Goal: Contribute content: Contribute content

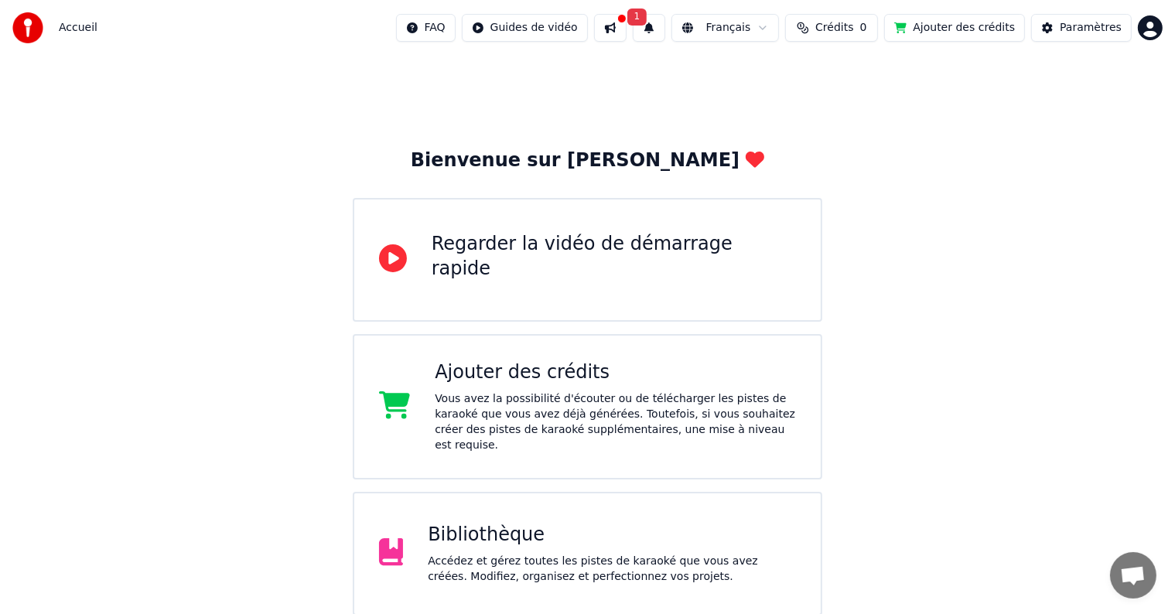
scroll to position [127, 0]
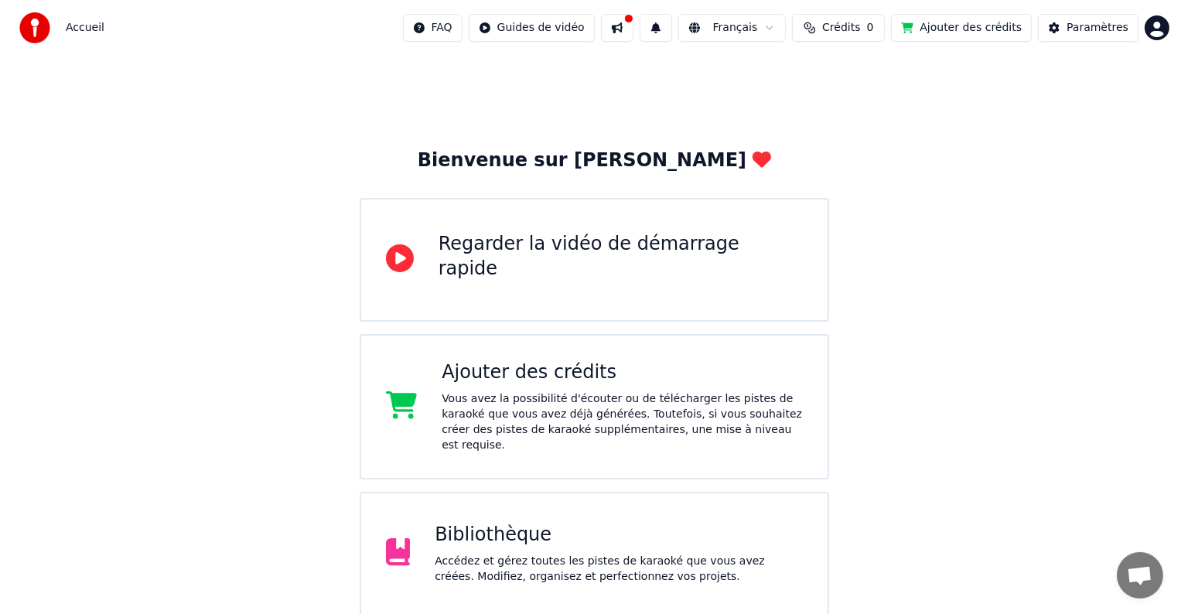
scroll to position [127, 0]
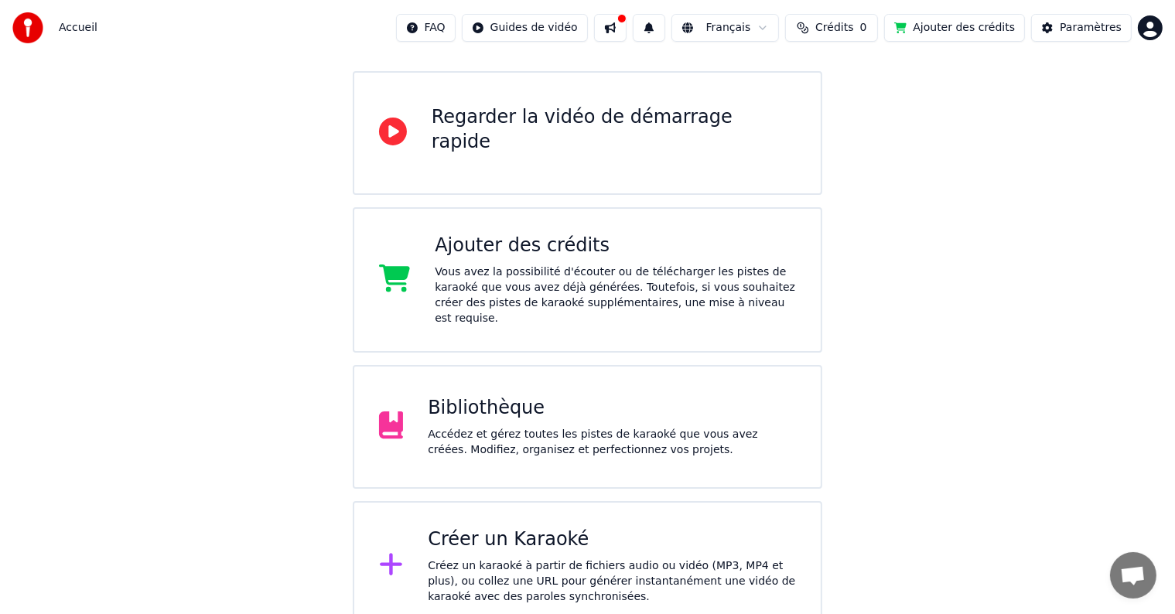
click at [418, 523] on div "Créer un Karaoké Créez un karaoké à partir de fichiers audio ou vidéo (MP3, MP4…" at bounding box center [588, 566] width 470 height 130
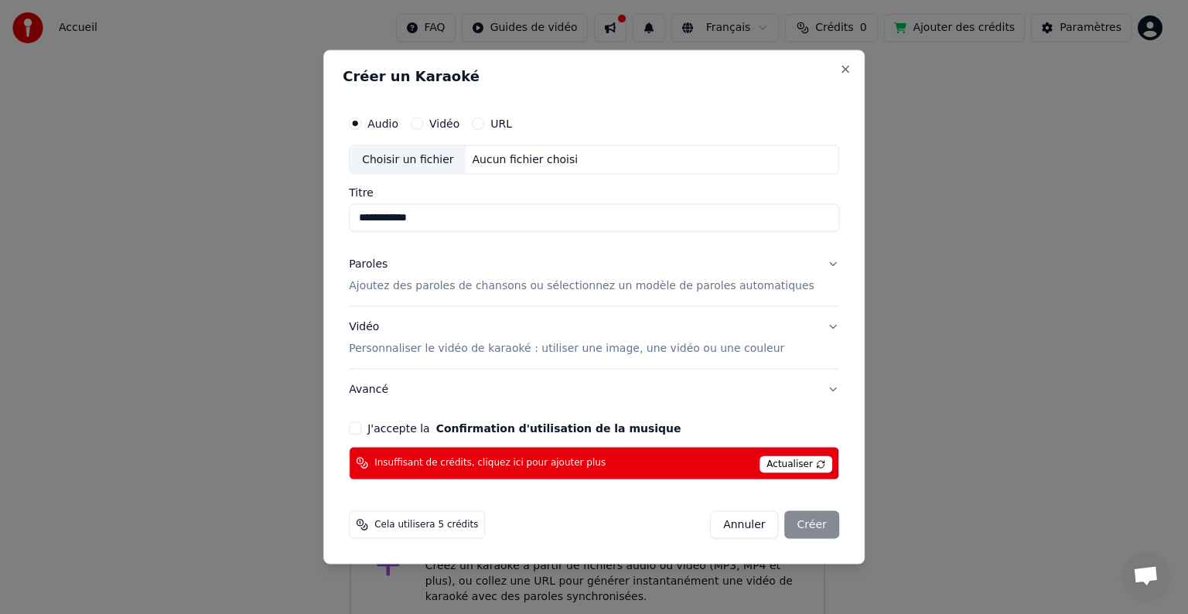
type input "**********"
click at [423, 128] on button "Vidéo" at bounding box center [417, 124] width 12 height 12
click at [449, 166] on div "Choisir un fichier" at bounding box center [408, 160] width 116 height 28
type input "**********"
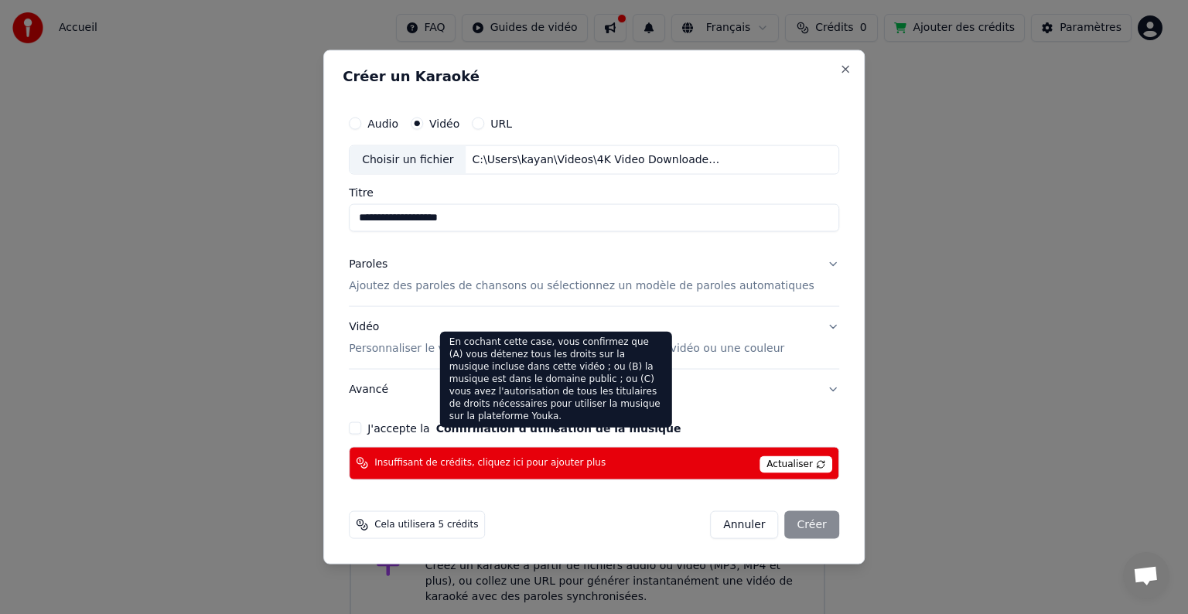
click at [582, 430] on button "Confirmation d'utilisation de la musique" at bounding box center [558, 427] width 245 height 11
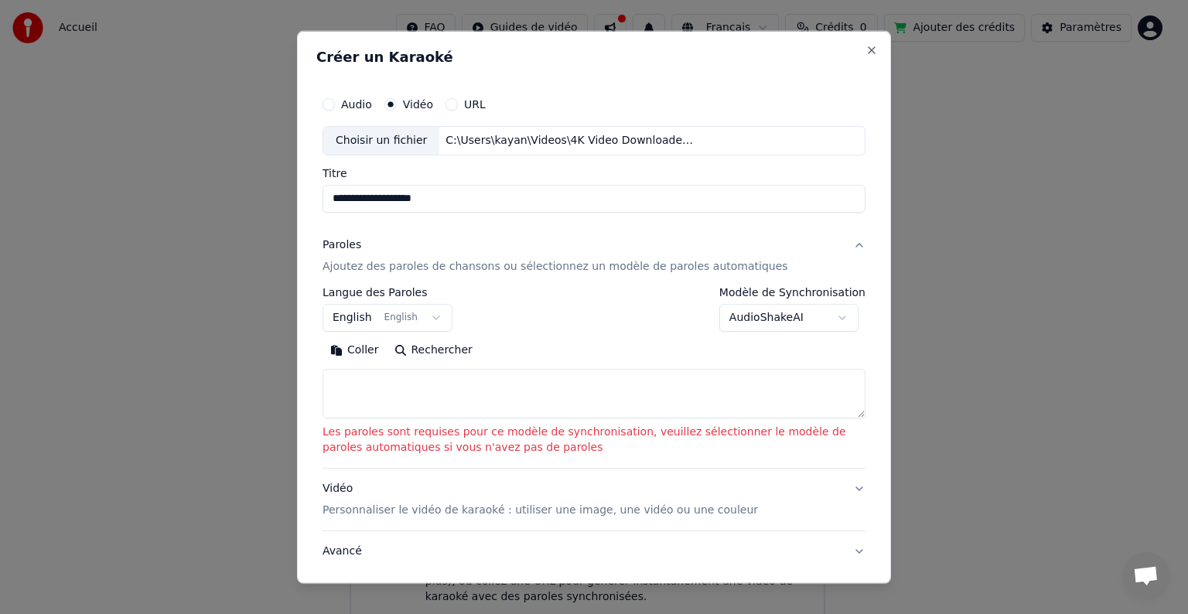
scroll to position [0, 0]
click at [549, 413] on textarea at bounding box center [594, 394] width 543 height 50
click at [370, 350] on button "Coller" at bounding box center [355, 350] width 64 height 25
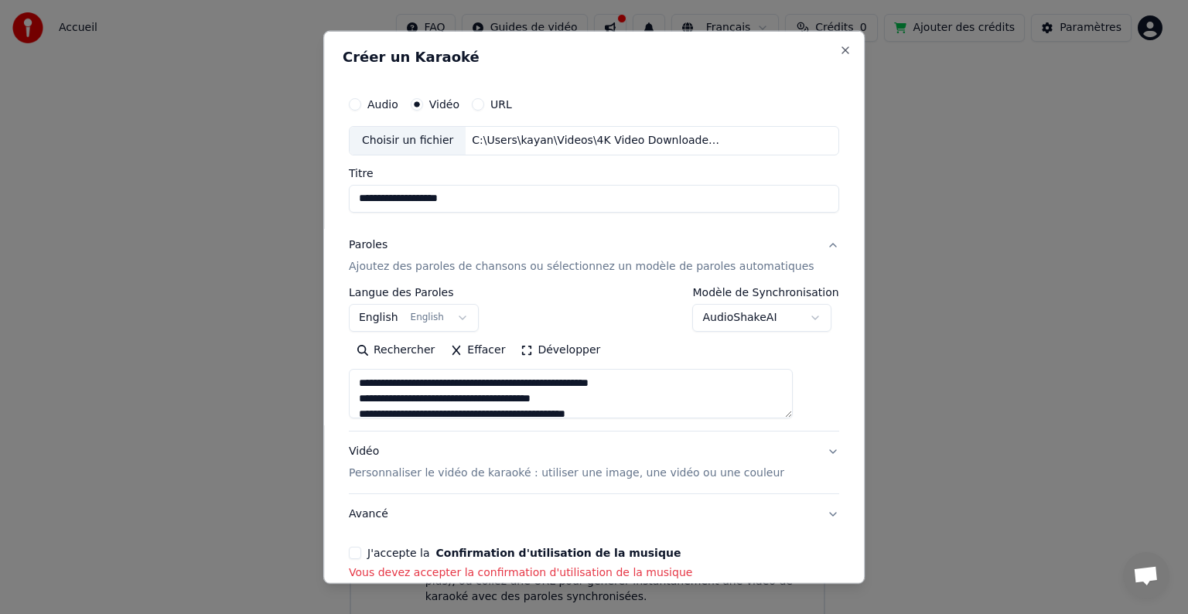
type textarea "**********"
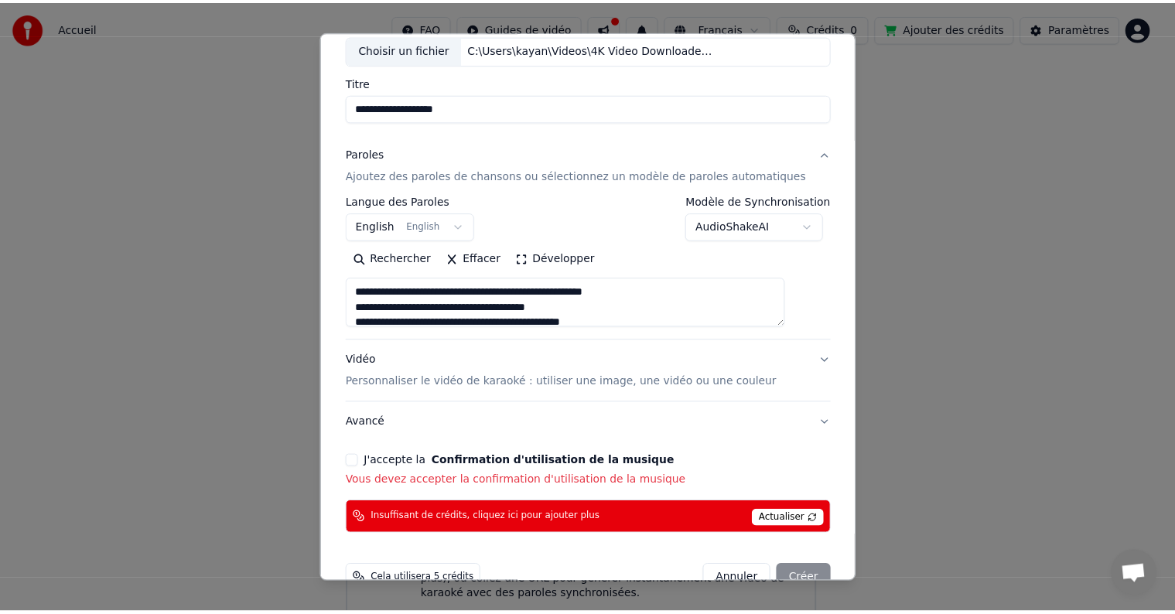
scroll to position [125, 0]
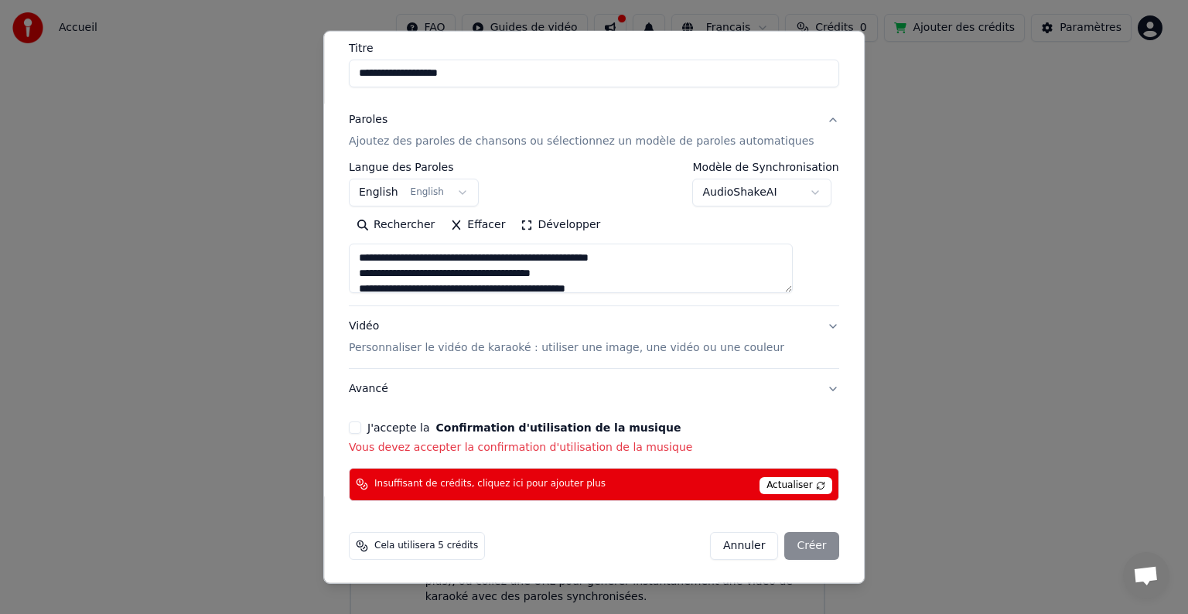
click at [777, 540] on div "Annuler Créer" at bounding box center [774, 546] width 129 height 28
click at [762, 484] on span "Actualiser" at bounding box center [796, 485] width 73 height 17
click at [760, 483] on span "Actualiser" at bounding box center [796, 485] width 73 height 17
drag, startPoint x: 585, startPoint y: 40, endPoint x: 463, endPoint y: 64, distance: 123.8
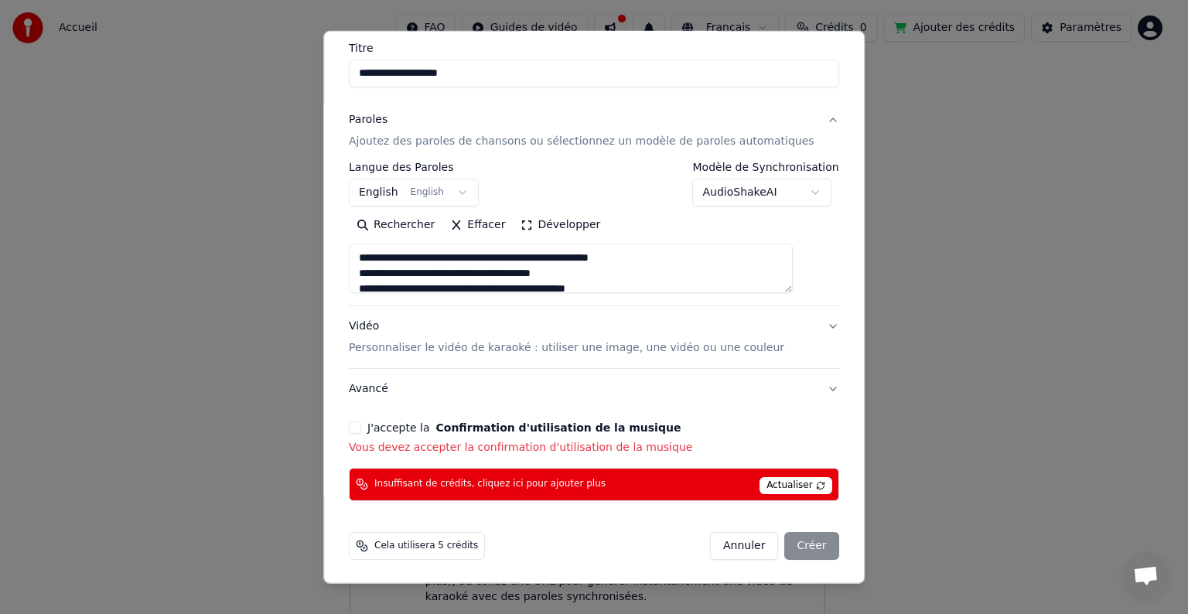
click at [463, 64] on div "**********" at bounding box center [594, 26] width 490 height 124
drag, startPoint x: 489, startPoint y: 44, endPoint x: 432, endPoint y: 56, distance: 57.6
click at [432, 56] on div "**********" at bounding box center [594, 65] width 490 height 45
click at [769, 481] on span "Actualiser" at bounding box center [796, 485] width 73 height 17
click at [726, 545] on button "Annuler" at bounding box center [744, 546] width 68 height 28
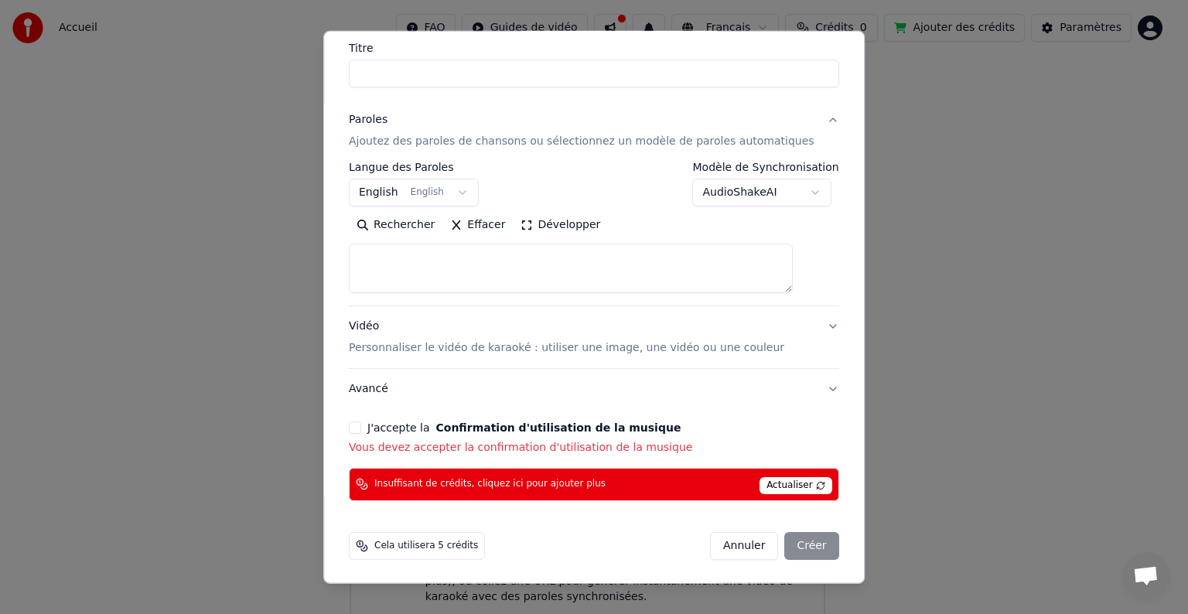
select select
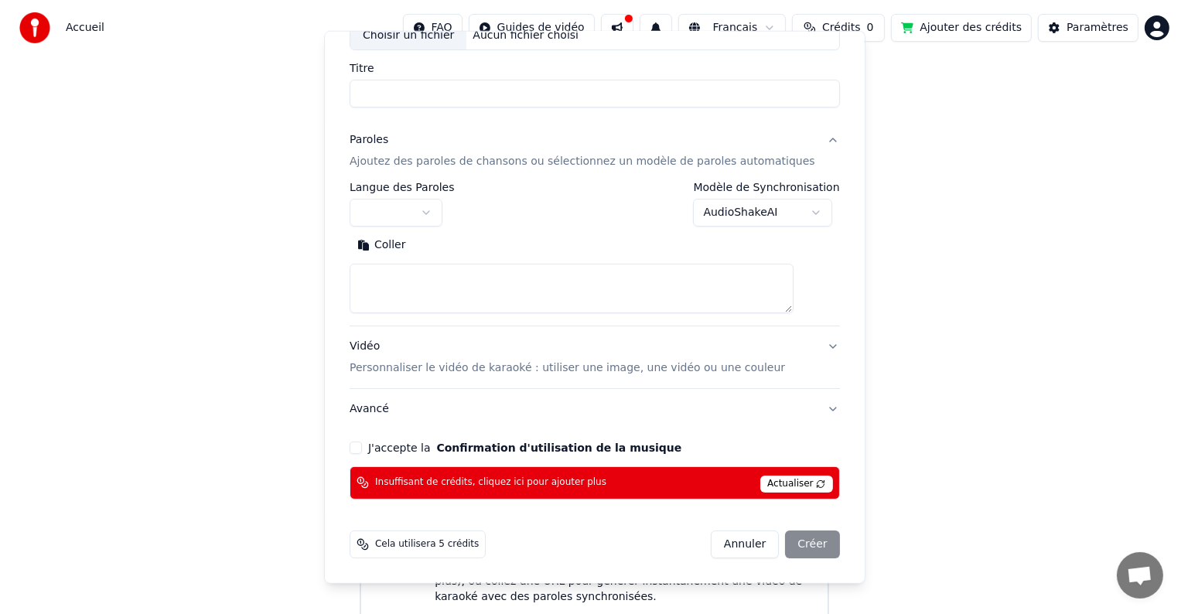
scroll to position [104, 0]
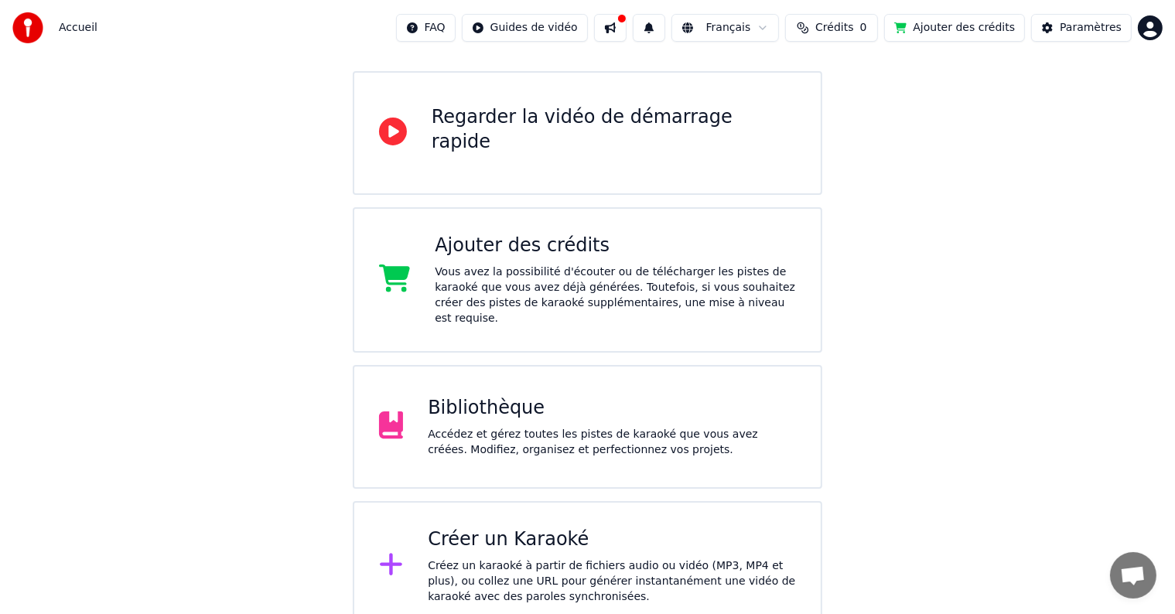
click at [606, 257] on div "Ajouter des crédits Vous avez la possibilité d'écouter ou de télécharger les pi…" at bounding box center [615, 280] width 361 height 93
click at [860, 16] on button "Crédits 0" at bounding box center [831, 28] width 93 height 28
click at [835, 111] on button "Actualiser" at bounding box center [849, 116] width 92 height 28
click at [472, 535] on div "Créer un Karaoké Créez un karaoké à partir de fichiers audio ou vidéo (MP3, MP4…" at bounding box center [612, 566] width 368 height 77
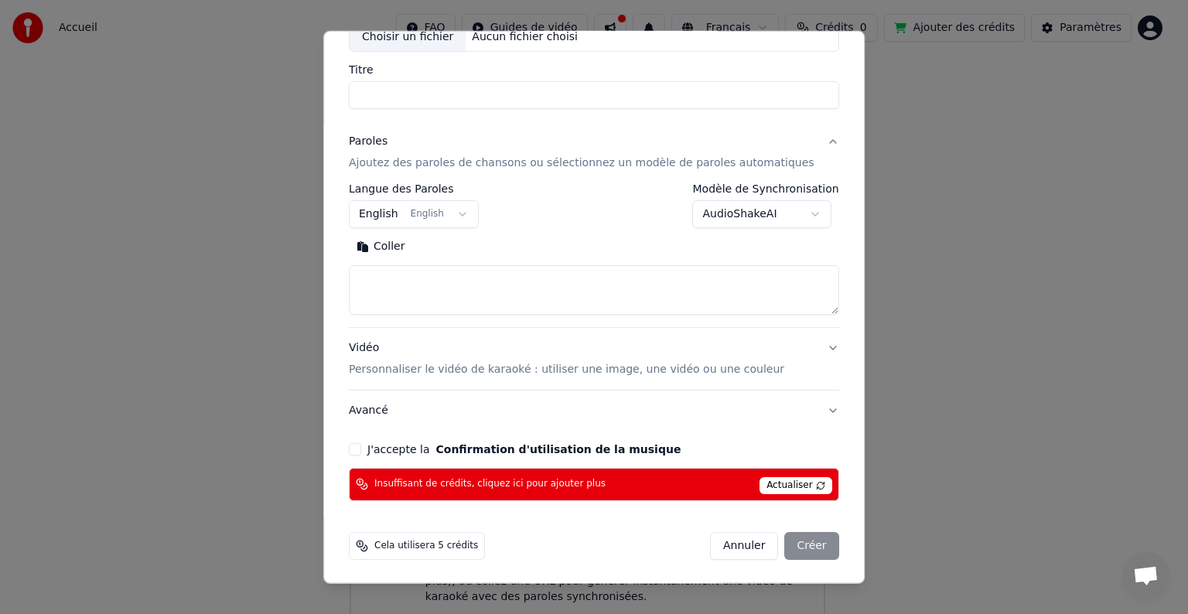
click at [760, 486] on span "Actualiser" at bounding box center [796, 485] width 73 height 17
click at [786, 483] on span "Actualiser" at bounding box center [796, 485] width 73 height 17
click at [715, 550] on button "Annuler" at bounding box center [744, 546] width 68 height 28
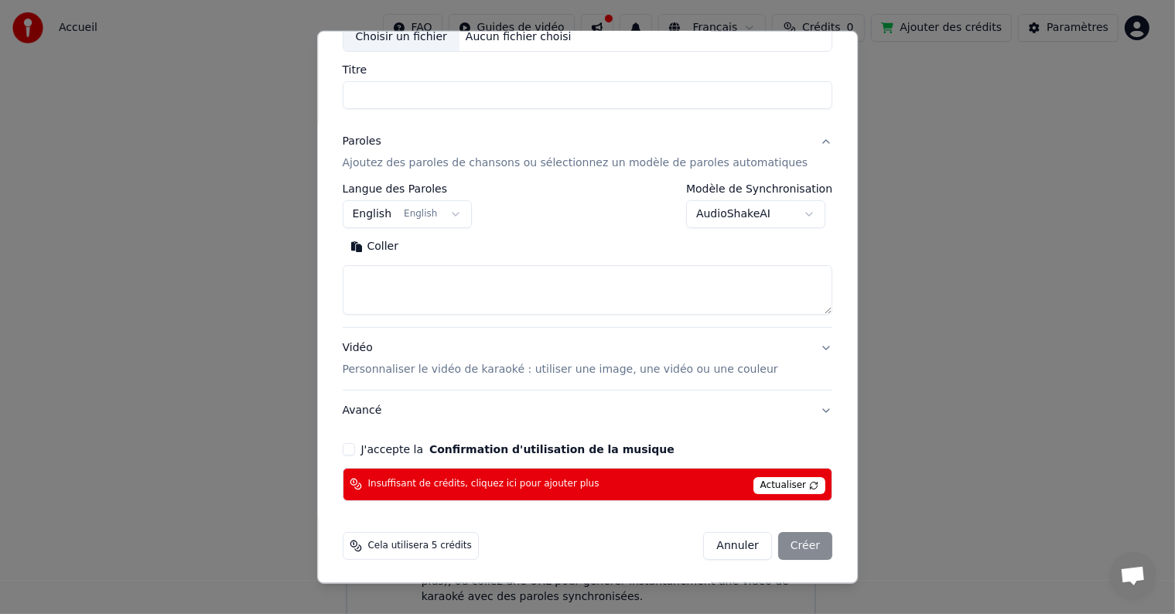
select select
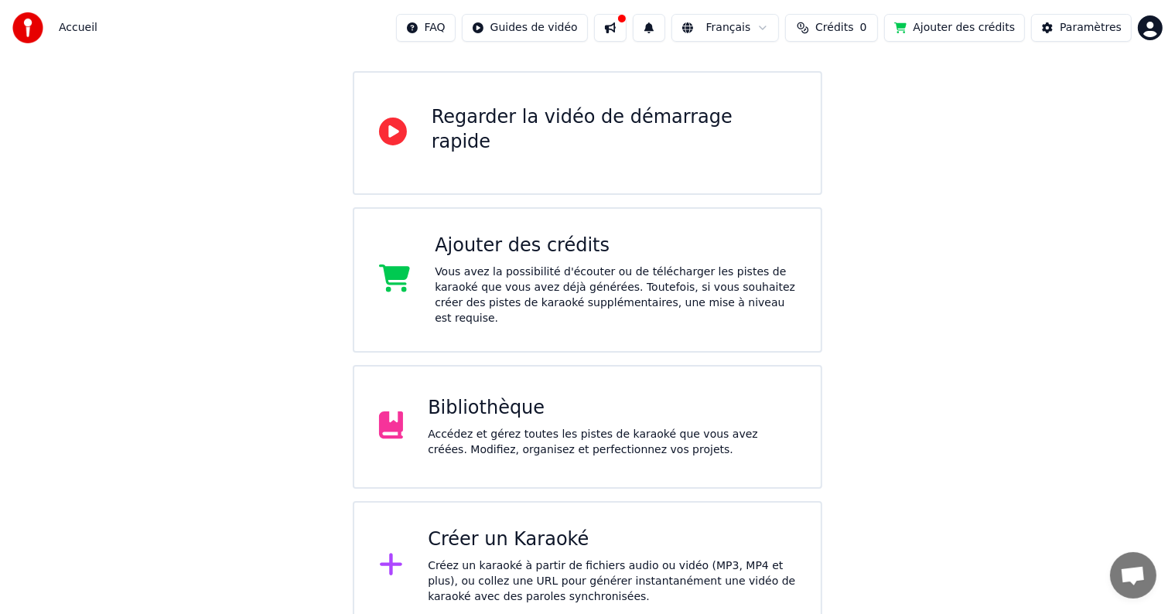
click at [853, 28] on span "Crédits" at bounding box center [834, 27] width 38 height 15
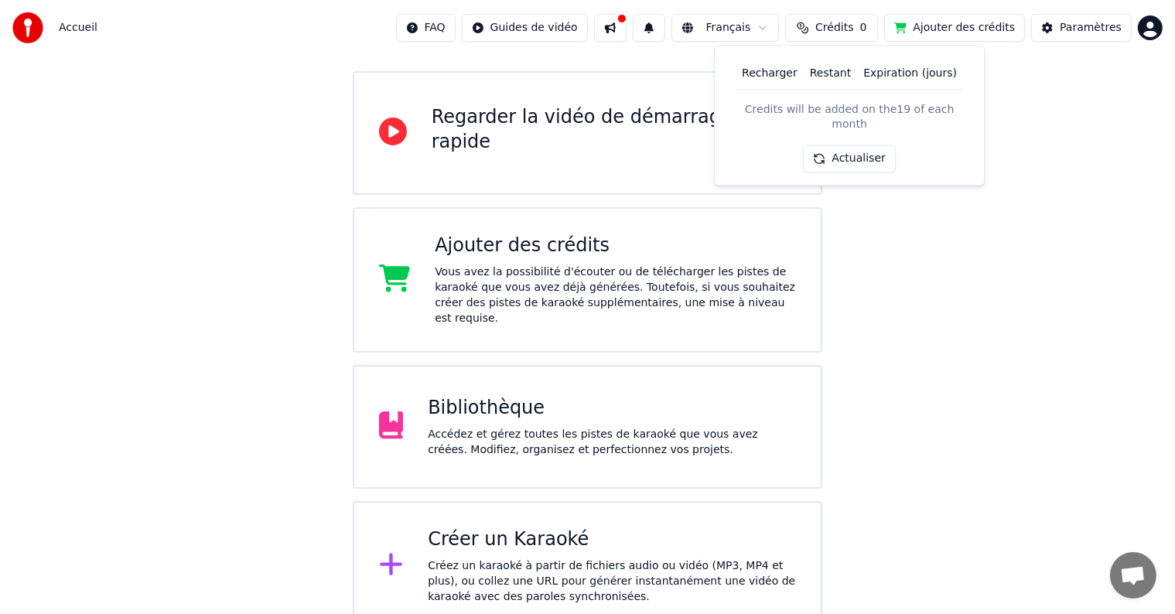
click at [870, 145] on button "Actualiser" at bounding box center [849, 159] width 92 height 28
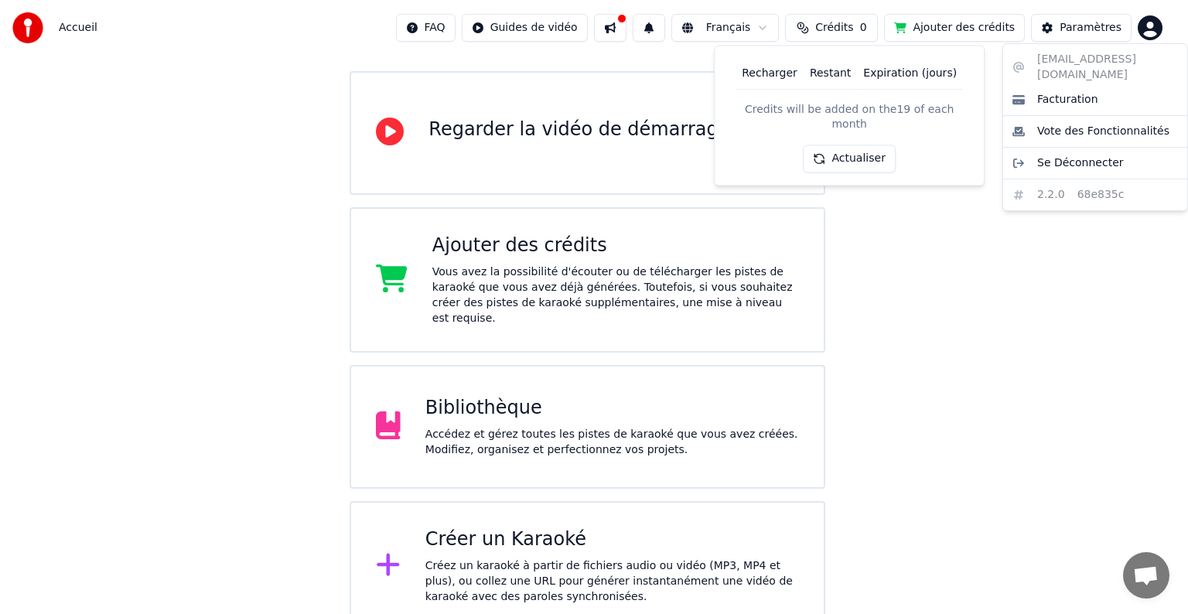
click at [1150, 22] on html "Accueil FAQ Guides de vidéo Français Crédits 0 Ajouter des crédits Paramètres B…" at bounding box center [594, 252] width 1188 height 758
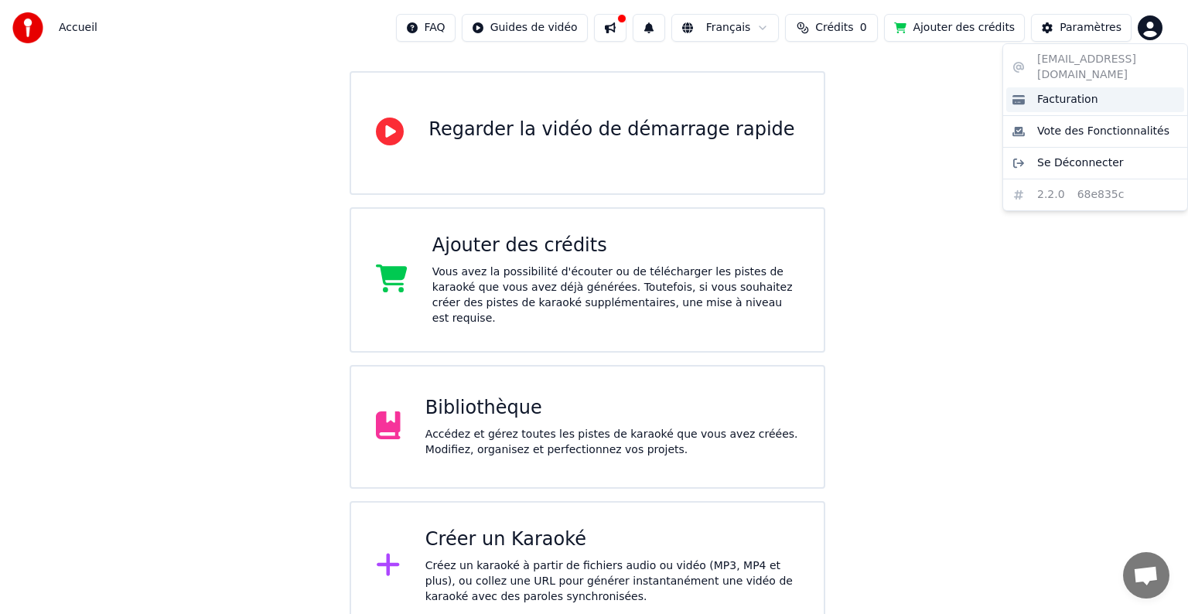
click at [1078, 92] on span "Facturation" at bounding box center [1067, 99] width 61 height 15
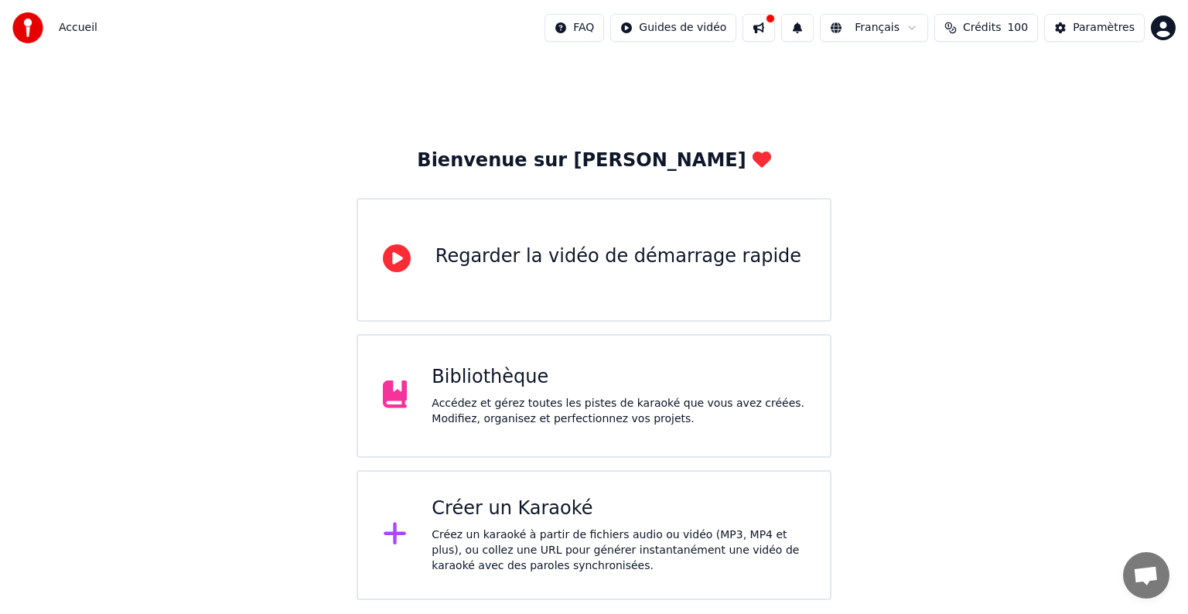
click at [499, 501] on div "Créer un Karaoké" at bounding box center [619, 509] width 374 height 25
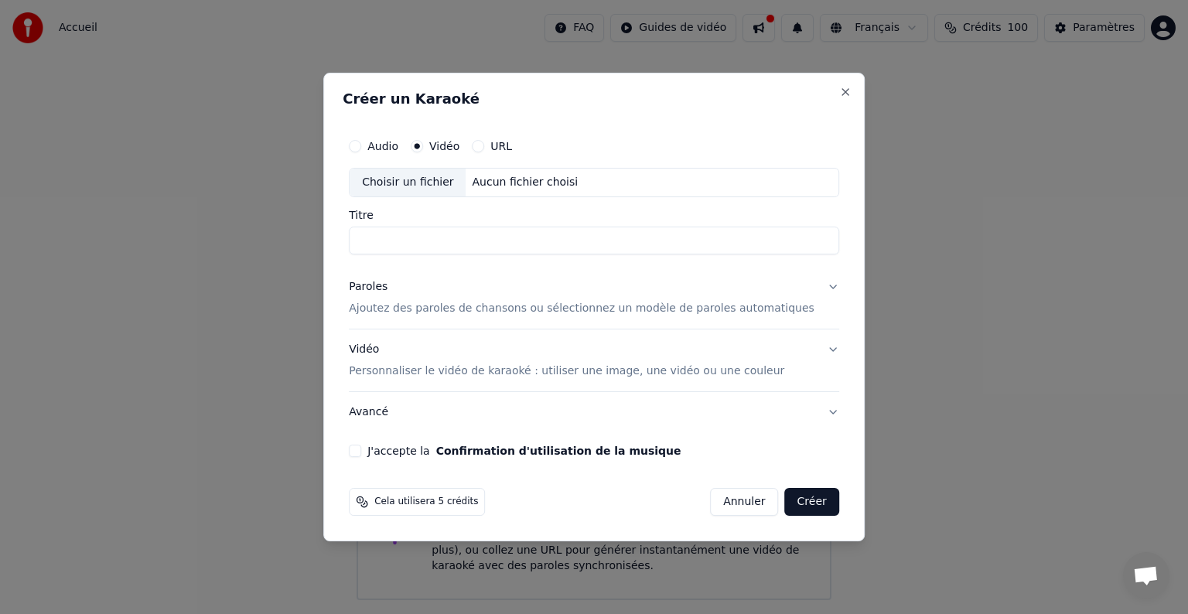
click at [442, 306] on p "Ajoutez des paroles de chansons ou sélectionnez un modèle de paroles automatiqu…" at bounding box center [582, 308] width 466 height 15
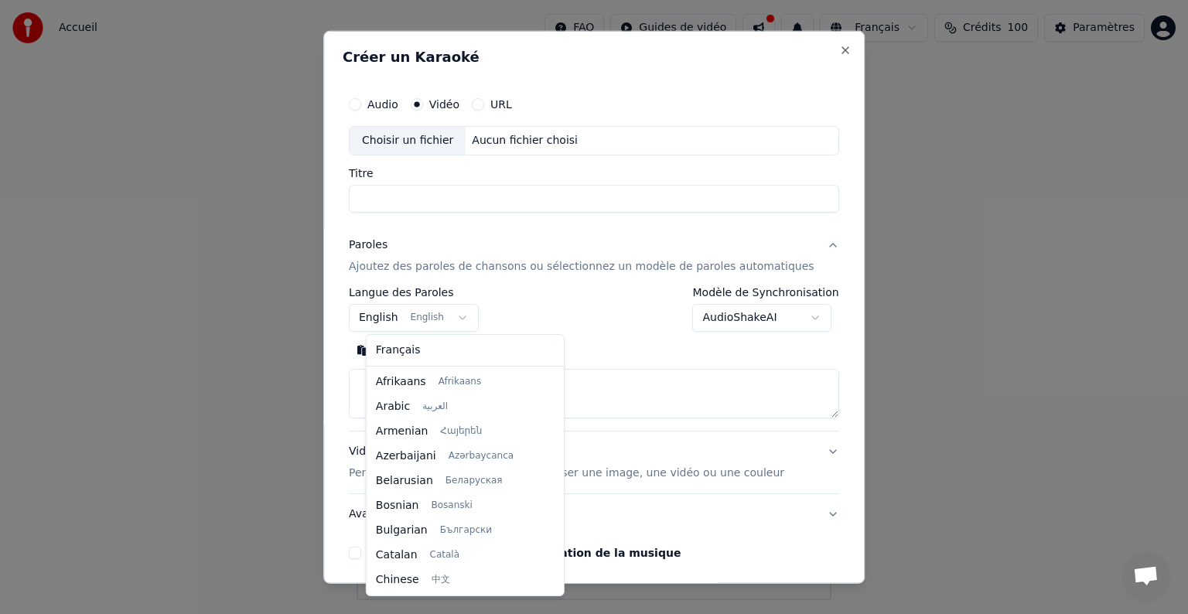
click at [456, 323] on body "**********" at bounding box center [594, 300] width 1188 height 600
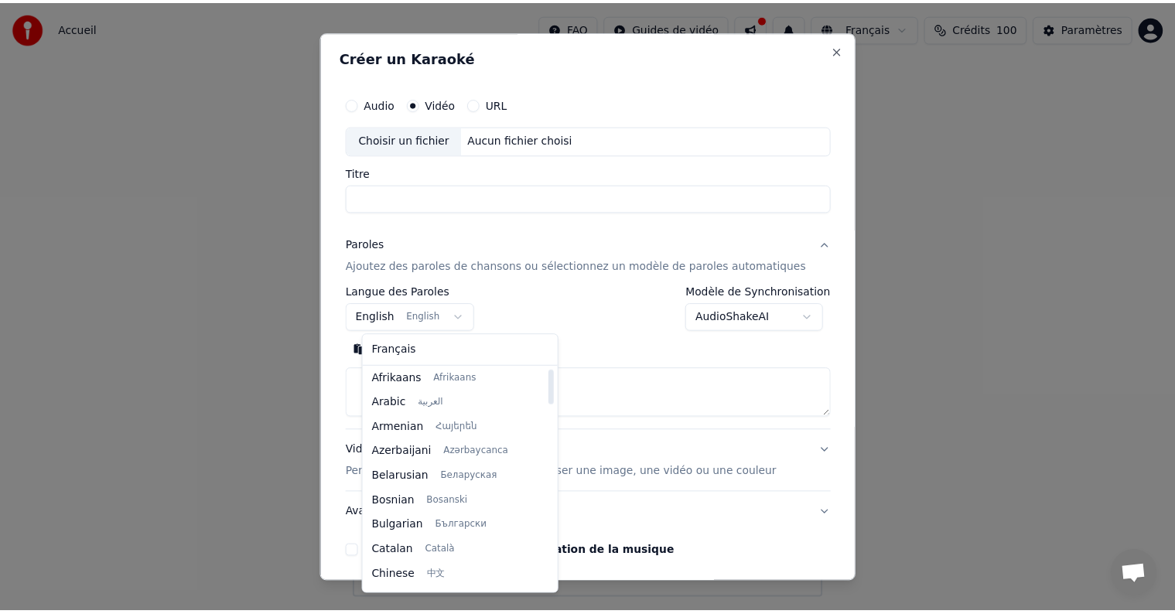
scroll to position [3, 0]
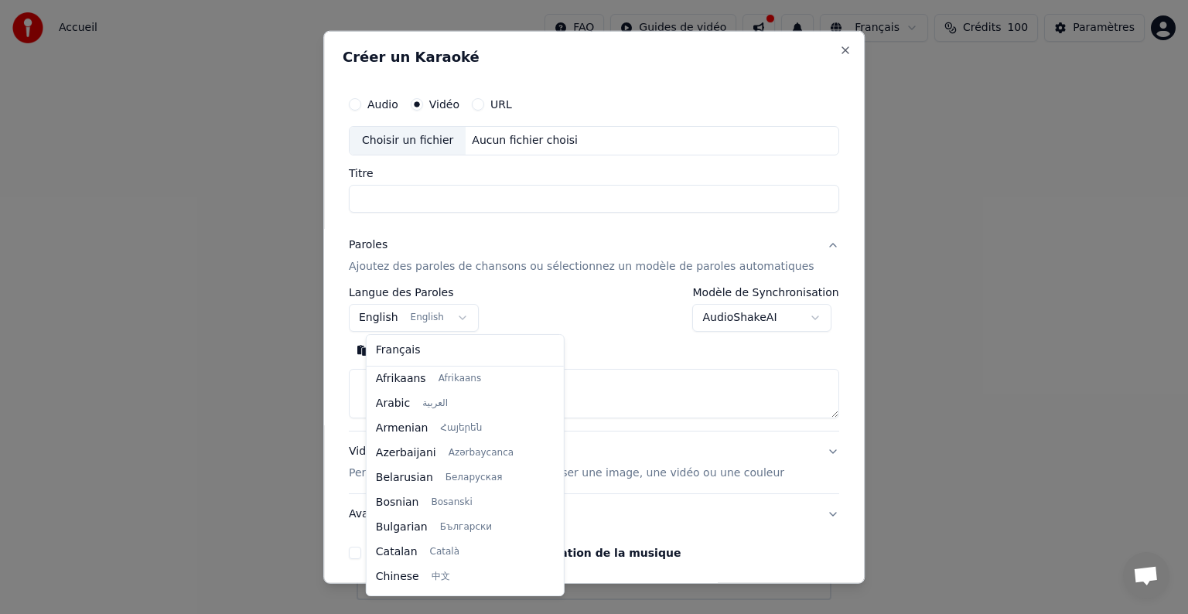
select select "**"
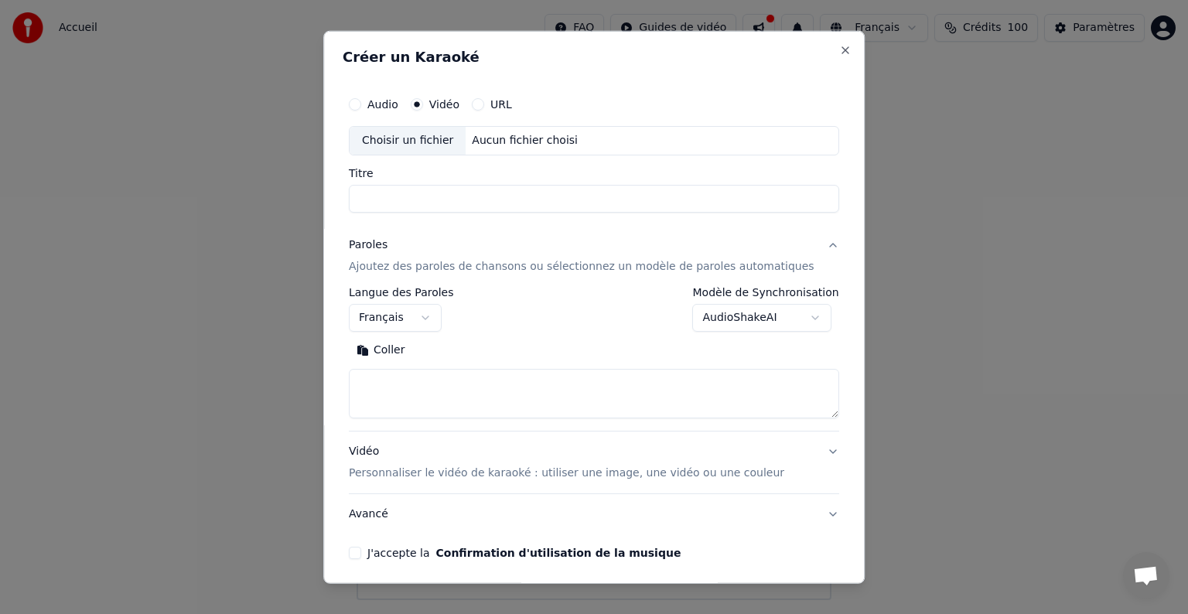
click at [722, 320] on body "**********" at bounding box center [594, 300] width 1188 height 600
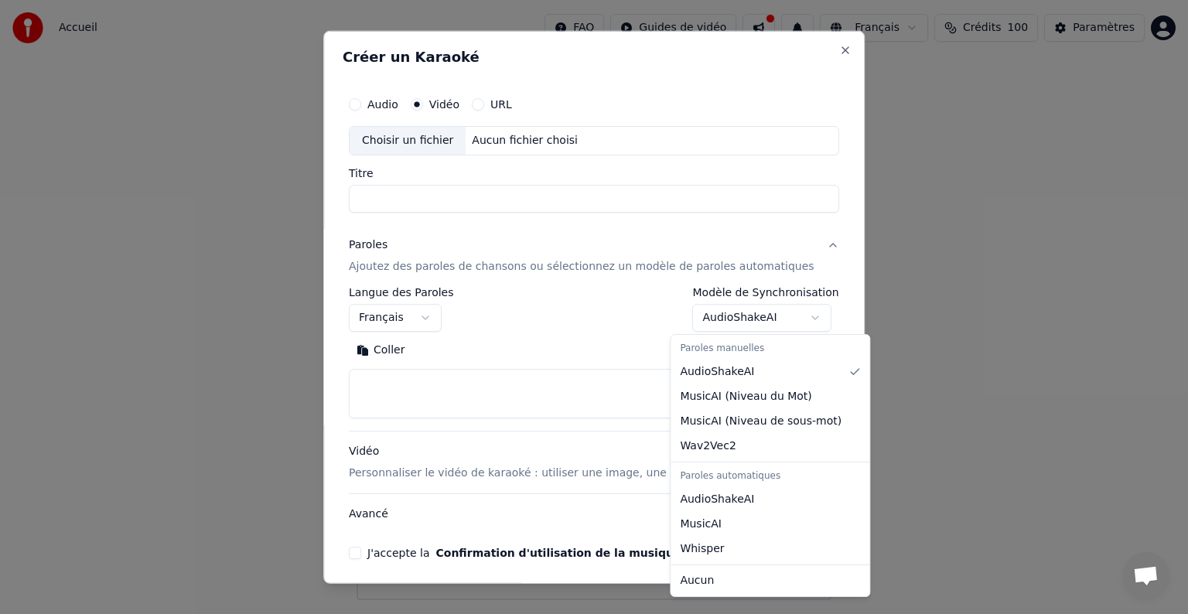
select select "*******"
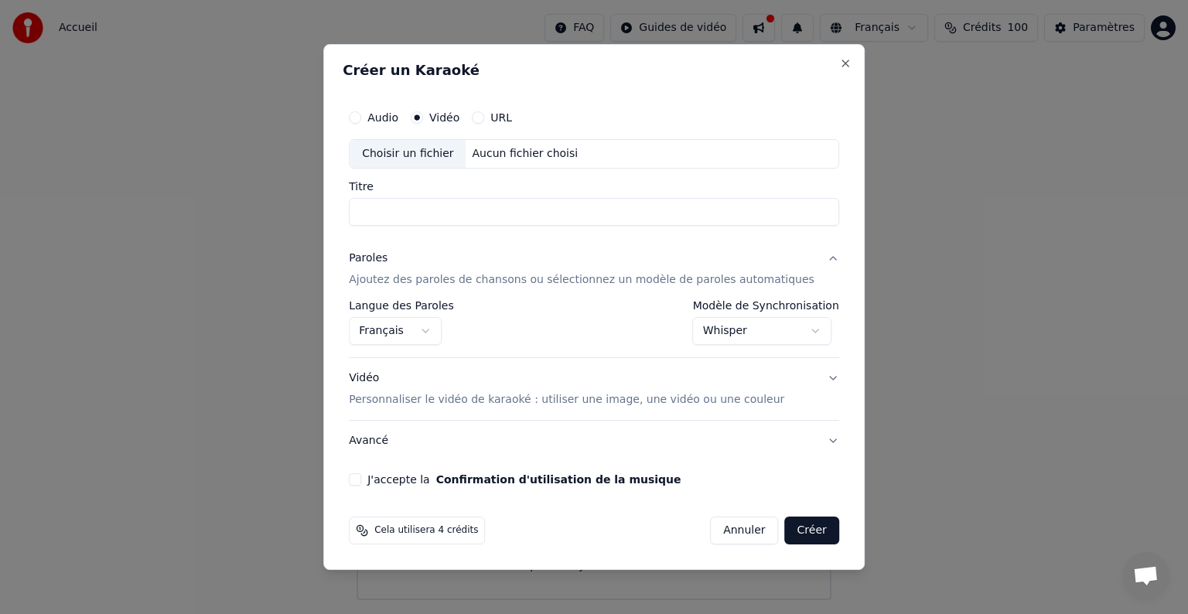
click at [443, 152] on div "Choisir un fichier" at bounding box center [408, 154] width 116 height 28
type input "**********"
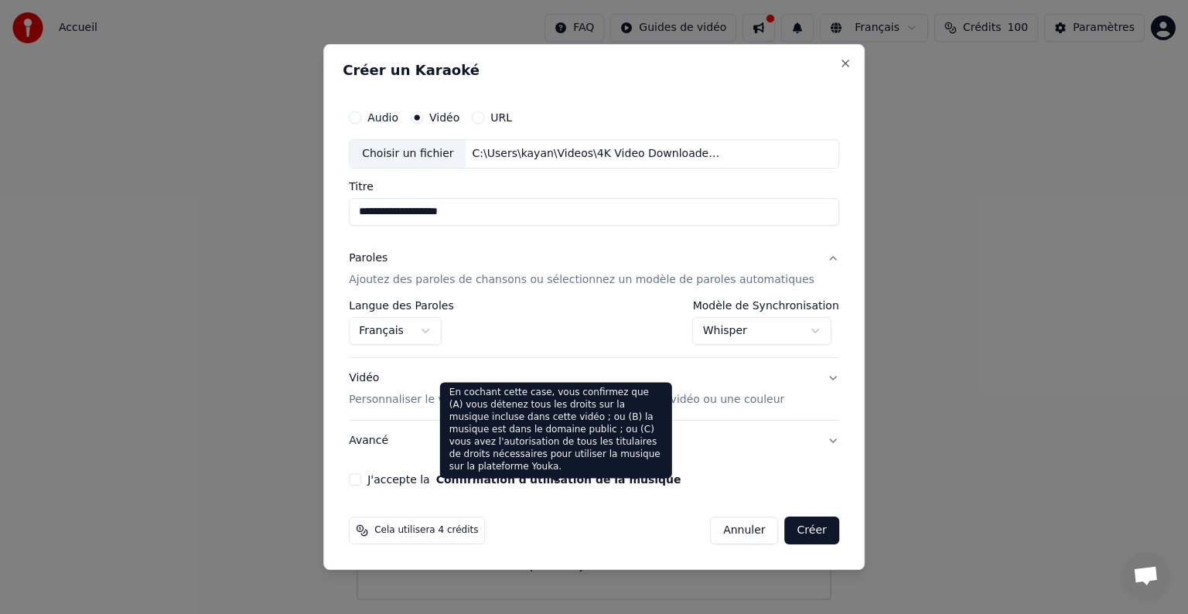
click at [541, 483] on button "Confirmation d'utilisation de la musique" at bounding box center [558, 479] width 245 height 11
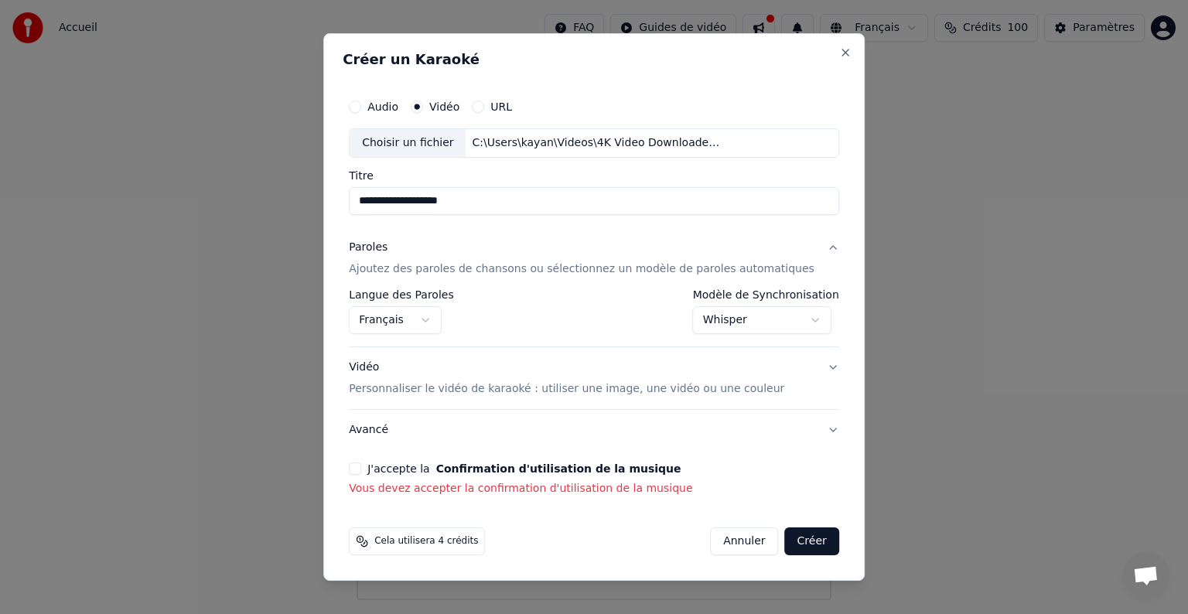
click at [361, 467] on button "J'accepte la Confirmation d'utilisation de la musique" at bounding box center [355, 469] width 12 height 12
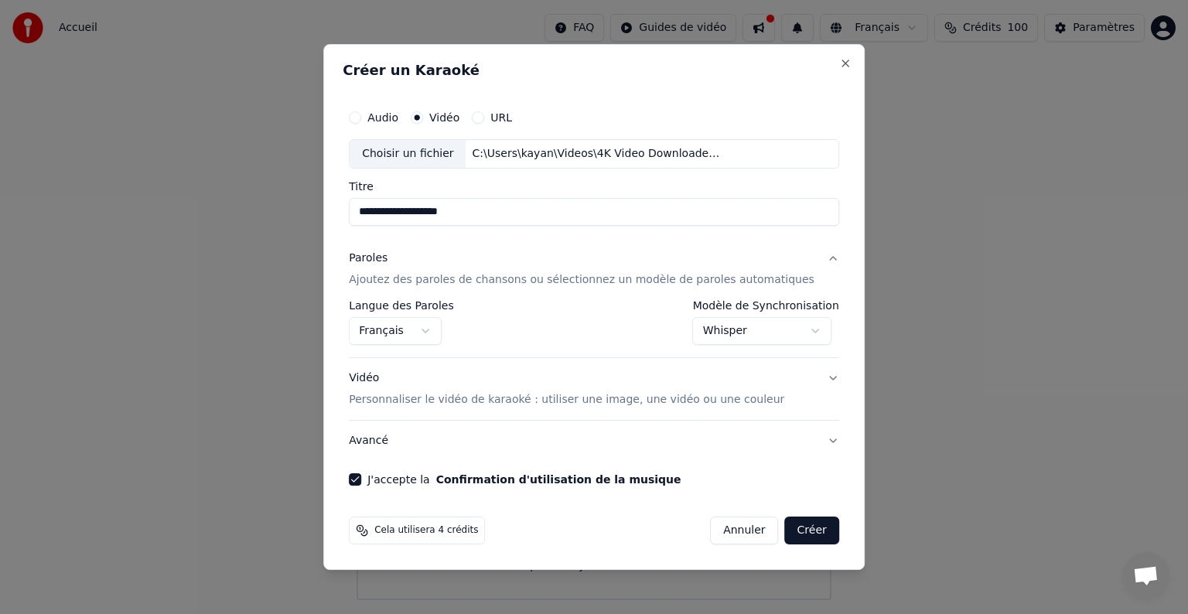
click at [787, 527] on button "Créer" at bounding box center [812, 531] width 54 height 28
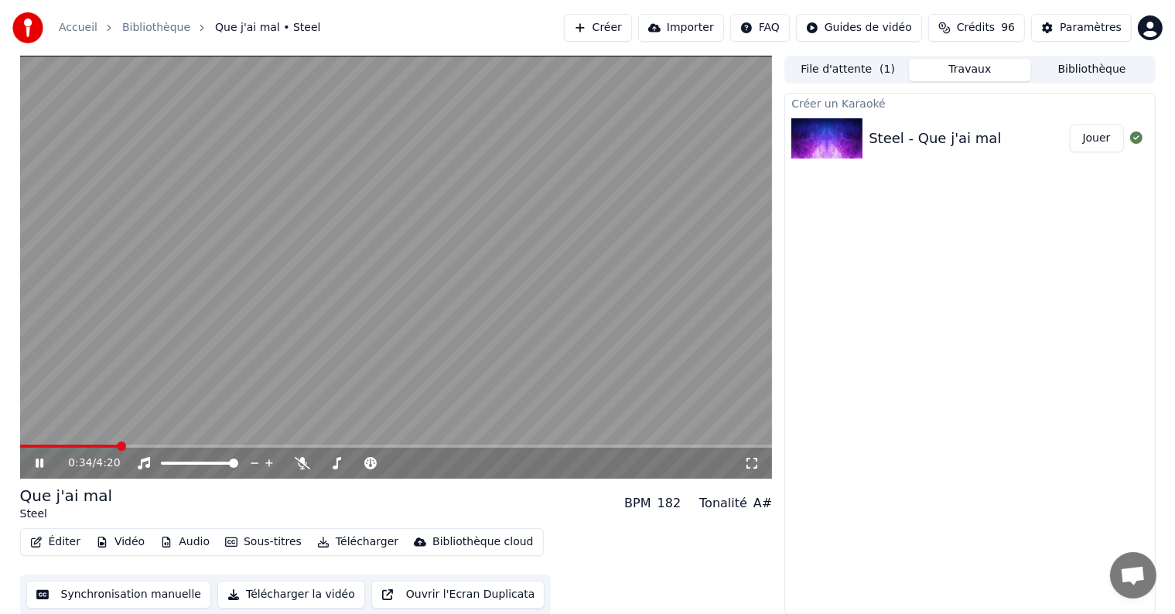
scroll to position [1, 0]
click at [1090, 135] on button "Jouer" at bounding box center [1097, 138] width 54 height 28
click at [42, 460] on icon at bounding box center [40, 462] width 8 height 9
click at [67, 541] on button "Éditer" at bounding box center [55, 542] width 63 height 22
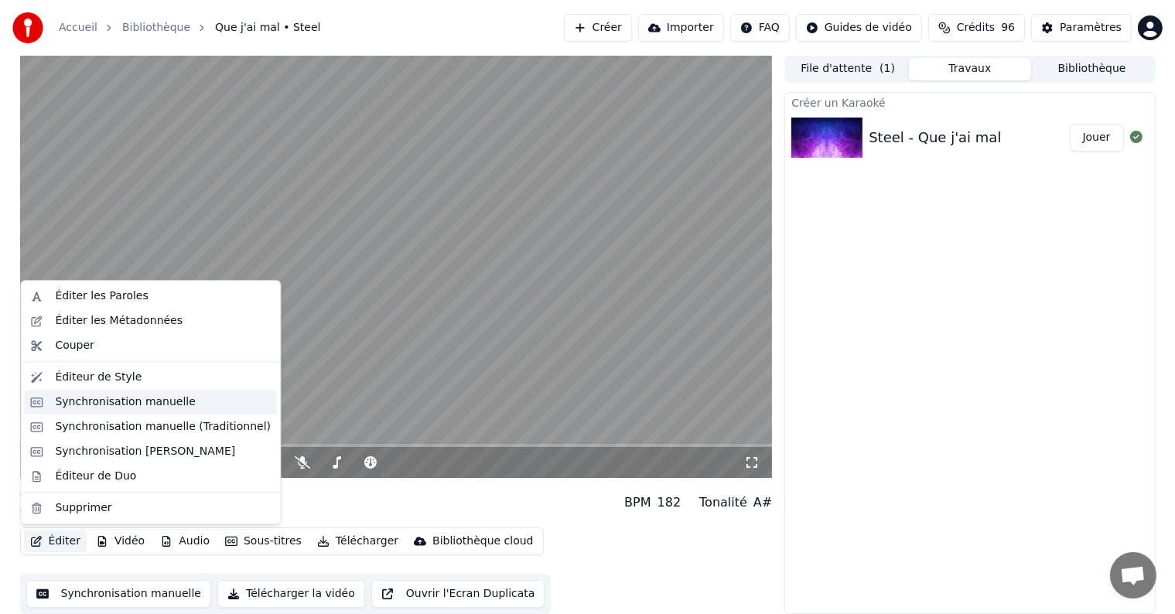
click at [102, 408] on div "Synchronisation manuelle" at bounding box center [125, 402] width 141 height 15
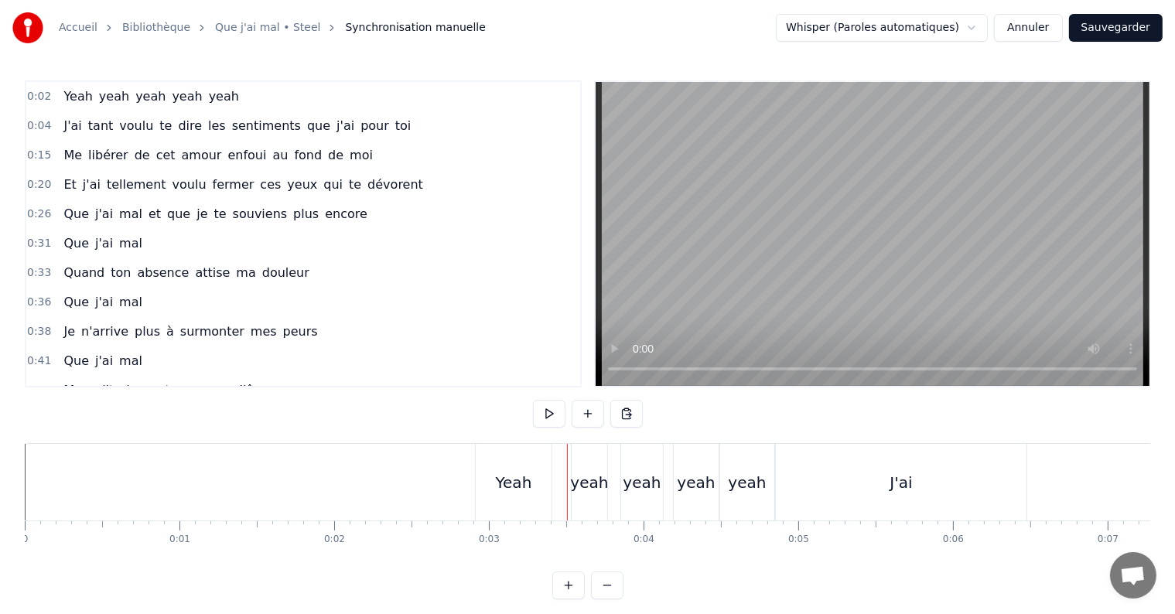
drag, startPoint x: 521, startPoint y: 482, endPoint x: 549, endPoint y: 482, distance: 27.8
click at [549, 482] on div "Yeah" at bounding box center [514, 482] width 76 height 77
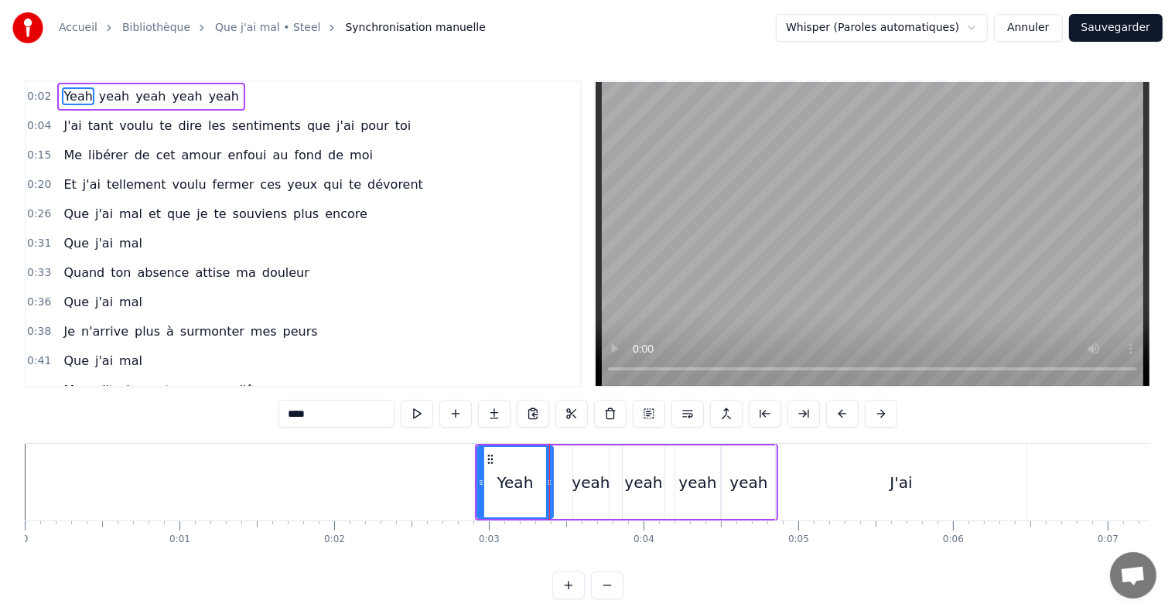
drag, startPoint x: 507, startPoint y: 483, endPoint x: 548, endPoint y: 484, distance: 41.0
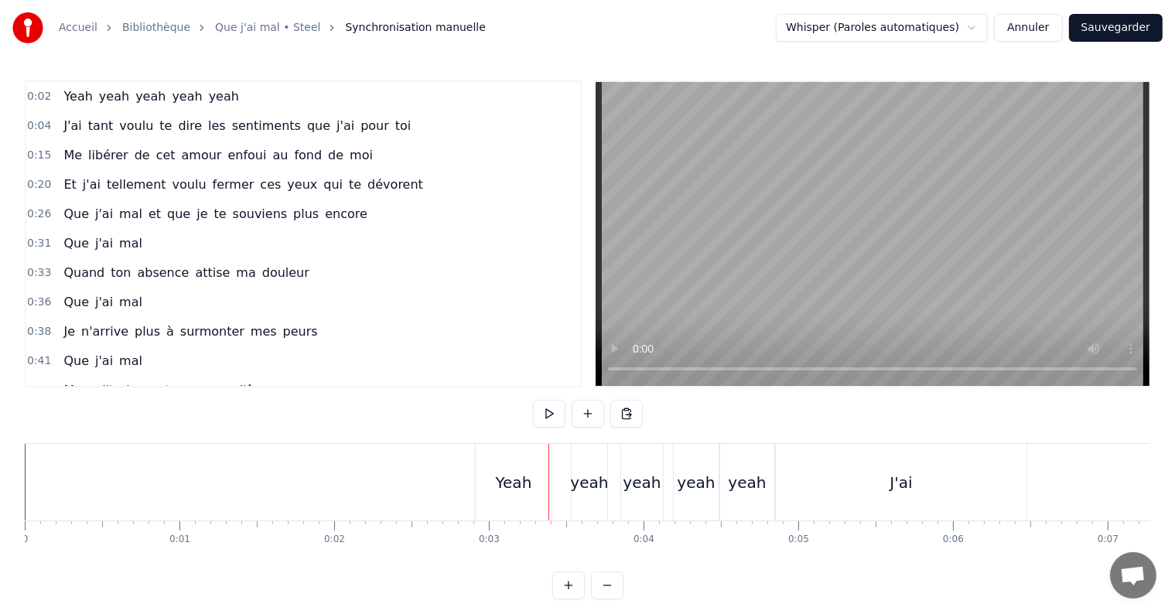
click at [546, 480] on div "Yeah" at bounding box center [514, 482] width 76 height 77
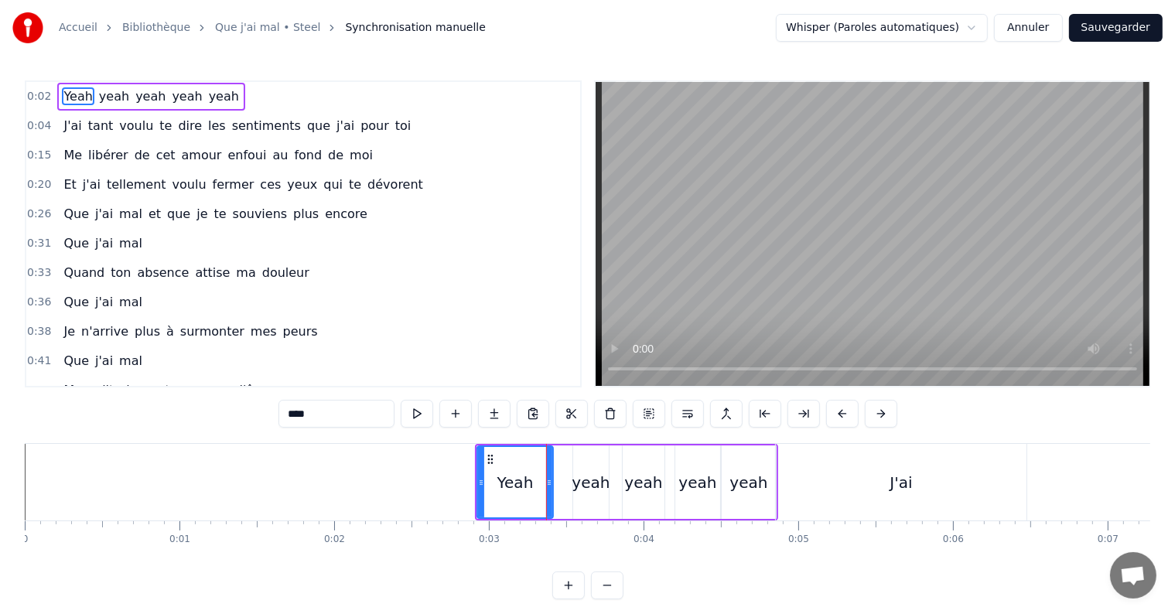
click at [770, 483] on div "yeah" at bounding box center [749, 482] width 54 height 73
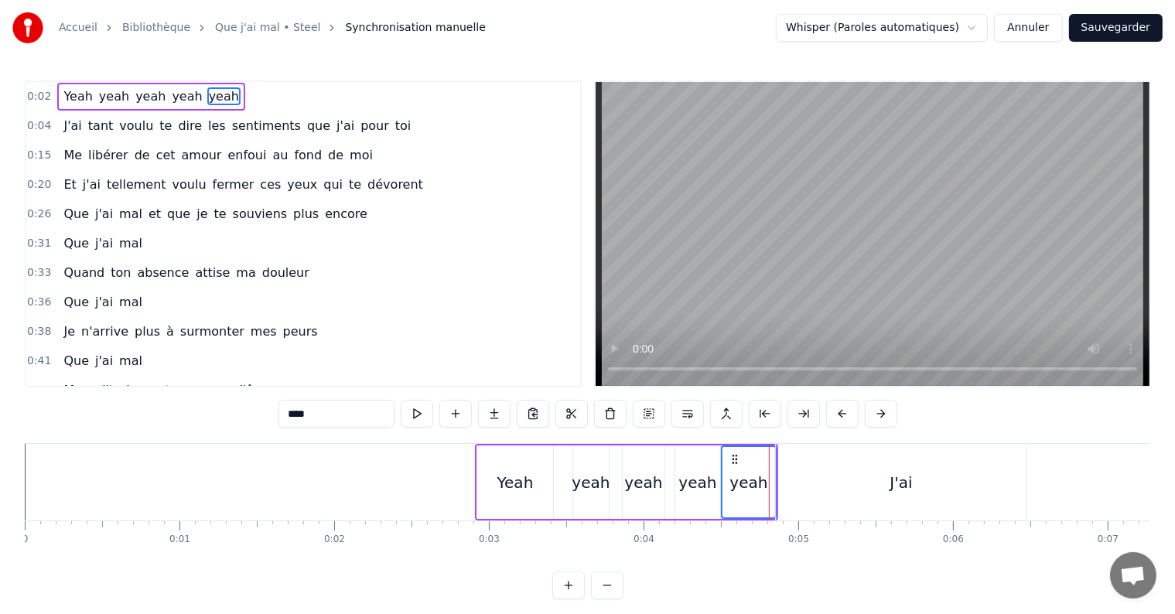
click at [528, 472] on div "Yeah" at bounding box center [515, 482] width 36 height 23
click at [518, 480] on div "Yeah" at bounding box center [515, 482] width 36 height 23
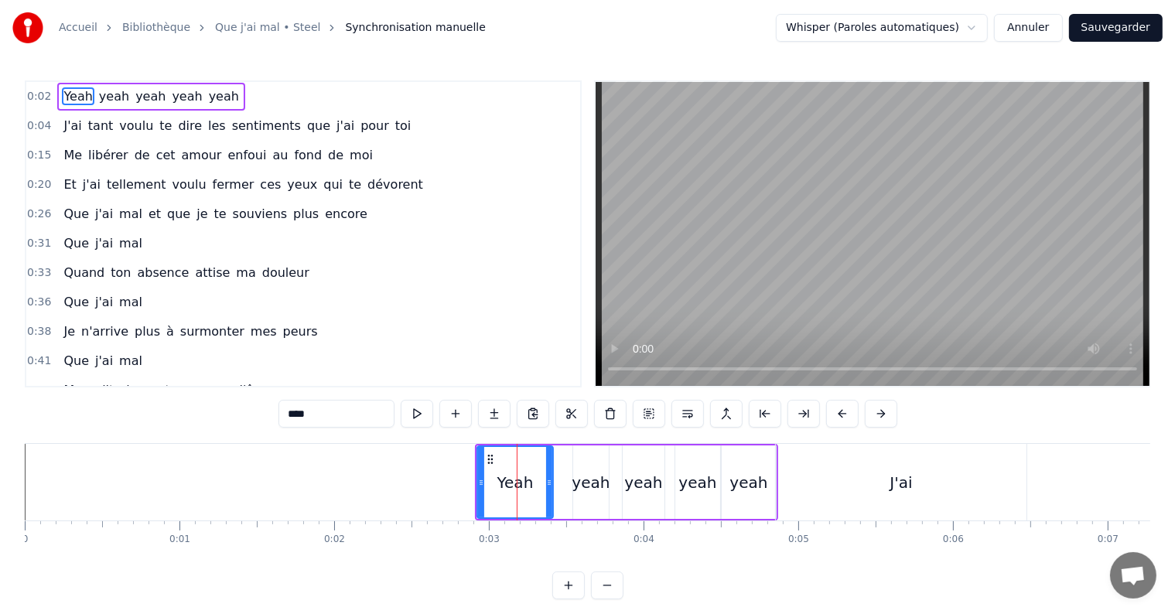
click at [578, 480] on div "yeah" at bounding box center [591, 482] width 38 height 23
type input "****"
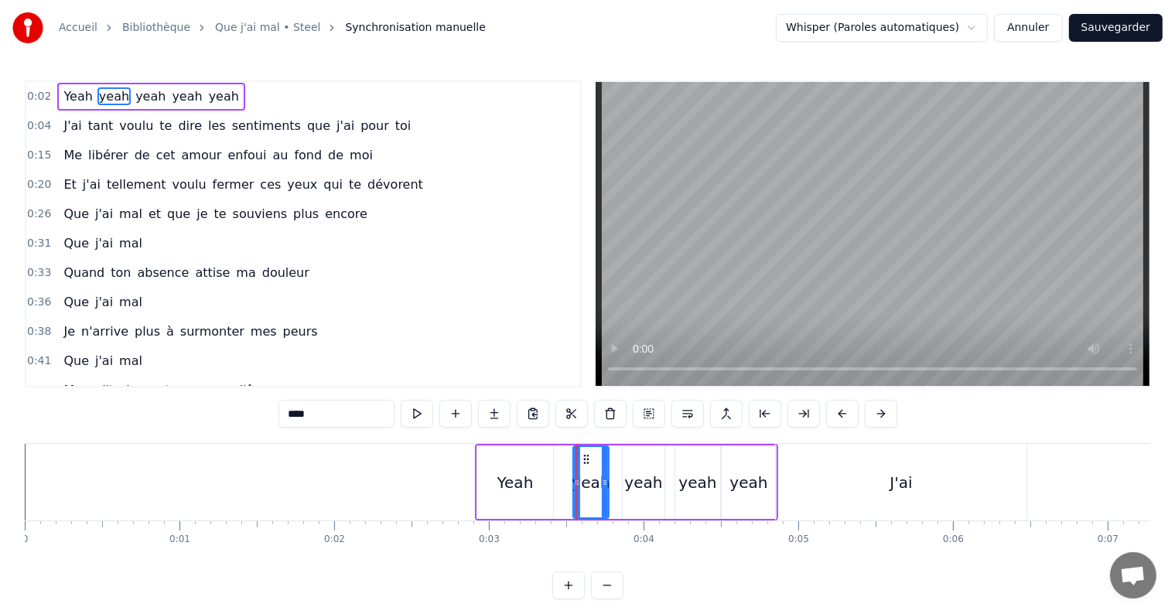
click at [629, 479] on div "yeah" at bounding box center [643, 482] width 38 height 23
click at [688, 477] on div "yeah" at bounding box center [697, 482] width 38 height 23
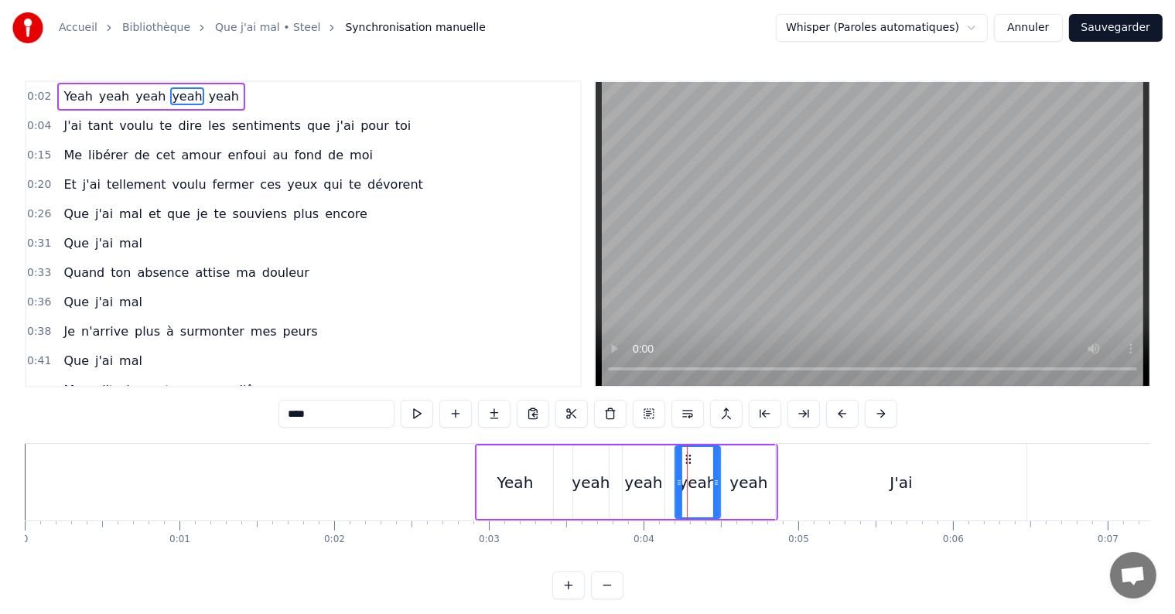
click at [761, 473] on div "yeah" at bounding box center [748, 482] width 38 height 23
drag, startPoint x: 755, startPoint y: 475, endPoint x: 785, endPoint y: 480, distance: 30.5
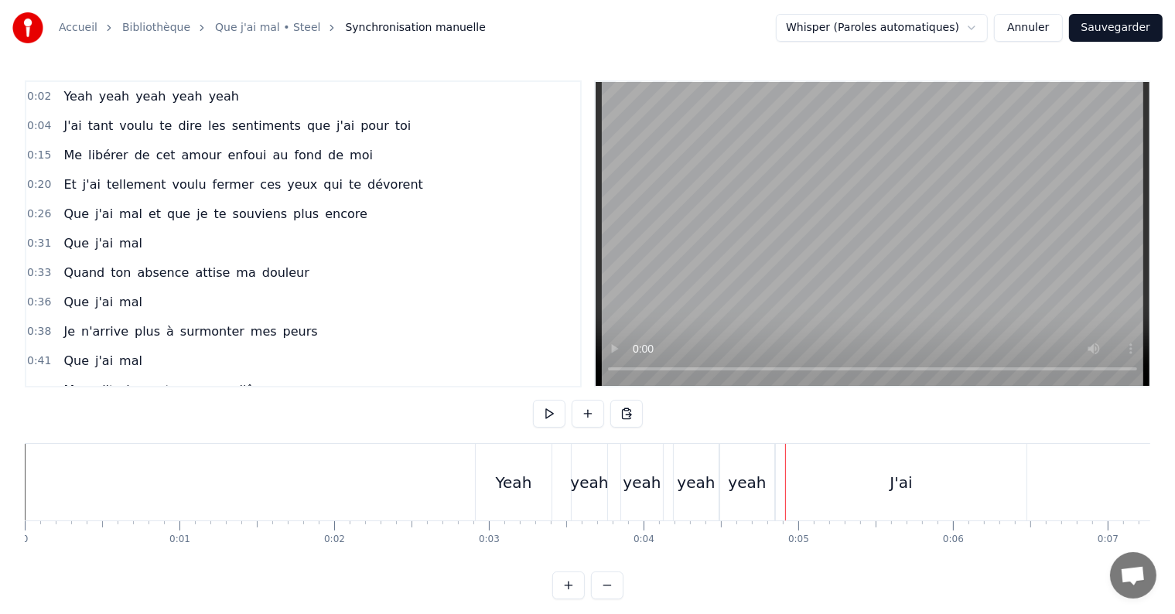
click at [746, 483] on div "yeah" at bounding box center [747, 482] width 38 height 23
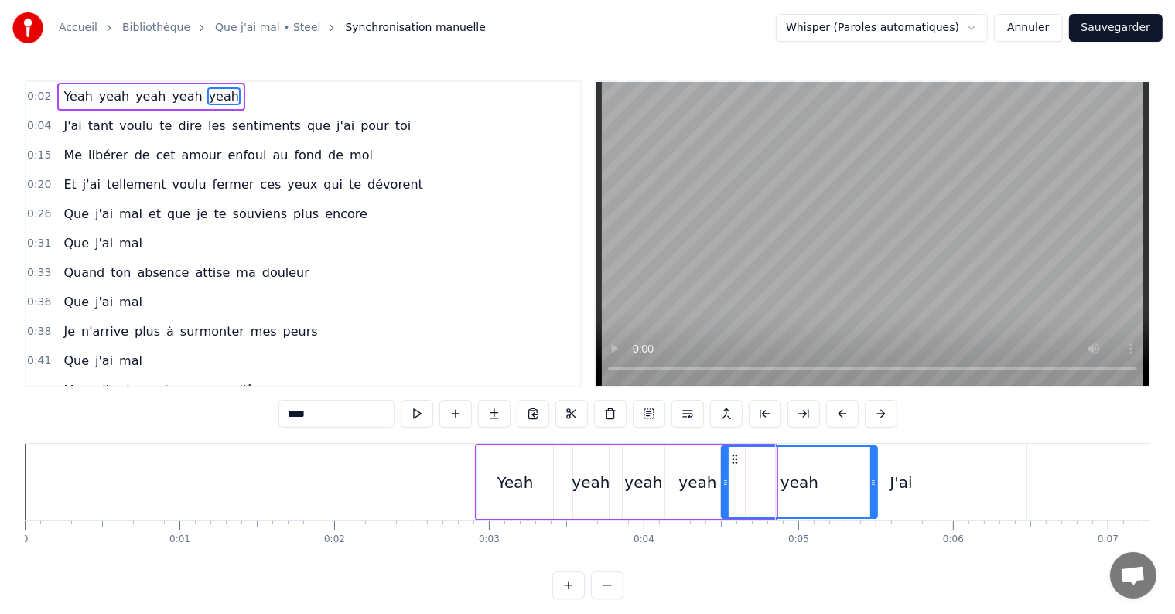
drag, startPoint x: 773, startPoint y: 478, endPoint x: 874, endPoint y: 494, distance: 102.5
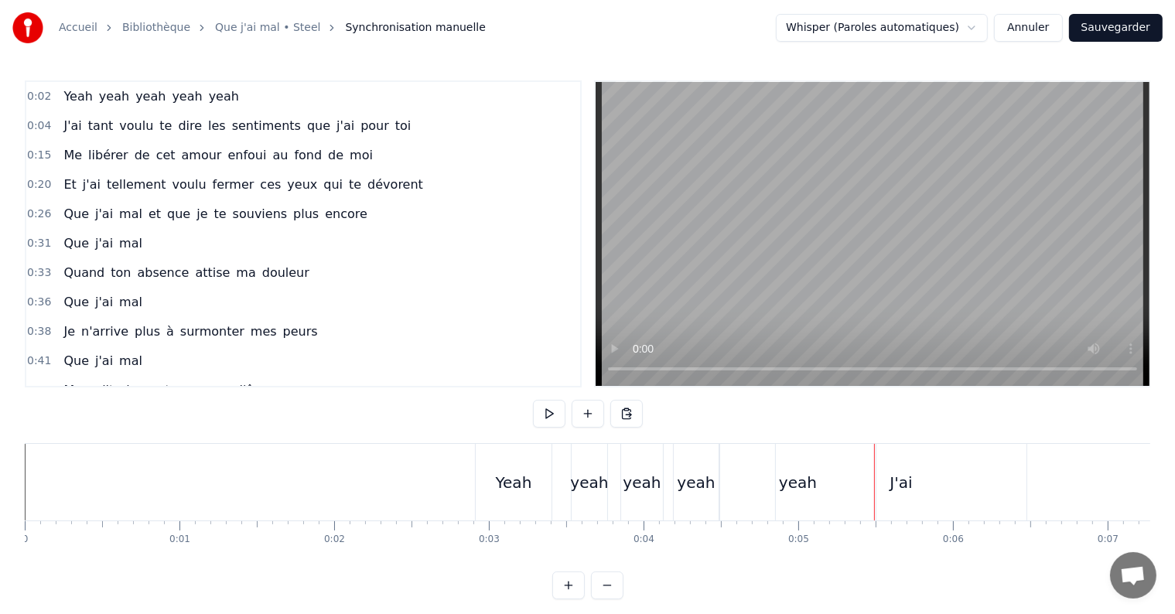
click at [731, 481] on div "yeah" at bounding box center [797, 482] width 155 height 77
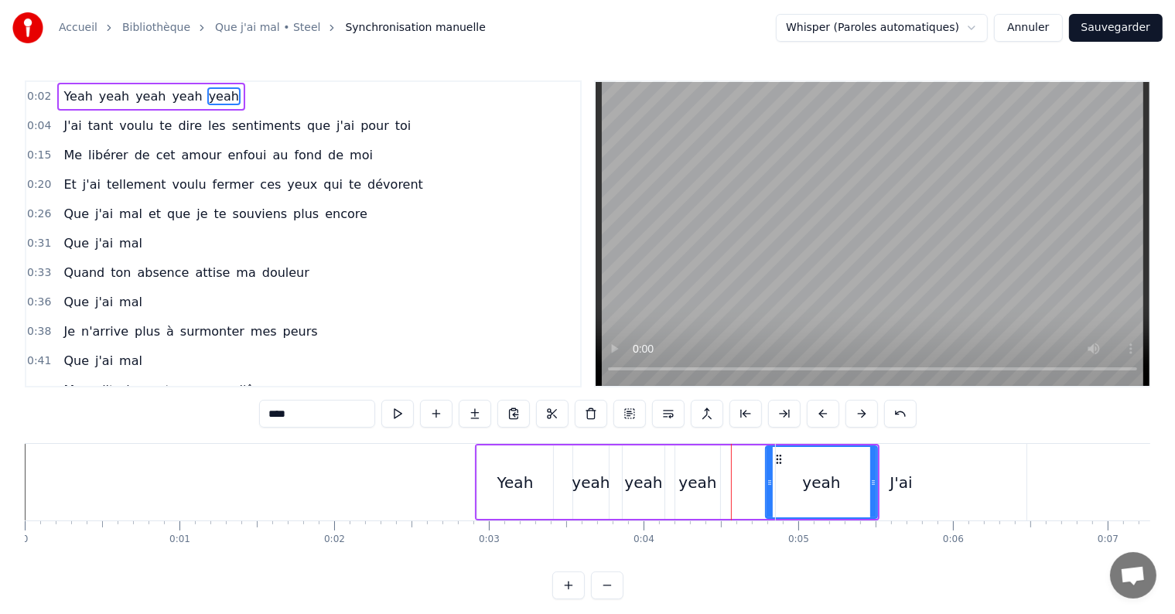
drag, startPoint x: 723, startPoint y: 481, endPoint x: 767, endPoint y: 485, distance: 44.3
click at [767, 485] on icon at bounding box center [770, 483] width 6 height 12
drag, startPoint x: 873, startPoint y: 480, endPoint x: 856, endPoint y: 482, distance: 16.4
click at [856, 482] on div "J'ai" at bounding box center [901, 482] width 251 height 77
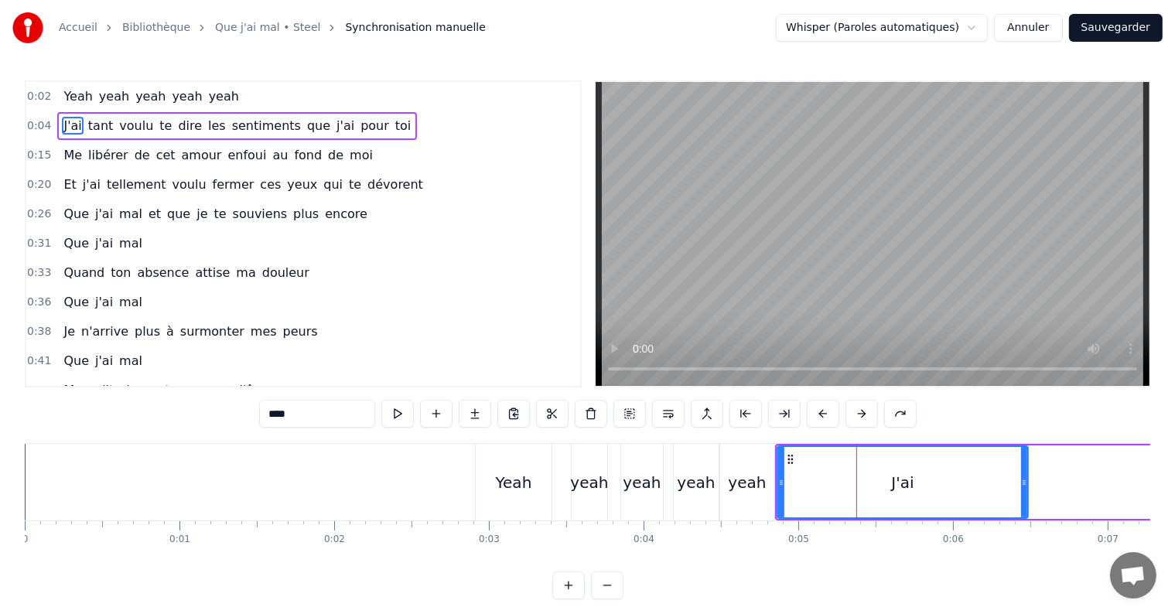
click at [739, 473] on div "yeah" at bounding box center [747, 482] width 38 height 23
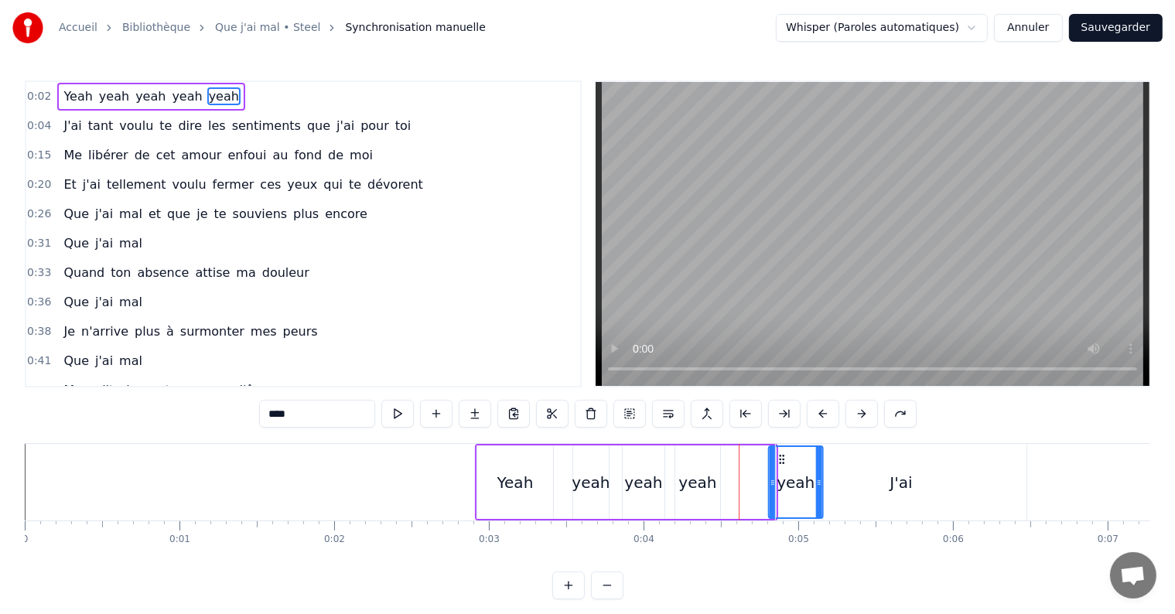
drag, startPoint x: 733, startPoint y: 457, endPoint x: 780, endPoint y: 461, distance: 47.3
click at [699, 474] on div "yeah" at bounding box center [697, 482] width 38 height 23
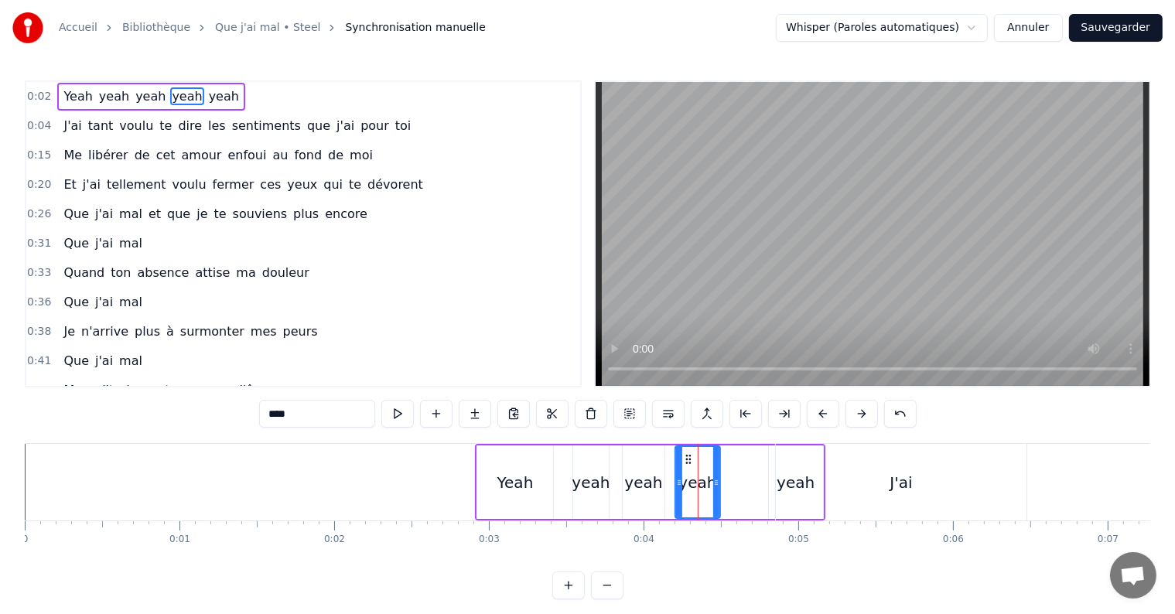
click at [500, 484] on div "Yeah" at bounding box center [515, 482] width 36 height 23
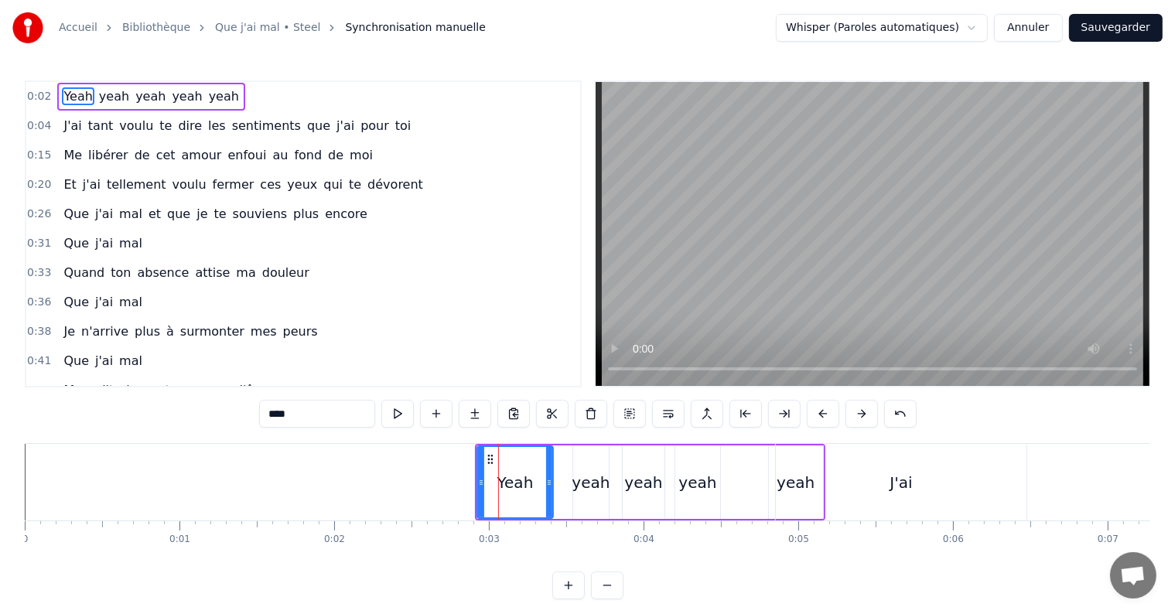
drag, startPoint x: 487, startPoint y: 452, endPoint x: 528, endPoint y: 455, distance: 41.1
click at [528, 455] on div "Yeah" at bounding box center [515, 482] width 74 height 70
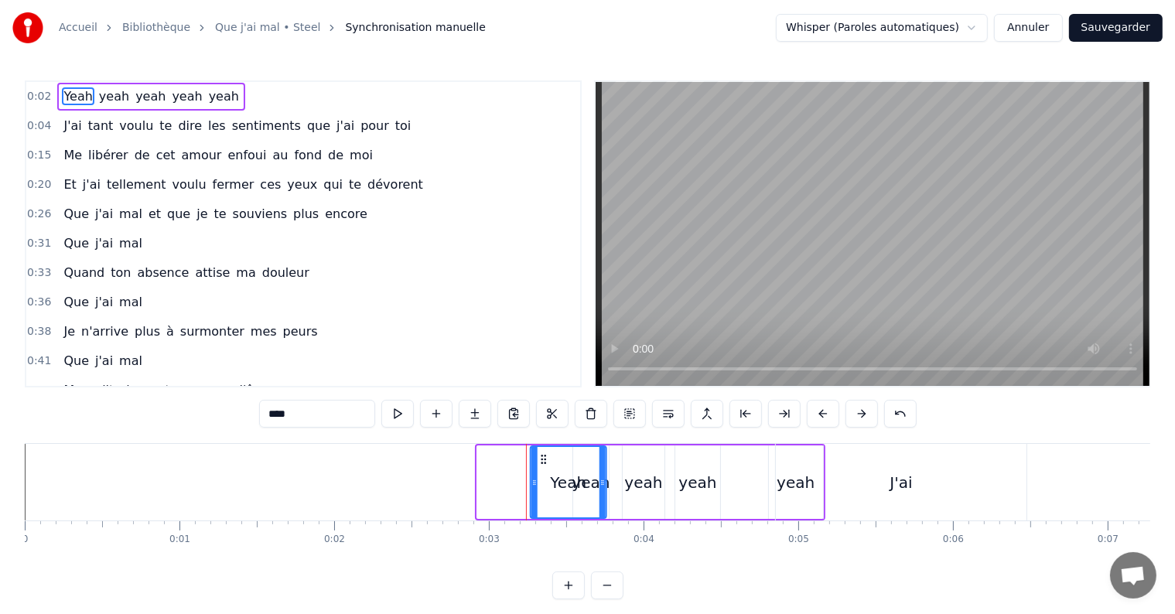
drag, startPoint x: 489, startPoint y: 458, endPoint x: 542, endPoint y: 461, distance: 53.5
click at [542, 461] on icon at bounding box center [544, 459] width 12 height 12
click at [593, 486] on div "Yeah" at bounding box center [568, 482] width 74 height 70
click at [609, 485] on div "yeah" at bounding box center [590, 482] width 37 height 73
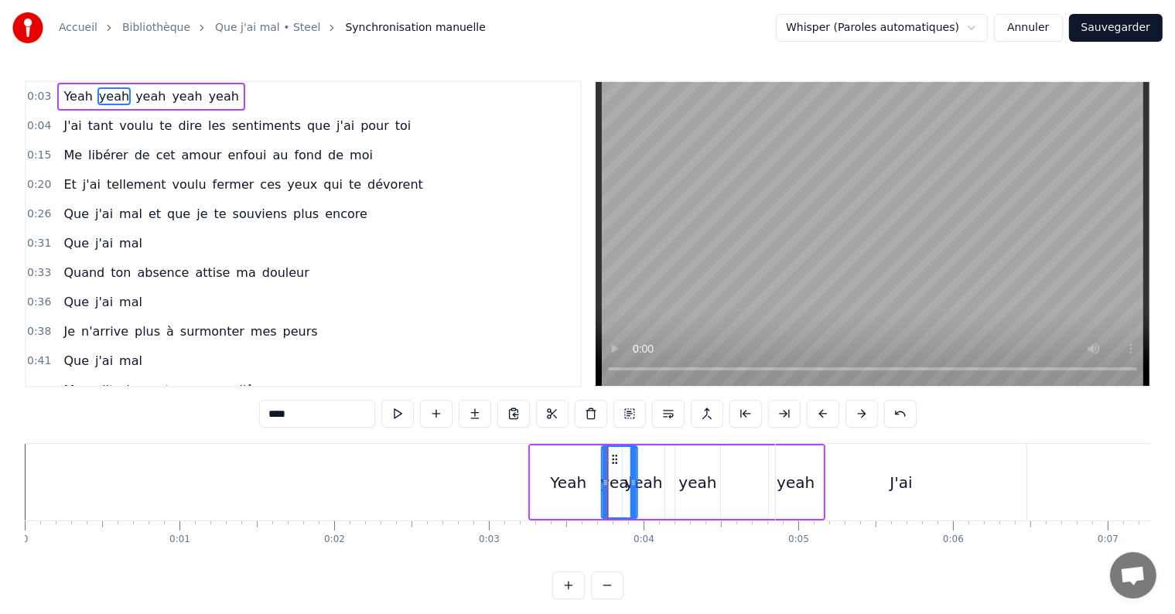
drag, startPoint x: 585, startPoint y: 458, endPoint x: 613, endPoint y: 456, distance: 28.7
click at [613, 456] on icon at bounding box center [615, 459] width 12 height 12
click at [643, 486] on div "yeah" at bounding box center [643, 482] width 38 height 23
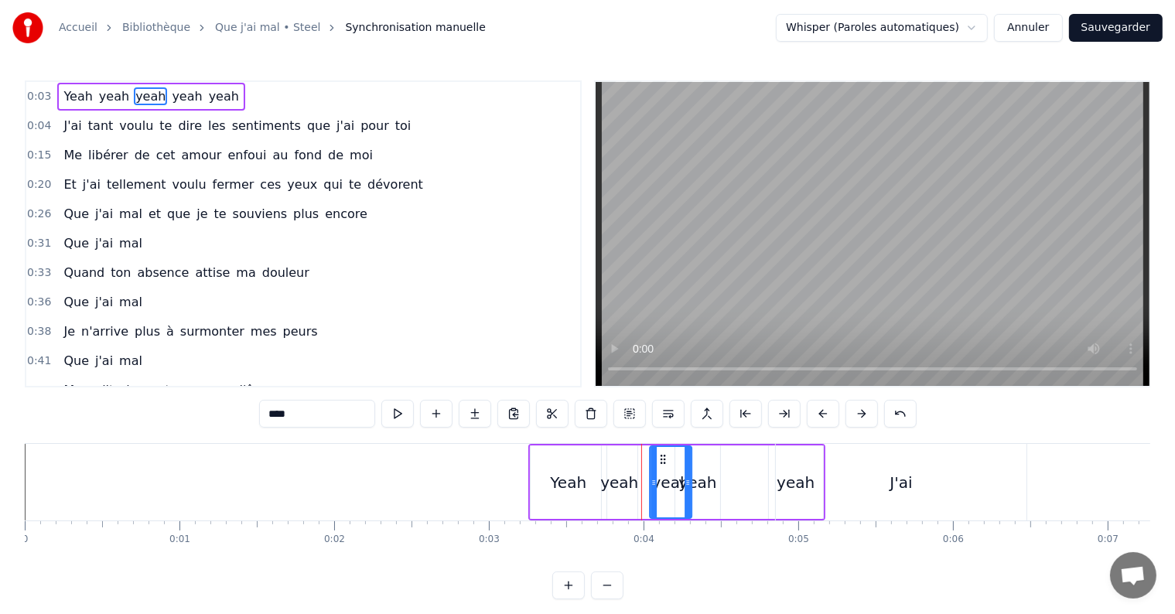
drag, startPoint x: 636, startPoint y: 454, endPoint x: 663, endPoint y: 453, distance: 27.1
click at [663, 453] on icon at bounding box center [663, 459] width 12 height 12
click at [705, 486] on div "yeah" at bounding box center [697, 482] width 38 height 23
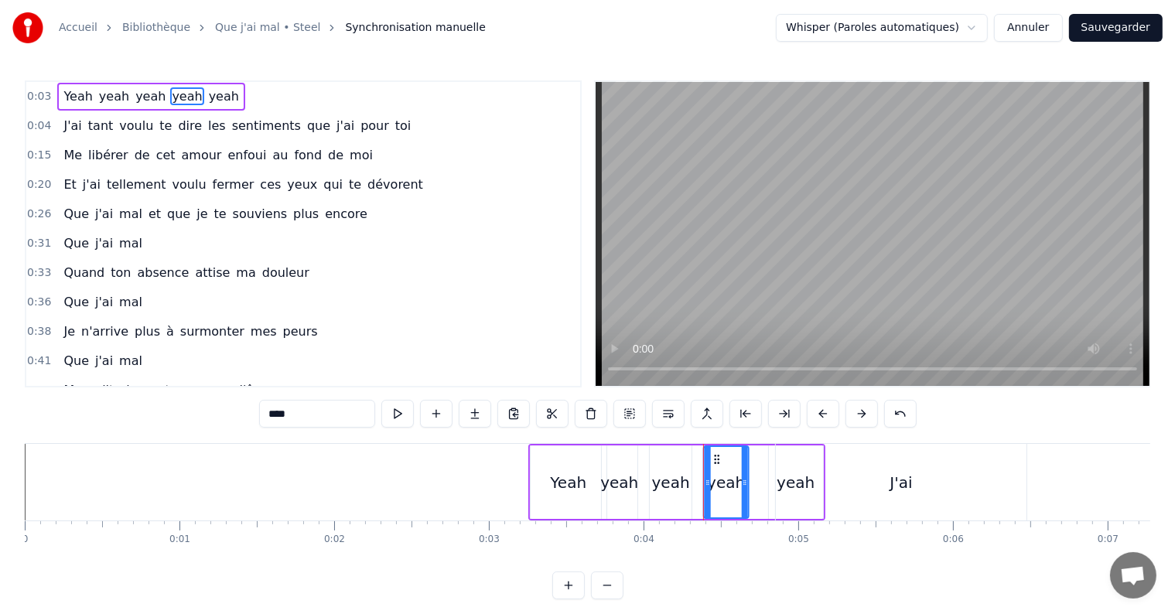
drag, startPoint x: 684, startPoint y: 455, endPoint x: 712, endPoint y: 453, distance: 28.7
click at [712, 453] on icon at bounding box center [717, 459] width 12 height 12
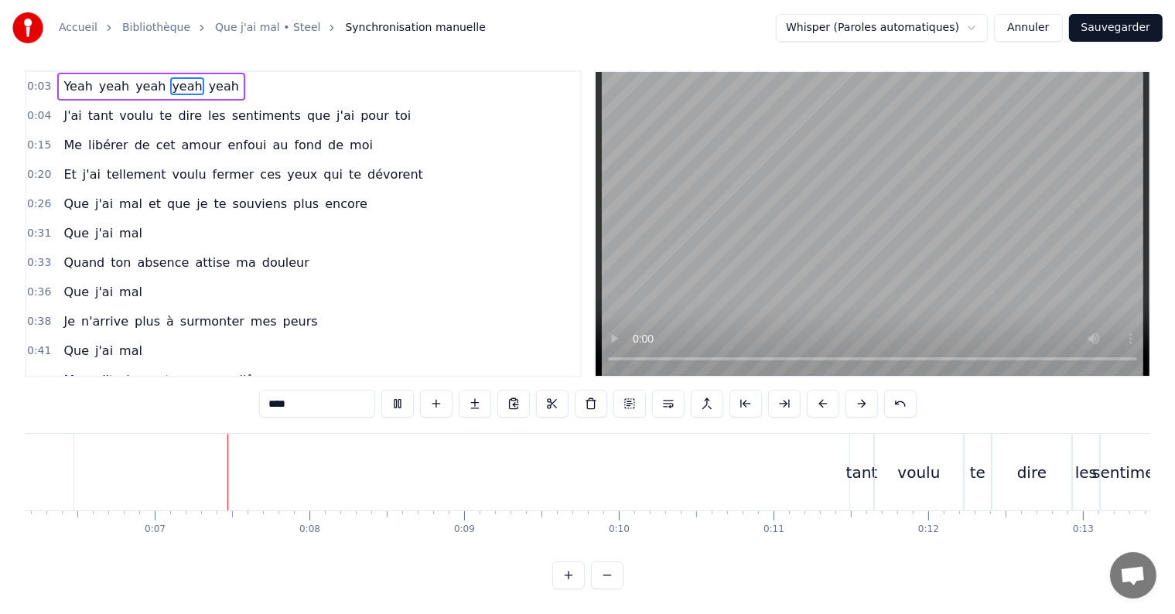
scroll to position [0, 982]
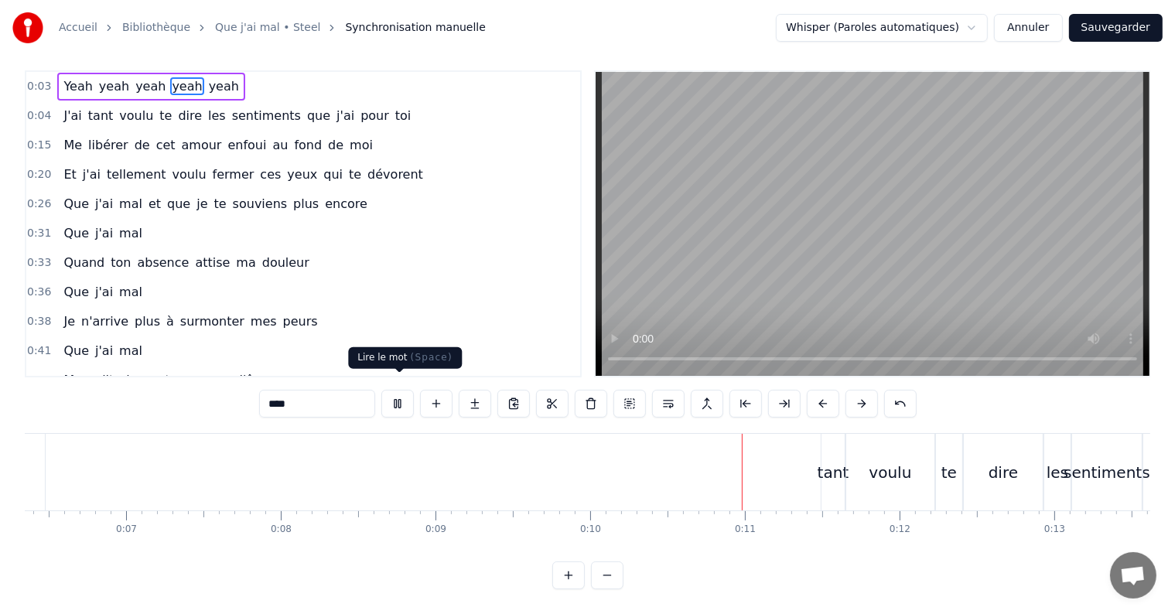
click at [398, 390] on button at bounding box center [397, 404] width 32 height 28
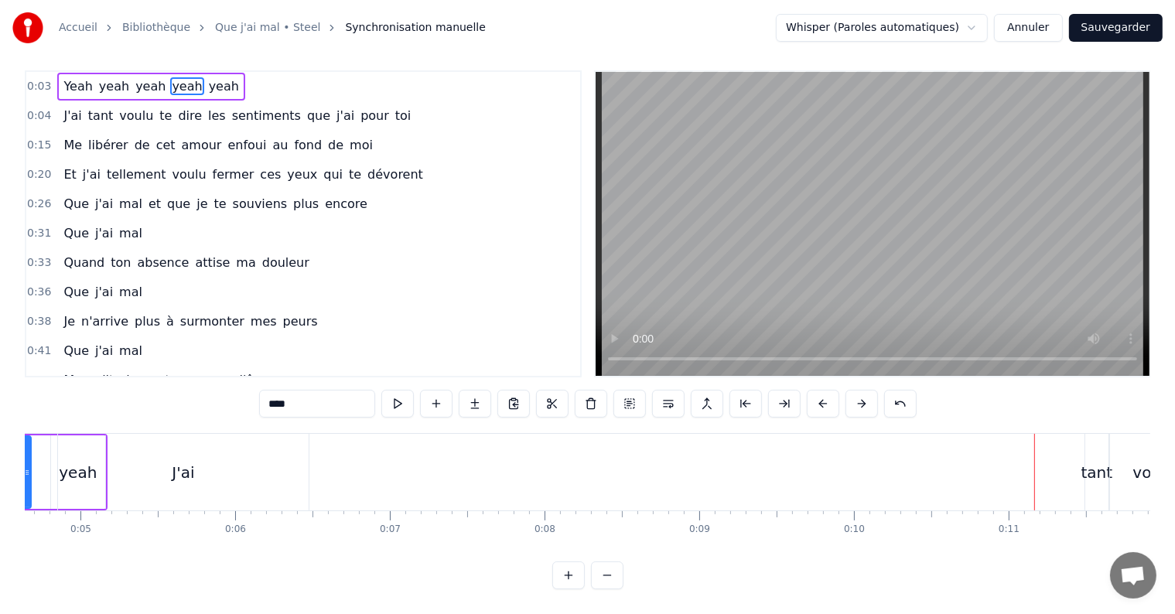
scroll to position [0, 716]
click at [192, 461] on div "J'ai" at bounding box center [185, 472] width 22 height 23
type input "****"
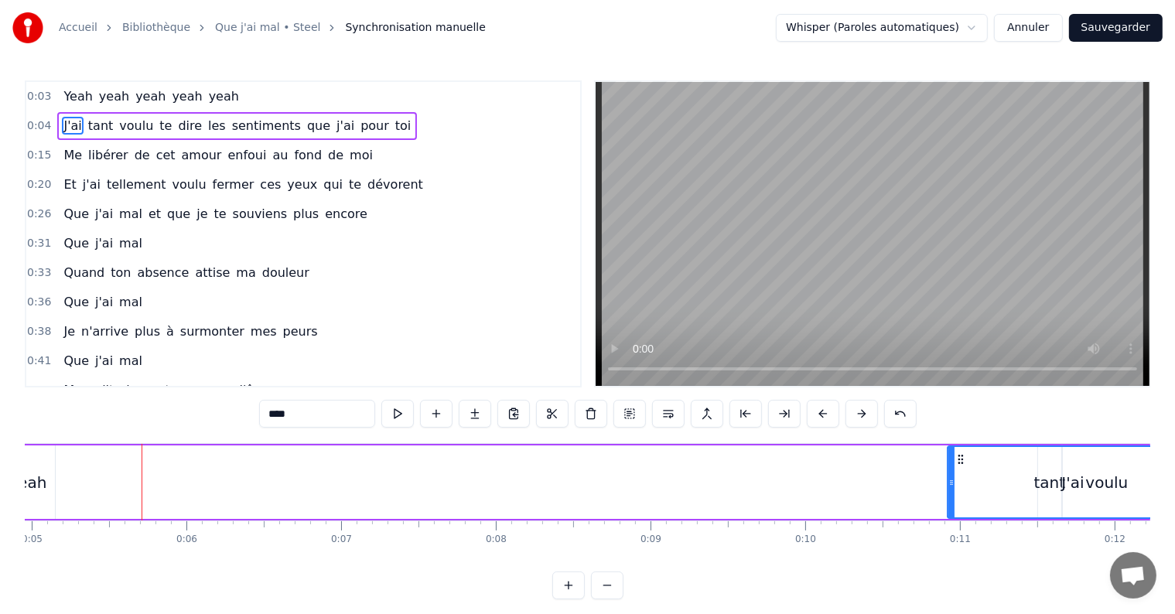
scroll to position [0, 787]
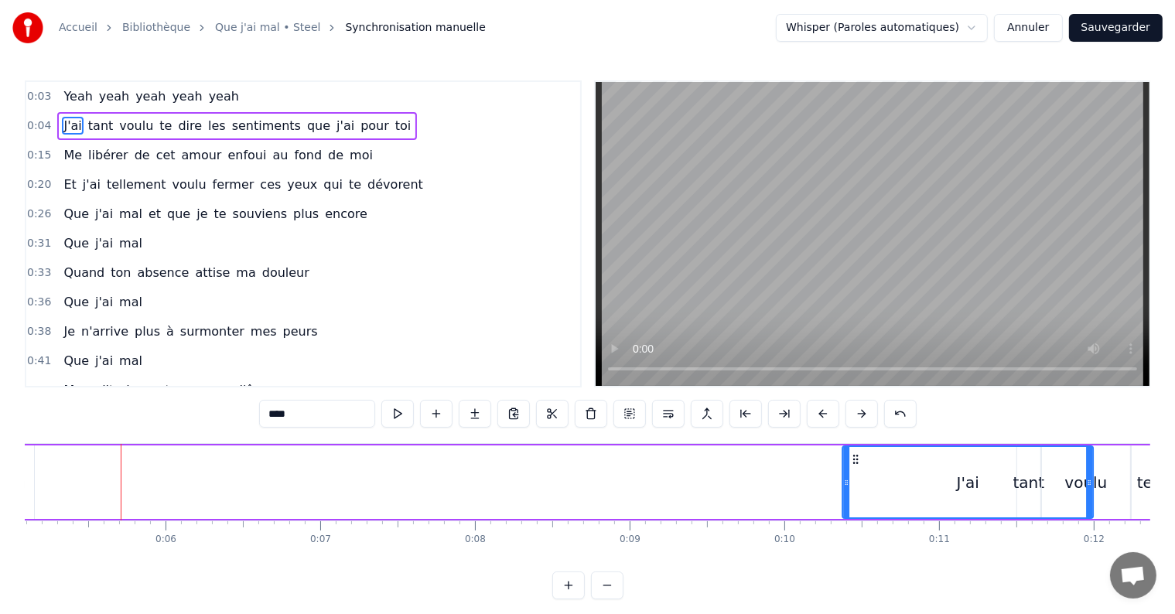
drag, startPoint x: 74, startPoint y: 458, endPoint x: 855, endPoint y: 465, distance: 780.6
click at [855, 465] on div "J'ai" at bounding box center [967, 482] width 249 height 70
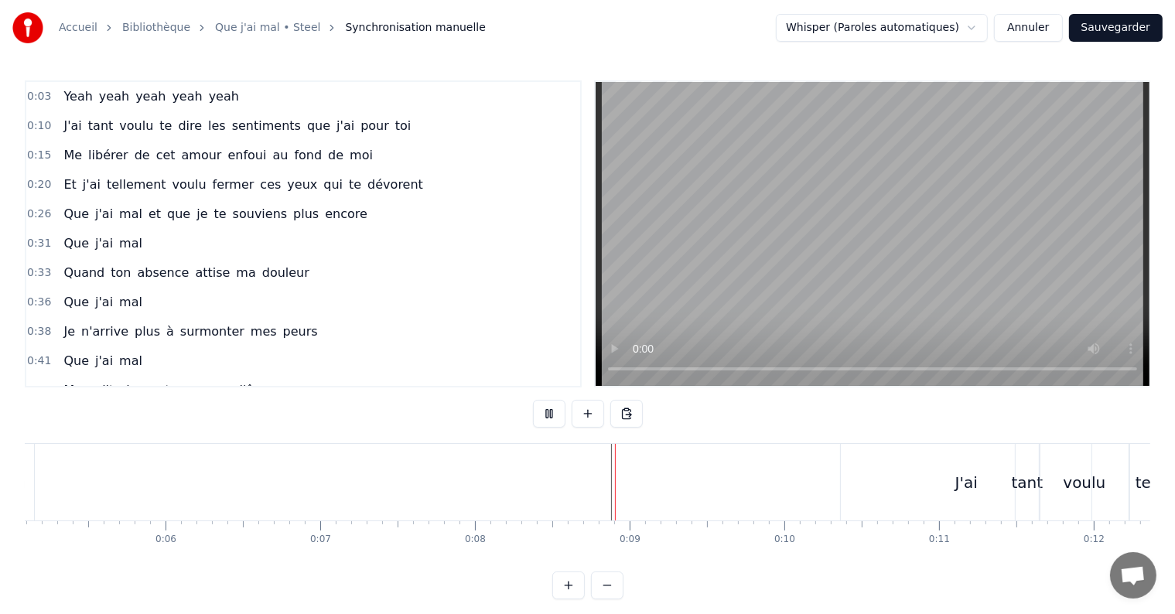
scroll to position [23, 0]
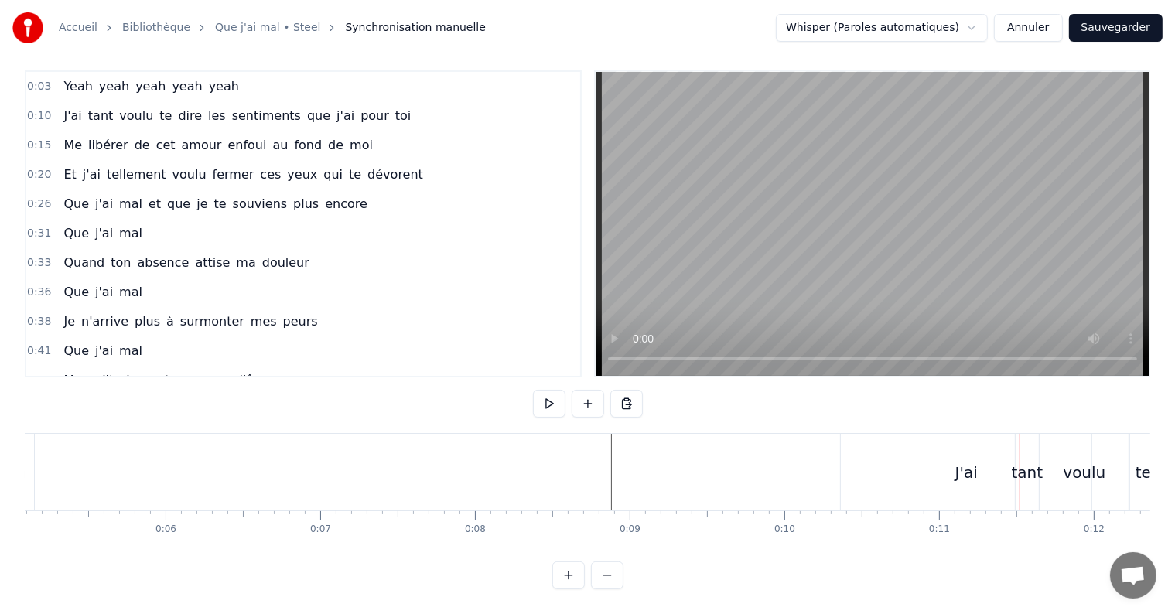
click at [964, 461] on div "J'ai" at bounding box center [966, 472] width 22 height 23
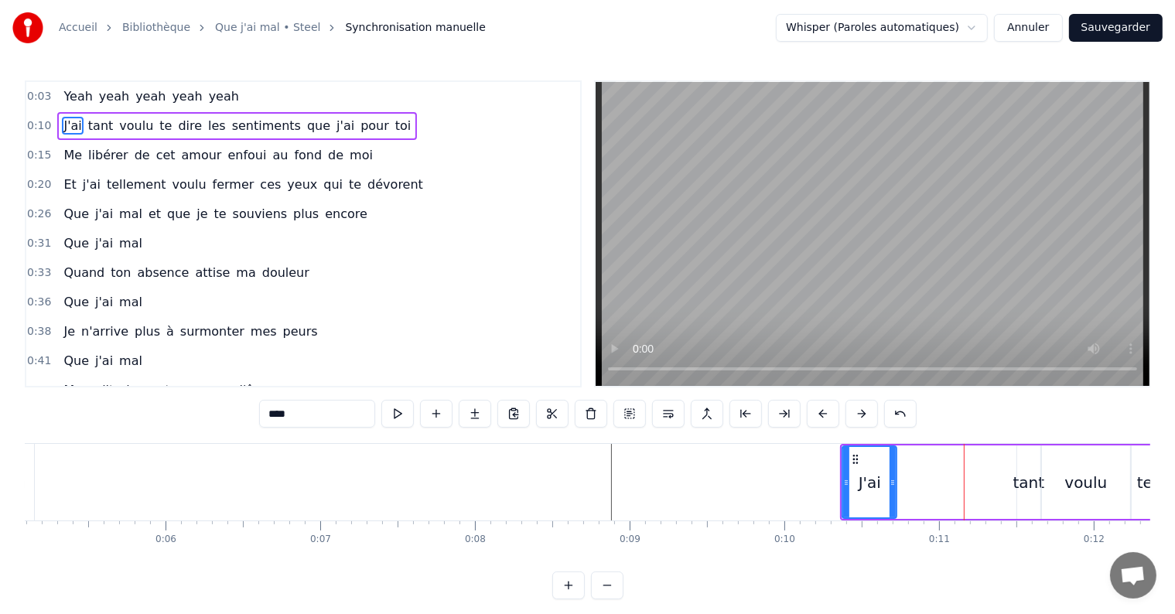
drag, startPoint x: 1088, startPoint y: 483, endPoint x: 891, endPoint y: 486, distance: 196.5
click at [891, 486] on icon at bounding box center [893, 483] width 6 height 12
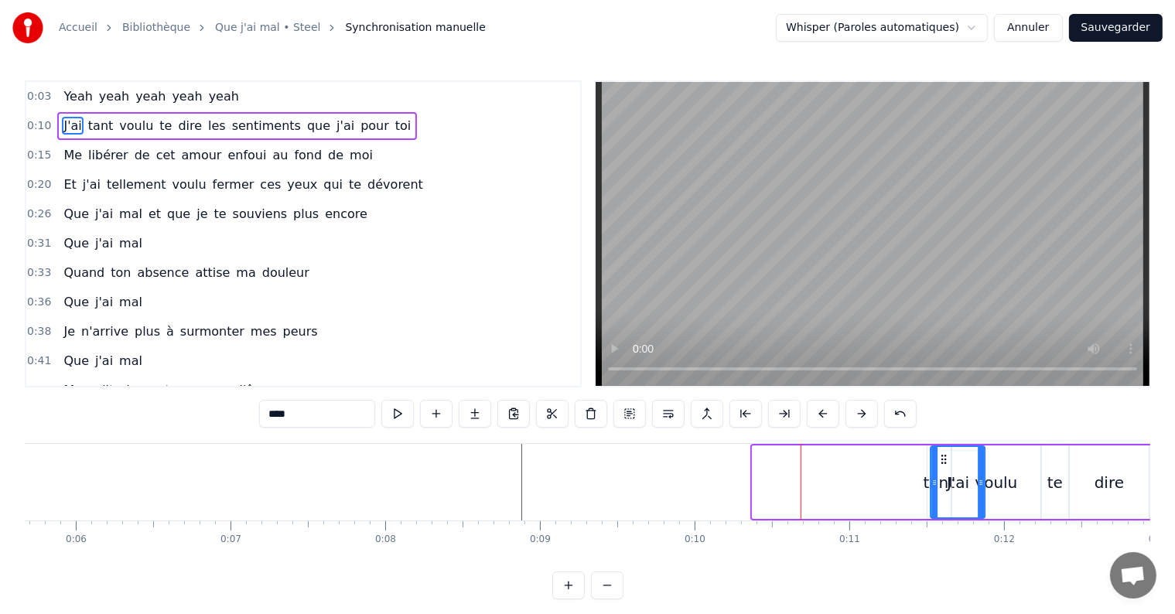
scroll to position [0, 877]
drag, startPoint x: 854, startPoint y: 456, endPoint x: 883, endPoint y: 461, distance: 29.9
click at [883, 461] on icon at bounding box center [886, 459] width 12 height 12
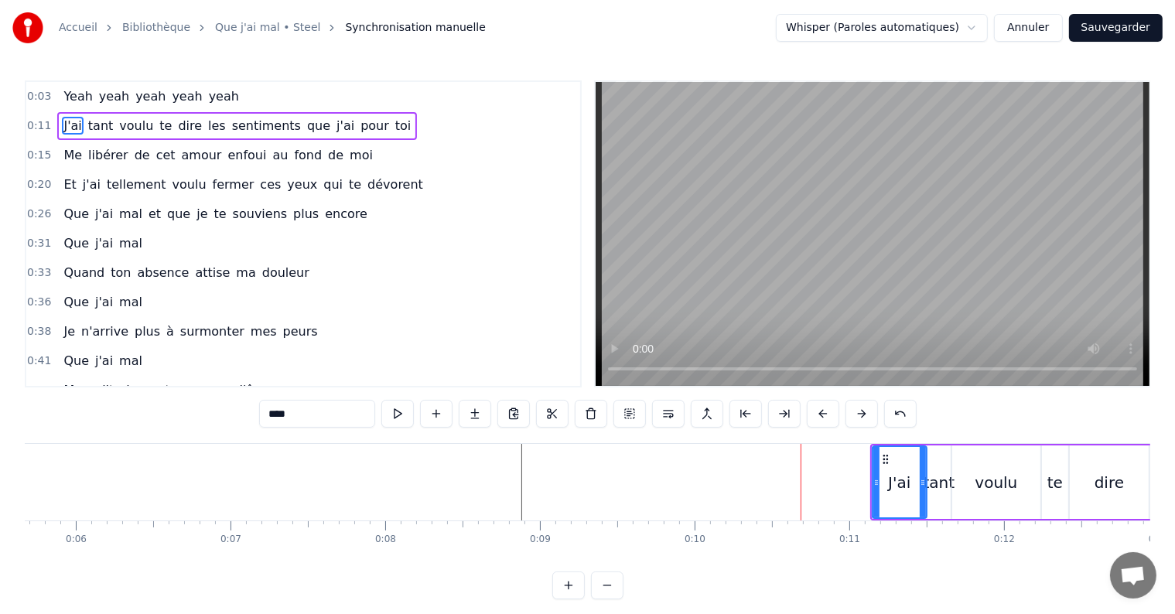
click at [937, 486] on div "tant" at bounding box center [940, 482] width 32 height 23
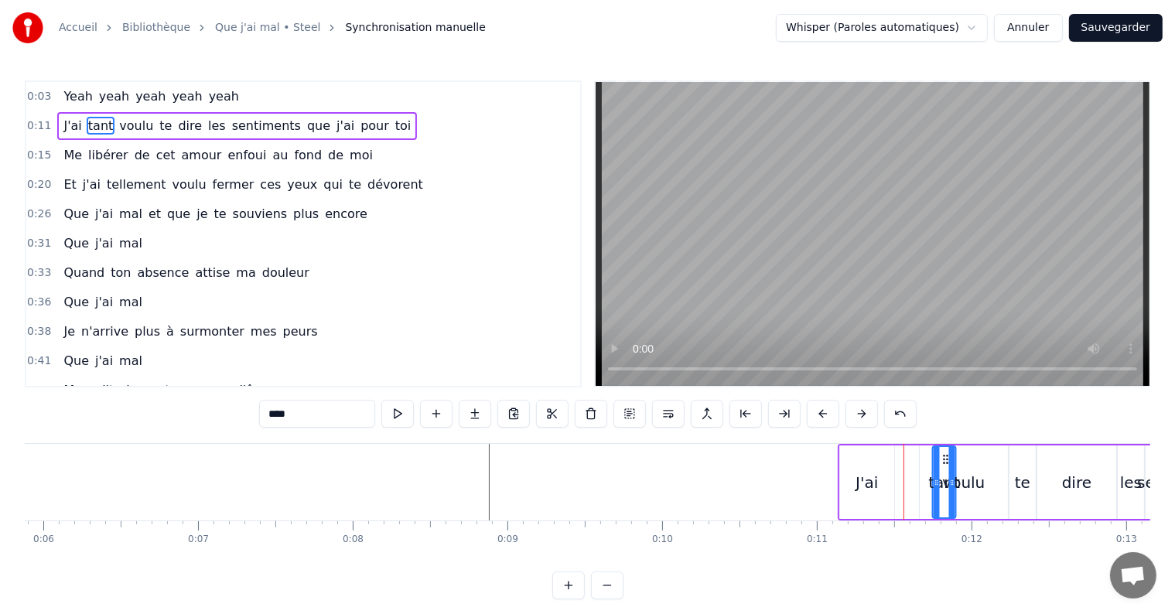
scroll to position [0, 916]
drag, startPoint x: 938, startPoint y: 459, endPoint x: 914, endPoint y: 464, distance: 24.6
click at [914, 464] on icon at bounding box center [916, 459] width 12 height 12
click at [863, 483] on div "J'ai" at bounding box center [860, 482] width 22 height 23
type input "****"
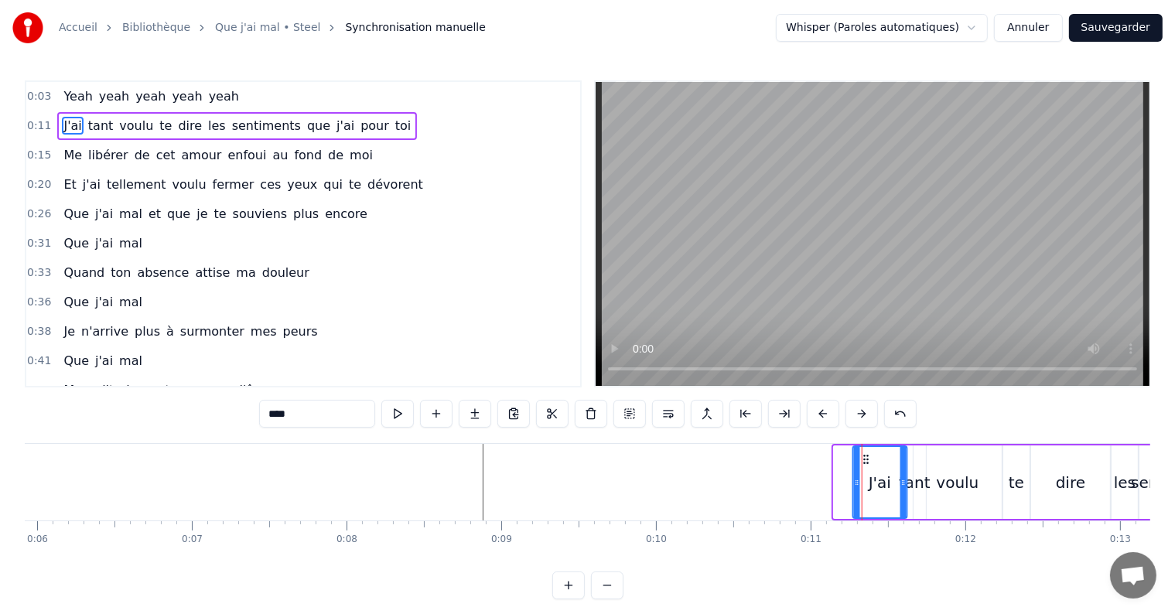
drag, startPoint x: 844, startPoint y: 454, endPoint x: 863, endPoint y: 456, distance: 19.5
click at [863, 456] on icon at bounding box center [866, 459] width 12 height 12
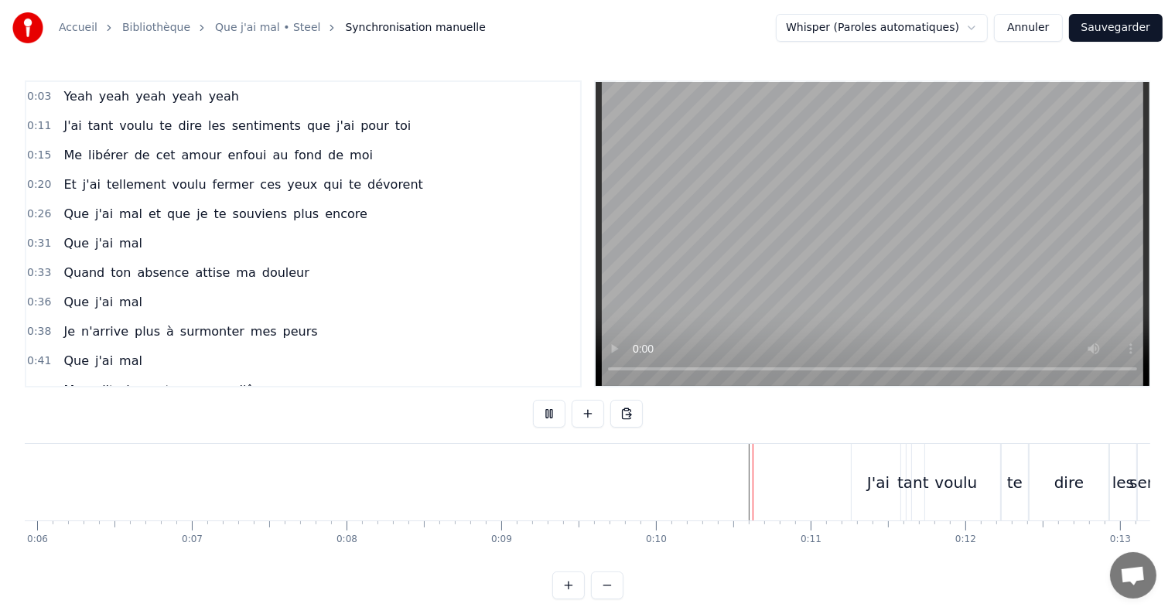
scroll to position [23, 0]
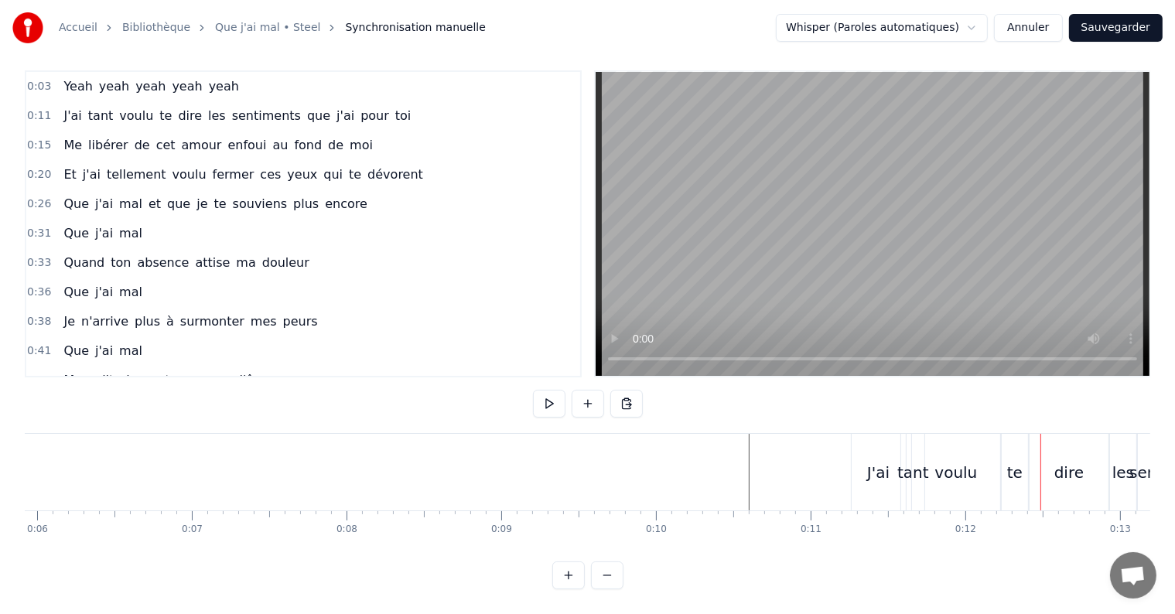
drag, startPoint x: 965, startPoint y: 459, endPoint x: 1006, endPoint y: 461, distance: 40.3
click at [1006, 461] on div "J'ai tant voulu te dire les sentiments que j'ai pour toi" at bounding box center [1161, 472] width 620 height 77
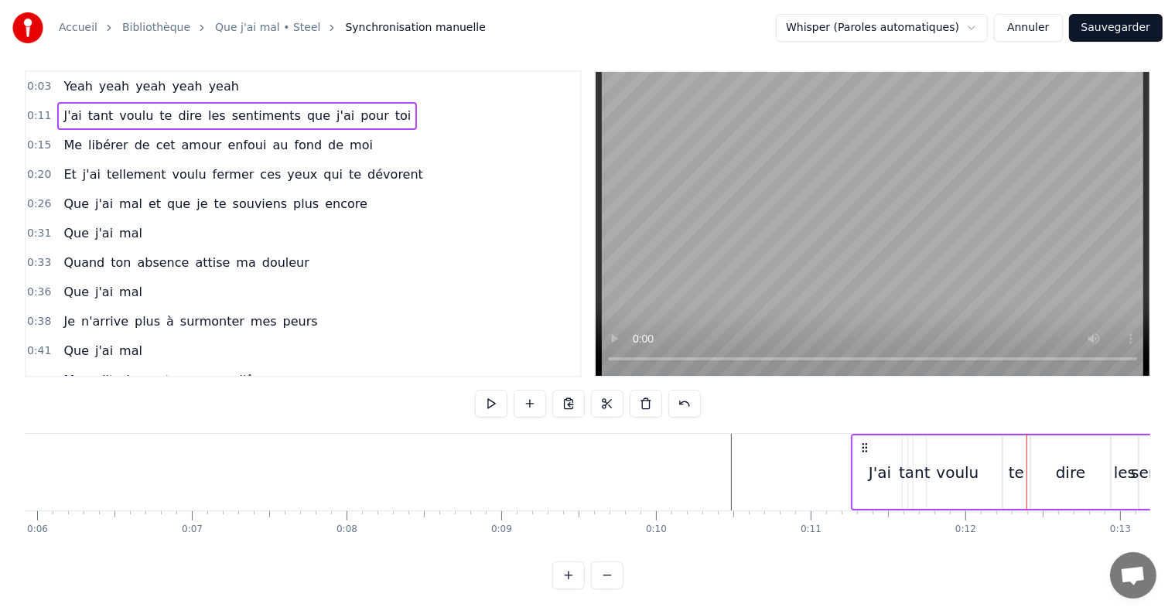
click at [976, 463] on div "voulu" at bounding box center [958, 472] width 88 height 73
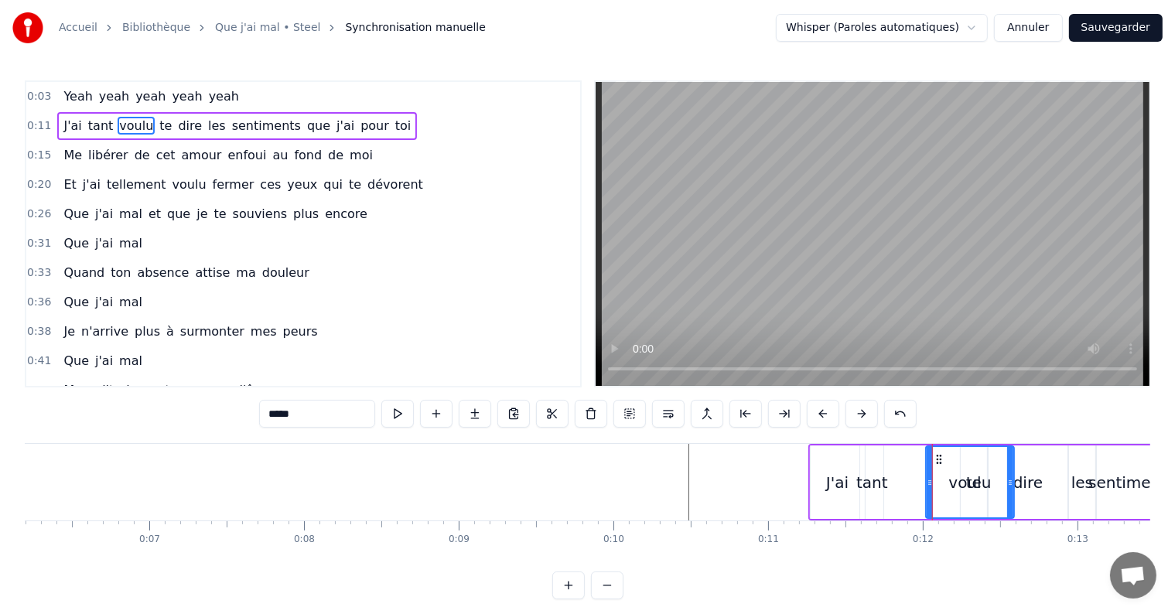
scroll to position [0, 958]
click at [927, 459] on circle at bounding box center [927, 459] width 1 height 1
click at [992, 479] on div "voulu" at bounding box center [957, 482] width 87 height 70
drag, startPoint x: 997, startPoint y: 477, endPoint x: 960, endPoint y: 481, distance: 37.3
click at [960, 481] on icon at bounding box center [960, 483] width 6 height 12
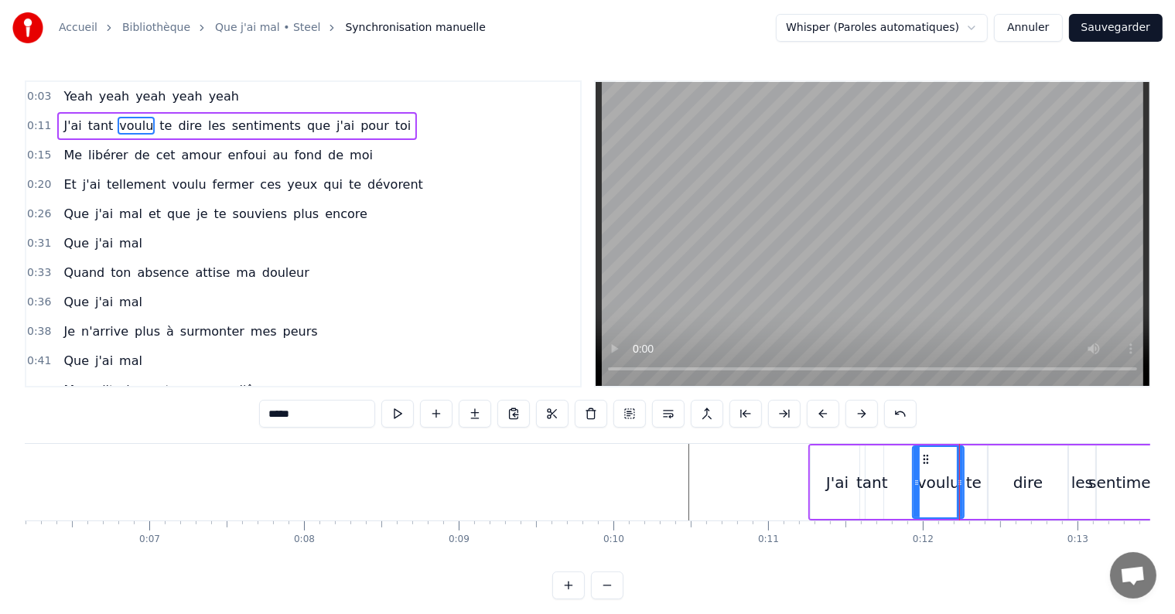
click at [975, 481] on div "te" at bounding box center [973, 482] width 15 height 23
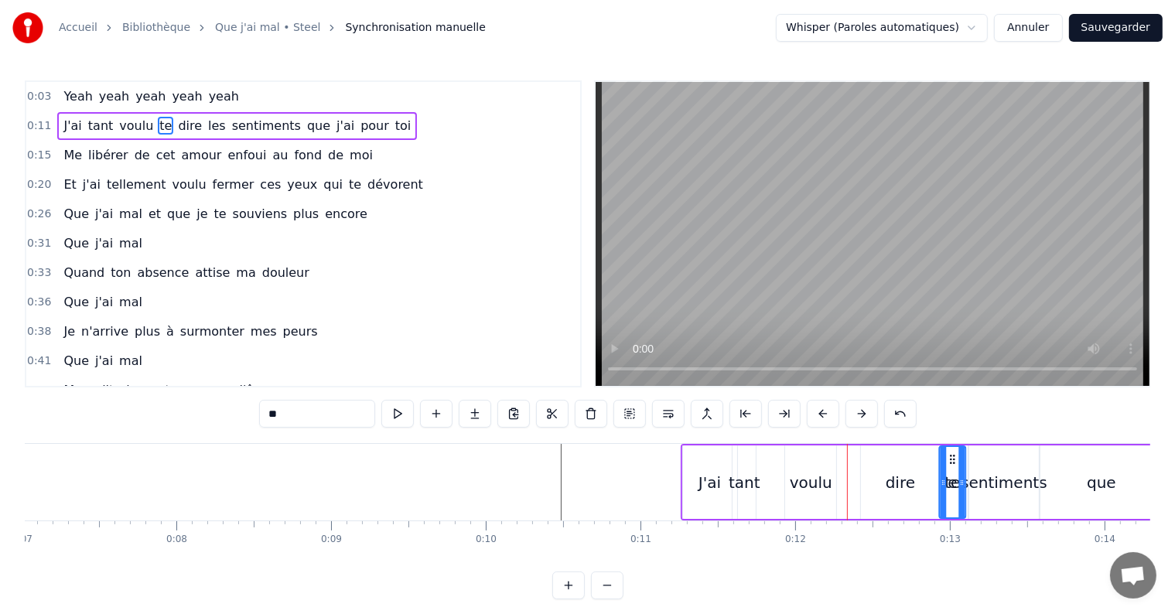
scroll to position [0, 1088]
drag, startPoint x: 973, startPoint y: 455, endPoint x: 880, endPoint y: 458, distance: 93.7
click at [818, 480] on div "voulu" at bounding box center [809, 482] width 43 height 23
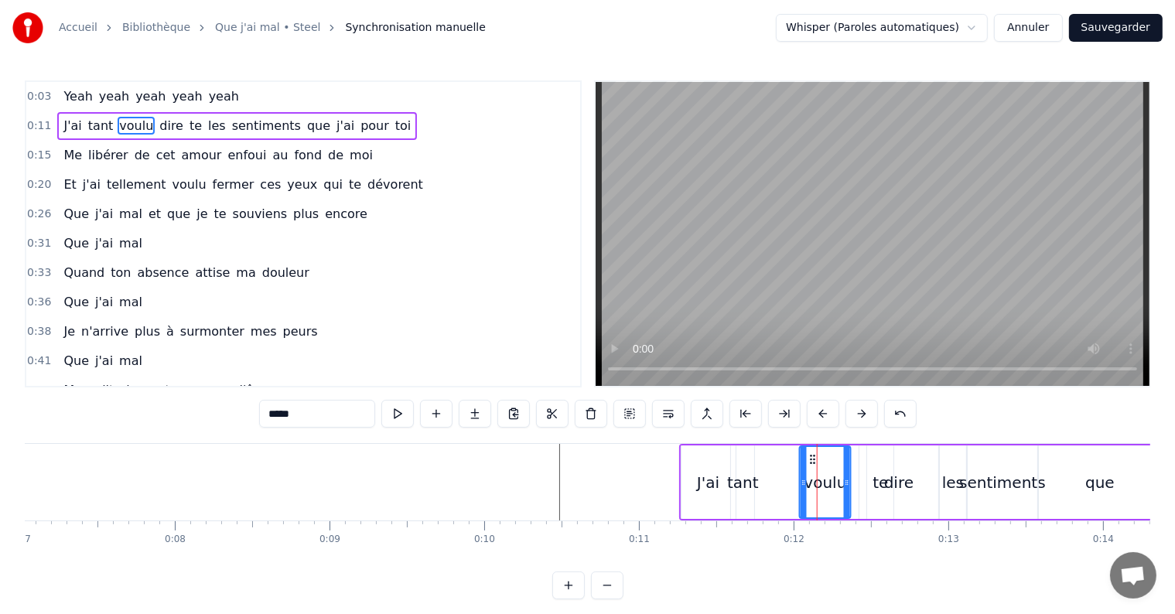
drag, startPoint x: 794, startPoint y: 455, endPoint x: 811, endPoint y: 455, distance: 16.2
click at [811, 456] on circle at bounding box center [811, 456] width 1 height 1
click at [746, 480] on div "tant" at bounding box center [743, 482] width 32 height 23
type input "****"
drag, startPoint x: 745, startPoint y: 455, endPoint x: 770, endPoint y: 455, distance: 25.5
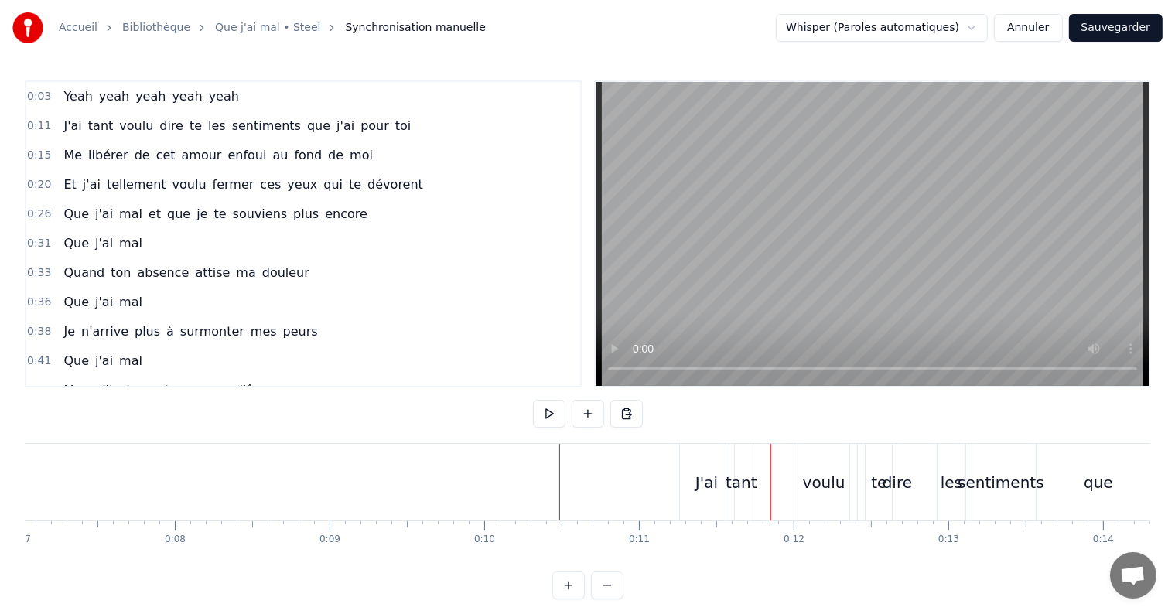
click at [741, 464] on div "tant" at bounding box center [740, 482] width 23 height 77
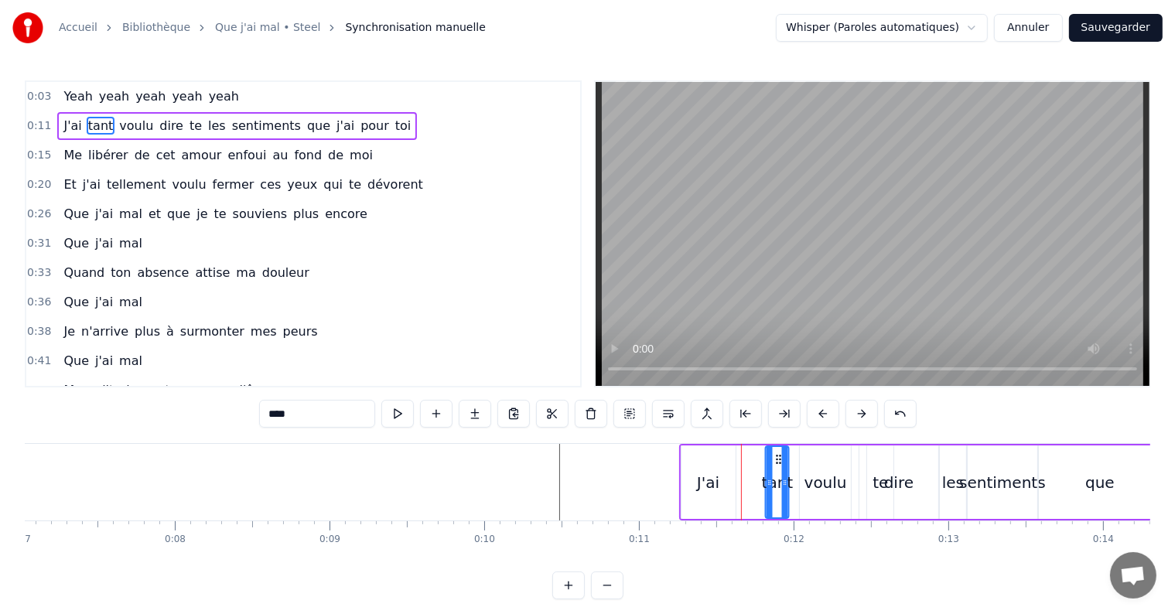
drag, startPoint x: 745, startPoint y: 456, endPoint x: 780, endPoint y: 458, distance: 34.9
click at [780, 458] on icon at bounding box center [779, 459] width 12 height 12
click at [708, 483] on div "J'ai" at bounding box center [708, 482] width 22 height 23
type input "****"
drag, startPoint x: 689, startPoint y: 457, endPoint x: 725, endPoint y: 458, distance: 35.6
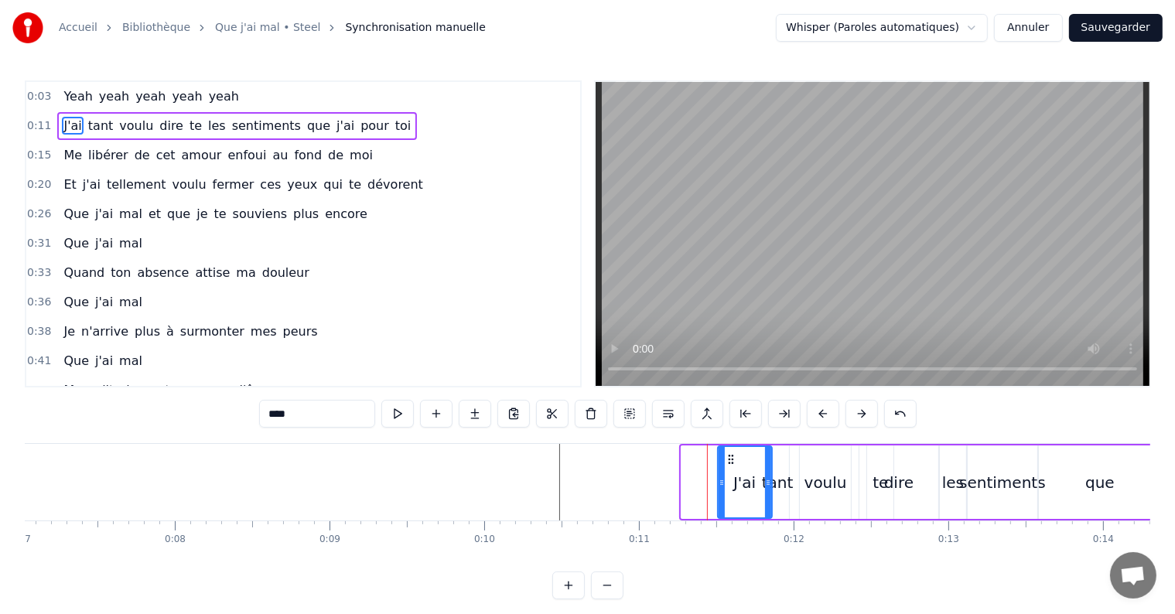
click at [725, 458] on icon at bounding box center [731, 459] width 12 height 12
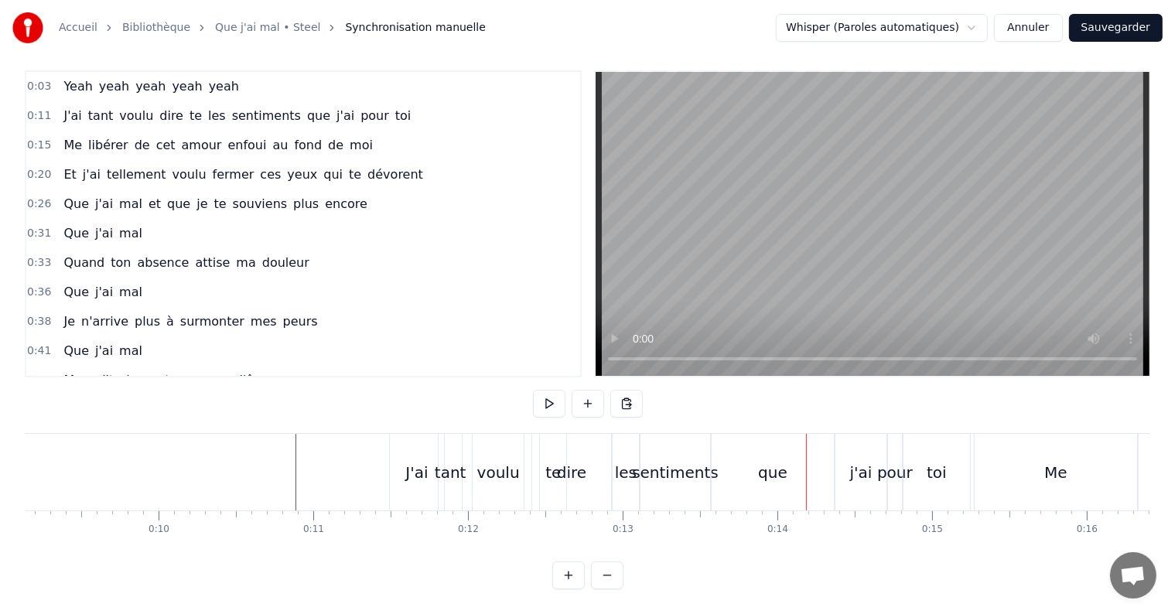
scroll to position [0, 1396]
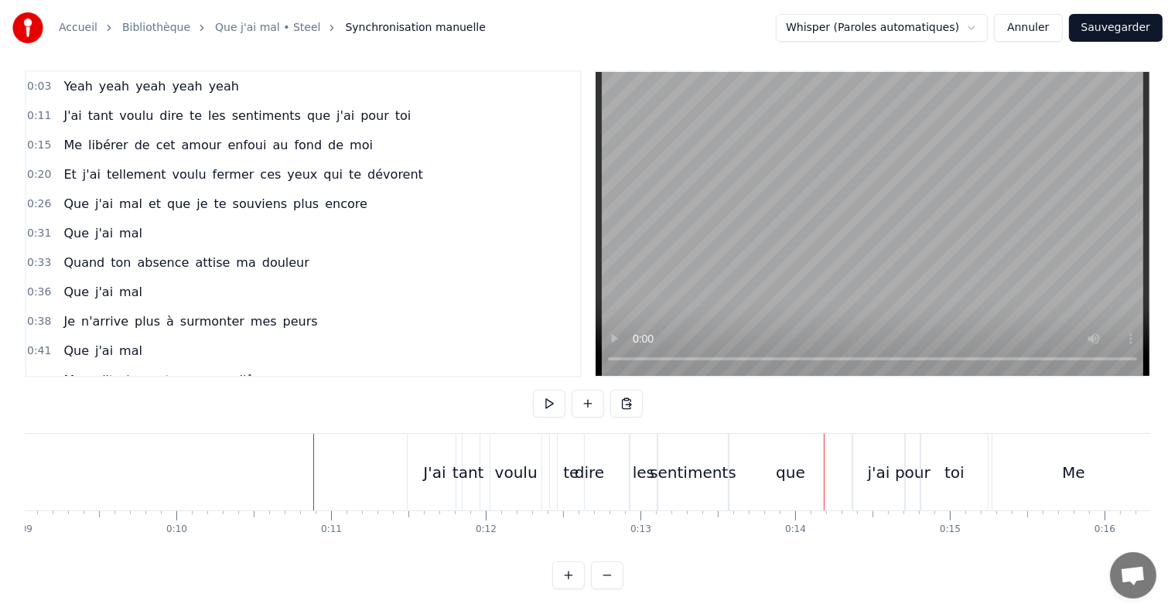
click at [591, 463] on div "dire" at bounding box center [589, 472] width 29 height 23
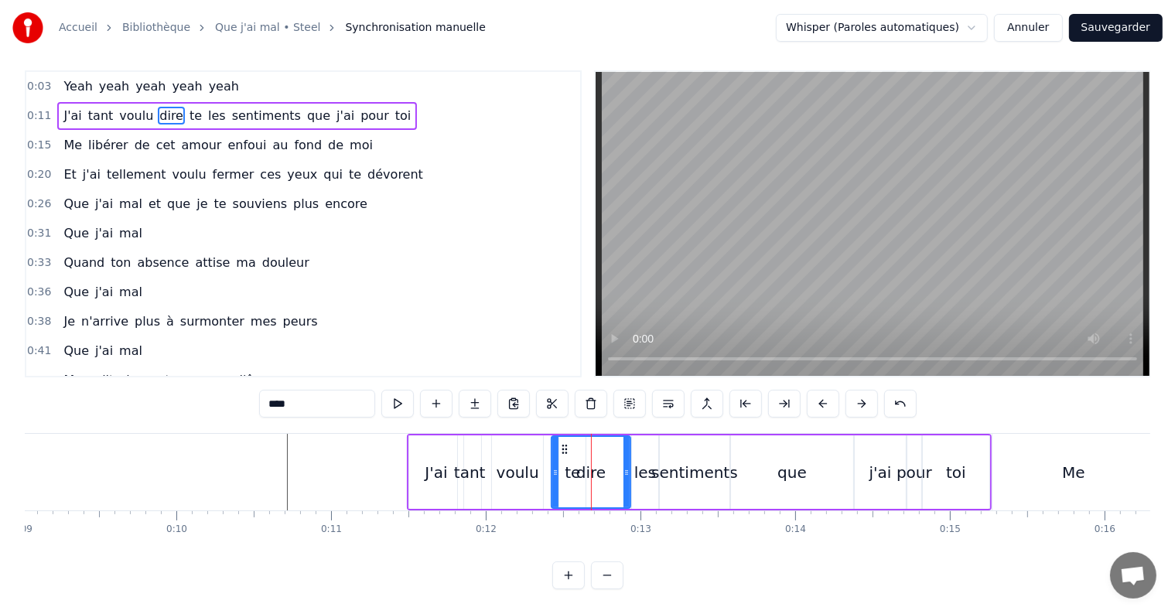
scroll to position [0, 0]
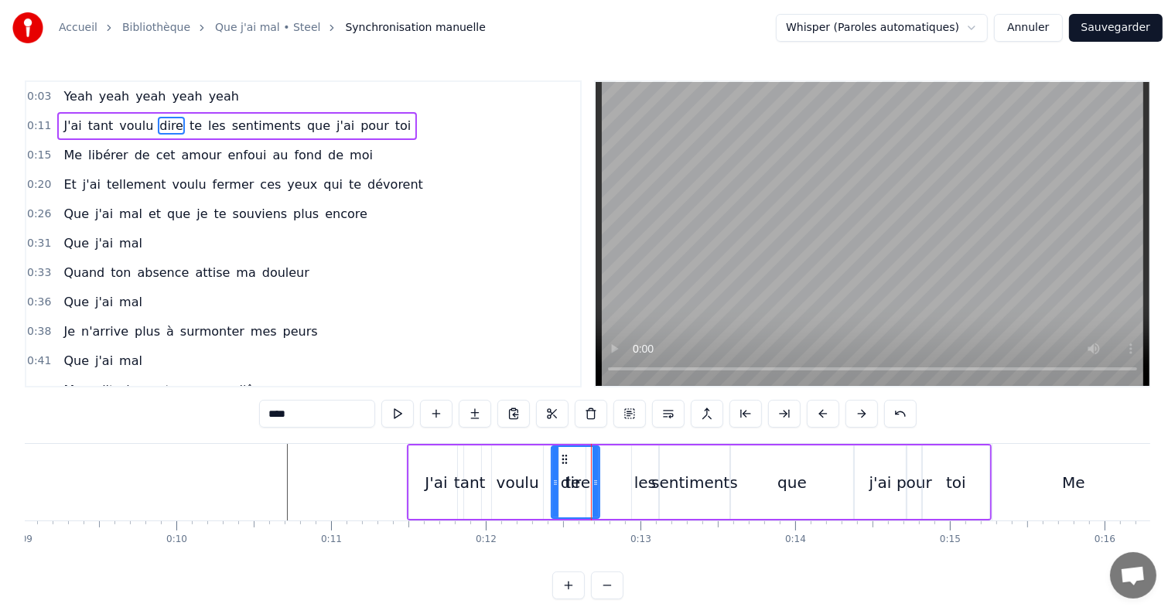
drag, startPoint x: 627, startPoint y: 483, endPoint x: 596, endPoint y: 483, distance: 30.9
click at [596, 483] on icon at bounding box center [596, 483] width 6 height 12
drag, startPoint x: 560, startPoint y: 454, endPoint x: 609, endPoint y: 464, distance: 49.8
click at [667, 483] on div "sentiments" at bounding box center [694, 482] width 87 height 23
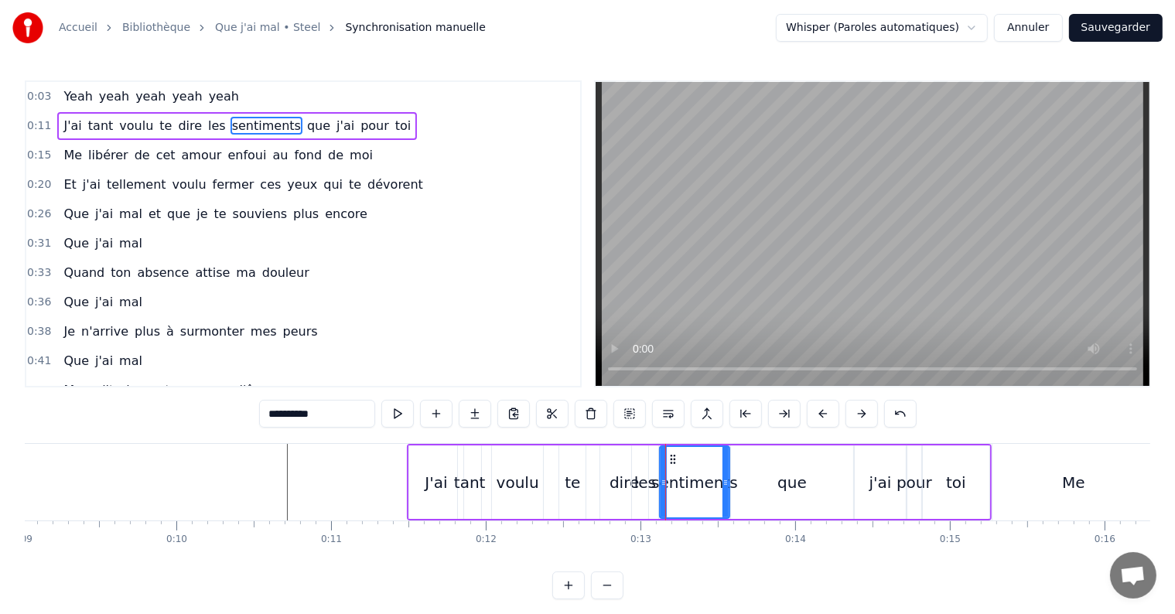
click at [647, 486] on div "les" at bounding box center [645, 482] width 22 height 23
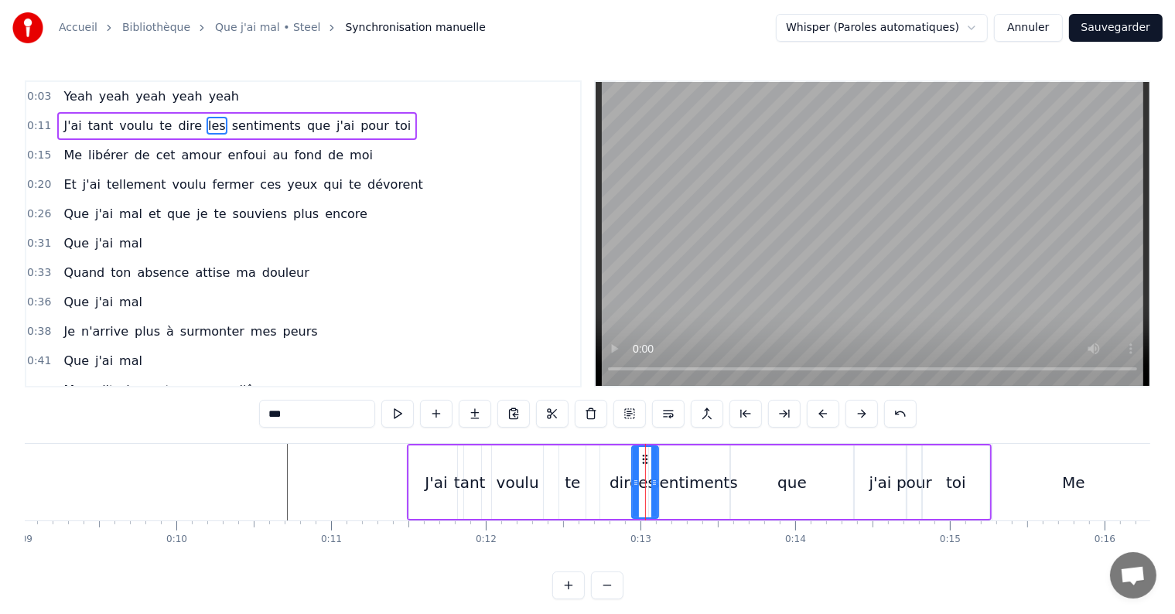
click at [674, 487] on div "sentiments" at bounding box center [694, 482] width 87 height 23
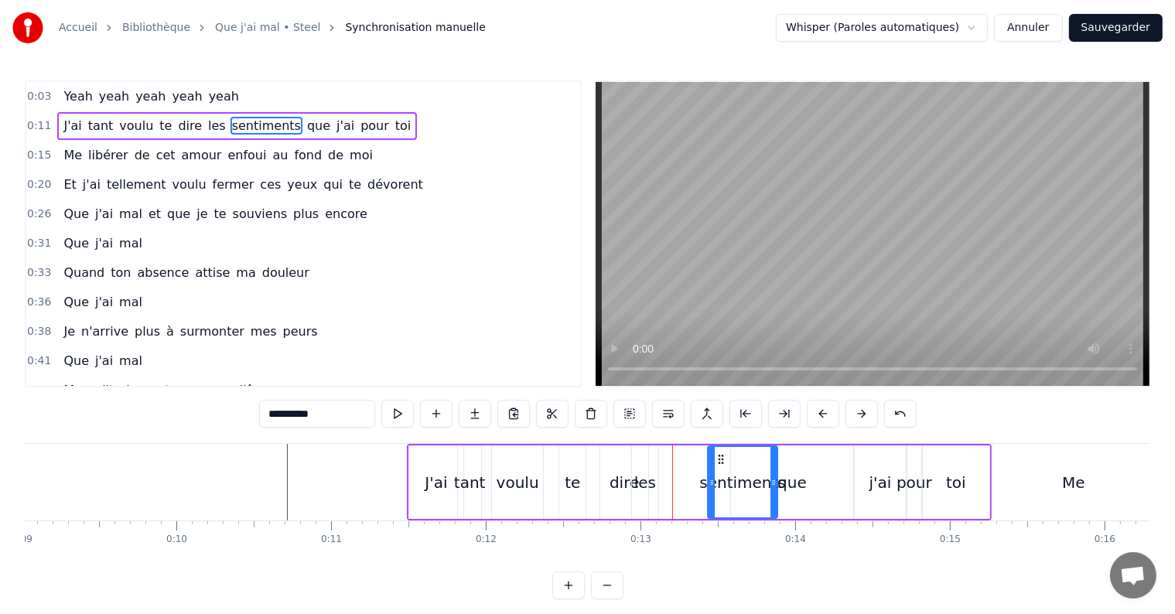
drag, startPoint x: 669, startPoint y: 458, endPoint x: 718, endPoint y: 462, distance: 48.9
click at [718, 462] on icon at bounding box center [721, 459] width 12 height 12
click at [645, 487] on div "les" at bounding box center [645, 482] width 22 height 23
type input "***"
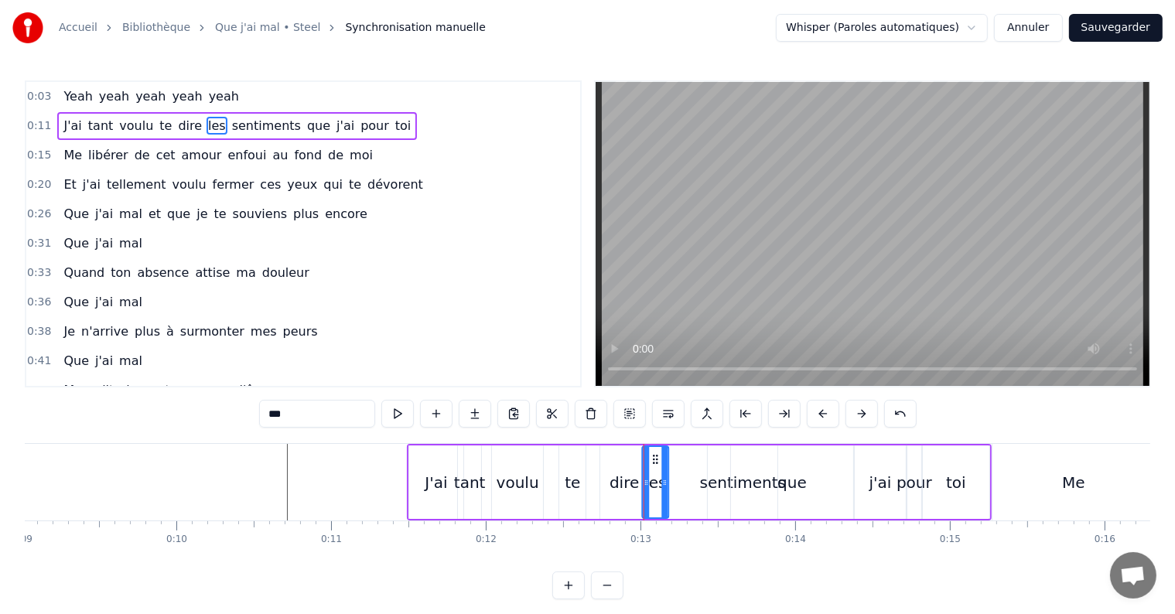
drag, startPoint x: 643, startPoint y: 458, endPoint x: 653, endPoint y: 464, distance: 11.8
click at [653, 464] on div "les" at bounding box center [656, 482] width 25 height 70
drag, startPoint x: 654, startPoint y: 458, endPoint x: 671, endPoint y: 461, distance: 16.5
click at [671, 461] on div "J'ai tant voulu te dire les sentiments que j'ai pour toi" at bounding box center [699, 482] width 585 height 77
click at [654, 460] on div "les" at bounding box center [656, 482] width 26 height 73
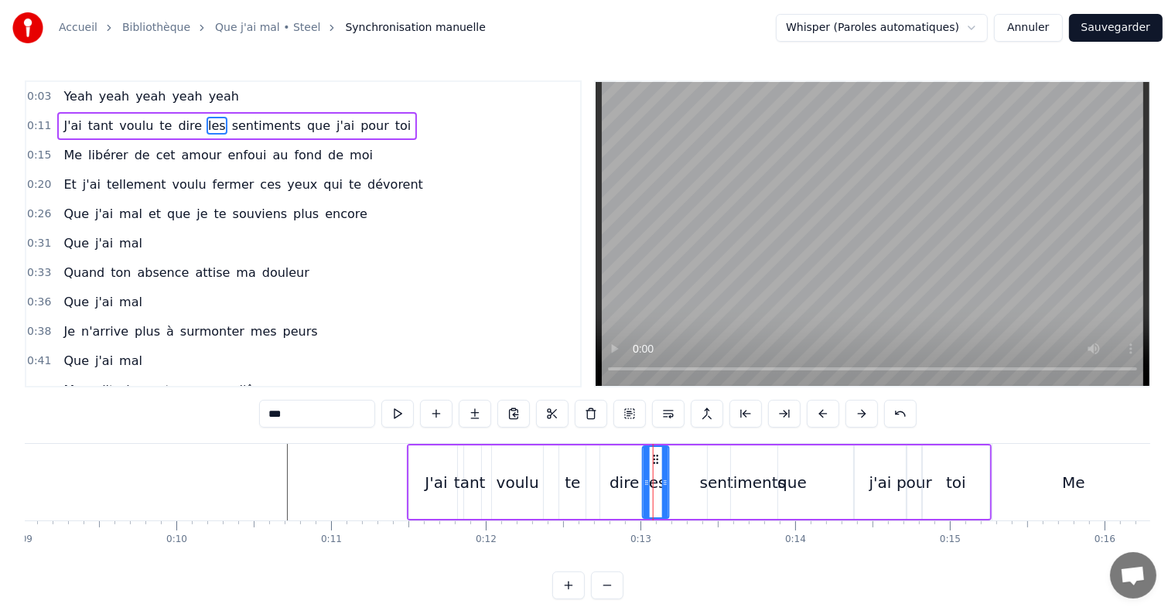
drag, startPoint x: 652, startPoint y: 456, endPoint x: 665, endPoint y: 457, distance: 13.2
click at [665, 457] on div "les" at bounding box center [656, 482] width 25 height 70
drag, startPoint x: 654, startPoint y: 456, endPoint x: 675, endPoint y: 453, distance: 21.2
click at [675, 453] on div "J'ai tant voulu te dire les sentiments que j'ai pour toi" at bounding box center [699, 482] width 585 height 77
click at [648, 471] on div "les" at bounding box center [655, 482] width 22 height 23
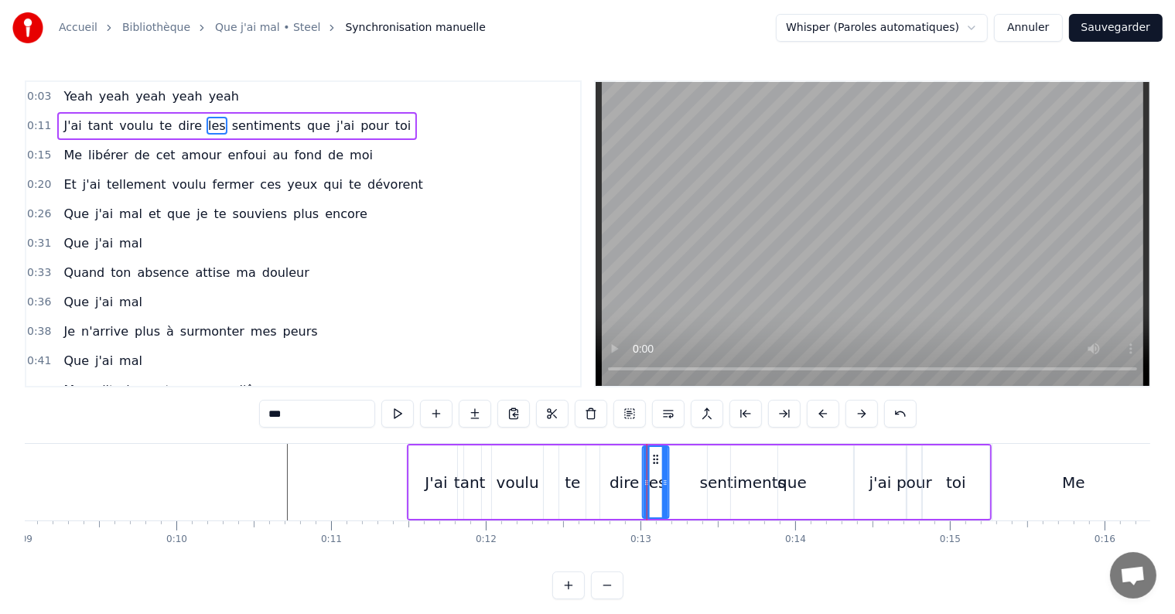
drag, startPoint x: 655, startPoint y: 459, endPoint x: 670, endPoint y: 458, distance: 14.7
click at [670, 458] on div "J'ai tant voulu te dire les sentiments que j'ai pour toi" at bounding box center [699, 482] width 585 height 77
click at [645, 470] on div "les" at bounding box center [656, 482] width 26 height 73
click at [654, 460] on icon at bounding box center [656, 459] width 12 height 12
click at [653, 453] on div at bounding box center [653, 482] width 1 height 77
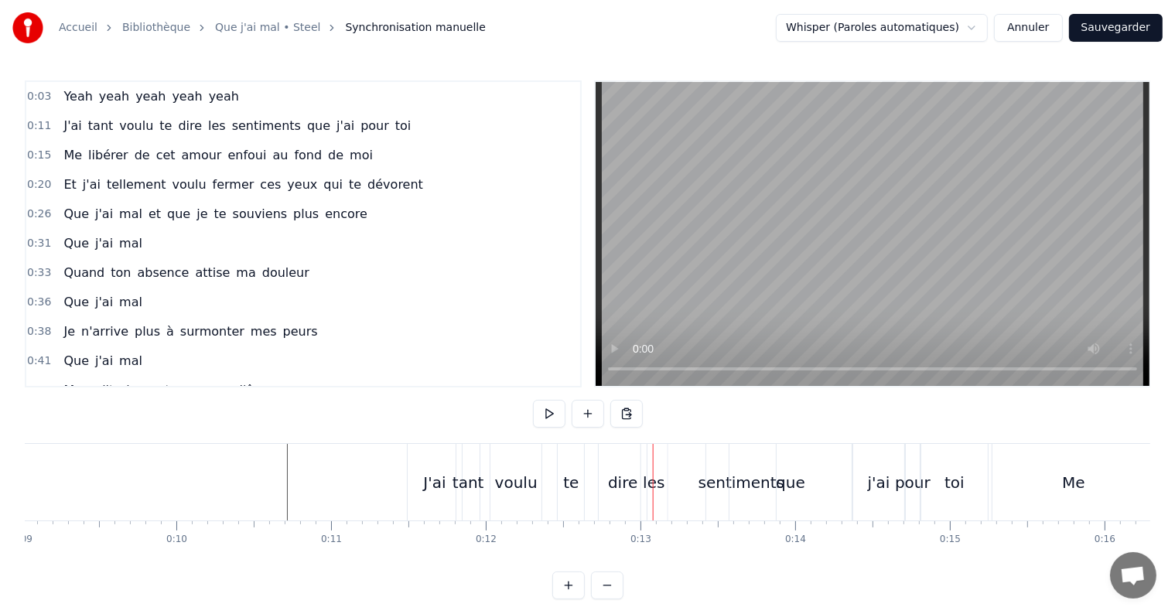
click at [661, 485] on div "les" at bounding box center [654, 482] width 22 height 23
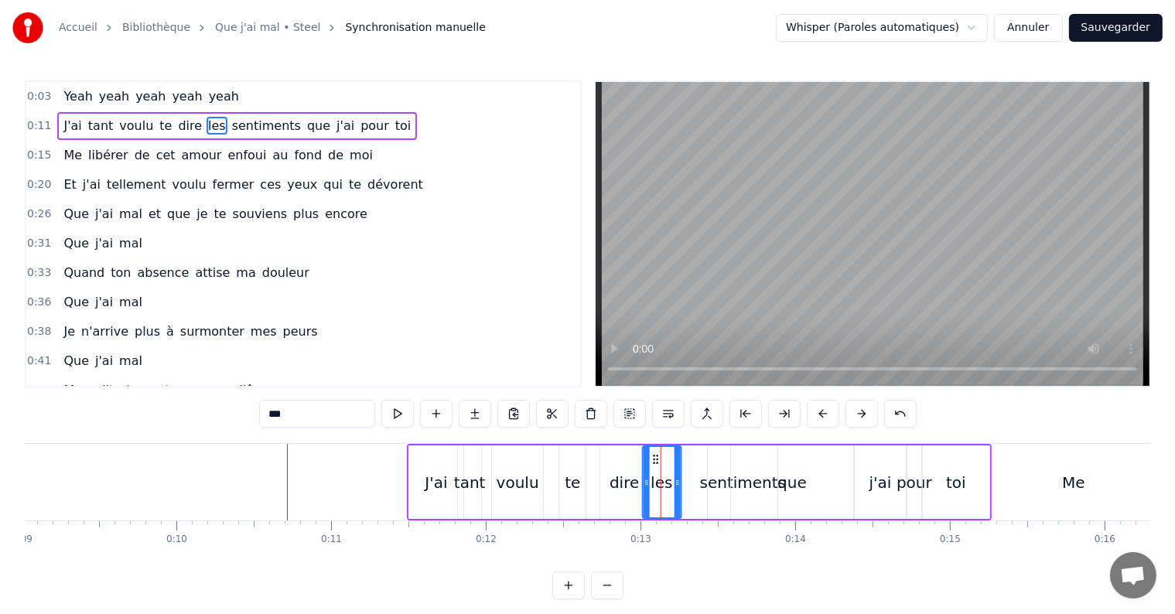
drag, startPoint x: 665, startPoint y: 483, endPoint x: 678, endPoint y: 483, distance: 12.4
click at [678, 483] on icon at bounding box center [678, 483] width 6 height 12
click at [654, 459] on icon at bounding box center [656, 459] width 12 height 12
drag, startPoint x: 654, startPoint y: 459, endPoint x: 646, endPoint y: 459, distance: 7.8
click at [646, 459] on div "les" at bounding box center [662, 482] width 37 height 70
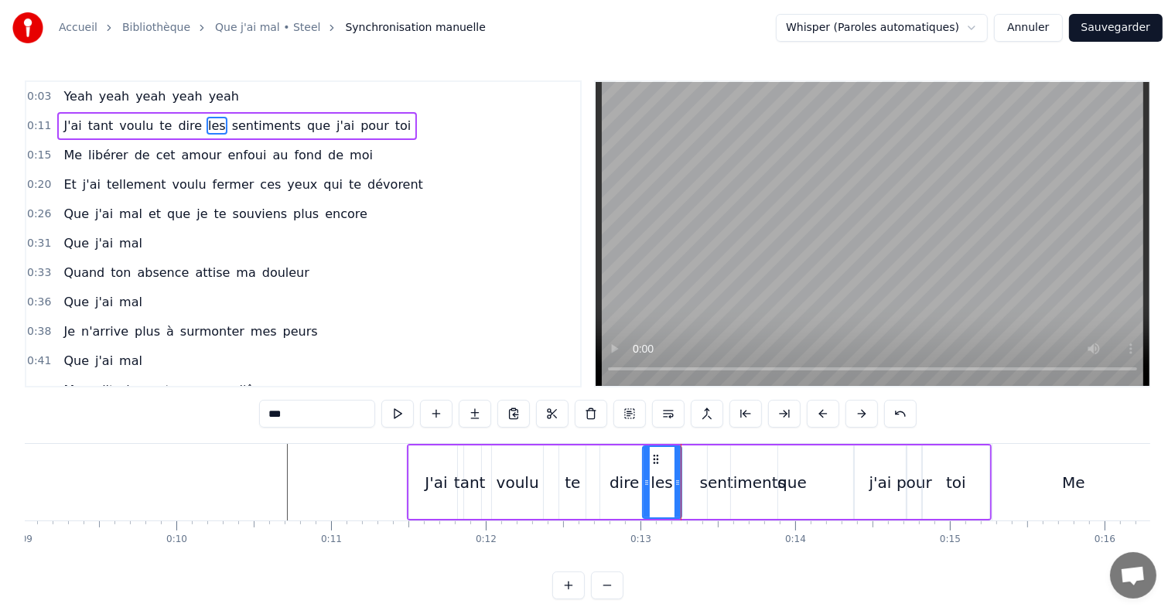
click at [716, 485] on div "sentiments" at bounding box center [743, 482] width 87 height 23
type input "**********"
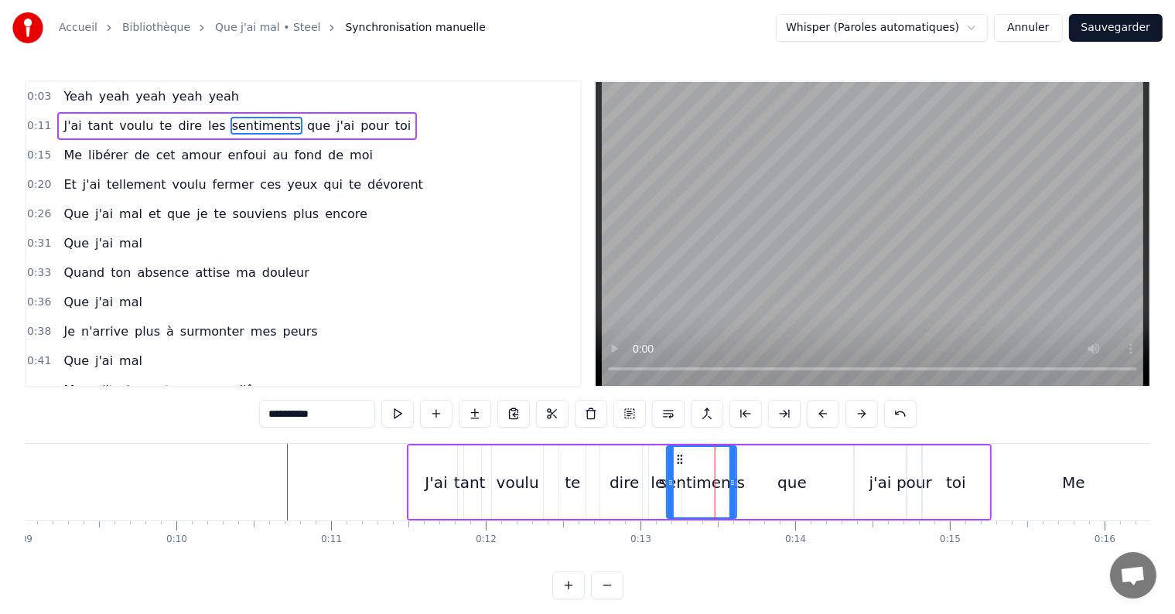
drag, startPoint x: 717, startPoint y: 456, endPoint x: 676, endPoint y: 463, distance: 41.6
click at [676, 463] on icon at bounding box center [681, 459] width 12 height 12
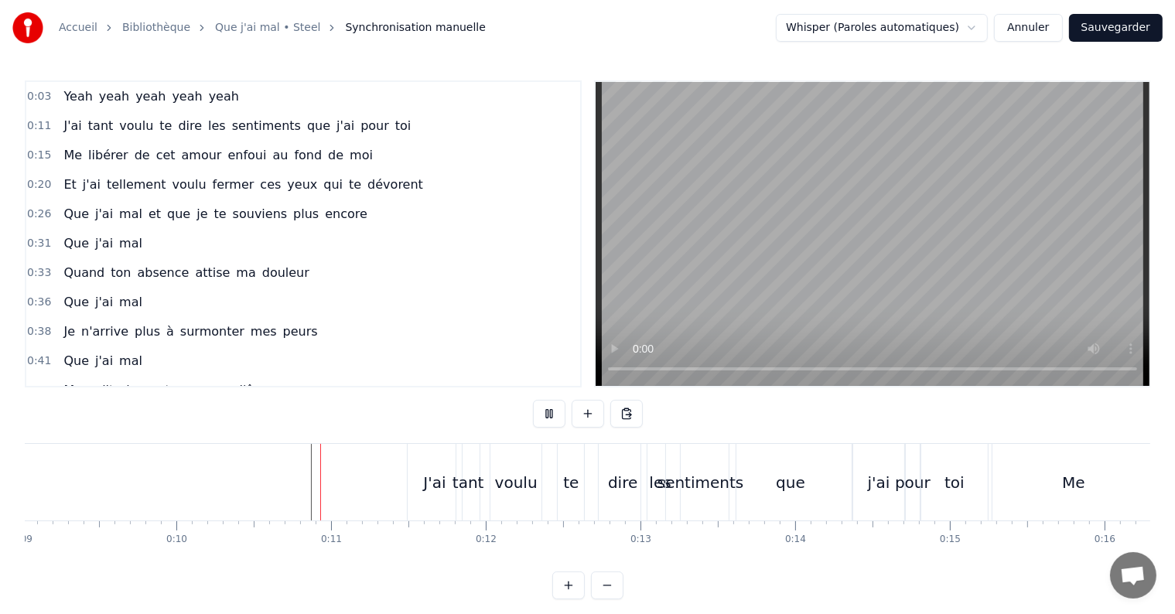
scroll to position [23, 0]
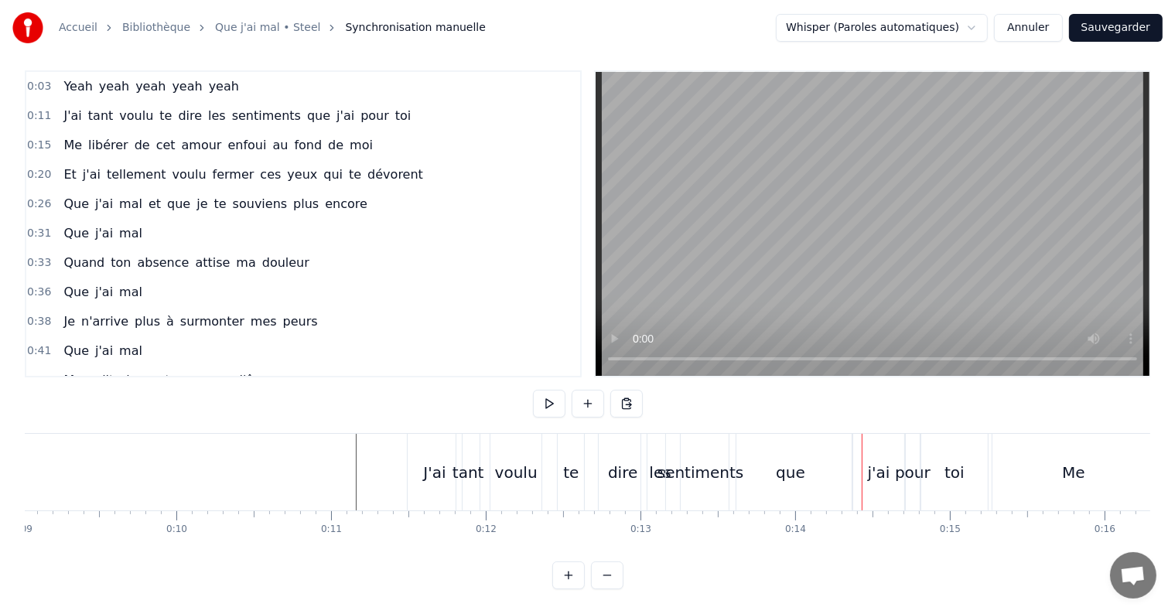
click at [695, 463] on div "sentiments" at bounding box center [701, 472] width 87 height 23
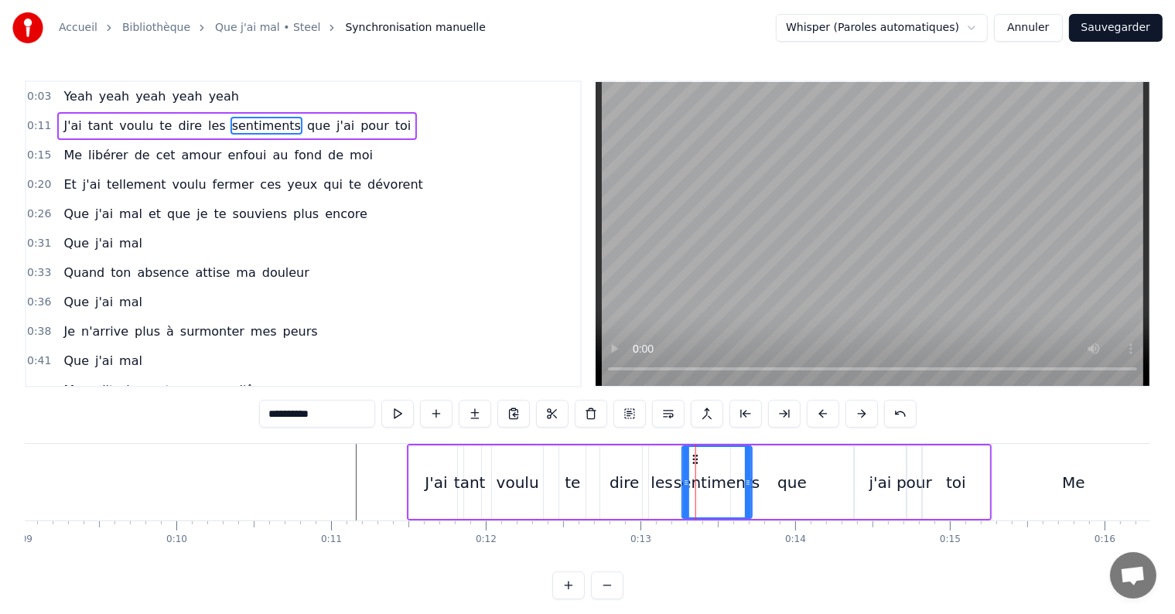
drag, startPoint x: 678, startPoint y: 456, endPoint x: 699, endPoint y: 456, distance: 20.1
click at [699, 456] on icon at bounding box center [695, 459] width 12 height 12
click at [788, 487] on div "que" at bounding box center [791, 482] width 29 height 23
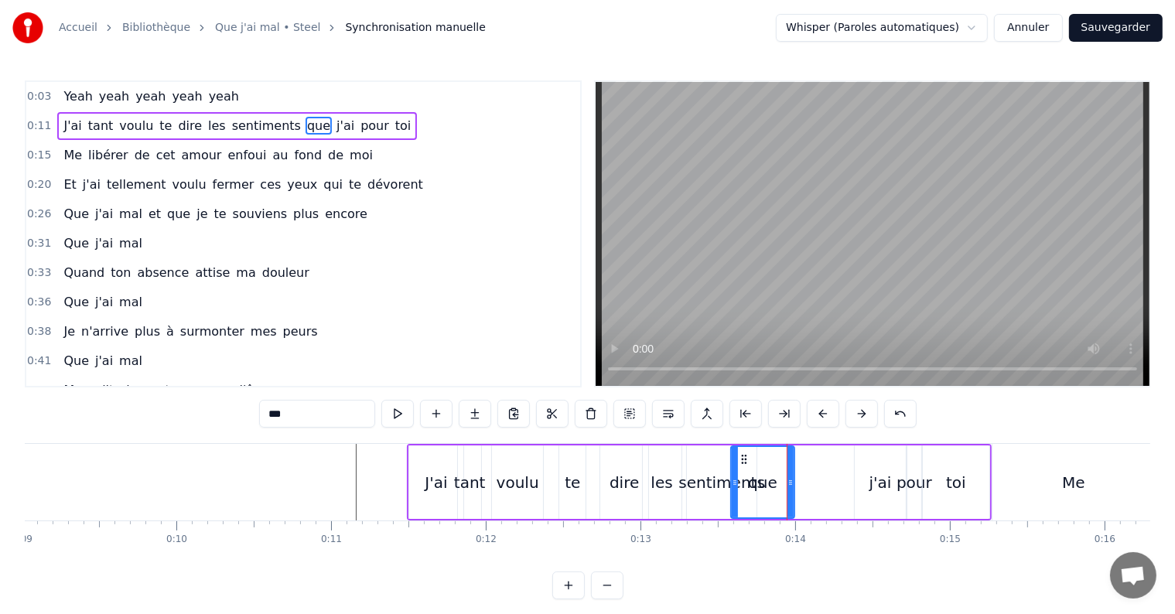
drag, startPoint x: 851, startPoint y: 483, endPoint x: 792, endPoint y: 485, distance: 58.8
click at [792, 485] on icon at bounding box center [790, 483] width 6 height 12
click at [770, 482] on div "que" at bounding box center [762, 482] width 29 height 23
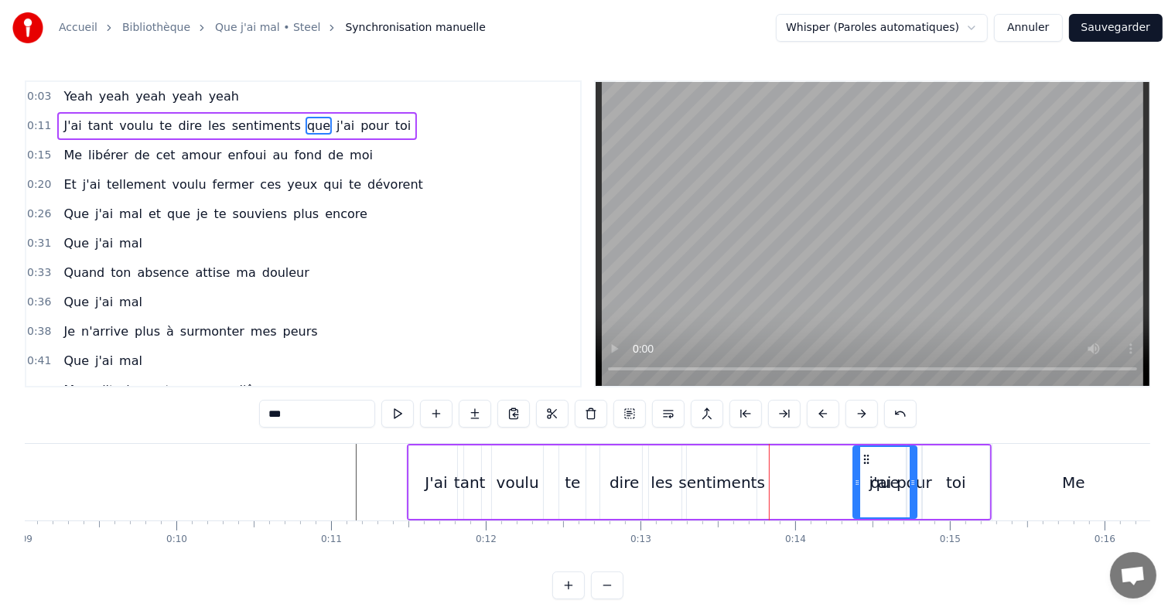
drag, startPoint x: 743, startPoint y: 456, endPoint x: 865, endPoint y: 459, distance: 121.5
click at [865, 459] on icon at bounding box center [866, 459] width 12 height 12
click at [740, 487] on div "sentiments" at bounding box center [721, 482] width 87 height 23
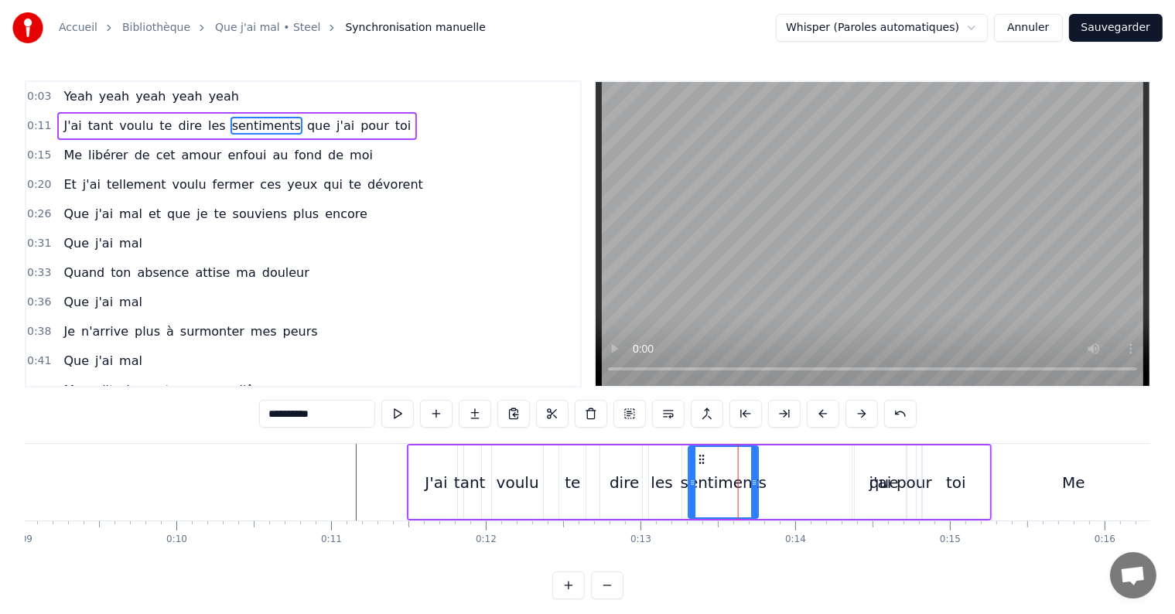
click at [696, 457] on icon at bounding box center [702, 459] width 12 height 12
drag, startPoint x: 699, startPoint y: 457, endPoint x: 716, endPoint y: 454, distance: 18.1
click at [716, 454] on icon at bounding box center [720, 459] width 12 height 12
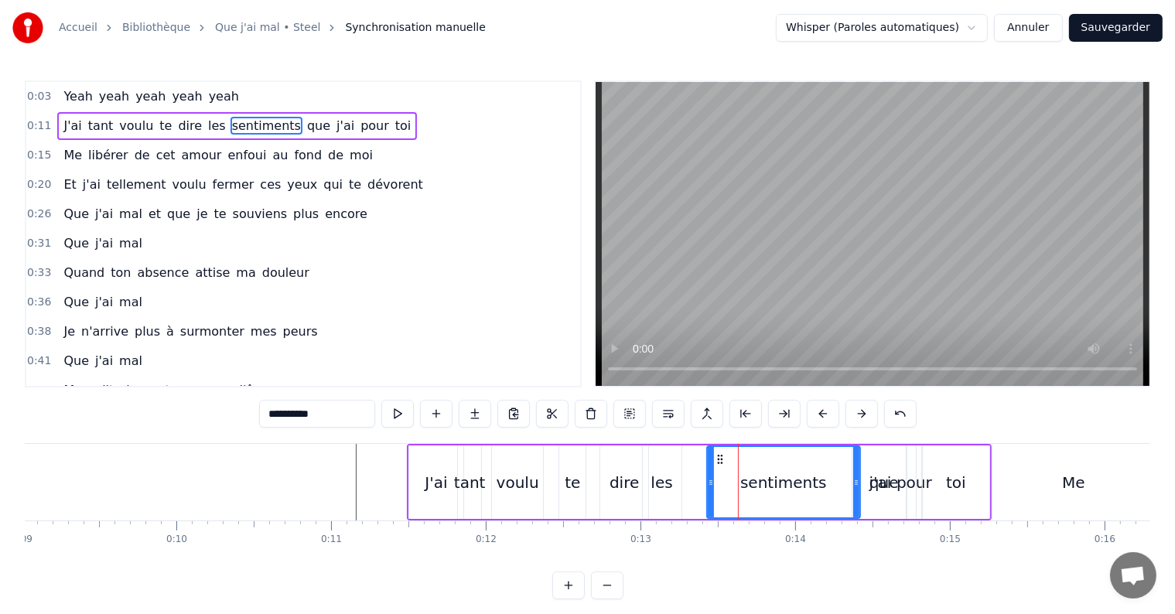
drag, startPoint x: 770, startPoint y: 482, endPoint x: 854, endPoint y: 487, distance: 83.7
click at [854, 487] on icon at bounding box center [856, 483] width 6 height 12
click at [874, 489] on div "j'ai" at bounding box center [880, 482] width 22 height 23
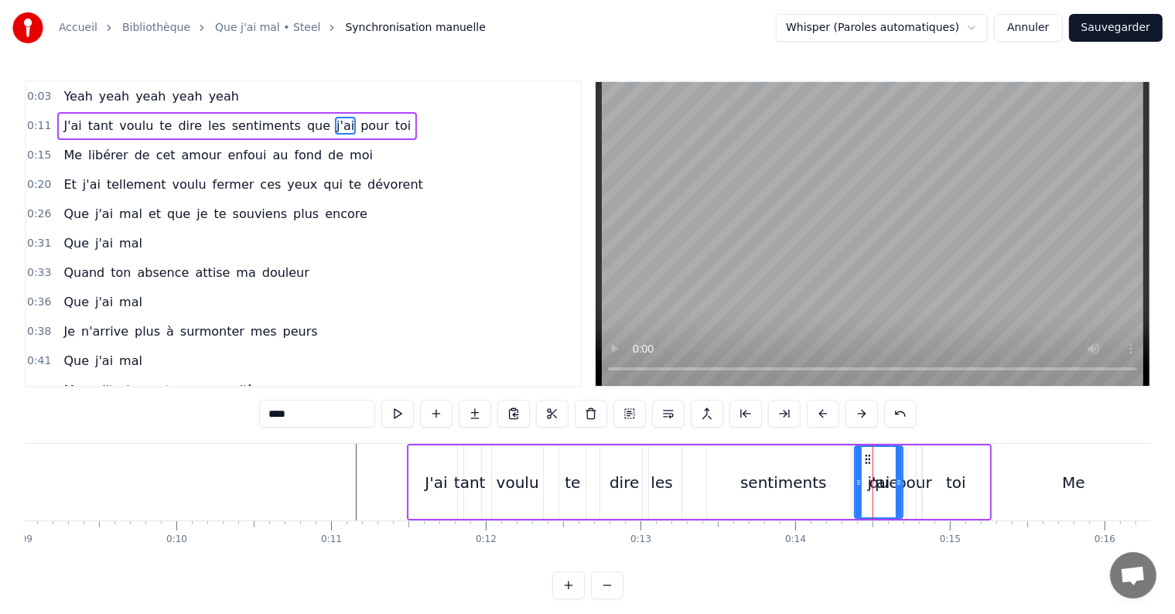
click at [900, 486] on icon at bounding box center [899, 483] width 6 height 12
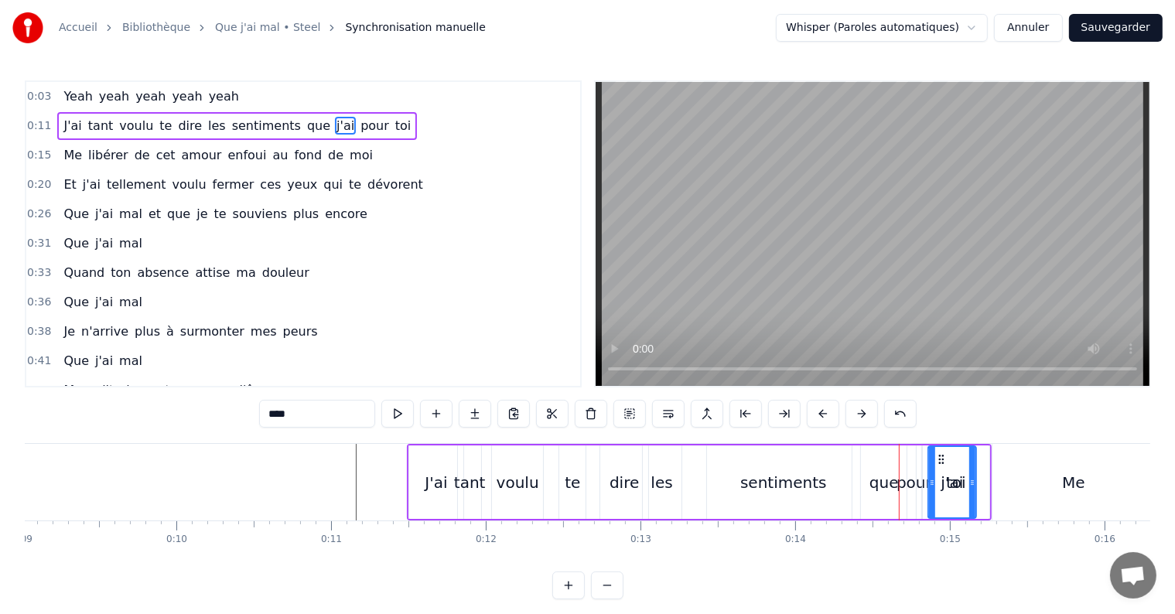
drag, startPoint x: 866, startPoint y: 458, endPoint x: 941, endPoint y: 459, distance: 74.3
click at [888, 487] on div "que" at bounding box center [883, 482] width 29 height 23
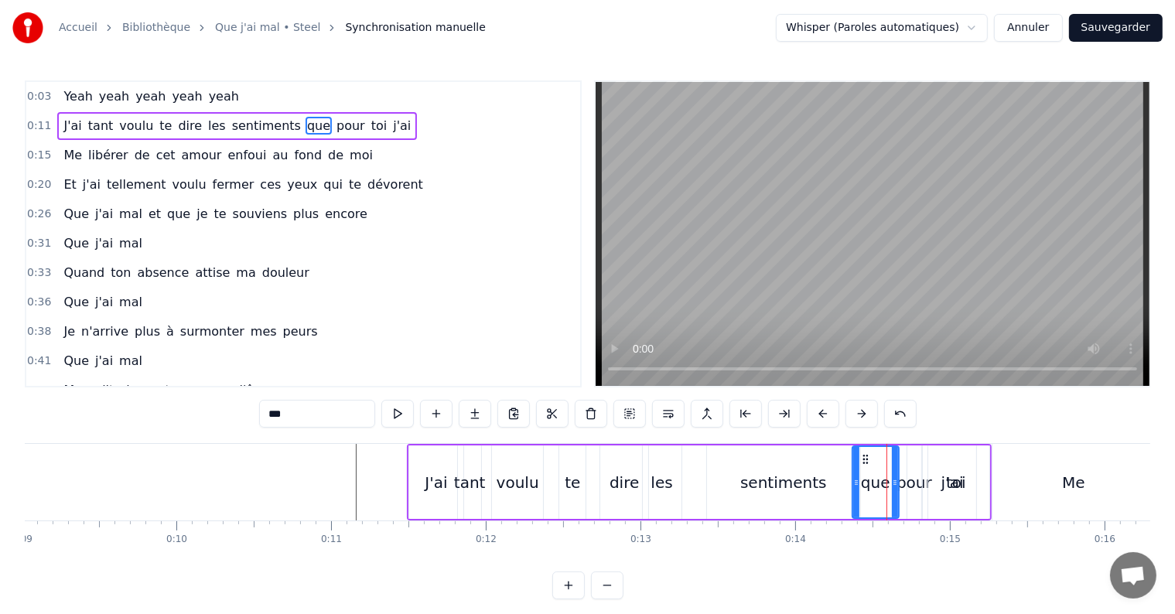
drag, startPoint x: 910, startPoint y: 481, endPoint x: 892, endPoint y: 483, distance: 18.6
click at [892, 483] on icon at bounding box center [895, 483] width 6 height 12
drag, startPoint x: 863, startPoint y: 459, endPoint x: 866, endPoint y: 468, distance: 9.1
click at [866, 468] on div "que" at bounding box center [877, 482] width 43 height 70
click at [912, 485] on div "pour" at bounding box center [915, 482] width 36 height 23
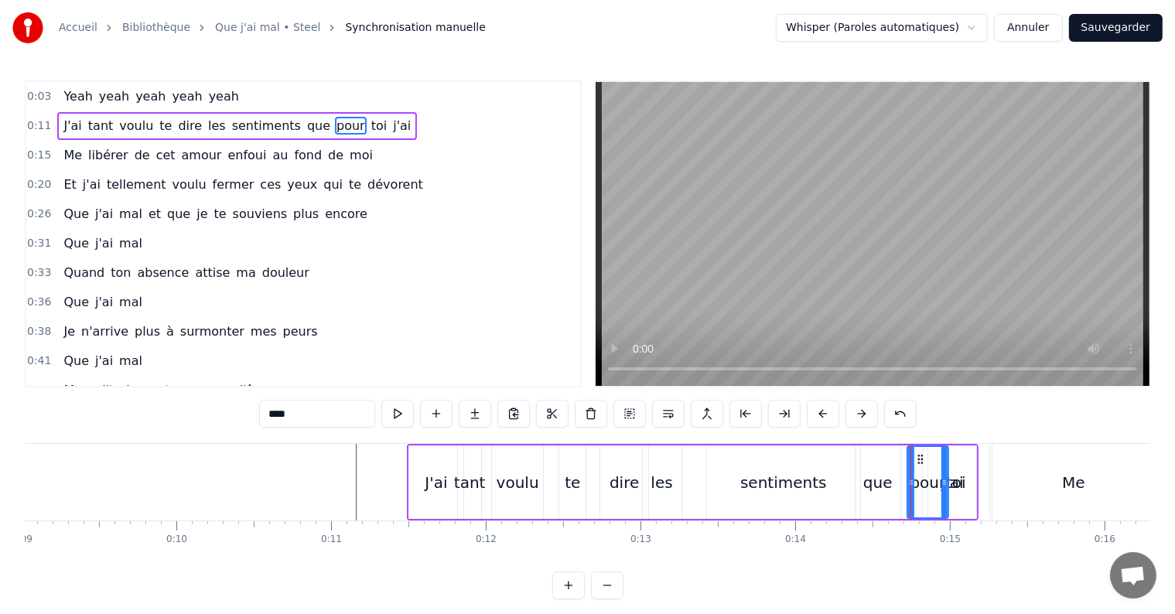
drag, startPoint x: 920, startPoint y: 483, endPoint x: 947, endPoint y: 488, distance: 27.5
click at [947, 488] on div at bounding box center [944, 482] width 6 height 70
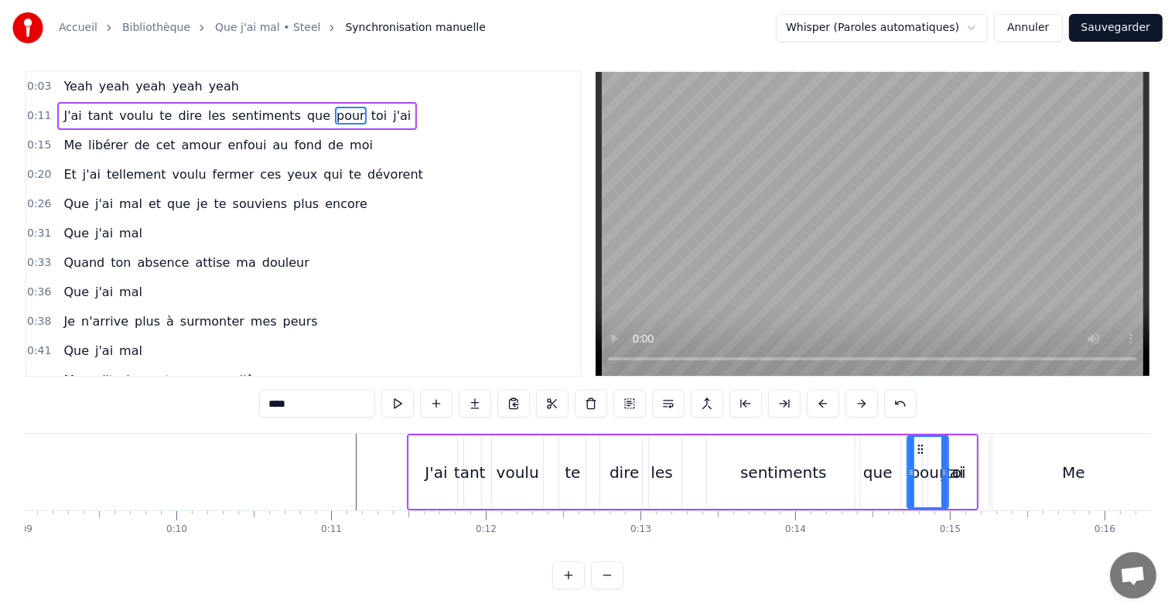
scroll to position [23, 0]
click at [733, 459] on div "sentiments" at bounding box center [783, 472] width 153 height 73
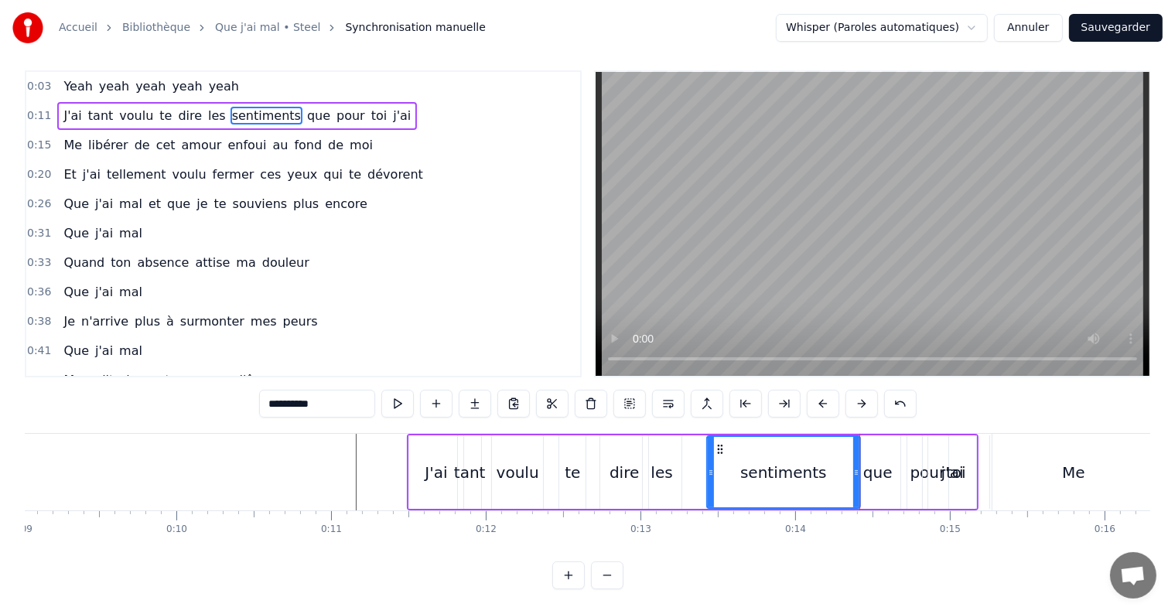
click at [879, 464] on div "que" at bounding box center [877, 472] width 29 height 23
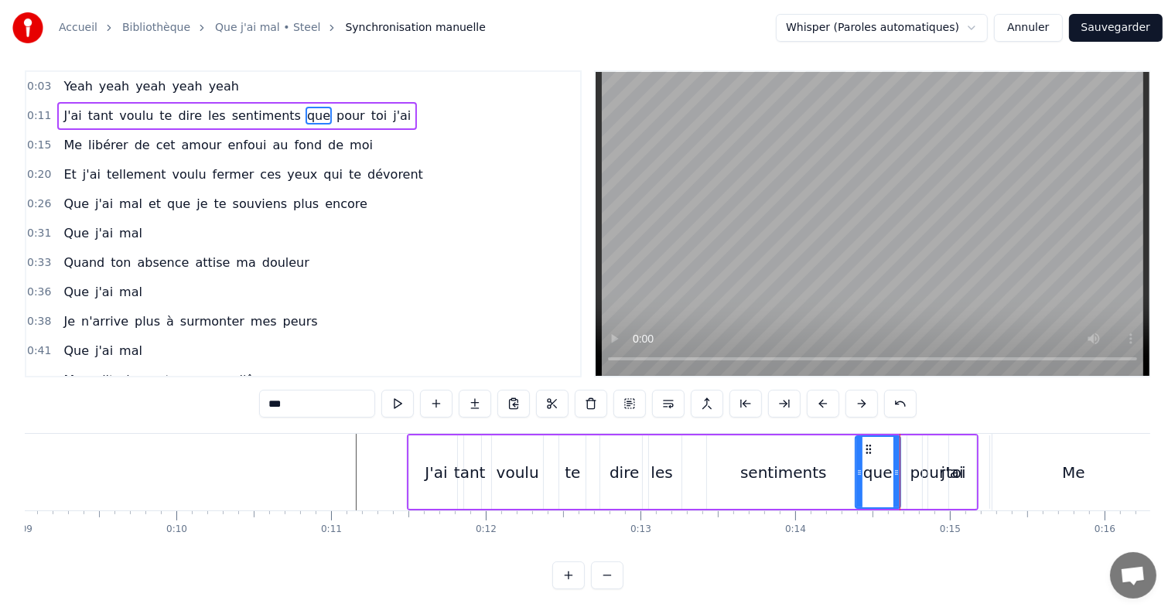
click at [914, 461] on div "pour" at bounding box center [928, 472] width 36 height 23
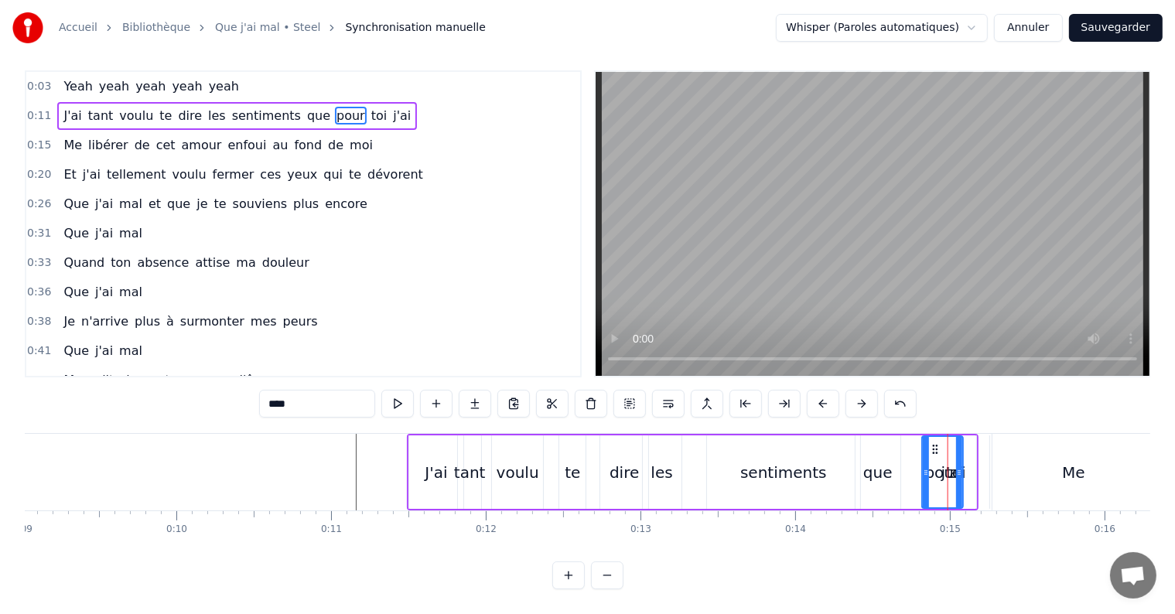
drag, startPoint x: 921, startPoint y: 439, endPoint x: 936, endPoint y: 439, distance: 14.7
click at [937, 453] on circle at bounding box center [937, 453] width 1 height 1
click at [951, 462] on div "pour" at bounding box center [943, 472] width 36 height 23
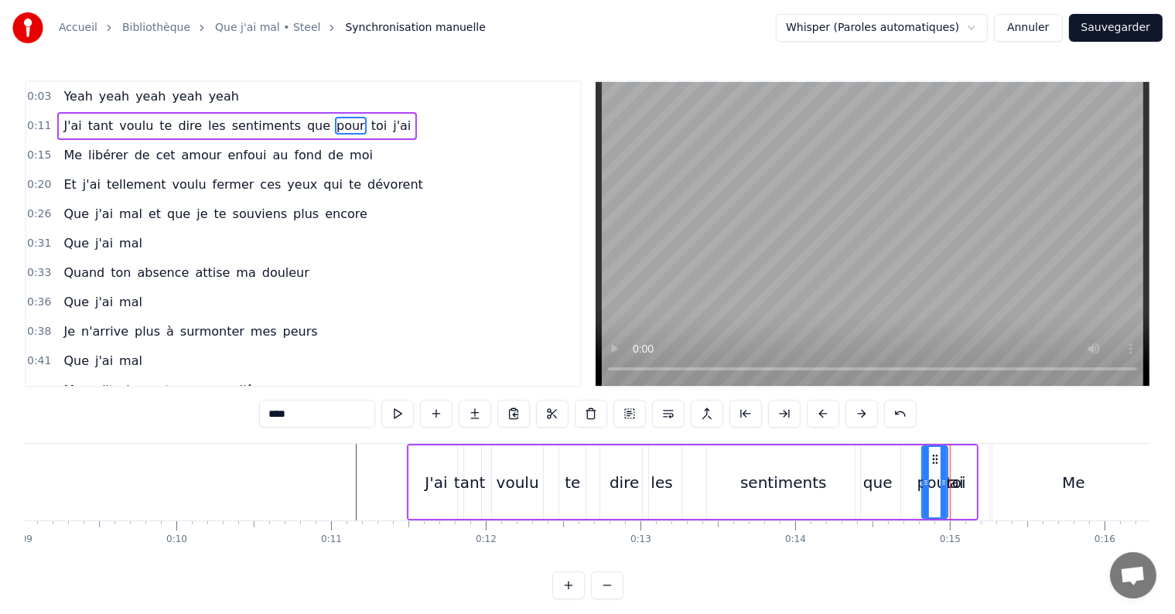
drag, startPoint x: 959, startPoint y: 480, endPoint x: 944, endPoint y: 482, distance: 15.5
click at [944, 482] on icon at bounding box center [944, 483] width 6 height 12
click at [951, 483] on div "j'ai" at bounding box center [952, 482] width 22 height 23
type input "****"
drag, startPoint x: 953, startPoint y: 482, endPoint x: 977, endPoint y: 479, distance: 24.2
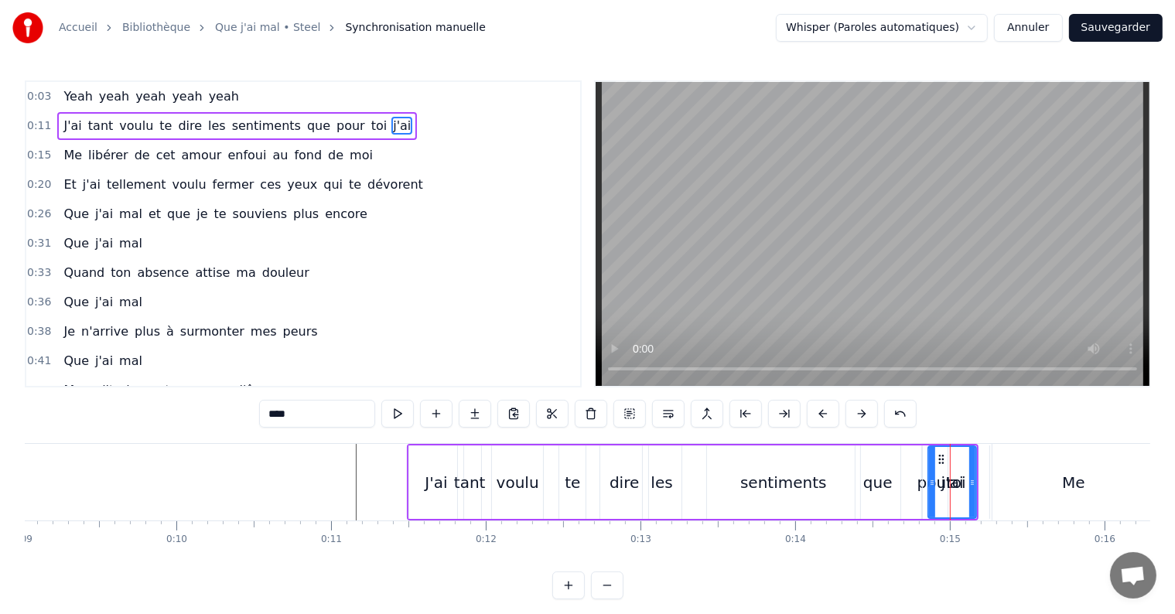
click at [977, 479] on div "J'ai tant voulu te dire les sentiments que pour toi j'ai" at bounding box center [693, 482] width 572 height 77
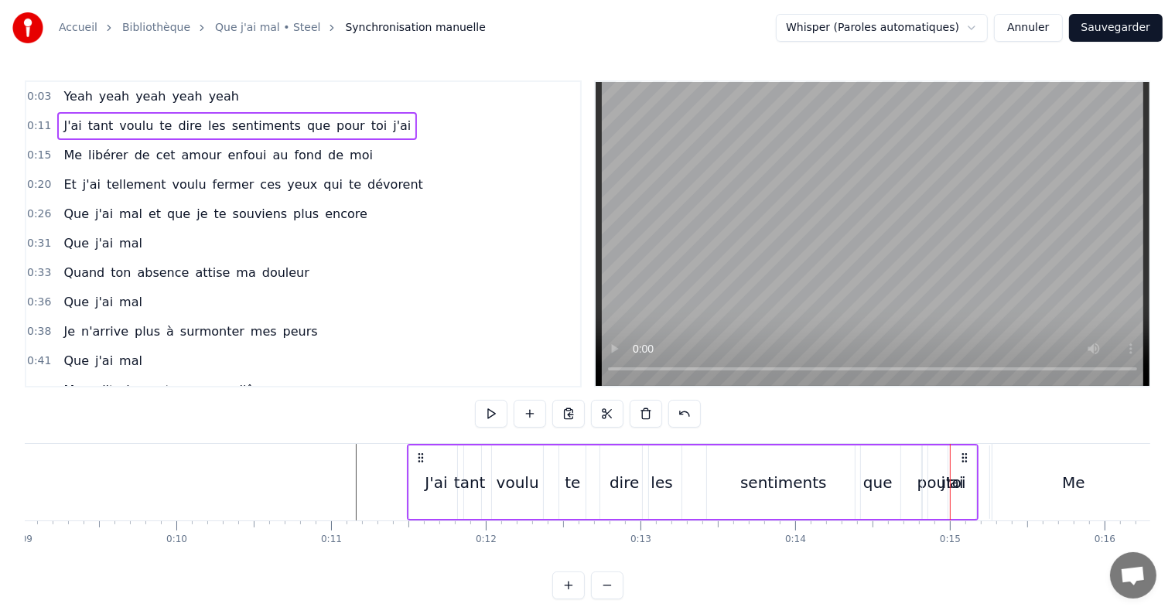
click at [956, 483] on div "j'ai" at bounding box center [952, 482] width 22 height 23
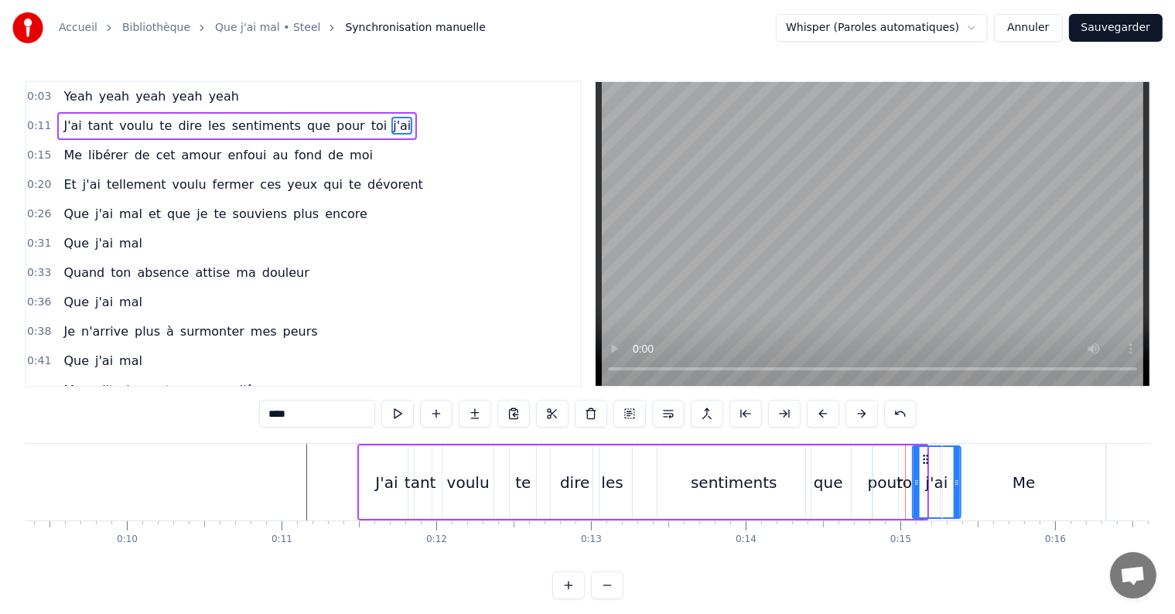
scroll to position [0, 1445]
drag, startPoint x: 938, startPoint y: 455, endPoint x: 842, endPoint y: 470, distance: 96.3
click at [842, 470] on div "j'ai" at bounding box center [857, 482] width 46 height 70
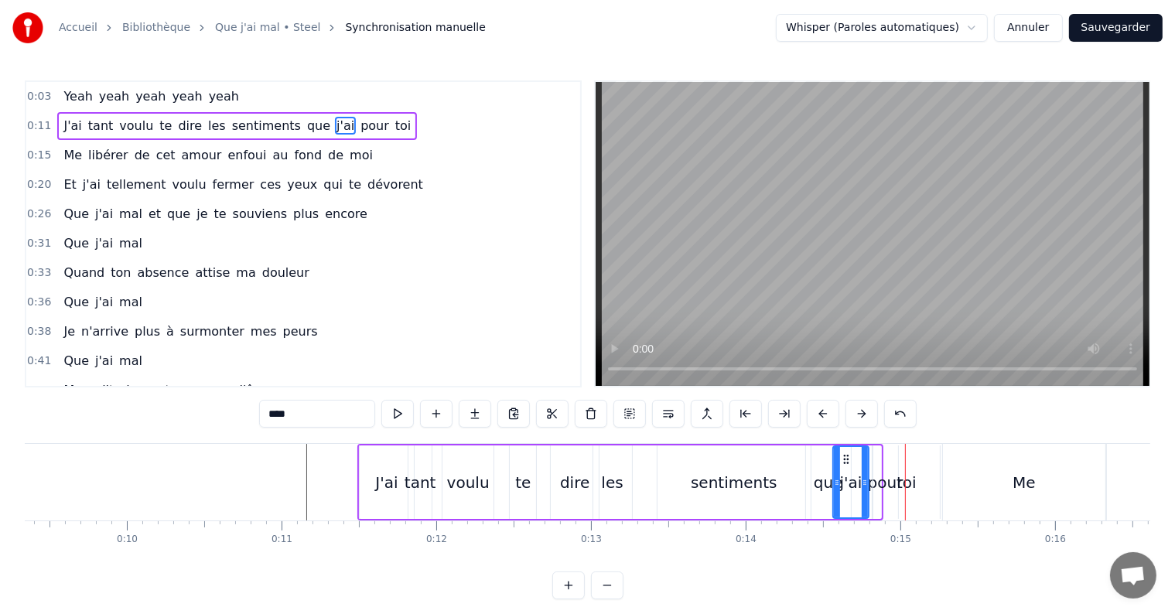
drag, startPoint x: 878, startPoint y: 483, endPoint x: 866, endPoint y: 480, distance: 13.0
click at [866, 480] on icon at bounding box center [865, 483] width 6 height 12
click at [909, 483] on div "toi" at bounding box center [907, 482] width 20 height 23
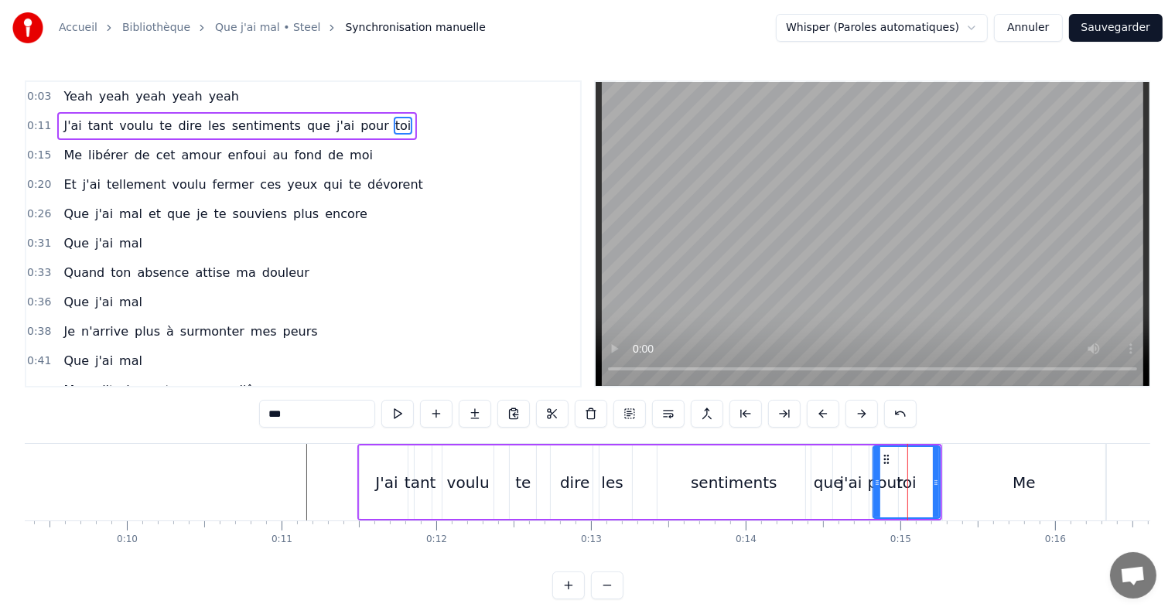
drag, startPoint x: 909, startPoint y: 483, endPoint x: 934, endPoint y: 482, distance: 25.5
click at [934, 482] on div "toi" at bounding box center [906, 482] width 65 height 70
drag, startPoint x: 886, startPoint y: 459, endPoint x: 908, endPoint y: 458, distance: 21.7
click at [909, 459] on circle at bounding box center [909, 459] width 1 height 1
click at [963, 480] on div "Me" at bounding box center [1024, 482] width 162 height 77
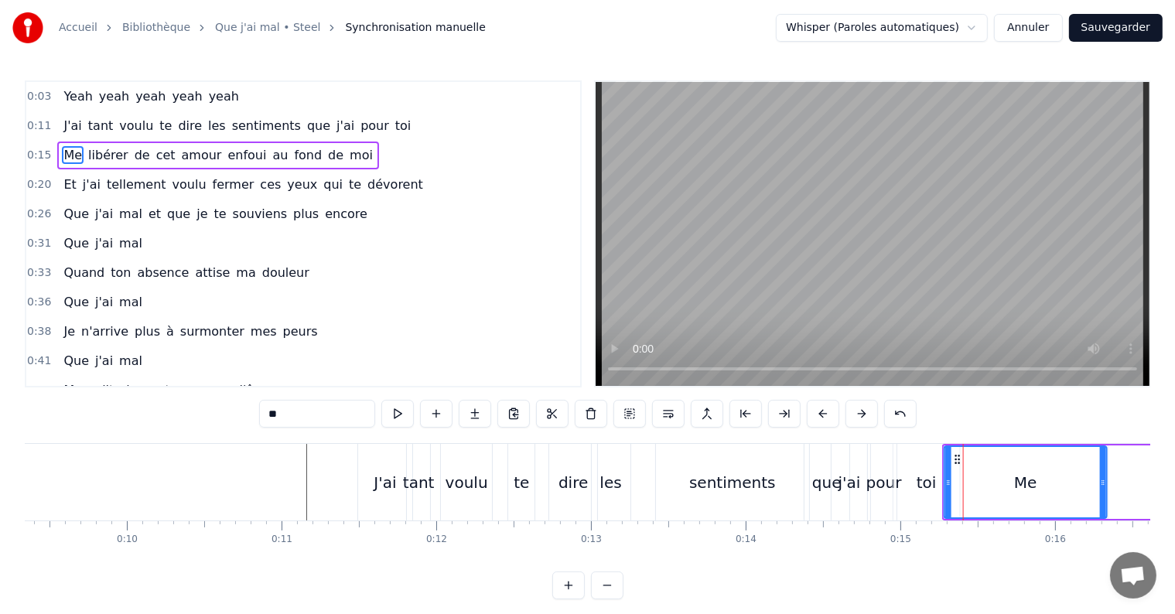
click at [925, 483] on div "toi" at bounding box center [927, 482] width 20 height 23
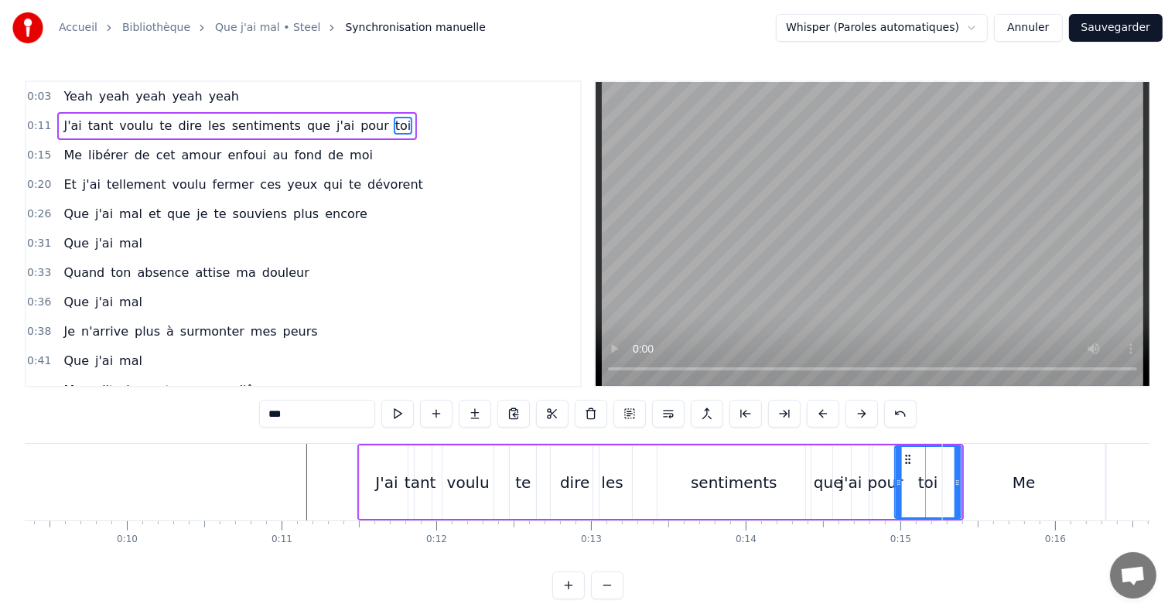
click at [968, 480] on div "Me" at bounding box center [1024, 482] width 162 height 77
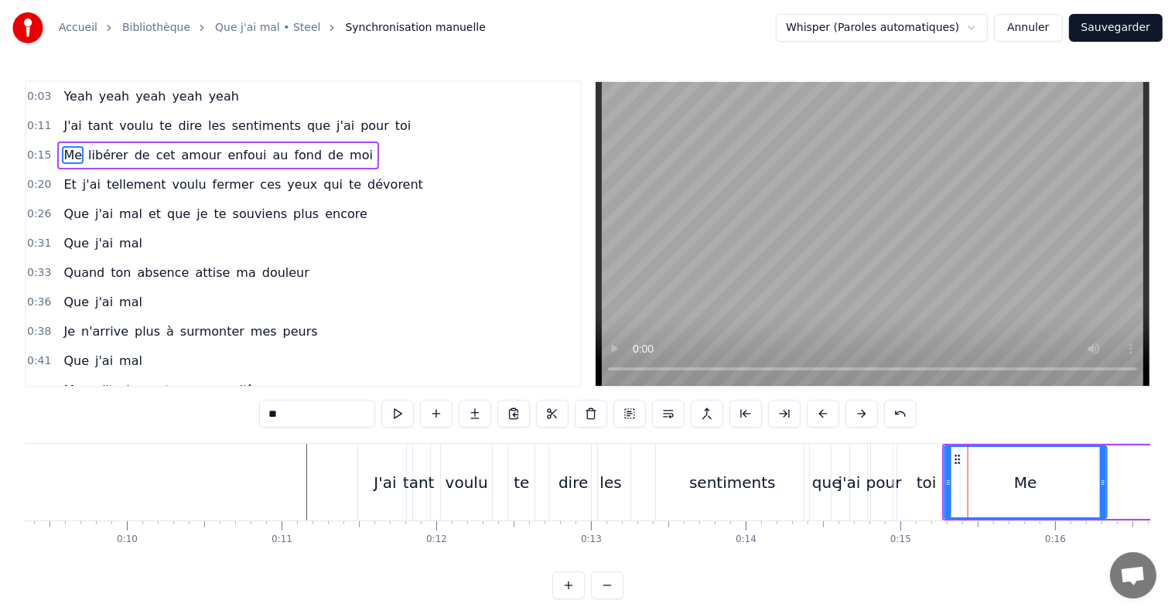
click at [921, 489] on div "toi" at bounding box center [927, 482] width 20 height 23
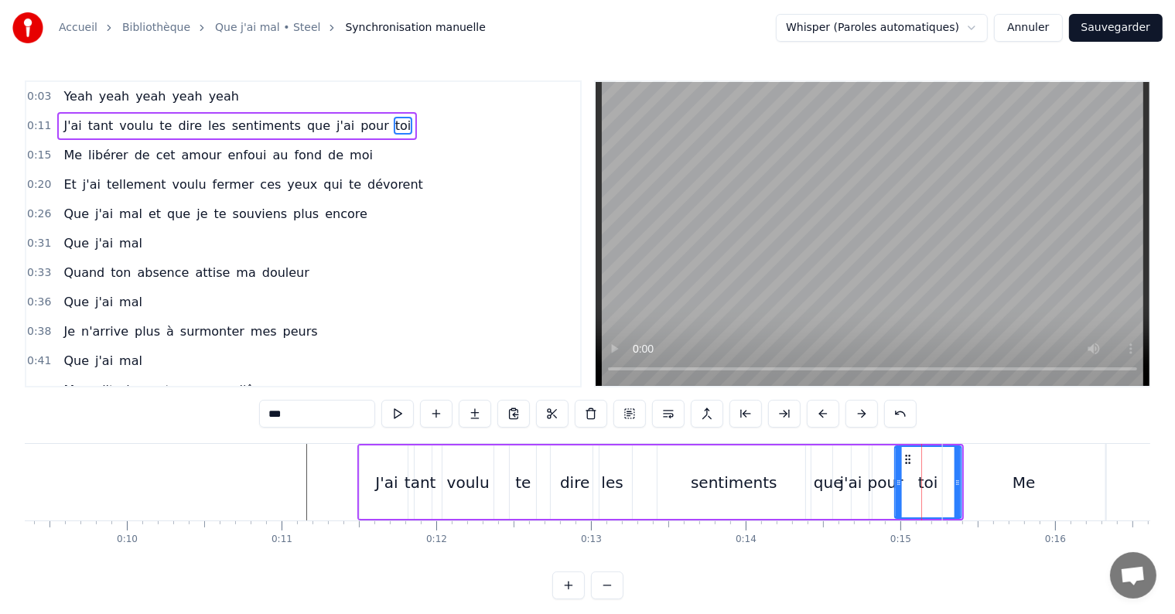
drag, startPoint x: 957, startPoint y: 483, endPoint x: 947, endPoint y: 490, distance: 12.7
click at [947, 490] on div "Me" at bounding box center [1024, 482] width 162 height 77
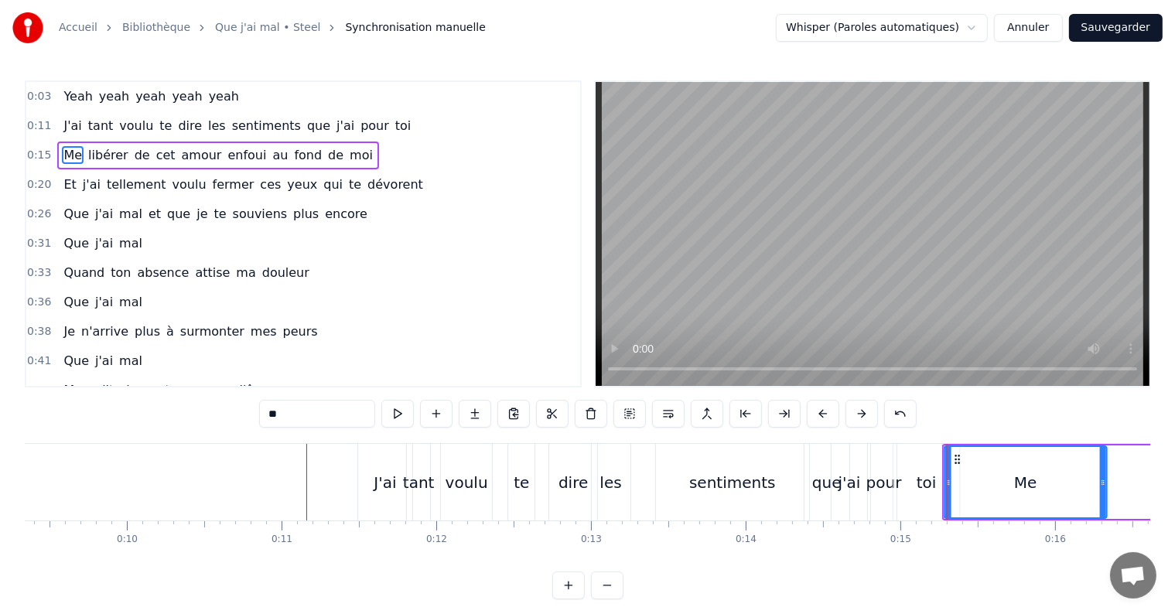
click at [930, 487] on div "toi" at bounding box center [927, 482] width 20 height 23
type input "***"
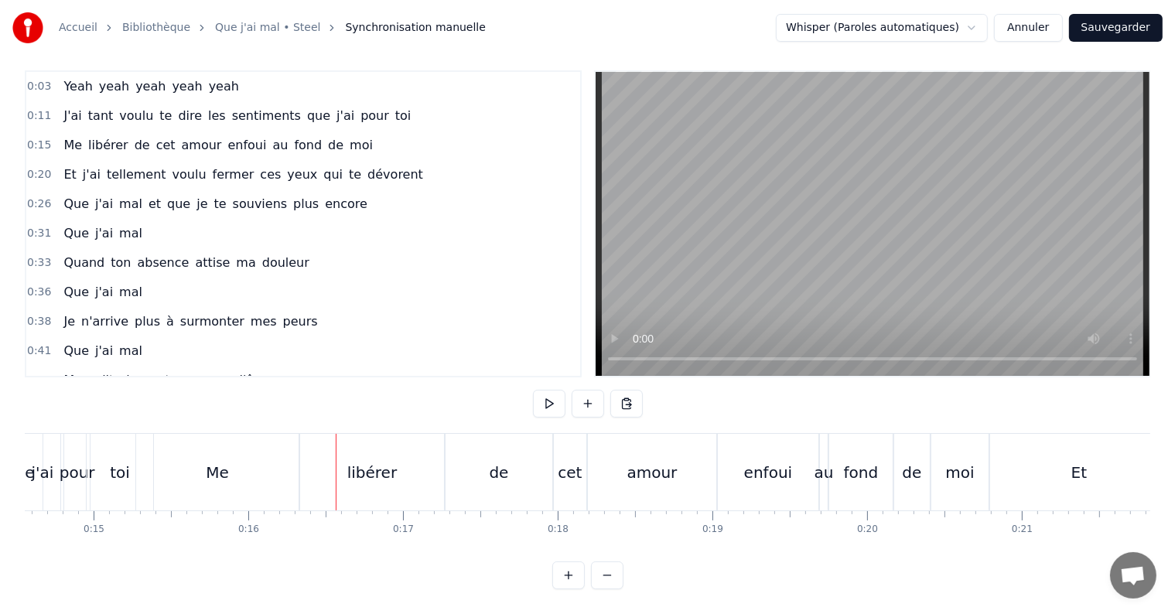
scroll to position [0, 2238]
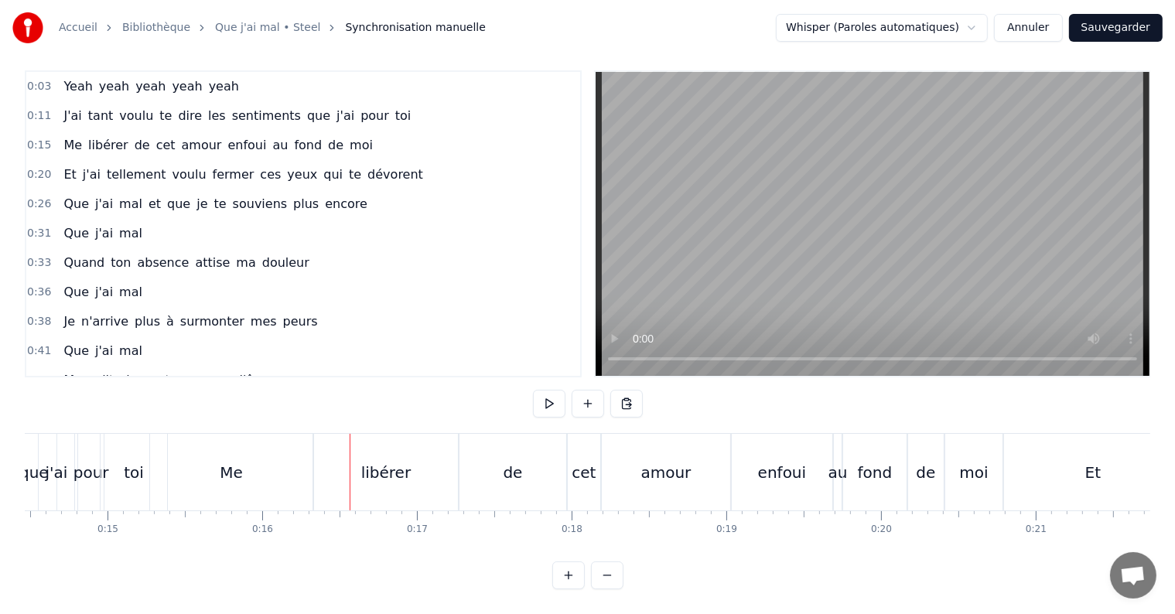
click at [228, 461] on div "Me" at bounding box center [231, 472] width 23 height 23
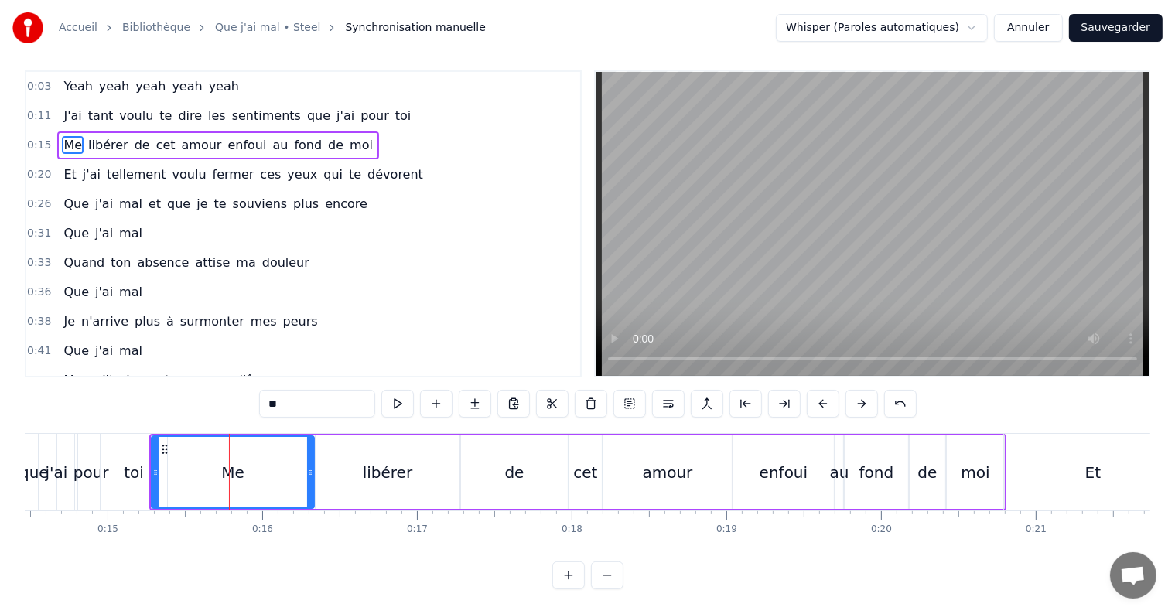
scroll to position [0, 0]
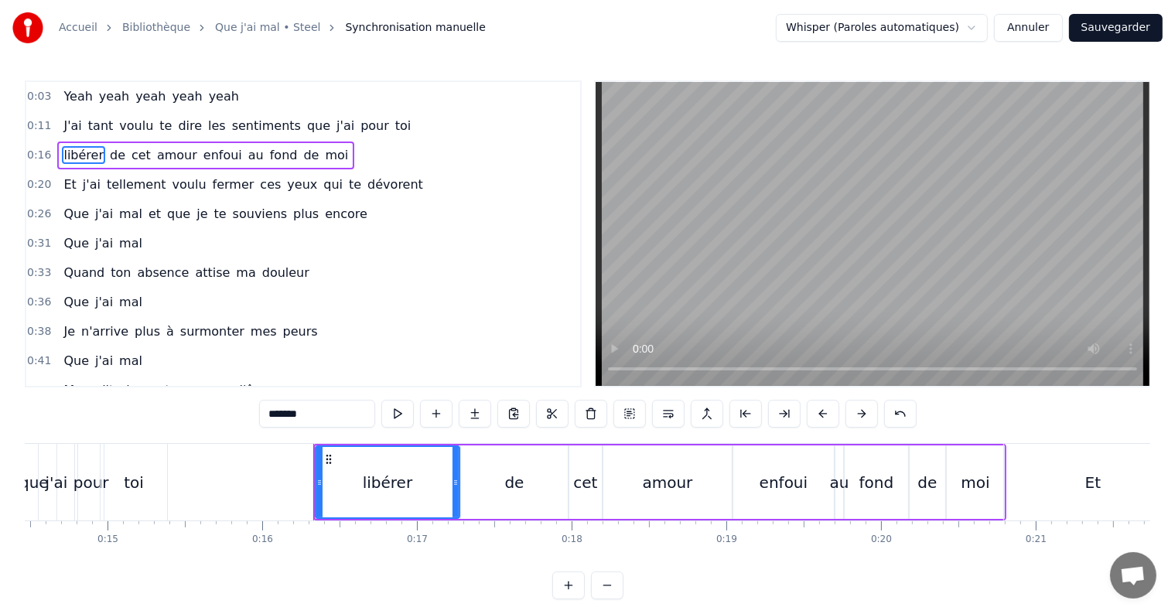
click at [136, 489] on div "toi" at bounding box center [134, 482] width 20 height 23
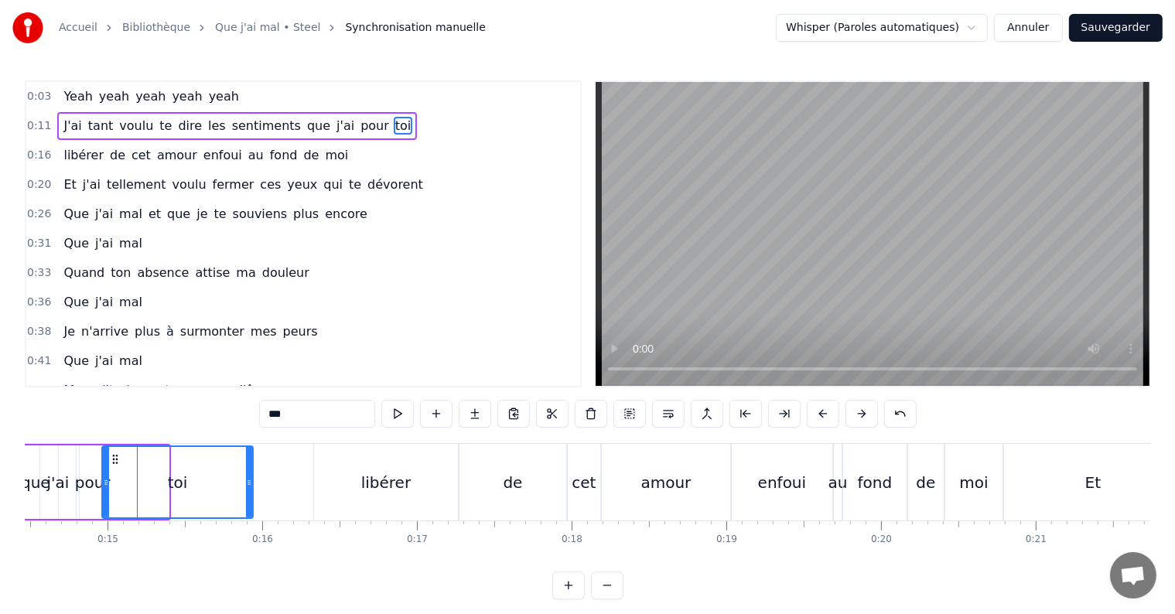
drag, startPoint x: 166, startPoint y: 487, endPoint x: 251, endPoint y: 492, distance: 84.5
click at [251, 492] on div at bounding box center [249, 482] width 6 height 70
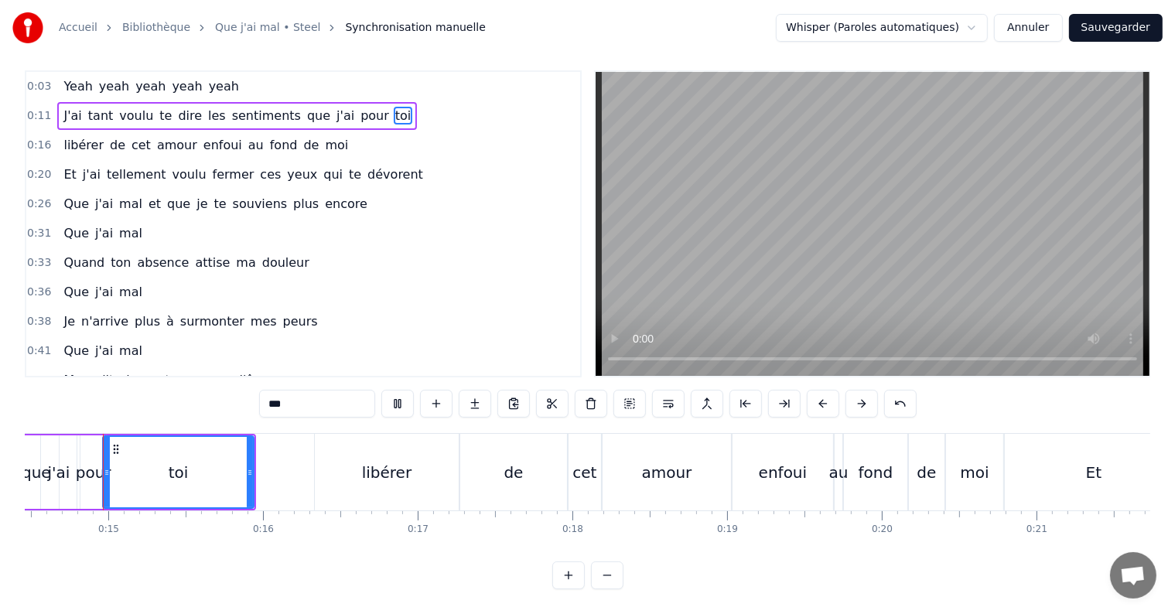
scroll to position [0, 2235]
drag, startPoint x: 253, startPoint y: 459, endPoint x: 244, endPoint y: 457, distance: 8.8
click at [244, 466] on icon at bounding box center [244, 472] width 6 height 12
click at [38, 439] on div "que" at bounding box center [38, 472] width 45 height 73
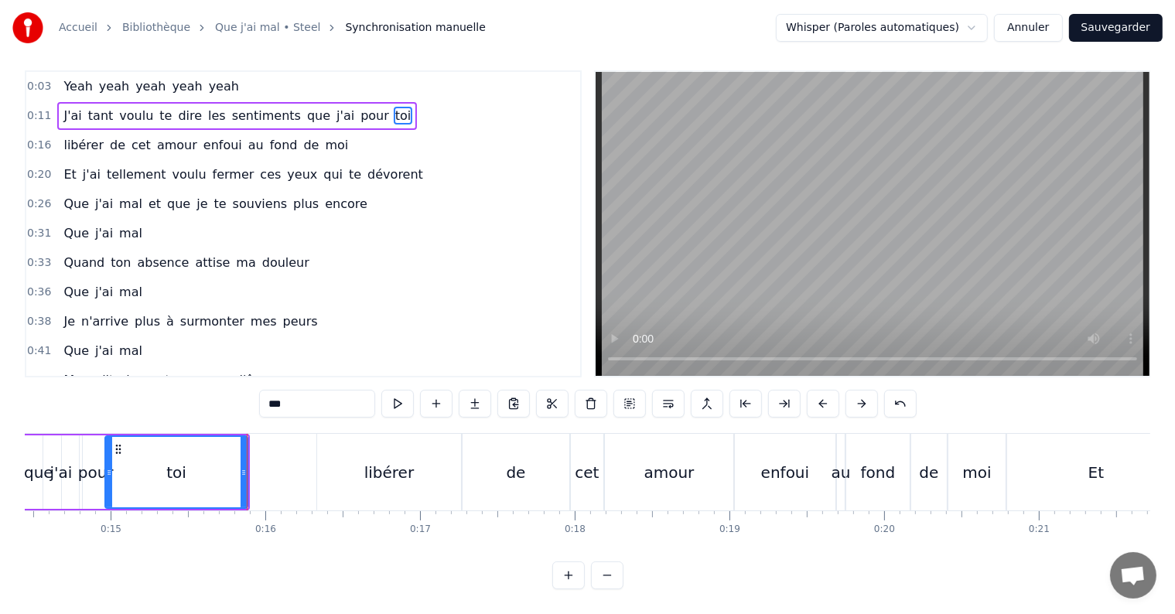
type input "***"
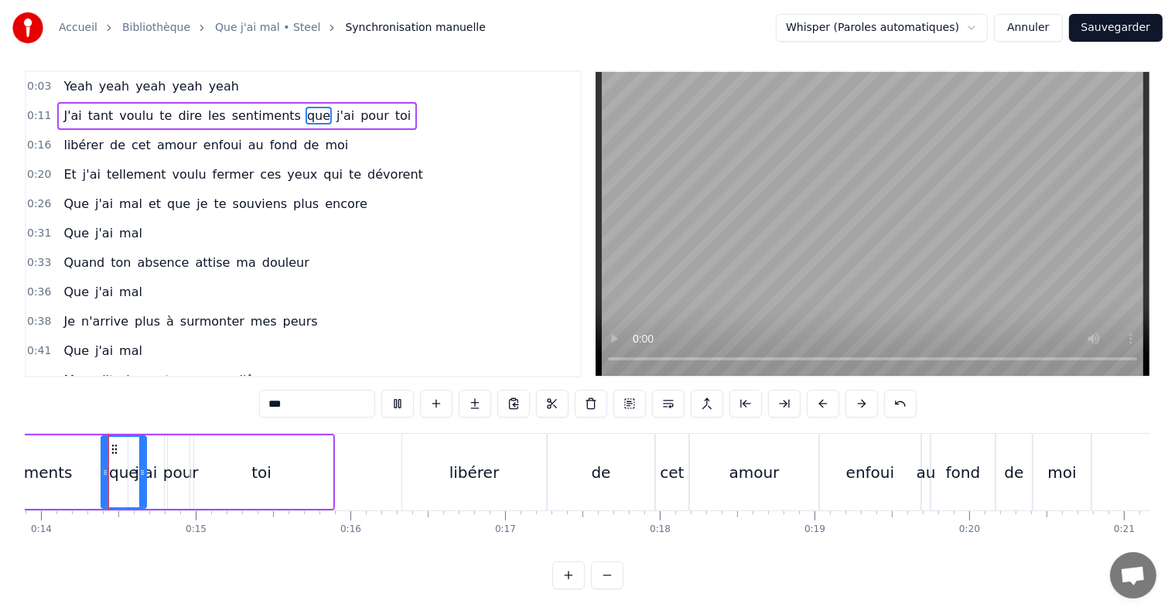
scroll to position [0, 2146]
click at [71, 408] on div "0:03 Yeah yeah yeah yeah yeah 0:11 J'ai tant voulu te dire les sentiments que j…" at bounding box center [588, 329] width 1126 height 519
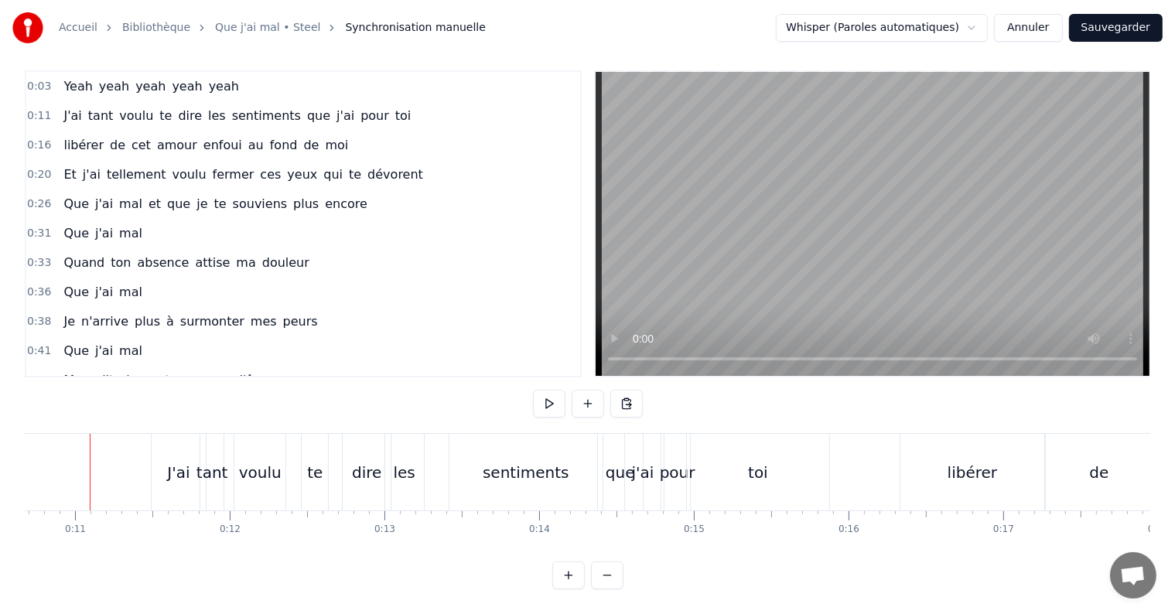
scroll to position [0, 1638]
click at [791, 436] on div "toi" at bounding box center [771, 472] width 142 height 77
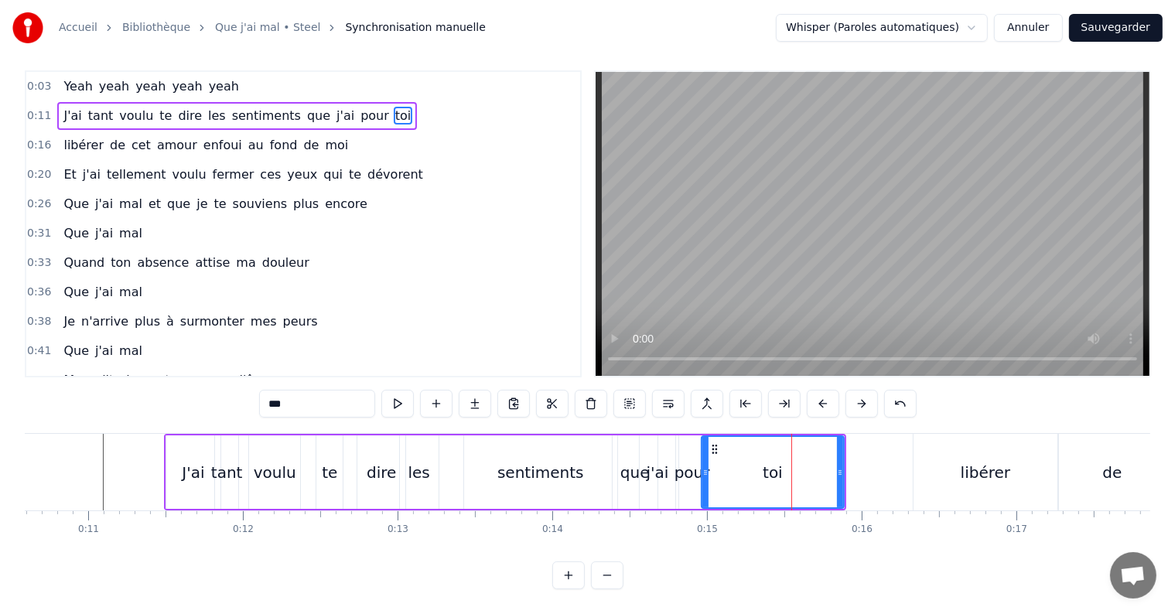
scroll to position [0, 0]
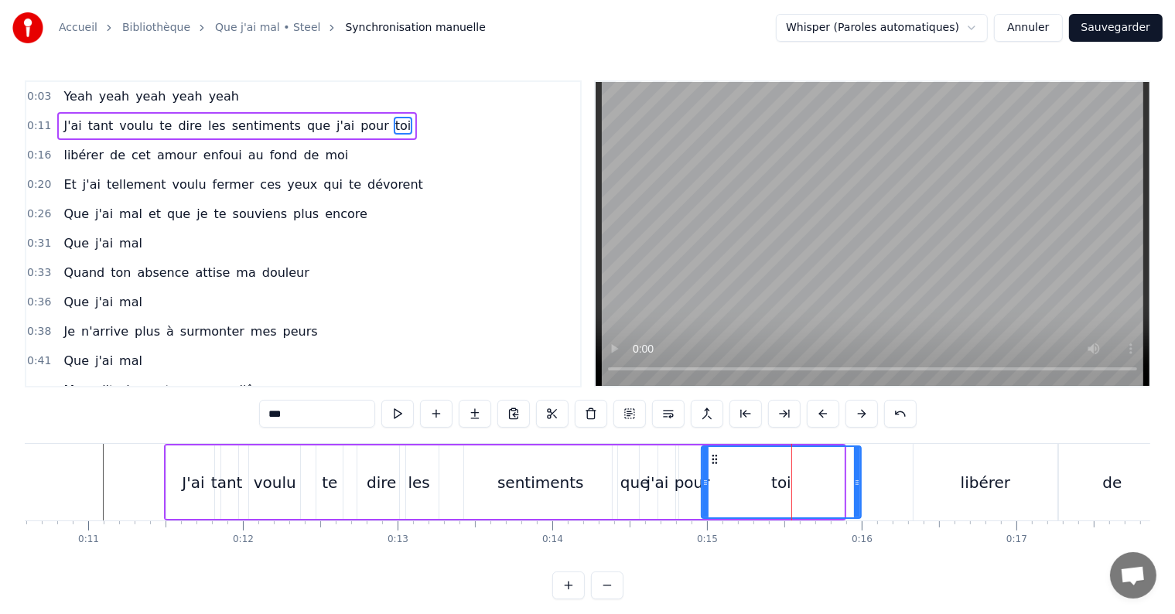
drag, startPoint x: 840, startPoint y: 481, endPoint x: 857, endPoint y: 483, distance: 17.2
click at [857, 483] on icon at bounding box center [857, 483] width 6 height 12
click at [982, 481] on div "libérer" at bounding box center [986, 482] width 50 height 23
type input "*******"
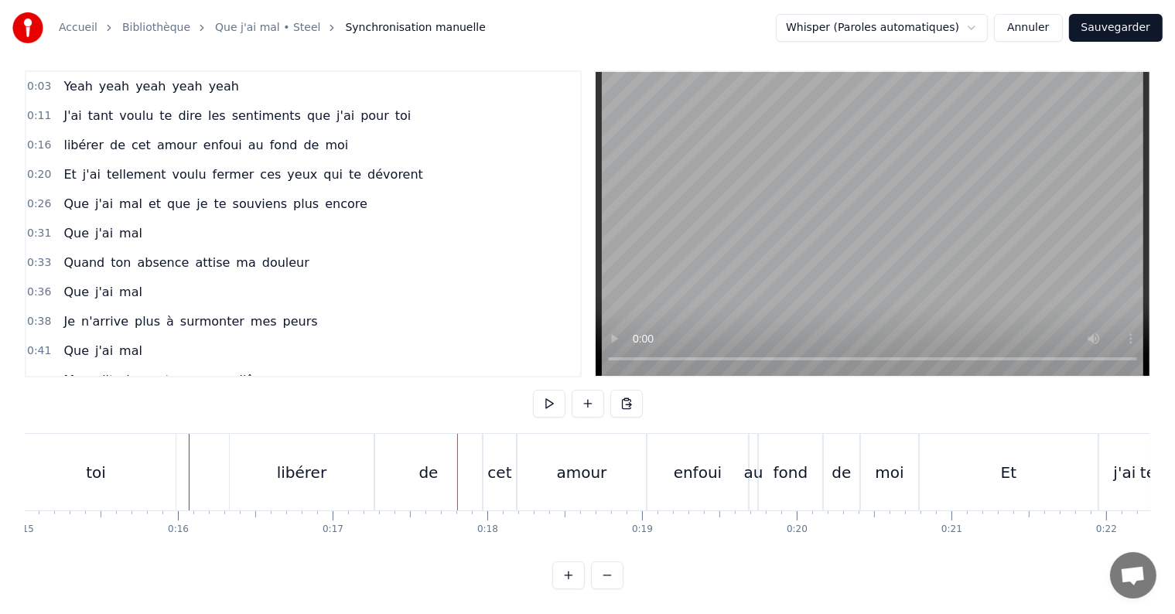
scroll to position [0, 2314]
drag, startPoint x: 308, startPoint y: 455, endPoint x: 329, endPoint y: 459, distance: 21.4
click at [329, 461] on div "libérer" at bounding box center [310, 472] width 50 height 23
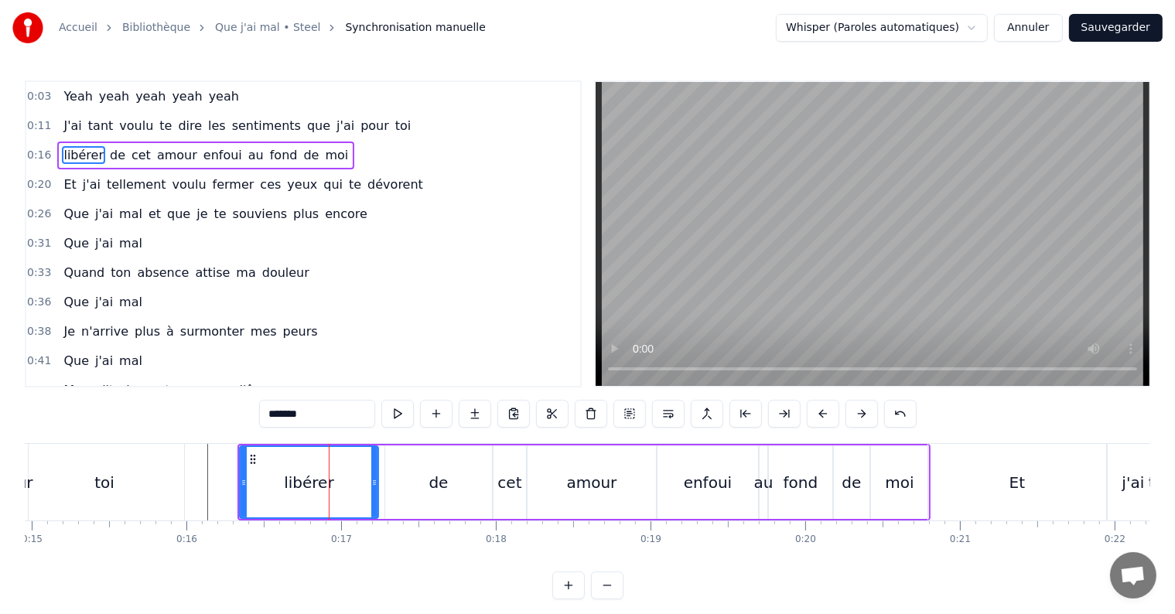
click at [374, 483] on icon at bounding box center [374, 483] width 6 height 12
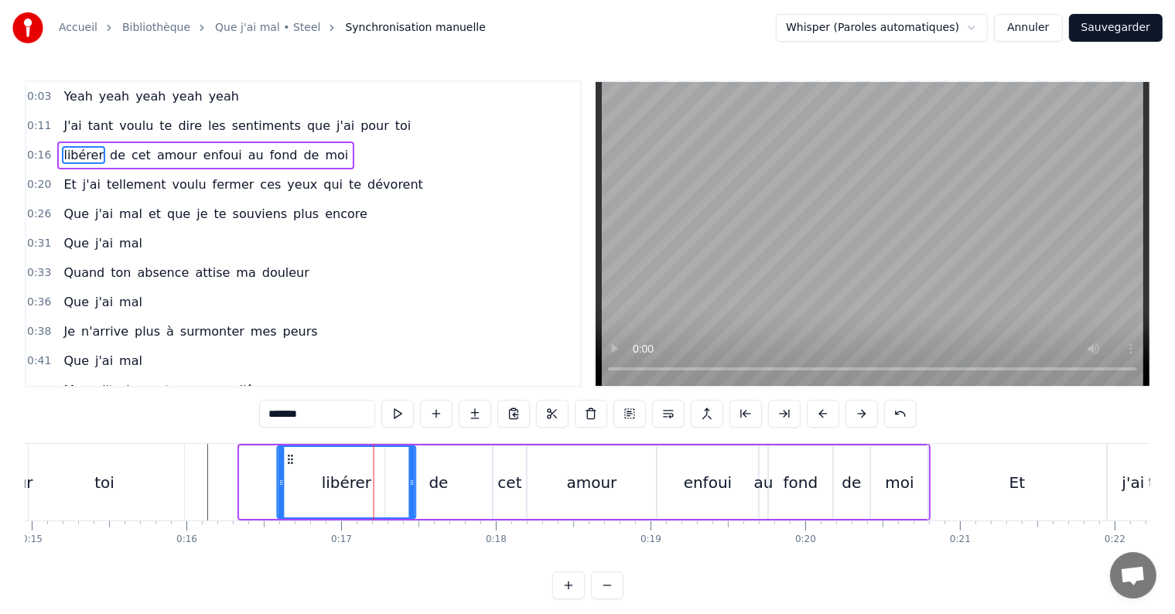
drag, startPoint x: 250, startPoint y: 454, endPoint x: 288, endPoint y: 459, distance: 38.2
click at [288, 459] on icon at bounding box center [291, 459] width 12 height 12
drag, startPoint x: 282, startPoint y: 486, endPoint x: 323, endPoint y: 485, distance: 41.8
click at [323, 485] on icon at bounding box center [323, 483] width 6 height 12
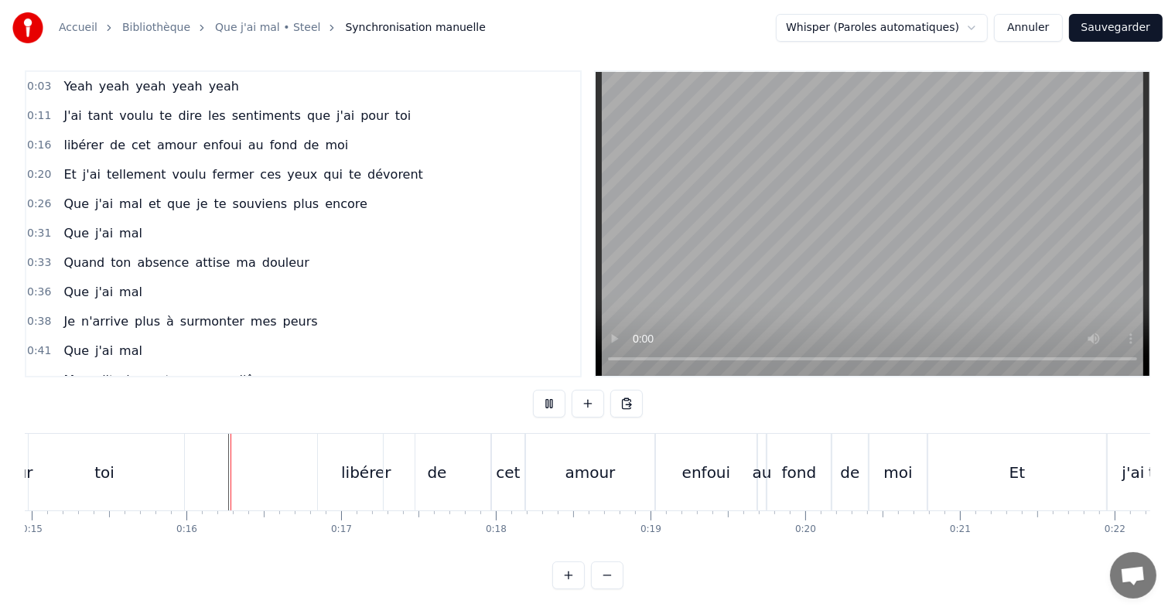
scroll to position [23, 0]
click at [433, 461] on div "de" at bounding box center [436, 472] width 19 height 23
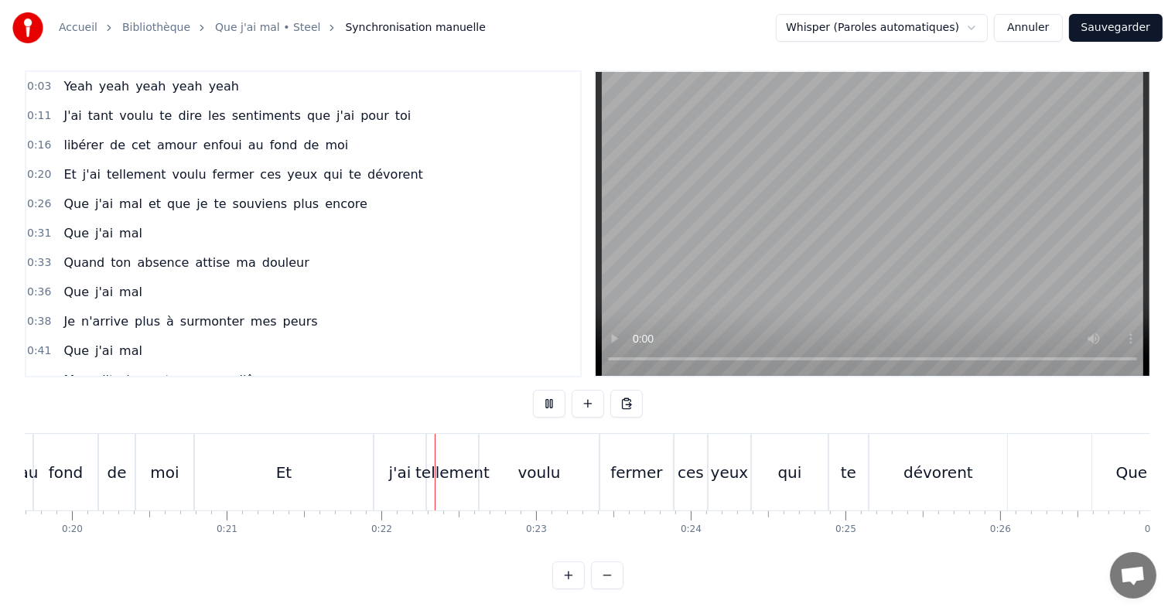
scroll to position [0, 3295]
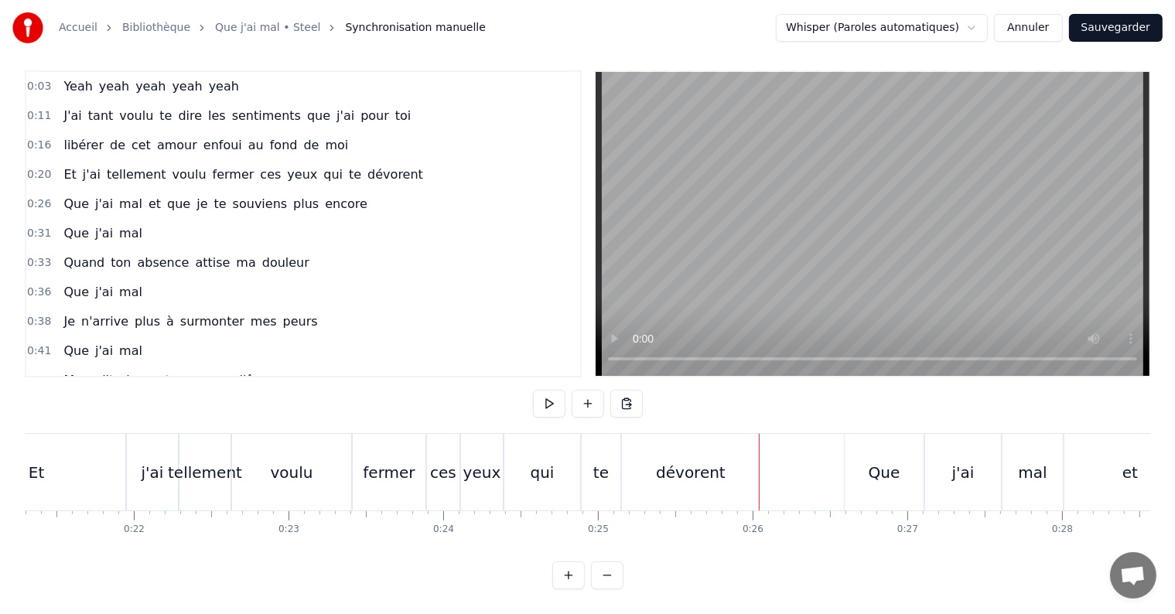
click at [1020, 28] on button "Annuler" at bounding box center [1028, 28] width 68 height 28
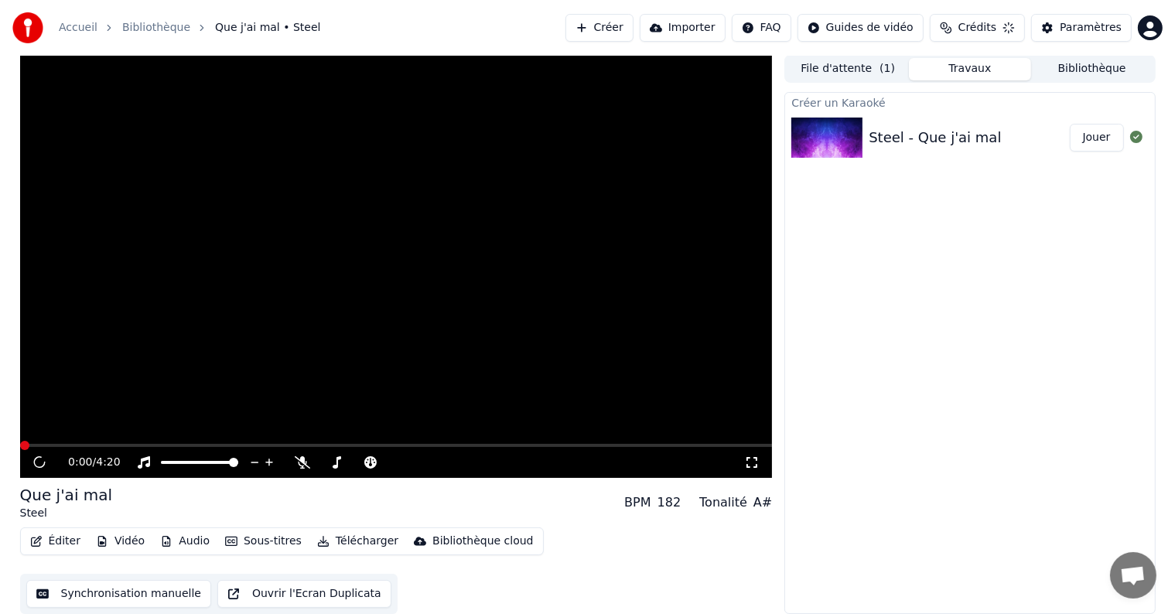
scroll to position [1, 0]
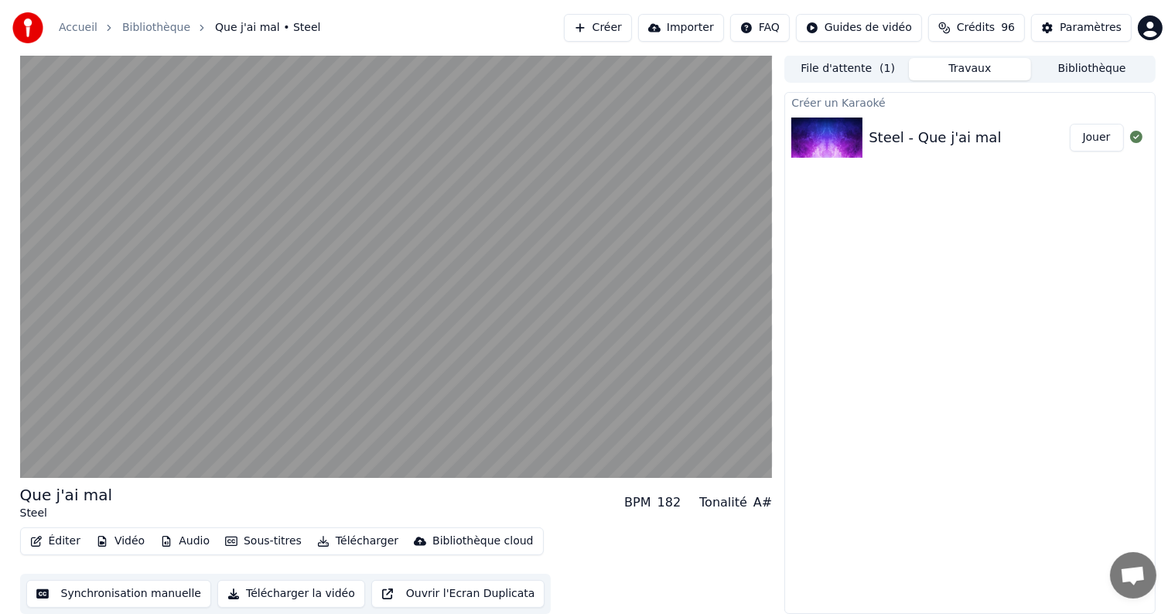
click at [911, 139] on div "Steel - Que j'ai mal" at bounding box center [935, 138] width 132 height 22
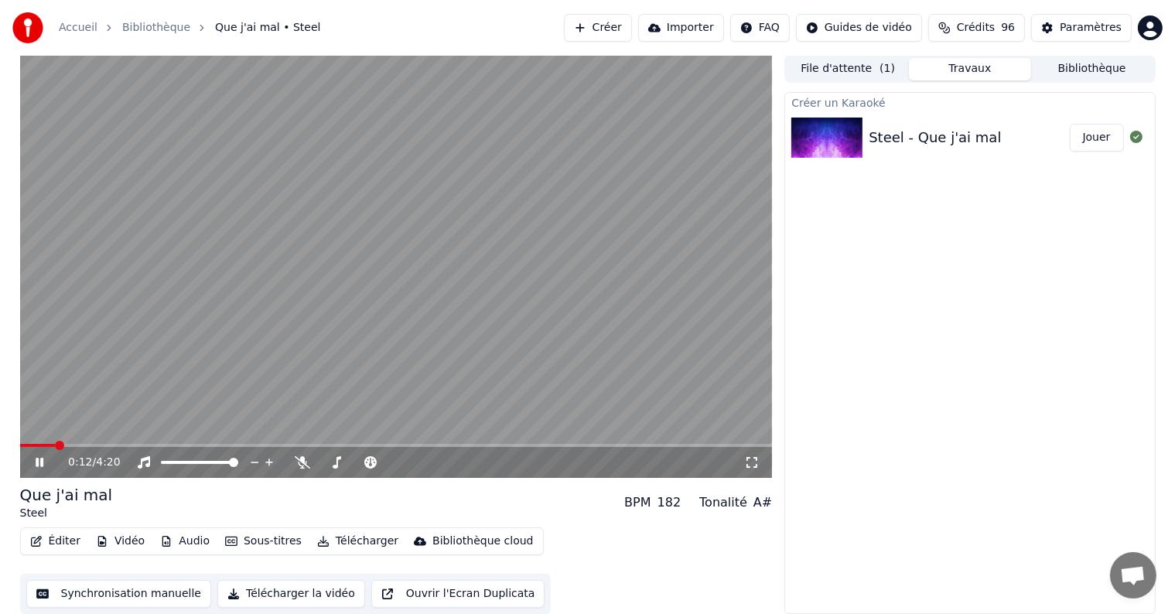
click at [428, 328] on video at bounding box center [396, 266] width 753 height 423
click at [146, 29] on link "Bibliothèque" at bounding box center [156, 27] width 68 height 15
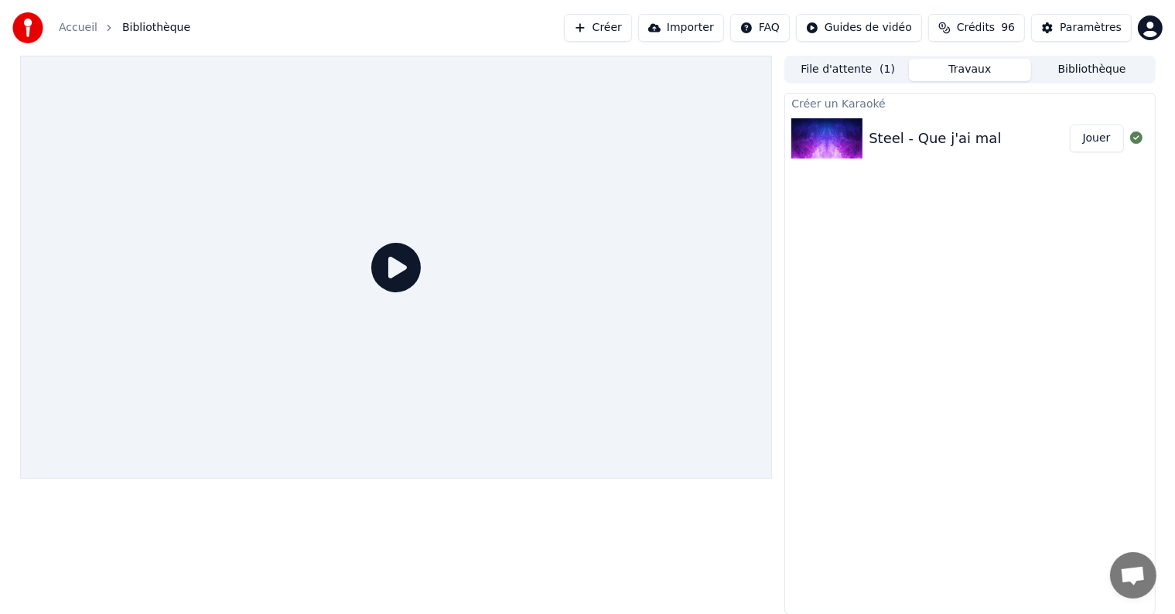
click at [398, 268] on icon at bounding box center [396, 268] width 50 height 50
click at [159, 28] on span "Bibliothèque" at bounding box center [156, 27] width 68 height 15
click at [96, 28] on div "Accueil" at bounding box center [87, 27] width 56 height 15
click at [82, 28] on link "Accueil" at bounding box center [78, 27] width 39 height 15
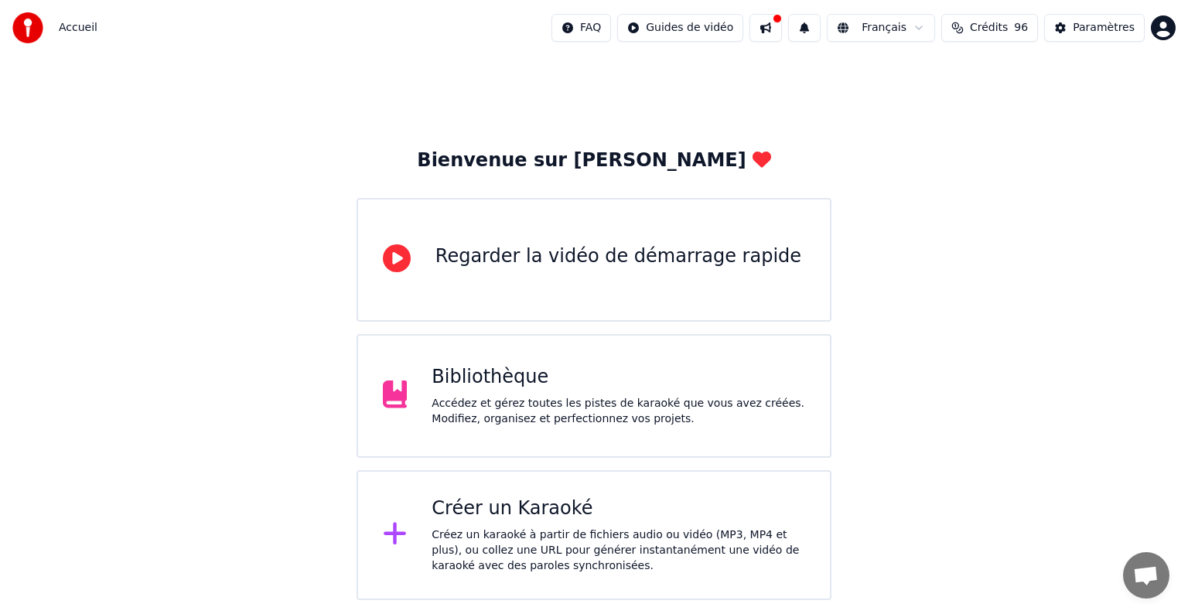
click at [508, 401] on div "Accédez et gérez toutes les pistes de karaoké que vous avez créées. Modifiez, o…" at bounding box center [619, 411] width 374 height 31
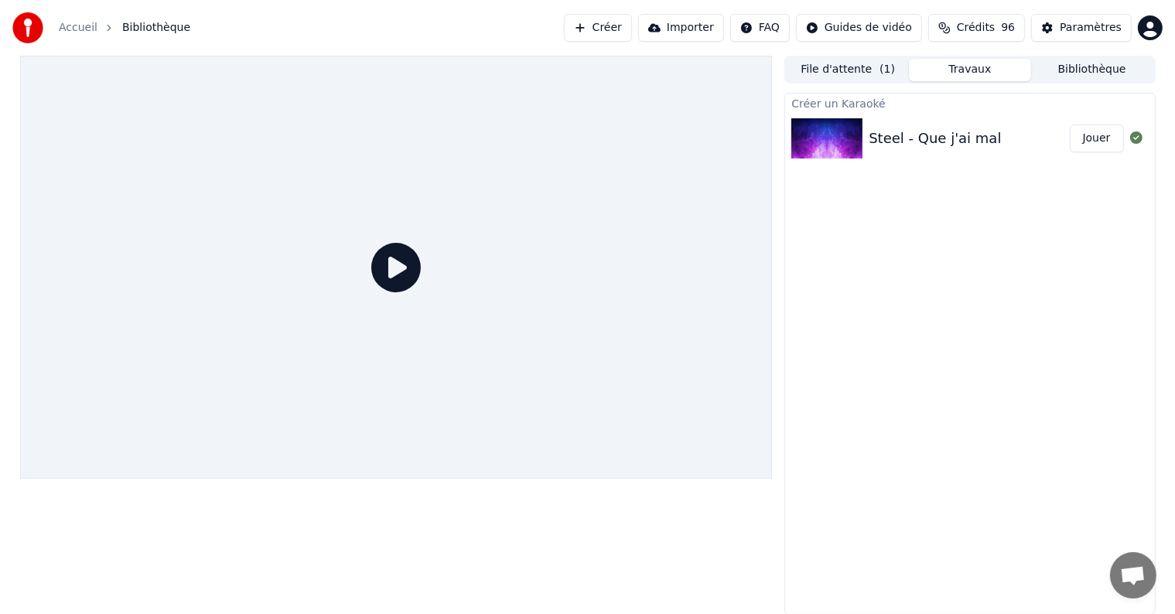
click at [880, 134] on div "Steel - Que j'ai mal" at bounding box center [935, 139] width 132 height 22
click at [1083, 140] on button "Jouer" at bounding box center [1097, 139] width 54 height 28
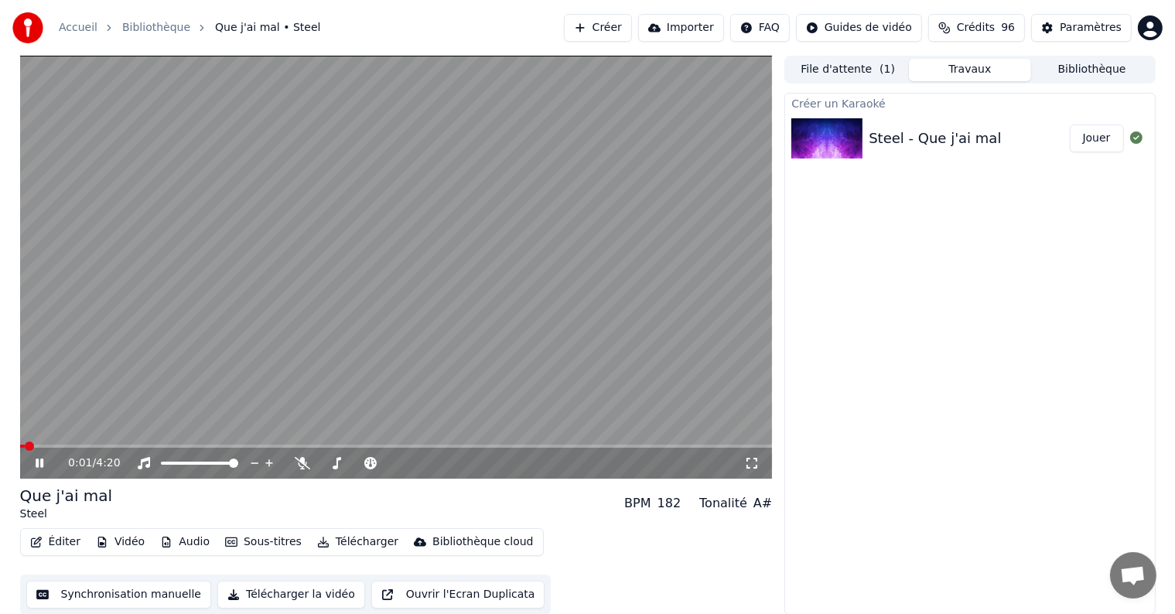
click at [39, 467] on icon at bounding box center [50, 463] width 36 height 12
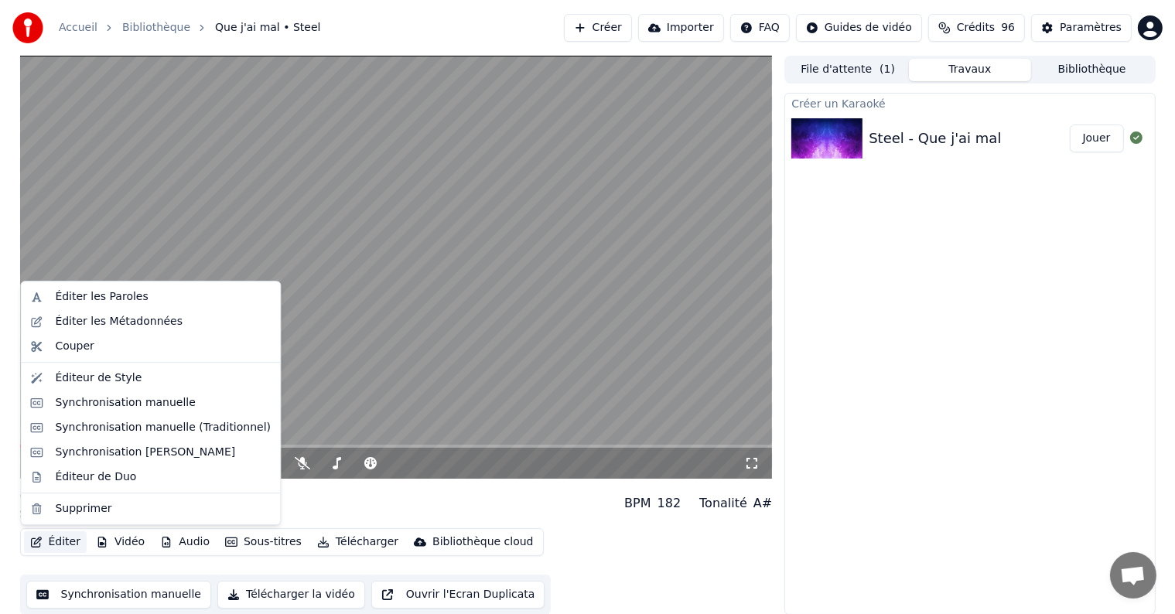
click at [59, 538] on button "Éditer" at bounding box center [55, 542] width 63 height 22
click at [91, 298] on div "Éditer les Paroles" at bounding box center [101, 296] width 93 height 15
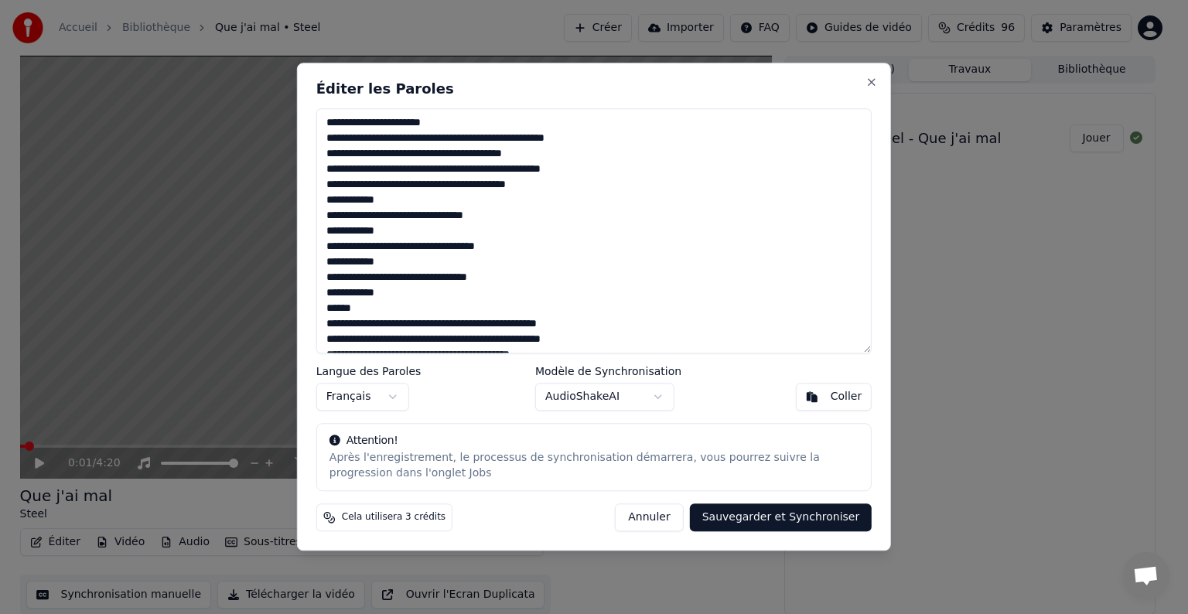
click at [482, 189] on textarea at bounding box center [593, 230] width 555 height 245
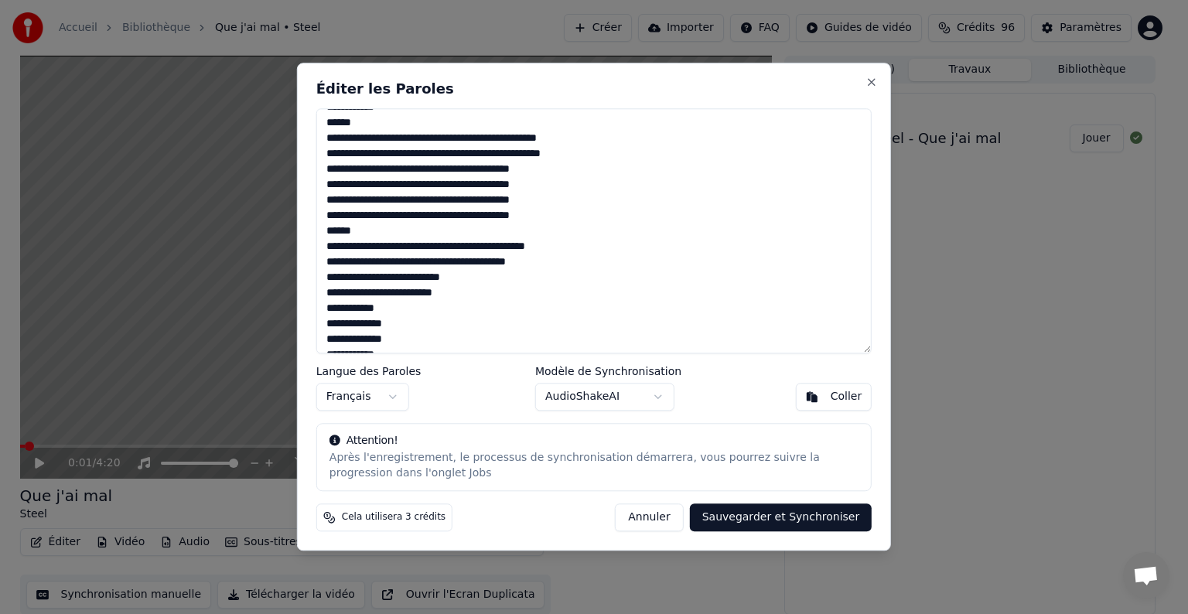
scroll to position [189, 0]
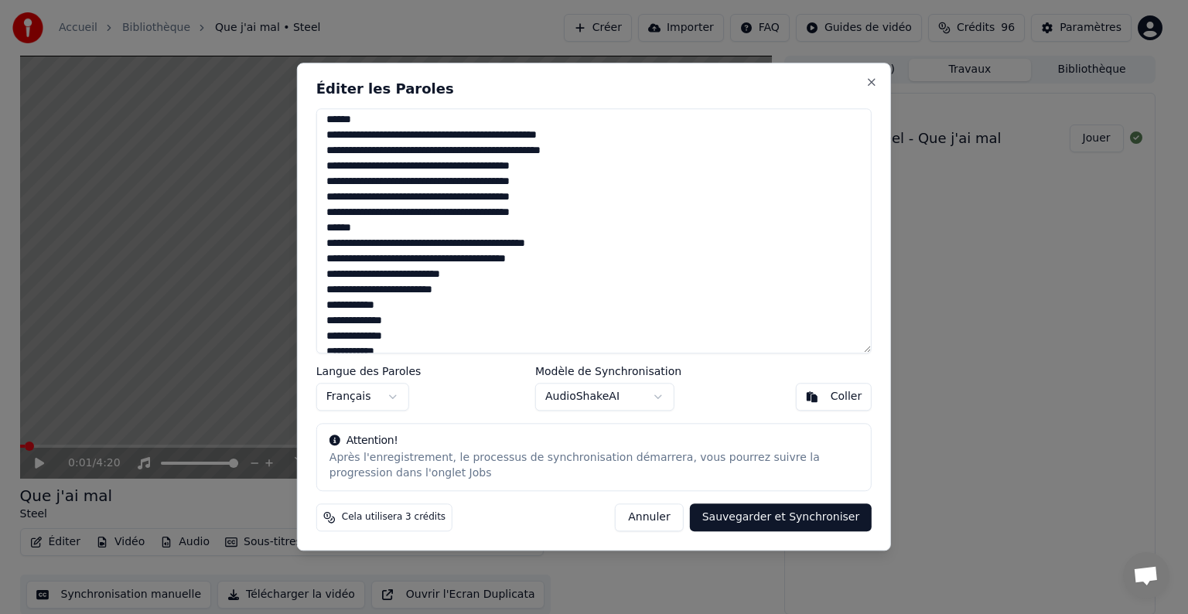
drag, startPoint x: 557, startPoint y: 214, endPoint x: 545, endPoint y: 207, distance: 13.8
click at [545, 207] on textarea at bounding box center [593, 230] width 555 height 245
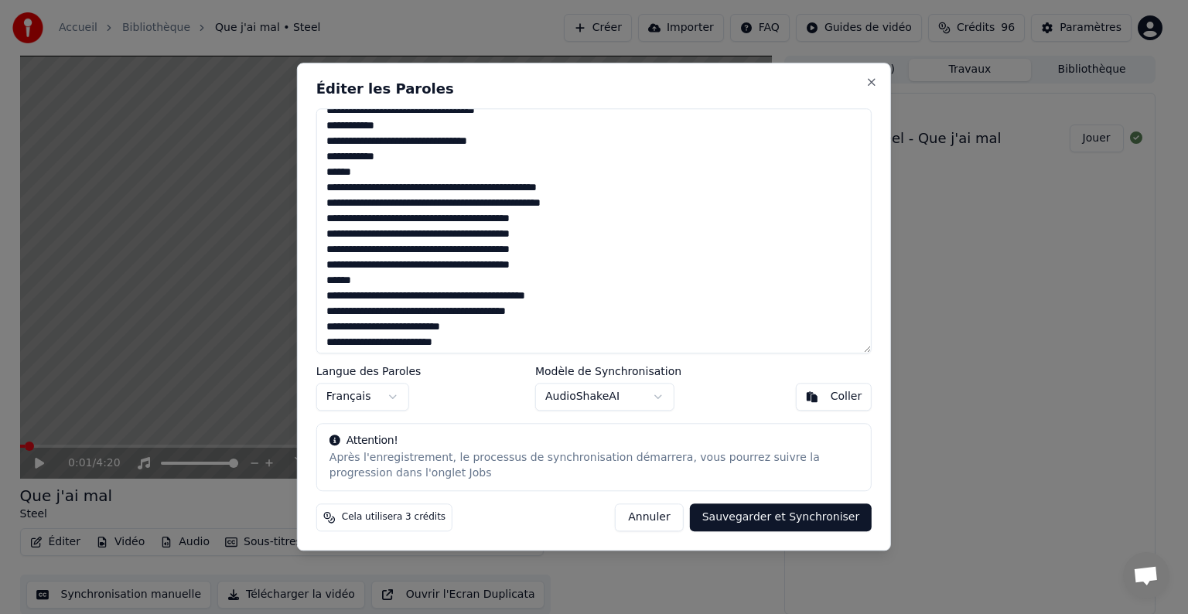
scroll to position [136, 0]
click at [545, 236] on textarea at bounding box center [593, 230] width 555 height 245
drag, startPoint x: 555, startPoint y: 267, endPoint x: 328, endPoint y: 249, distance: 228.1
click at [328, 249] on textarea at bounding box center [593, 230] width 555 height 245
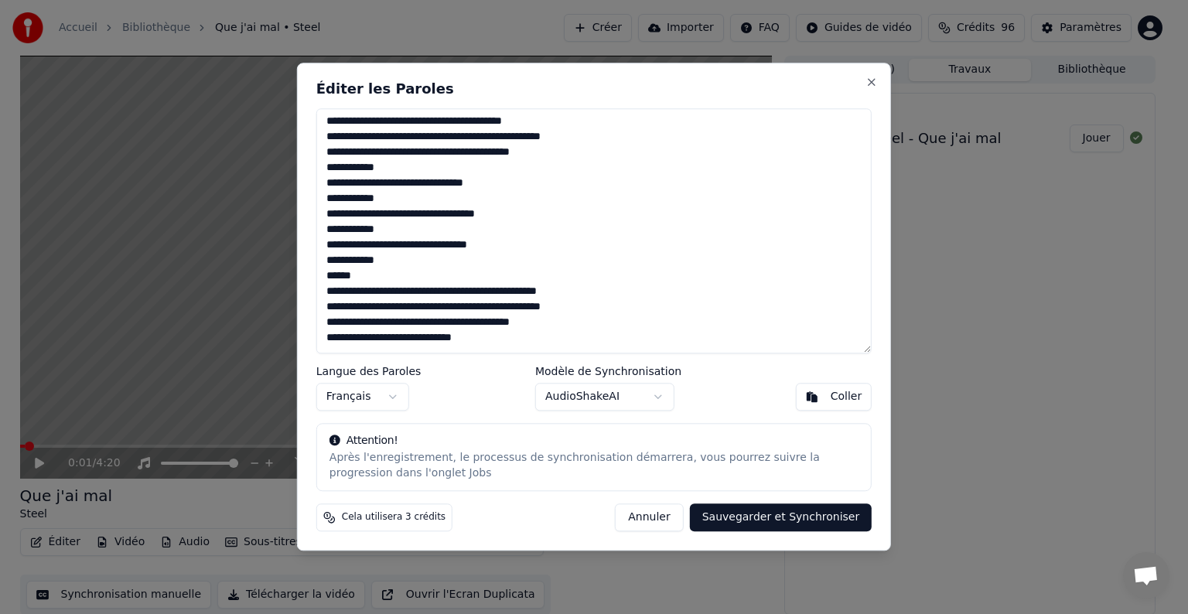
scroll to position [31, 0]
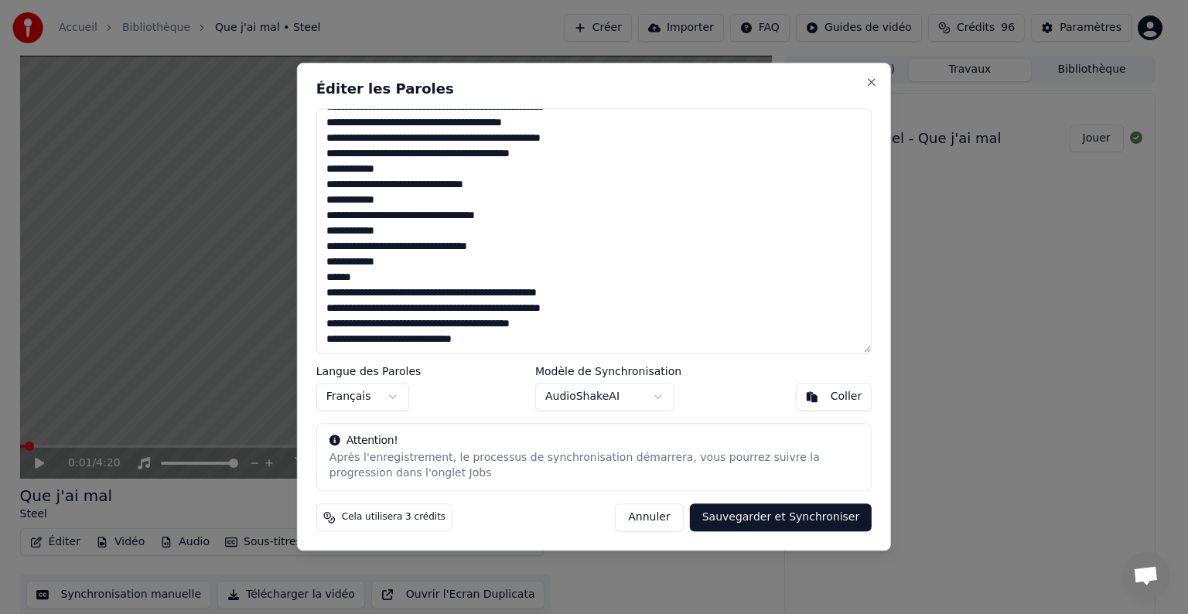
drag, startPoint x: 325, startPoint y: 167, endPoint x: 521, endPoint y: 273, distance: 223.2
click at [521, 273] on textarea at bounding box center [593, 230] width 555 height 245
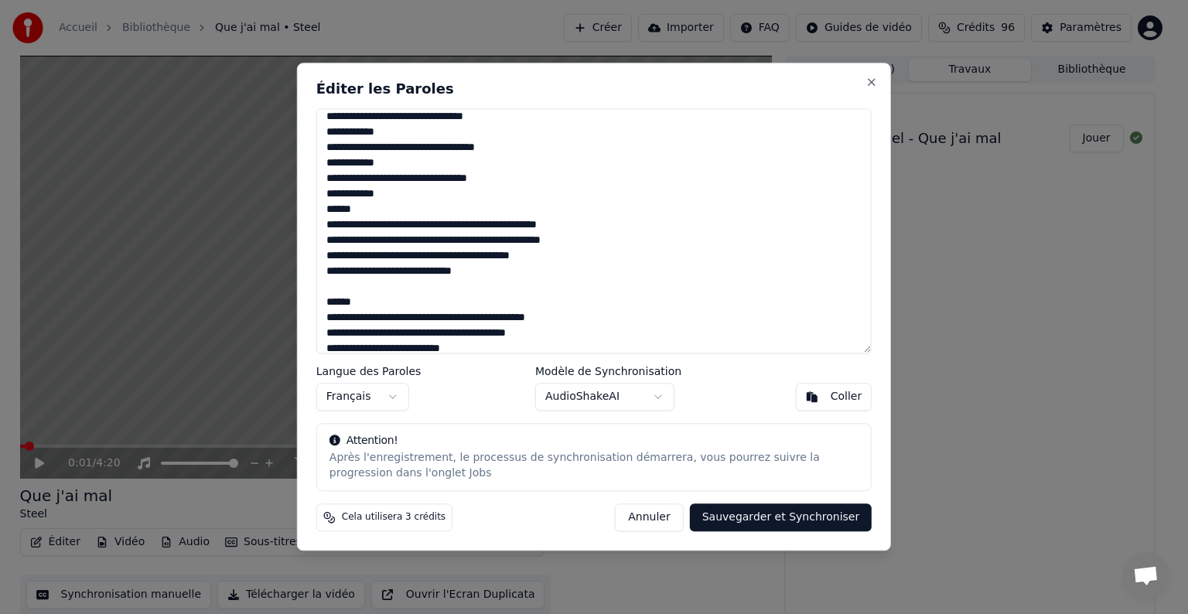
scroll to position [136, 0]
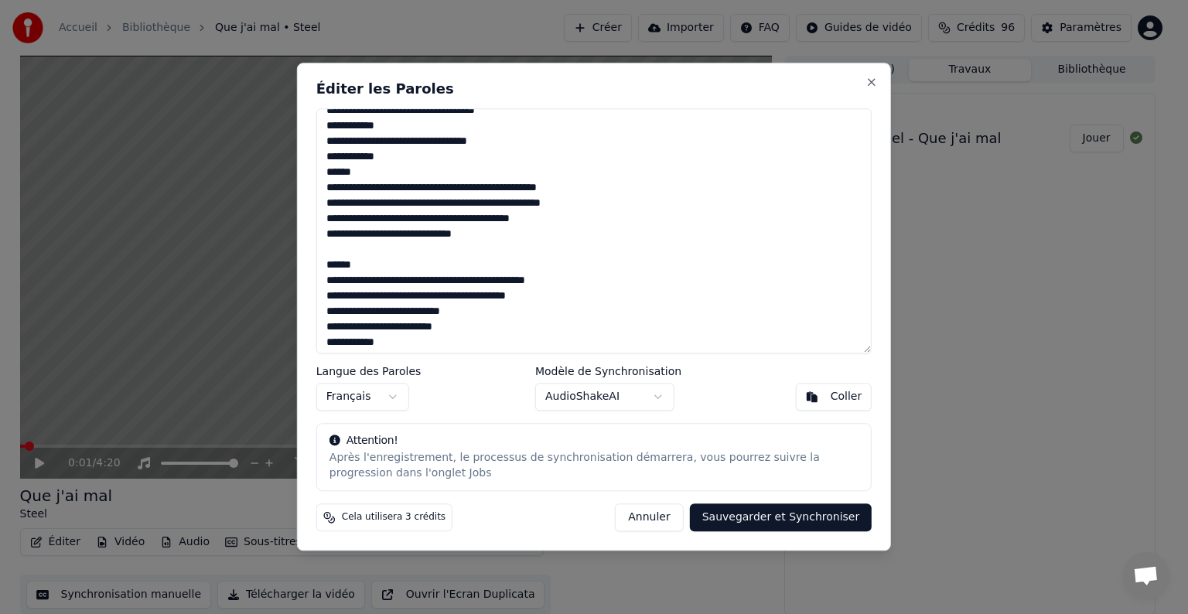
click at [427, 251] on textarea at bounding box center [593, 230] width 555 height 245
paste textarea "**********"
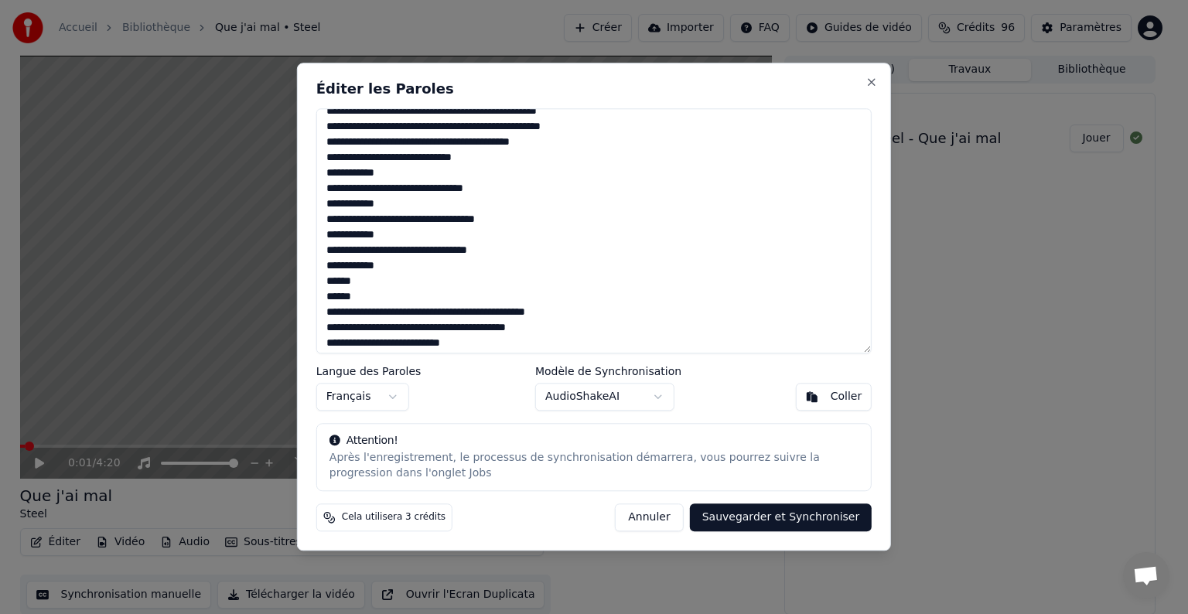
scroll to position [215, 0]
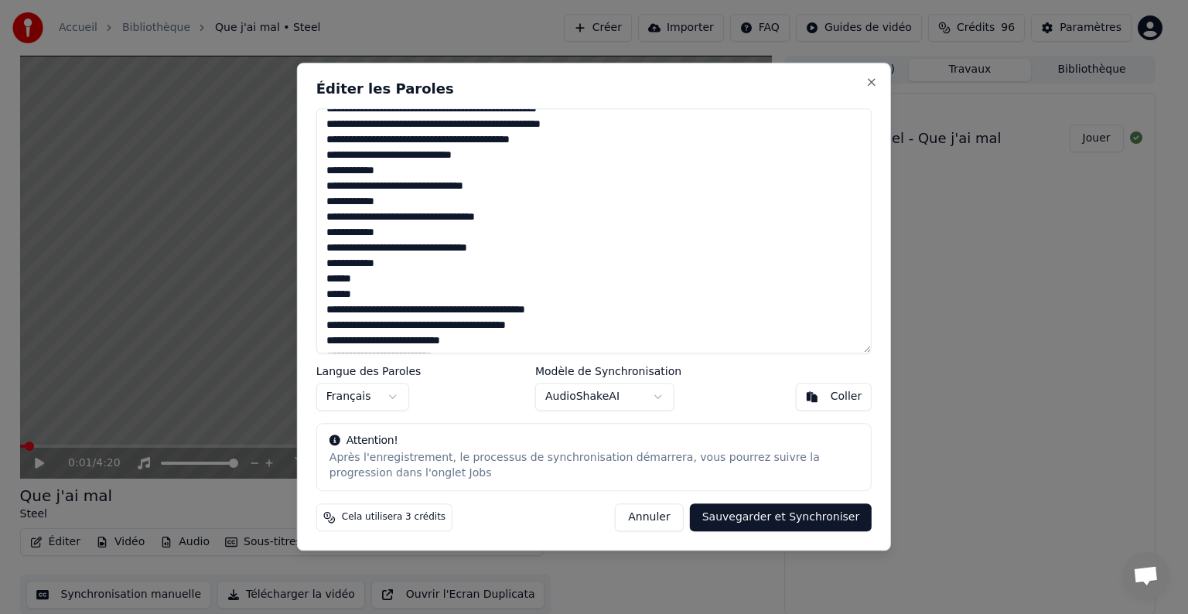
click at [364, 279] on textarea at bounding box center [593, 230] width 555 height 245
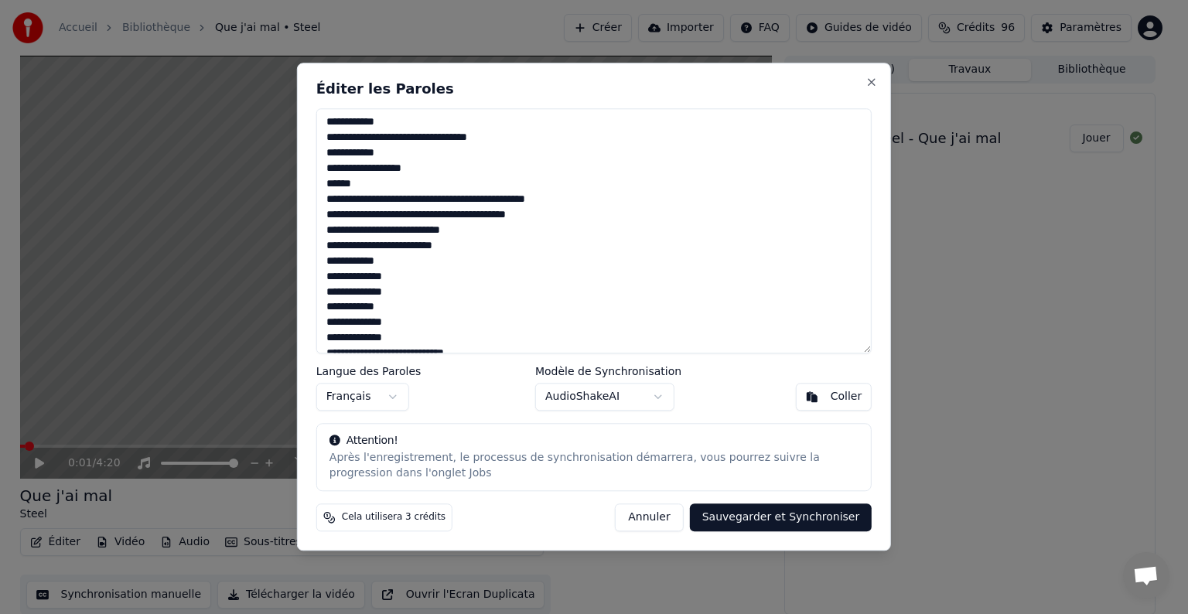
scroll to position [330, 0]
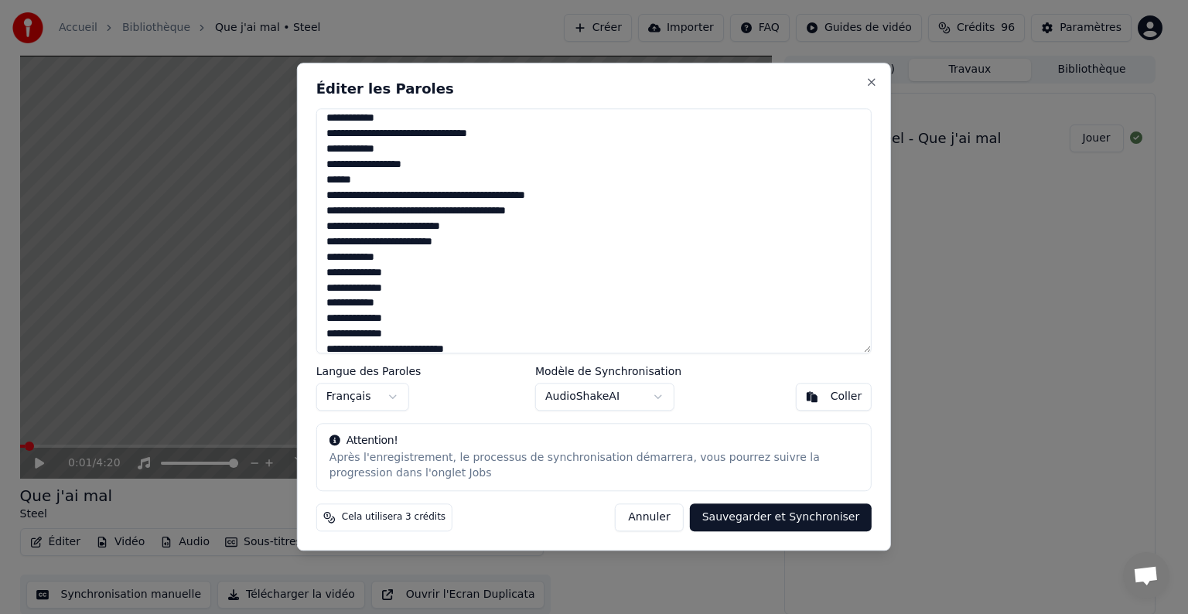
drag, startPoint x: 480, startPoint y: 231, endPoint x: 324, endPoint y: 229, distance: 156.3
click at [324, 229] on textarea at bounding box center [593, 230] width 555 height 245
paste textarea
click at [334, 228] on textarea at bounding box center [593, 230] width 555 height 245
drag, startPoint x: 322, startPoint y: 238, endPoint x: 403, endPoint y: 263, distance: 84.9
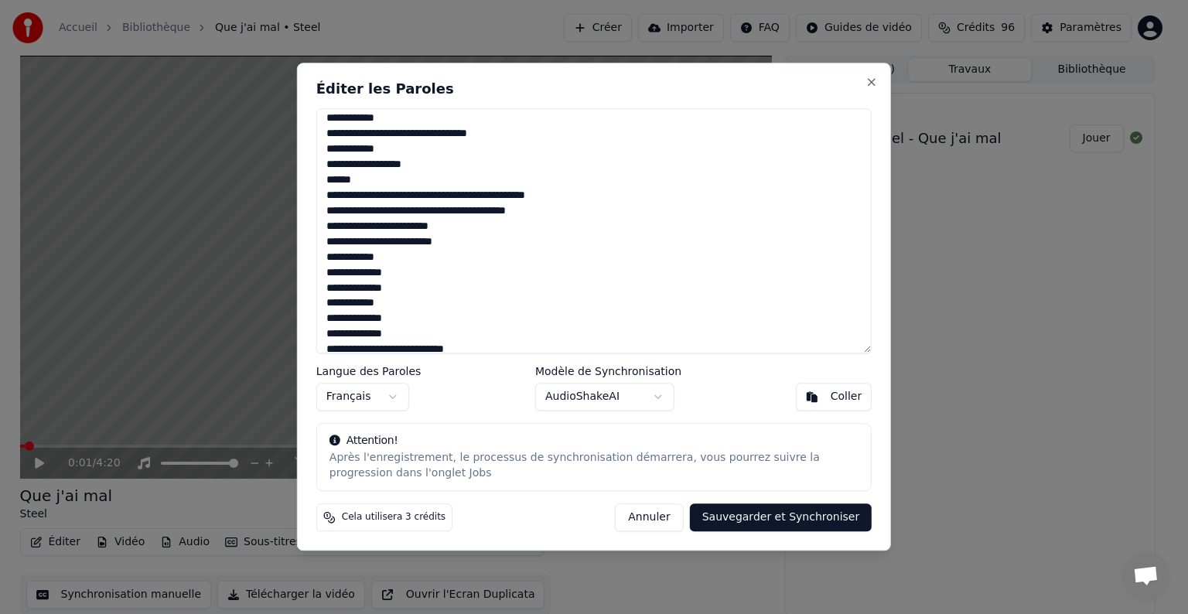
click at [403, 263] on textarea at bounding box center [593, 230] width 555 height 245
paste textarea "**********"
click at [330, 241] on textarea at bounding box center [593, 230] width 555 height 245
click at [328, 263] on textarea at bounding box center [593, 230] width 555 height 245
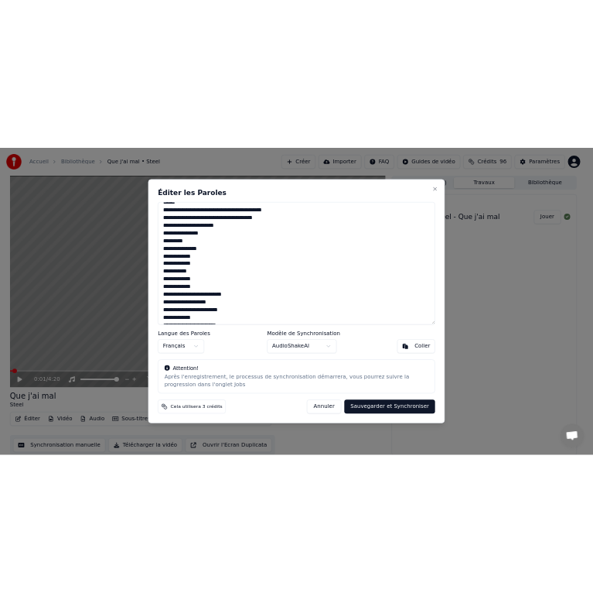
scroll to position [401, 0]
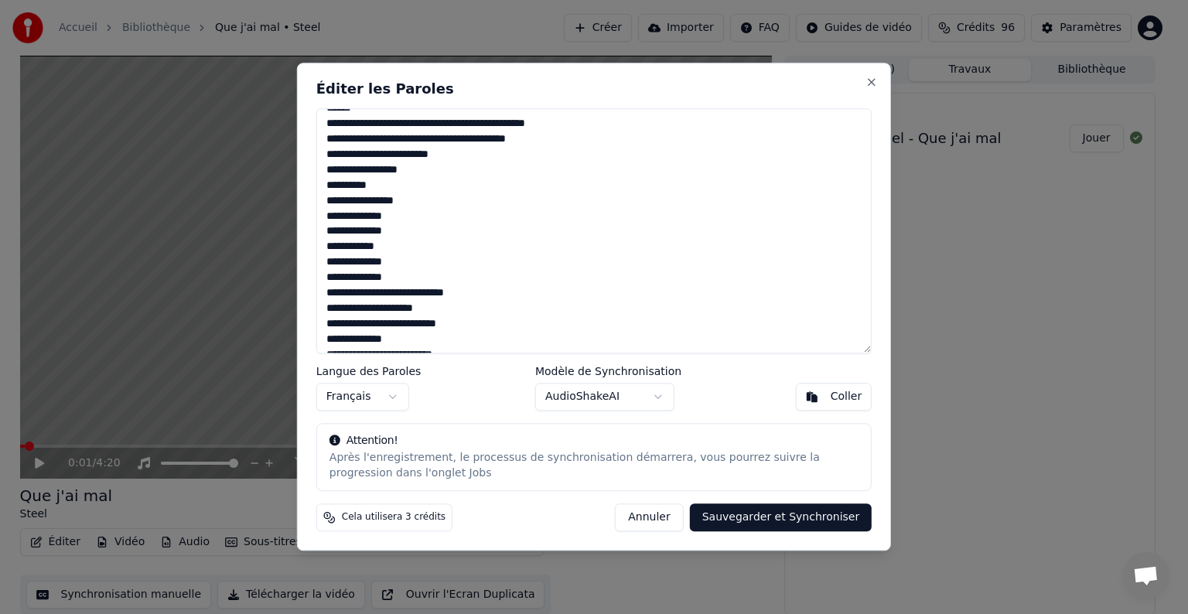
click at [325, 201] on textarea at bounding box center [593, 230] width 555 height 245
click at [388, 186] on textarea at bounding box center [593, 230] width 555 height 245
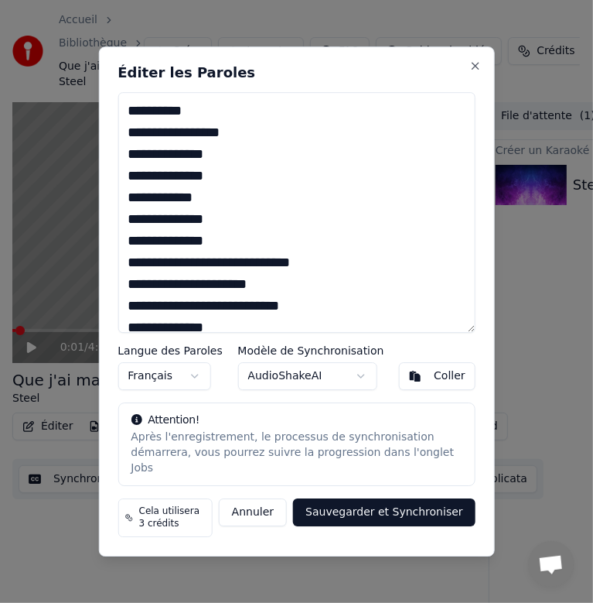
scroll to position [653, 0]
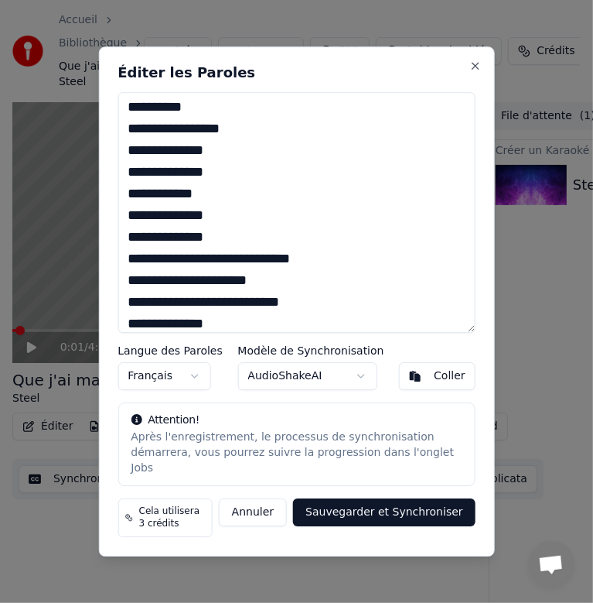
click at [158, 183] on textarea at bounding box center [296, 212] width 357 height 241
drag, startPoint x: 125, startPoint y: 266, endPoint x: 224, endPoint y: 301, distance: 105.7
click at [224, 301] on textarea at bounding box center [296, 212] width 357 height 241
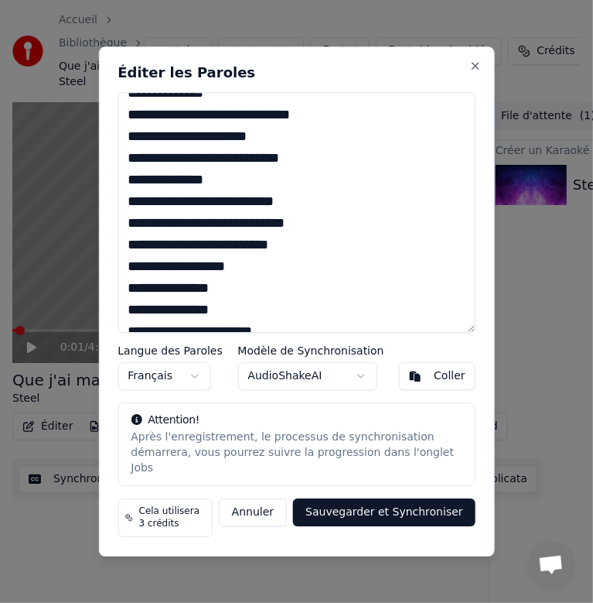
scroll to position [735, 0]
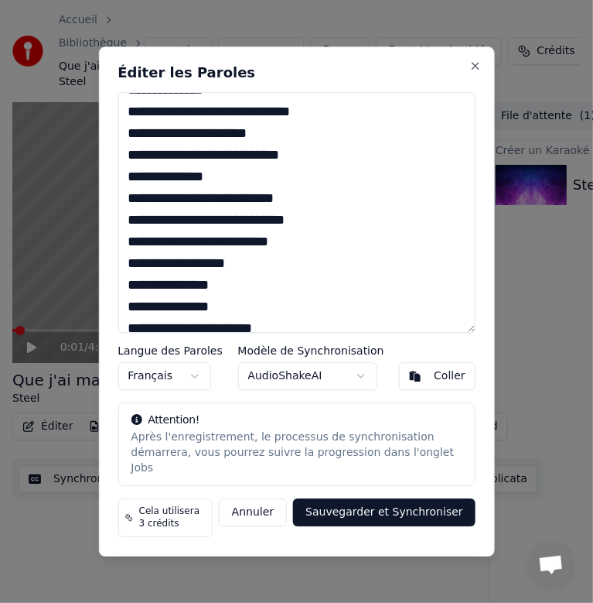
drag, startPoint x: 292, startPoint y: 227, endPoint x: 265, endPoint y: 226, distance: 26.3
click at [265, 226] on textarea at bounding box center [296, 212] width 357 height 241
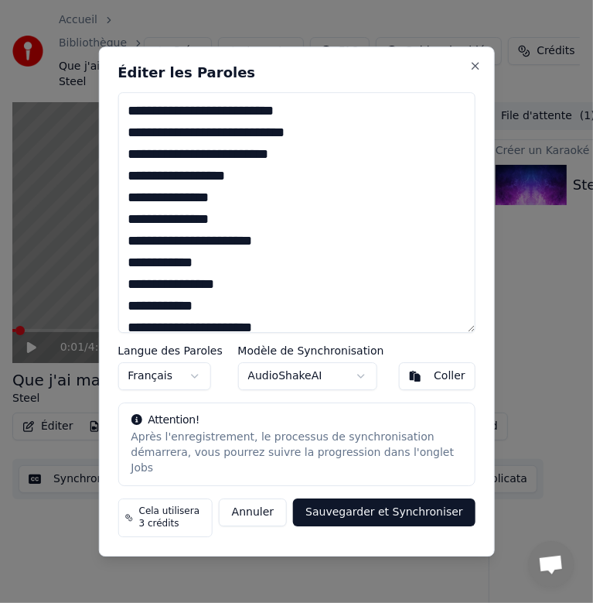
scroll to position [823, 0]
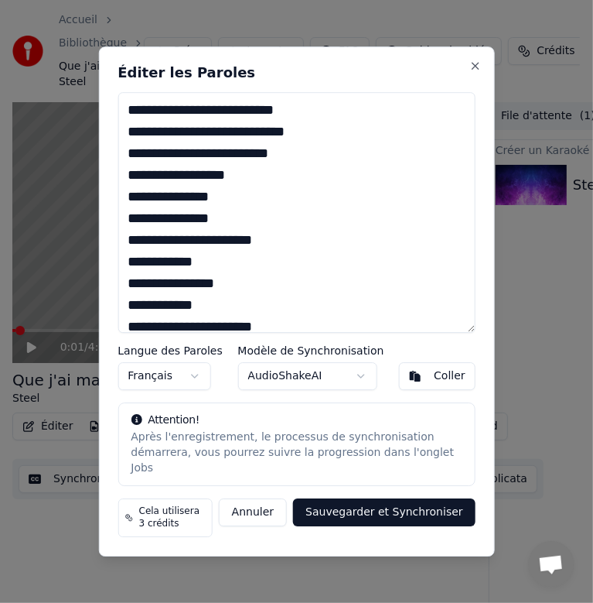
click at [295, 229] on textarea at bounding box center [296, 212] width 357 height 241
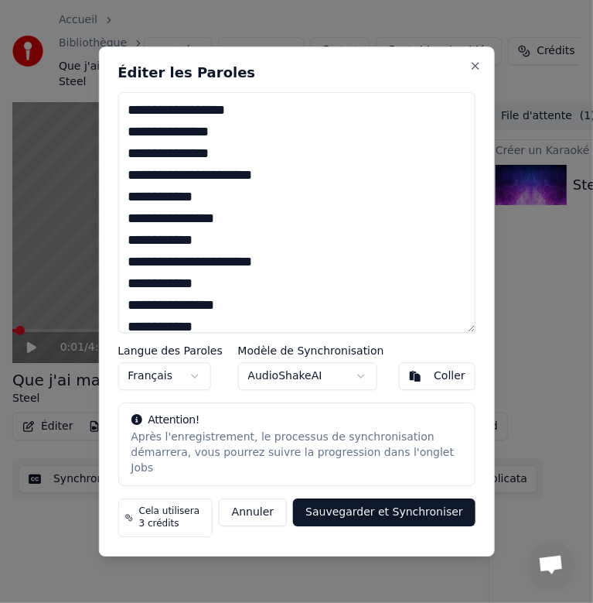
scroll to position [888, 0]
click at [145, 208] on textarea at bounding box center [296, 212] width 357 height 241
drag, startPoint x: 299, startPoint y: 245, endPoint x: 130, endPoint y: 245, distance: 169.4
click at [130, 245] on textarea at bounding box center [296, 212] width 357 height 241
paste textarea "*"
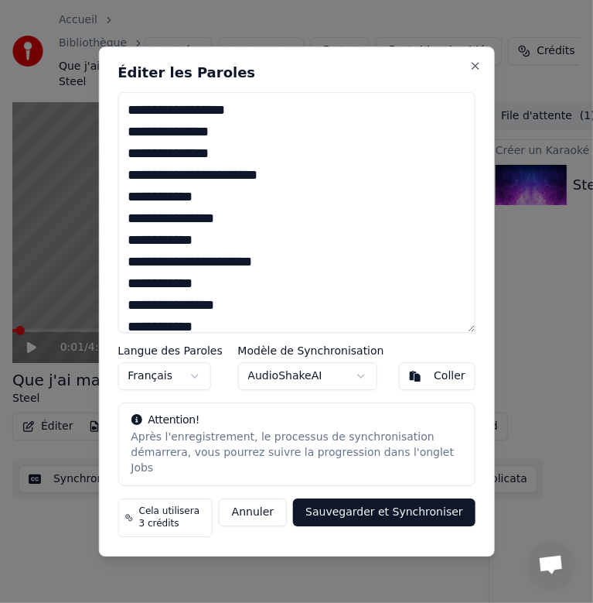
drag, startPoint x: 307, startPoint y: 252, endPoint x: 130, endPoint y: 249, distance: 177.2
click at [130, 249] on textarea at bounding box center [296, 212] width 357 height 241
click at [233, 210] on textarea at bounding box center [296, 212] width 357 height 241
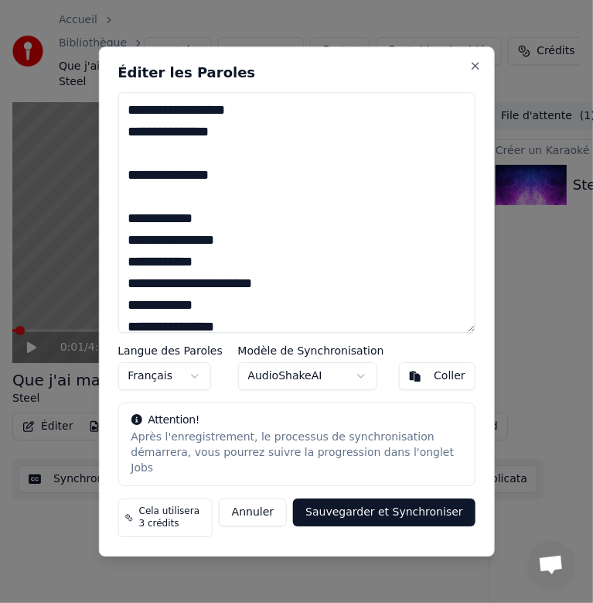
scroll to position [1003, 0]
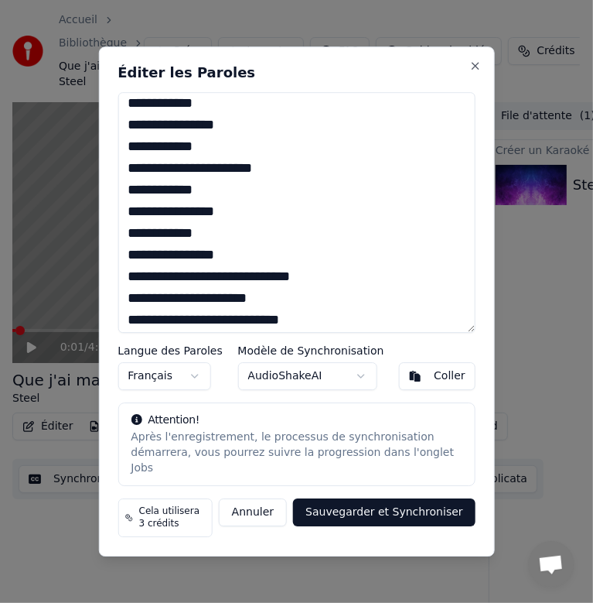
paste textarea "**********"
click at [132, 166] on textarea at bounding box center [296, 212] width 357 height 241
click at [144, 156] on textarea at bounding box center [296, 212] width 357 height 241
drag, startPoint x: 240, startPoint y: 199, endPoint x: 125, endPoint y: 204, distance: 115.4
click at [125, 204] on textarea at bounding box center [296, 212] width 357 height 241
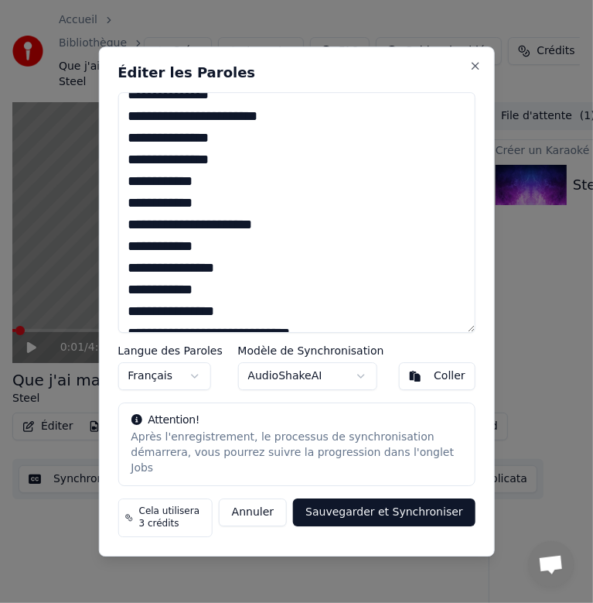
scroll to position [926, 0]
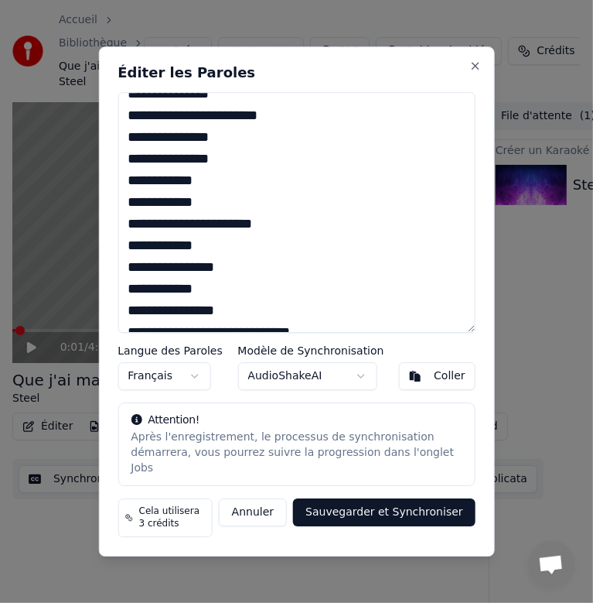
click at [149, 214] on textarea at bounding box center [296, 212] width 357 height 241
drag, startPoint x: 309, startPoint y: 190, endPoint x: 128, endPoint y: 192, distance: 181.8
click at [128, 192] on textarea at bounding box center [296, 212] width 357 height 241
click at [217, 259] on textarea at bounding box center [296, 212] width 357 height 241
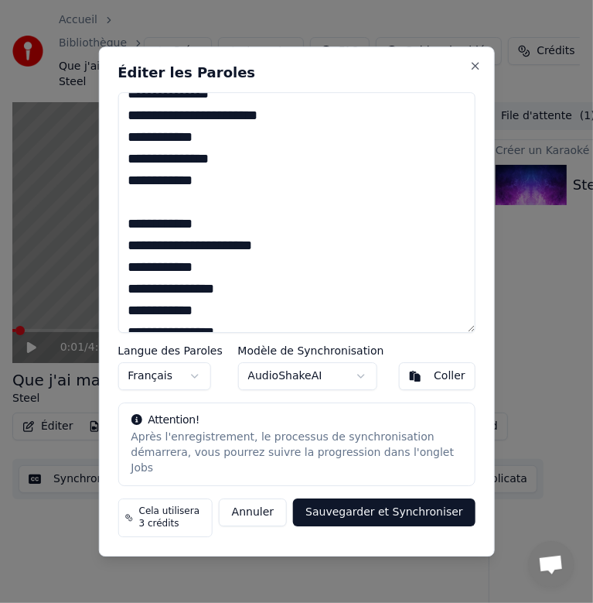
paste textarea "**********"
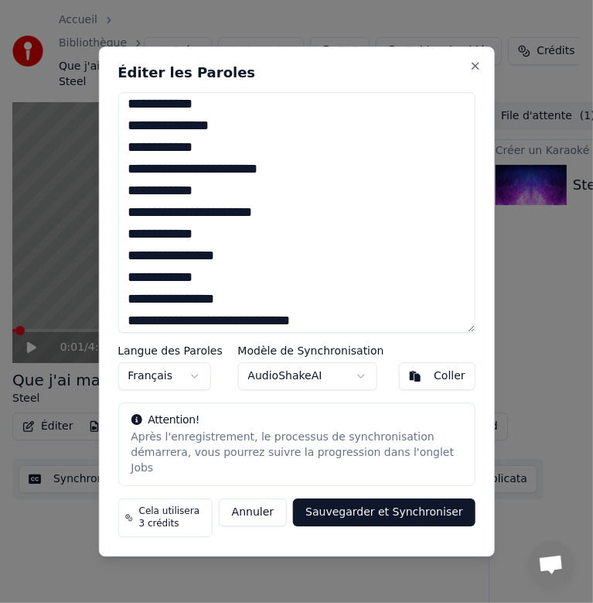
scroll to position [965, 0]
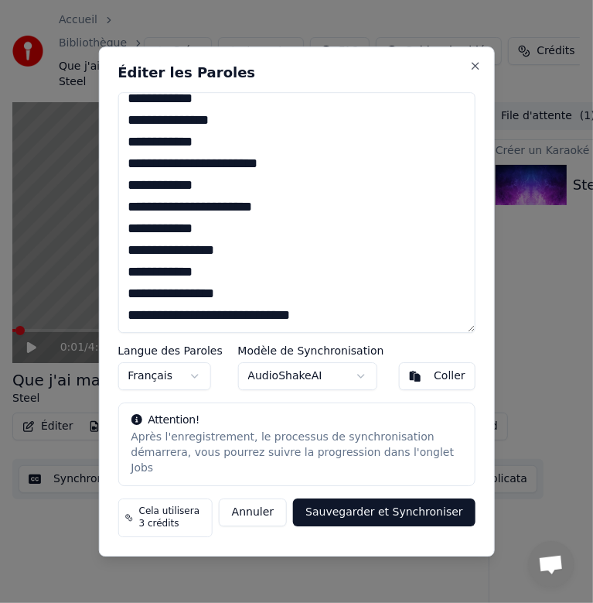
drag, startPoint x: 244, startPoint y: 193, endPoint x: 121, endPoint y: 200, distance: 124.0
click at [121, 200] on textarea at bounding box center [296, 212] width 357 height 241
drag, startPoint x: 308, startPoint y: 282, endPoint x: 131, endPoint y: 282, distance: 177.1
click at [131, 282] on textarea at bounding box center [296, 212] width 357 height 241
paste textarea
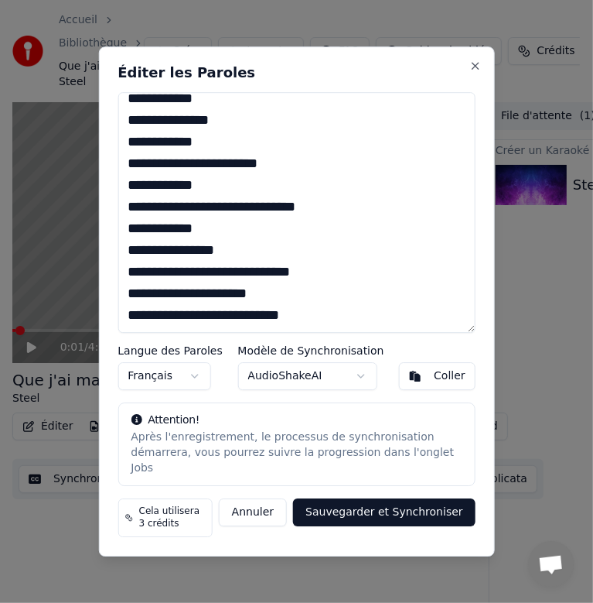
click at [241, 282] on textarea at bounding box center [296, 212] width 357 height 241
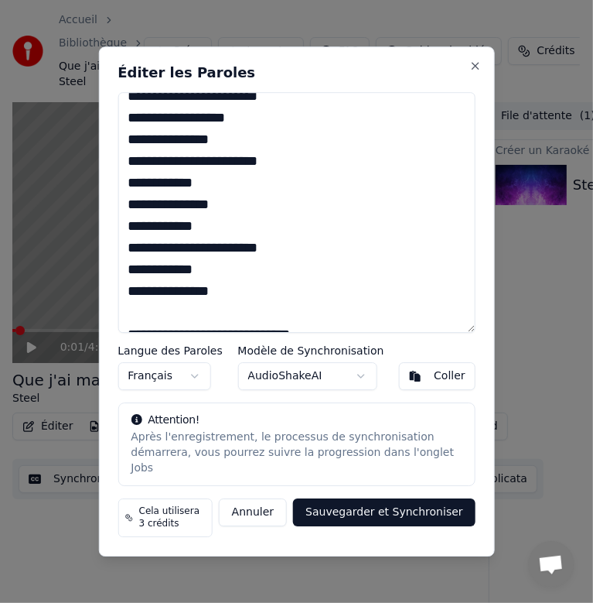
scroll to position [947, 0]
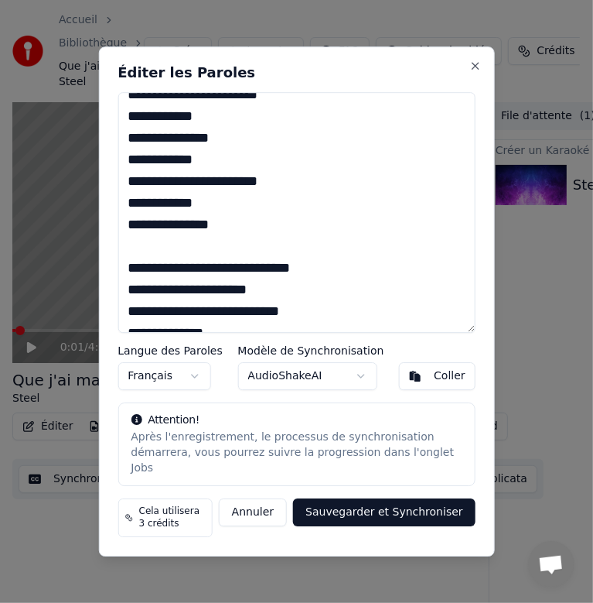
drag, startPoint x: 125, startPoint y: 212, endPoint x: 285, endPoint y: 128, distance: 181.0
click at [285, 128] on textarea at bounding box center [296, 212] width 357 height 241
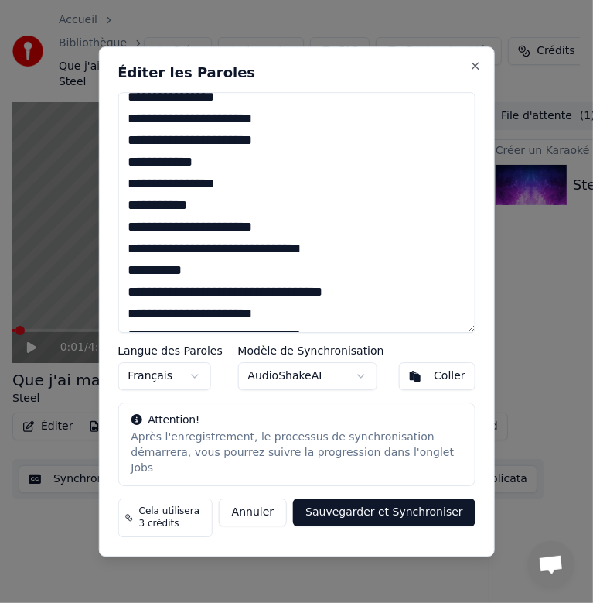
scroll to position [1505, 0]
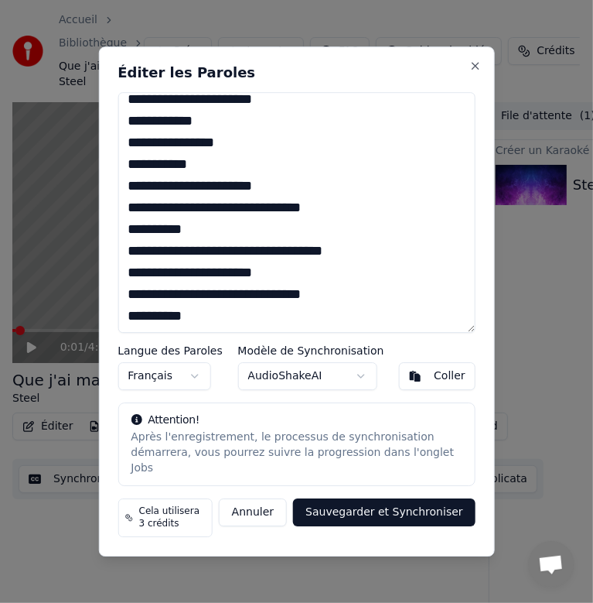
drag, startPoint x: 127, startPoint y: 241, endPoint x: 325, endPoint y: 364, distance: 233.1
click at [325, 364] on div "Éditer les Paroles Langue des Paroles Français Modèle de Synchronisation AudioS…" at bounding box center [296, 301] width 396 height 511
paste textarea "**********"
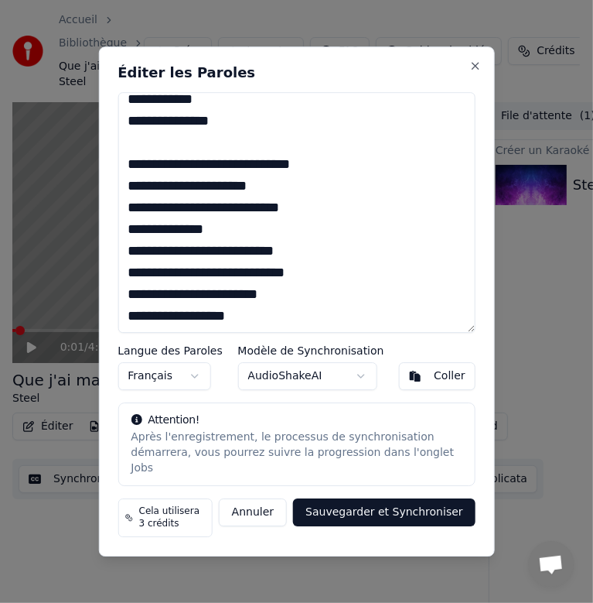
scroll to position [1115, 0]
drag, startPoint x: 204, startPoint y: 173, endPoint x: 166, endPoint y: 173, distance: 38.7
click at [166, 173] on textarea at bounding box center [296, 212] width 357 height 241
click at [149, 179] on textarea at bounding box center [296, 212] width 357 height 241
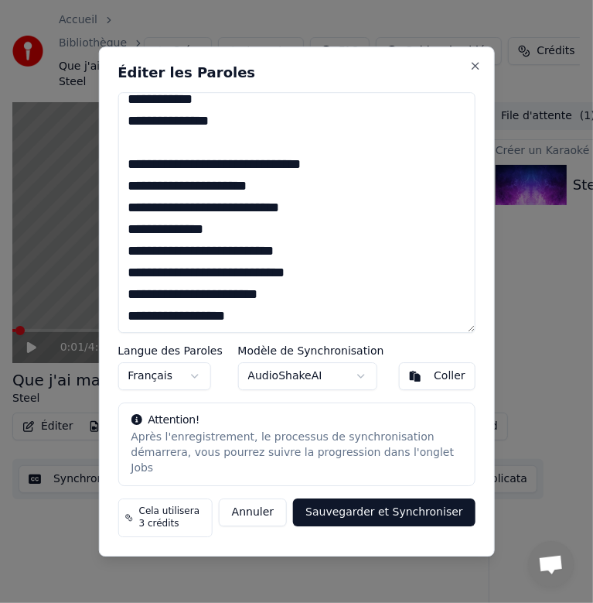
click at [139, 179] on textarea at bounding box center [296, 212] width 357 height 241
click at [131, 179] on textarea at bounding box center [296, 212] width 357 height 241
click at [188, 198] on textarea at bounding box center [296, 212] width 357 height 241
click at [213, 217] on textarea at bounding box center [296, 212] width 357 height 241
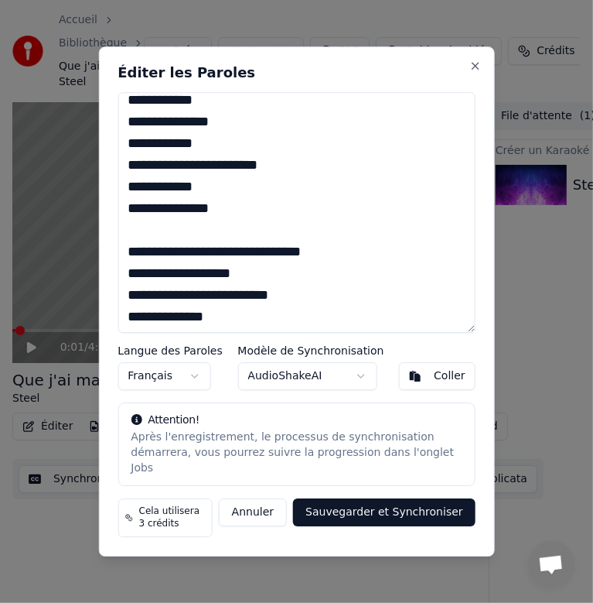
scroll to position [947, 0]
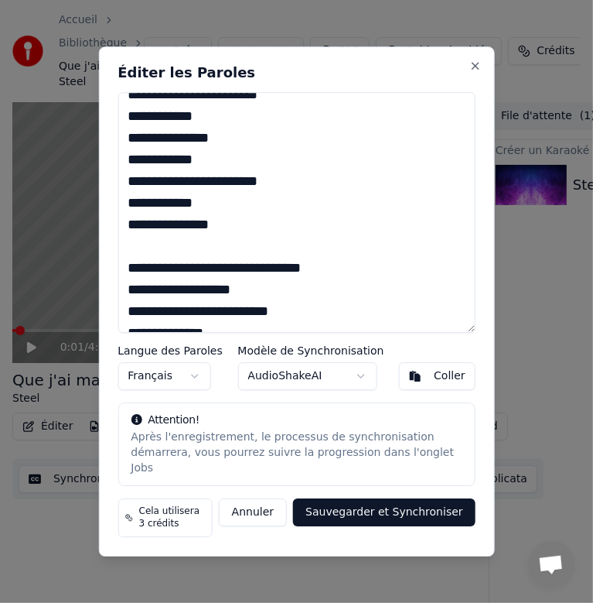
drag, startPoint x: 125, startPoint y: 142, endPoint x: 316, endPoint y: 204, distance: 200.8
click at [316, 204] on textarea at bounding box center [296, 212] width 357 height 241
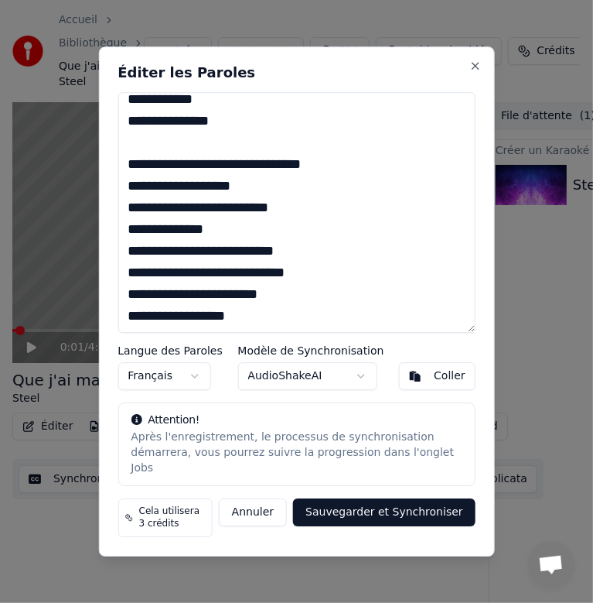
click at [257, 331] on textarea at bounding box center [296, 212] width 357 height 241
paste textarea "**********"
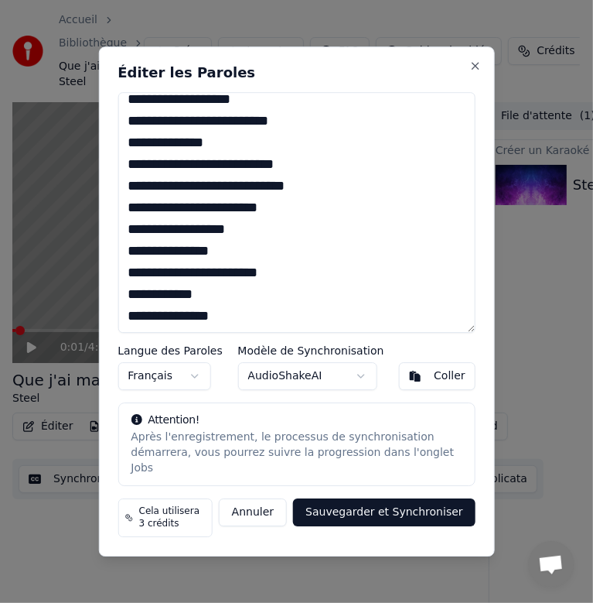
scroll to position [1201, 0]
drag, startPoint x: 308, startPoint y: 283, endPoint x: 126, endPoint y: 282, distance: 181.8
click at [126, 282] on textarea at bounding box center [296, 212] width 357 height 241
click at [254, 323] on textarea at bounding box center [296, 212] width 357 height 241
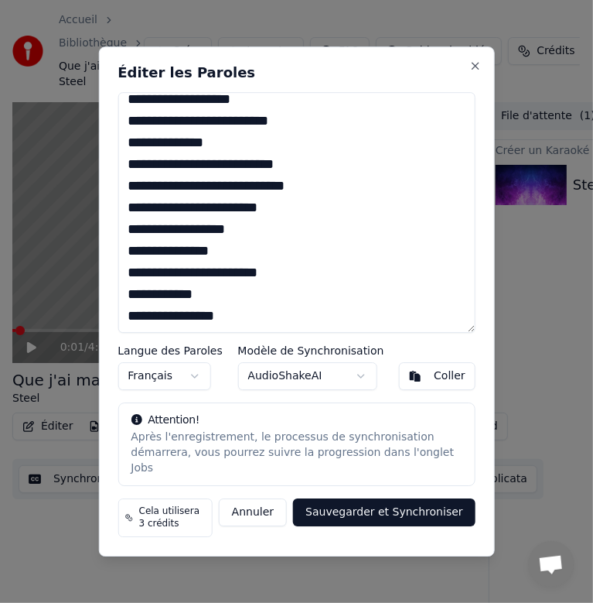
paste textarea "**********"
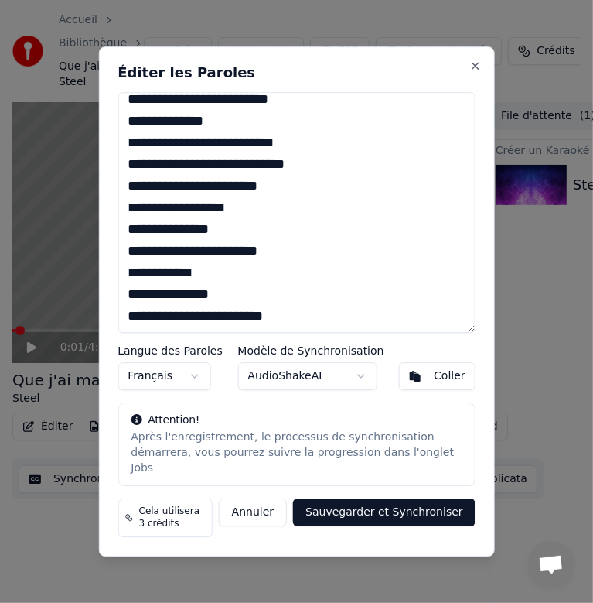
scroll to position [1238, 0]
paste textarea "**********"
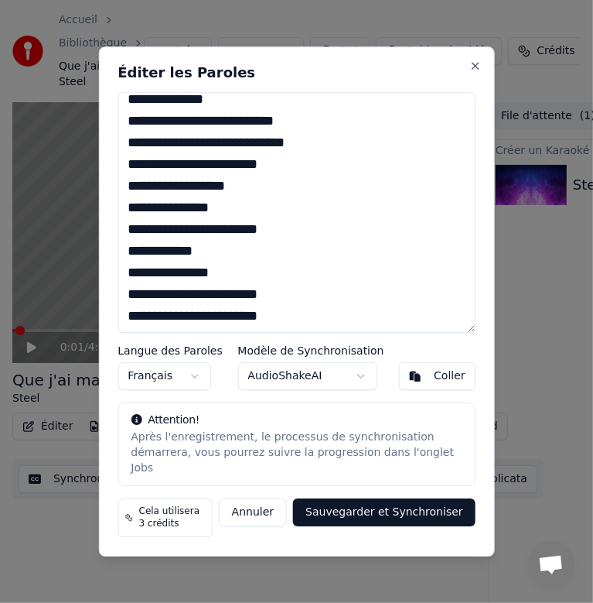
drag, startPoint x: 203, startPoint y: 272, endPoint x: 130, endPoint y: 270, distance: 73.5
click at [130, 270] on textarea at bounding box center [296, 212] width 357 height 241
click at [309, 333] on textarea at bounding box center [296, 212] width 357 height 241
paste textarea "**********"
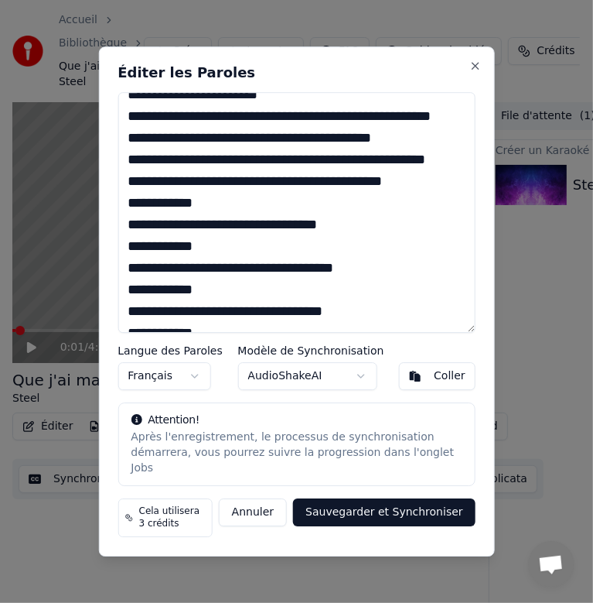
scroll to position [0, 0]
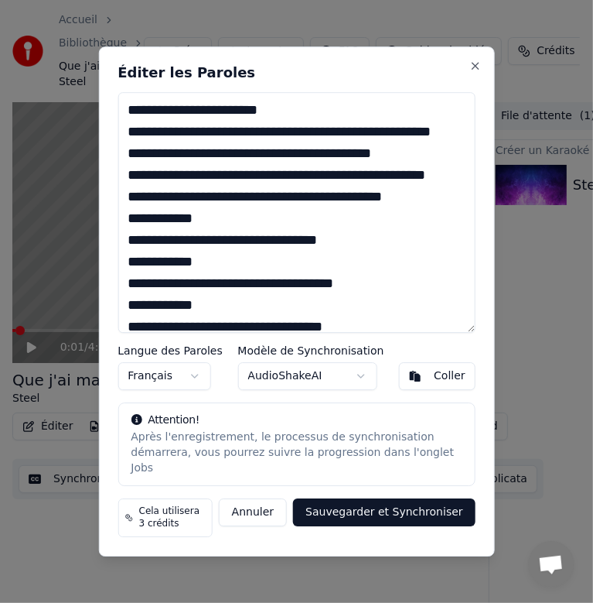
drag, startPoint x: 127, startPoint y: 140, endPoint x: 394, endPoint y: 200, distance: 273.4
click at [394, 200] on textarea at bounding box center [296, 212] width 357 height 241
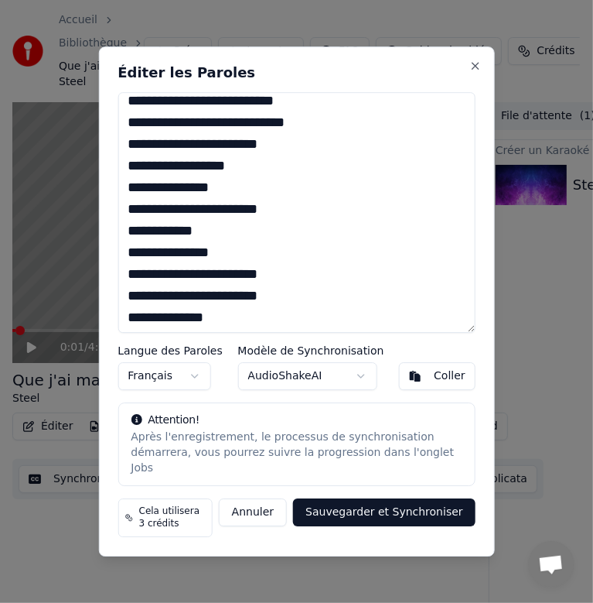
scroll to position [1310, 0]
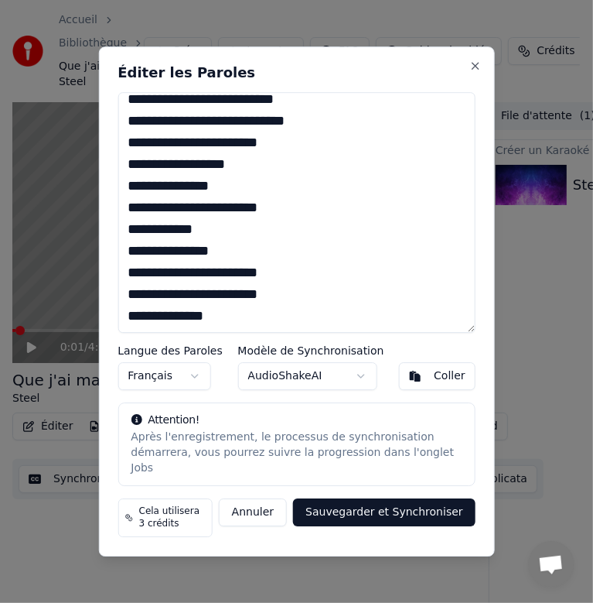
click at [224, 298] on textarea at bounding box center [296, 212] width 357 height 241
paste textarea "**********"
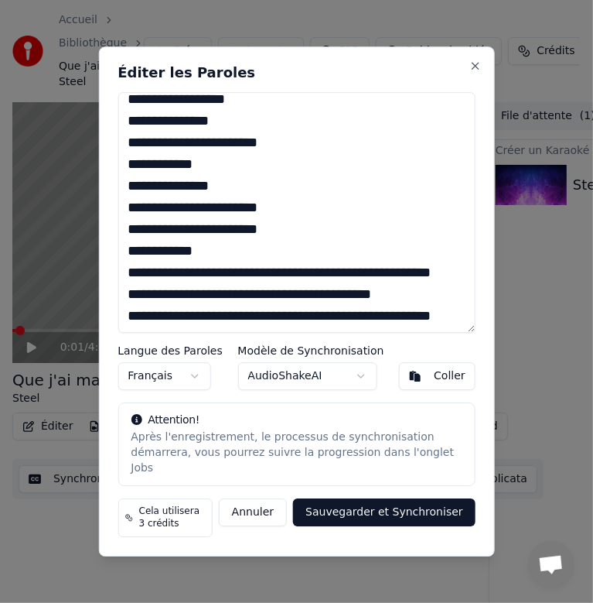
scroll to position [1346, 0]
click at [225, 251] on textarea at bounding box center [296, 212] width 357 height 241
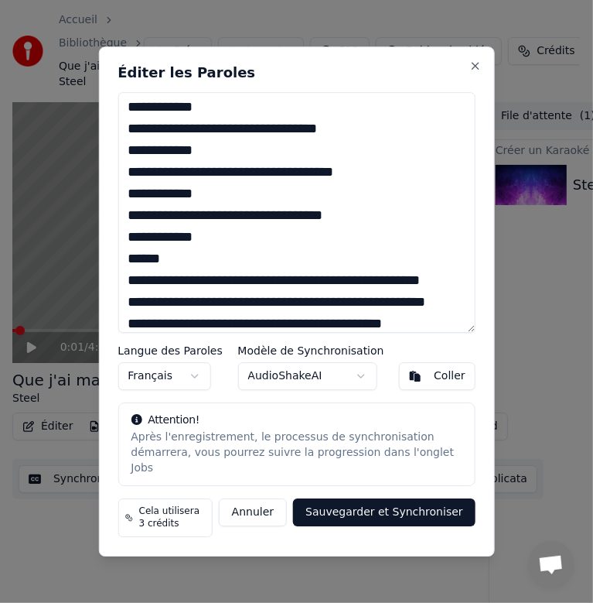
scroll to position [0, 0]
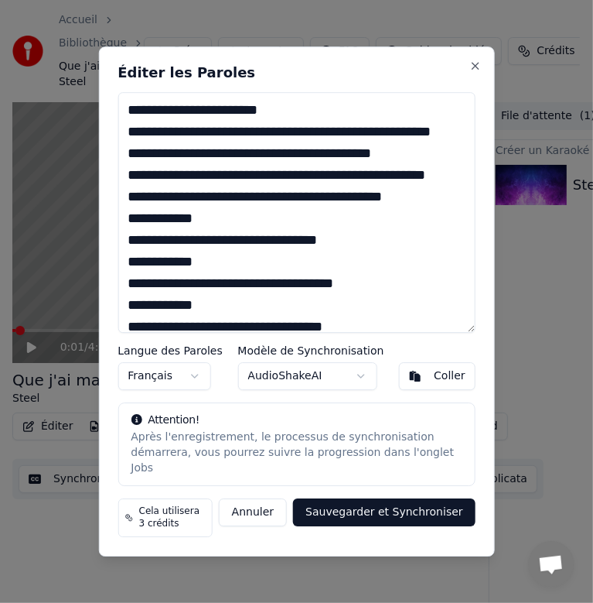
click at [291, 120] on textarea at bounding box center [296, 212] width 357 height 241
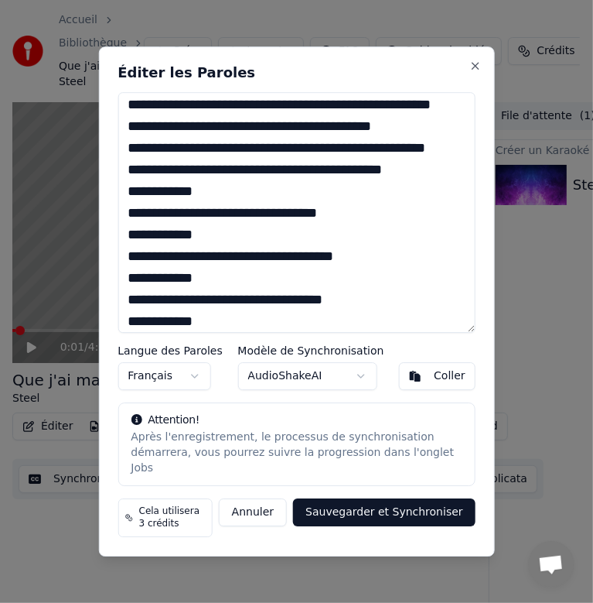
scroll to position [54, 0]
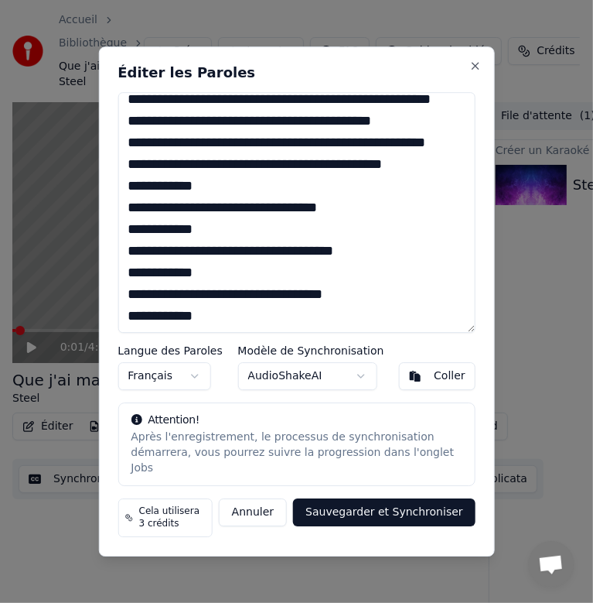
click at [154, 136] on textarea at bounding box center [296, 212] width 357 height 241
click at [210, 126] on textarea at bounding box center [296, 212] width 357 height 241
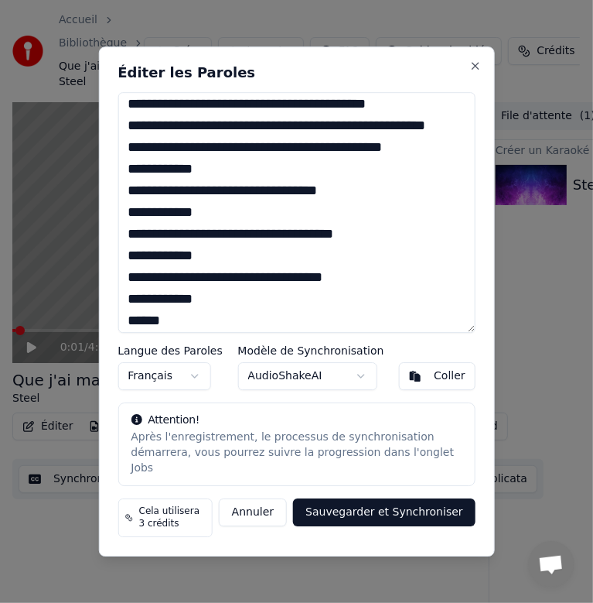
scroll to position [80, 0]
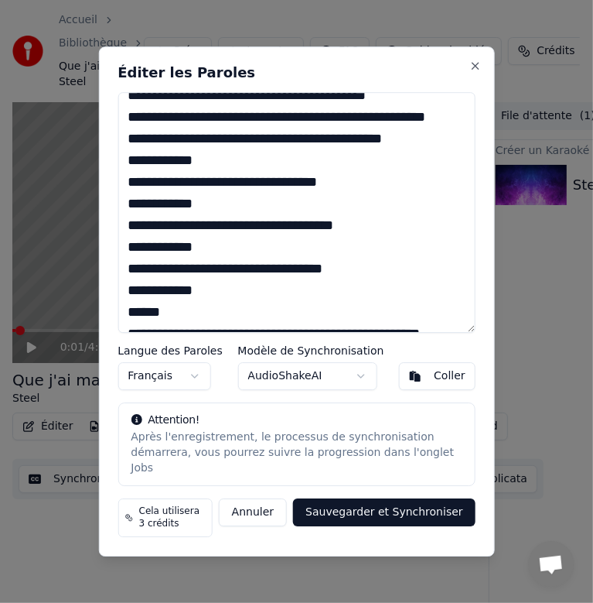
click at [415, 166] on textarea at bounding box center [296, 212] width 357 height 241
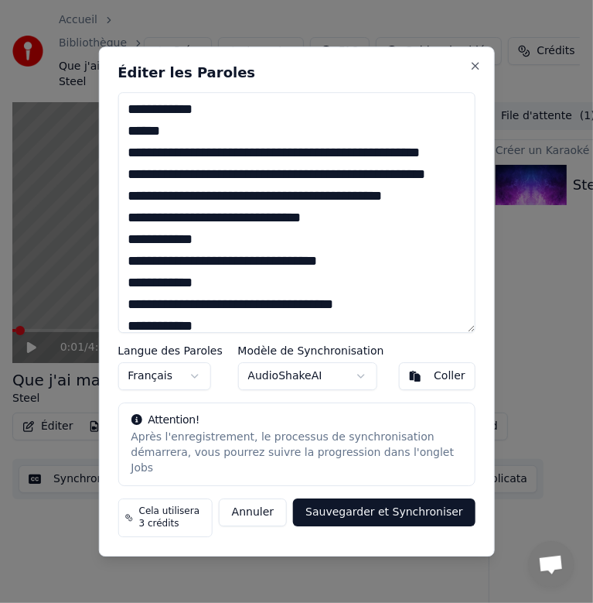
scroll to position [285, 0]
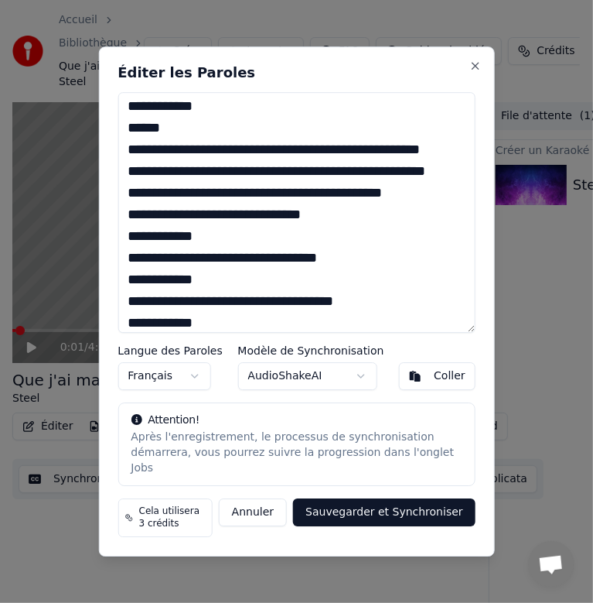
click at [196, 162] on textarea at bounding box center [296, 212] width 357 height 241
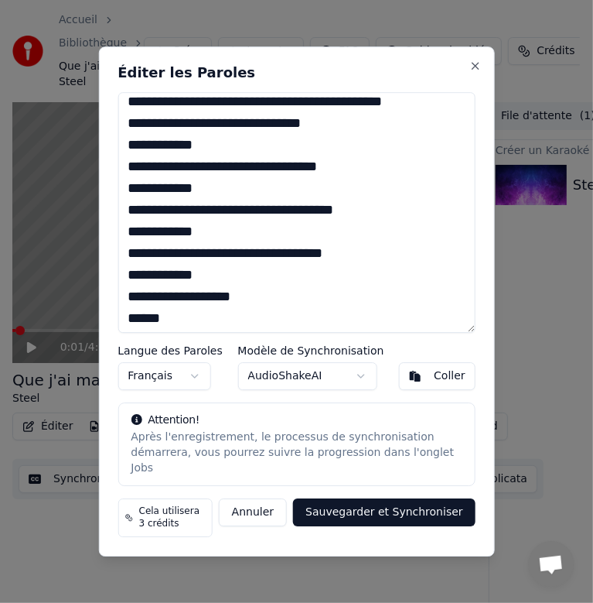
scroll to position [400, 0]
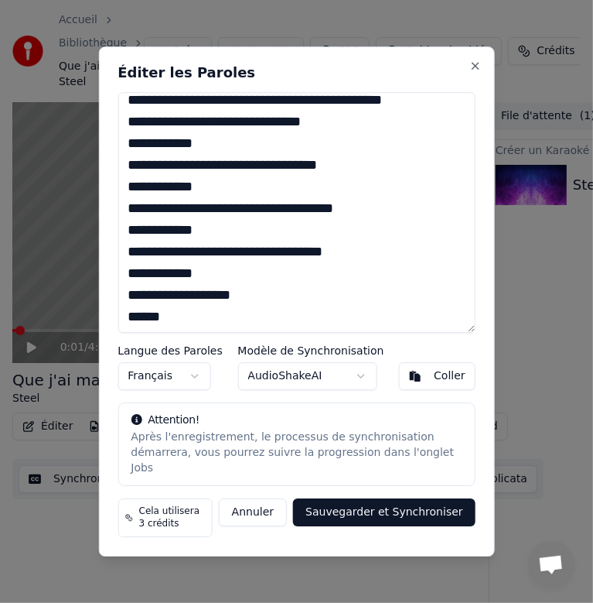
click at [319, 174] on textarea at bounding box center [296, 212] width 357 height 241
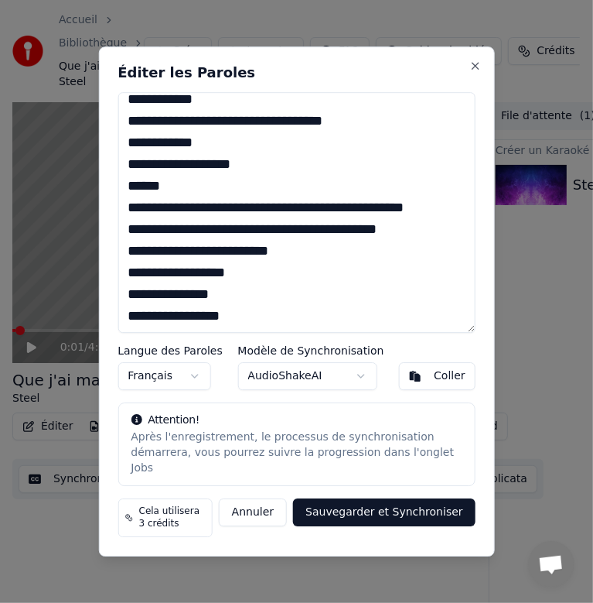
scroll to position [552, 0]
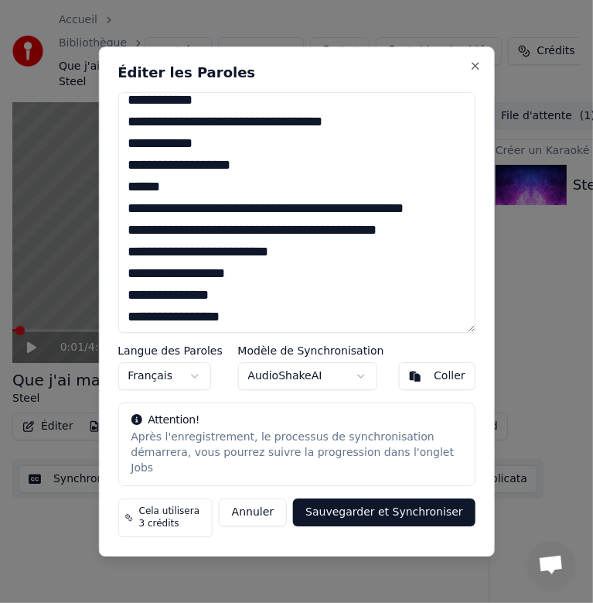
click at [229, 218] on textarea at bounding box center [296, 212] width 357 height 241
click at [190, 242] on textarea at bounding box center [296, 212] width 357 height 241
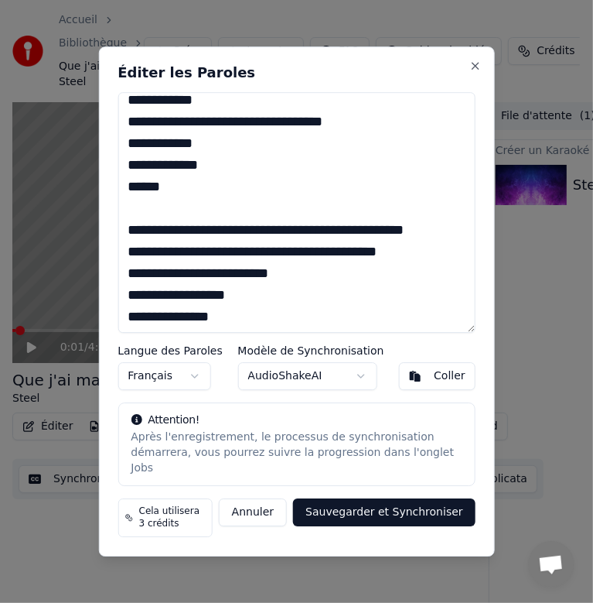
scroll to position [700, 0]
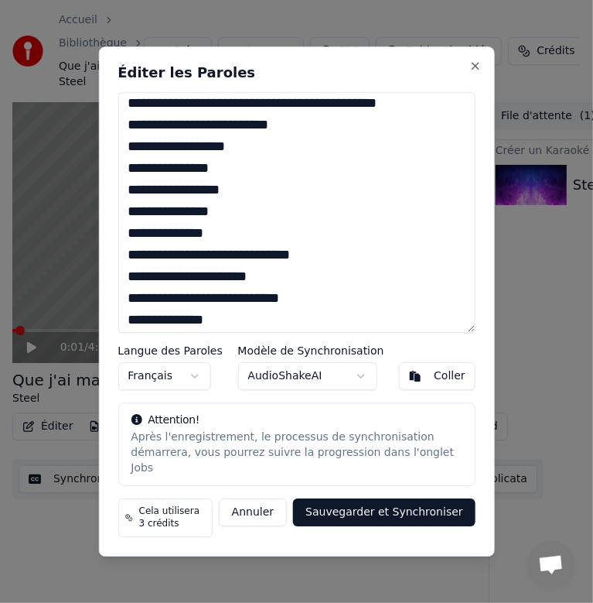
click at [316, 197] on textarea at bounding box center [296, 212] width 357 height 241
click at [268, 222] on textarea at bounding box center [296, 212] width 357 height 241
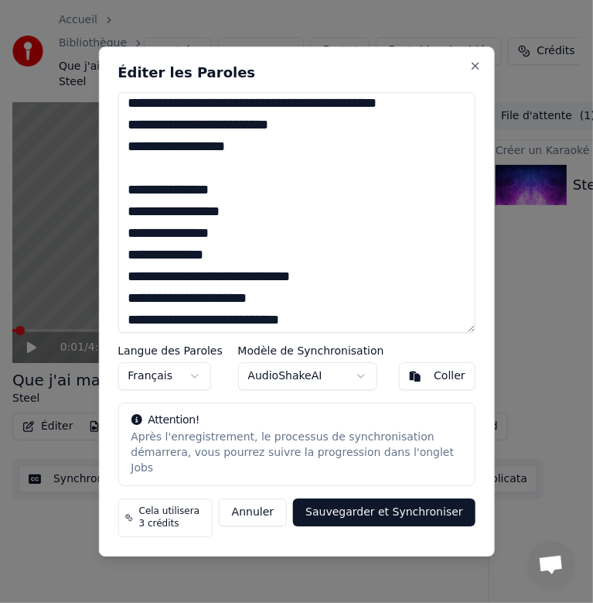
scroll to position [830, 0]
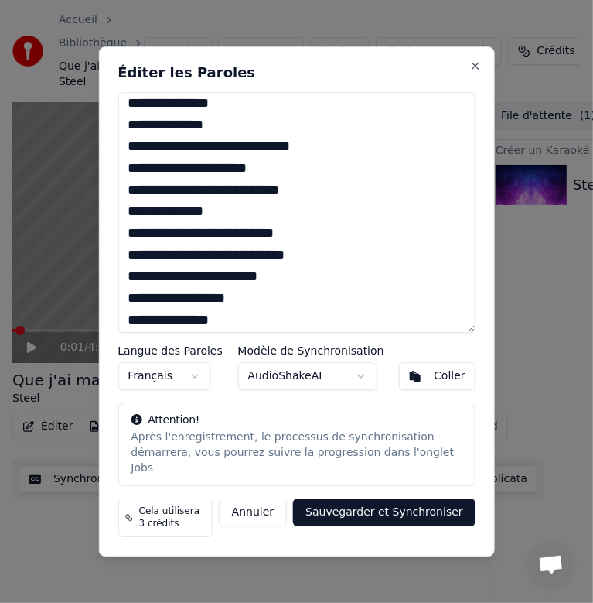
click at [232, 158] on textarea at bounding box center [296, 212] width 357 height 241
click at [223, 198] on textarea at bounding box center [296, 212] width 357 height 241
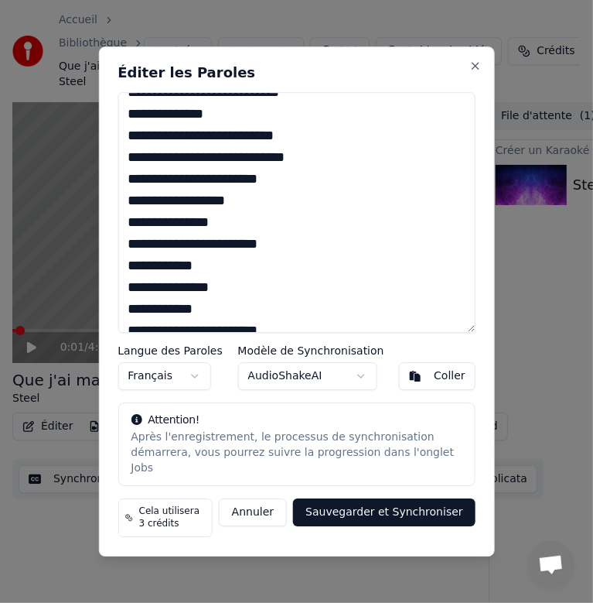
scroll to position [950, 0]
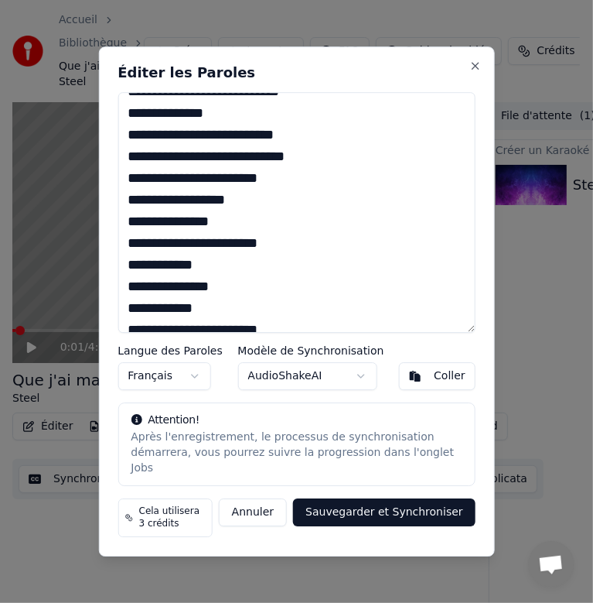
click at [186, 142] on textarea at bounding box center [296, 212] width 357 height 241
click at [210, 128] on textarea at bounding box center [296, 212] width 357 height 241
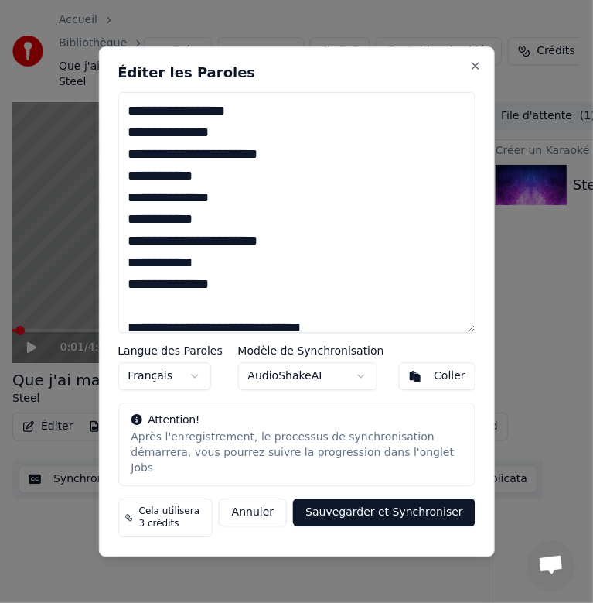
scroll to position [1045, 0]
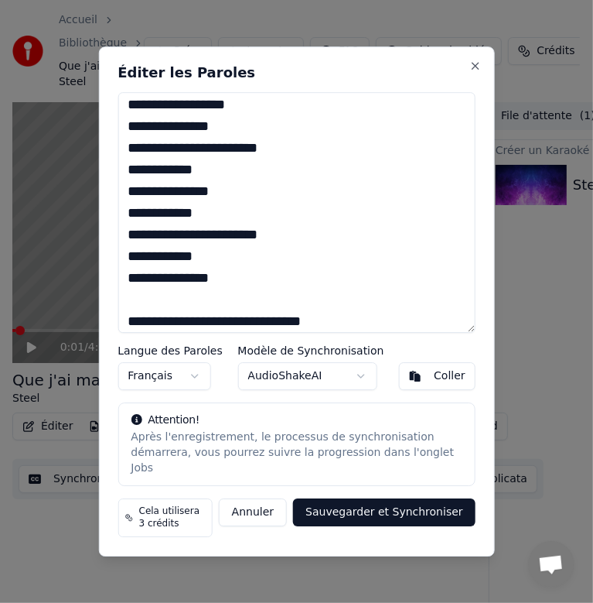
click at [241, 176] on textarea at bounding box center [296, 212] width 357 height 241
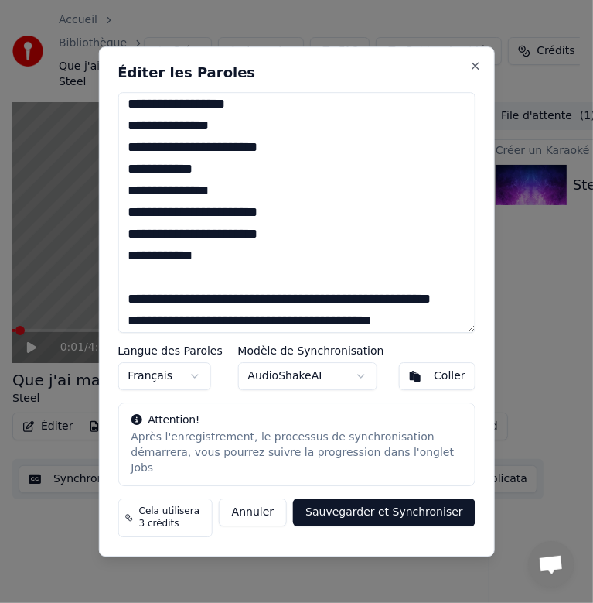
scroll to position [1436, 0]
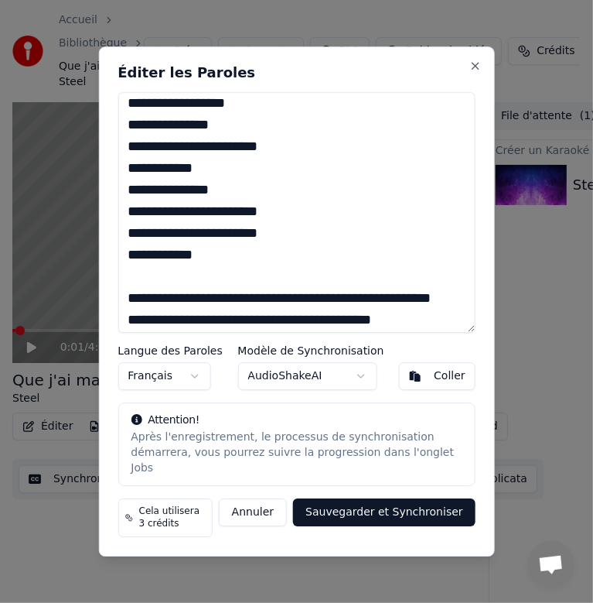
click at [231, 197] on textarea at bounding box center [296, 212] width 357 height 241
click at [241, 176] on textarea at bounding box center [296, 212] width 357 height 241
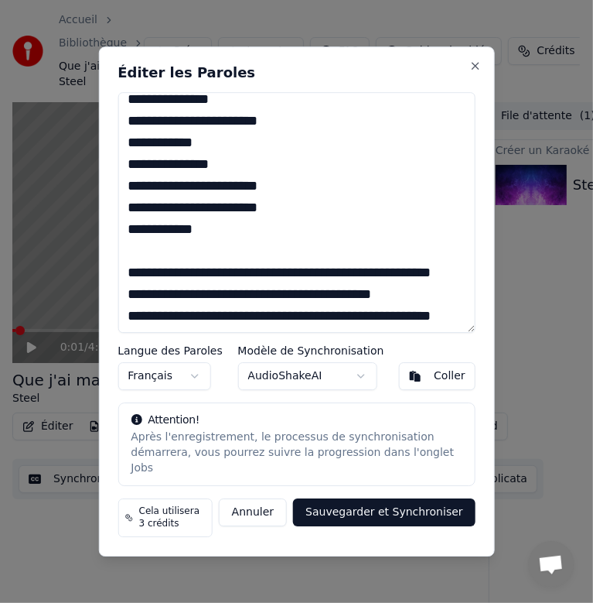
scroll to position [1470, 0]
click at [128, 208] on textarea at bounding box center [296, 212] width 357 height 241
click at [132, 234] on textarea at bounding box center [296, 212] width 357 height 241
click at [127, 235] on textarea at bounding box center [296, 212] width 357 height 241
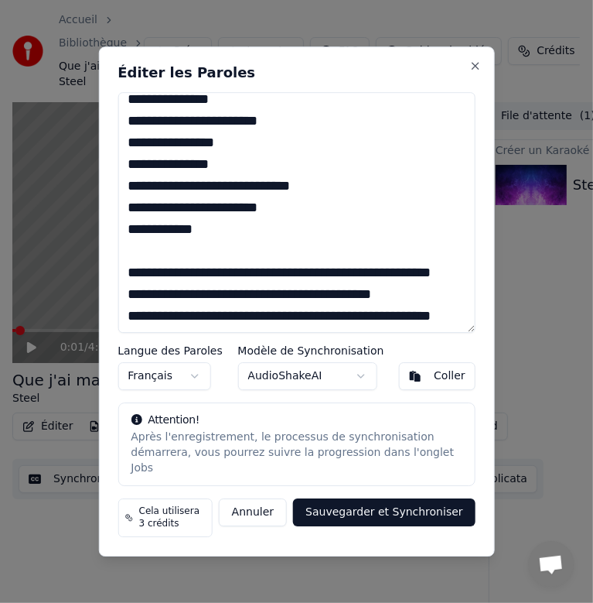
drag, startPoint x: 245, startPoint y: 217, endPoint x: 128, endPoint y: 212, distance: 117.7
click at [128, 212] on textarea at bounding box center [296, 212] width 357 height 241
click at [205, 281] on textarea at bounding box center [296, 212] width 357 height 241
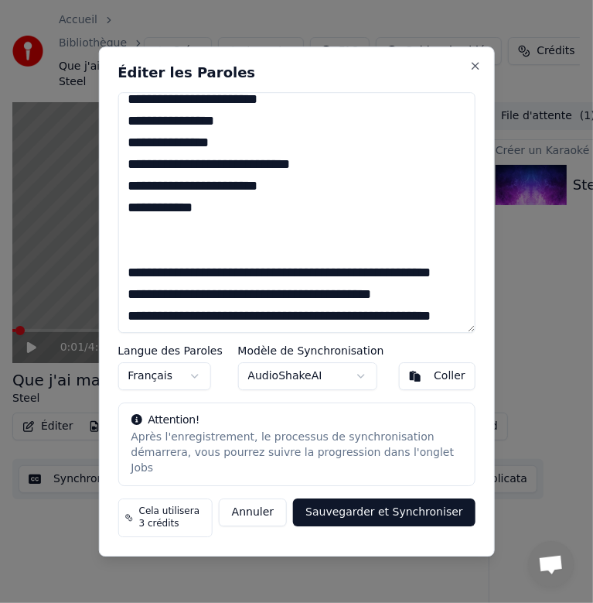
paste textarea "**********"
click at [147, 261] on textarea at bounding box center [296, 212] width 357 height 241
click at [390, 507] on button "Sauvegarder et Synchroniser" at bounding box center [384, 512] width 183 height 28
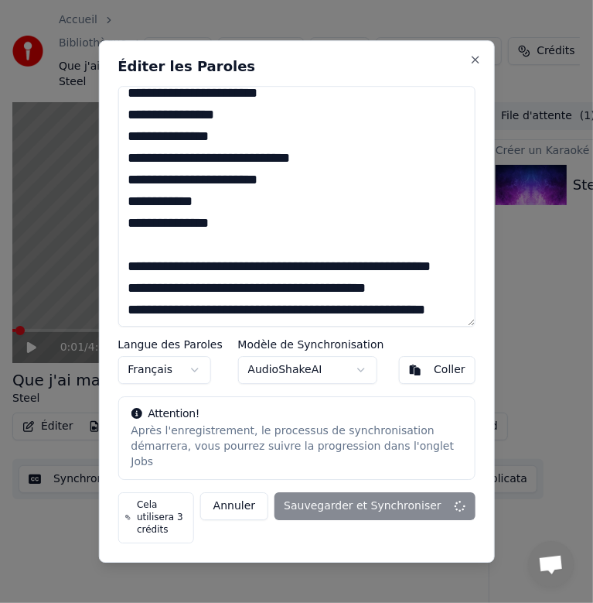
type textarea "**********"
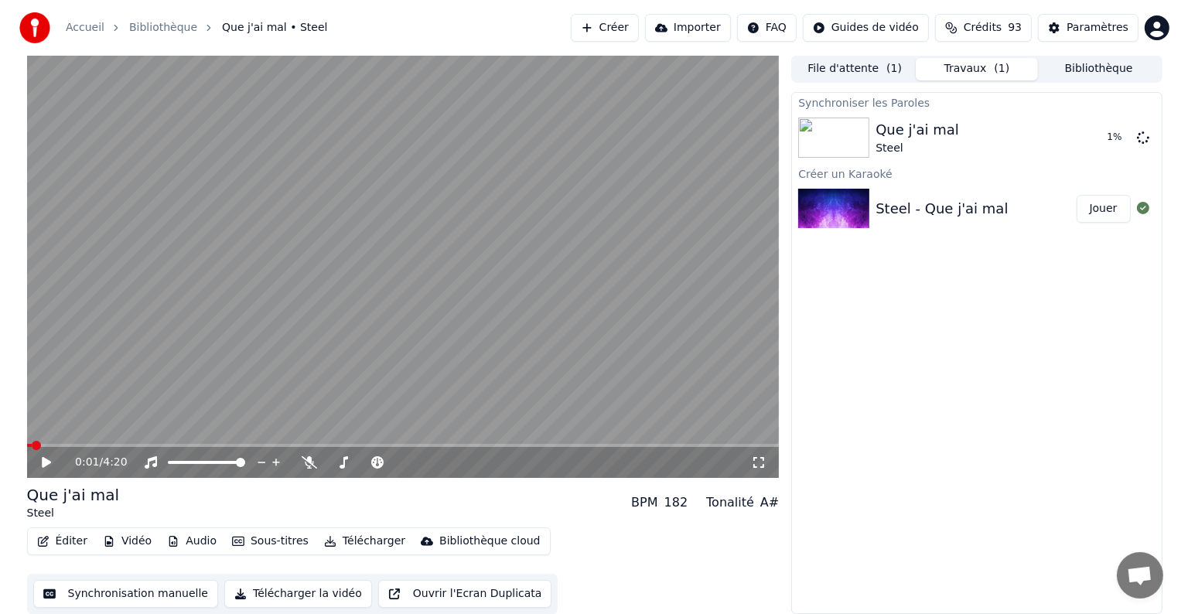
scroll to position [0, 0]
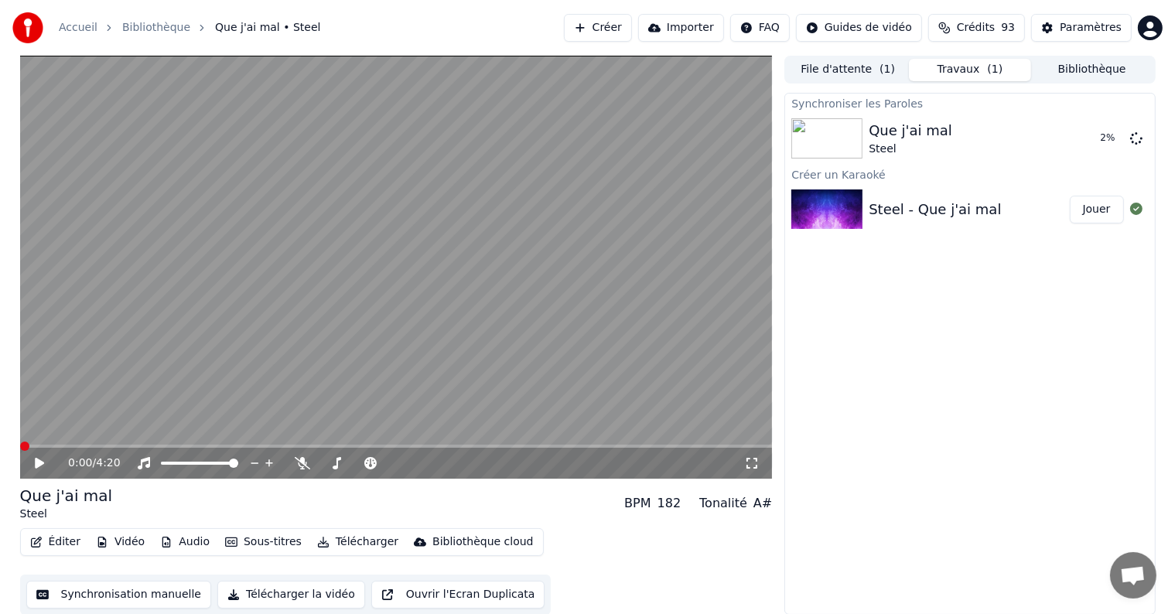
click at [20, 442] on span at bounding box center [24, 446] width 9 height 9
click at [50, 461] on icon at bounding box center [50, 463] width 36 height 12
click at [39, 466] on icon at bounding box center [50, 463] width 36 height 12
click at [20, 442] on span at bounding box center [24, 446] width 9 height 9
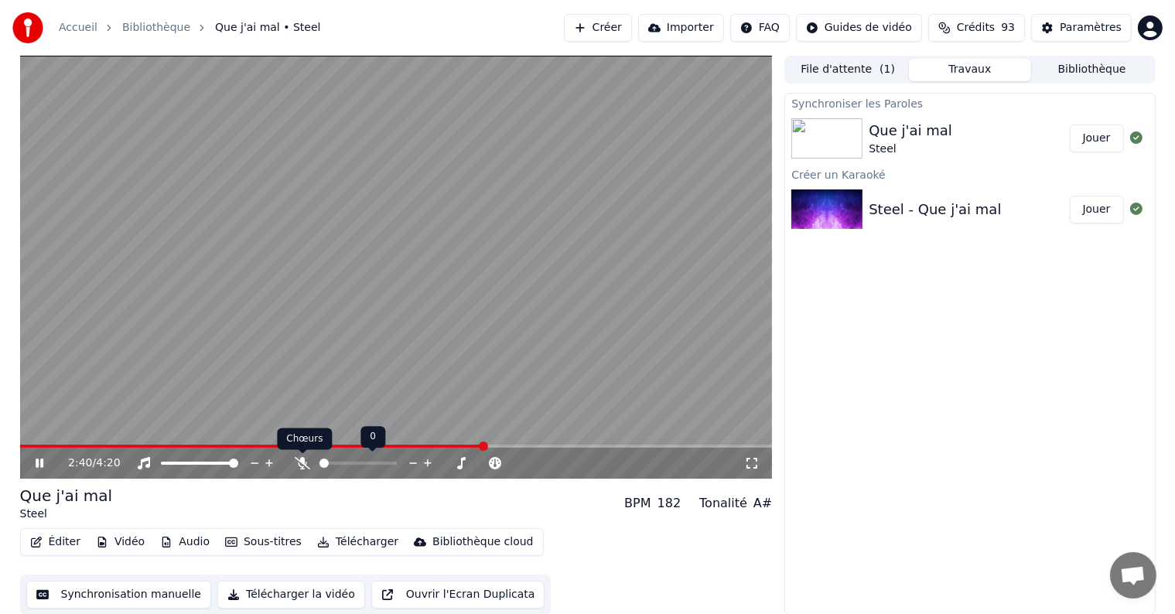
click at [306, 461] on icon at bounding box center [302, 463] width 15 height 12
click at [306, 464] on icon at bounding box center [303, 463] width 9 height 12
click at [306, 464] on icon at bounding box center [302, 463] width 15 height 12
click at [305, 463] on icon at bounding box center [302, 463] width 15 height 12
click at [308, 462] on icon at bounding box center [302, 463] width 15 height 12
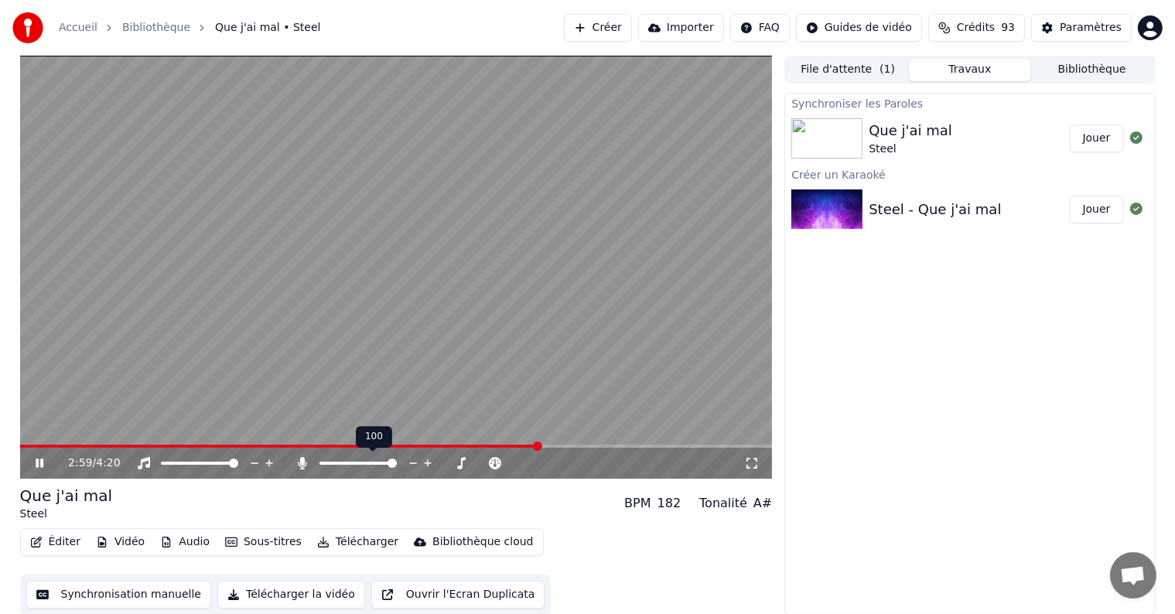
click at [306, 463] on icon at bounding box center [303, 463] width 9 height 12
click at [306, 463] on icon at bounding box center [302, 463] width 15 height 12
click at [306, 463] on icon at bounding box center [303, 463] width 9 height 12
click at [306, 463] on icon at bounding box center [302, 463] width 15 height 12
click at [303, 462] on icon at bounding box center [303, 463] width 9 height 12
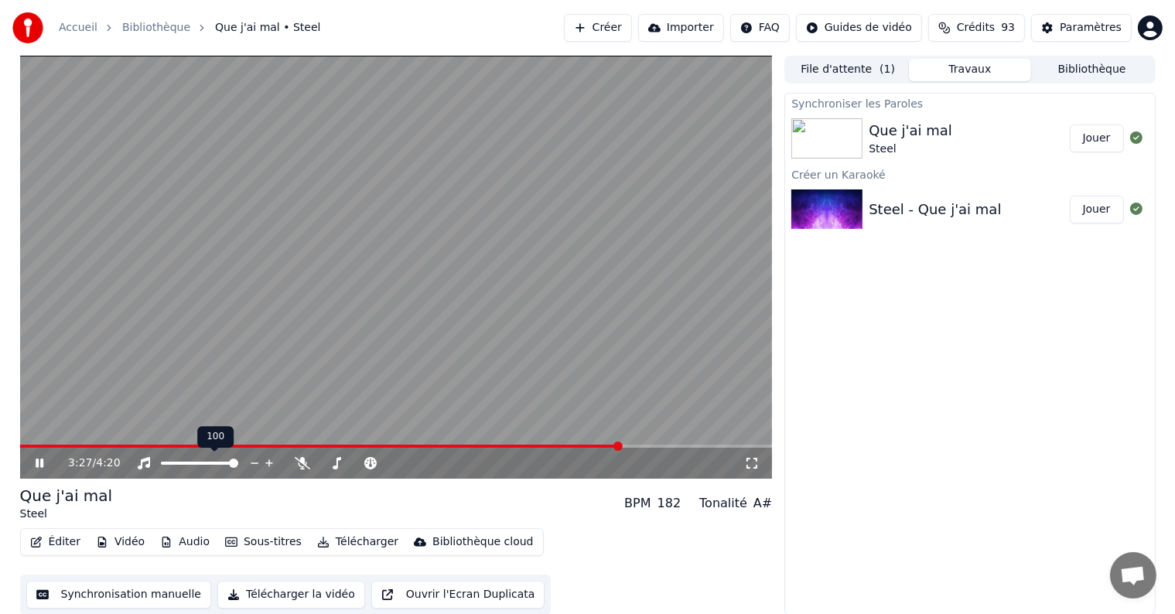
click at [251, 461] on icon at bounding box center [255, 463] width 15 height 15
click at [271, 463] on icon at bounding box center [269, 463] width 15 height 15
click at [269, 463] on icon at bounding box center [269, 463] width 8 height 8
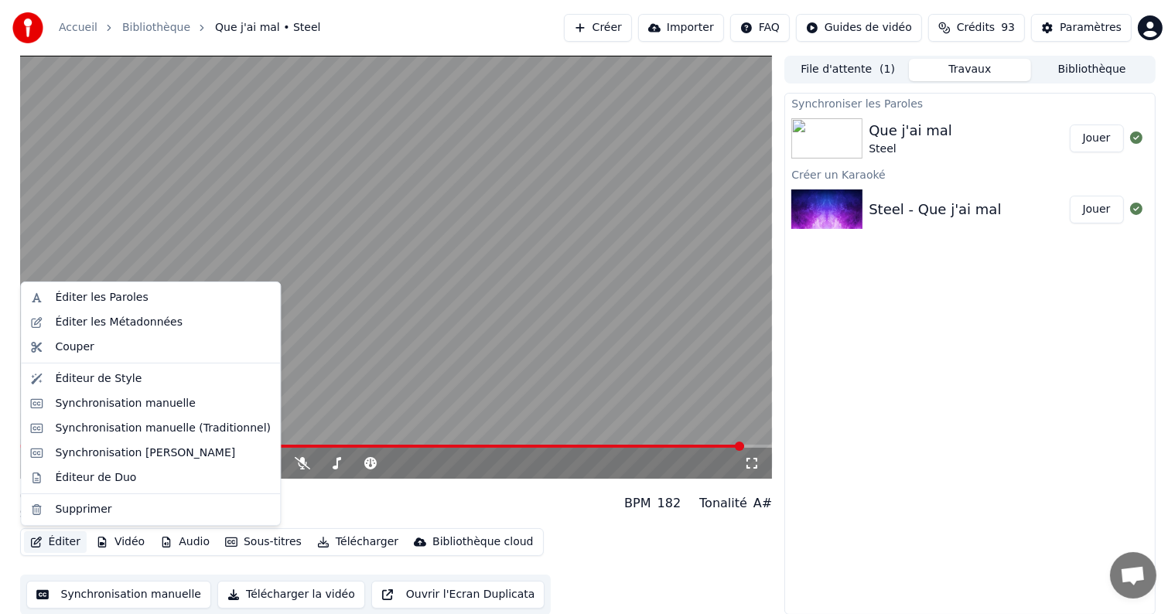
click at [68, 540] on button "Éditer" at bounding box center [55, 542] width 63 height 22
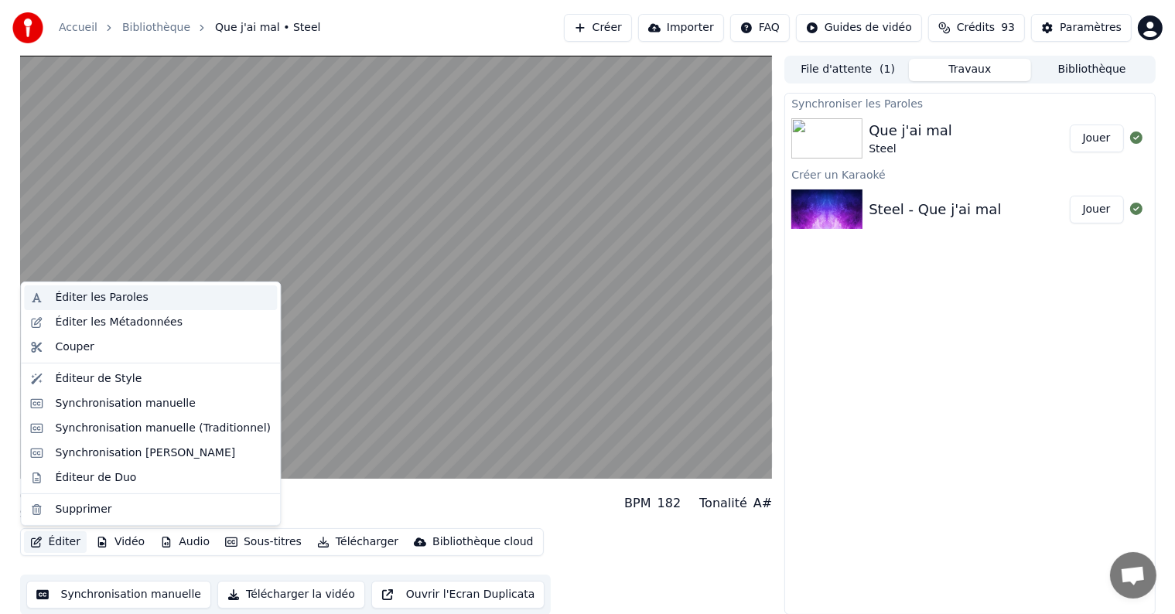
click at [101, 297] on div "Éditer les Paroles" at bounding box center [101, 297] width 93 height 15
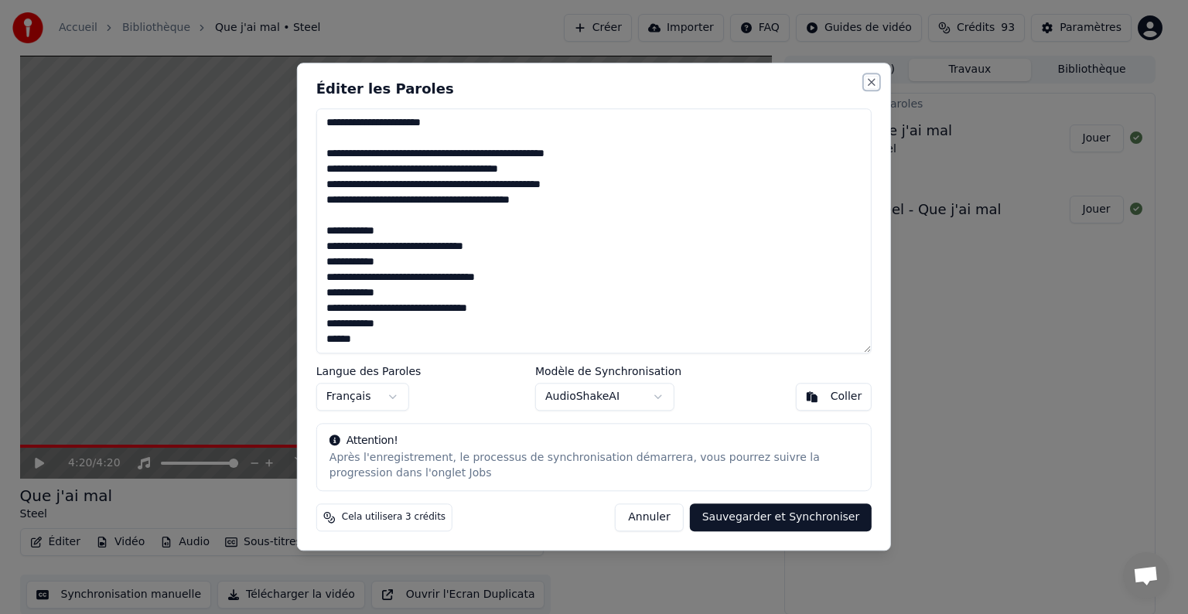
click at [870, 85] on button "Close" at bounding box center [872, 82] width 12 height 12
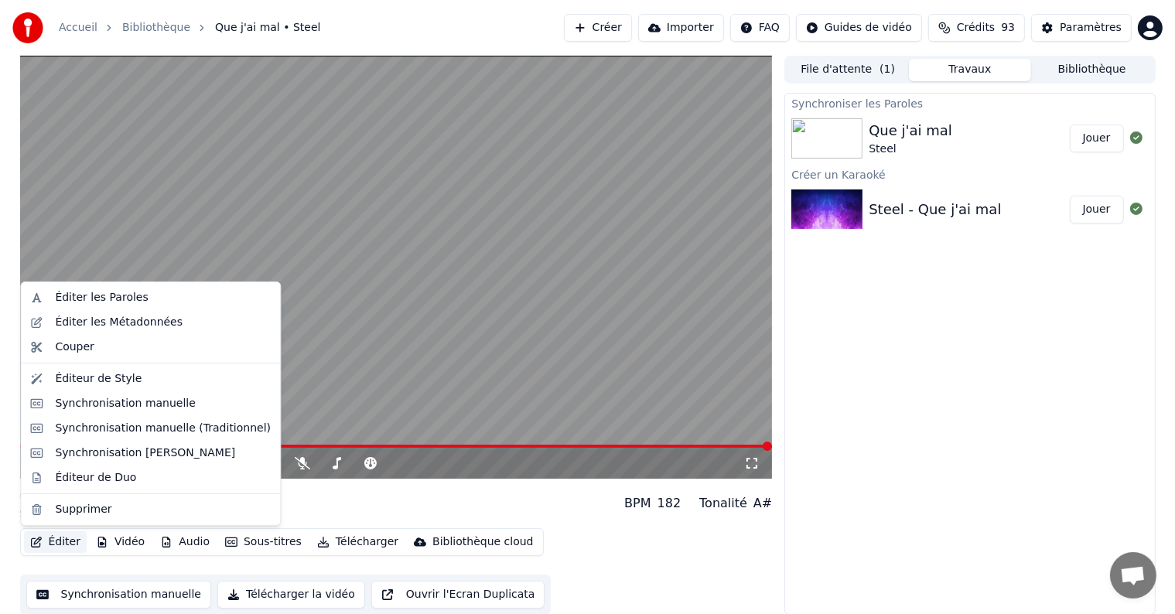
click at [52, 542] on button "Éditer" at bounding box center [55, 542] width 63 height 22
click at [69, 426] on div "Synchronisation manuelle (Traditionnel)" at bounding box center [163, 428] width 216 height 15
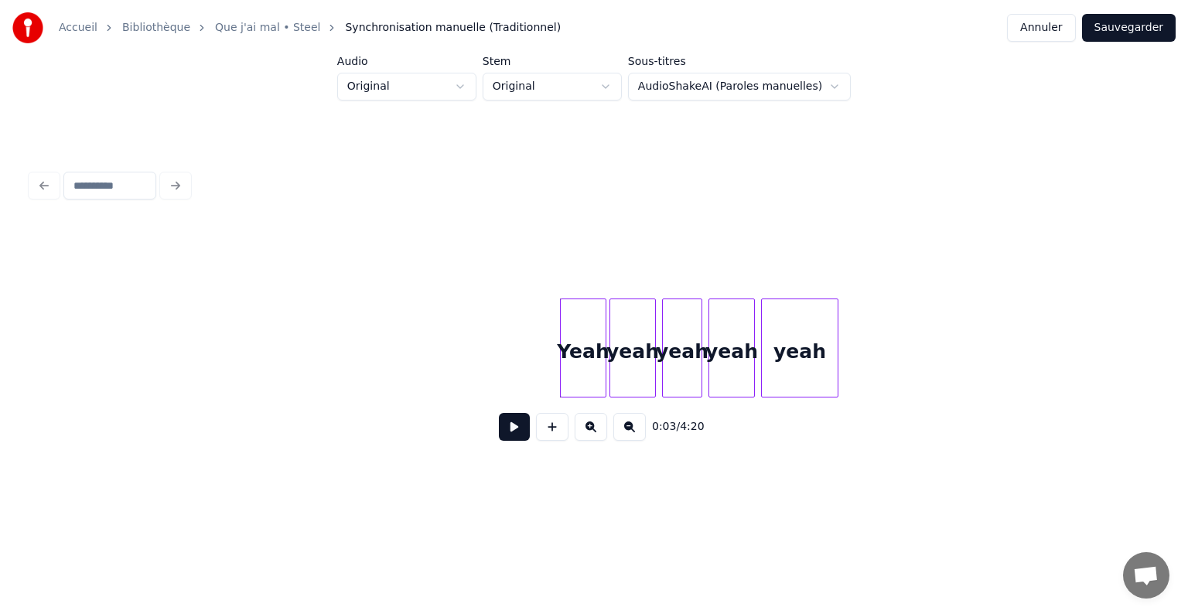
click at [520, 432] on button at bounding box center [514, 427] width 31 height 28
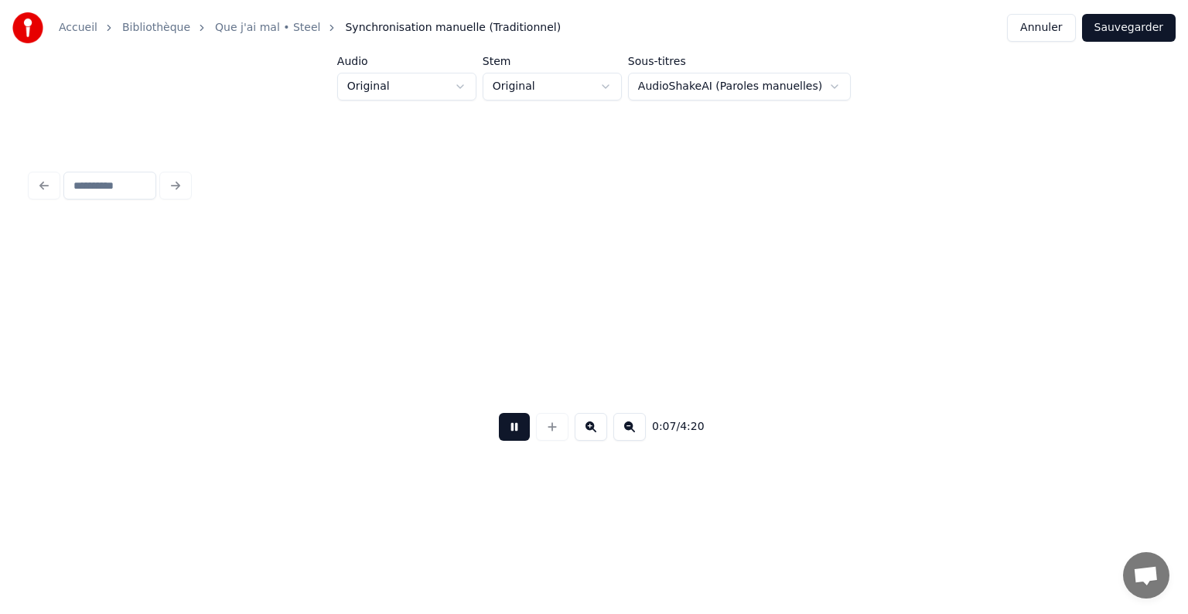
scroll to position [0, 1126]
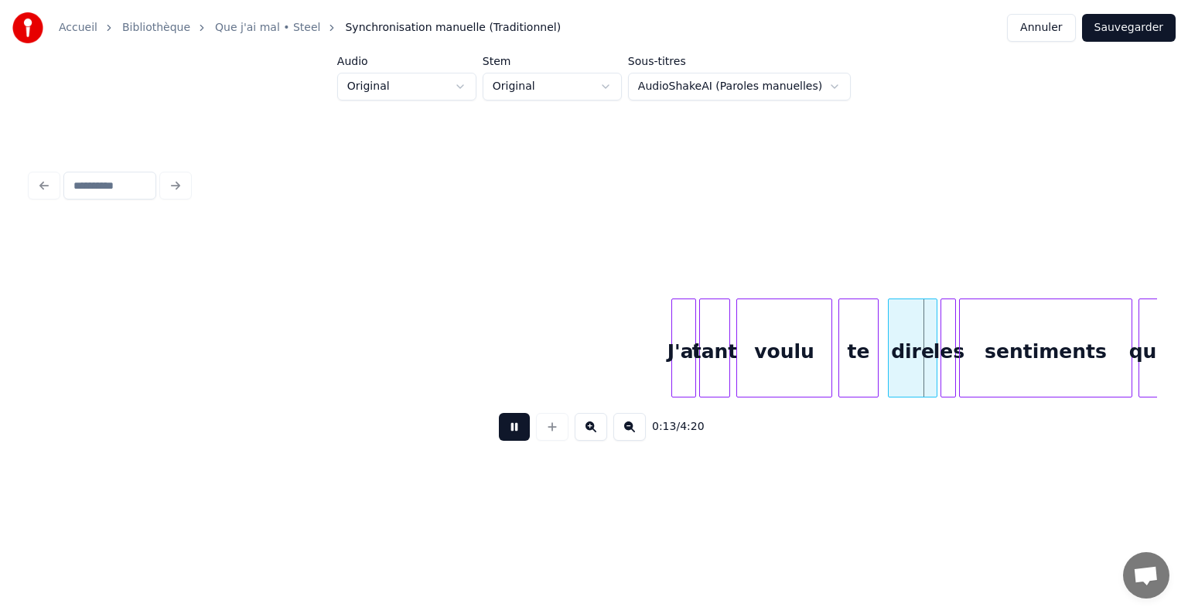
click at [520, 432] on button at bounding box center [514, 427] width 31 height 28
click at [514, 441] on button at bounding box center [514, 427] width 31 height 28
click at [514, 439] on button at bounding box center [514, 427] width 31 height 28
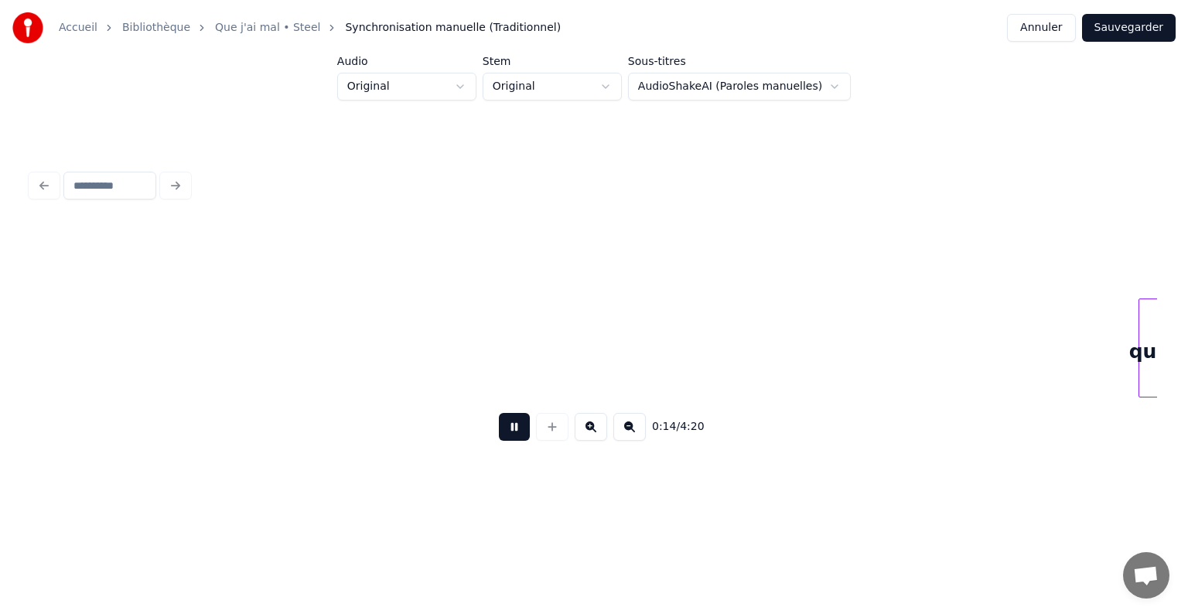
scroll to position [0, 2253]
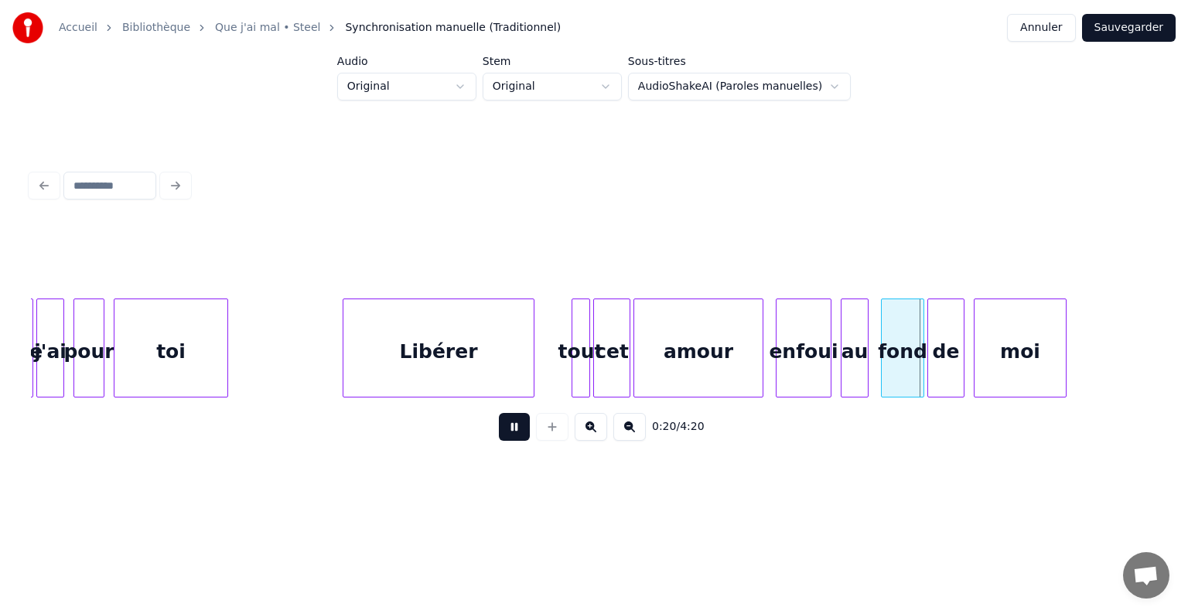
click at [499, 413] on button at bounding box center [514, 427] width 31 height 28
click at [477, 87] on html "Accueil Bibliothèque Que j'ai mal • Steel Synchronisation manuelle (Traditionne…" at bounding box center [594, 259] width 1188 height 518
click at [529, 80] on html "Accueil Bibliothèque Que j'ai mal • Steel Synchronisation manuelle (Traditionne…" at bounding box center [594, 259] width 1188 height 518
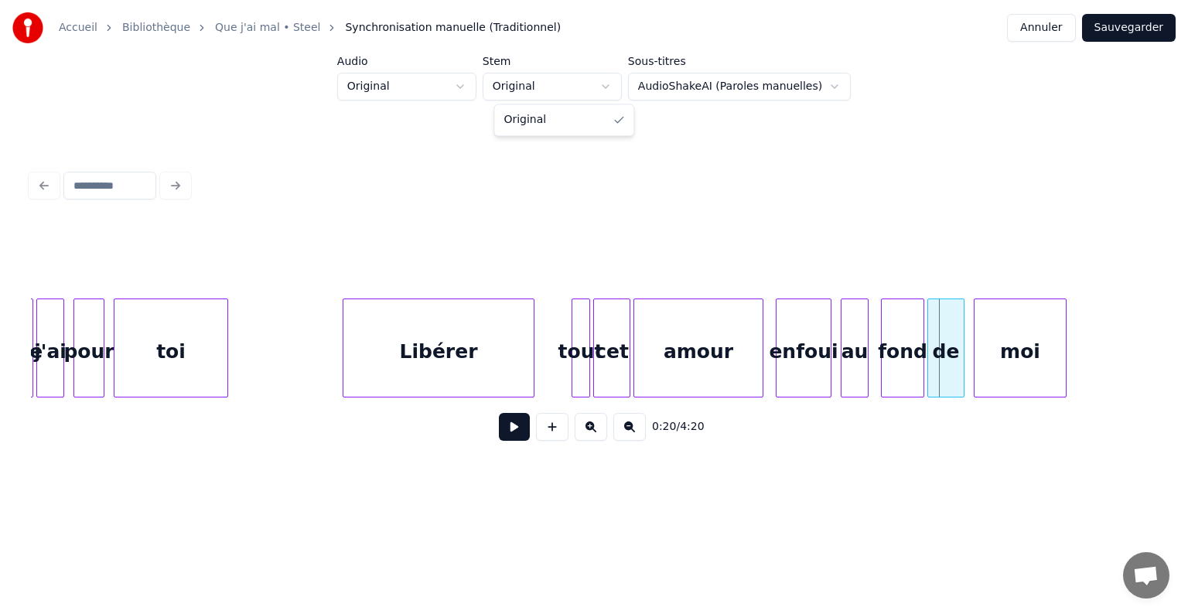
click at [529, 84] on html "Accueil Bibliothèque Que j'ai mal • Steel Synchronisation manuelle (Traditionne…" at bounding box center [594, 259] width 1188 height 518
click at [671, 79] on html "Accueil Bibliothèque Que j'ai mal • Steel Synchronisation manuelle (Traditionne…" at bounding box center [594, 259] width 1188 height 518
click at [671, 81] on html "Accueil Bibliothèque Que j'ai mal • Steel Synchronisation manuelle (Traditionne…" at bounding box center [594, 259] width 1188 height 518
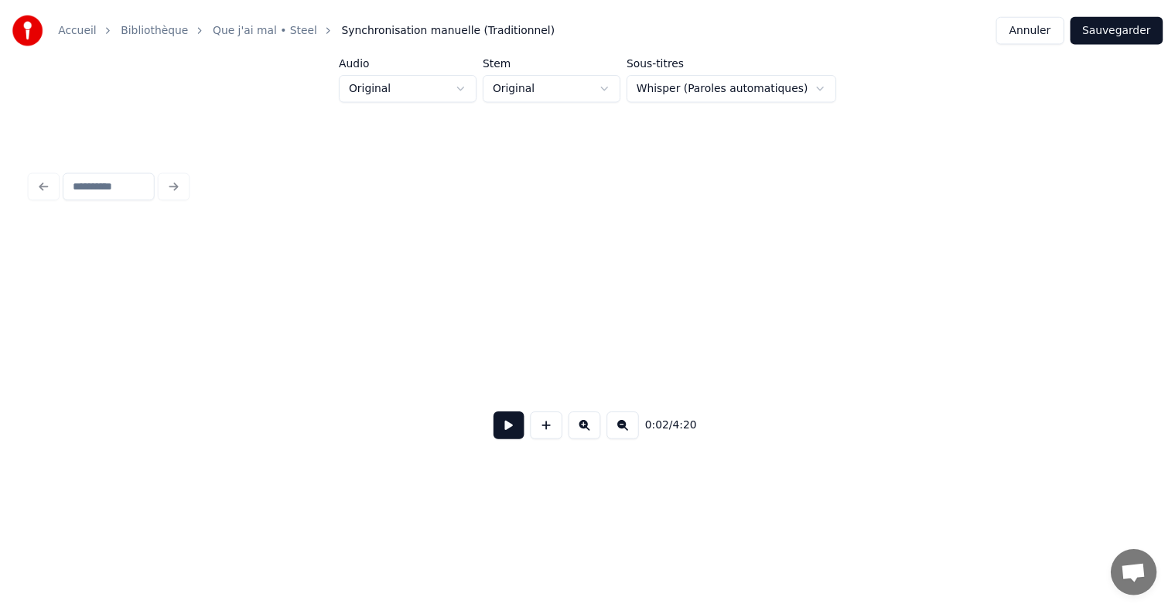
scroll to position [0, 449]
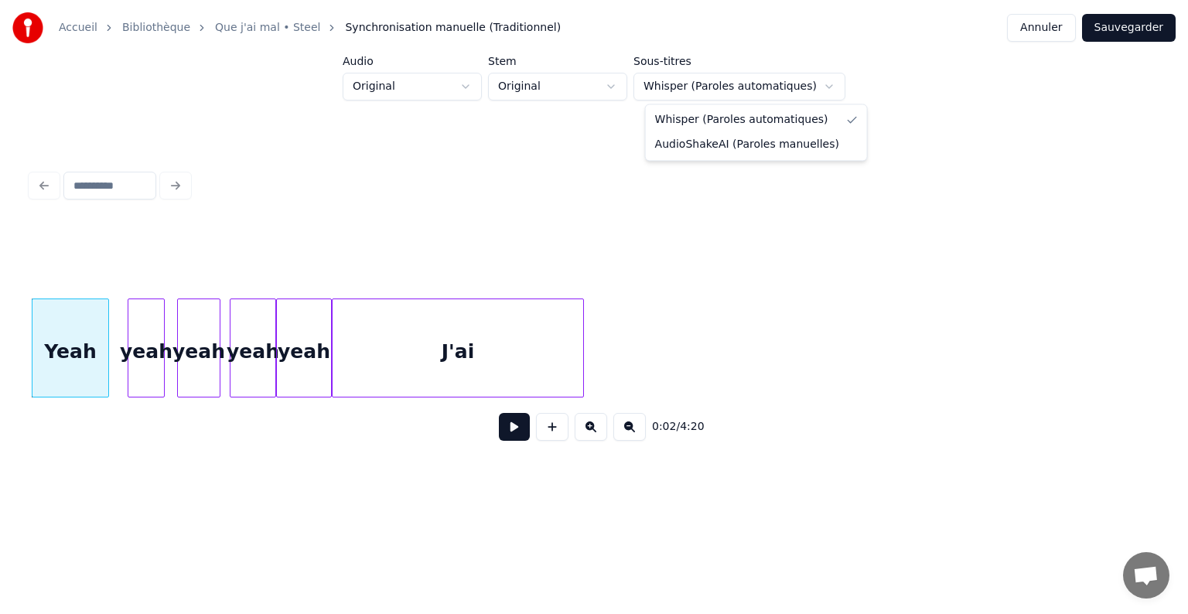
click at [517, 428] on html "Accueil Bibliothèque Que j'ai mal • Steel Synchronisation manuelle (Traditionne…" at bounding box center [594, 259] width 1188 height 518
click at [514, 433] on button at bounding box center [514, 427] width 31 height 28
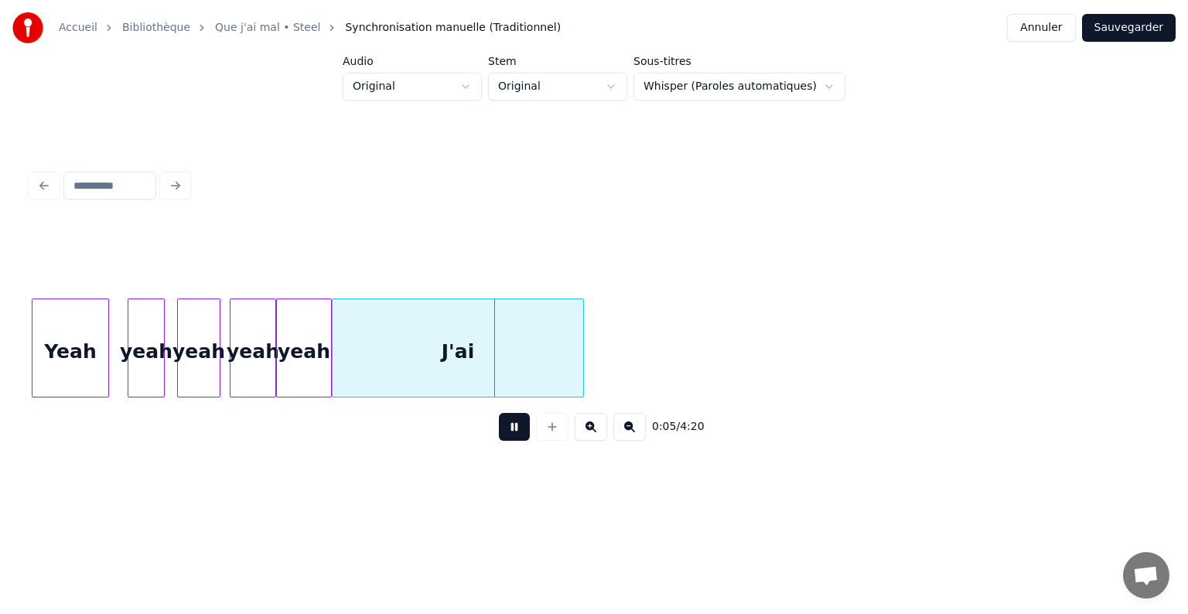
click at [514, 431] on button at bounding box center [514, 427] width 31 height 28
click at [696, 85] on html "Accueil Bibliothèque Que j'ai mal • Steel Synchronisation manuelle (Traditionne…" at bounding box center [594, 259] width 1188 height 518
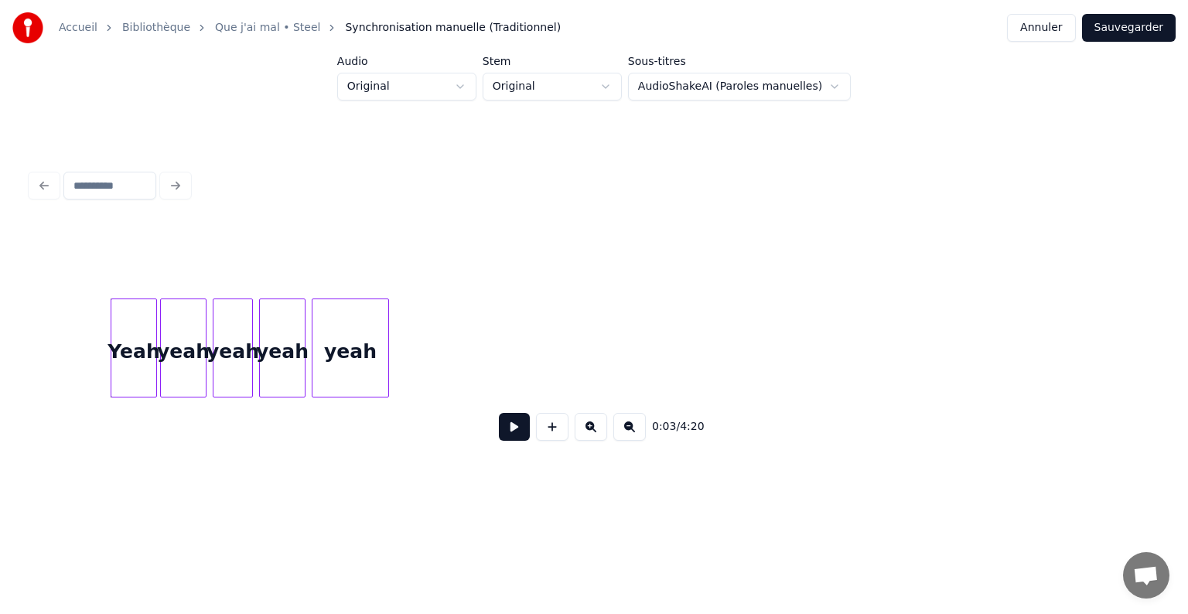
click at [511, 429] on button at bounding box center [514, 427] width 31 height 28
click at [508, 435] on button at bounding box center [514, 427] width 31 height 28
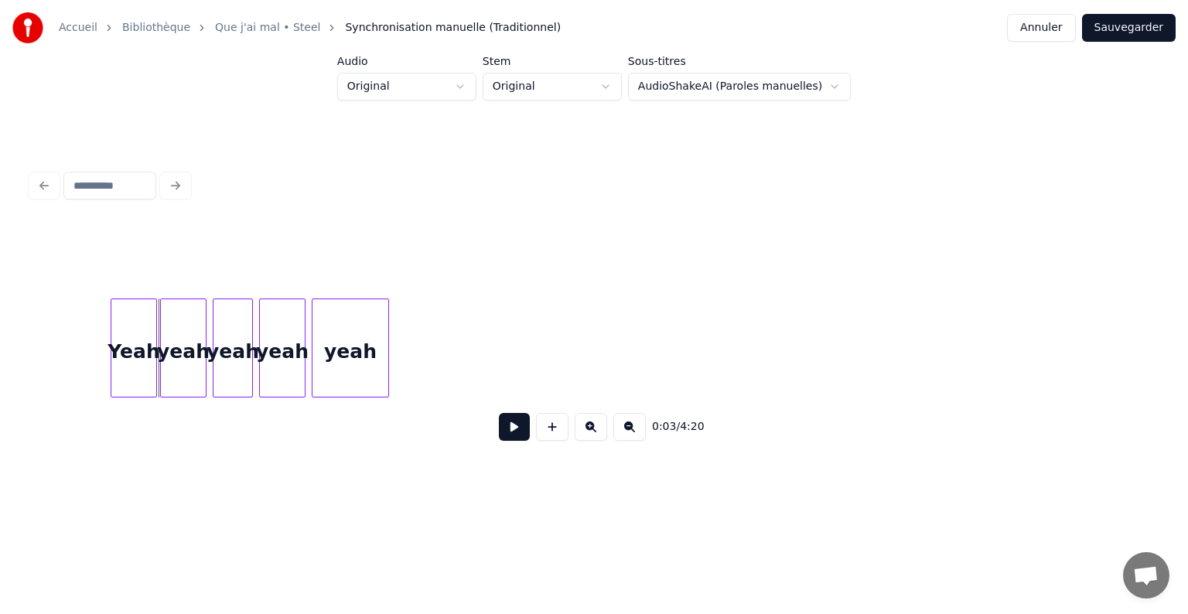
drag, startPoint x: 82, startPoint y: 311, endPoint x: 357, endPoint y: 340, distance: 276.2
click at [314, 285] on div at bounding box center [594, 259] width 1126 height 77
click at [308, 288] on div at bounding box center [594, 259] width 1126 height 77
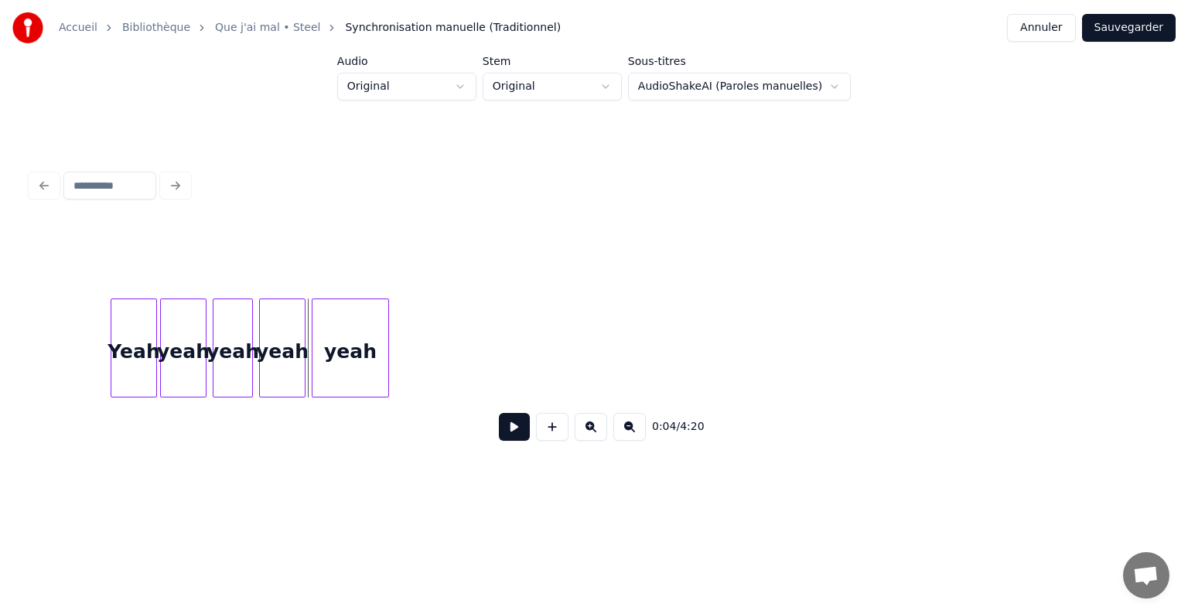
click at [514, 439] on button at bounding box center [514, 427] width 31 height 28
click at [363, 342] on div "yeah" at bounding box center [368, 351] width 76 height 105
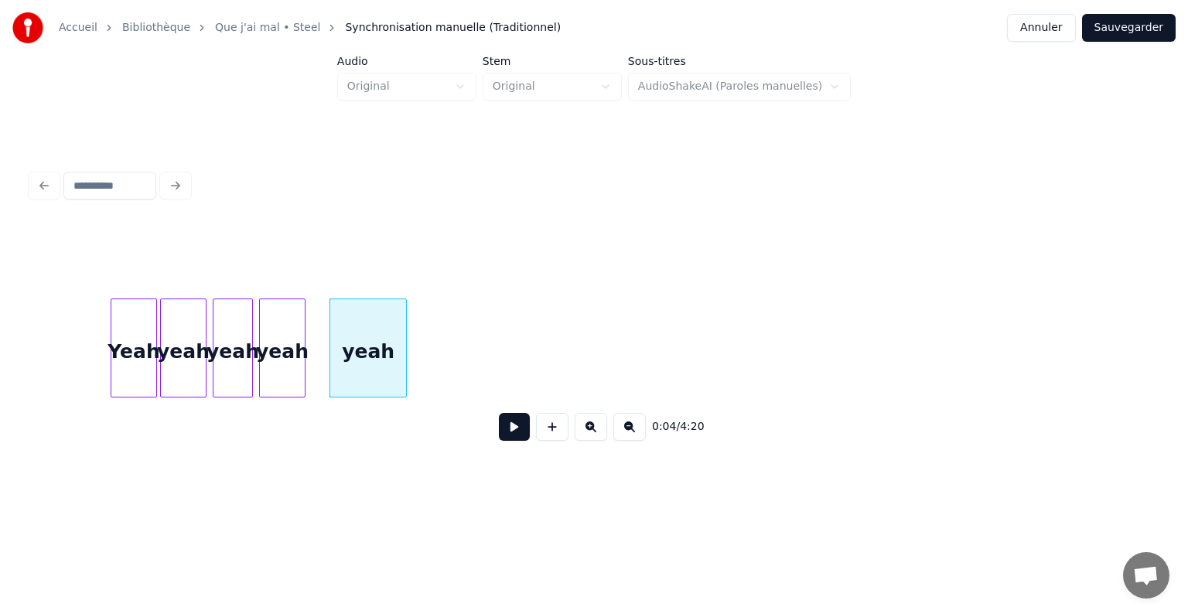
click at [529, 439] on button at bounding box center [514, 427] width 31 height 28
click at [524, 439] on button at bounding box center [514, 427] width 31 height 28
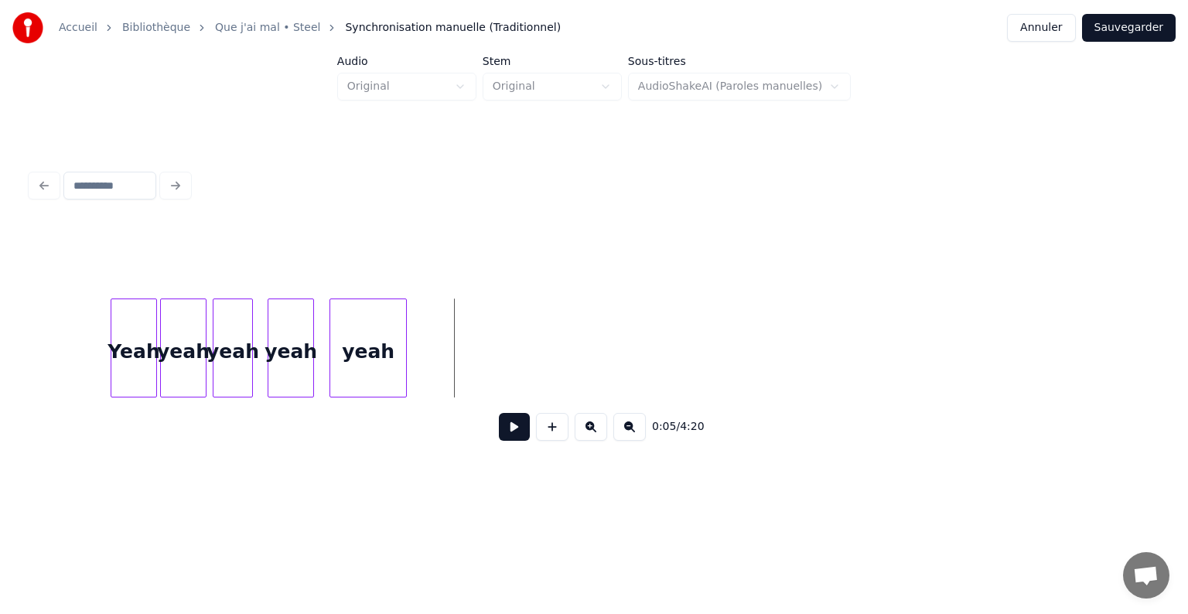
click at [293, 347] on div "yeah" at bounding box center [290, 351] width 45 height 105
click at [227, 344] on div "yeah" at bounding box center [243, 351] width 39 height 105
click at [183, 342] on div "yeah" at bounding box center [190, 351] width 45 height 105
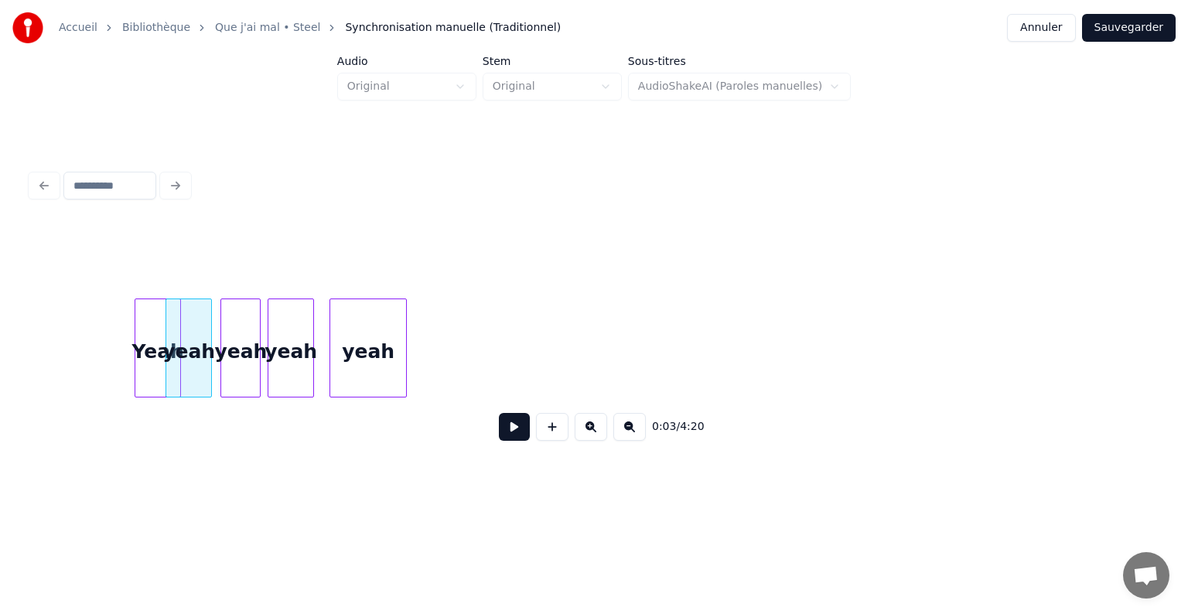
click at [149, 346] on div "Yeah" at bounding box center [157, 351] width 45 height 105
click at [19, 337] on div "Accueil Bibliothèque Que j'ai mal • Steel Synchronisation manuelle (Traditionne…" at bounding box center [594, 247] width 1188 height 494
click at [23, 339] on div "Accueil Bibliothèque Que j'ai mal • Steel Synchronisation manuelle (Traditionne…" at bounding box center [594, 247] width 1188 height 494
click at [514, 431] on button at bounding box center [514, 427] width 31 height 28
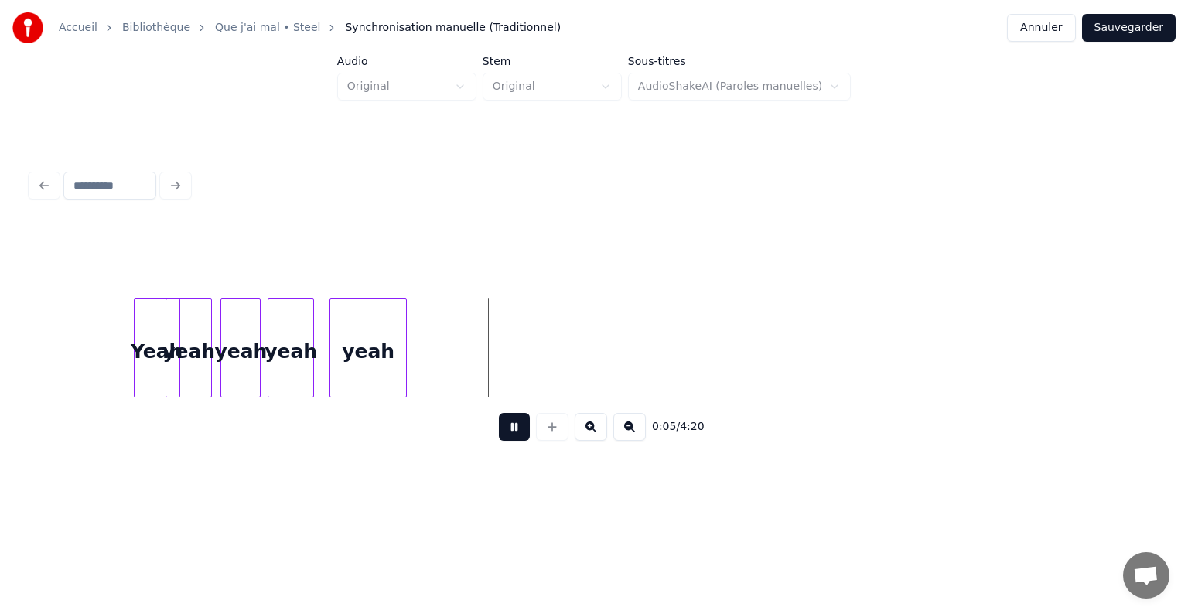
click at [514, 432] on button at bounding box center [514, 427] width 31 height 28
click at [202, 350] on div "yeah" at bounding box center [201, 351] width 45 height 105
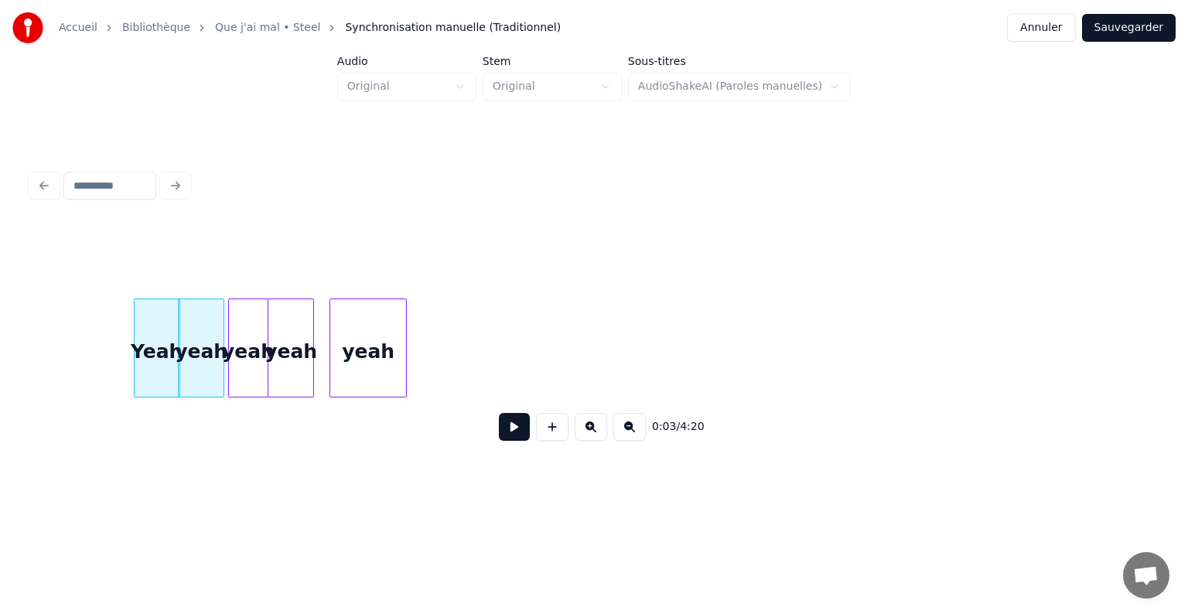
click at [244, 352] on div "yeah" at bounding box center [248, 351] width 39 height 105
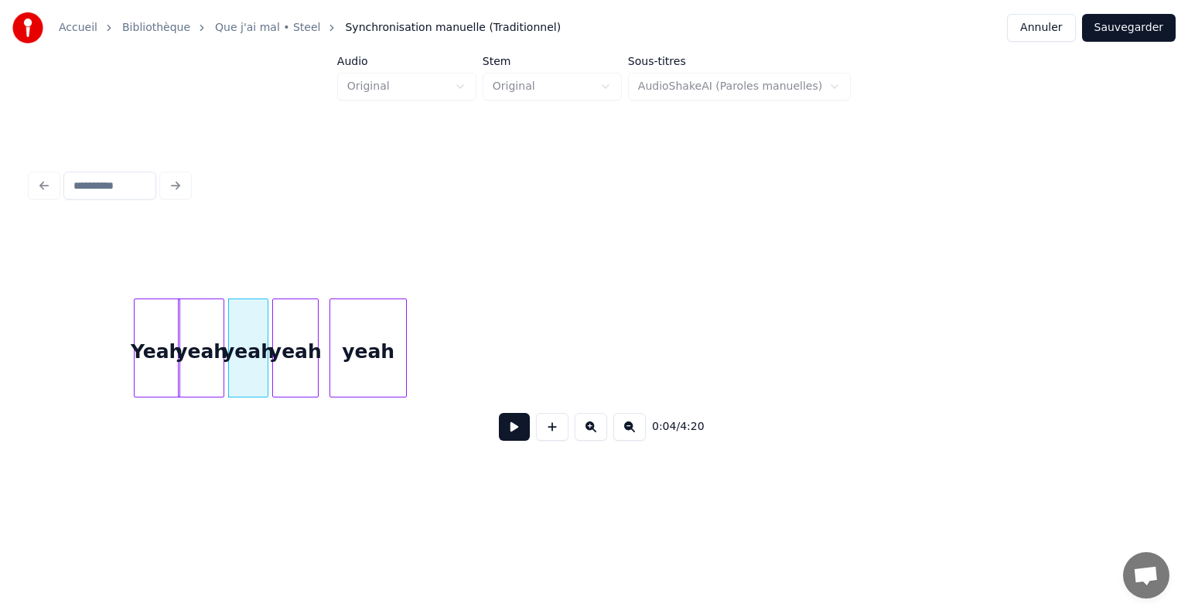
click at [289, 352] on div "yeah" at bounding box center [295, 351] width 45 height 105
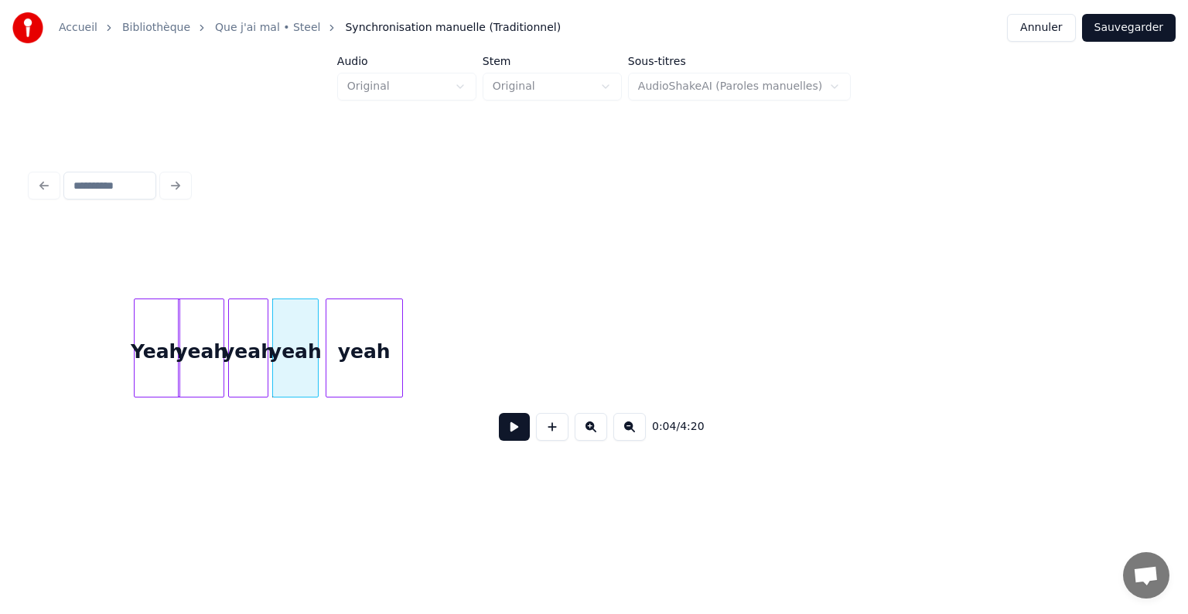
click at [336, 354] on div "yeah" at bounding box center [364, 351] width 76 height 105
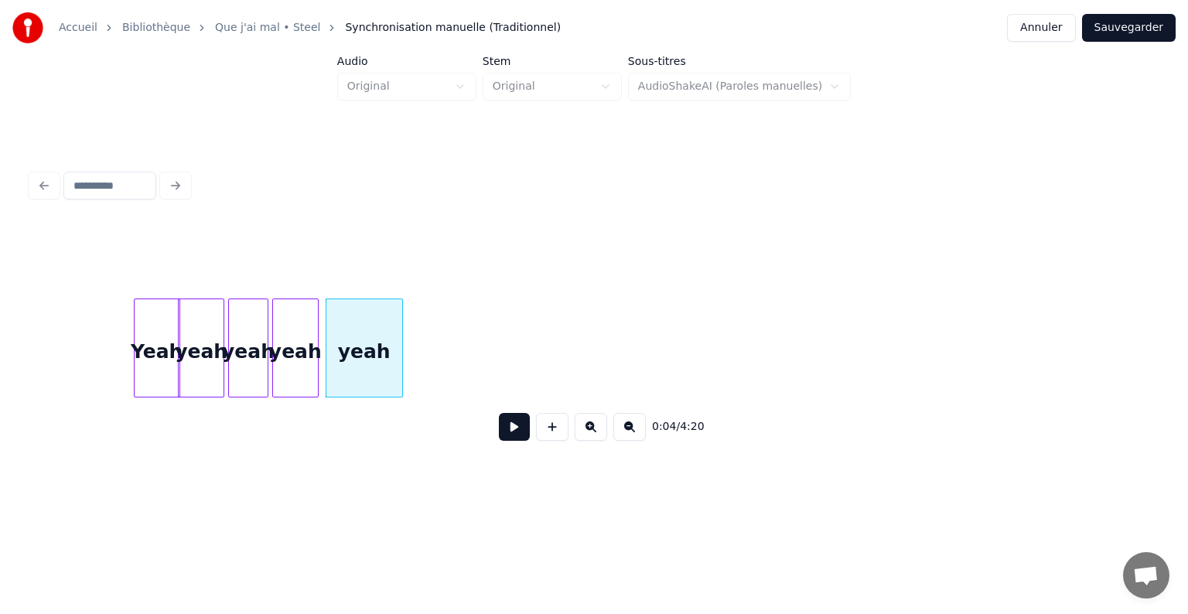
click at [22, 342] on div "Accueil Bibliothèque Que j'ai mal • Steel Synchronisation manuelle (Traditionne…" at bounding box center [594, 247] width 1188 height 494
click at [509, 441] on button at bounding box center [514, 427] width 31 height 28
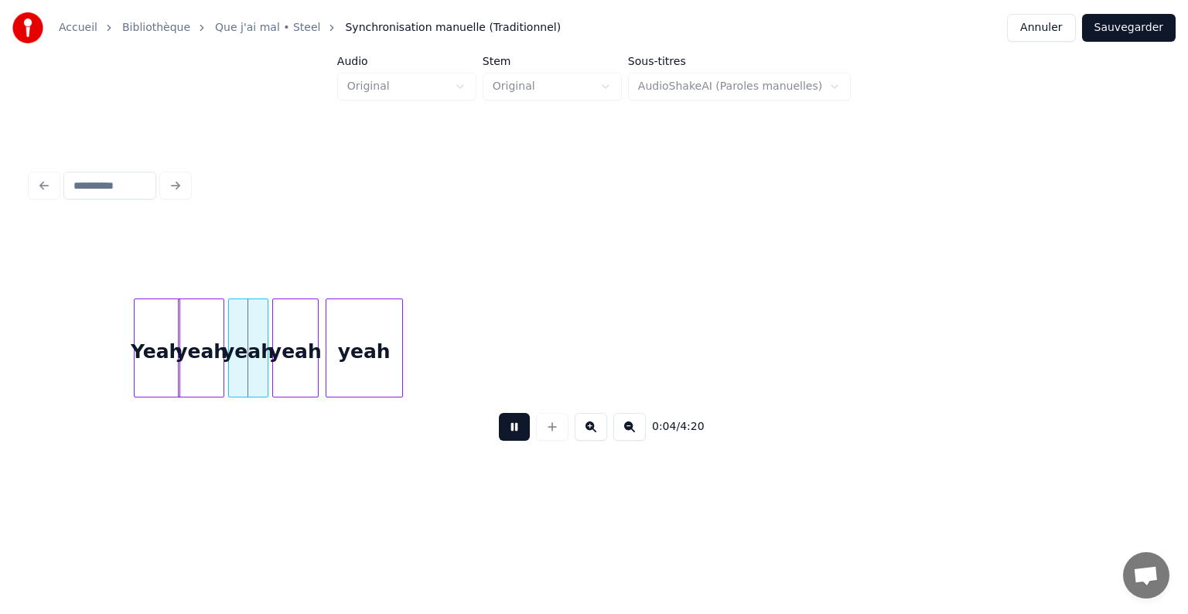
click at [510, 441] on button at bounding box center [514, 427] width 31 height 28
click at [1112, 32] on button "Sauvegarder" at bounding box center [1129, 28] width 94 height 28
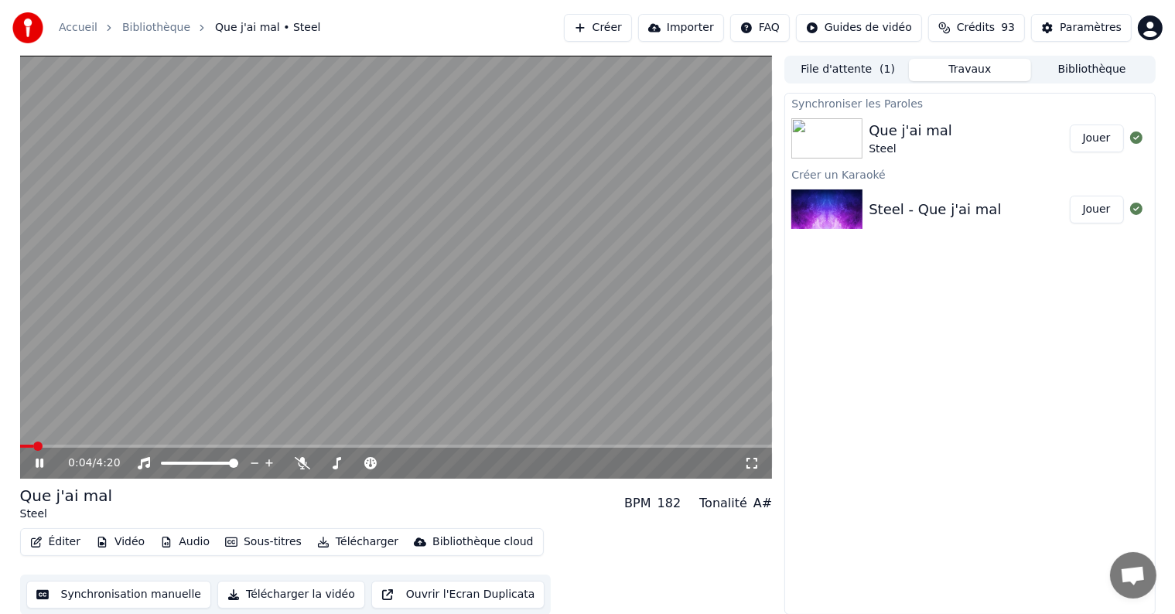
scroll to position [1, 0]
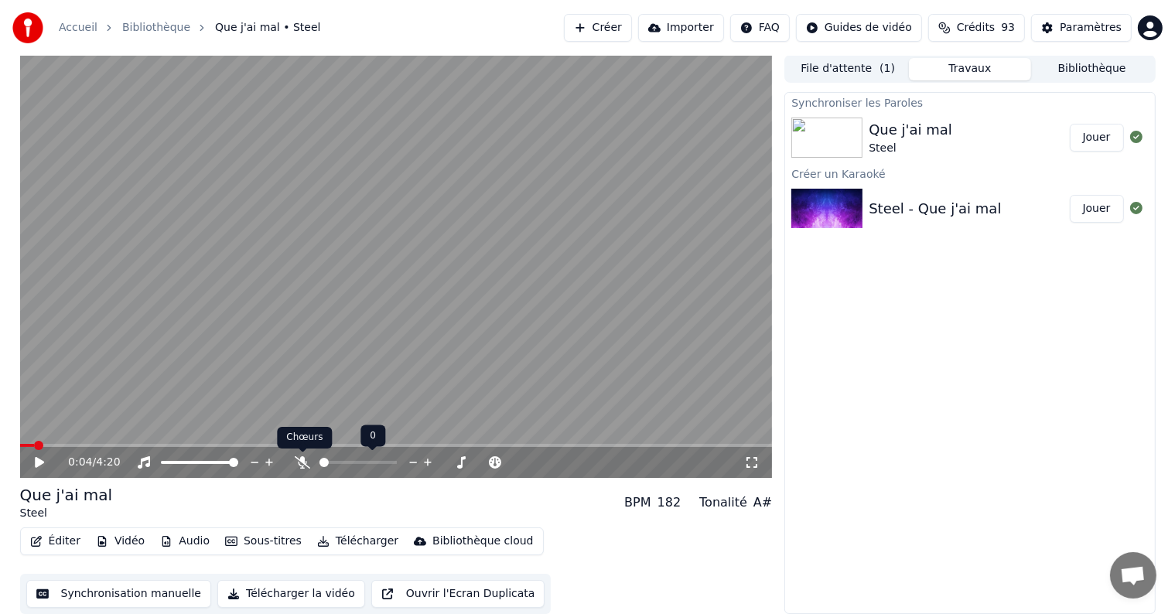
click at [306, 460] on icon at bounding box center [302, 462] width 15 height 12
click at [22, 442] on span at bounding box center [26, 445] width 9 height 9
click at [35, 444] on span at bounding box center [27, 445] width 15 height 3
click at [28, 445] on span at bounding box center [24, 445] width 9 height 3
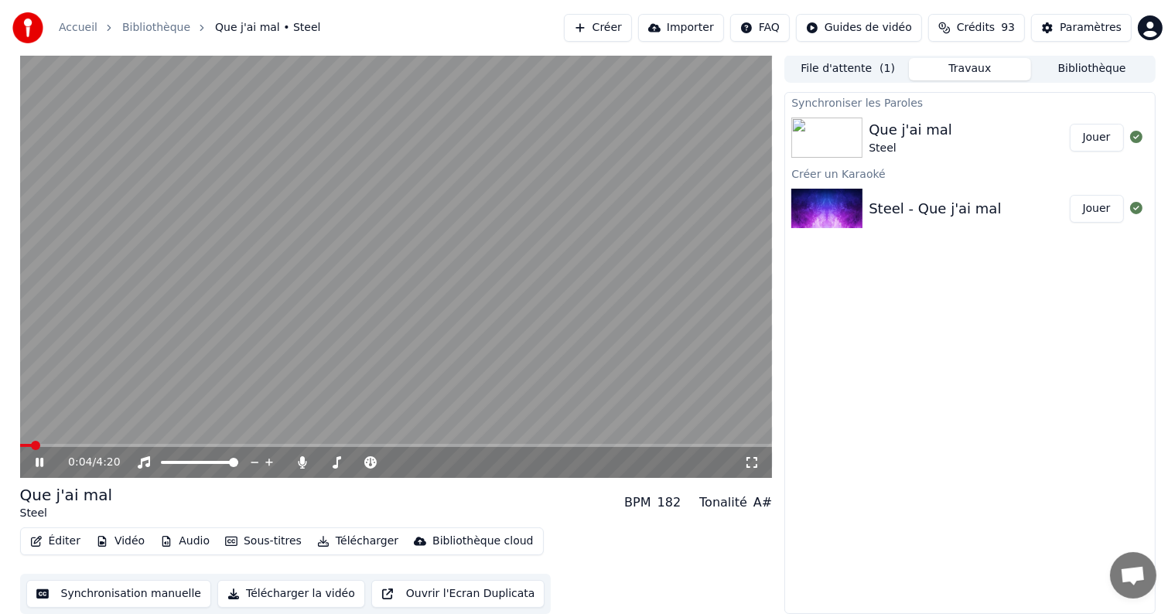
click at [27, 445] on span at bounding box center [26, 445] width 12 height 3
click at [27, 445] on span at bounding box center [27, 445] width 15 height 3
click at [303, 461] on icon at bounding box center [303, 462] width 9 height 12
click at [20, 445] on span at bounding box center [24, 445] width 9 height 9
click at [40, 464] on icon at bounding box center [40, 462] width 8 height 9
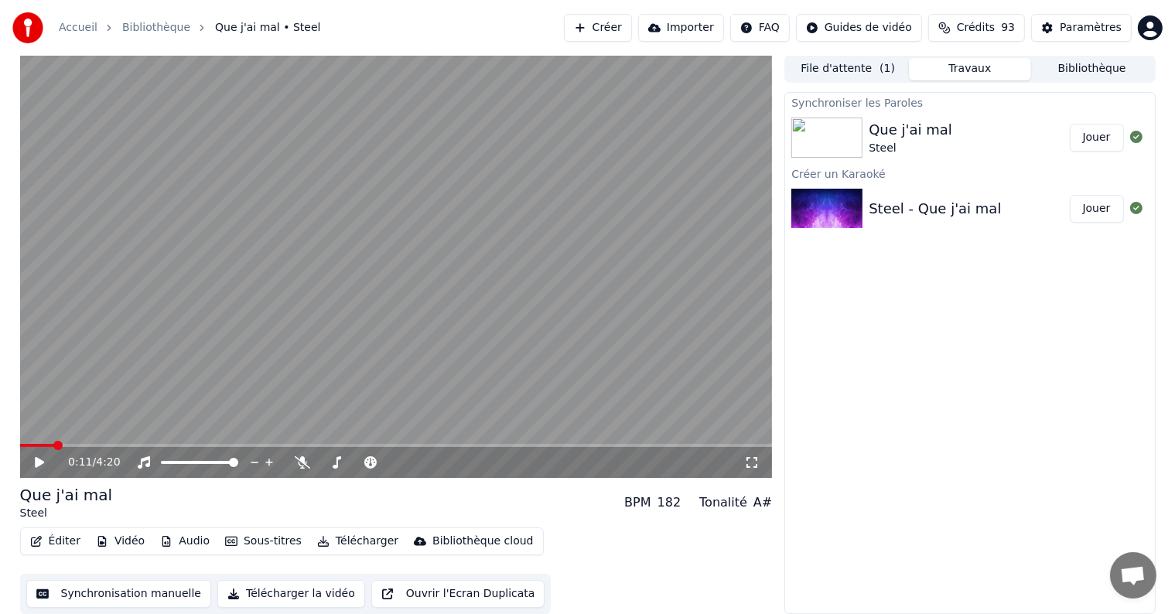
click at [70, 541] on button "Éditer" at bounding box center [55, 542] width 63 height 22
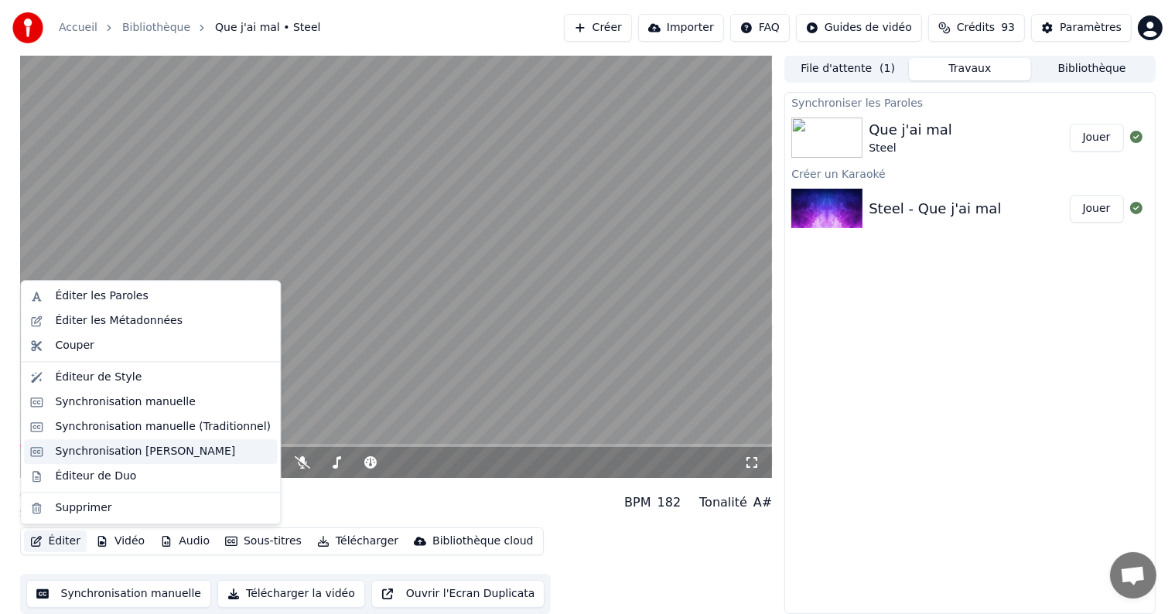
click at [111, 452] on div "Synchronisation Manuelle de Ligne" at bounding box center [145, 451] width 180 height 15
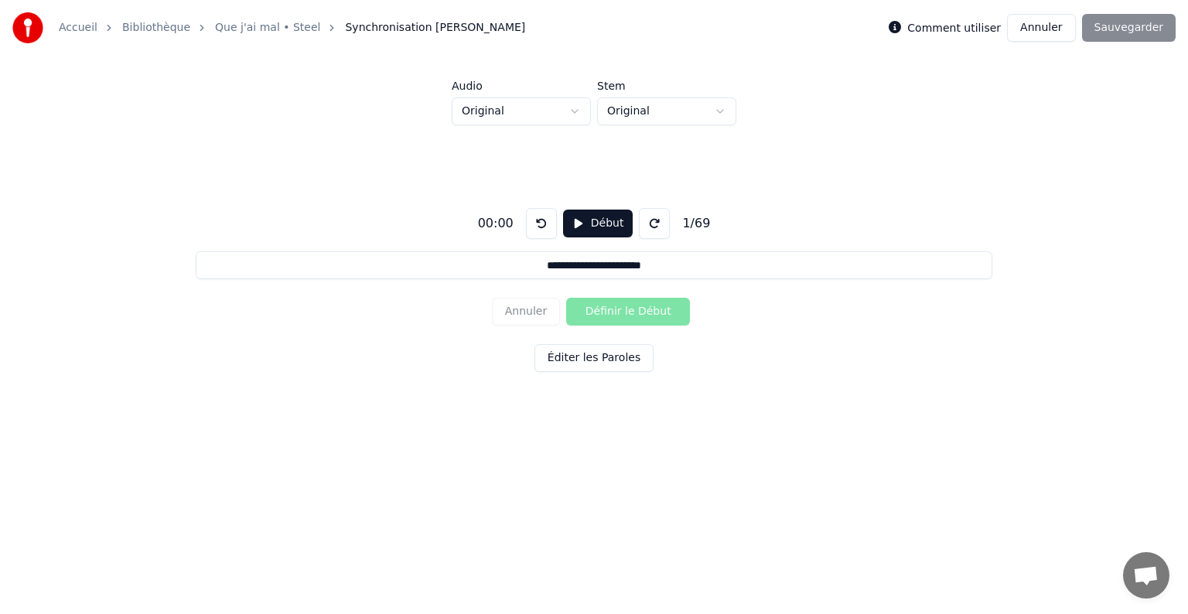
click at [576, 226] on button "Début" at bounding box center [598, 224] width 70 height 28
click at [568, 364] on button "Éditer les Paroles" at bounding box center [594, 358] width 119 height 28
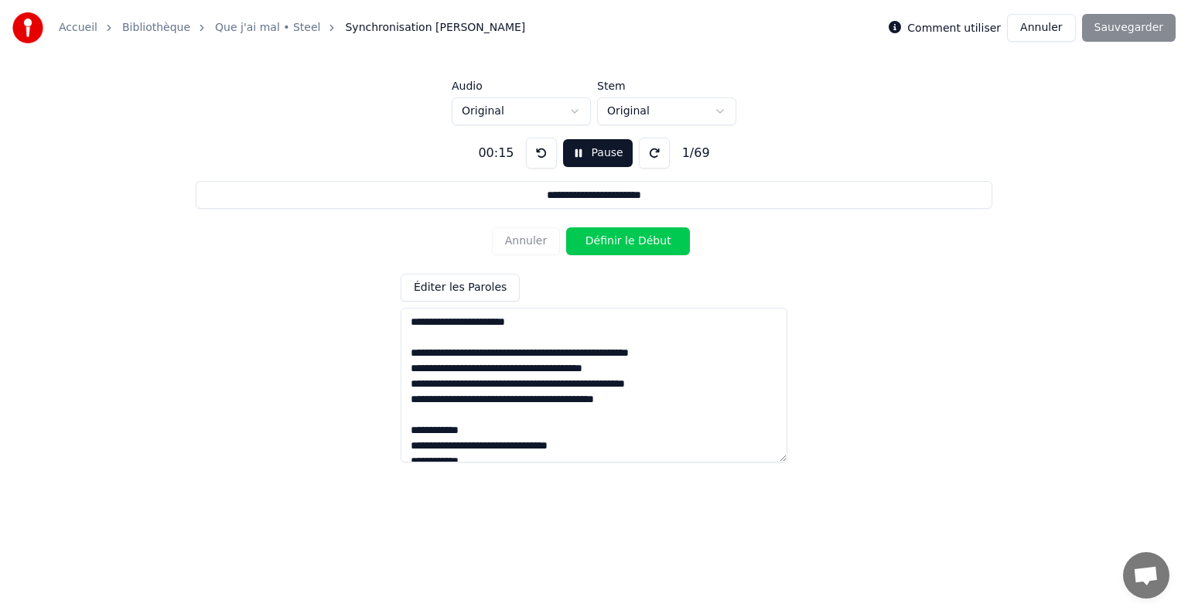
click at [1050, 29] on button "Annuler" at bounding box center [1041, 28] width 68 height 28
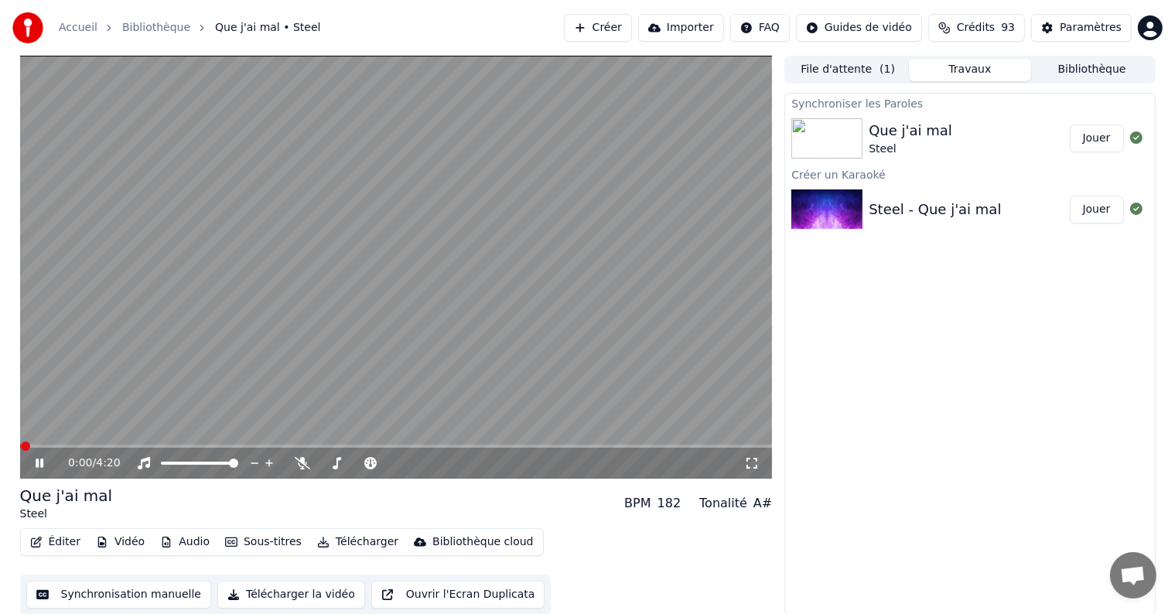
click at [516, 234] on video at bounding box center [396, 267] width 753 height 423
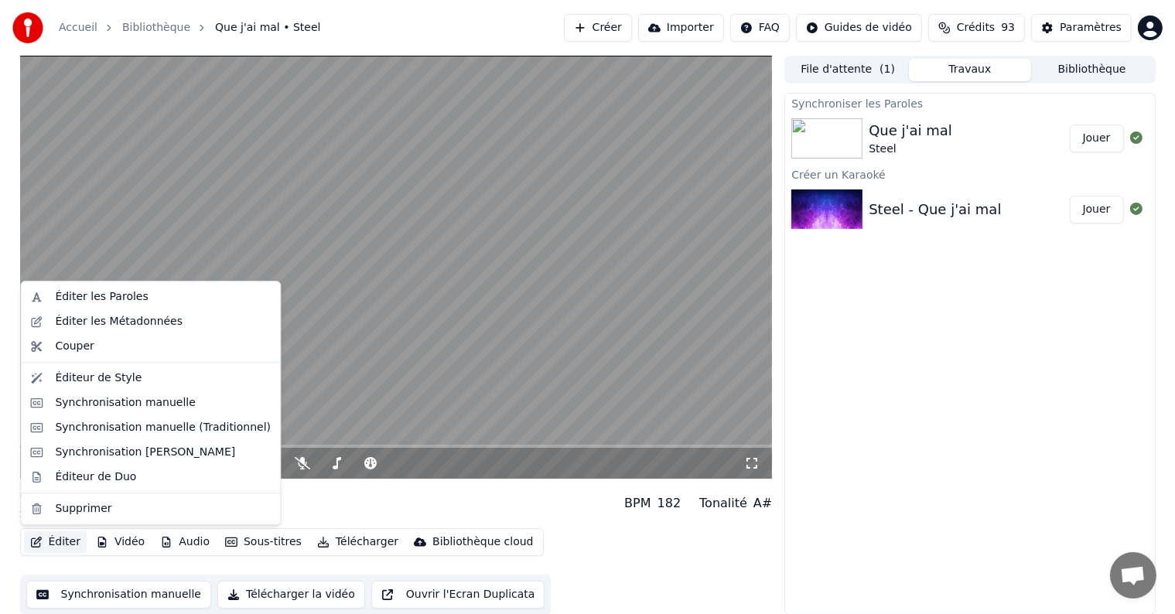
click at [63, 544] on button "Éditer" at bounding box center [55, 542] width 63 height 22
click at [90, 408] on div "Synchronisation manuelle" at bounding box center [125, 402] width 141 height 15
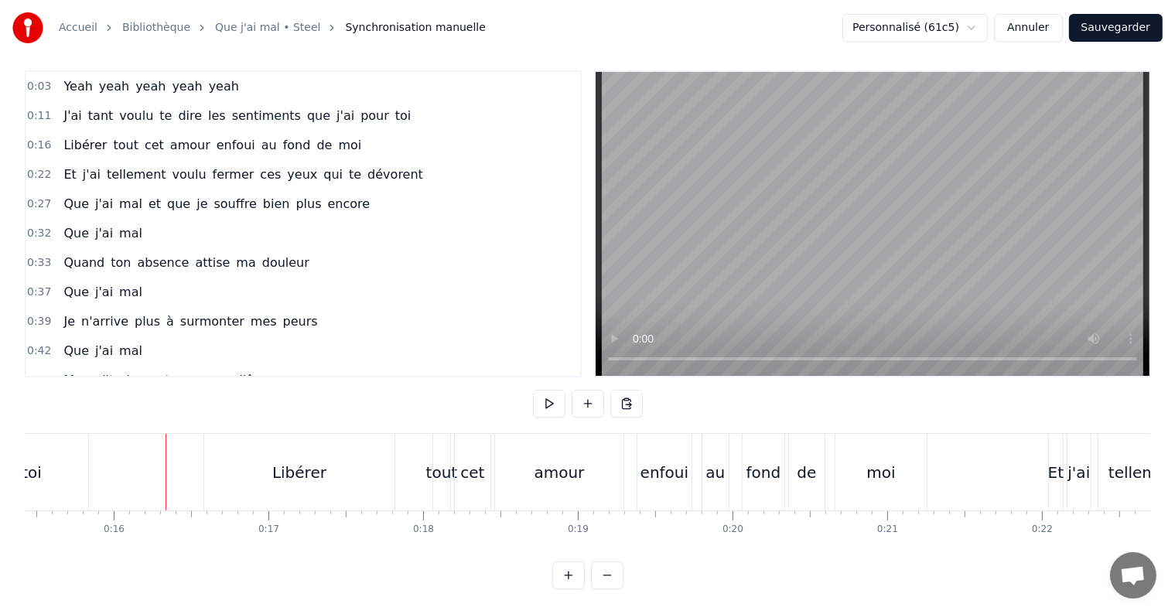
scroll to position [0, 2414]
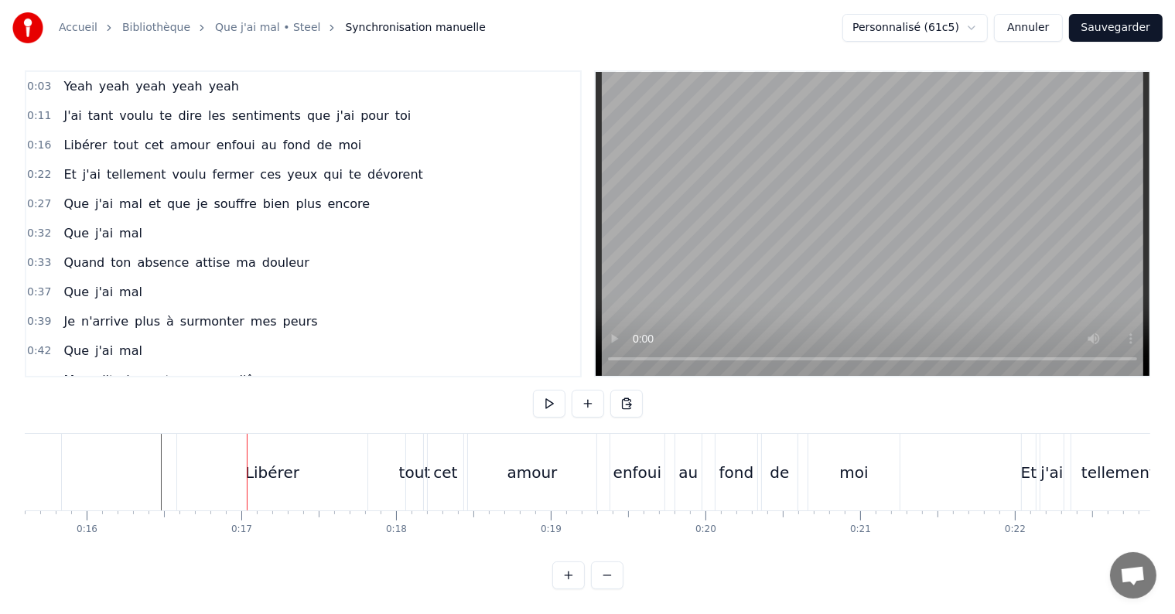
click at [262, 461] on div "Libérer" at bounding box center [272, 472] width 54 height 23
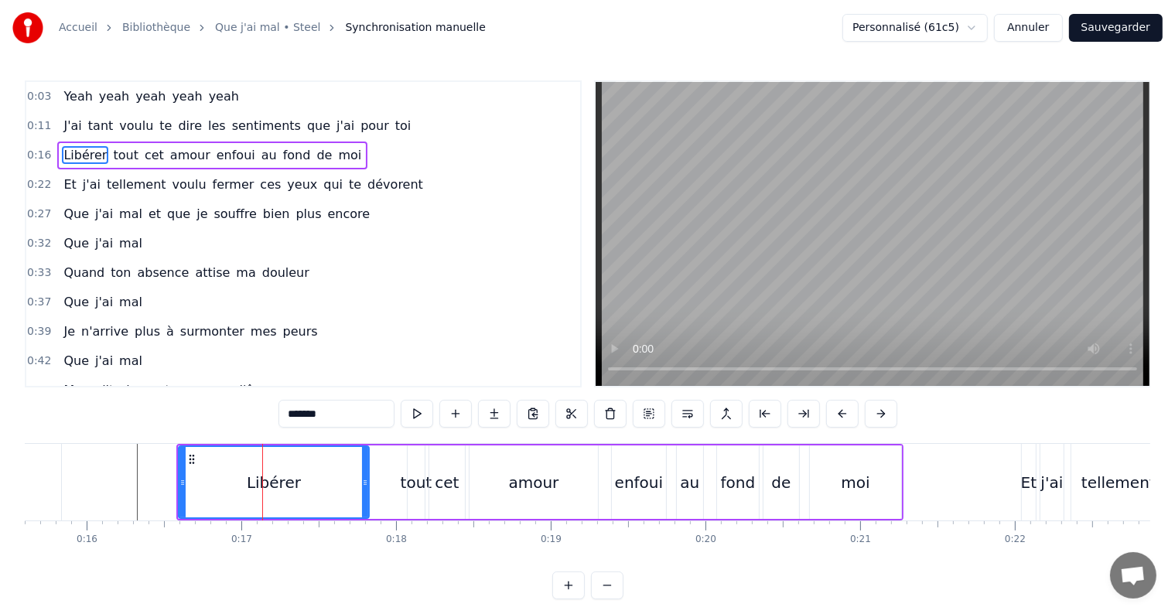
scroll to position [23, 0]
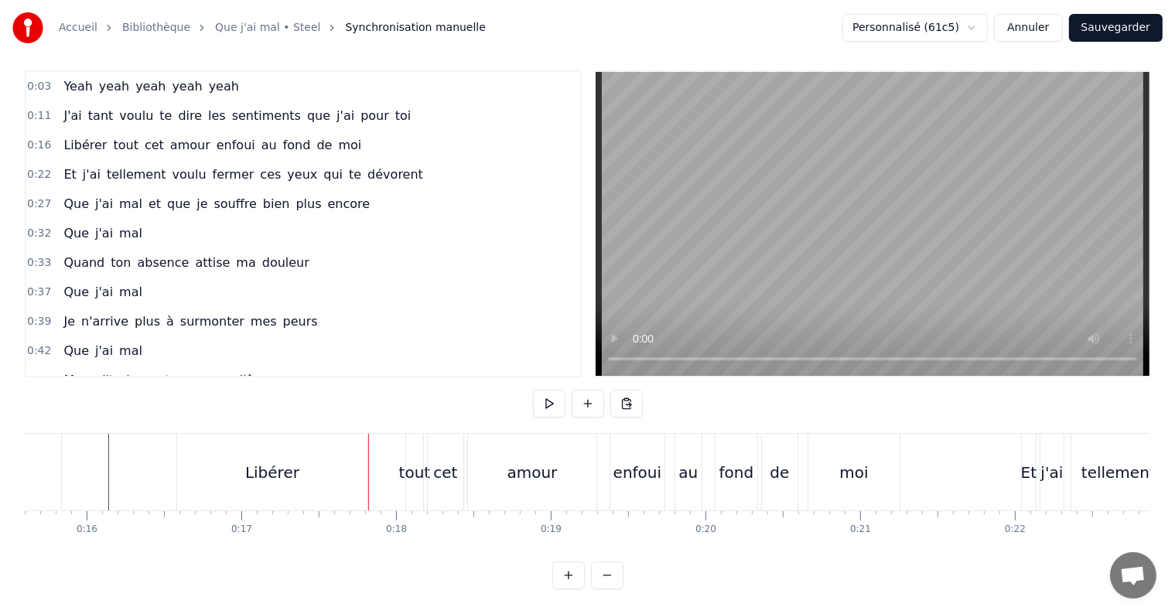
click at [1040, 461] on div "Et" at bounding box center [1047, 472] width 15 height 23
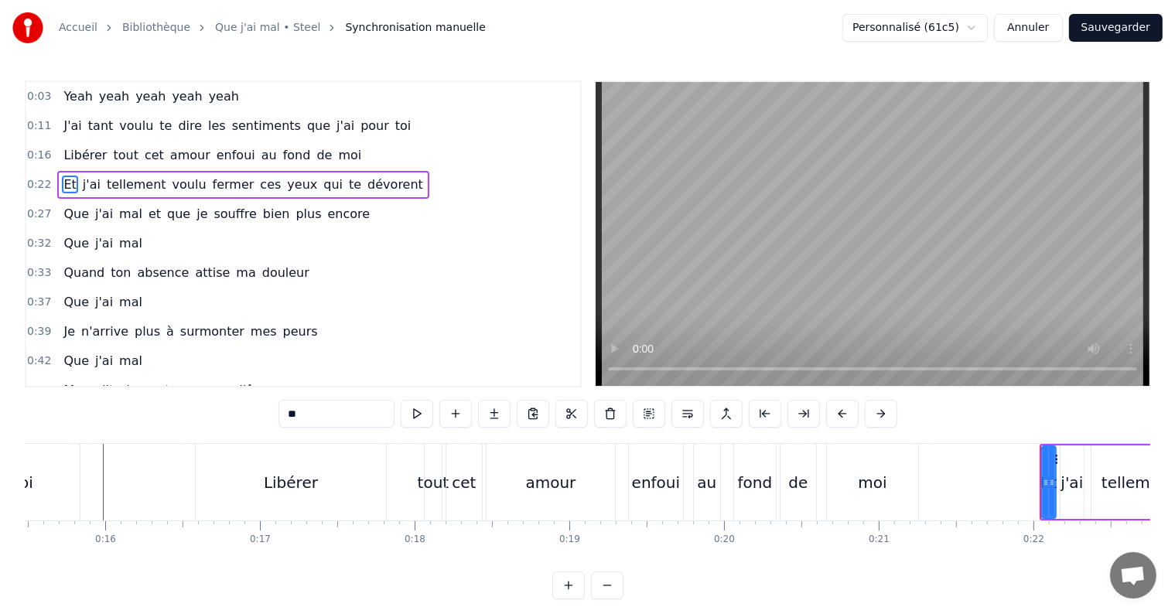
scroll to position [0, 2392]
click at [1042, 33] on button "Annuler" at bounding box center [1028, 28] width 68 height 28
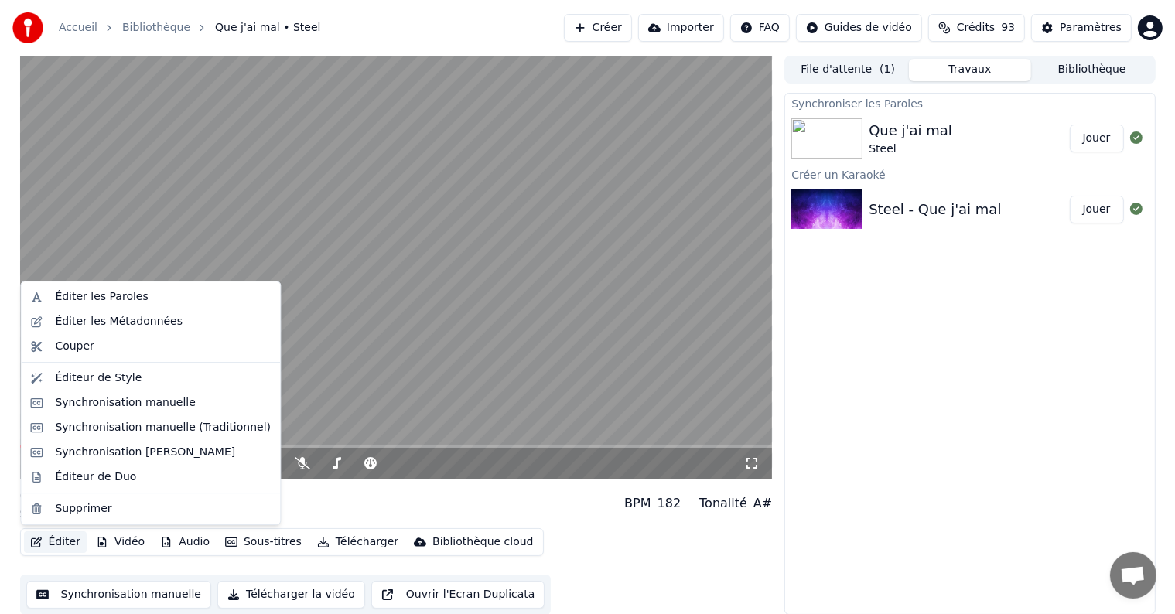
click at [65, 544] on button "Éditer" at bounding box center [55, 542] width 63 height 22
click at [90, 432] on div "Synchronisation manuelle (Traditionnel)" at bounding box center [163, 427] width 216 height 15
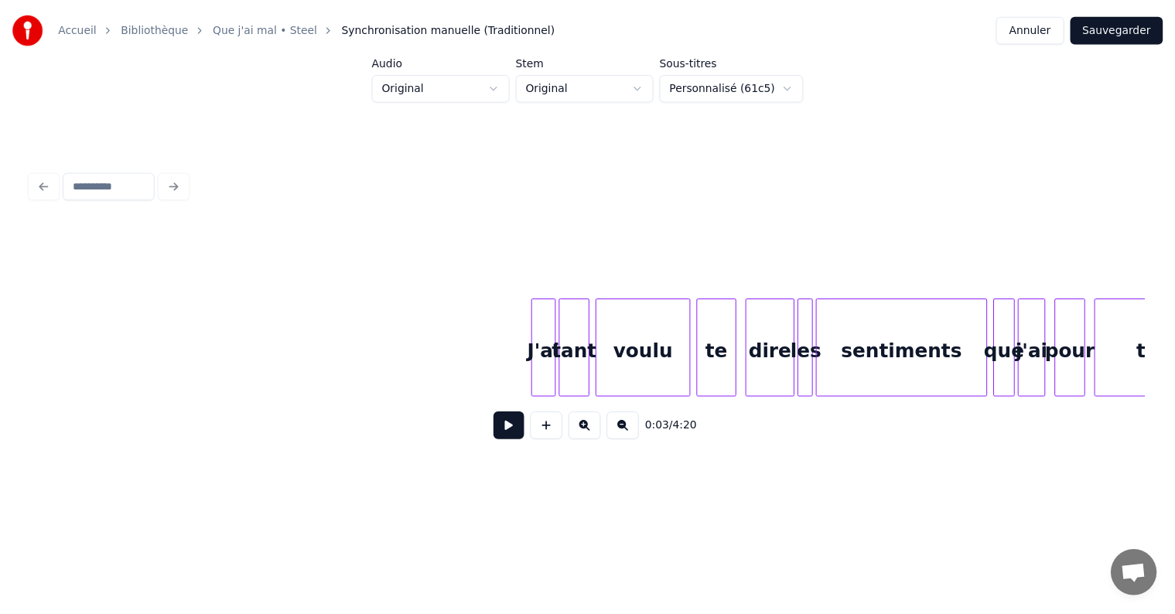
scroll to position [0, 1265]
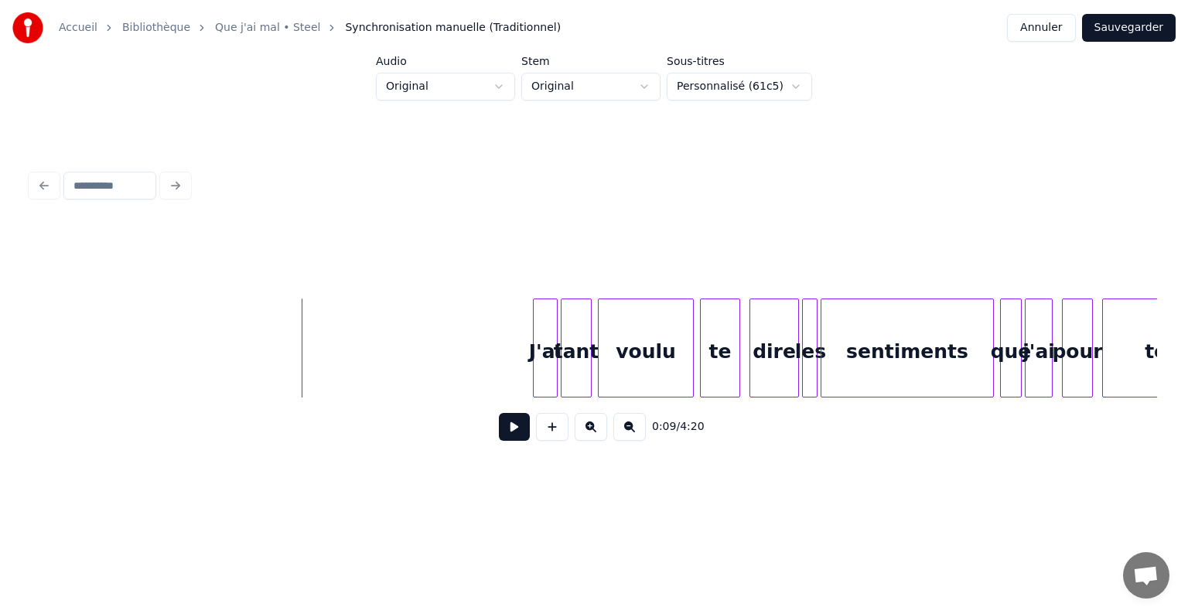
click at [518, 435] on button at bounding box center [514, 427] width 31 height 28
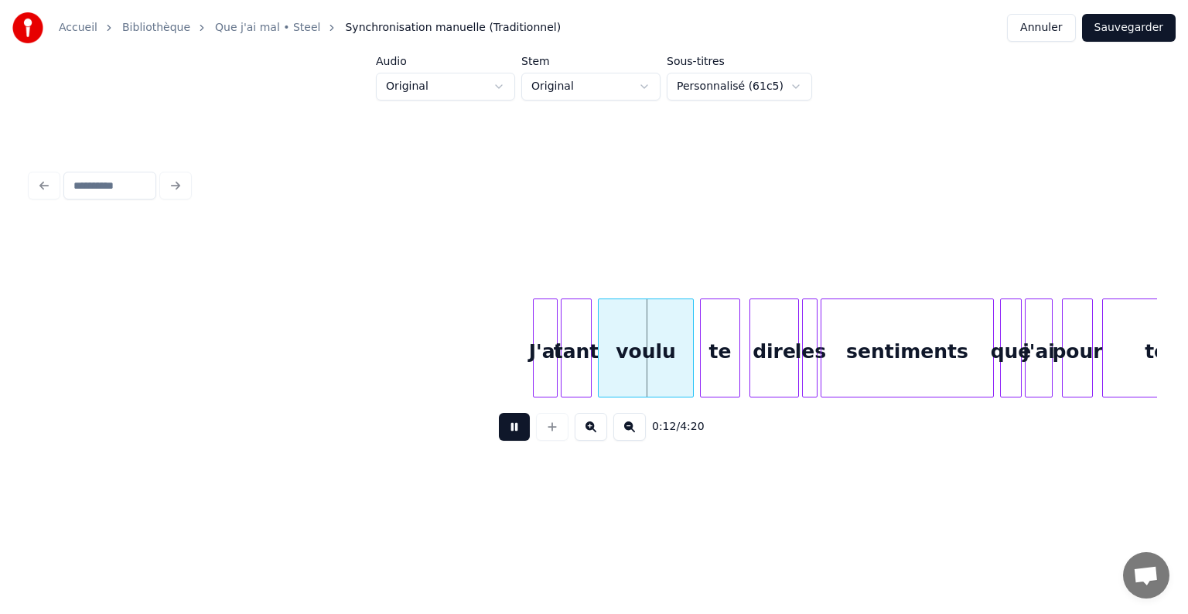
click at [518, 434] on button at bounding box center [514, 427] width 31 height 28
click at [550, 348] on div "J'ai" at bounding box center [545, 351] width 23 height 105
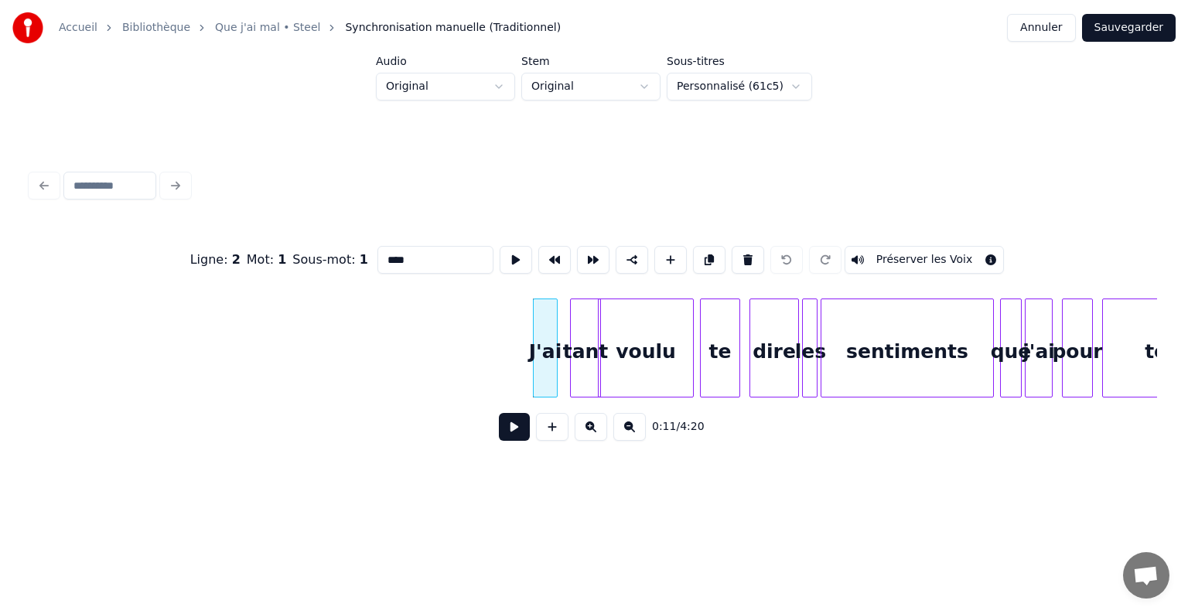
click at [582, 349] on div "tant" at bounding box center [585, 351] width 29 height 105
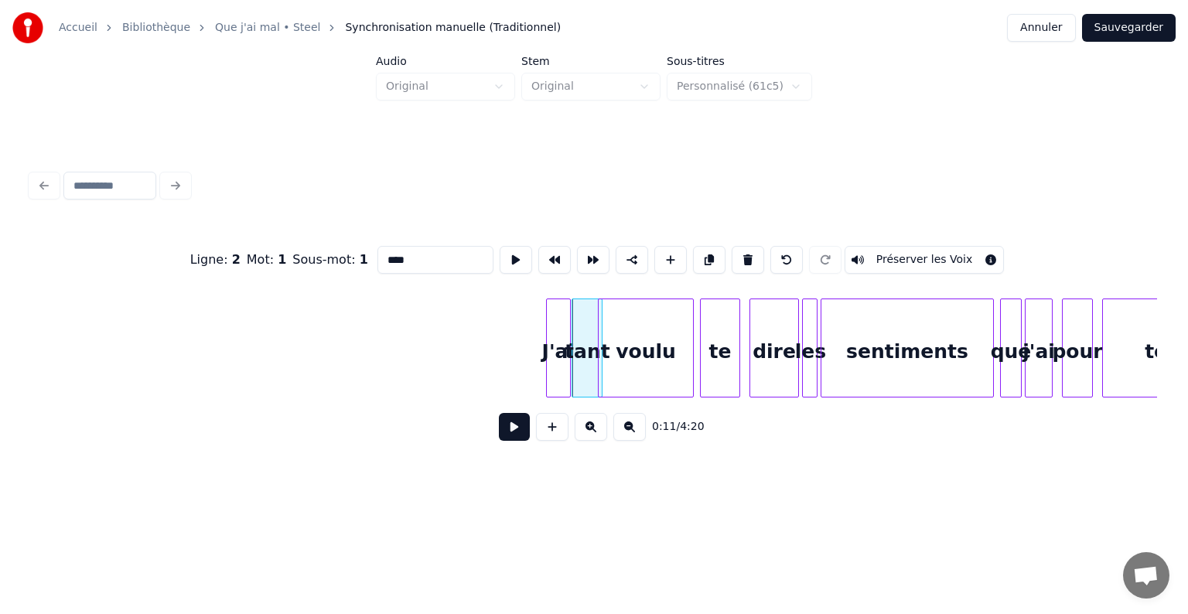
click at [558, 353] on div "J'ai" at bounding box center [558, 351] width 23 height 105
click at [591, 347] on div "tant" at bounding box center [591, 351] width 29 height 105
click at [642, 356] on div "voulu" at bounding box center [653, 351] width 94 height 105
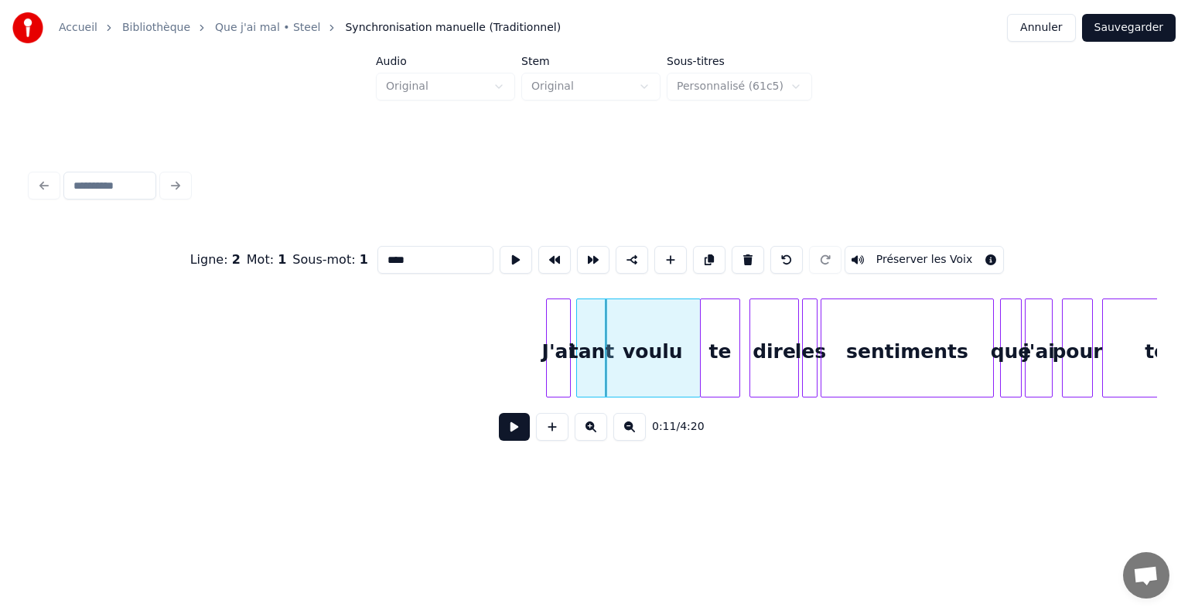
click at [641, 357] on div "voulu" at bounding box center [653, 351] width 94 height 105
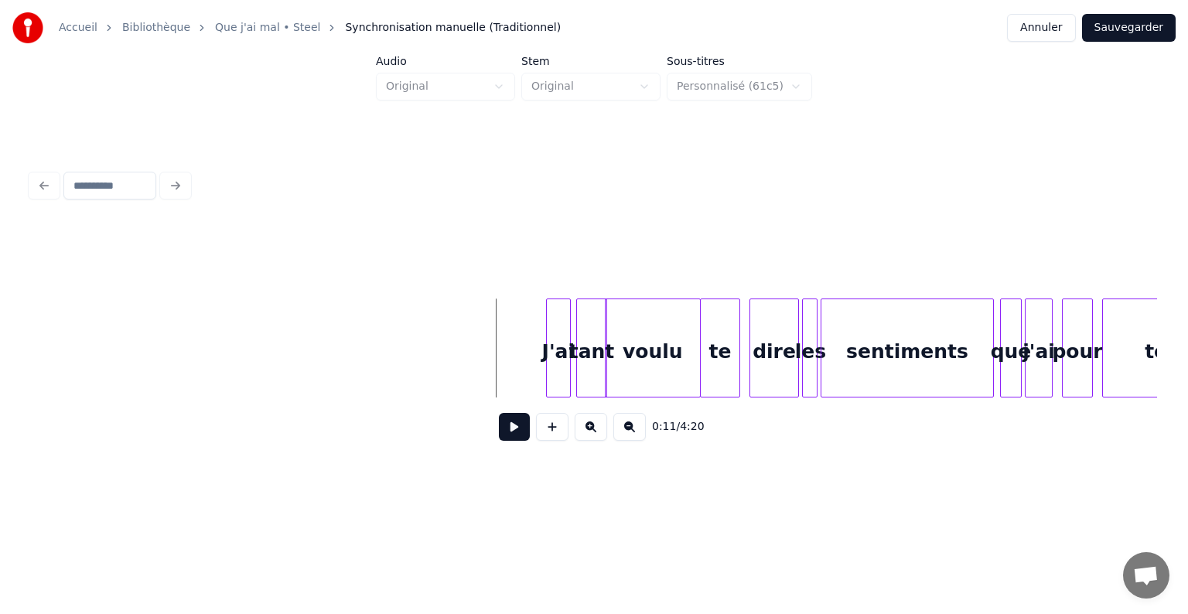
click at [517, 436] on button at bounding box center [514, 427] width 31 height 28
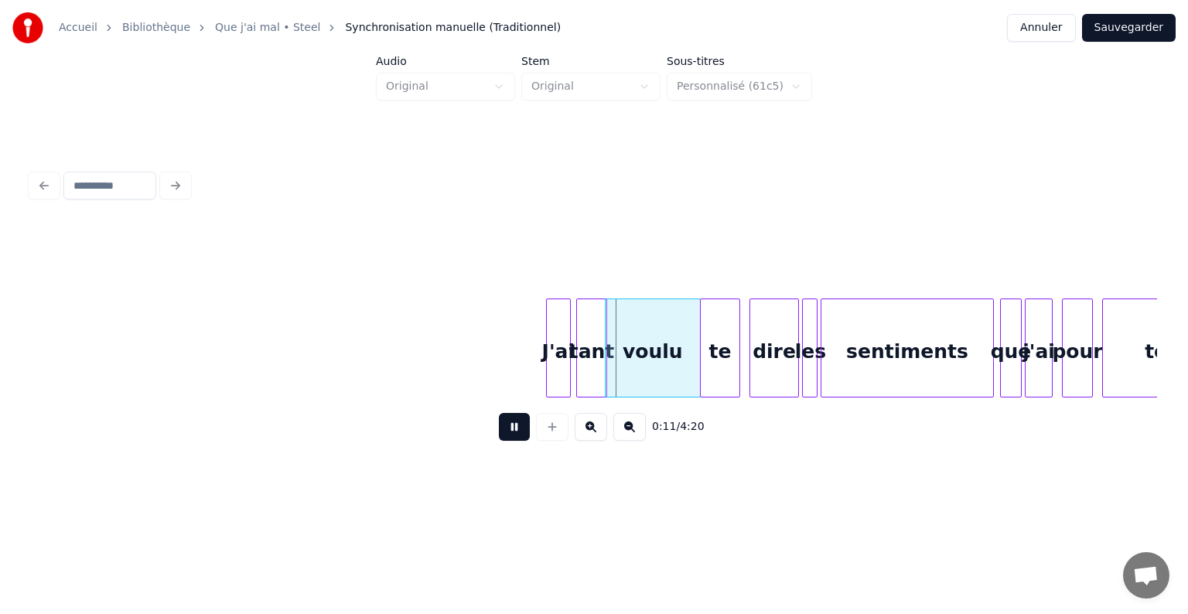
click at [1145, 28] on button "Sauvegarder" at bounding box center [1129, 28] width 94 height 28
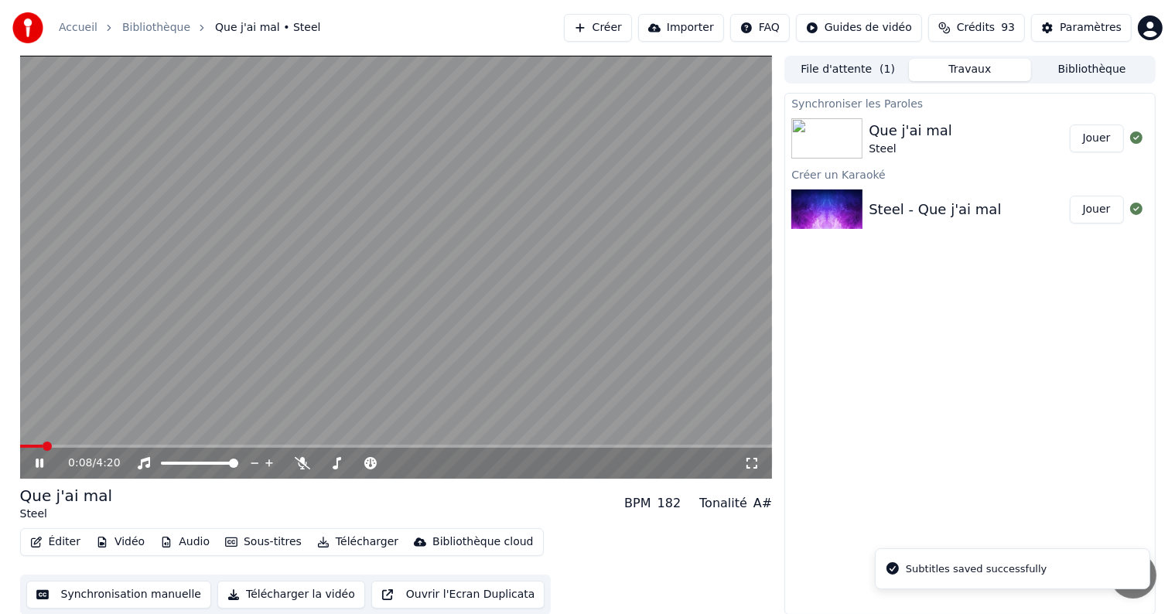
click at [43, 446] on span at bounding box center [396, 446] width 753 height 3
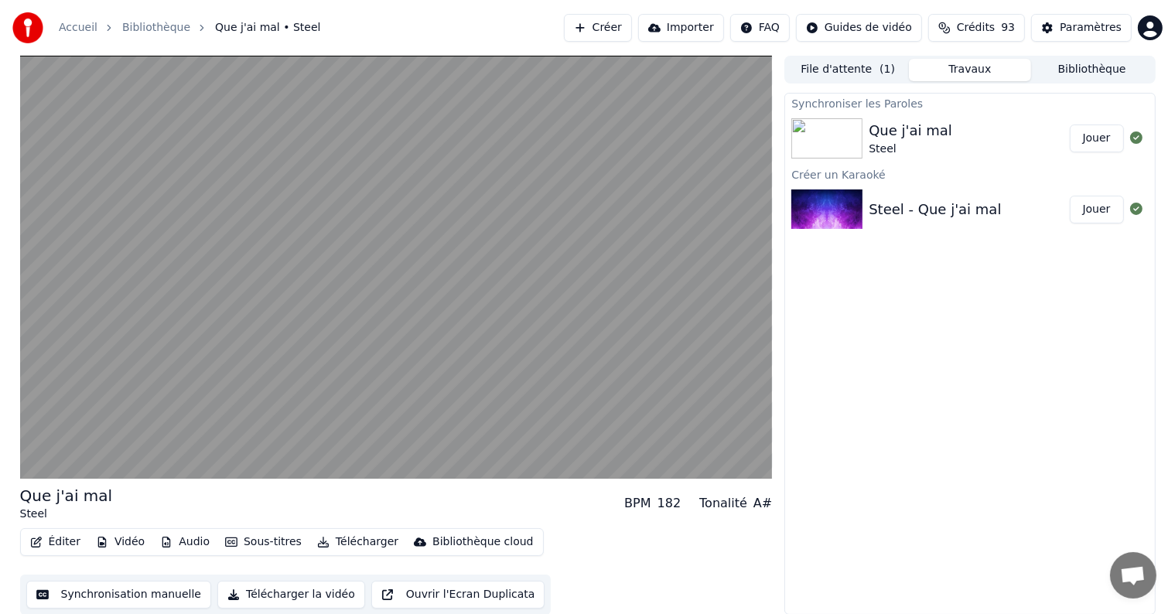
scroll to position [1, 0]
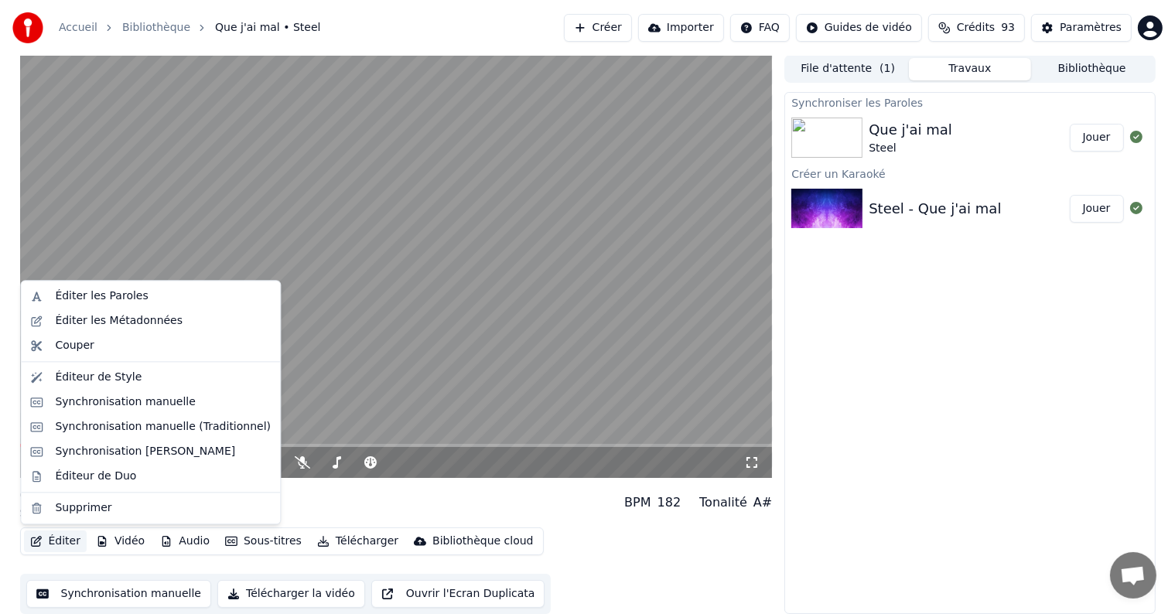
click at [57, 544] on button "Éditer" at bounding box center [55, 542] width 63 height 22
click at [95, 374] on div "Éditeur de Style" at bounding box center [98, 377] width 87 height 15
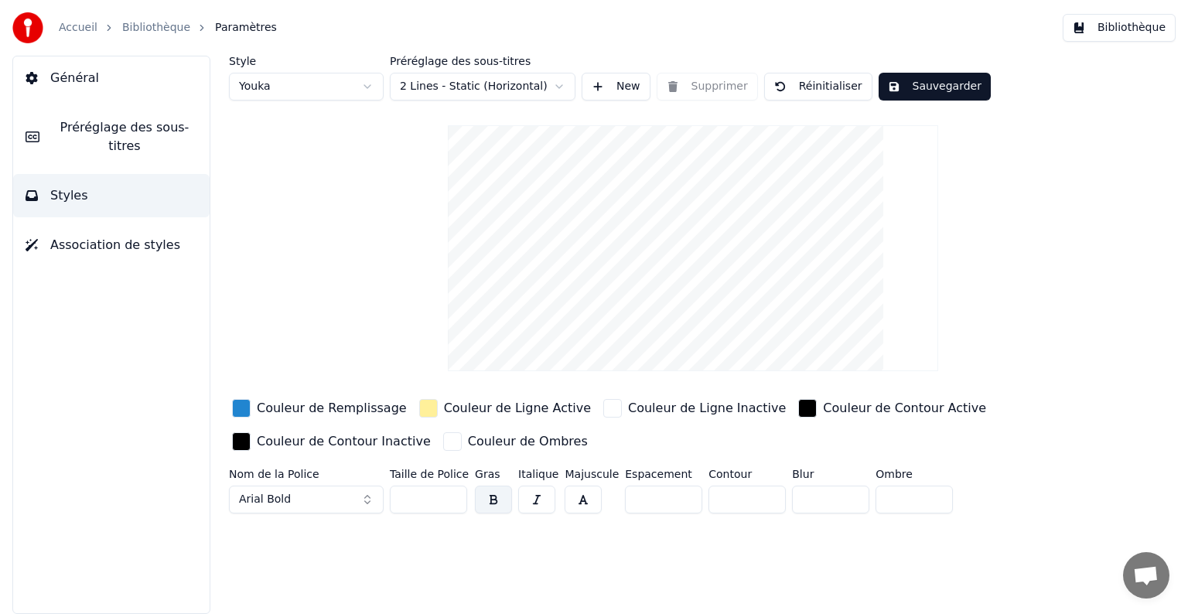
click at [93, 132] on span "Préréglage des sous-titres" at bounding box center [124, 136] width 145 height 37
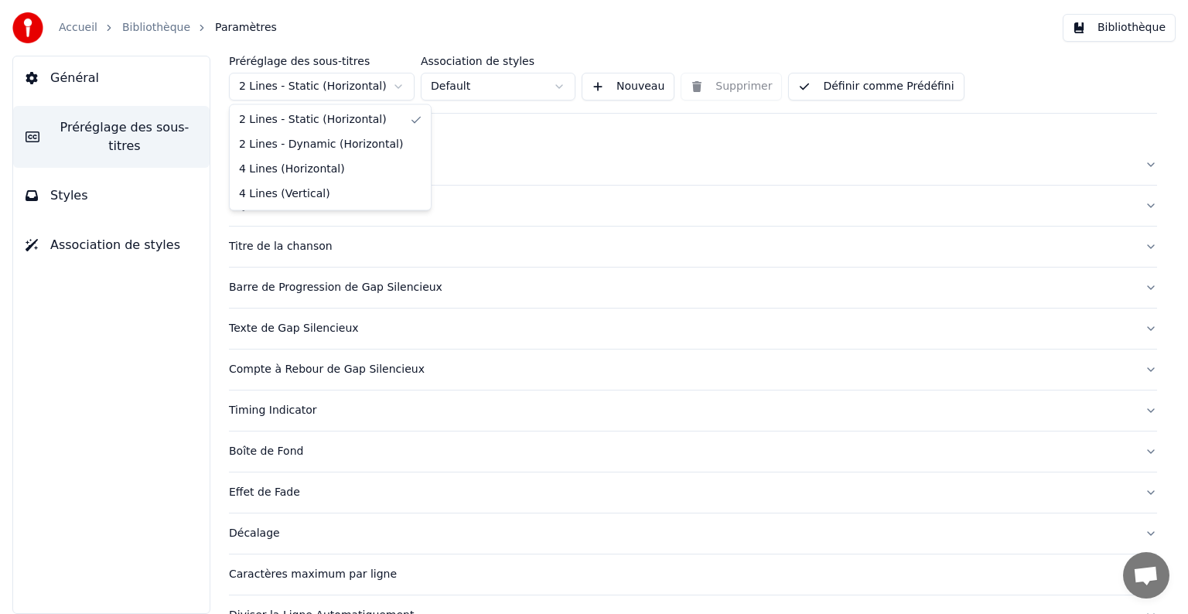
click at [379, 87] on html "Accueil Bibliothèque Paramètres Bibliothèque Général Préréglage des sous-titres…" at bounding box center [594, 307] width 1188 height 614
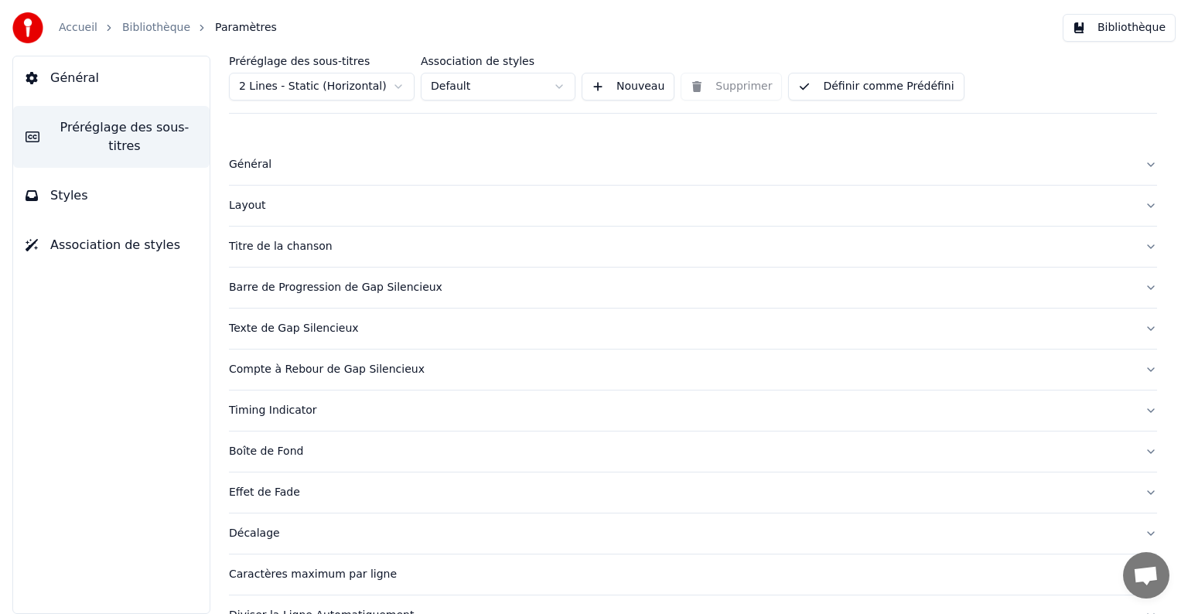
click at [379, 87] on html "Accueil Bibliothèque Paramètres Bibliothèque Général Préréglage des sous-titres…" at bounding box center [594, 307] width 1188 height 614
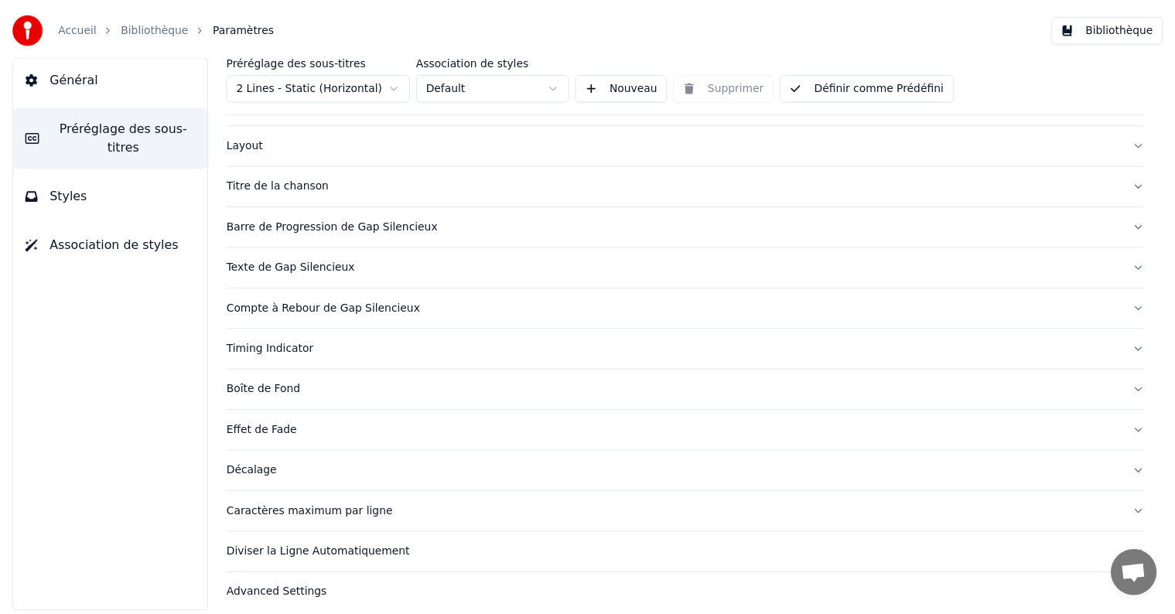
scroll to position [73, 0]
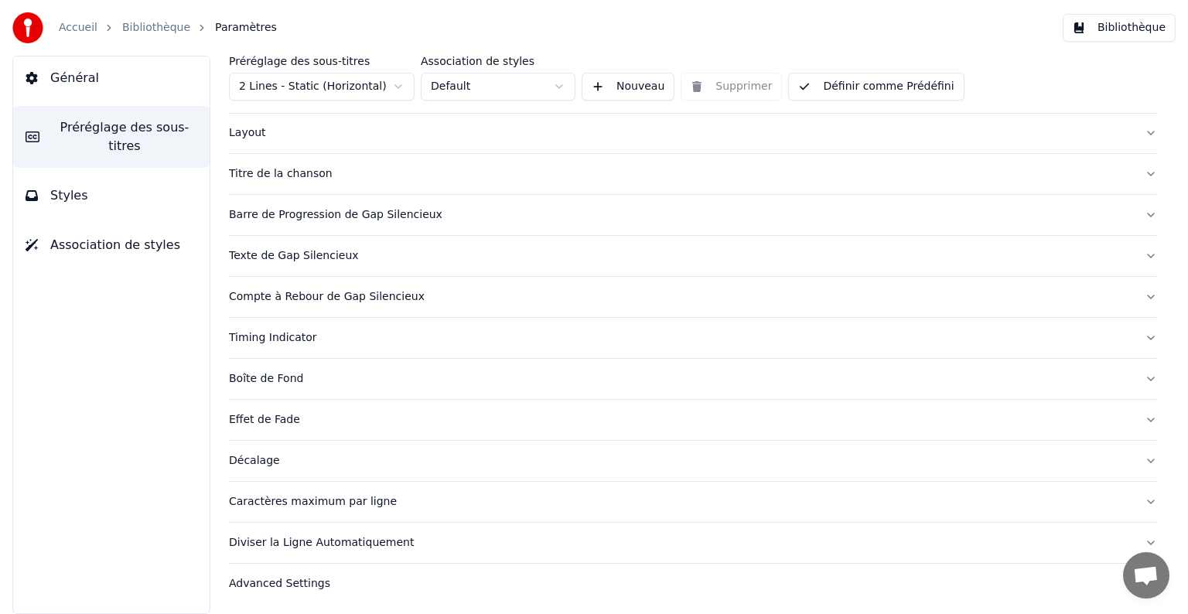
click at [1135, 36] on button "Bibliothèque" at bounding box center [1119, 28] width 113 height 28
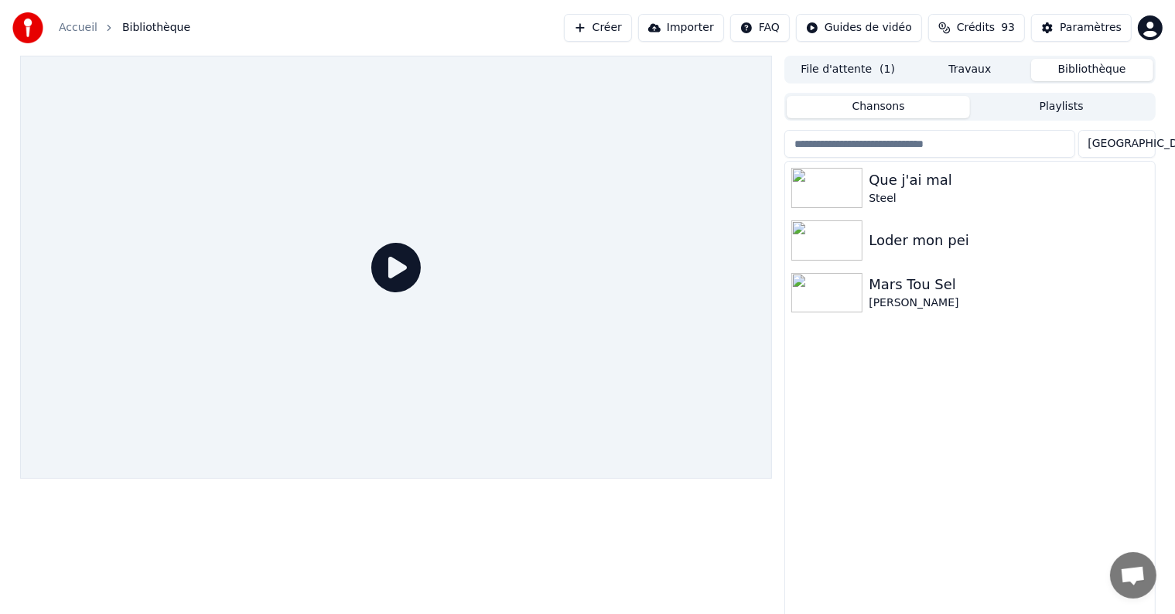
click at [150, 28] on span "Bibliothèque" at bounding box center [156, 27] width 68 height 15
click at [87, 27] on link "Accueil" at bounding box center [78, 27] width 39 height 15
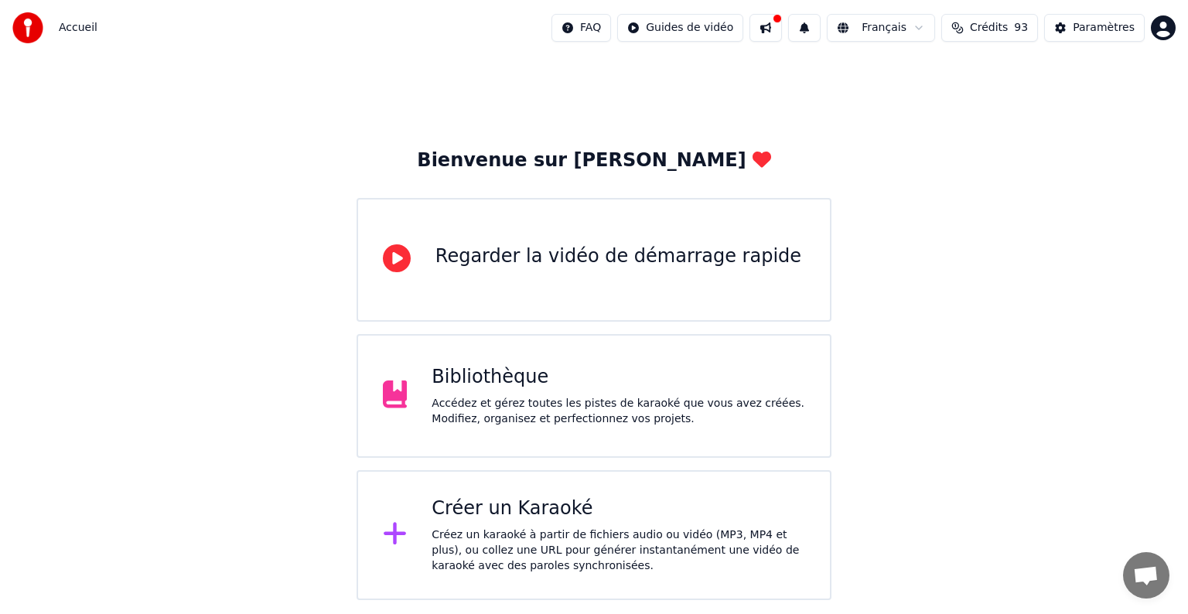
click at [774, 31] on button at bounding box center [766, 28] width 32 height 28
click at [999, 29] on span "Crédits" at bounding box center [989, 27] width 38 height 15
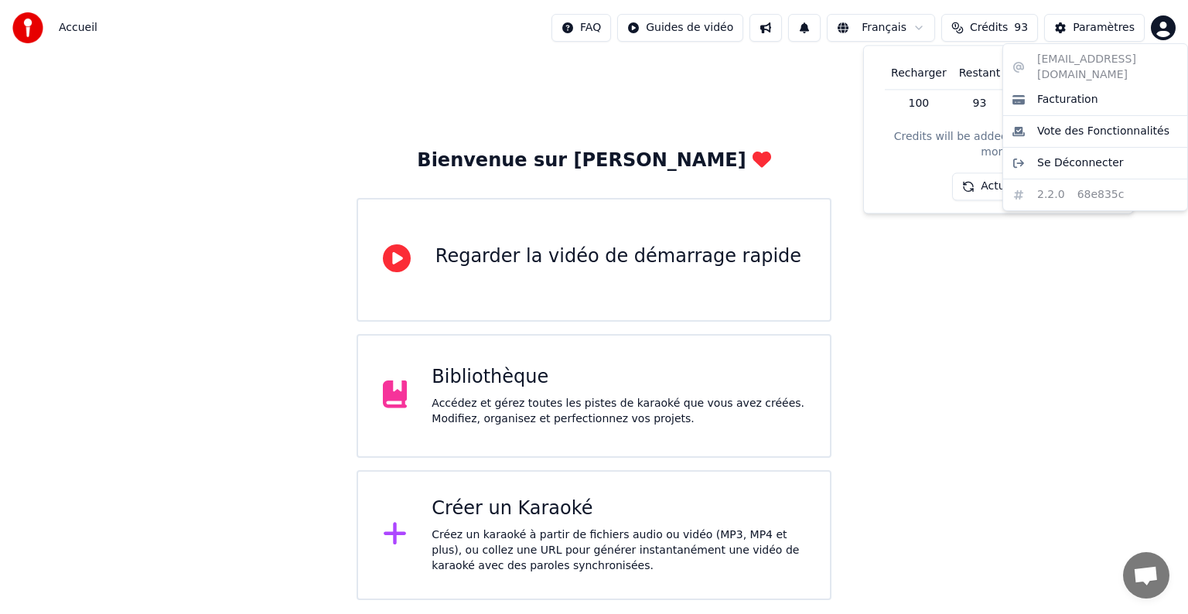
click at [1157, 22] on html "Accueil FAQ Guides de vidéo Français Crédits 93 Paramètres Bienvenue sur Youka …" at bounding box center [594, 300] width 1188 height 600
click at [927, 122] on html "Accueil FAQ Guides de vidéo Français Crédits 93 Paramètres Bienvenue sur Youka …" at bounding box center [594, 300] width 1188 height 600
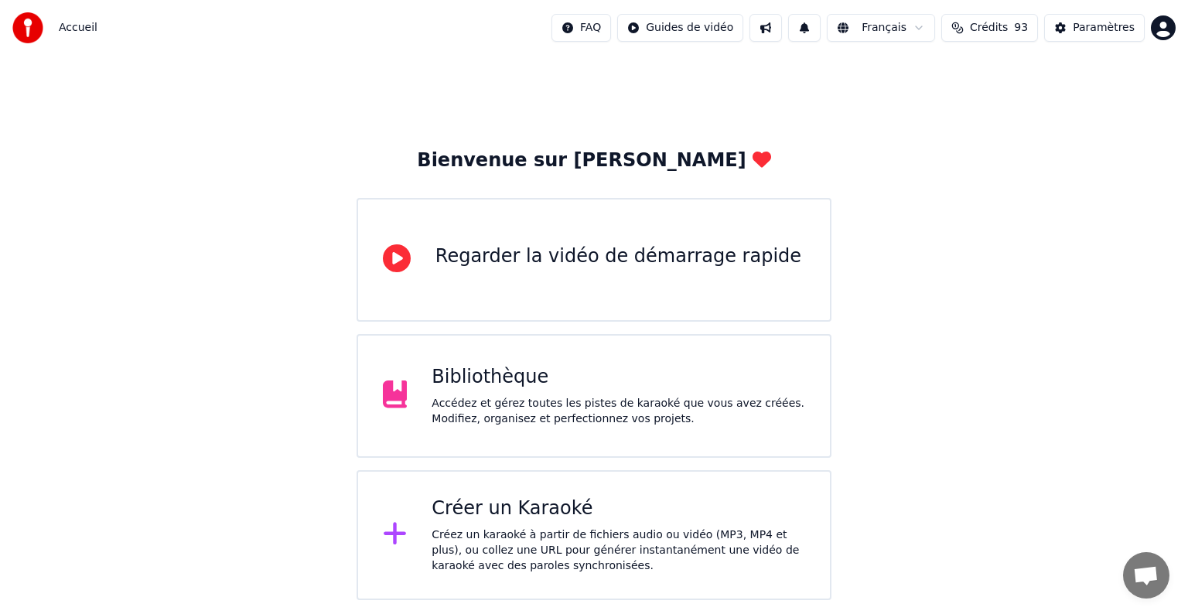
click at [56, 31] on div "Accueil" at bounding box center [54, 27] width 85 height 31
click at [32, 31] on img at bounding box center [27, 27] width 31 height 31
click at [473, 403] on div "Accédez et gérez toutes les pistes de karaoké que vous avez créées. Modifiez, o…" at bounding box center [619, 411] width 374 height 31
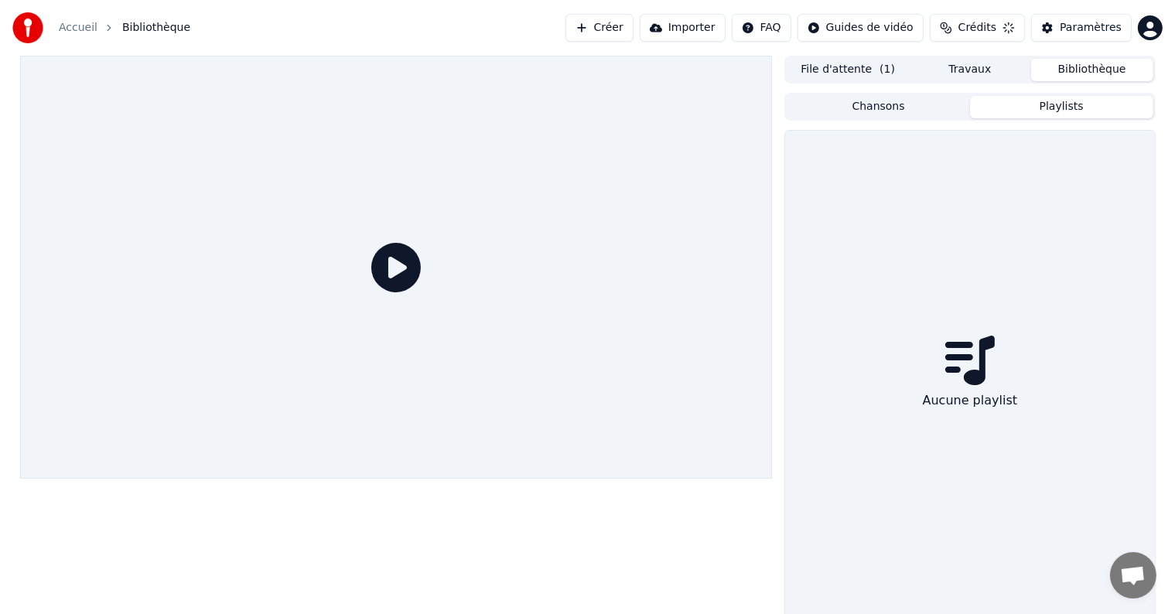
click at [1018, 102] on button "Playlists" at bounding box center [1061, 107] width 183 height 22
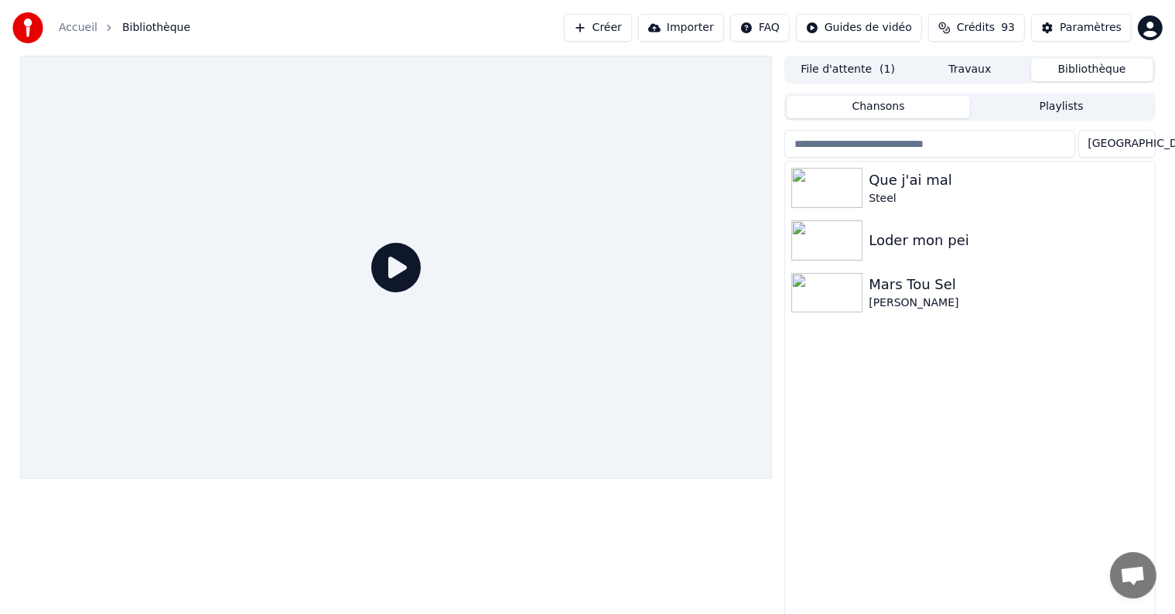
click at [893, 114] on button "Chansons" at bounding box center [878, 107] width 183 height 22
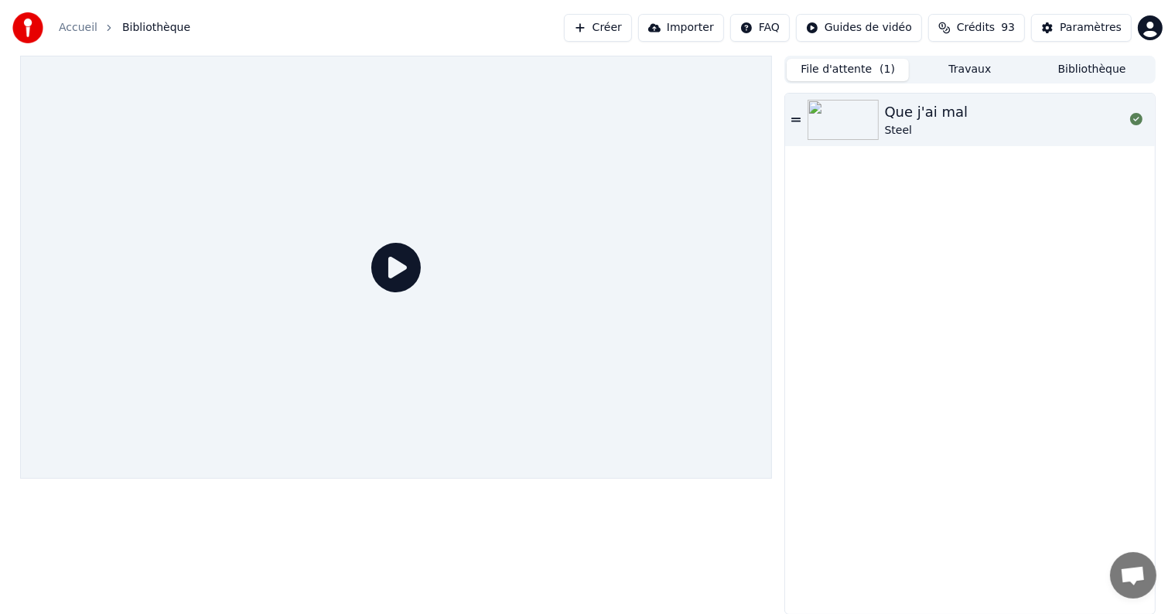
click at [859, 65] on button "File d'attente ( 1 )" at bounding box center [848, 70] width 122 height 22
click at [926, 118] on div "Que j'ai mal" at bounding box center [927, 112] width 84 height 22
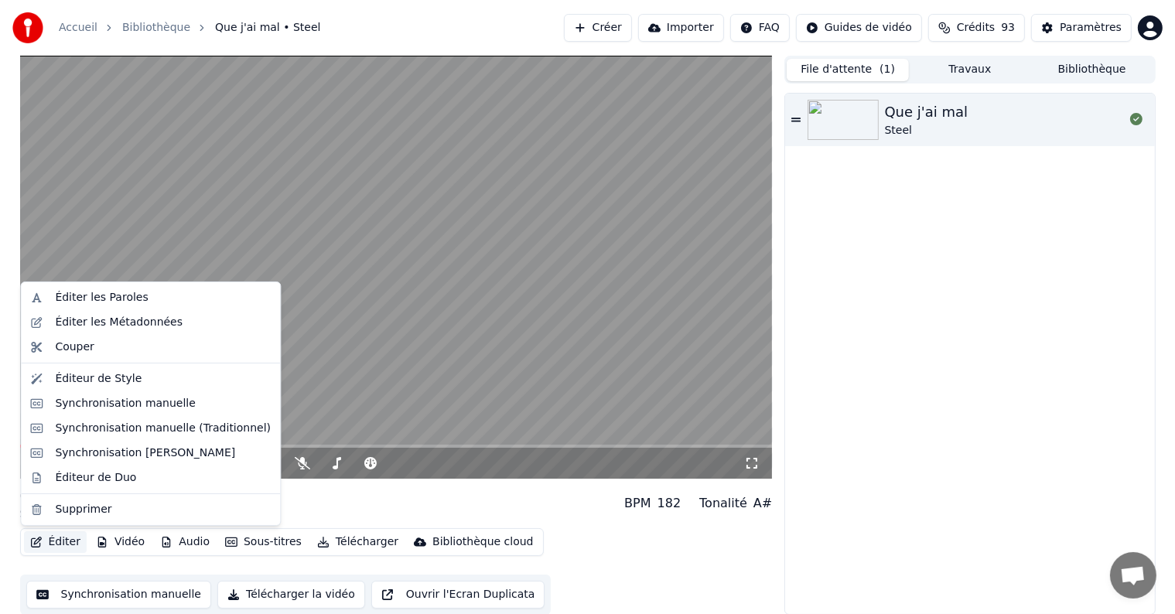
click at [53, 541] on button "Éditer" at bounding box center [55, 542] width 63 height 22
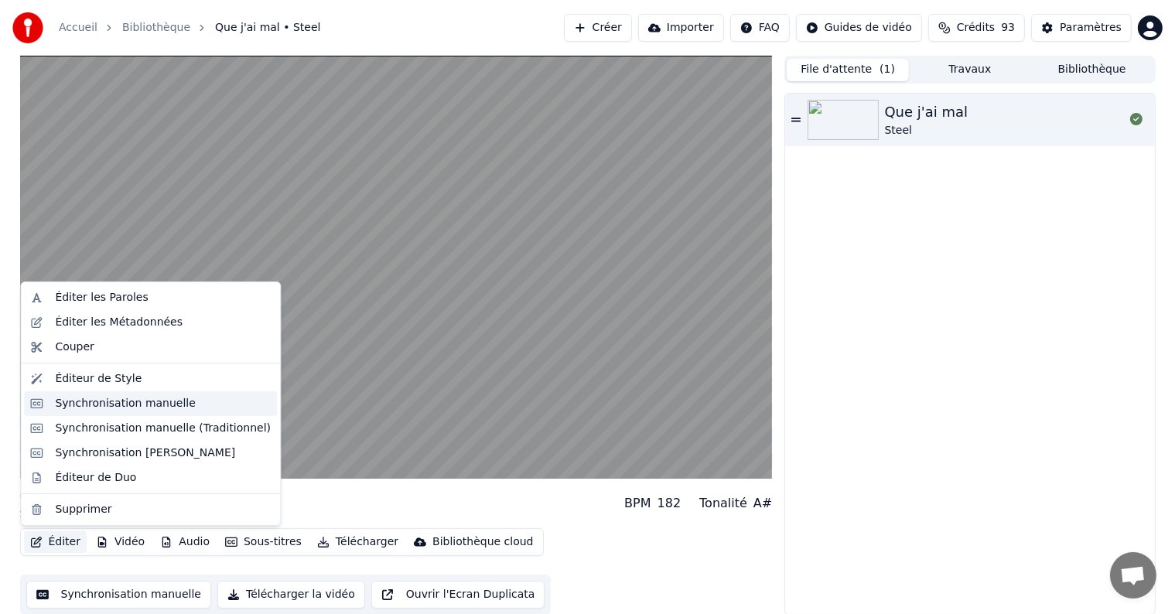
click at [80, 404] on div "Synchronisation manuelle" at bounding box center [125, 403] width 141 height 15
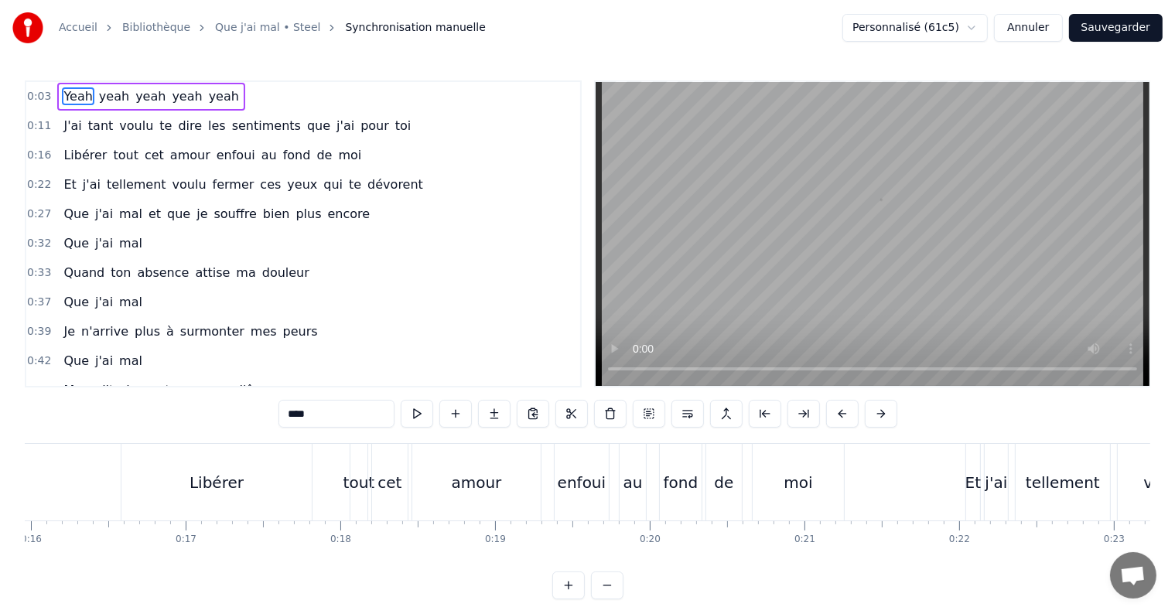
scroll to position [0, 2474]
click at [348, 482] on div "tout" at bounding box center [355, 482] width 32 height 23
type input "****"
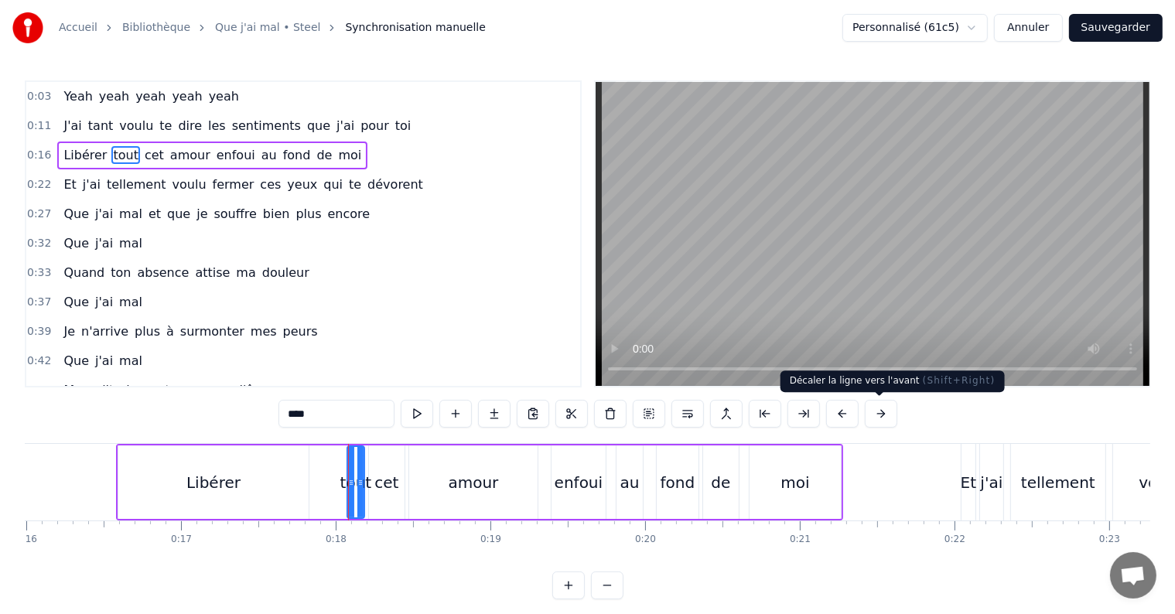
click at [873, 415] on button at bounding box center [881, 414] width 32 height 28
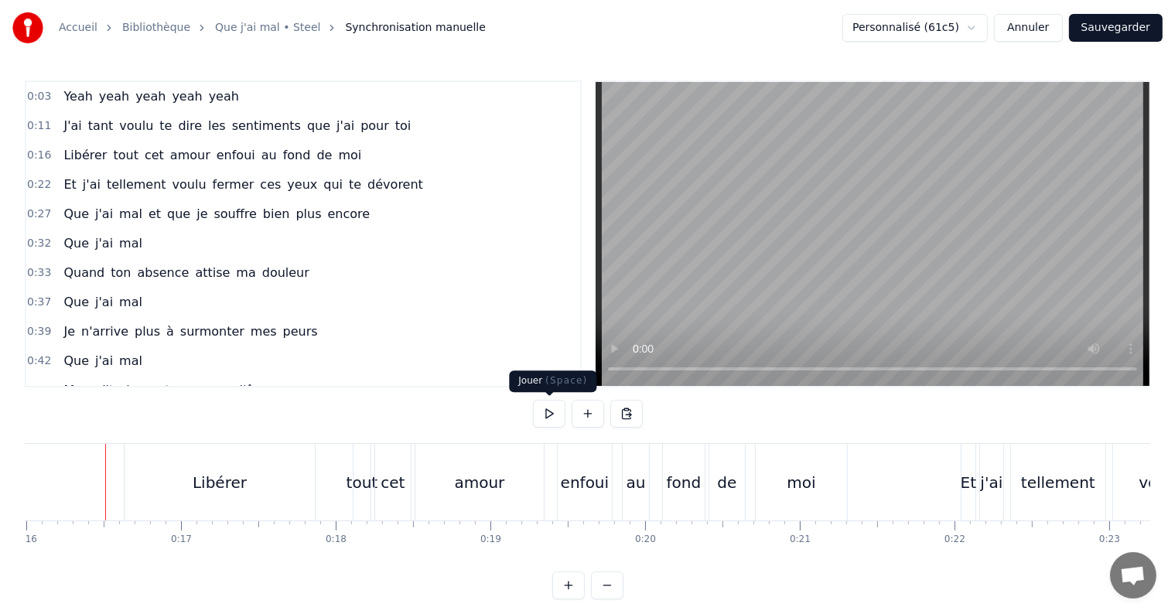
click at [552, 422] on button at bounding box center [549, 414] width 32 height 28
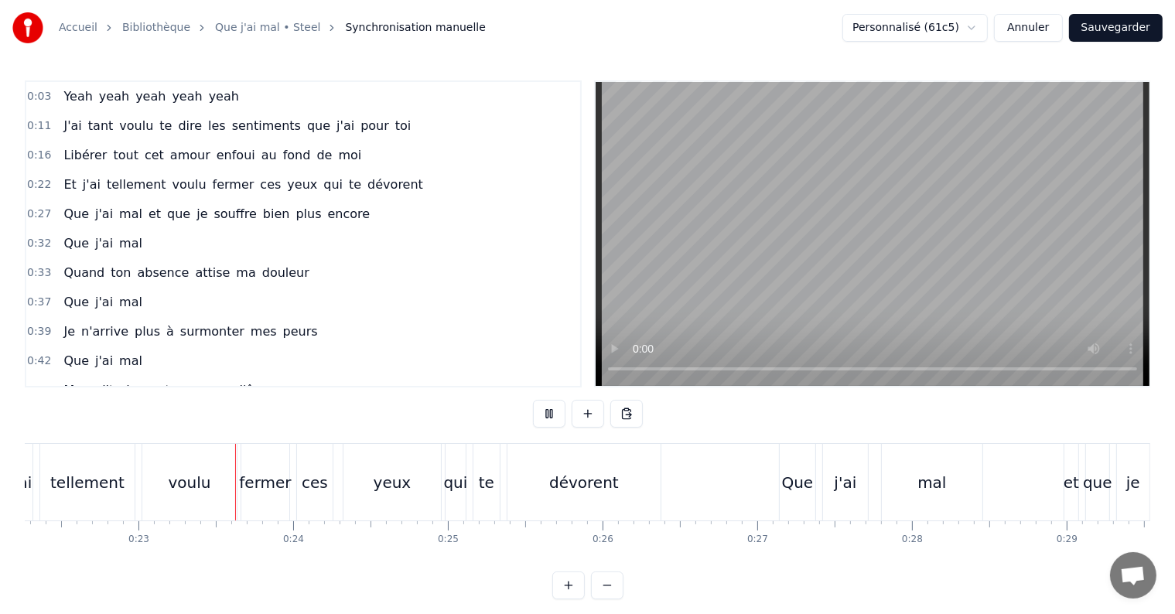
scroll to position [0, 3466]
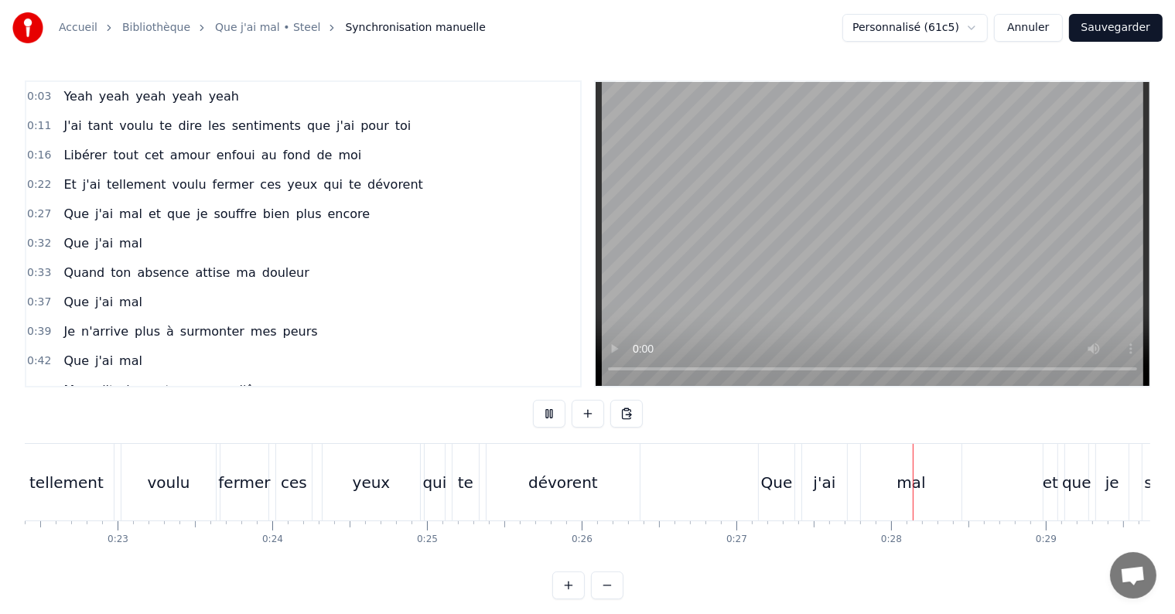
click at [533, 400] on button at bounding box center [549, 414] width 32 height 28
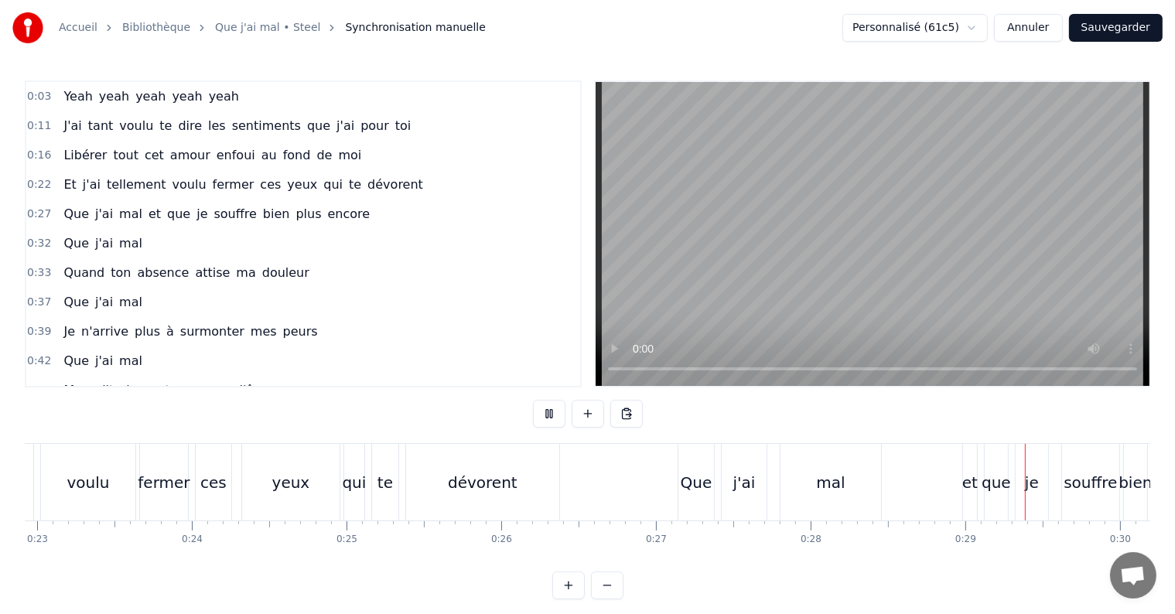
click at [767, 479] on div "Que j'ai mal et que je souffre bien plus encore" at bounding box center [1088, 482] width 820 height 77
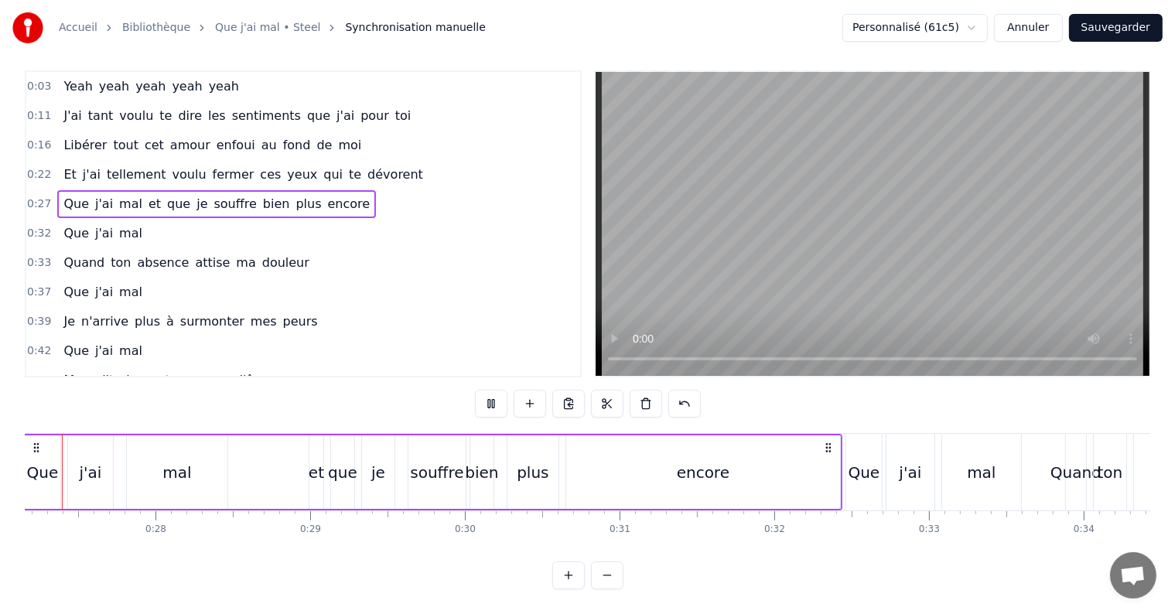
scroll to position [0, 4153]
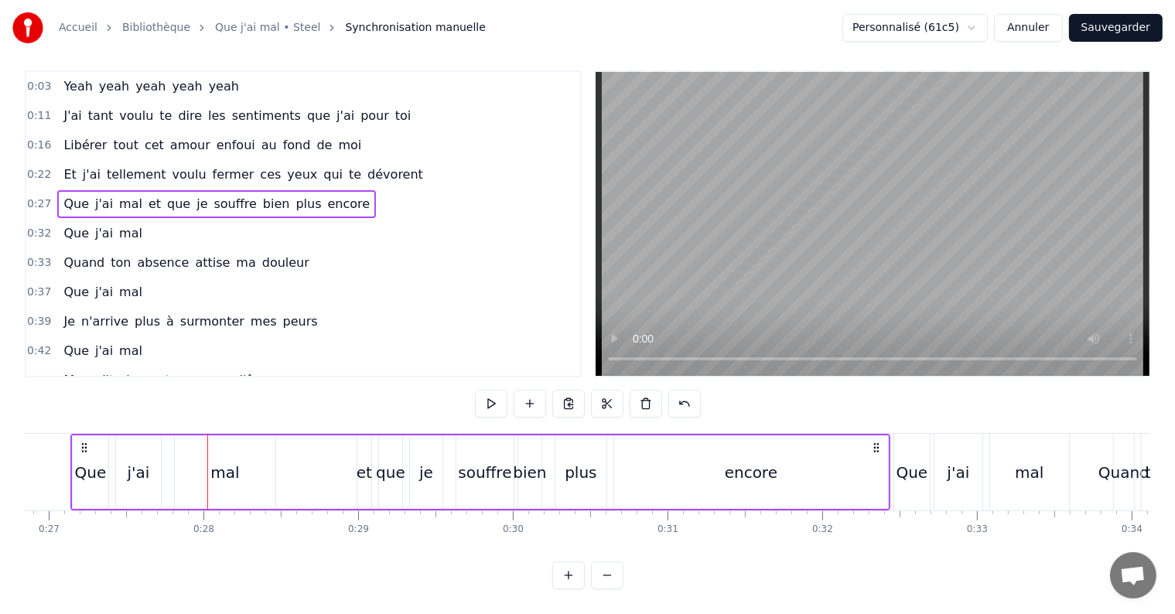
click at [77, 461] on div "Que" at bounding box center [91, 472] width 32 height 23
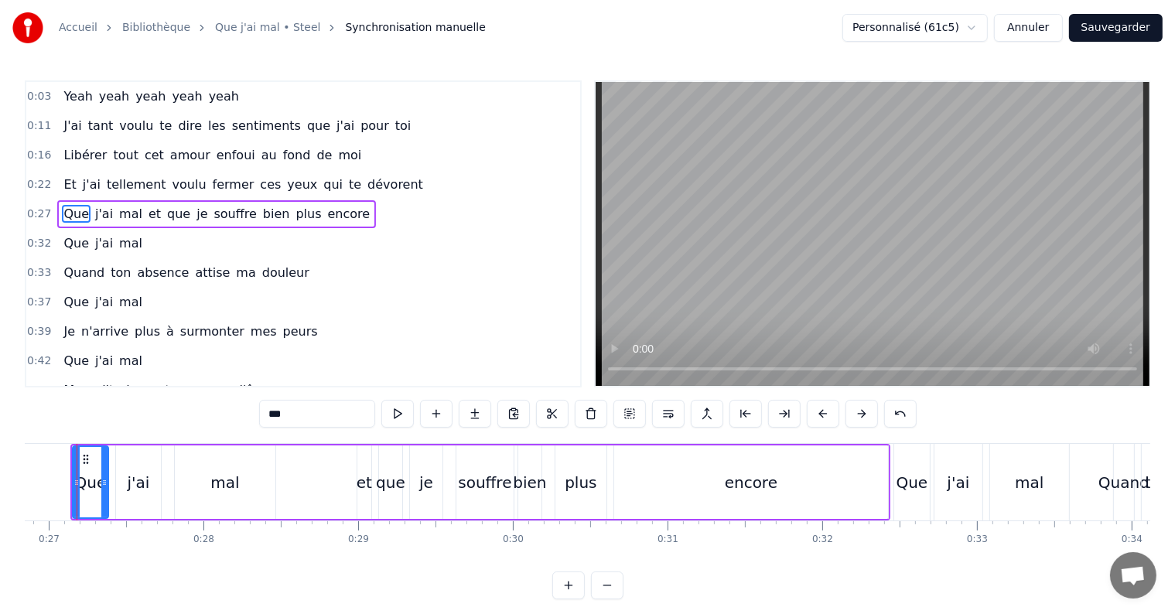
scroll to position [0, 4128]
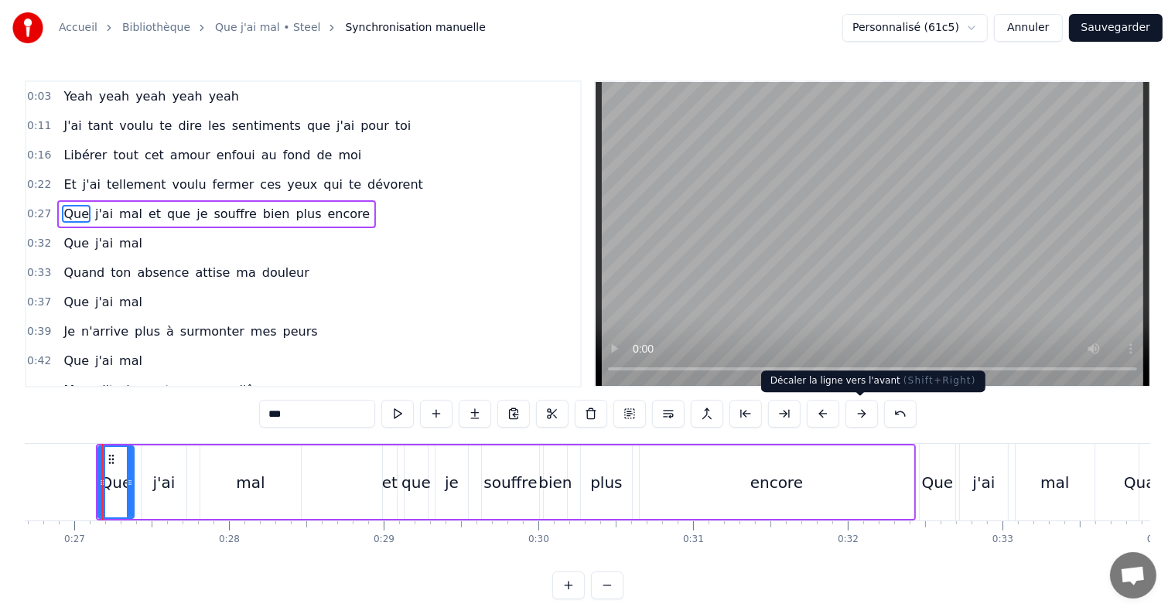
click at [849, 412] on button at bounding box center [861, 414] width 32 height 28
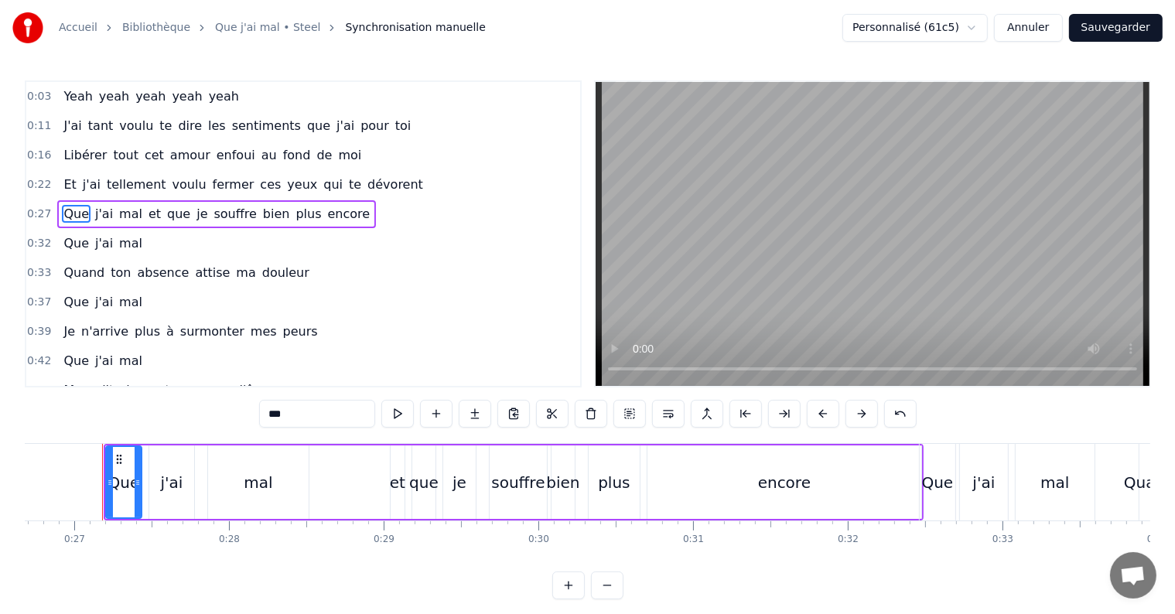
click at [845, 400] on button at bounding box center [861, 414] width 32 height 28
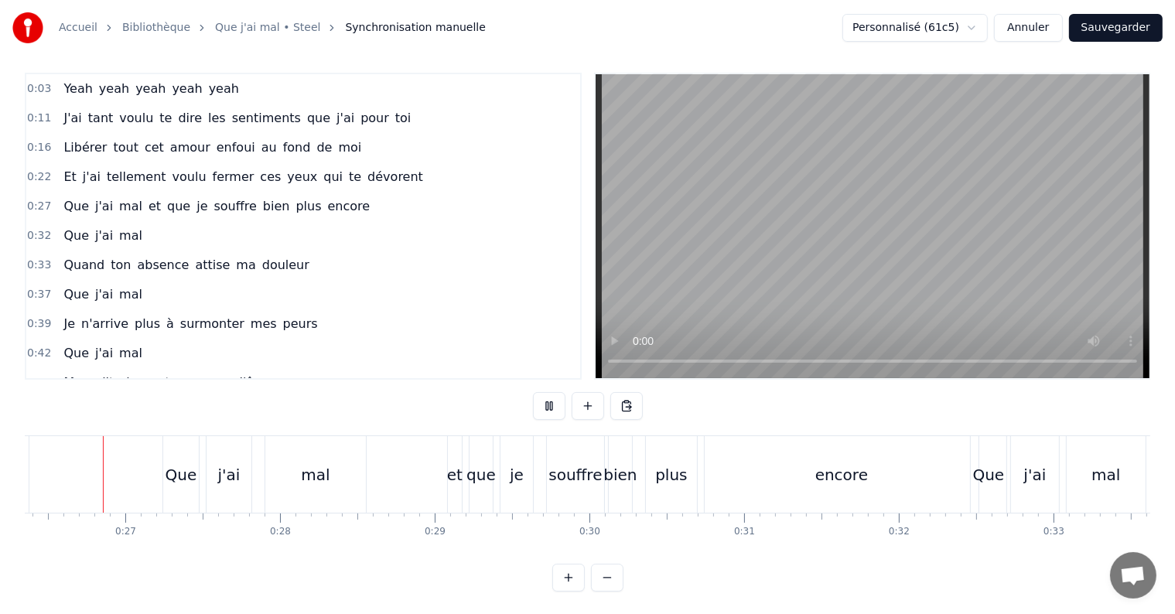
scroll to position [23, 0]
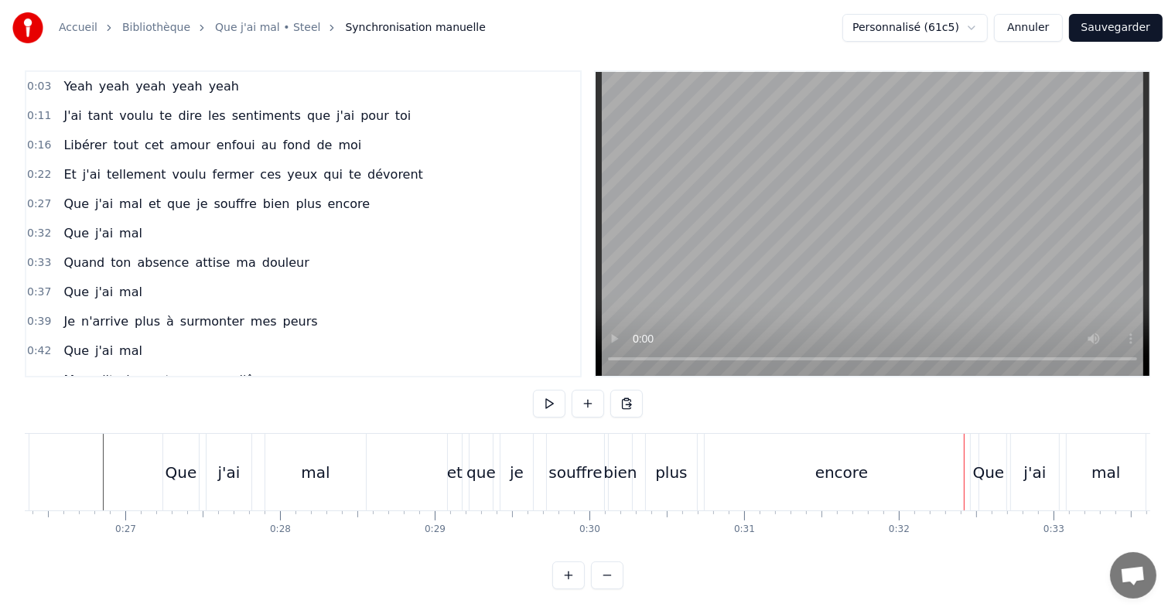
click at [989, 461] on div "Que" at bounding box center [989, 472] width 32 height 23
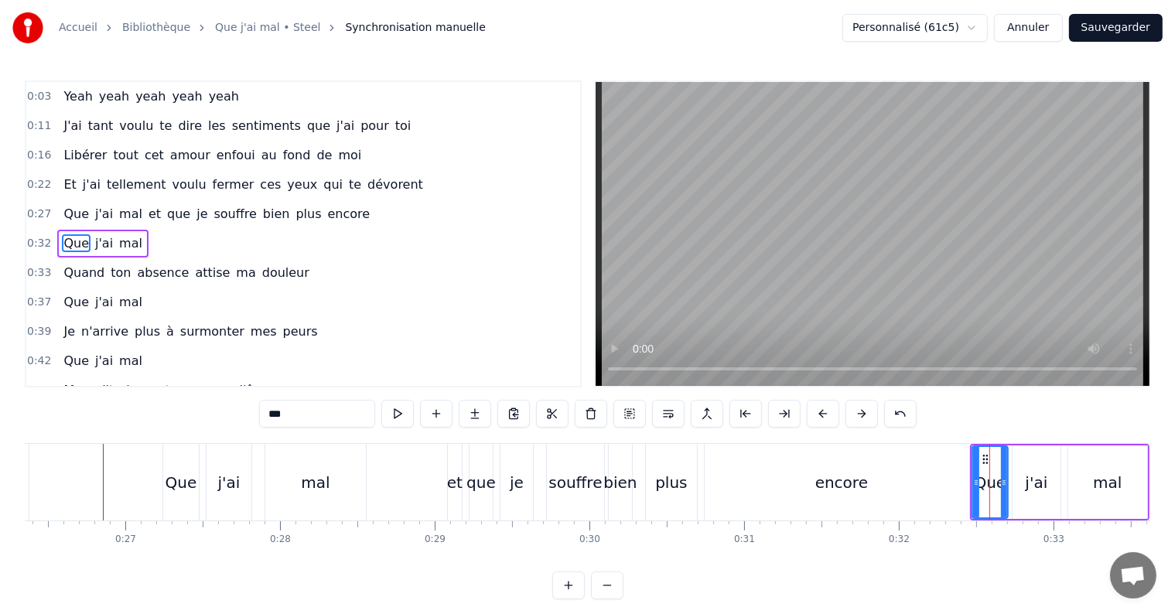
scroll to position [4, 0]
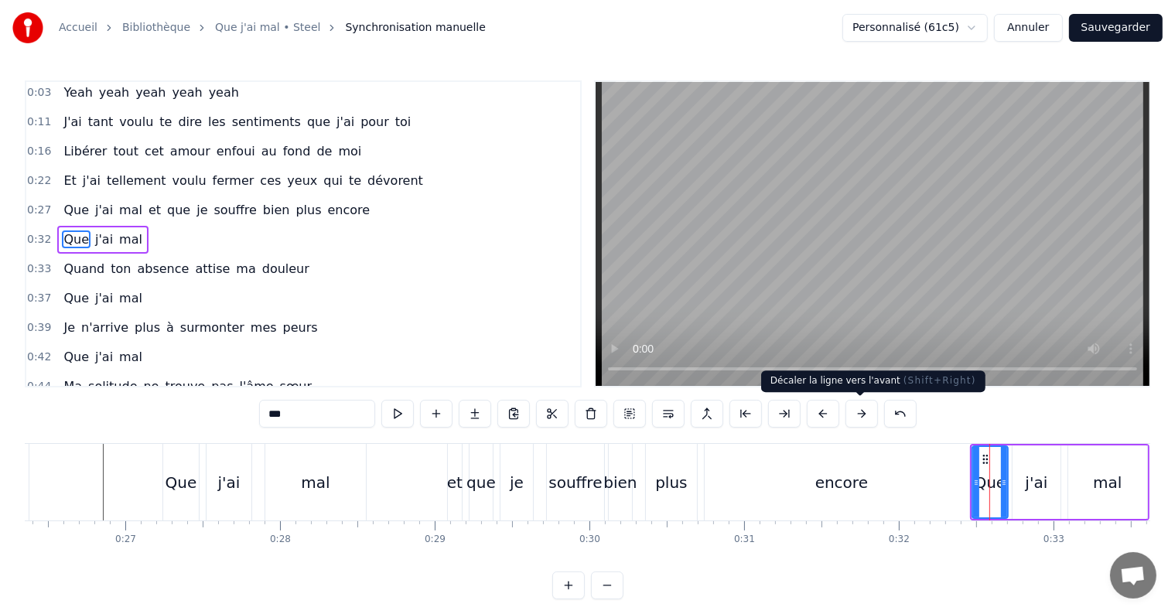
click at [856, 415] on button at bounding box center [861, 414] width 32 height 28
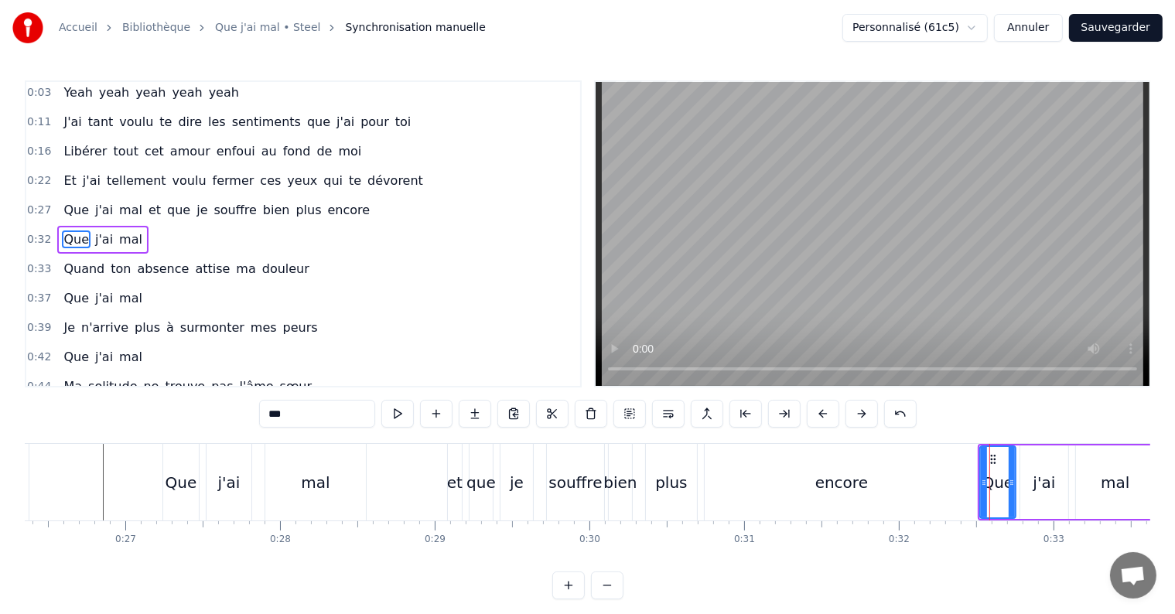
click at [928, 501] on div "encore" at bounding box center [842, 482] width 274 height 77
type input "******"
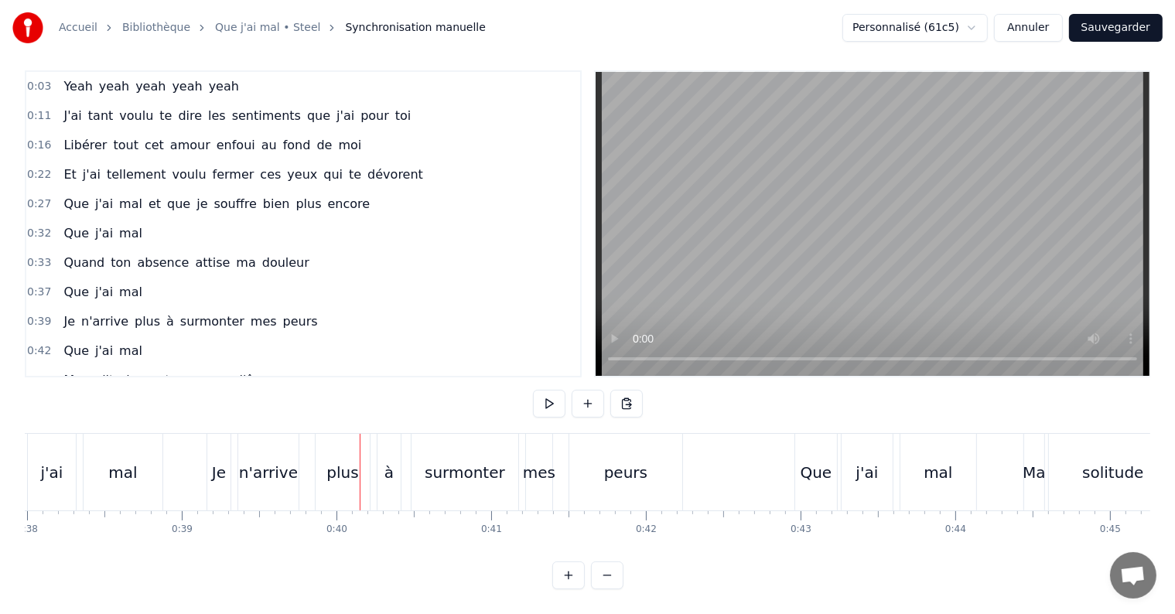
scroll to position [0, 5876]
click at [214, 463] on div "Je" at bounding box center [220, 472] width 14 height 23
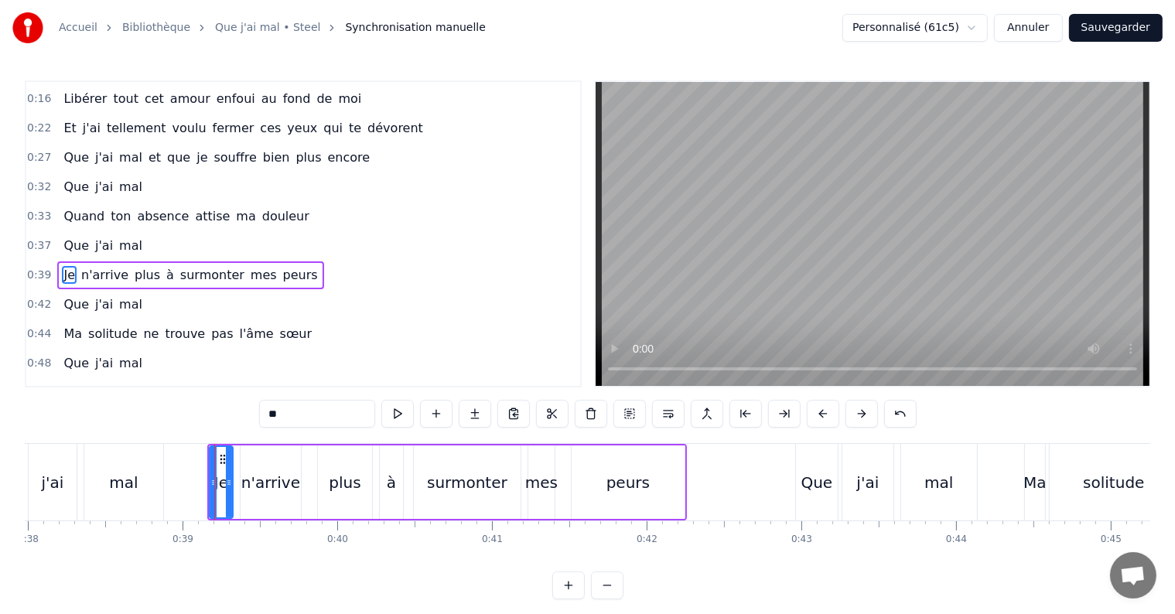
scroll to position [90, 0]
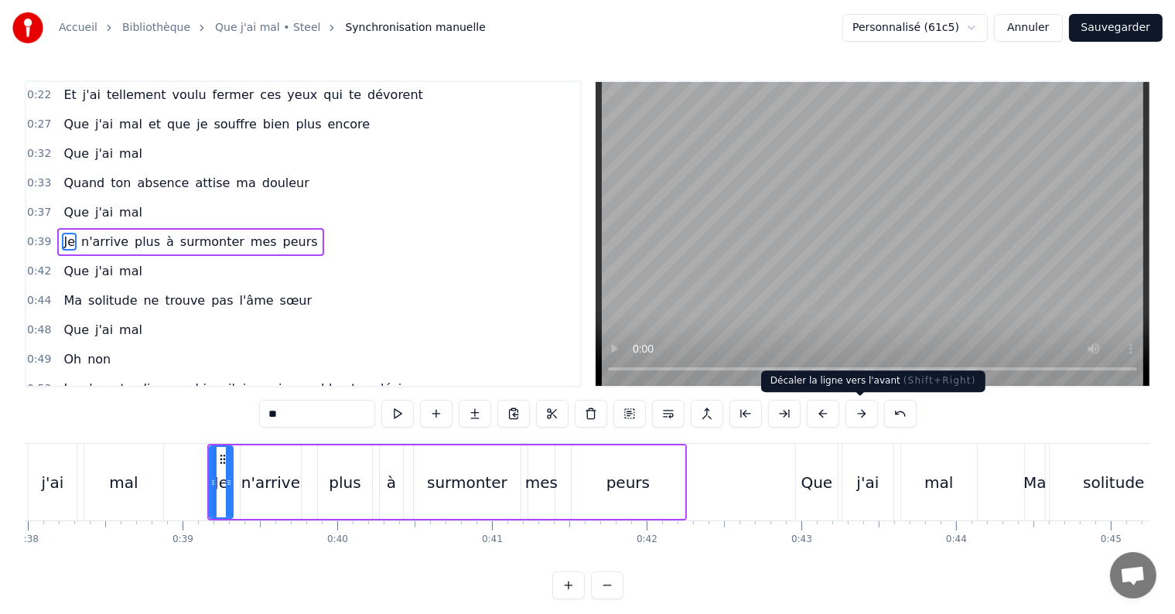
click at [869, 409] on button at bounding box center [861, 414] width 32 height 28
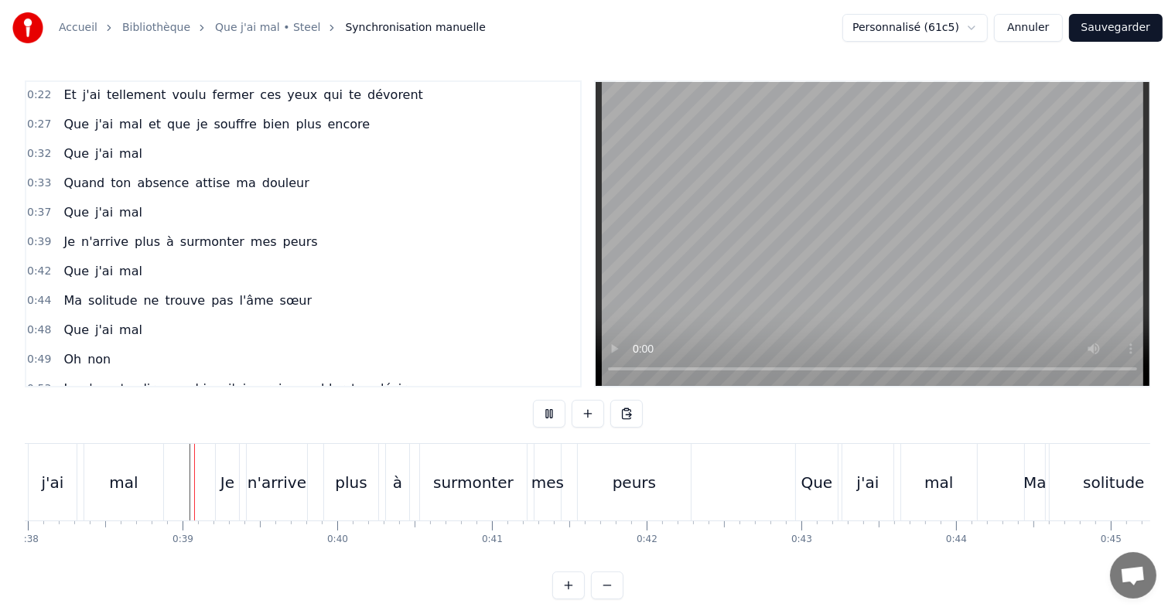
scroll to position [23, 0]
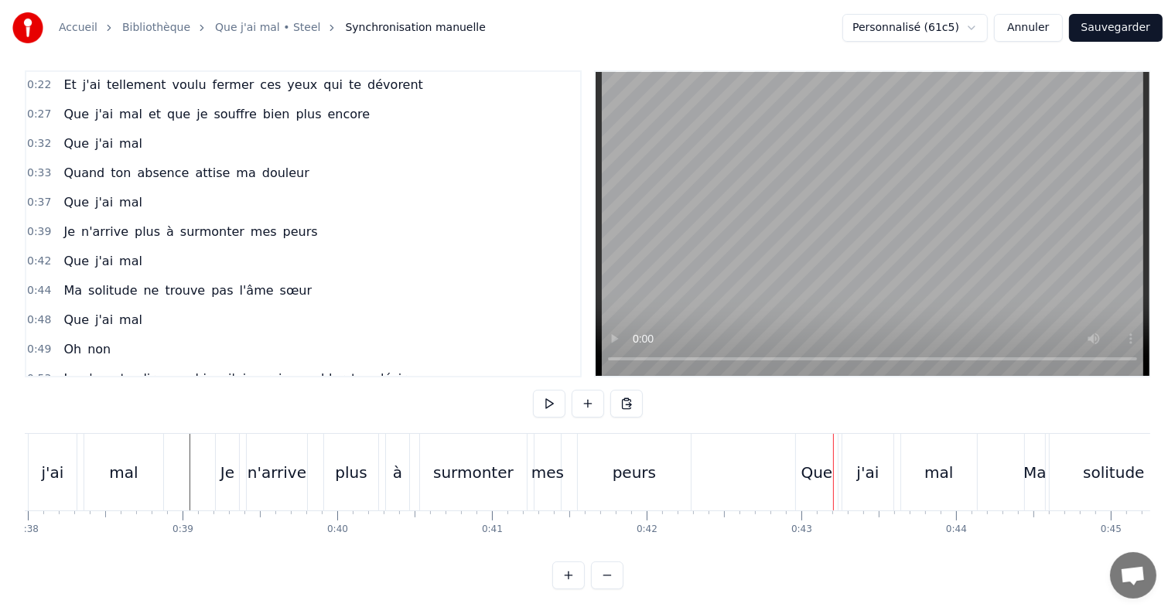
click at [807, 461] on div "Que" at bounding box center [817, 472] width 32 height 23
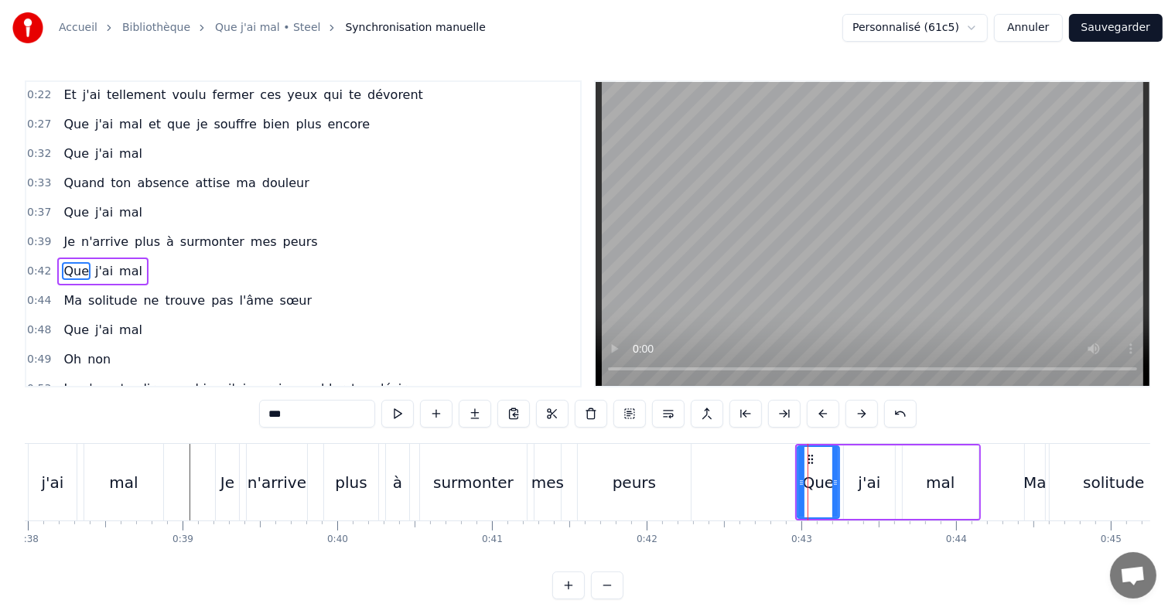
scroll to position [118, 0]
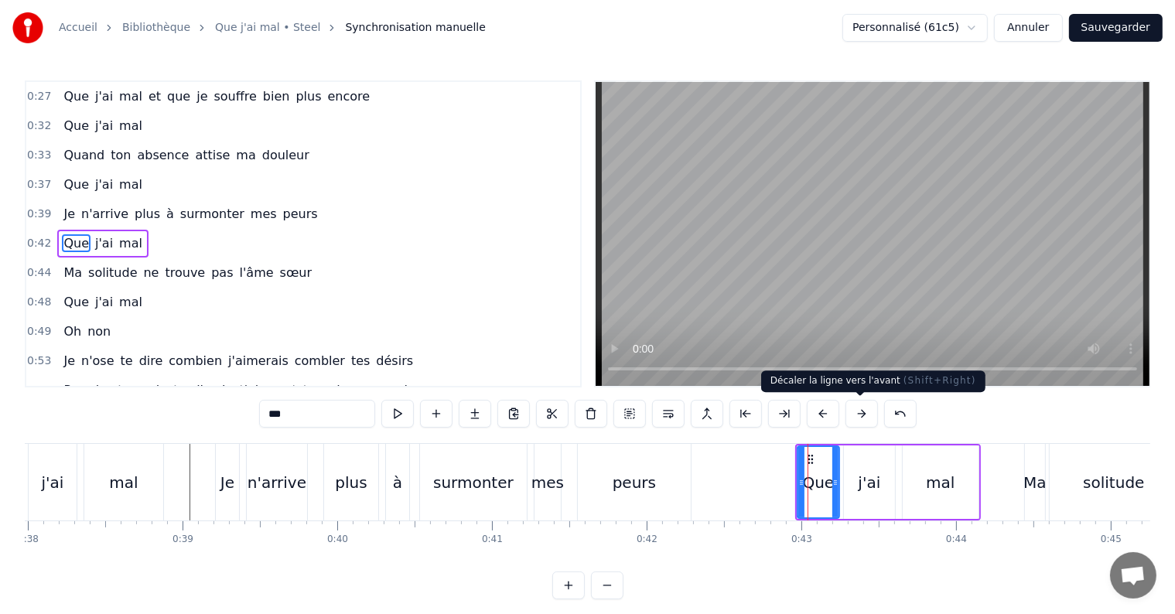
click at [857, 414] on button at bounding box center [861, 414] width 32 height 28
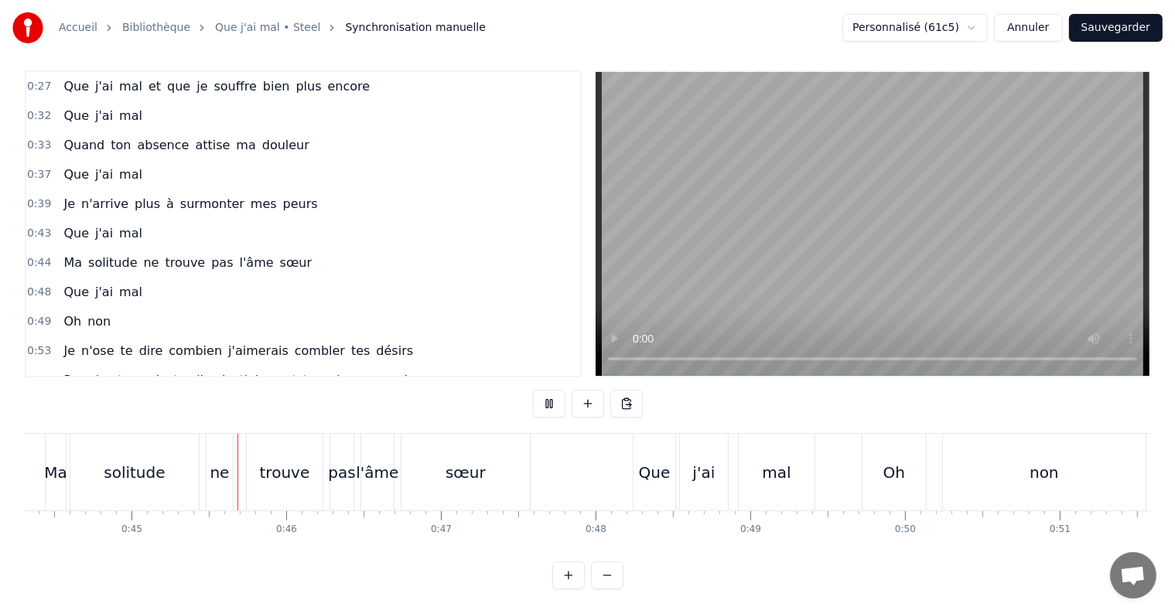
scroll to position [0, 6878]
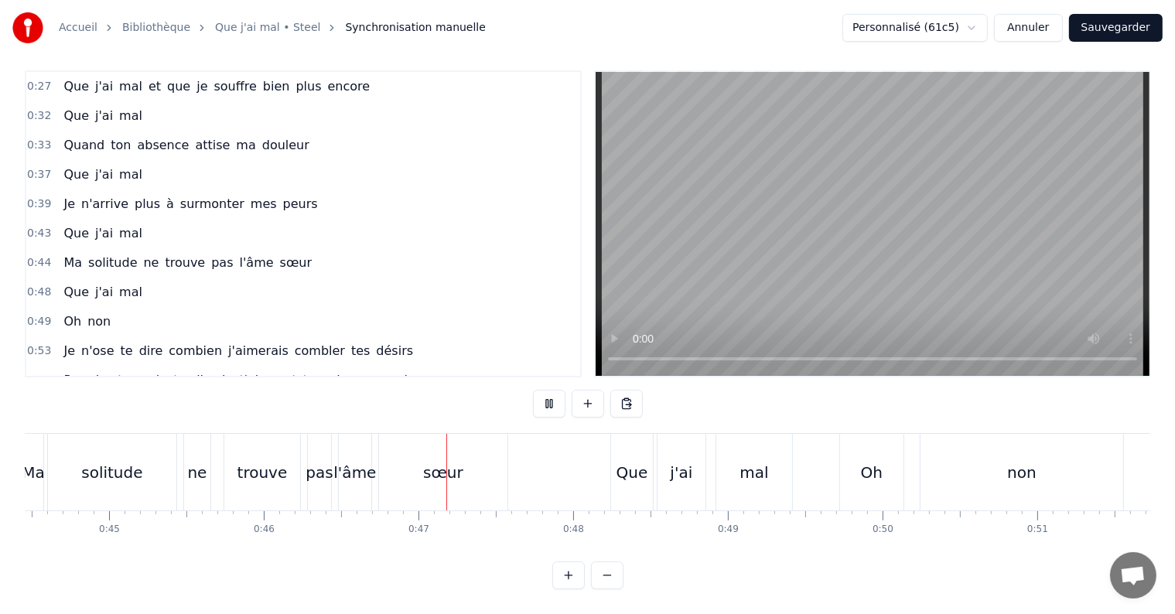
click at [619, 461] on div "Que" at bounding box center [633, 472] width 32 height 23
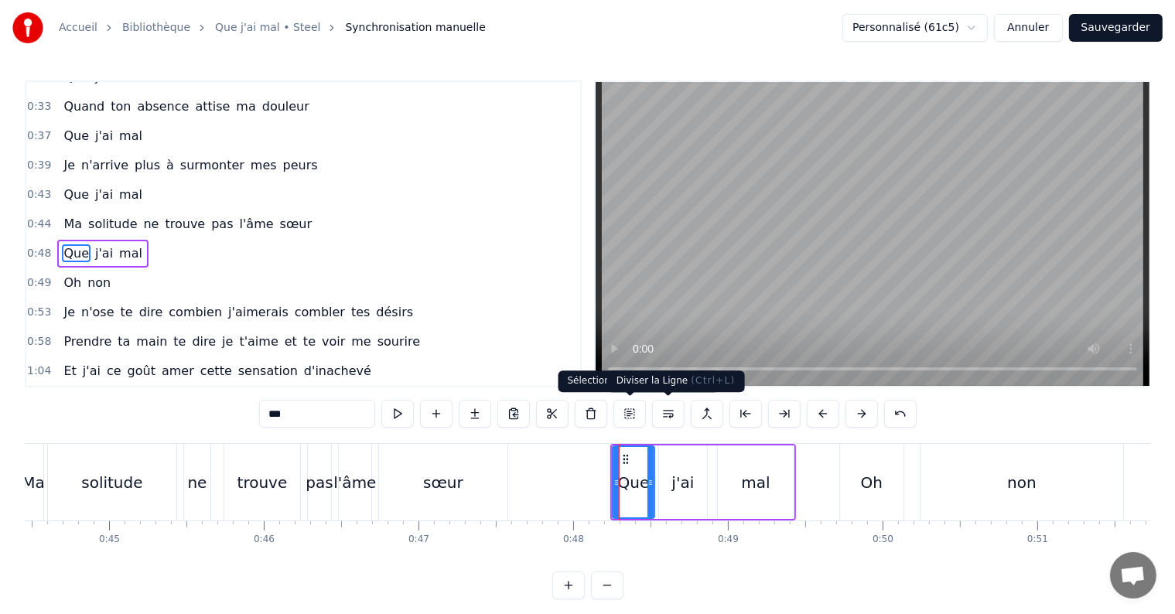
scroll to position [175, 0]
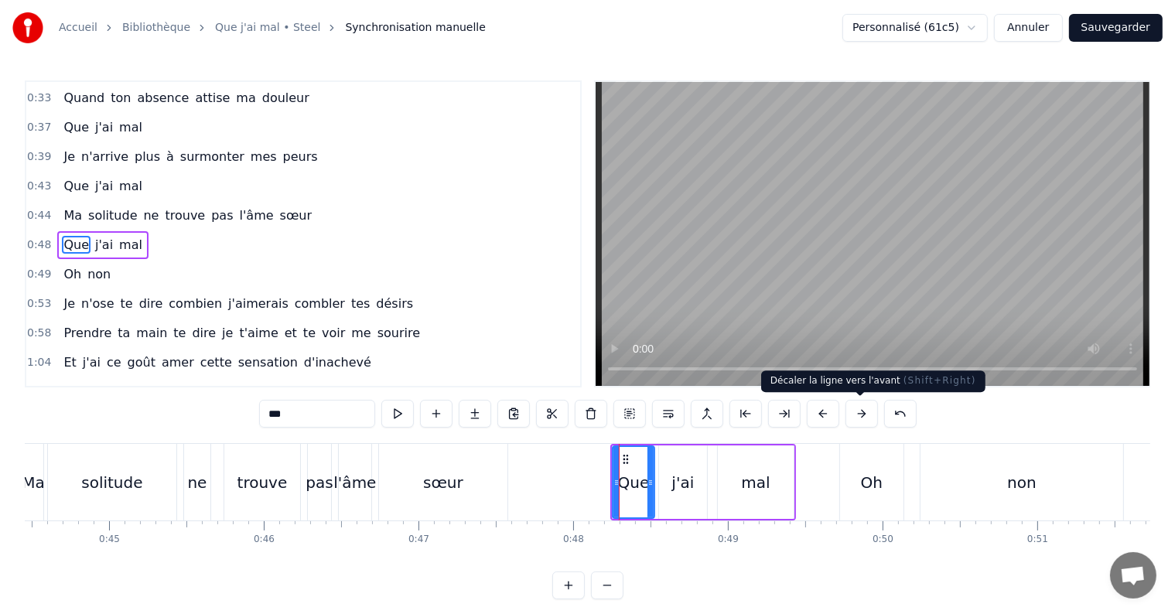
click at [852, 410] on button at bounding box center [861, 414] width 32 height 28
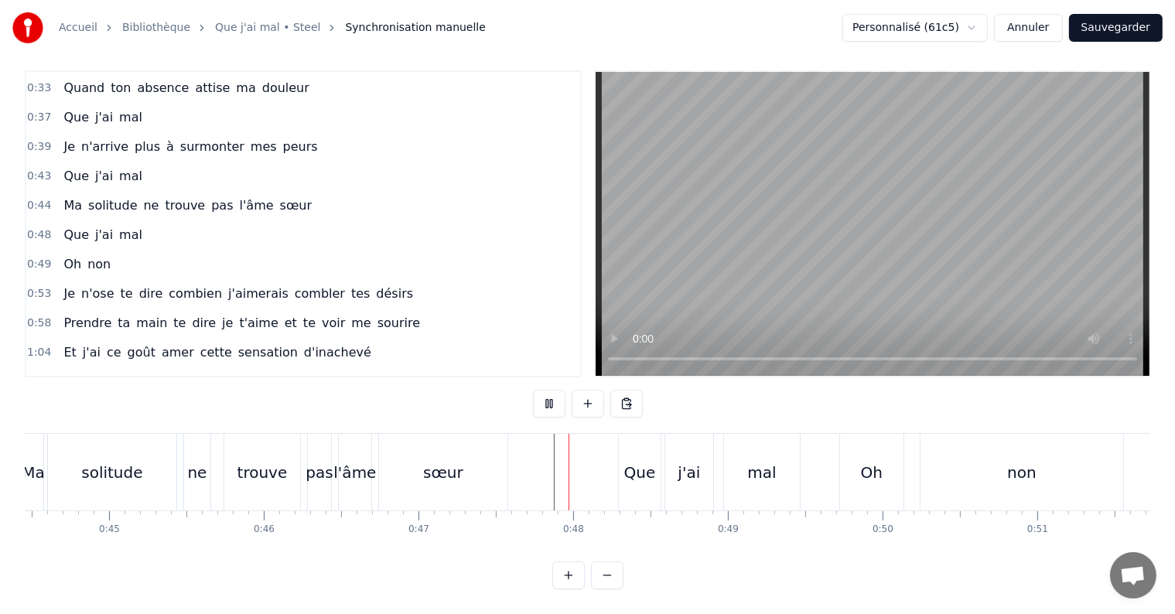
scroll to position [23, 0]
click at [859, 456] on div "Oh" at bounding box center [871, 472] width 63 height 77
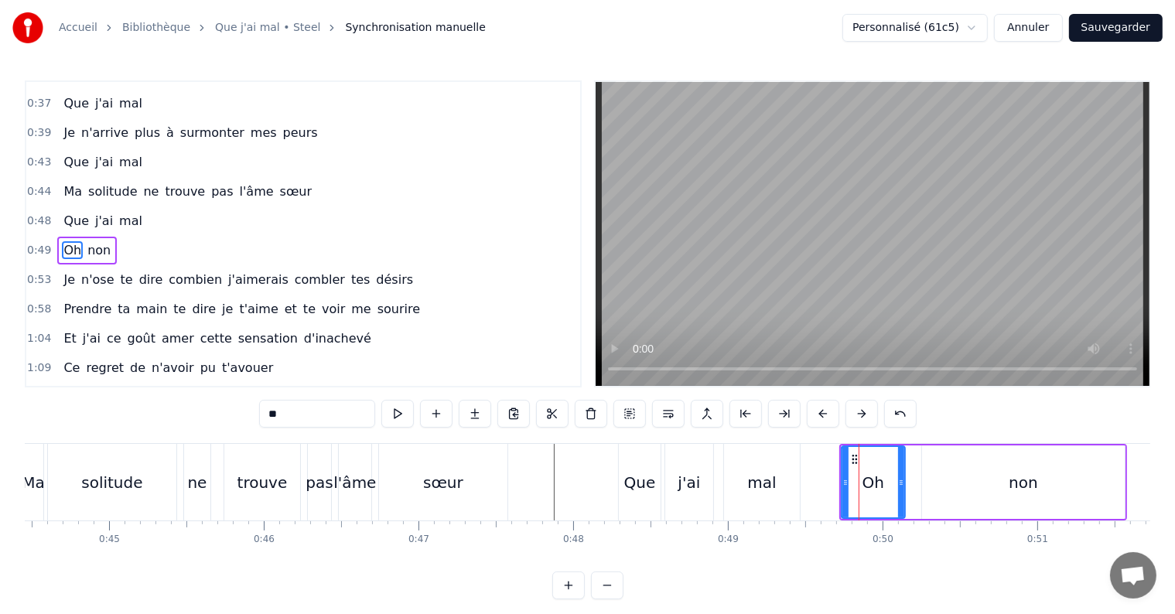
scroll to position [203, 0]
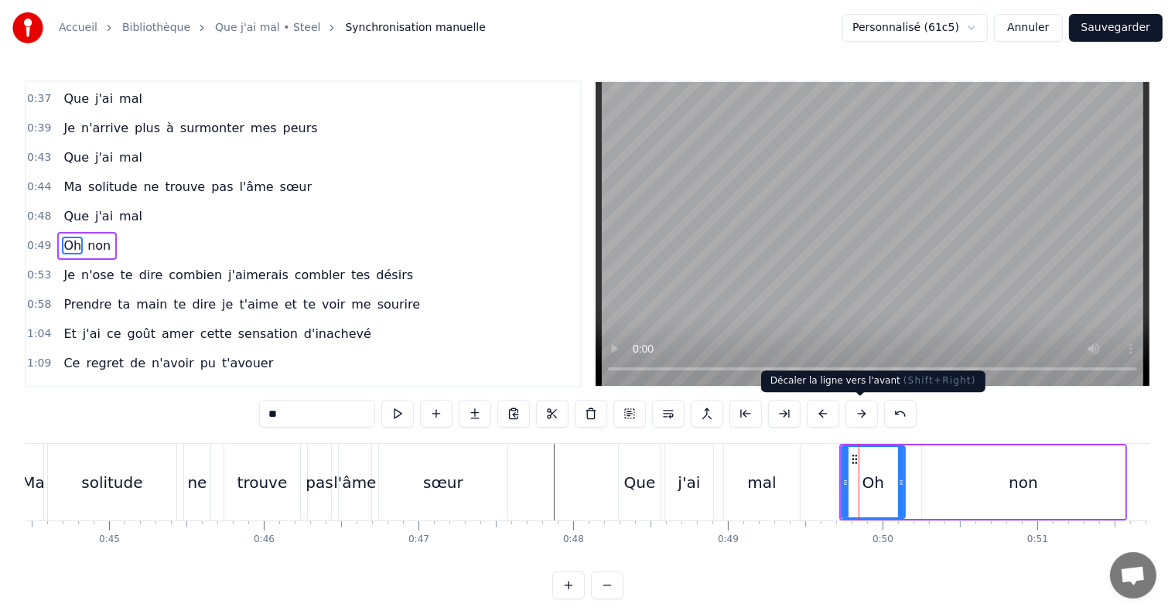
click at [851, 411] on button at bounding box center [861, 414] width 32 height 28
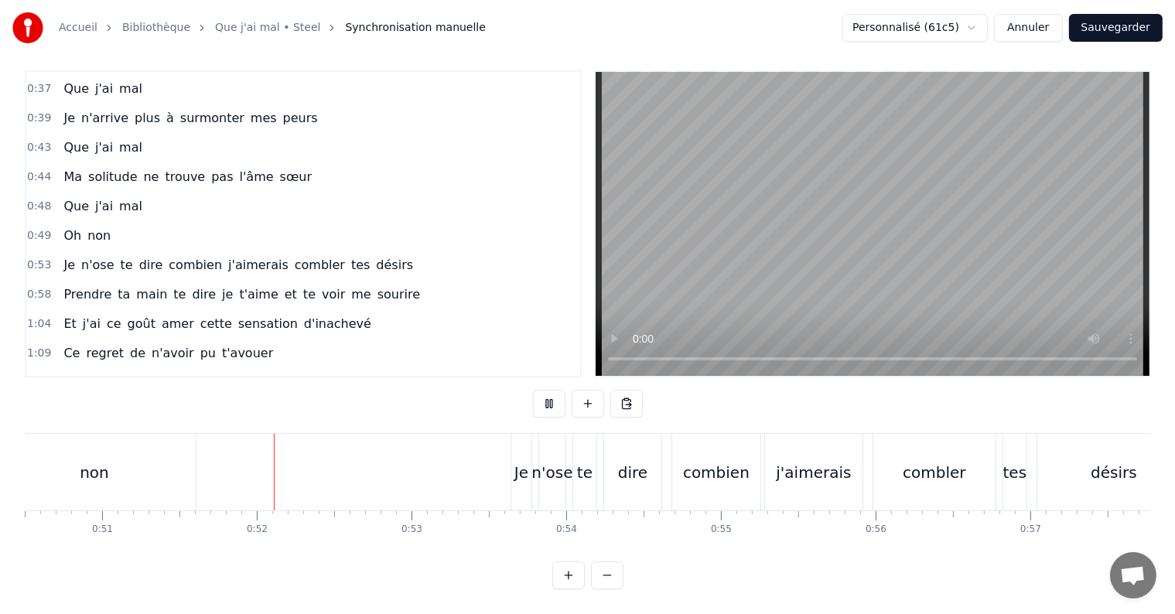
scroll to position [0, 7879]
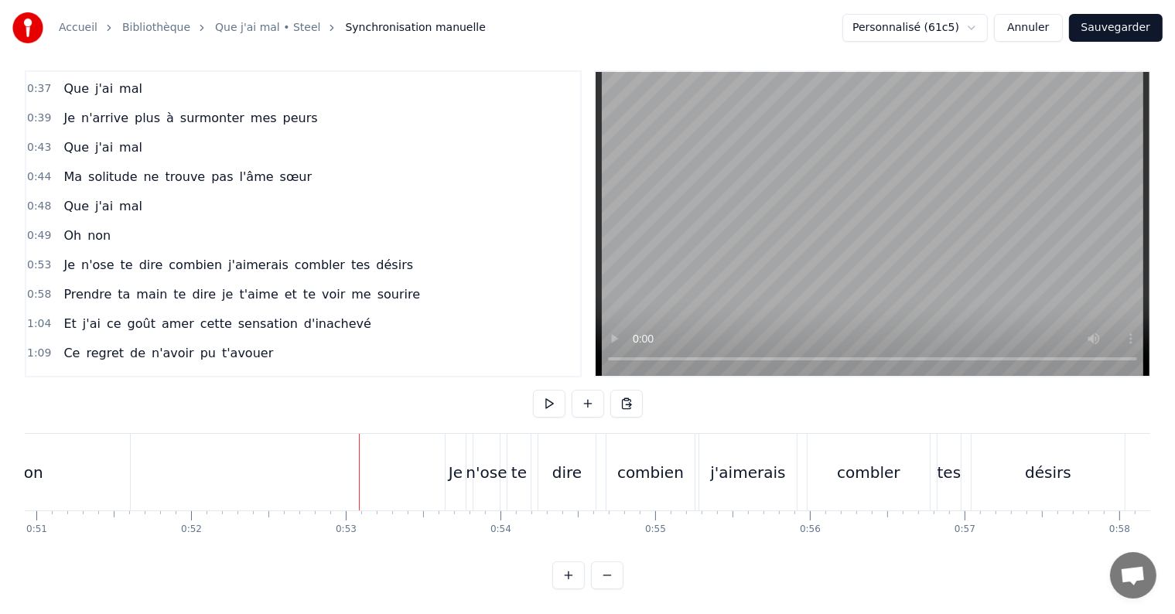
click at [458, 461] on div "Je" at bounding box center [456, 472] width 14 height 23
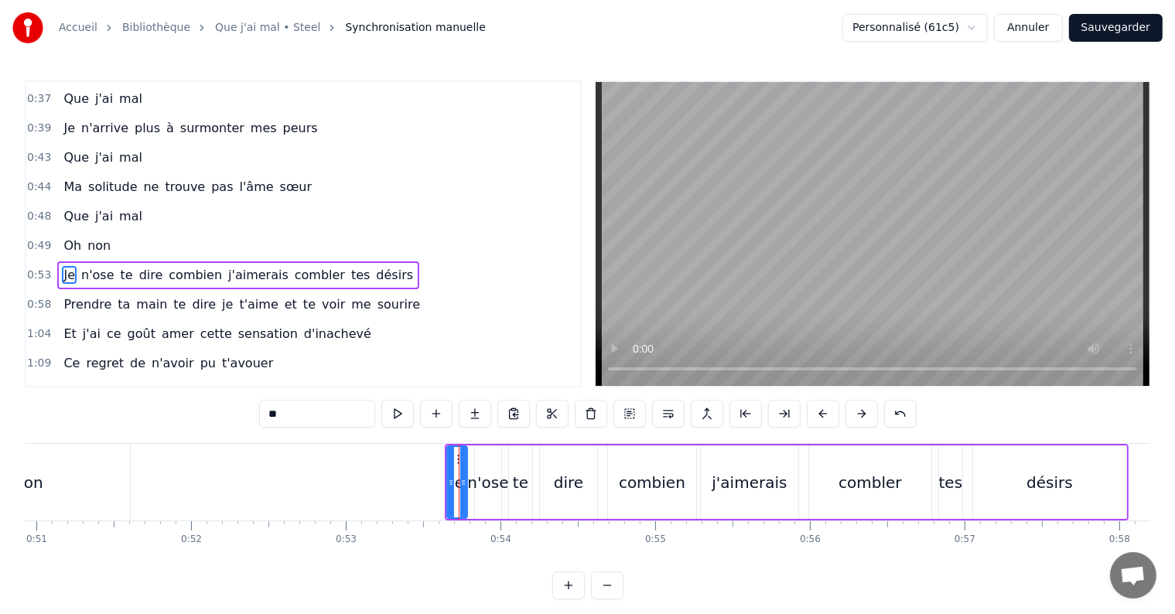
scroll to position [232, 0]
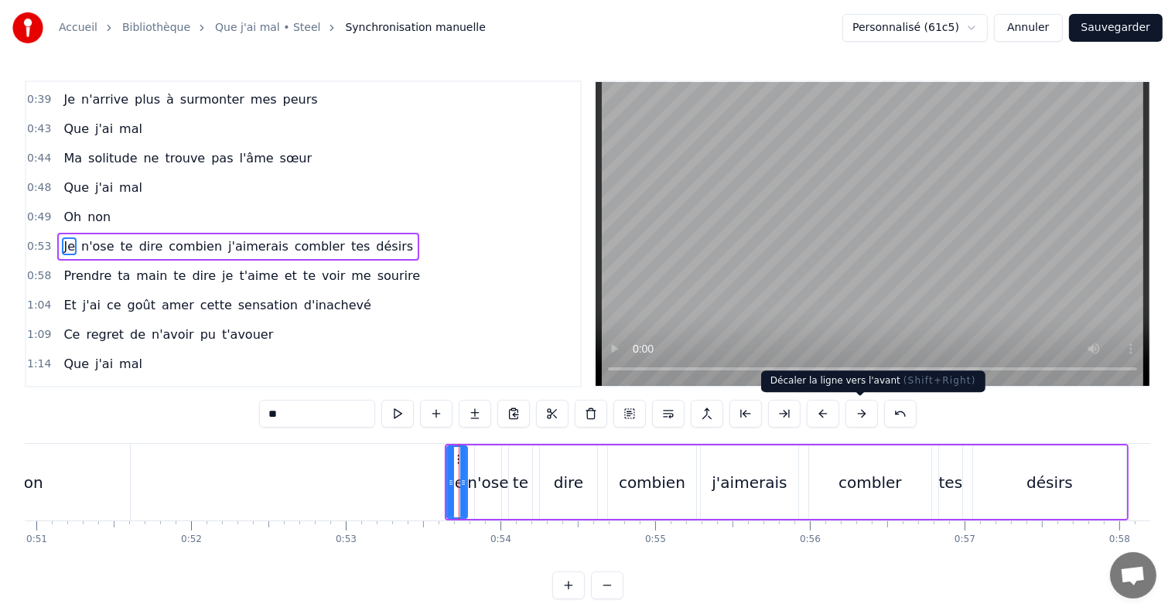
click at [851, 408] on button at bounding box center [861, 414] width 32 height 28
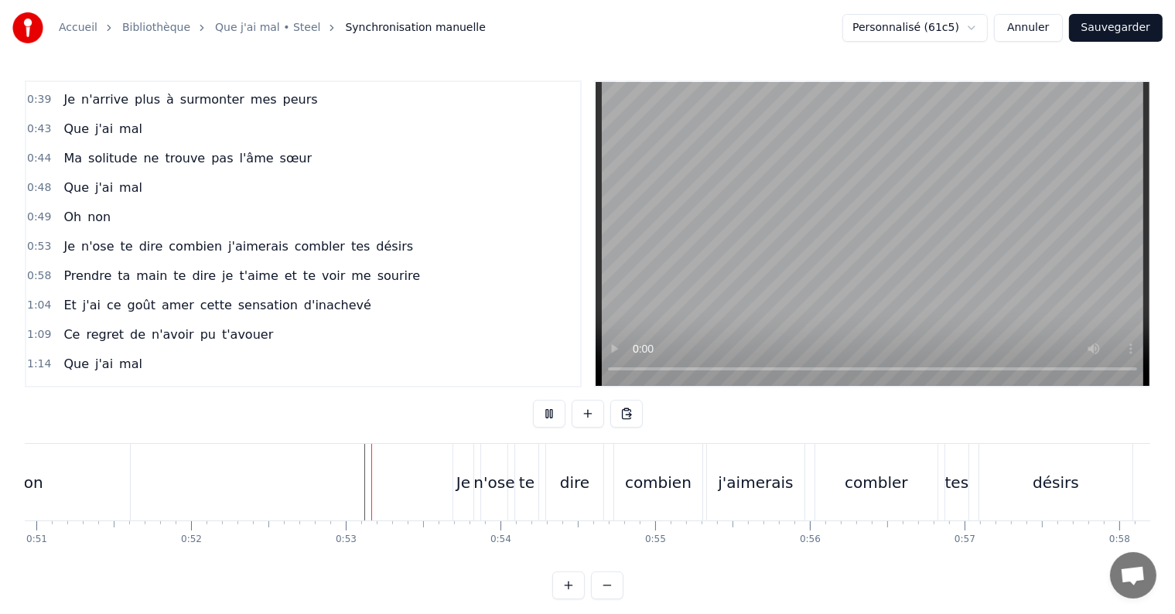
scroll to position [23, 0]
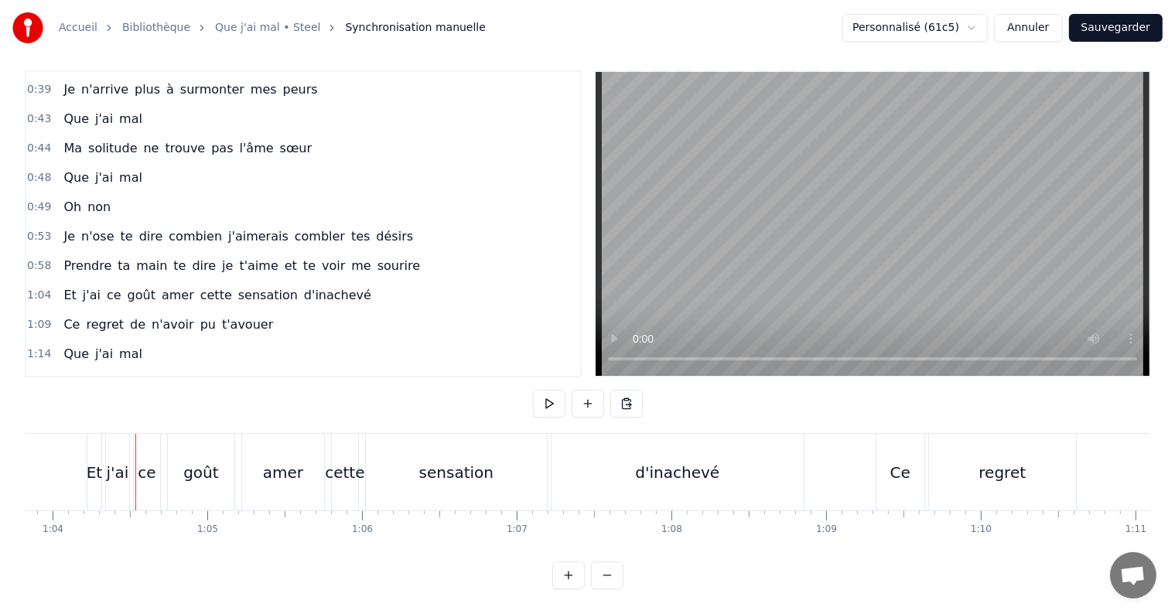
scroll to position [0, 9875]
click at [85, 464] on div "Et" at bounding box center [92, 472] width 15 height 77
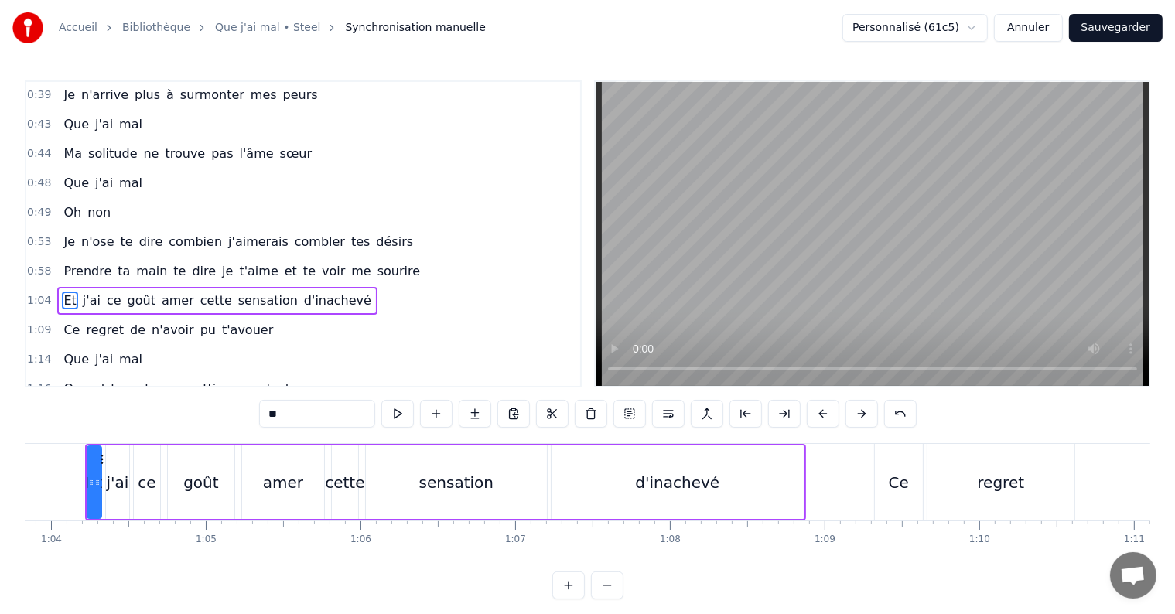
scroll to position [0, 9857]
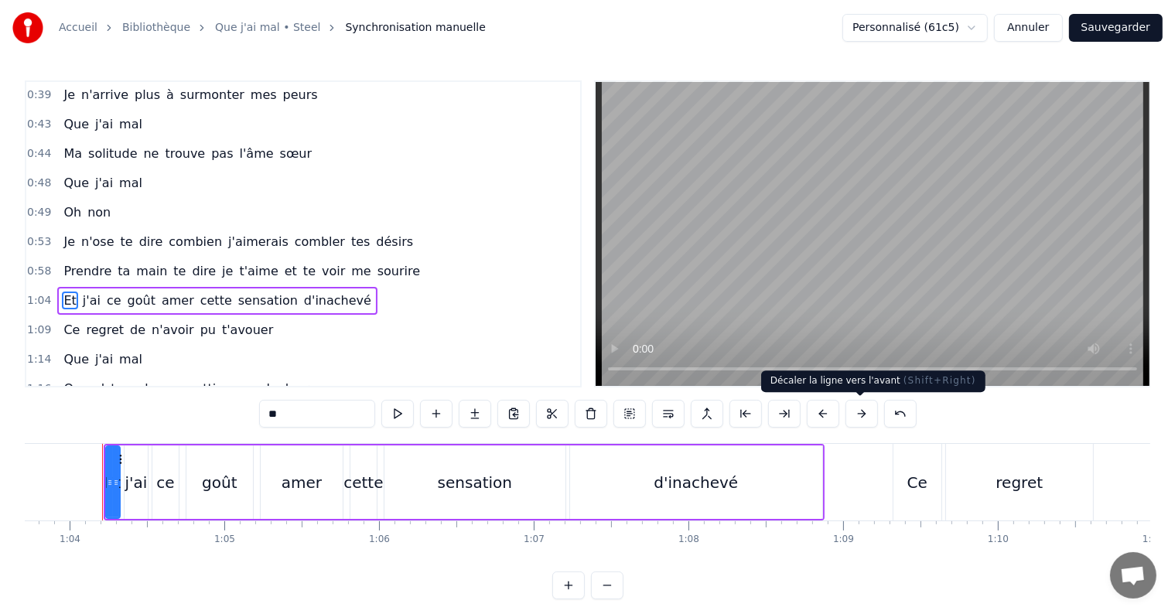
click at [857, 418] on button at bounding box center [861, 414] width 32 height 28
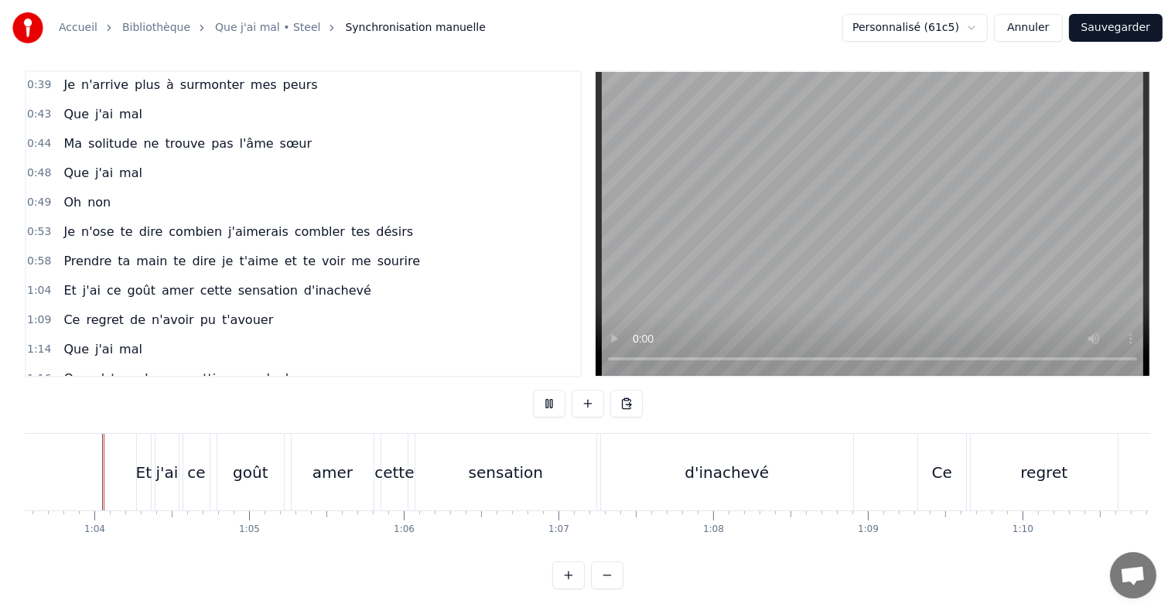
scroll to position [23, 0]
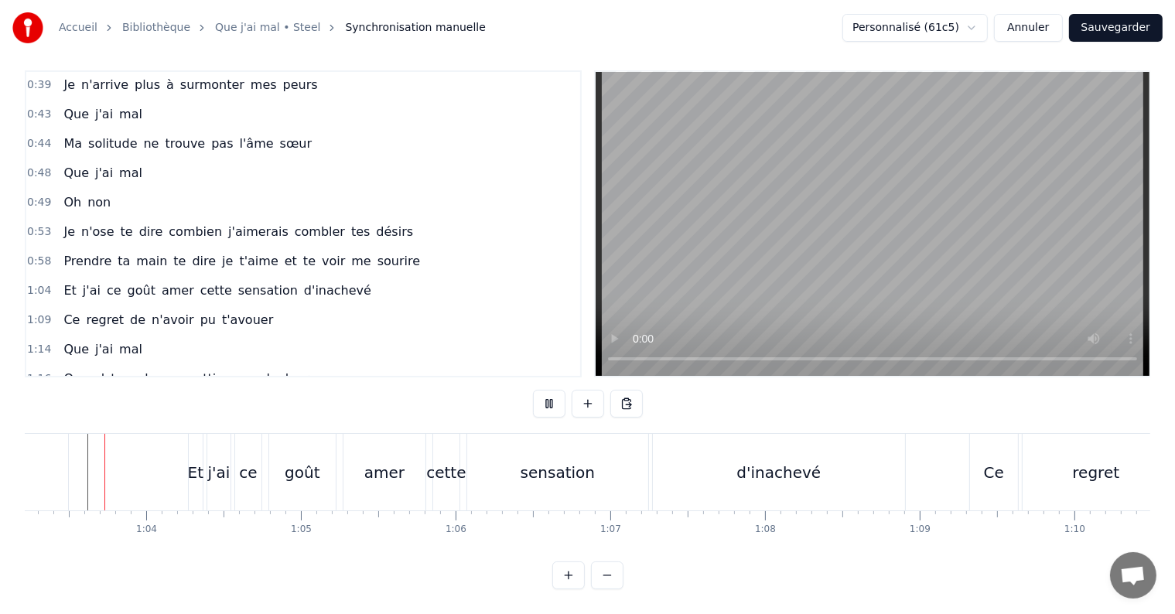
scroll to position [0, 9765]
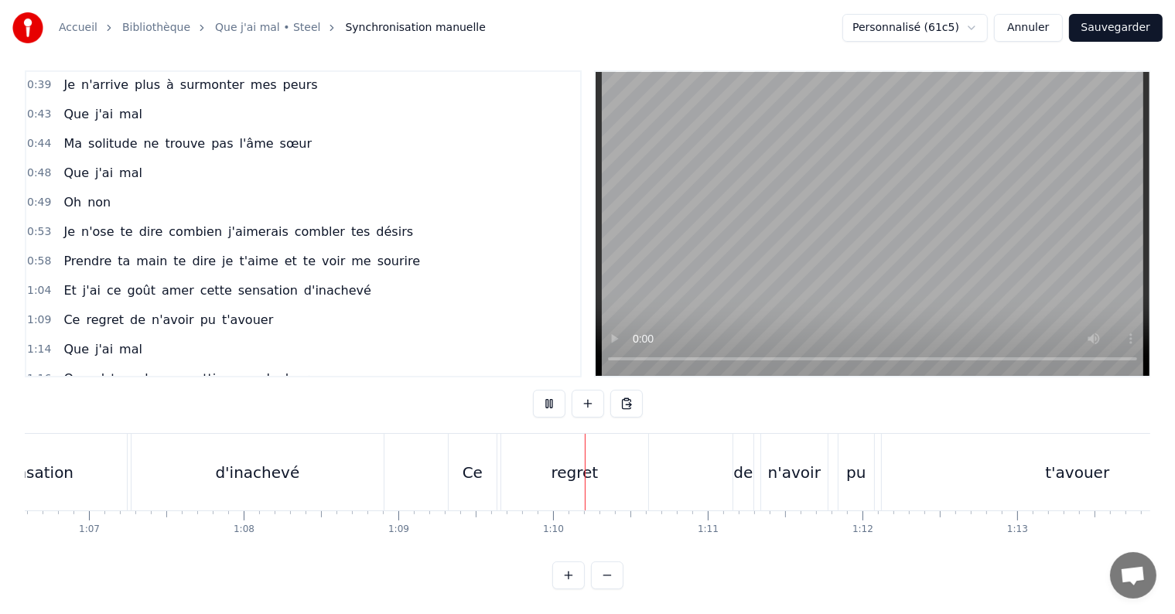
click at [169, 459] on div "Et j'ai ce goût amer cette sensation d'inachevé" at bounding box center [27, 472] width 721 height 77
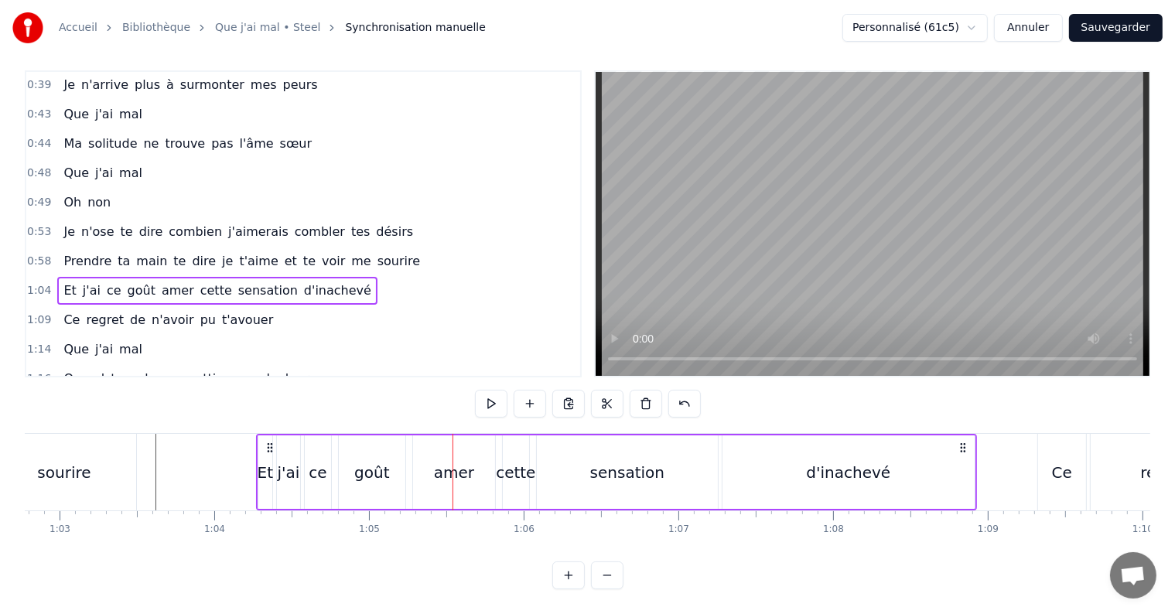
scroll to position [0, 9700]
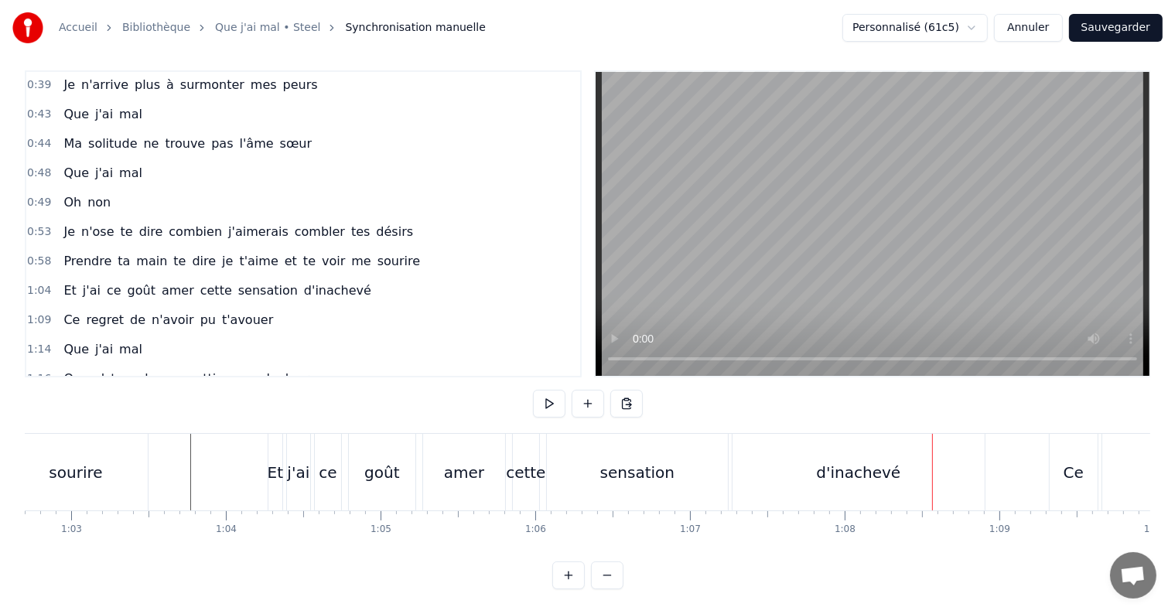
click at [834, 461] on div "d'inachevé" at bounding box center [858, 472] width 84 height 23
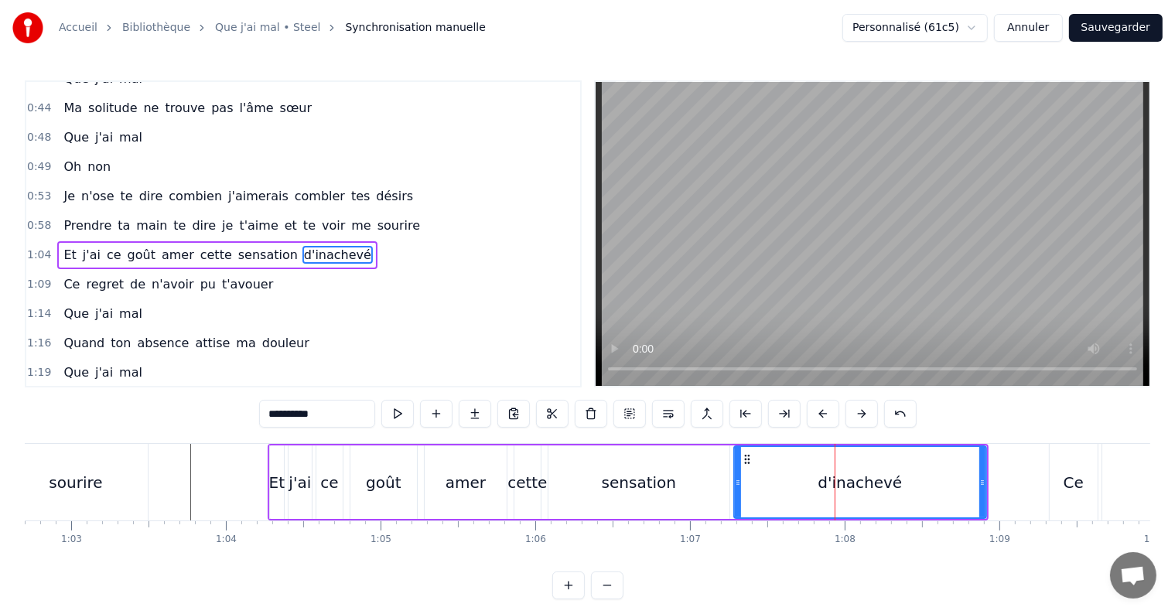
scroll to position [289, 0]
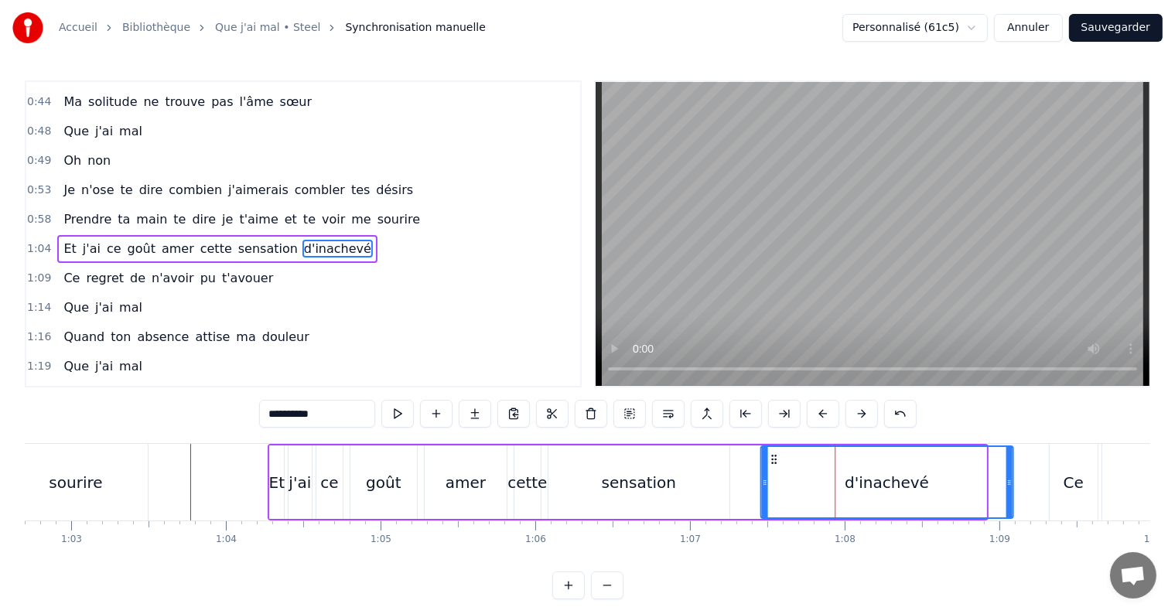
drag, startPoint x: 745, startPoint y: 458, endPoint x: 771, endPoint y: 466, distance: 27.6
click at [771, 466] on div "d'inachevé" at bounding box center [886, 482] width 251 height 70
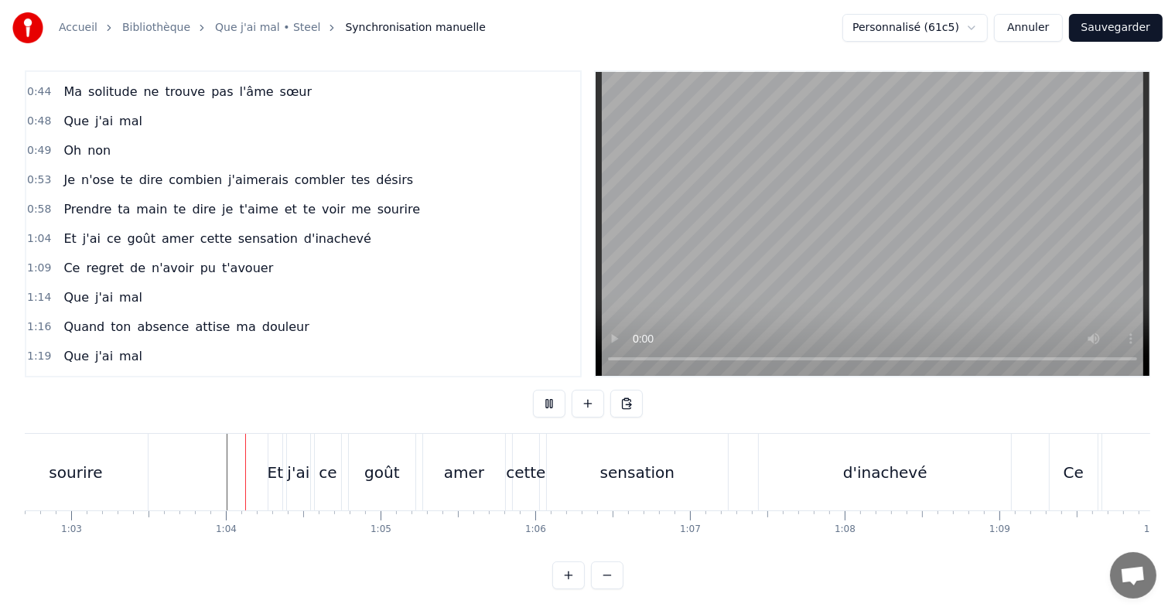
scroll to position [23, 0]
click at [877, 461] on div "d'inachevé" at bounding box center [885, 472] width 84 height 23
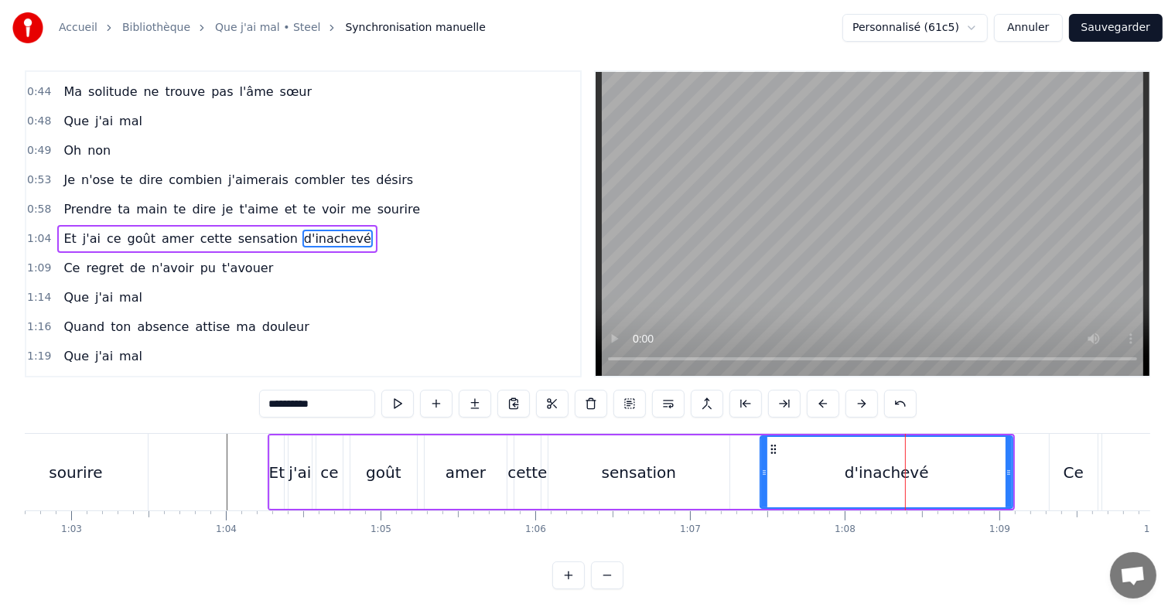
click at [871, 461] on div "d'inachevé" at bounding box center [887, 472] width 84 height 23
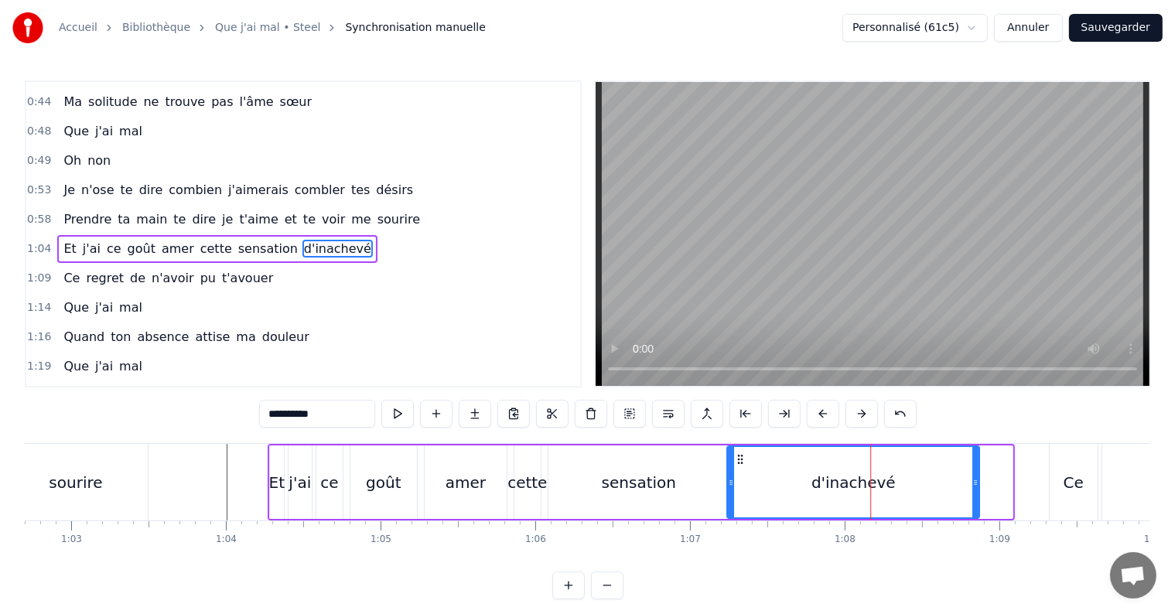
drag, startPoint x: 770, startPoint y: 457, endPoint x: 736, endPoint y: 458, distance: 34.0
click at [736, 458] on icon at bounding box center [740, 459] width 12 height 12
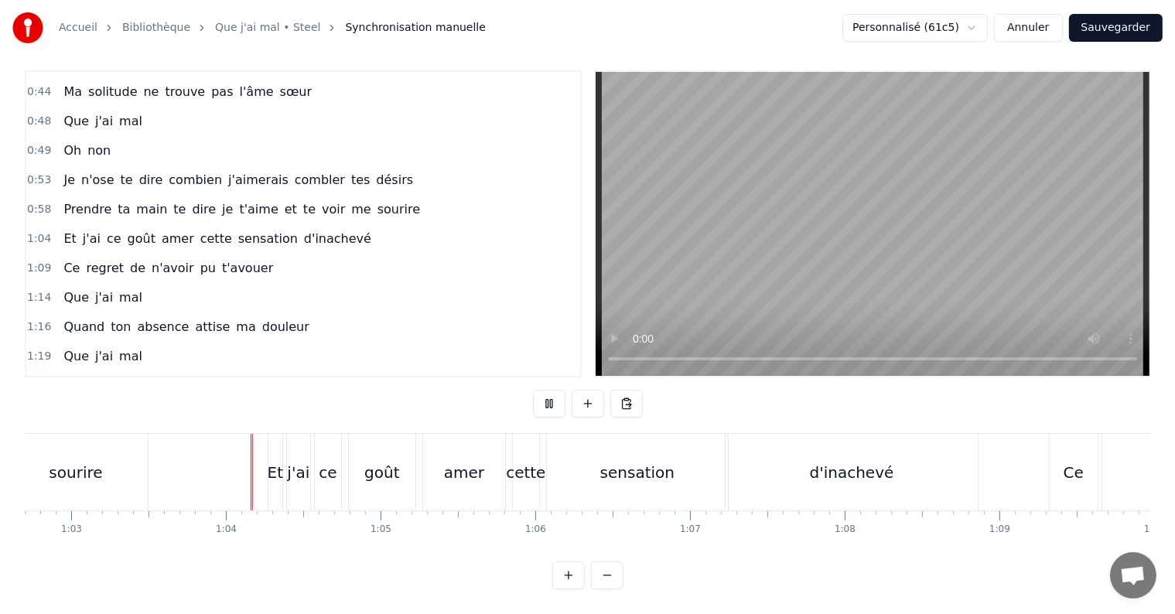
scroll to position [23, 0]
click at [853, 468] on div "d'inachevé" at bounding box center [852, 472] width 84 height 23
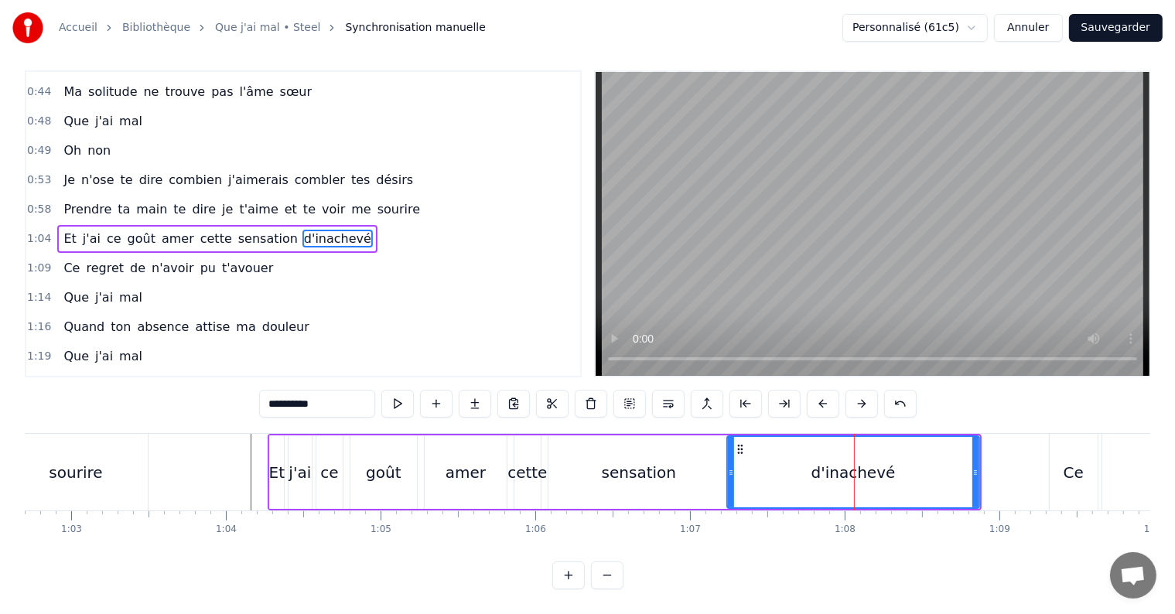
scroll to position [0, 0]
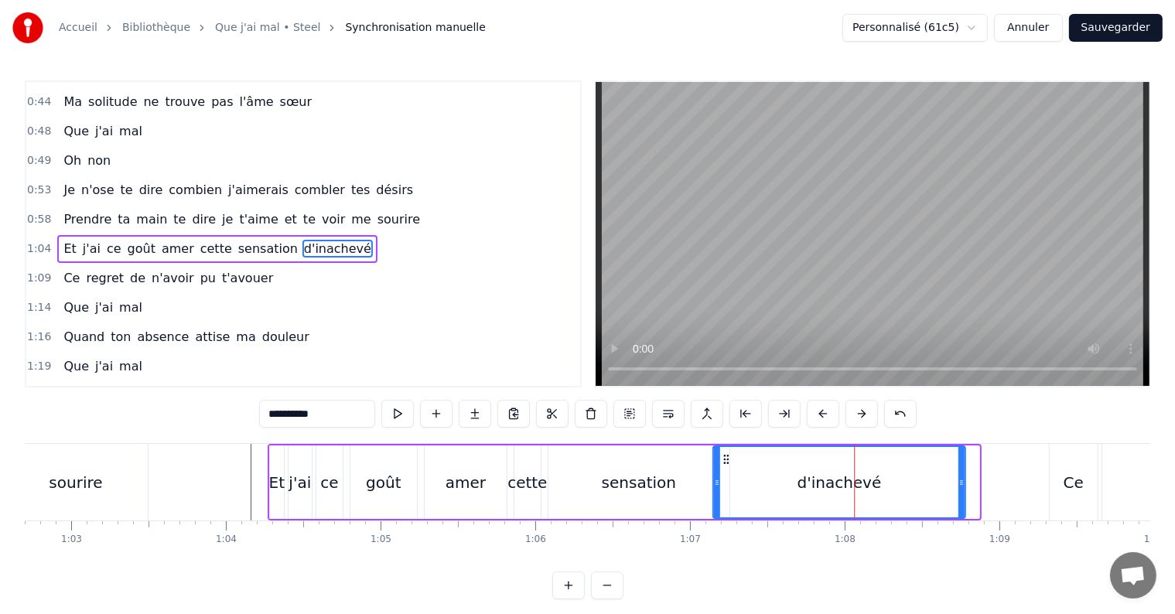
drag, startPoint x: 737, startPoint y: 456, endPoint x: 723, endPoint y: 454, distance: 14.1
click at [723, 454] on icon at bounding box center [726, 459] width 12 height 12
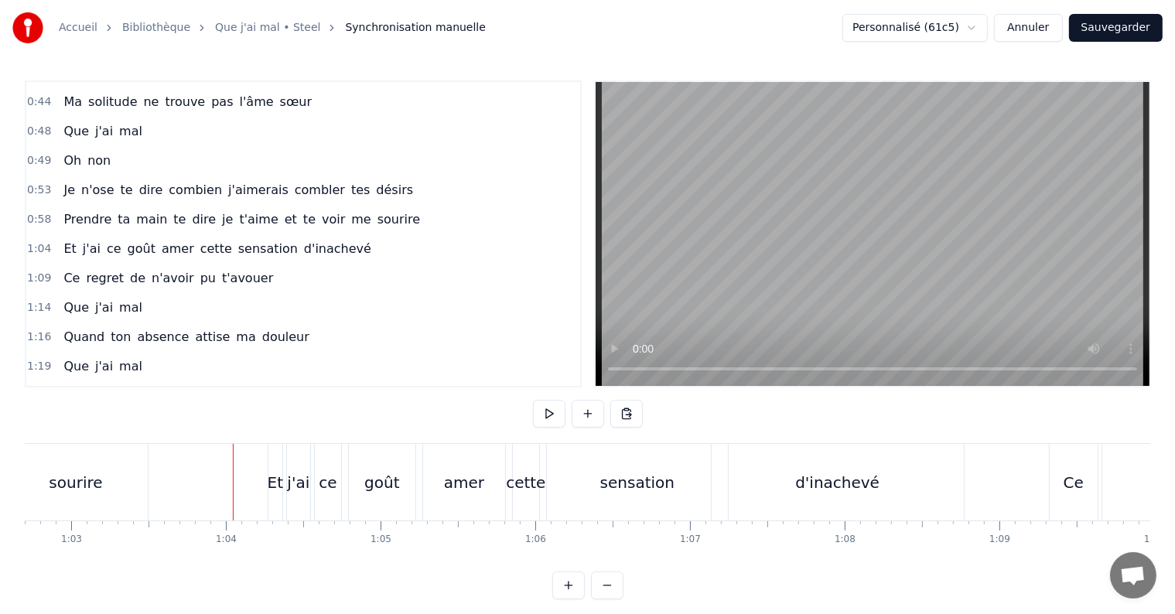
scroll to position [23, 0]
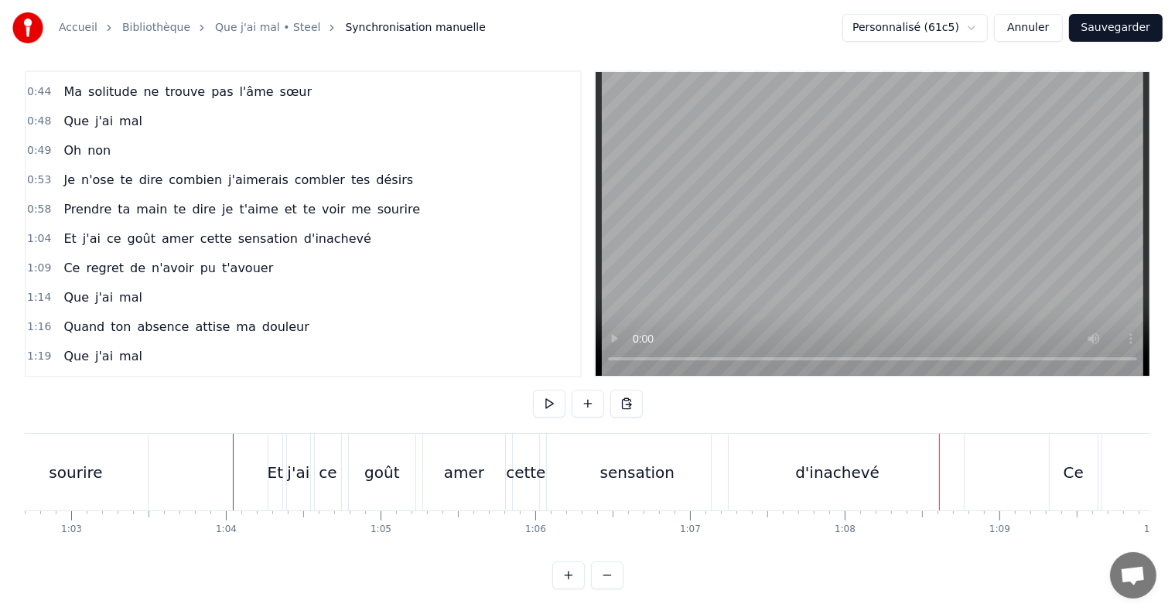
click at [817, 466] on div "d'inachevé" at bounding box center [837, 472] width 84 height 23
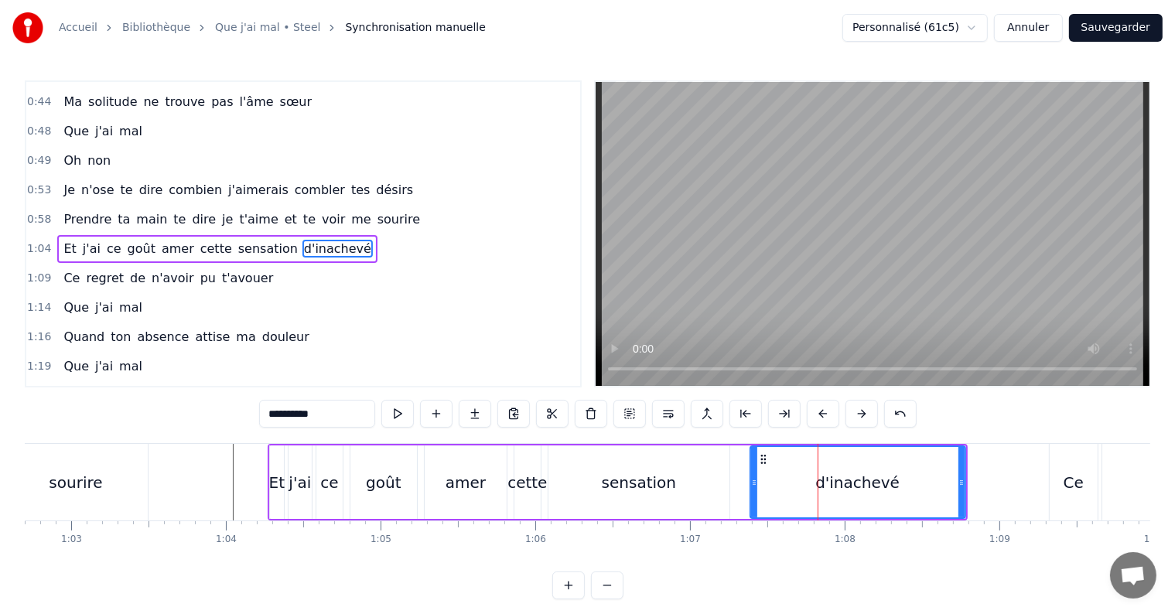
drag, startPoint x: 715, startPoint y: 483, endPoint x: 752, endPoint y: 486, distance: 37.3
click at [752, 486] on icon at bounding box center [754, 483] width 6 height 12
drag, startPoint x: 760, startPoint y: 455, endPoint x: 731, endPoint y: 455, distance: 29.4
click at [733, 456] on circle at bounding box center [733, 456] width 1 height 1
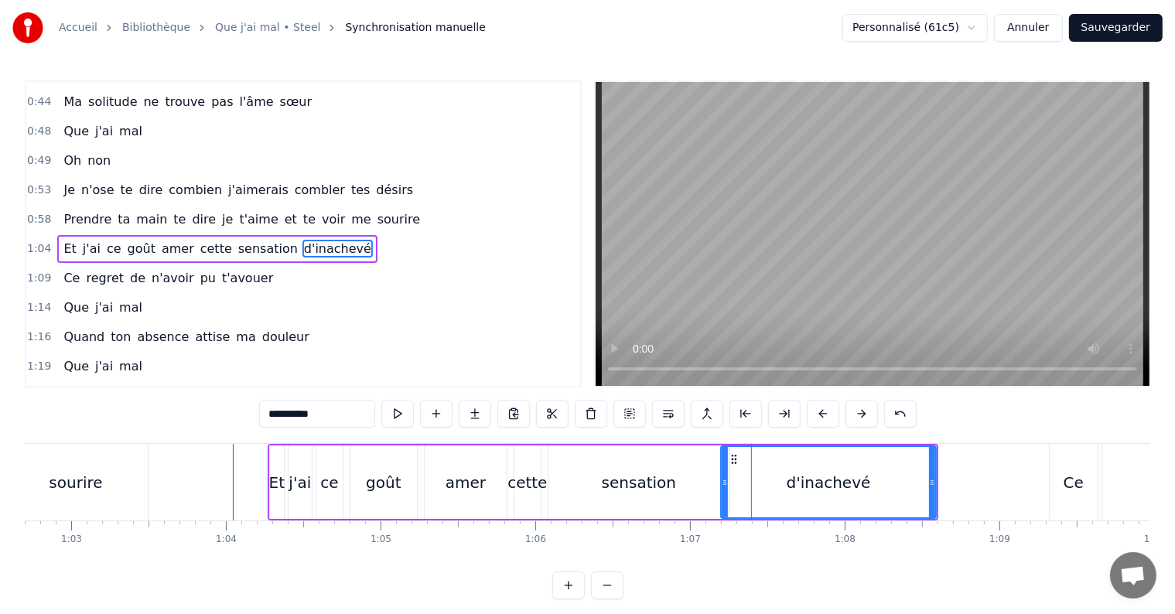
click at [603, 473] on div "sensation" at bounding box center [638, 482] width 181 height 73
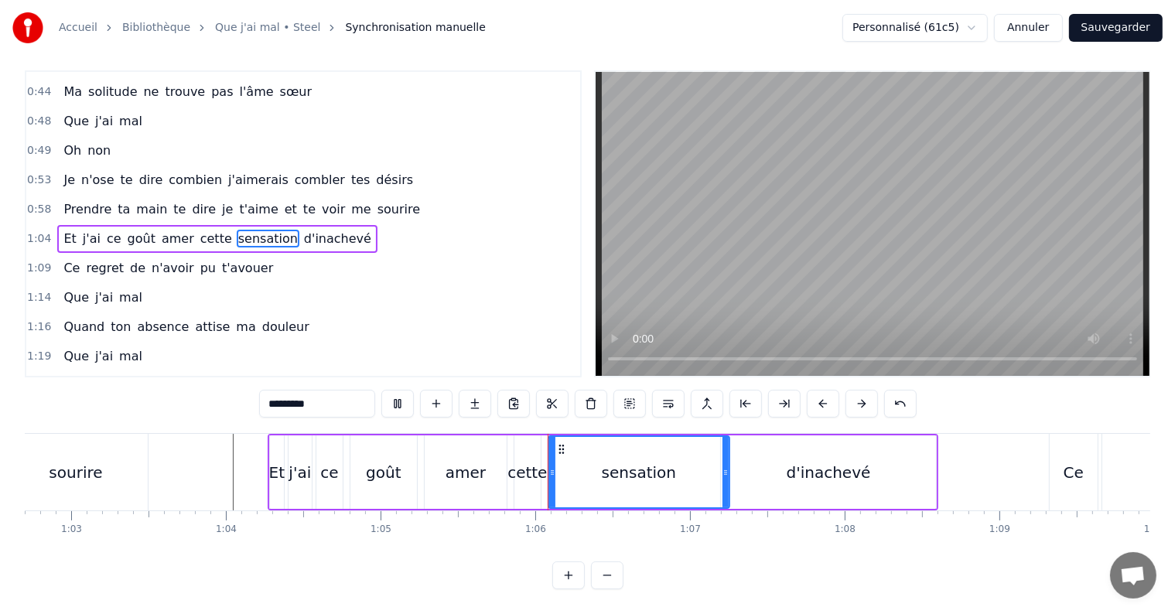
scroll to position [23, 0]
click at [753, 467] on div "d'inachevé" at bounding box center [828, 472] width 215 height 73
type input "**********"
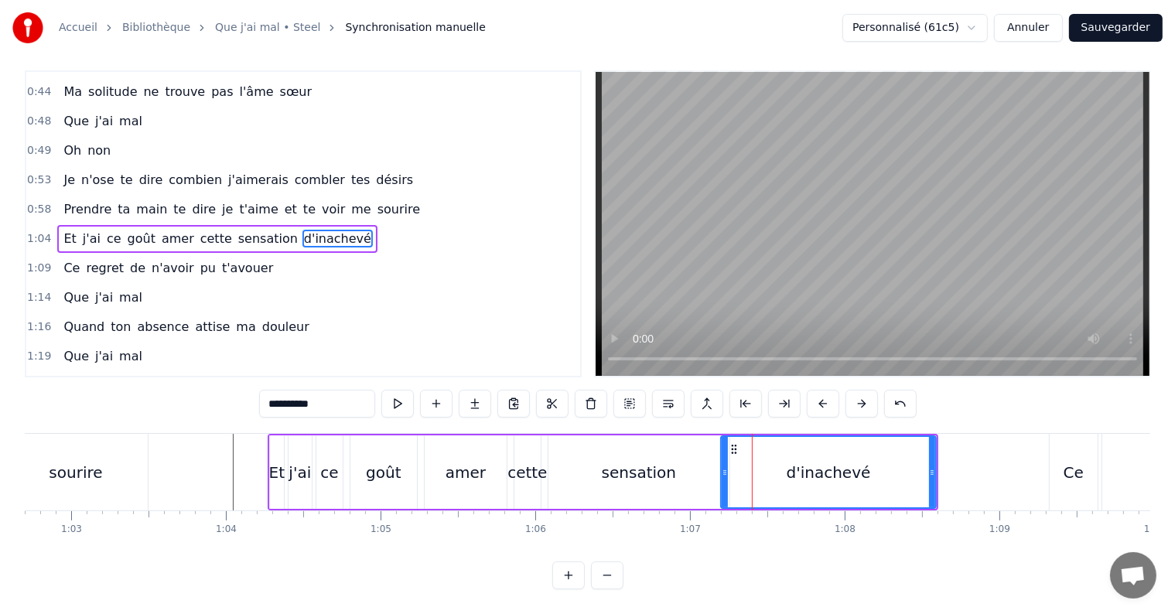
scroll to position [0, 0]
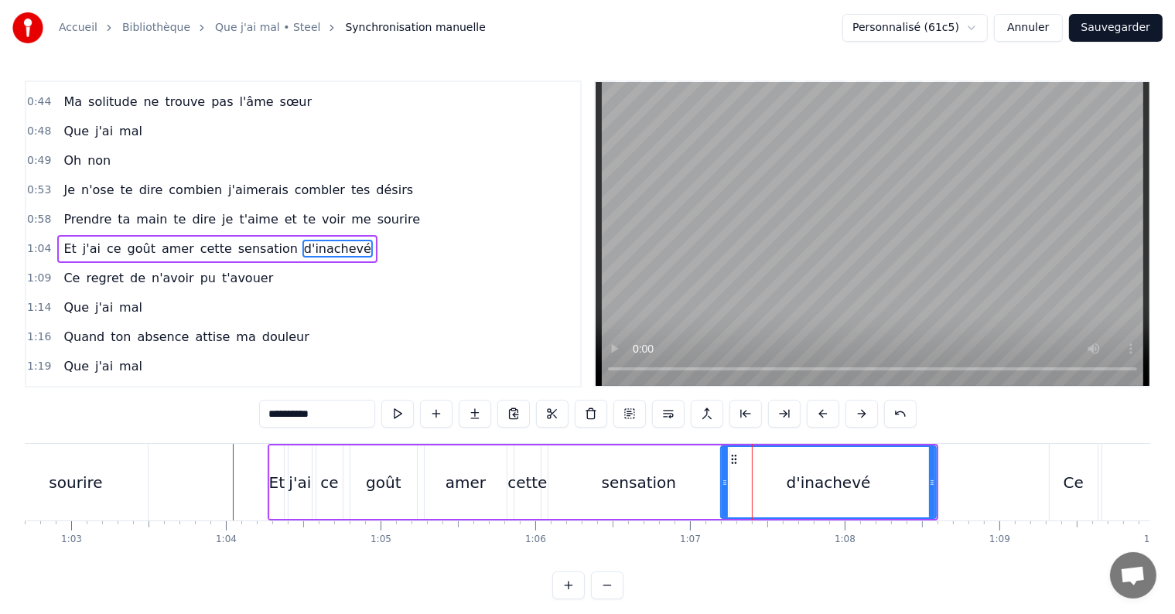
click at [733, 470] on div "d'inachevé" at bounding box center [829, 482] width 214 height 70
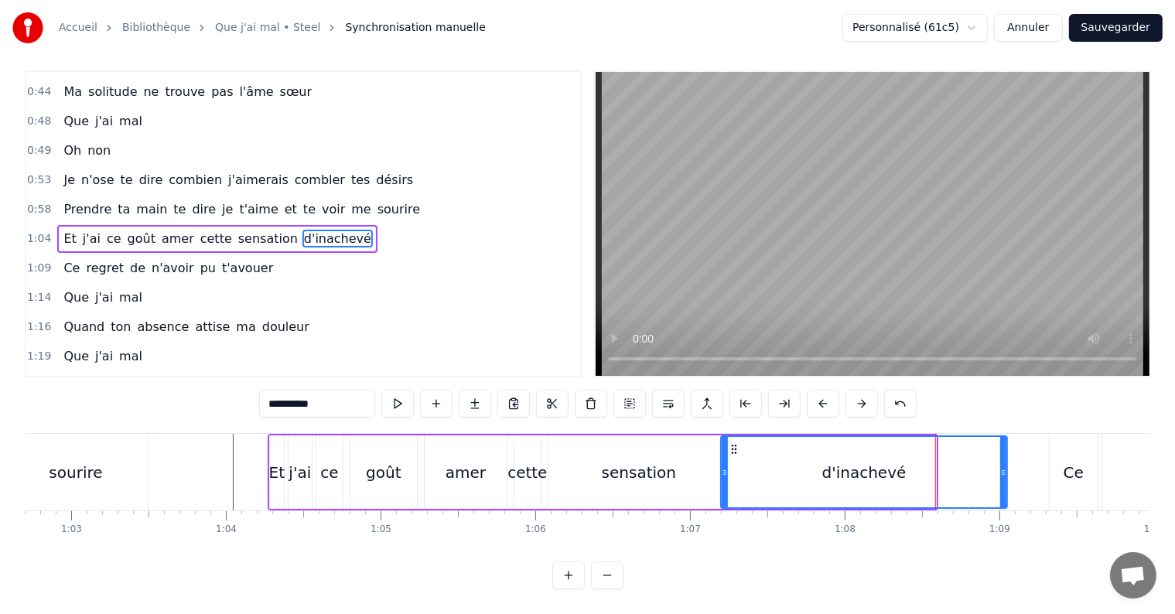
drag, startPoint x: 929, startPoint y: 455, endPoint x: 999, endPoint y: 464, distance: 70.2
click at [1000, 464] on div at bounding box center [1003, 472] width 6 height 70
drag, startPoint x: 731, startPoint y: 430, endPoint x: 700, endPoint y: 429, distance: 31.0
click at [702, 443] on icon at bounding box center [708, 449] width 12 height 12
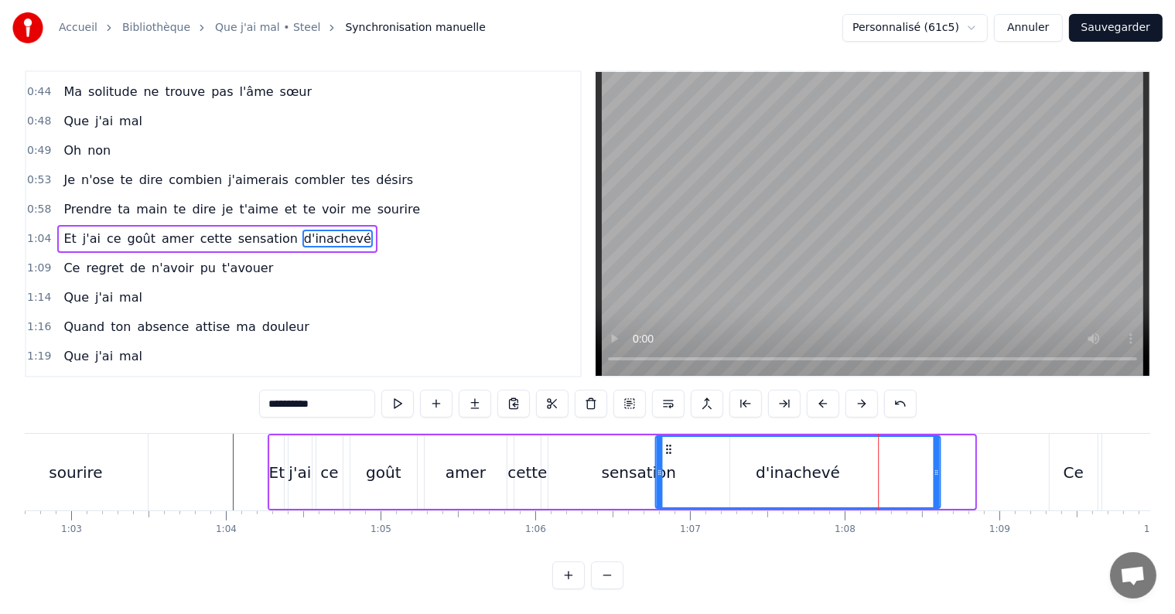
drag, startPoint x: 701, startPoint y: 431, endPoint x: 665, endPoint y: 432, distance: 35.6
click at [665, 443] on icon at bounding box center [668, 449] width 12 height 12
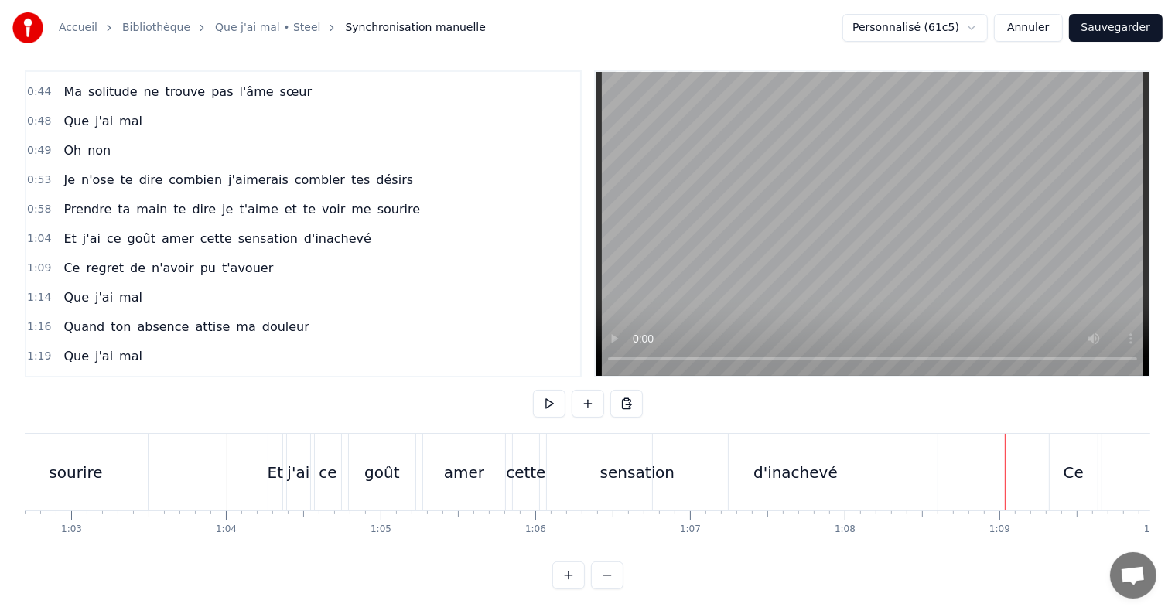
click at [787, 461] on div "d'inachevé" at bounding box center [795, 472] width 84 height 23
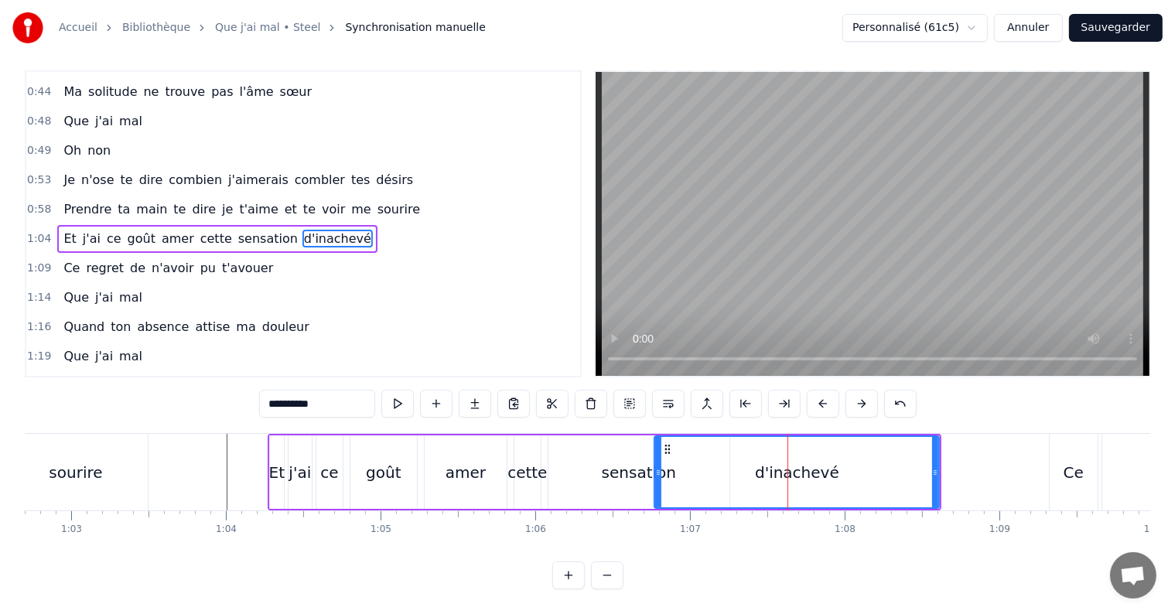
scroll to position [0, 0]
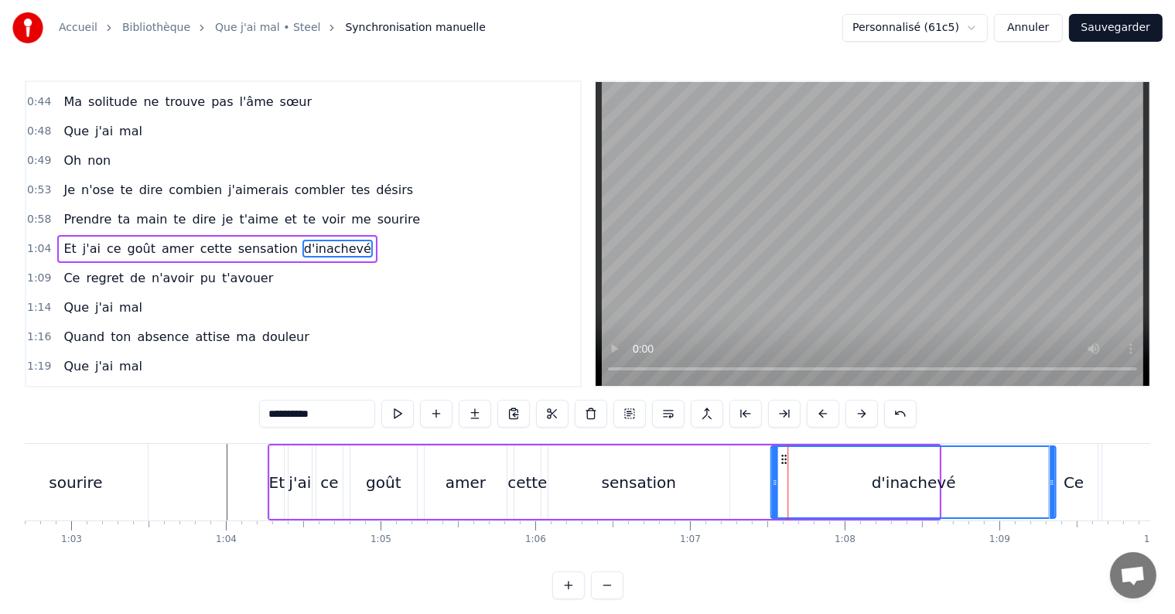
drag, startPoint x: 664, startPoint y: 453, endPoint x: 781, endPoint y: 461, distance: 116.3
click at [781, 461] on icon at bounding box center [784, 459] width 12 height 12
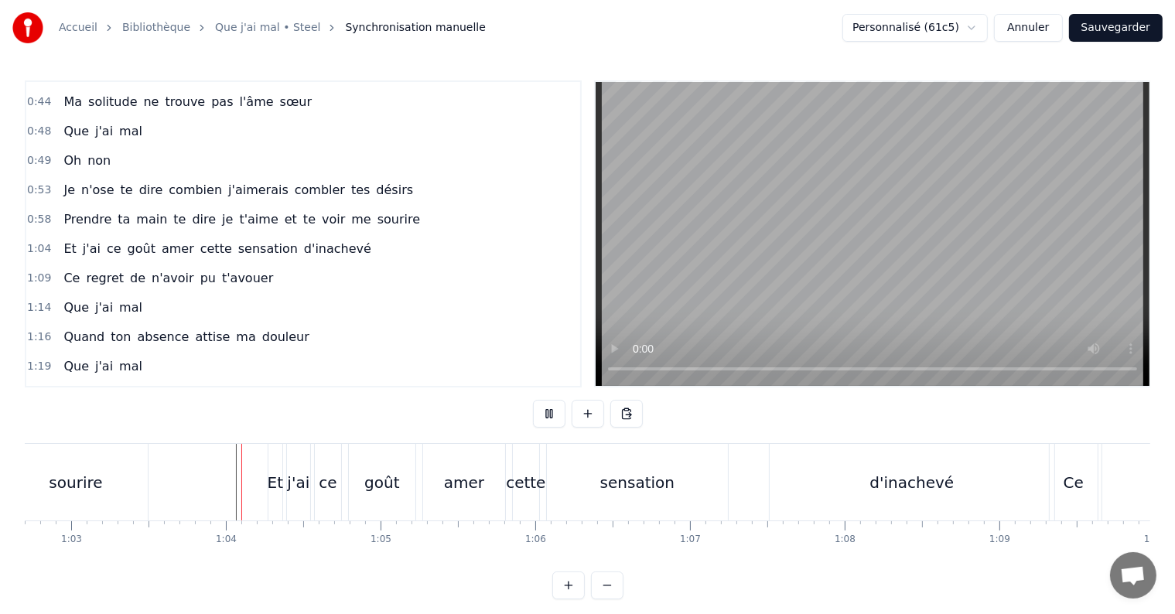
scroll to position [23, 0]
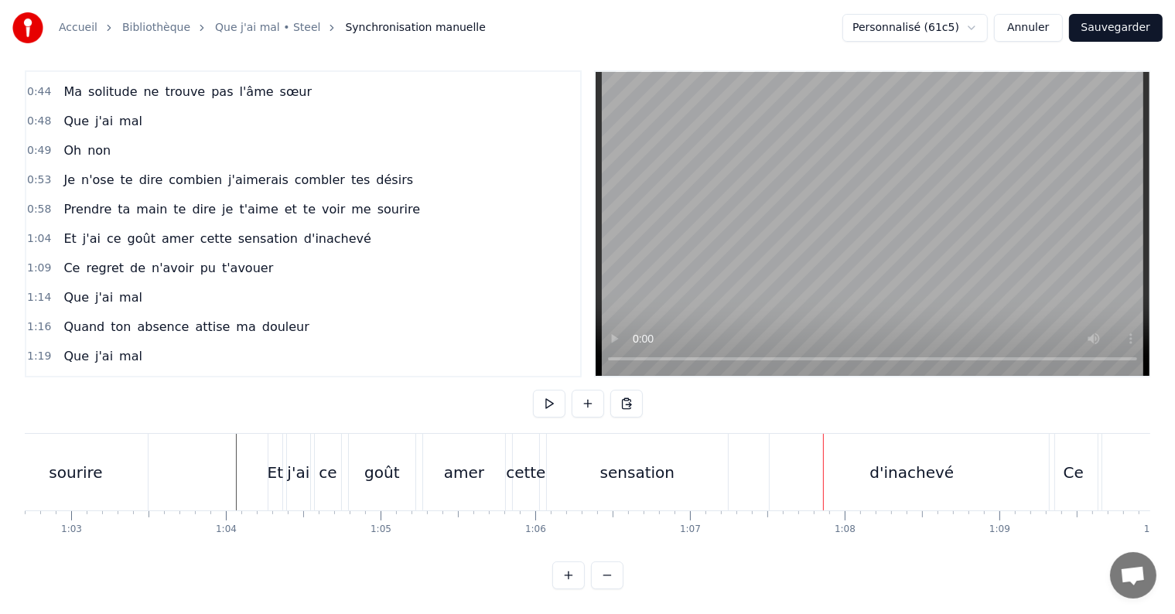
click at [745, 455] on div "Et j'ai ce goût amer cette sensation d'inachevé" at bounding box center [663, 472] width 791 height 77
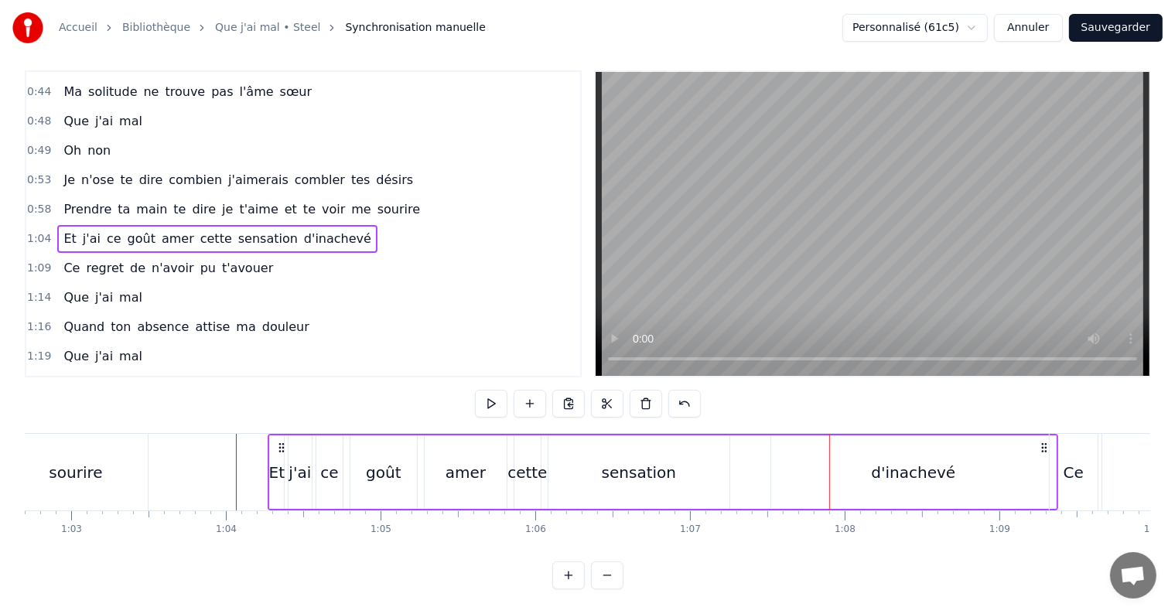
click at [750, 434] on div "Et j'ai ce goût amer cette sensation d'inachevé" at bounding box center [663, 472] width 791 height 77
click at [752, 434] on div "Et j'ai ce goût amer cette sensation d'inachevé" at bounding box center [663, 472] width 791 height 77
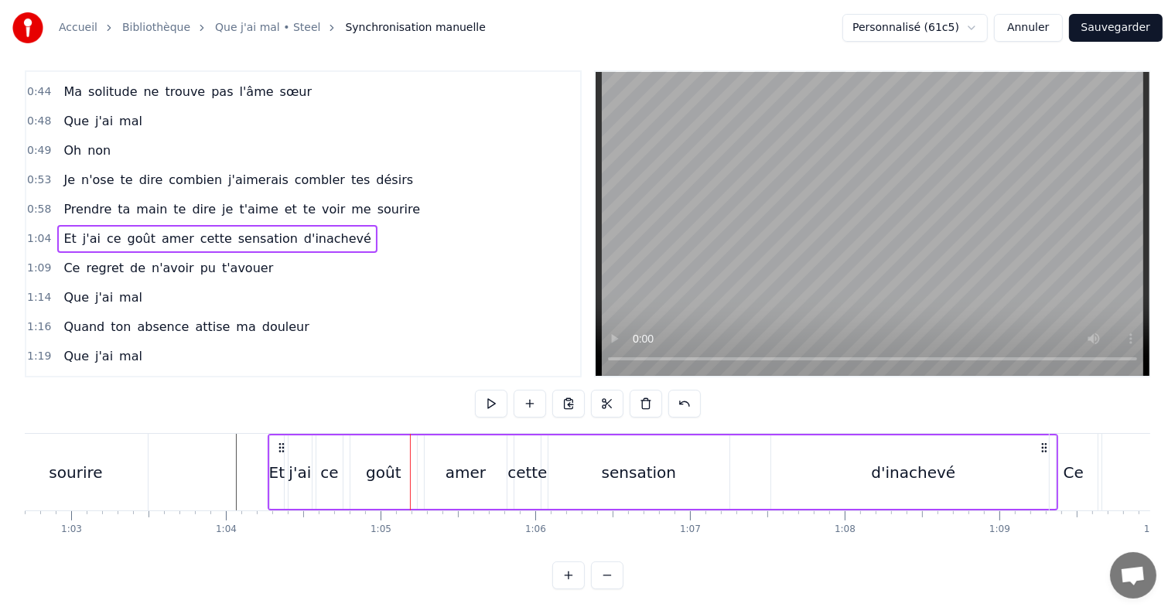
click at [828, 456] on div "d'inachevé" at bounding box center [913, 472] width 285 height 73
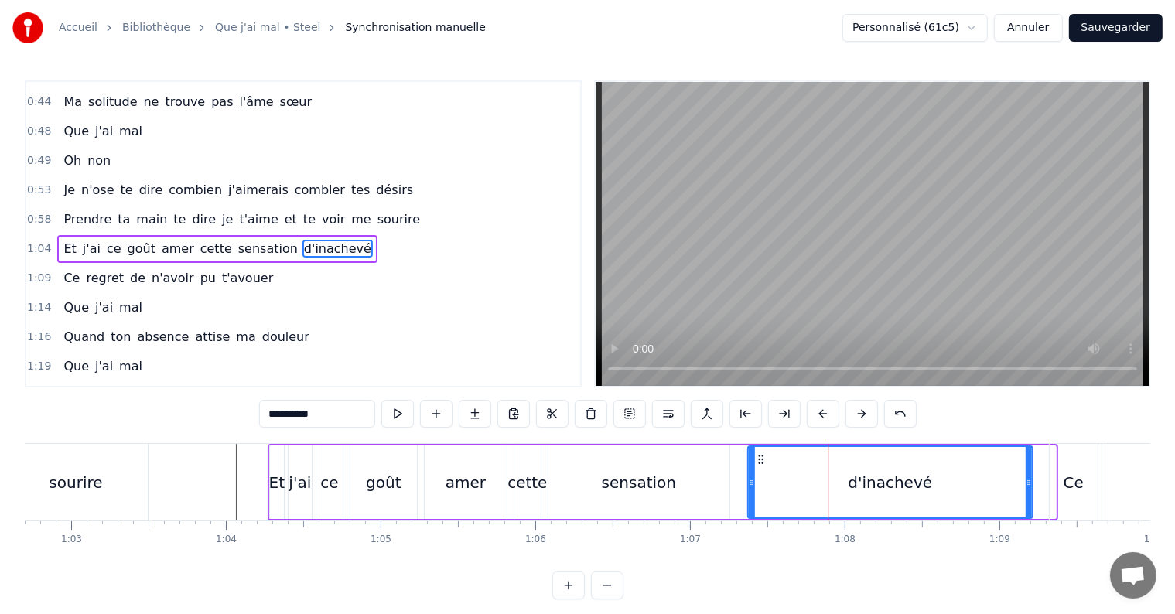
drag, startPoint x: 784, startPoint y: 458, endPoint x: 761, endPoint y: 458, distance: 22.4
click at [762, 459] on circle at bounding box center [762, 459] width 1 height 1
drag, startPoint x: 1027, startPoint y: 479, endPoint x: 943, endPoint y: 486, distance: 83.8
click at [943, 486] on icon at bounding box center [945, 483] width 6 height 12
drag, startPoint x: 945, startPoint y: 481, endPoint x: 916, endPoint y: 483, distance: 29.5
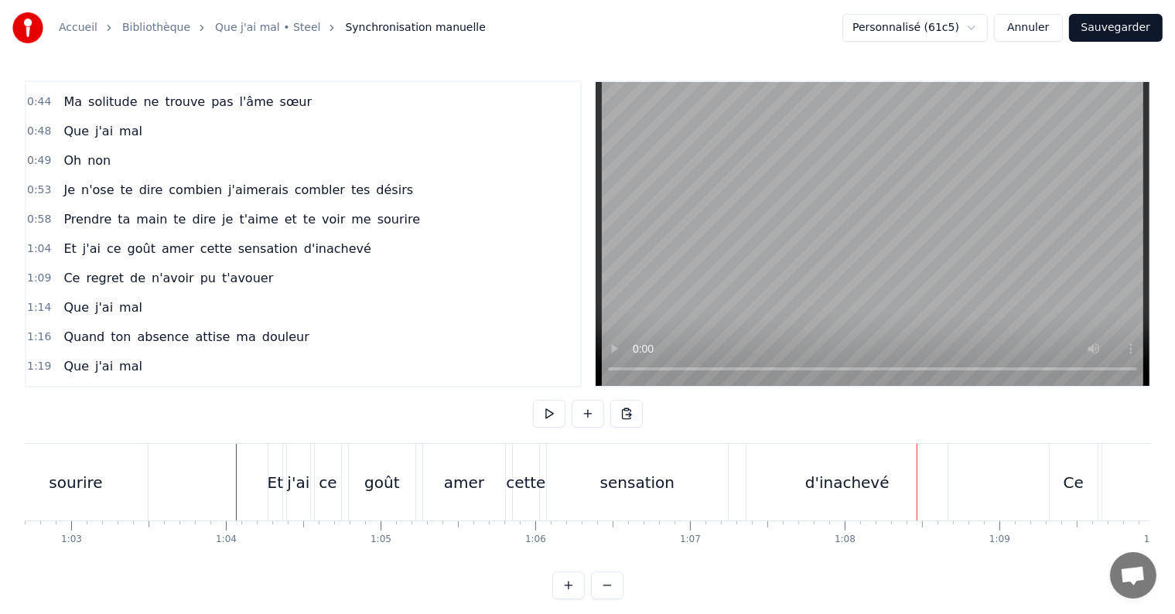
click at [938, 480] on div "d'inachevé" at bounding box center [846, 482] width 201 height 77
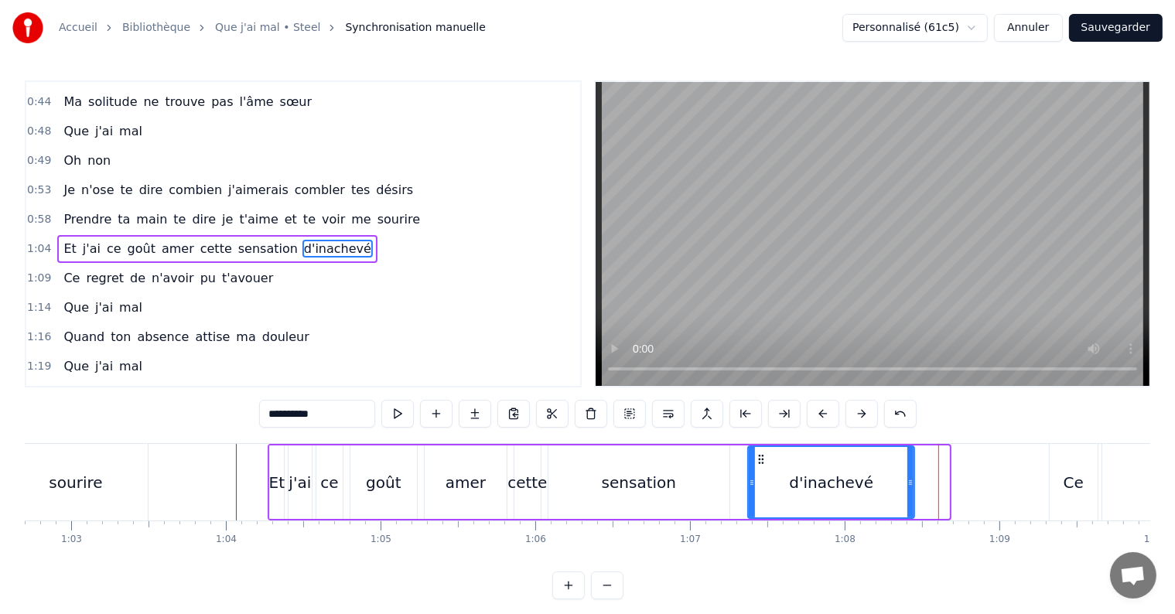
drag, startPoint x: 947, startPoint y: 480, endPoint x: 912, endPoint y: 479, distance: 34.8
click at [912, 479] on icon at bounding box center [910, 483] width 6 height 12
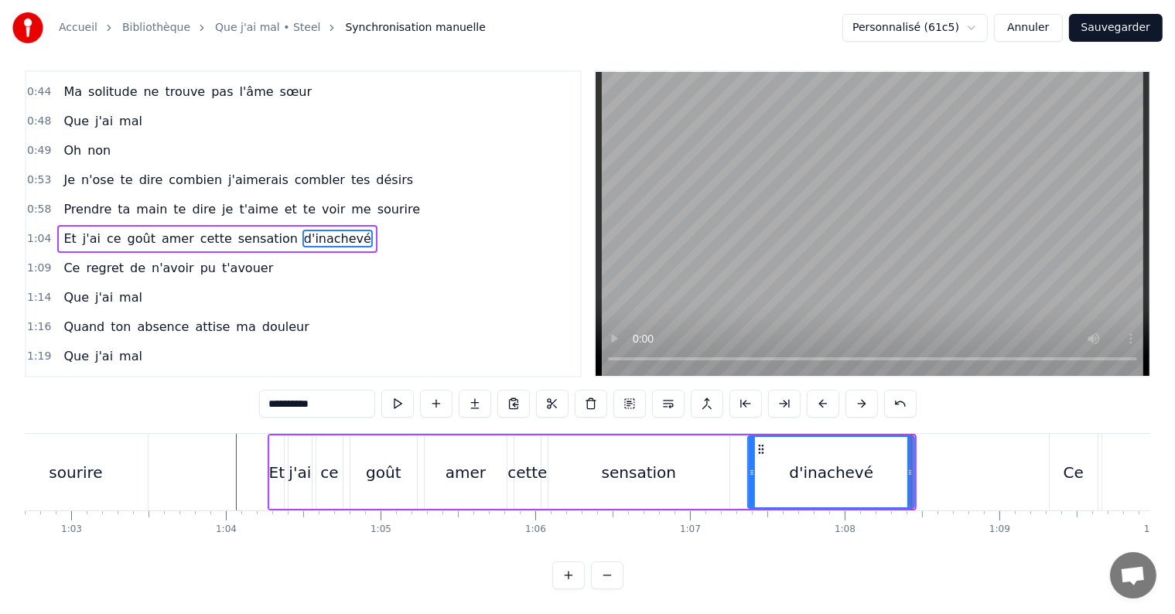
scroll to position [23, 0]
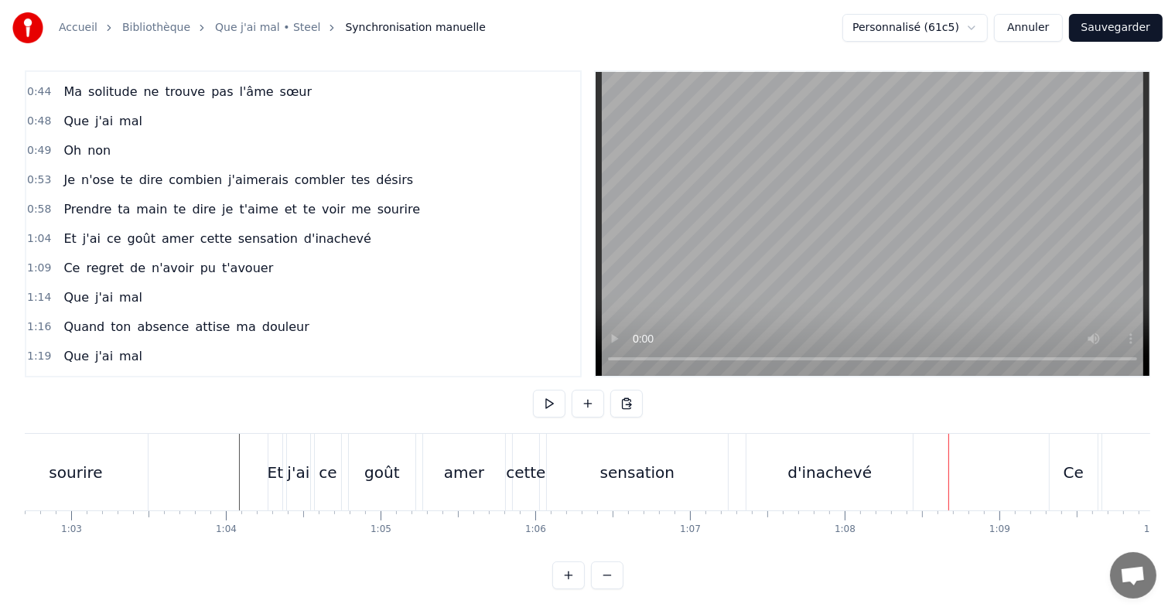
click at [1072, 461] on div "Ce" at bounding box center [1074, 472] width 20 height 23
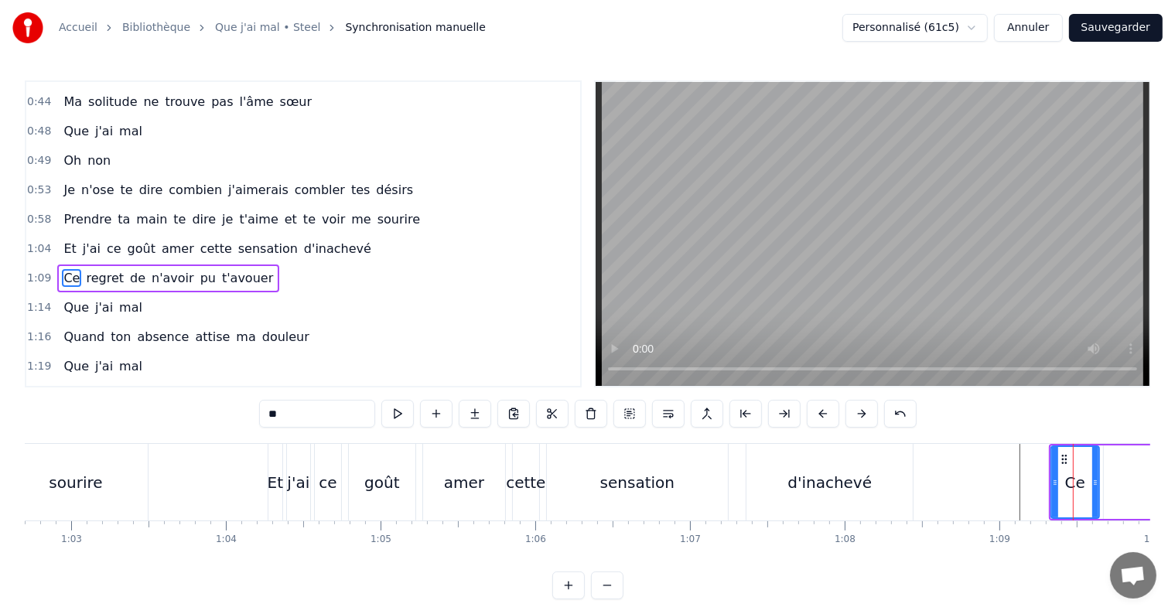
scroll to position [317, 0]
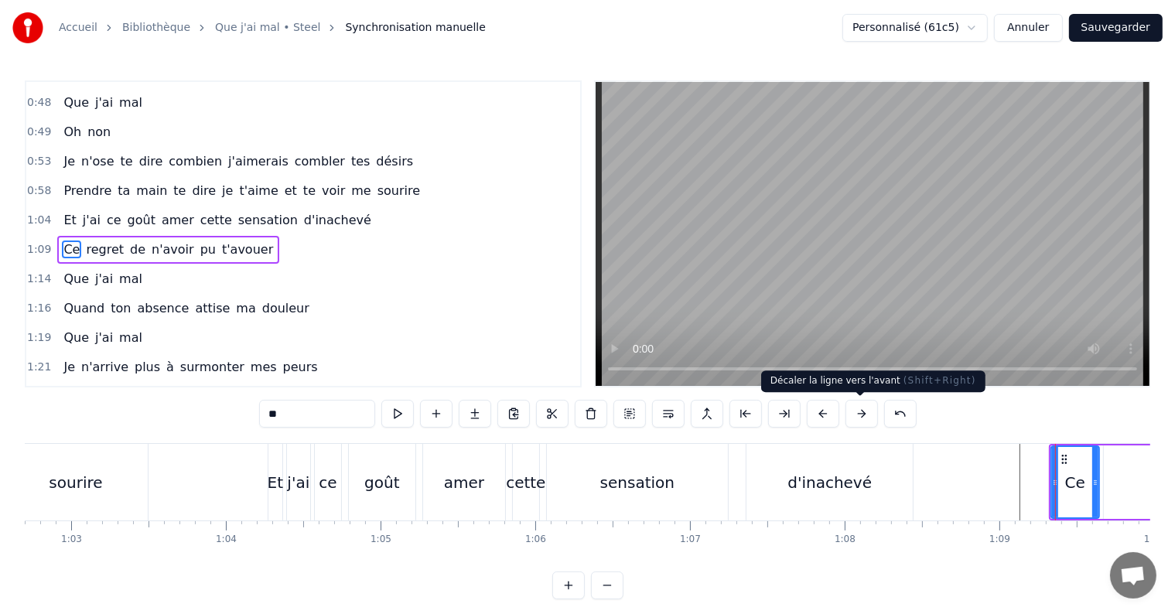
click at [865, 412] on button at bounding box center [861, 414] width 32 height 28
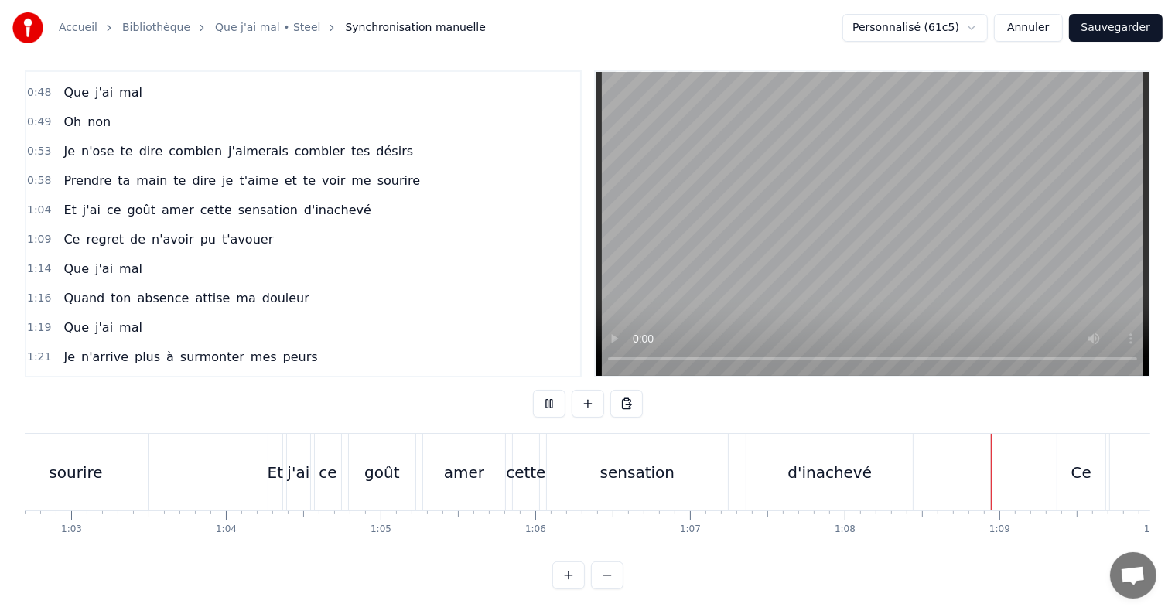
scroll to position [23, 0]
click at [1071, 461] on div "Ce" at bounding box center [1081, 472] width 48 height 77
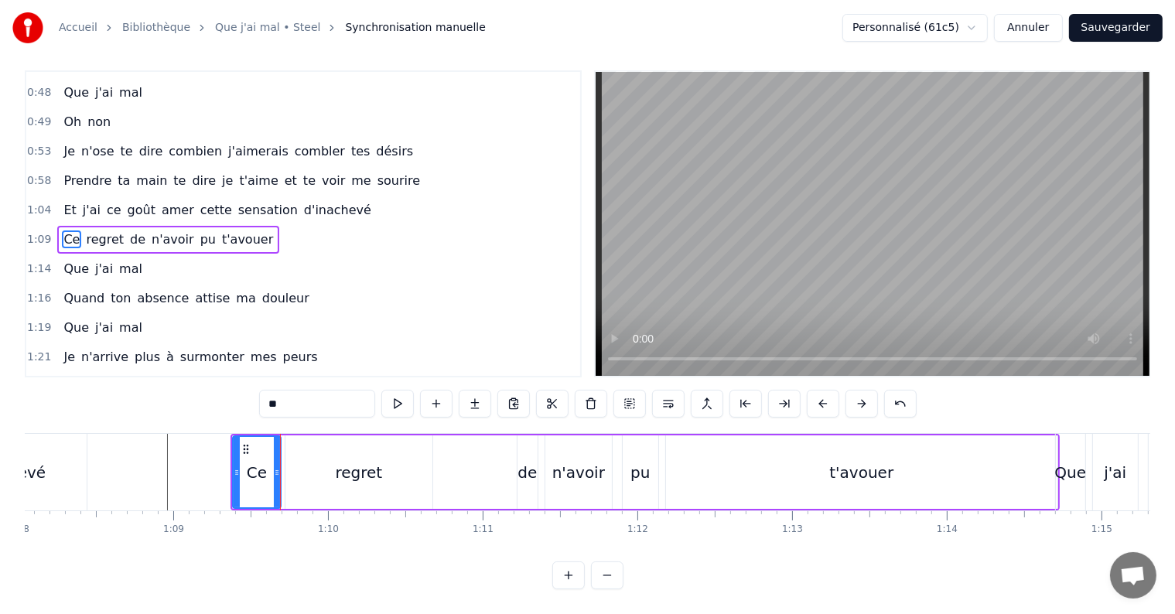
scroll to position [0, 10525]
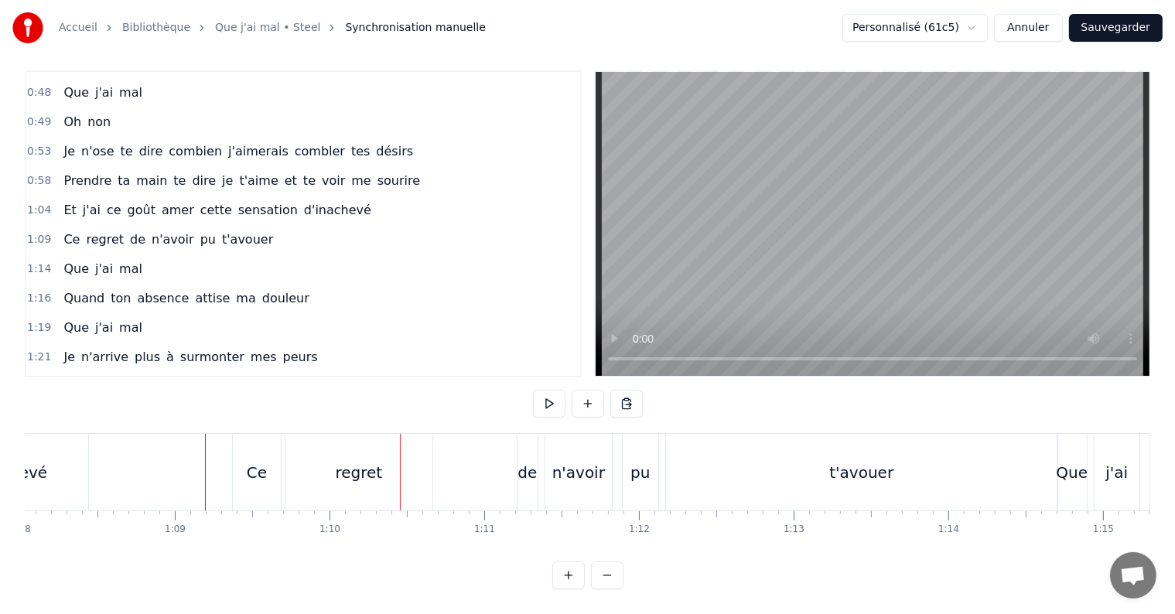
click at [858, 465] on div "t'avouer" at bounding box center [861, 472] width 64 height 23
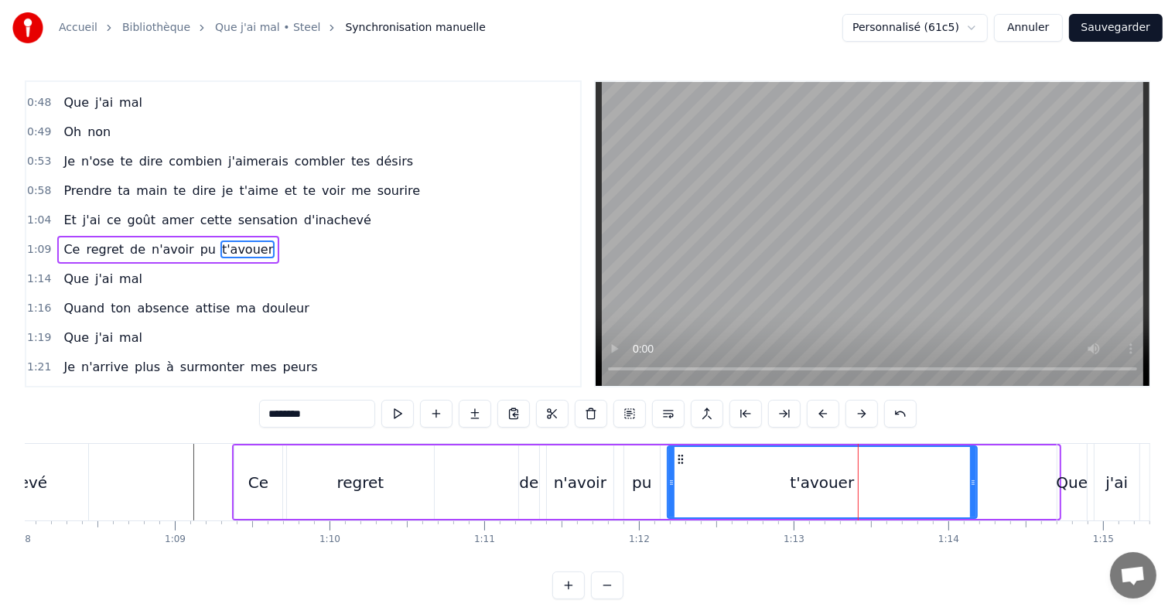
drag, startPoint x: 1054, startPoint y: 484, endPoint x: 970, endPoint y: 482, distance: 83.6
click at [970, 482] on icon at bounding box center [973, 483] width 6 height 12
click at [605, 470] on div "n'avoir" at bounding box center [580, 482] width 67 height 73
type input "*******"
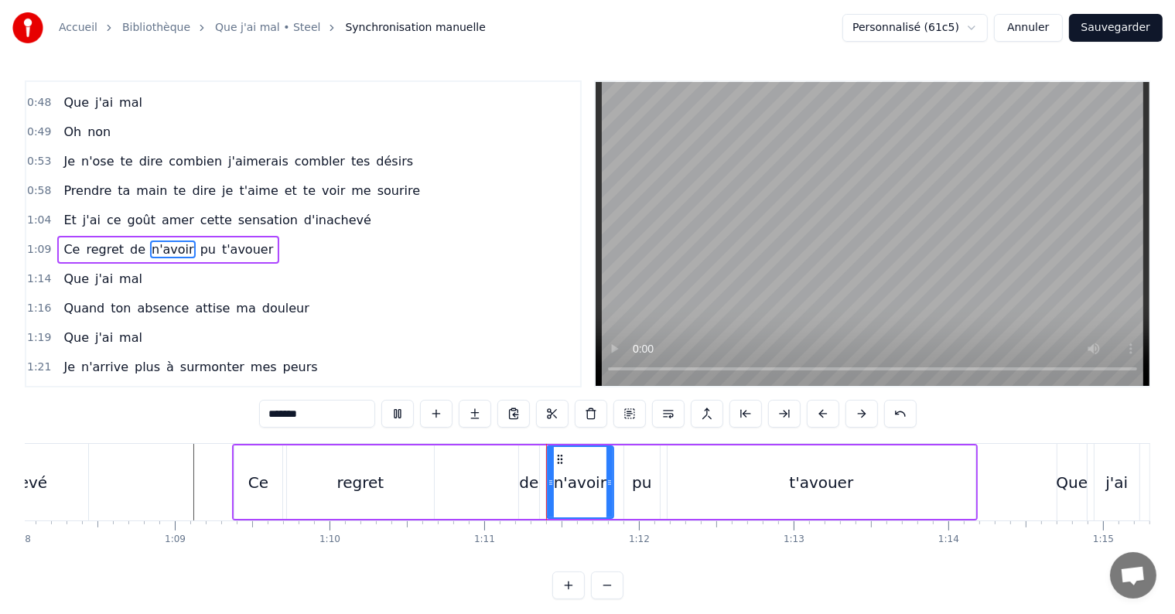
scroll to position [23, 0]
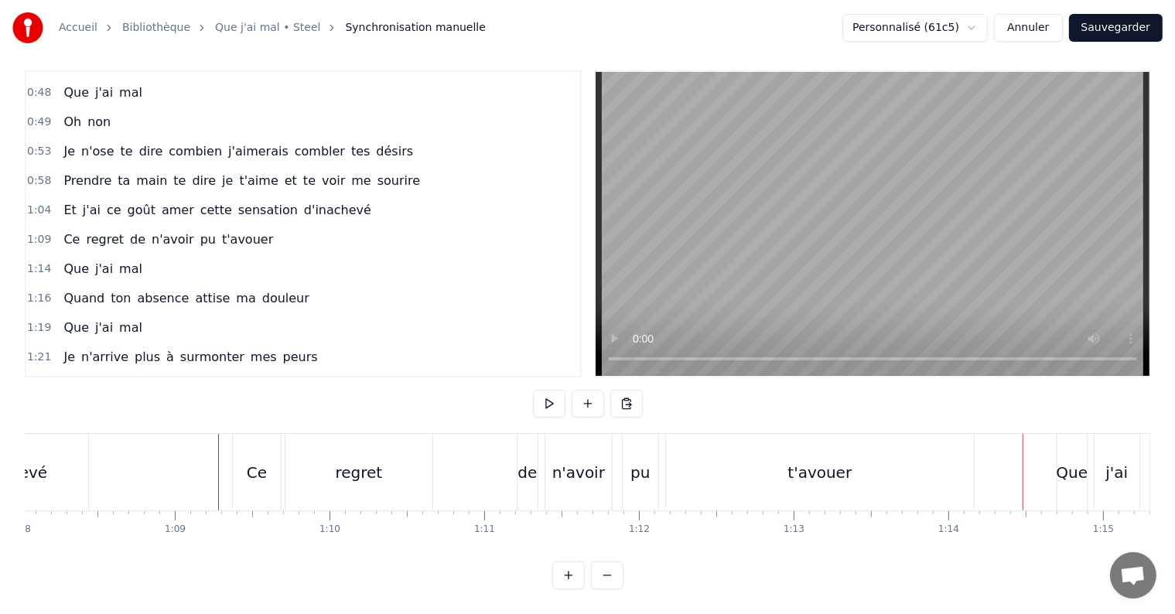
click at [814, 461] on div "t'avouer" at bounding box center [819, 472] width 64 height 23
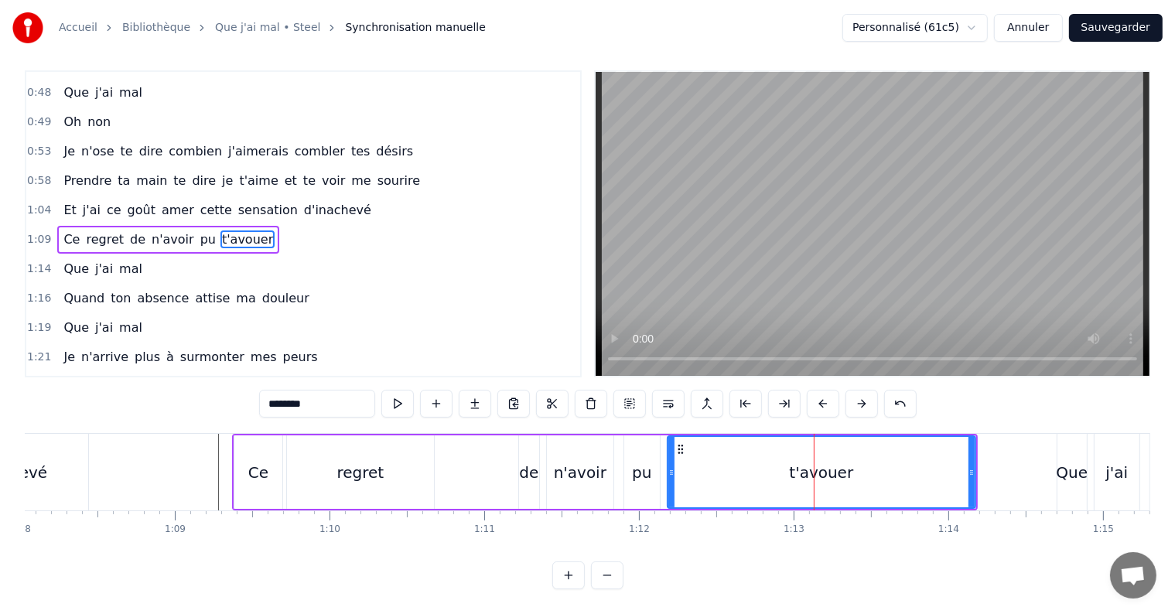
scroll to position [0, 0]
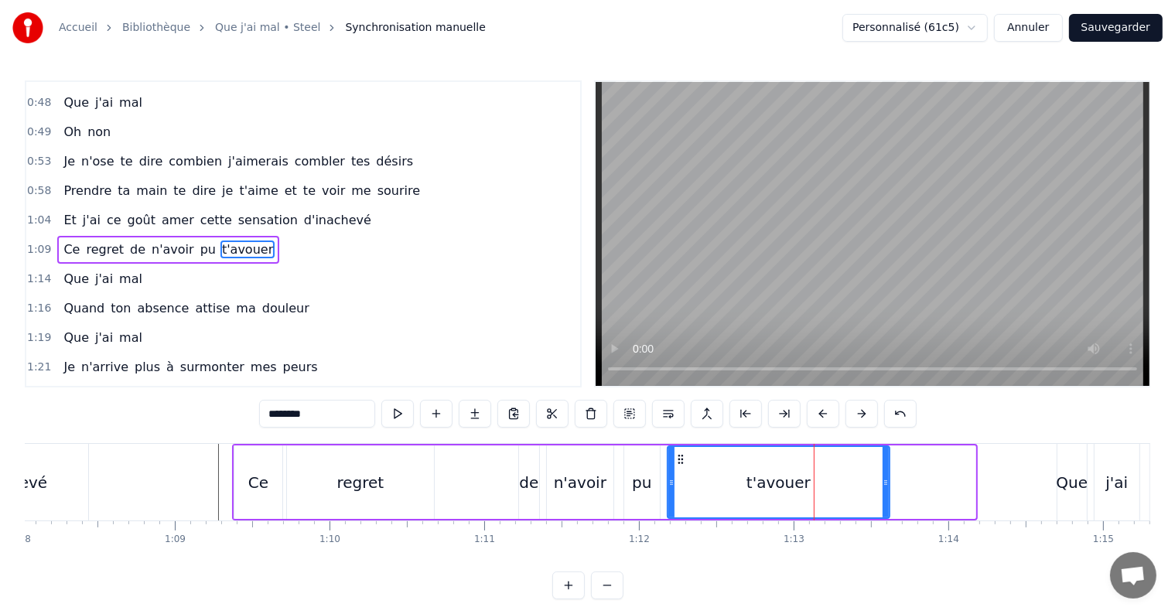
drag, startPoint x: 971, startPoint y: 480, endPoint x: 885, endPoint y: 480, distance: 85.9
click at [885, 480] on icon at bounding box center [886, 483] width 6 height 12
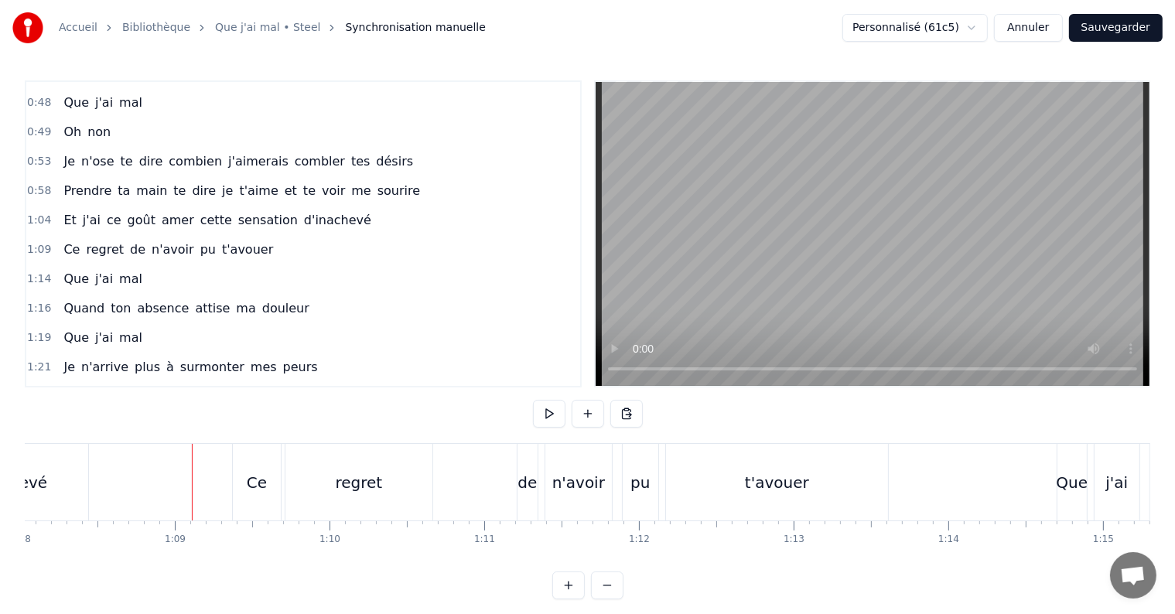
scroll to position [23, 0]
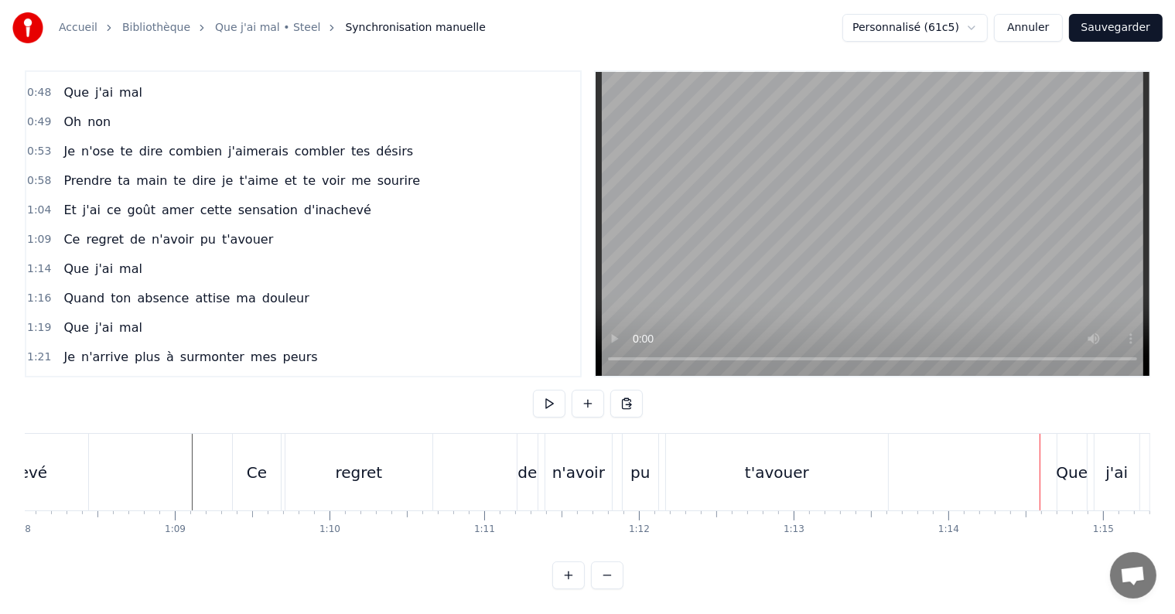
click at [745, 454] on div "t'avouer" at bounding box center [777, 472] width 222 height 77
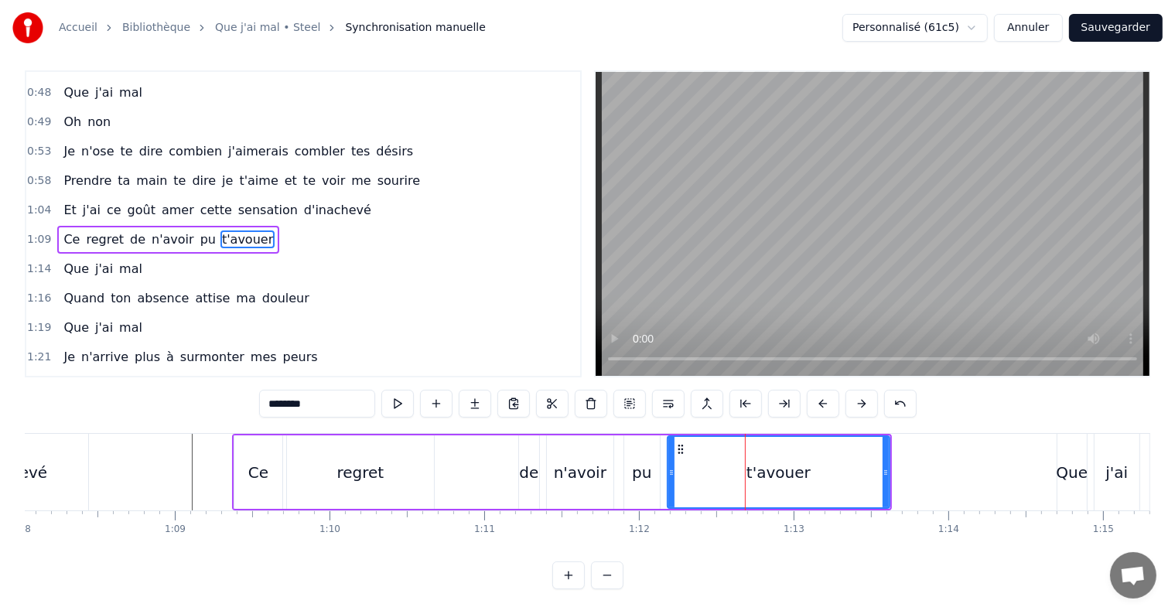
scroll to position [0, 0]
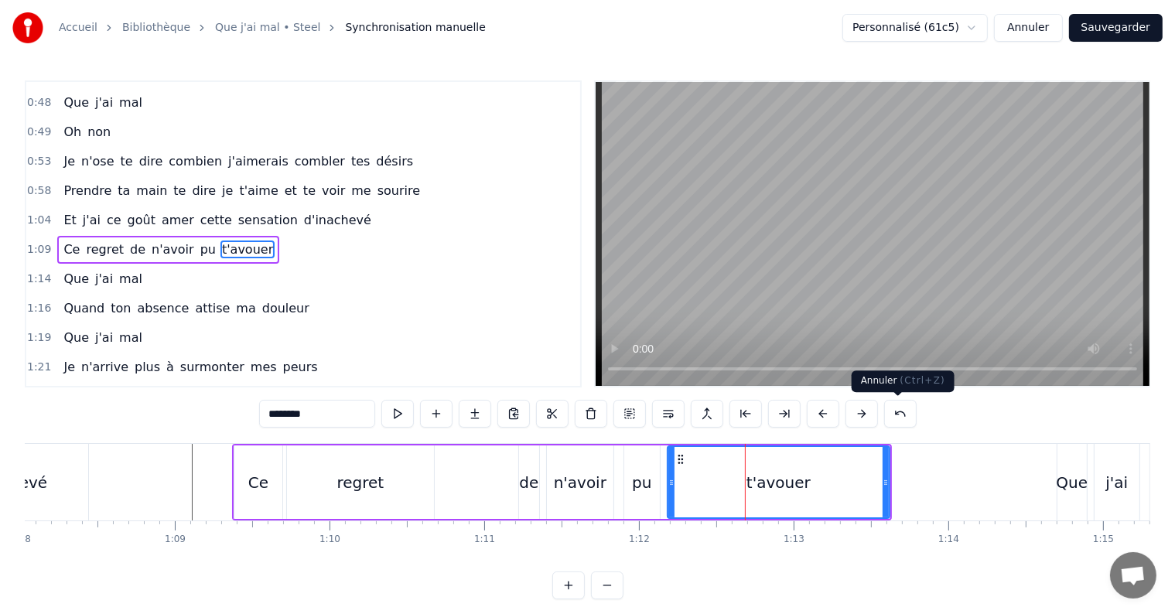
click at [893, 408] on button at bounding box center [900, 414] width 32 height 28
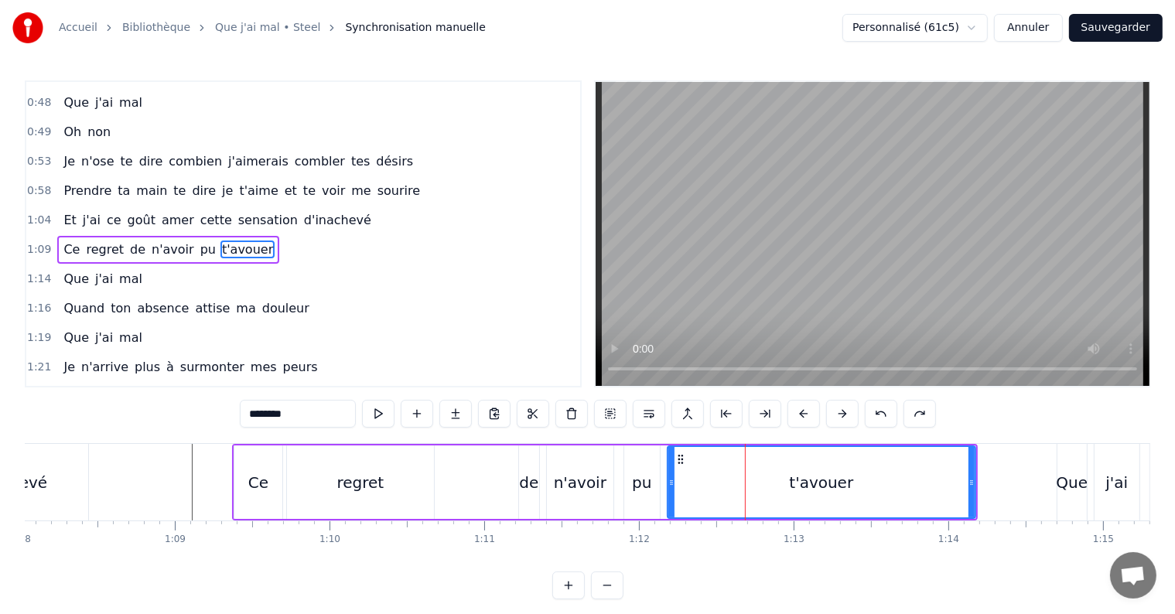
click at [893, 408] on button at bounding box center [881, 414] width 32 height 28
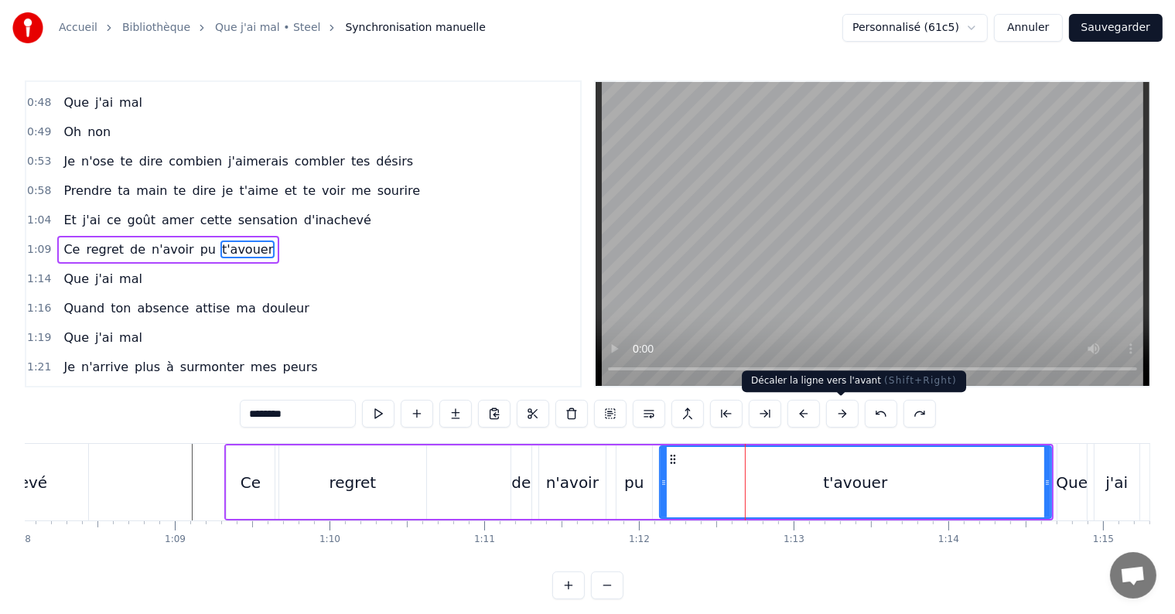
click at [839, 415] on button at bounding box center [842, 414] width 32 height 28
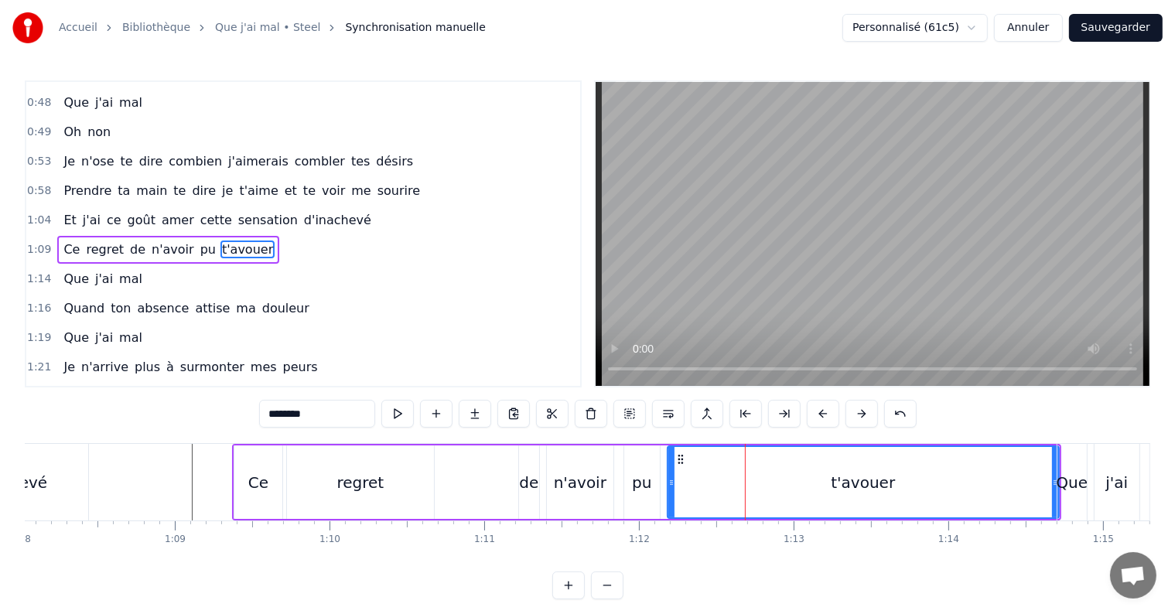
click at [838, 496] on div "t'avouer" at bounding box center [863, 482] width 390 height 70
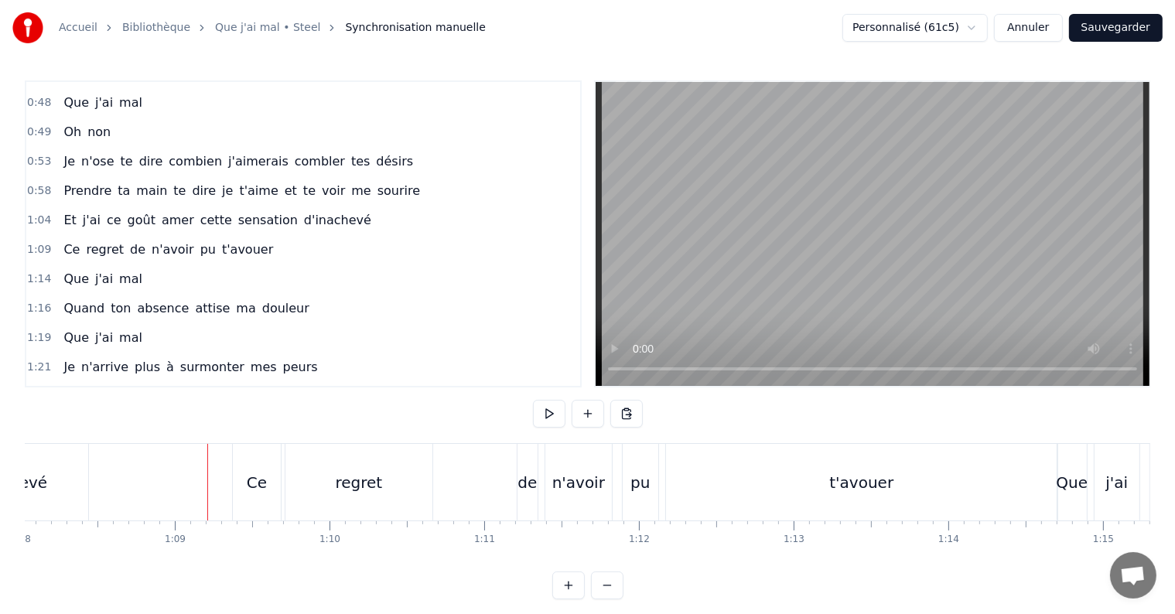
click at [848, 472] on div "t'avouer" at bounding box center [861, 482] width 64 height 23
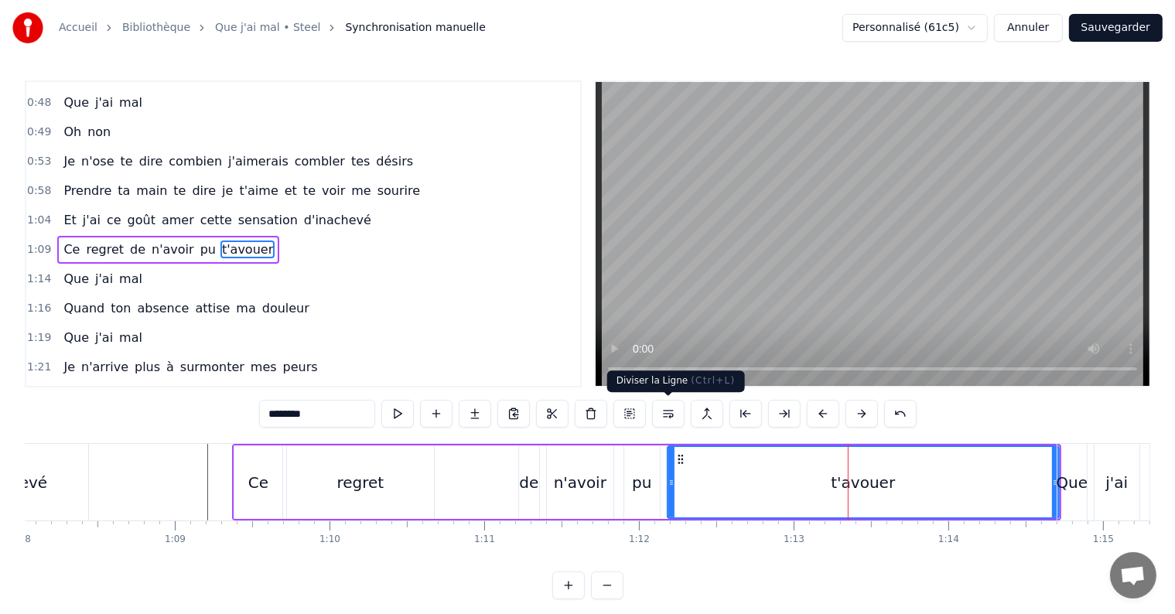
click at [672, 410] on button at bounding box center [668, 414] width 32 height 28
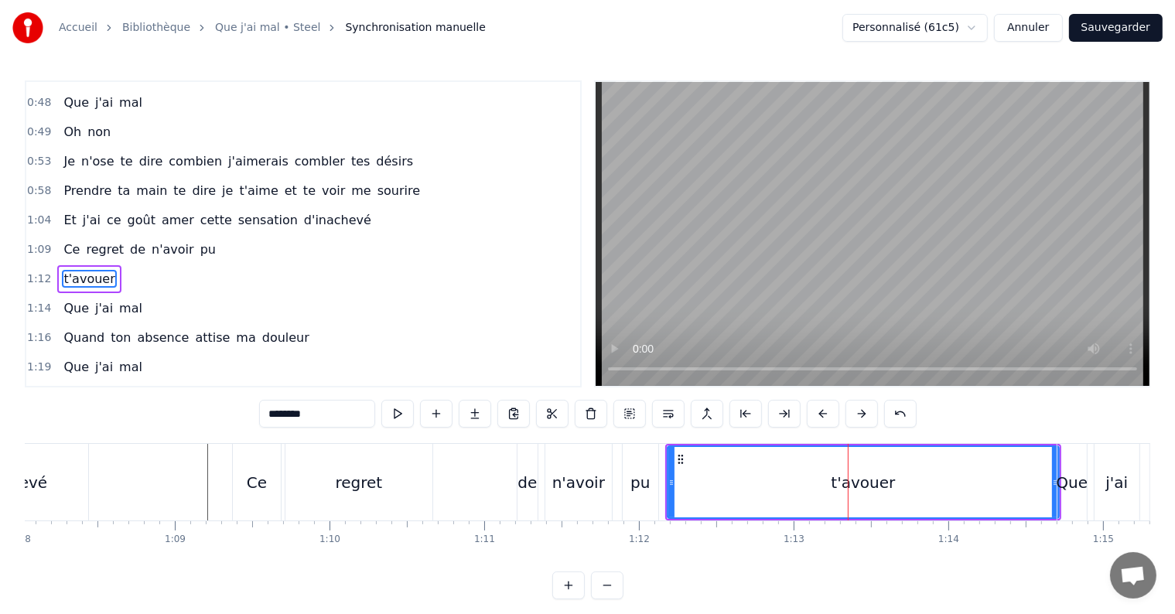
scroll to position [346, 0]
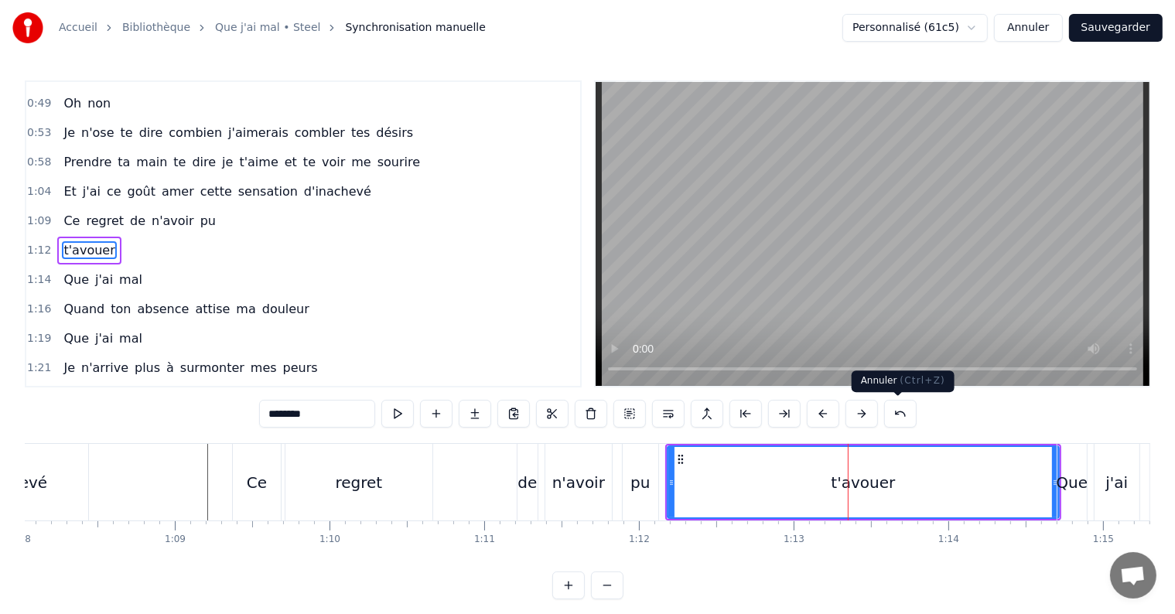
click at [907, 412] on button at bounding box center [900, 414] width 32 height 28
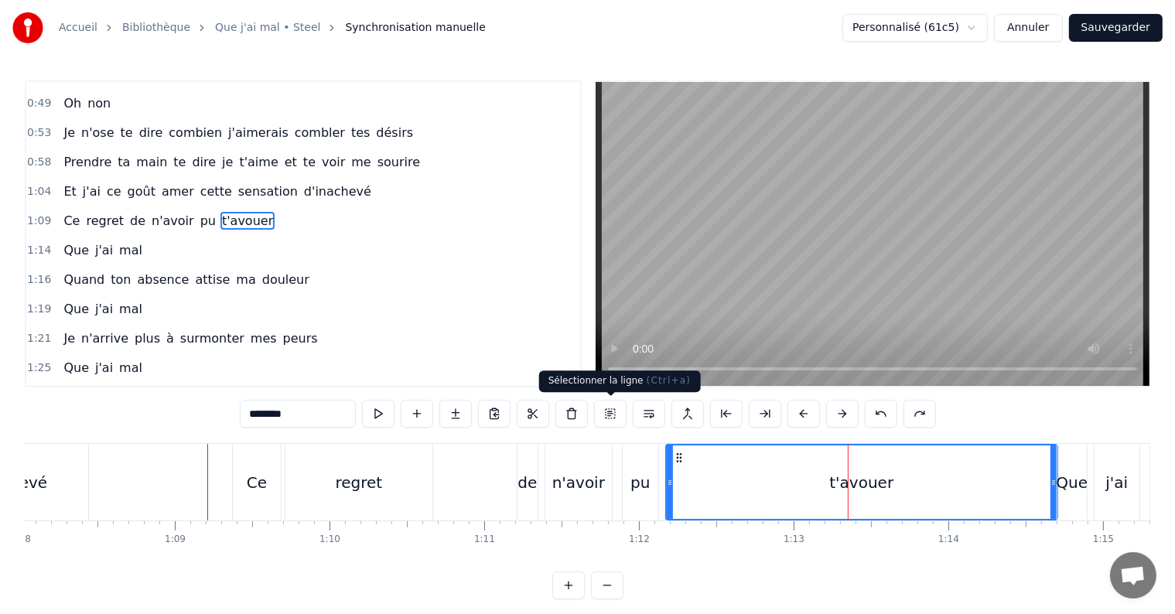
click at [602, 408] on button at bounding box center [610, 414] width 32 height 28
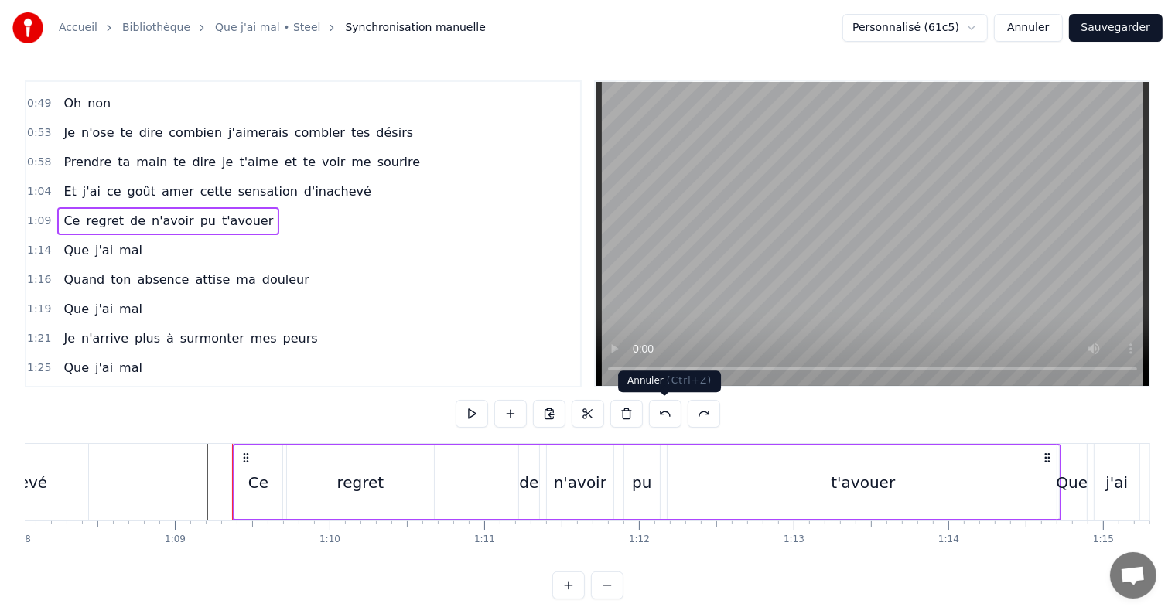
click at [674, 412] on button at bounding box center [665, 414] width 32 height 28
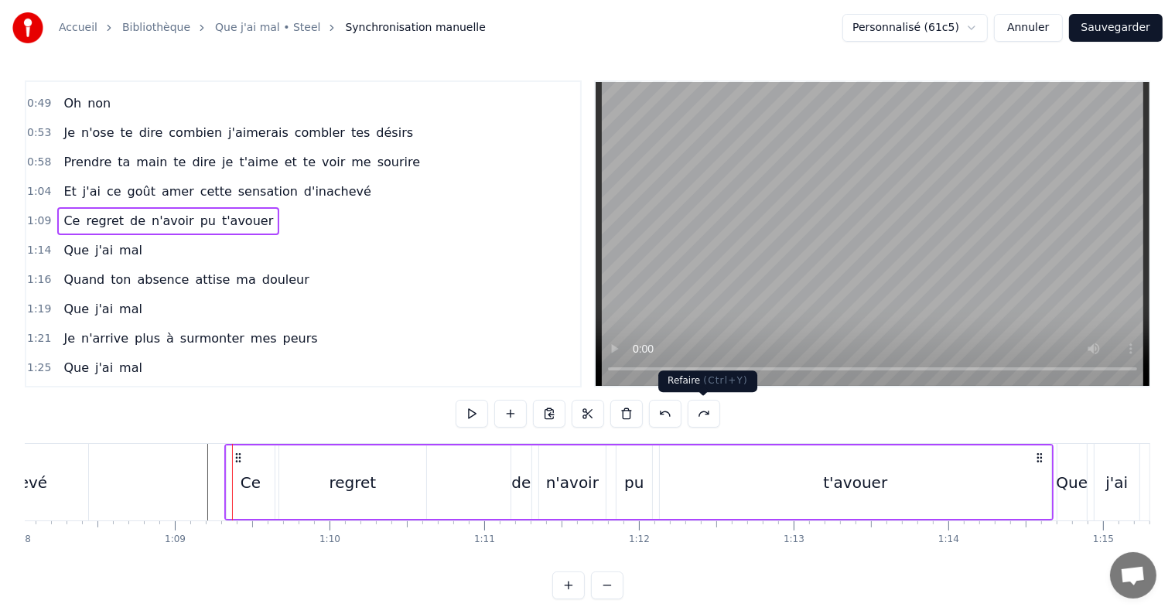
click at [715, 415] on button at bounding box center [704, 414] width 32 height 28
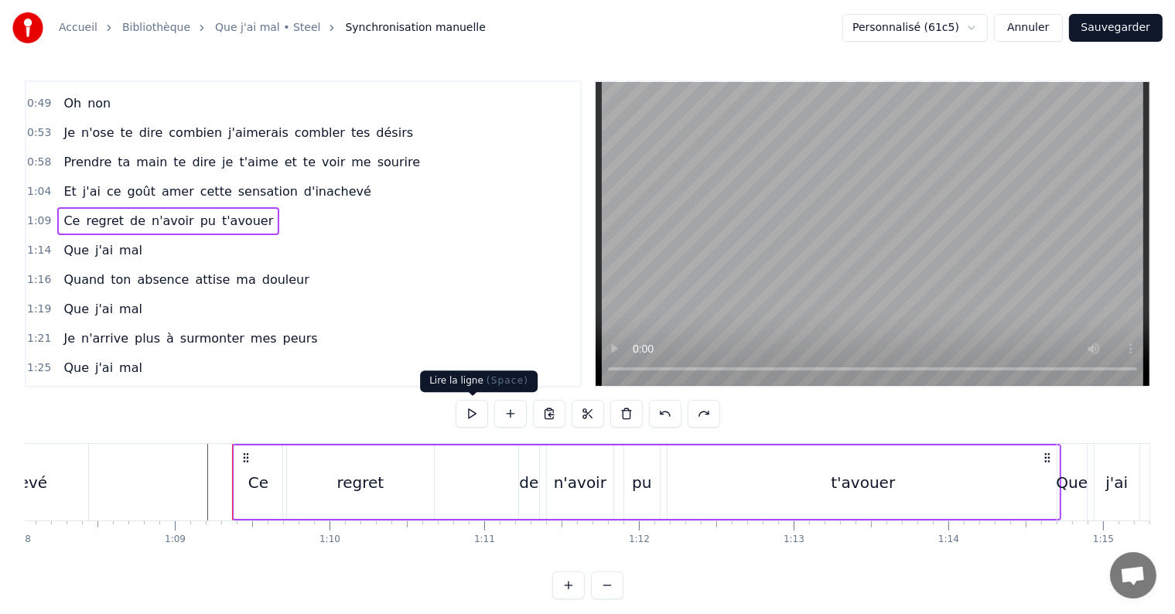
click at [480, 416] on button at bounding box center [472, 414] width 32 height 28
click at [456, 400] on button at bounding box center [472, 414] width 32 height 28
click at [1039, 477] on div "t'avouer" at bounding box center [863, 482] width 391 height 73
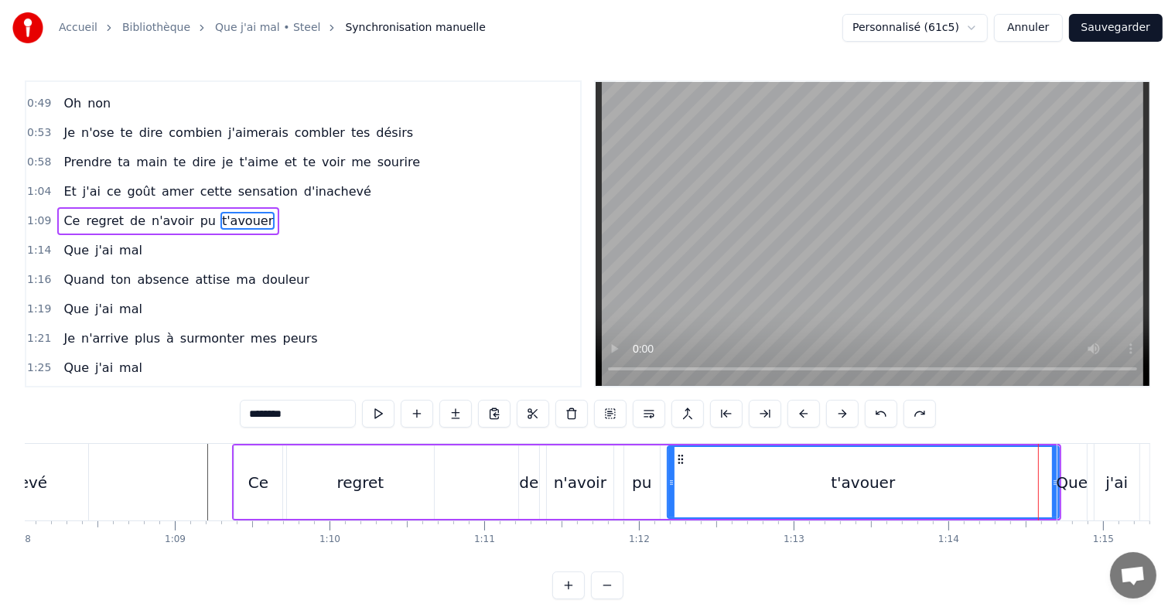
scroll to position [317, 0]
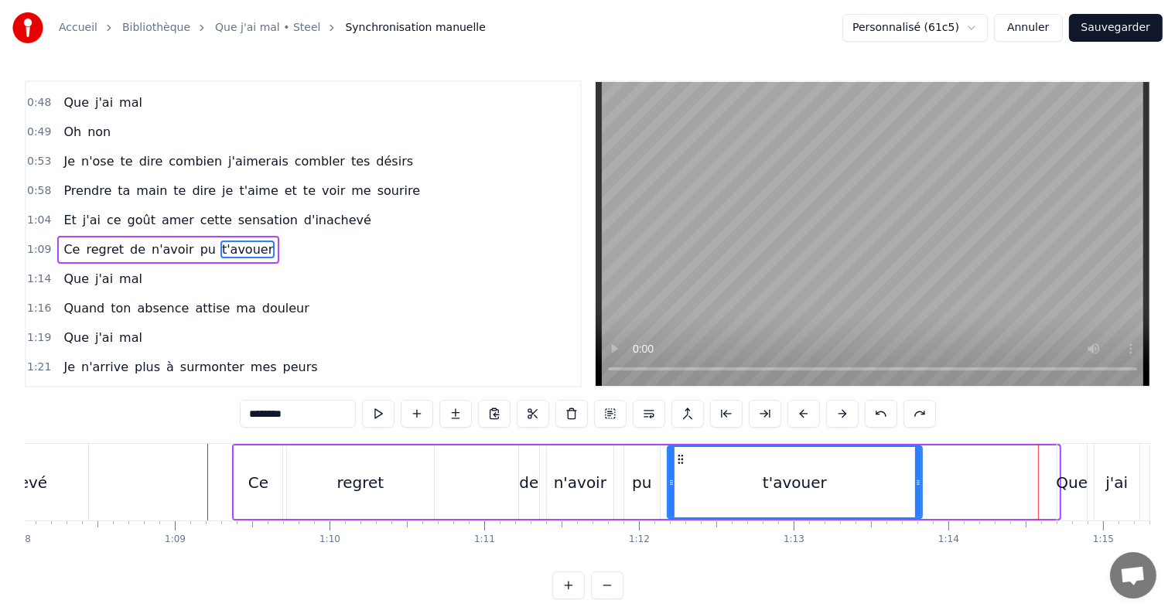
drag, startPoint x: 1052, startPoint y: 480, endPoint x: 914, endPoint y: 465, distance: 138.5
click at [915, 465] on div at bounding box center [918, 482] width 6 height 70
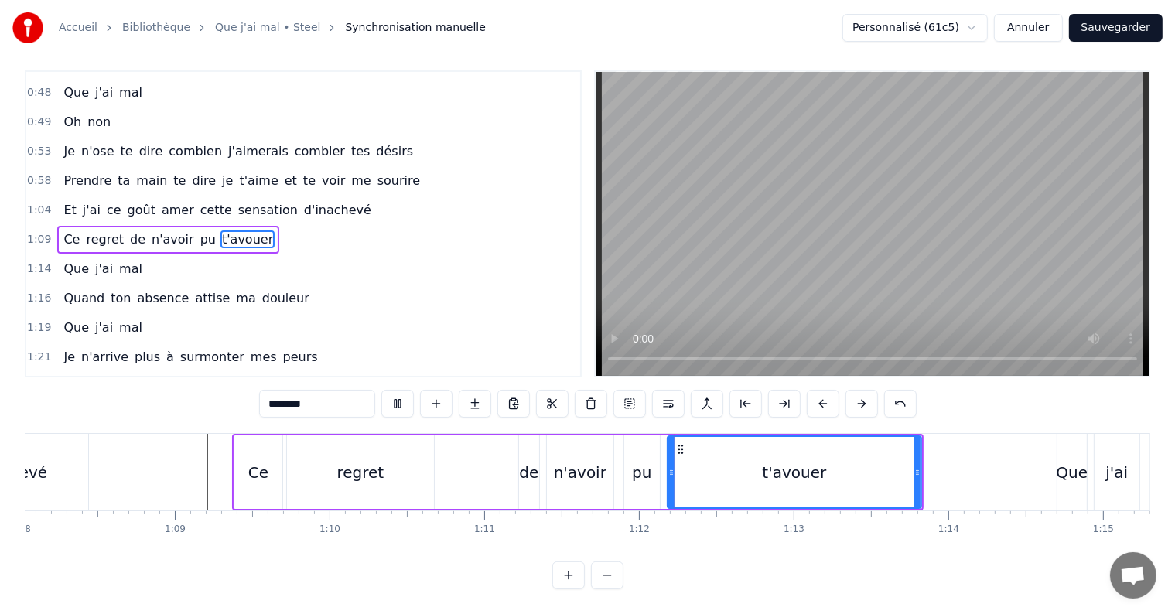
scroll to position [23, 0]
drag, startPoint x: 917, startPoint y: 457, endPoint x: 873, endPoint y: 458, distance: 44.9
click at [873, 466] on icon at bounding box center [872, 472] width 6 height 12
click at [232, 231] on span "t'avouer" at bounding box center [247, 240] width 54 height 18
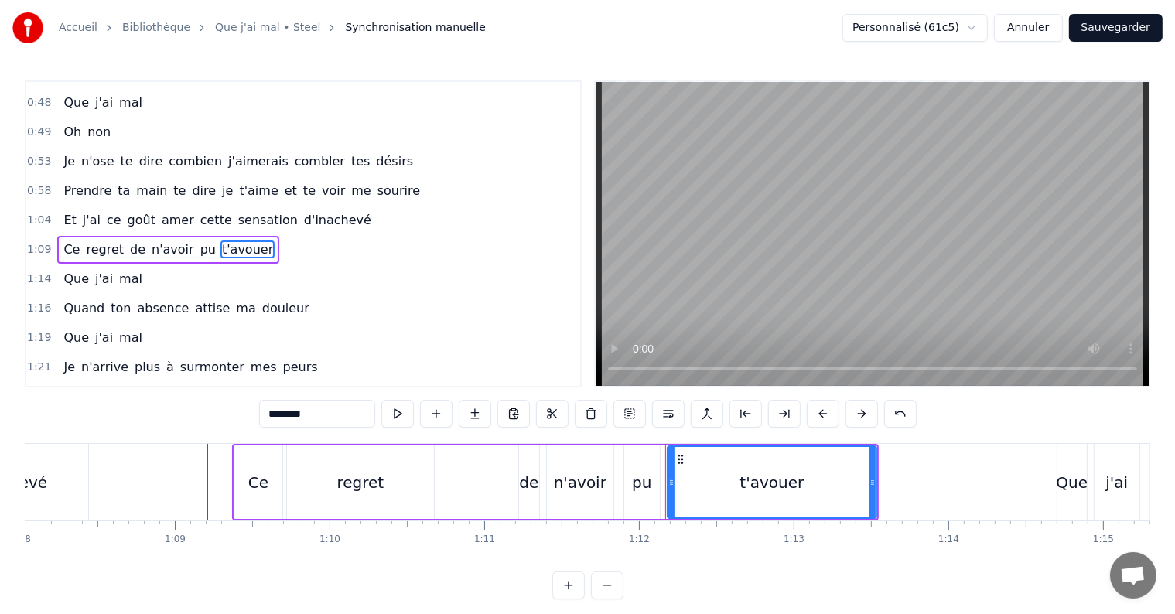
click at [232, 211] on div "Et j'ai ce goût amer cette sensation d'inachevé" at bounding box center [216, 221] width 319 height 28
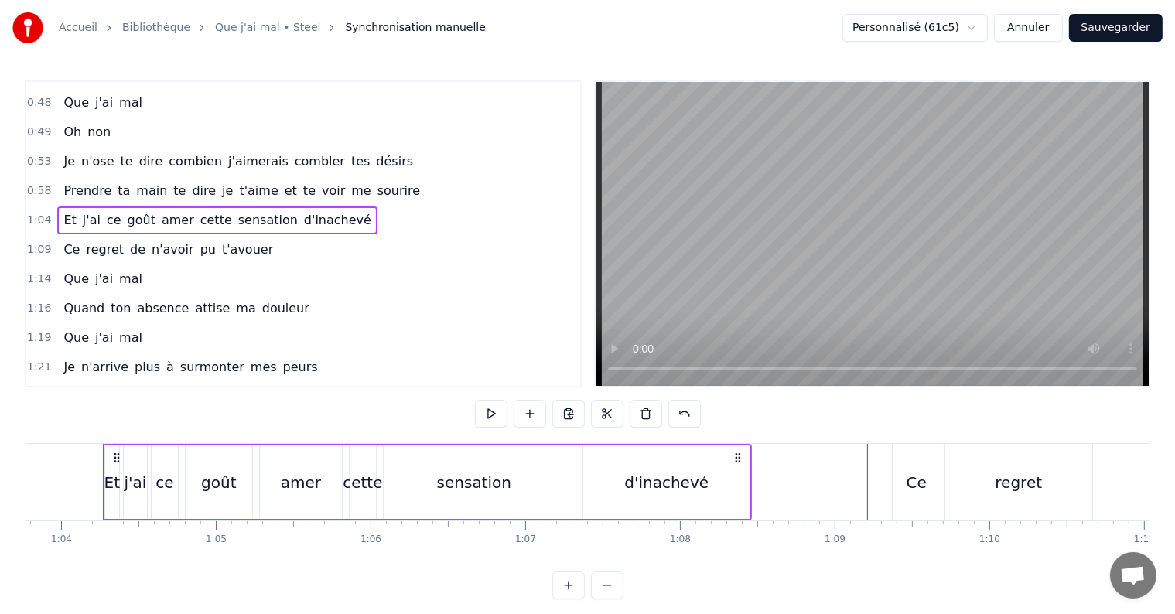
click at [231, 241] on span "t'avouer" at bounding box center [247, 250] width 54 height 18
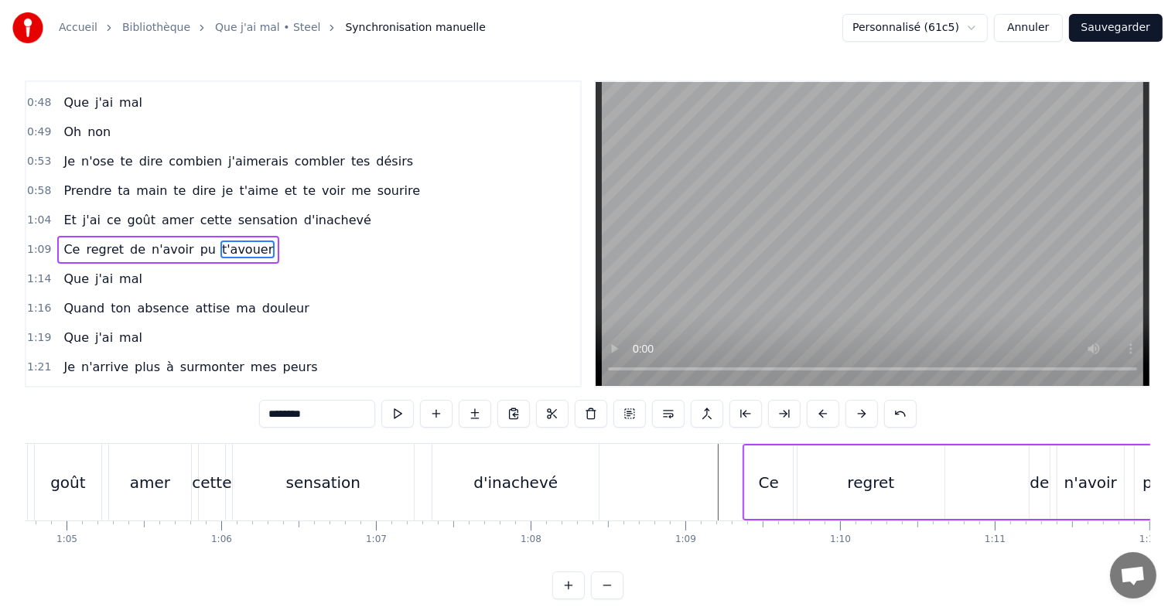
click at [231, 241] on span "t'avouer" at bounding box center [247, 250] width 54 height 18
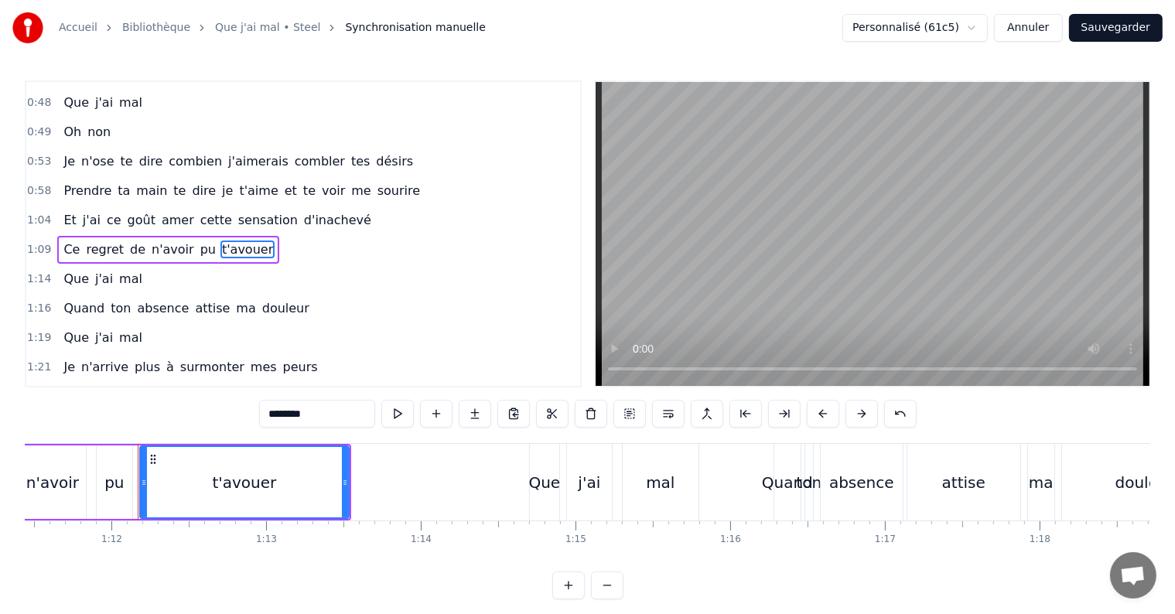
scroll to position [0, 11087]
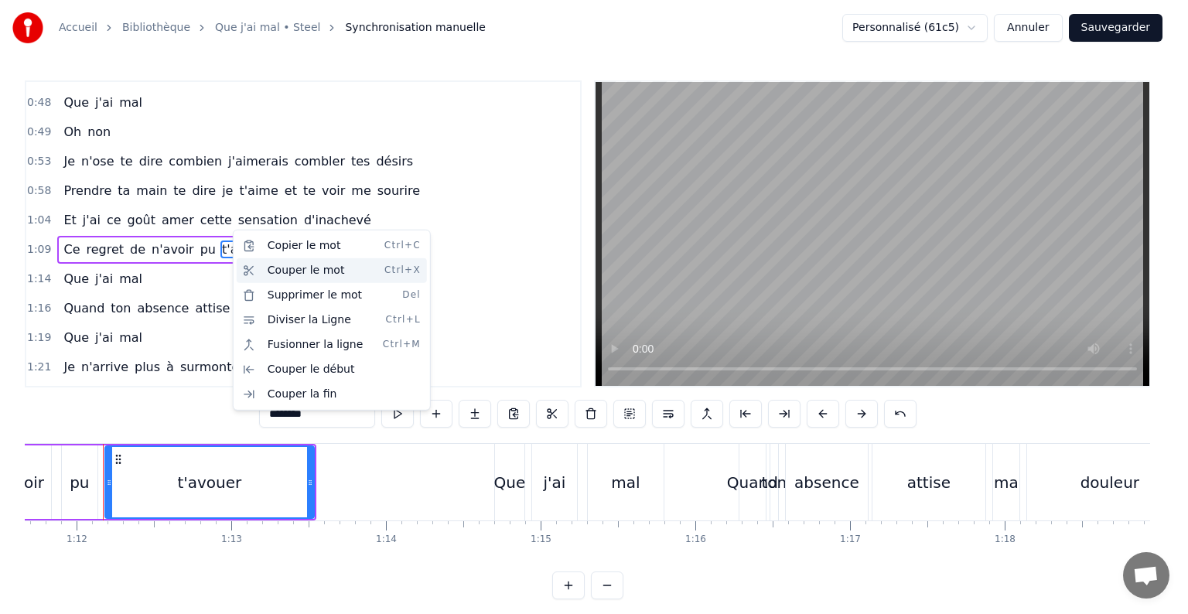
click at [311, 274] on div "Couper le mot Ctrl+X" at bounding box center [332, 270] width 190 height 25
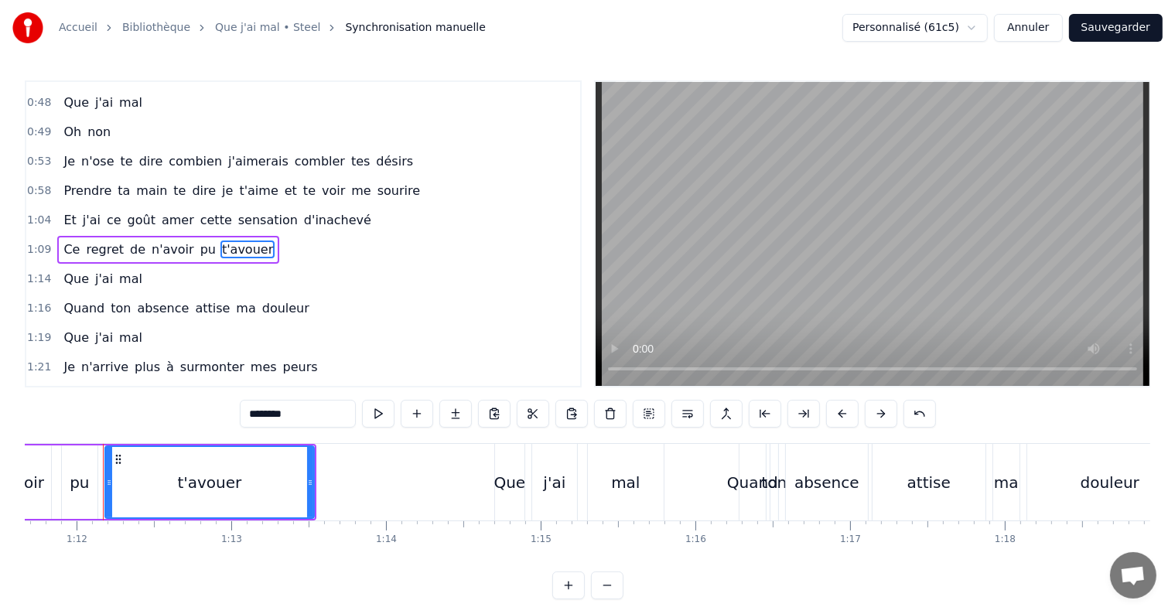
click at [207, 483] on div "t'avouer" at bounding box center [209, 482] width 64 height 23
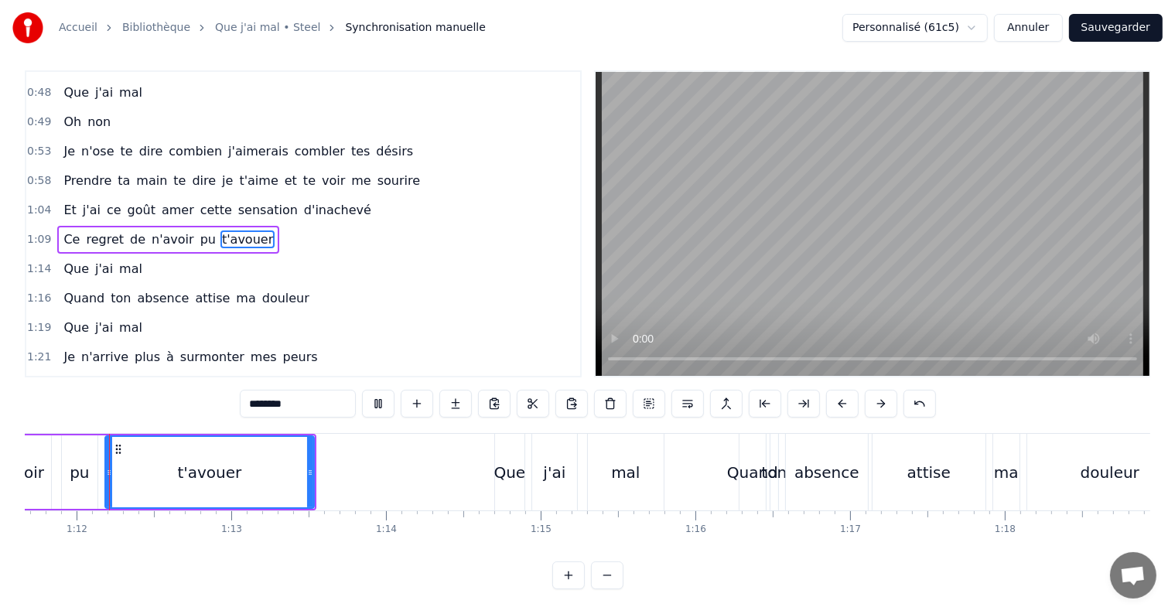
scroll to position [23, 0]
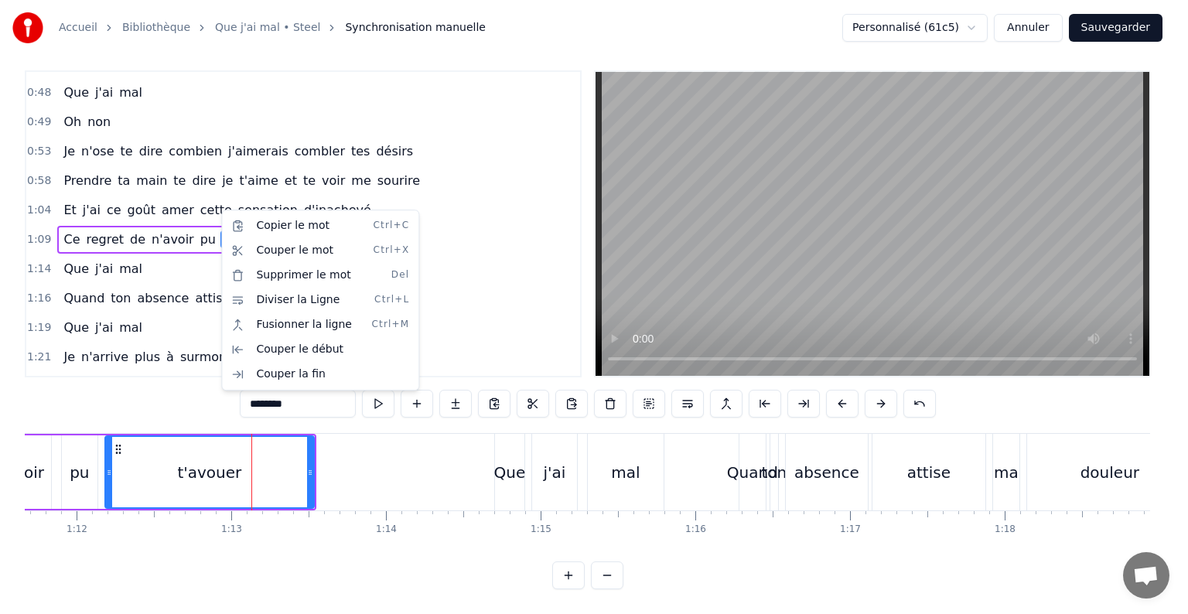
click at [456, 347] on html "Accueil Bibliothèque Que j'ai mal • Steel Synchronisation manuelle Personnalisé…" at bounding box center [594, 302] width 1188 height 624
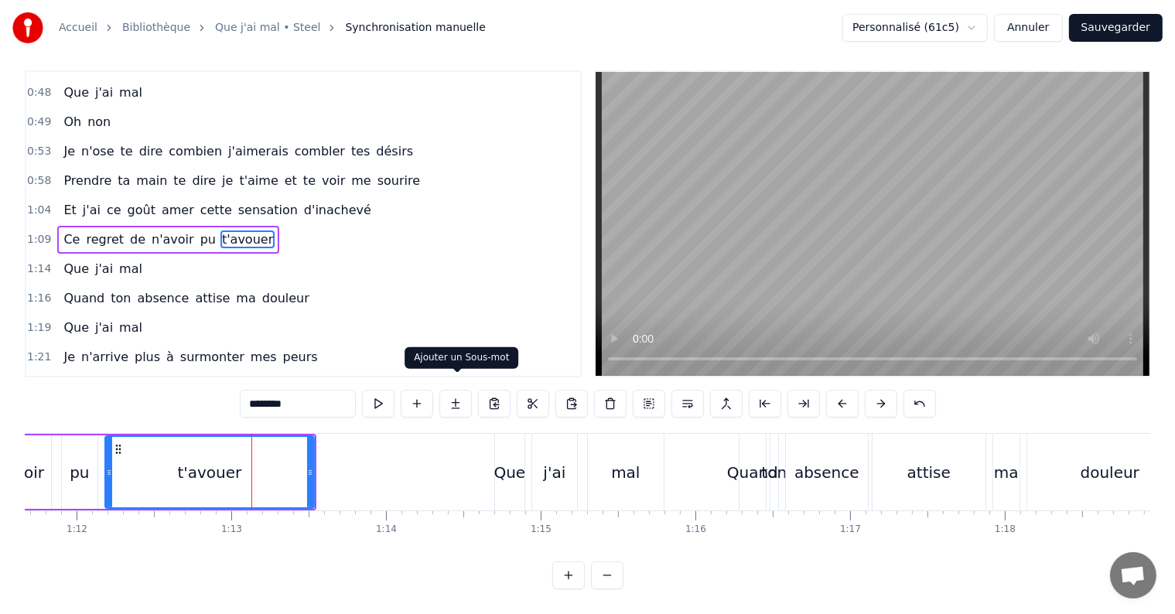
click at [463, 390] on button at bounding box center [455, 404] width 32 height 28
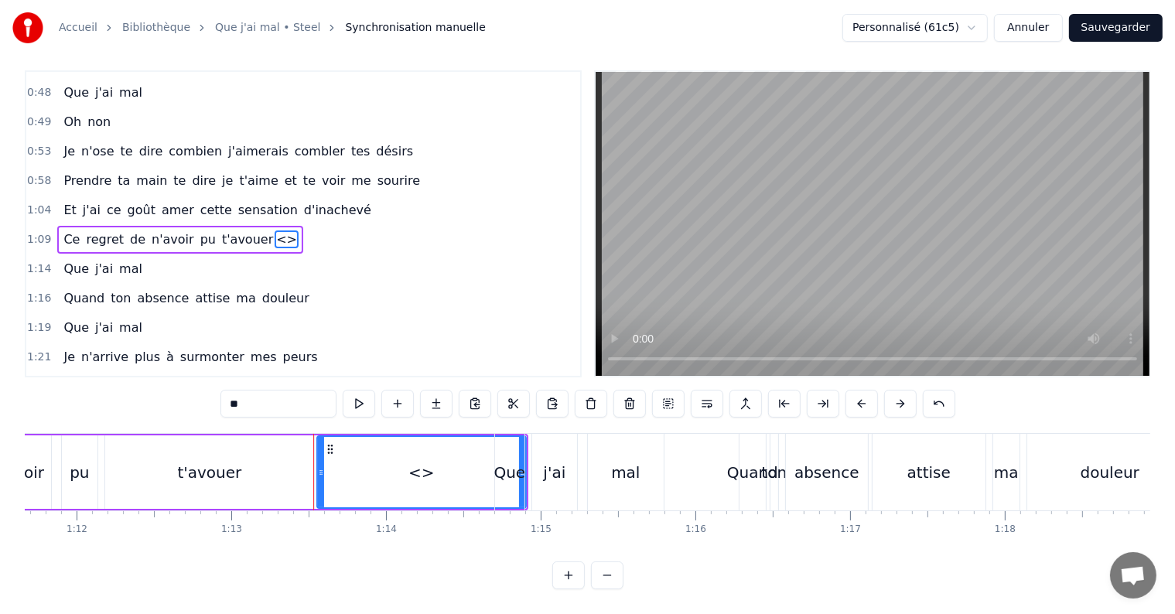
scroll to position [0, 0]
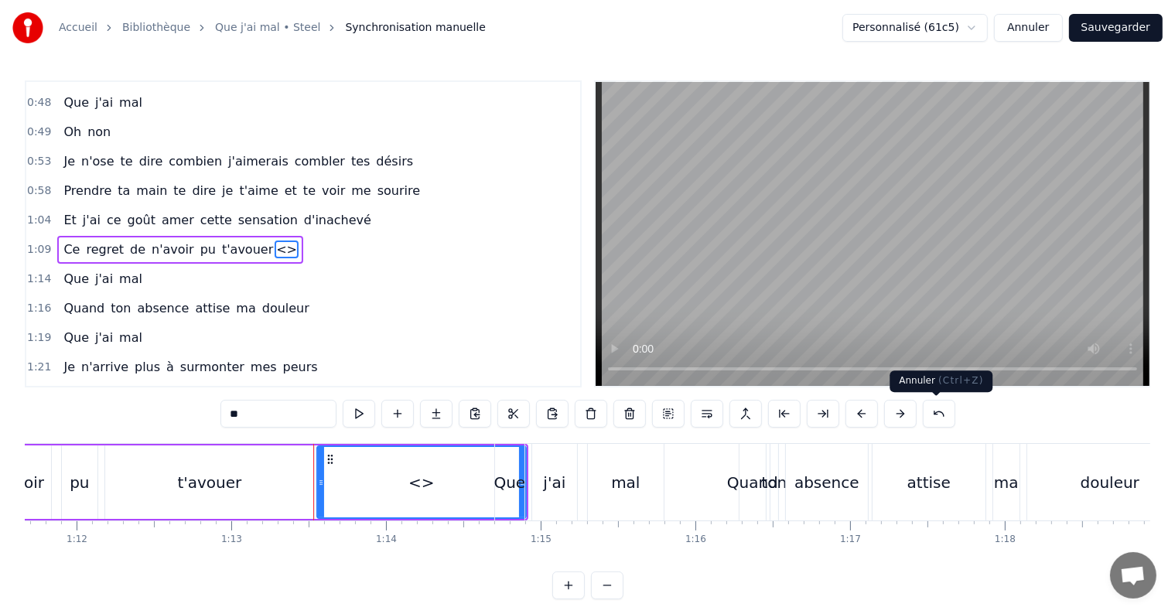
click at [938, 416] on button at bounding box center [939, 414] width 32 height 28
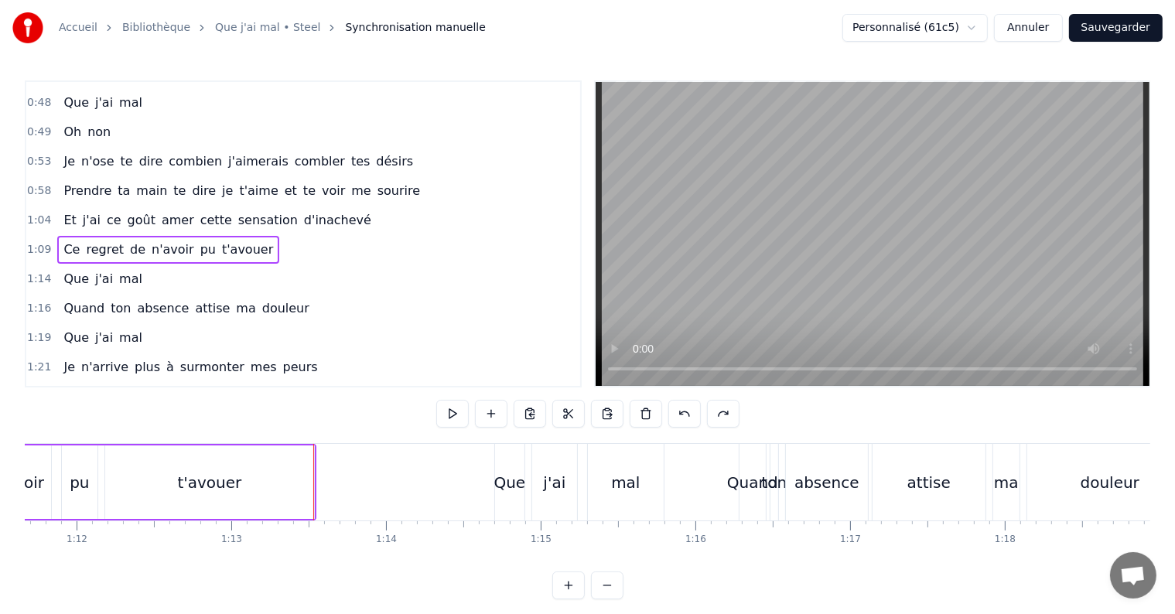
click at [231, 477] on div "t'avouer" at bounding box center [209, 482] width 64 height 23
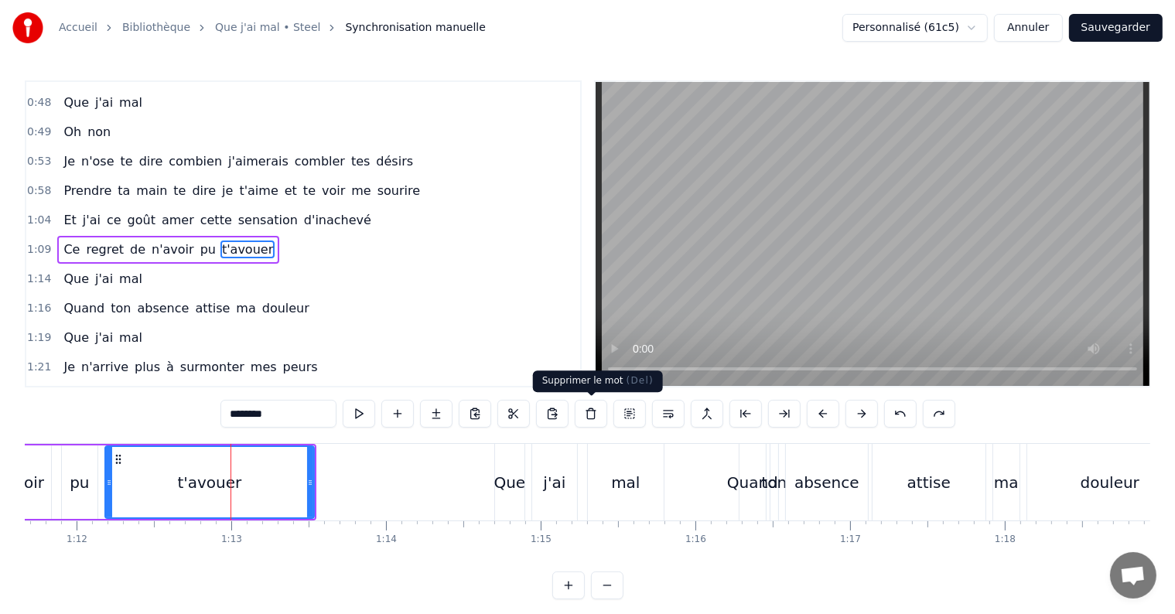
click at [579, 412] on button at bounding box center [591, 414] width 32 height 28
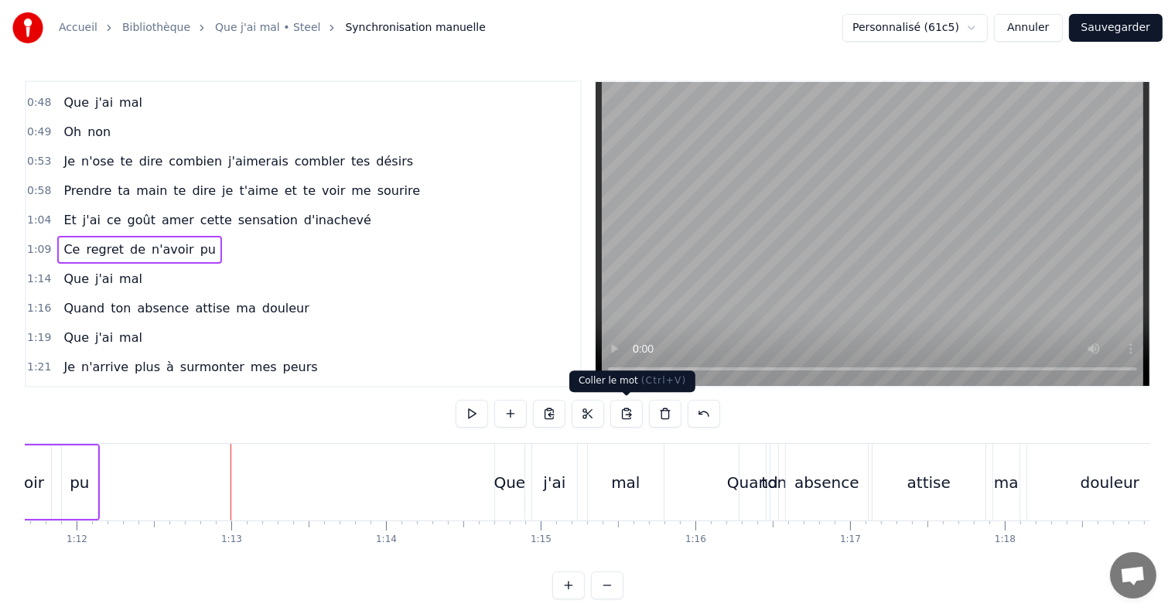
click at [626, 415] on button at bounding box center [626, 414] width 32 height 28
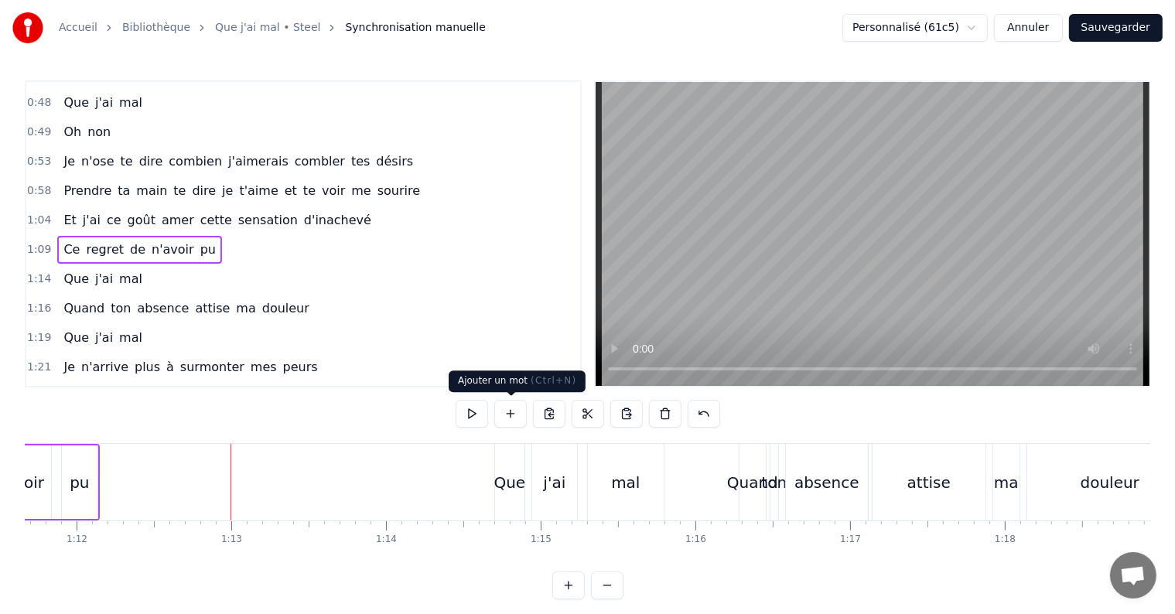
click at [502, 418] on button at bounding box center [510, 414] width 32 height 28
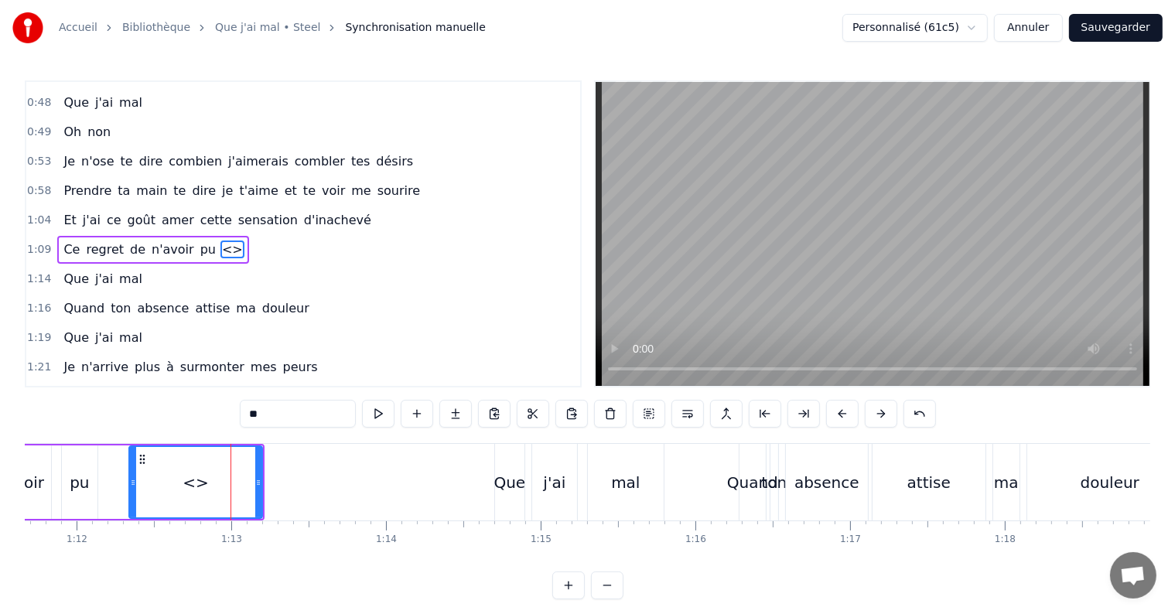
drag, startPoint x: 234, startPoint y: 483, endPoint x: 131, endPoint y: 480, distance: 103.7
click at [131, 480] on icon at bounding box center [133, 483] width 6 height 12
click at [164, 481] on div "<>" at bounding box center [196, 482] width 132 height 70
click at [203, 483] on div "<>" at bounding box center [196, 482] width 26 height 23
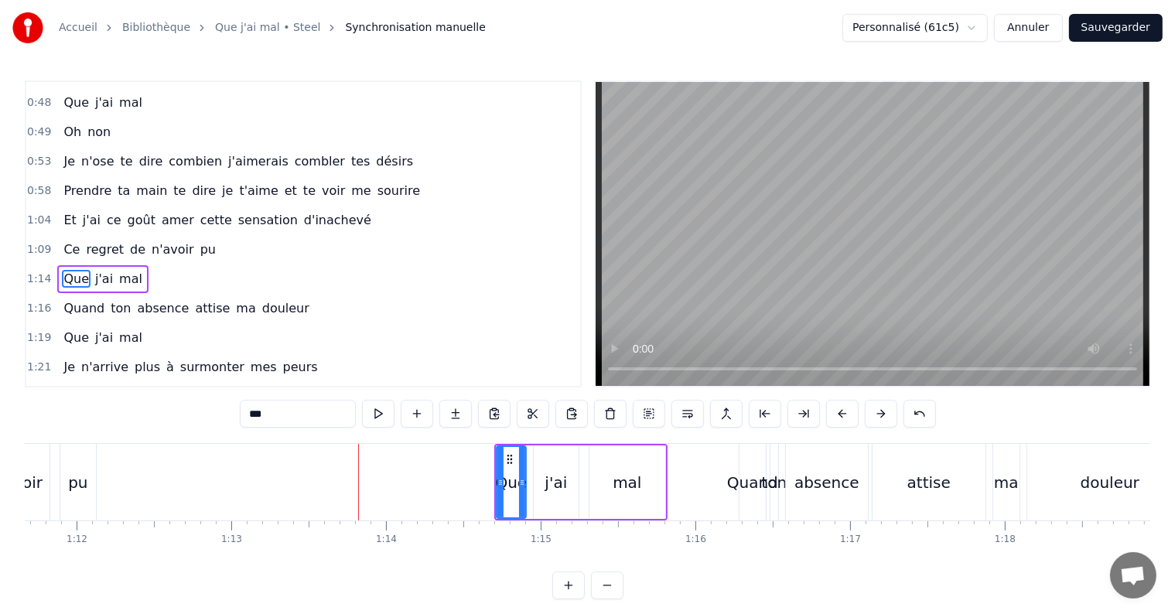
type input "****"
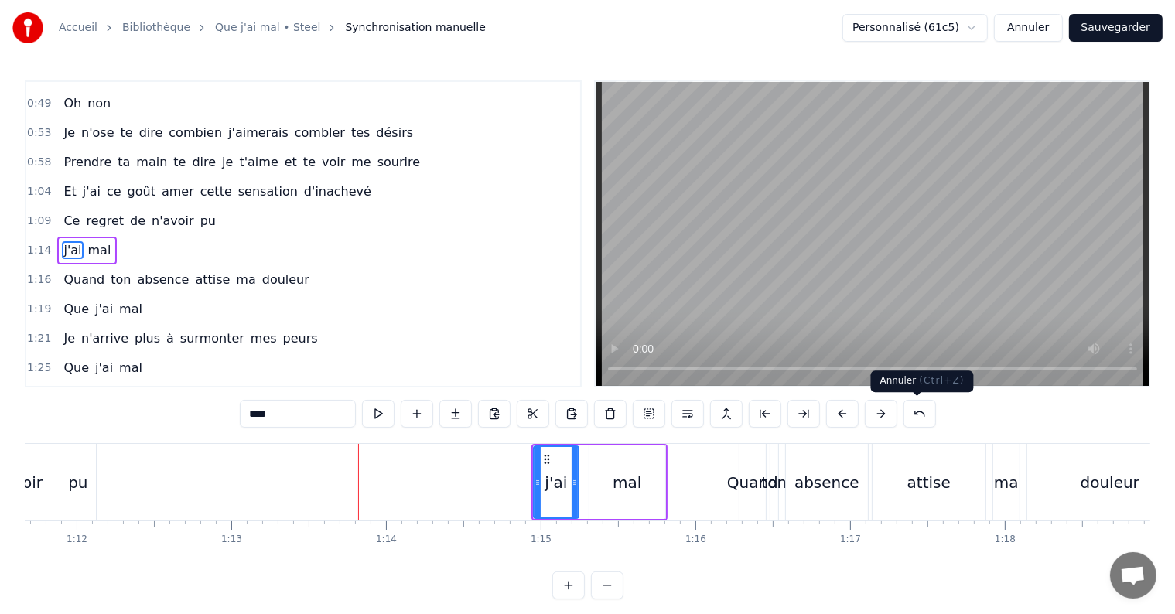
click at [916, 418] on button at bounding box center [920, 414] width 32 height 28
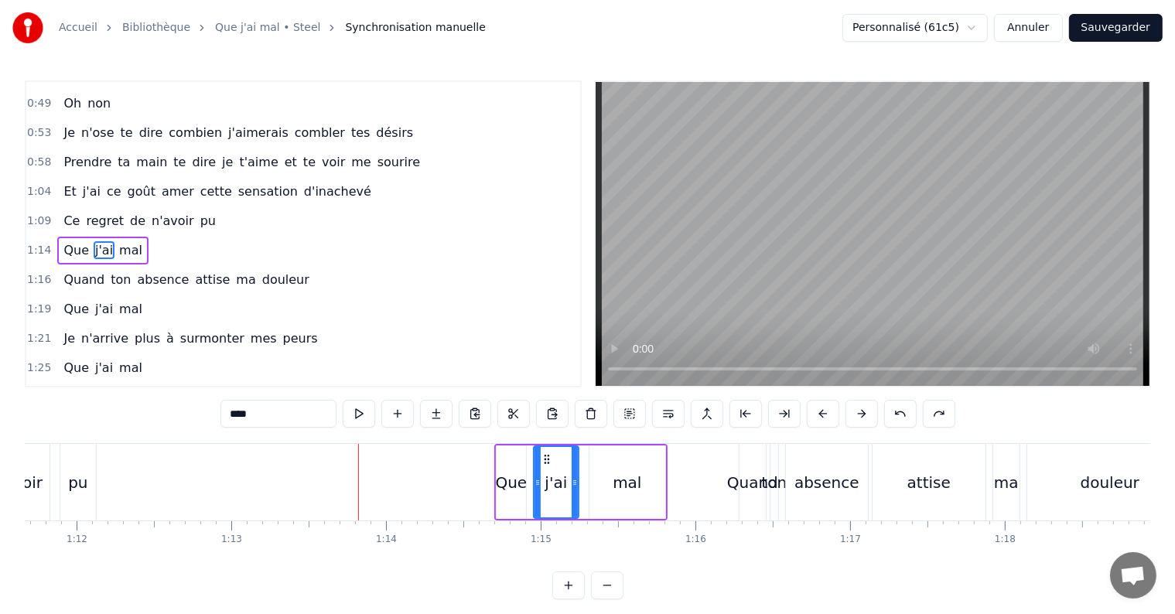
click at [916, 419] on div "****" at bounding box center [587, 414] width 735 height 28
click at [909, 417] on button at bounding box center [900, 414] width 32 height 28
click at [897, 415] on button at bounding box center [900, 414] width 32 height 28
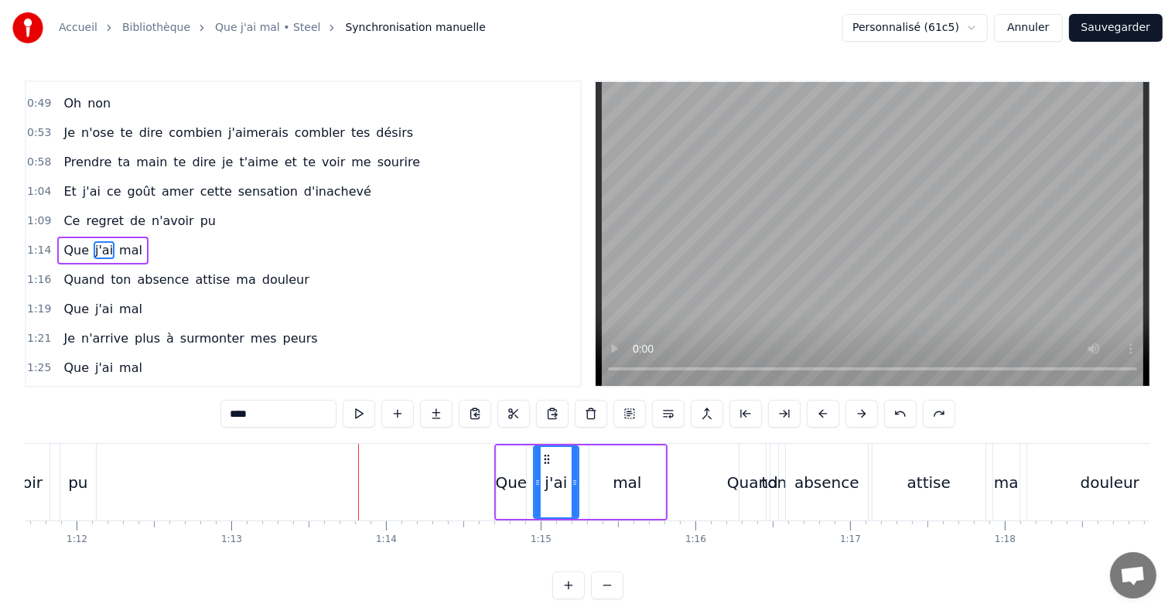
click at [897, 415] on button at bounding box center [900, 414] width 32 height 28
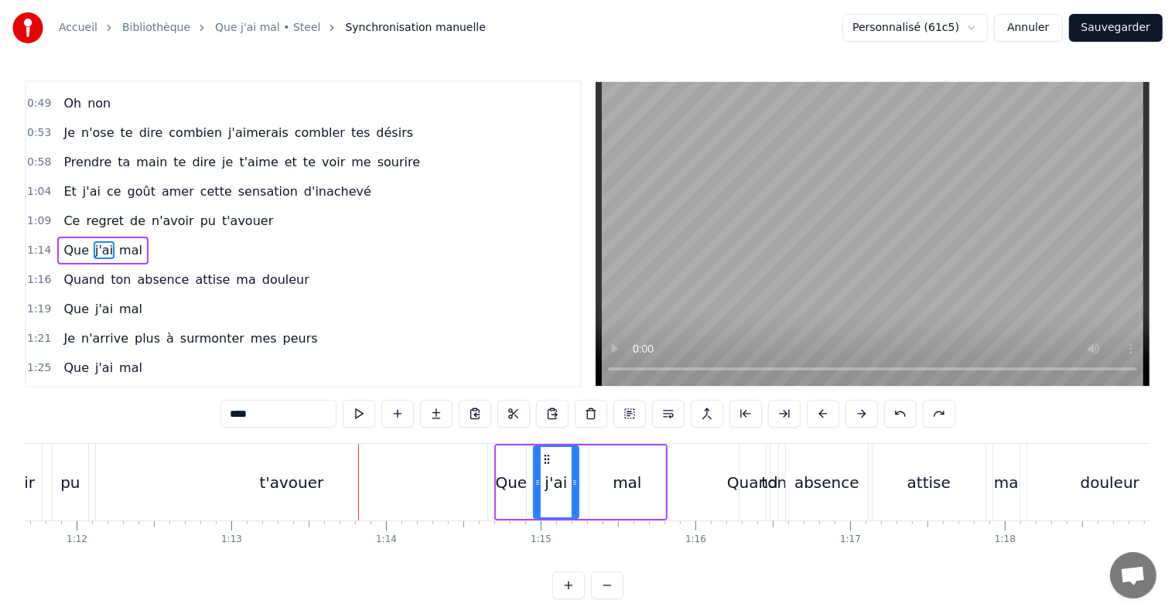
click at [897, 415] on button at bounding box center [900, 414] width 32 height 28
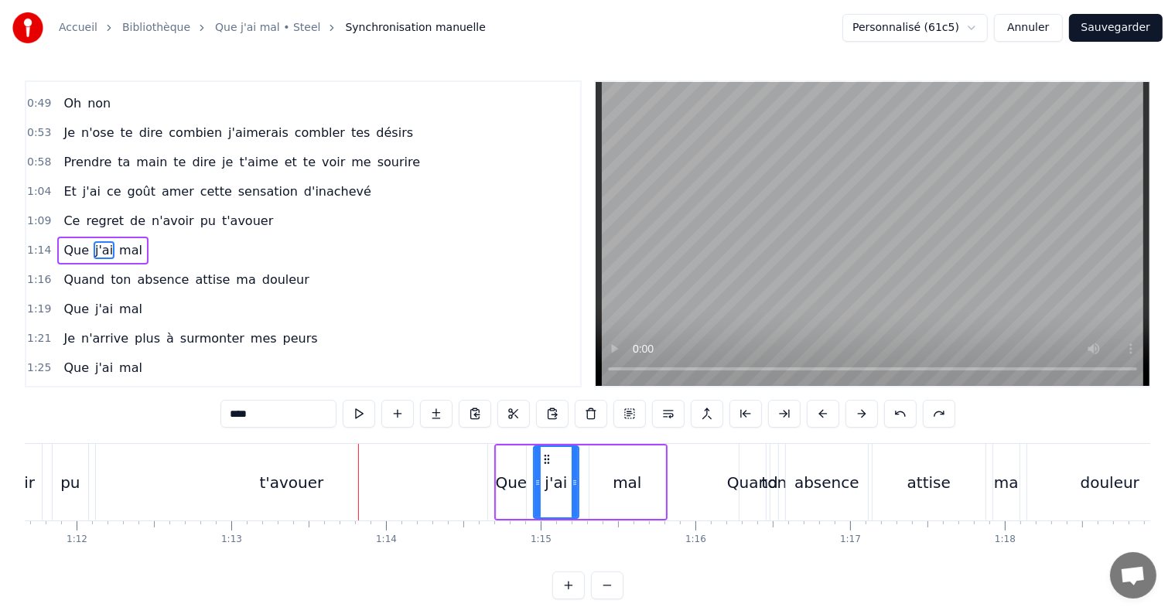
click at [897, 415] on button at bounding box center [900, 414] width 32 height 28
click at [924, 418] on button at bounding box center [939, 414] width 32 height 28
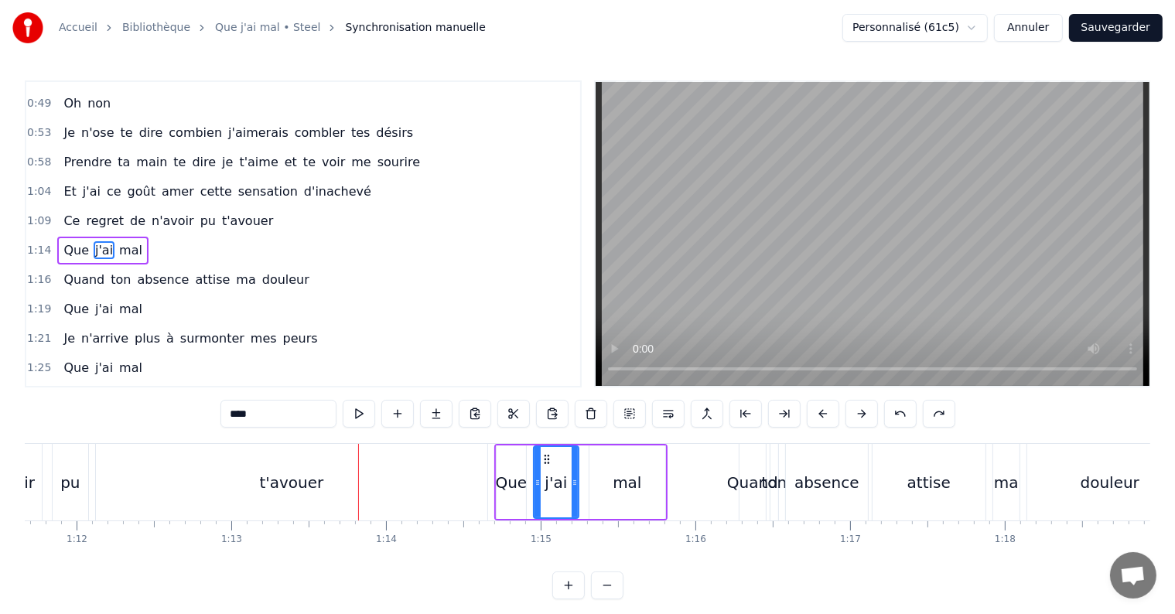
click at [923, 400] on button at bounding box center [939, 414] width 32 height 28
click at [55, 477] on div "pu" at bounding box center [71, 482] width 36 height 77
type input "**"
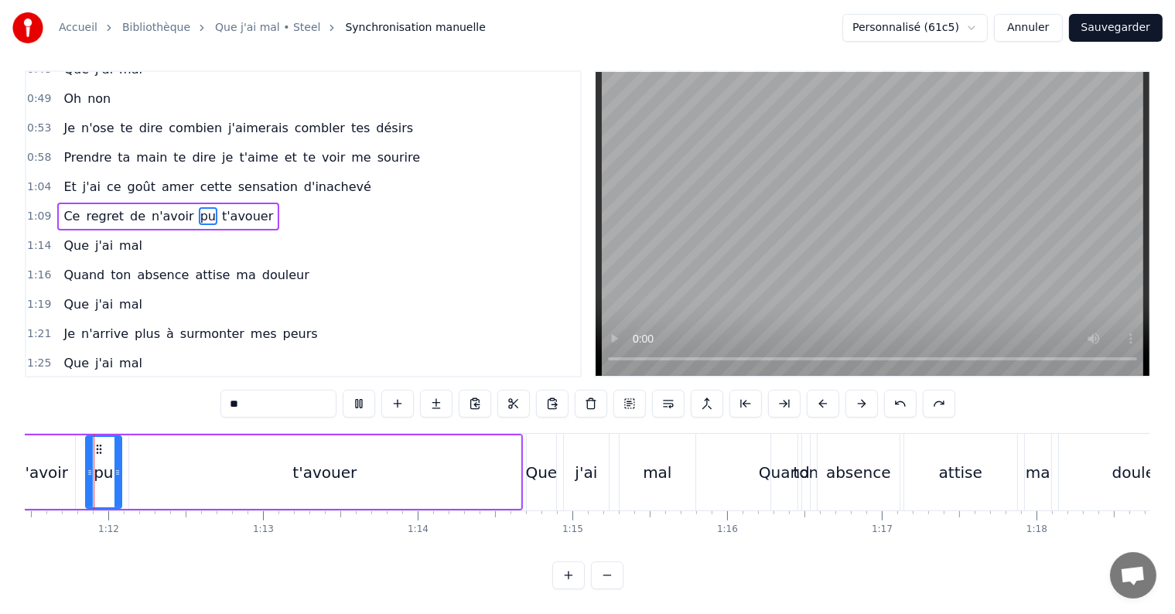
scroll to position [0, 11036]
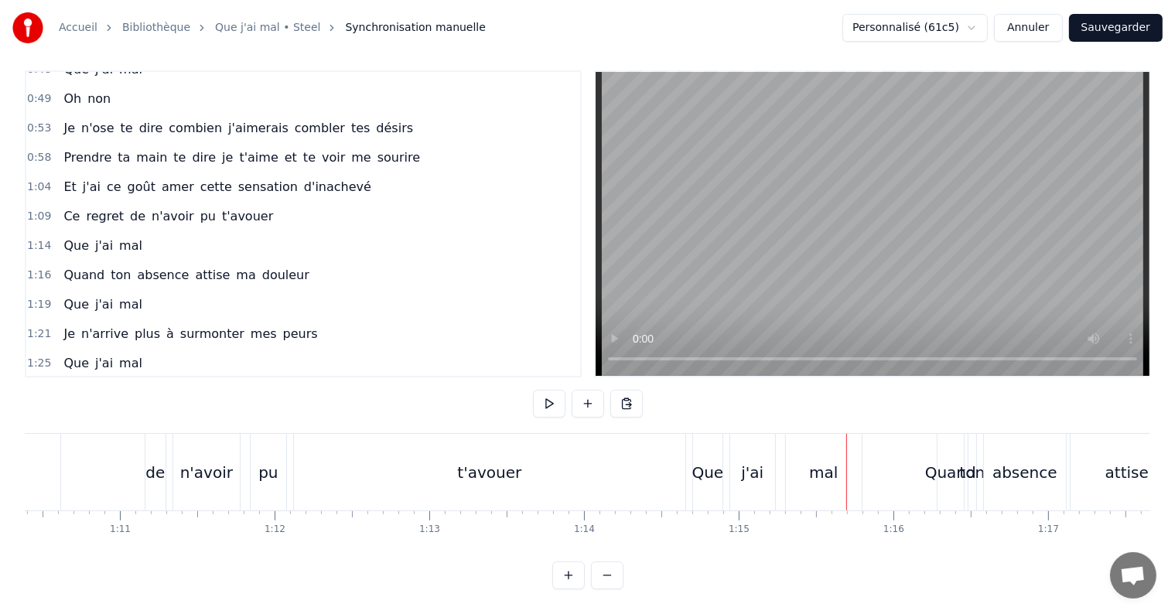
scroll to position [0, 10889]
click at [405, 455] on div "t'avouer" at bounding box center [490, 472] width 391 height 77
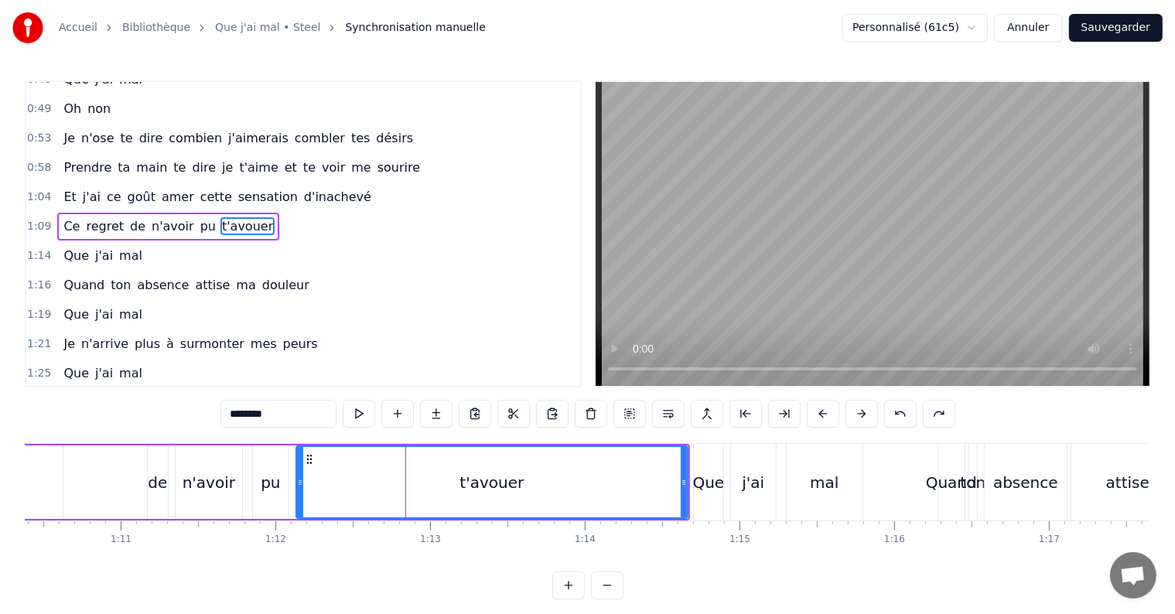
scroll to position [317, 0]
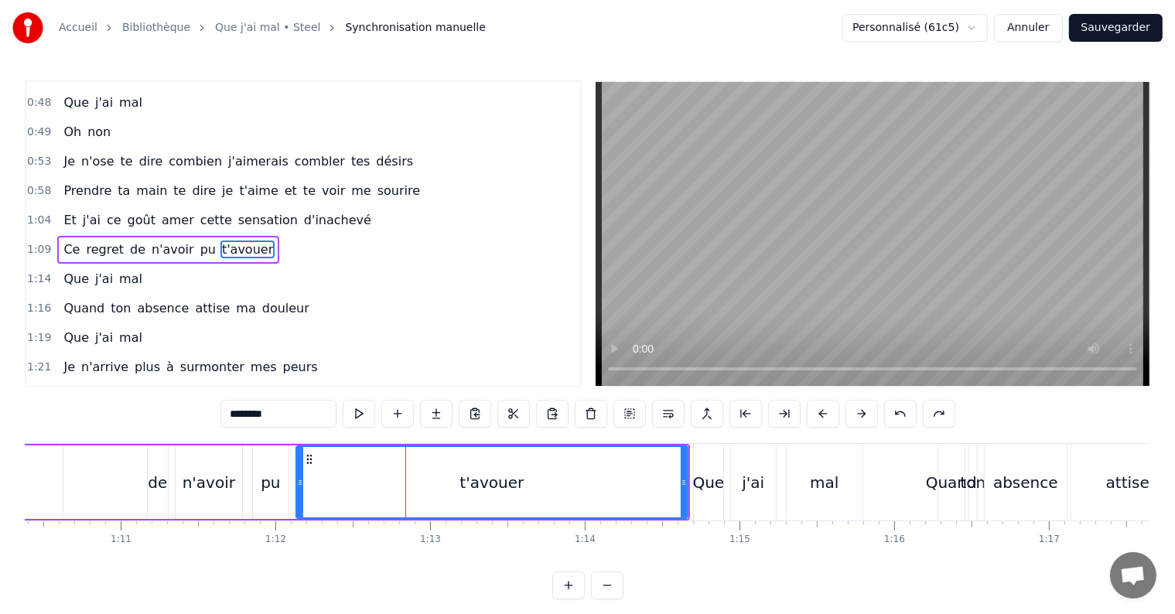
click at [223, 241] on span "t'avouer" at bounding box center [247, 250] width 54 height 18
drag, startPoint x: 223, startPoint y: 232, endPoint x: 196, endPoint y: 231, distance: 26.3
click at [220, 241] on span "t'avouer" at bounding box center [247, 250] width 54 height 18
drag, startPoint x: 196, startPoint y: 231, endPoint x: 204, endPoint y: 228, distance: 8.3
click at [220, 241] on span "t'avouer" at bounding box center [247, 250] width 54 height 18
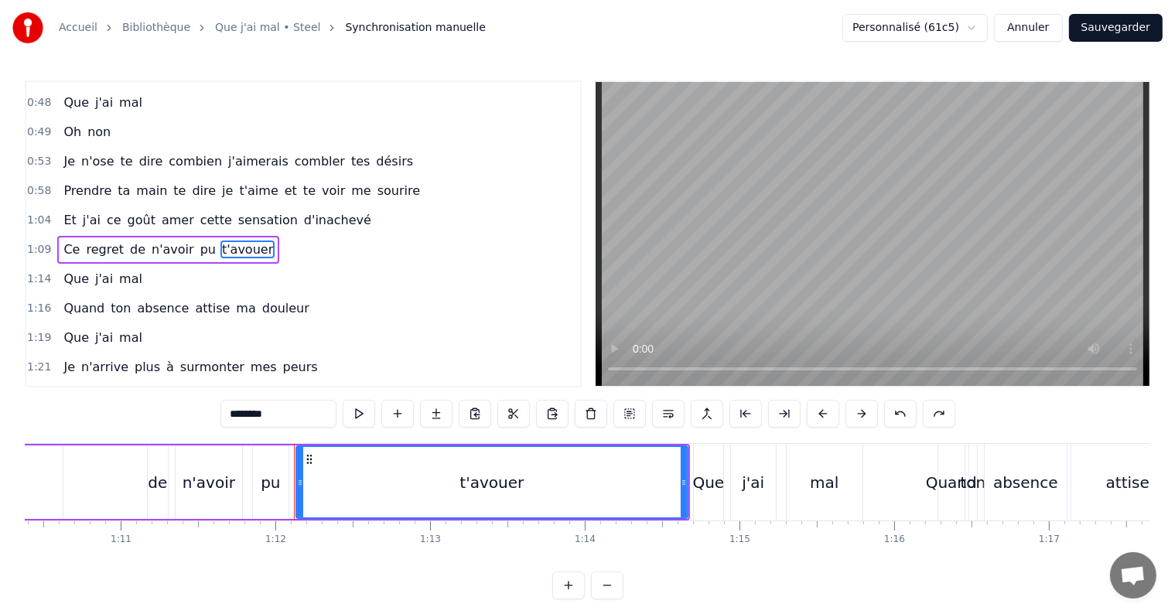
click at [220, 241] on span "t'avouer" at bounding box center [247, 250] width 54 height 18
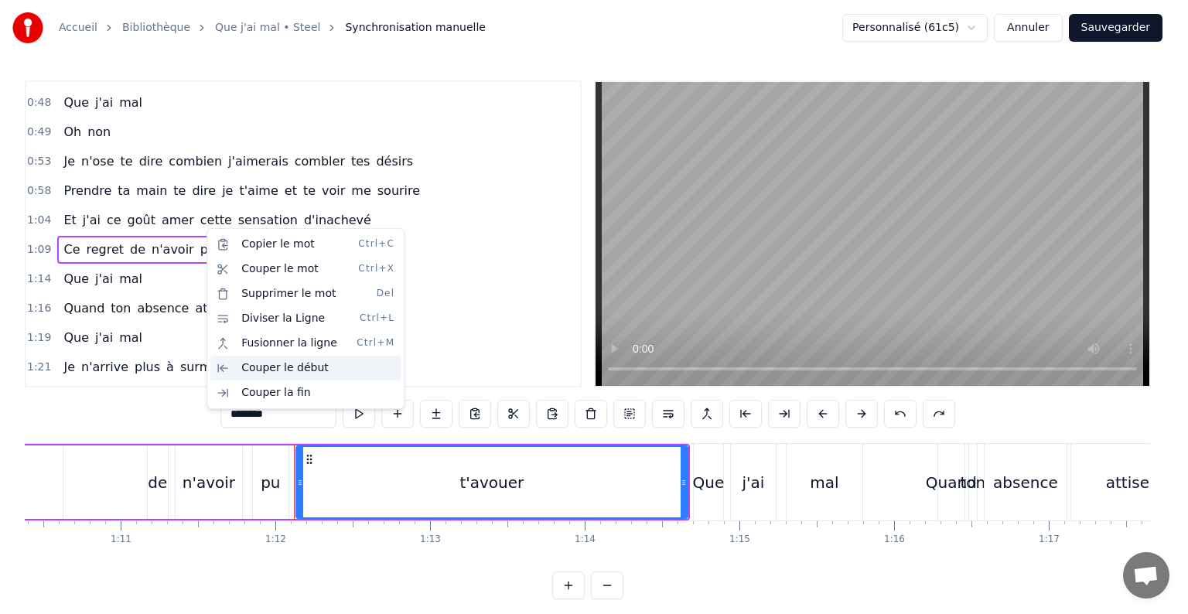
click at [285, 368] on div "Couper le début" at bounding box center [305, 368] width 190 height 25
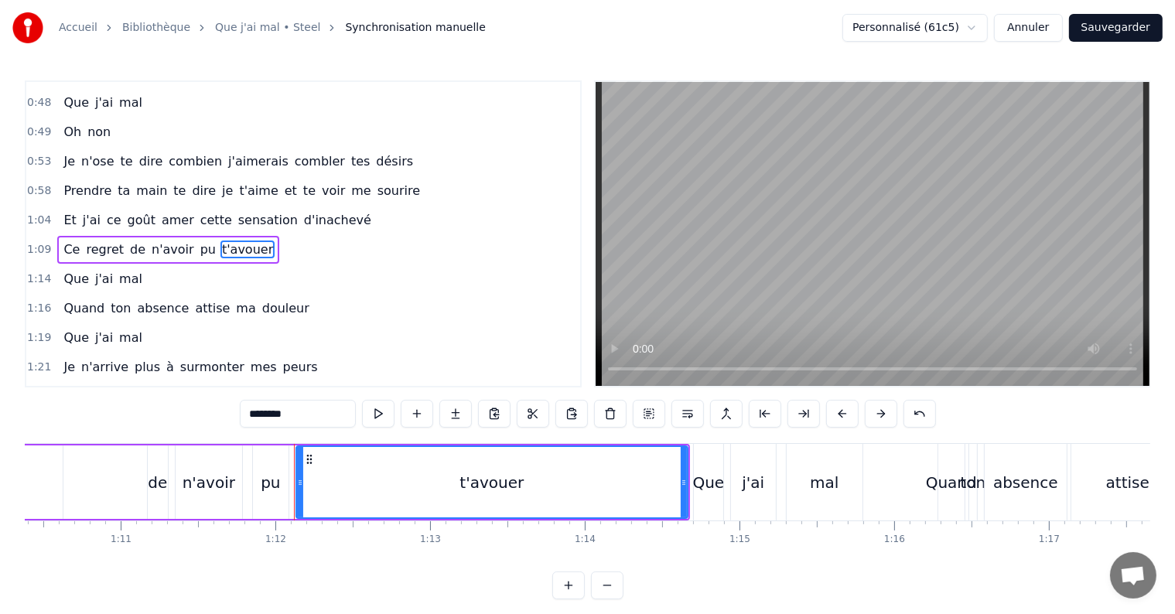
drag, startPoint x: 226, startPoint y: 232, endPoint x: 207, endPoint y: 232, distance: 18.6
click at [220, 241] on span "t'avouer" at bounding box center [247, 250] width 54 height 18
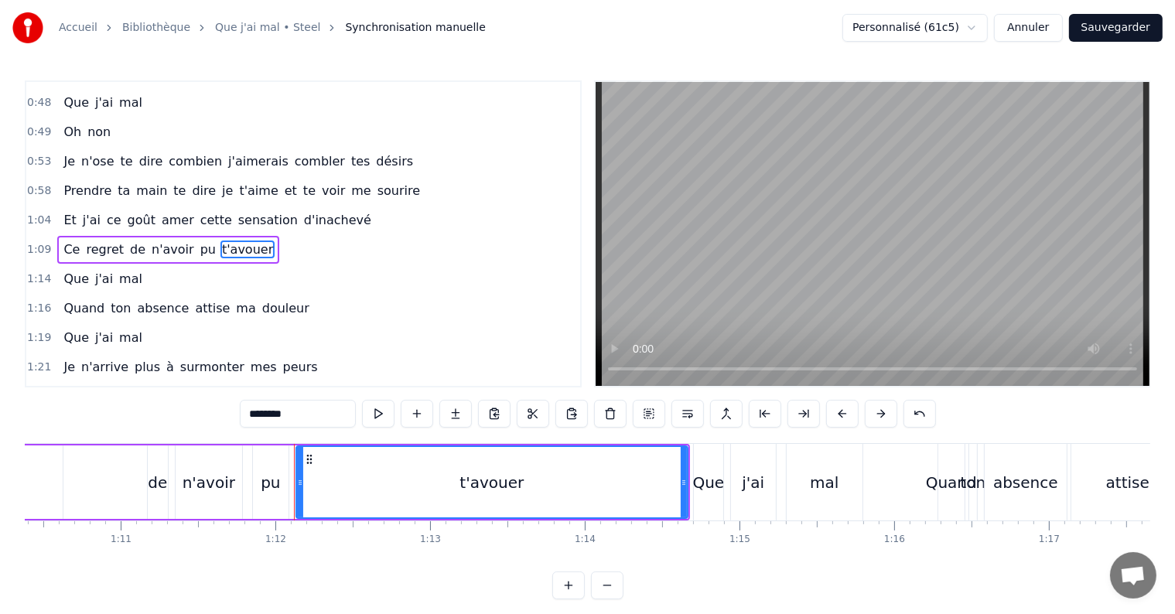
click at [223, 241] on span "t'avouer" at bounding box center [247, 250] width 54 height 18
click at [167, 241] on span "n'avoir" at bounding box center [173, 250] width 46 height 18
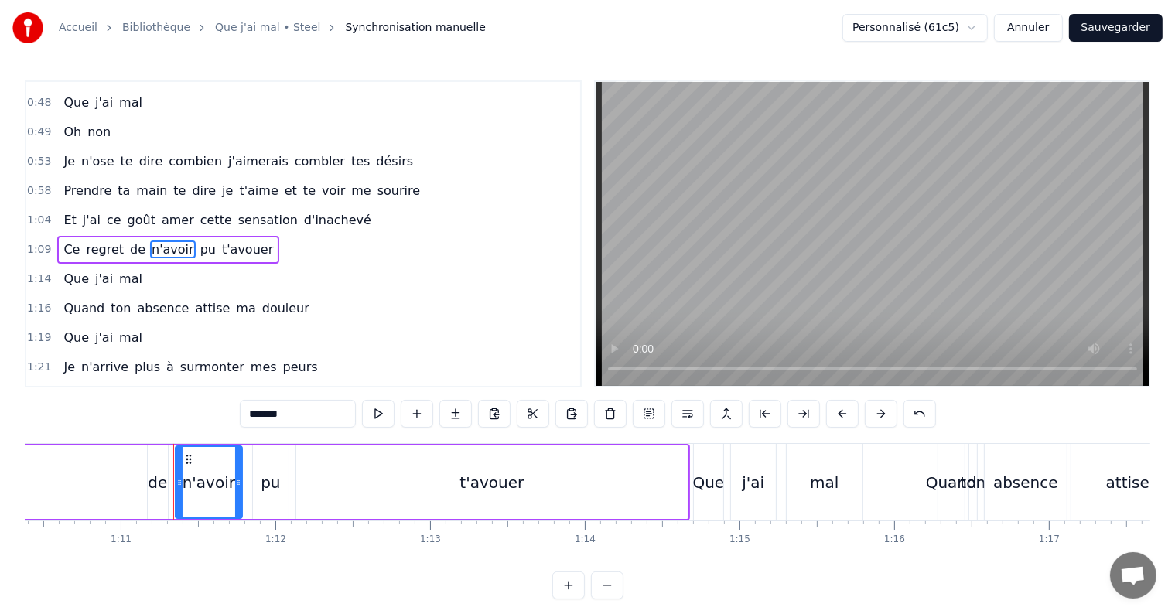
click at [199, 241] on span "pu" at bounding box center [208, 250] width 19 height 18
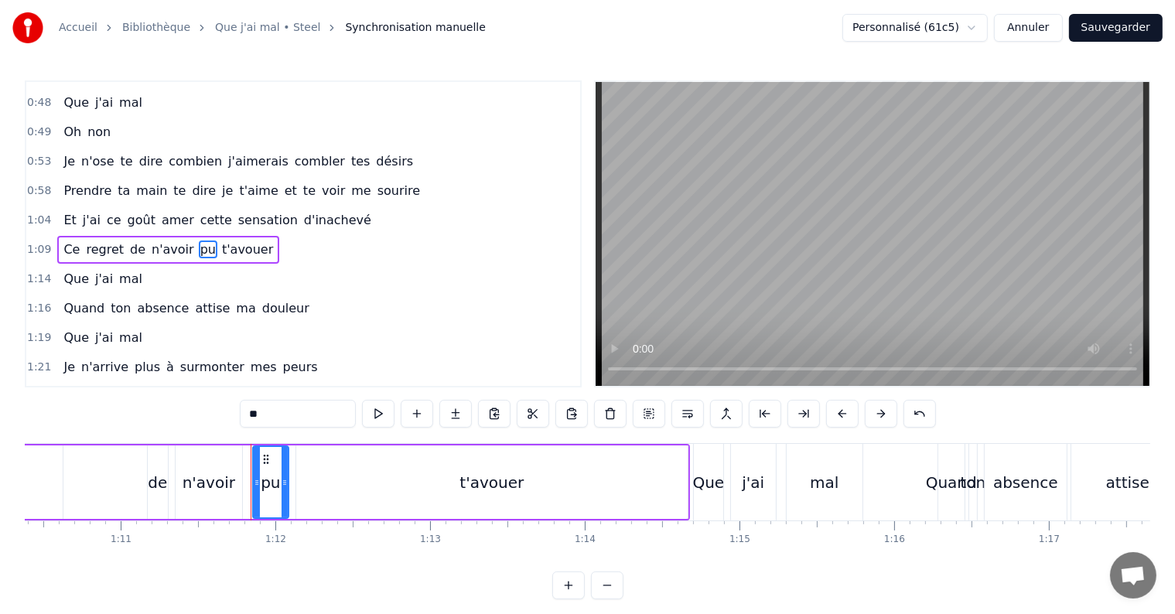
click at [220, 241] on span "t'avouer" at bounding box center [247, 250] width 54 height 18
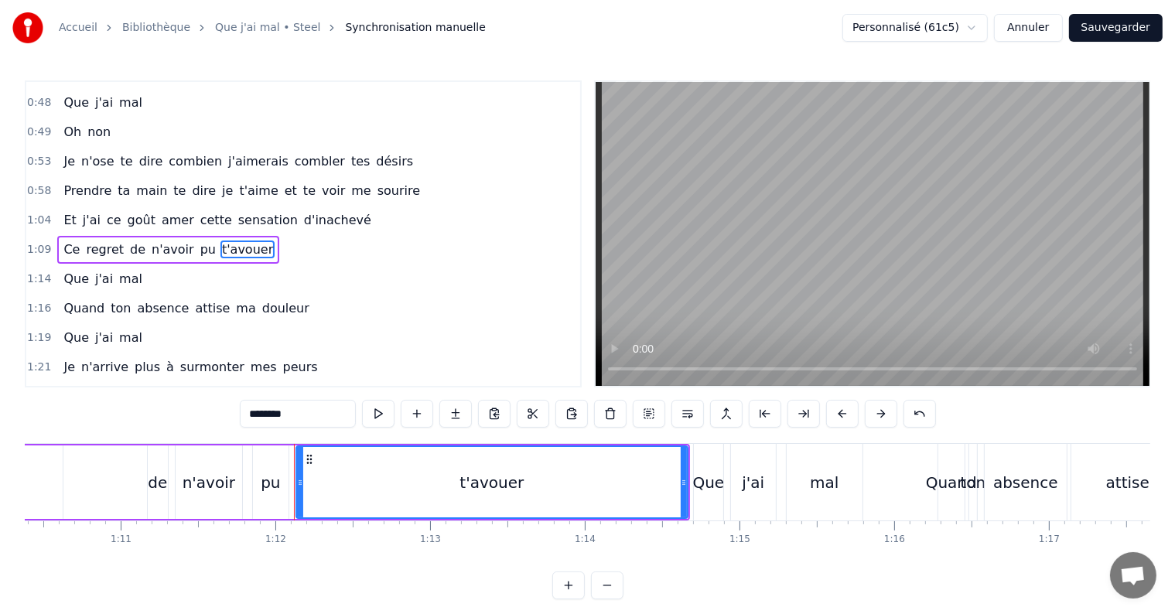
click at [77, 270] on span "Que" at bounding box center [76, 279] width 29 height 18
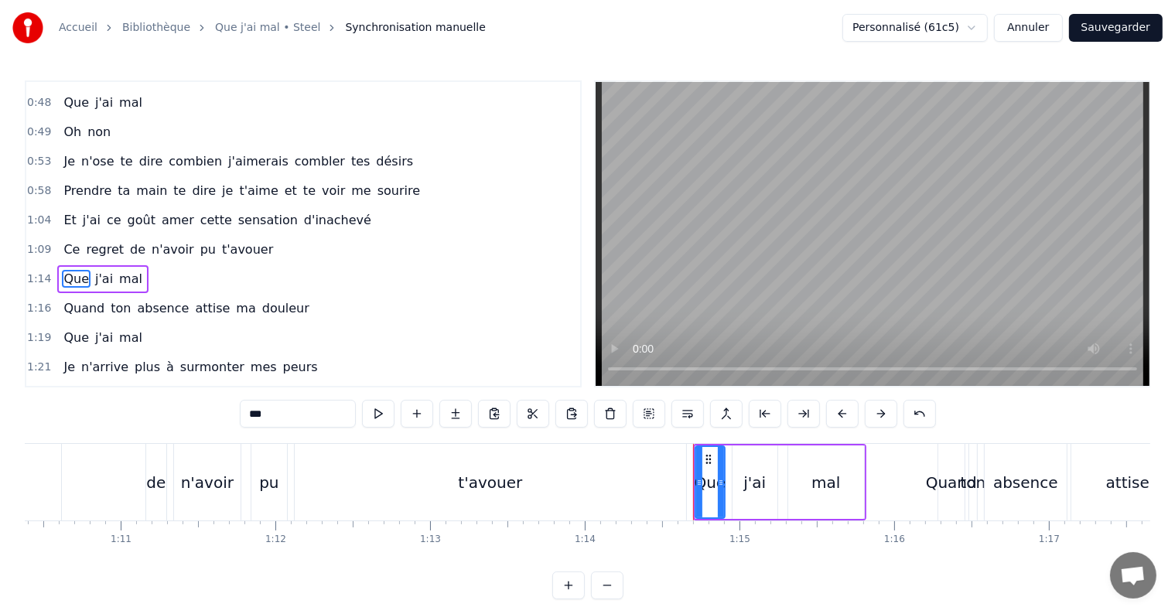
scroll to position [346, 0]
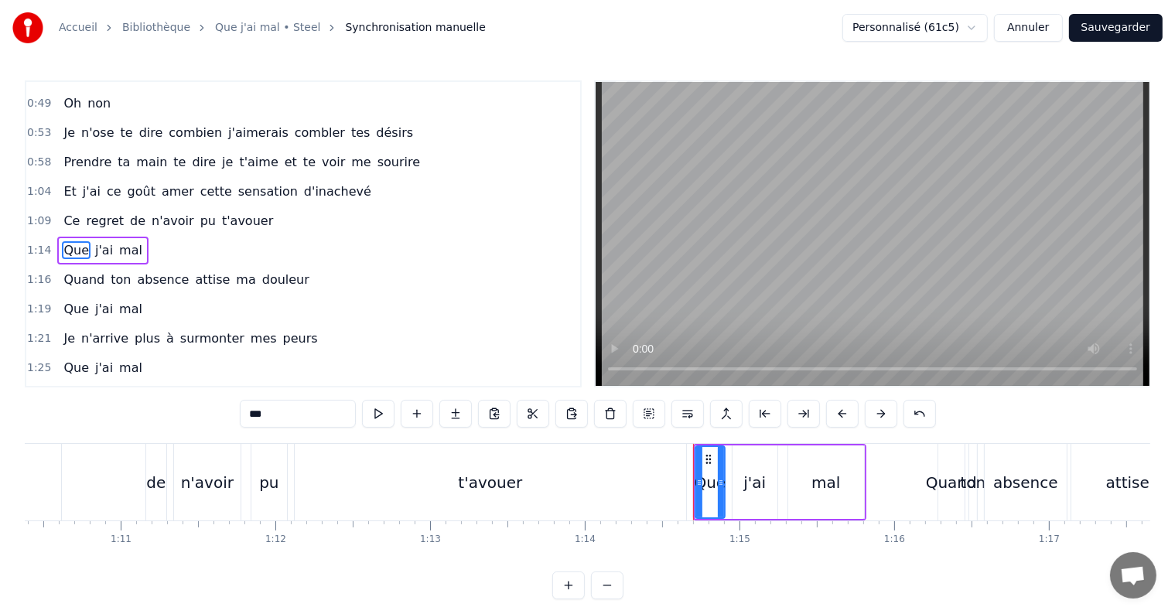
click at [94, 241] on span "j'ai" at bounding box center [104, 250] width 21 height 18
click at [118, 241] on span "mal" at bounding box center [131, 250] width 26 height 18
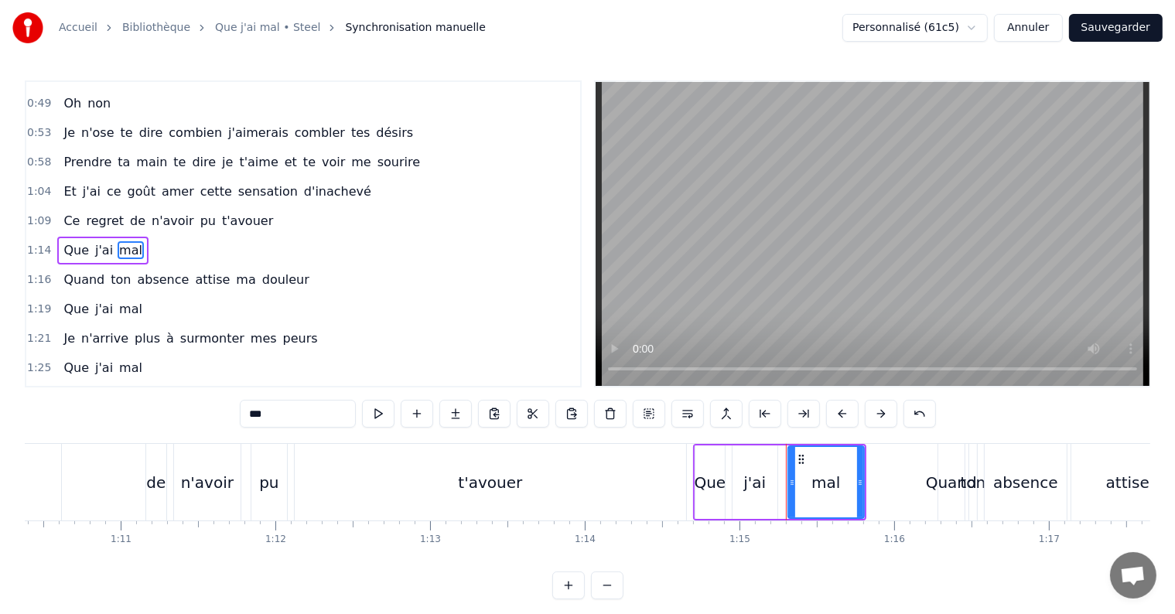
click at [220, 212] on span "t'avouer" at bounding box center [247, 221] width 54 height 18
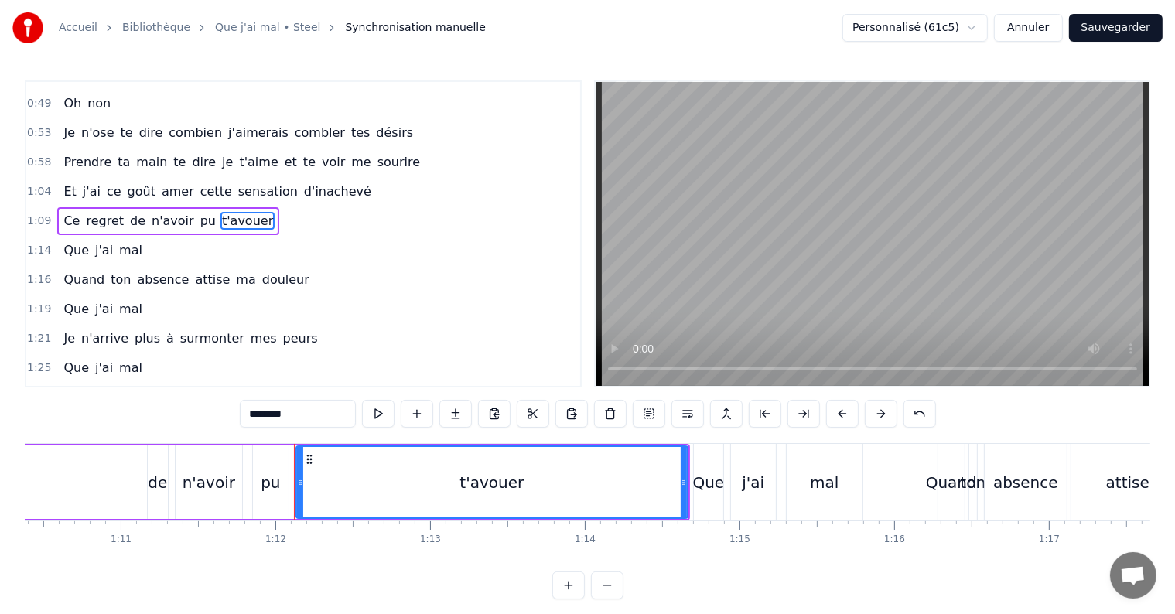
scroll to position [317, 0]
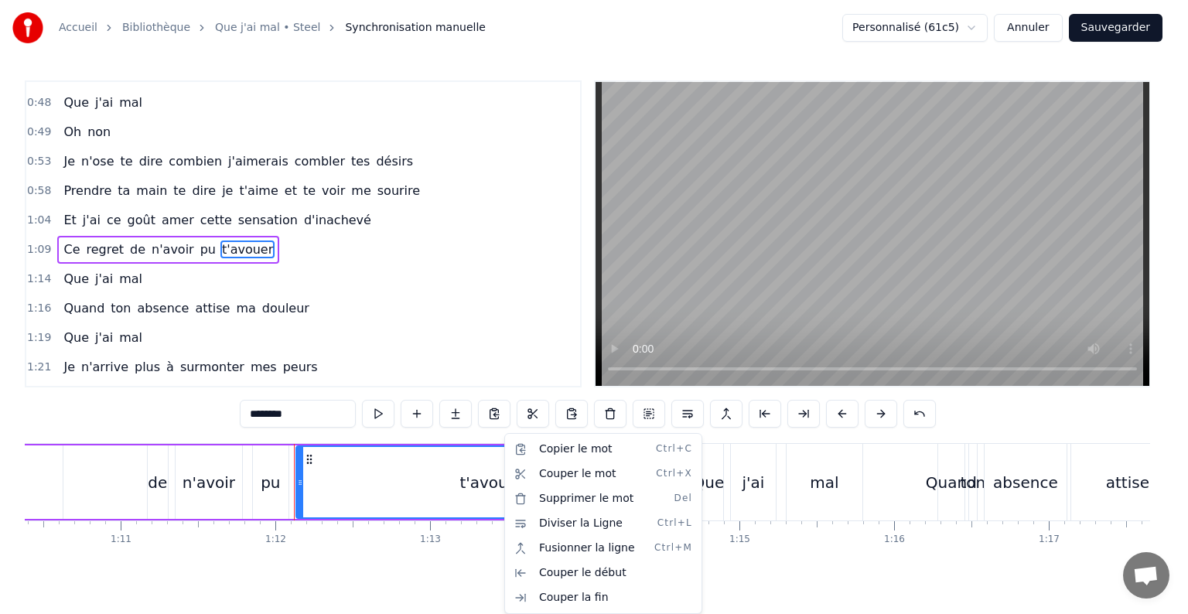
click at [444, 543] on html "Accueil Bibliothèque Que j'ai mal • Steel Synchronisation manuelle Personnalisé…" at bounding box center [594, 312] width 1188 height 624
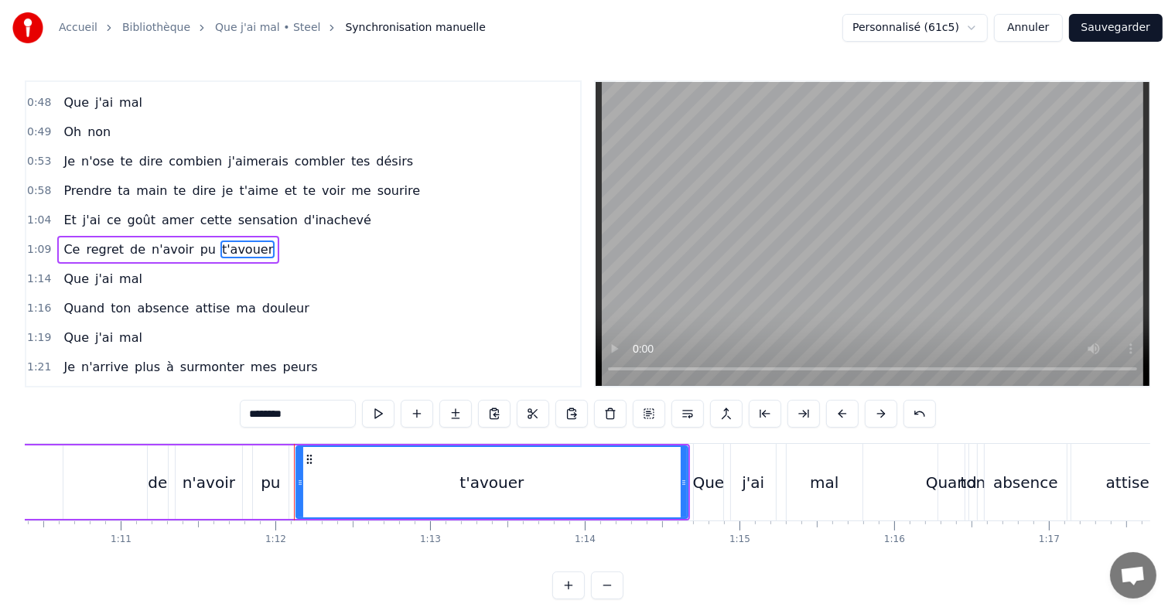
click at [283, 416] on input "********" at bounding box center [298, 414] width 116 height 28
click at [84, 241] on span "regret" at bounding box center [104, 250] width 41 height 18
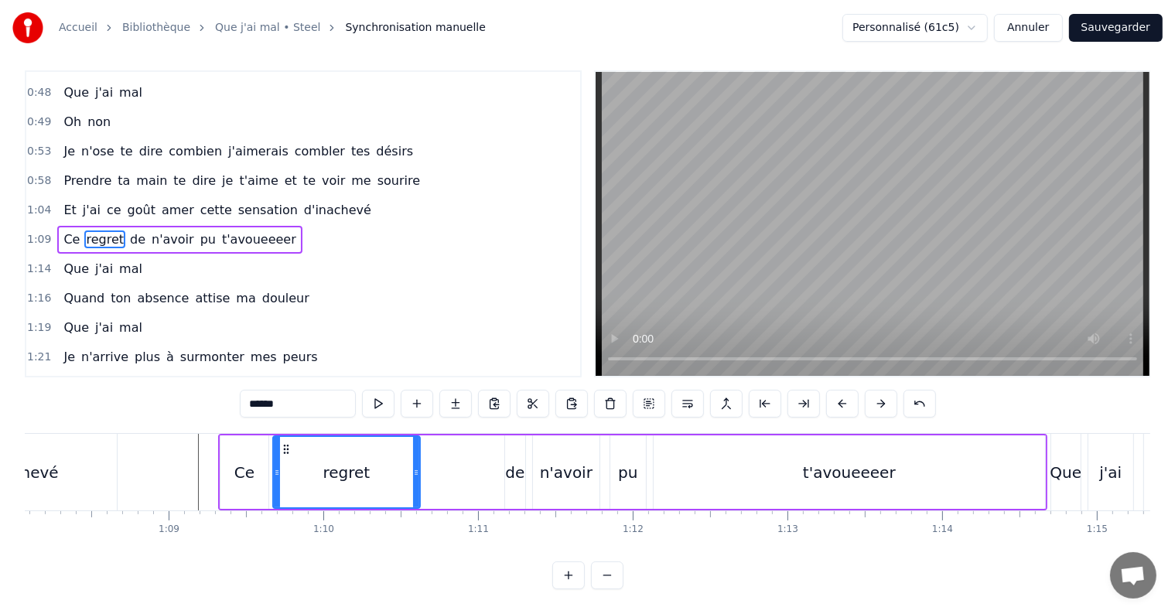
scroll to position [0, 10519]
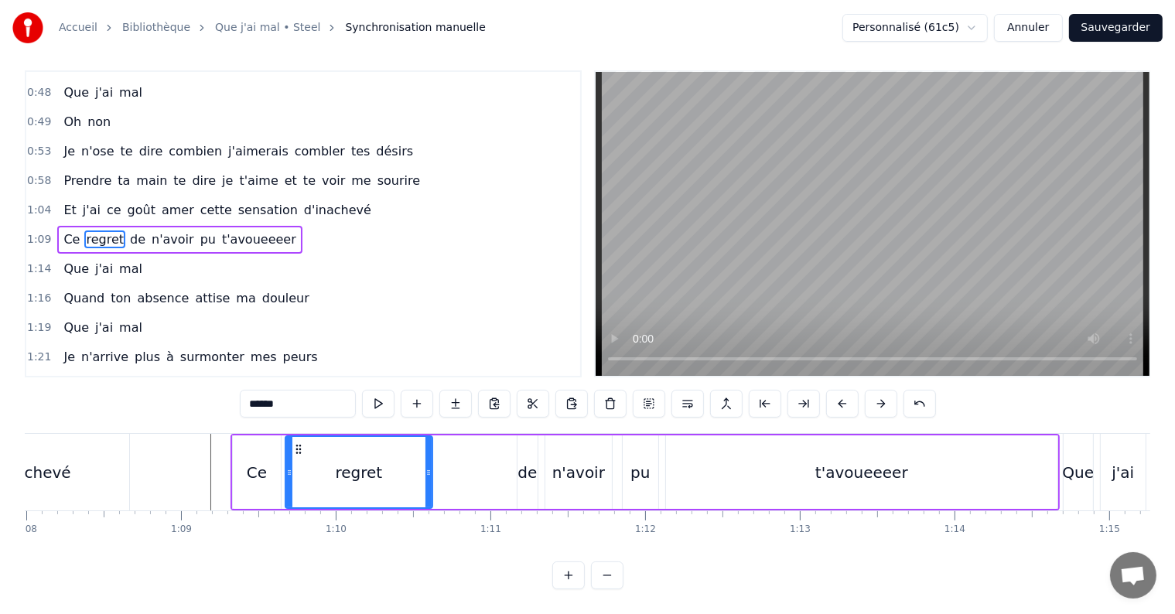
click at [307, 463] on div "regret" at bounding box center [358, 472] width 145 height 70
click at [70, 231] on span "Ce" at bounding box center [71, 240] width 19 height 18
type input "**"
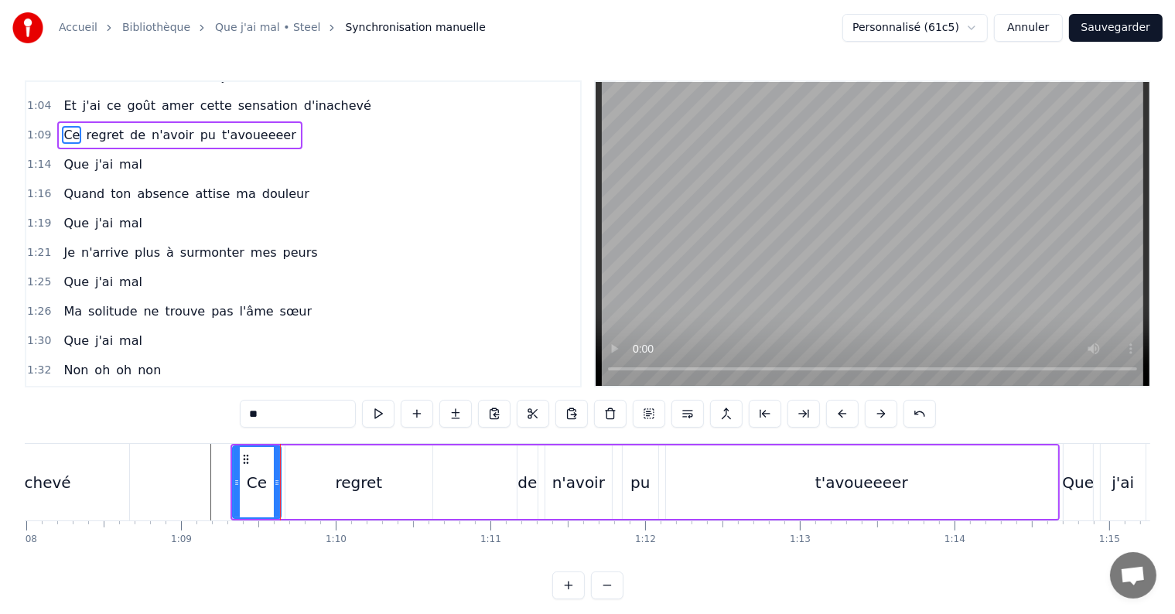
scroll to position [431, 0]
click at [57, 125] on div "Ce regret de n'avoir pu t'avoueeeer" at bounding box center [179, 136] width 244 height 28
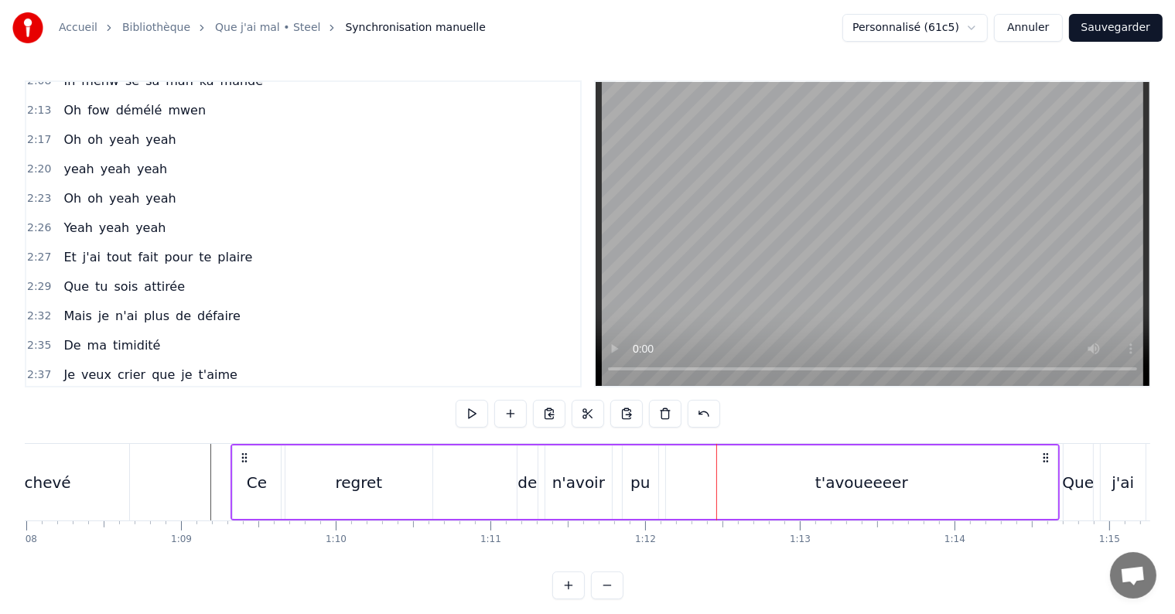
scroll to position [859, 0]
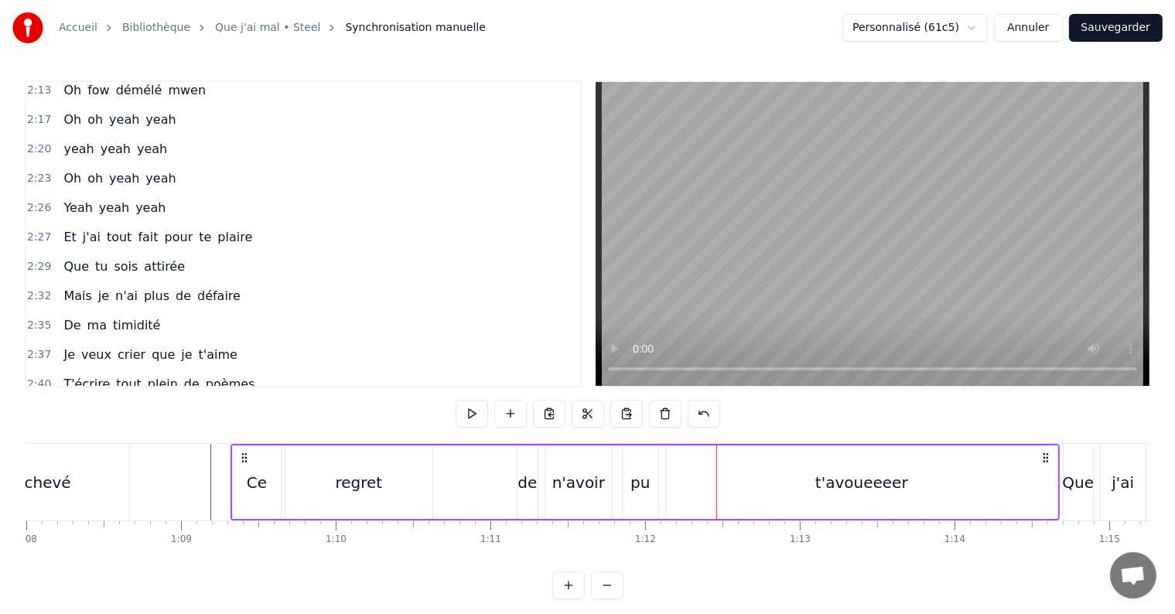
click at [809, 477] on div "t'avoueeeer" at bounding box center [861, 482] width 391 height 73
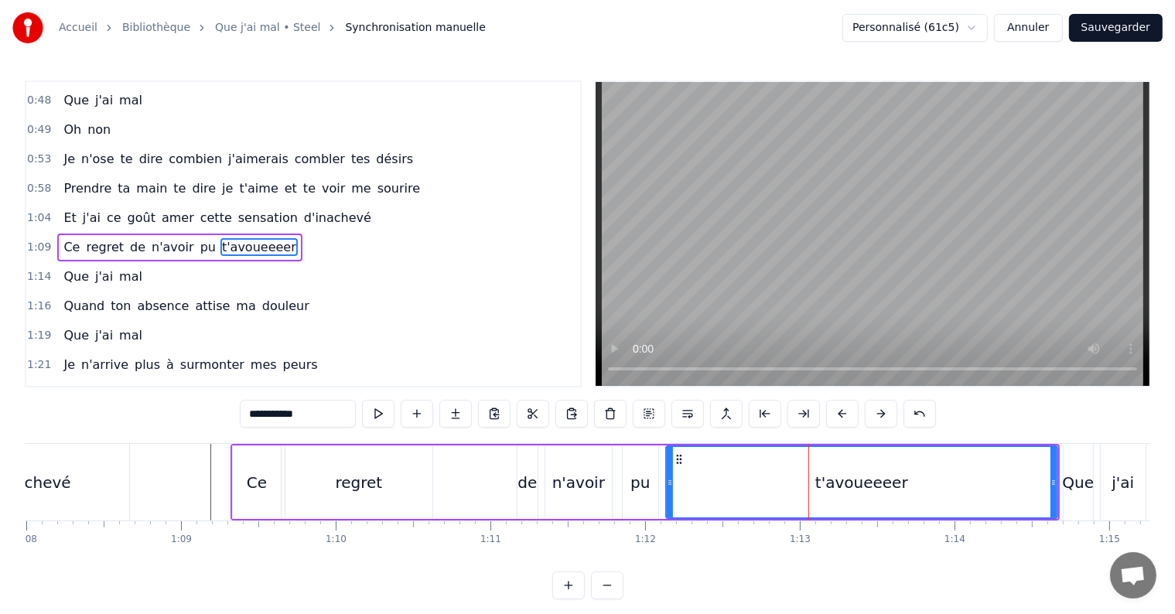
scroll to position [317, 0]
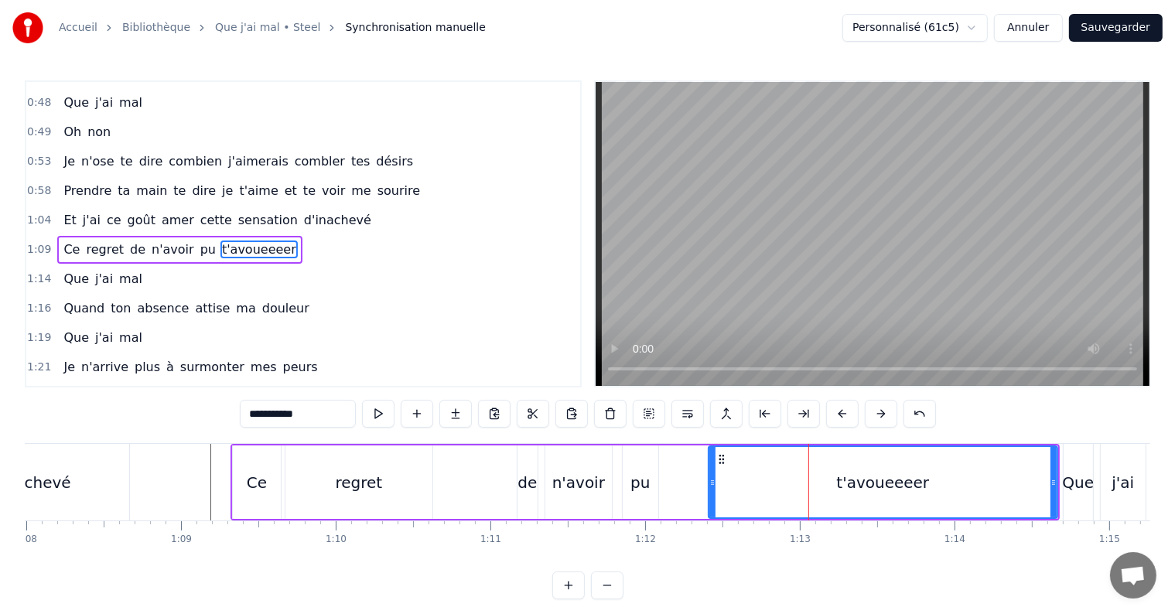
drag, startPoint x: 666, startPoint y: 482, endPoint x: 709, endPoint y: 483, distance: 42.6
click at [709, 483] on icon at bounding box center [712, 483] width 6 height 12
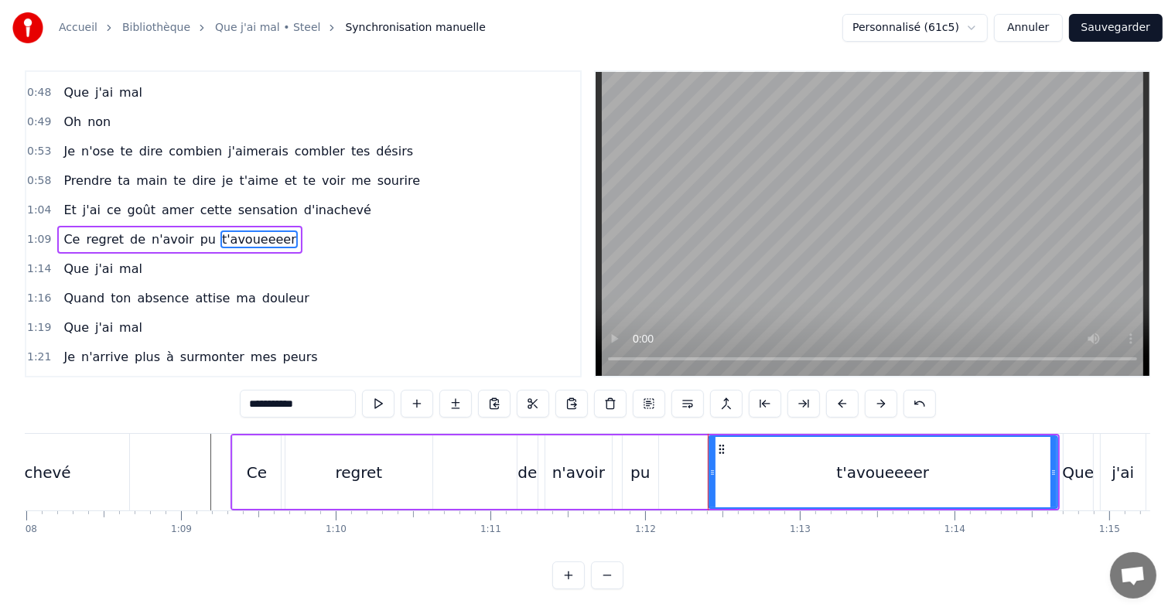
scroll to position [23, 0]
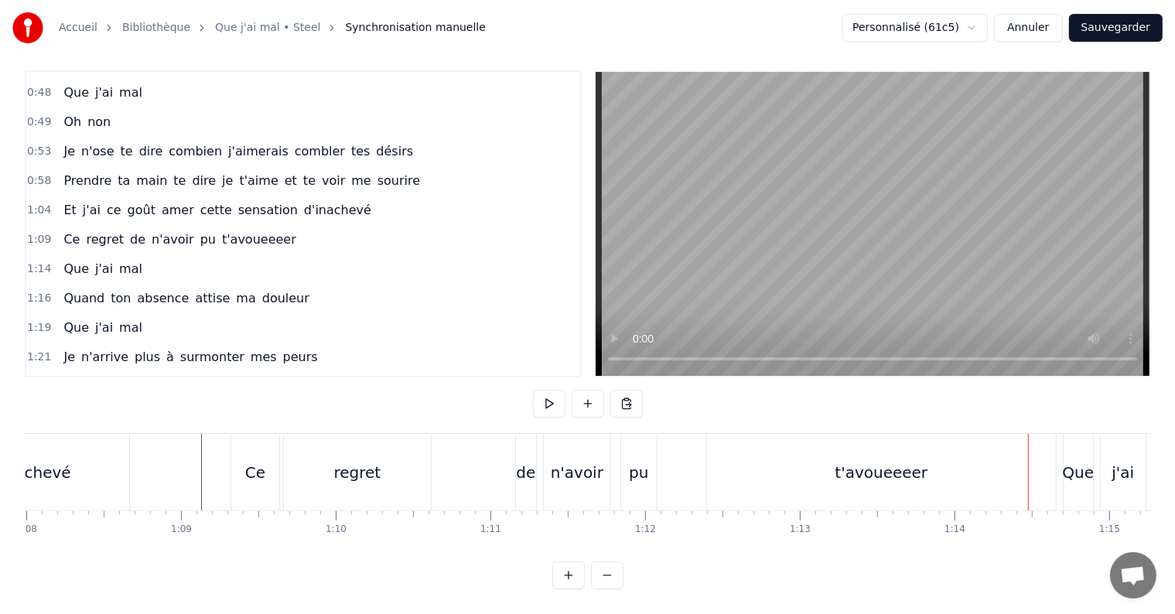
click at [841, 470] on div "t'avoueeeer" at bounding box center [881, 472] width 349 height 77
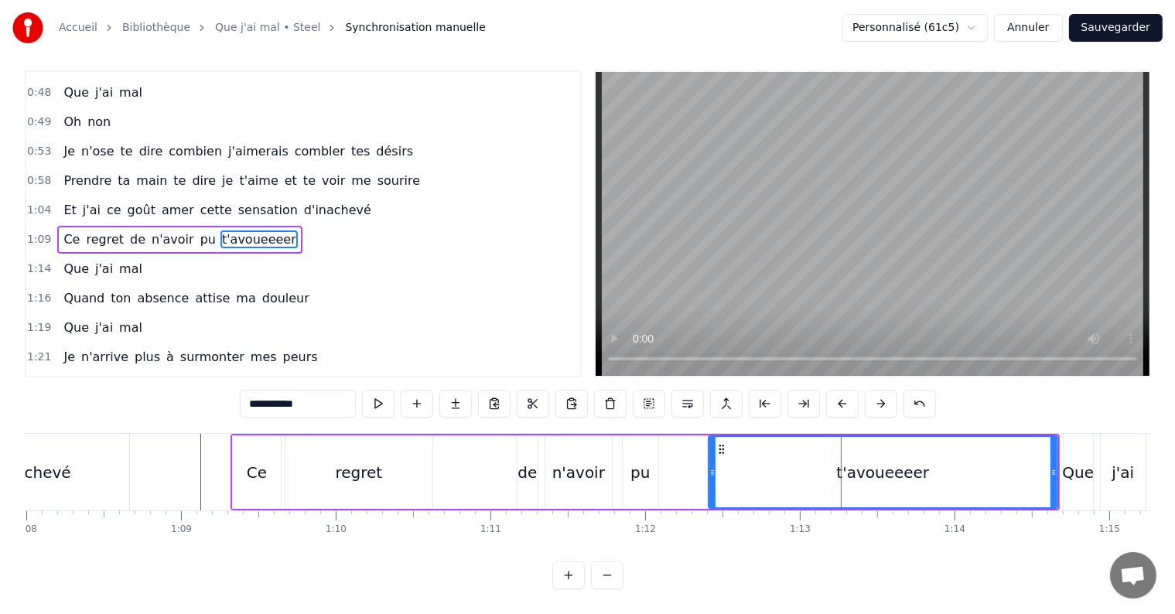
scroll to position [0, 0]
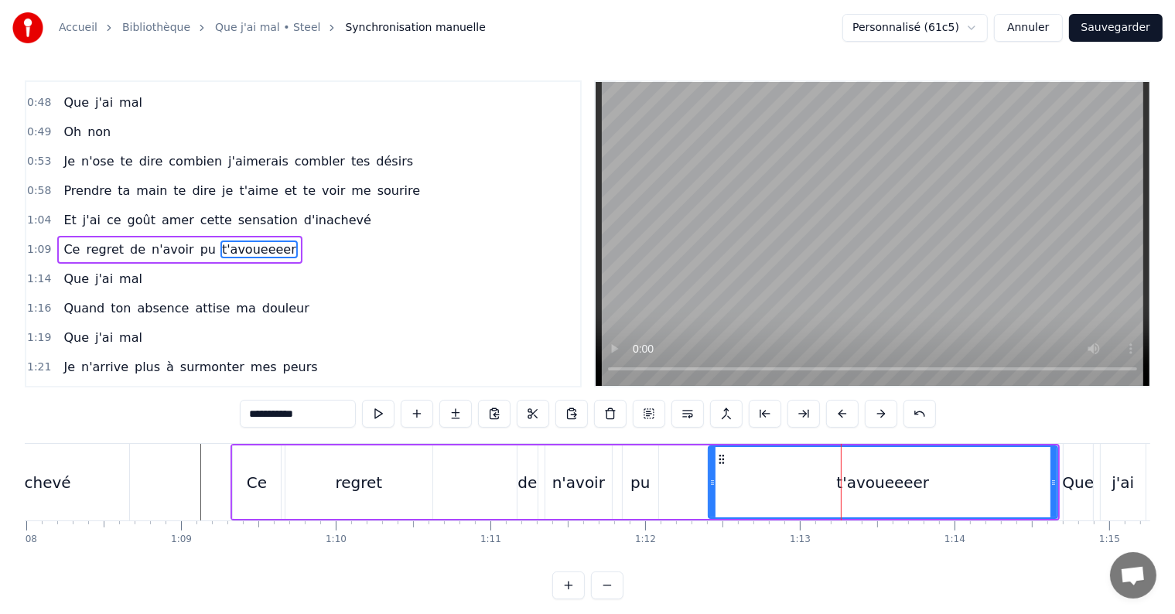
drag, startPoint x: 319, startPoint y: 415, endPoint x: 265, endPoint y: 410, distance: 55.2
click at [265, 410] on input "**********" at bounding box center [298, 414] width 116 height 28
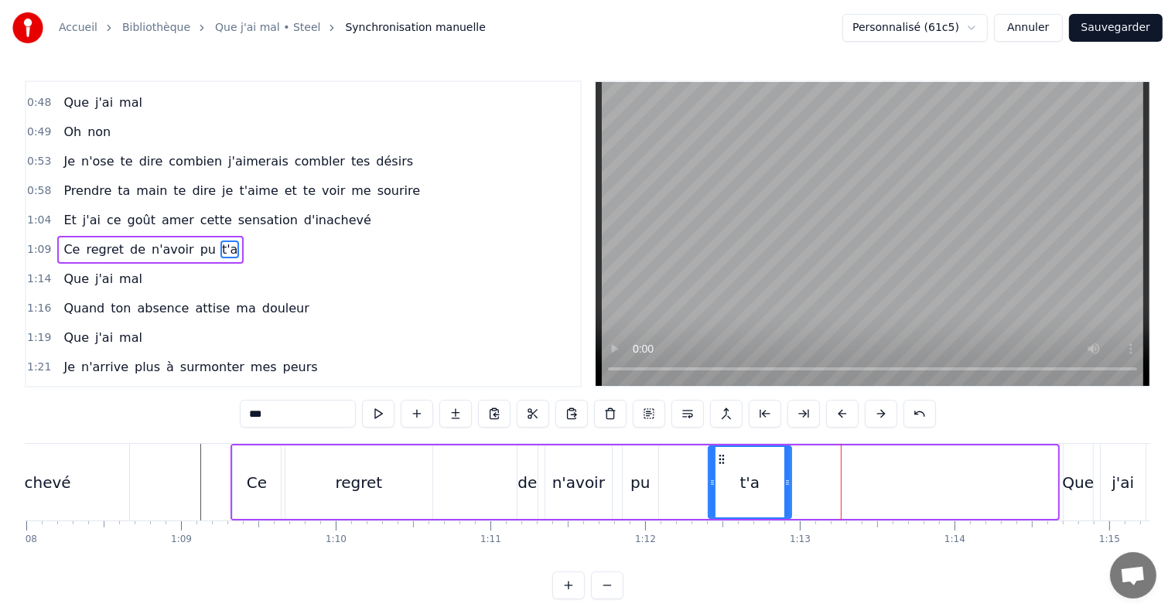
drag, startPoint x: 1054, startPoint y: 484, endPoint x: 787, endPoint y: 472, distance: 267.2
click at [787, 472] on div at bounding box center [787, 482] width 6 height 70
type input "***"
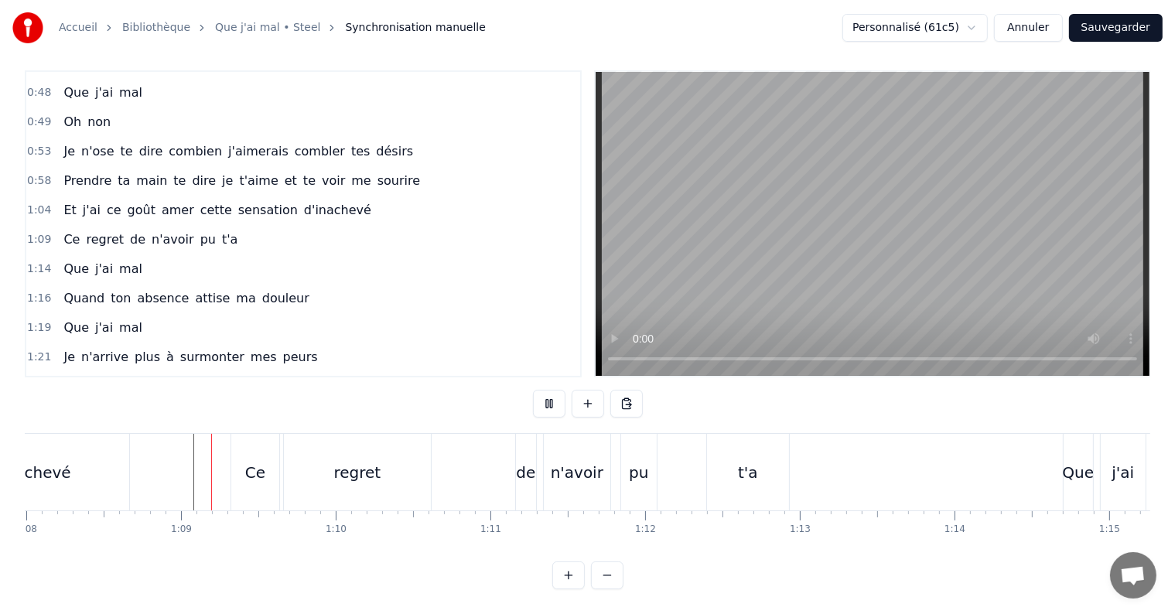
scroll to position [23, 0]
click at [753, 461] on div "t'a" at bounding box center [748, 472] width 20 height 23
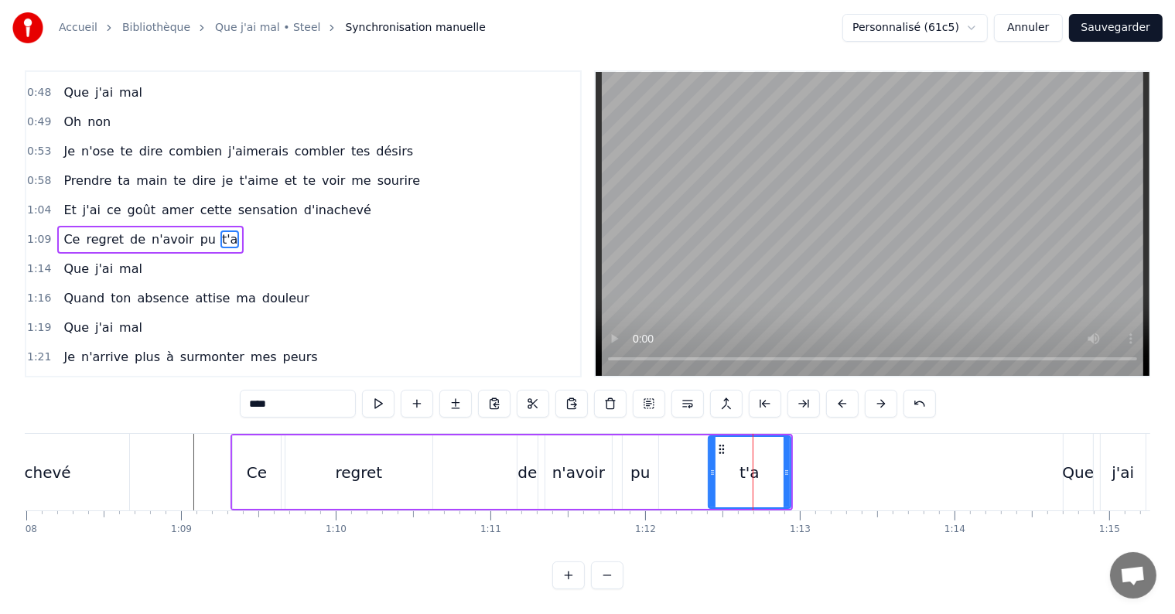
scroll to position [0, 0]
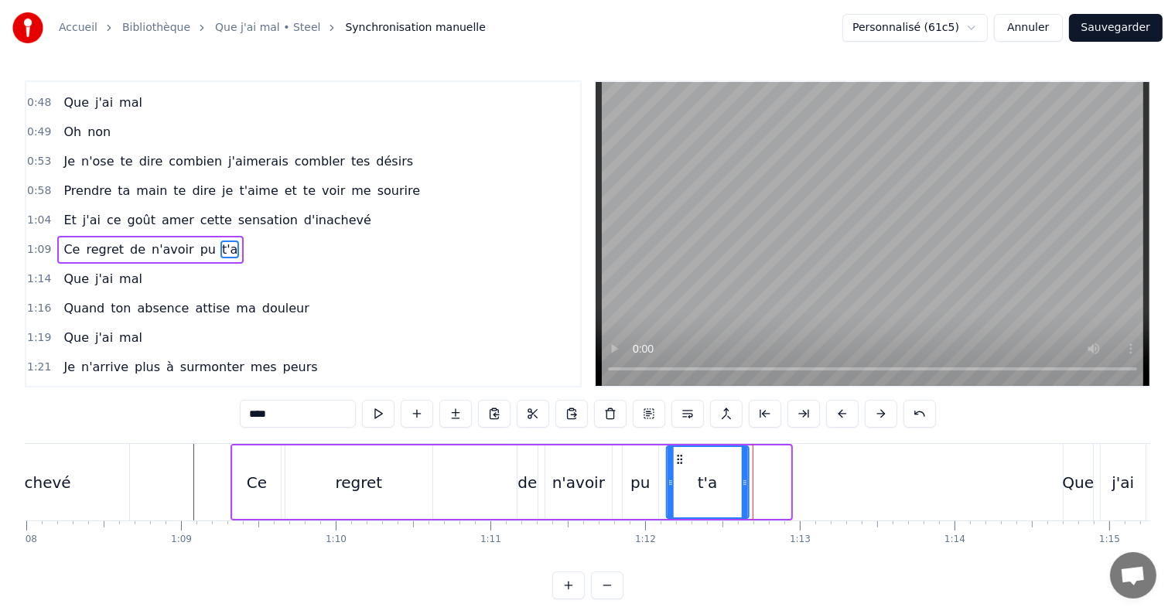
drag, startPoint x: 719, startPoint y: 458, endPoint x: 678, endPoint y: 462, distance: 42.0
click at [678, 462] on icon at bounding box center [679, 459] width 12 height 12
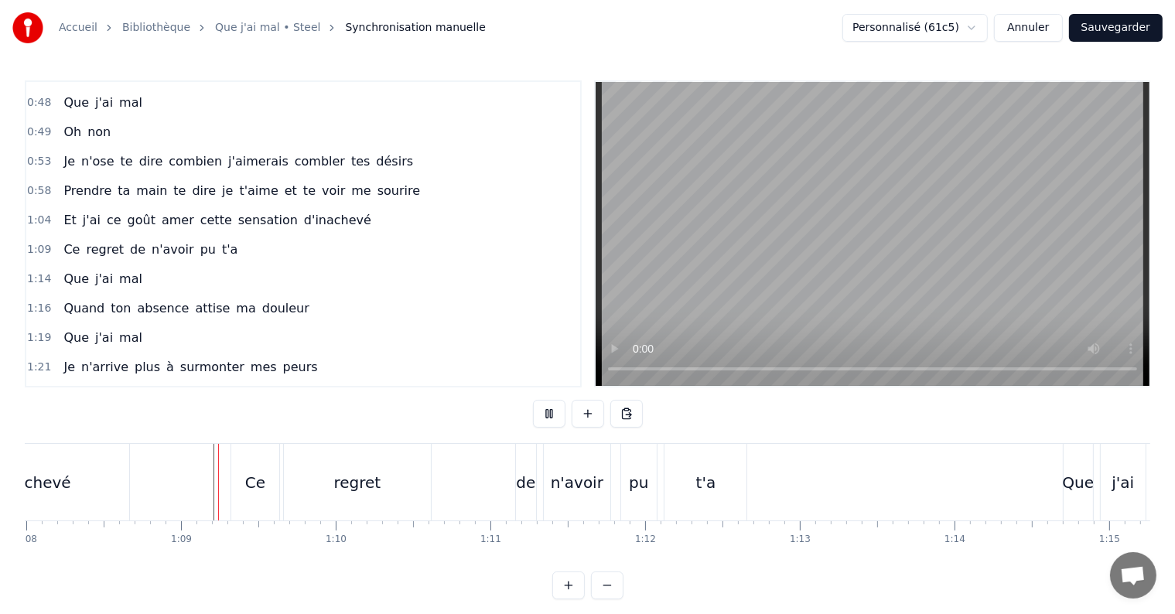
scroll to position [23, 0]
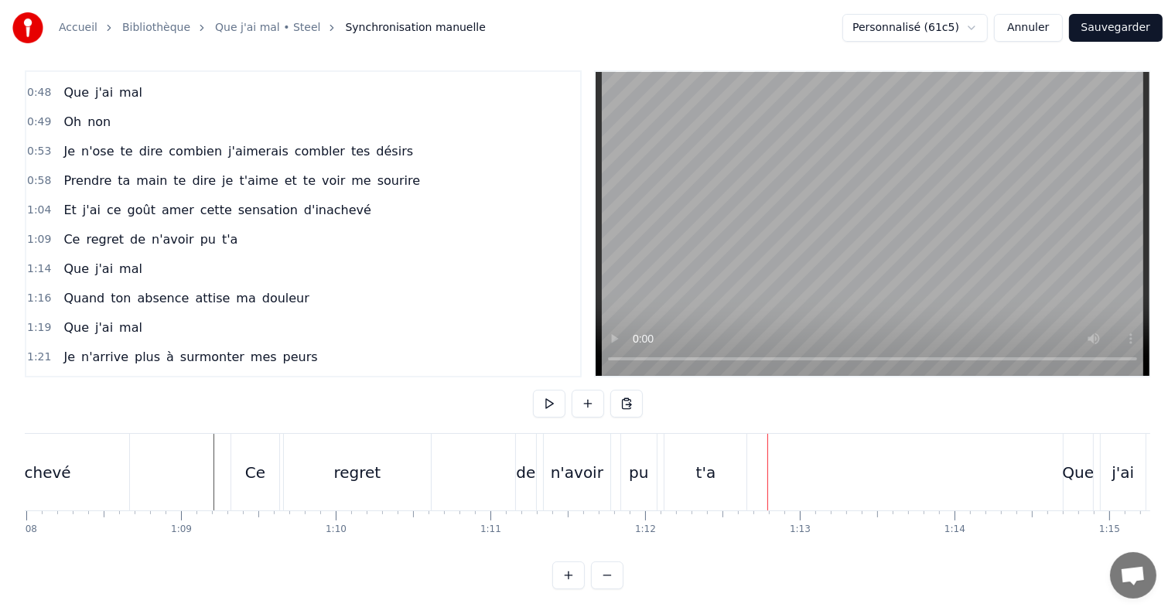
click at [685, 443] on div "t'a" at bounding box center [705, 472] width 82 height 77
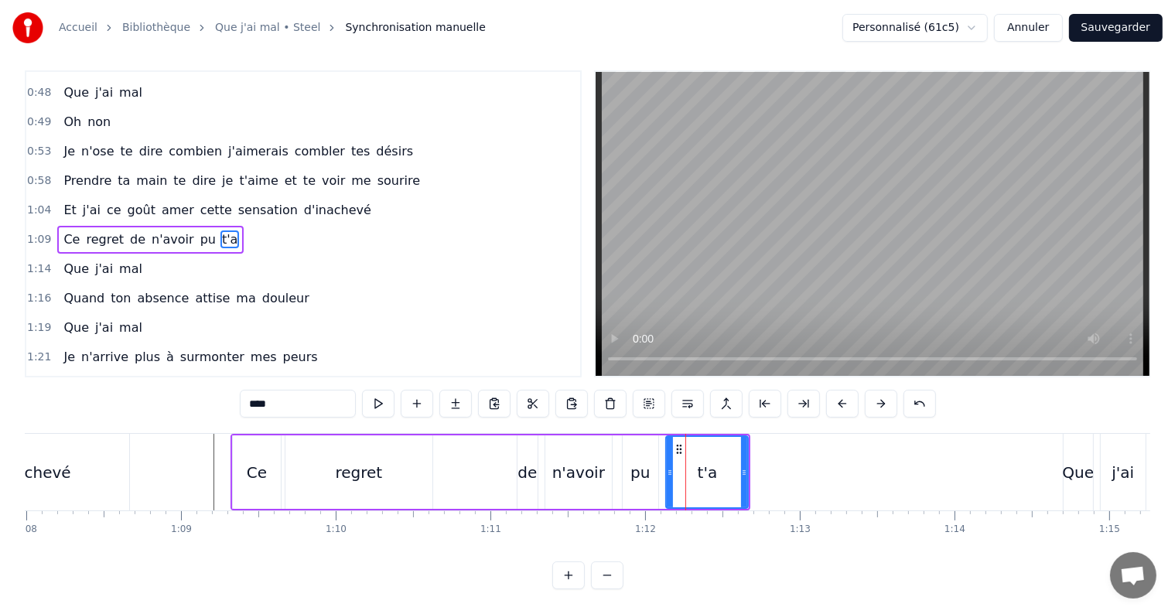
scroll to position [0, 0]
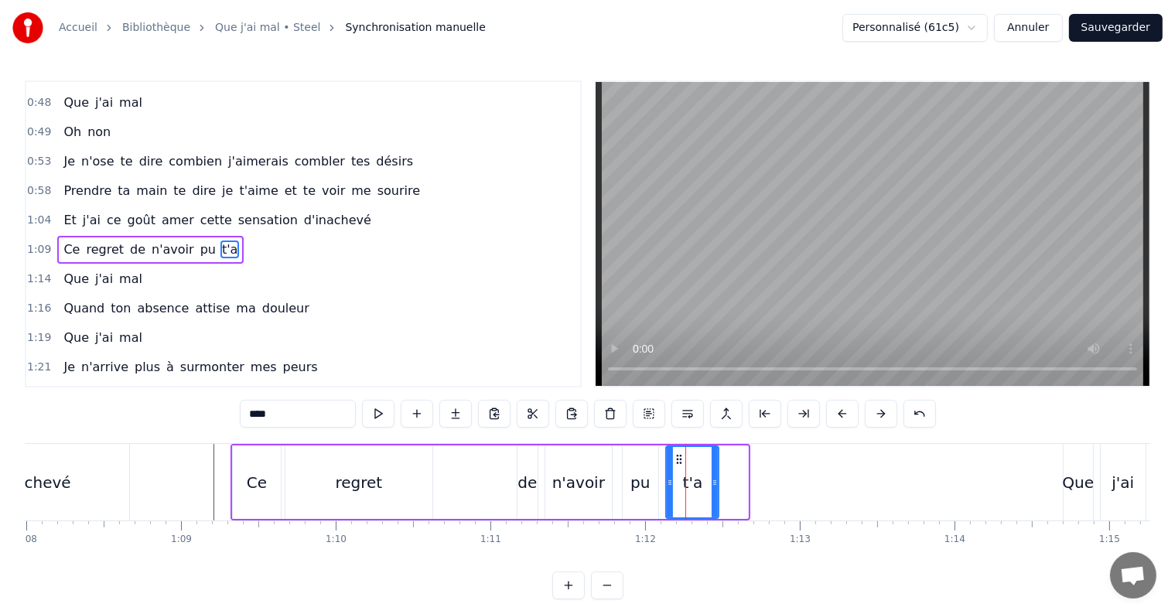
drag, startPoint x: 743, startPoint y: 483, endPoint x: 713, endPoint y: 479, distance: 29.6
click at [713, 479] on icon at bounding box center [715, 483] width 6 height 12
click at [418, 408] on button at bounding box center [417, 414] width 32 height 28
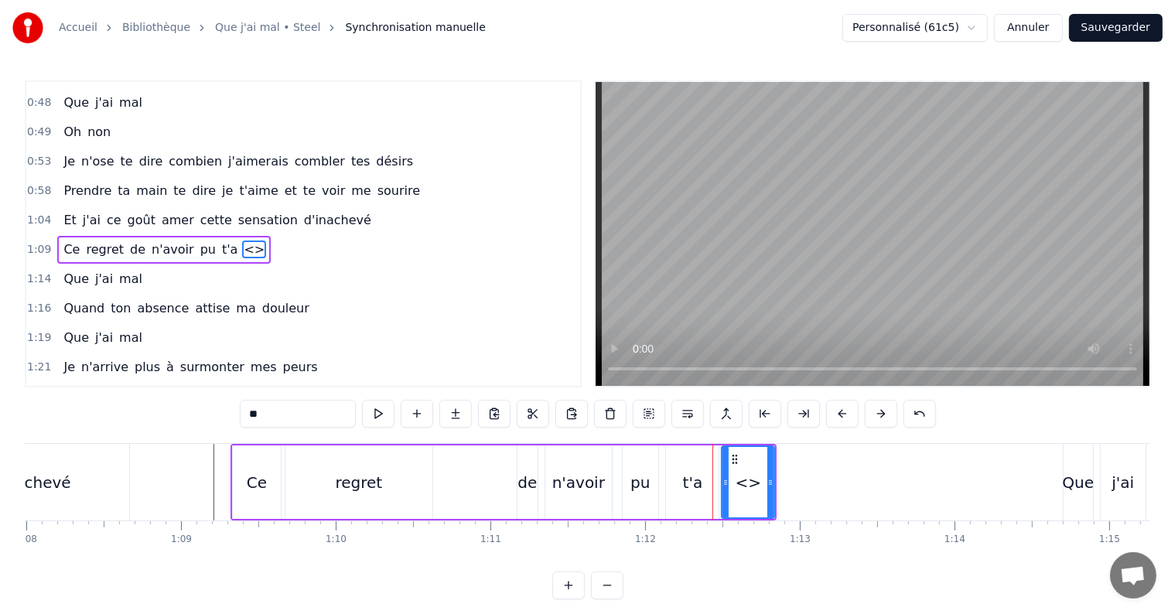
click at [316, 415] on input "**" at bounding box center [298, 414] width 116 height 28
type input "*"
type input "*****"
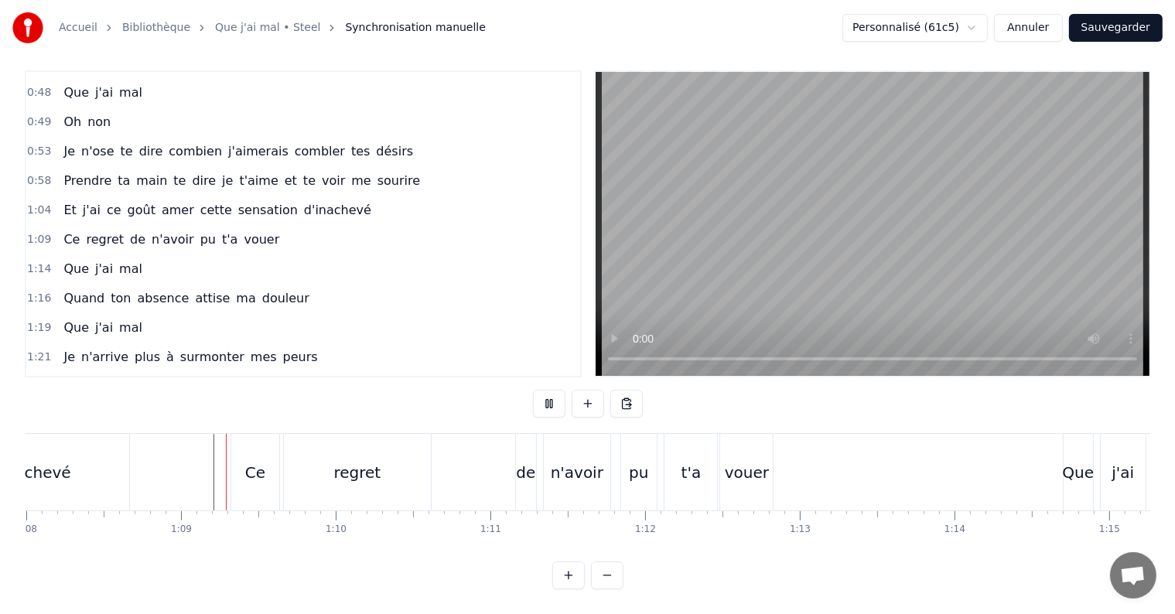
scroll to position [23, 0]
click at [746, 461] on div "vouer" at bounding box center [747, 472] width 44 height 23
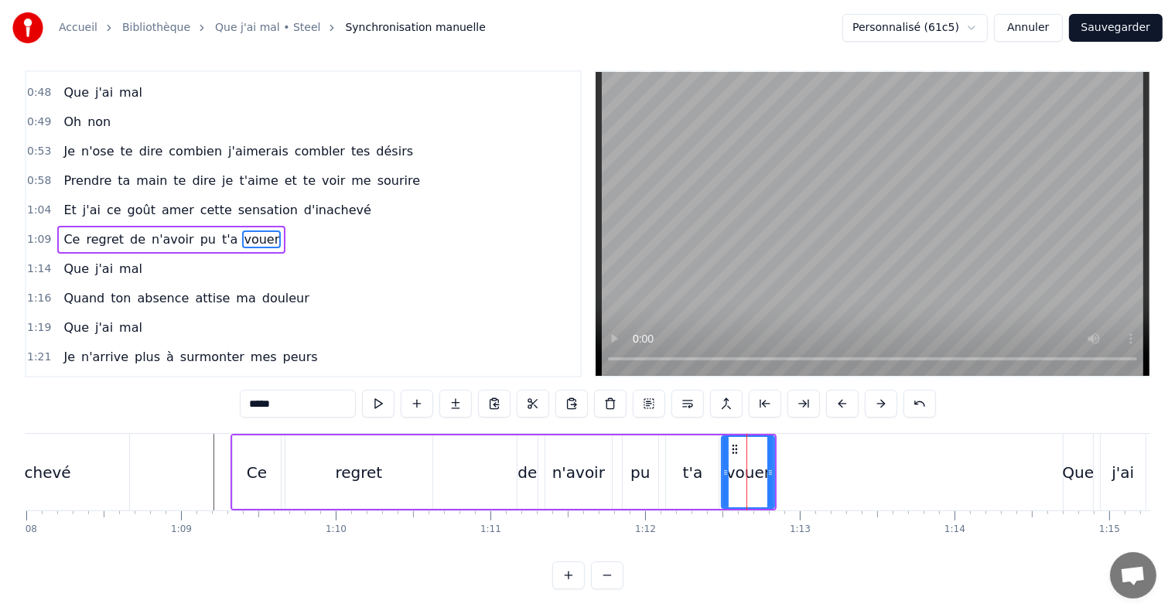
scroll to position [0, 0]
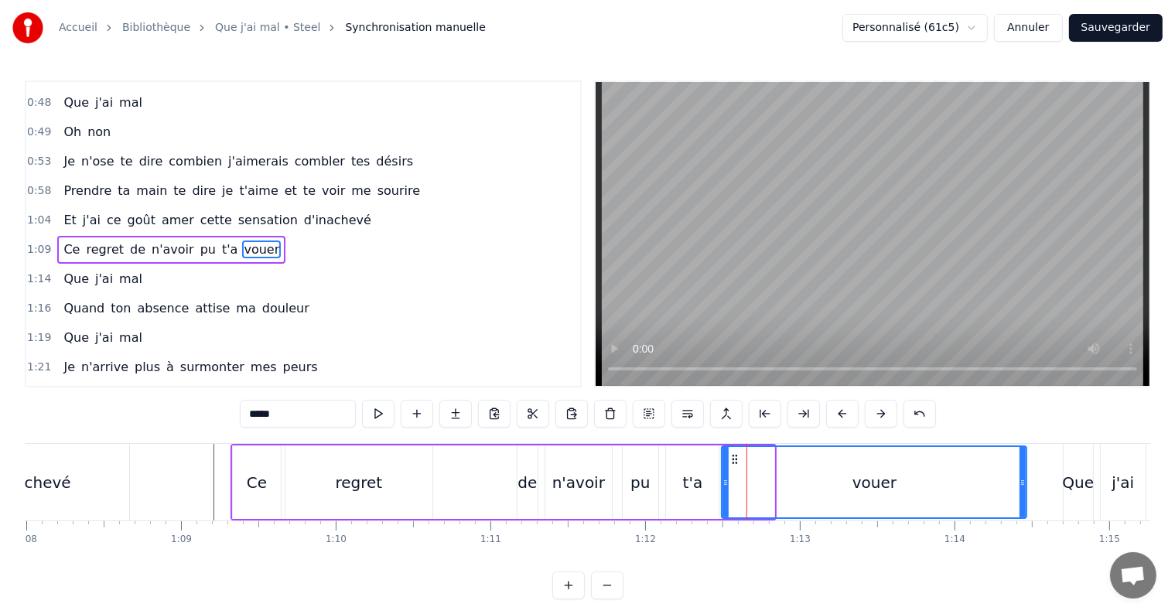
drag, startPoint x: 774, startPoint y: 480, endPoint x: 1026, endPoint y: 475, distance: 252.2
click at [1026, 475] on div "vouer" at bounding box center [874, 482] width 306 height 73
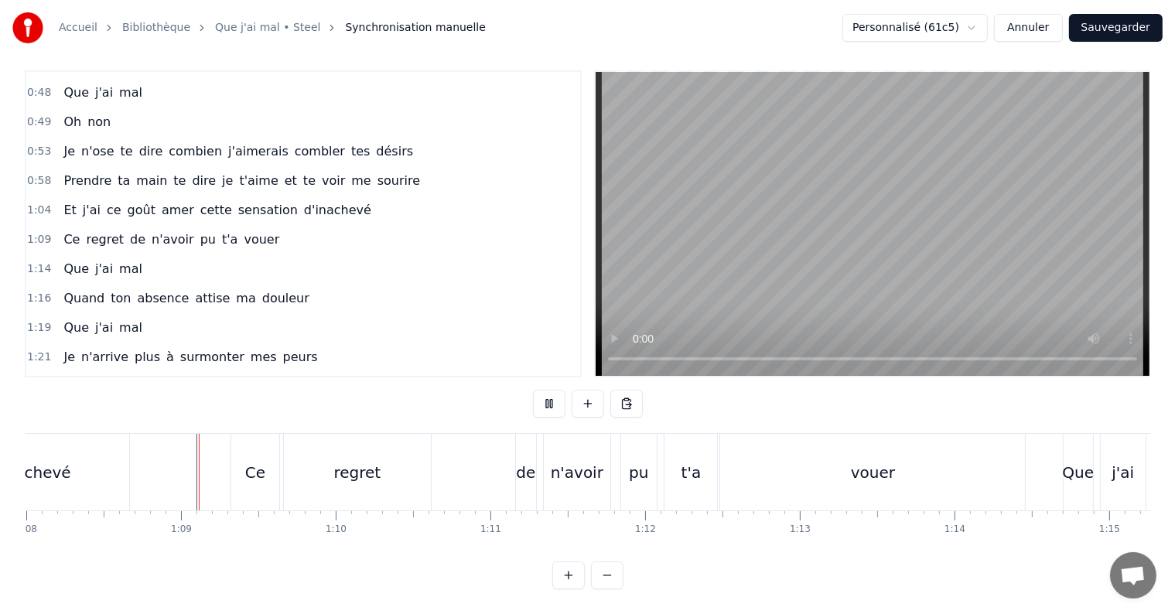
scroll to position [23, 0]
click at [876, 461] on div "vouer" at bounding box center [873, 472] width 44 height 23
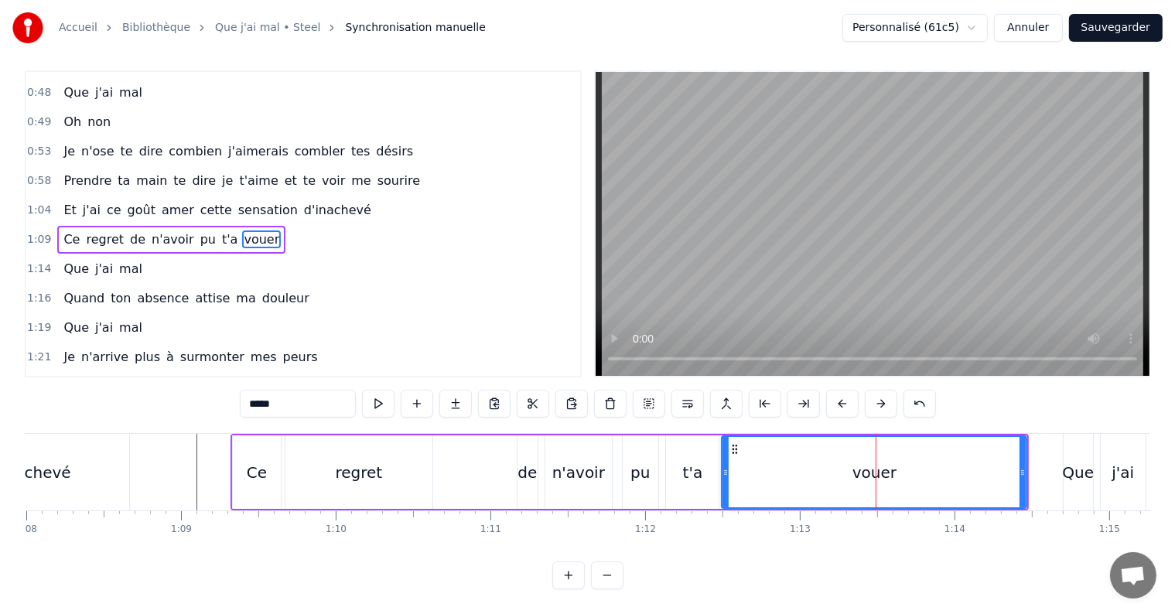
scroll to position [0, 0]
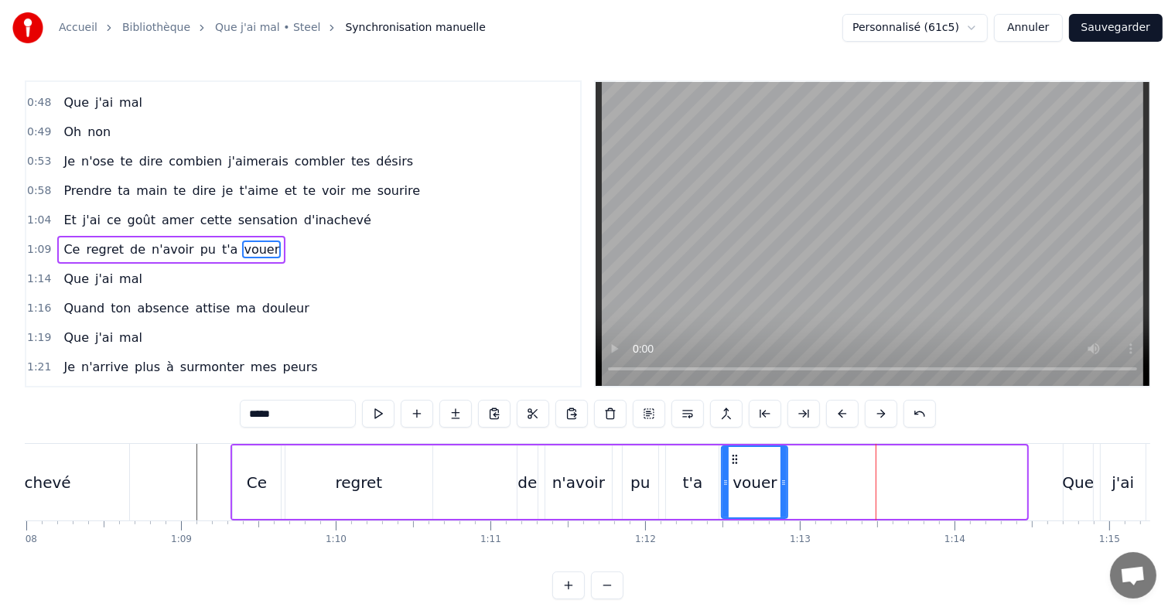
drag, startPoint x: 1022, startPoint y: 482, endPoint x: 783, endPoint y: 469, distance: 239.4
click at [783, 469] on div at bounding box center [784, 482] width 6 height 70
click at [300, 415] on input "*****" at bounding box center [298, 414] width 116 height 28
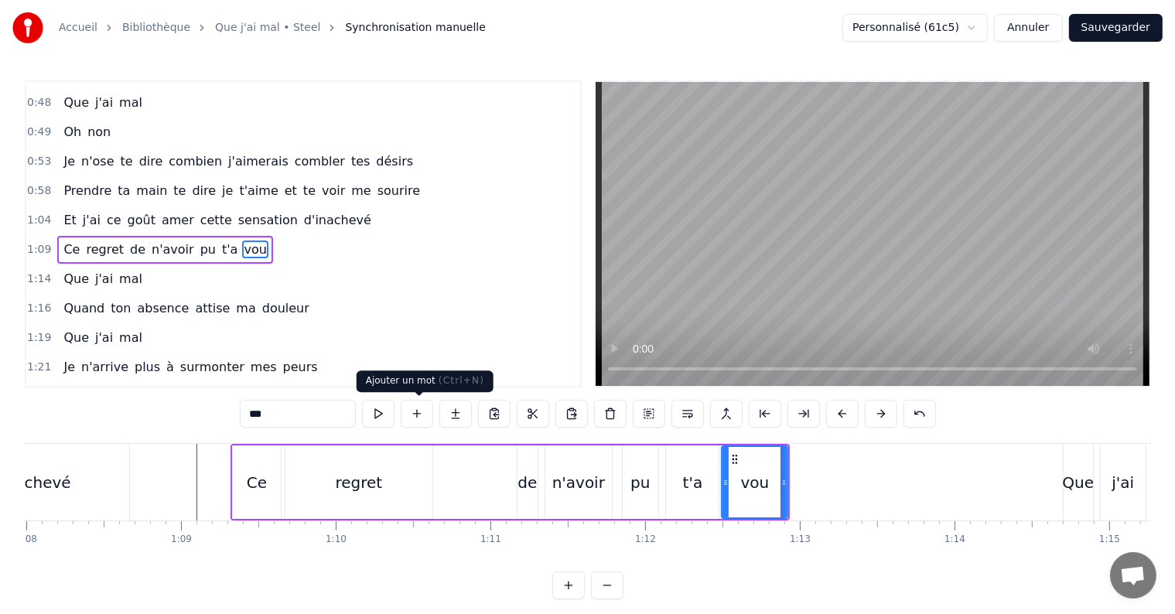
type input "***"
click at [421, 412] on button at bounding box center [417, 414] width 32 height 28
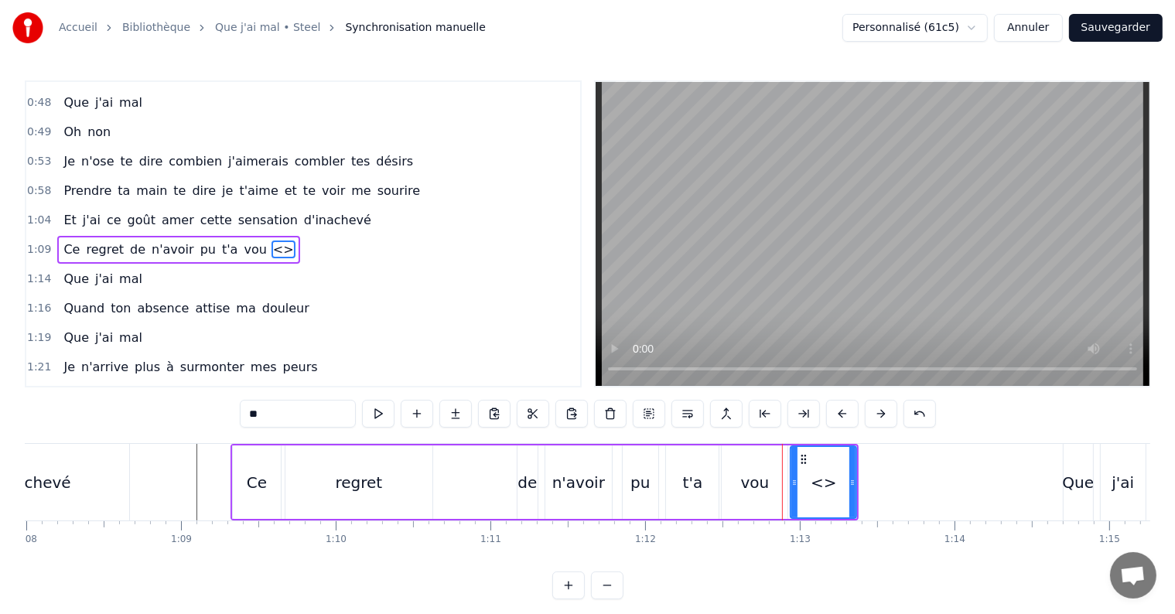
click at [291, 415] on input "**" at bounding box center [298, 414] width 116 height 28
type input "*"
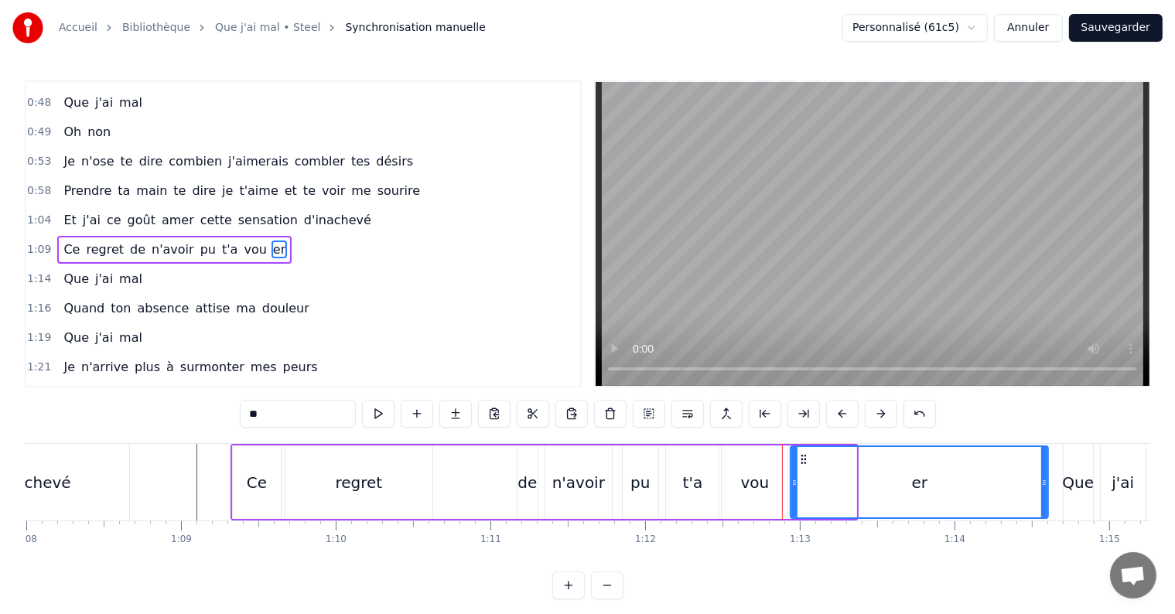
drag, startPoint x: 853, startPoint y: 483, endPoint x: 1045, endPoint y: 483, distance: 191.8
click at [1045, 483] on icon at bounding box center [1044, 483] width 6 height 12
type input "**"
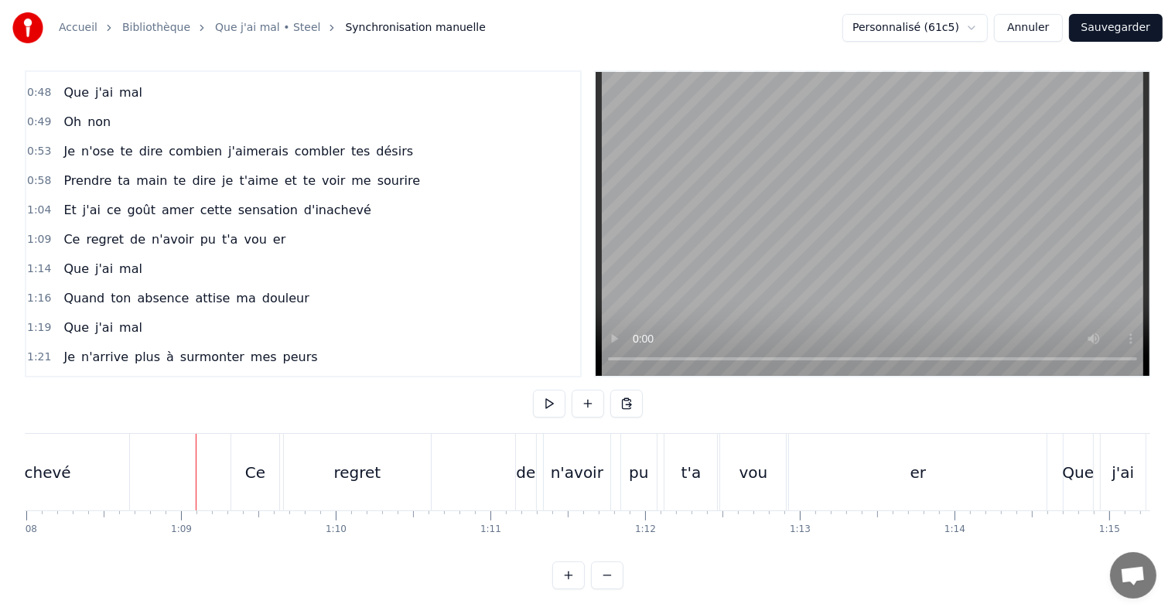
scroll to position [23, 0]
click at [540, 454] on div "Ce regret de n'avoir pu t'a vou er" at bounding box center [641, 472] width 821 height 77
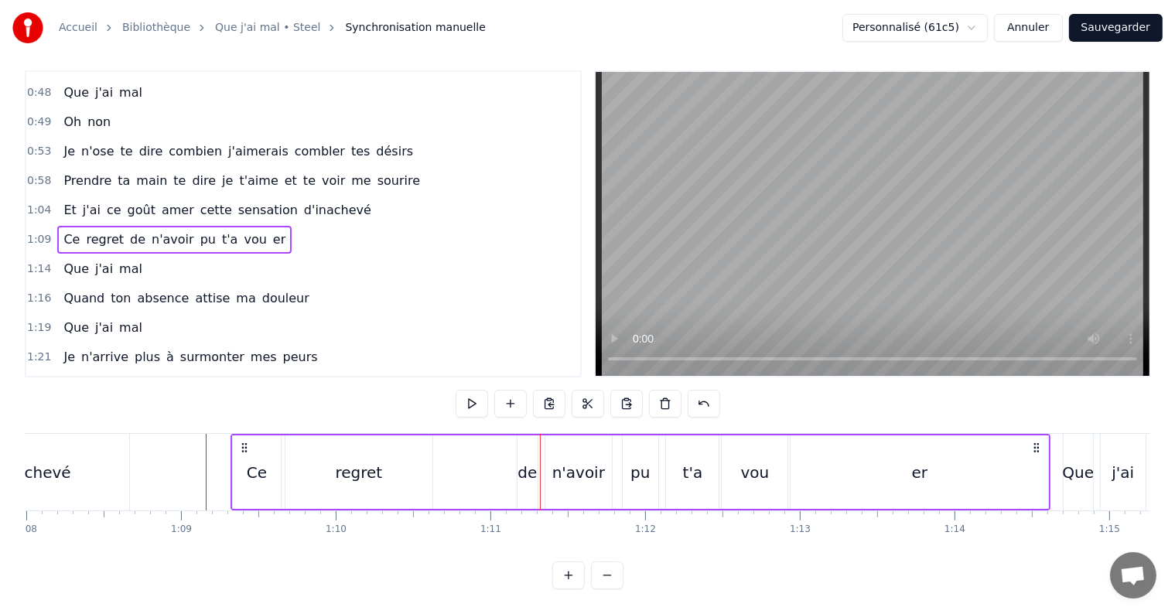
click at [153, 231] on span "n'avoir" at bounding box center [173, 240] width 46 height 18
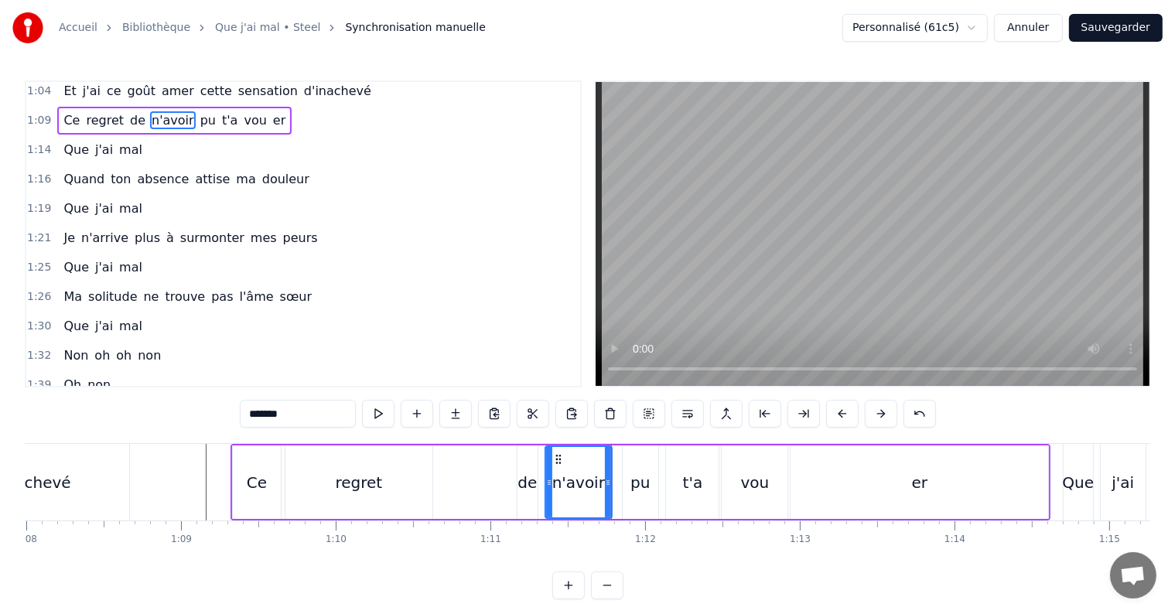
scroll to position [446, 0]
click at [157, 112] on span "n'avoir" at bounding box center [173, 121] width 46 height 18
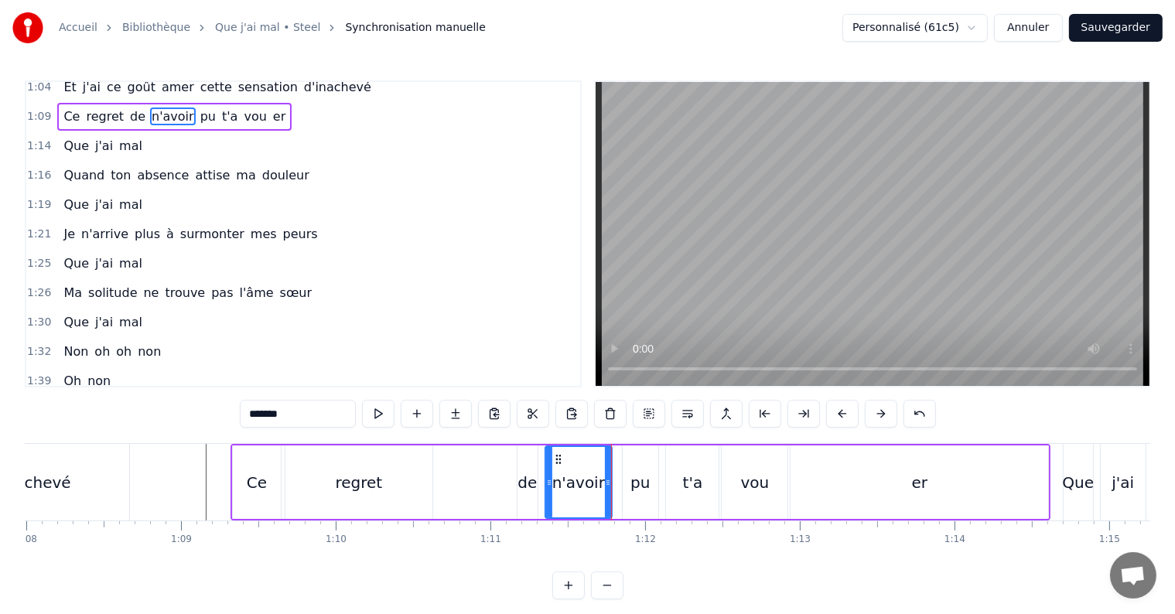
click at [65, 108] on span "Ce" at bounding box center [71, 117] width 19 height 18
type input "**"
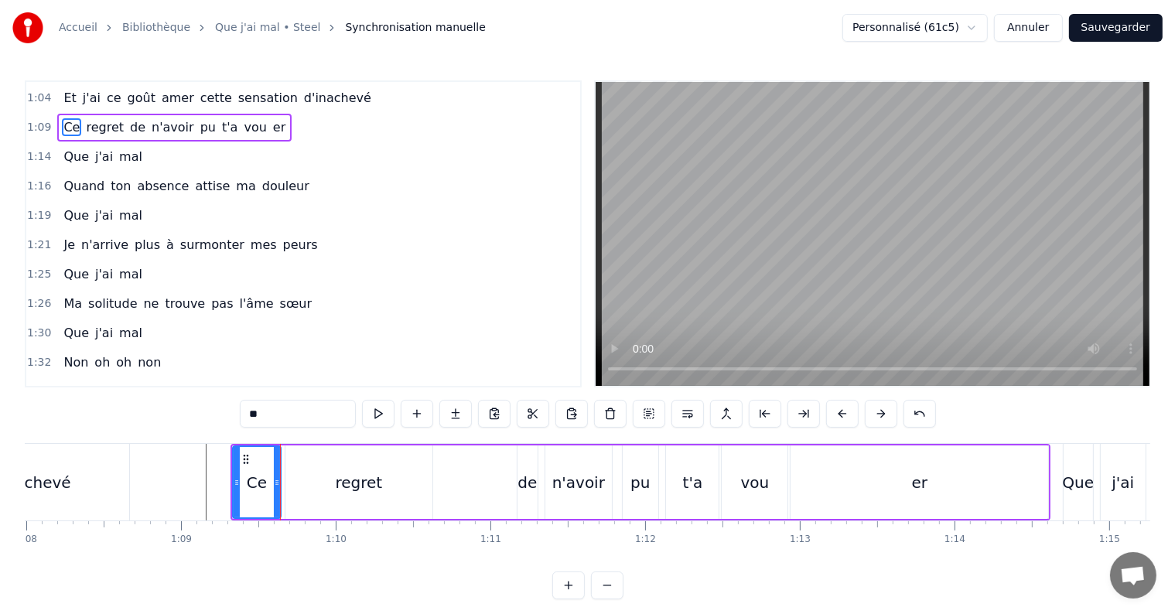
scroll to position [439, 0]
click at [36, 121] on span "1:09" at bounding box center [39, 128] width 24 height 15
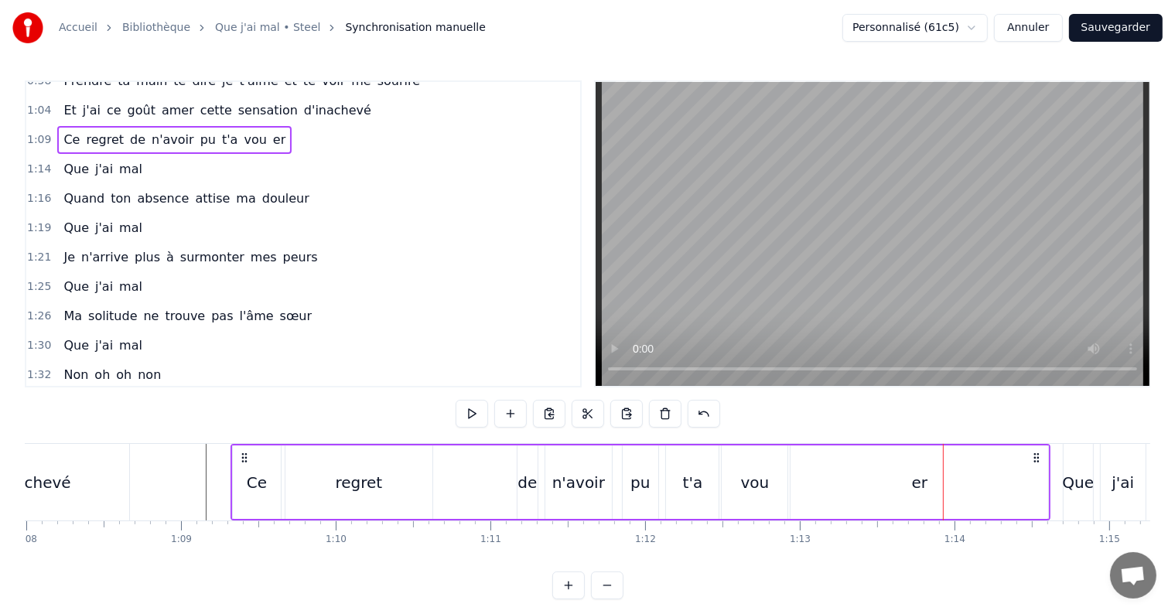
scroll to position [371, 0]
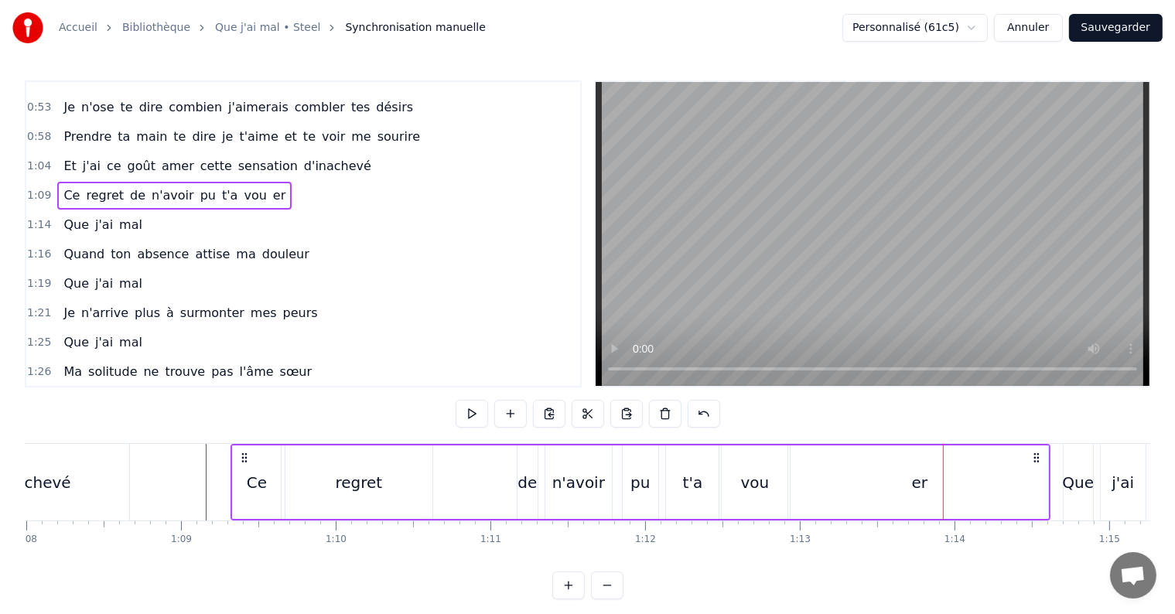
click at [272, 186] on span "er" at bounding box center [279, 195] width 15 height 18
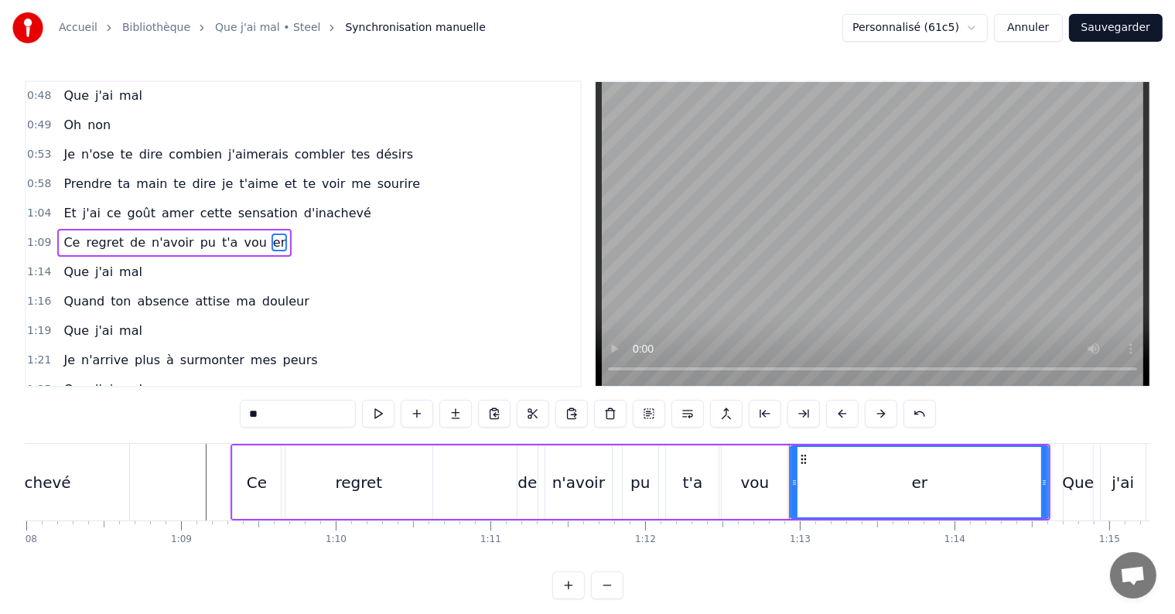
scroll to position [317, 0]
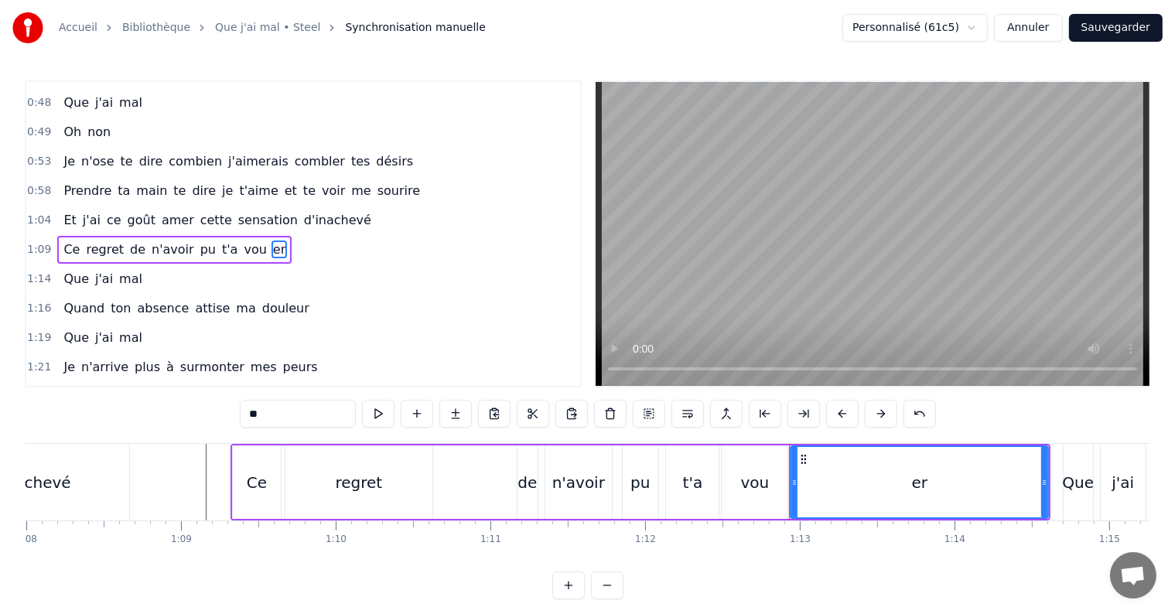
click at [272, 241] on span "er" at bounding box center [279, 250] width 15 height 18
click at [242, 241] on span "vou" at bounding box center [255, 250] width 26 height 18
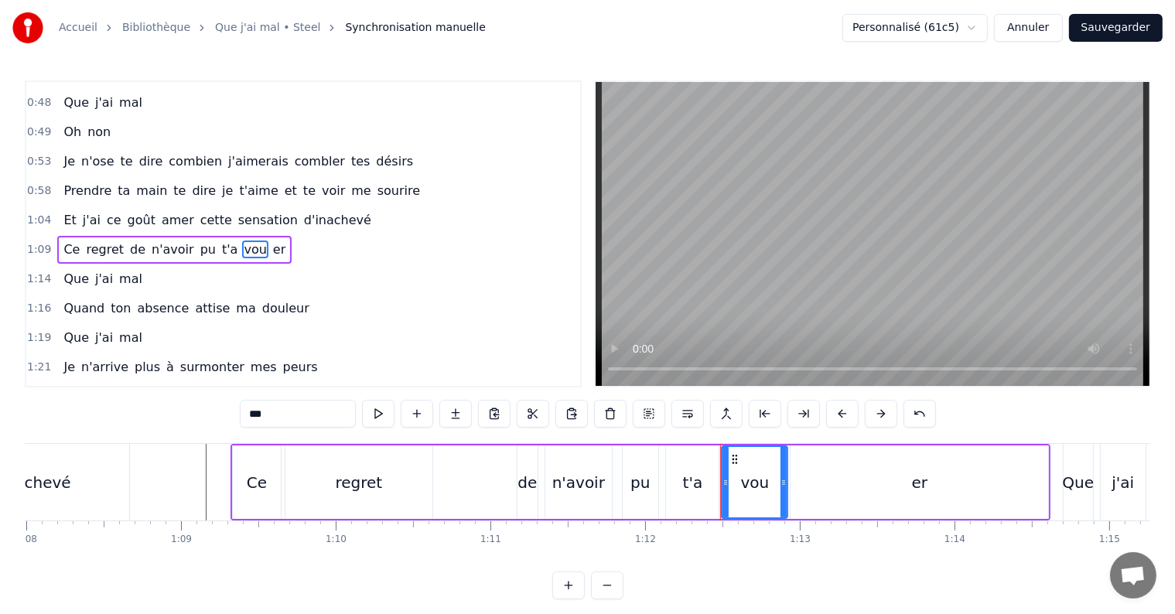
click at [272, 241] on span "er" at bounding box center [279, 250] width 15 height 18
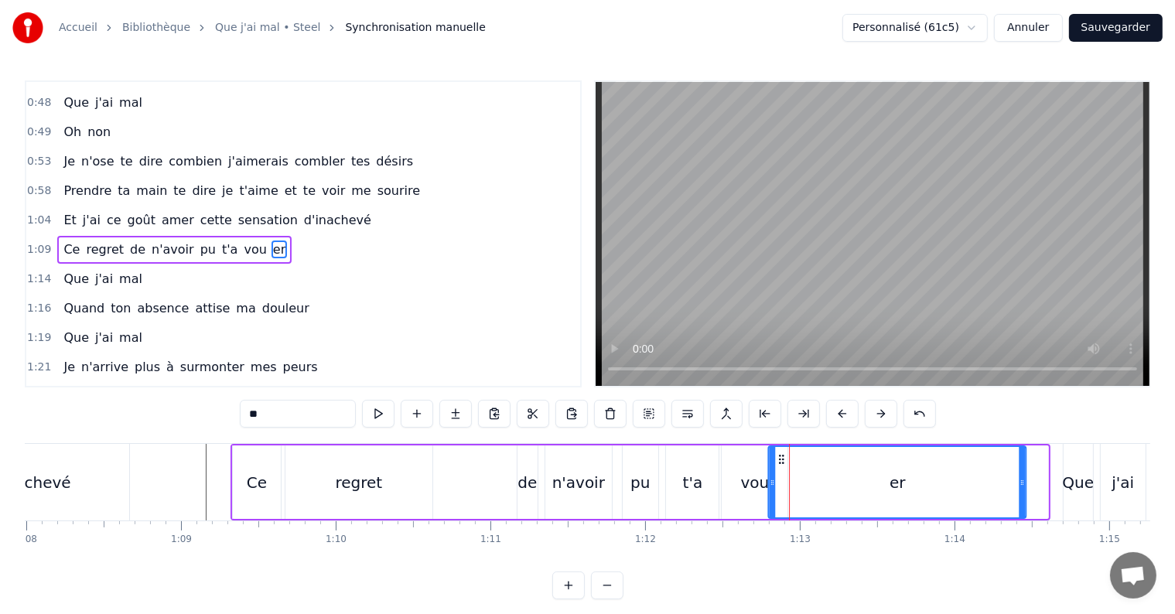
drag, startPoint x: 801, startPoint y: 457, endPoint x: 778, endPoint y: 452, distance: 23.1
click at [778, 453] on icon at bounding box center [782, 459] width 12 height 12
drag, startPoint x: 1021, startPoint y: 480, endPoint x: 1041, endPoint y: 480, distance: 20.1
click at [1041, 480] on icon at bounding box center [1043, 483] width 6 height 12
click at [770, 480] on icon at bounding box center [773, 483] width 6 height 12
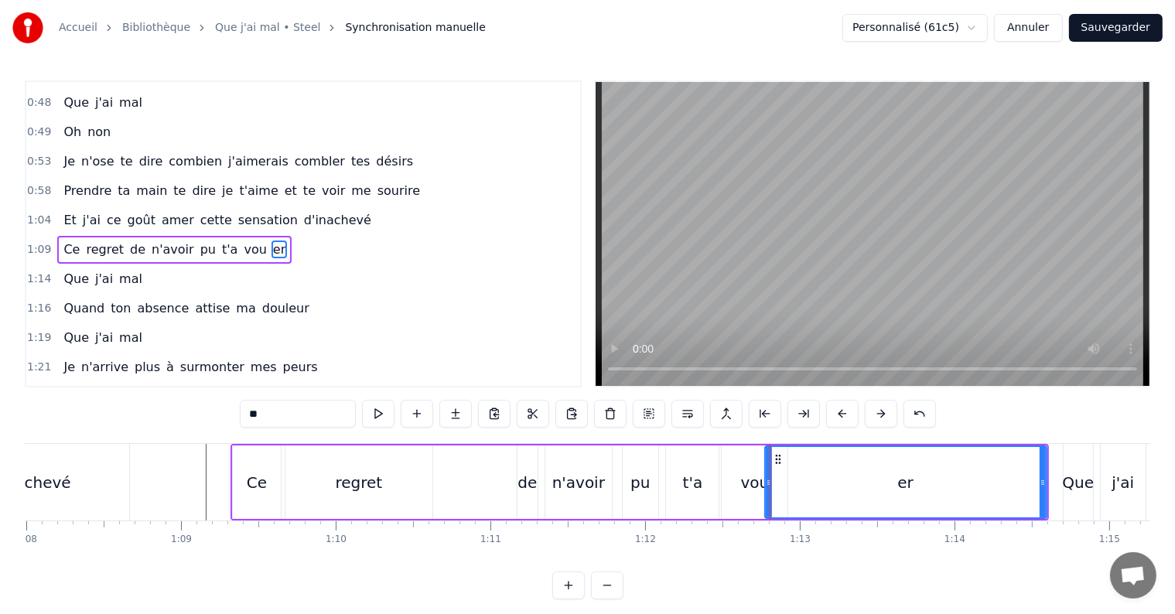
click at [767, 481] on icon at bounding box center [769, 483] width 6 height 12
click at [738, 479] on div "vou" at bounding box center [755, 482] width 66 height 73
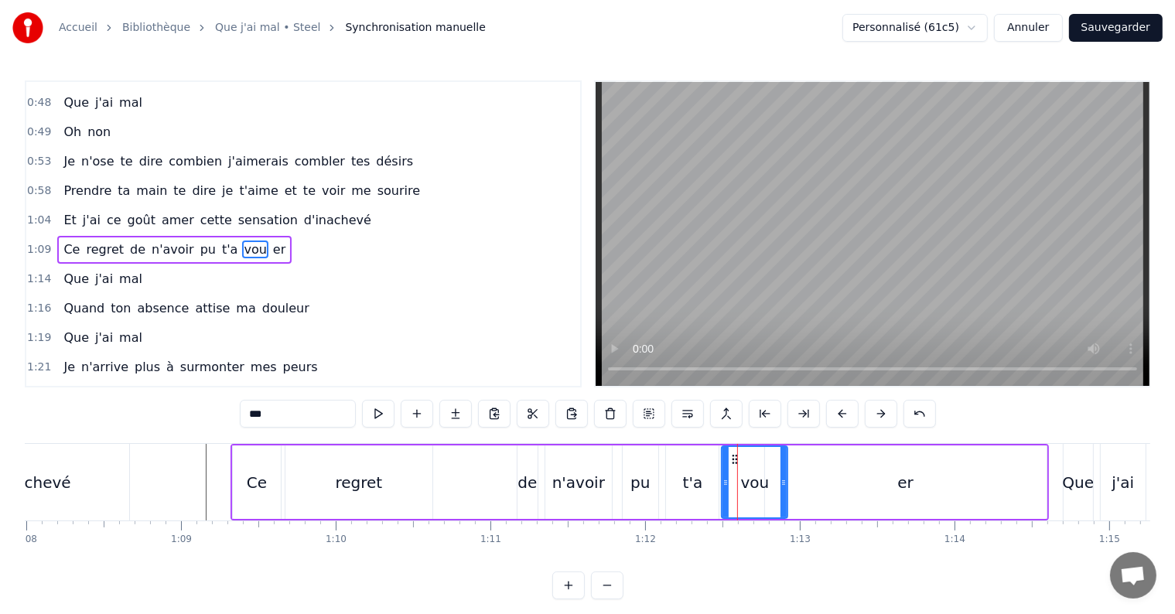
click at [801, 480] on div "er" at bounding box center [906, 482] width 282 height 73
type input "**"
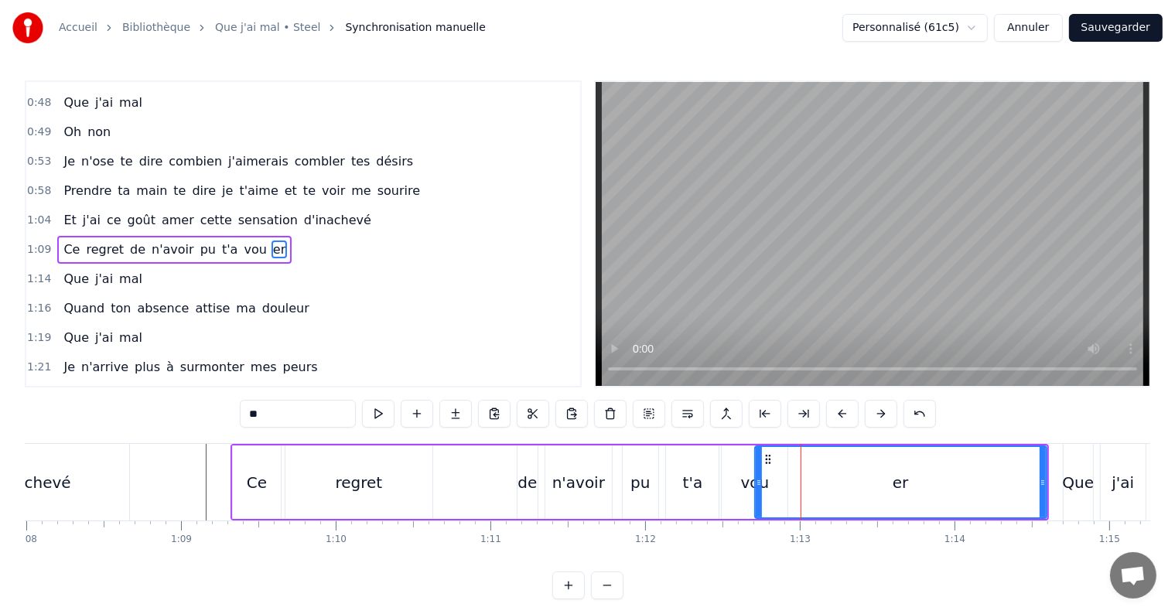
drag, startPoint x: 767, startPoint y: 480, endPoint x: 753, endPoint y: 479, distance: 14.0
click at [756, 479] on icon at bounding box center [759, 483] width 6 height 12
click at [749, 477] on icon at bounding box center [751, 483] width 6 height 12
click at [805, 477] on div "er" at bounding box center [897, 482] width 298 height 70
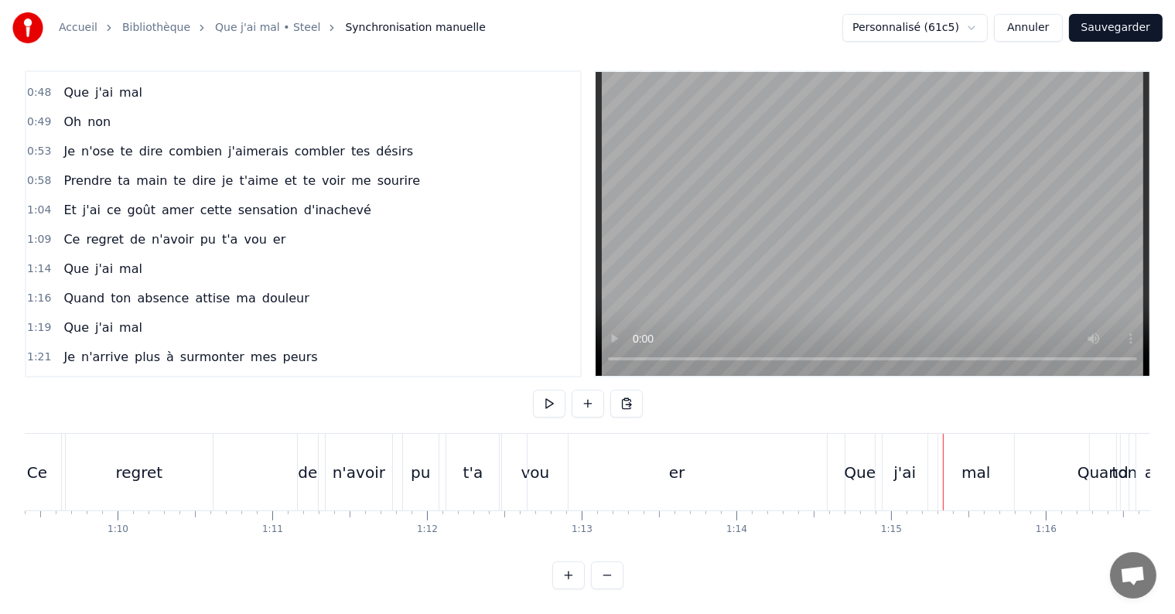
scroll to position [0, 10731]
click at [521, 455] on div "vou" at bounding box center [541, 472] width 66 height 77
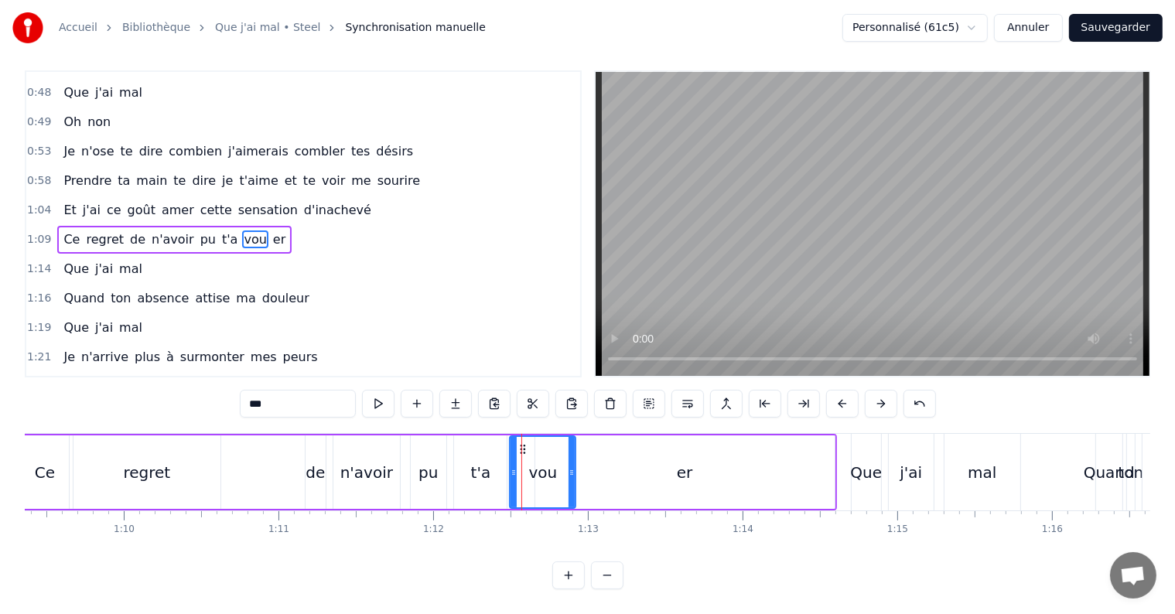
scroll to position [0, 0]
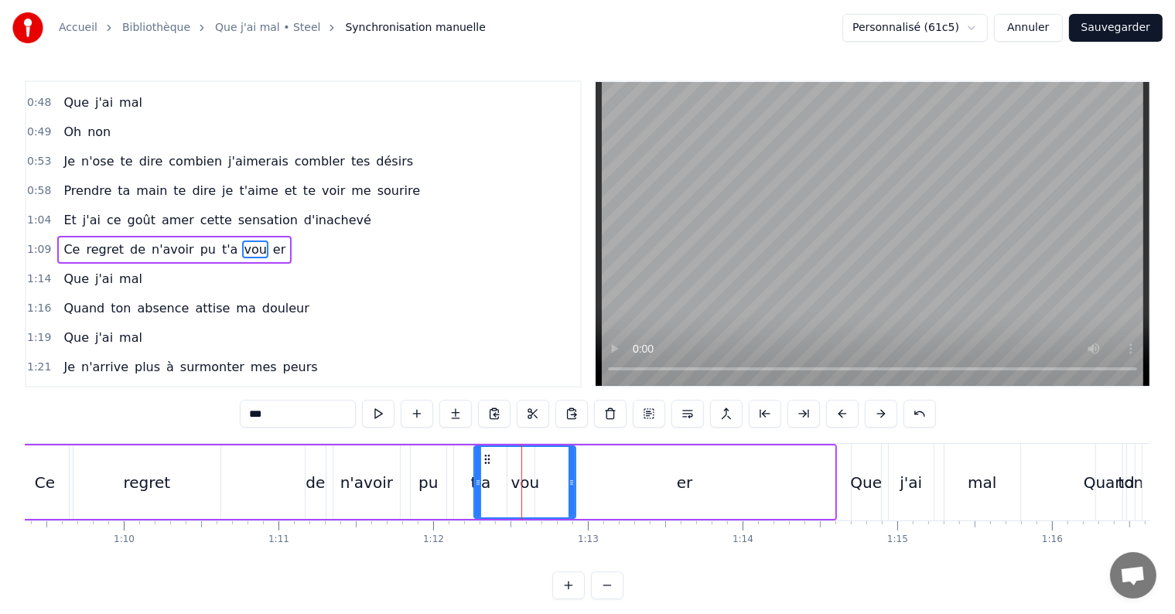
drag, startPoint x: 511, startPoint y: 480, endPoint x: 475, endPoint y: 467, distance: 37.7
click at [475, 467] on div at bounding box center [478, 482] width 6 height 70
click at [179, 494] on div "regret" at bounding box center [146, 482] width 147 height 73
type input "******"
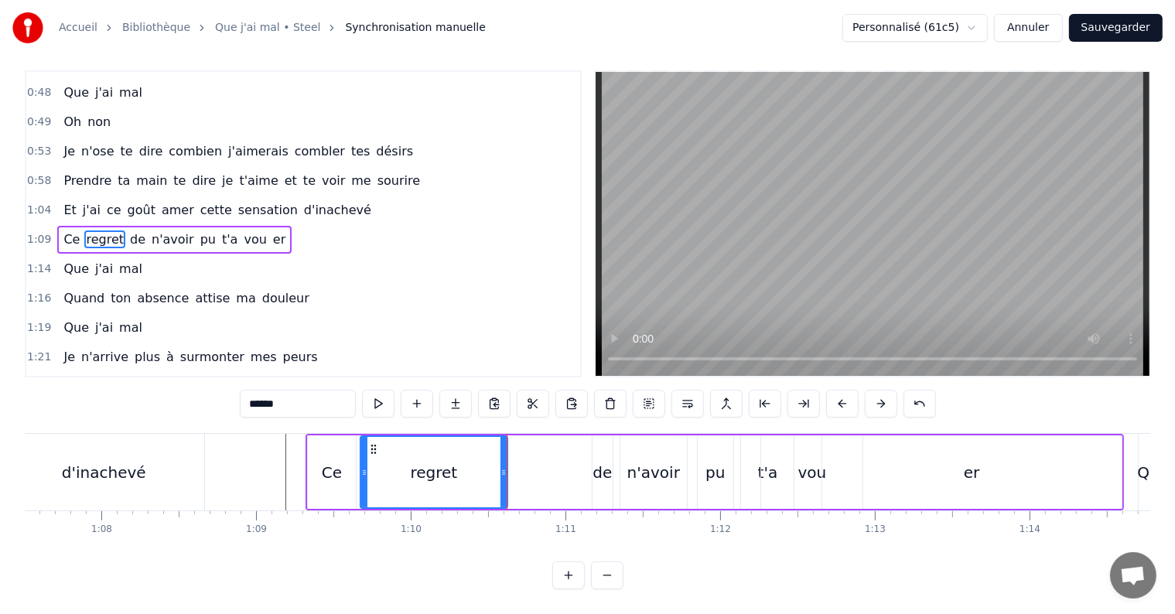
scroll to position [0, 10443]
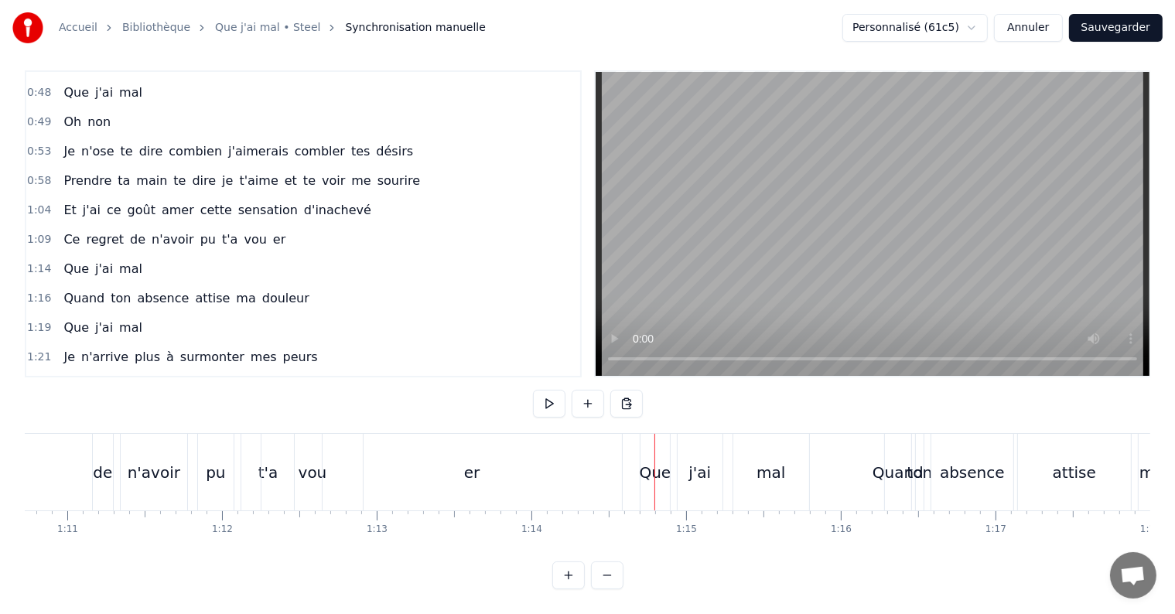
scroll to position [0, 10940]
click at [265, 461] on div "vou" at bounding box center [314, 472] width 101 height 77
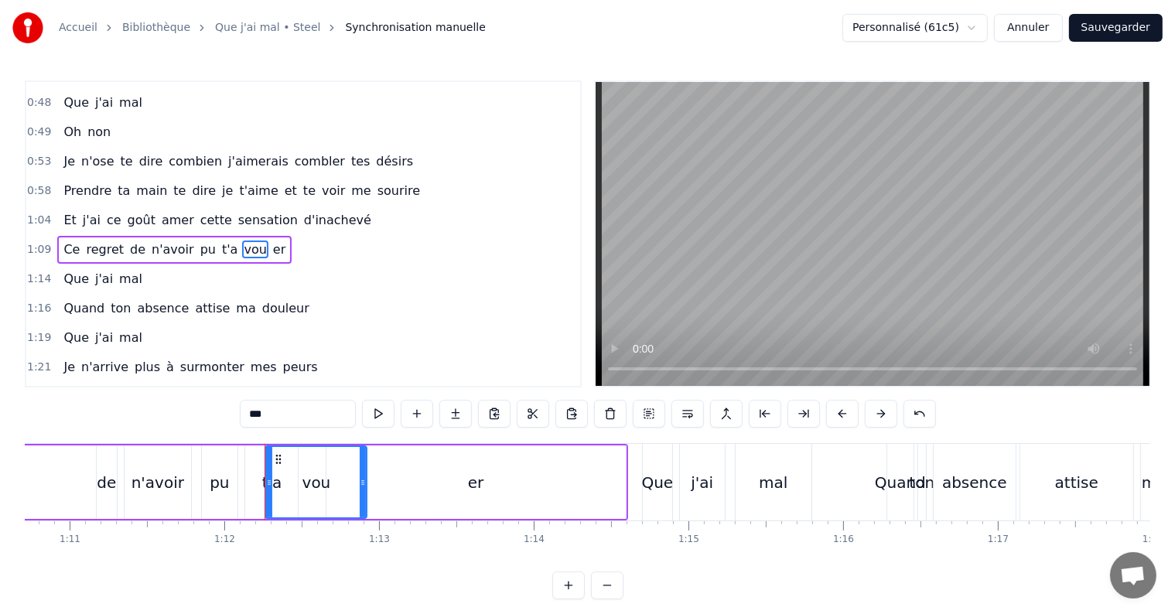
click at [249, 486] on div "t'a" at bounding box center [271, 482] width 53 height 73
type input "***"
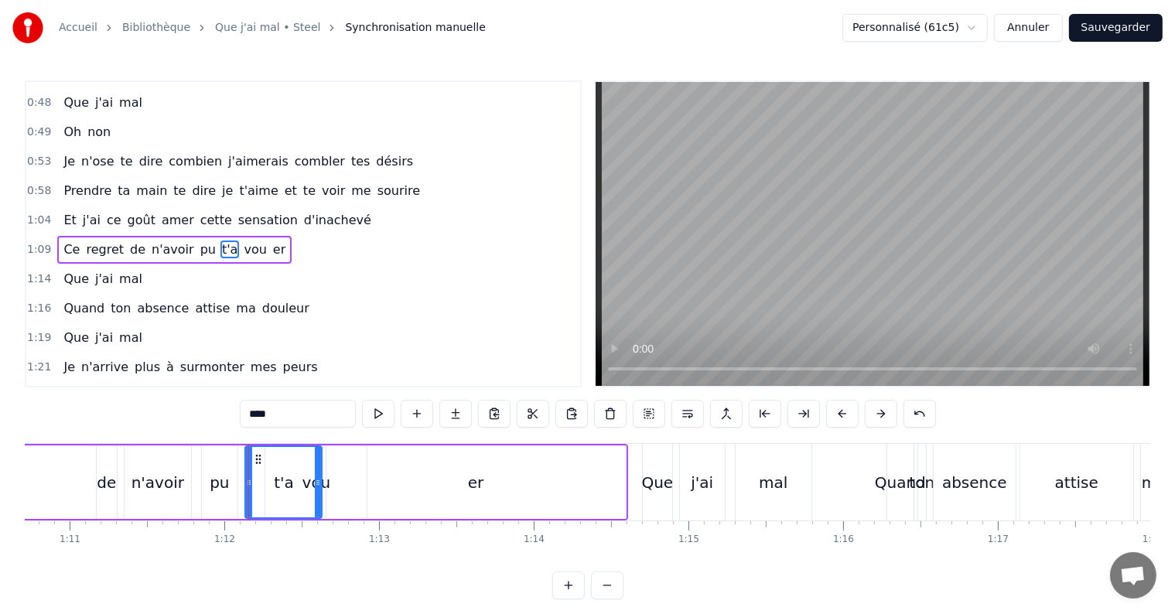
drag, startPoint x: 295, startPoint y: 483, endPoint x: 319, endPoint y: 492, distance: 25.4
click at [319, 492] on div at bounding box center [318, 482] width 6 height 70
drag, startPoint x: 256, startPoint y: 456, endPoint x: 268, endPoint y: 455, distance: 12.5
click at [268, 455] on icon at bounding box center [271, 459] width 12 height 12
click at [315, 493] on div "t'a" at bounding box center [295, 482] width 75 height 70
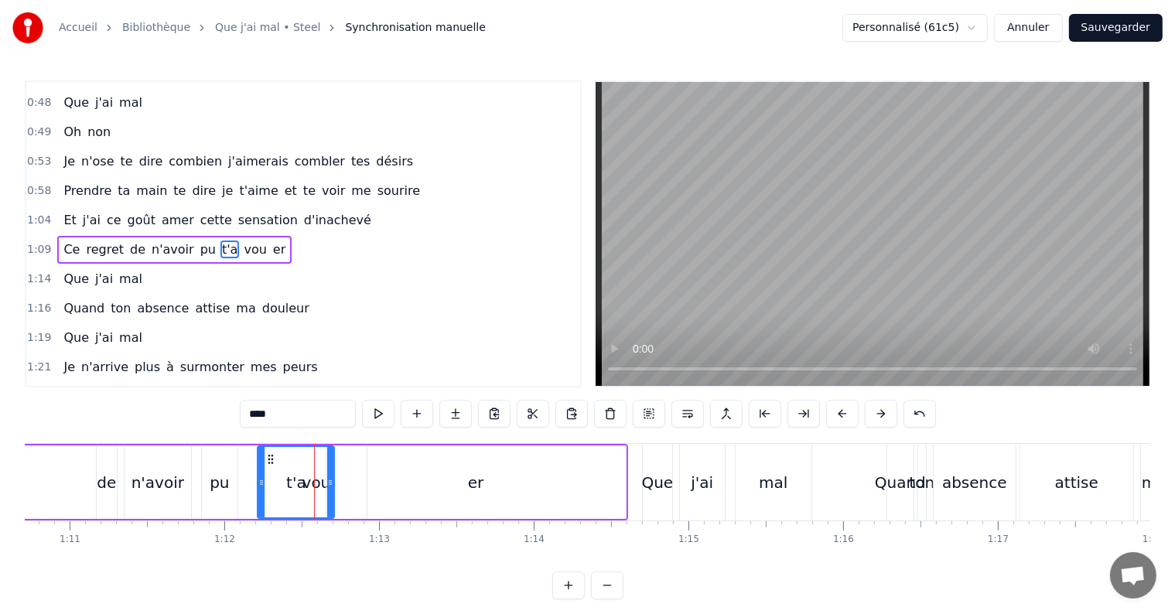
click at [65, 464] on div "Ce regret de n'avoir pu t'a vou er" at bounding box center [219, 482] width 818 height 77
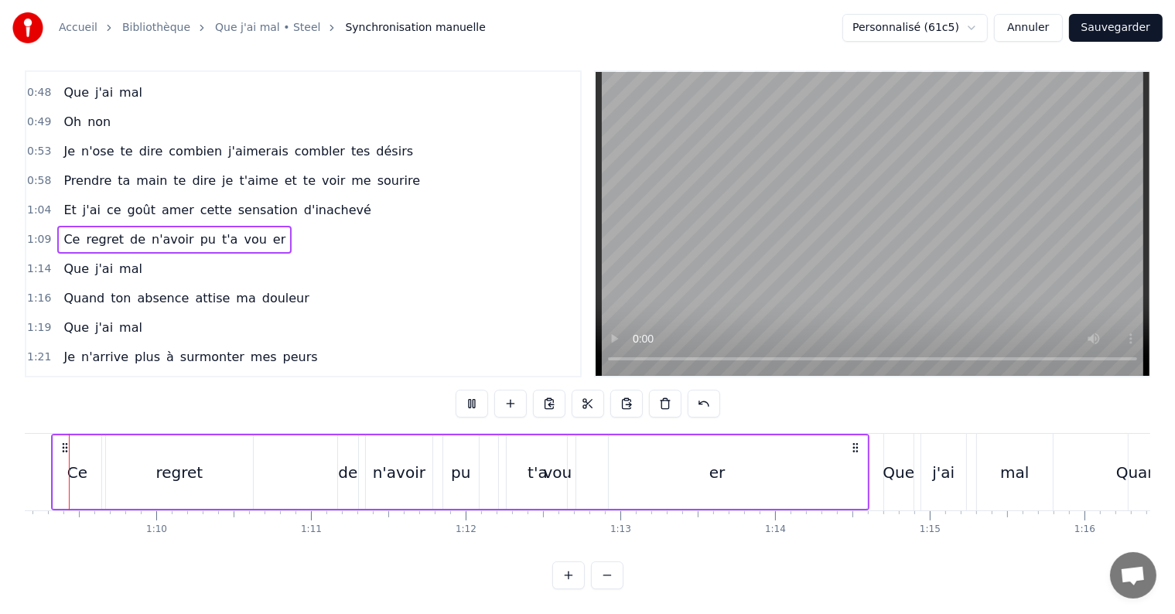
scroll to position [0, 10675]
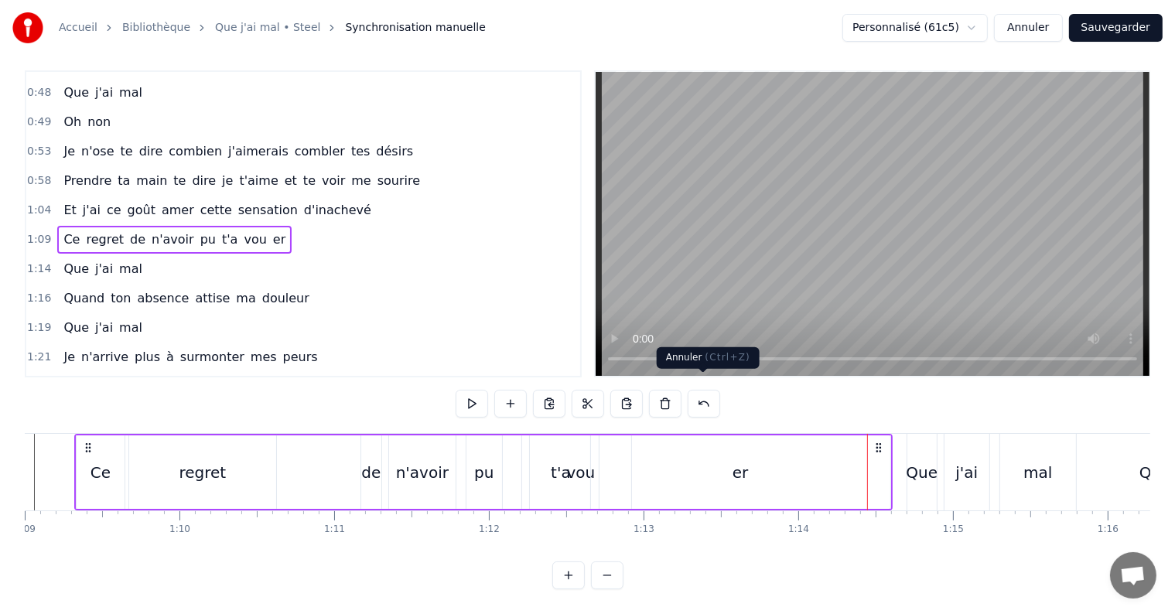
click at [701, 390] on button at bounding box center [704, 404] width 32 height 28
click at [700, 390] on div at bounding box center [587, 404] width 303 height 28
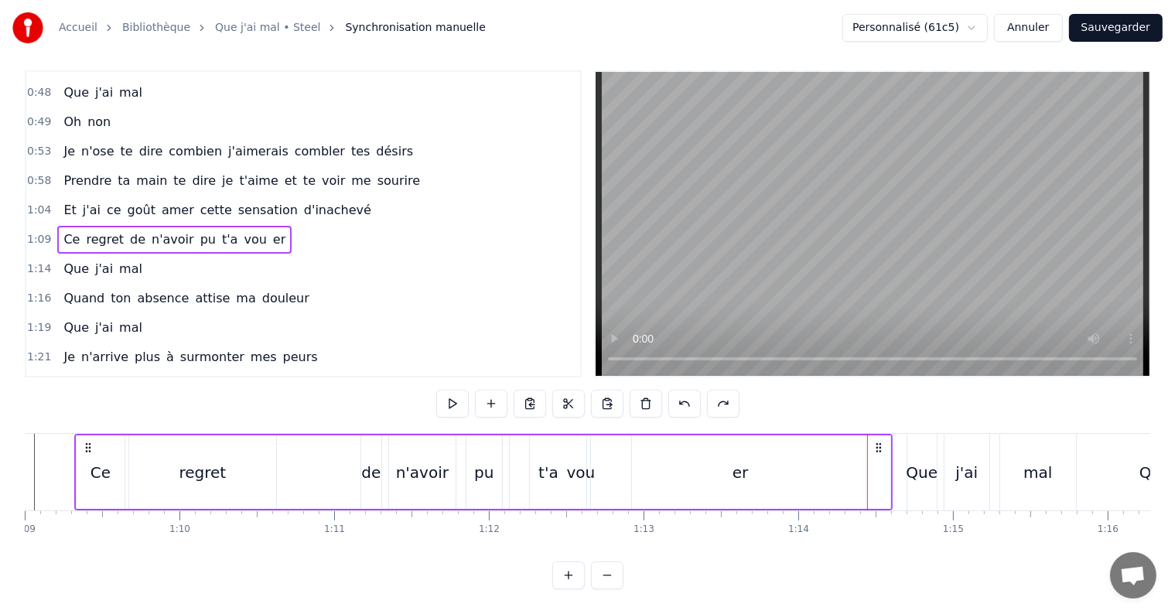
click at [700, 390] on div at bounding box center [587, 404] width 303 height 28
click at [688, 390] on button at bounding box center [684, 404] width 32 height 28
click at [563, 438] on div "vou" at bounding box center [580, 472] width 101 height 73
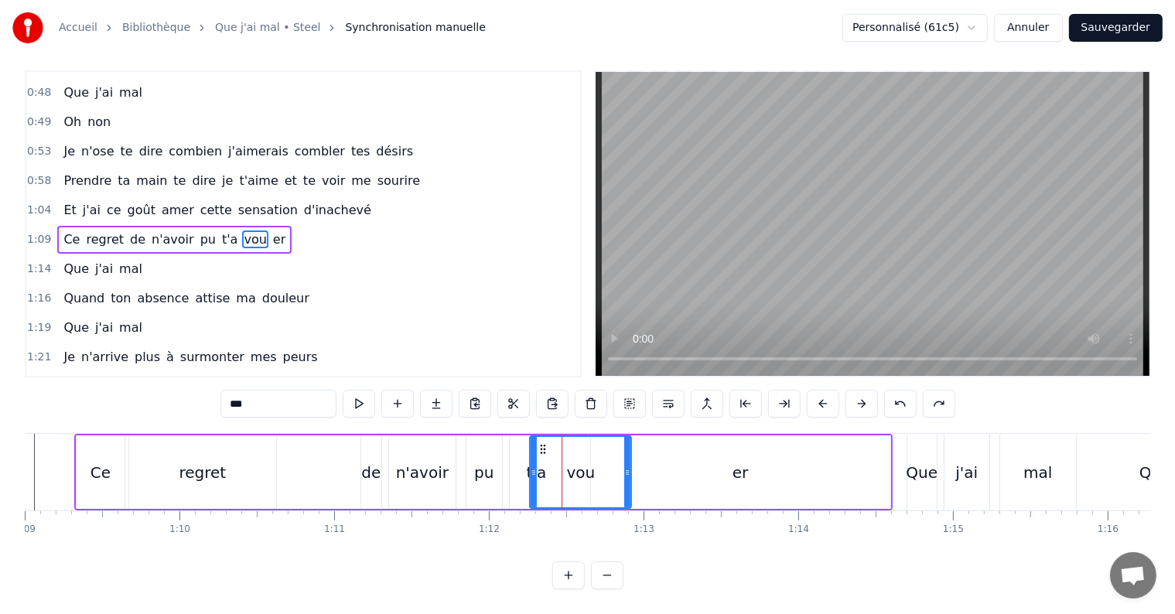
scroll to position [0, 0]
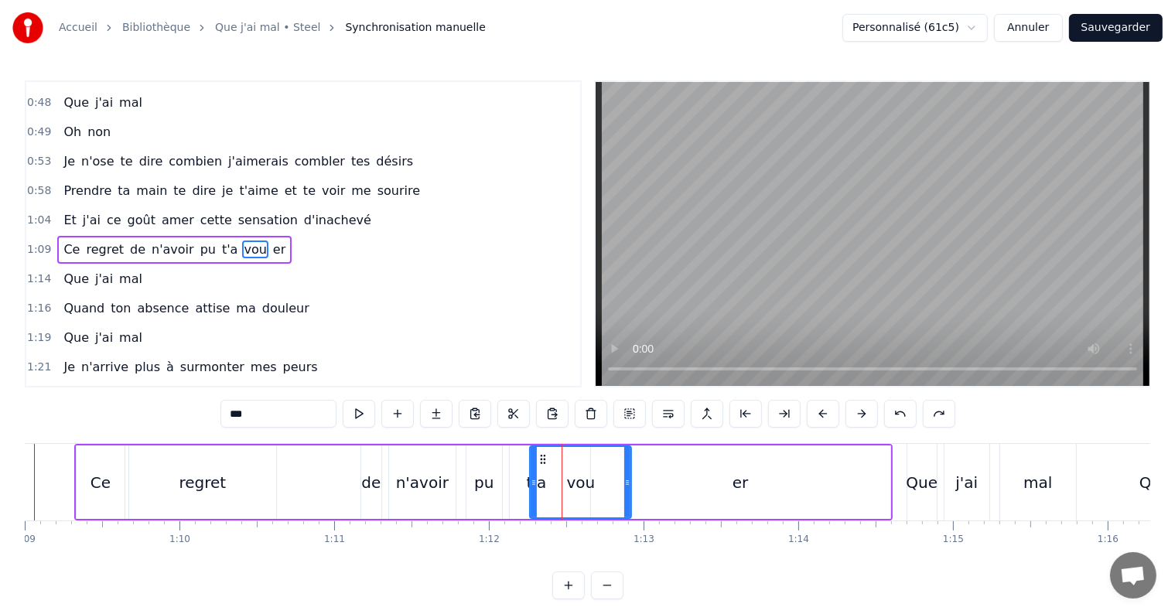
click at [563, 438] on div "0:03 Yeah yeah yeah yeah yeah 0:11 J'ai tant voulu te dire les sentiments que j…" at bounding box center [588, 339] width 1126 height 519
drag, startPoint x: 559, startPoint y: 524, endPoint x: 569, endPoint y: 524, distance: 10.1
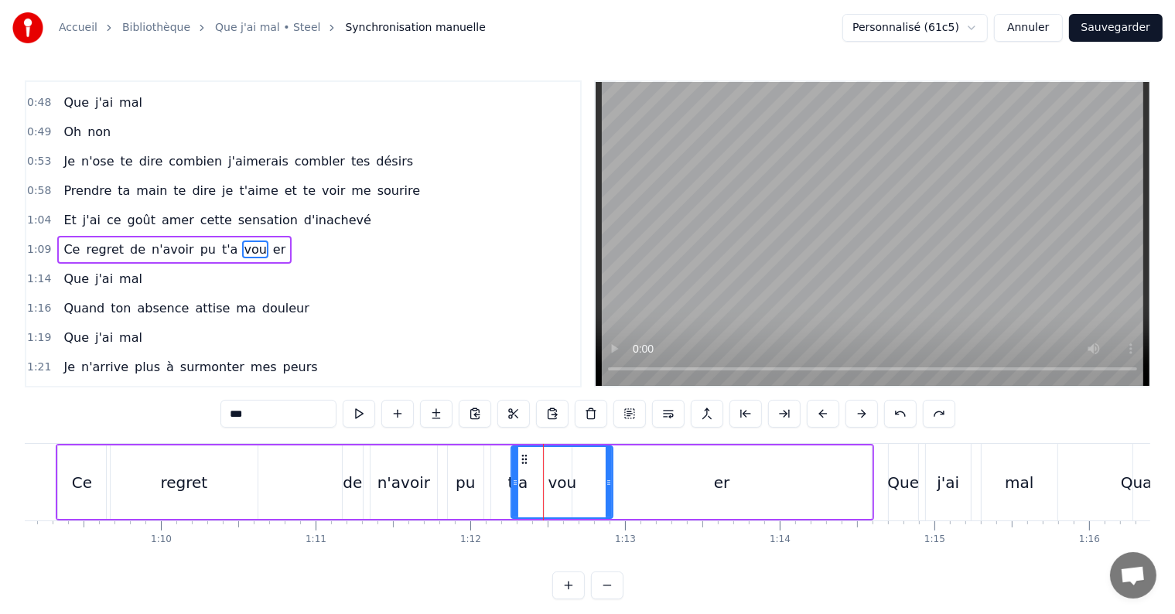
scroll to position [0, 10694]
click at [434, 474] on div "n'avoir" at bounding box center [403, 482] width 67 height 73
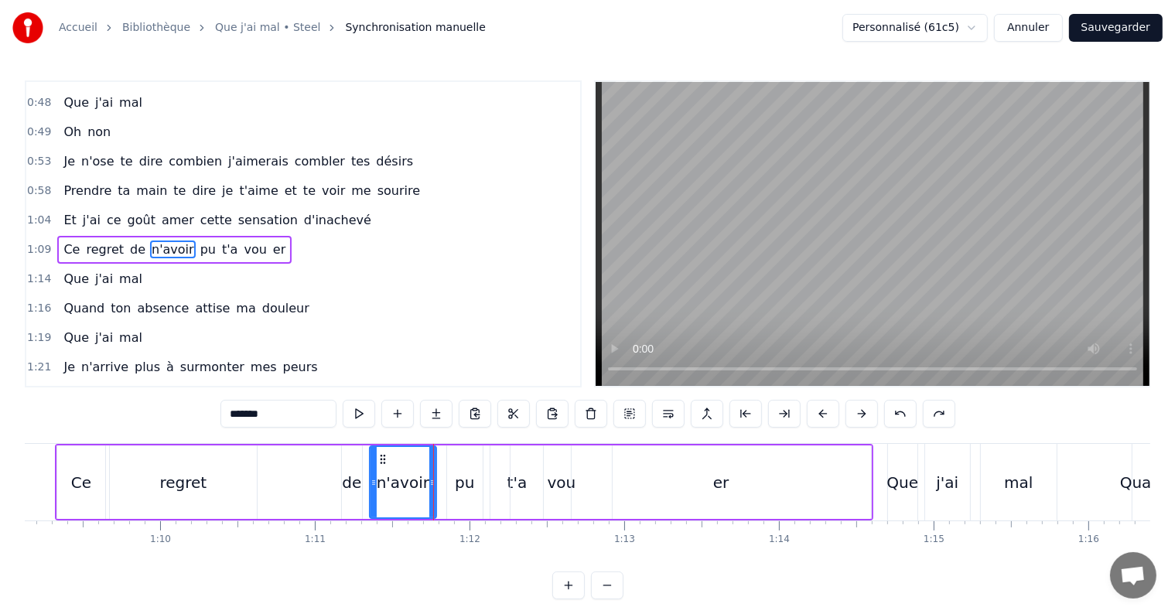
click at [554, 480] on div "vou" at bounding box center [562, 482] width 29 height 23
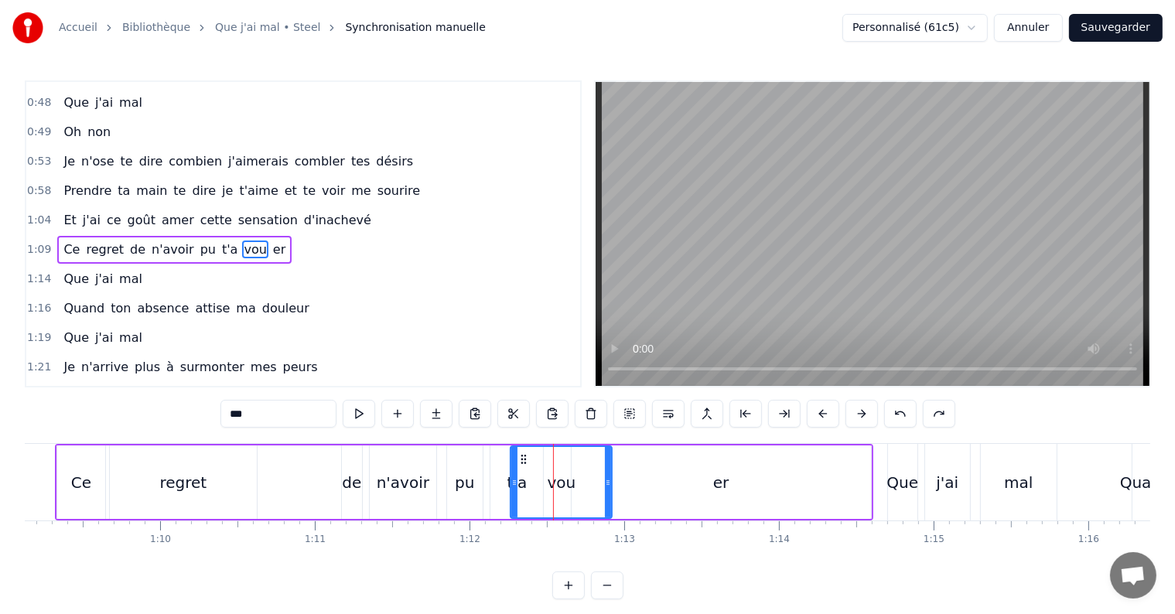
click at [668, 470] on div "er" at bounding box center [721, 482] width 299 height 73
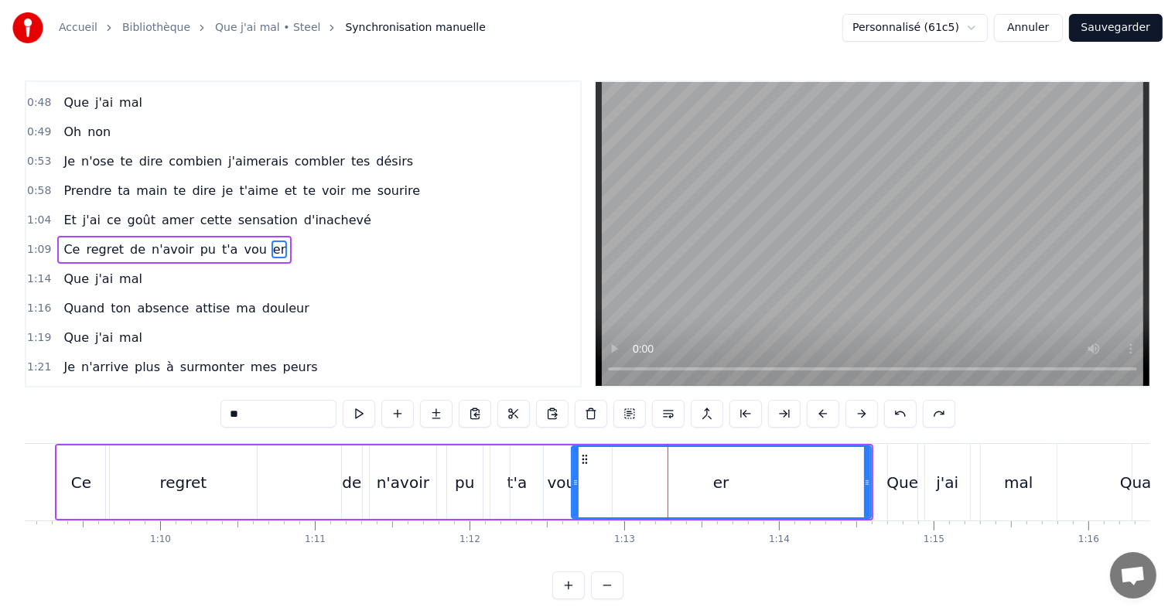
click at [545, 473] on div "vou" at bounding box center [561, 482] width 101 height 73
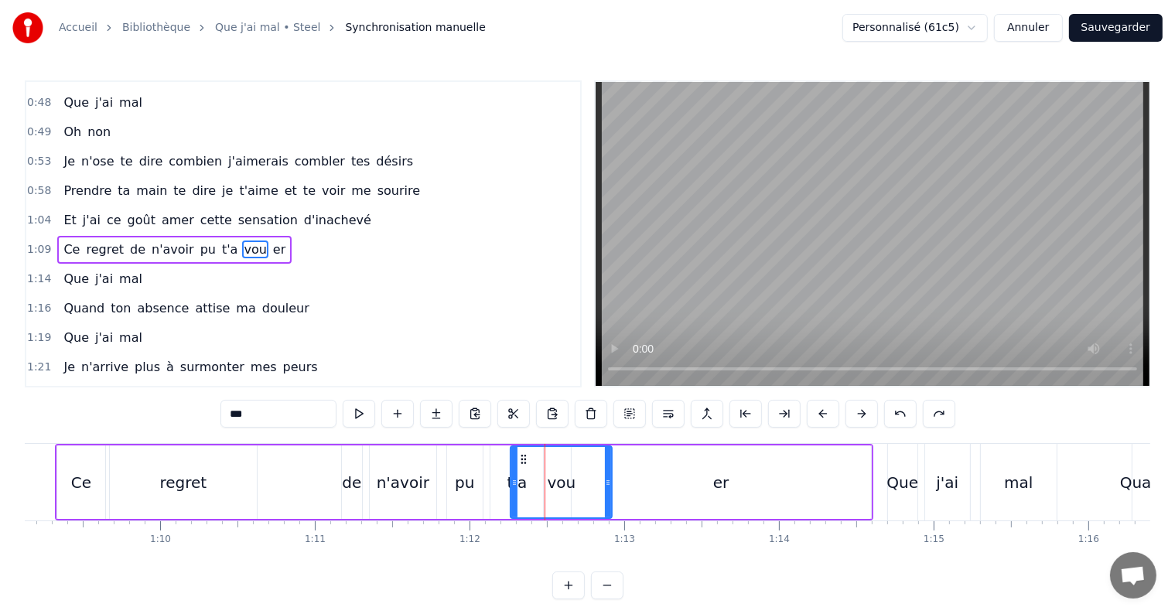
click at [492, 480] on div "t'a" at bounding box center [516, 482] width 53 height 73
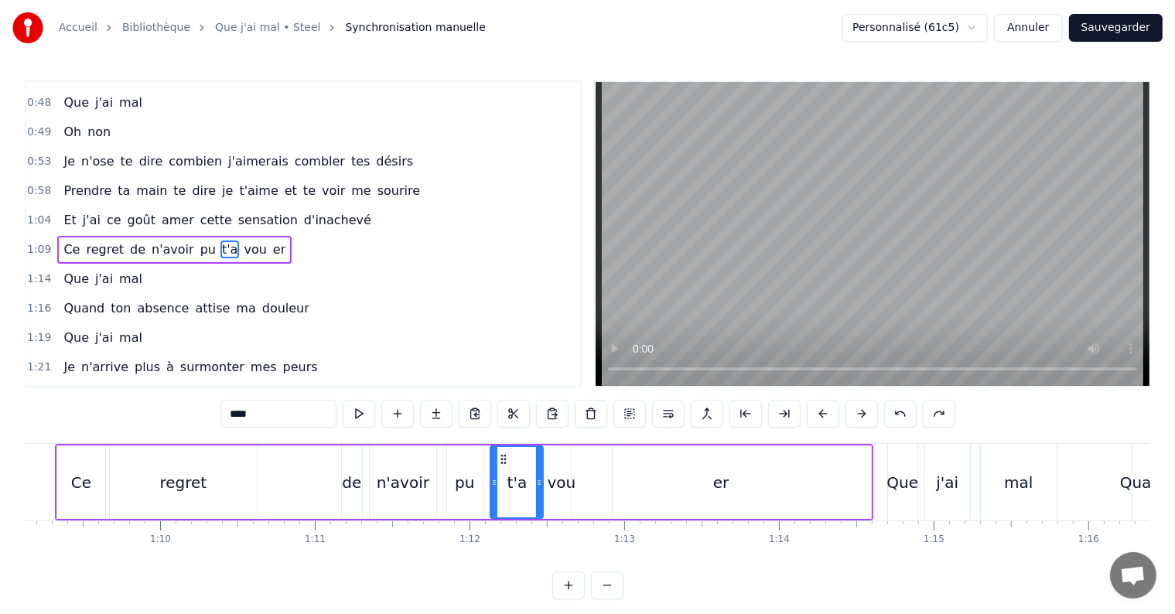
click at [565, 476] on div "vou" at bounding box center [562, 482] width 29 height 23
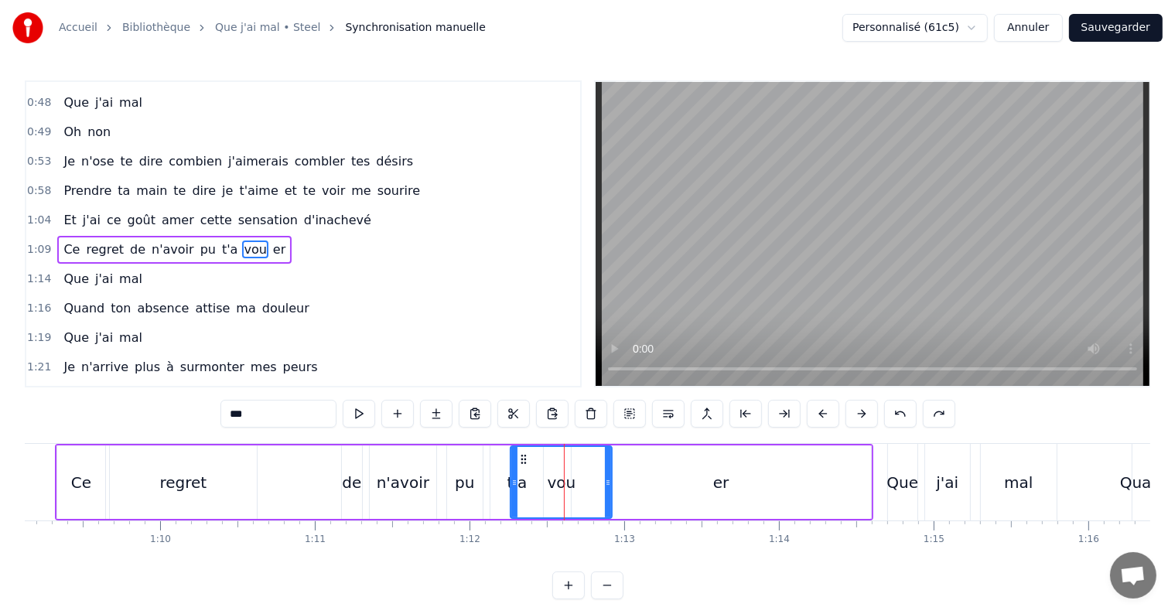
click at [659, 483] on div "er" at bounding box center [721, 482] width 299 height 73
type input "**"
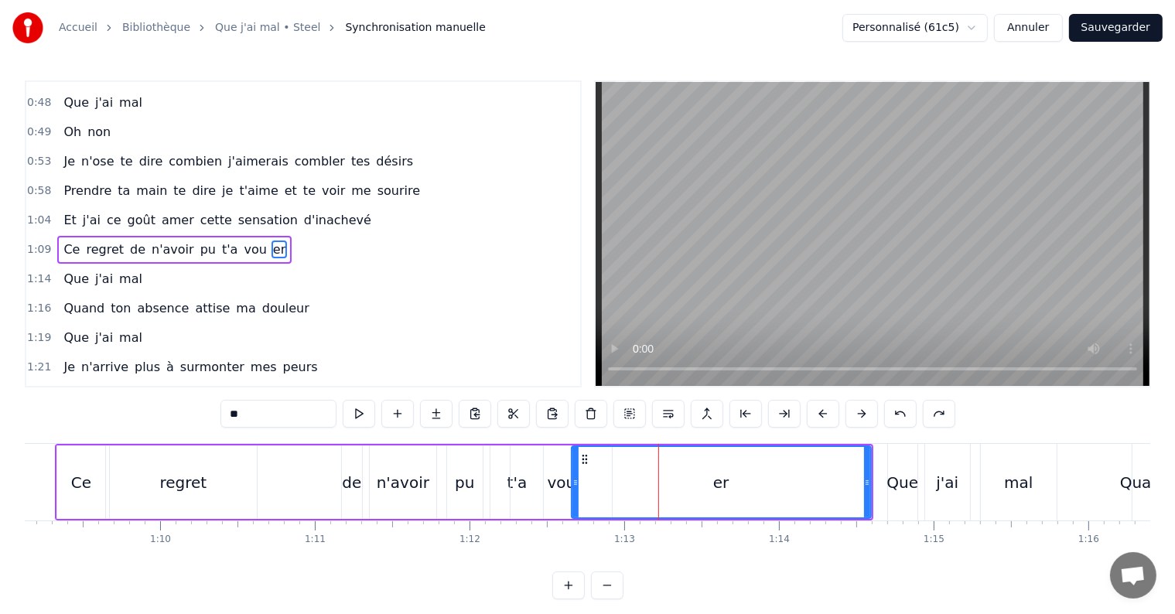
click at [19, 470] on div "Accueil Bibliothèque Que j'ai mal • Steel Synchronisation manuelle Personnalisé…" at bounding box center [587, 300] width 1175 height 600
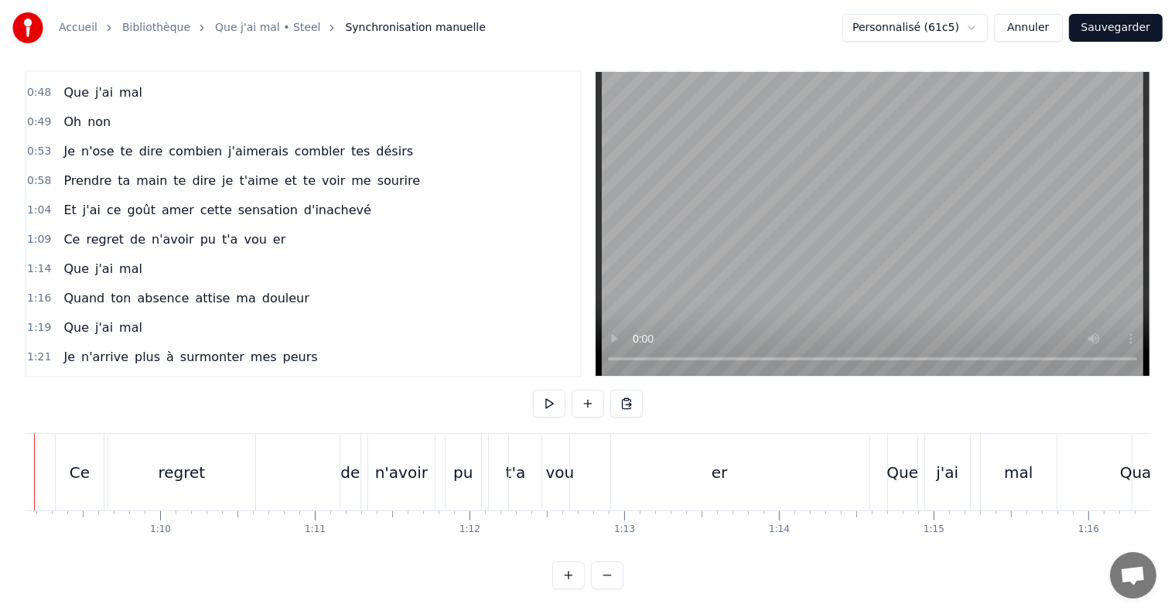
scroll to position [0, 10626]
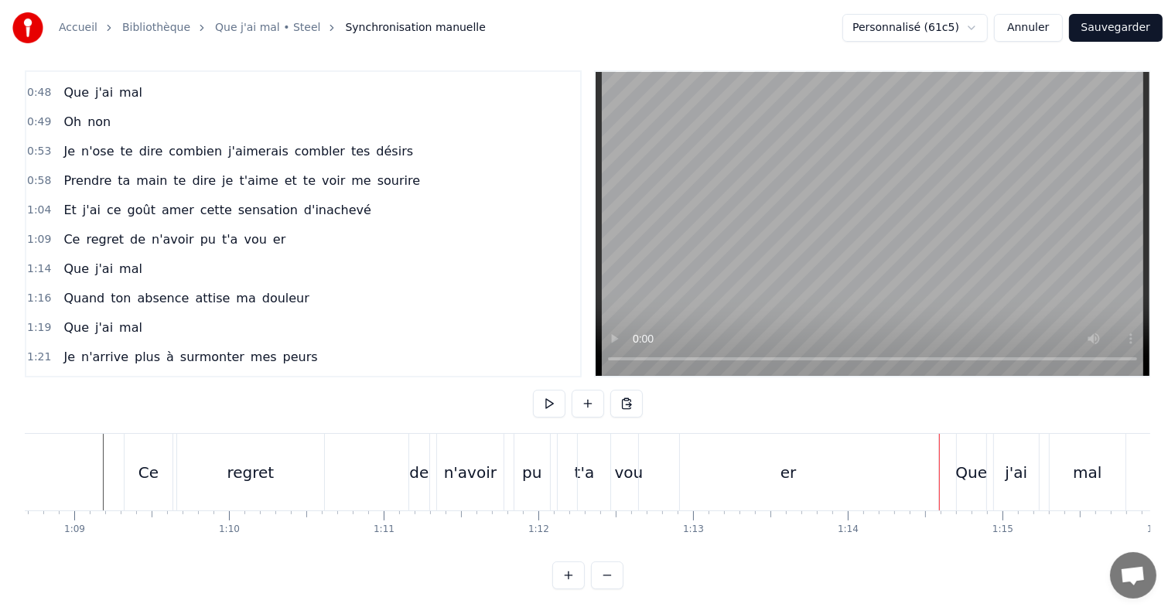
click at [934, 456] on div "er" at bounding box center [788, 472] width 299 height 77
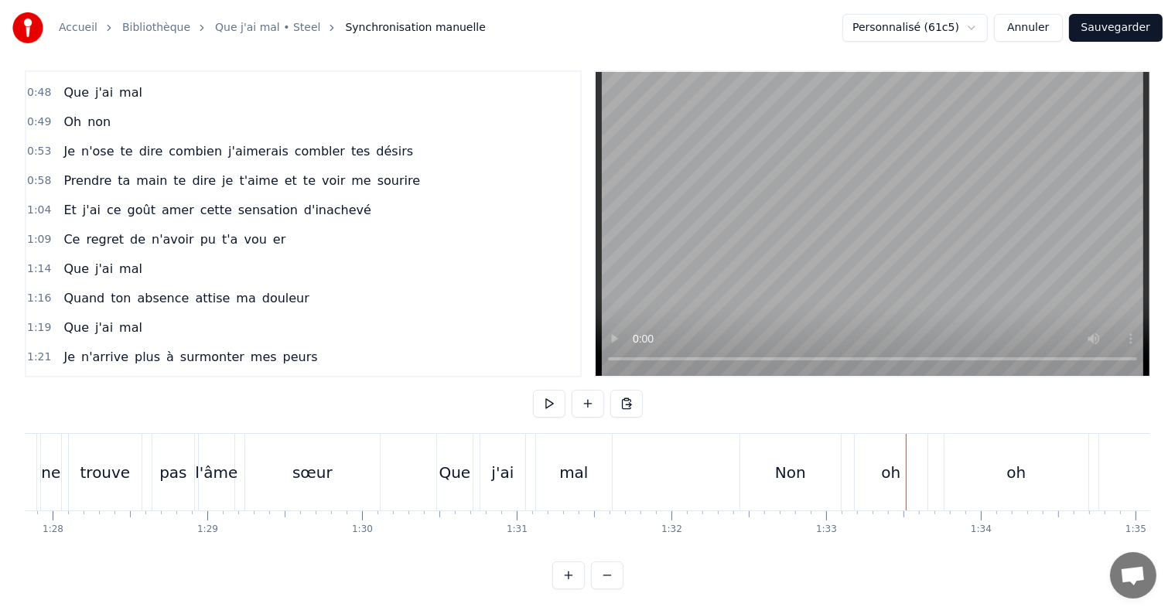
click at [764, 470] on div "Non" at bounding box center [790, 472] width 101 height 77
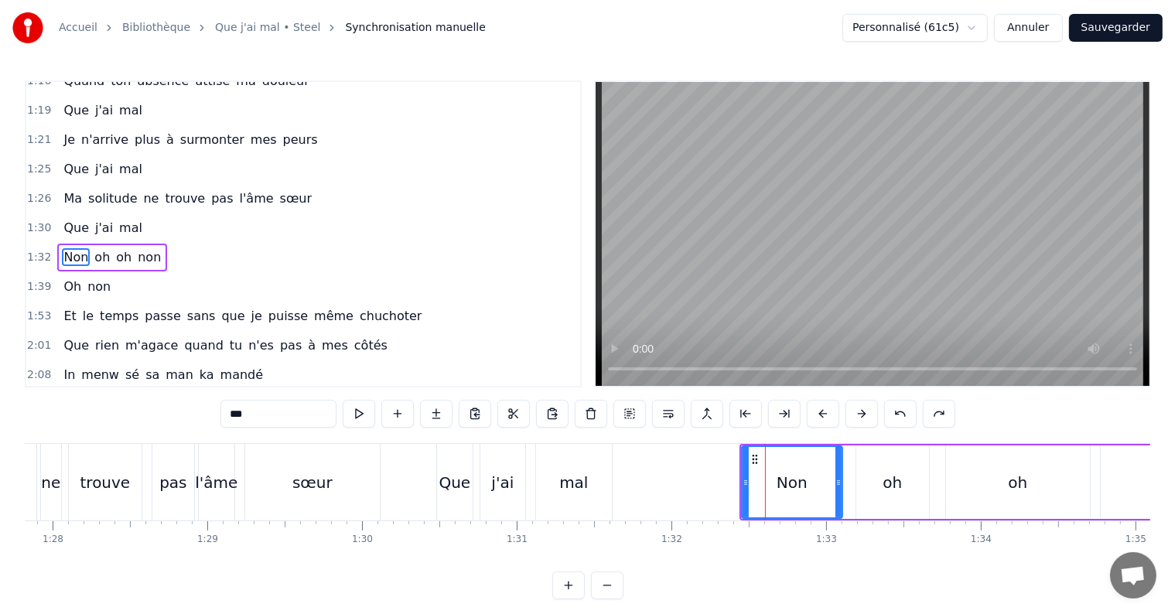
scroll to position [545, 0]
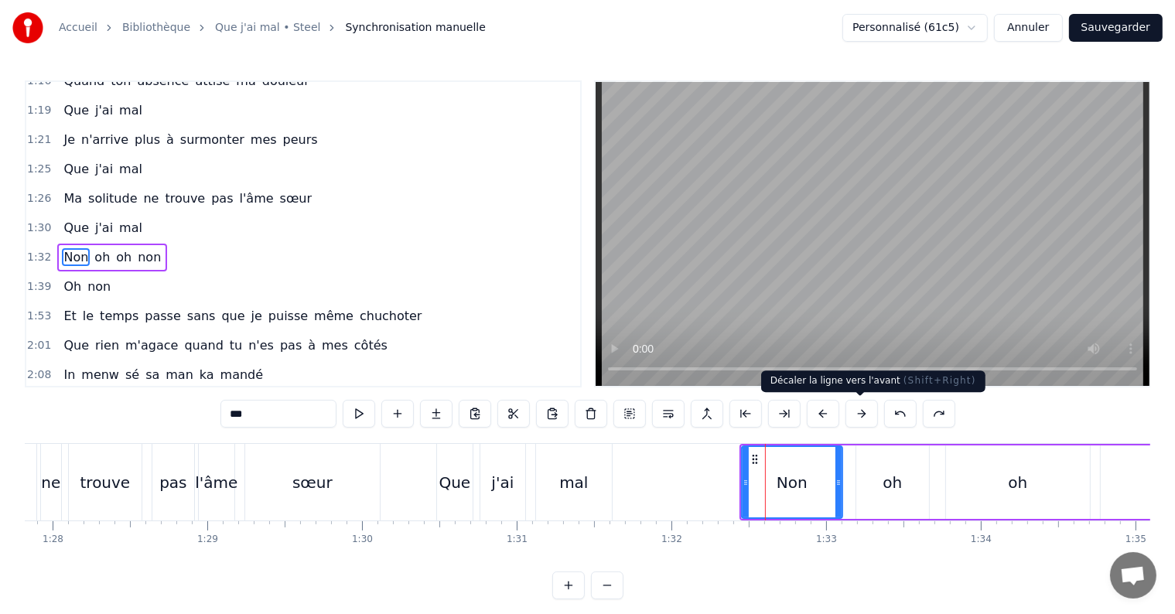
click at [855, 415] on button at bounding box center [861, 414] width 32 height 28
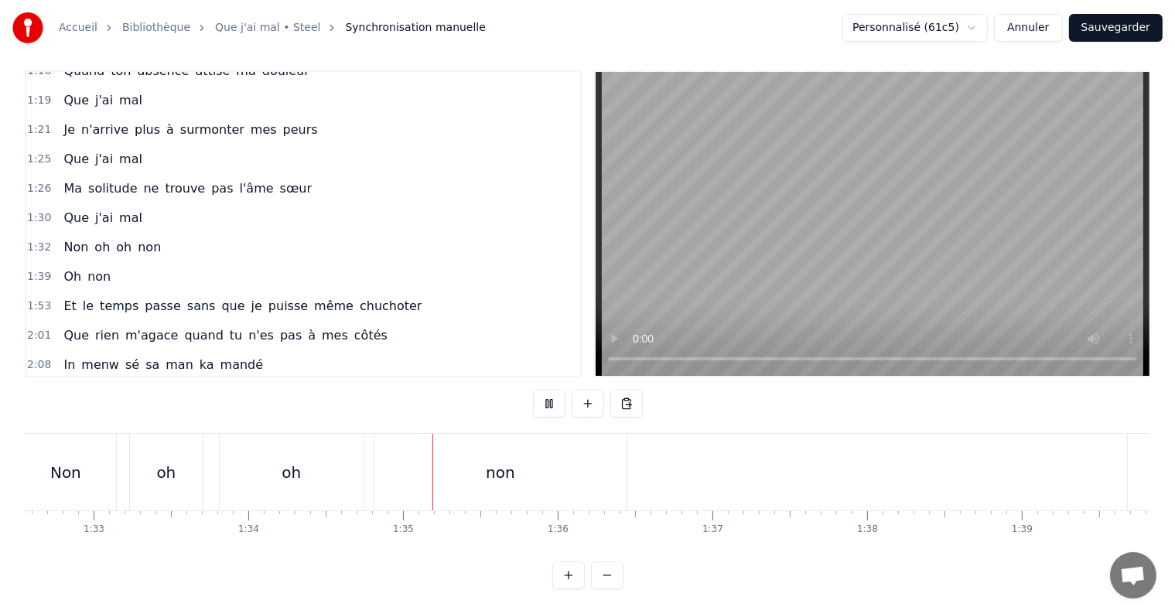
scroll to position [0, 14565]
click at [895, 463] on div "Oh" at bounding box center [1099, 472] width 432 height 77
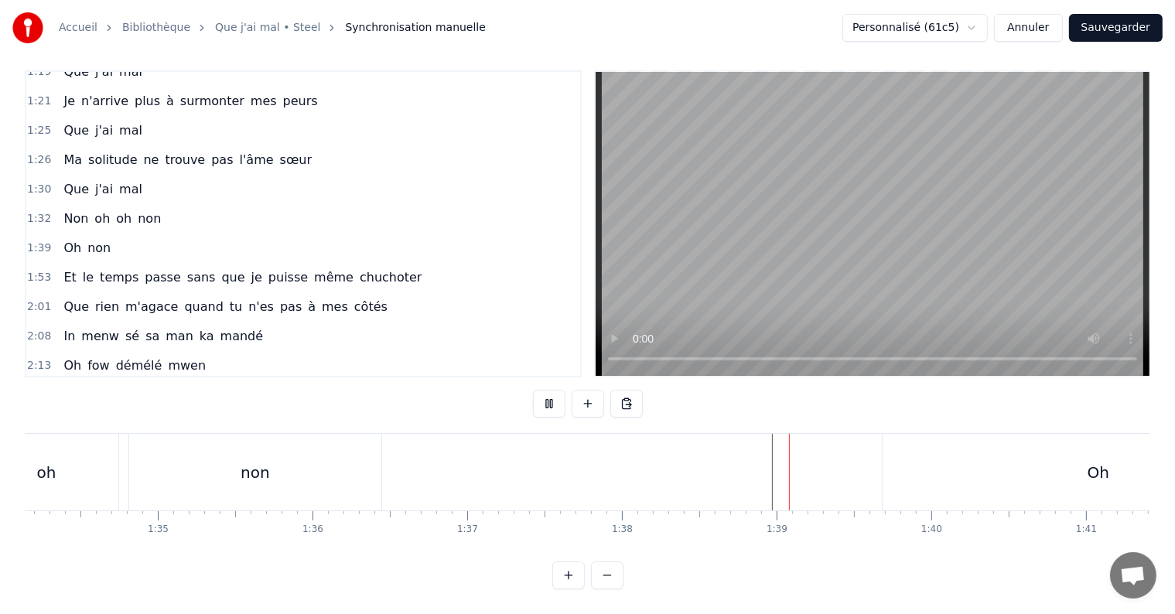
scroll to position [23, 0]
click at [894, 459] on div "Oh" at bounding box center [1099, 472] width 432 height 77
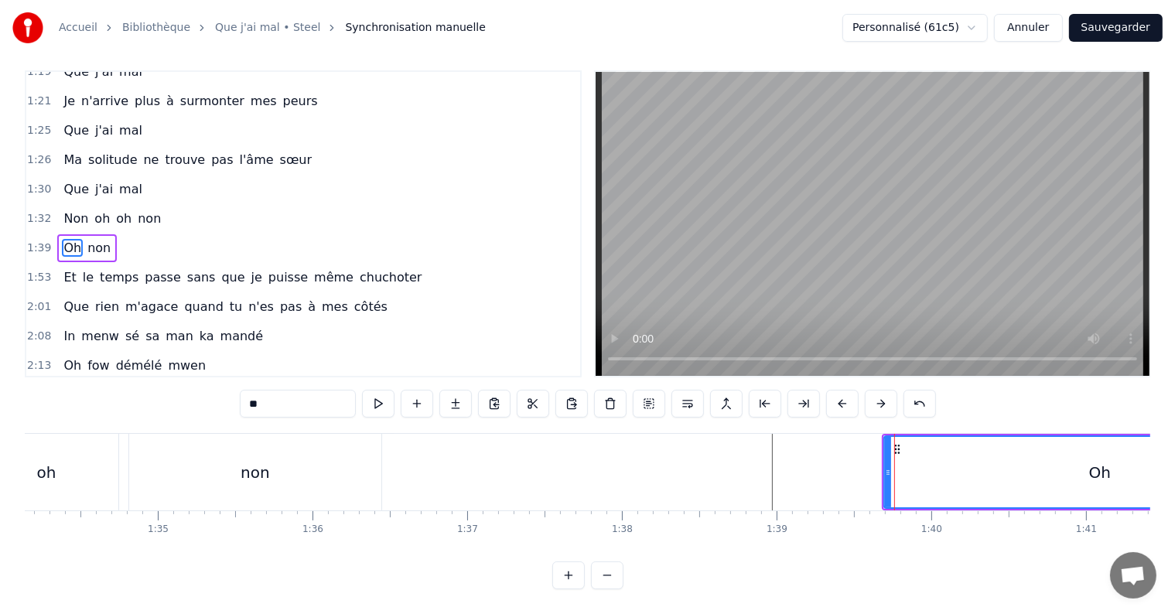
scroll to position [0, 0]
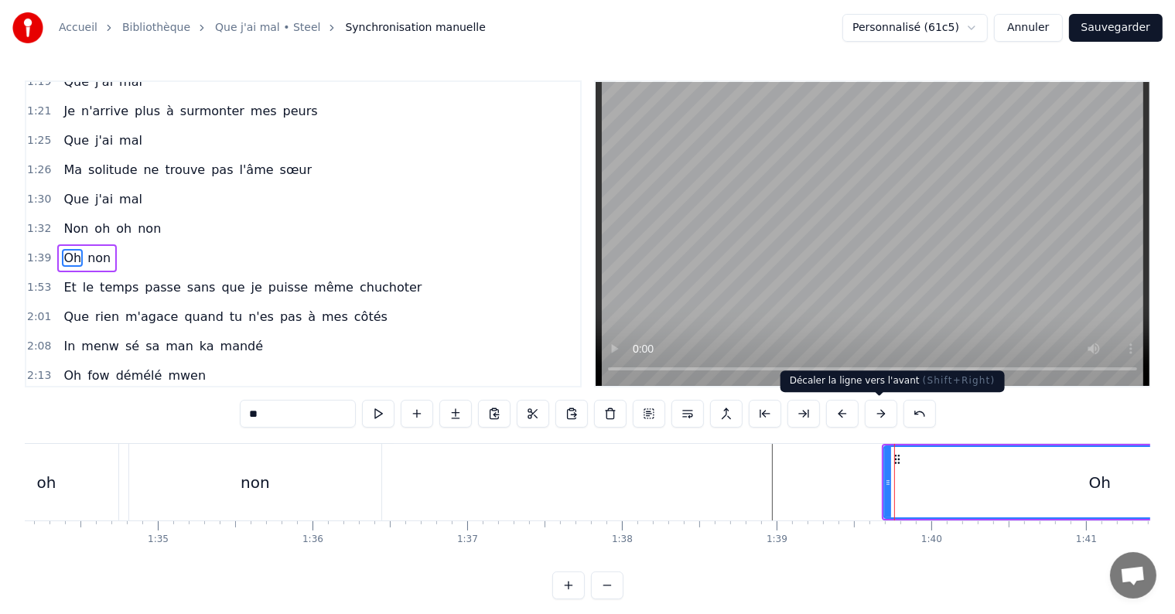
click at [882, 414] on button at bounding box center [881, 414] width 32 height 28
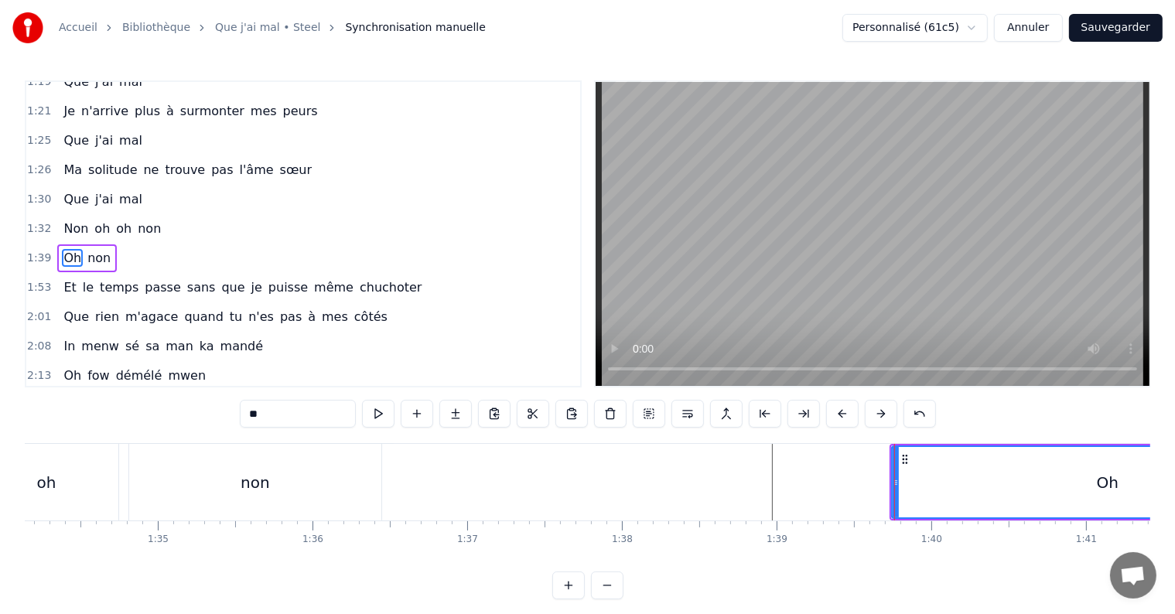
click at [883, 414] on button at bounding box center [881, 414] width 32 height 28
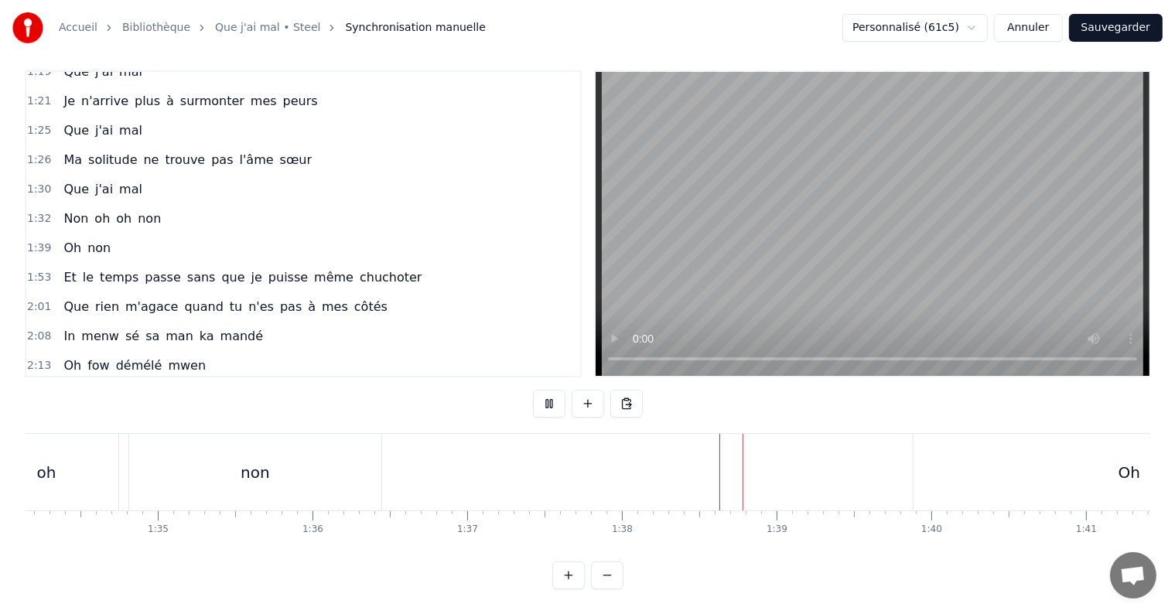
scroll to position [23, 0]
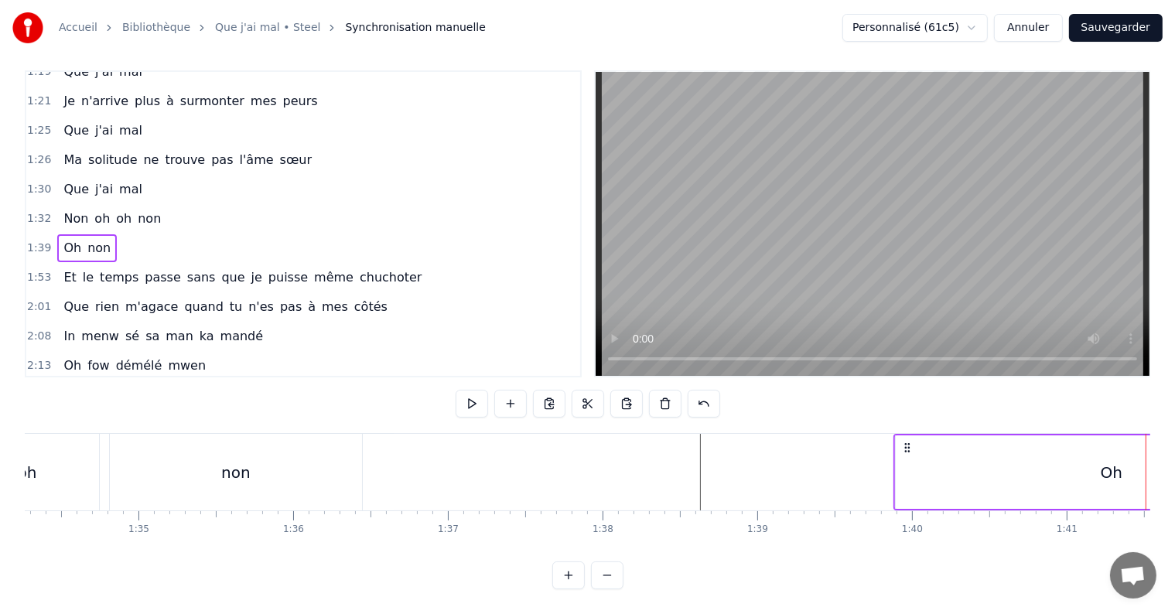
scroll to position [0, 14528]
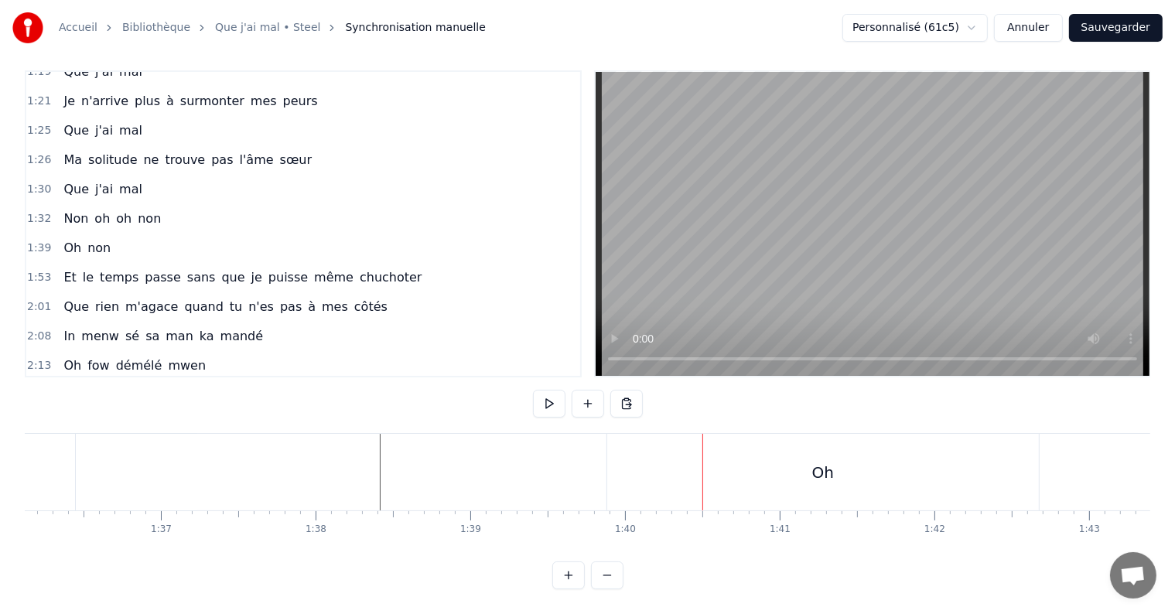
scroll to position [0, 14872]
click at [829, 461] on div "Oh" at bounding box center [822, 472] width 22 height 23
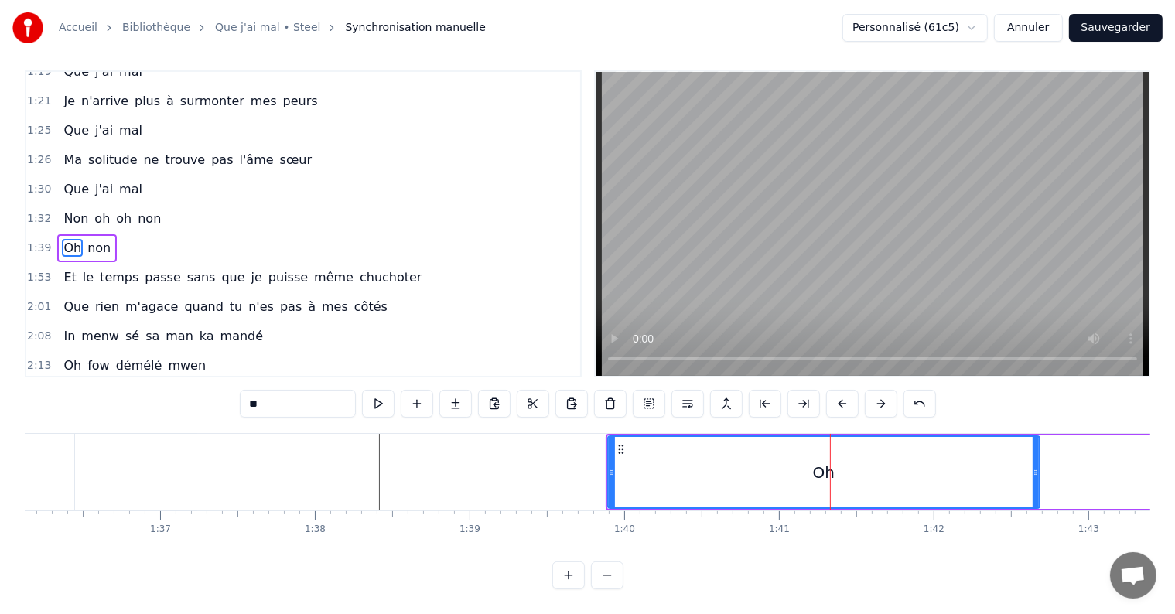
scroll to position [0, 0]
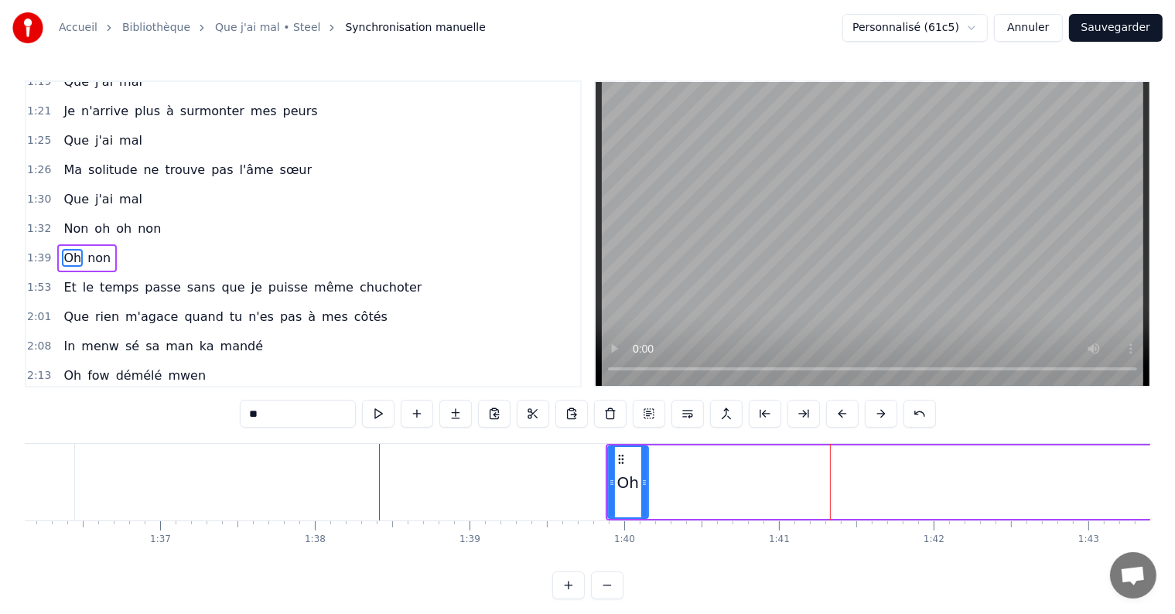
drag, startPoint x: 1037, startPoint y: 482, endPoint x: 645, endPoint y: 466, distance: 391.8
click at [645, 466] on div at bounding box center [644, 482] width 6 height 70
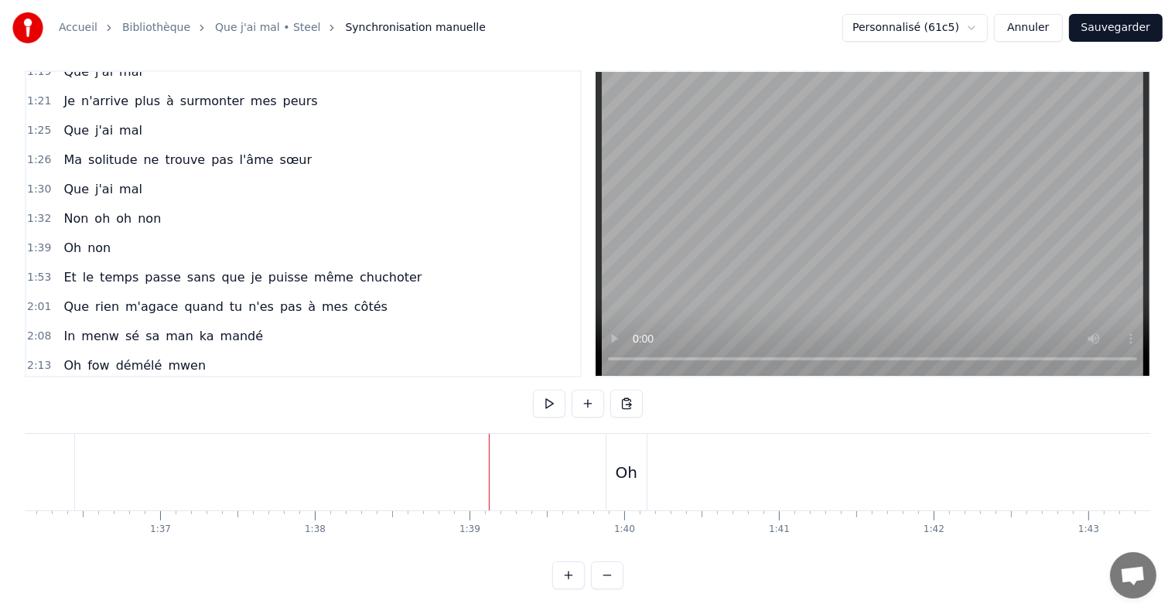
scroll to position [23, 0]
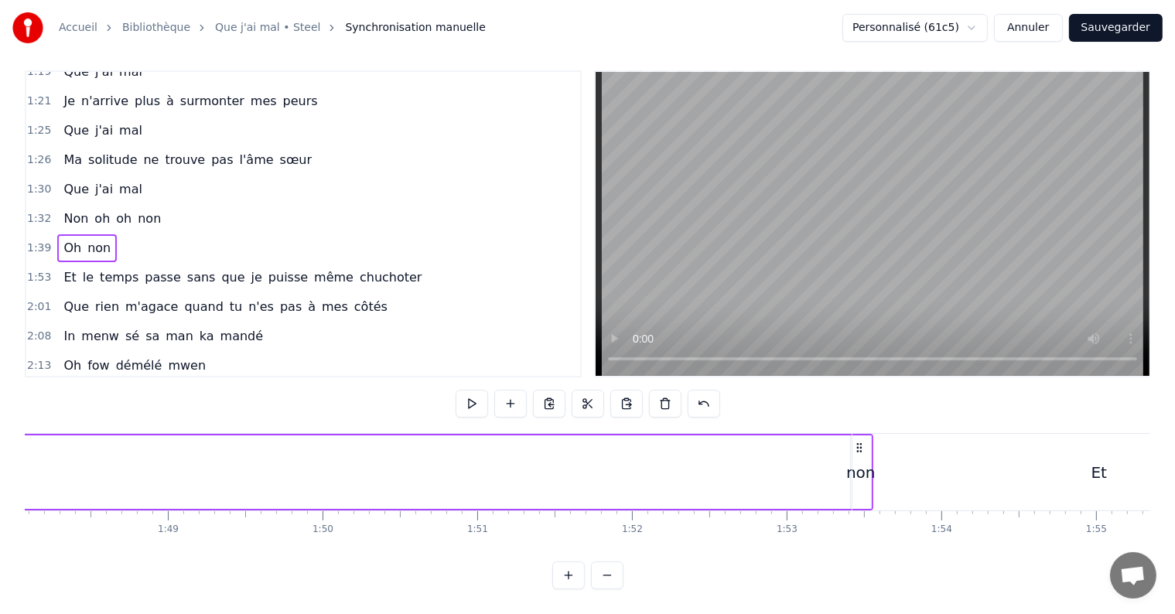
scroll to position [0, 16724]
click at [849, 461] on div "Et" at bounding box center [1096, 472] width 494 height 77
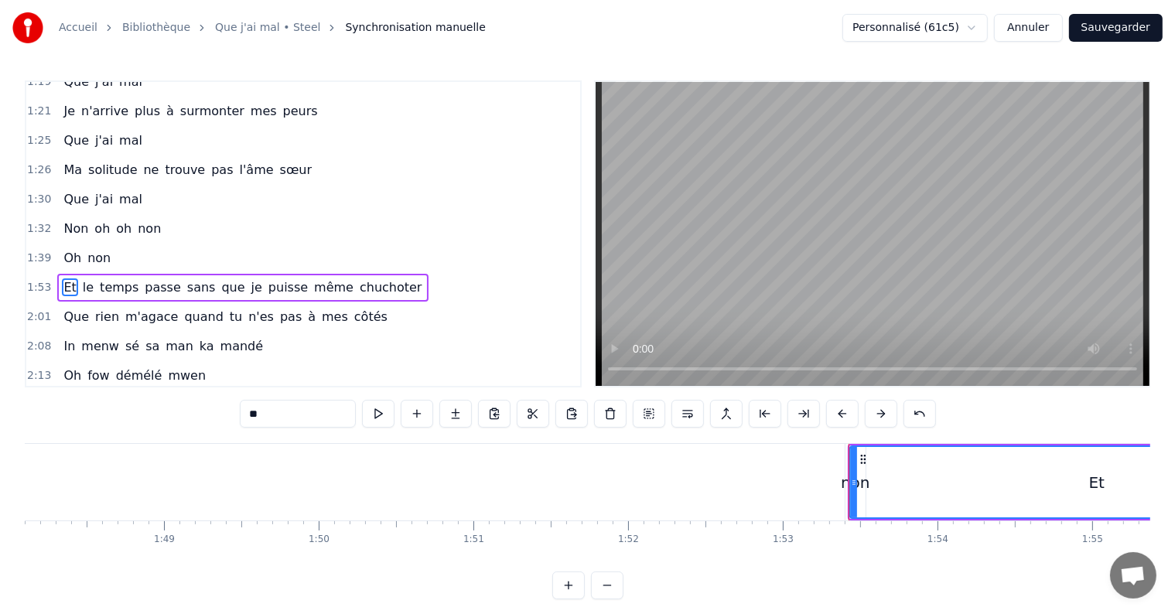
scroll to position [602, 0]
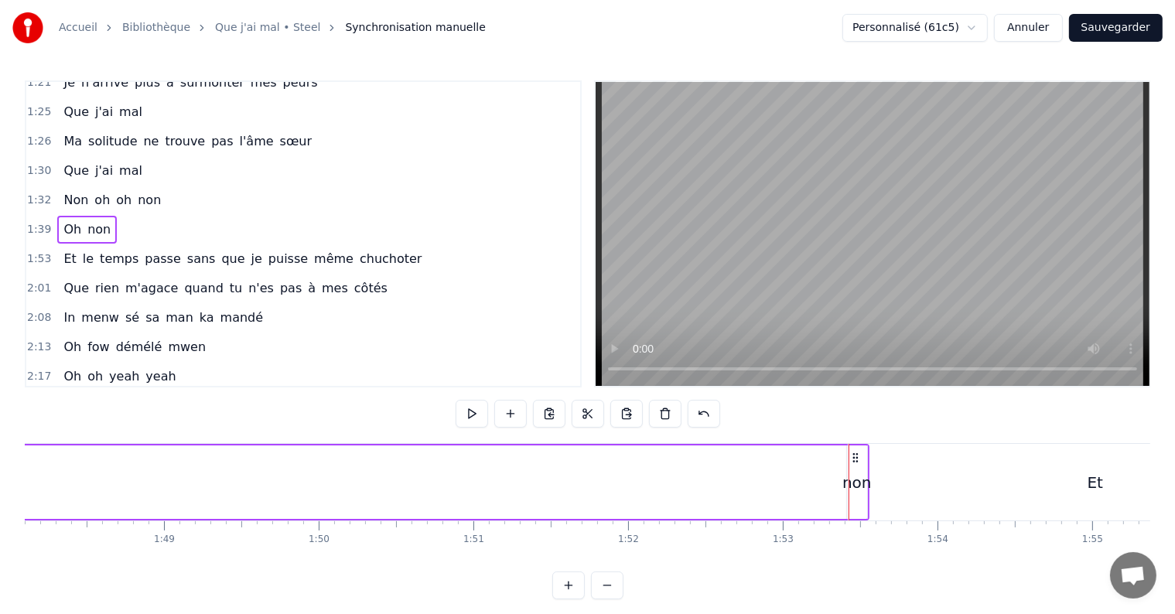
click at [857, 483] on div "Et" at bounding box center [1096, 482] width 494 height 77
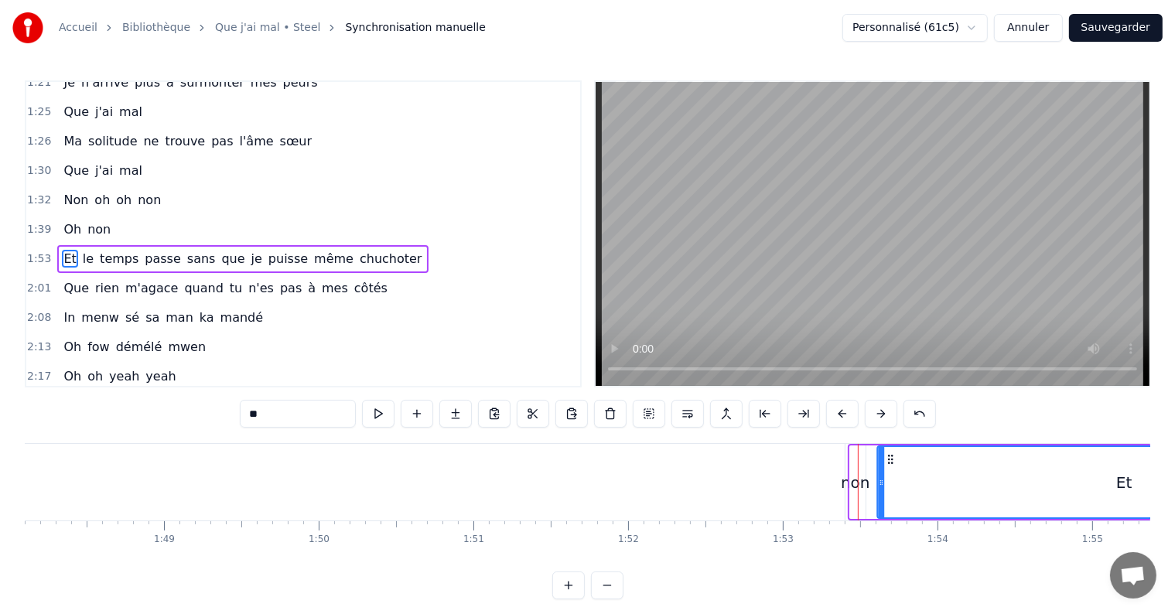
drag, startPoint x: 862, startPoint y: 458, endPoint x: 890, endPoint y: 473, distance: 32.5
click at [890, 473] on div "Et" at bounding box center [1124, 482] width 492 height 70
click at [856, 482] on div "non" at bounding box center [855, 482] width 29 height 23
type input "***"
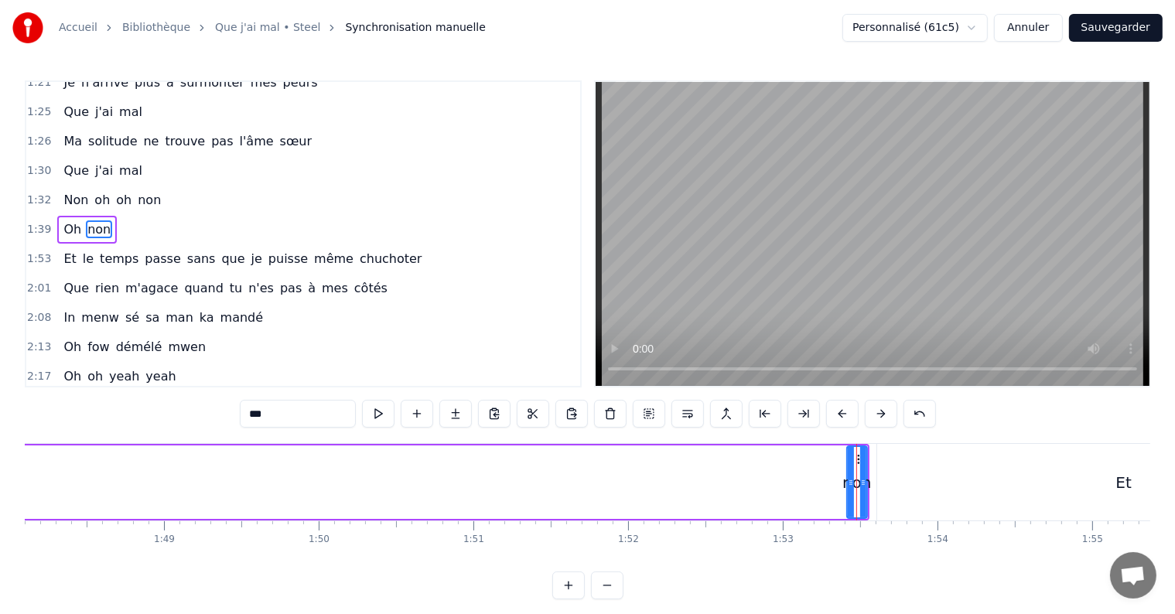
scroll to position [573, 0]
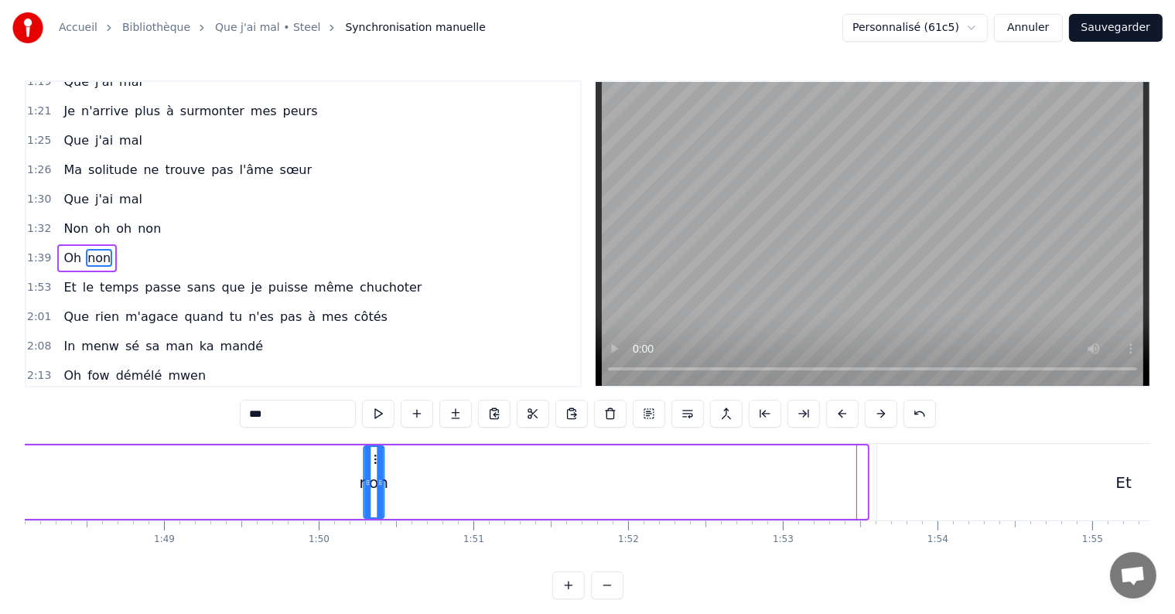
drag, startPoint x: 856, startPoint y: 456, endPoint x: 372, endPoint y: 455, distance: 484.2
click at [372, 455] on icon at bounding box center [377, 459] width 12 height 12
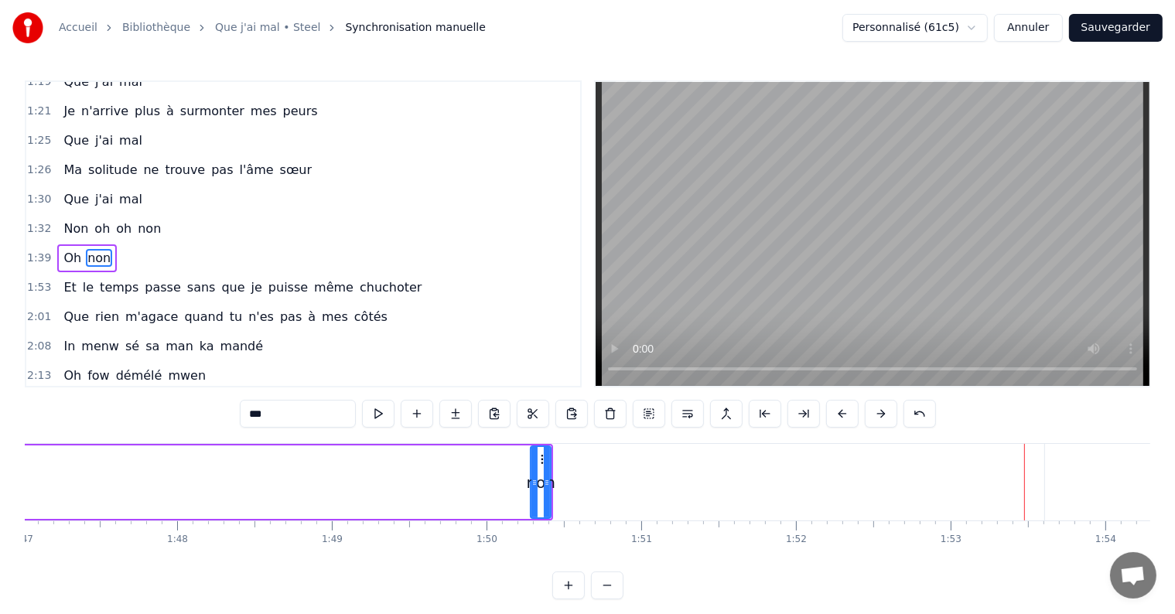
scroll to position [0, 16555]
drag, startPoint x: 543, startPoint y: 457, endPoint x: 240, endPoint y: 454, distance: 303.3
click at [241, 454] on icon at bounding box center [247, 459] width 12 height 12
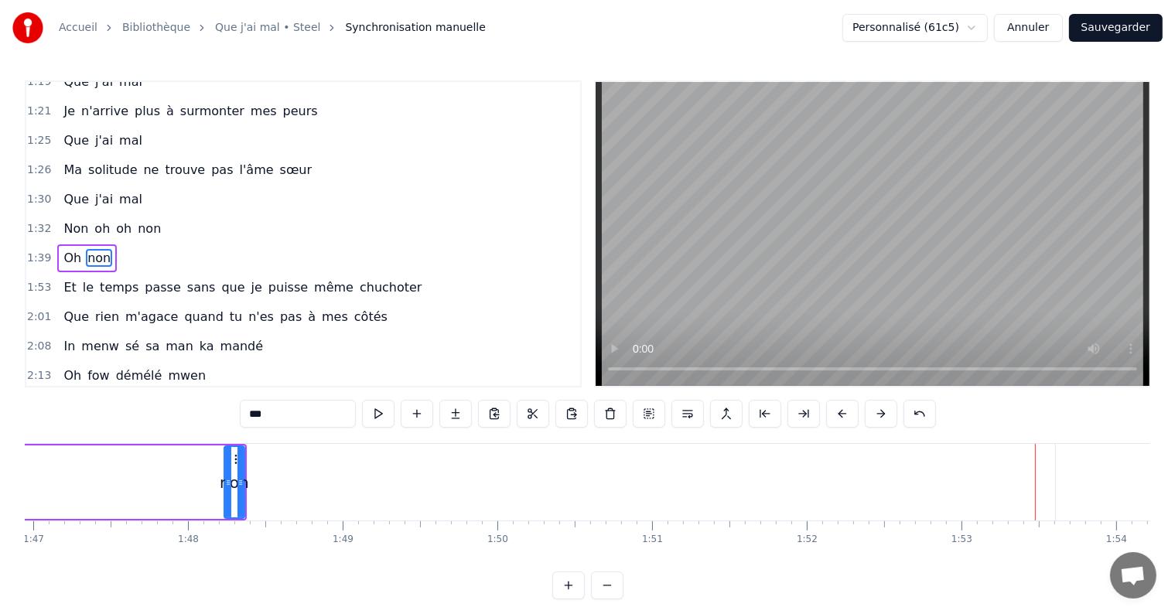
scroll to position [0, 16540]
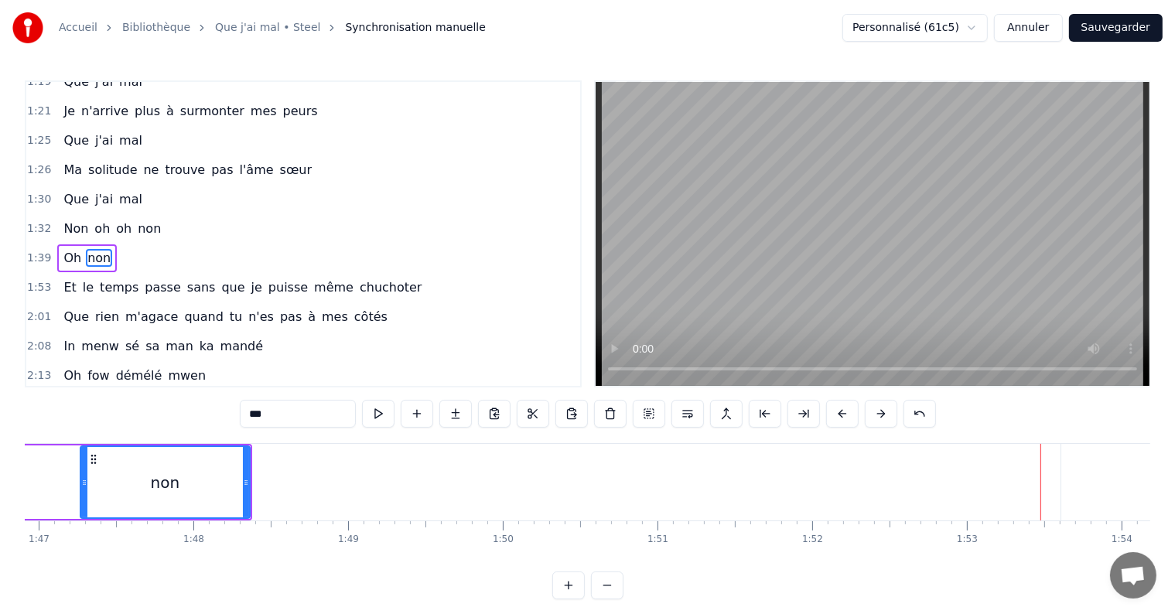
drag, startPoint x: 233, startPoint y: 482, endPoint x: 59, endPoint y: 460, distance: 175.4
click at [81, 460] on div at bounding box center [84, 482] width 6 height 70
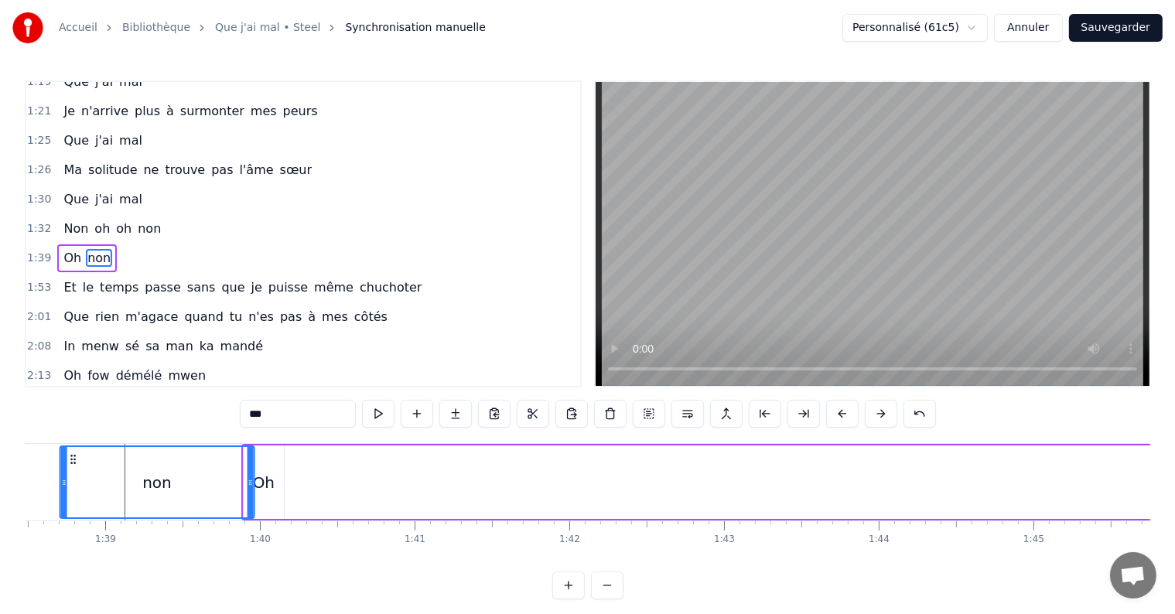
scroll to position [0, 15183]
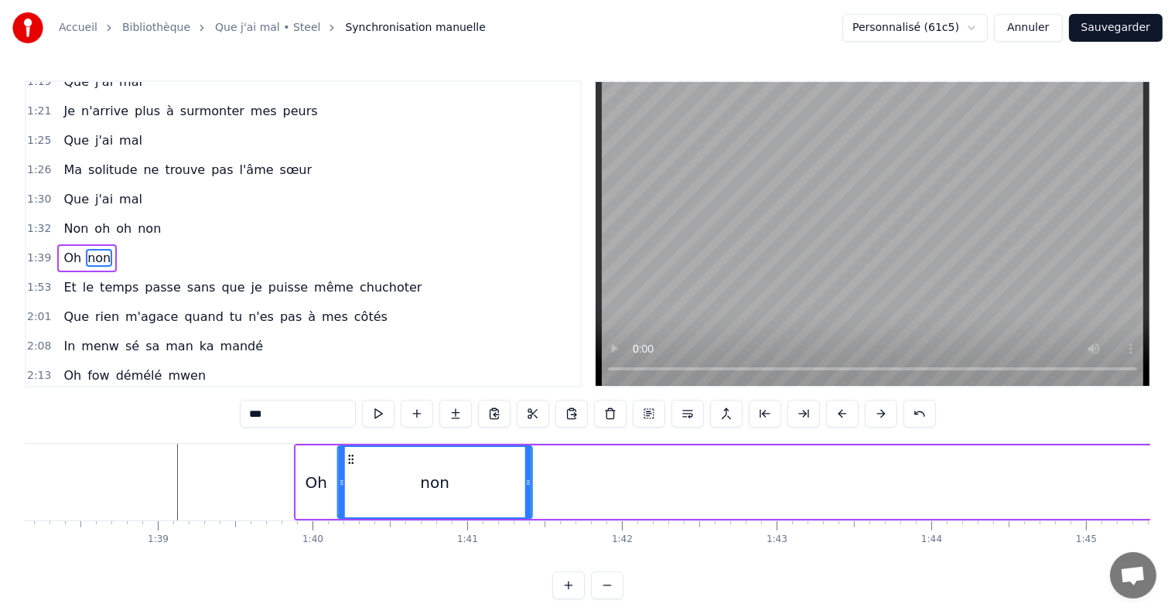
drag, startPoint x: 312, startPoint y: 455, endPoint x: 350, endPoint y: 442, distance: 40.1
click at [350, 442] on div "0:03 Yeah yeah yeah yeah yeah 0:11 J'ai tant voulu te dire les sentiments que j…" at bounding box center [588, 339] width 1126 height 519
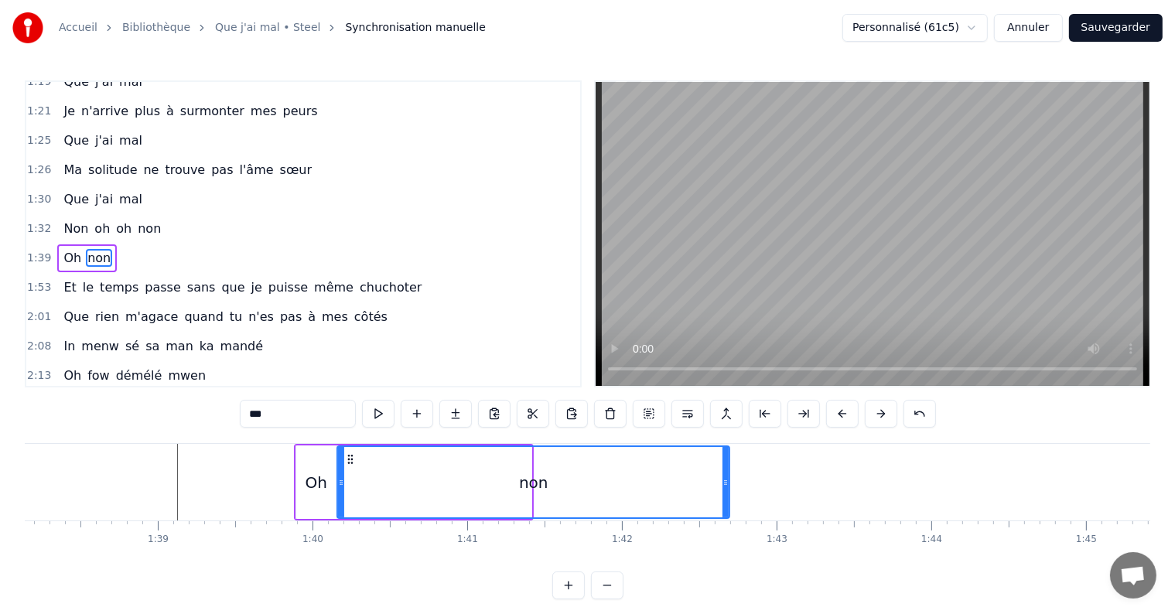
drag, startPoint x: 529, startPoint y: 482, endPoint x: 727, endPoint y: 483, distance: 198.0
click at [727, 483] on icon at bounding box center [726, 483] width 6 height 12
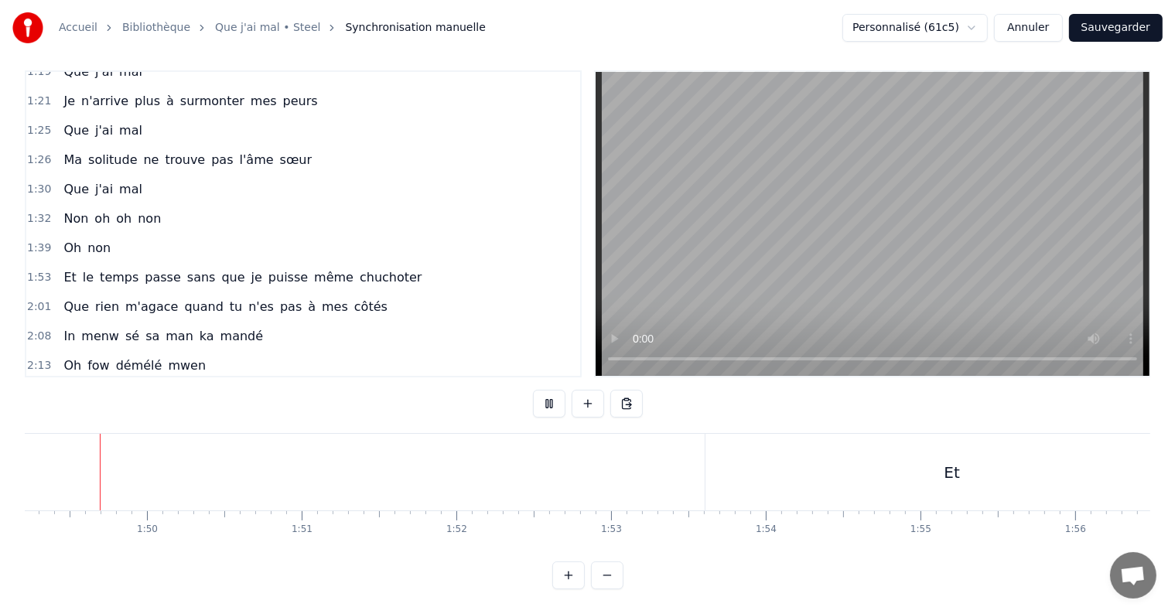
scroll to position [0, 16891]
click at [589, 390] on button at bounding box center [588, 404] width 32 height 28
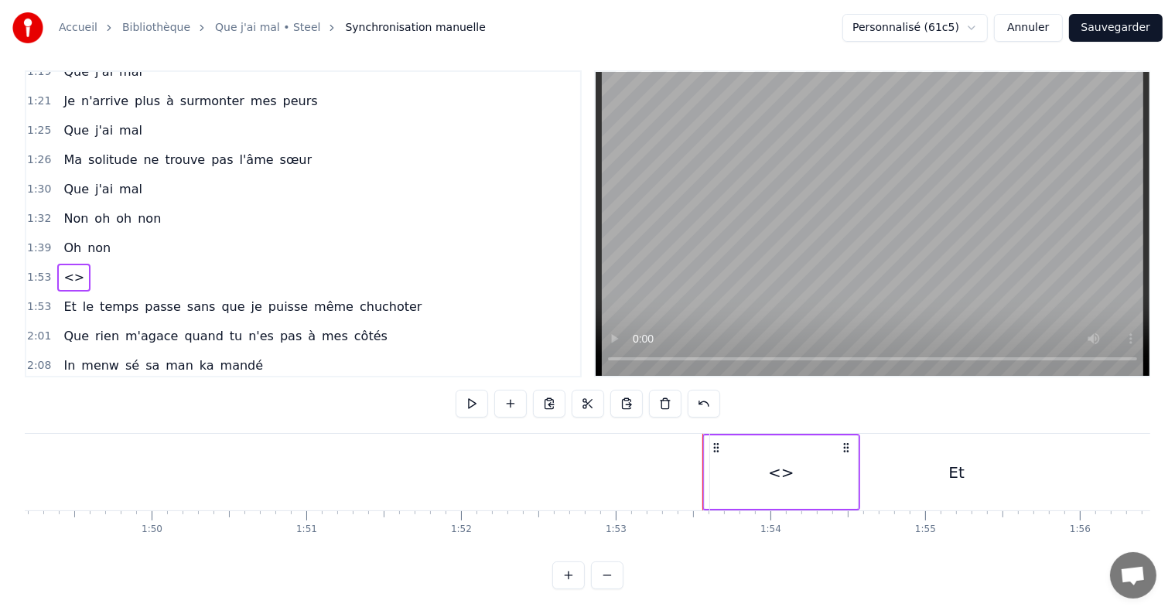
click at [771, 448] on div "Et" at bounding box center [957, 472] width 494 height 77
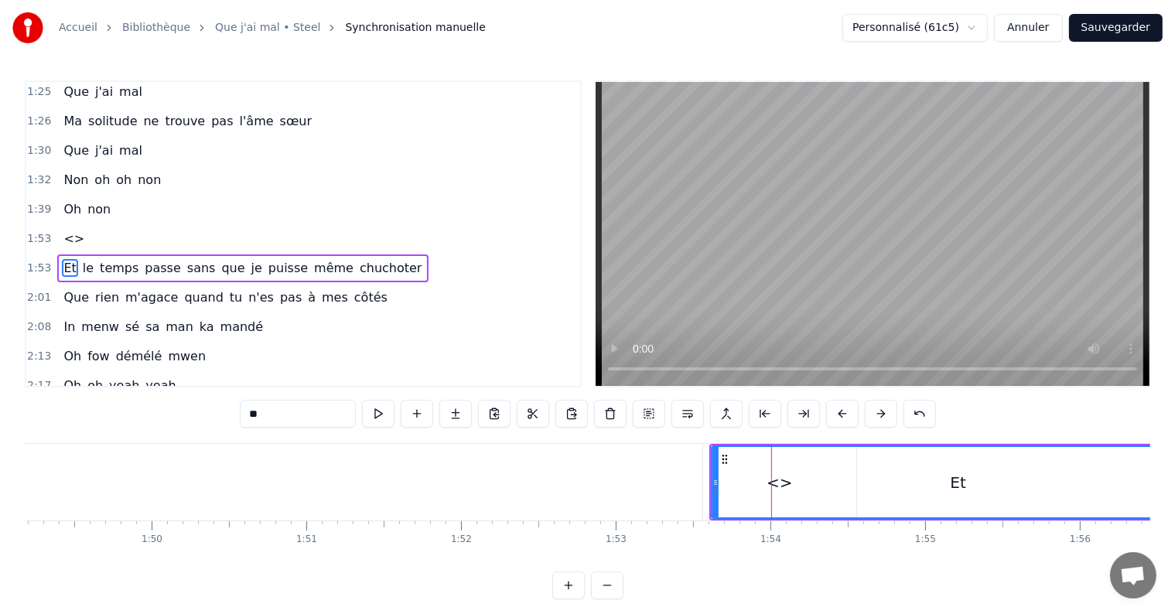
scroll to position [630, 0]
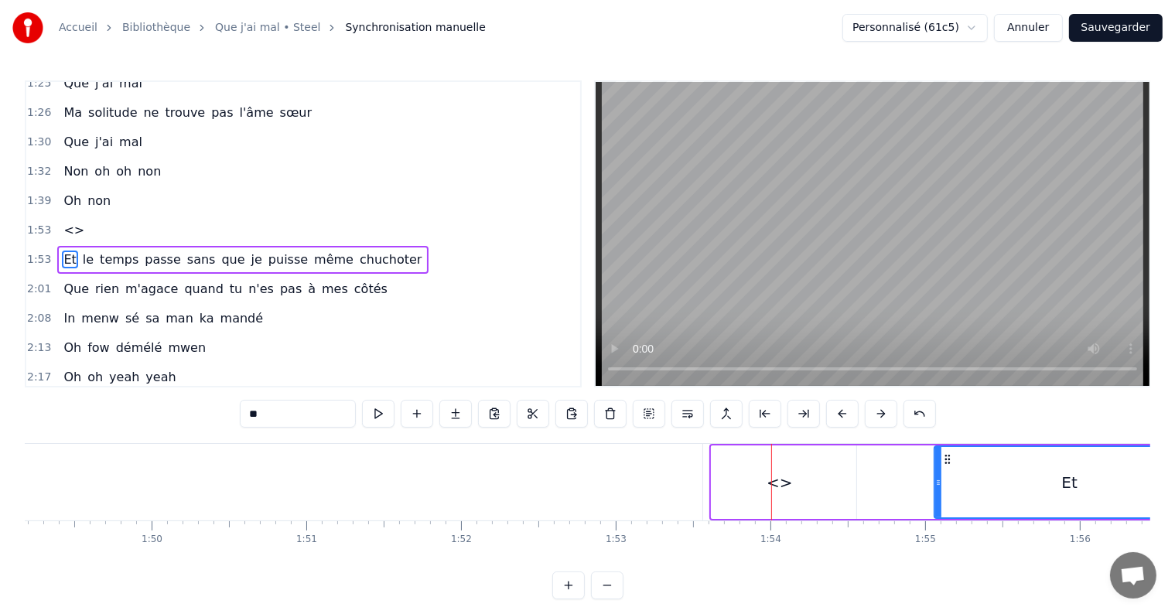
drag, startPoint x: 715, startPoint y: 481, endPoint x: 938, endPoint y: 488, distance: 222.9
click at [938, 488] on div at bounding box center [938, 482] width 6 height 70
click at [770, 482] on div "<>" at bounding box center [780, 482] width 26 height 23
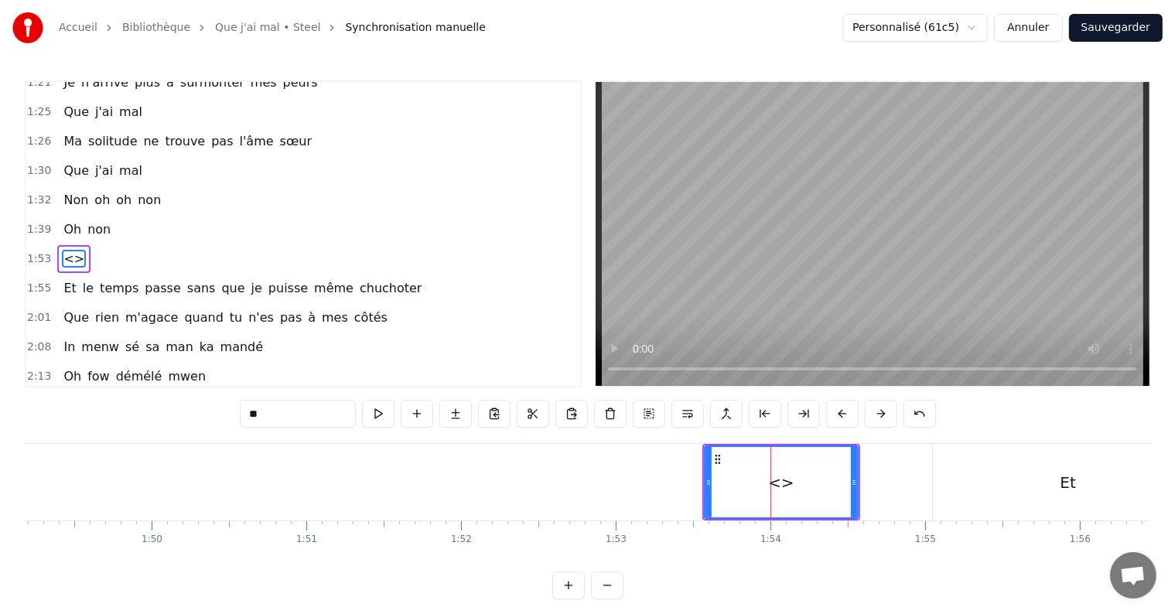
click at [784, 466] on div "<>" at bounding box center [781, 482] width 152 height 70
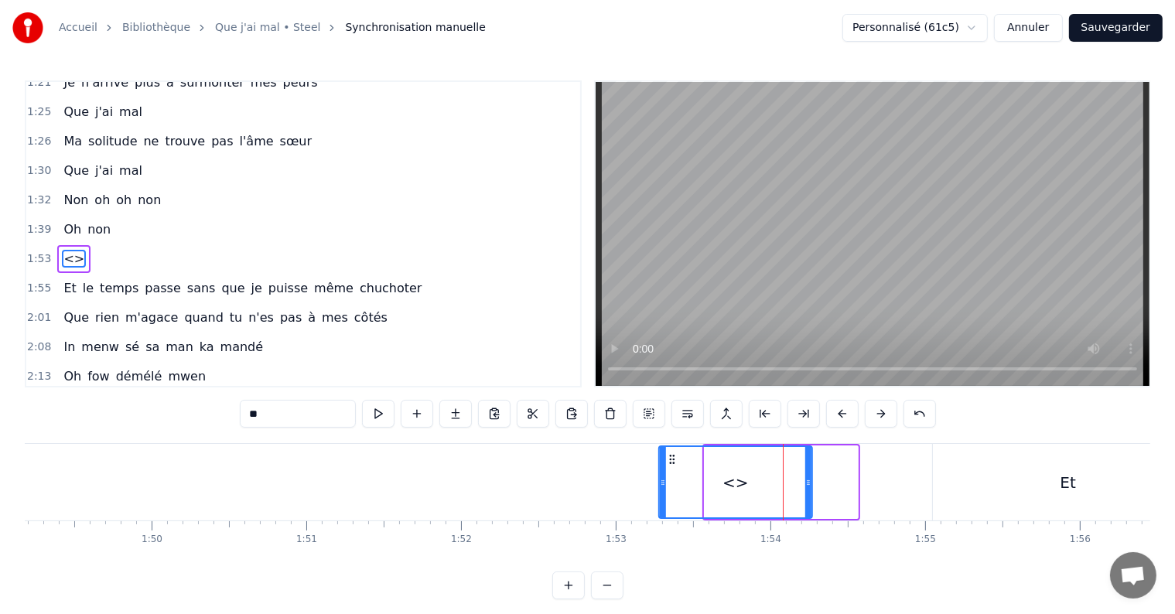
drag, startPoint x: 719, startPoint y: 459, endPoint x: 672, endPoint y: 458, distance: 46.4
click at [672, 458] on icon at bounding box center [672, 459] width 12 height 12
click at [275, 416] on input "**" at bounding box center [298, 414] width 116 height 28
type input "*"
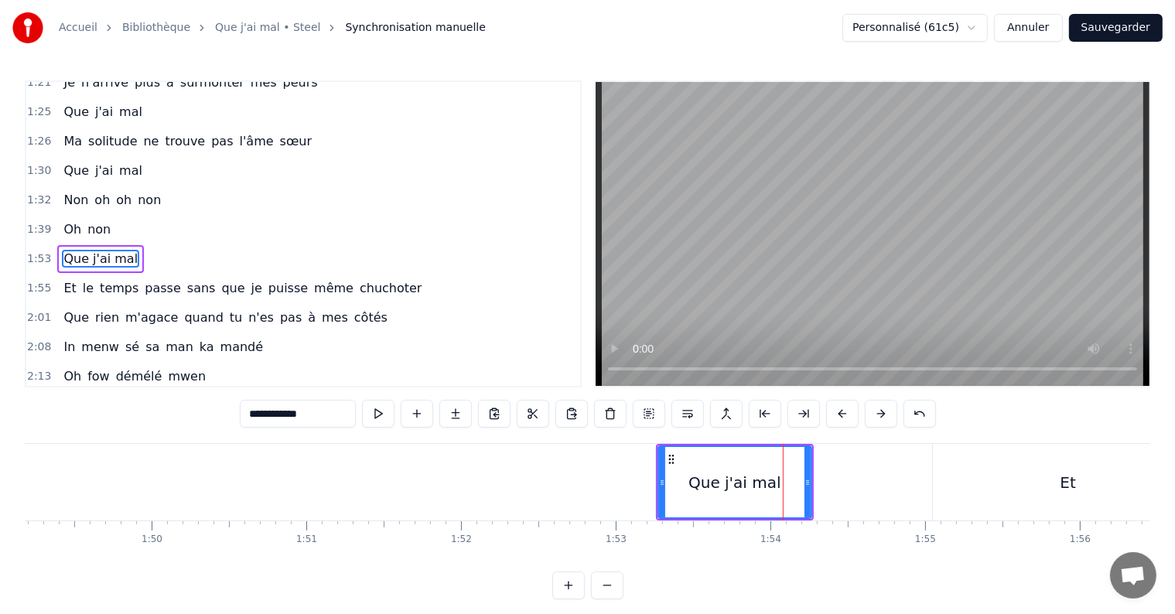
type input "**********"
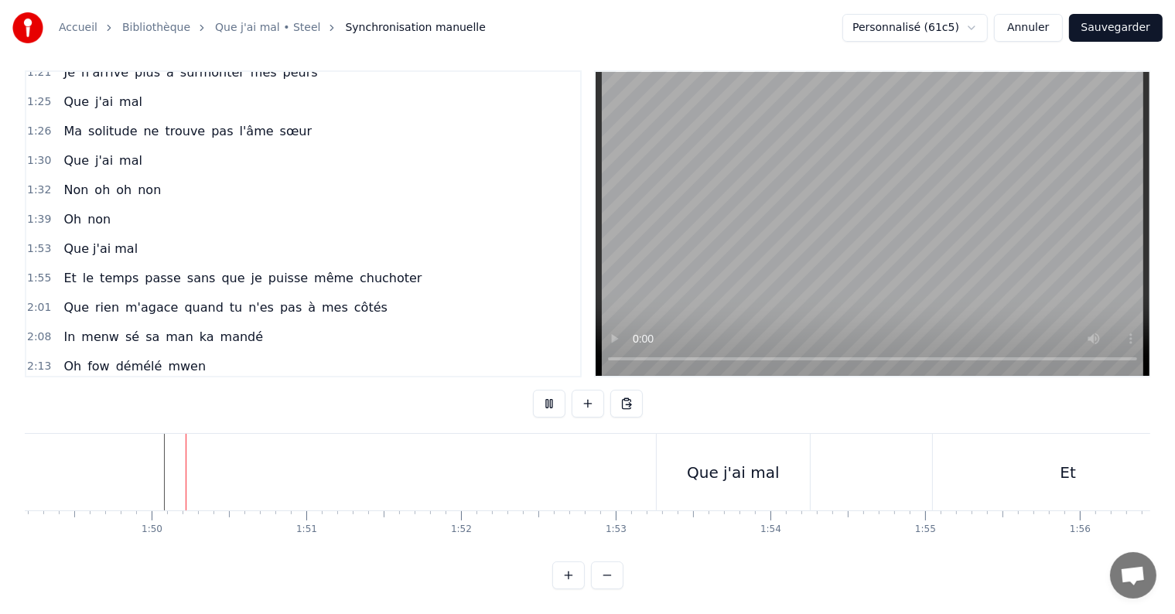
scroll to position [23, 0]
click at [1049, 449] on div "Et" at bounding box center [1068, 472] width 271 height 77
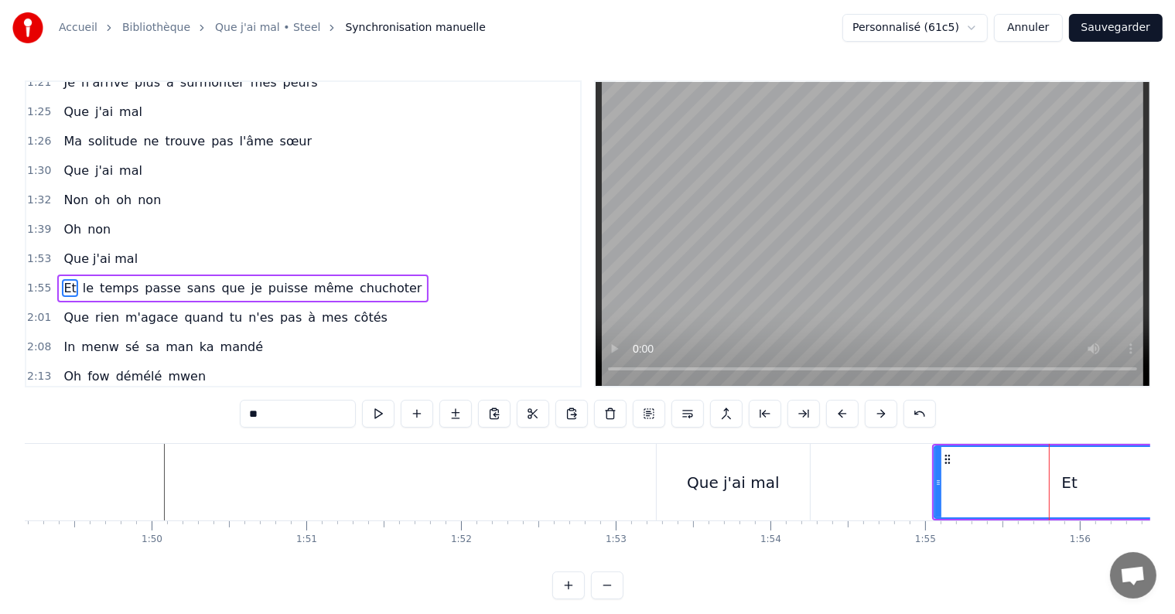
scroll to position [630, 0]
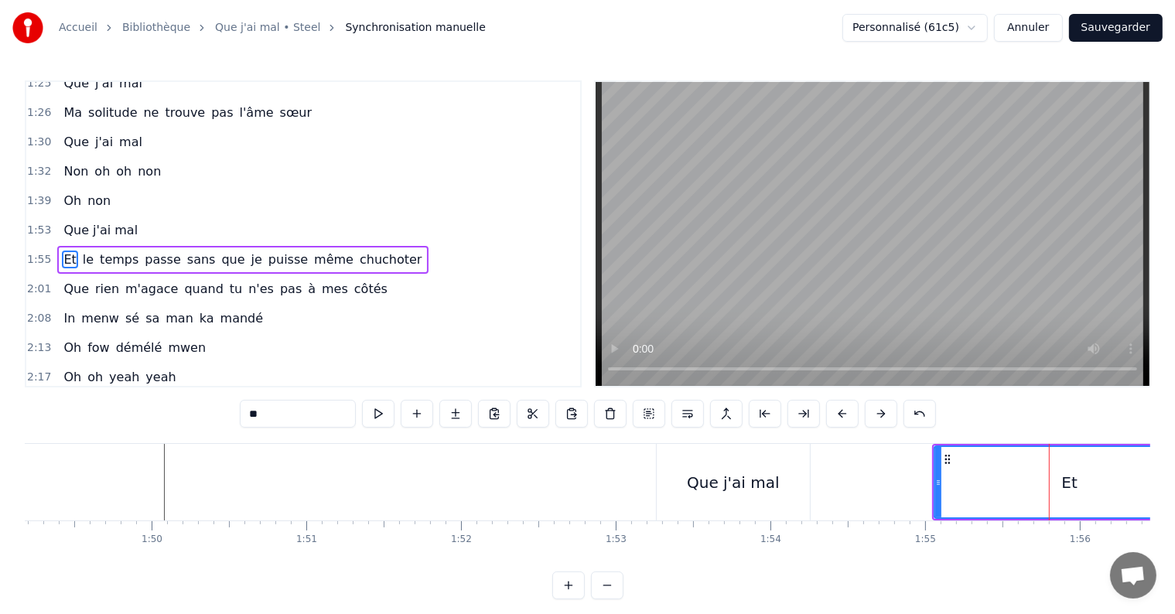
drag, startPoint x: 933, startPoint y: 483, endPoint x: 1006, endPoint y: 483, distance: 72.7
click at [1006, 483] on div "Et" at bounding box center [1070, 482] width 272 height 73
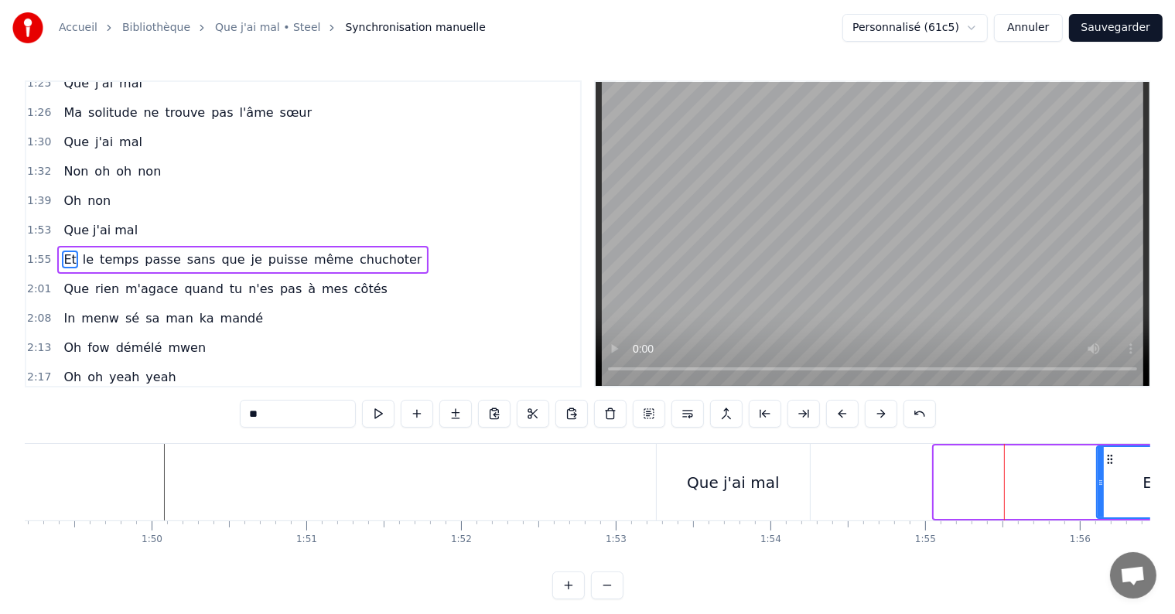
drag, startPoint x: 937, startPoint y: 483, endPoint x: 1101, endPoint y: 489, distance: 164.1
click at [1101, 489] on div at bounding box center [1101, 482] width 6 height 70
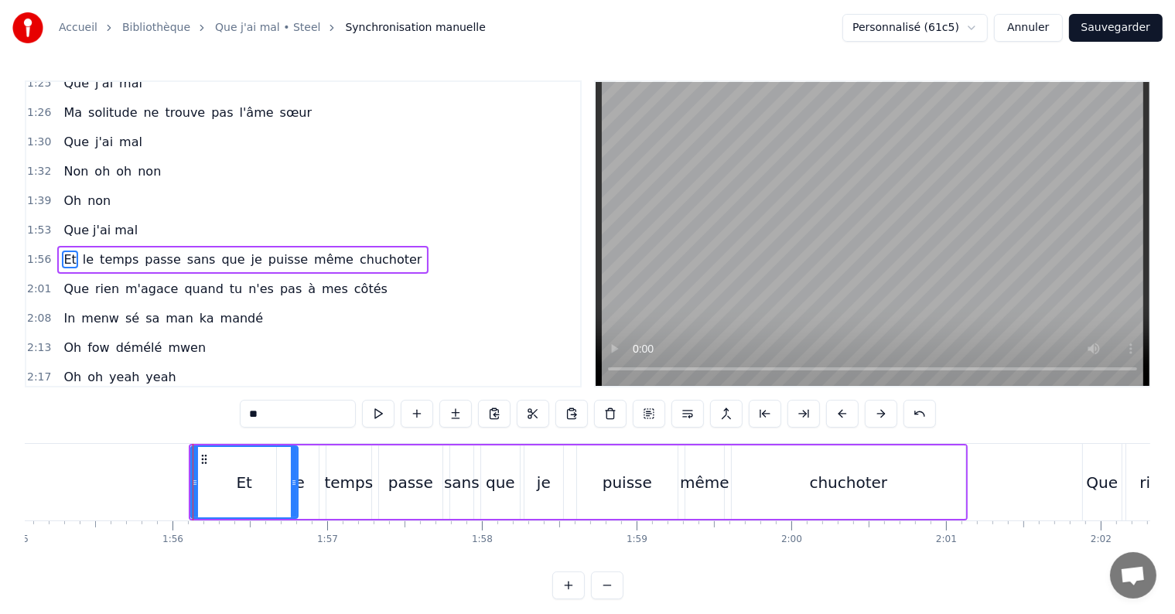
scroll to position [0, 17783]
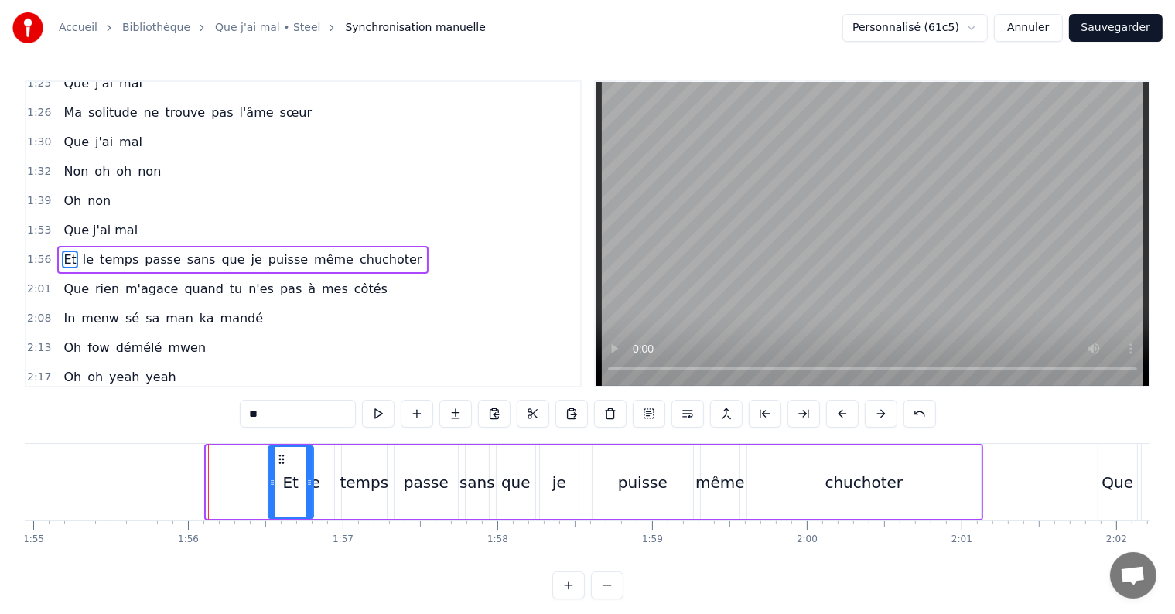
drag, startPoint x: 209, startPoint y: 481, endPoint x: 271, endPoint y: 483, distance: 61.9
click at [271, 483] on icon at bounding box center [272, 483] width 6 height 12
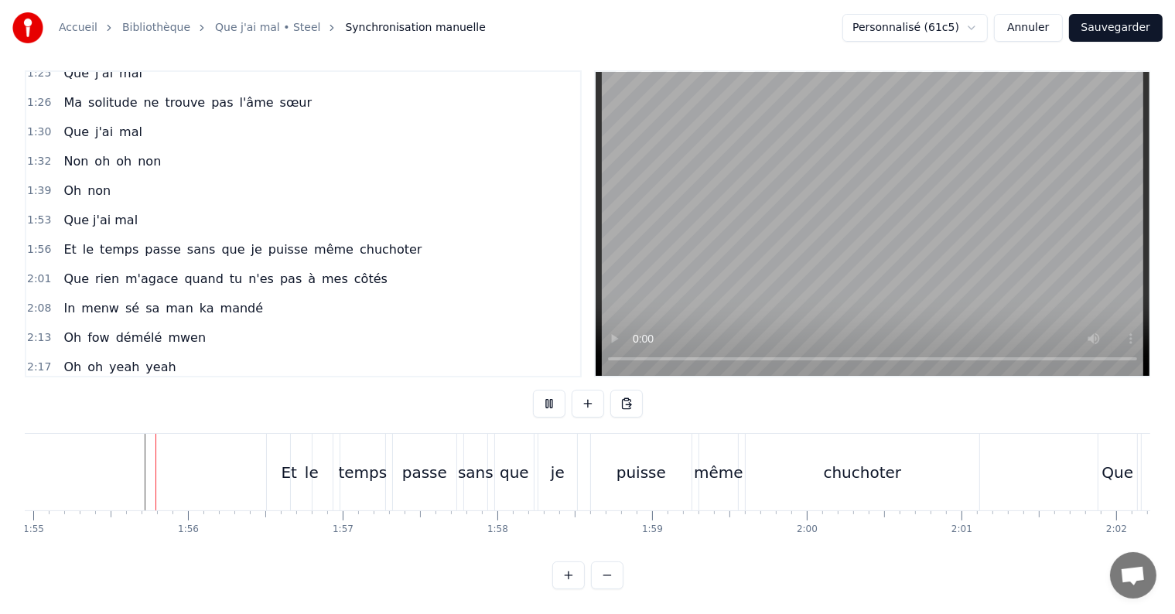
scroll to position [23, 0]
click at [271, 473] on div "Et" at bounding box center [289, 472] width 45 height 77
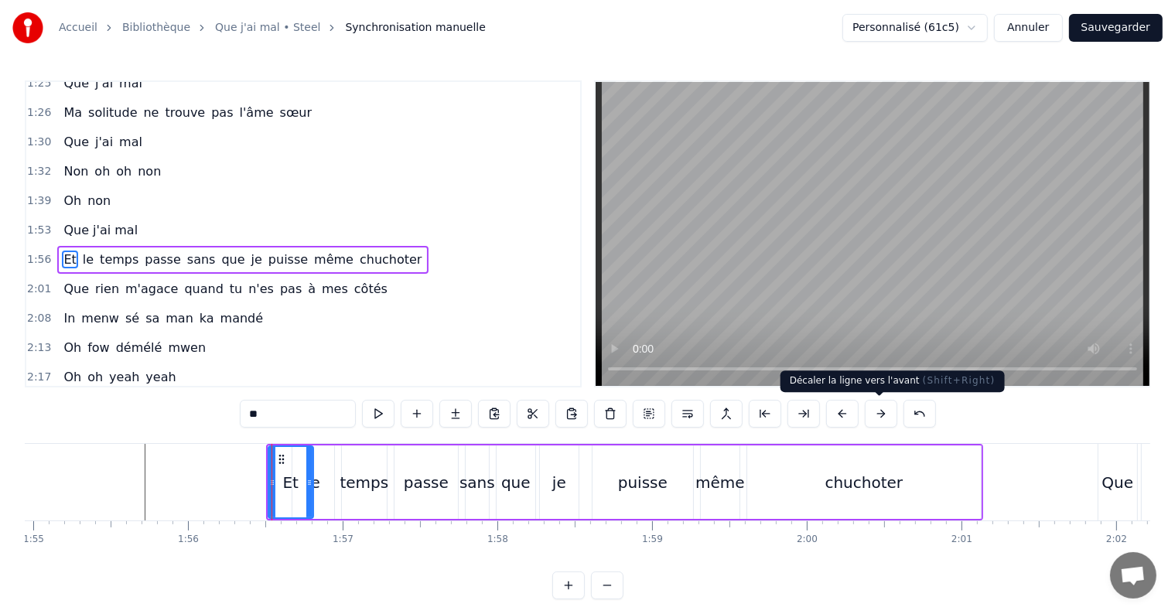
click at [877, 412] on button at bounding box center [881, 414] width 32 height 28
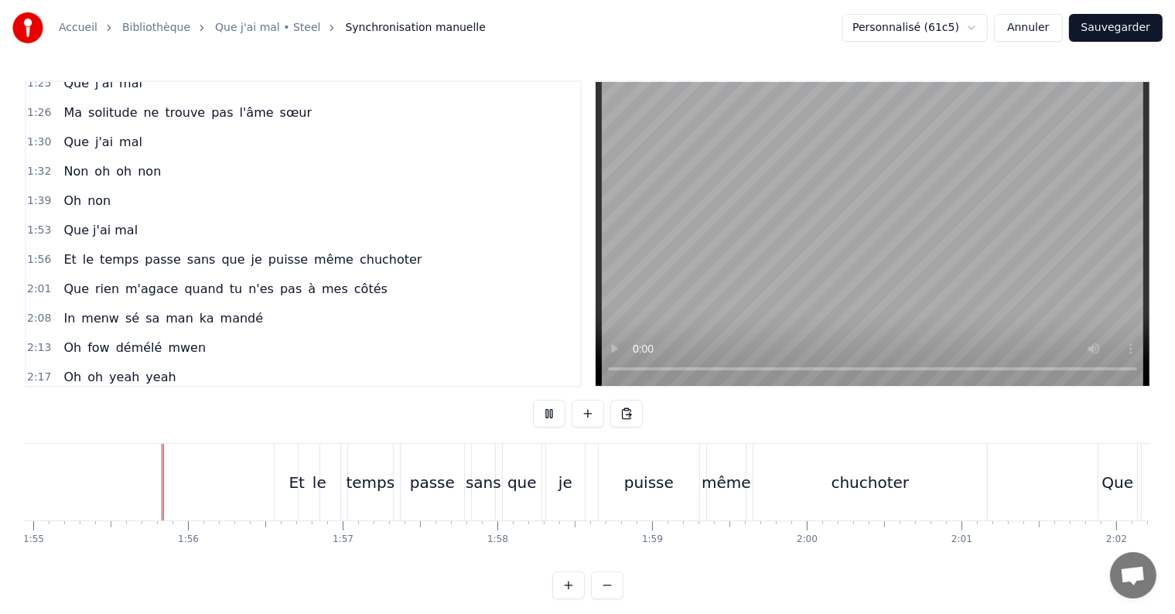
scroll to position [23, 0]
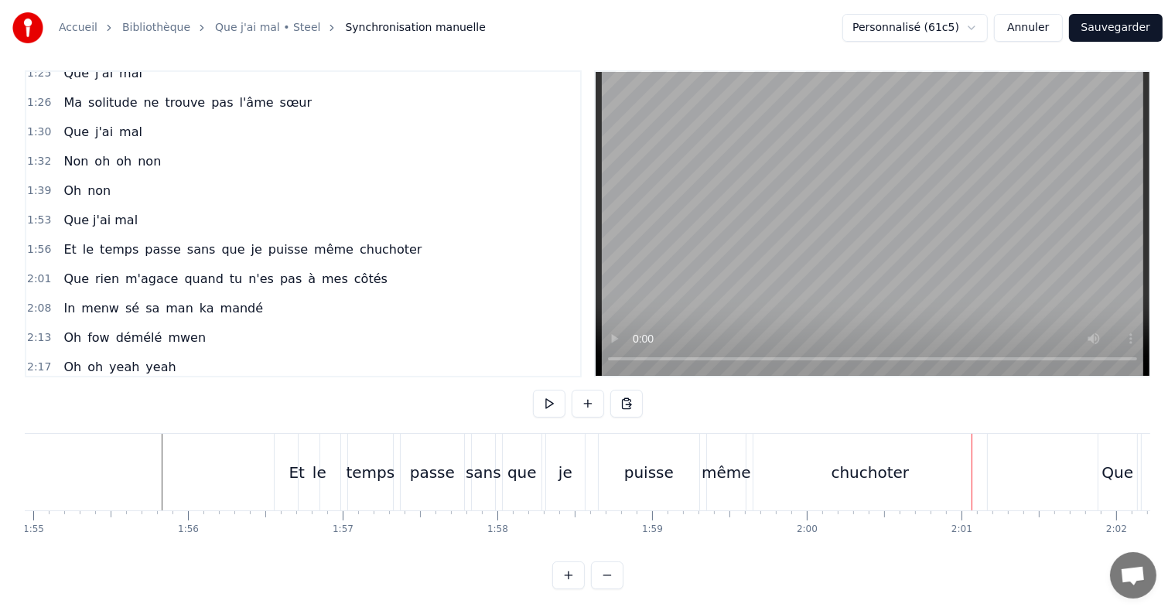
click at [307, 474] on div "le" at bounding box center [320, 472] width 42 height 77
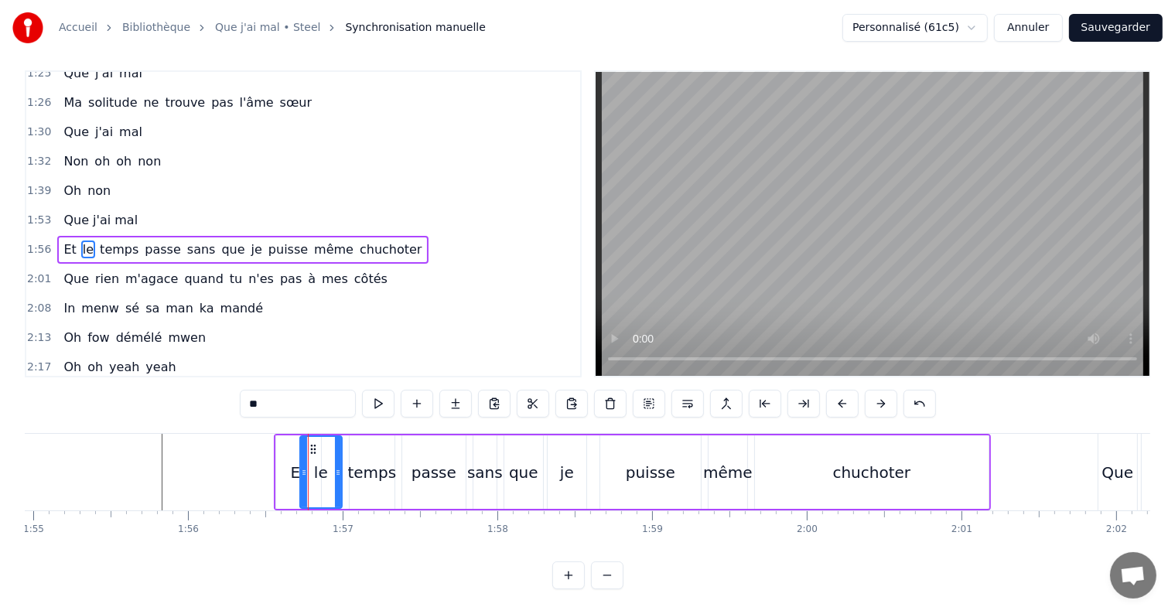
scroll to position [0, 0]
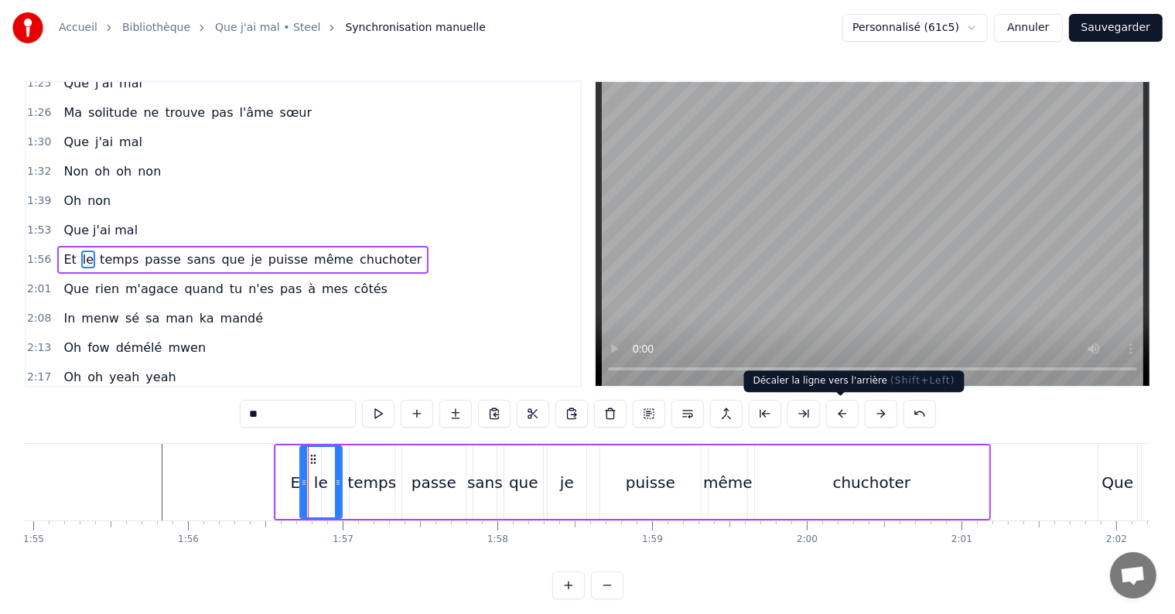
click at [842, 418] on button at bounding box center [842, 414] width 32 height 28
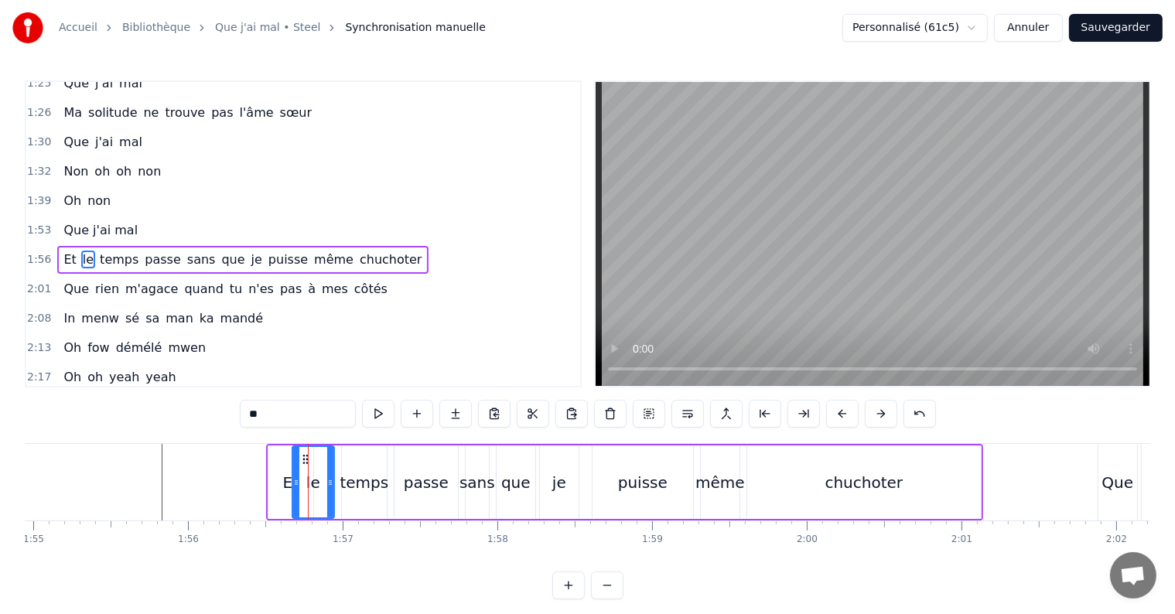
click at [842, 418] on button at bounding box center [842, 414] width 32 height 28
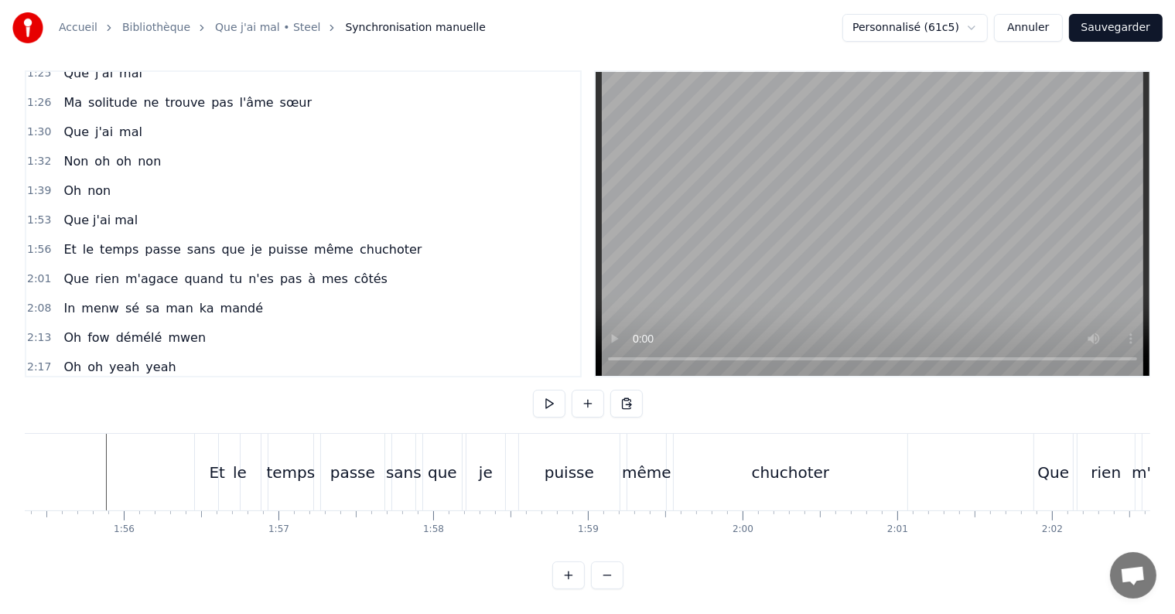
scroll to position [0, 17835]
click at [207, 461] on div "Et" at bounding box center [229, 472] width 45 height 77
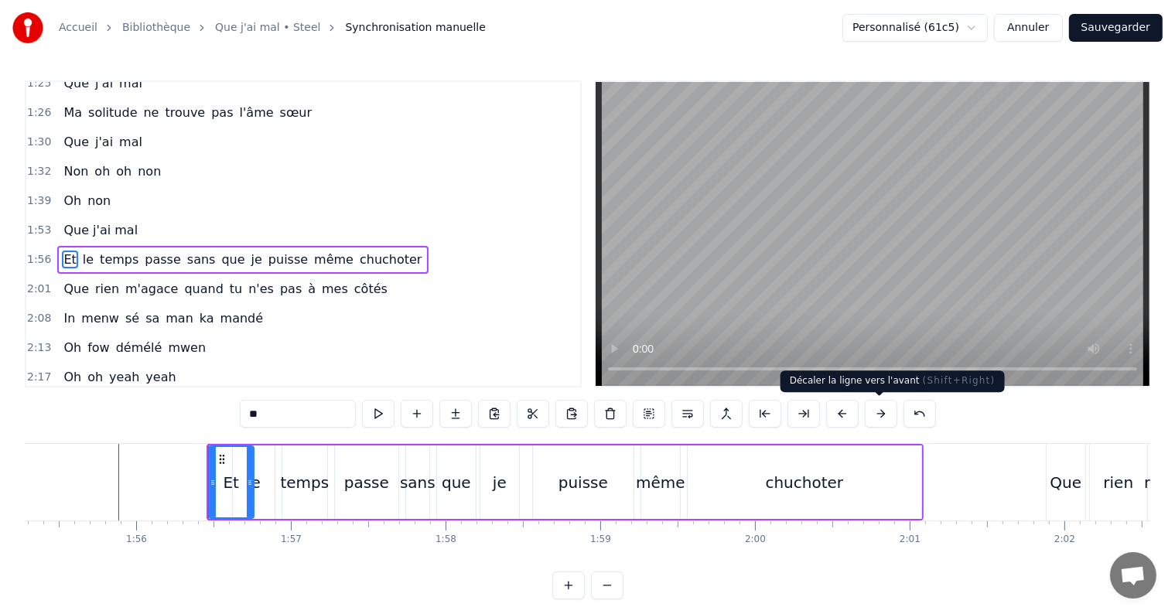
click at [869, 421] on button at bounding box center [881, 414] width 32 height 28
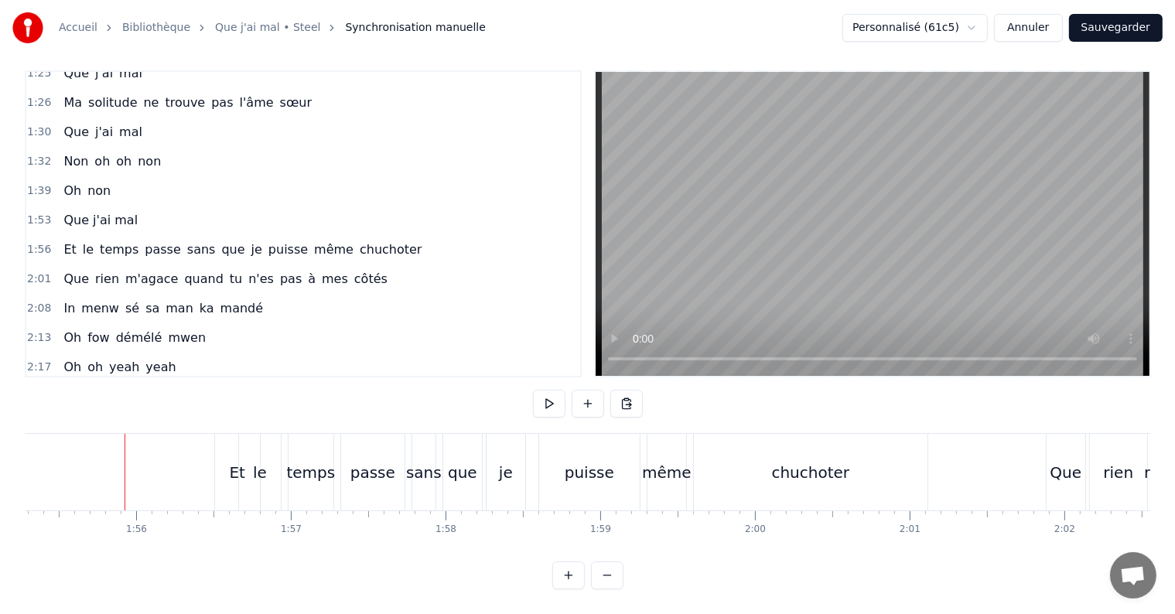
scroll to position [23, 0]
click at [227, 464] on div "Et" at bounding box center [237, 472] width 45 height 77
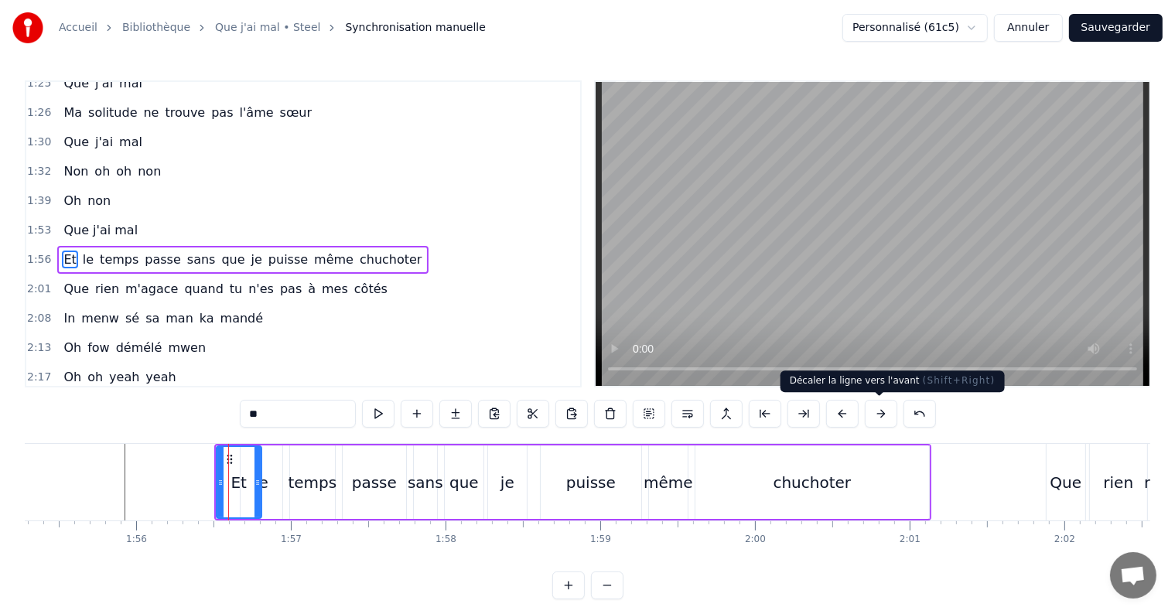
click at [878, 422] on button at bounding box center [881, 414] width 32 height 28
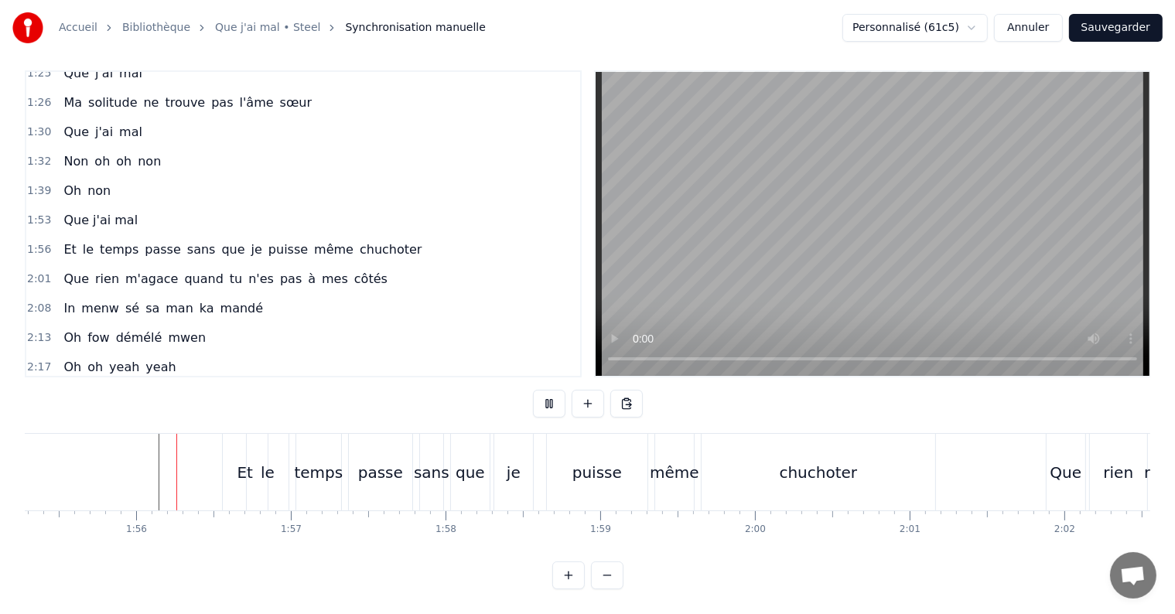
scroll to position [23, 0]
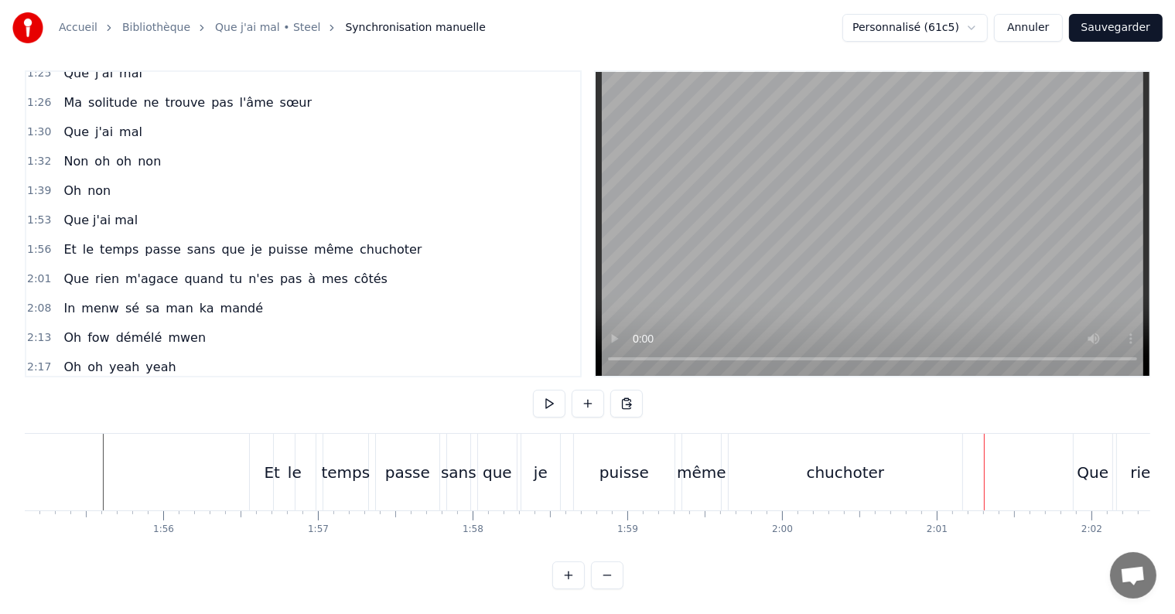
click at [805, 458] on div "chuchoter" at bounding box center [846, 472] width 234 height 77
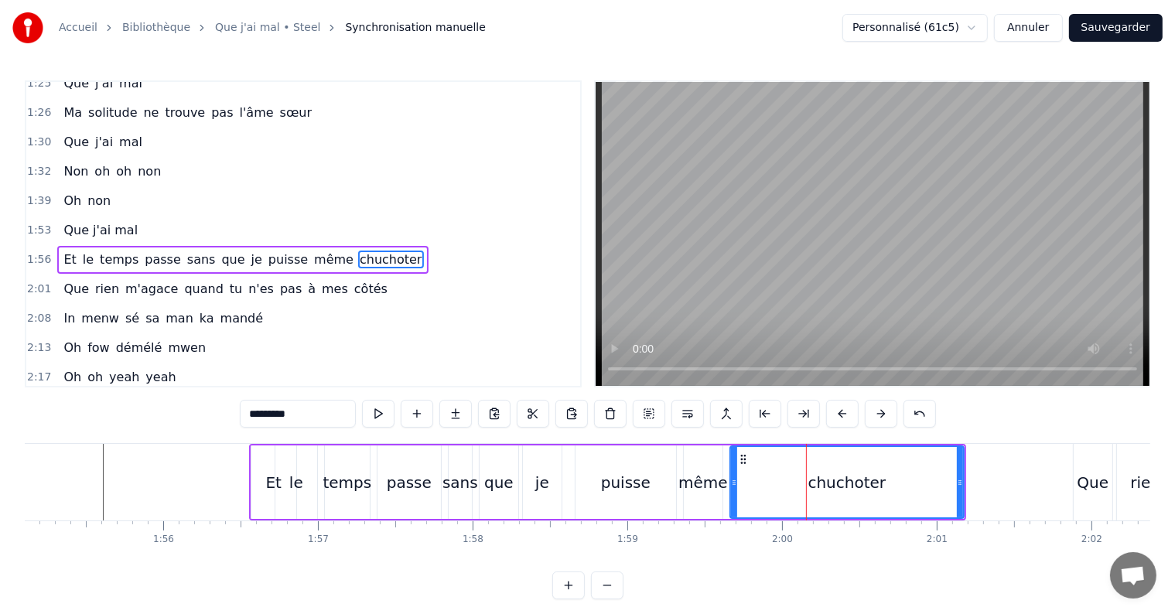
click at [692, 466] on div "même" at bounding box center [703, 482] width 39 height 73
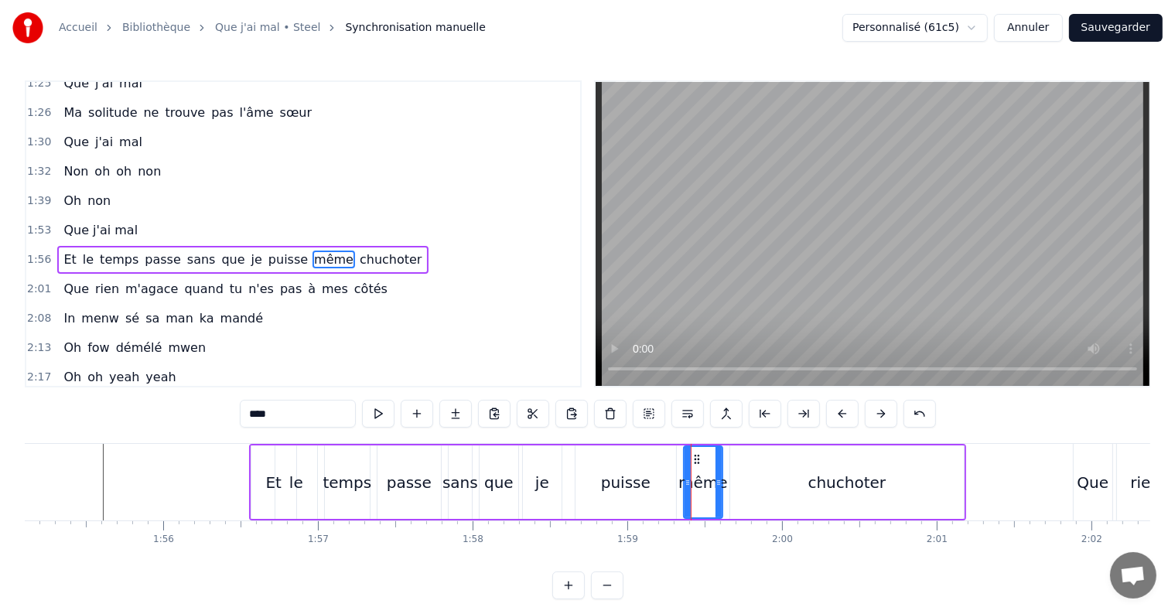
scroll to position [23, 0]
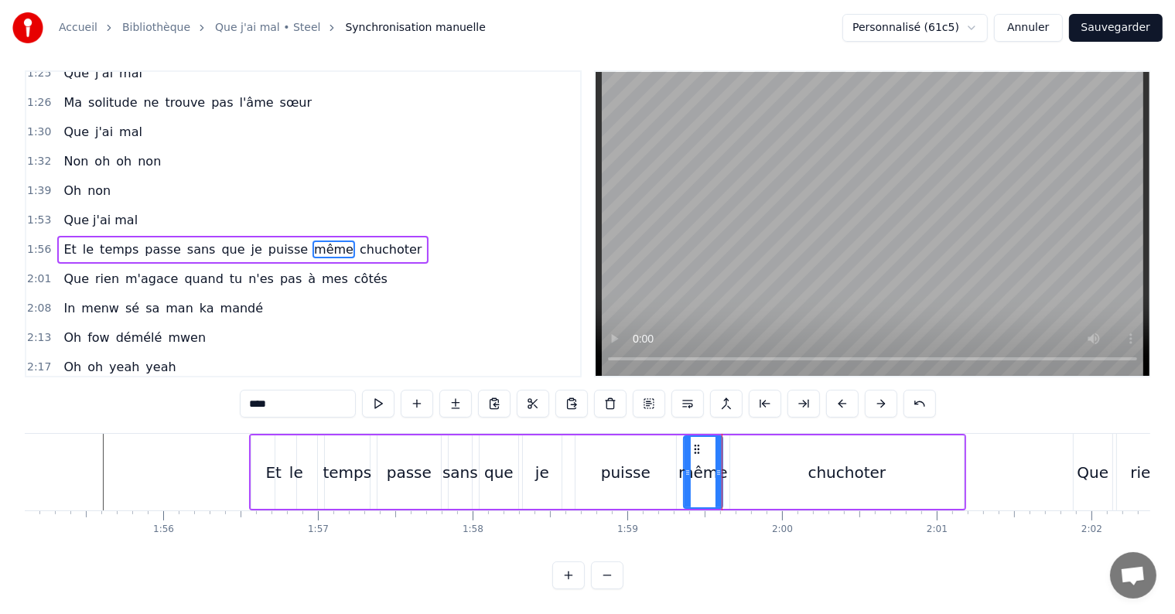
click at [720, 452] on div at bounding box center [719, 472] width 6 height 70
click at [729, 452] on div "chuchoter" at bounding box center [846, 472] width 235 height 73
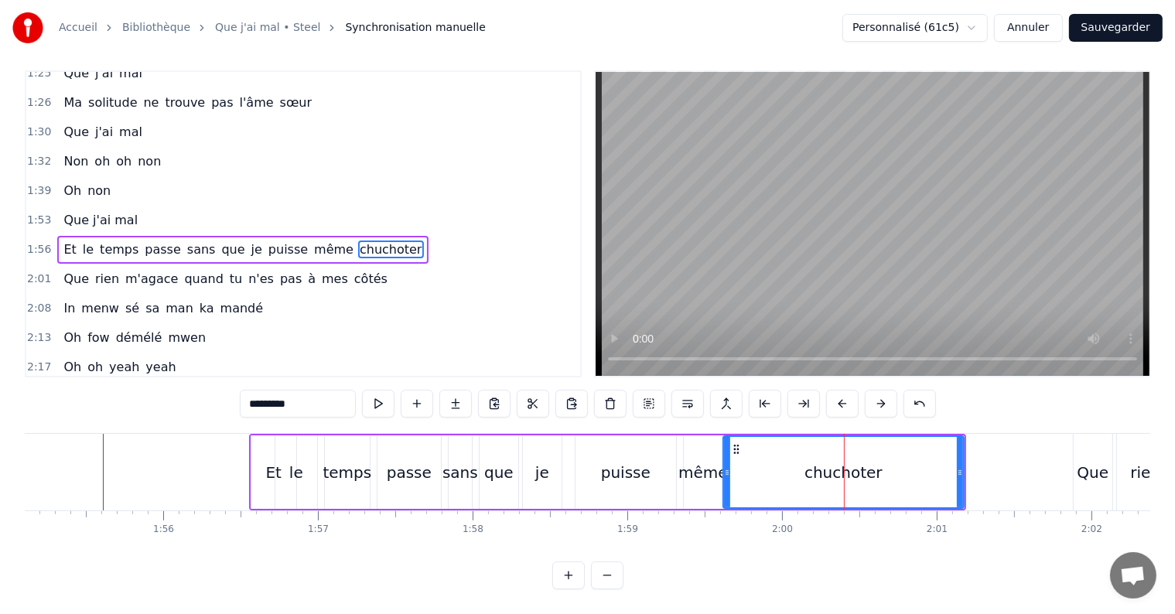
click at [724, 466] on icon at bounding box center [727, 472] width 6 height 12
click at [962, 461] on div "chuchoter" at bounding box center [844, 472] width 242 height 73
click at [857, 461] on div "chuchoter" at bounding box center [844, 472] width 78 height 23
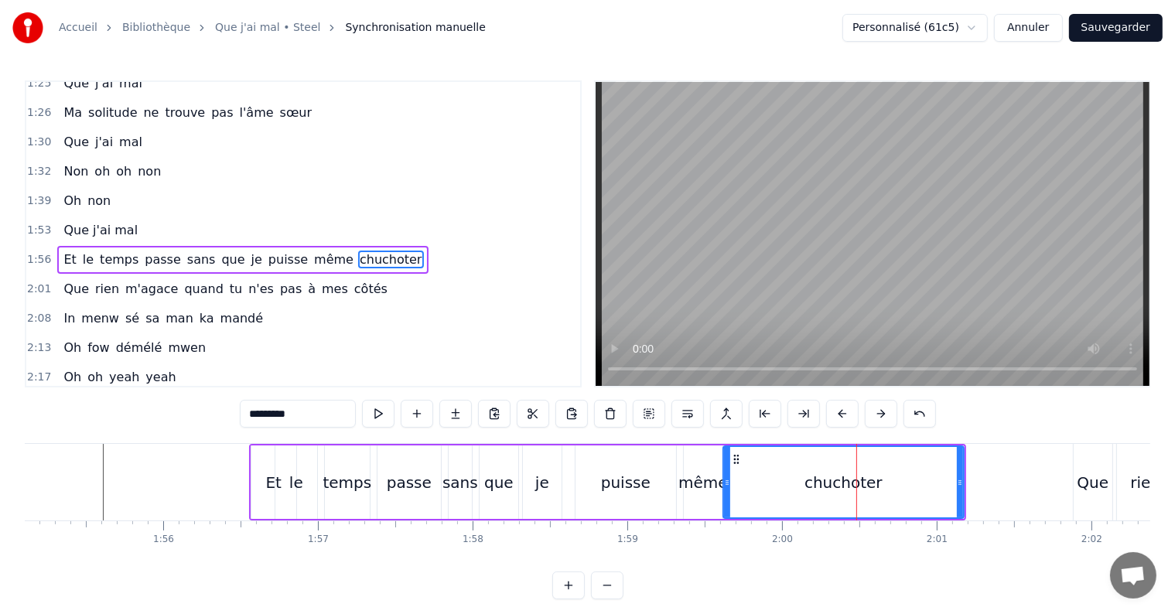
click at [270, 413] on input "*********" at bounding box center [298, 414] width 116 height 28
click at [613, 471] on div "puisse" at bounding box center [626, 482] width 50 height 23
type input "******"
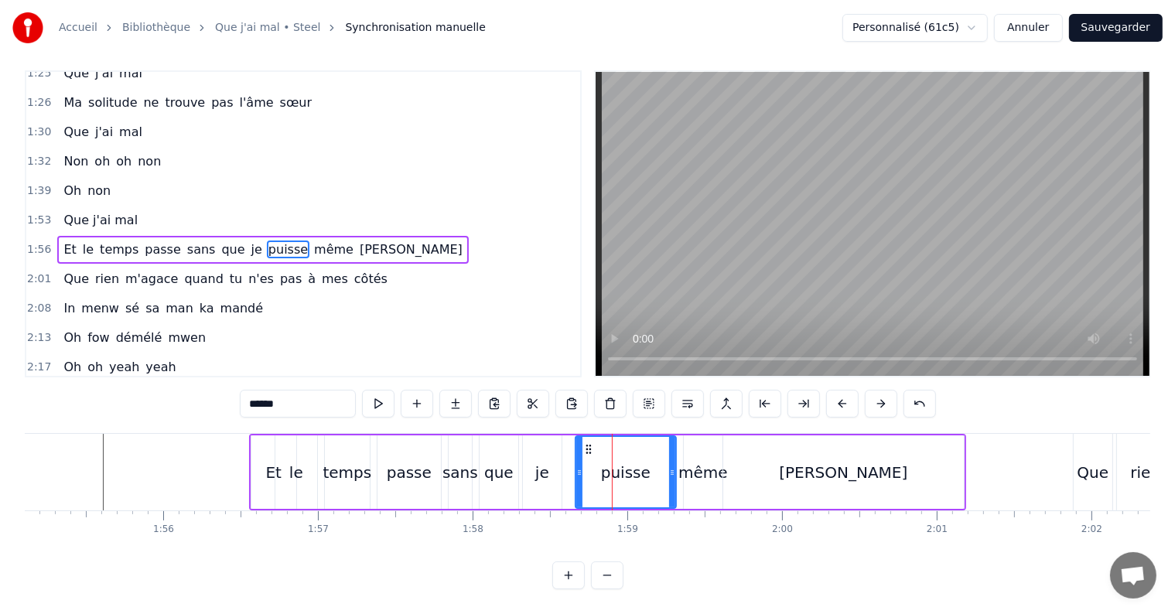
scroll to position [23, 0]
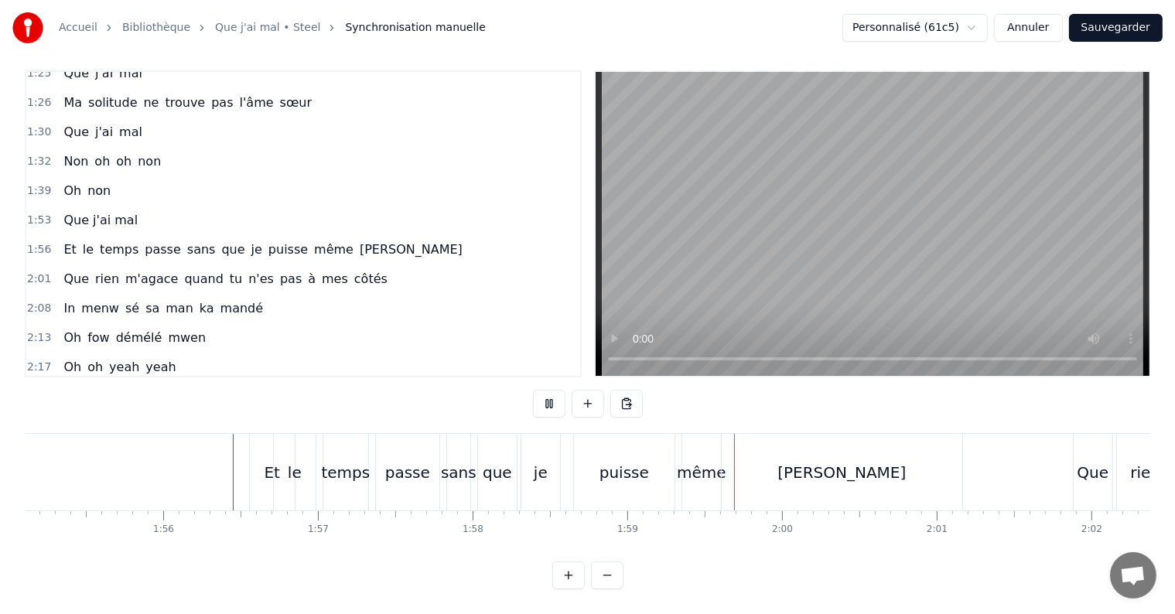
click at [271, 467] on div "Et" at bounding box center [271, 472] width 15 height 23
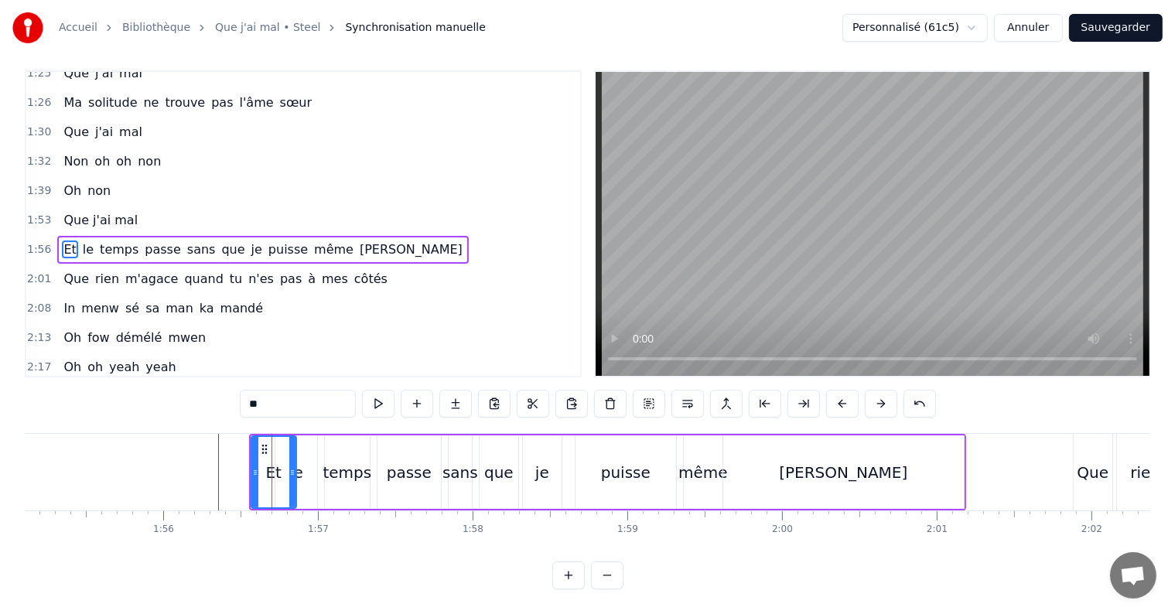
scroll to position [0, 0]
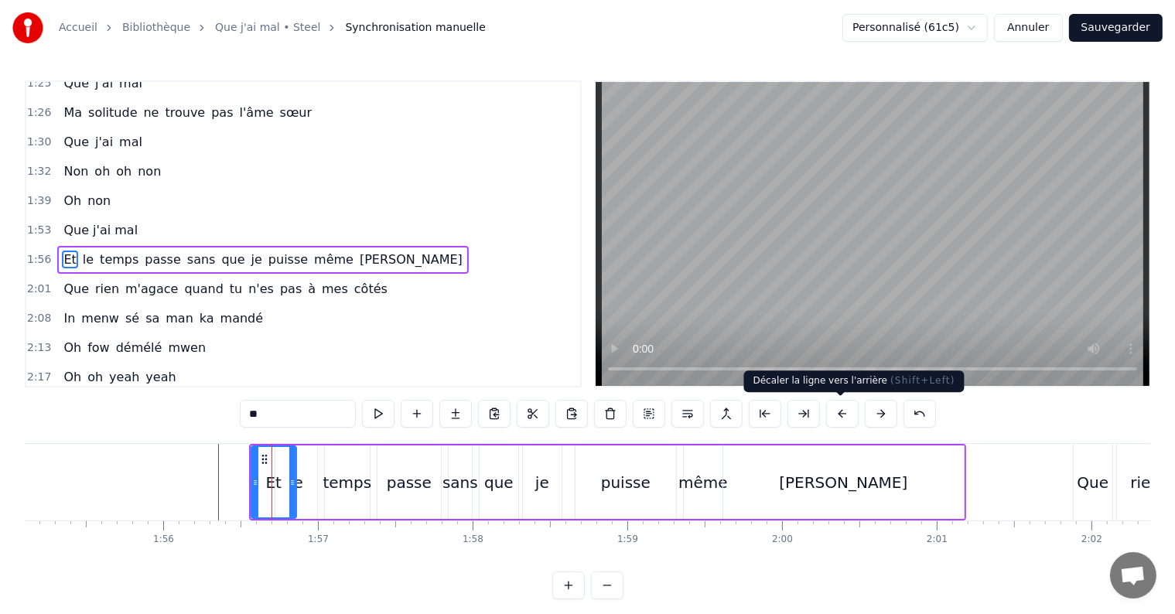
click at [828, 415] on button at bounding box center [842, 414] width 32 height 28
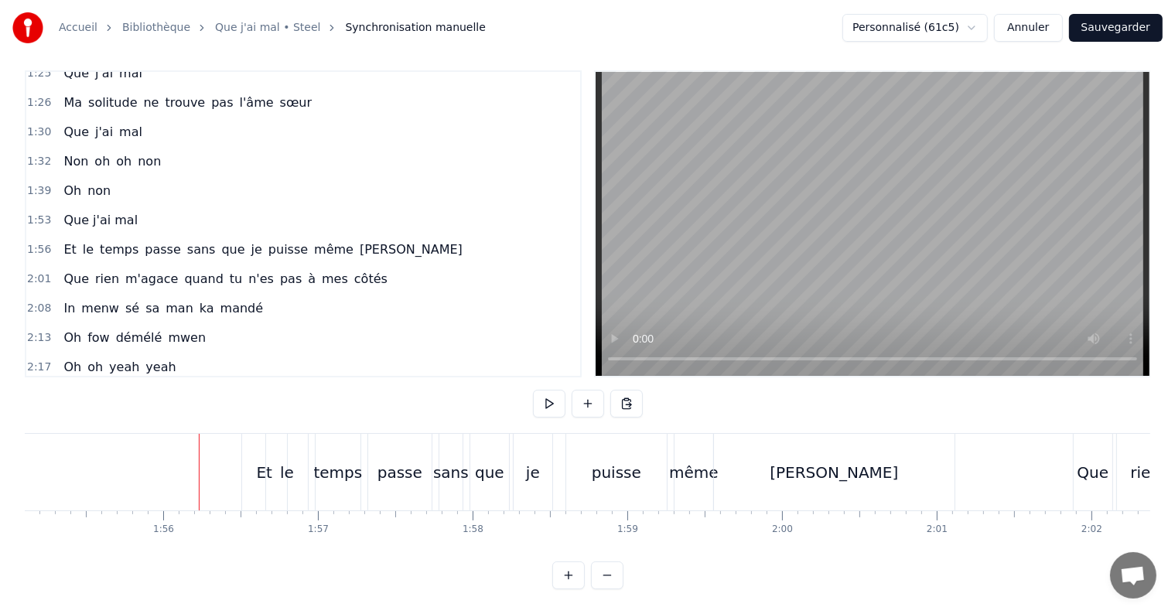
scroll to position [23, 0]
click at [836, 461] on div "chu choter" at bounding box center [834, 472] width 128 height 23
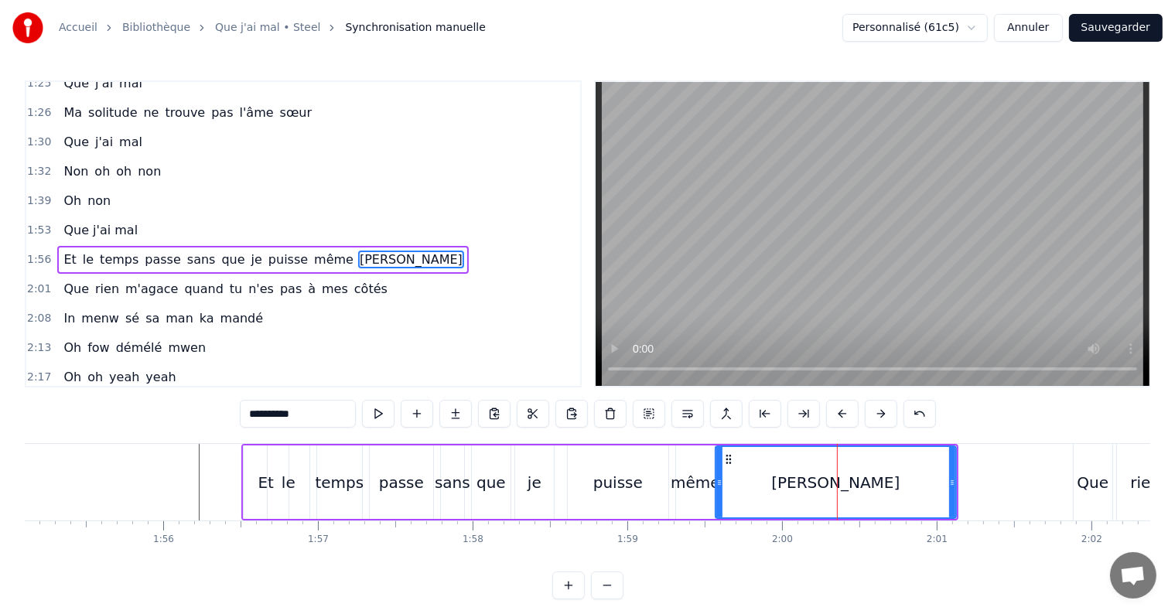
click at [799, 482] on div "chu choter" at bounding box center [835, 482] width 128 height 23
click at [249, 413] on input "**********" at bounding box center [298, 414] width 116 height 28
click at [273, 421] on input "**********" at bounding box center [298, 414] width 116 height 28
type input "*********"
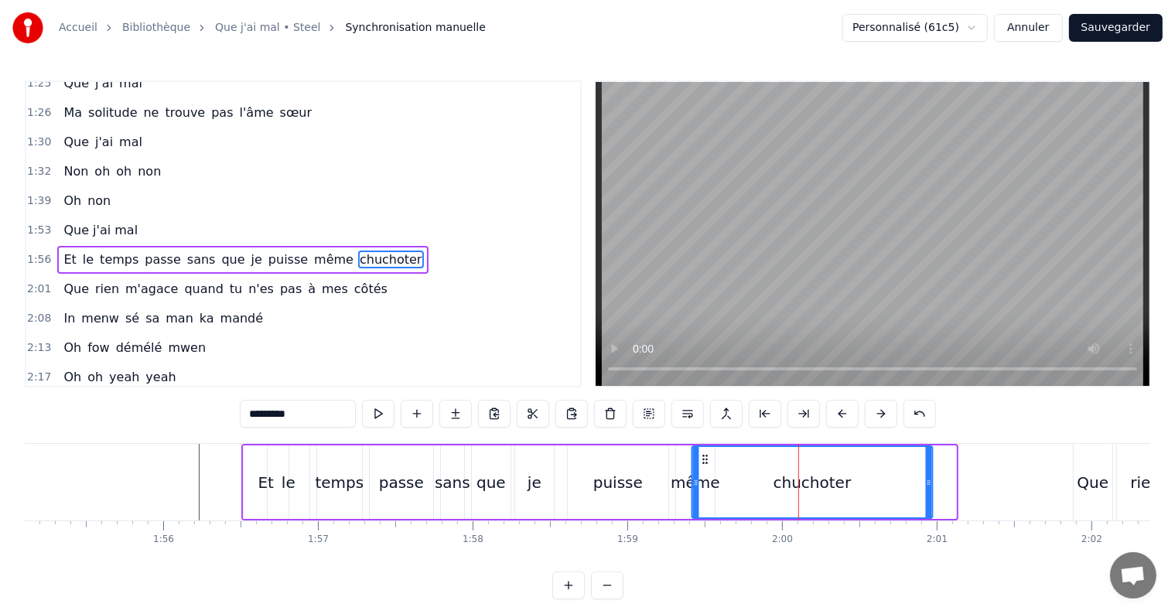
drag, startPoint x: 728, startPoint y: 458, endPoint x: 705, endPoint y: 458, distance: 23.2
click at [706, 459] on circle at bounding box center [706, 459] width 1 height 1
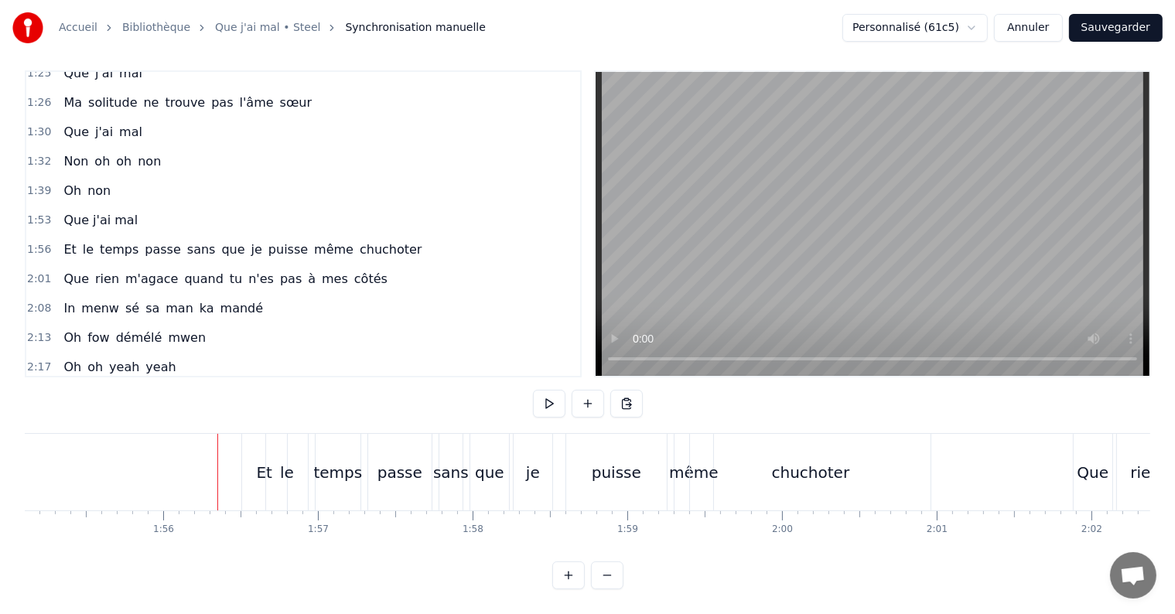
scroll to position [23, 0]
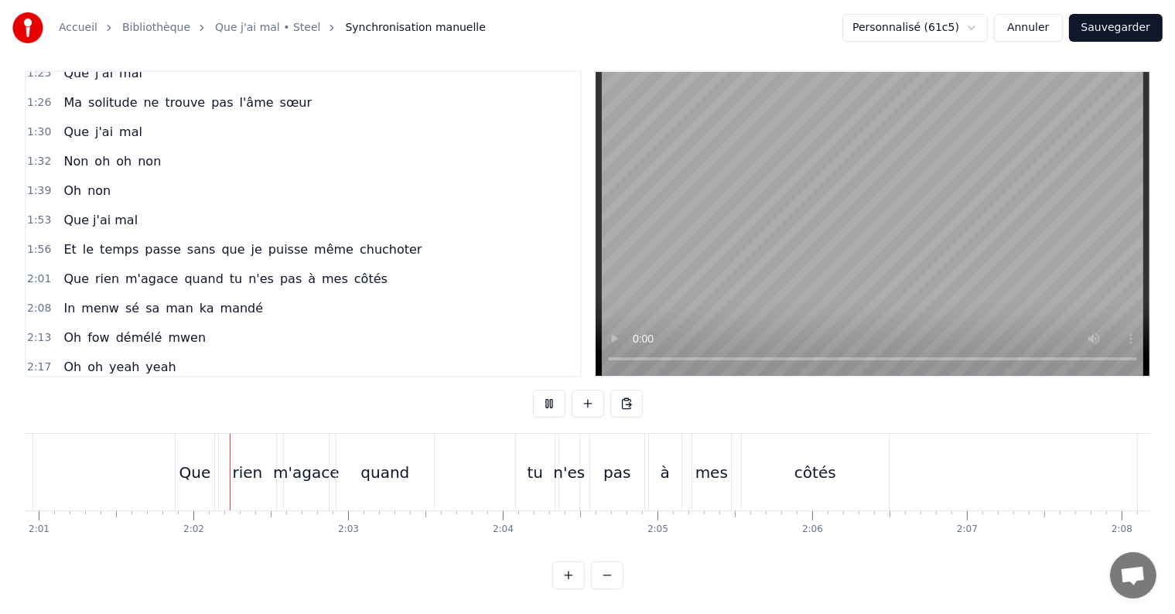
scroll to position [0, 18736]
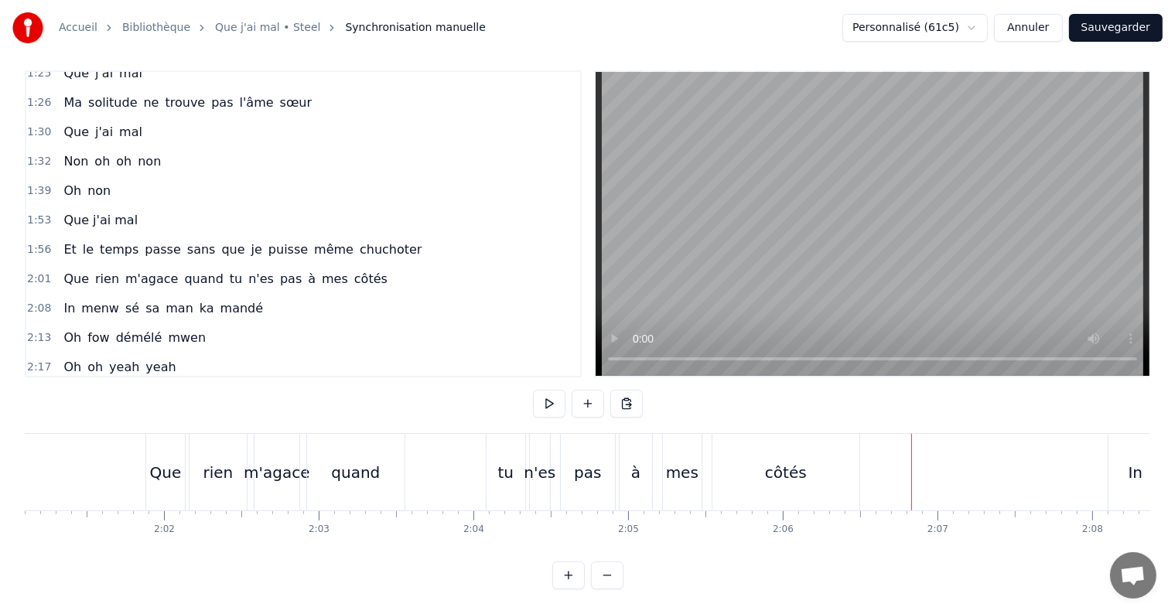
click at [170, 461] on div "Que" at bounding box center [166, 472] width 32 height 23
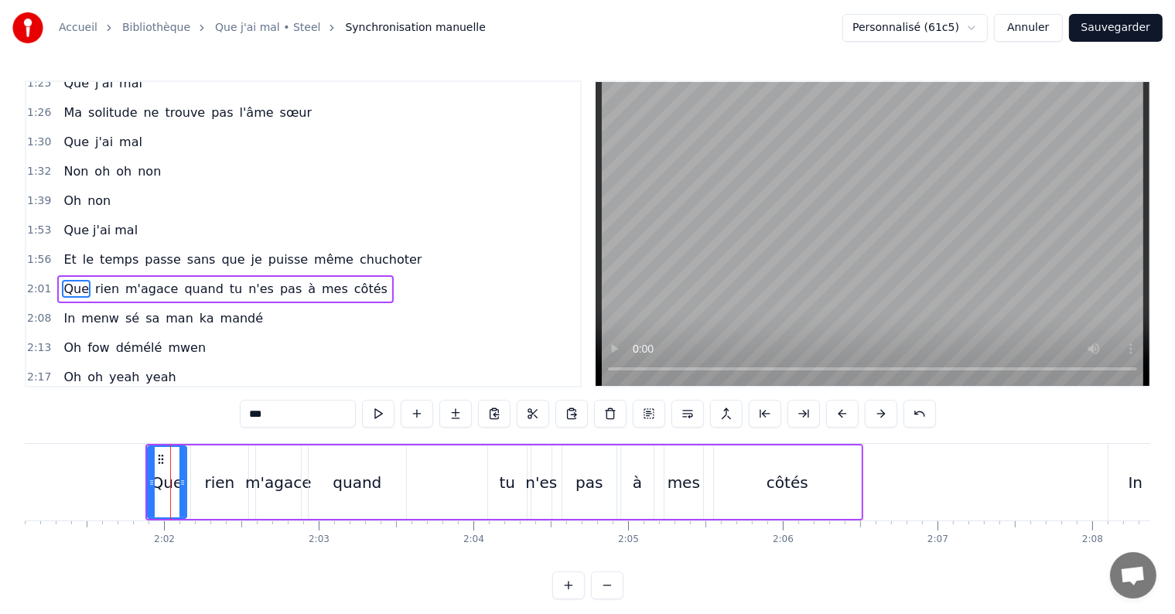
scroll to position [659, 0]
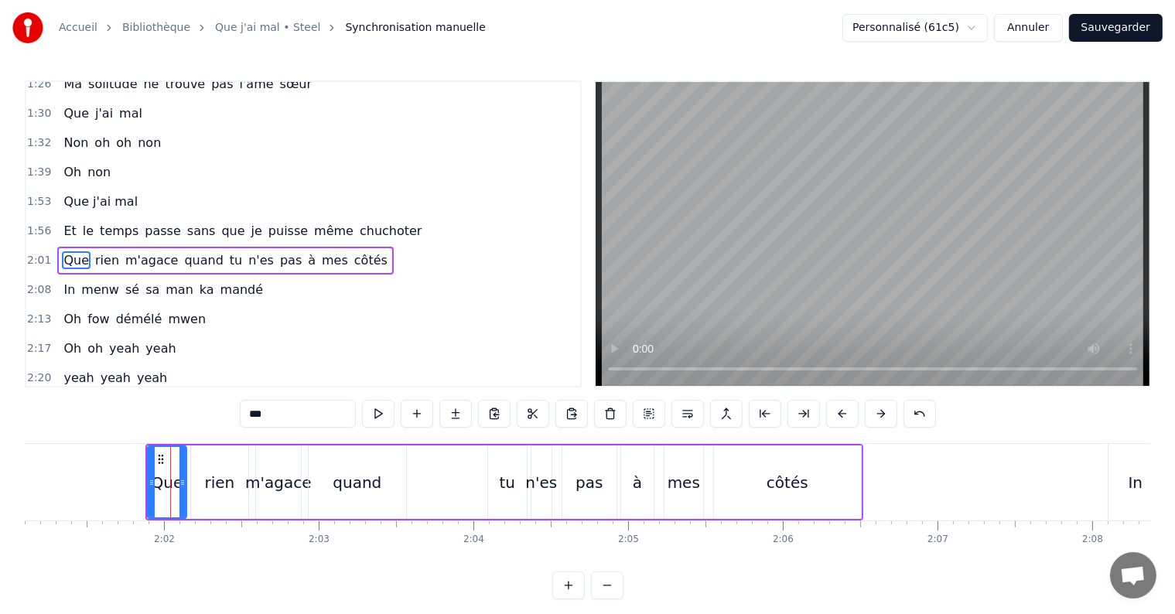
click at [284, 421] on input "***" at bounding box center [298, 414] width 116 height 28
type input "*****"
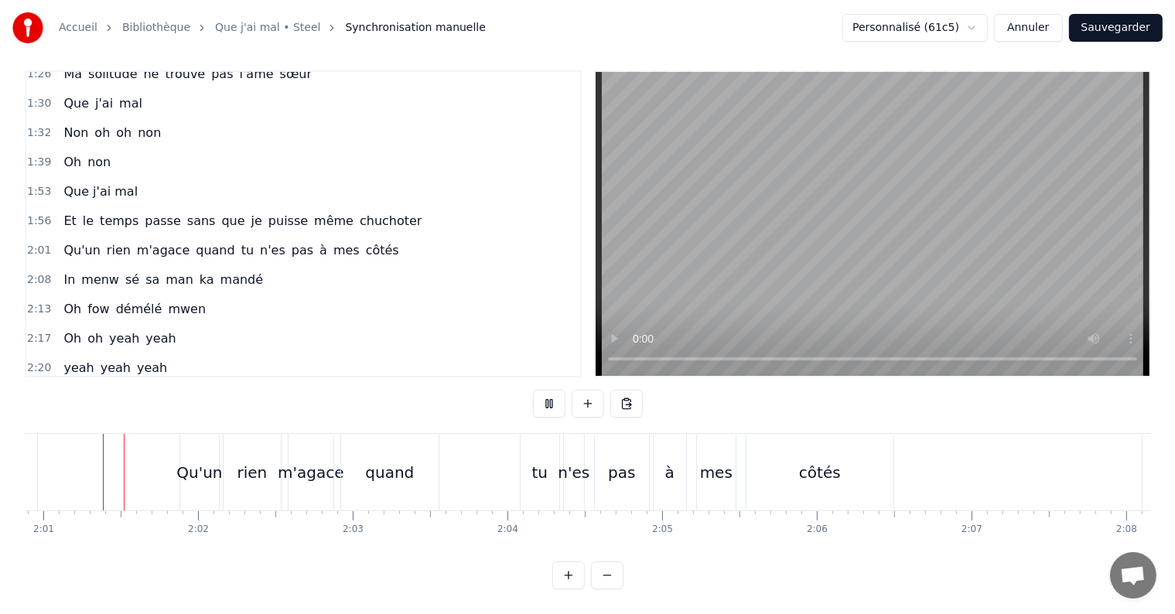
scroll to position [23, 0]
click at [183, 462] on div "Qu'un" at bounding box center [199, 472] width 46 height 23
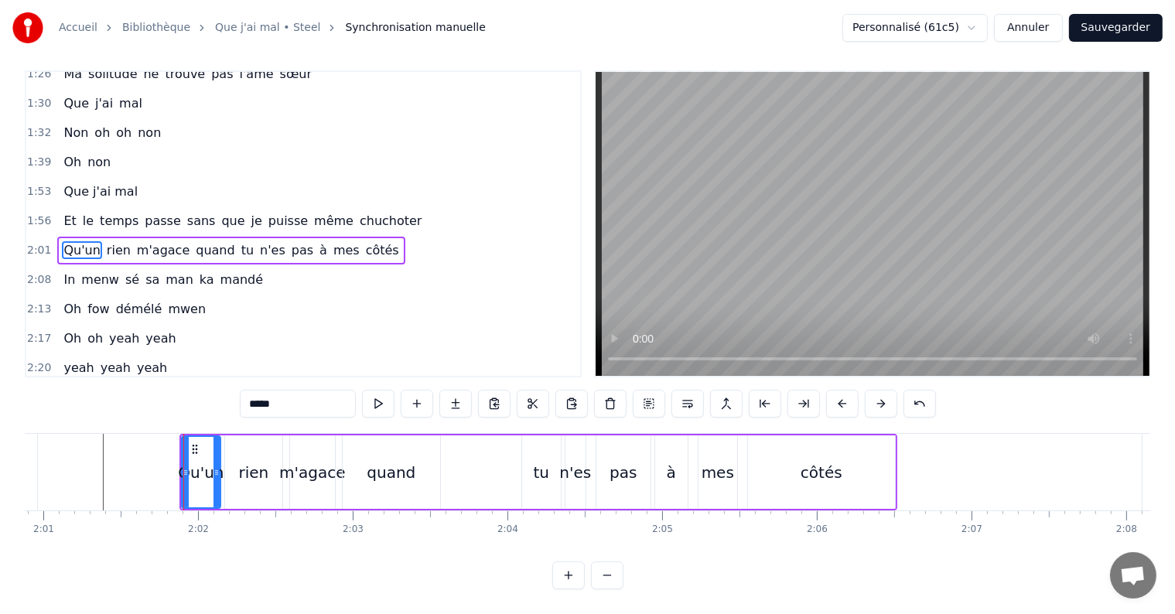
scroll to position [0, 0]
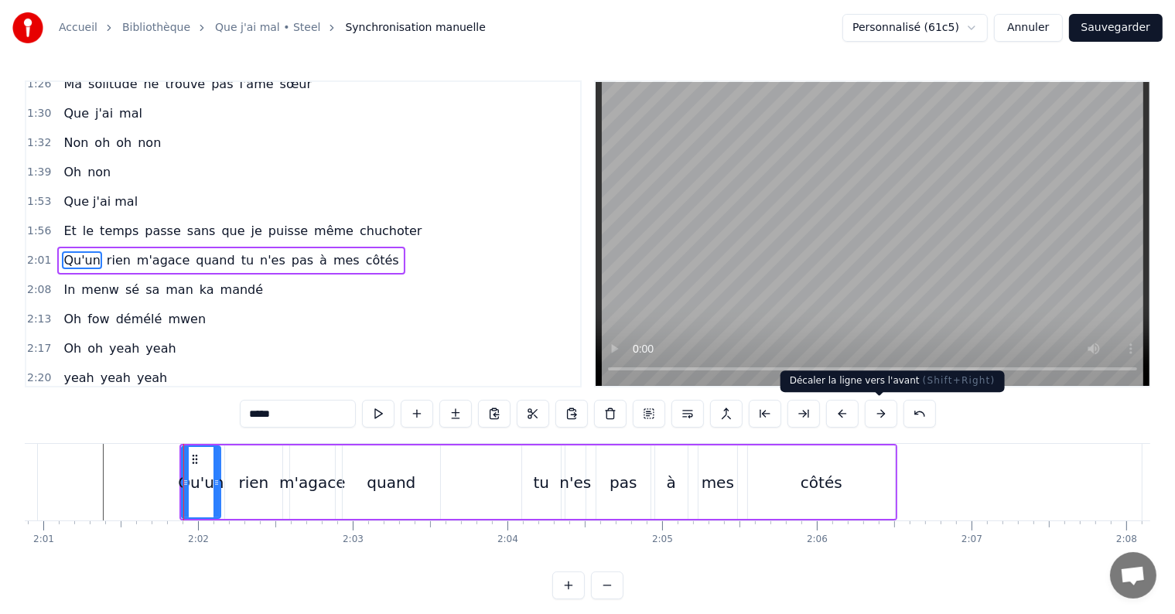
click at [870, 427] on button at bounding box center [881, 414] width 32 height 28
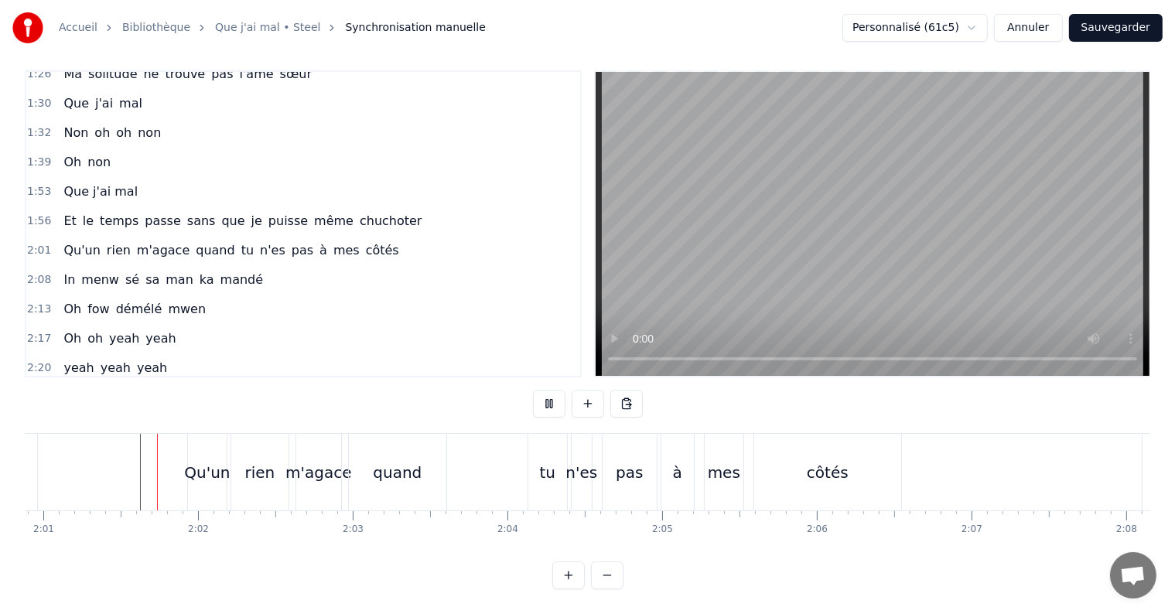
scroll to position [23, 0]
click at [198, 479] on div "Qu'un" at bounding box center [207, 472] width 39 height 77
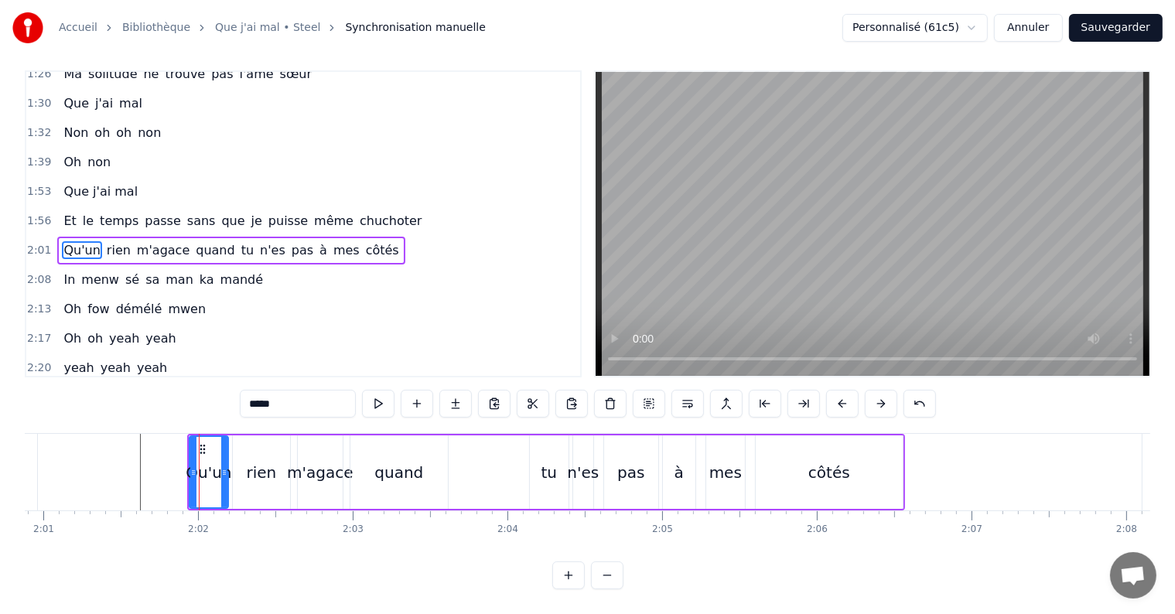
scroll to position [0, 0]
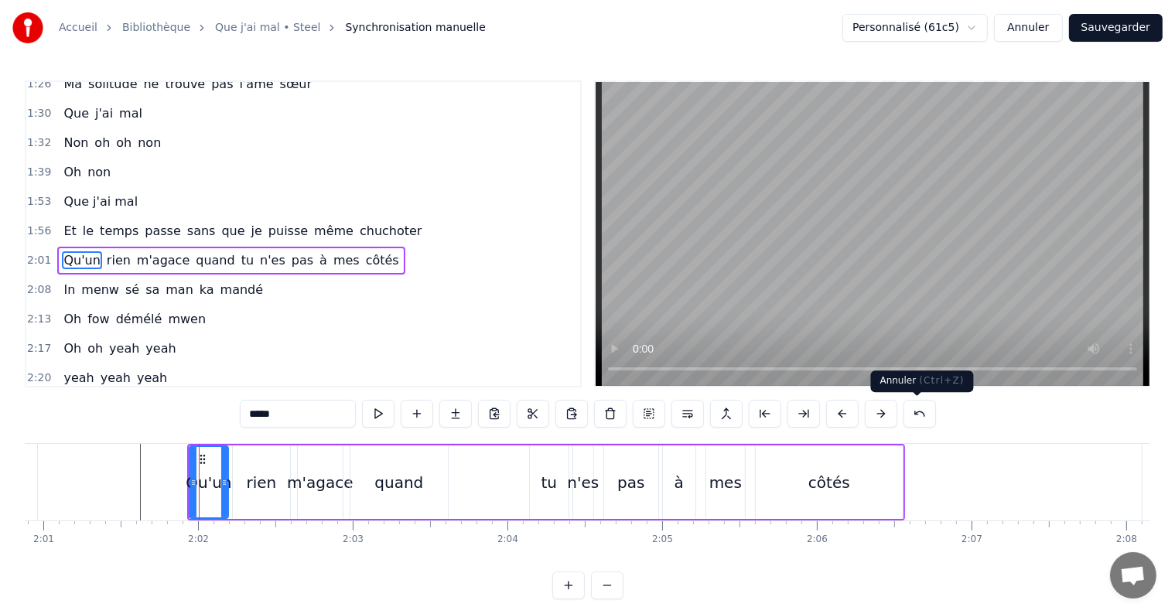
click at [909, 418] on button at bounding box center [920, 414] width 32 height 28
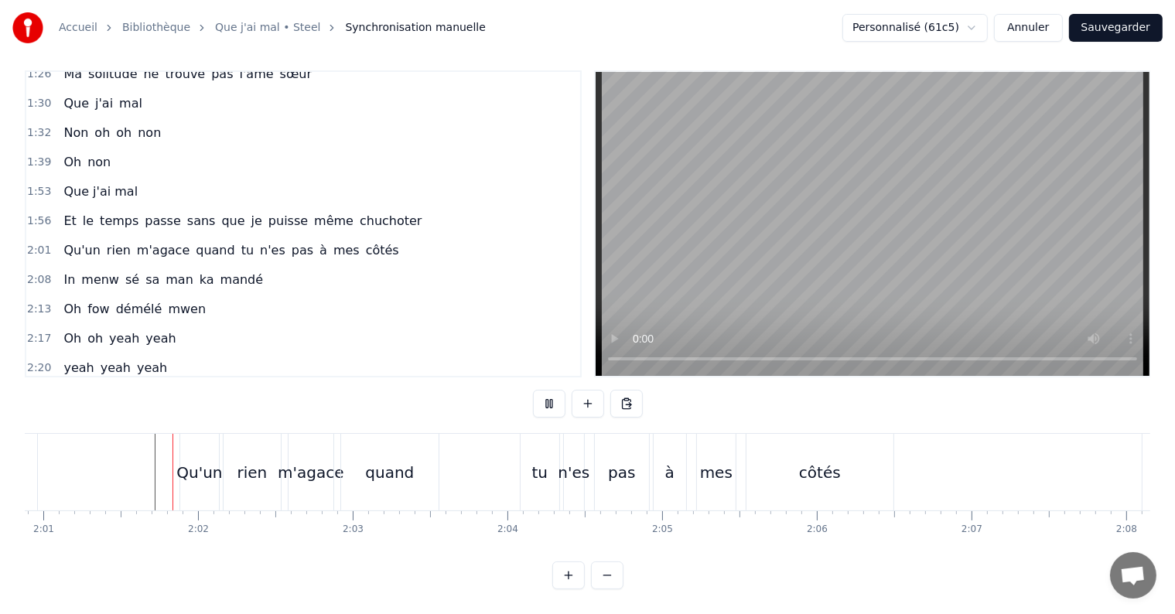
scroll to position [23, 0]
click at [371, 442] on div "quand" at bounding box center [389, 472] width 97 height 77
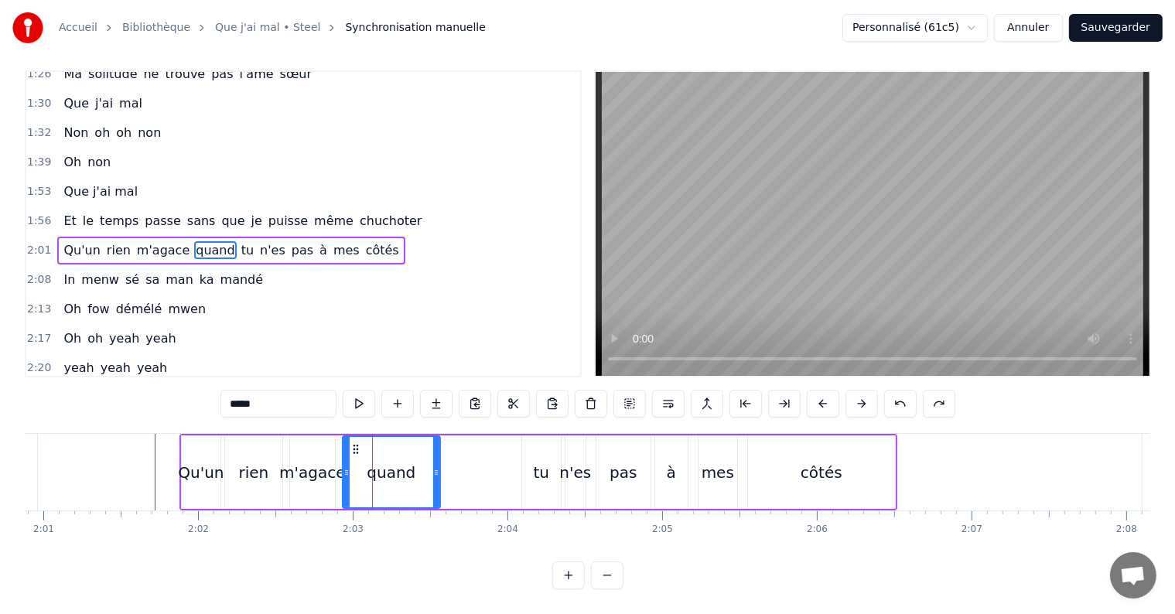
scroll to position [0, 0]
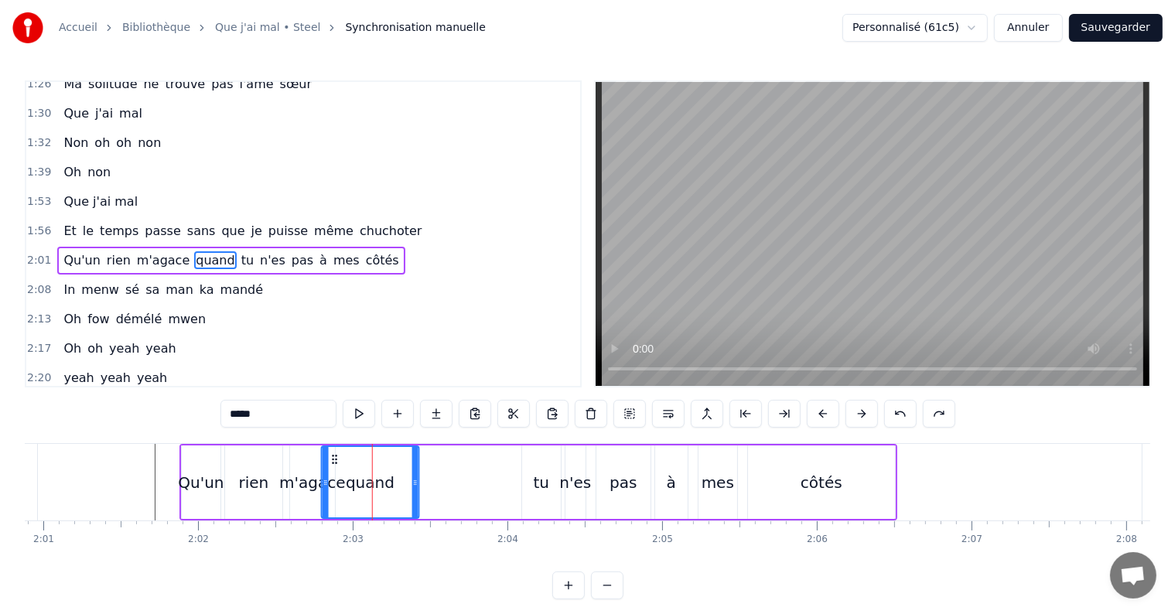
drag, startPoint x: 354, startPoint y: 457, endPoint x: 333, endPoint y: 455, distance: 21.0
click at [333, 455] on icon at bounding box center [335, 459] width 12 height 12
click at [296, 482] on div "m'agace" at bounding box center [312, 482] width 67 height 23
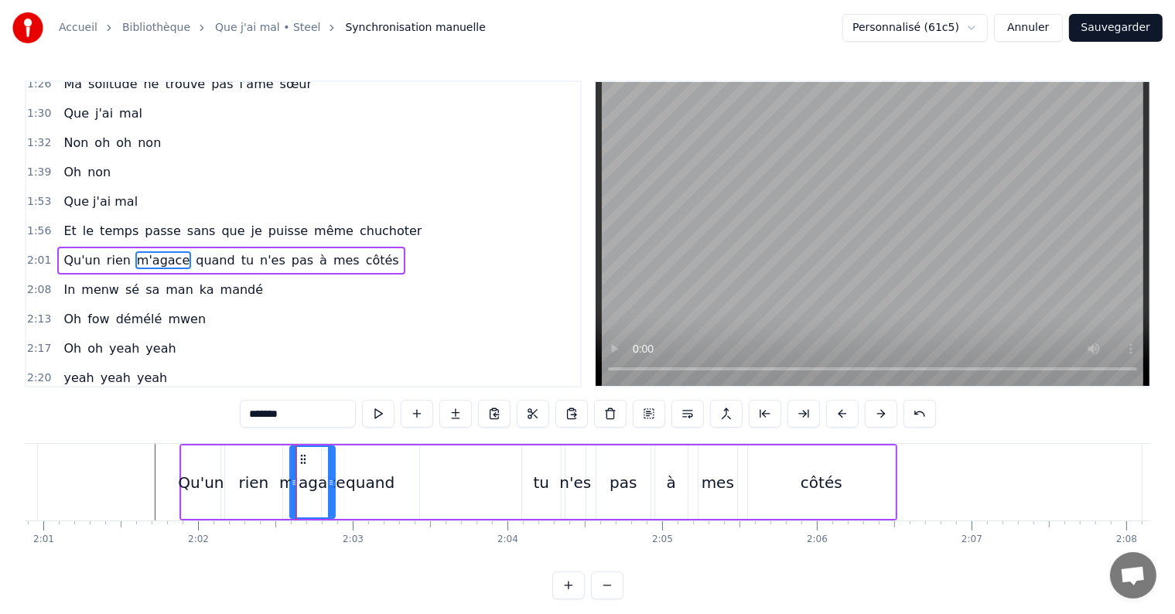
click at [241, 480] on div "rien" at bounding box center [253, 482] width 30 height 23
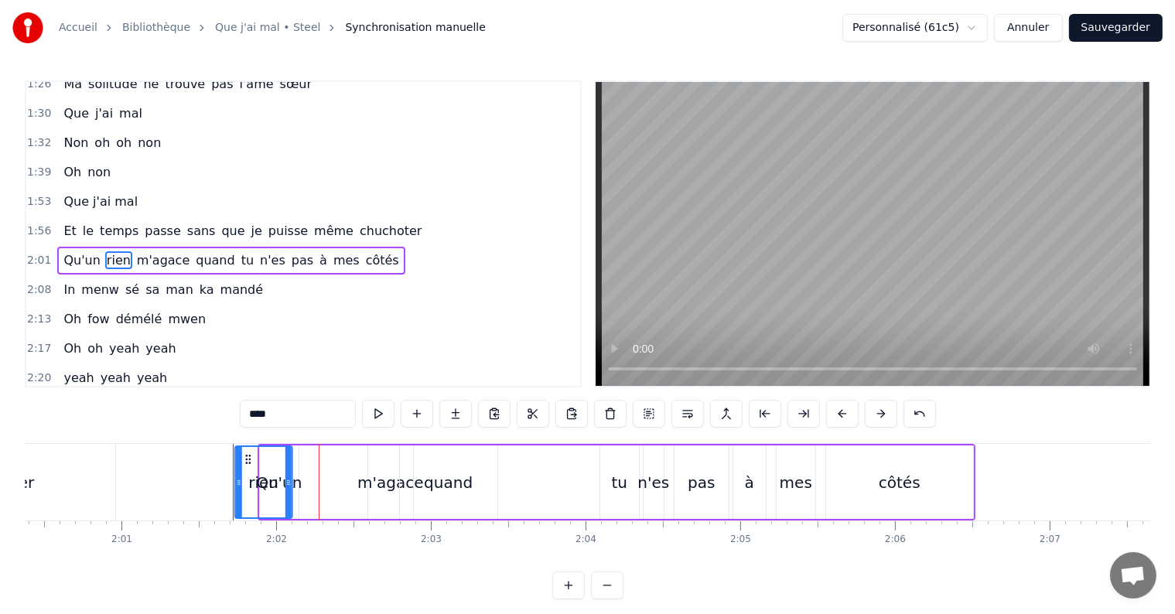
scroll to position [0, 18618]
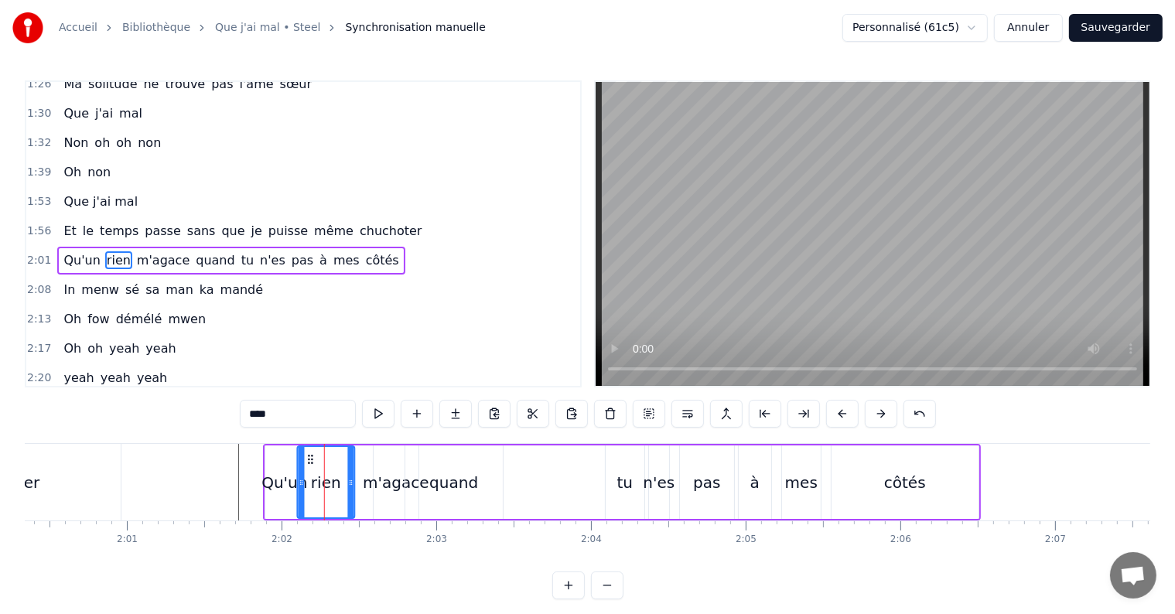
drag, startPoint x: 236, startPoint y: 458, endPoint x: 309, endPoint y: 469, distance: 74.3
click at [309, 469] on div "rien" at bounding box center [326, 482] width 56 height 70
click at [384, 486] on div "m'agace" at bounding box center [396, 482] width 67 height 23
type input "*******"
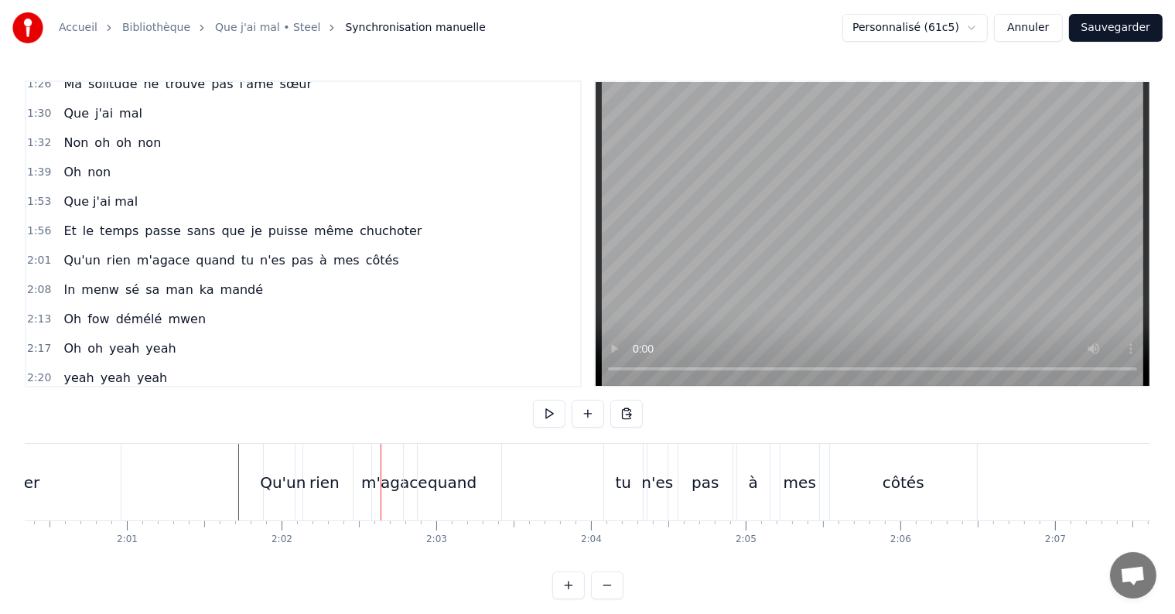
click at [457, 485] on div "quand" at bounding box center [452, 482] width 49 height 23
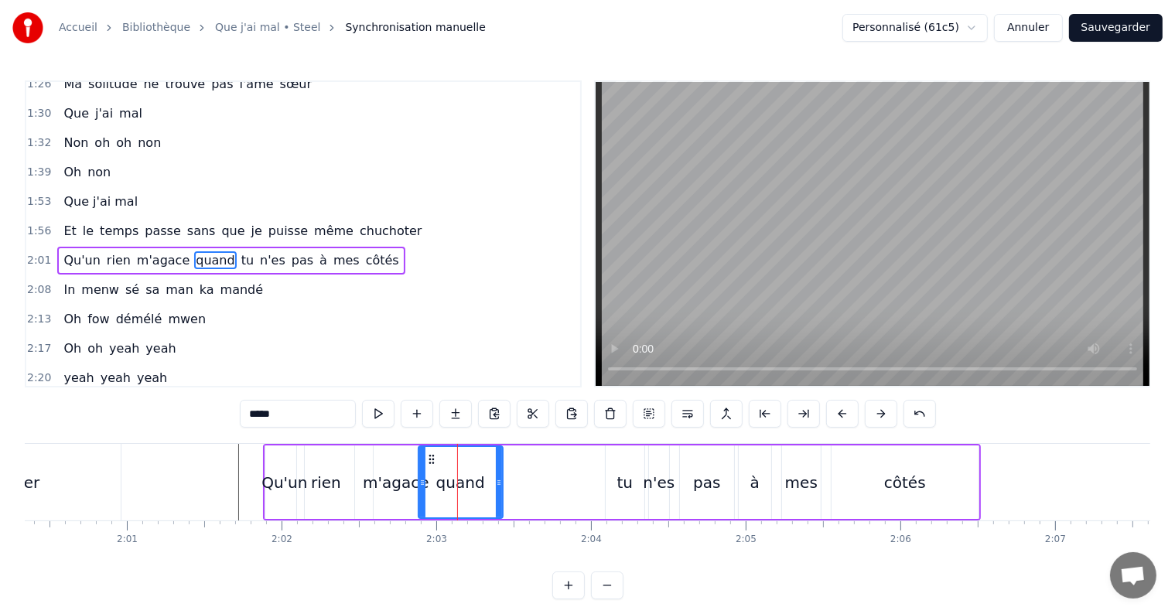
drag, startPoint x: 408, startPoint y: 480, endPoint x: 421, endPoint y: 483, distance: 13.7
click at [421, 483] on icon at bounding box center [422, 483] width 6 height 12
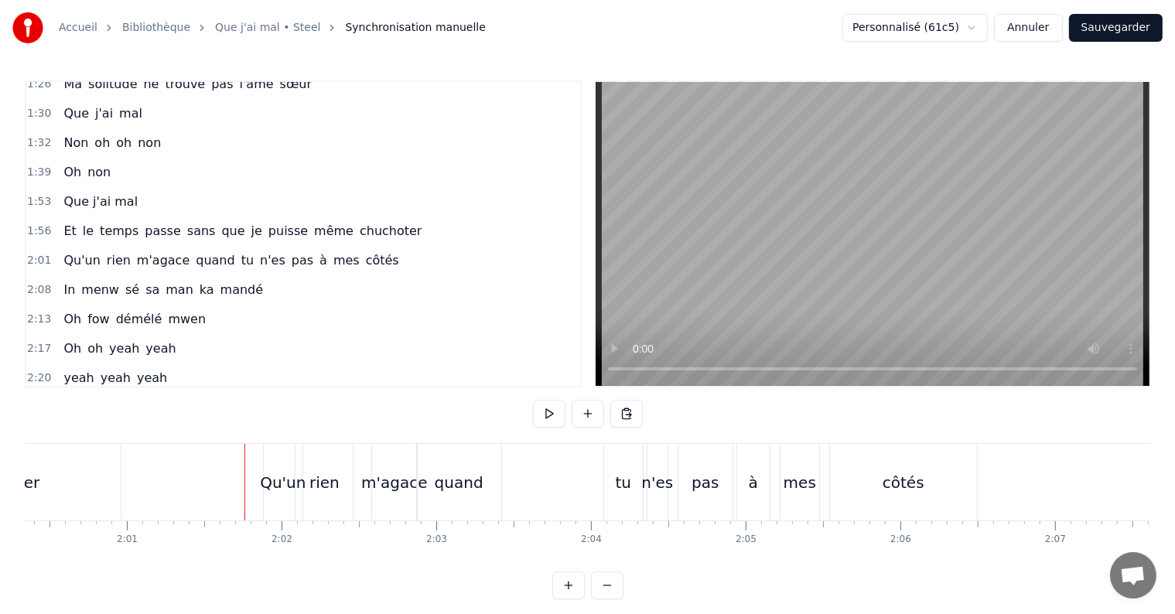
scroll to position [23, 0]
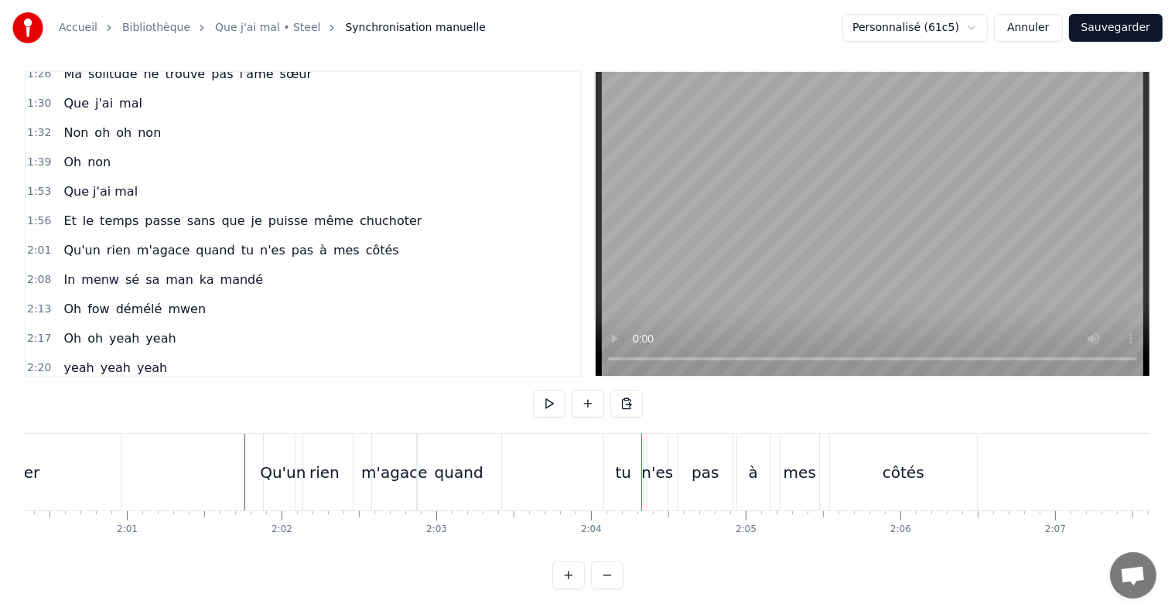
click at [464, 467] on div "quand" at bounding box center [459, 472] width 49 height 23
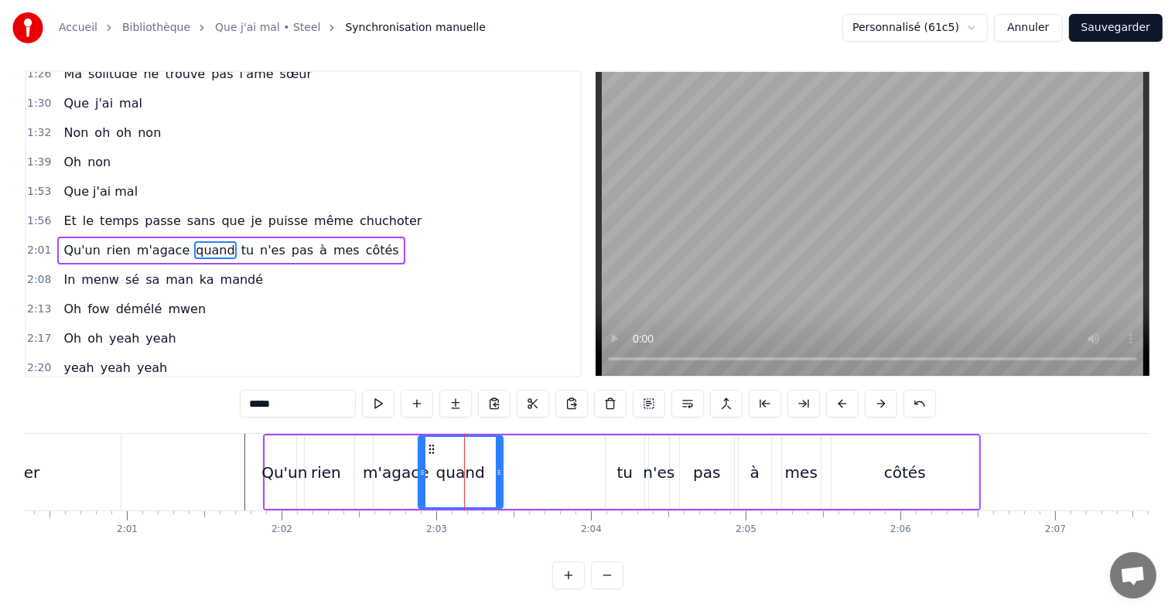
scroll to position [0, 0]
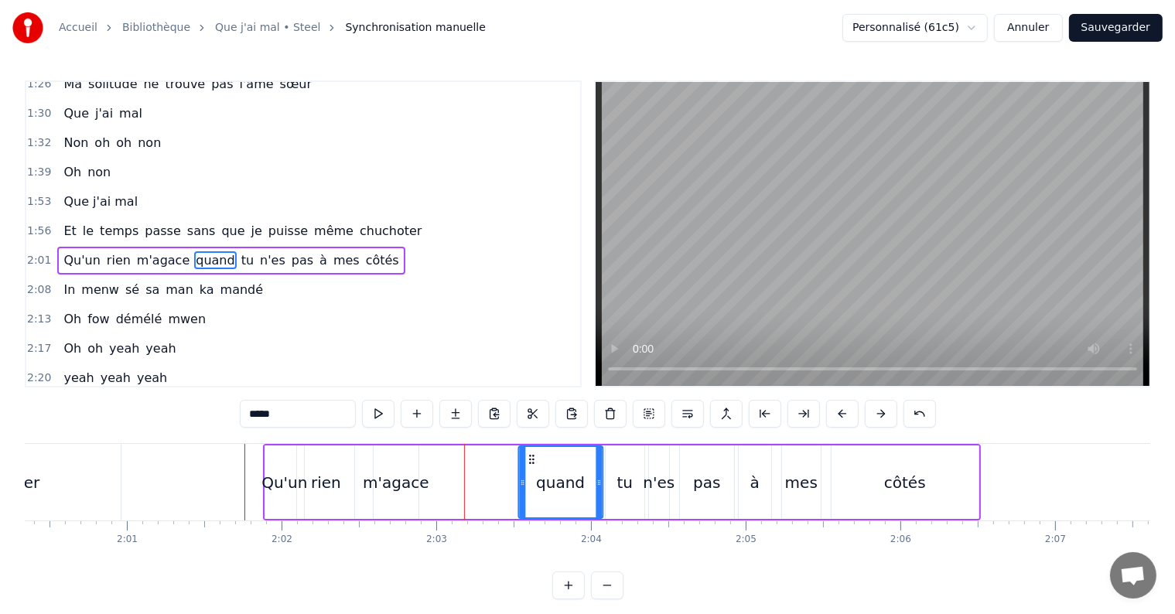
drag, startPoint x: 429, startPoint y: 455, endPoint x: 529, endPoint y: 446, distance: 100.2
click at [529, 447] on div "quand" at bounding box center [560, 482] width 83 height 70
click at [621, 473] on div "tu" at bounding box center [625, 482] width 16 height 23
type input "**"
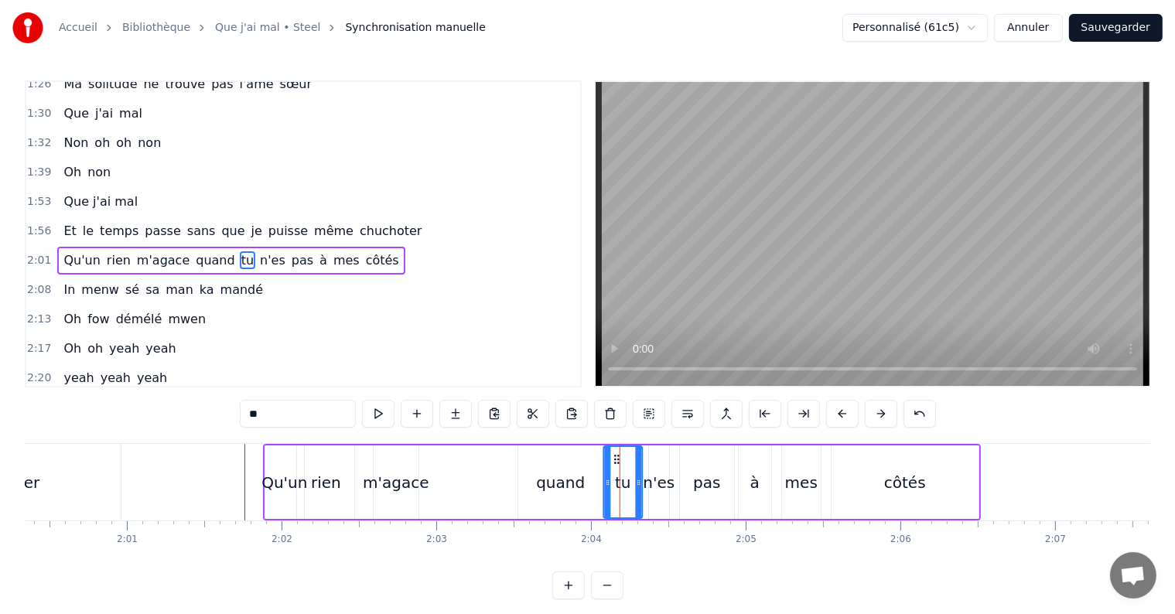
click at [615, 453] on icon at bounding box center [616, 459] width 12 height 12
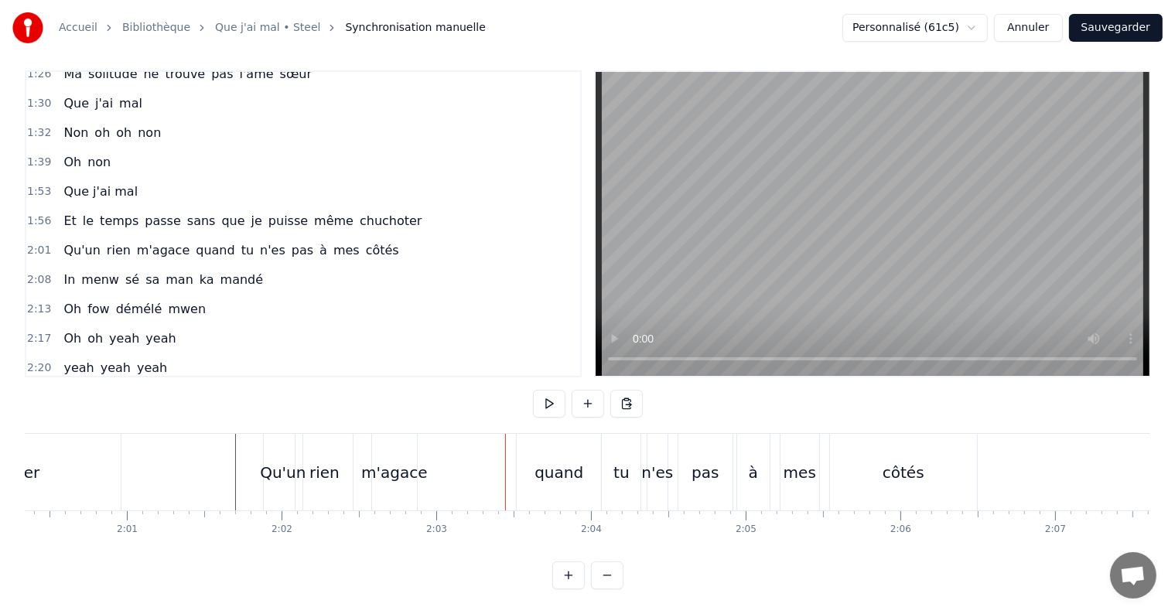
scroll to position [23, 0]
click at [394, 466] on div "m'agace" at bounding box center [394, 472] width 67 height 23
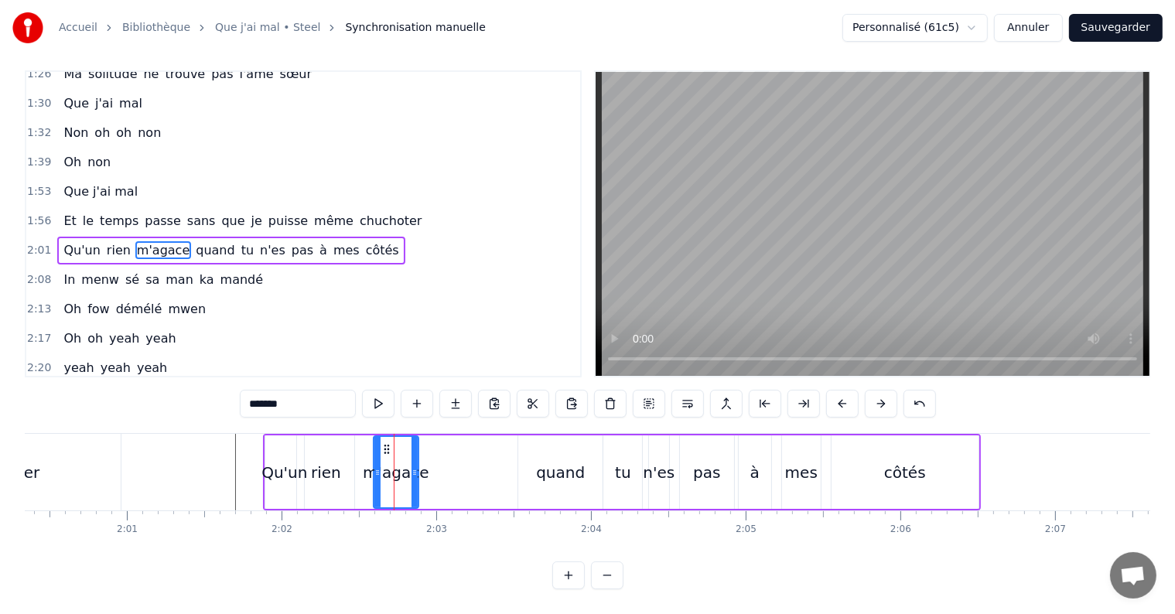
scroll to position [0, 0]
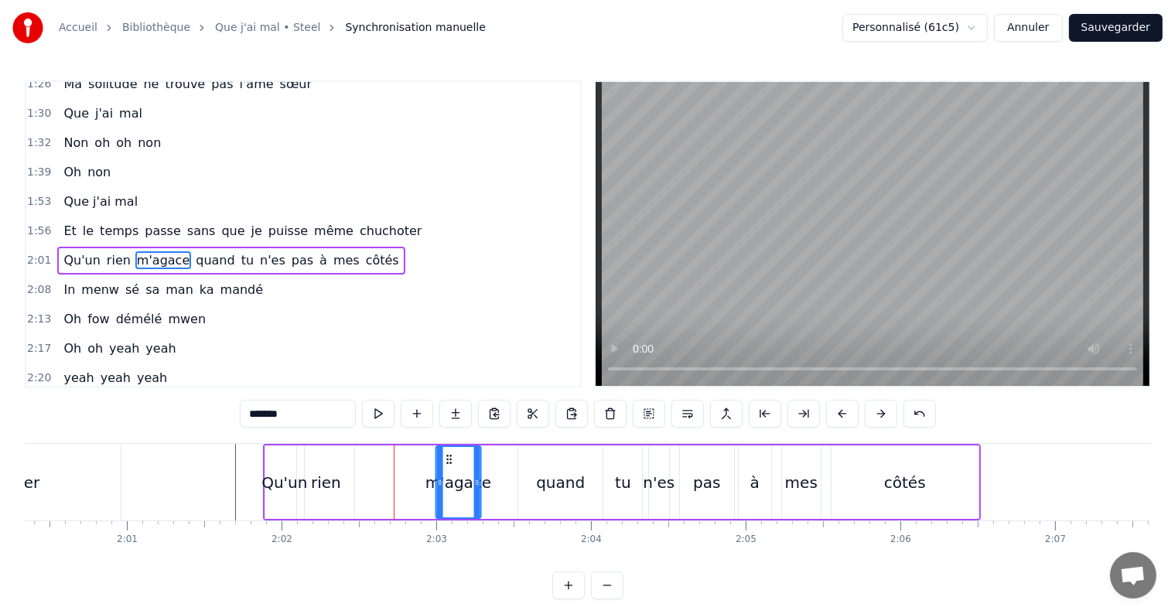
drag, startPoint x: 385, startPoint y: 456, endPoint x: 448, endPoint y: 473, distance: 64.7
click at [448, 473] on div "m'agace" at bounding box center [458, 482] width 43 height 70
click at [486, 493] on div "m'agace" at bounding box center [458, 482] width 67 height 23
drag, startPoint x: 477, startPoint y: 488, endPoint x: 517, endPoint y: 489, distance: 40.2
click at [517, 489] on div at bounding box center [517, 482] width 6 height 70
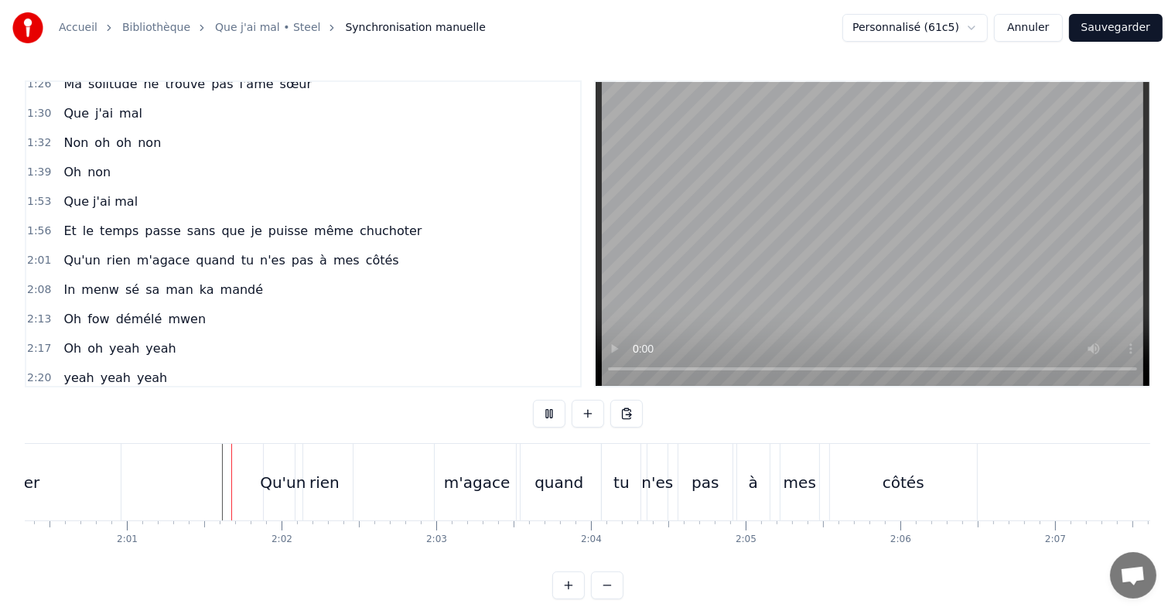
scroll to position [23, 0]
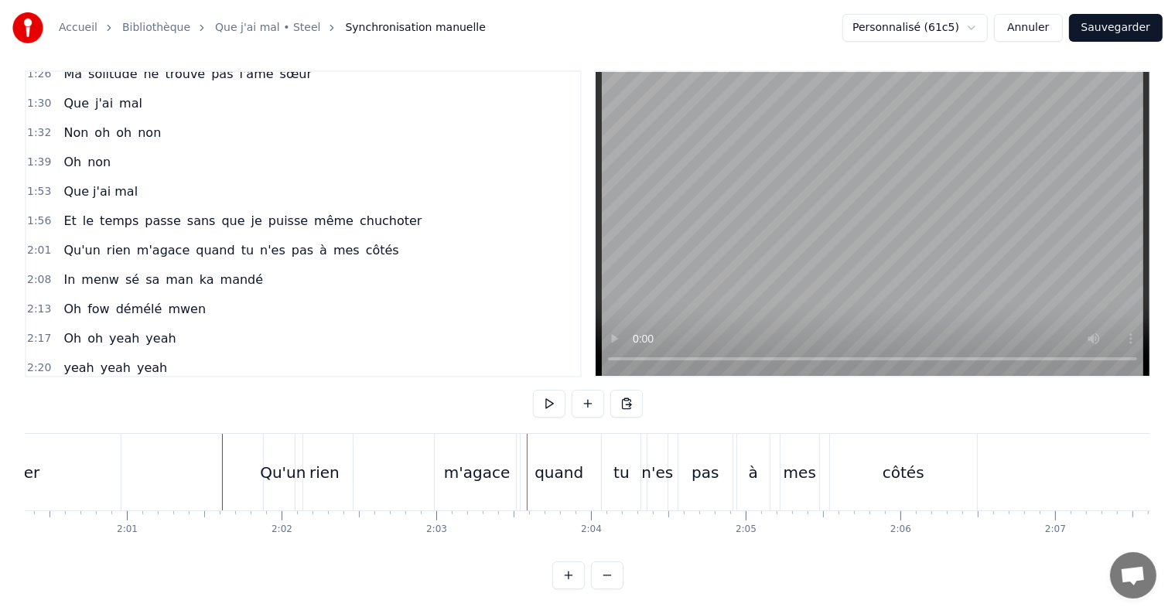
click at [486, 462] on div "m'agace" at bounding box center [477, 472] width 67 height 23
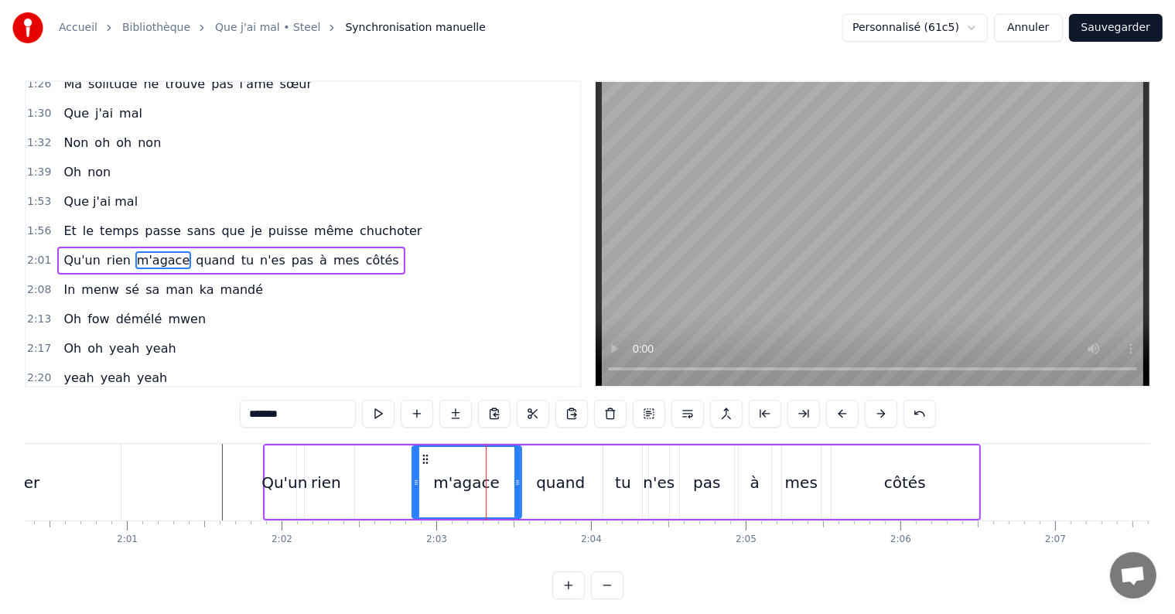
drag, startPoint x: 439, startPoint y: 480, endPoint x: 415, endPoint y: 482, distance: 24.0
click at [415, 482] on icon at bounding box center [416, 483] width 6 height 12
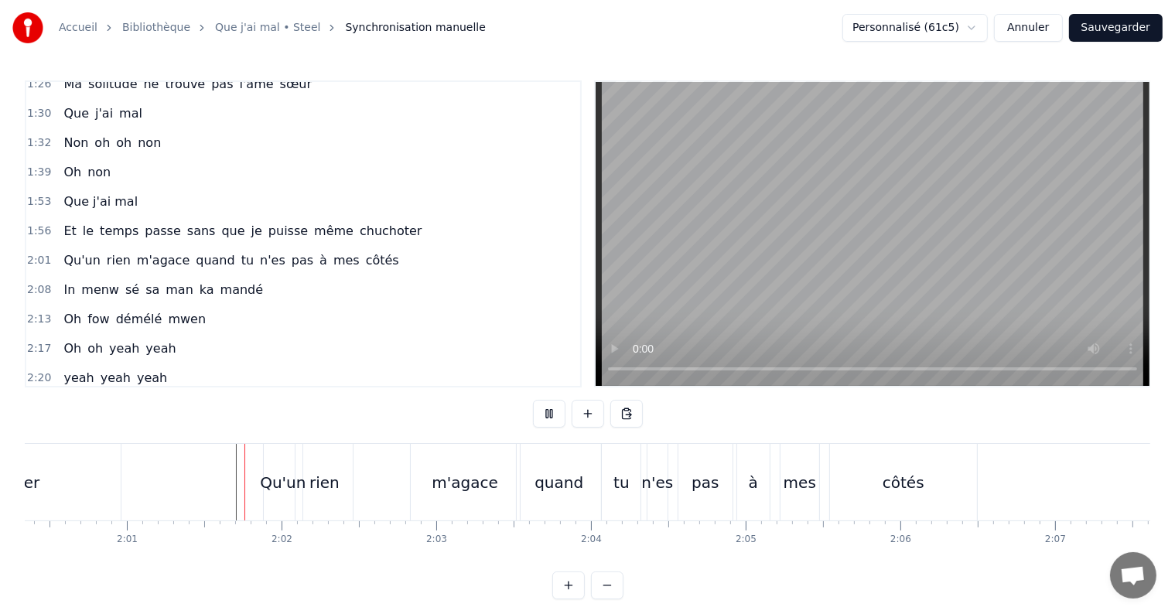
scroll to position [23, 0]
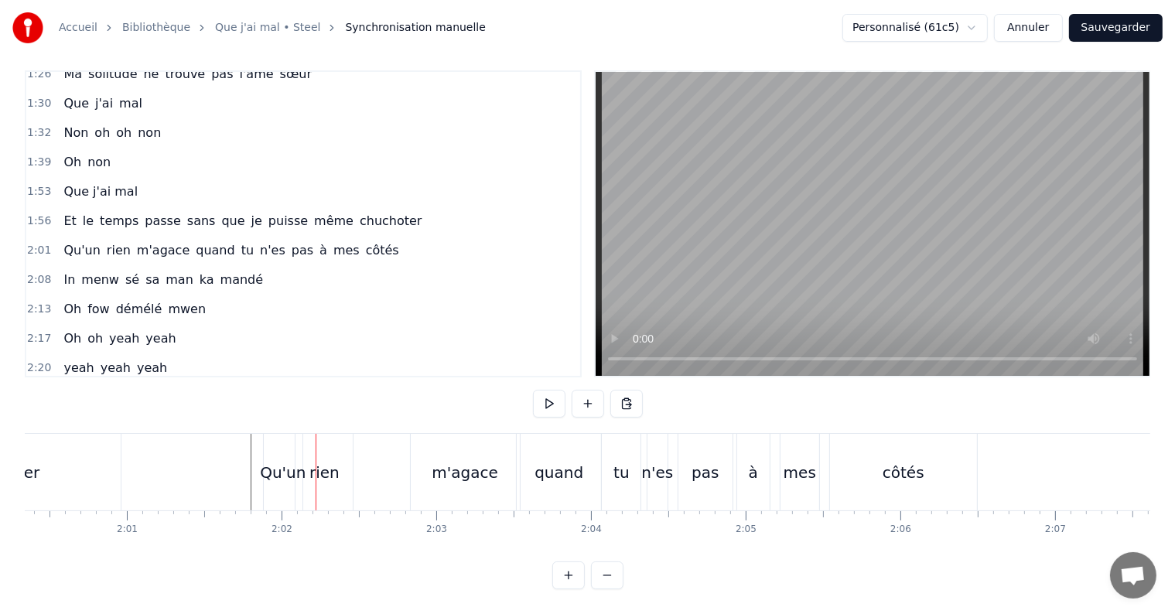
click at [347, 455] on div "rien" at bounding box center [323, 472] width 57 height 77
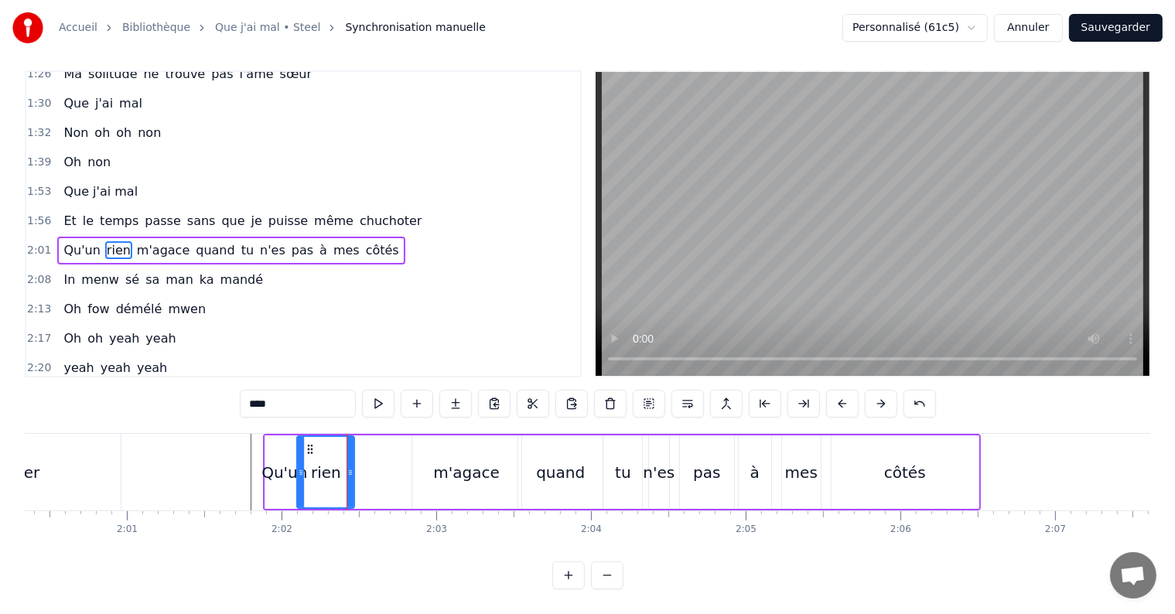
scroll to position [0, 0]
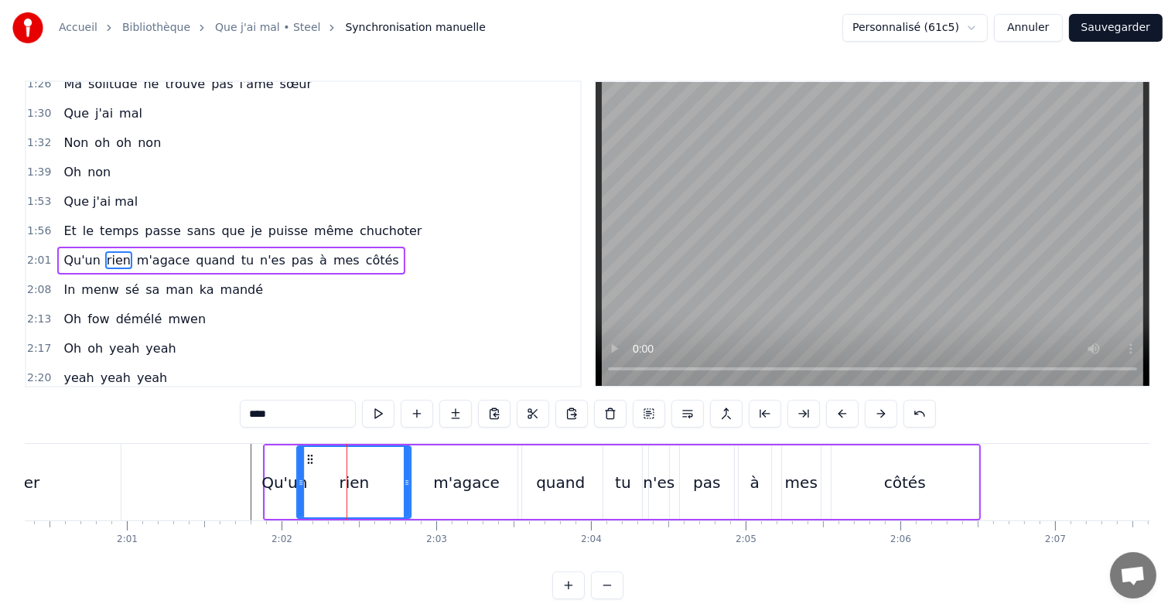
drag, startPoint x: 348, startPoint y: 480, endPoint x: 407, endPoint y: 500, distance: 61.9
click at [407, 500] on div at bounding box center [407, 482] width 6 height 70
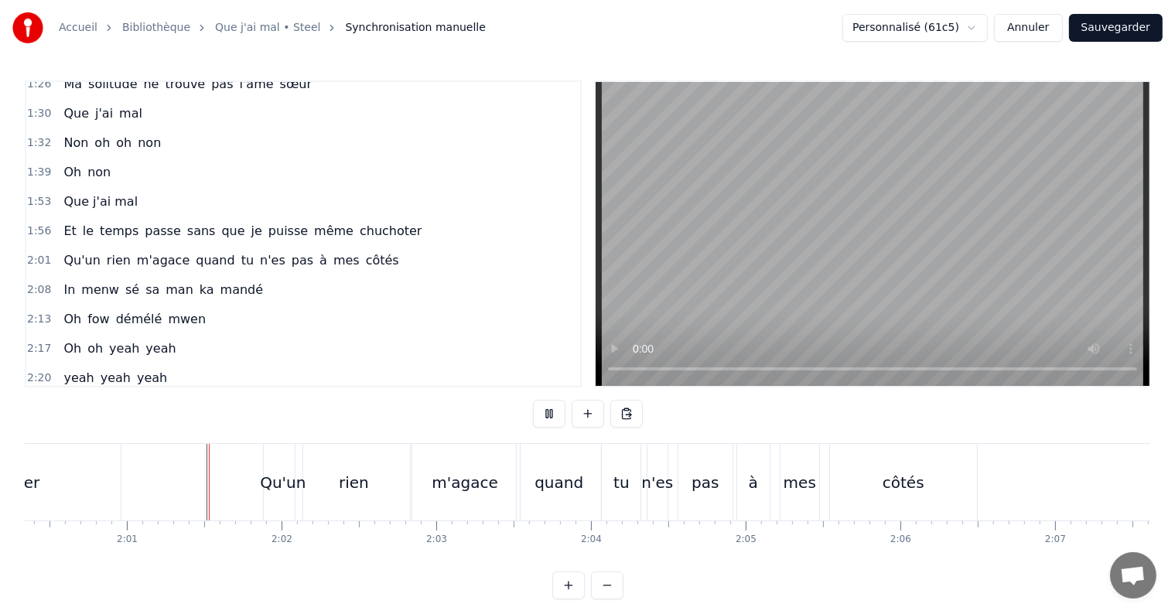
scroll to position [23, 0]
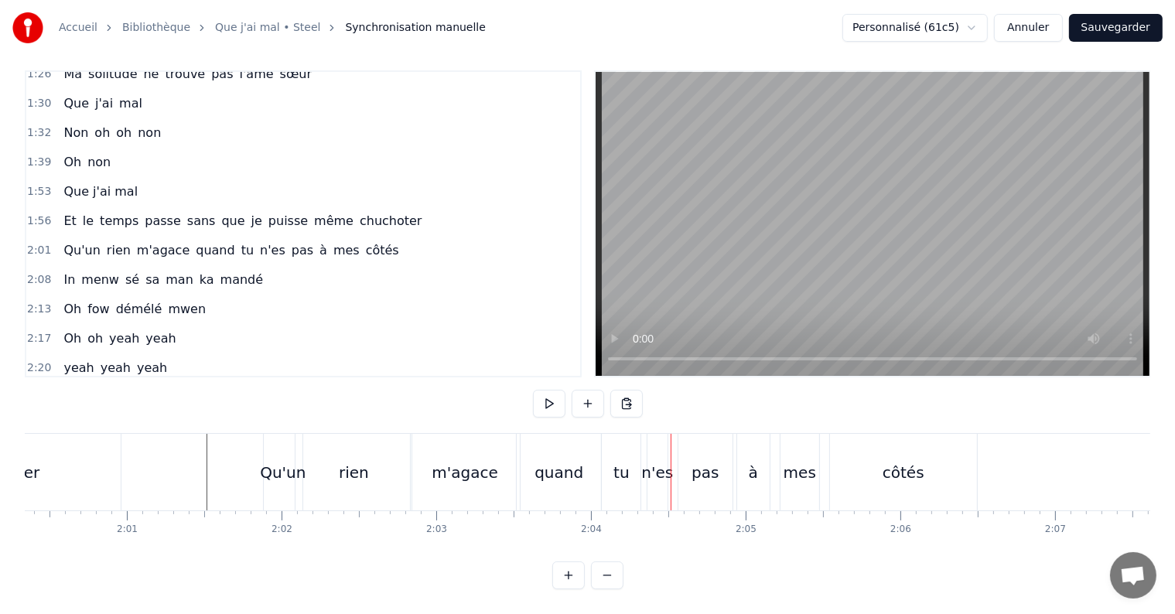
drag, startPoint x: 555, startPoint y: 461, endPoint x: 580, endPoint y: 463, distance: 24.8
click at [580, 463] on div "quand" at bounding box center [559, 472] width 49 height 23
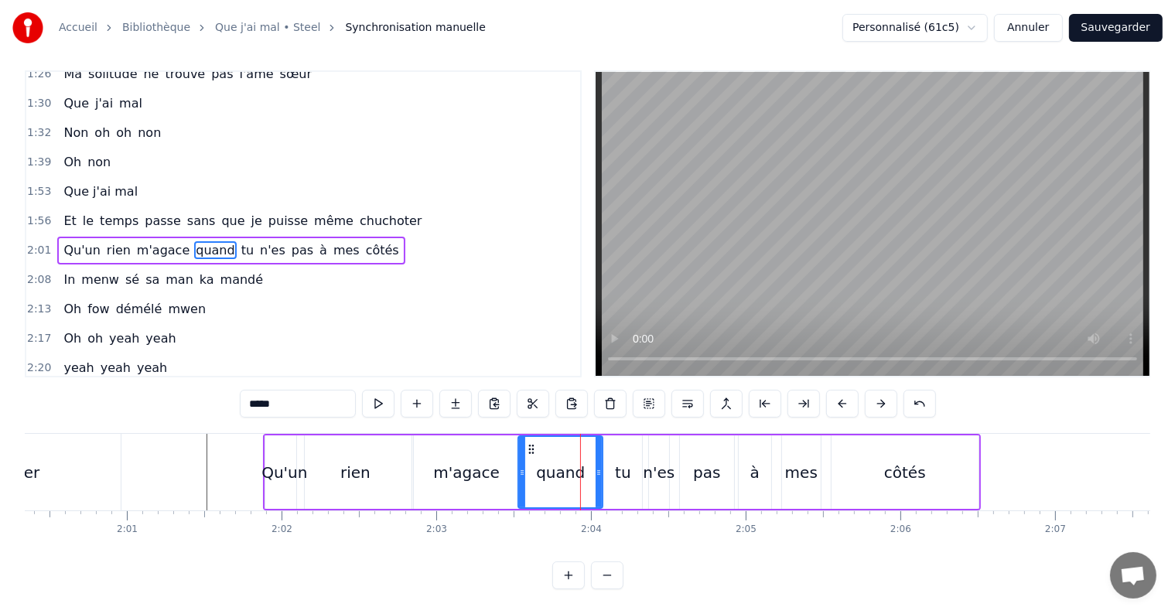
scroll to position [0, 0]
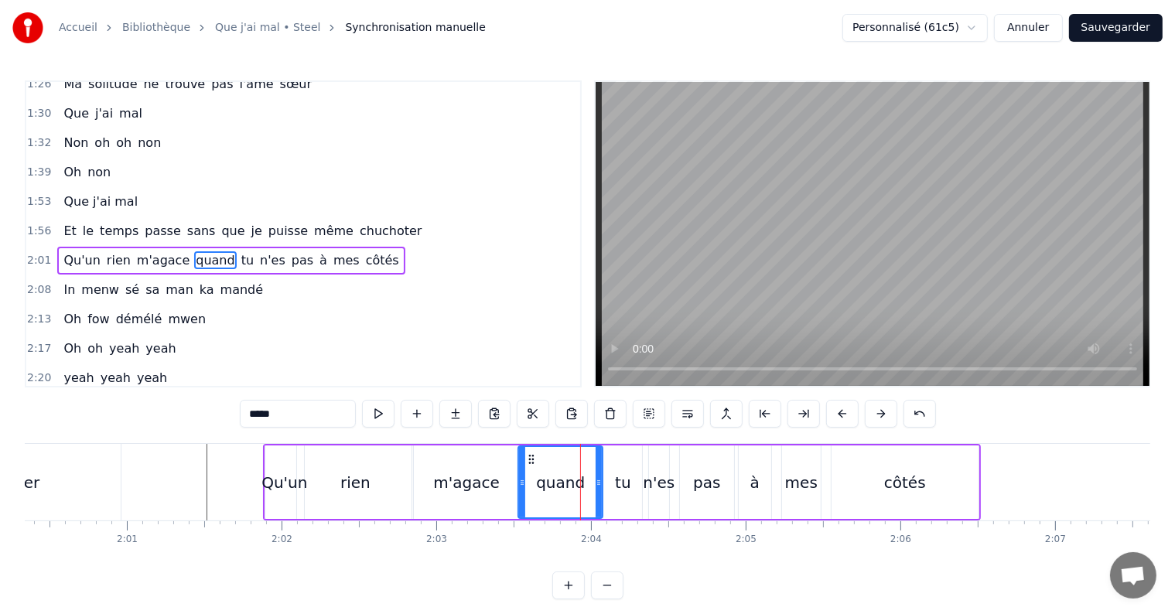
click at [659, 482] on div "n'es" at bounding box center [659, 482] width 32 height 23
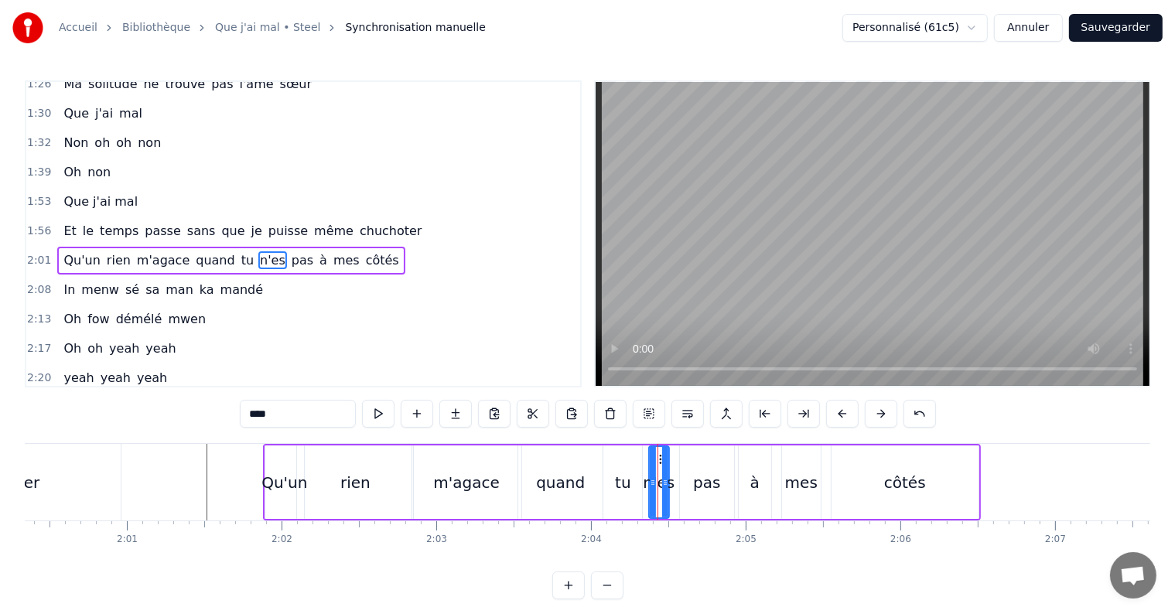
click at [709, 487] on div "pas" at bounding box center [706, 482] width 27 height 23
click at [760, 489] on div "à" at bounding box center [755, 482] width 32 height 73
click at [792, 487] on div "mes" at bounding box center [801, 482] width 32 height 23
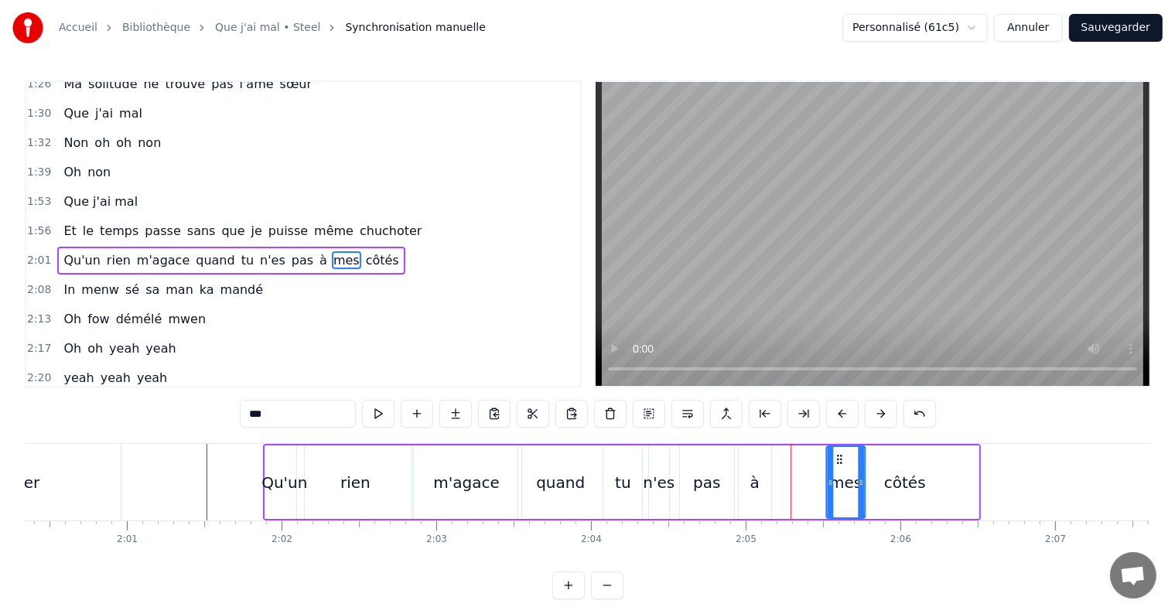
drag, startPoint x: 790, startPoint y: 458, endPoint x: 835, endPoint y: 468, distance: 46.0
click at [835, 468] on div "mes" at bounding box center [845, 482] width 37 height 70
click at [746, 486] on div "à" at bounding box center [755, 482] width 32 height 73
drag, startPoint x: 750, startPoint y: 463, endPoint x: 780, endPoint y: 464, distance: 29.4
click at [780, 464] on div "à" at bounding box center [783, 482] width 31 height 70
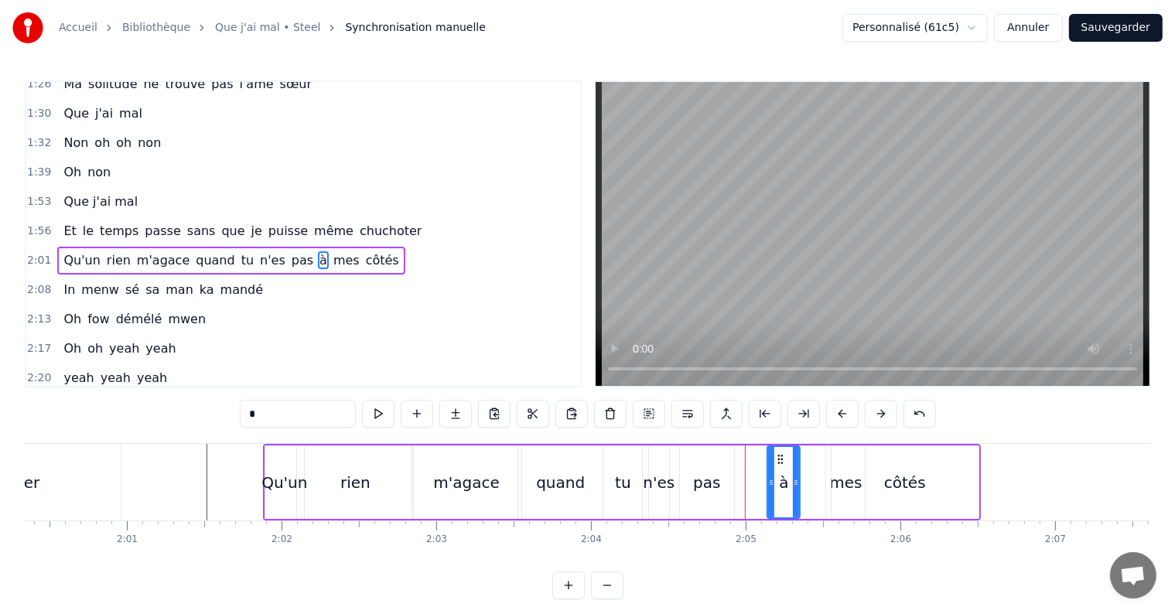
click at [710, 483] on div "pas" at bounding box center [706, 482] width 27 height 23
drag, startPoint x: 689, startPoint y: 456, endPoint x: 732, endPoint y: 472, distance: 45.5
click at [732, 472] on div "pas" at bounding box center [749, 482] width 53 height 70
click at [665, 483] on div "n'es" at bounding box center [659, 482] width 32 height 23
type input "****"
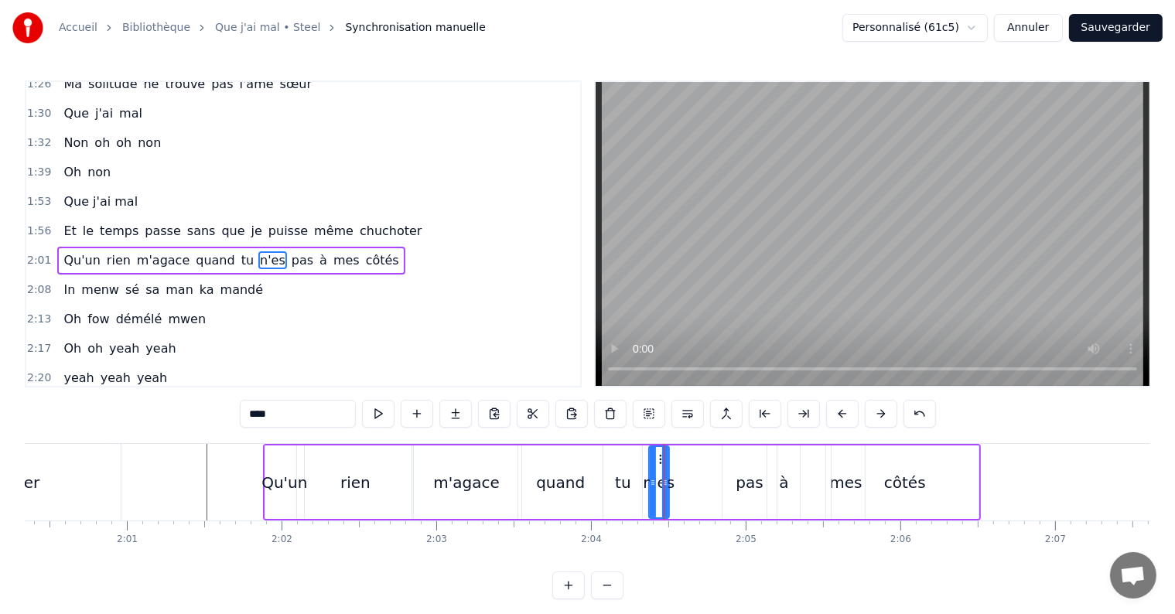
click at [664, 456] on div at bounding box center [664, 482] width 1 height 77
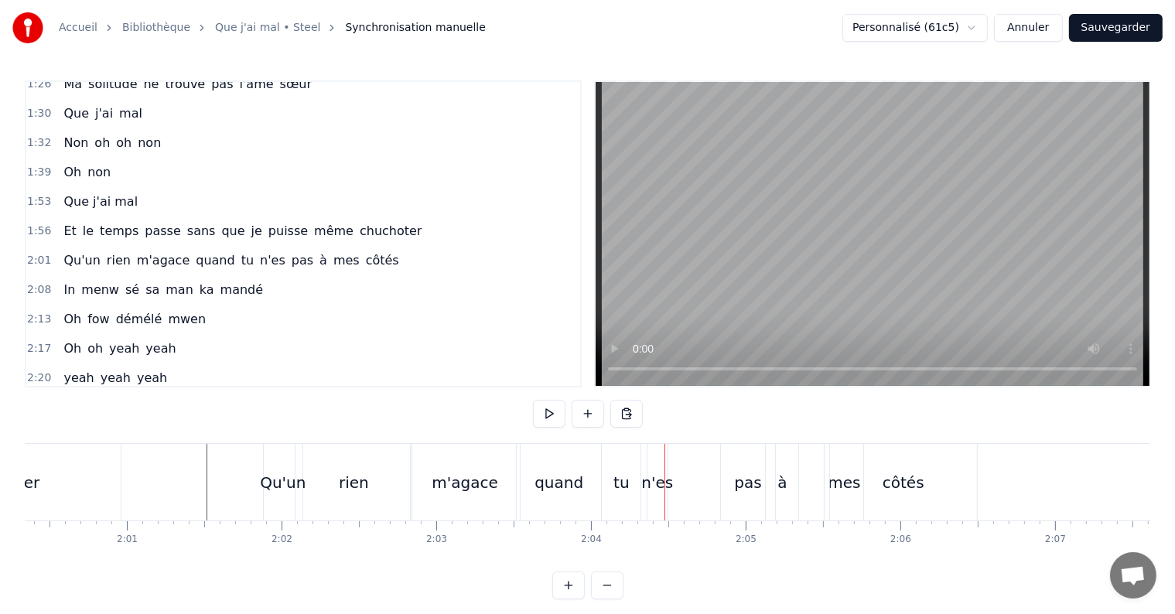
click at [659, 485] on div "n'es" at bounding box center [657, 482] width 32 height 23
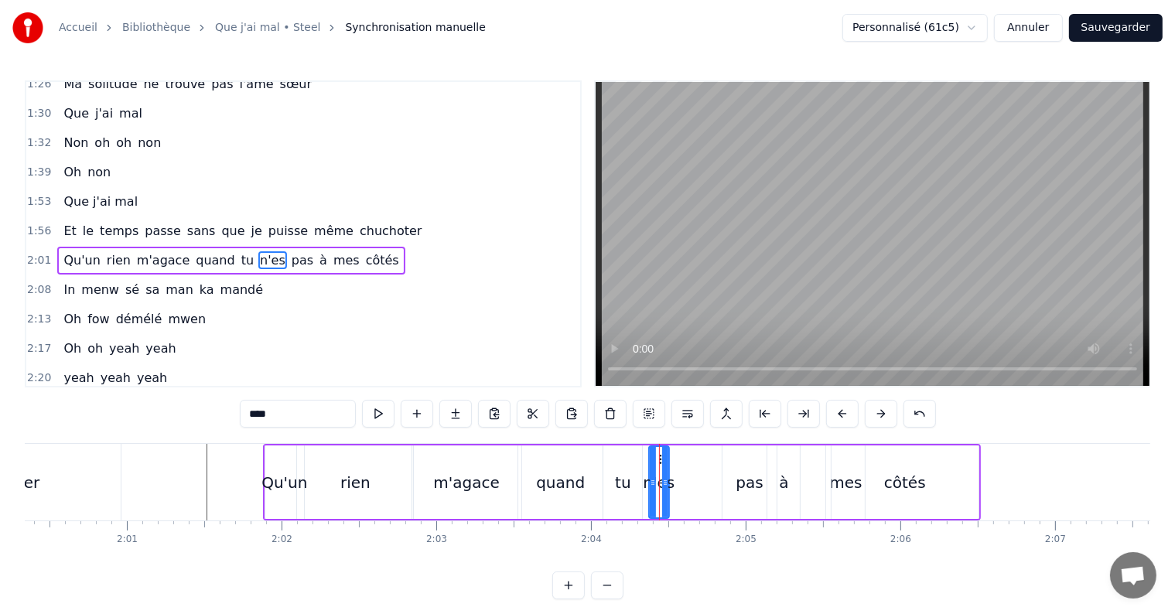
drag, startPoint x: 659, startPoint y: 458, endPoint x: 674, endPoint y: 463, distance: 15.4
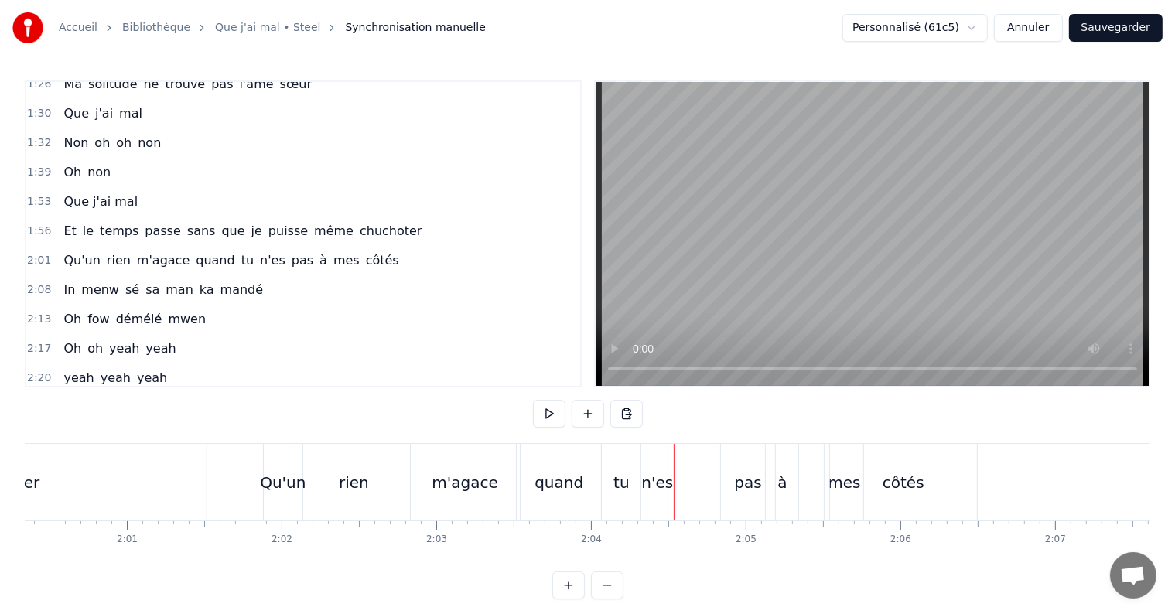
click at [662, 486] on div "n'es" at bounding box center [657, 482] width 32 height 23
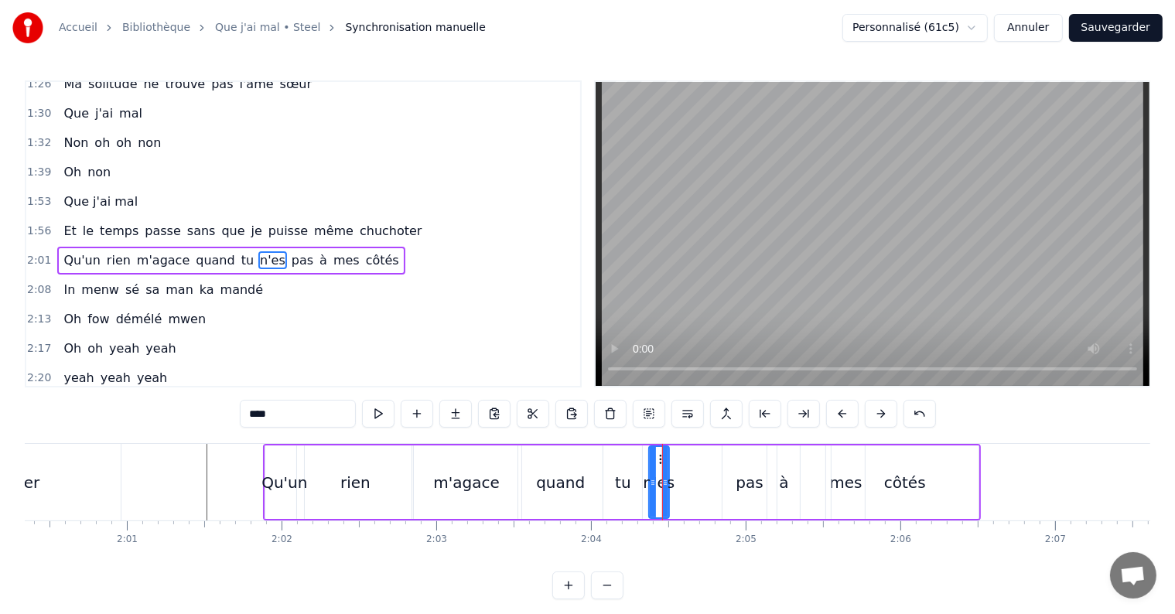
click at [668, 483] on div "n'es" at bounding box center [659, 482] width 32 height 23
drag, startPoint x: 664, startPoint y: 481, endPoint x: 690, endPoint y: 489, distance: 27.4
click at [690, 489] on div at bounding box center [688, 482] width 6 height 70
drag, startPoint x: 661, startPoint y: 455, endPoint x: 684, endPoint y: 446, distance: 24.3
click at [684, 446] on div "n'es" at bounding box center [695, 482] width 48 height 73
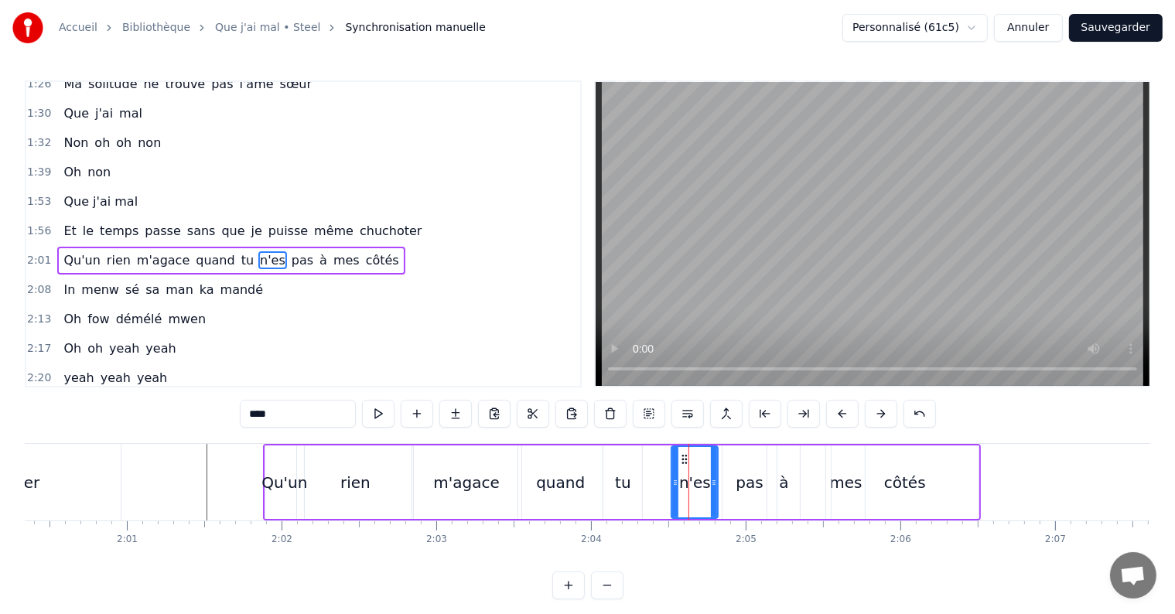
click at [623, 477] on div "tu" at bounding box center [623, 482] width 16 height 23
drag, startPoint x: 616, startPoint y: 458, endPoint x: 651, endPoint y: 459, distance: 34.8
click at [651, 459] on icon at bounding box center [652, 459] width 12 height 12
click at [568, 483] on div "quand" at bounding box center [560, 482] width 49 height 23
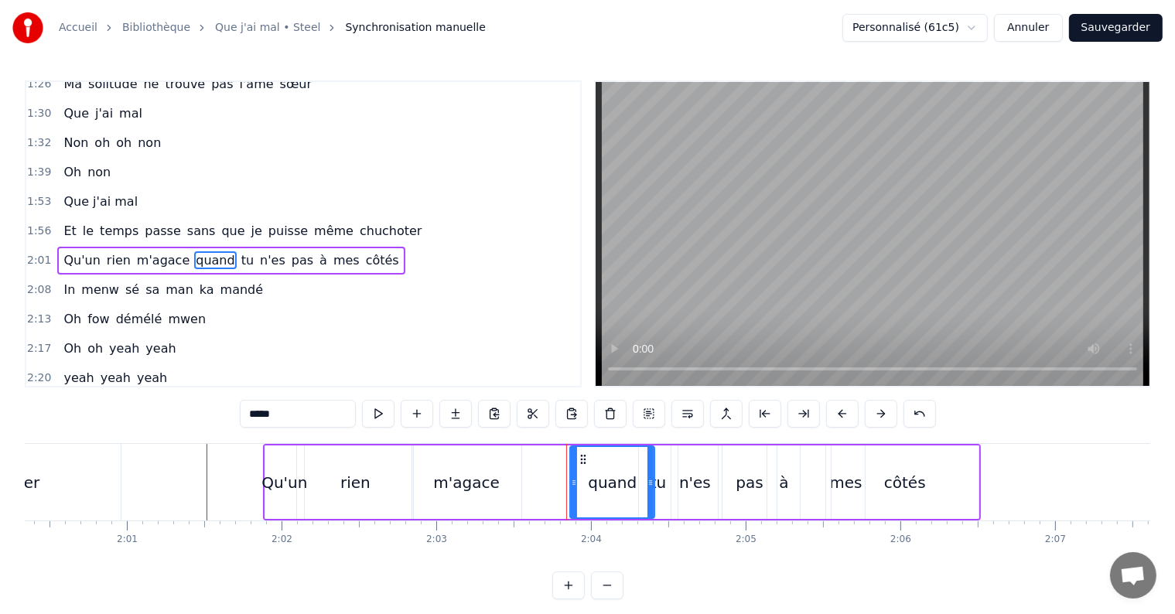
drag, startPoint x: 528, startPoint y: 459, endPoint x: 581, endPoint y: 454, distance: 52.9
click at [581, 454] on icon at bounding box center [583, 459] width 12 height 12
drag, startPoint x: 571, startPoint y: 482, endPoint x: 600, endPoint y: 480, distance: 29.5
click at [600, 480] on icon at bounding box center [603, 483] width 6 height 12
click at [487, 480] on div "m'agace" at bounding box center [466, 482] width 67 height 23
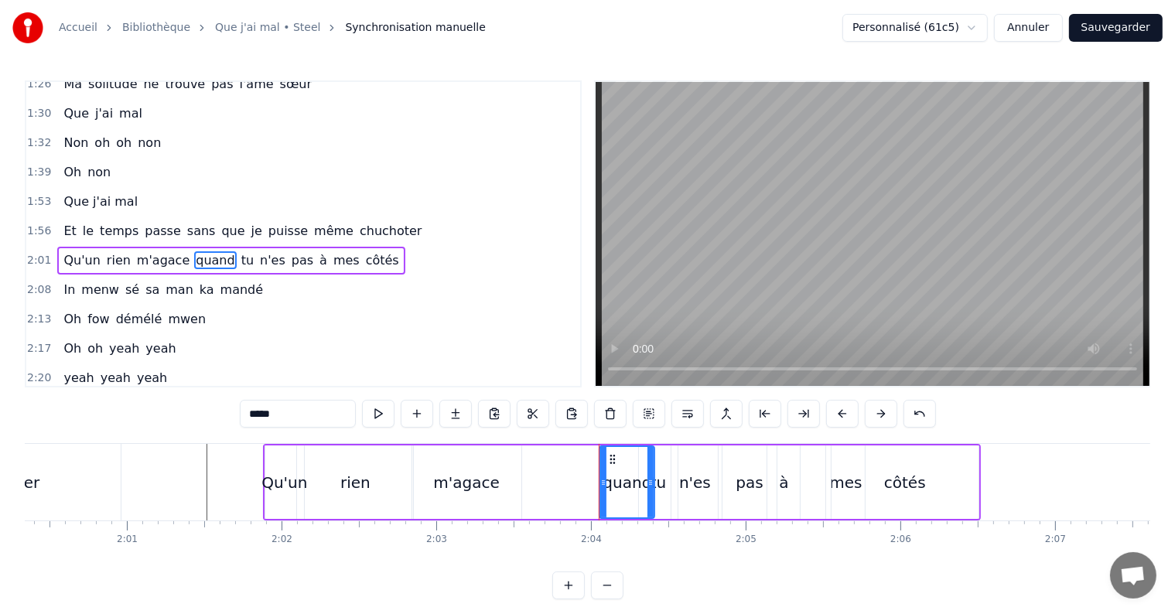
type input "*******"
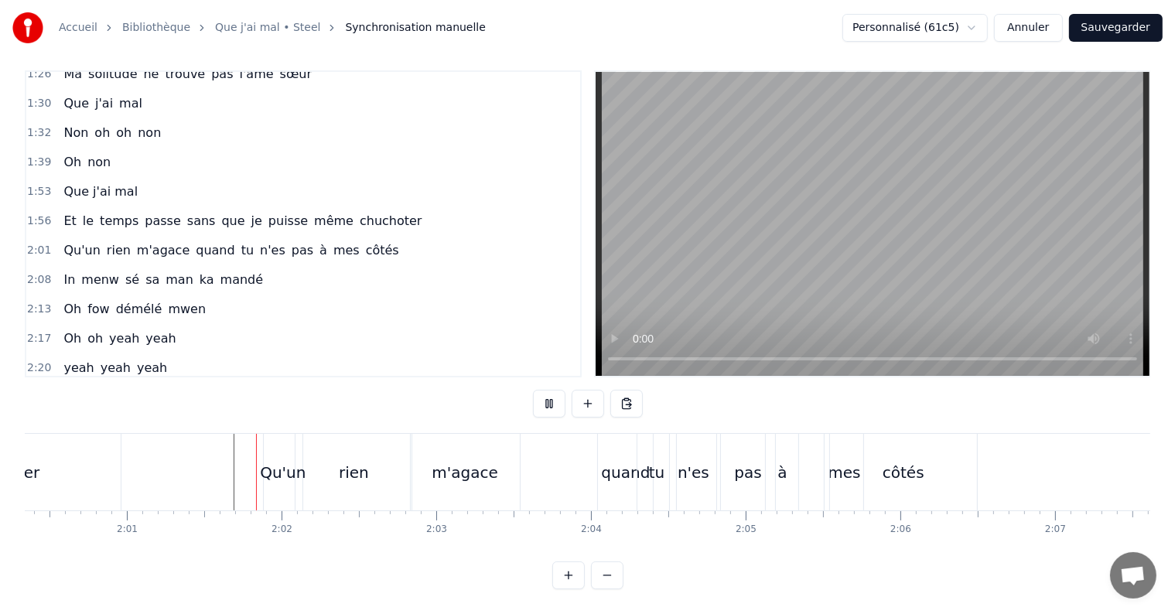
scroll to position [23, 0]
drag, startPoint x: 904, startPoint y: 454, endPoint x: 911, endPoint y: 457, distance: 8.3
click at [911, 461] on div "côtés" at bounding box center [904, 472] width 42 height 23
click at [888, 461] on div "côtés" at bounding box center [904, 472] width 42 height 23
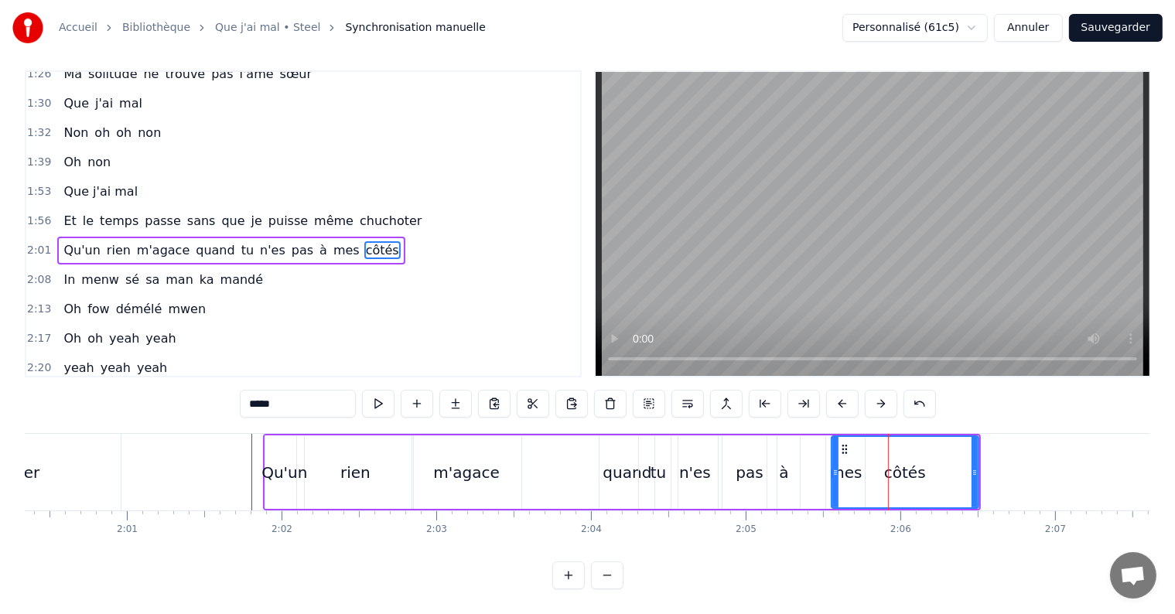
scroll to position [0, 0]
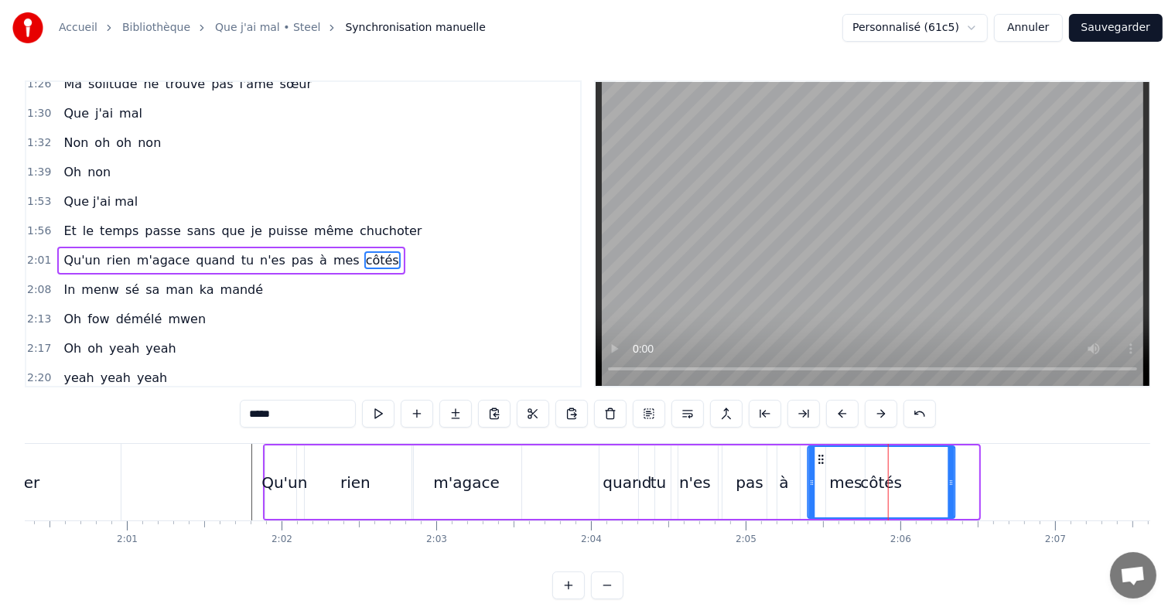
drag, startPoint x: 843, startPoint y: 461, endPoint x: 820, endPoint y: 462, distance: 23.2
click at [820, 462] on icon at bounding box center [821, 459] width 12 height 12
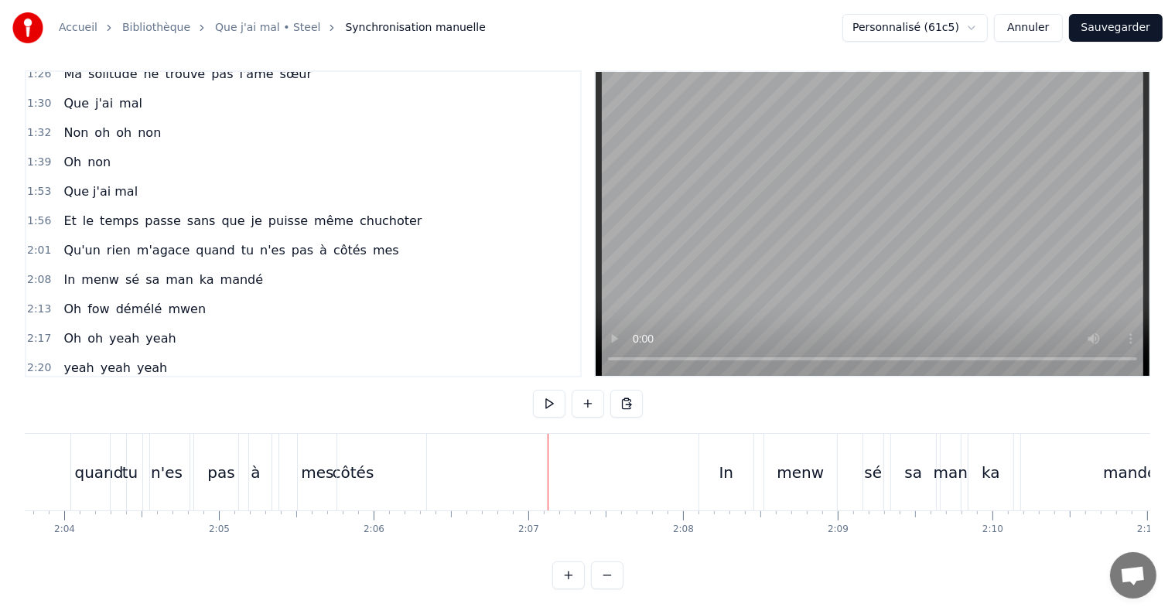
scroll to position [0, 19142]
click at [329, 482] on div "mes" at bounding box center [320, 472] width 39 height 77
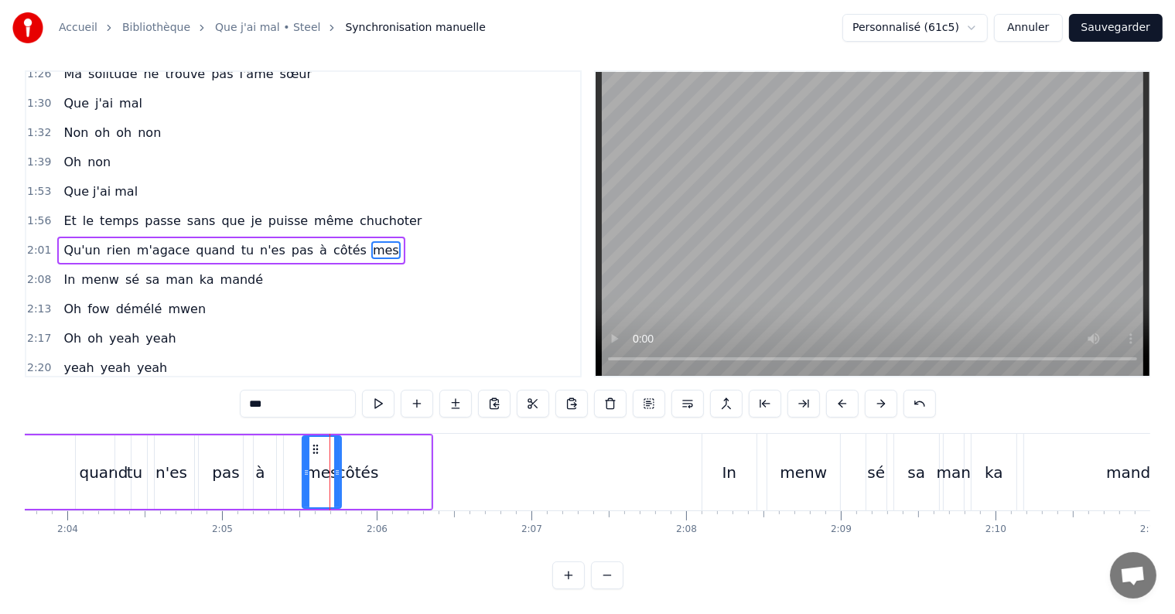
scroll to position [0, 0]
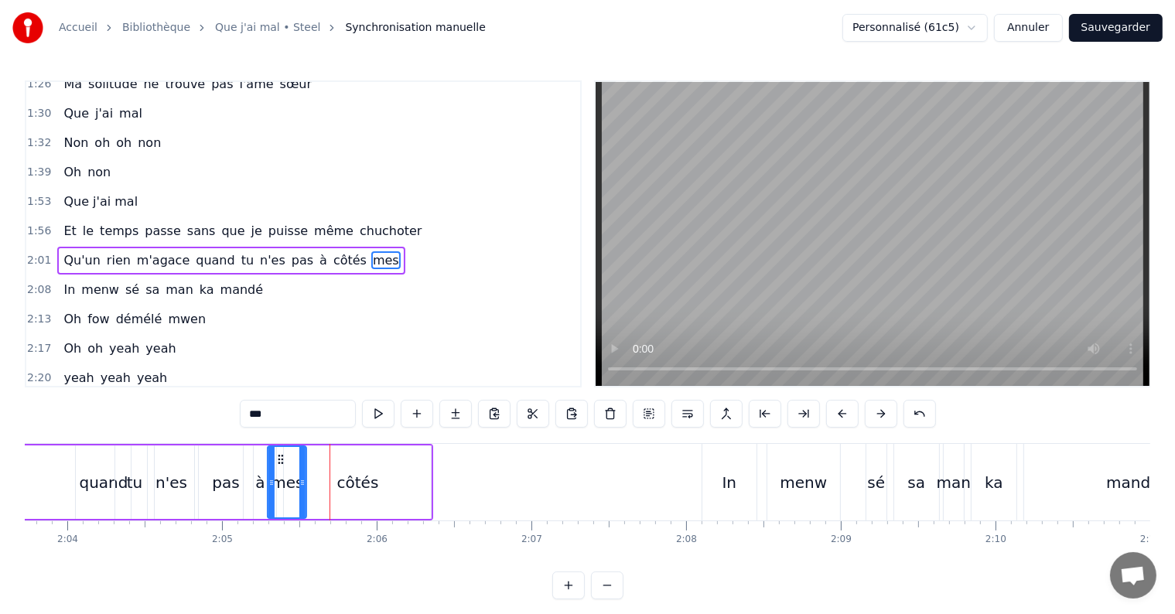
drag, startPoint x: 313, startPoint y: 456, endPoint x: 278, endPoint y: 456, distance: 34.8
click at [278, 456] on icon at bounding box center [281, 459] width 12 height 12
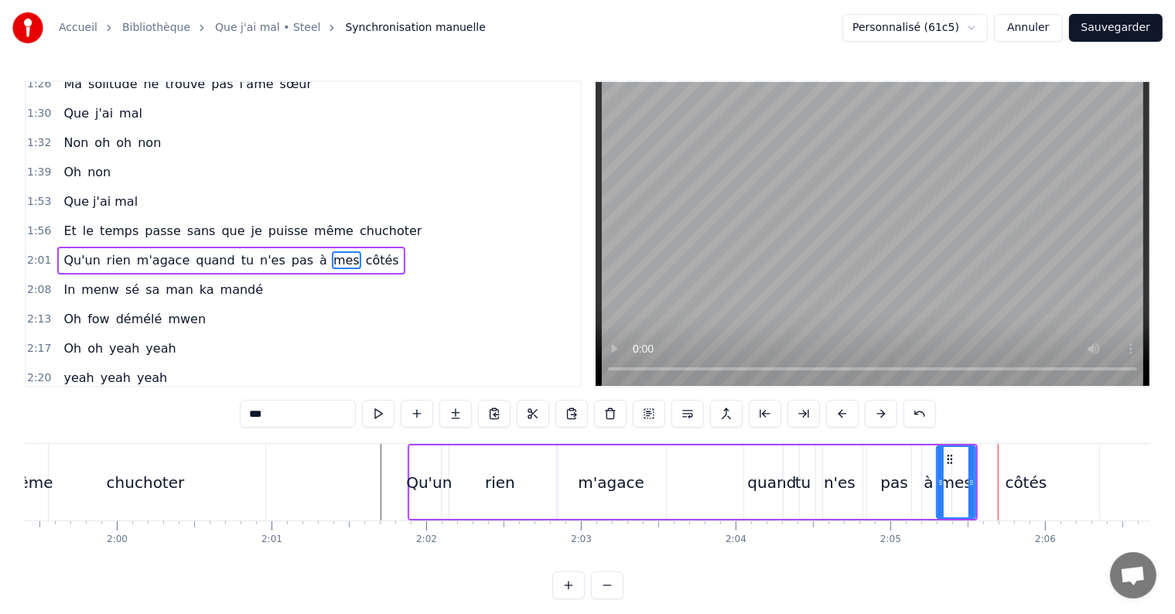
scroll to position [0, 18458]
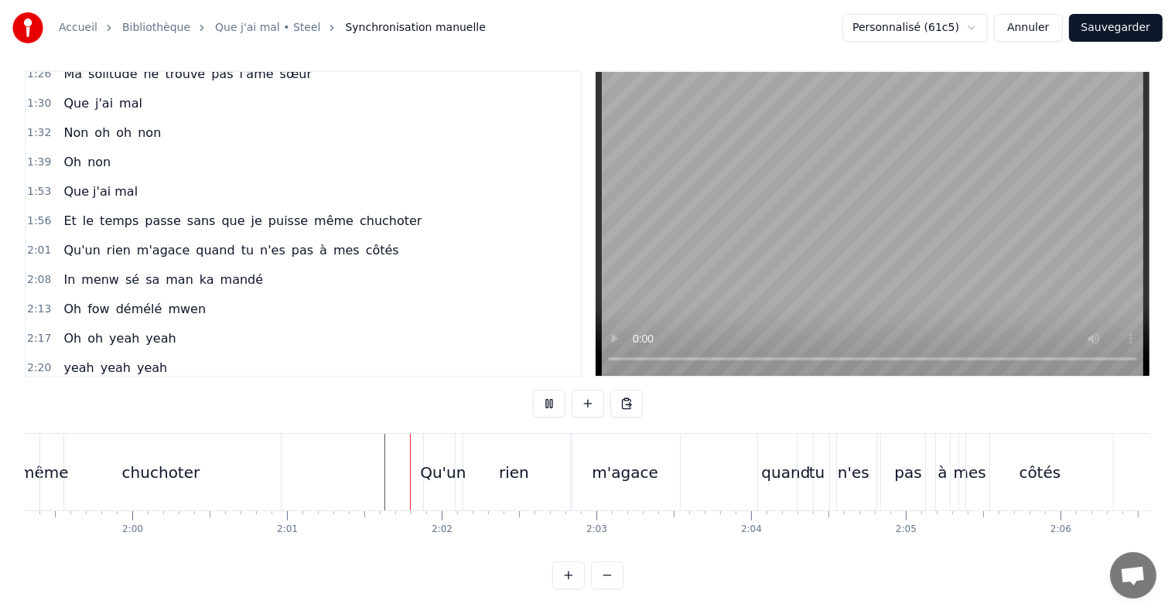
scroll to position [23, 0]
click at [608, 461] on div "m'agace" at bounding box center [625, 472] width 67 height 23
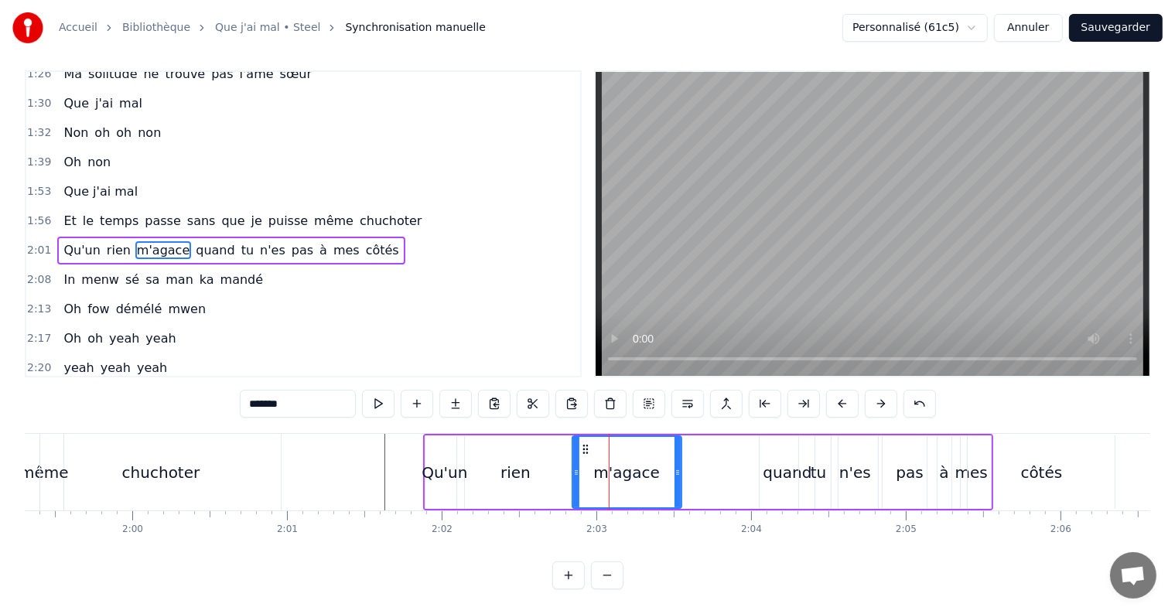
scroll to position [0, 0]
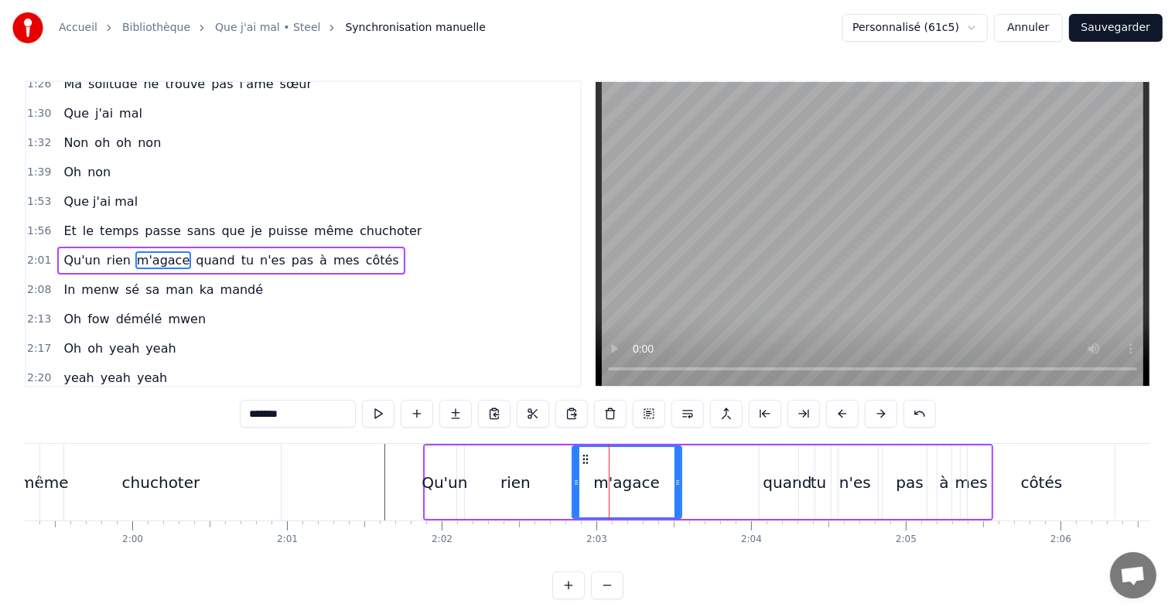
click at [573, 484] on icon at bounding box center [576, 483] width 6 height 12
drag, startPoint x: 677, startPoint y: 477, endPoint x: 693, endPoint y: 478, distance: 16.3
click at [693, 478] on icon at bounding box center [694, 483] width 6 height 12
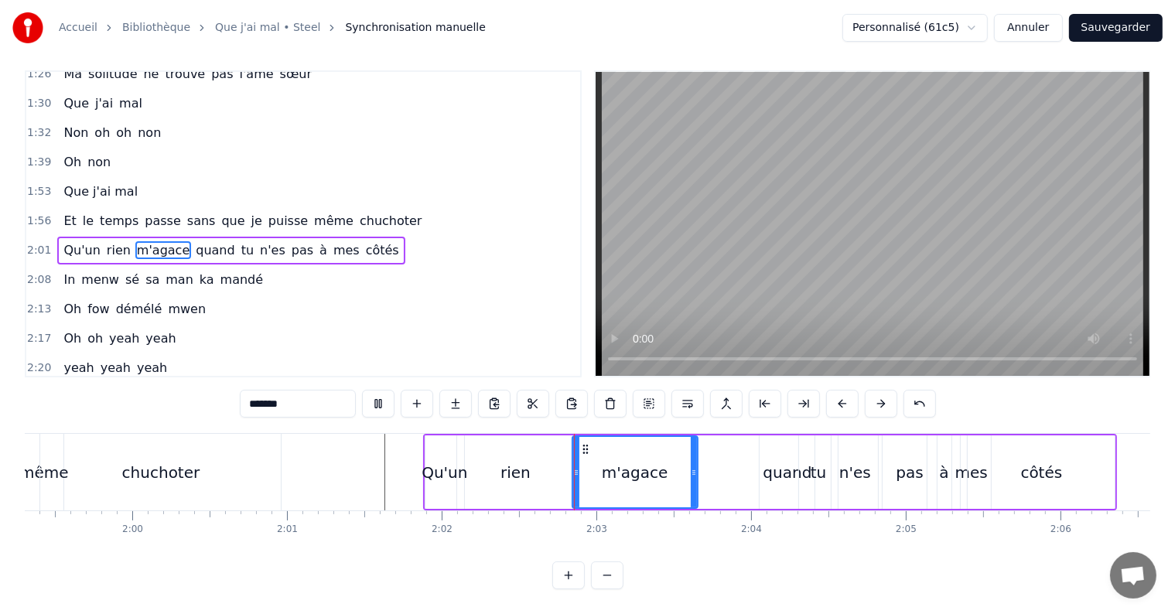
scroll to position [23, 0]
drag, startPoint x: 582, startPoint y: 434, endPoint x: 566, endPoint y: 439, distance: 16.2
click at [566, 443] on icon at bounding box center [570, 449] width 12 height 12
click at [573, 441] on div "m'agace" at bounding box center [626, 472] width 124 height 70
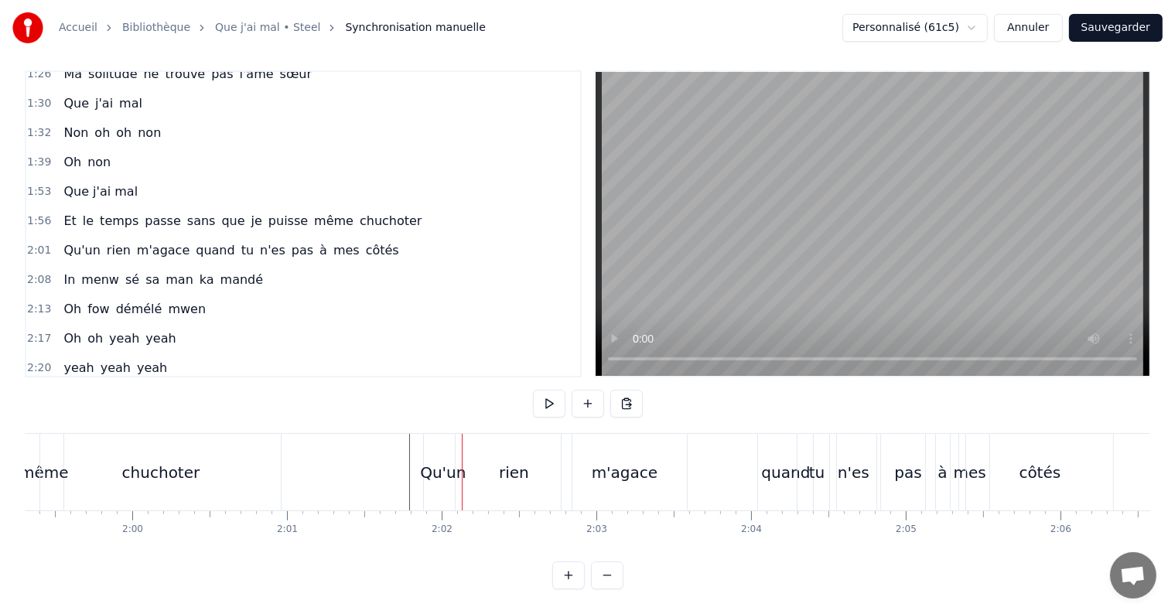
click at [429, 461] on div "Qu'un" at bounding box center [443, 472] width 46 height 23
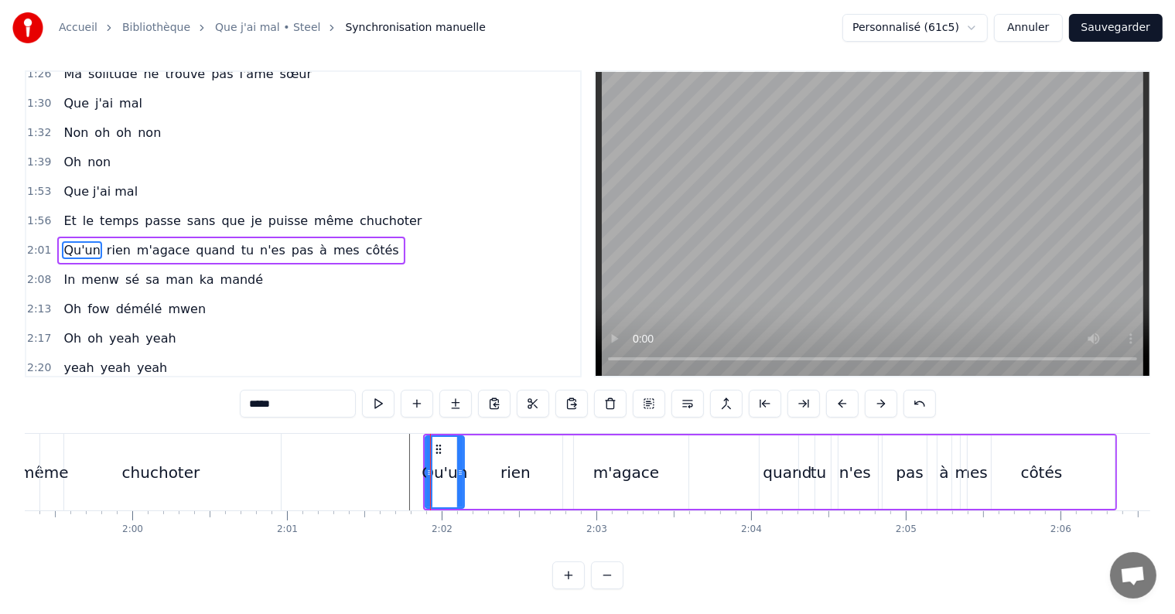
scroll to position [0, 0]
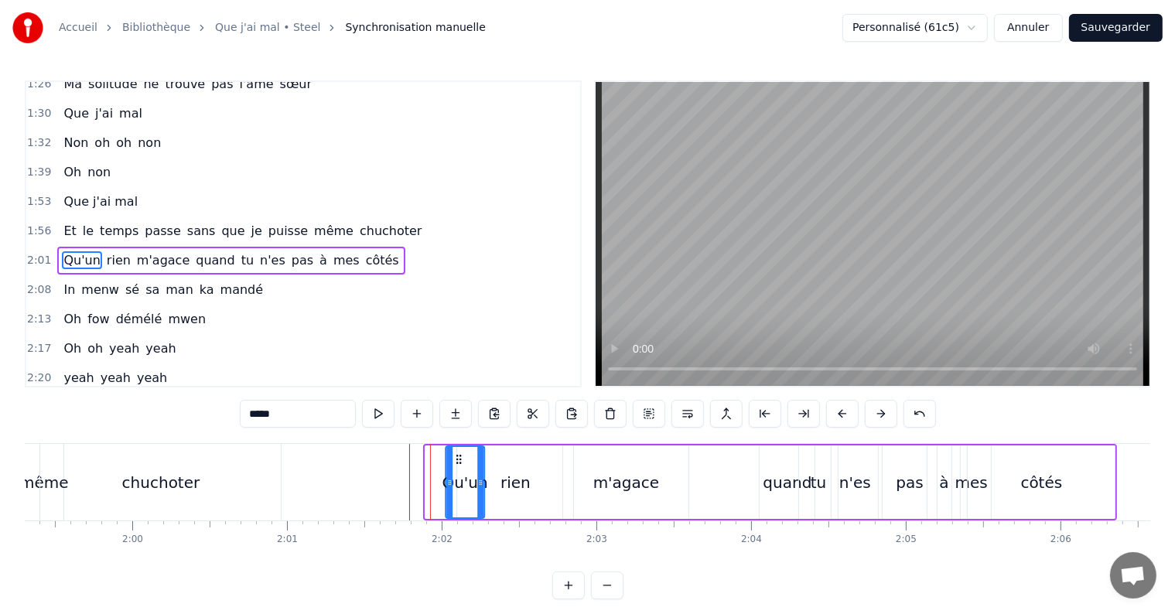
drag, startPoint x: 437, startPoint y: 456, endPoint x: 458, endPoint y: 463, distance: 21.8
click at [458, 463] on icon at bounding box center [459, 459] width 12 height 12
click at [458, 459] on icon at bounding box center [459, 459] width 12 height 12
drag, startPoint x: 449, startPoint y: 481, endPoint x: 439, endPoint y: 481, distance: 10.1
click at [439, 481] on icon at bounding box center [439, 483] width 6 height 12
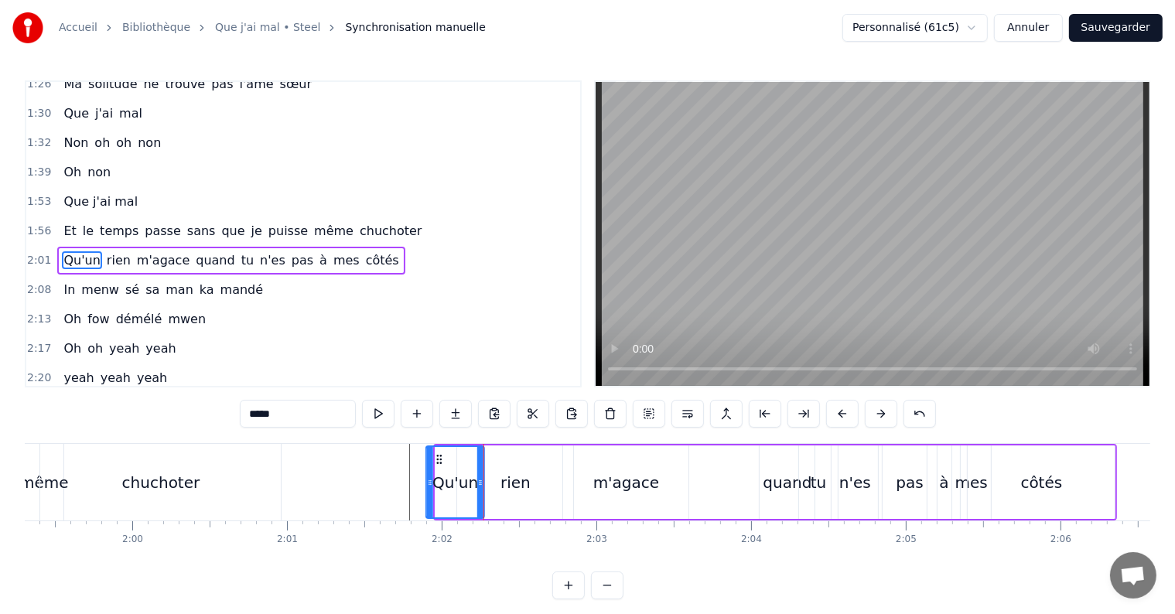
drag, startPoint x: 439, startPoint y: 481, endPoint x: 430, endPoint y: 481, distance: 9.3
click at [430, 481] on icon at bounding box center [430, 483] width 6 height 12
click at [501, 480] on div "rien" at bounding box center [515, 482] width 30 height 23
type input "****"
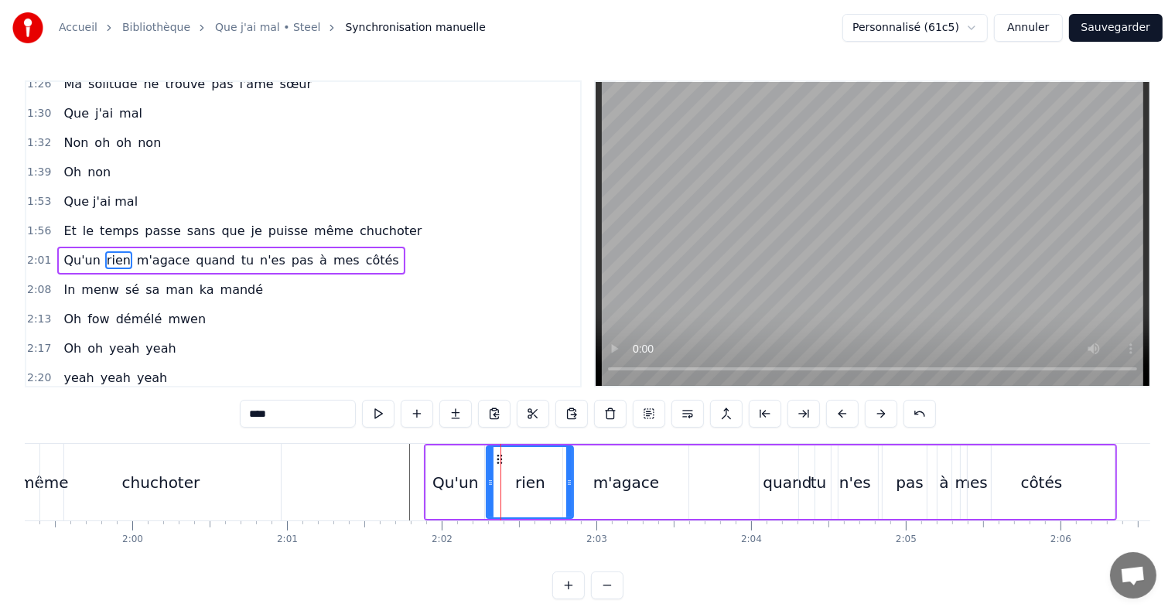
drag, startPoint x: 459, startPoint y: 483, endPoint x: 489, endPoint y: 487, distance: 29.8
click at [489, 487] on icon at bounding box center [490, 483] width 6 height 12
drag, startPoint x: 496, startPoint y: 459, endPoint x: 483, endPoint y: 461, distance: 13.4
click at [483, 461] on icon at bounding box center [486, 459] width 12 height 12
drag, startPoint x: 554, startPoint y: 480, endPoint x: 528, endPoint y: 480, distance: 25.5
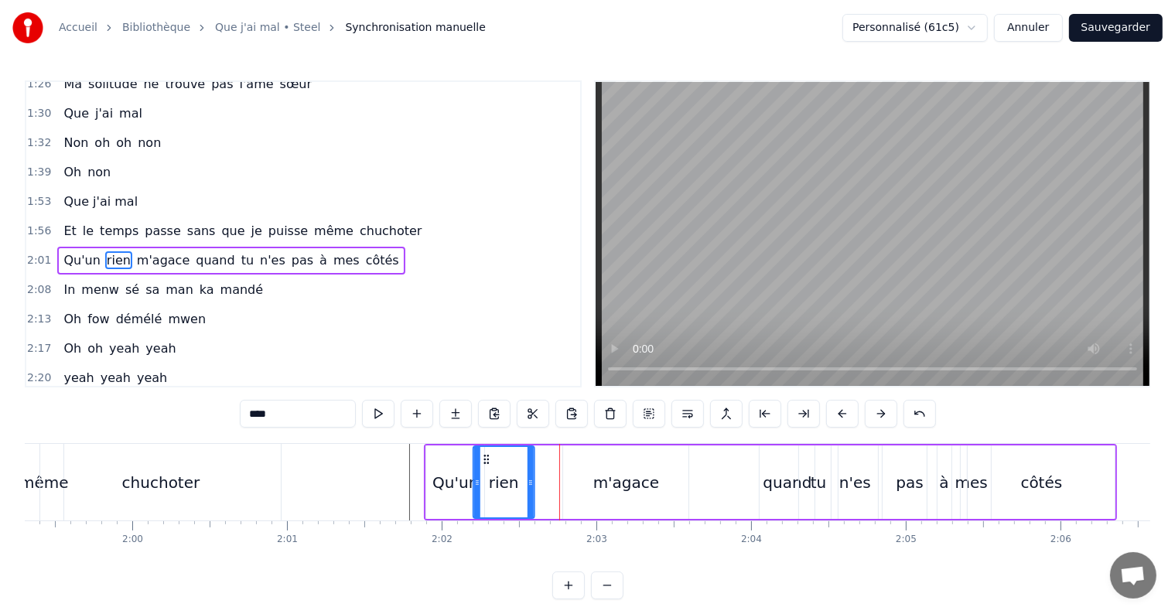
click at [528, 480] on icon at bounding box center [531, 483] width 6 height 12
drag, startPoint x: 528, startPoint y: 480, endPoint x: 520, endPoint y: 481, distance: 8.6
click at [520, 481] on icon at bounding box center [522, 483] width 6 height 12
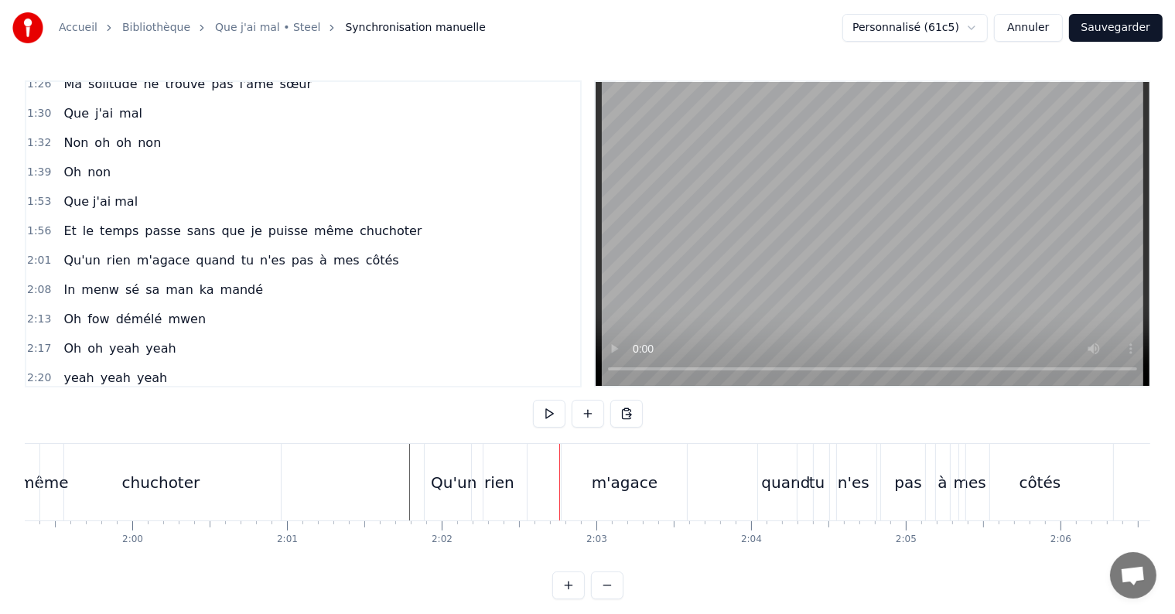
click at [613, 492] on div "m'agace" at bounding box center [625, 482] width 67 height 23
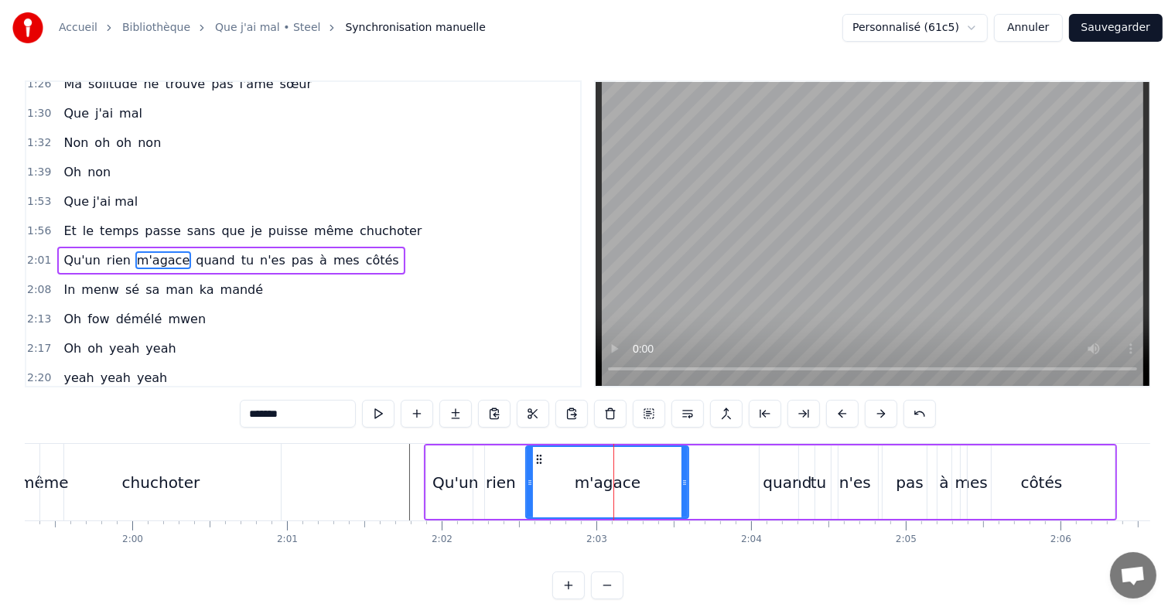
drag, startPoint x: 564, startPoint y: 482, endPoint x: 527, endPoint y: 486, distance: 37.3
click at [527, 486] on icon at bounding box center [530, 483] width 6 height 12
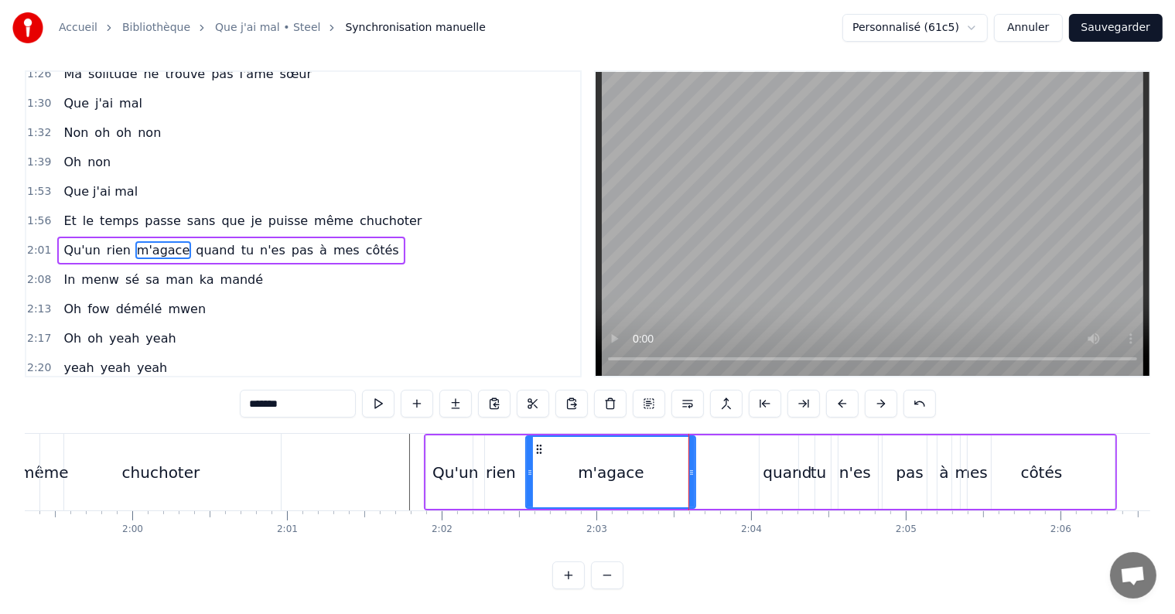
click at [690, 452] on div at bounding box center [691, 472] width 6 height 70
drag, startPoint x: 690, startPoint y: 455, endPoint x: 738, endPoint y: 477, distance: 52.6
click at [738, 477] on div at bounding box center [739, 472] width 6 height 70
click at [922, 391] on button at bounding box center [920, 404] width 32 height 28
click at [923, 391] on button at bounding box center [939, 404] width 32 height 28
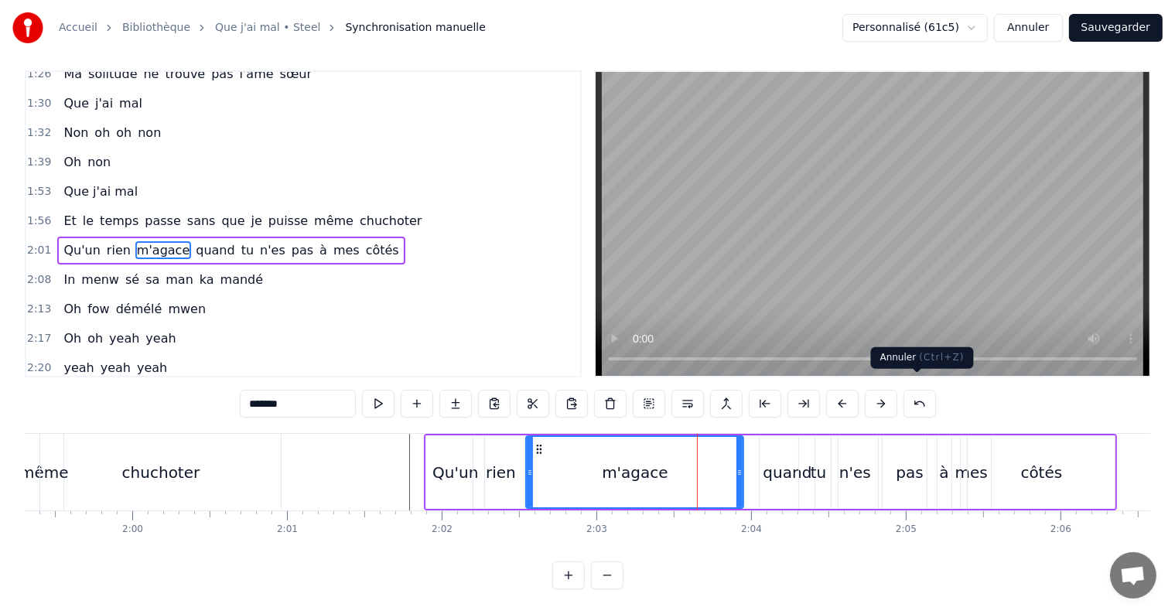
click at [913, 391] on button at bounding box center [920, 404] width 32 height 28
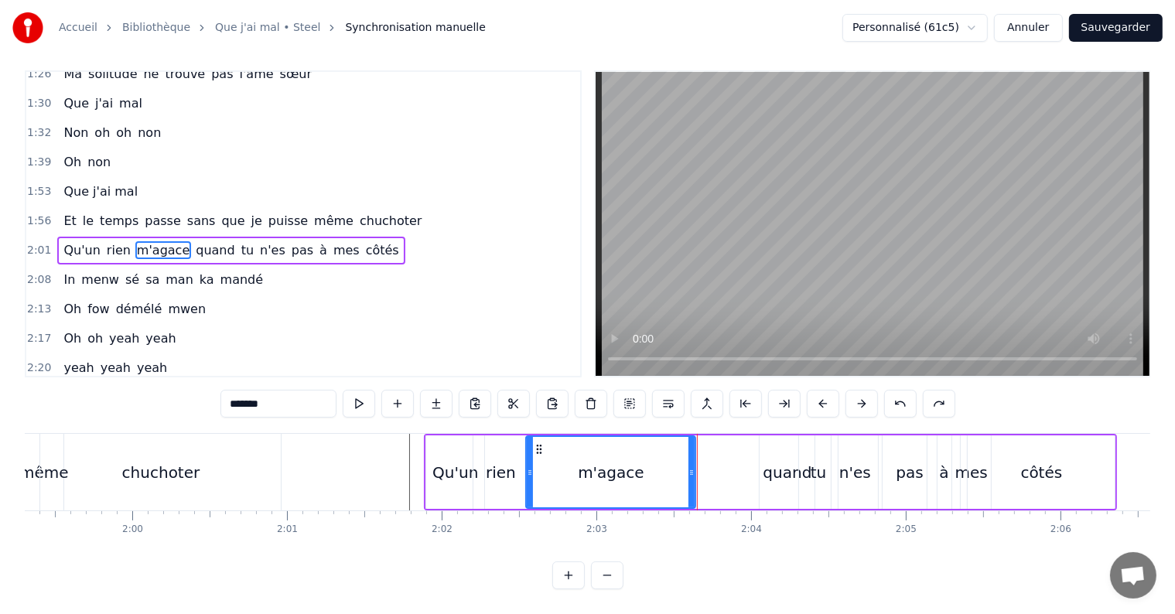
click at [884, 390] on button at bounding box center [900, 404] width 32 height 28
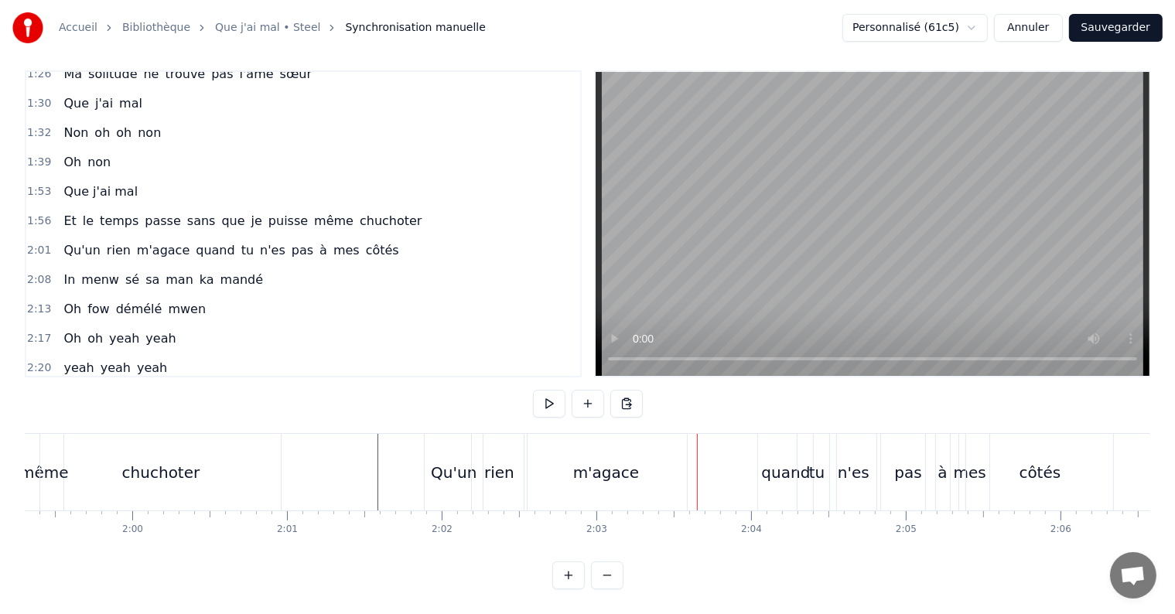
click at [723, 437] on div "Qu'un rien m'agace quand tu n'es pas à mes côtés" at bounding box center [770, 472] width 693 height 77
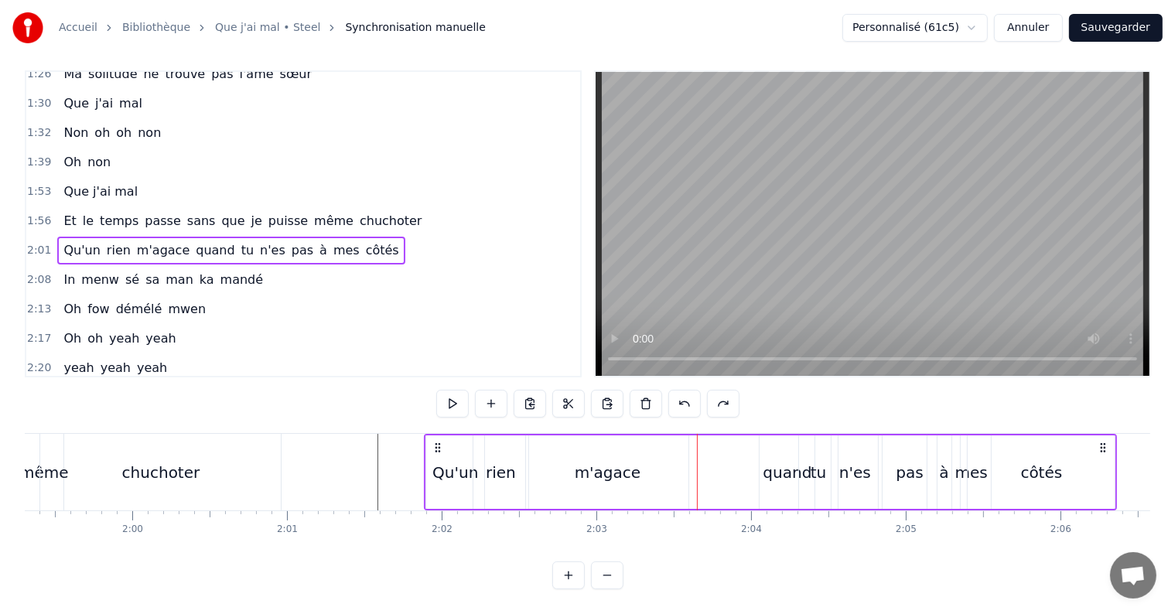
click at [777, 442] on div "quand" at bounding box center [787, 472] width 55 height 73
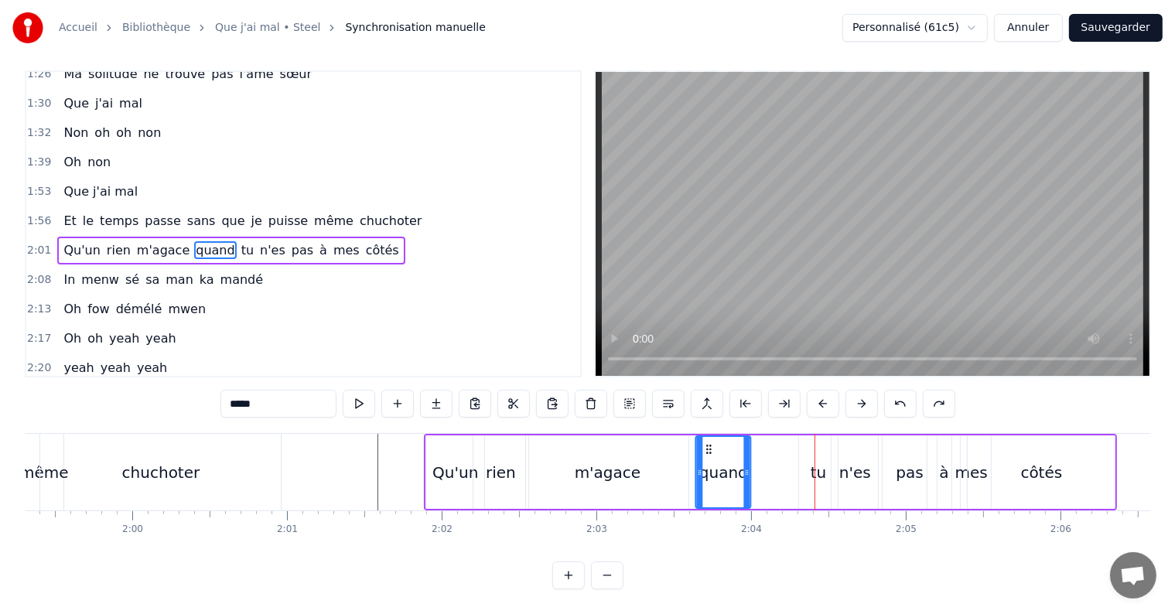
drag, startPoint x: 771, startPoint y: 430, endPoint x: 708, endPoint y: 431, distance: 63.4
click at [708, 443] on icon at bounding box center [709, 449] width 12 height 12
click at [817, 462] on div "tu" at bounding box center [819, 472] width 16 height 23
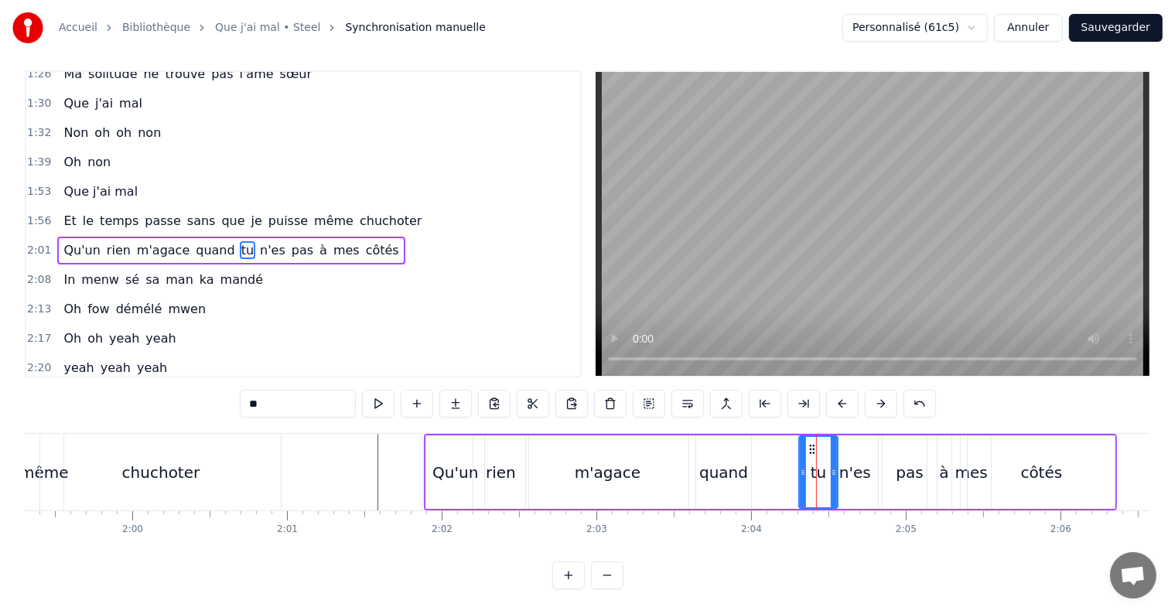
scroll to position [0, 0]
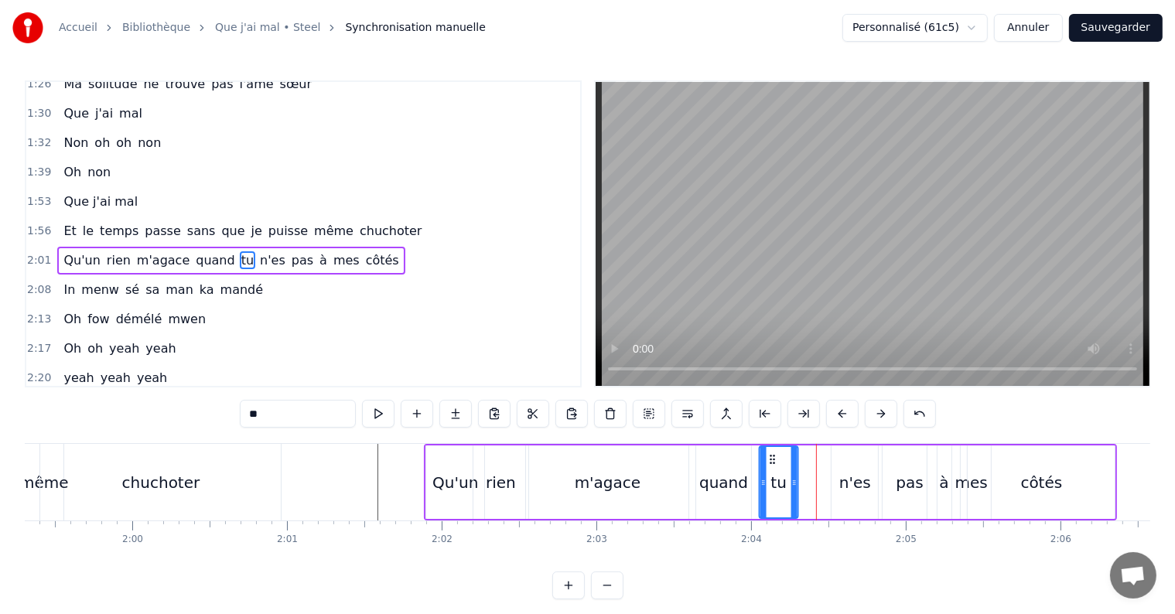
drag, startPoint x: 809, startPoint y: 457, endPoint x: 770, endPoint y: 459, distance: 39.5
click at [770, 459] on icon at bounding box center [773, 459] width 12 height 12
click at [863, 483] on div "n'es" at bounding box center [855, 482] width 32 height 23
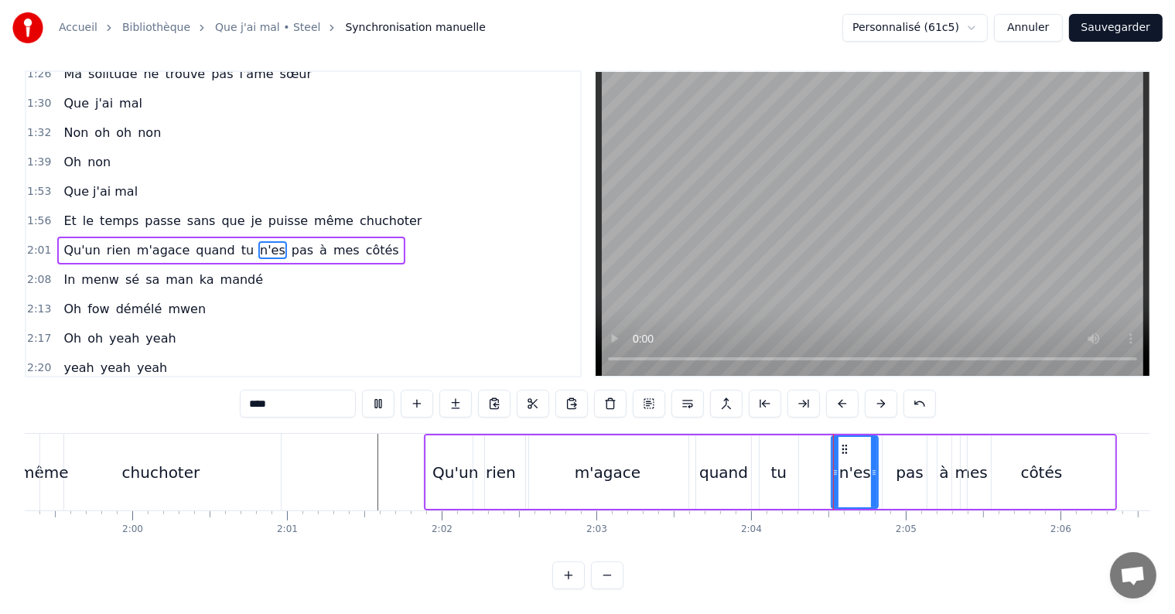
scroll to position [23, 0]
drag, startPoint x: 847, startPoint y: 431, endPoint x: 810, endPoint y: 436, distance: 37.4
click at [810, 443] on icon at bounding box center [807, 449] width 12 height 12
click at [915, 461] on div "pas" at bounding box center [909, 472] width 27 height 23
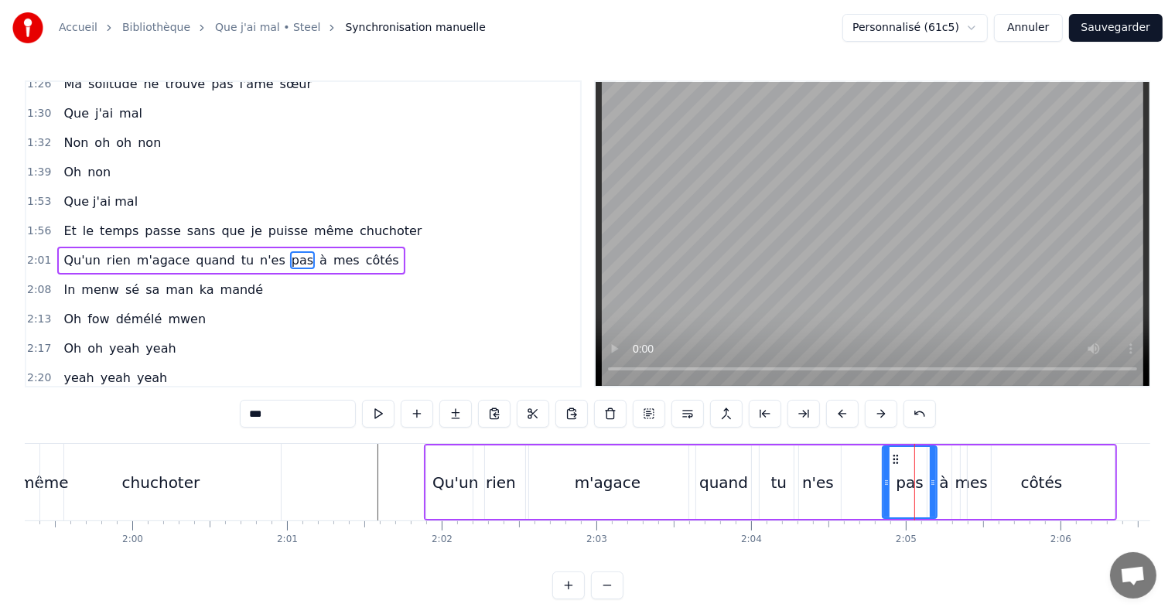
click at [897, 452] on div "pas" at bounding box center [909, 482] width 53 height 70
drag, startPoint x: 894, startPoint y: 460, endPoint x: 845, endPoint y: 460, distance: 48.7
click at [845, 460] on icon at bounding box center [848, 459] width 12 height 12
click at [937, 470] on div "à" at bounding box center [943, 482] width 32 height 73
drag, startPoint x: 938, startPoint y: 458, endPoint x: 895, endPoint y: 460, distance: 42.6
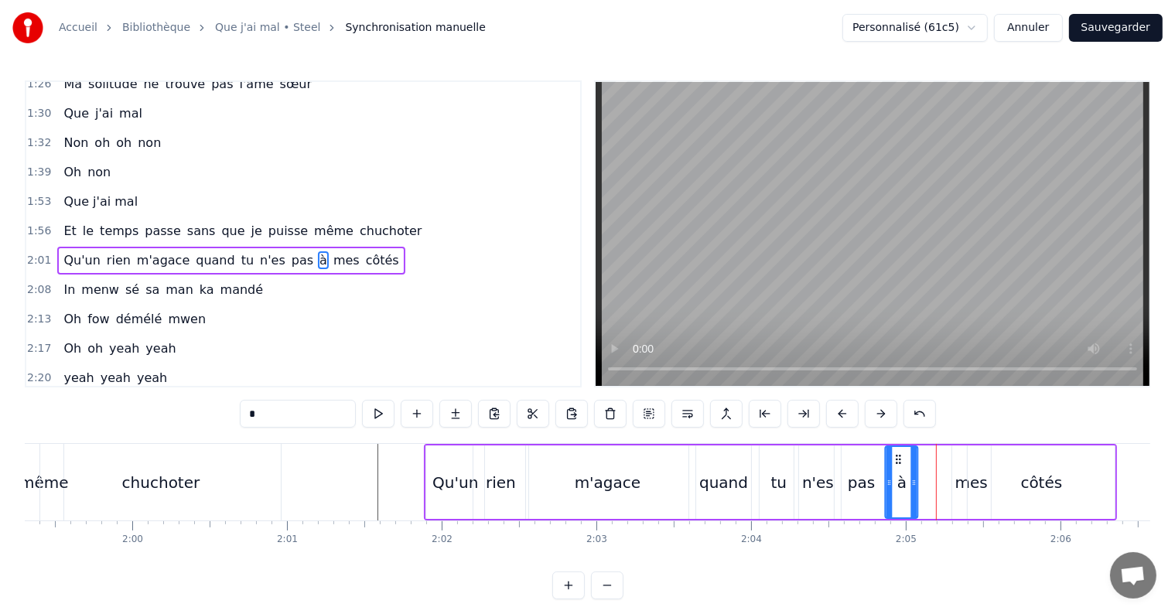
click at [895, 460] on icon at bounding box center [899, 459] width 12 height 12
click at [957, 483] on div "mes" at bounding box center [971, 482] width 32 height 23
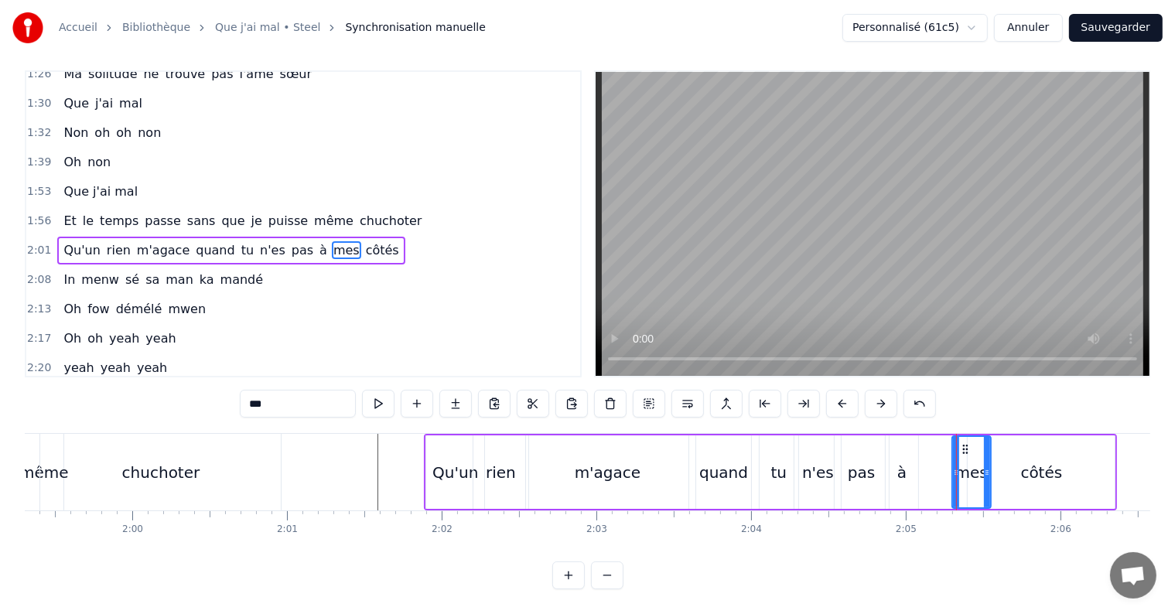
scroll to position [23, 0]
drag, startPoint x: 962, startPoint y: 432, endPoint x: 938, endPoint y: 435, distance: 24.1
click at [938, 443] on icon at bounding box center [941, 449] width 12 height 12
drag, startPoint x: 960, startPoint y: 457, endPoint x: 975, endPoint y: 458, distance: 14.7
click at [975, 466] on icon at bounding box center [977, 472] width 6 height 12
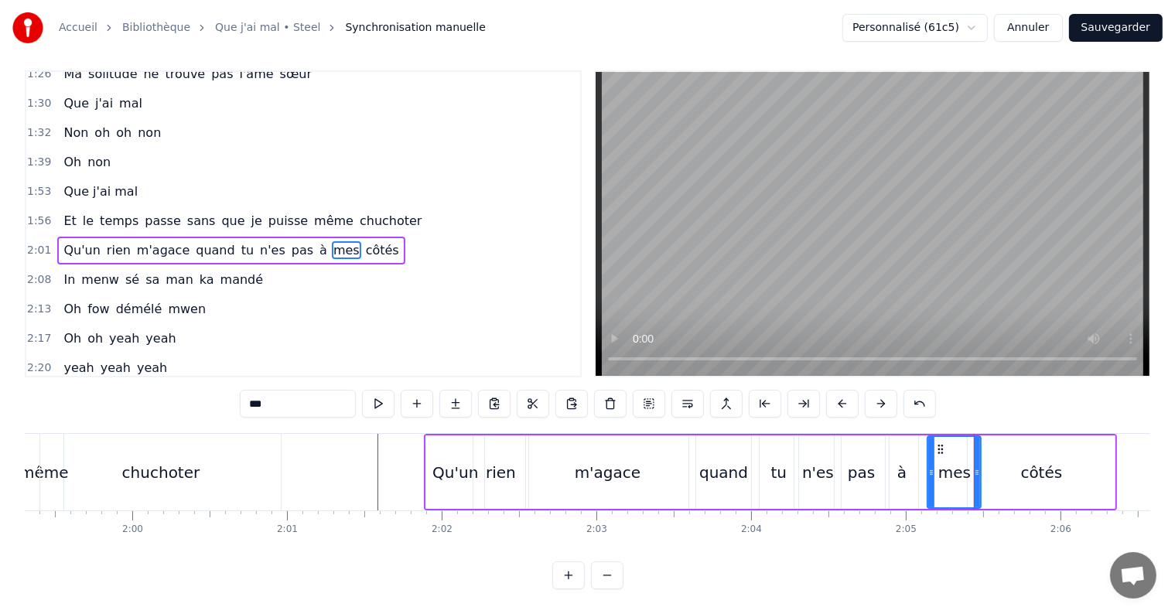
scroll to position [0, 0]
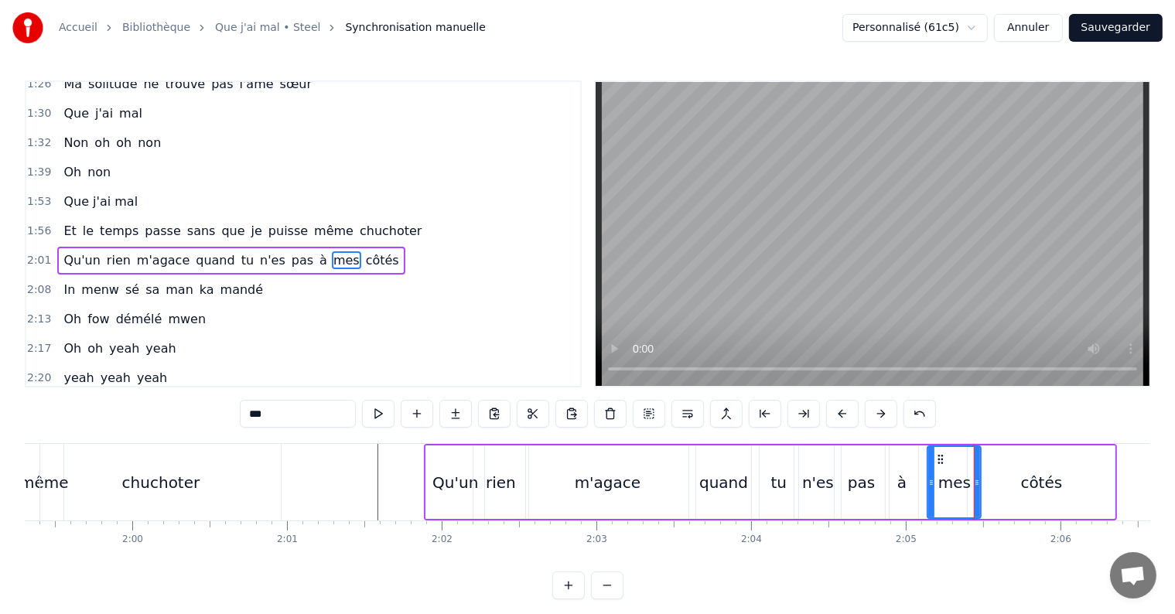
click at [1054, 484] on div "côtés" at bounding box center [1042, 482] width 42 height 23
type input "*****"
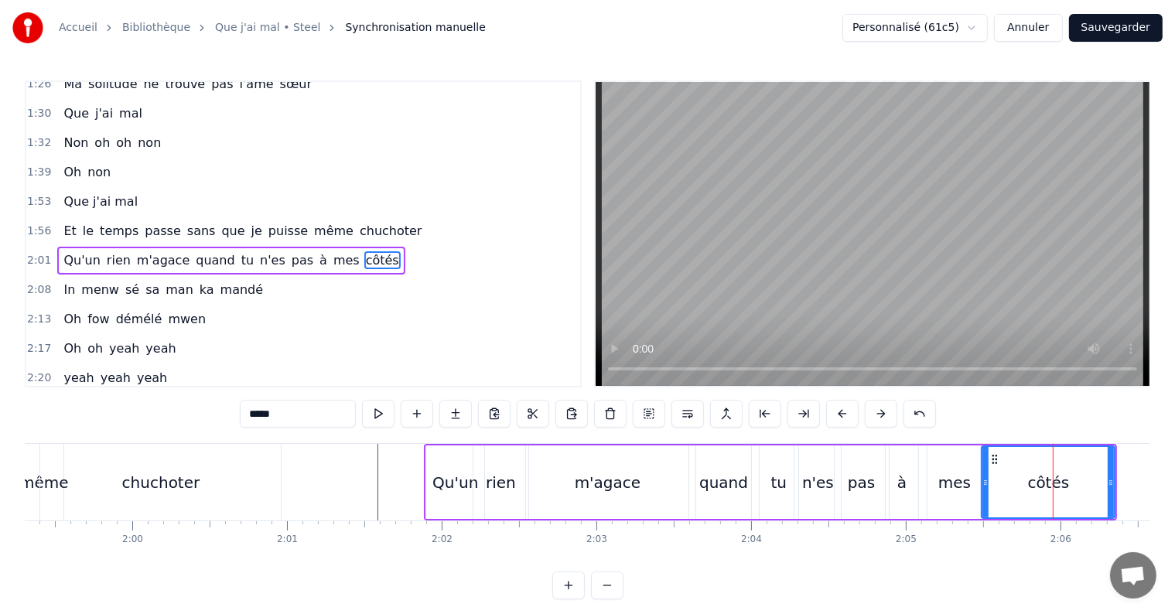
drag, startPoint x: 968, startPoint y: 483, endPoint x: 982, endPoint y: 480, distance: 14.3
click at [982, 480] on icon at bounding box center [985, 483] width 6 height 12
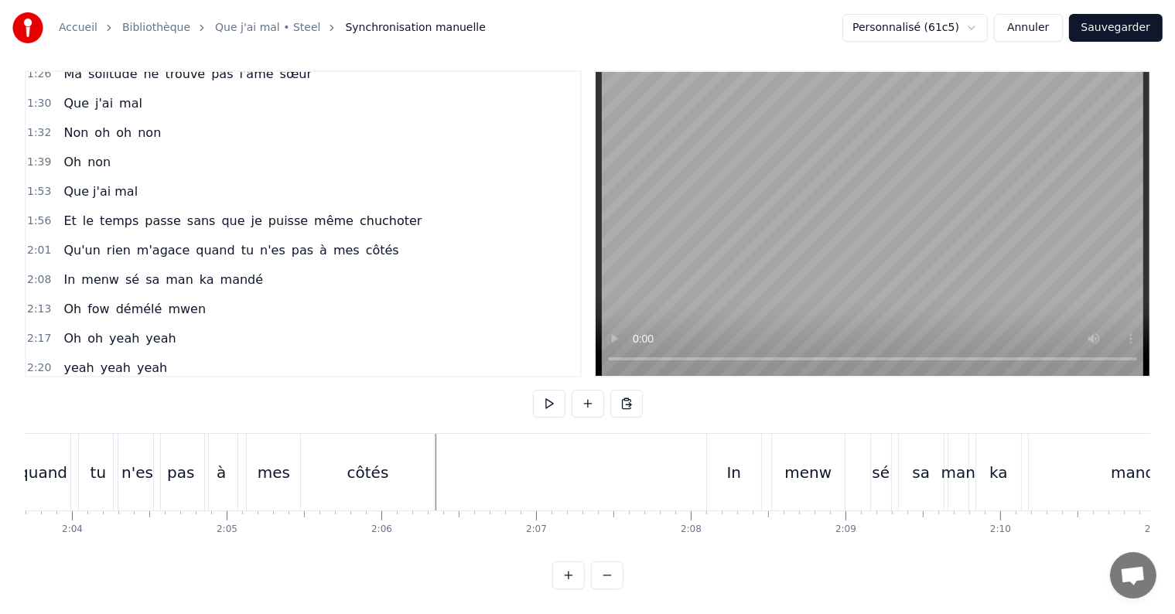
scroll to position [0, 19395]
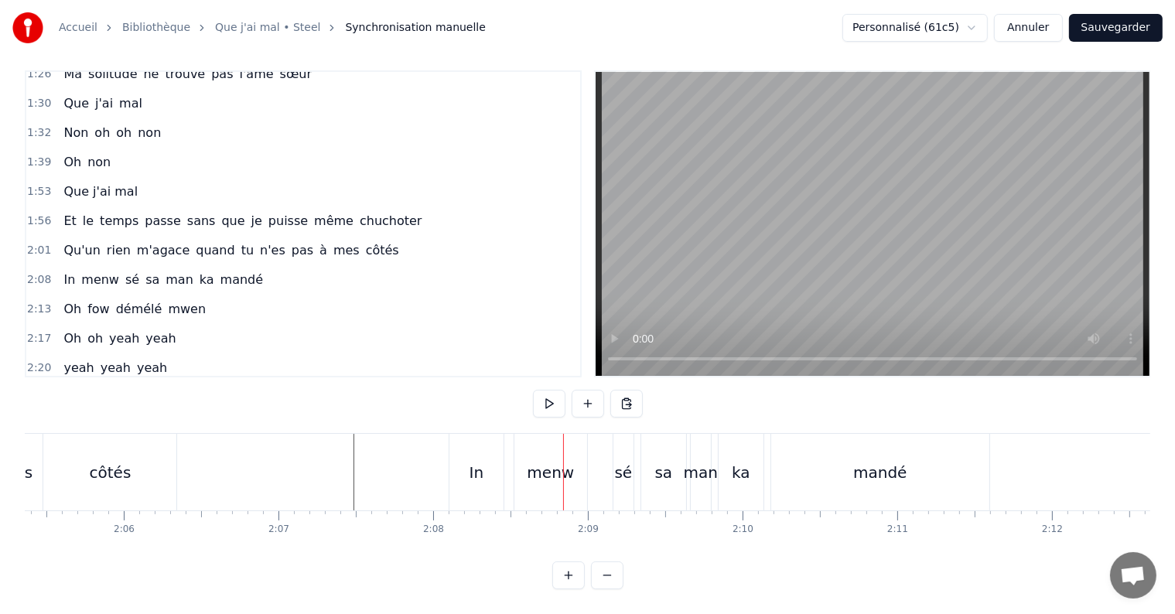
click at [334, 460] on div at bounding box center [767, 472] width 40275 height 77
click at [473, 461] on div "In" at bounding box center [477, 472] width 15 height 23
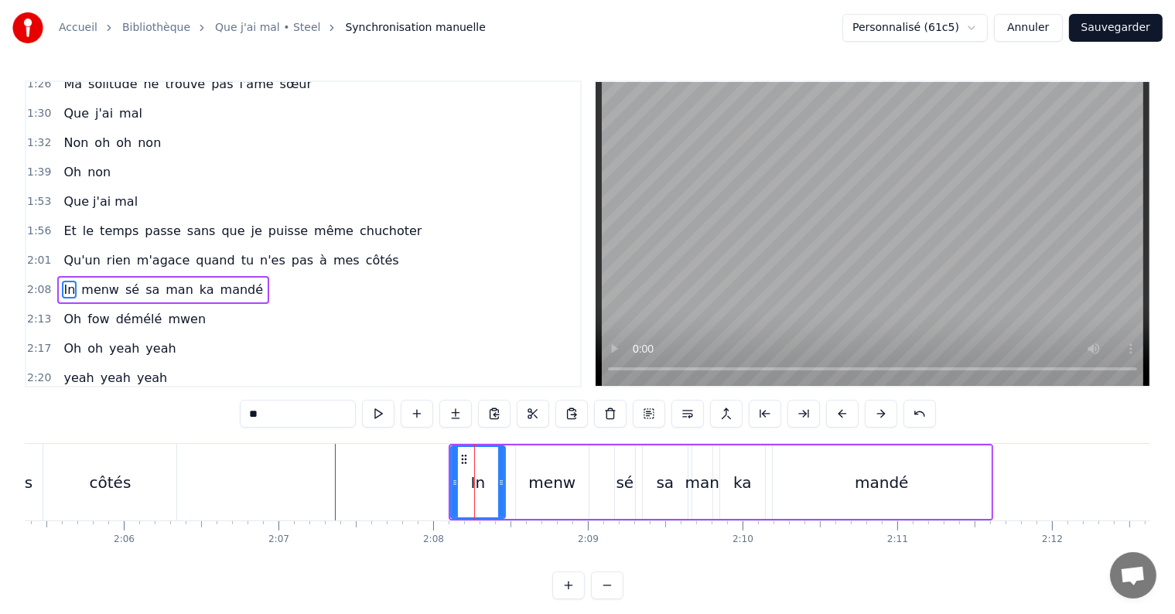
scroll to position [687, 0]
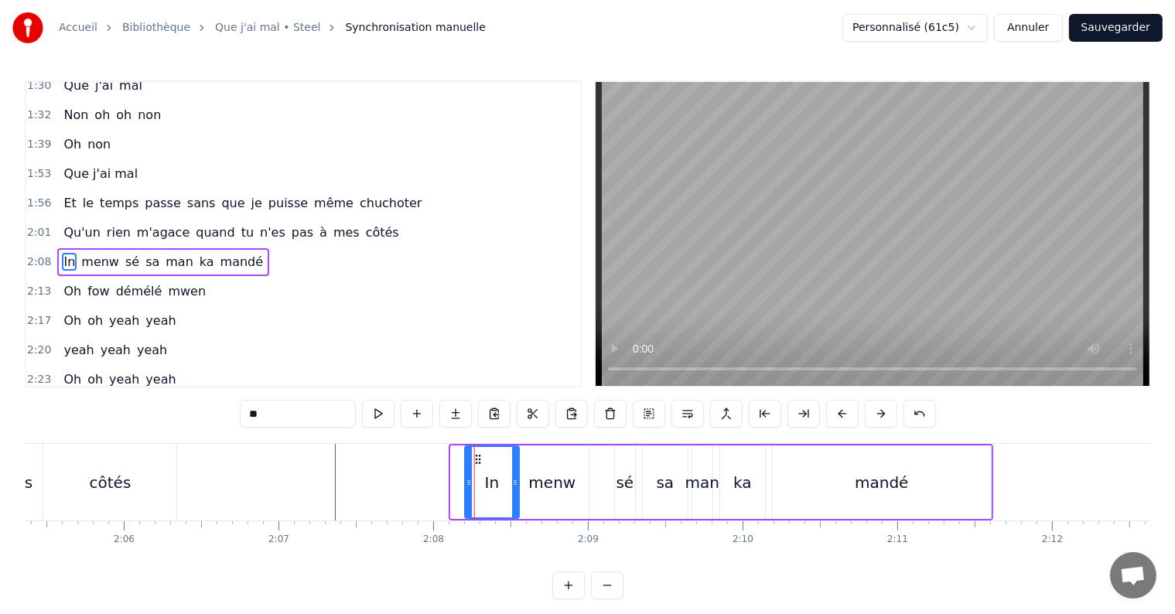
drag, startPoint x: 463, startPoint y: 457, endPoint x: 477, endPoint y: 456, distance: 14.0
click at [477, 456] on icon at bounding box center [478, 459] width 12 height 12
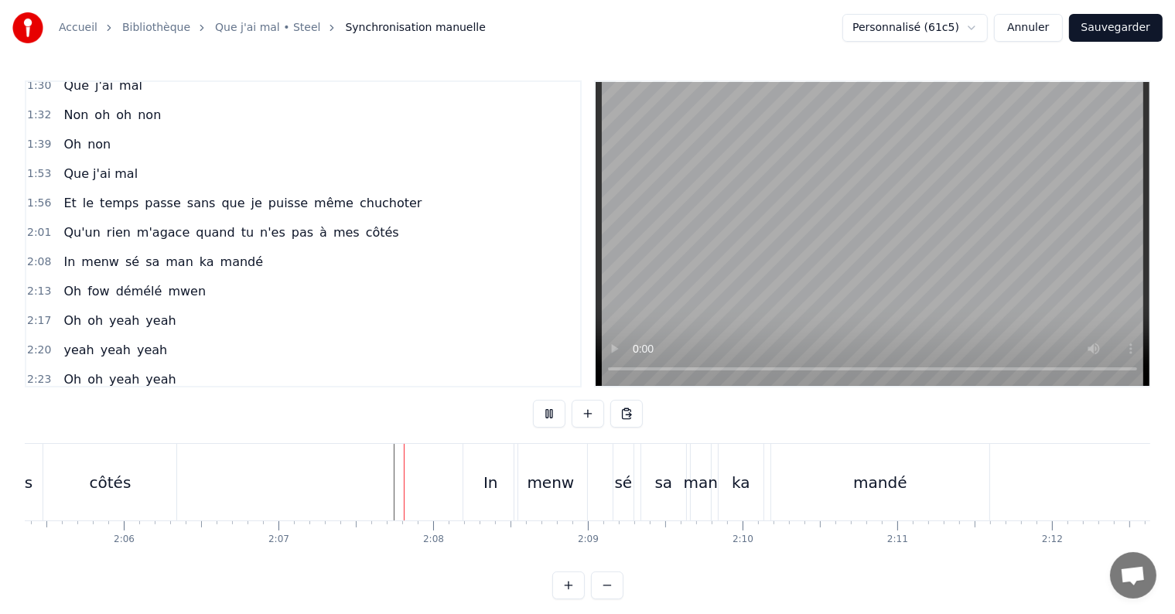
scroll to position [23, 0]
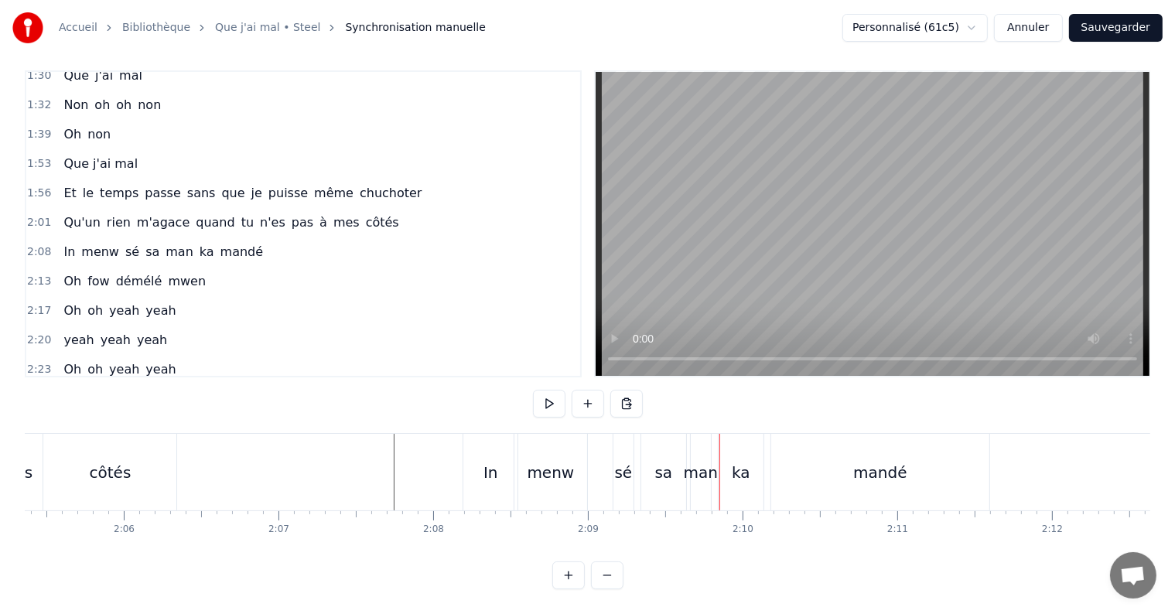
click at [619, 461] on div "sé" at bounding box center [624, 472] width 18 height 23
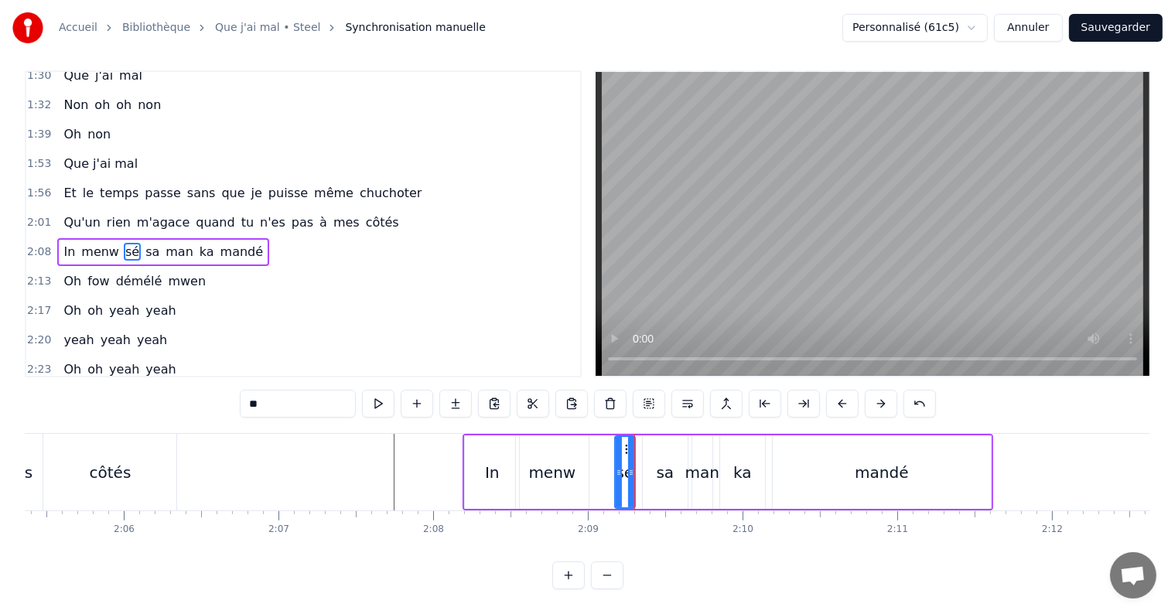
click at [652, 453] on div "sa" at bounding box center [665, 472] width 45 height 73
click at [692, 461] on div "man" at bounding box center [702, 472] width 34 height 23
click at [726, 449] on div "ka" at bounding box center [742, 472] width 45 height 73
click at [824, 457] on div "mandé" at bounding box center [882, 472] width 218 height 73
type input "*****"
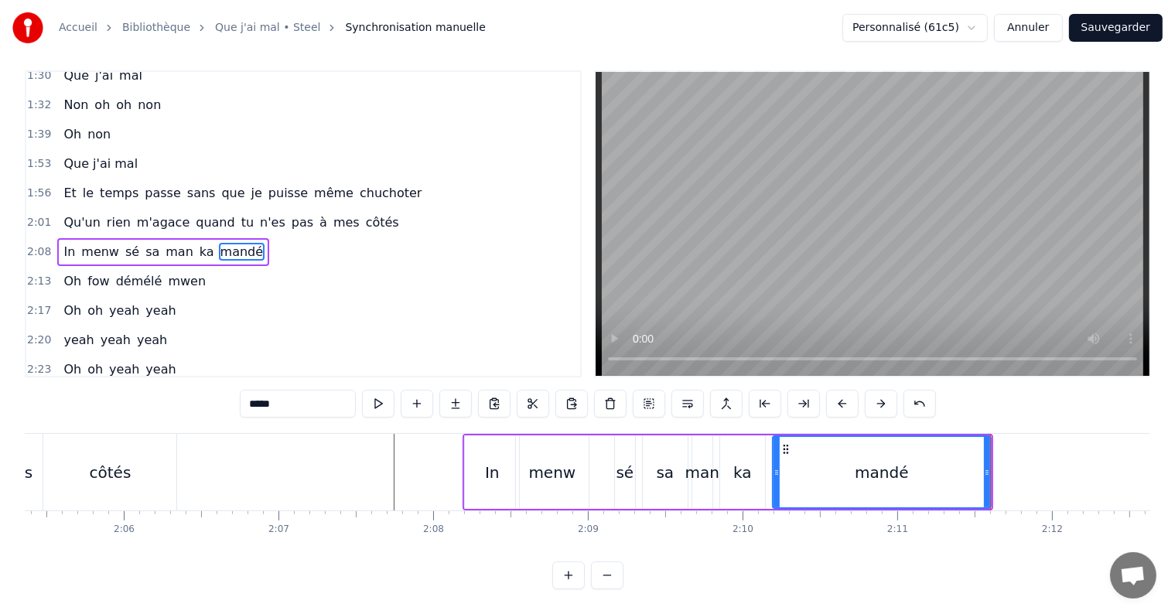
click at [275, 464] on div at bounding box center [767, 472] width 40275 height 77
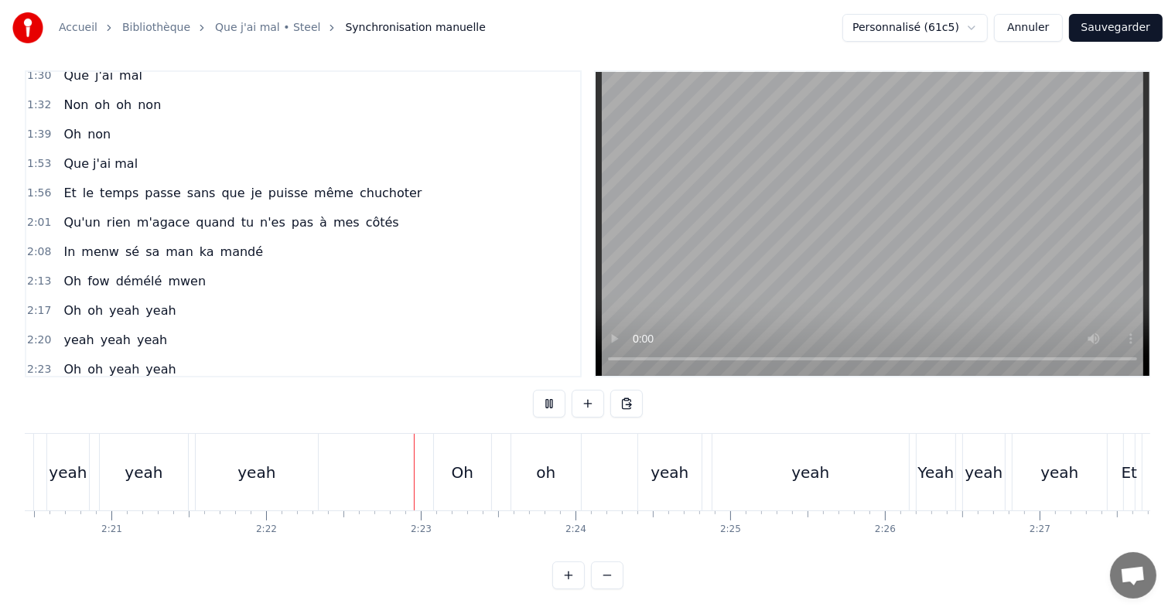
scroll to position [0, 21949]
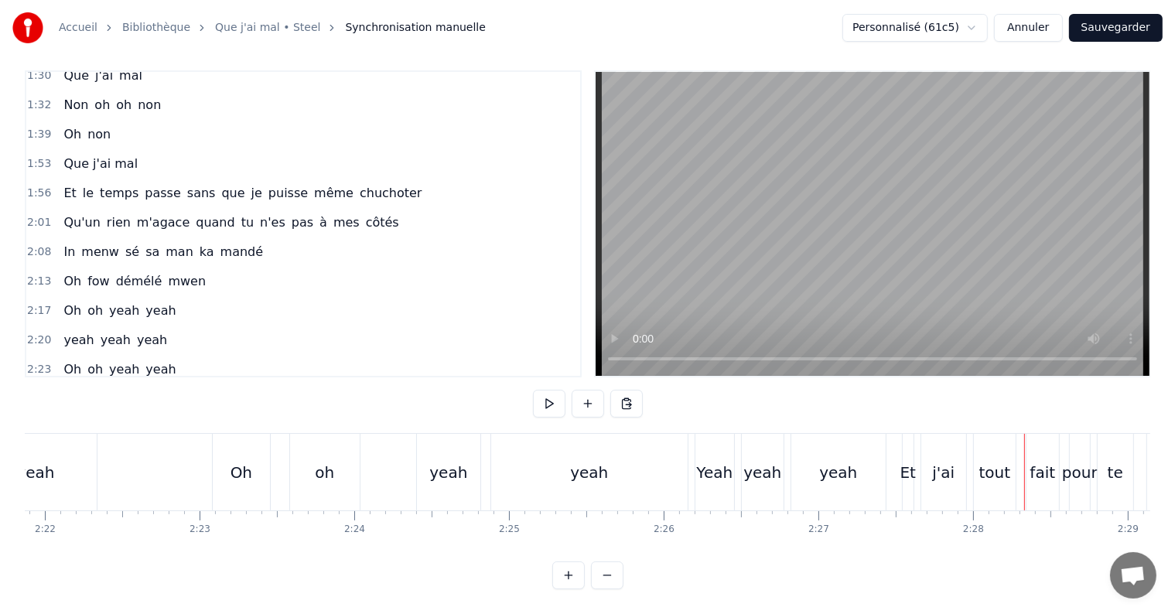
click at [538, 446] on div "yeah" at bounding box center [589, 472] width 196 height 77
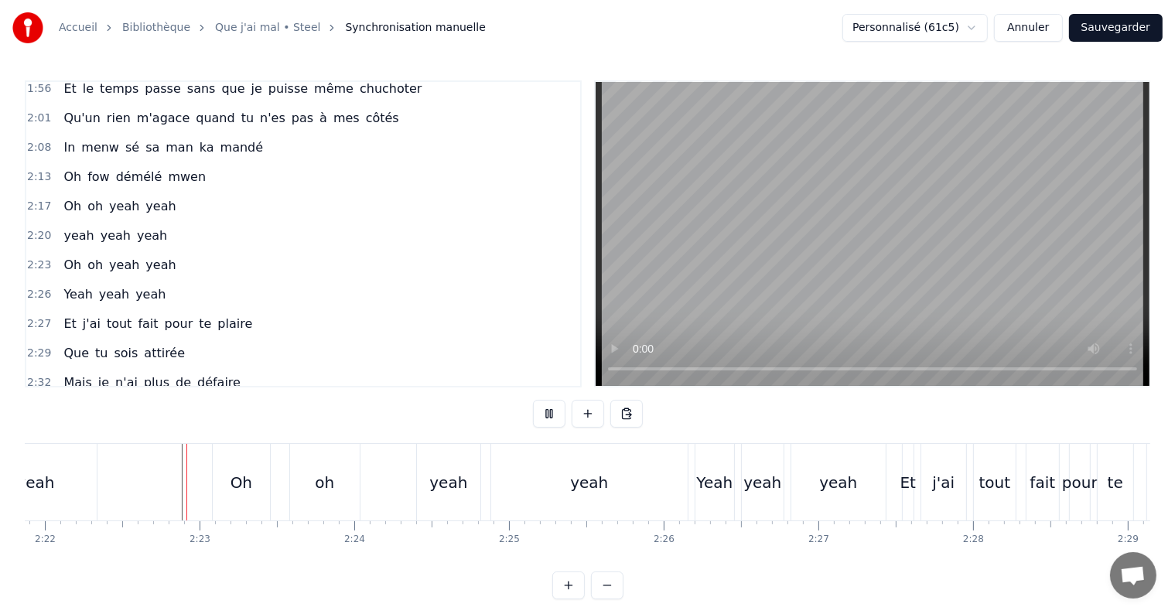
scroll to position [23, 0]
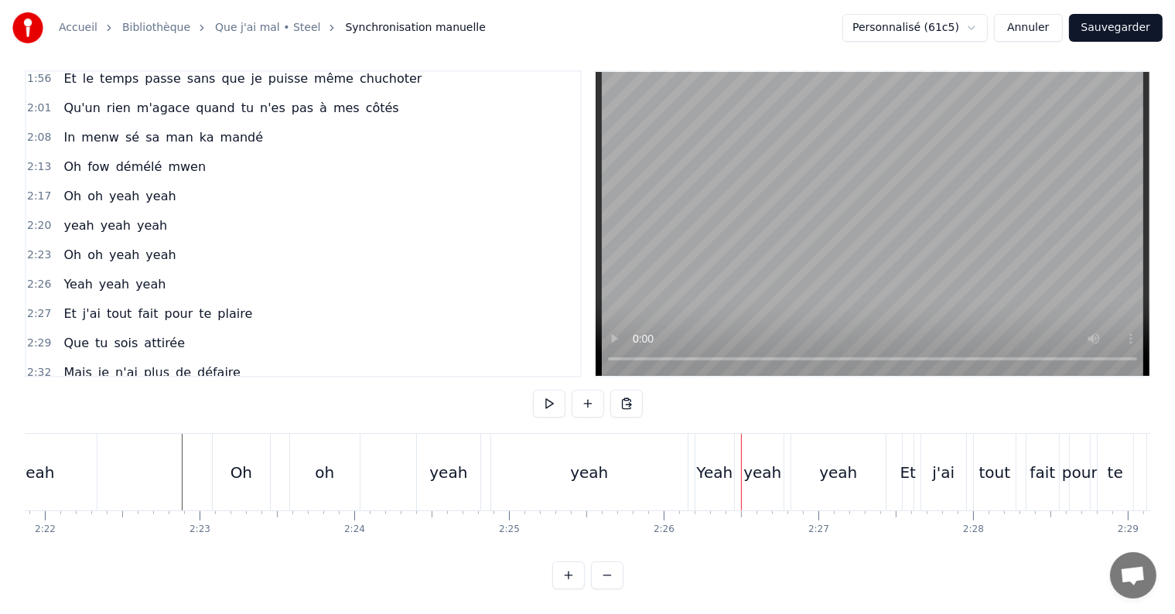
click at [703, 461] on div "Yeah" at bounding box center [714, 472] width 36 height 23
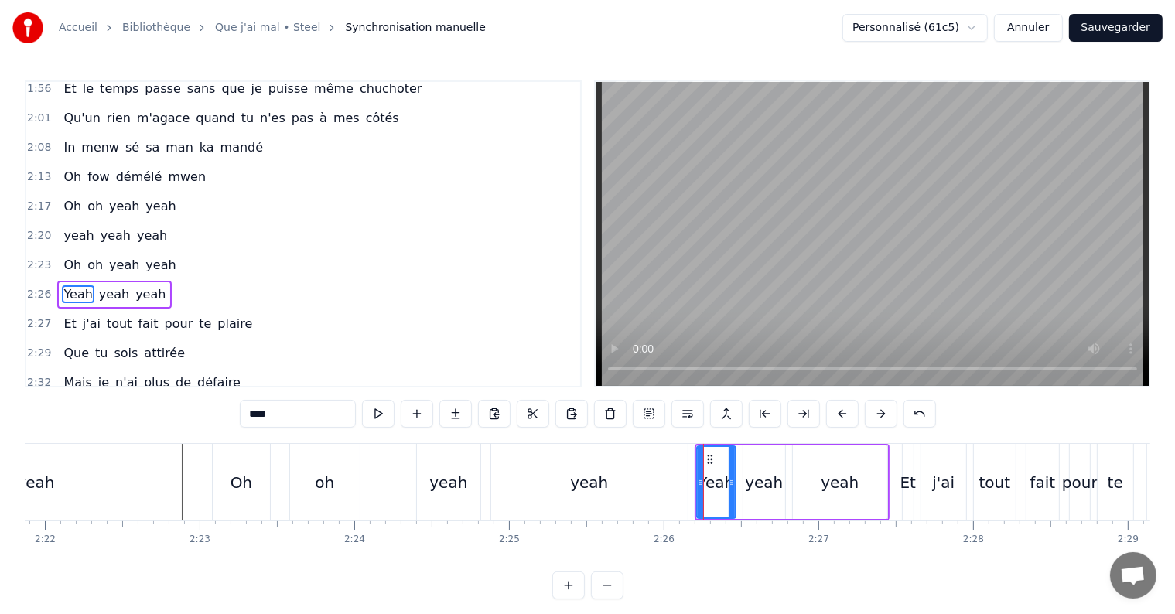
scroll to position [829, 0]
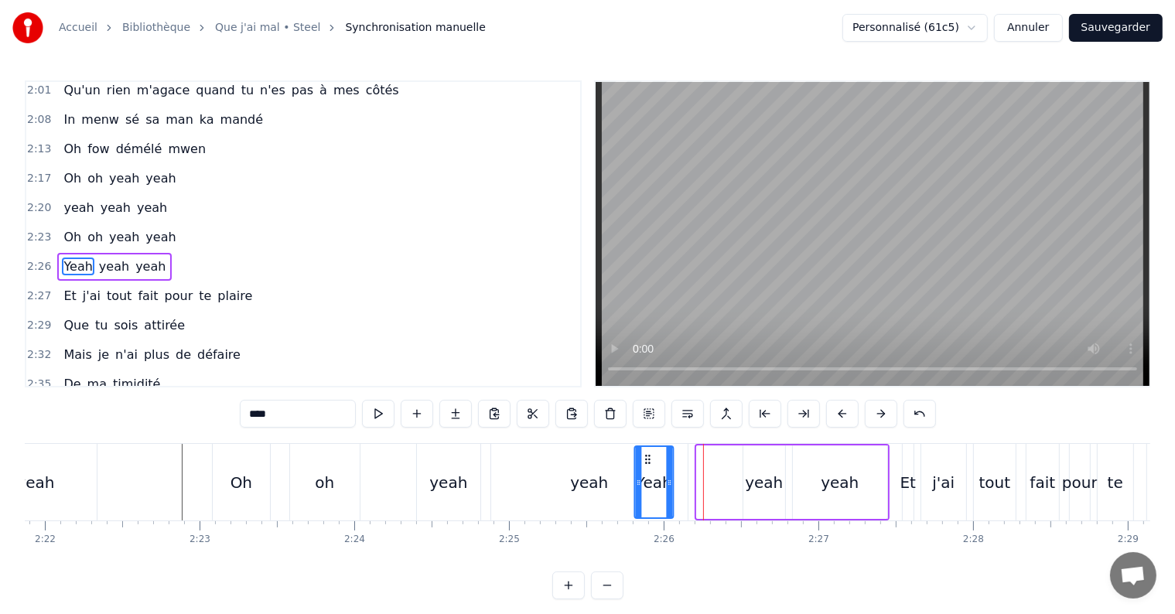
drag, startPoint x: 706, startPoint y: 455, endPoint x: 644, endPoint y: 464, distance: 63.3
click at [644, 464] on icon at bounding box center [647, 459] width 12 height 12
click at [758, 476] on div "yeah" at bounding box center [764, 482] width 38 height 23
type input "****"
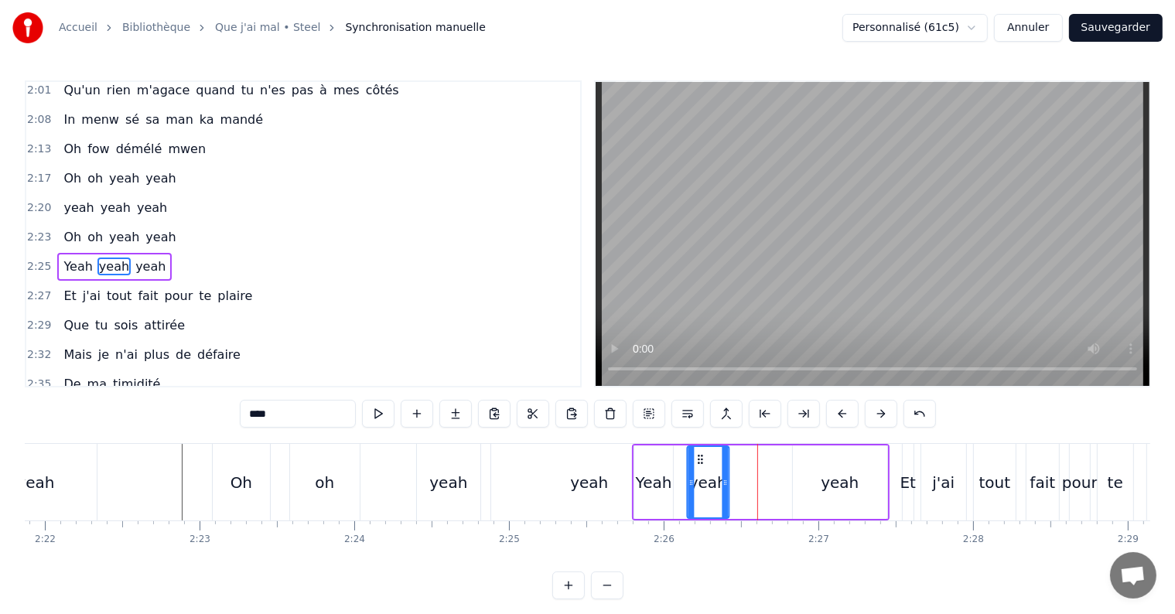
drag, startPoint x: 753, startPoint y: 458, endPoint x: 697, endPoint y: 463, distance: 56.7
click at [697, 463] on icon at bounding box center [700, 459] width 12 height 12
click at [830, 469] on div "yeah" at bounding box center [840, 482] width 94 height 73
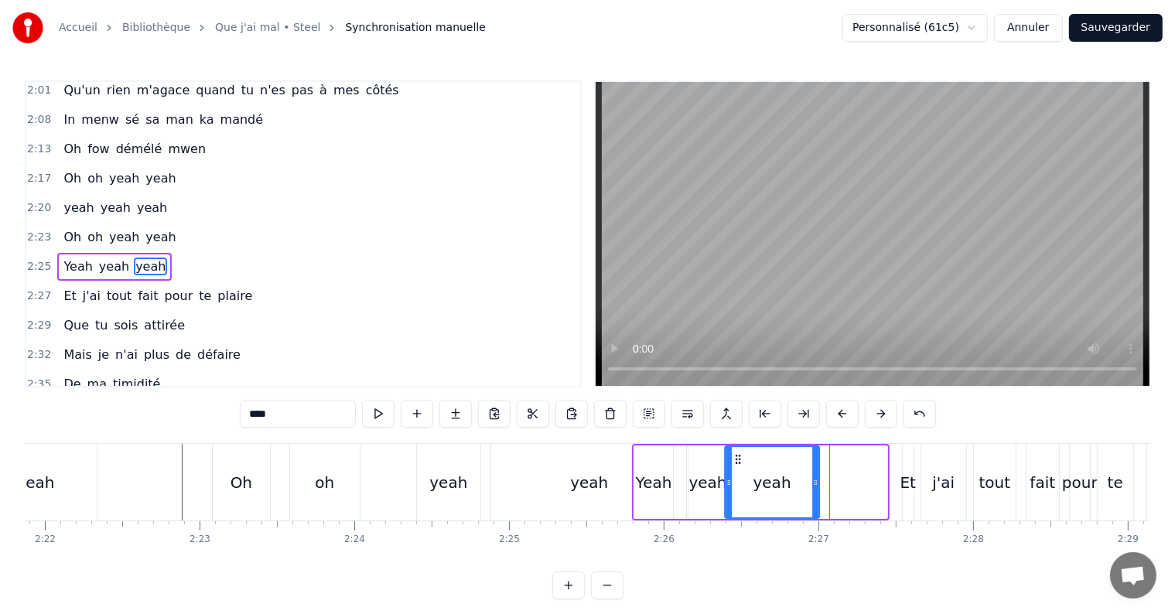
drag, startPoint x: 805, startPoint y: 460, endPoint x: 736, endPoint y: 464, distance: 68.2
click at [736, 464] on div "yeah" at bounding box center [772, 482] width 93 height 70
drag, startPoint x: 817, startPoint y: 480, endPoint x: 764, endPoint y: 486, distance: 53.7
click at [764, 486] on icon at bounding box center [762, 483] width 6 height 12
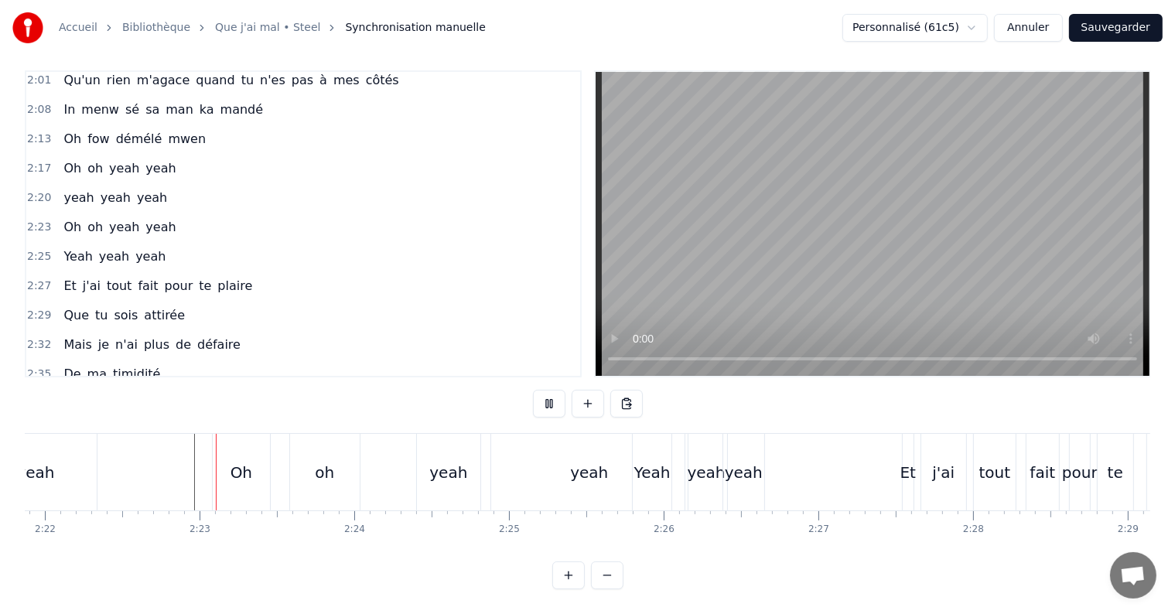
scroll to position [23, 0]
click at [700, 468] on div "yeah" at bounding box center [707, 472] width 38 height 23
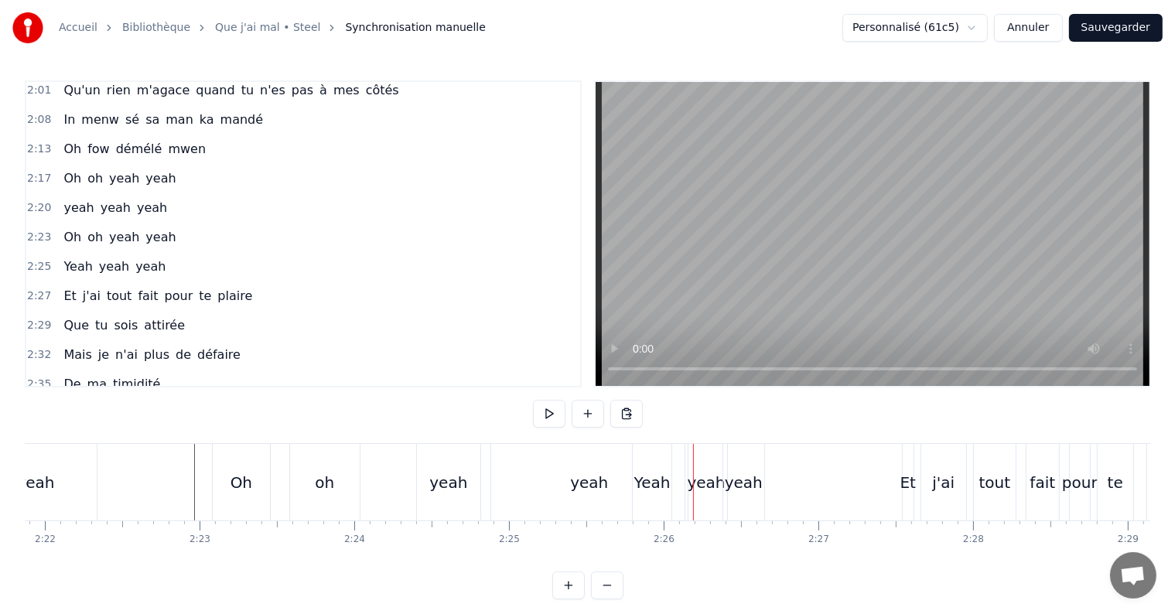
click at [697, 466] on div "yeah" at bounding box center [706, 482] width 42 height 77
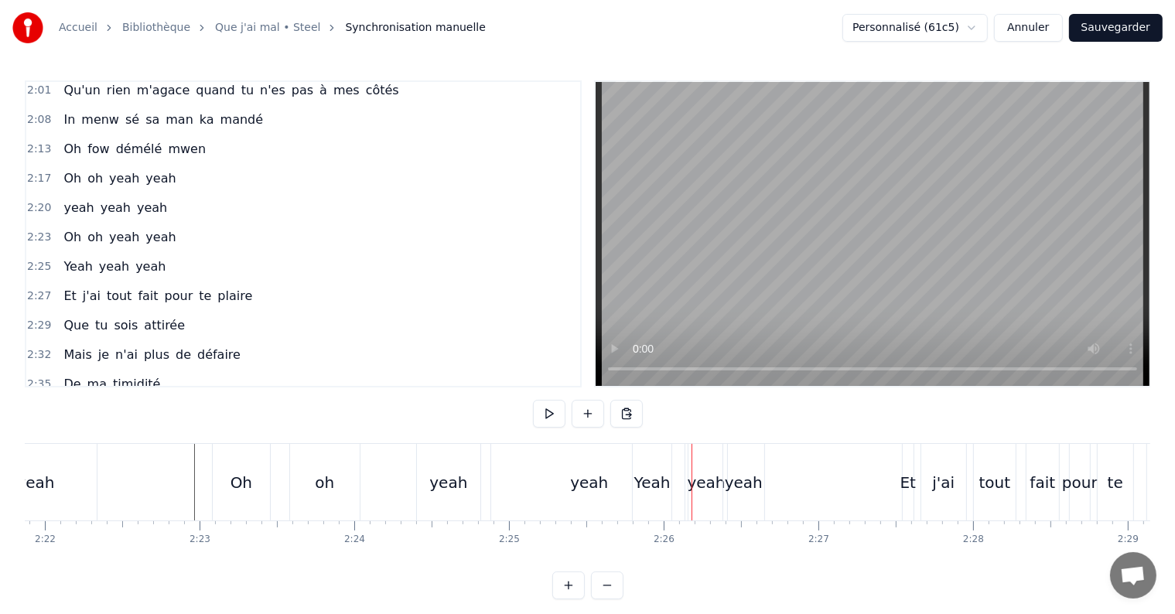
click at [702, 458] on div "yeah" at bounding box center [706, 482] width 42 height 77
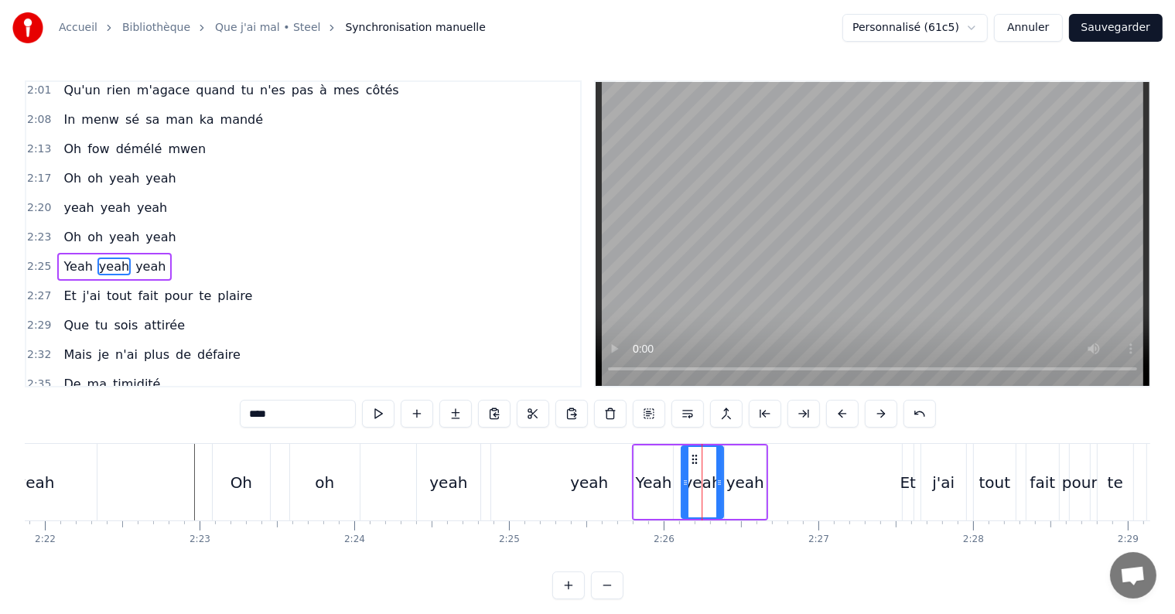
click at [693, 453] on icon at bounding box center [694, 459] width 12 height 12
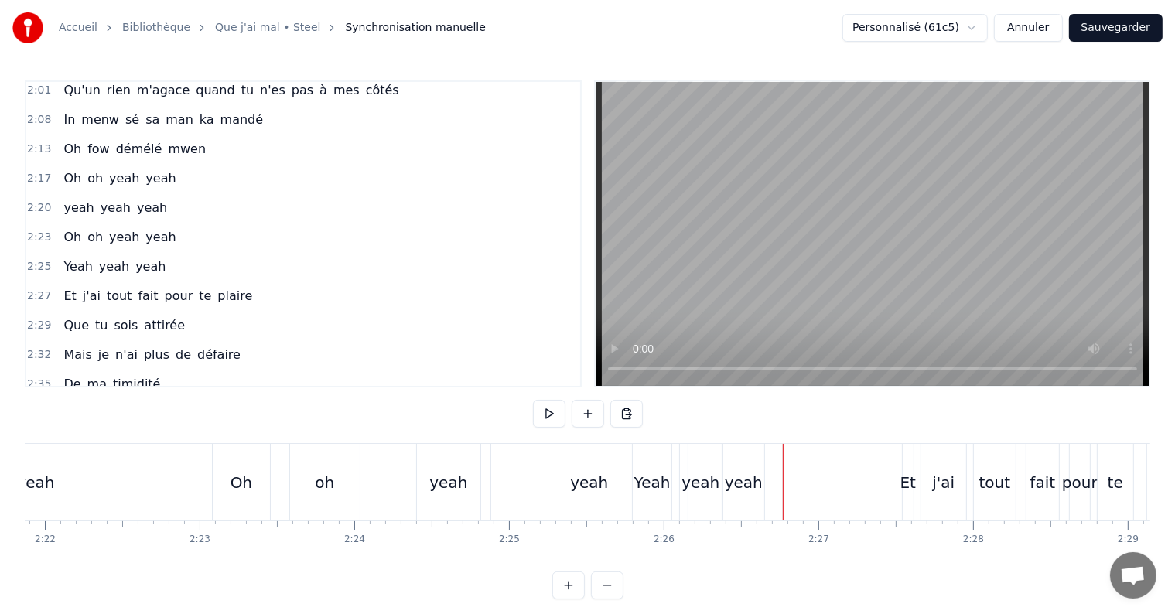
click at [742, 471] on div "yeah" at bounding box center [744, 482] width 38 height 23
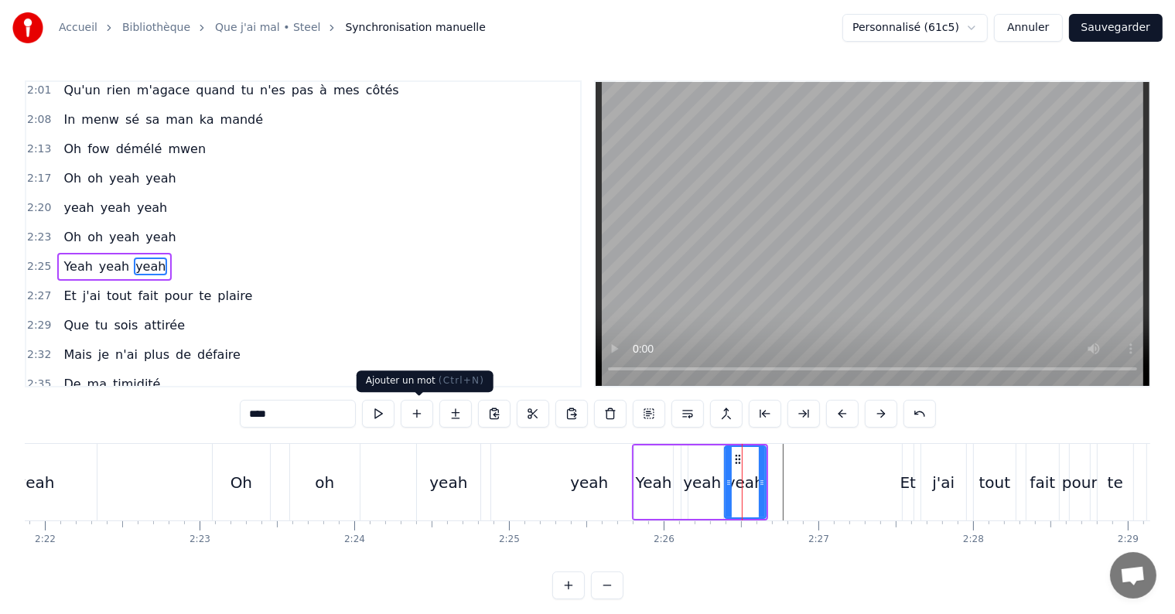
click at [419, 410] on button at bounding box center [417, 414] width 32 height 28
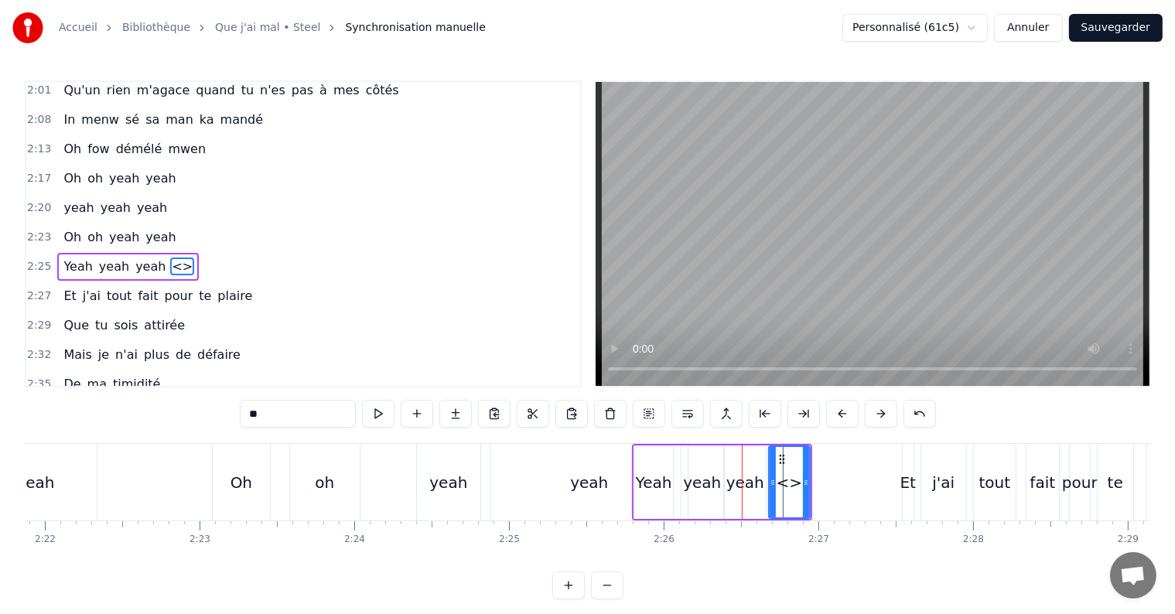
click at [754, 485] on div "yeah" at bounding box center [745, 482] width 38 height 23
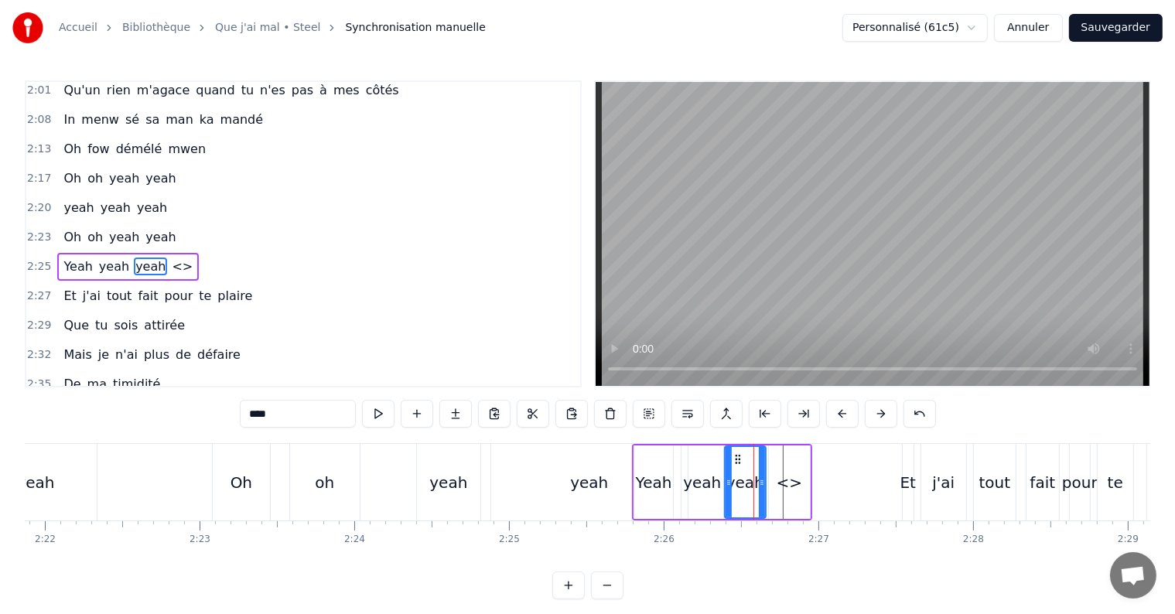
drag, startPoint x: 277, startPoint y: 415, endPoint x: 244, endPoint y: 418, distance: 32.6
click at [244, 418] on input "****" at bounding box center [298, 414] width 116 height 28
click at [787, 494] on div "<>" at bounding box center [789, 482] width 41 height 73
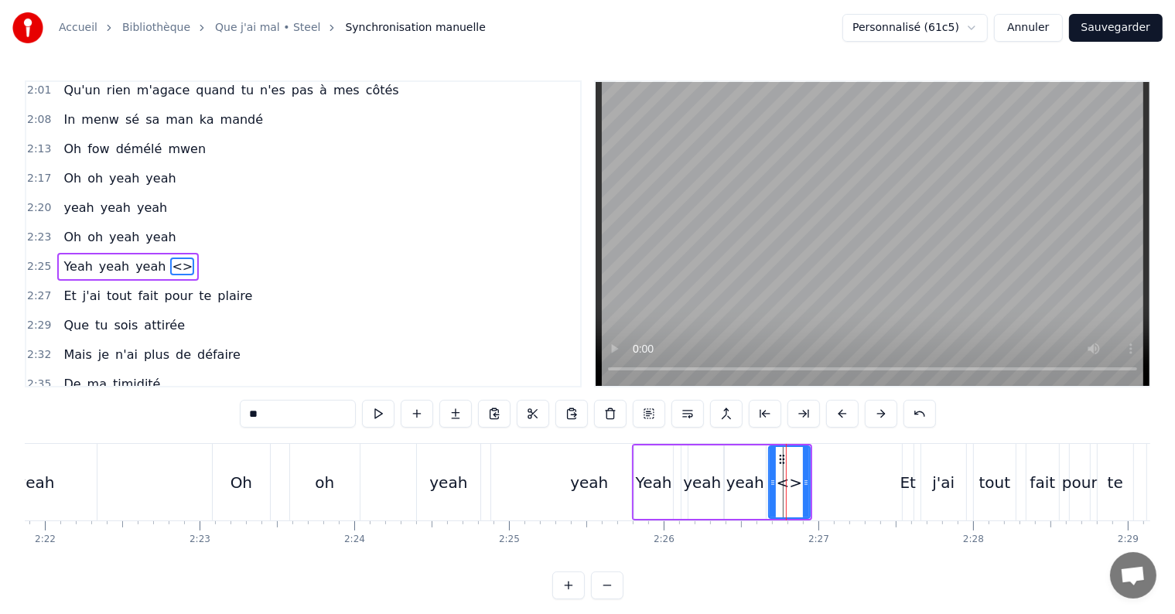
drag, startPoint x: 294, startPoint y: 411, endPoint x: 248, endPoint y: 412, distance: 45.6
click at [248, 412] on input "**" at bounding box center [298, 414] width 116 height 28
paste input "**"
type input "****"
click at [498, 408] on button at bounding box center [494, 414] width 32 height 28
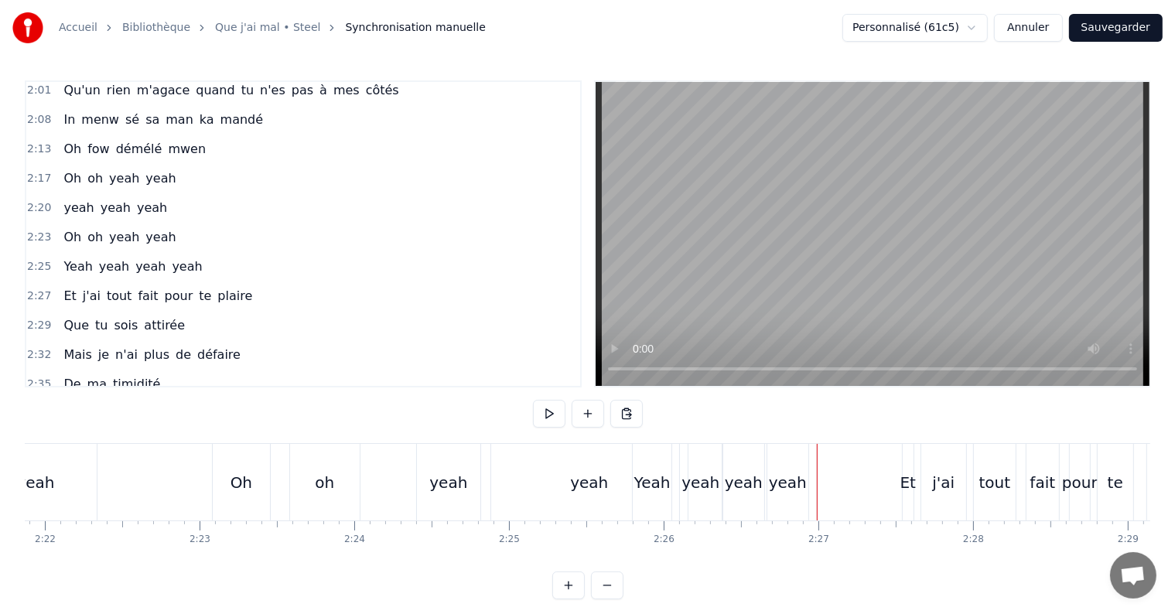
click at [793, 486] on div "yeah" at bounding box center [788, 482] width 38 height 23
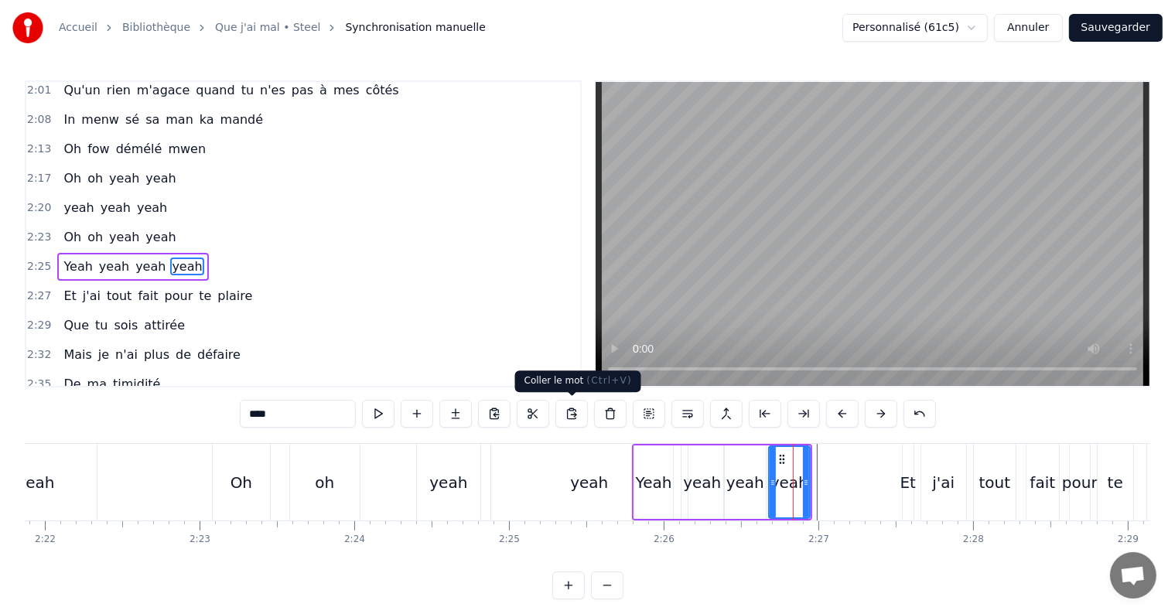
click at [575, 412] on button at bounding box center [571, 414] width 32 height 28
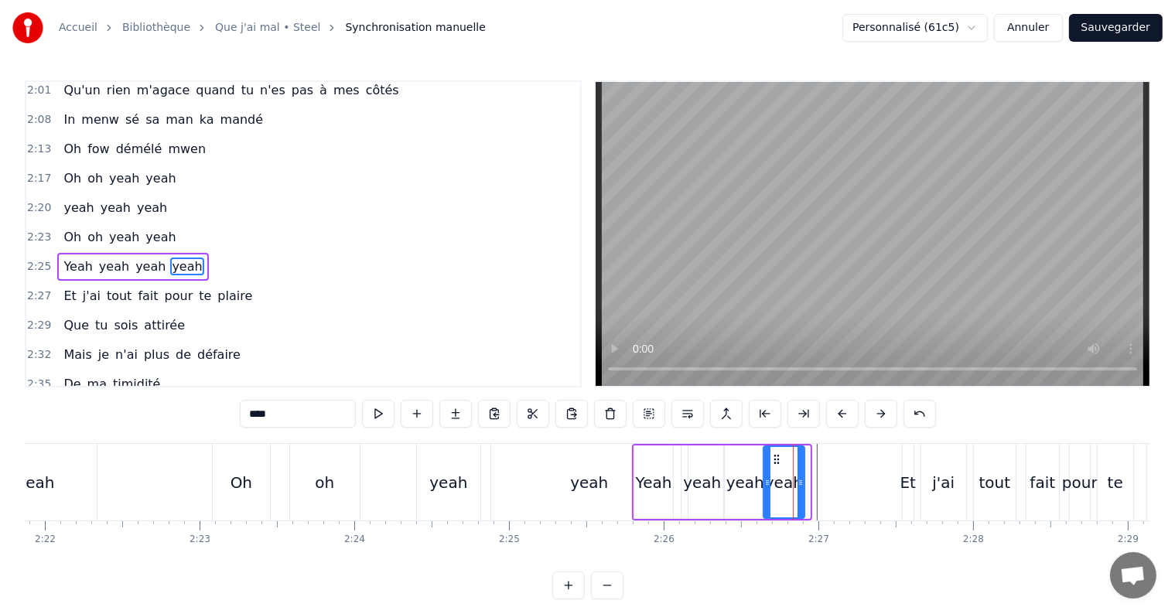
click at [776, 461] on icon at bounding box center [776, 459] width 12 height 12
click at [424, 408] on button at bounding box center [417, 414] width 32 height 28
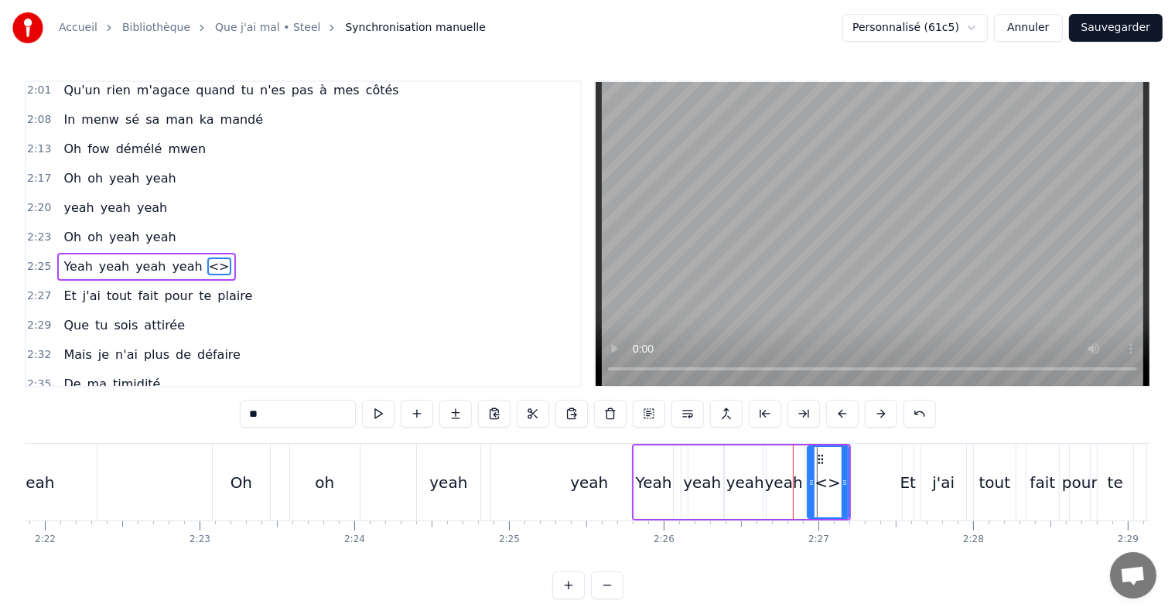
click at [286, 414] on input "**" at bounding box center [298, 414] width 116 height 28
type input "*"
paste input "****"
type input "****"
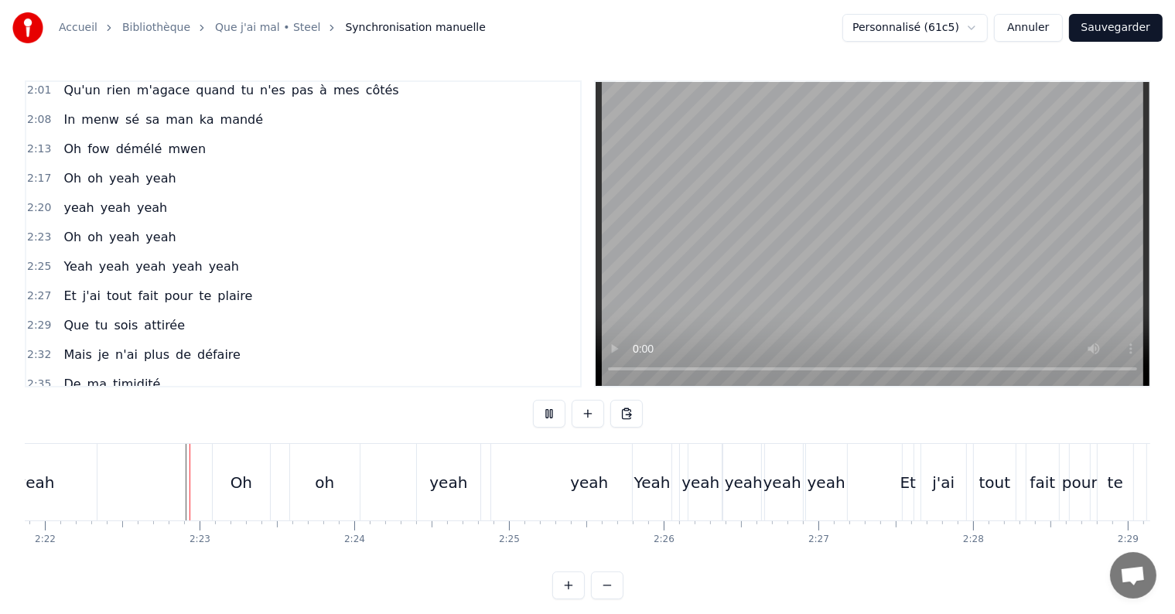
scroll to position [23, 0]
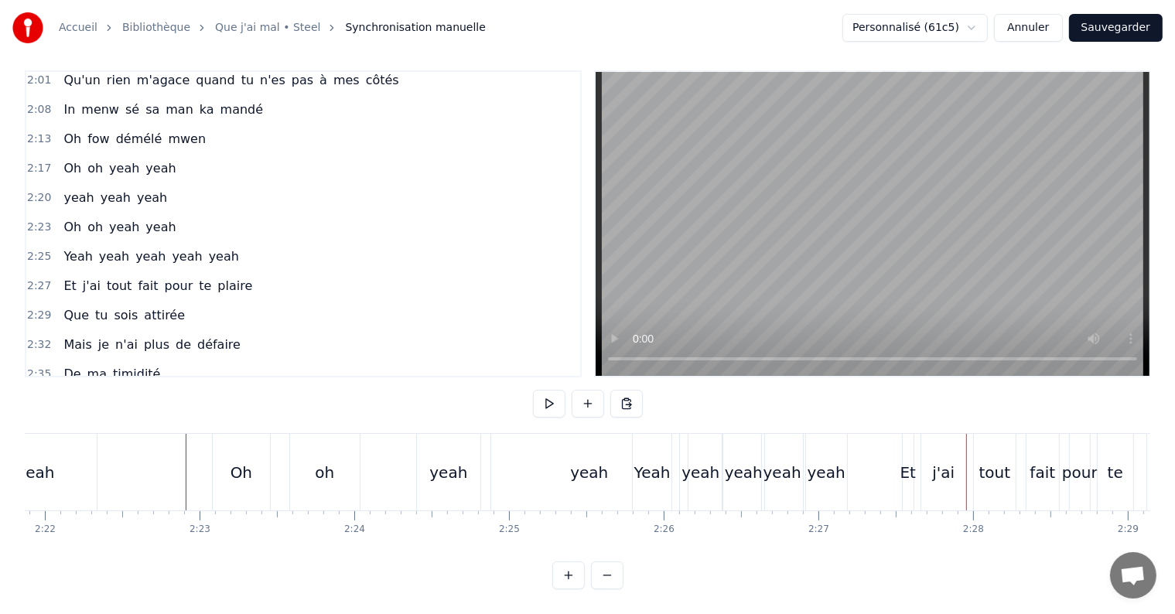
click at [652, 466] on div "Yeah" at bounding box center [652, 472] width 36 height 23
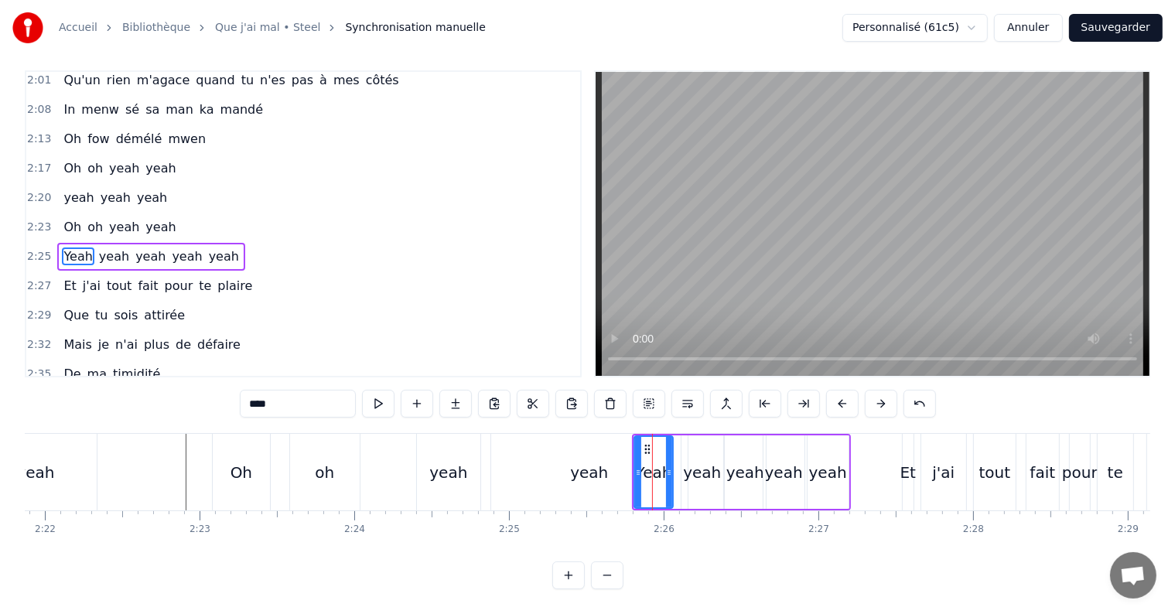
scroll to position [0, 0]
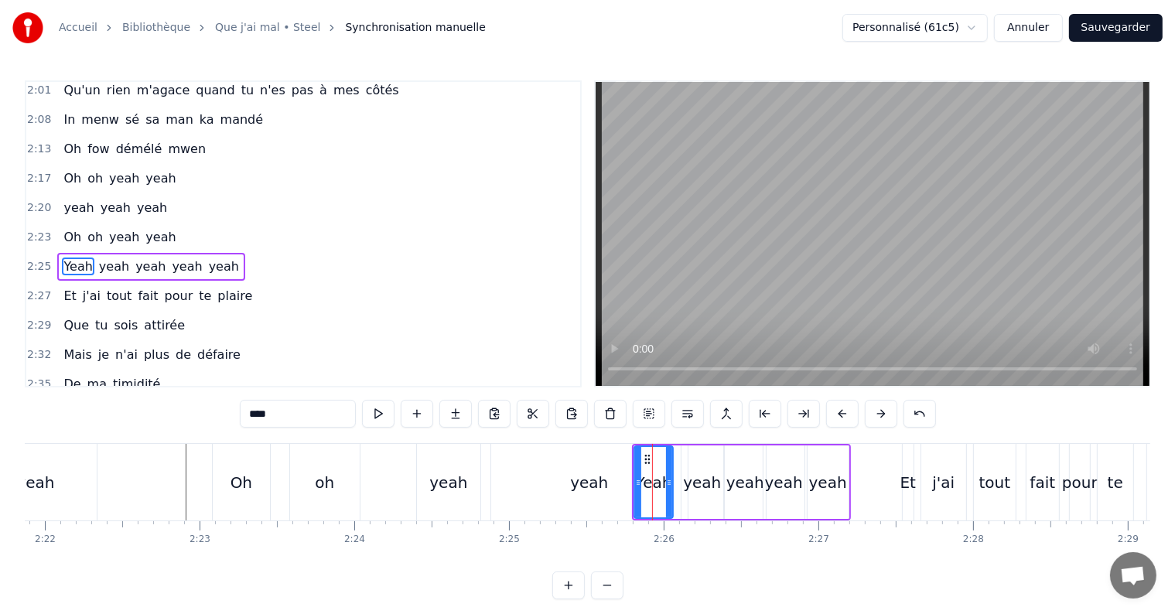
click at [588, 480] on div "yeah" at bounding box center [589, 482] width 38 height 23
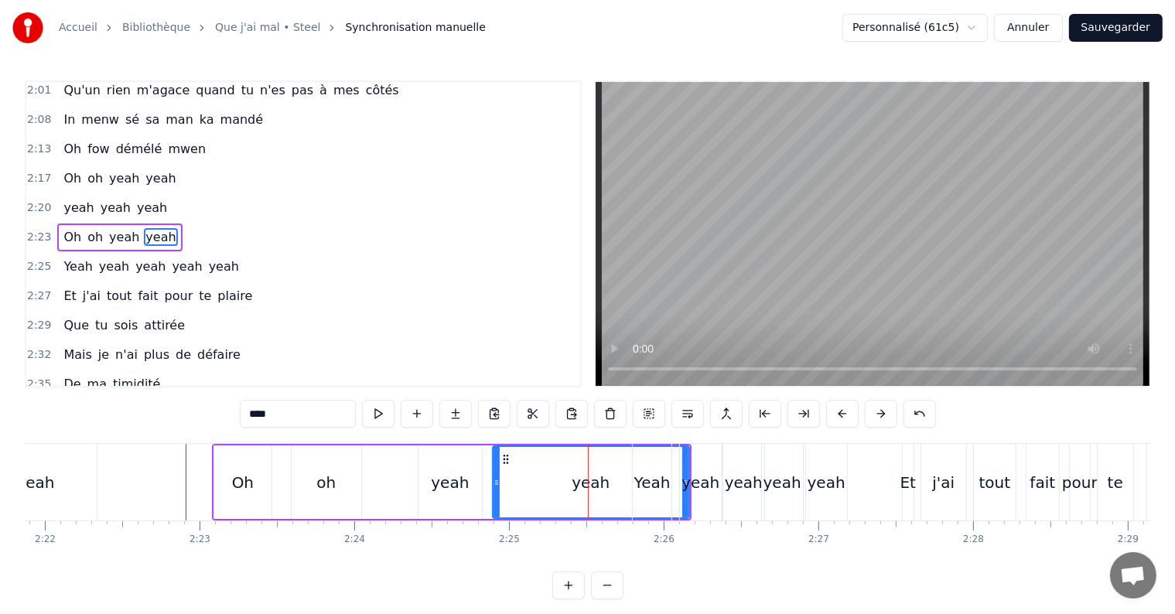
scroll to position [801, 0]
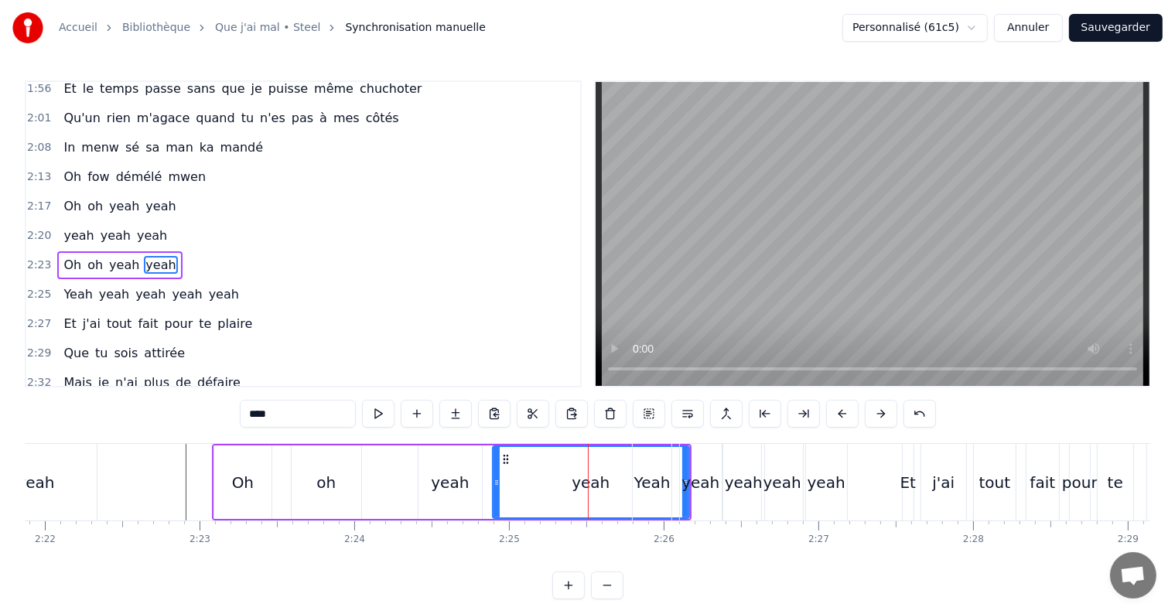
click at [653, 482] on div "Yeah" at bounding box center [652, 482] width 36 height 23
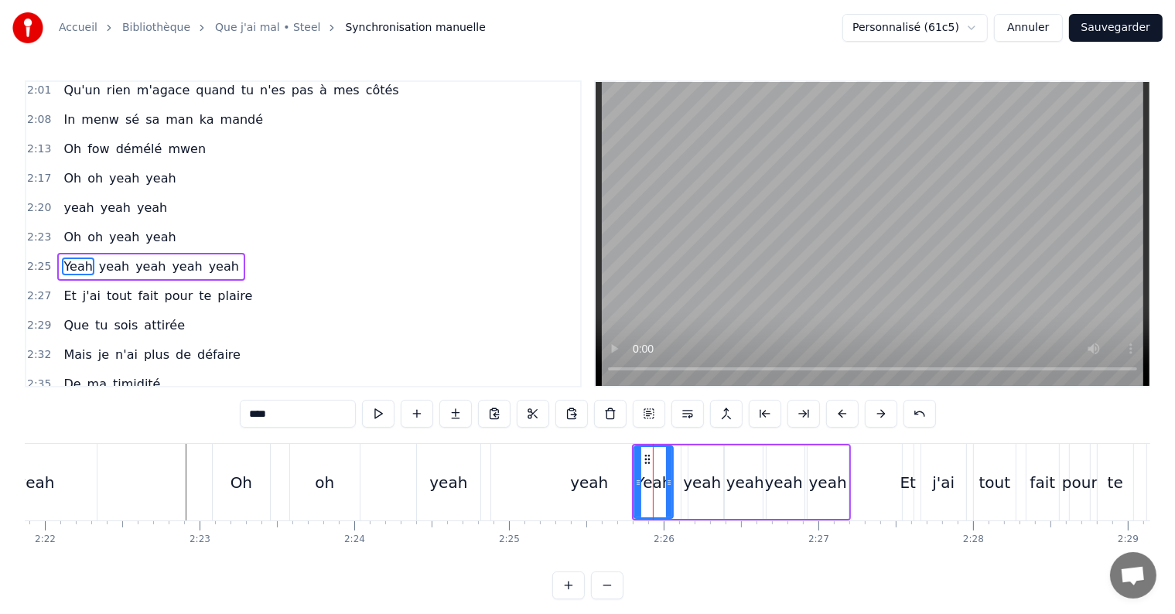
click at [695, 483] on div "yeah" at bounding box center [702, 482] width 38 height 23
type input "****"
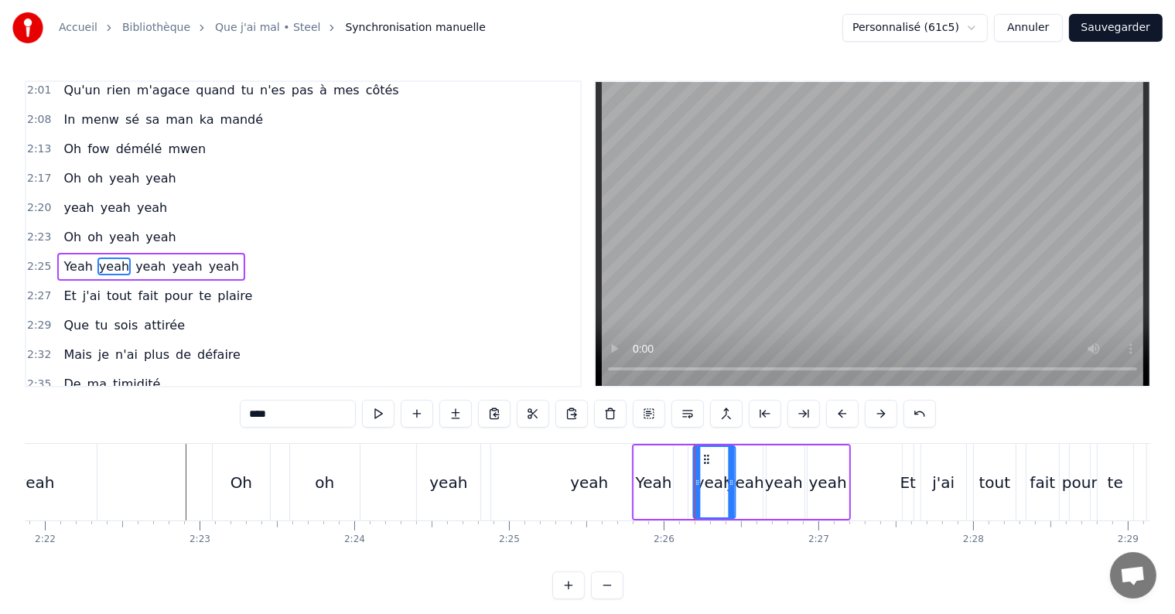
drag, startPoint x: 690, startPoint y: 455, endPoint x: 702, endPoint y: 457, distance: 11.8
click at [702, 457] on icon at bounding box center [706, 459] width 12 height 12
click at [750, 479] on div "yeah" at bounding box center [745, 482] width 38 height 23
click at [736, 467] on div "yeah" at bounding box center [745, 482] width 39 height 70
click at [794, 477] on div "yeah" at bounding box center [784, 482] width 38 height 23
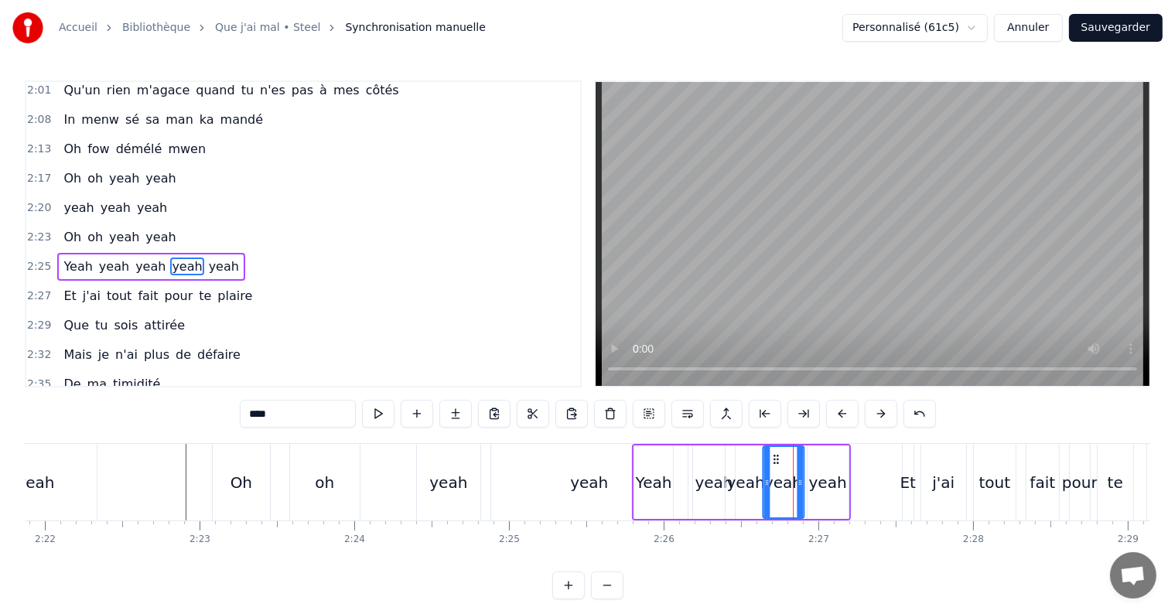
click at [774, 464] on icon at bounding box center [776, 459] width 12 height 12
click at [810, 476] on div "yeah" at bounding box center [828, 482] width 41 height 73
drag, startPoint x: 816, startPoint y: 456, endPoint x: 802, endPoint y: 457, distance: 14.0
click at [802, 457] on icon at bounding box center [807, 459] width 12 height 12
click at [826, 483] on div "yeah" at bounding box center [814, 482] width 38 height 23
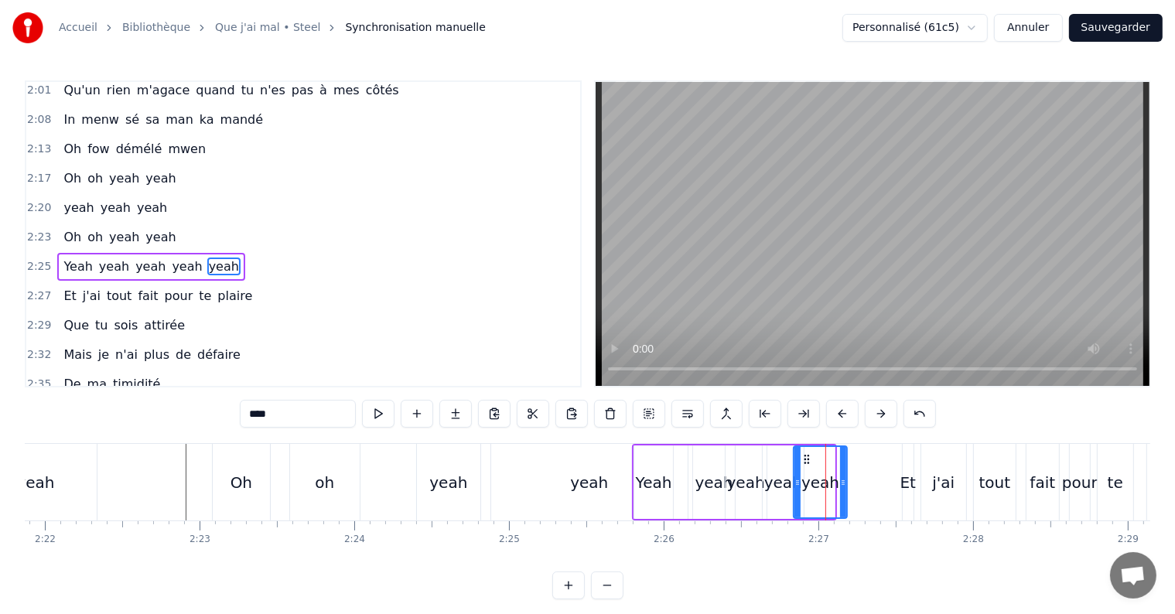
drag, startPoint x: 829, startPoint y: 482, endPoint x: 842, endPoint y: 480, distance: 12.5
click at [842, 480] on icon at bounding box center [843, 483] width 6 height 12
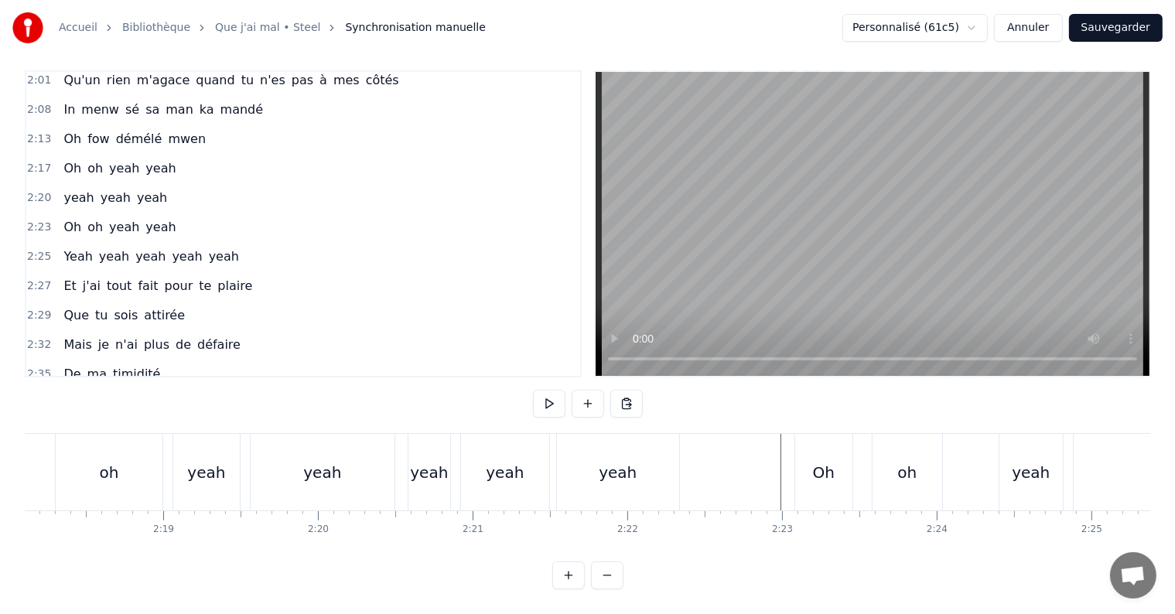
scroll to position [0, 21375]
click at [490, 461] on div "yeah" at bounding box center [496, 472] width 38 height 23
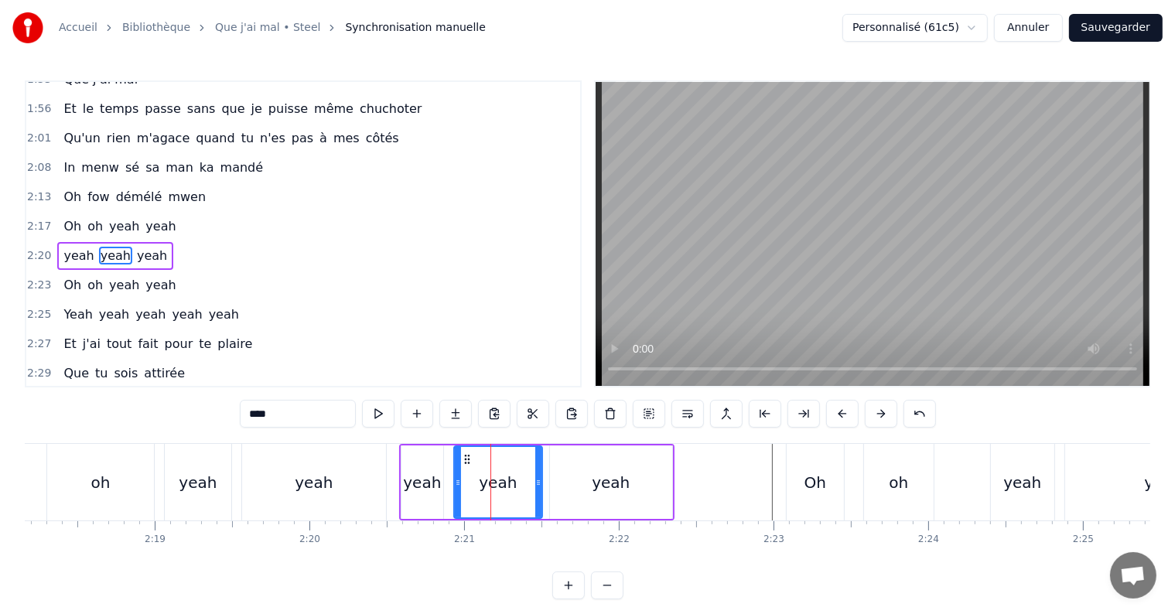
scroll to position [773, 0]
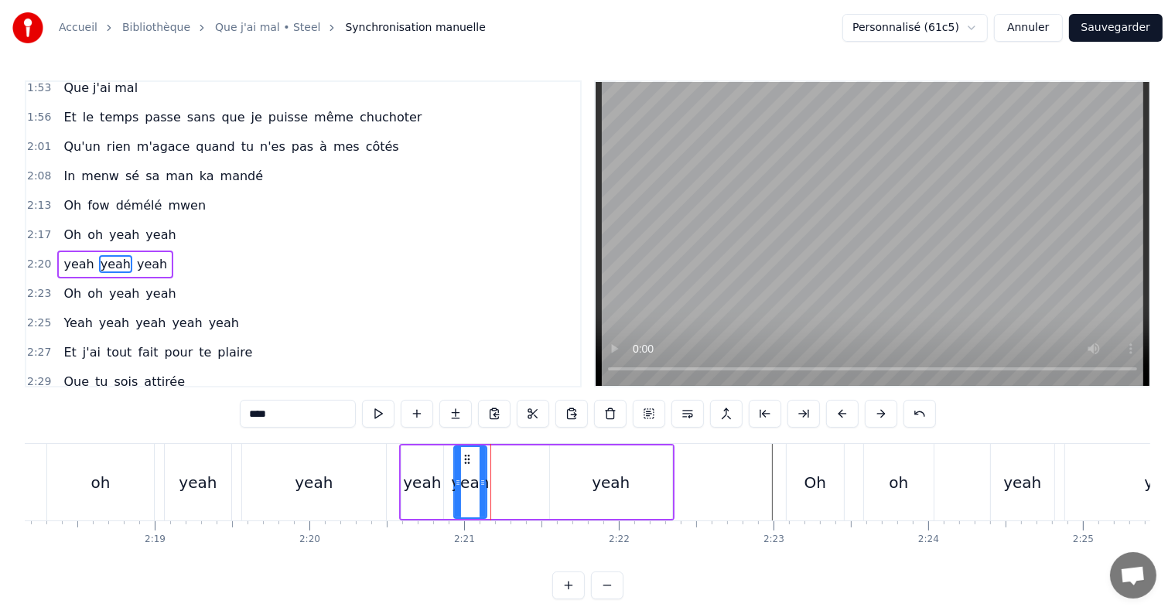
drag, startPoint x: 538, startPoint y: 483, endPoint x: 482, endPoint y: 481, distance: 55.7
click at [482, 481] on icon at bounding box center [483, 483] width 6 height 12
click at [486, 415] on button at bounding box center [494, 414] width 32 height 28
click at [418, 415] on button at bounding box center [417, 414] width 32 height 28
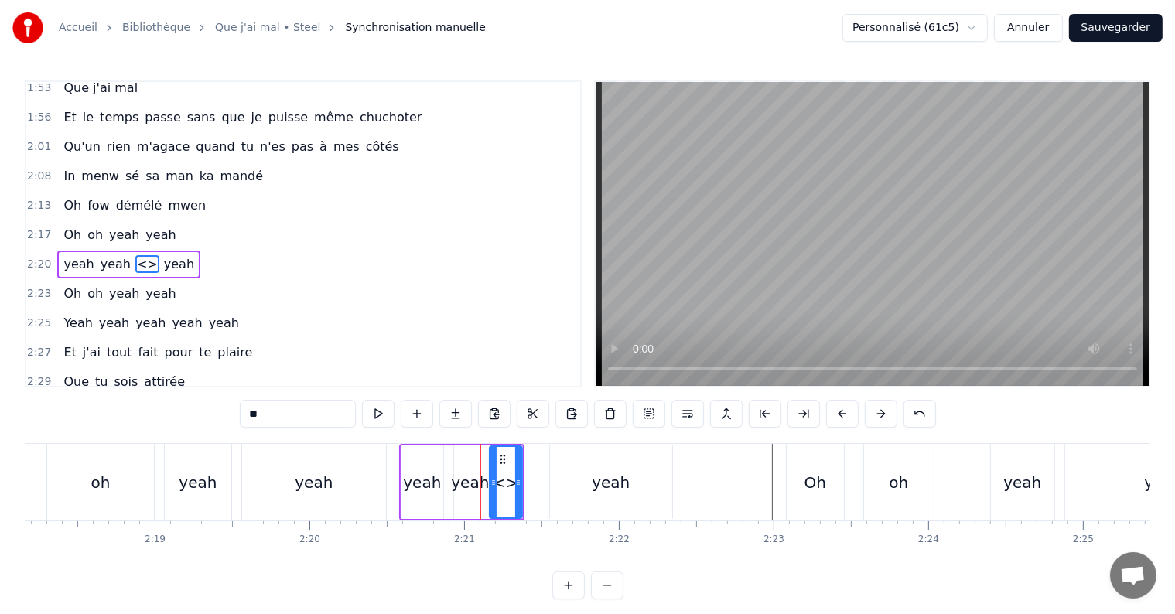
click at [300, 411] on input "**" at bounding box center [298, 414] width 116 height 28
drag, startPoint x: 300, startPoint y: 411, endPoint x: 238, endPoint y: 418, distance: 62.4
click at [238, 418] on div "0:03 Yeah yeah yeah yeah yeah 0:11 J'ai tant voulu te dire les sentiments que j…" at bounding box center [588, 339] width 1126 height 519
paste input "**"
type input "****"
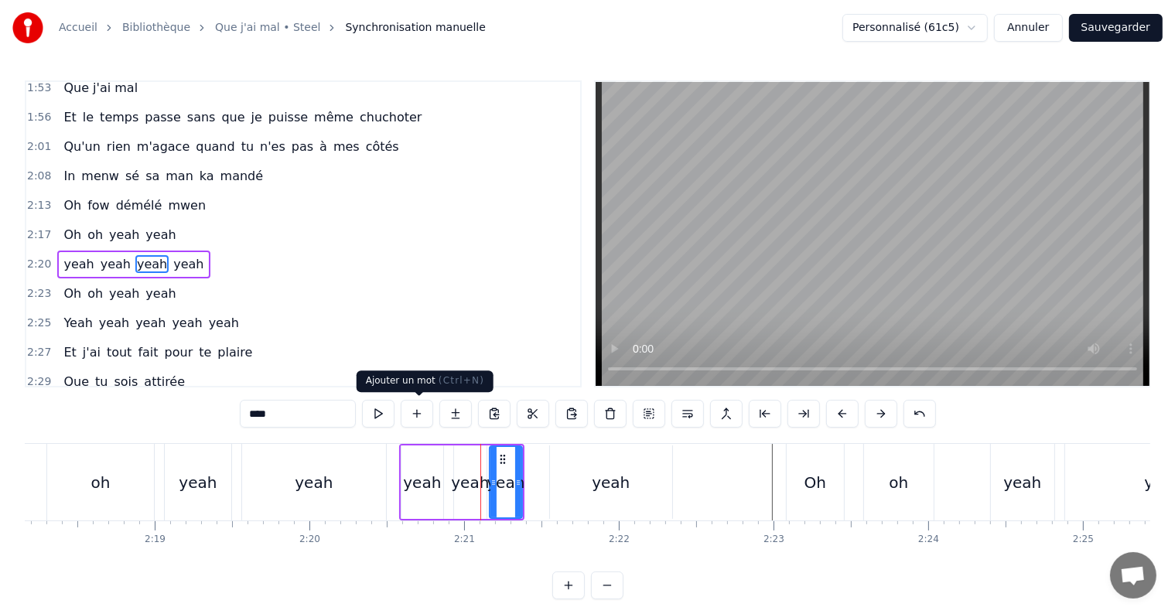
click at [427, 415] on button at bounding box center [417, 414] width 32 height 28
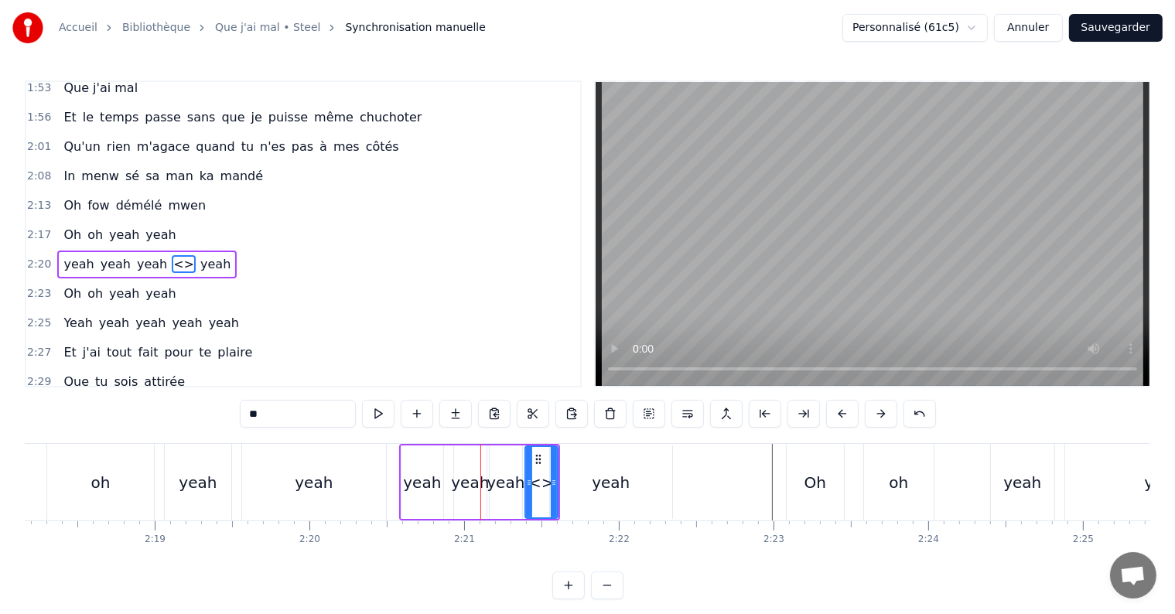
drag, startPoint x: 285, startPoint y: 425, endPoint x: 228, endPoint y: 412, distance: 58.2
click at [228, 412] on div "0:03 Yeah yeah yeah yeah yeah 0:11 J'ai tant voulu te dire les sentiments que j…" at bounding box center [588, 339] width 1126 height 519
paste input "**"
type input "****"
click at [381, 481] on div "yeah" at bounding box center [314, 482] width 144 height 77
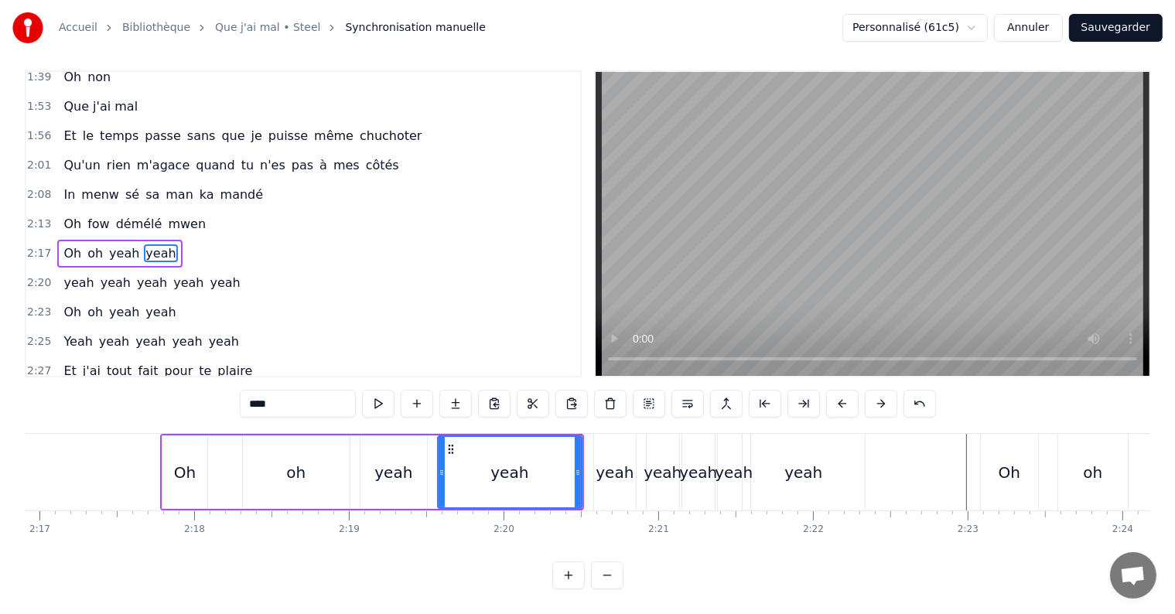
scroll to position [0, 21180]
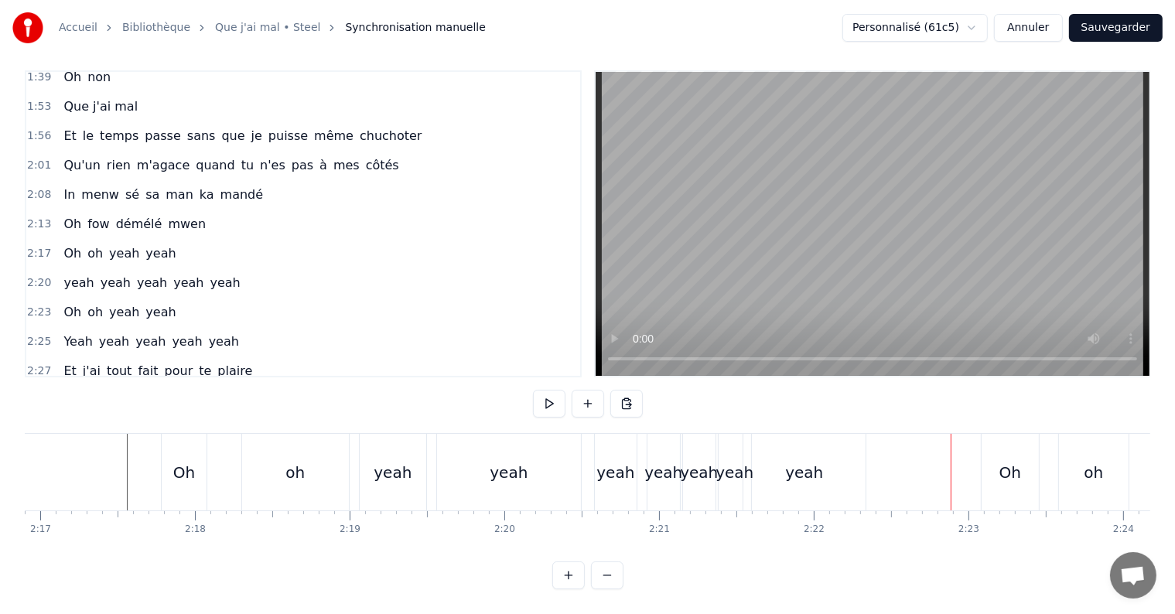
click at [791, 461] on div "yeah" at bounding box center [804, 472] width 38 height 23
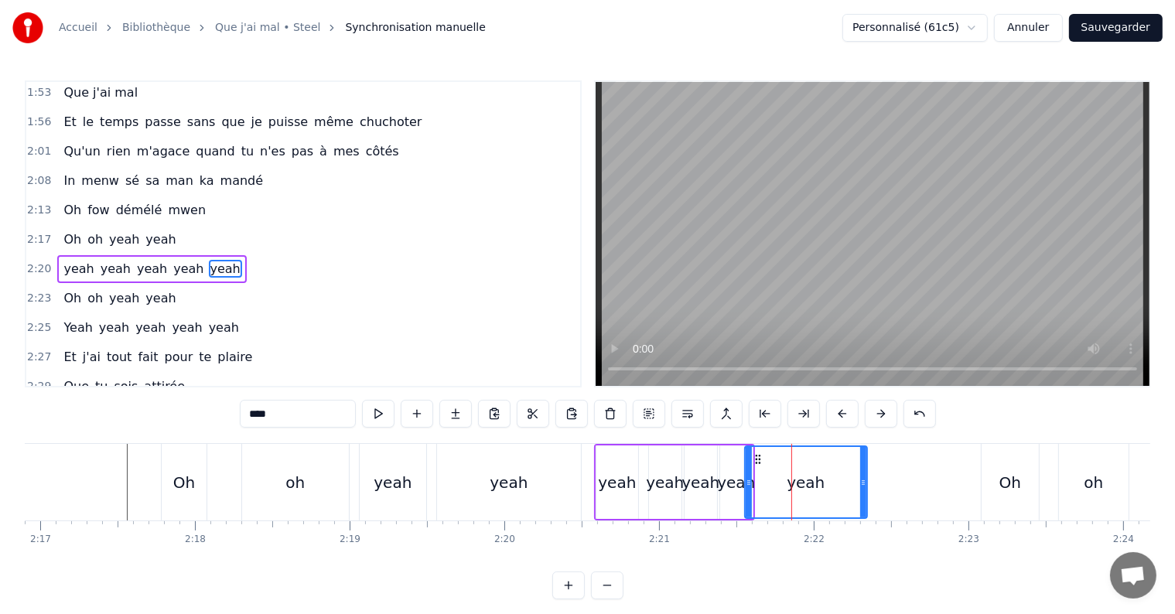
scroll to position [773, 0]
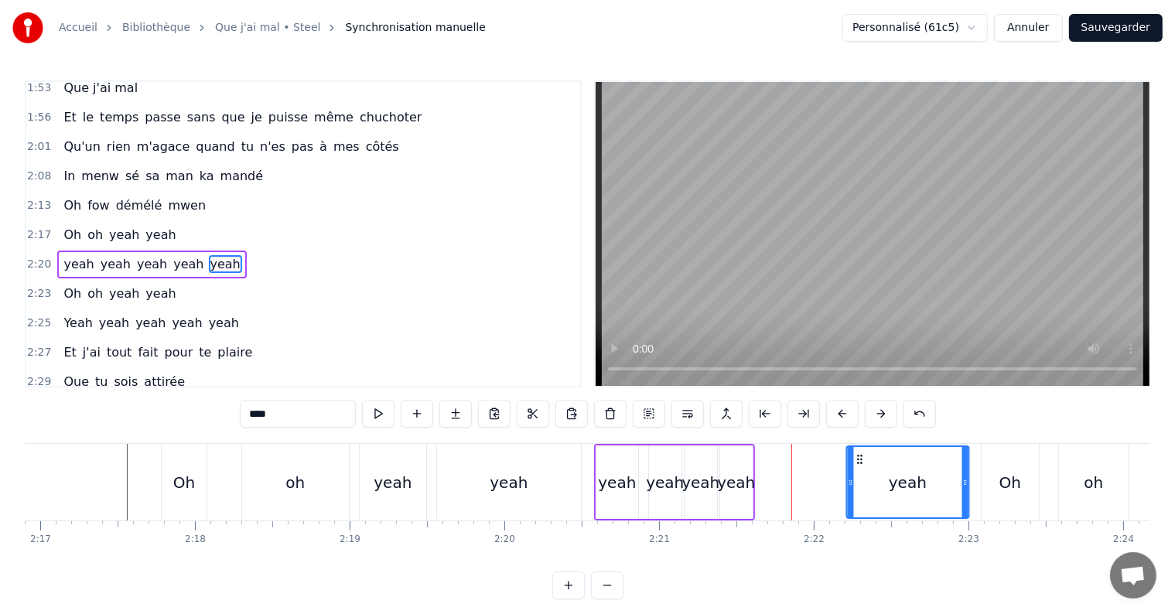
drag, startPoint x: 756, startPoint y: 458, endPoint x: 857, endPoint y: 456, distance: 101.4
click at [857, 456] on icon at bounding box center [859, 459] width 12 height 12
drag, startPoint x: 965, startPoint y: 480, endPoint x: 922, endPoint y: 480, distance: 43.3
click at [922, 480] on icon at bounding box center [921, 483] width 6 height 12
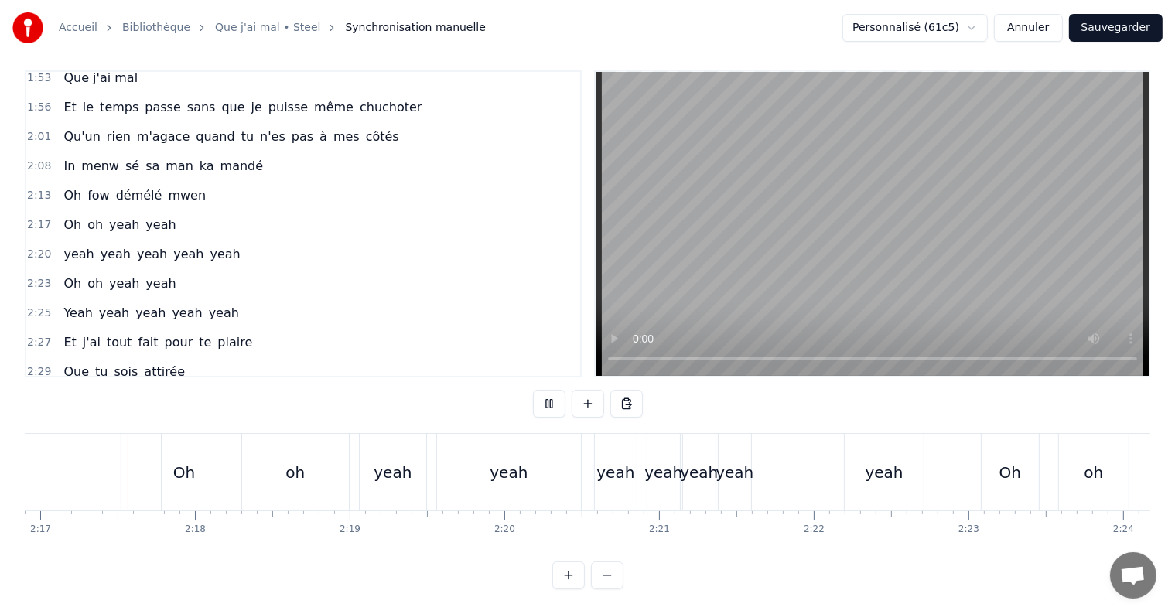
scroll to position [23, 0]
click at [745, 461] on div "yeah" at bounding box center [735, 472] width 38 height 23
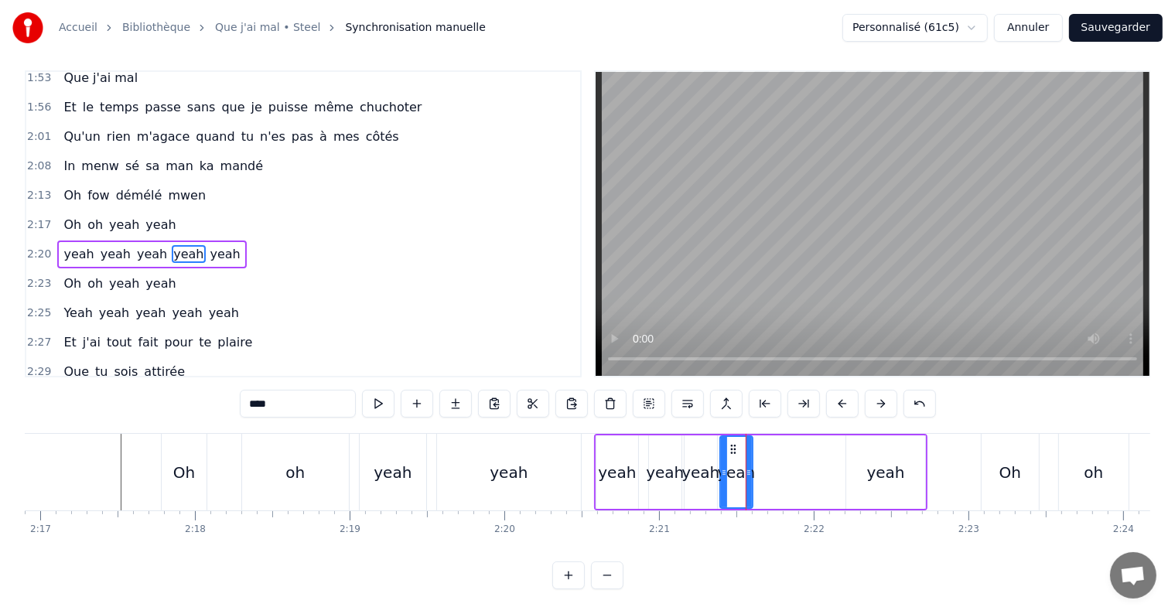
scroll to position [0, 0]
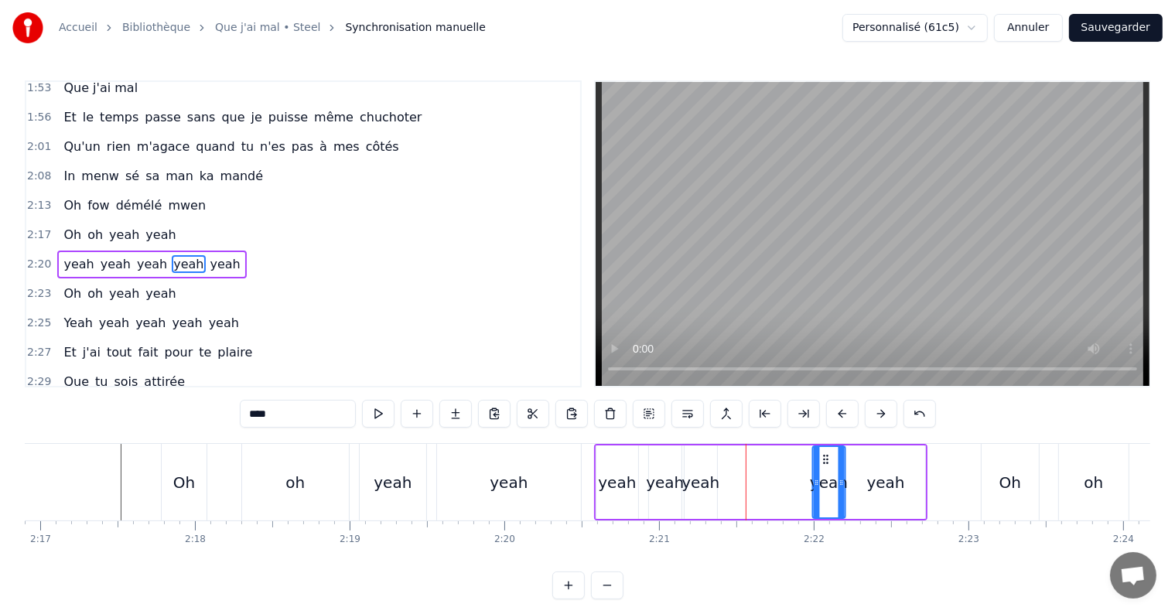
drag, startPoint x: 730, startPoint y: 455, endPoint x: 823, endPoint y: 479, distance: 95.9
click at [823, 479] on div "yeah" at bounding box center [828, 482] width 31 height 70
click at [710, 487] on div "yeah" at bounding box center [701, 482] width 38 height 23
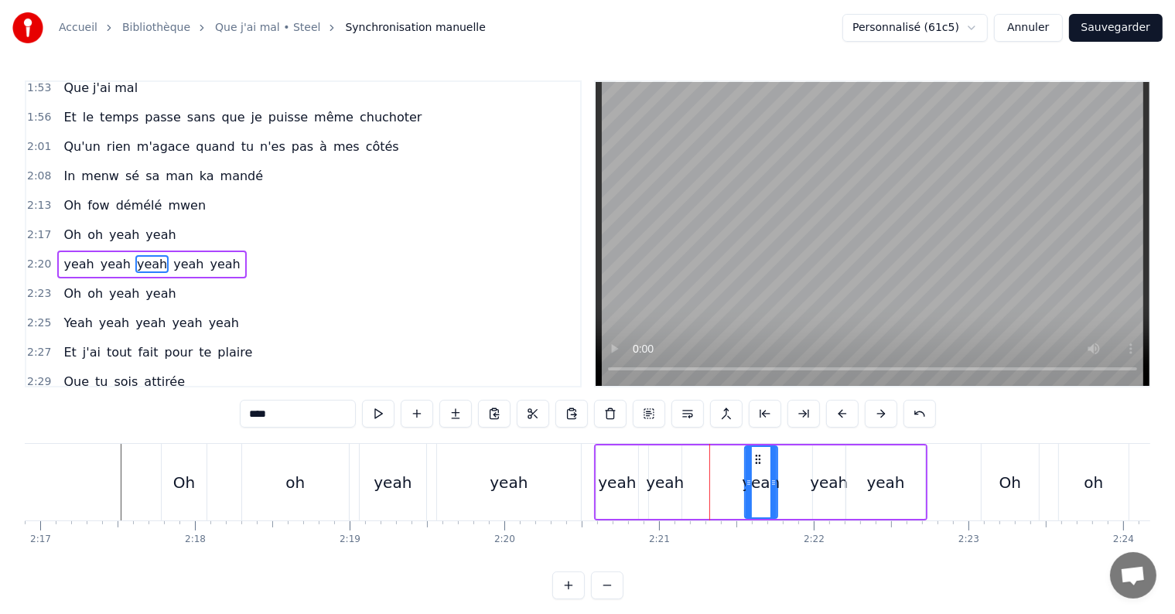
drag, startPoint x: 693, startPoint y: 456, endPoint x: 753, endPoint y: 455, distance: 59.6
click at [753, 455] on icon at bounding box center [757, 459] width 12 height 12
click at [660, 484] on div "yeah" at bounding box center [665, 482] width 38 height 23
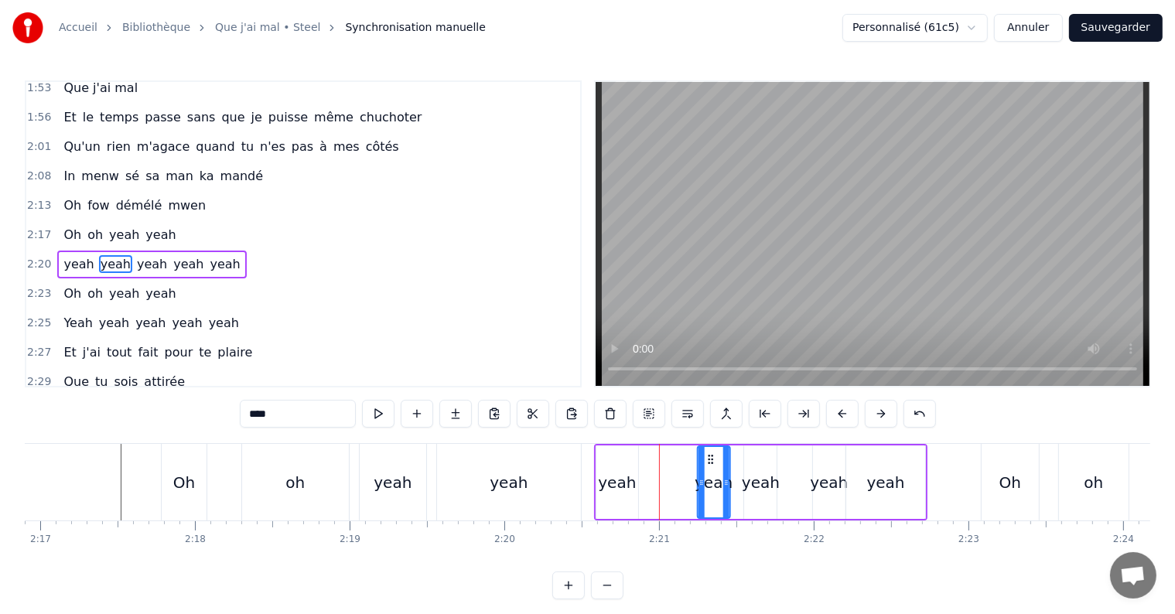
drag, startPoint x: 664, startPoint y: 459, endPoint x: 712, endPoint y: 455, distance: 48.1
click at [712, 455] on icon at bounding box center [710, 459] width 12 height 12
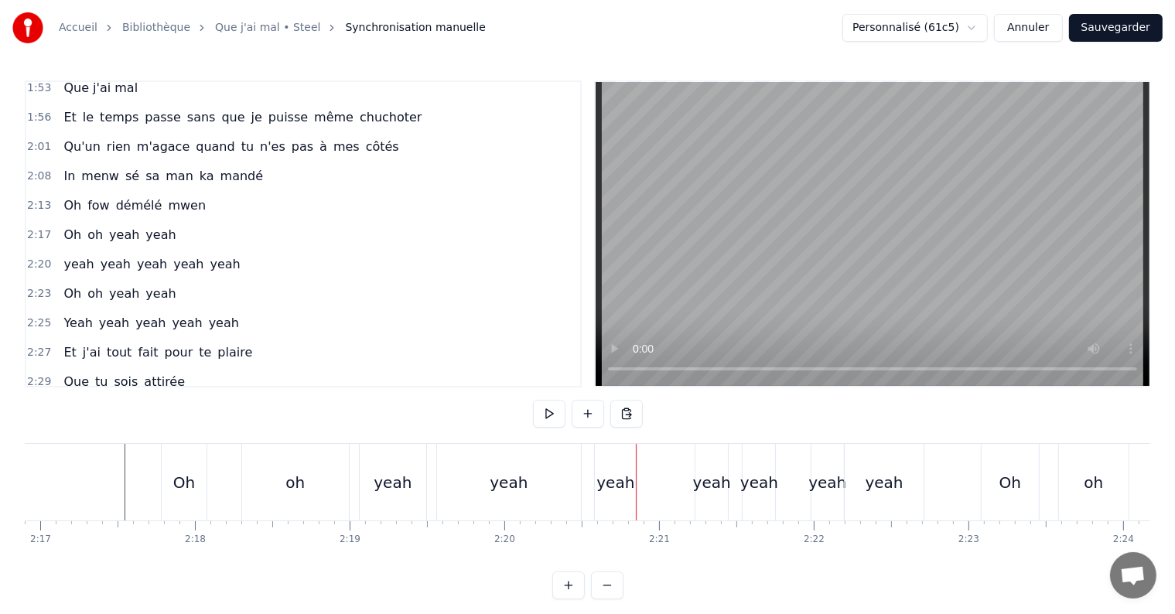
scroll to position [23, 0]
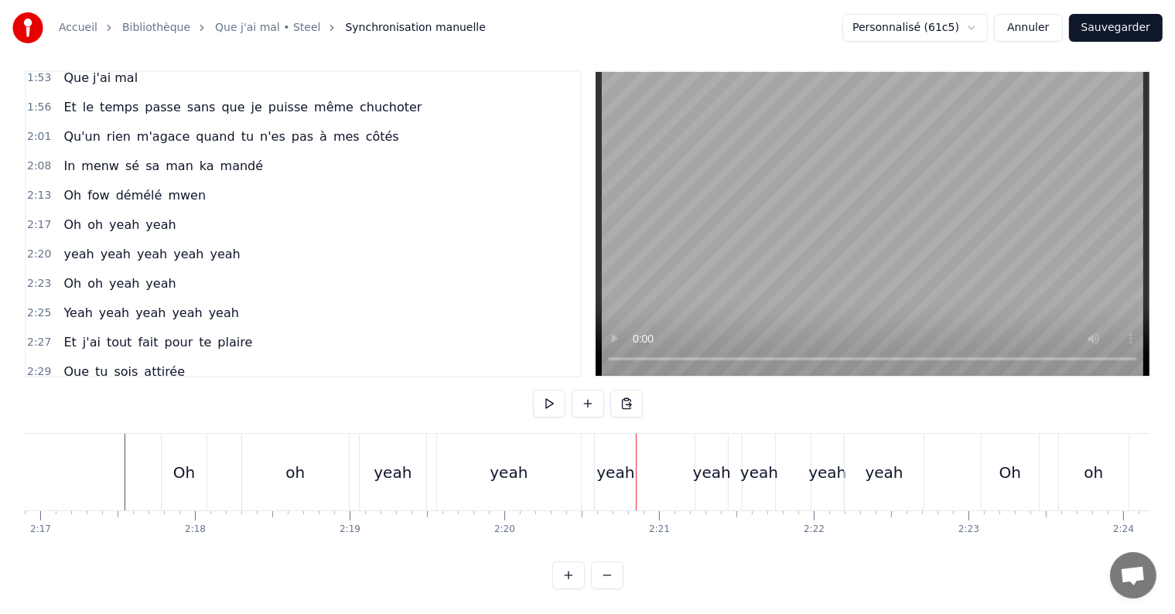
click at [616, 462] on div "yeah" at bounding box center [615, 472] width 38 height 23
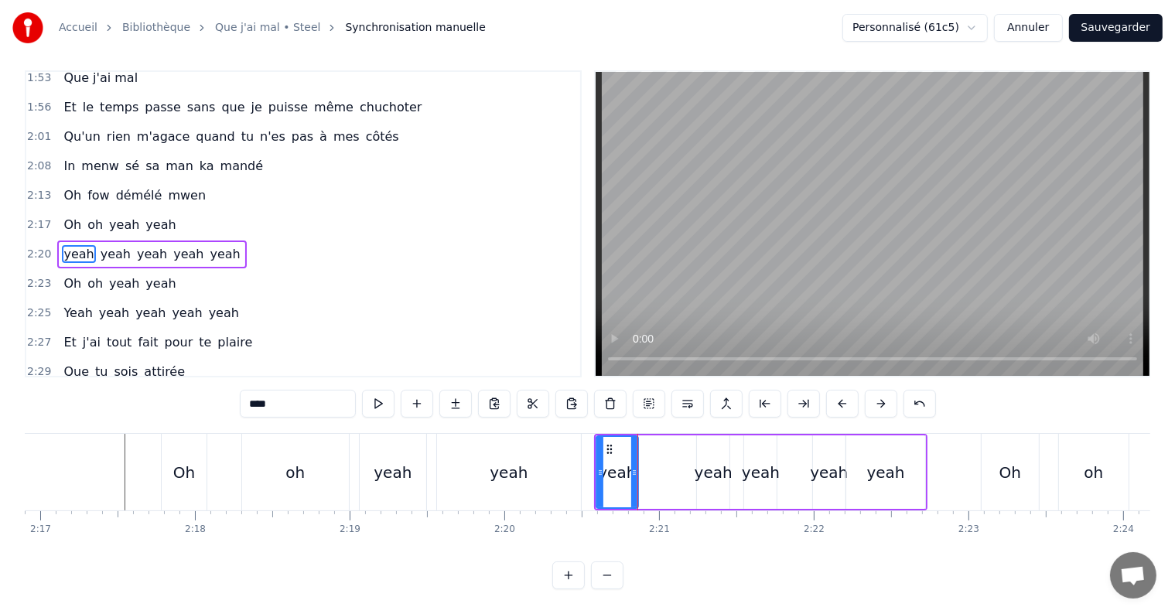
click at [694, 447] on div "yeah yeah yeah yeah yeah" at bounding box center [760, 472] width 333 height 77
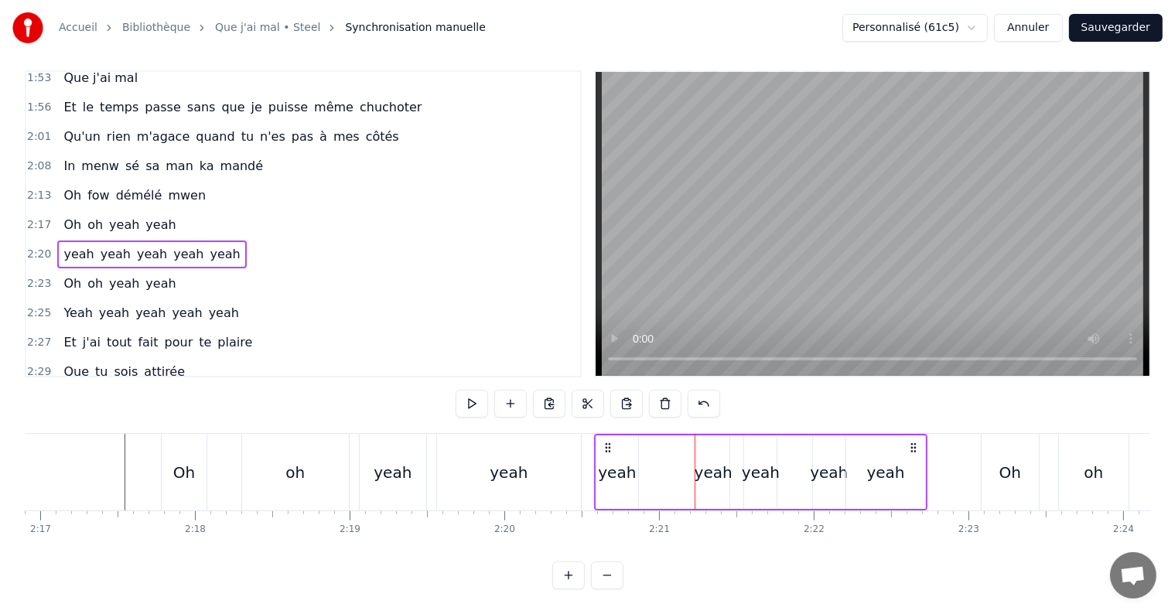
click at [707, 461] on div "yeah" at bounding box center [714, 472] width 38 height 23
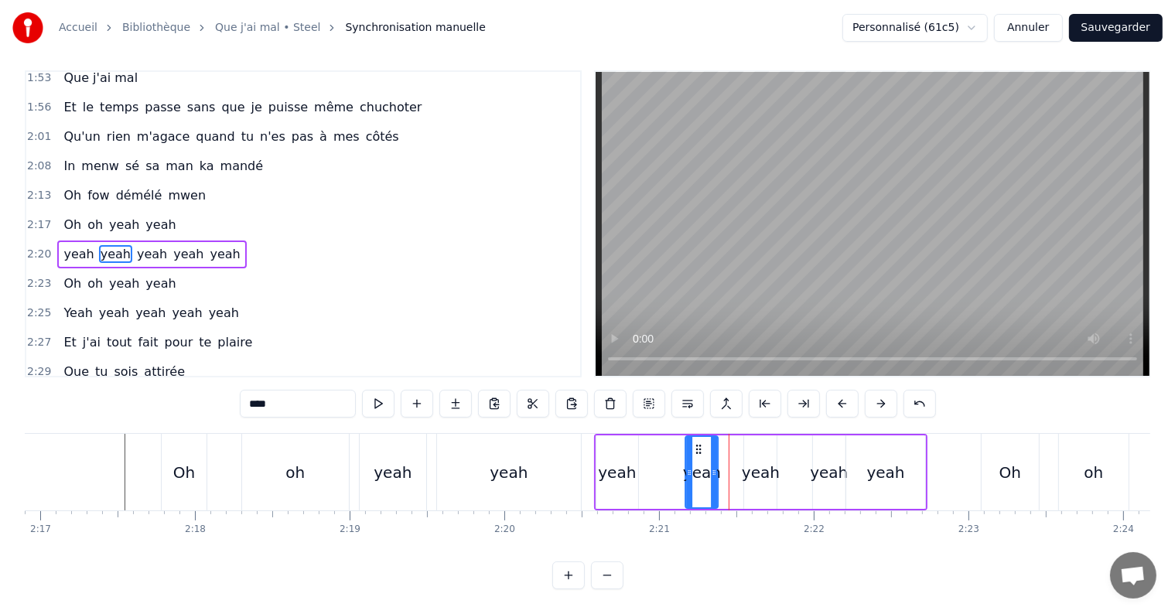
drag, startPoint x: 706, startPoint y: 432, endPoint x: 692, endPoint y: 433, distance: 14.7
click at [692, 443] on icon at bounding box center [698, 449] width 12 height 12
drag, startPoint x: 694, startPoint y: 432, endPoint x: 684, endPoint y: 433, distance: 10.2
click at [684, 437] on div "yeah" at bounding box center [698, 472] width 31 height 70
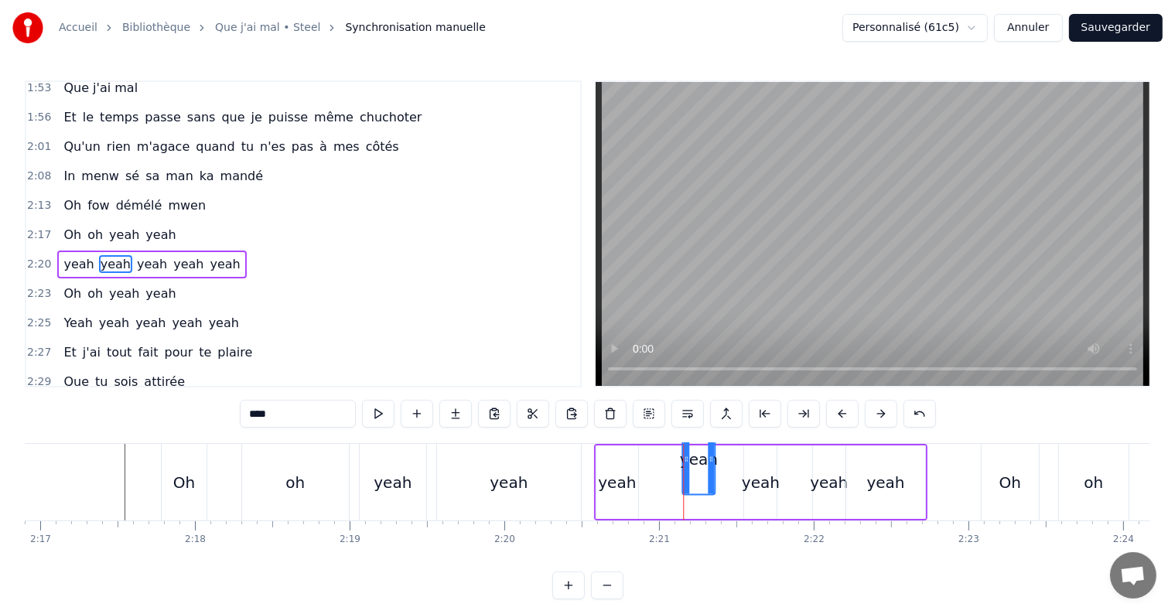
click at [694, 454] on div "yeah" at bounding box center [699, 458] width 38 height 23
click at [687, 453] on div "yeah" at bounding box center [698, 459] width 31 height 70
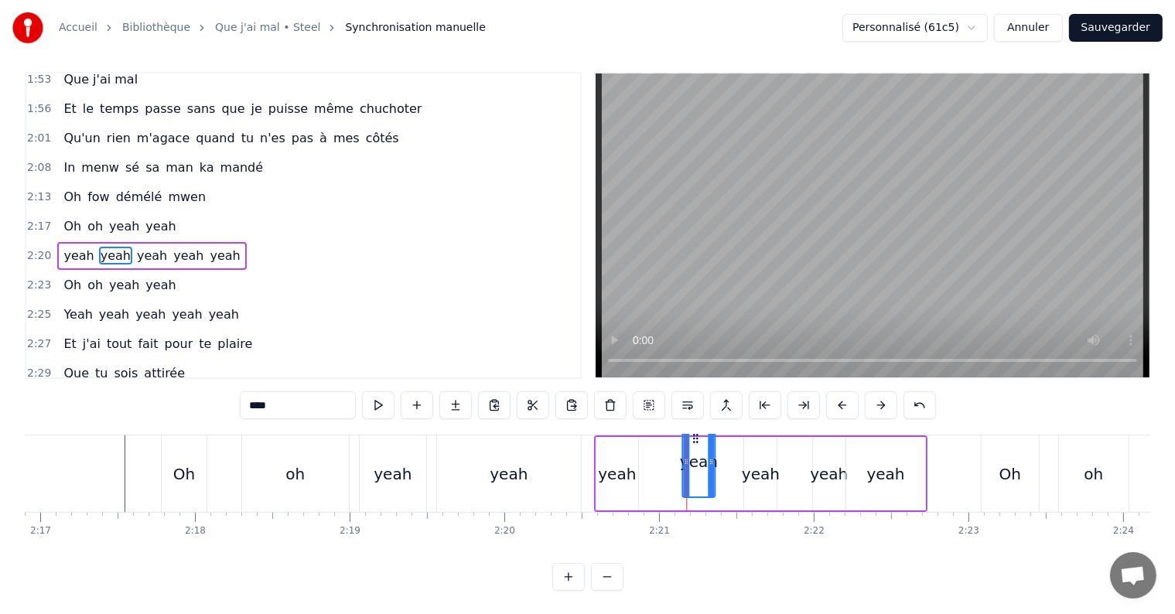
scroll to position [23, 0]
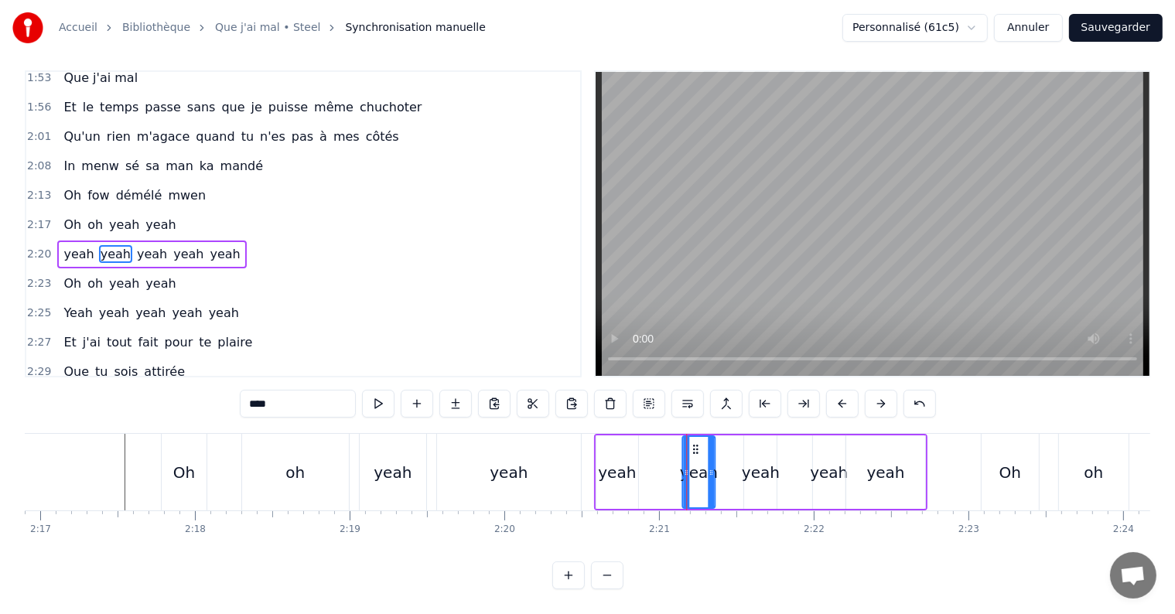
drag, startPoint x: 694, startPoint y: 436, endPoint x: 685, endPoint y: 436, distance: 9.3
click at [685, 437] on div "yeah" at bounding box center [698, 472] width 31 height 70
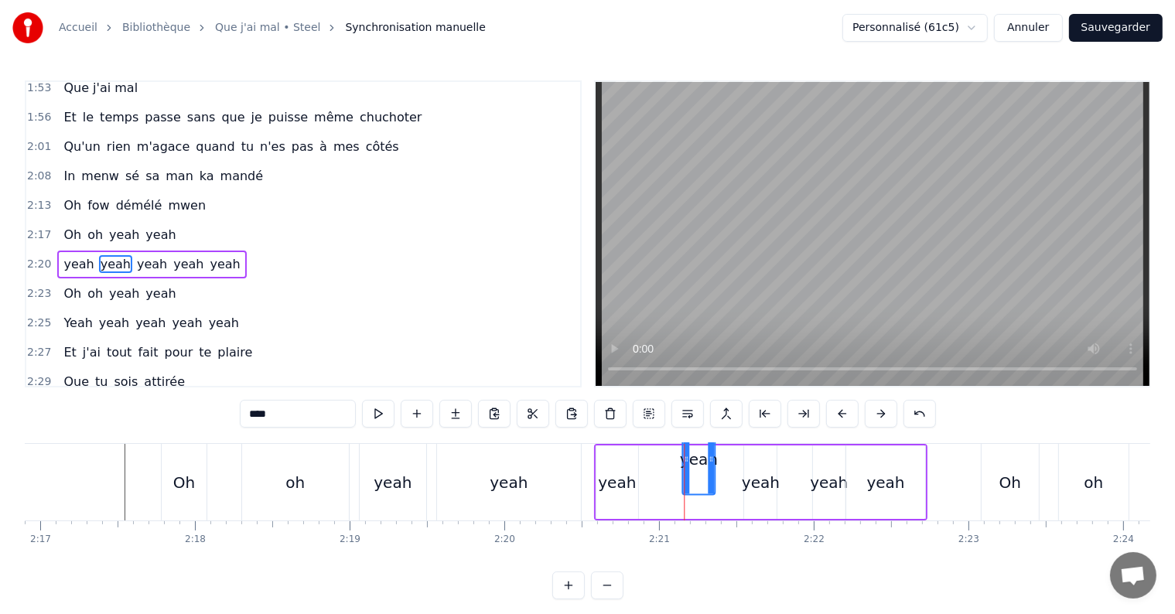
click at [694, 456] on div "yeah" at bounding box center [699, 458] width 38 height 23
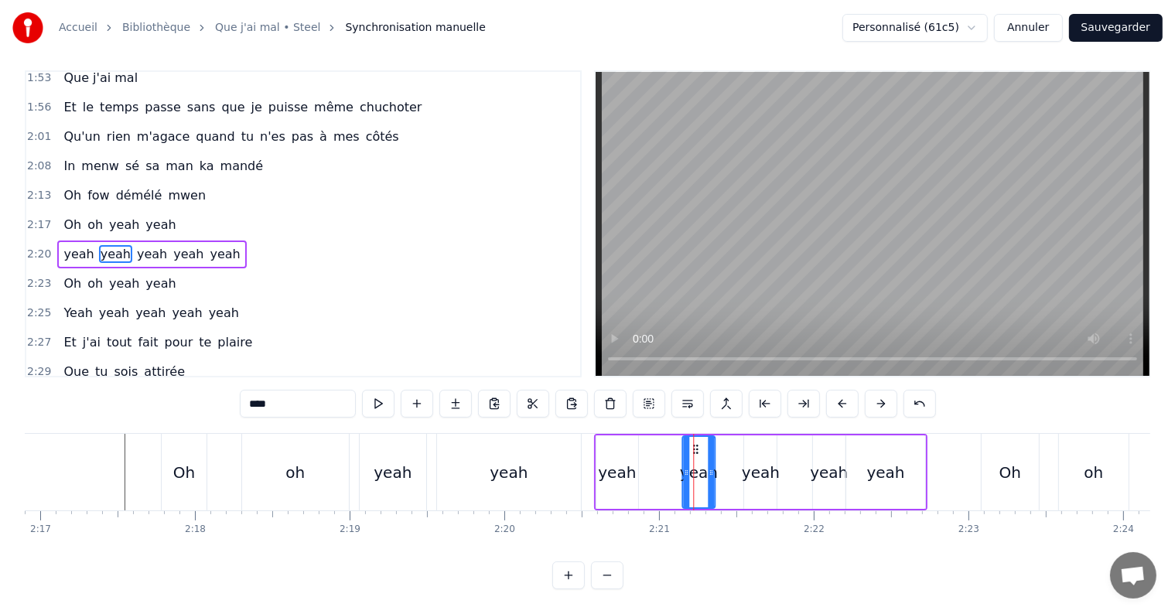
drag, startPoint x: 691, startPoint y: 432, endPoint x: 679, endPoint y: 436, distance: 12.5
click at [679, 436] on div "yeah yeah yeah yeah yeah" at bounding box center [760, 472] width 333 height 77
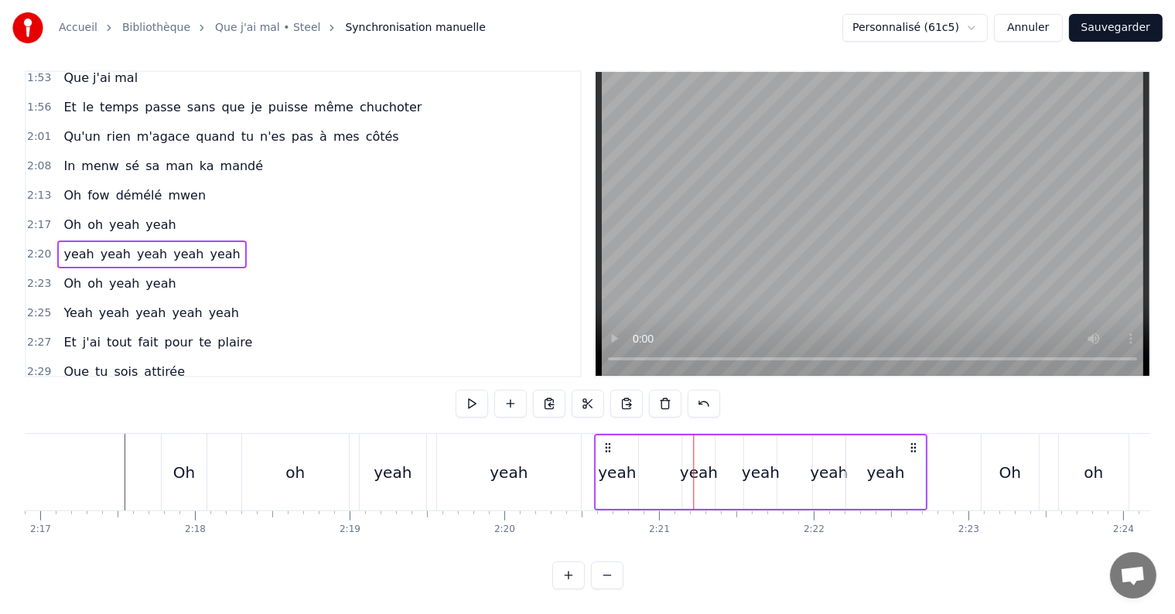
click at [709, 436] on div "yeah" at bounding box center [698, 472] width 32 height 73
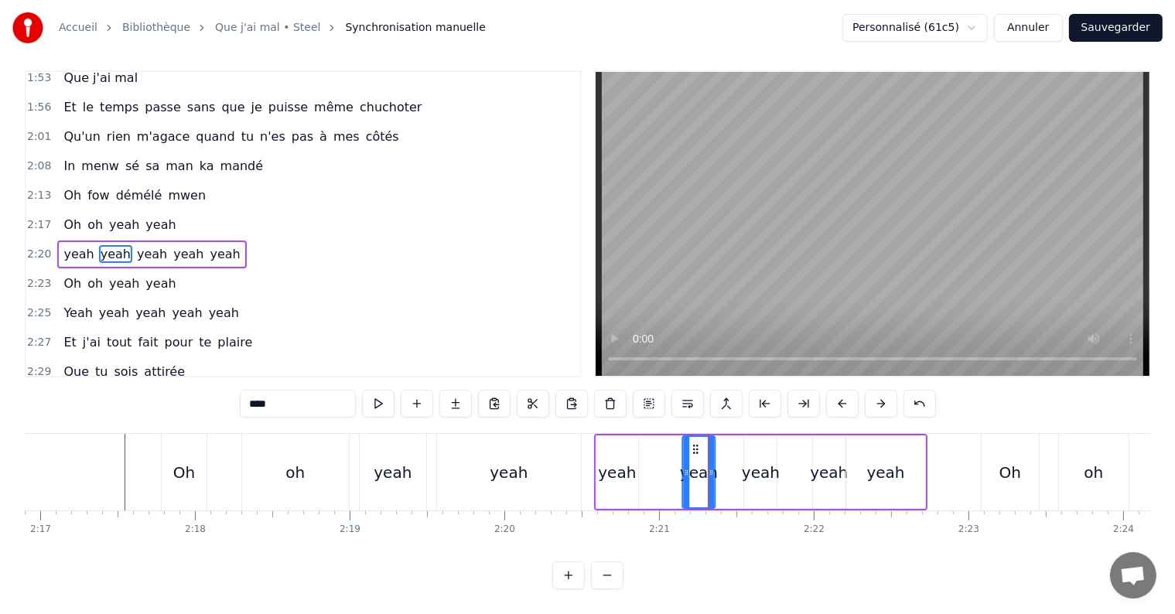
drag, startPoint x: 692, startPoint y: 431, endPoint x: 678, endPoint y: 433, distance: 14.9
click at [678, 434] on div "yeah yeah yeah yeah yeah" at bounding box center [760, 472] width 333 height 77
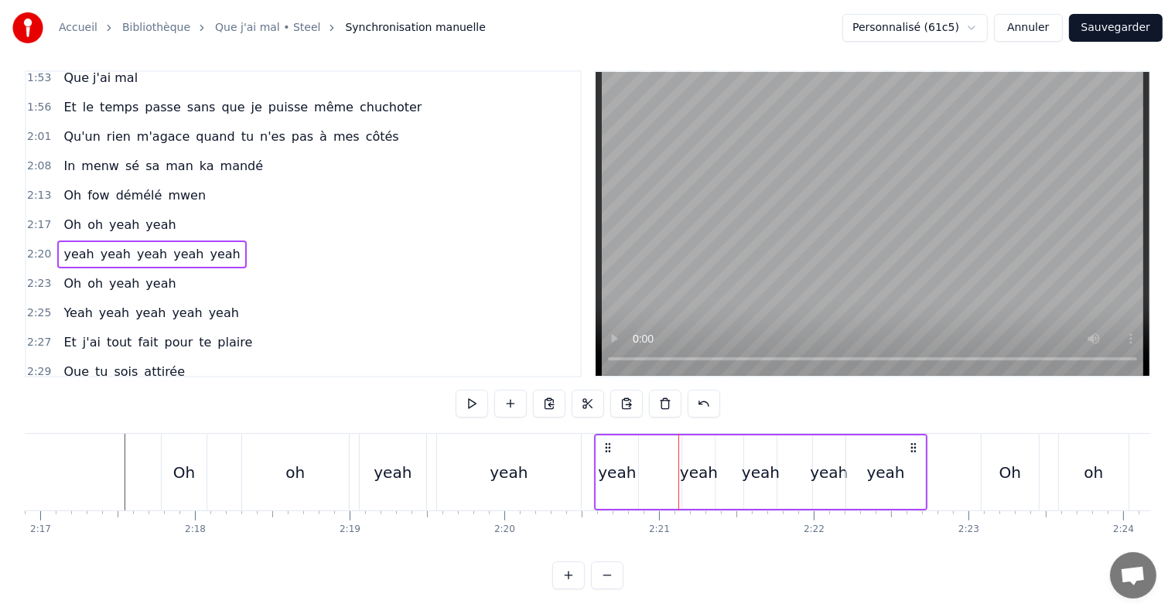
click at [689, 461] on div "yeah" at bounding box center [699, 472] width 38 height 23
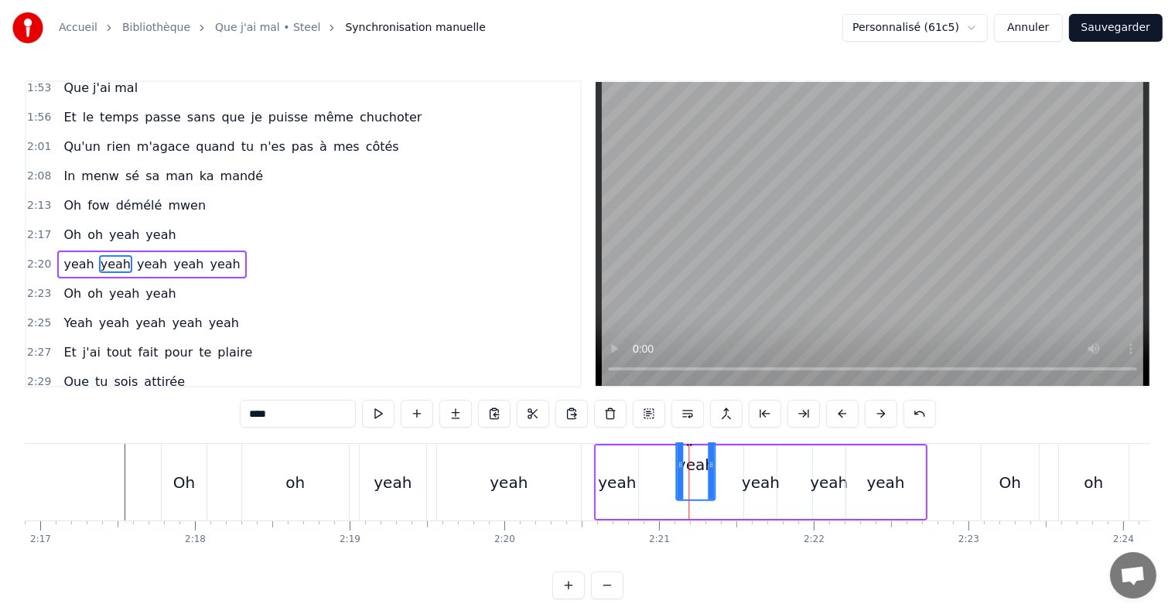
click at [678, 464] on icon at bounding box center [680, 464] width 6 height 12
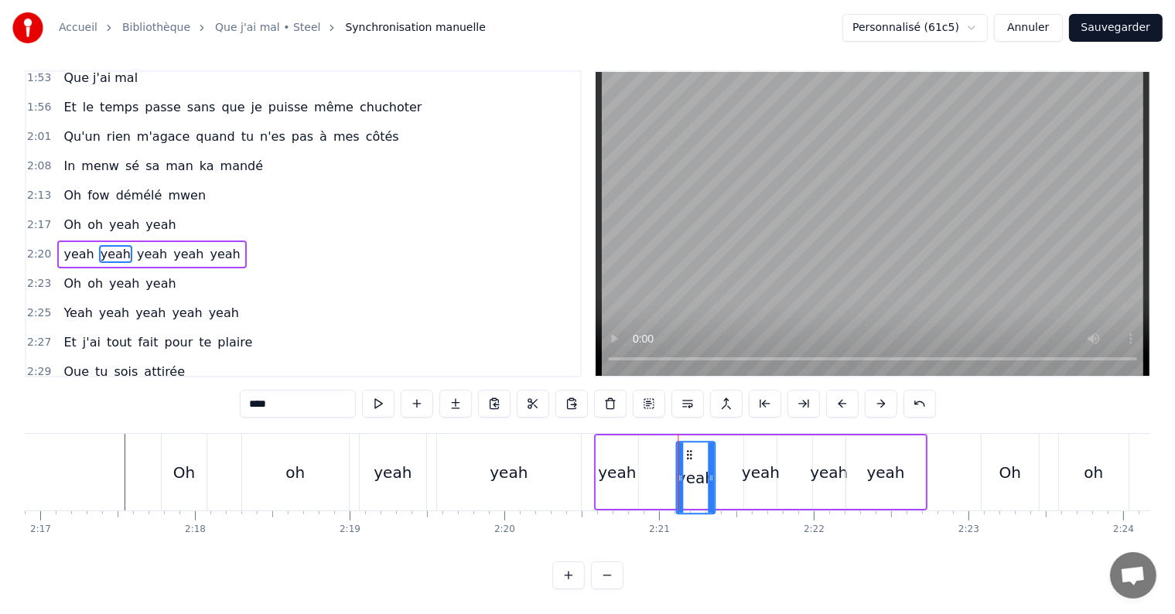
drag, startPoint x: 688, startPoint y: 437, endPoint x: 671, endPoint y: 436, distance: 17.0
click at [671, 436] on div "yeah yeah yeah yeah yeah" at bounding box center [760, 472] width 333 height 77
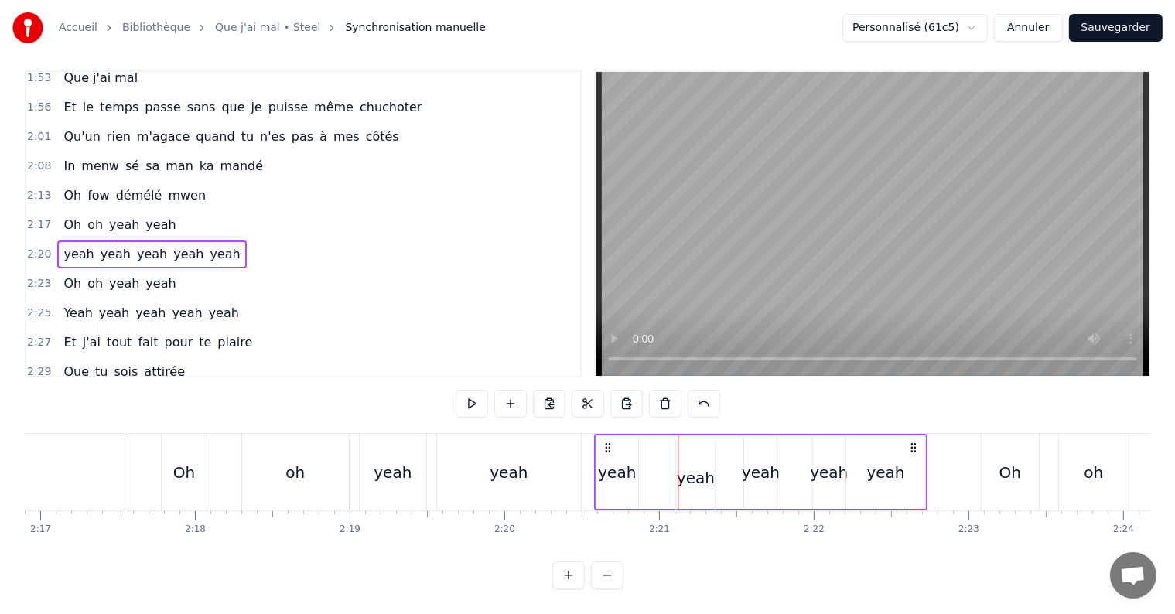
click at [692, 442] on div "yeah" at bounding box center [695, 477] width 39 height 73
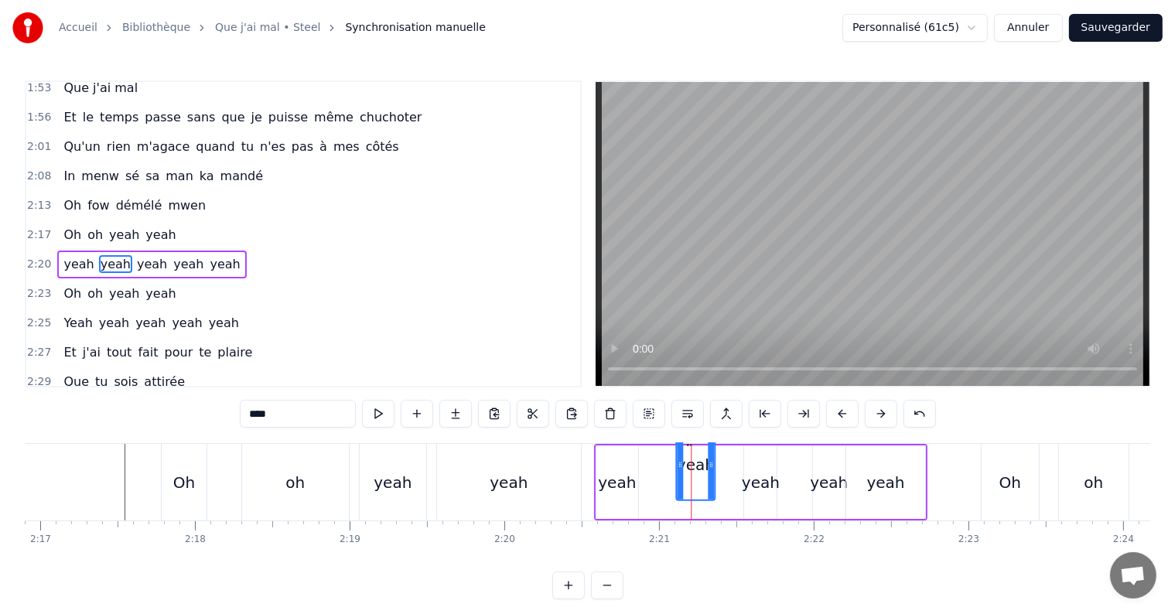
drag, startPoint x: 690, startPoint y: 443, endPoint x: 678, endPoint y: 444, distance: 11.6
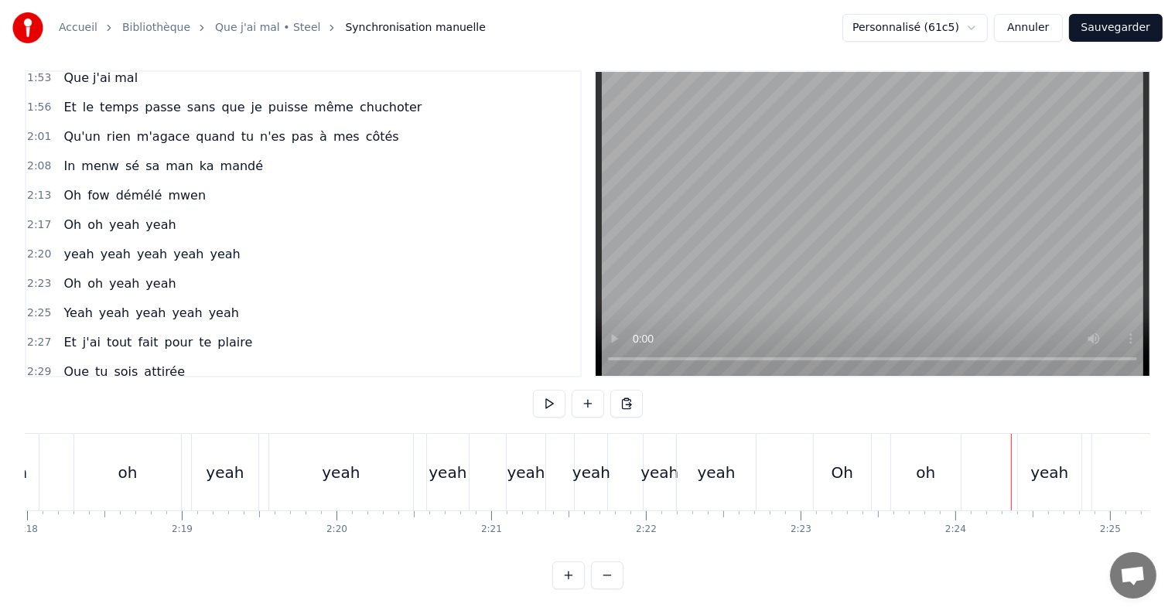
scroll to position [0, 21300]
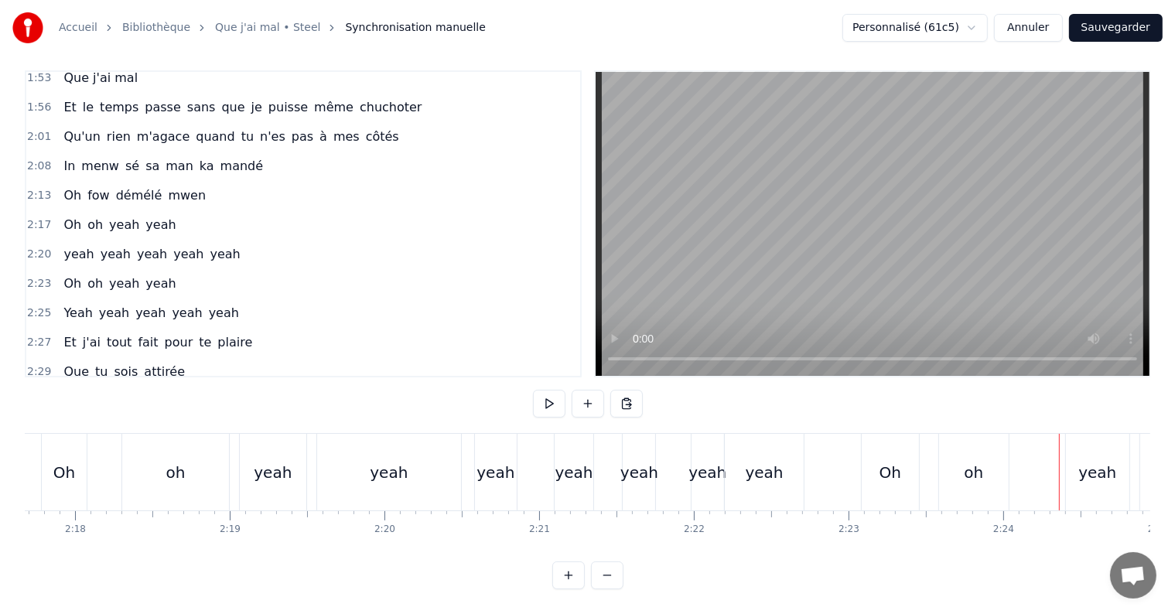
click at [285, 461] on div "yeah" at bounding box center [273, 472] width 38 height 23
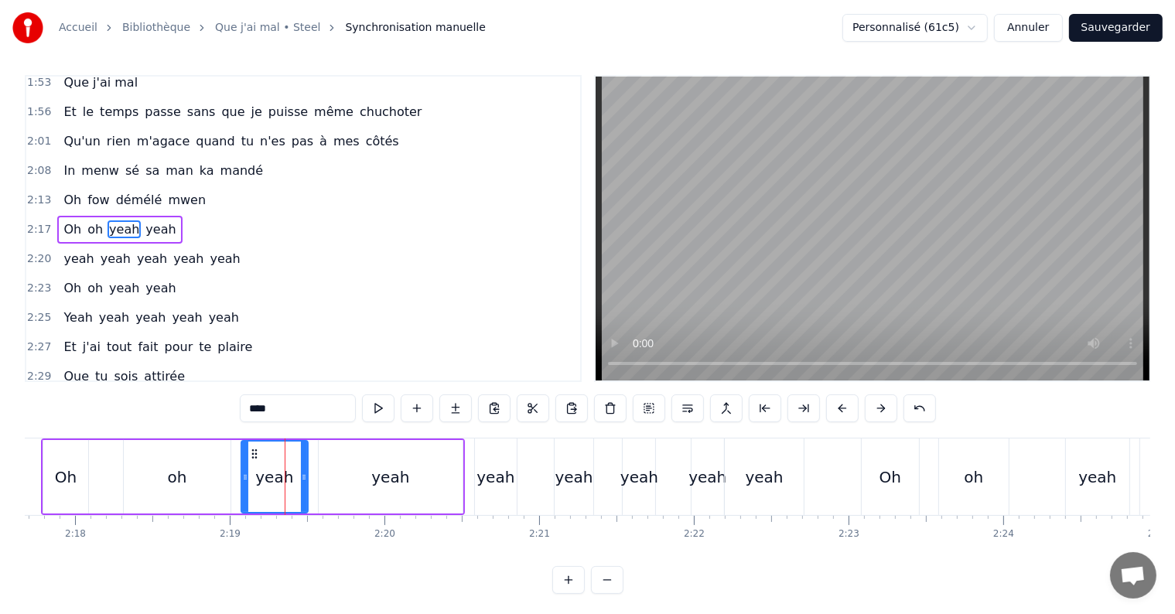
scroll to position [23, 0]
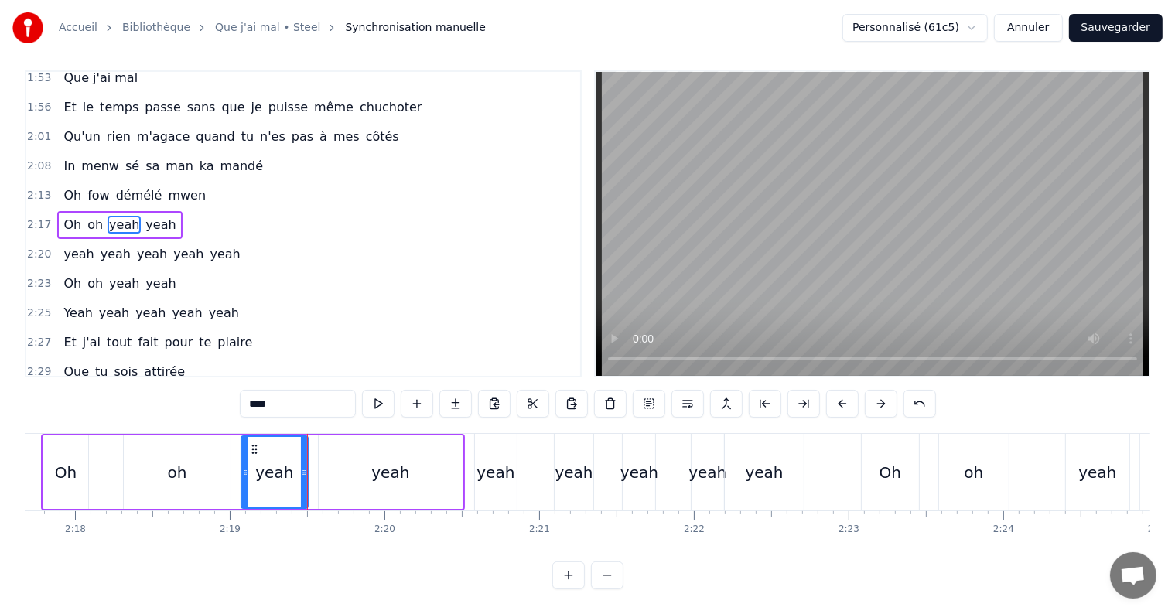
click at [367, 450] on div "yeah" at bounding box center [391, 472] width 144 height 73
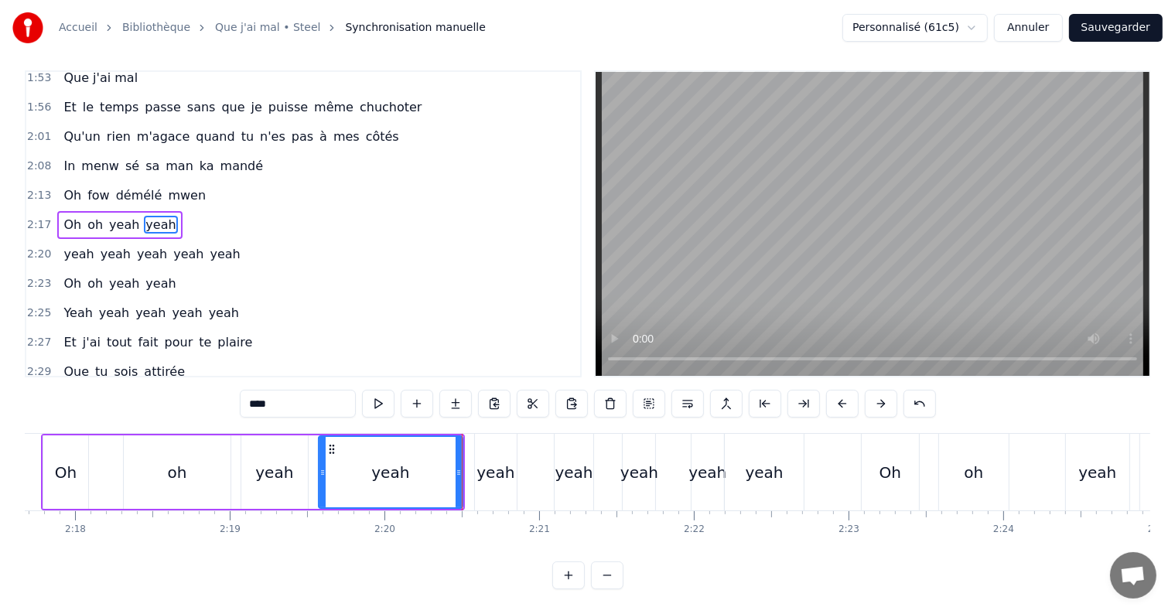
click at [495, 461] on div "yeah" at bounding box center [496, 472] width 38 height 23
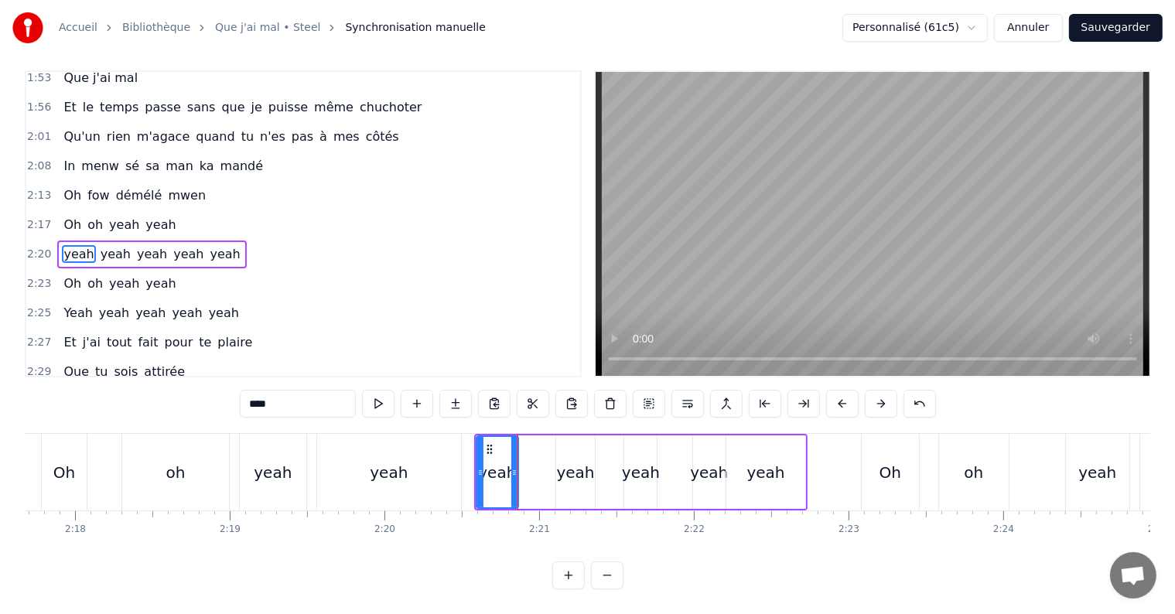
click at [563, 470] on div "yeah" at bounding box center [576, 472] width 38 height 23
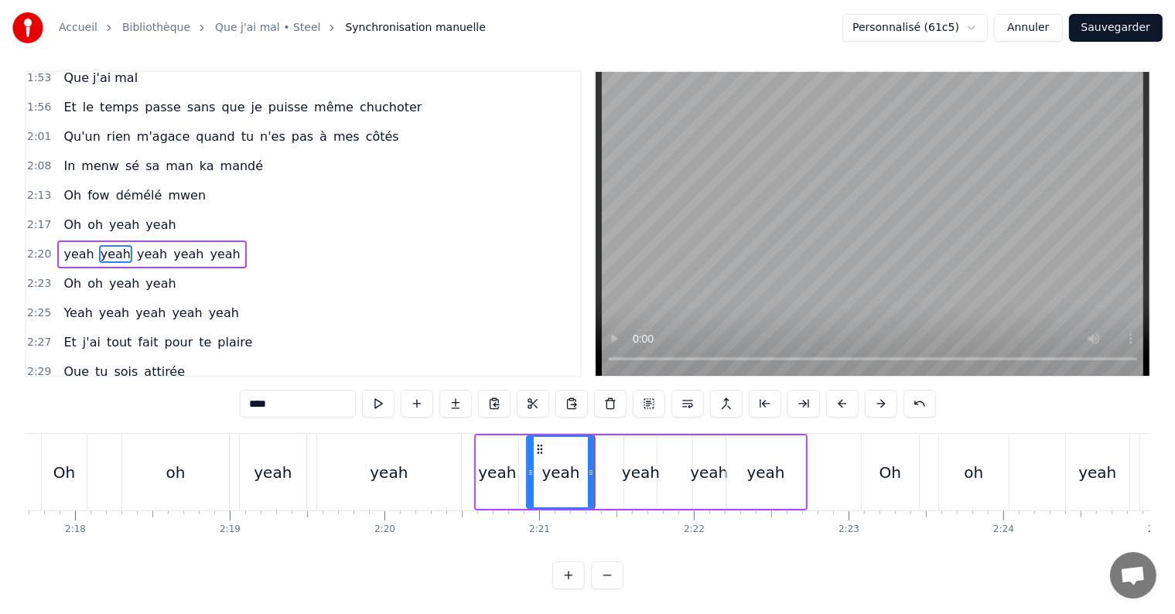
drag, startPoint x: 558, startPoint y: 459, endPoint x: 529, endPoint y: 461, distance: 28.7
click at [529, 466] on icon at bounding box center [531, 472] width 6 height 12
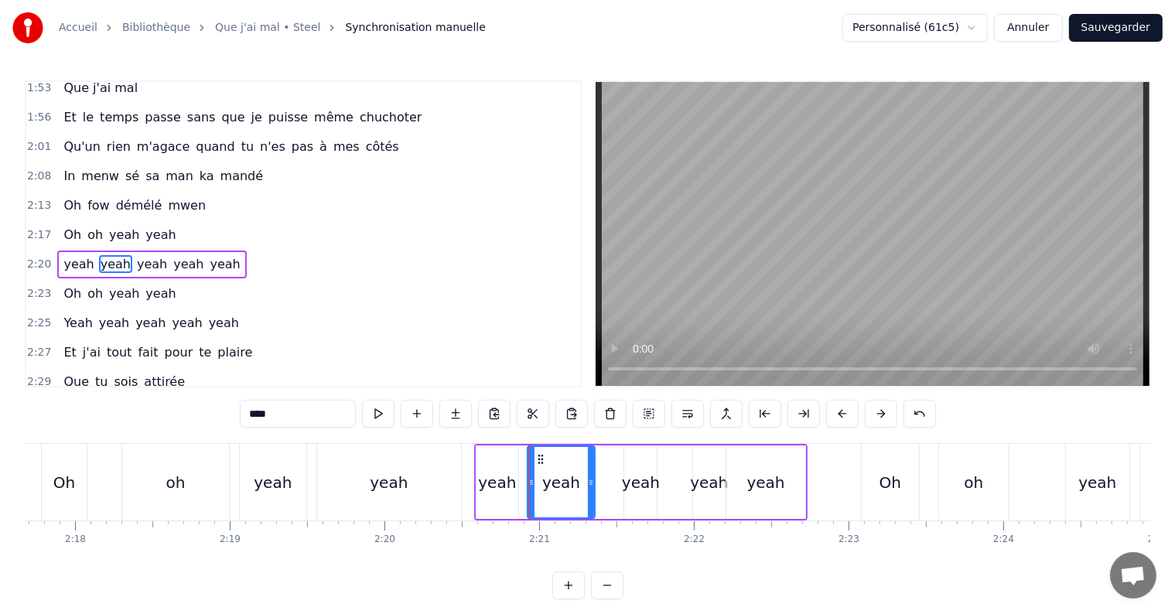
click at [490, 469] on div "yeah" at bounding box center [498, 482] width 42 height 73
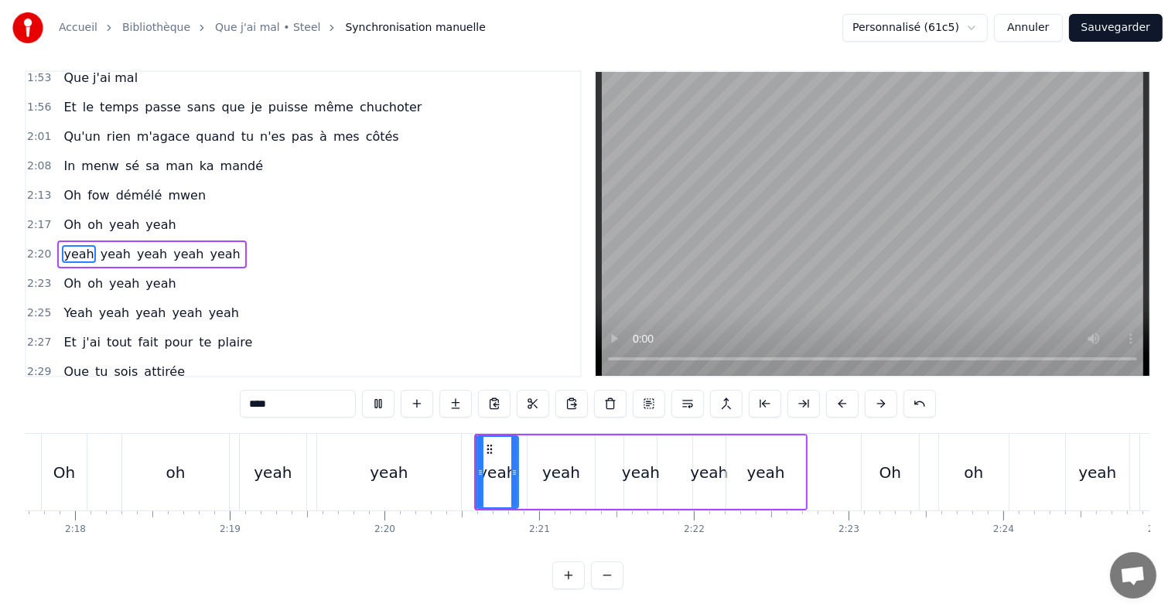
scroll to position [23, 0]
click at [541, 456] on div "yeah" at bounding box center [561, 472] width 67 height 73
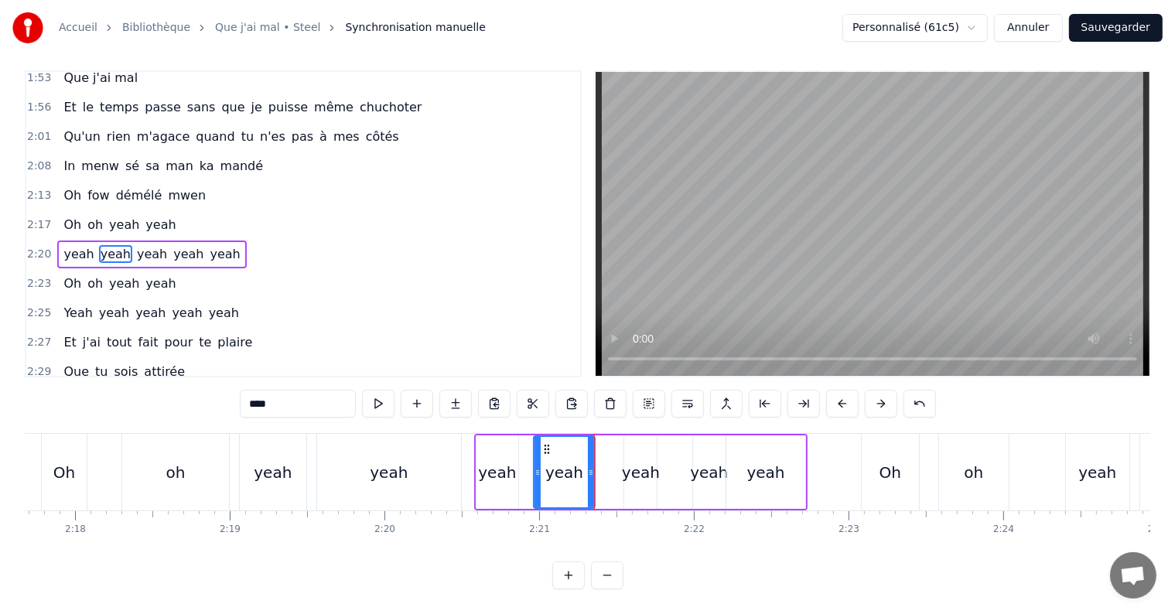
click at [535, 466] on icon at bounding box center [538, 472] width 6 height 12
click at [541, 466] on icon at bounding box center [544, 472] width 6 height 12
drag, startPoint x: 593, startPoint y: 460, endPoint x: 600, endPoint y: 466, distance: 9.4
click at [600, 466] on div at bounding box center [599, 472] width 6 height 70
click at [641, 466] on div "yeah" at bounding box center [641, 472] width 38 height 23
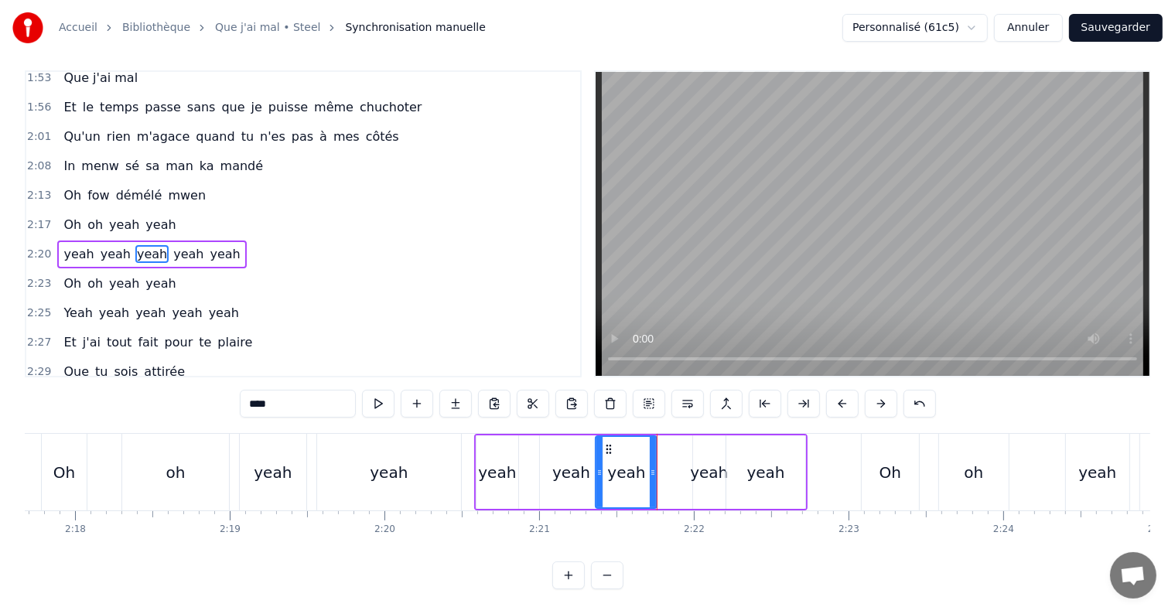
drag, startPoint x: 626, startPoint y: 456, endPoint x: 597, endPoint y: 461, distance: 29.0
click at [597, 466] on icon at bounding box center [599, 472] width 6 height 12
drag, startPoint x: 652, startPoint y: 457, endPoint x: 634, endPoint y: 457, distance: 17.8
click at [634, 466] on icon at bounding box center [635, 472] width 6 height 12
click at [712, 461] on div "yeah" at bounding box center [709, 472] width 38 height 23
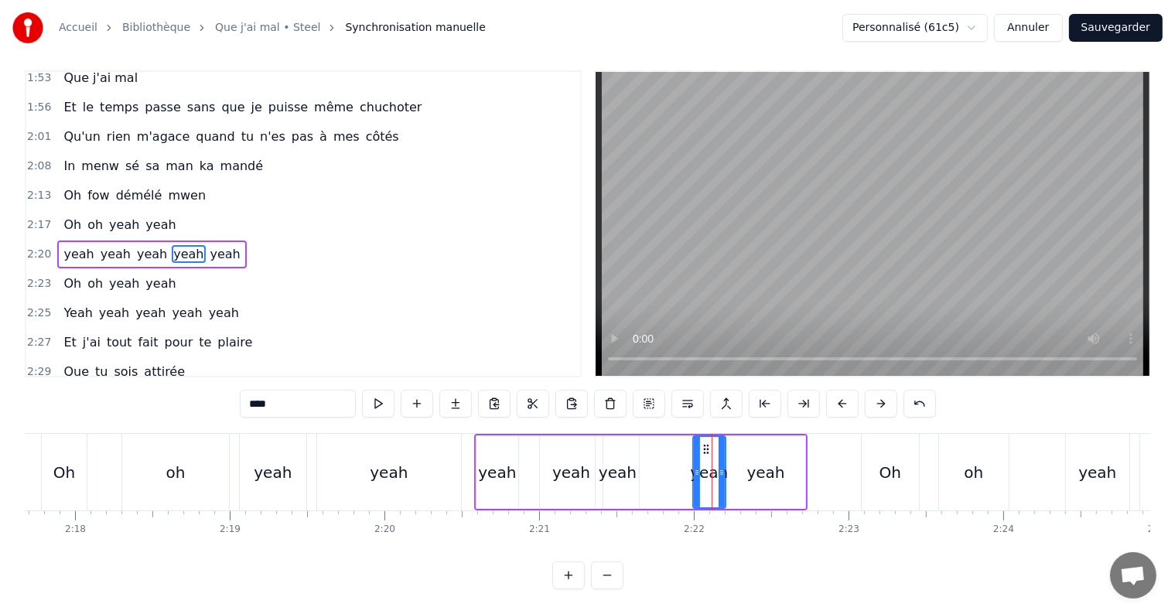
scroll to position [0, 0]
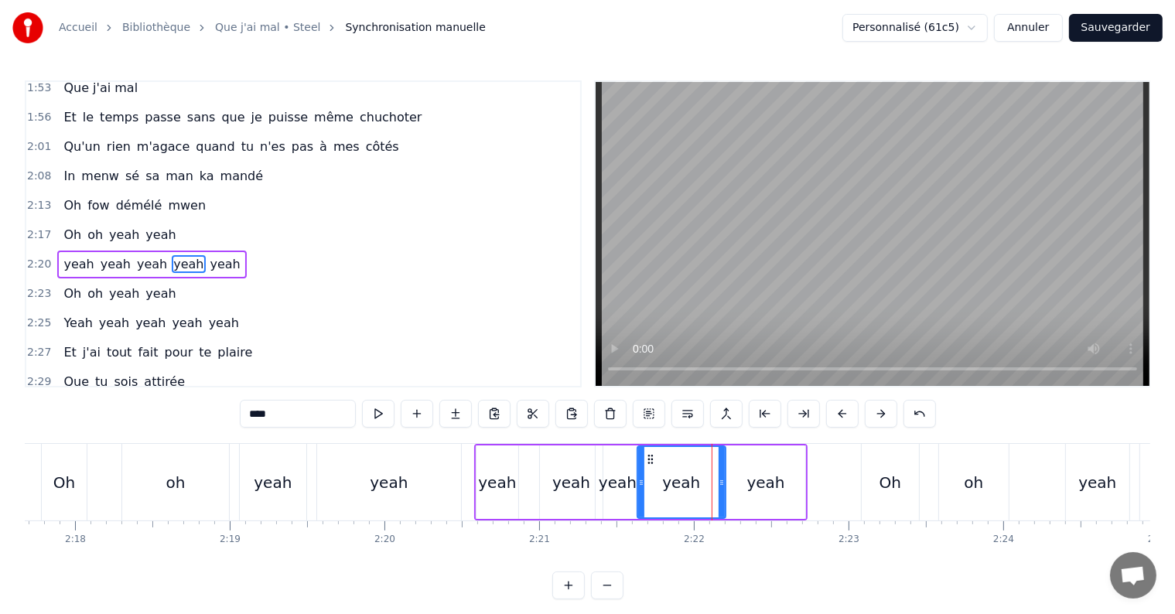
drag, startPoint x: 694, startPoint y: 479, endPoint x: 638, endPoint y: 483, distance: 55.9
click at [638, 483] on icon at bounding box center [641, 483] width 6 height 12
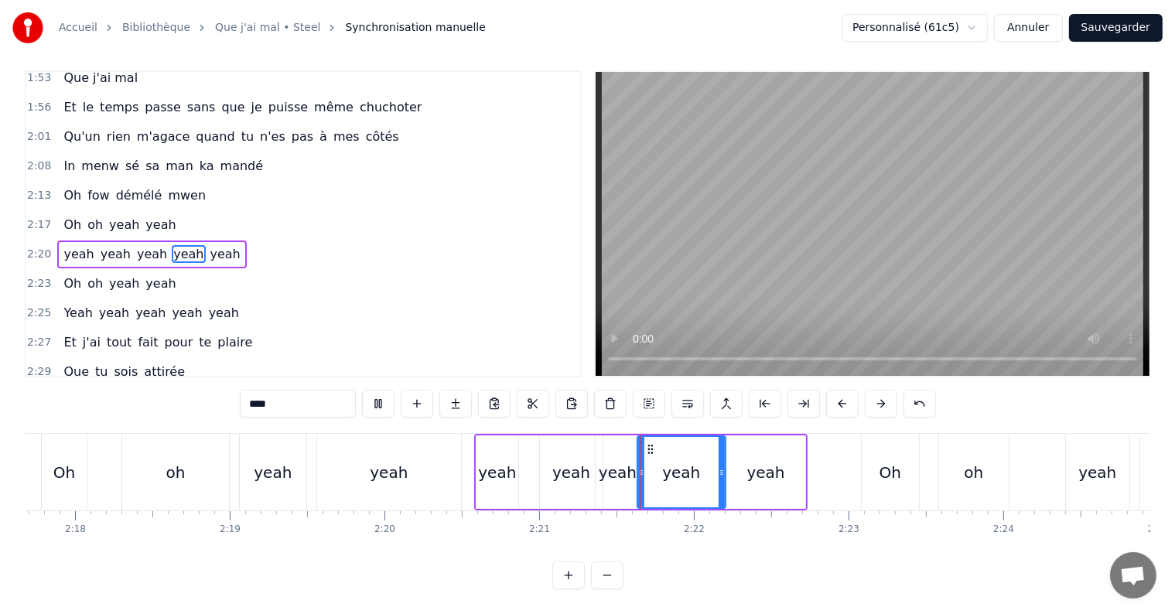
scroll to position [23, 0]
drag, startPoint x: 724, startPoint y: 461, endPoint x: 691, endPoint y: 462, distance: 33.3
click at [691, 462] on div "yeah" at bounding box center [682, 472] width 90 height 73
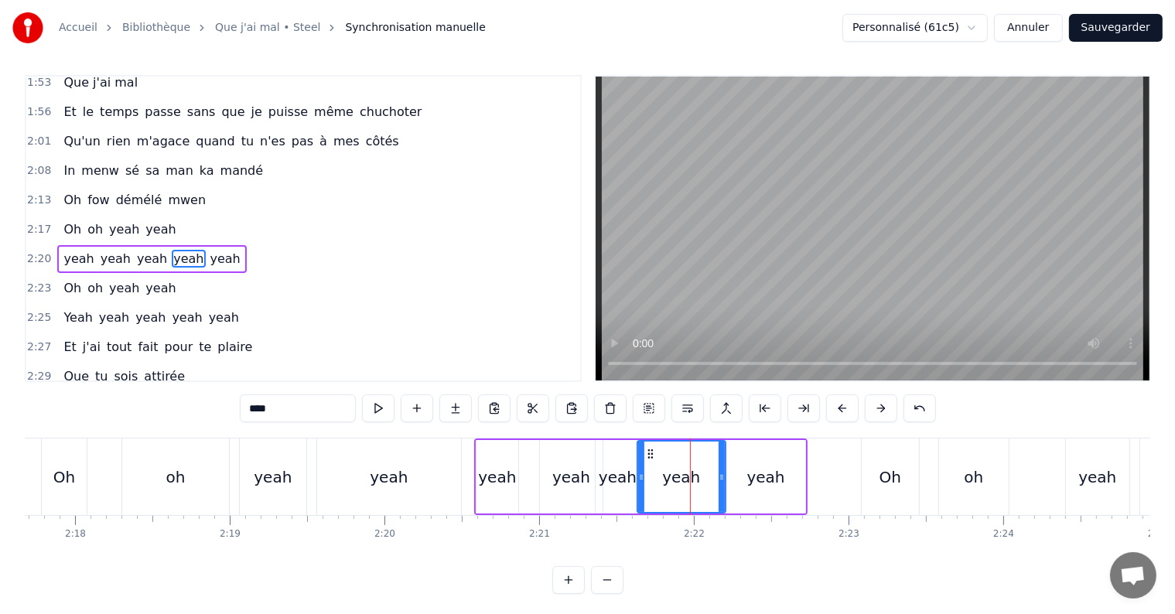
scroll to position [0, 0]
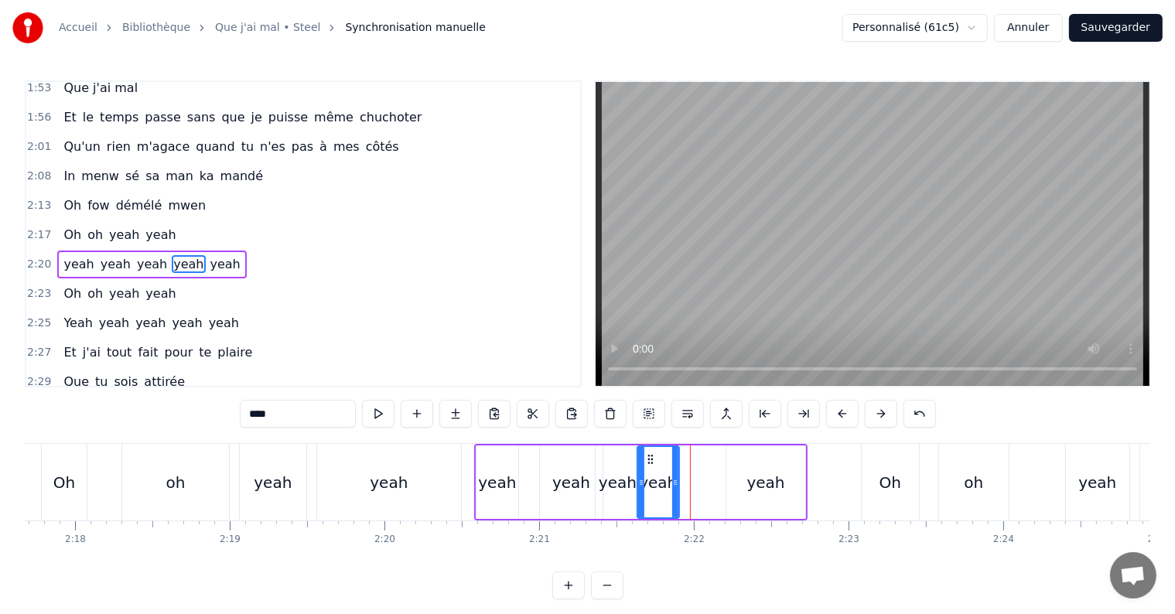
drag, startPoint x: 721, startPoint y: 477, endPoint x: 675, endPoint y: 477, distance: 46.4
click at [675, 477] on icon at bounding box center [675, 483] width 6 height 12
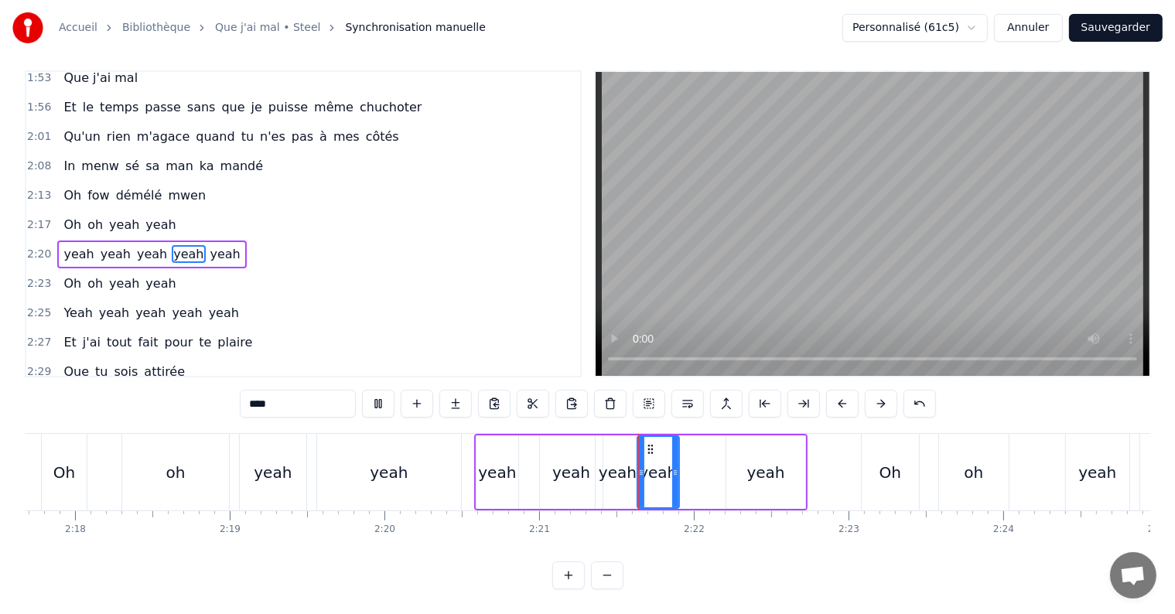
scroll to position [23, 0]
click at [775, 468] on div "yeah" at bounding box center [766, 472] width 38 height 23
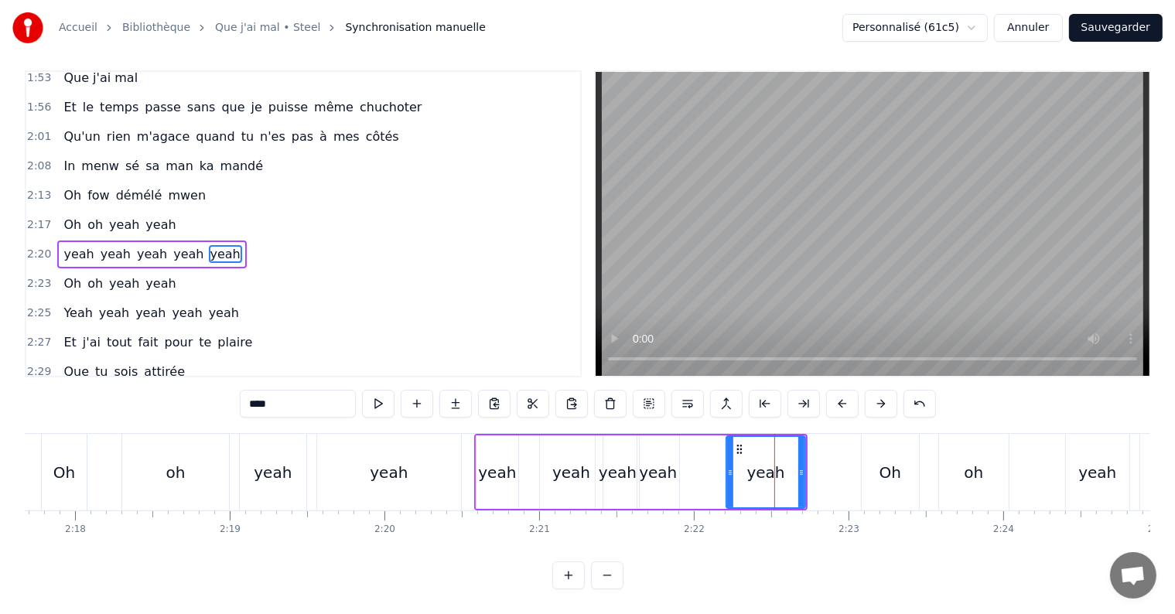
scroll to position [0, 0]
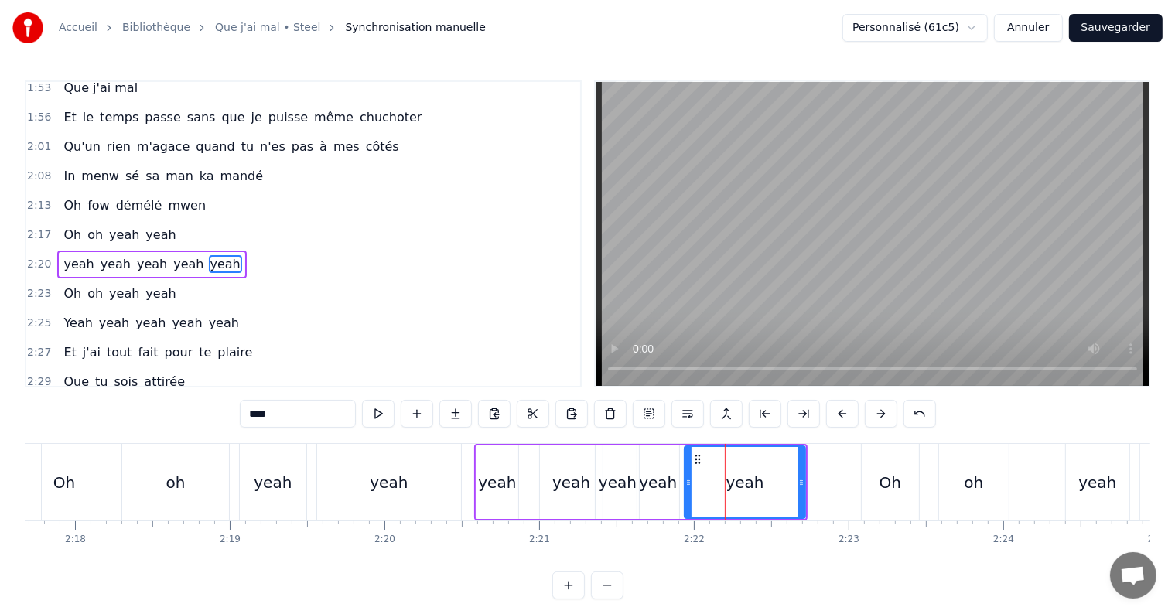
drag, startPoint x: 729, startPoint y: 483, endPoint x: 687, endPoint y: 486, distance: 41.9
click at [687, 486] on icon at bounding box center [688, 483] width 6 height 12
drag, startPoint x: 801, startPoint y: 482, endPoint x: 807, endPoint y: 489, distance: 8.8
click at [807, 489] on div at bounding box center [807, 482] width 6 height 70
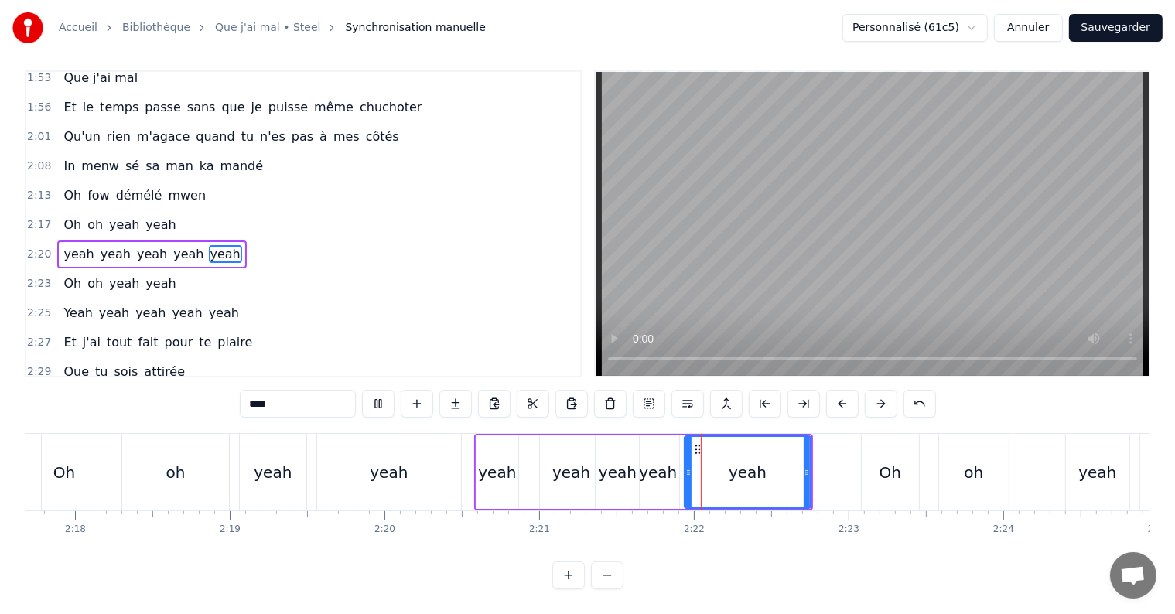
scroll to position [23, 0]
click at [487, 461] on div "yeah" at bounding box center [497, 472] width 38 height 23
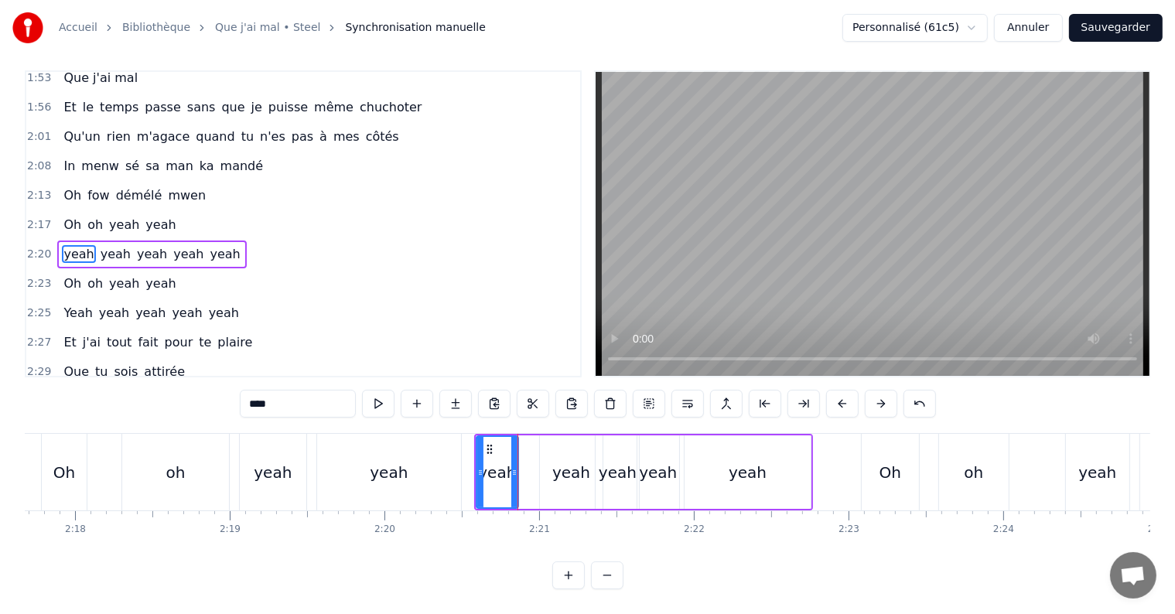
click at [545, 448] on div "yeah" at bounding box center [571, 472] width 63 height 73
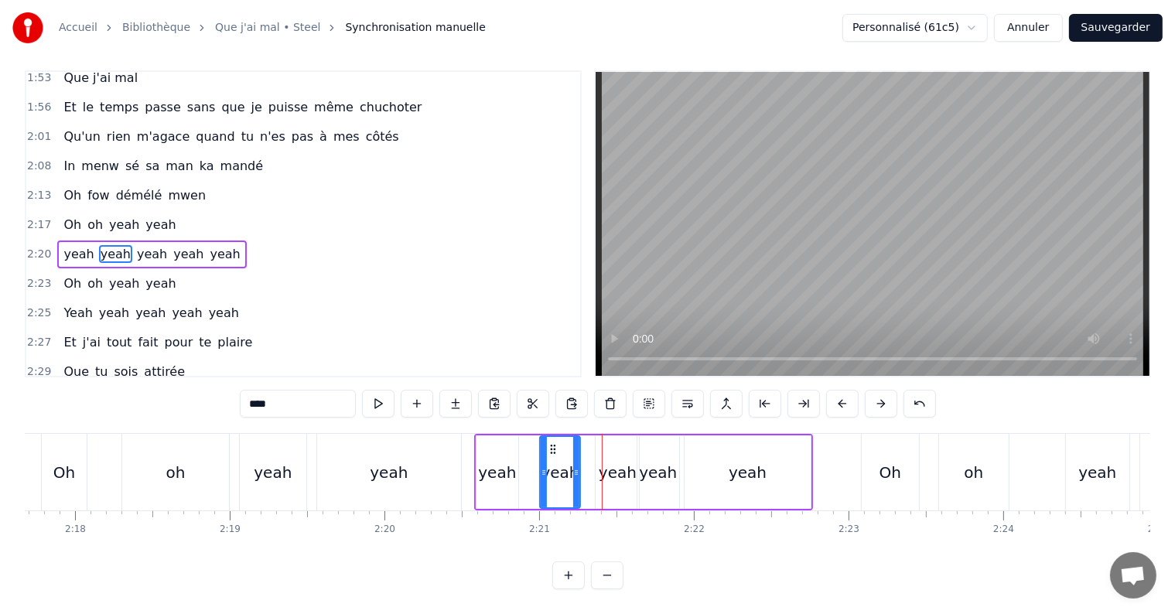
drag, startPoint x: 600, startPoint y: 460, endPoint x: 577, endPoint y: 461, distance: 22.4
click at [577, 466] on icon at bounding box center [576, 472] width 6 height 12
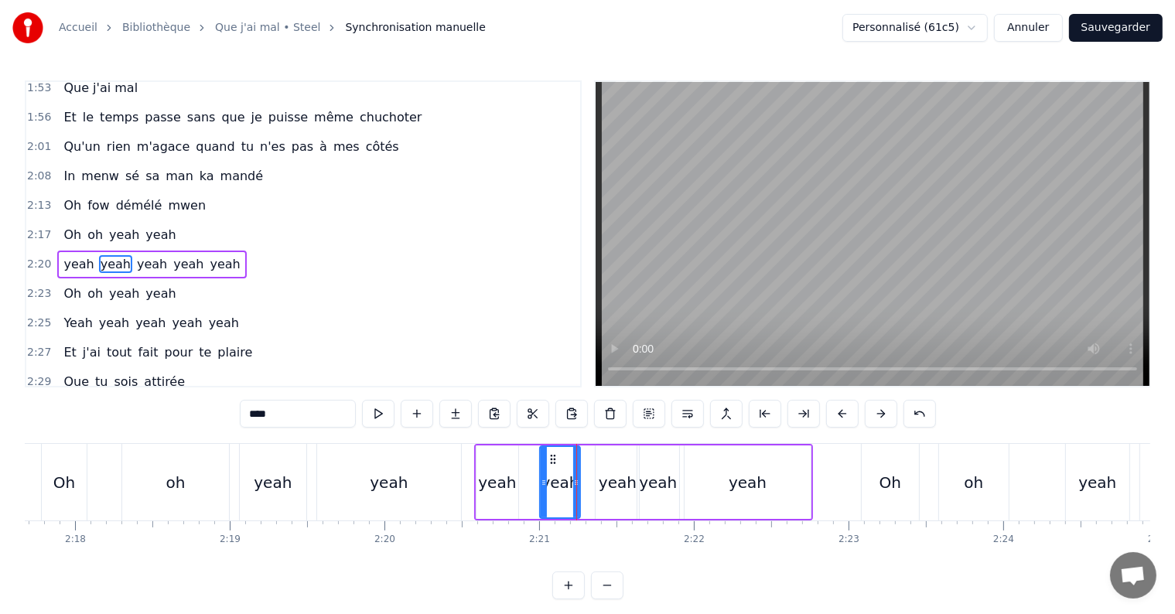
click at [615, 466] on div "yeah" at bounding box center [617, 482] width 43 height 73
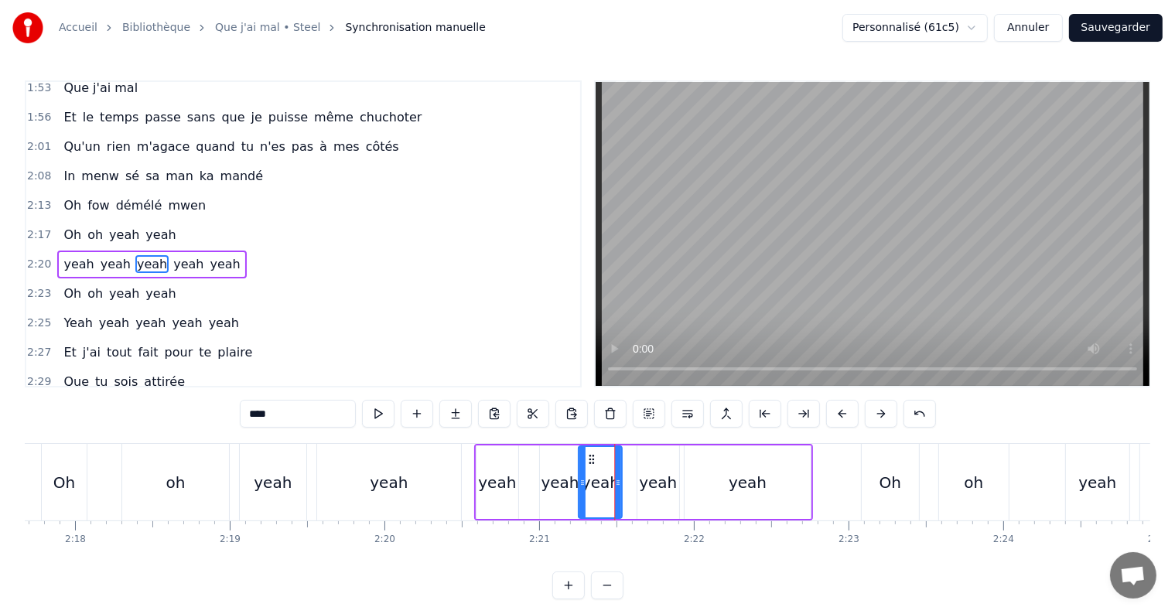
drag, startPoint x: 607, startPoint y: 456, endPoint x: 590, endPoint y: 452, distance: 17.5
click at [590, 453] on icon at bounding box center [592, 459] width 12 height 12
click at [487, 479] on div "yeah" at bounding box center [497, 482] width 38 height 23
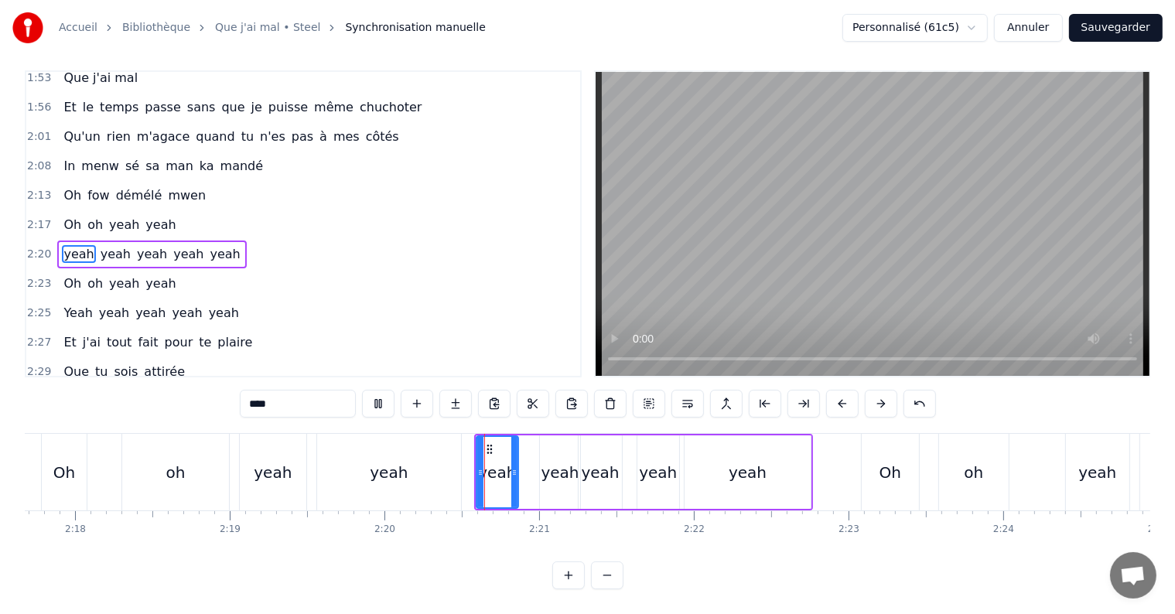
scroll to position [23, 0]
click at [543, 465] on div "yeah" at bounding box center [560, 472] width 38 height 23
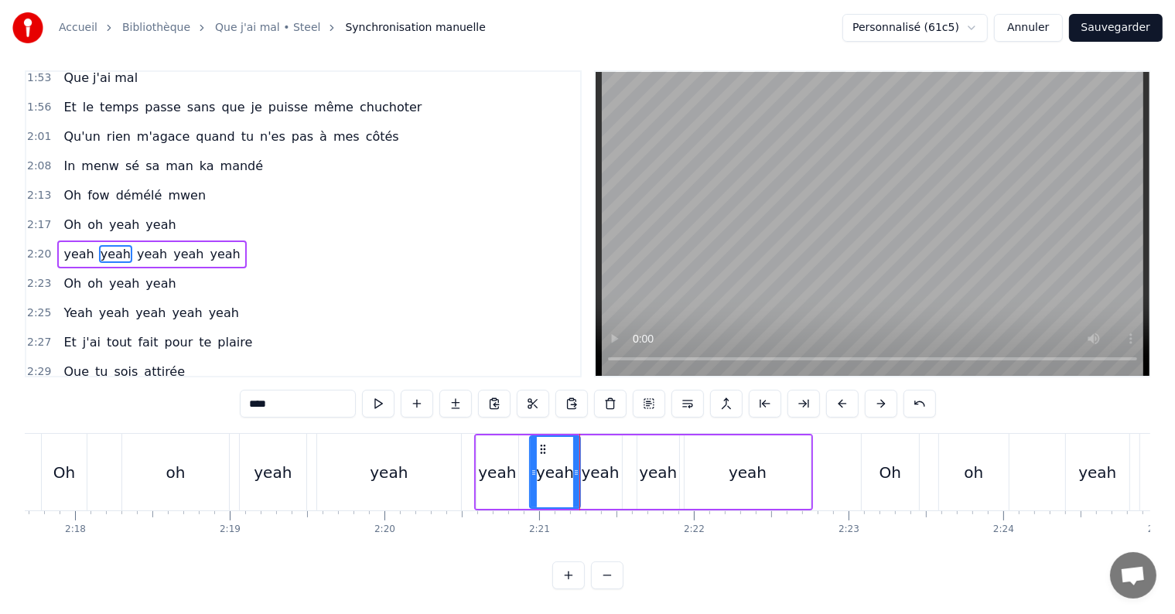
drag, startPoint x: 542, startPoint y: 459, endPoint x: 532, endPoint y: 459, distance: 10.1
click at [532, 466] on icon at bounding box center [534, 472] width 6 height 12
click at [570, 466] on icon at bounding box center [571, 472] width 6 height 12
click at [589, 461] on div "yeah" at bounding box center [601, 472] width 38 height 23
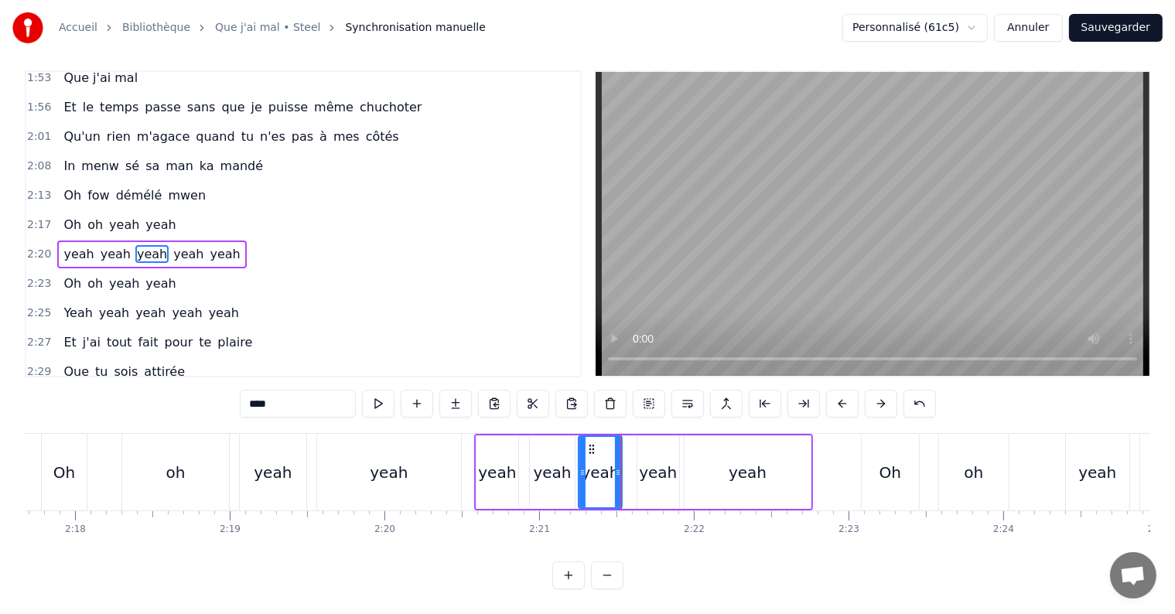
click at [637, 463] on div "yeah" at bounding box center [658, 472] width 43 height 73
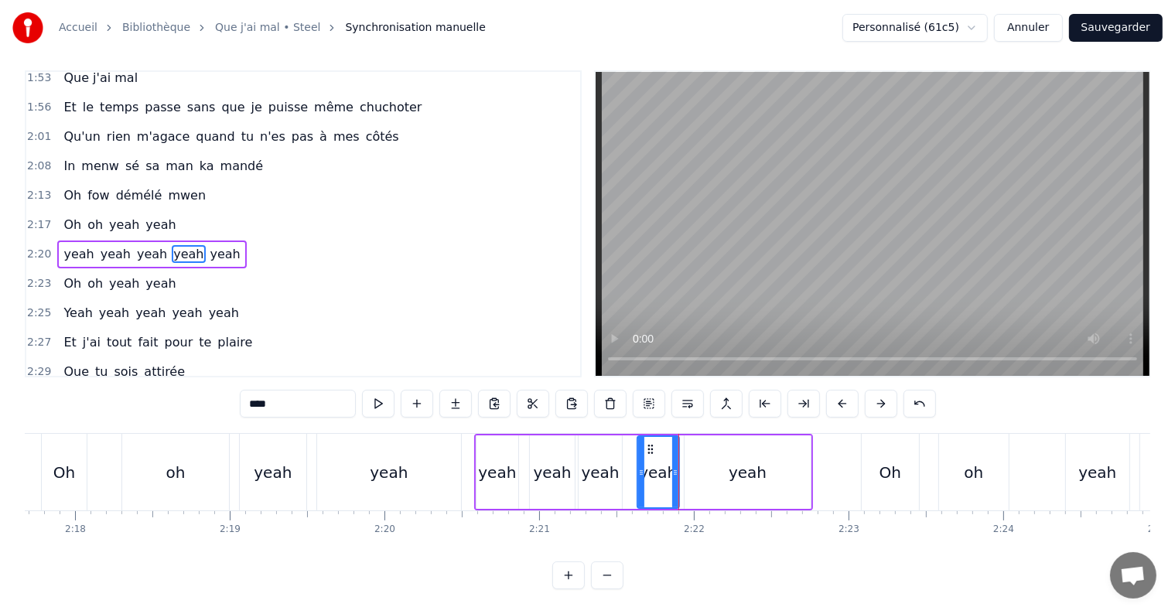
click at [694, 466] on div "yeah" at bounding box center [748, 472] width 126 height 73
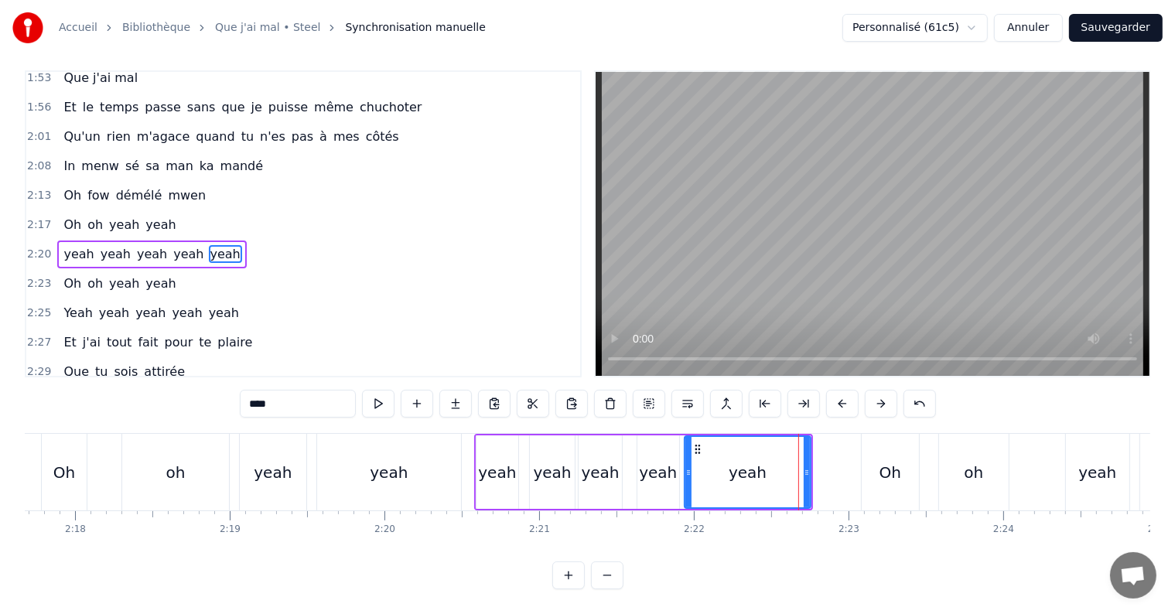
click at [7, 433] on div "Accueil Bibliothèque Que j'ai mal • Steel Synchronisation manuelle Personnalisé…" at bounding box center [587, 290] width 1175 height 600
click at [15, 446] on div "Accueil Bibliothèque Que j'ai mal • Steel Synchronisation manuelle Personnalisé…" at bounding box center [587, 290] width 1175 height 600
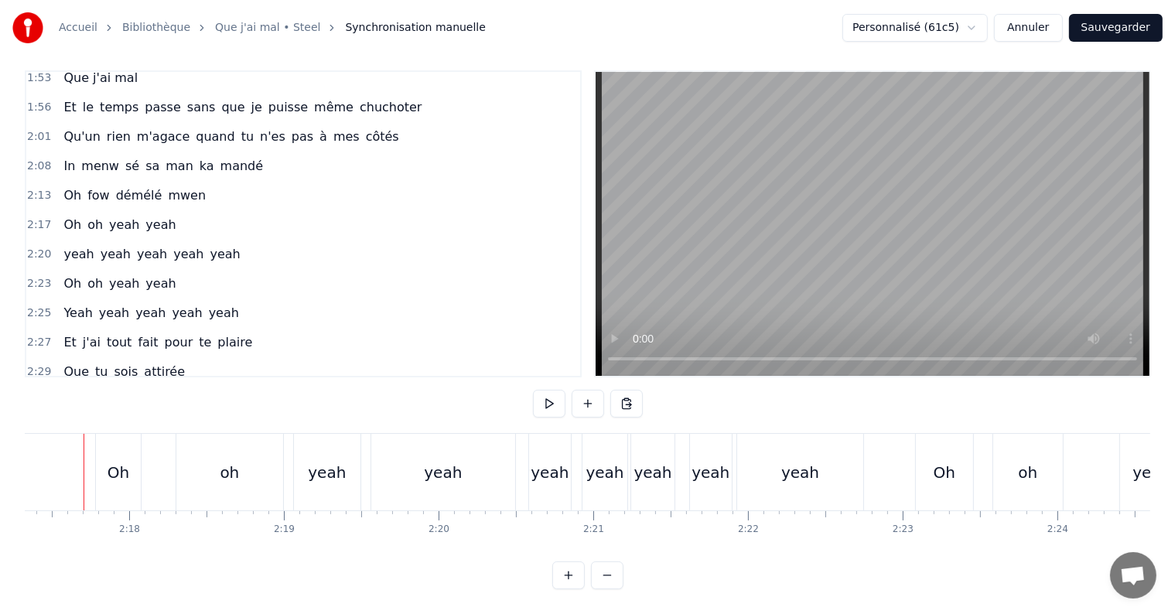
scroll to position [0, 21226]
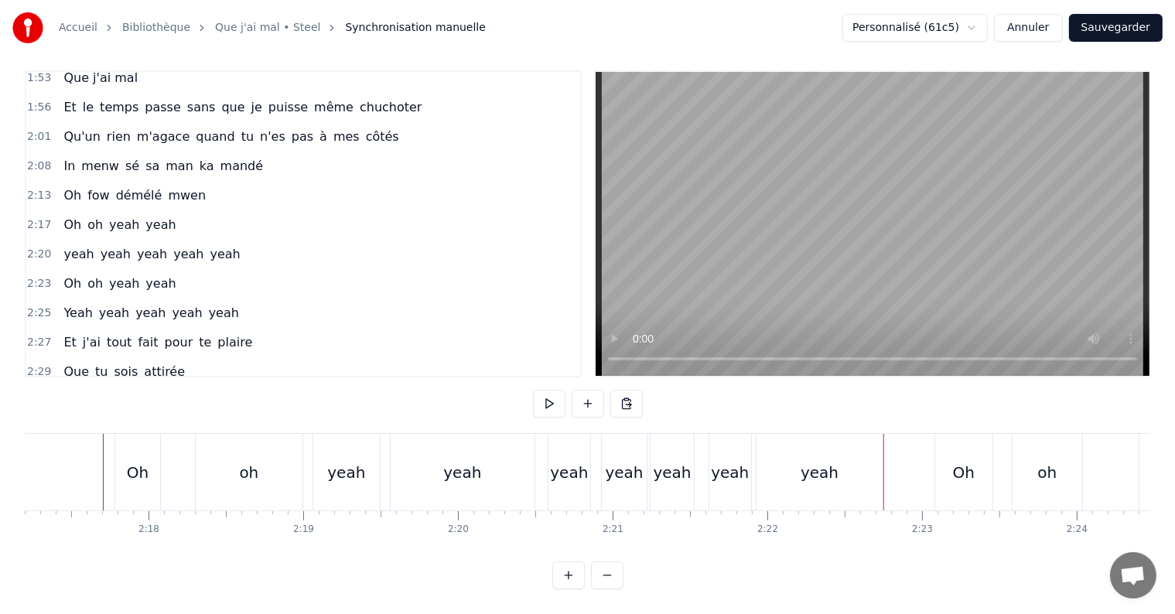
click at [883, 451] on div "yeah yeah yeah yeah yeah" at bounding box center [717, 472] width 339 height 77
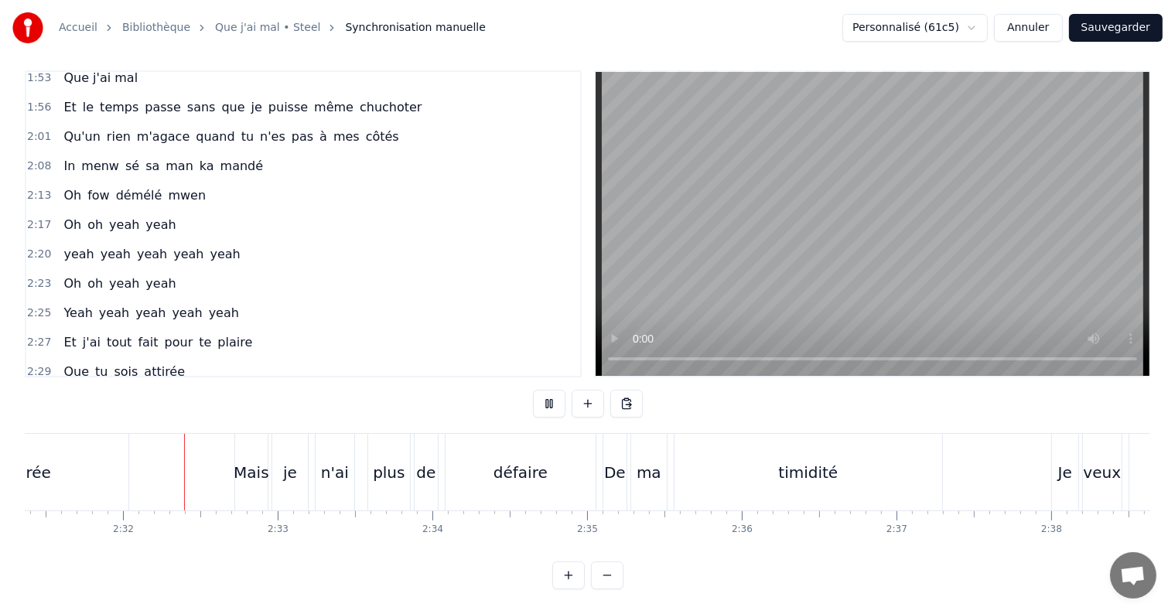
scroll to position [0, 23419]
click at [248, 465] on div "Mais" at bounding box center [250, 472] width 36 height 23
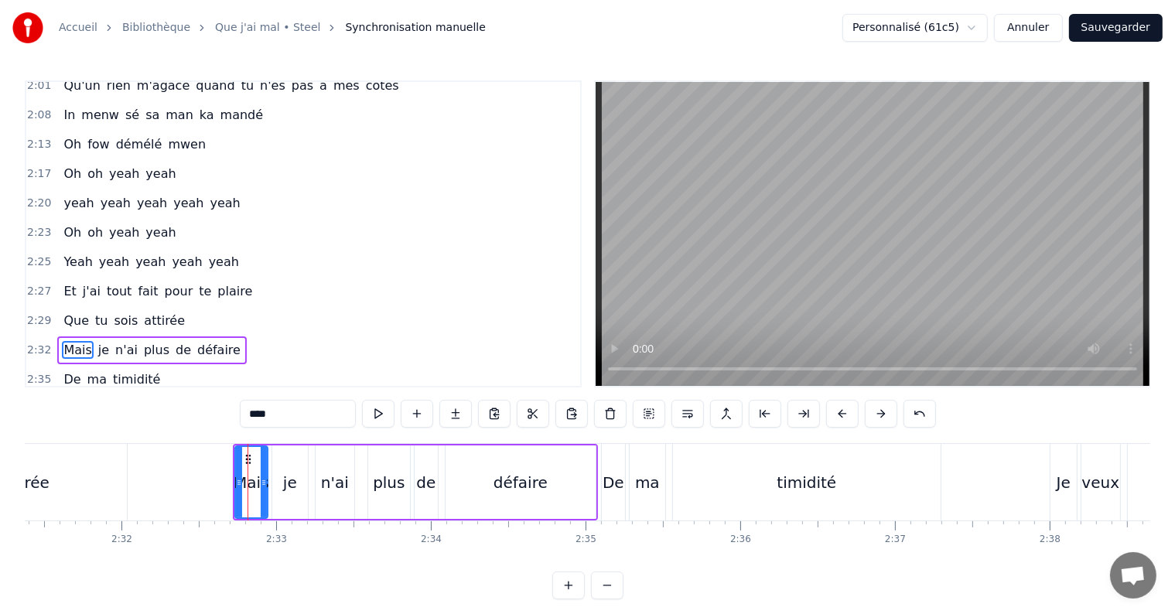
scroll to position [915, 0]
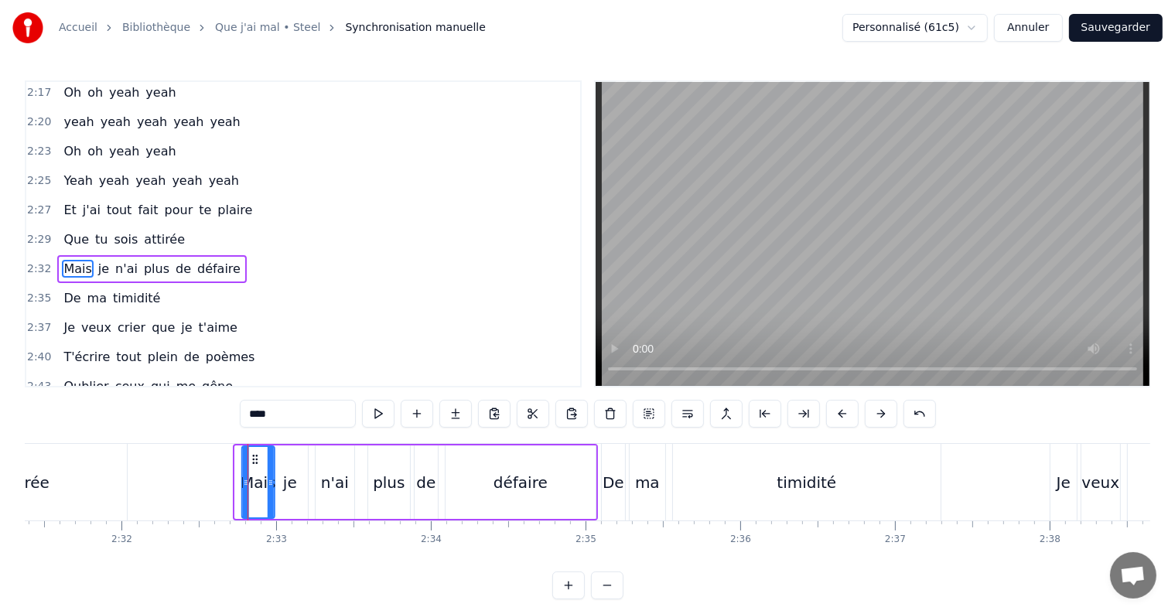
click at [252, 456] on icon at bounding box center [255, 459] width 12 height 12
click at [125, 475] on div "attirée" at bounding box center [24, 482] width 206 height 77
type input "*******"
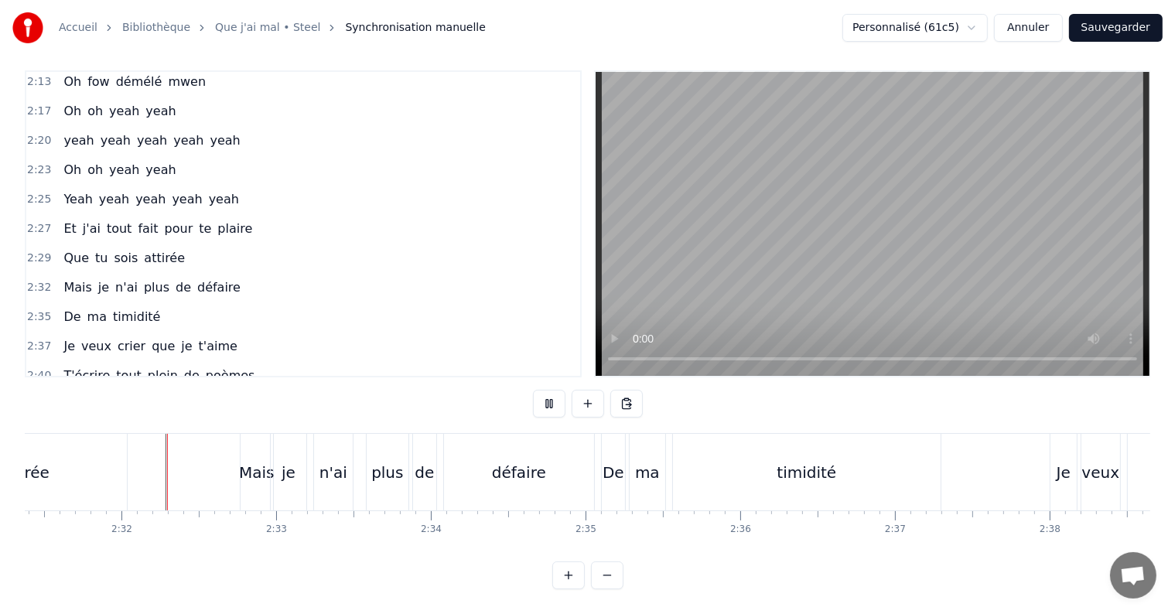
scroll to position [23, 0]
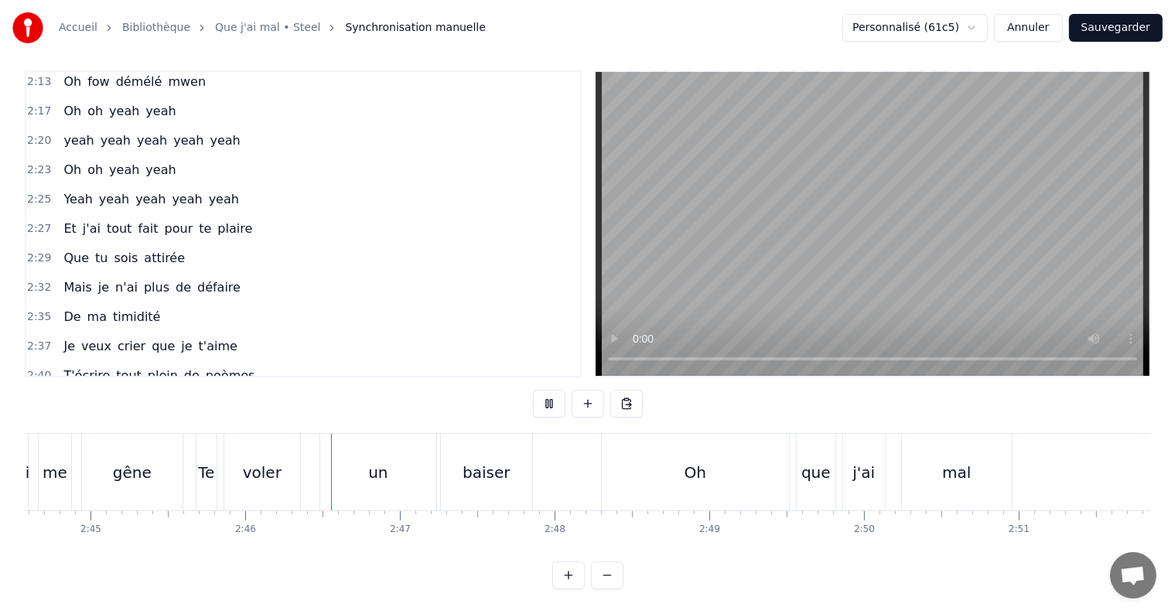
scroll to position [0, 25614]
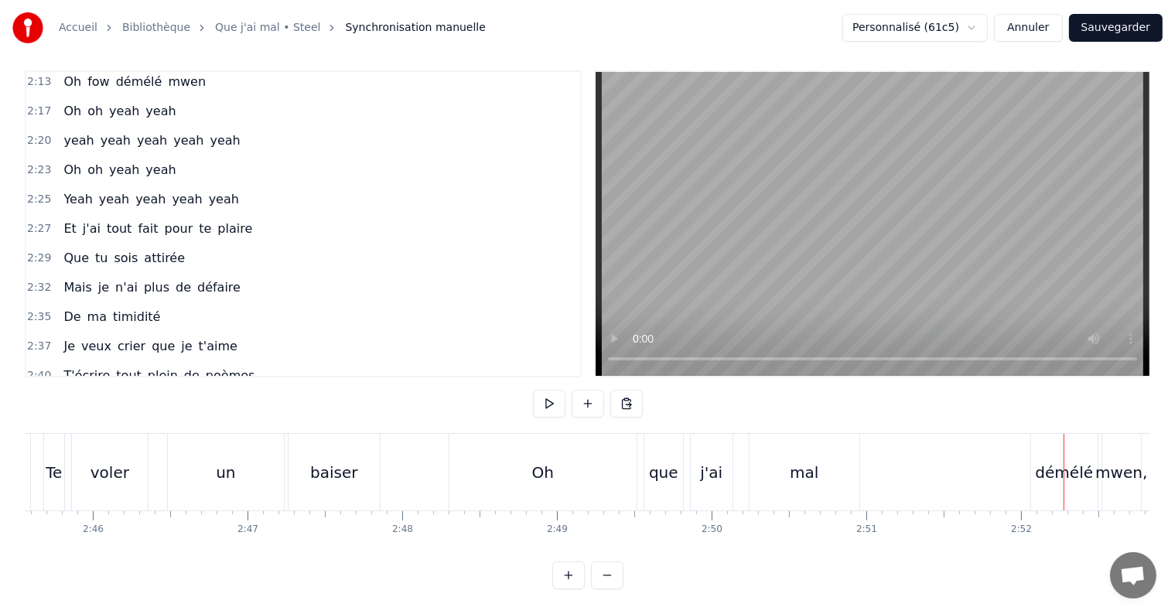
click at [1054, 461] on div "démélé" at bounding box center [1065, 472] width 58 height 23
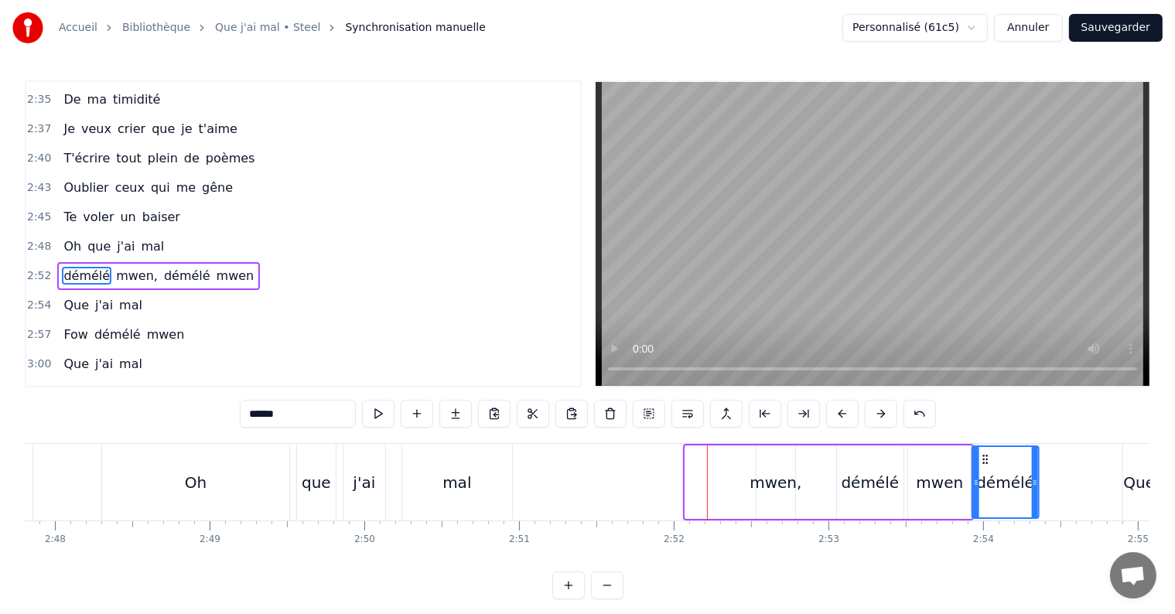
scroll to position [0, 25964]
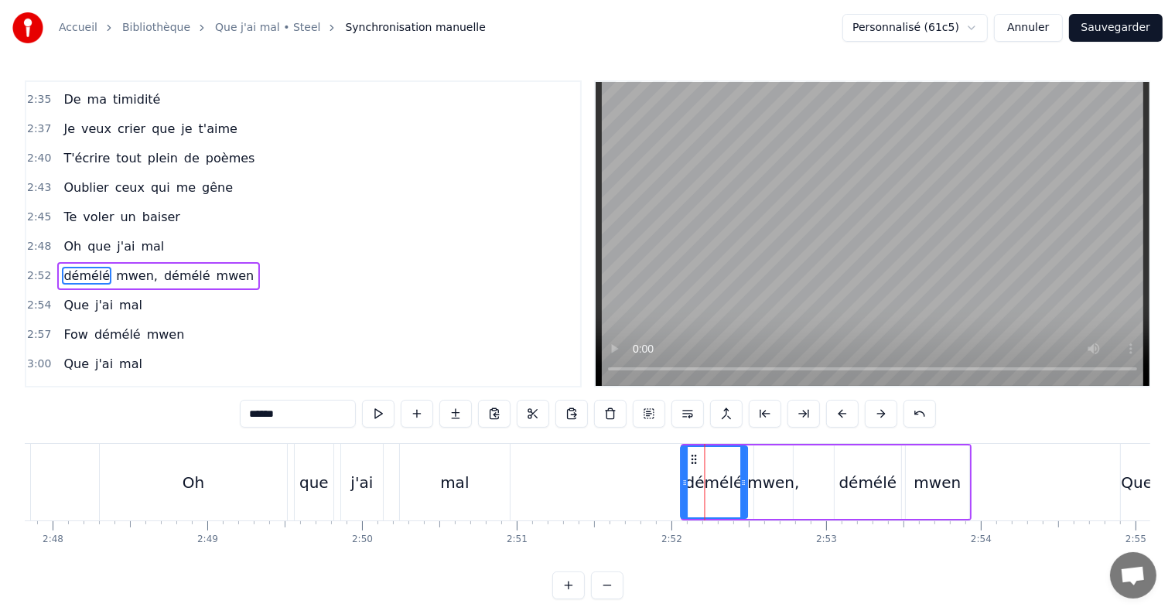
drag, startPoint x: 1043, startPoint y: 452, endPoint x: 692, endPoint y: 491, distance: 352.6
click at [692, 491] on div "démélé" at bounding box center [714, 482] width 65 height 70
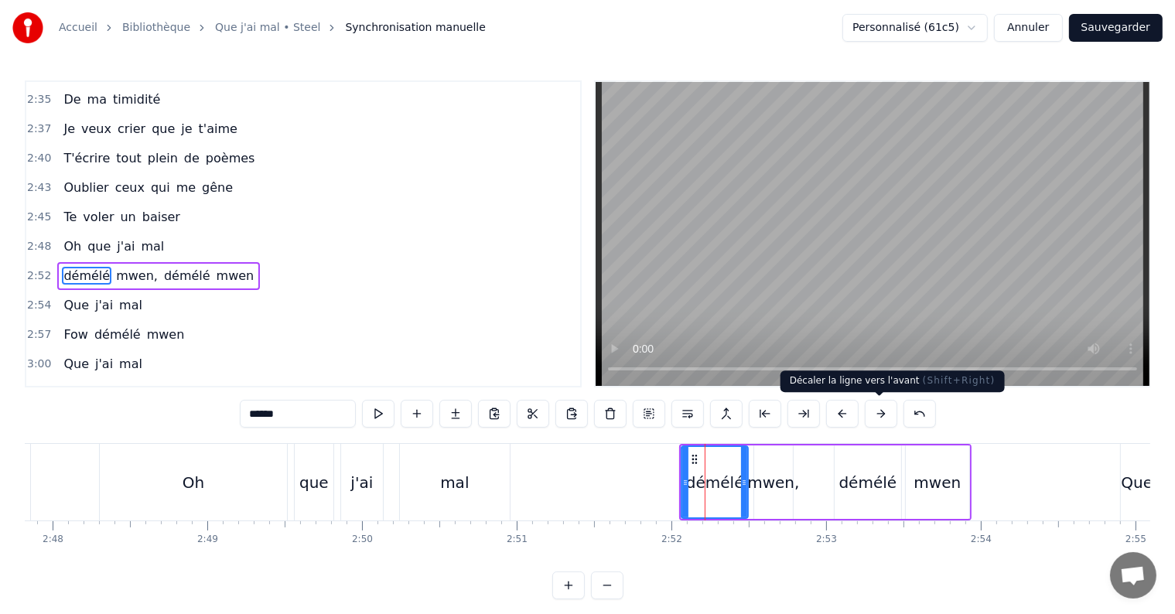
click at [869, 412] on button at bounding box center [881, 414] width 32 height 28
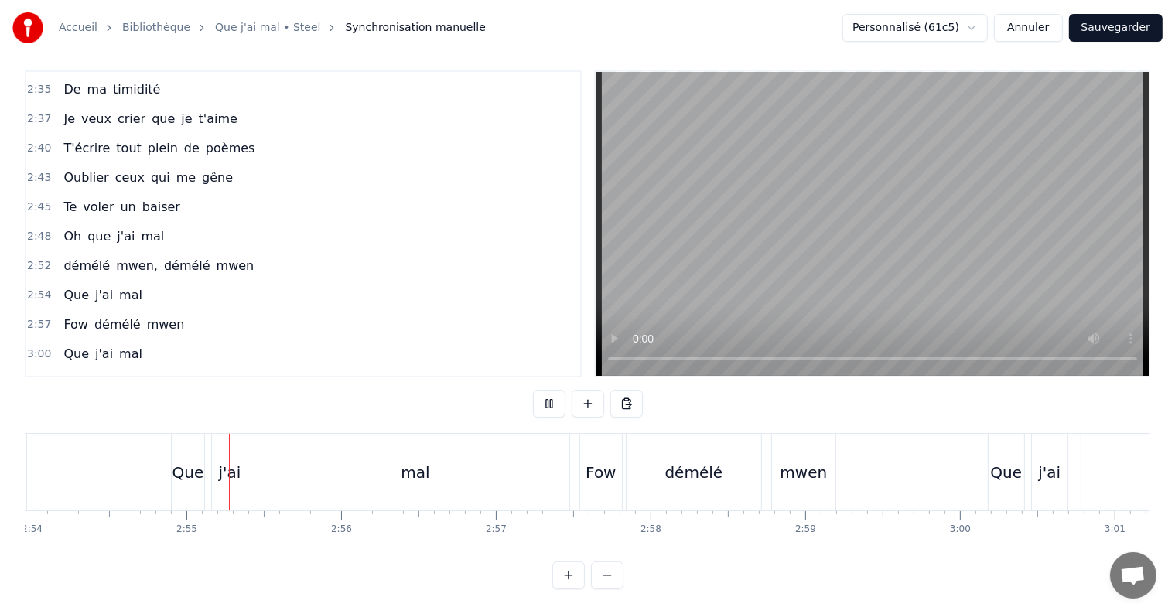
scroll to position [0, 26941]
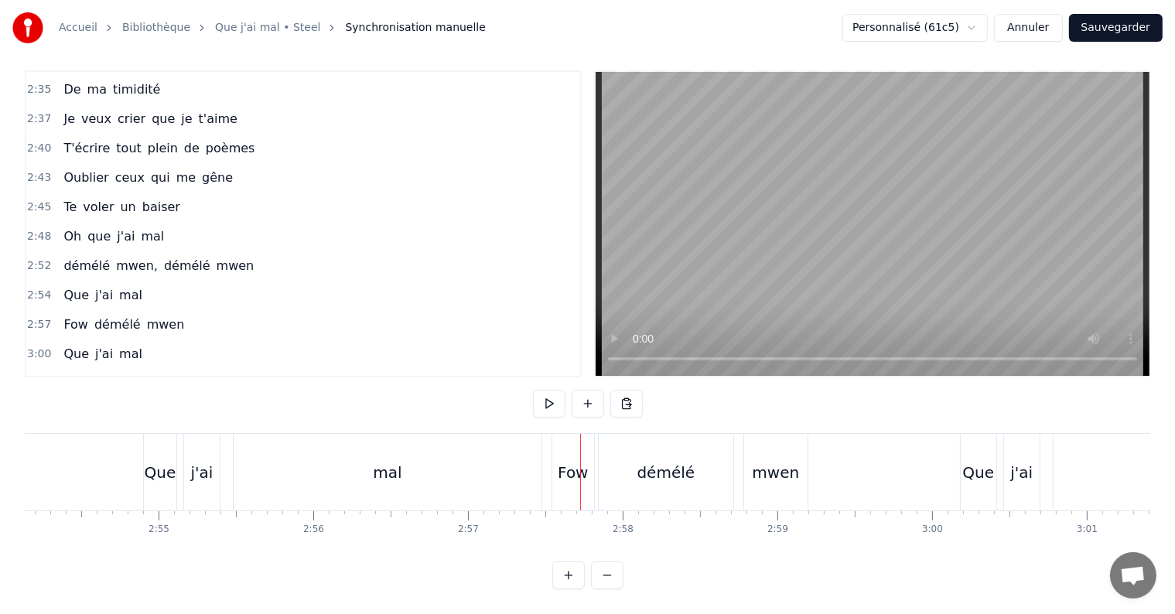
click at [555, 458] on div "Fow" at bounding box center [573, 472] width 42 height 77
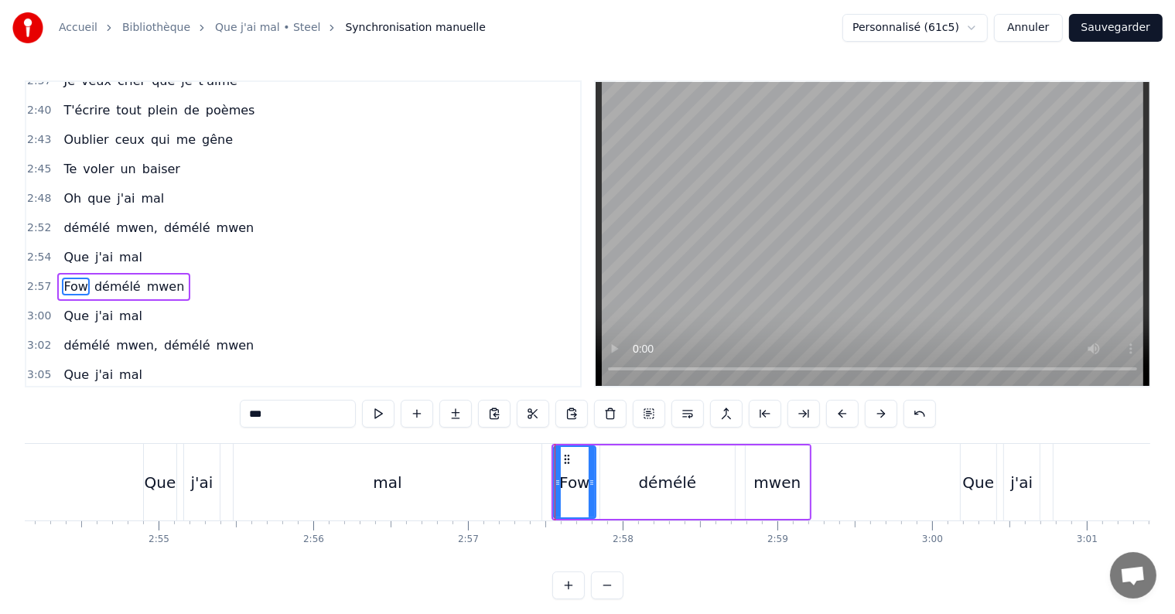
scroll to position [1171, 0]
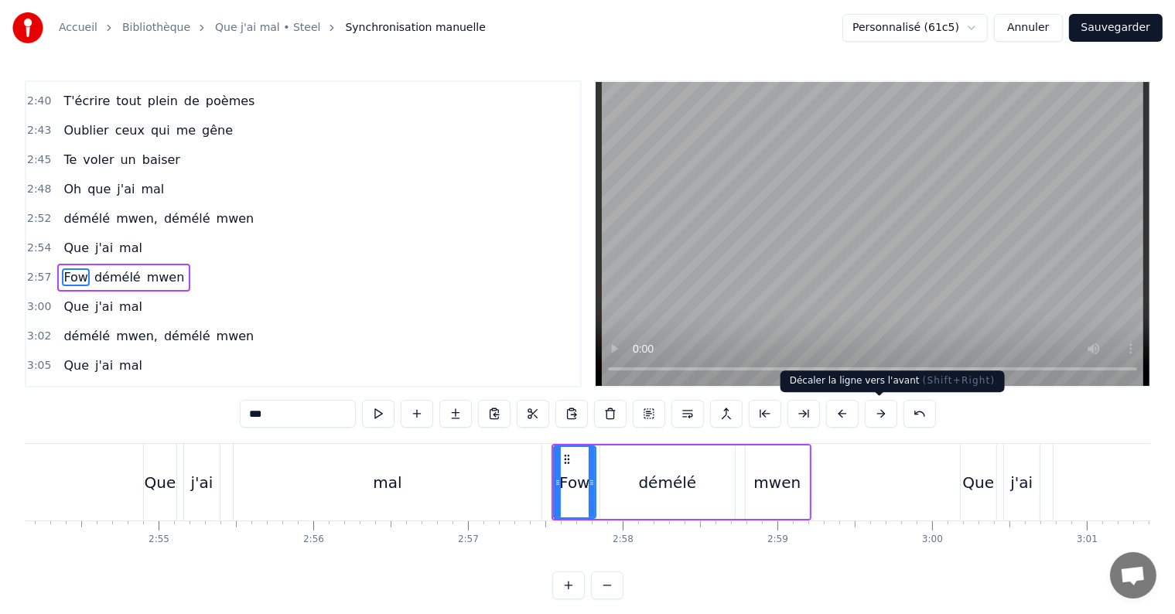
click at [878, 412] on button at bounding box center [881, 414] width 32 height 28
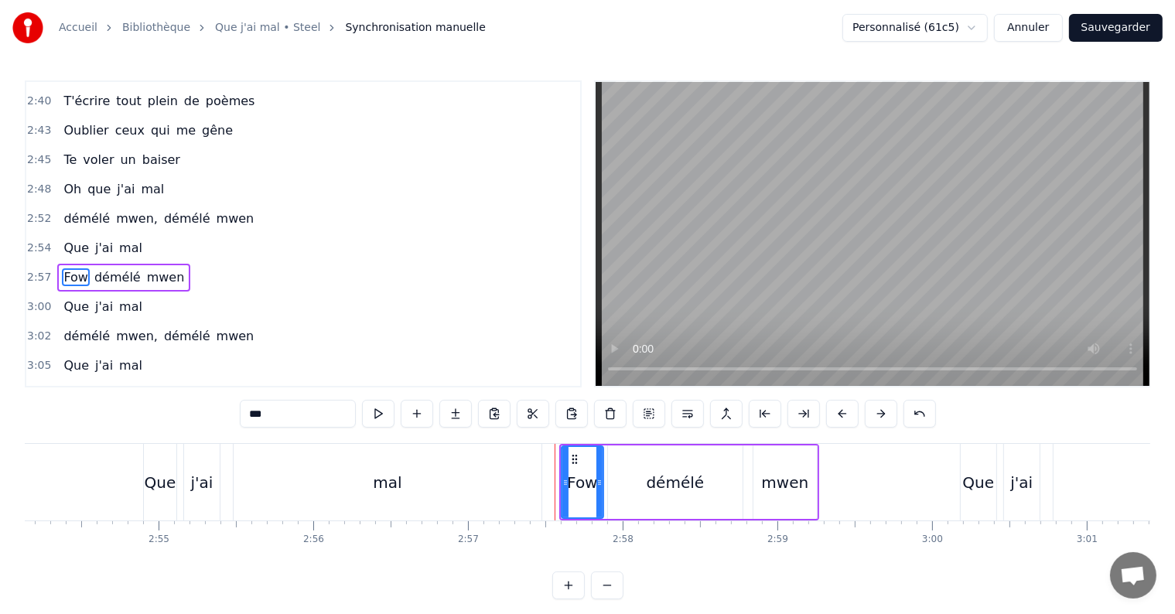
click at [492, 507] on div "mal" at bounding box center [388, 482] width 308 height 77
type input "***"
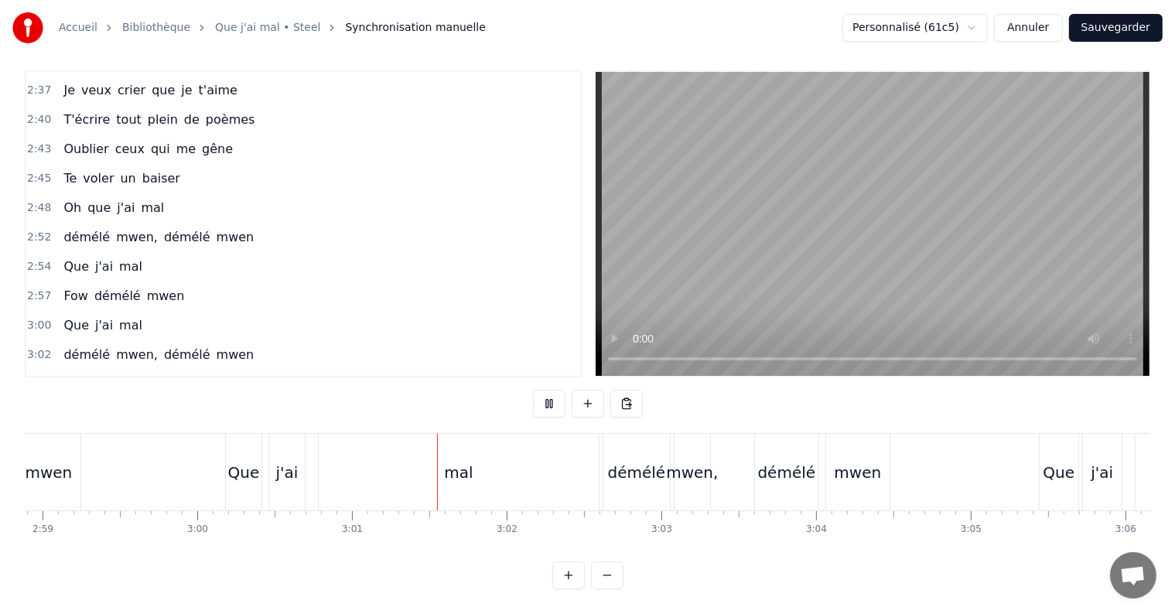
scroll to position [0, 27926]
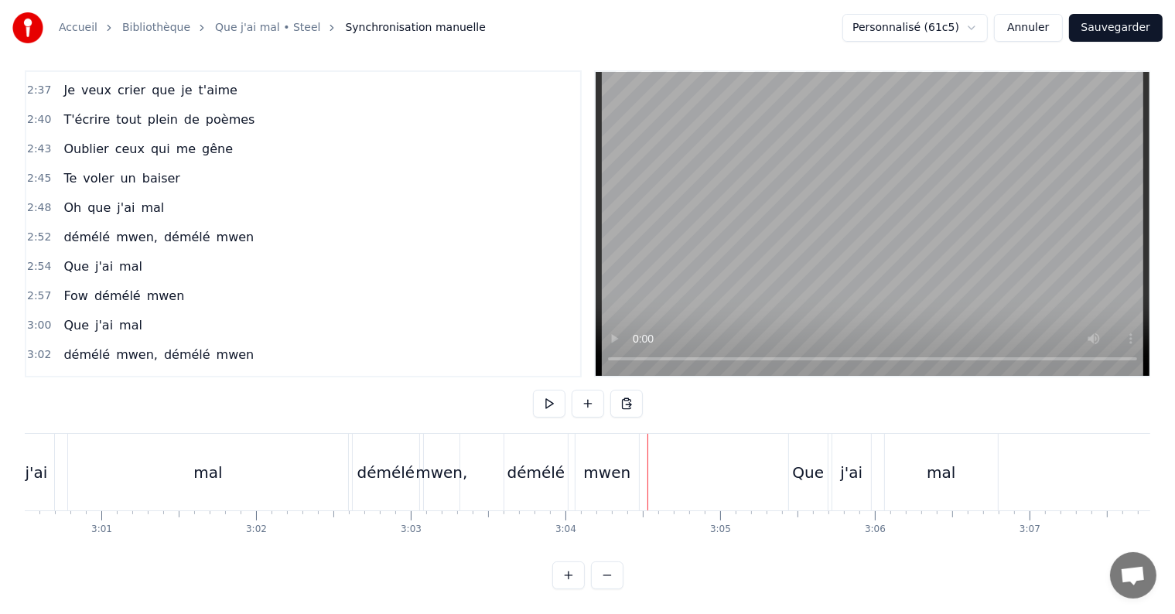
click at [373, 473] on div "démélé" at bounding box center [386, 472] width 67 height 77
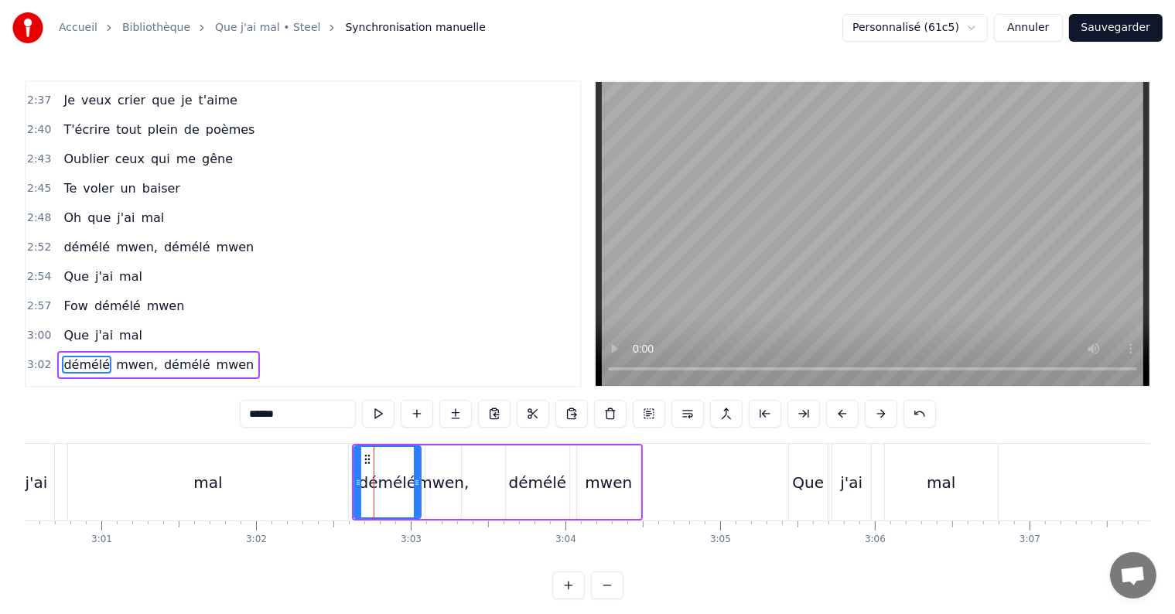
scroll to position [1228, 0]
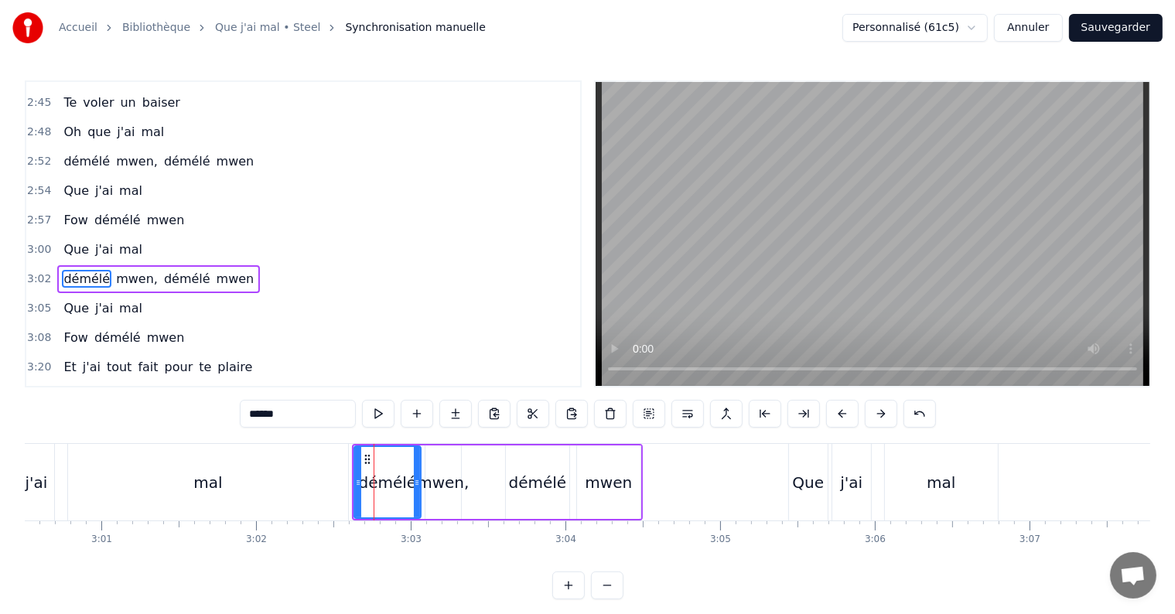
click at [259, 415] on input "******" at bounding box center [298, 414] width 116 height 28
click at [267, 480] on div "mal" at bounding box center [208, 482] width 280 height 77
type input "***"
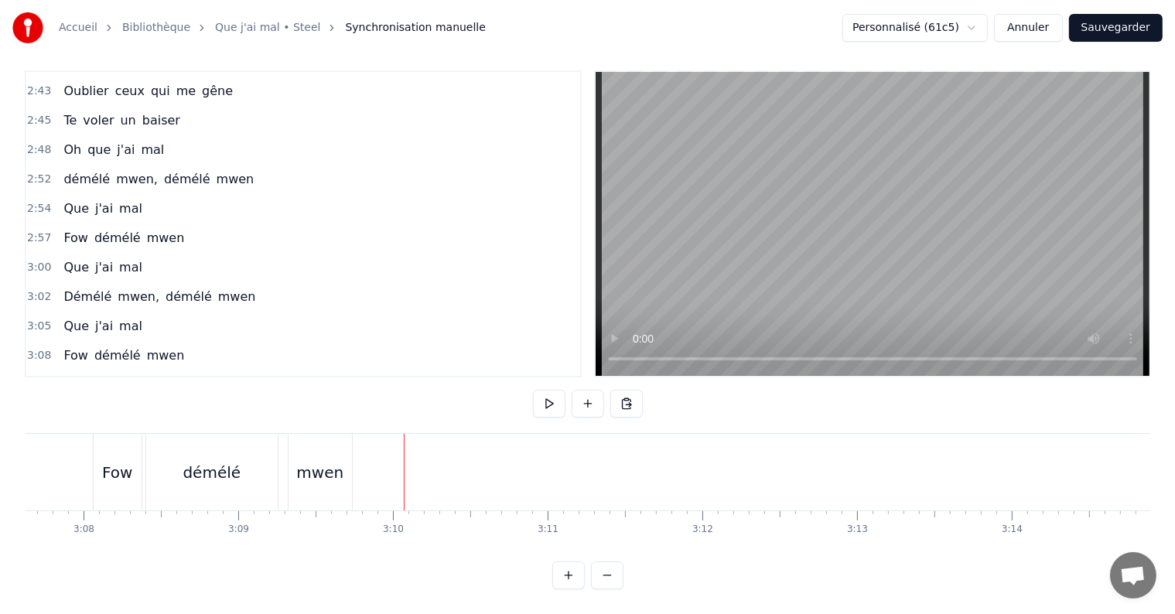
scroll to position [0, 29023]
click at [111, 465] on div "Fow" at bounding box center [121, 472] width 30 height 23
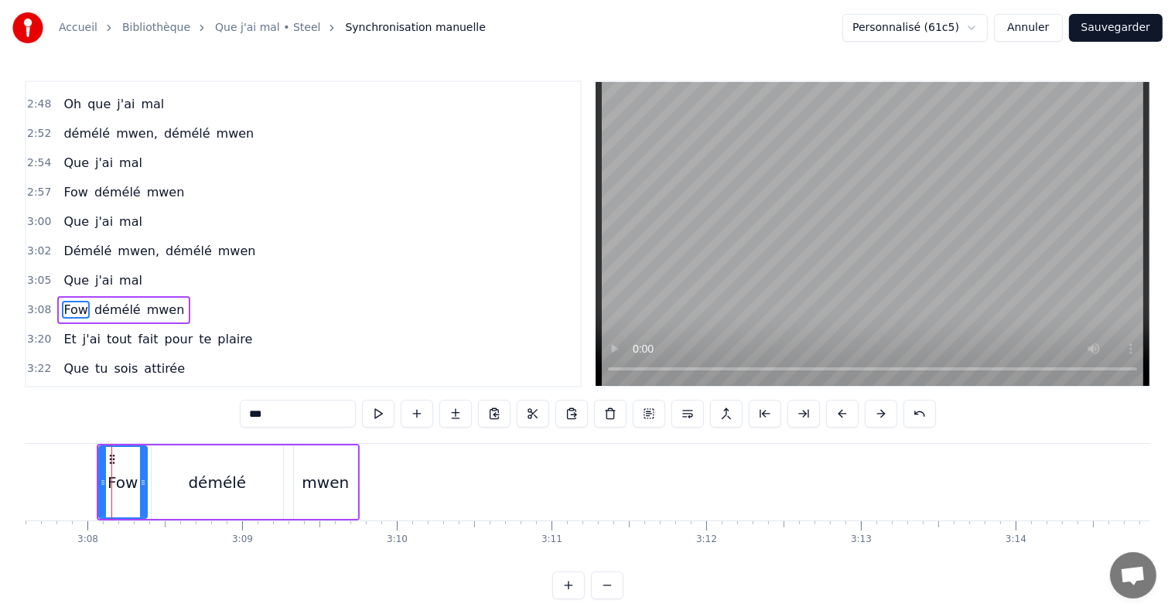
scroll to position [1285, 0]
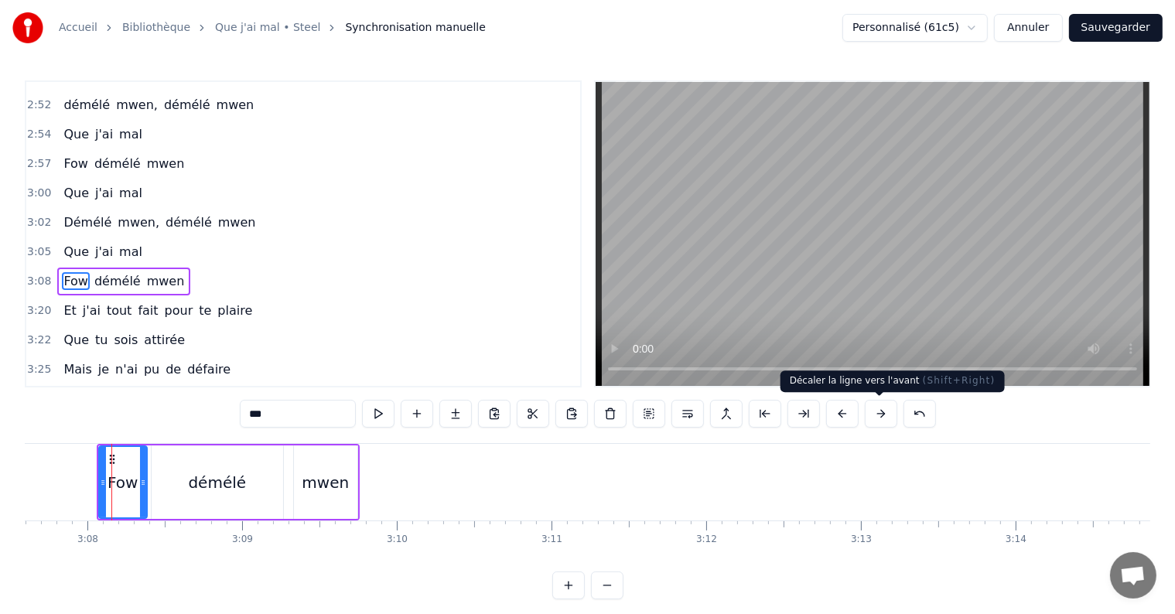
click at [869, 414] on button at bounding box center [881, 414] width 32 height 28
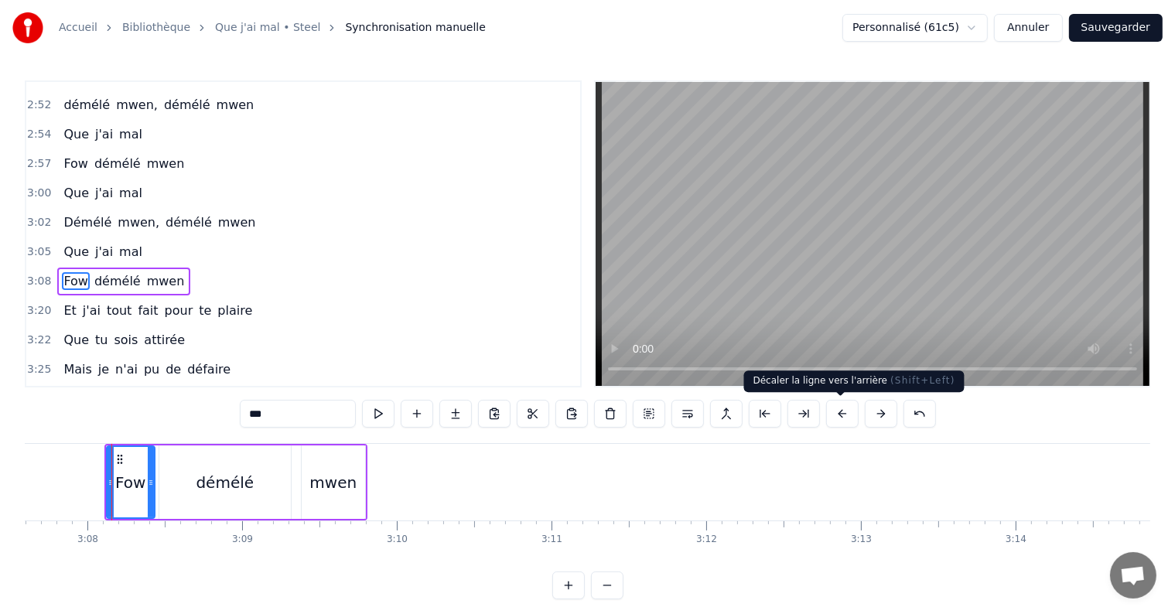
click at [865, 400] on button at bounding box center [881, 414] width 32 height 28
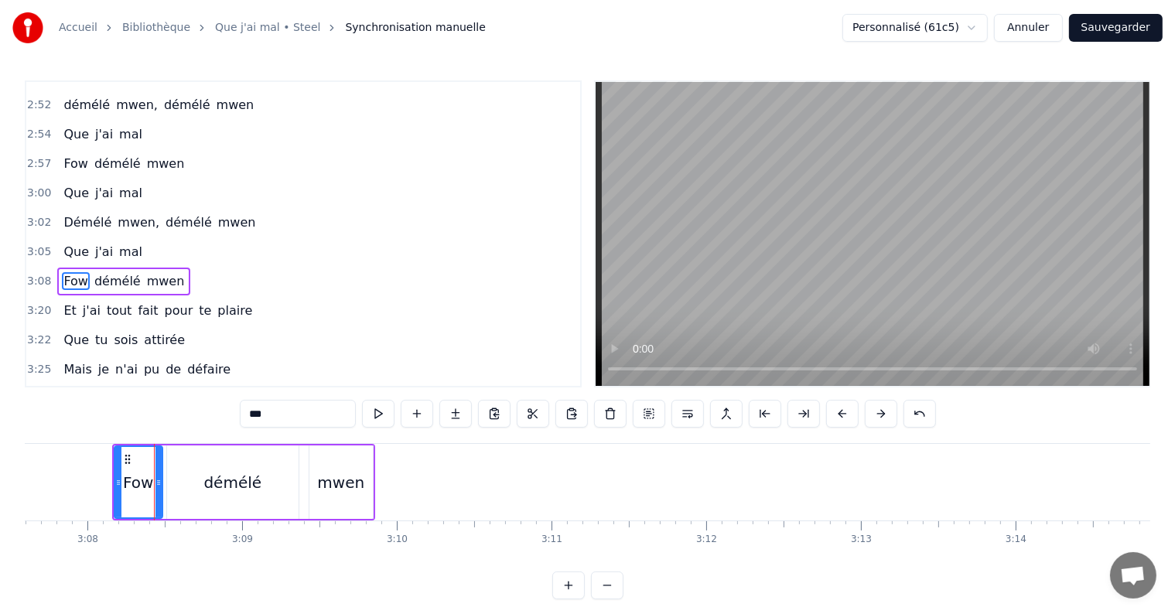
click at [865, 400] on button at bounding box center [881, 414] width 32 height 28
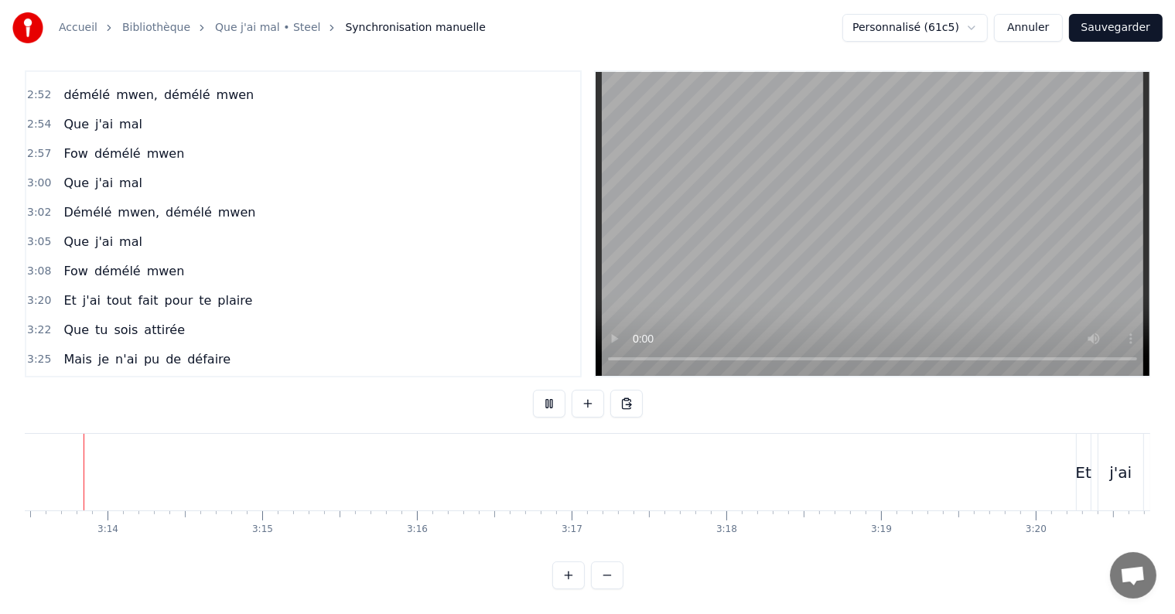
scroll to position [0, 29878]
click at [1131, 461] on div "Et" at bounding box center [1136, 472] width 15 height 23
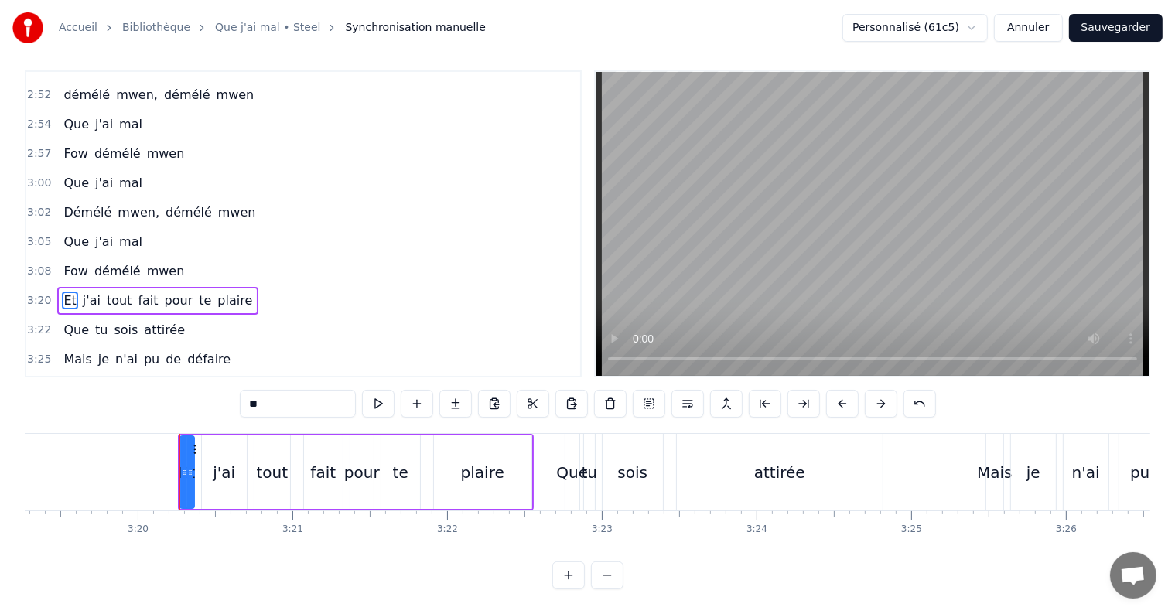
scroll to position [0, 30906]
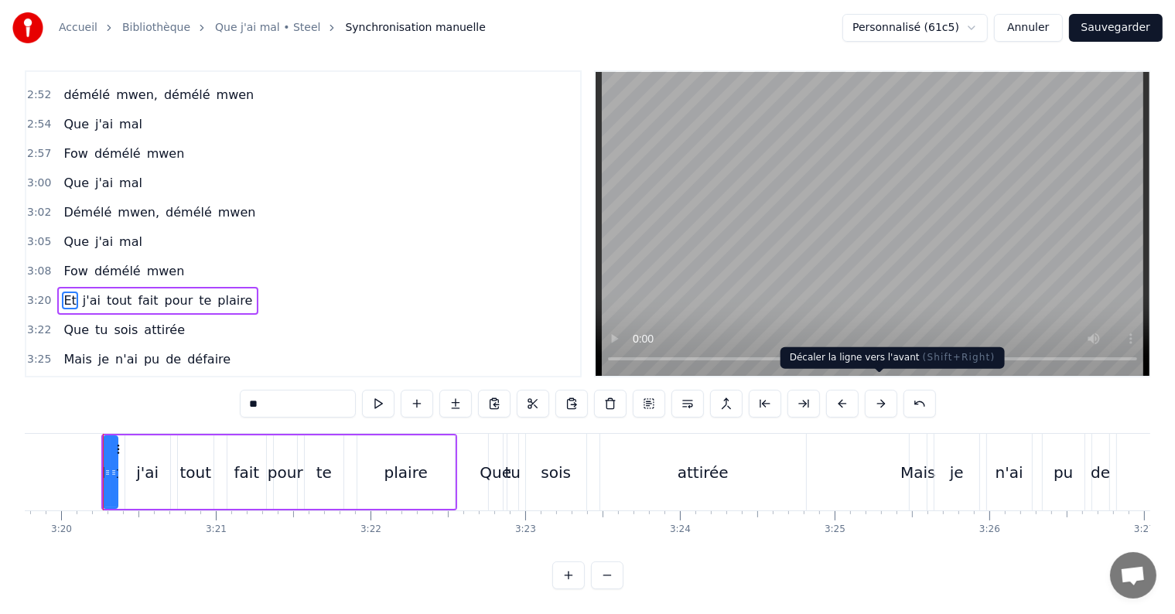
click at [881, 390] on button at bounding box center [881, 404] width 32 height 28
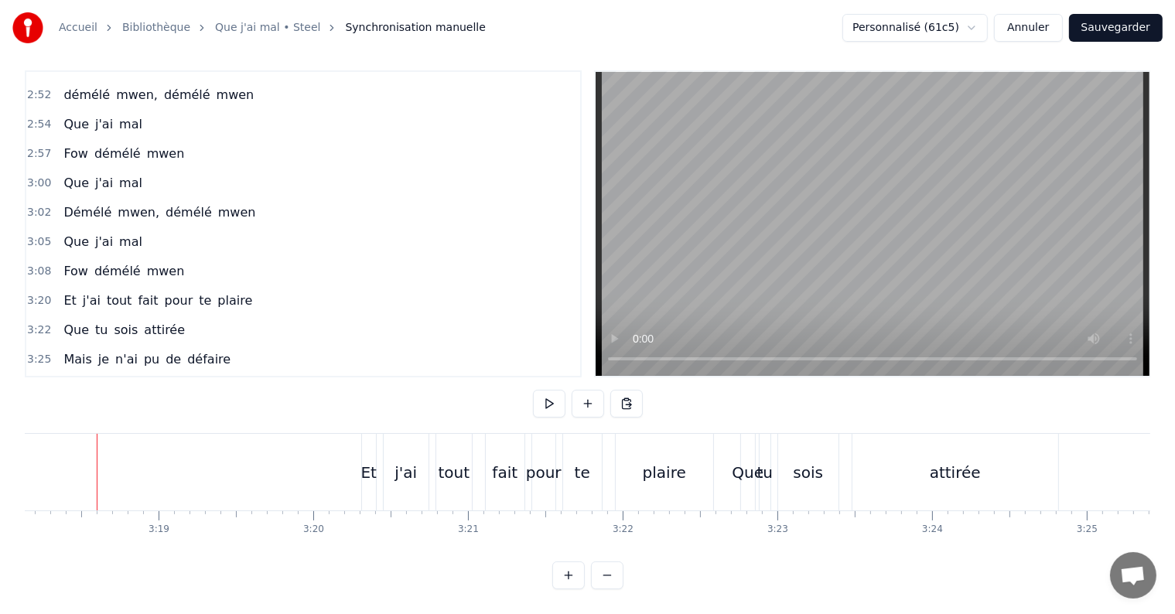
scroll to position [0, 30648]
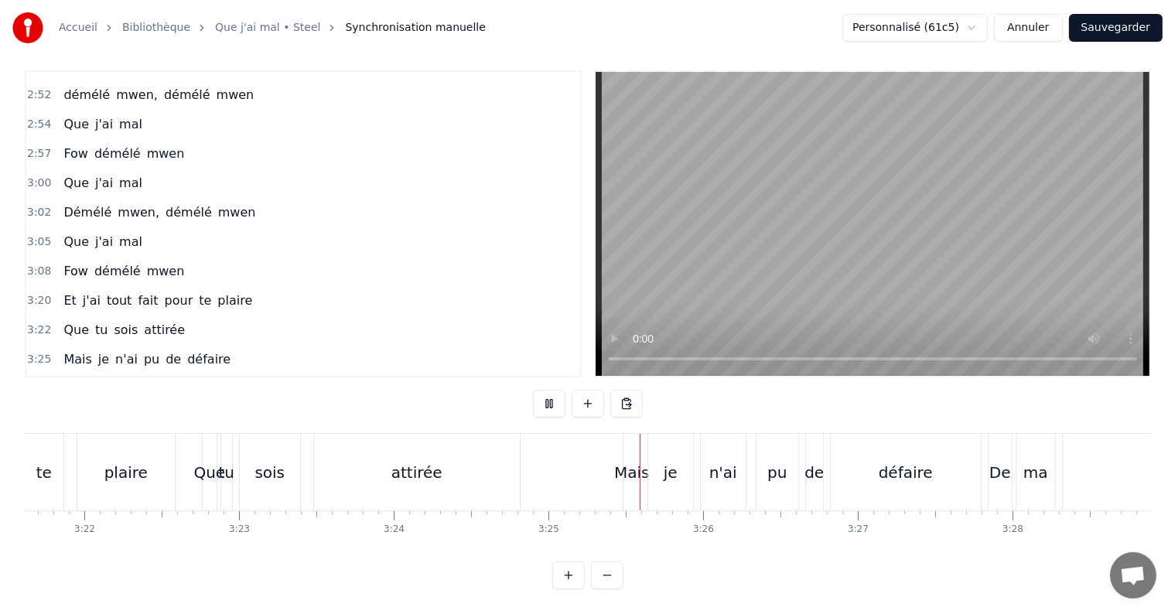
scroll to position [0, 31193]
click at [629, 461] on div "Mais" at bounding box center [631, 472] width 36 height 23
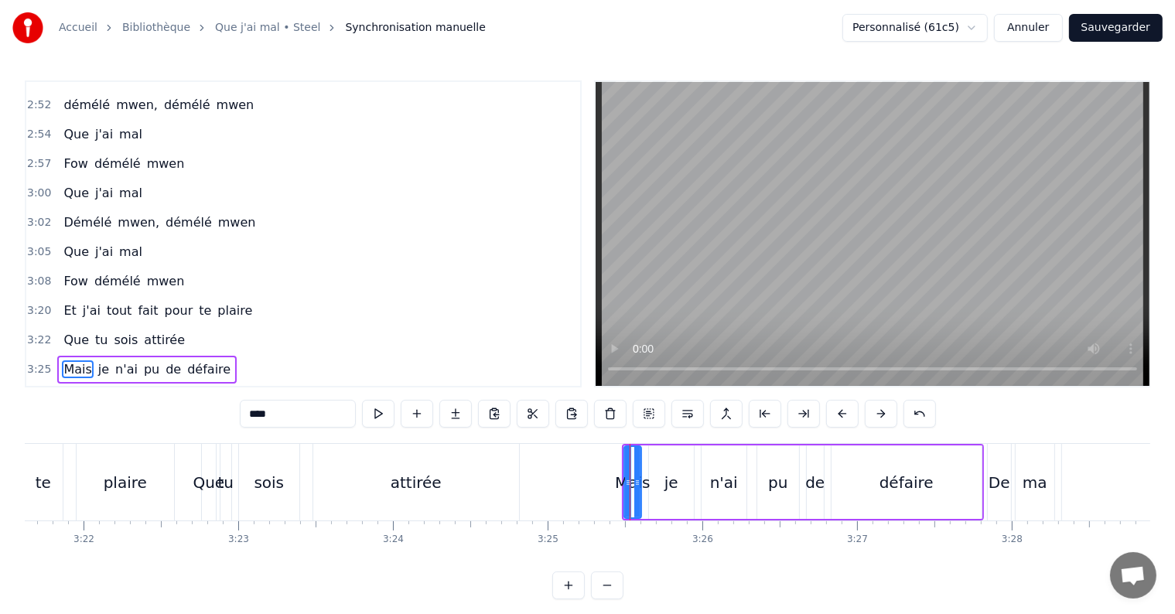
scroll to position [1371, 0]
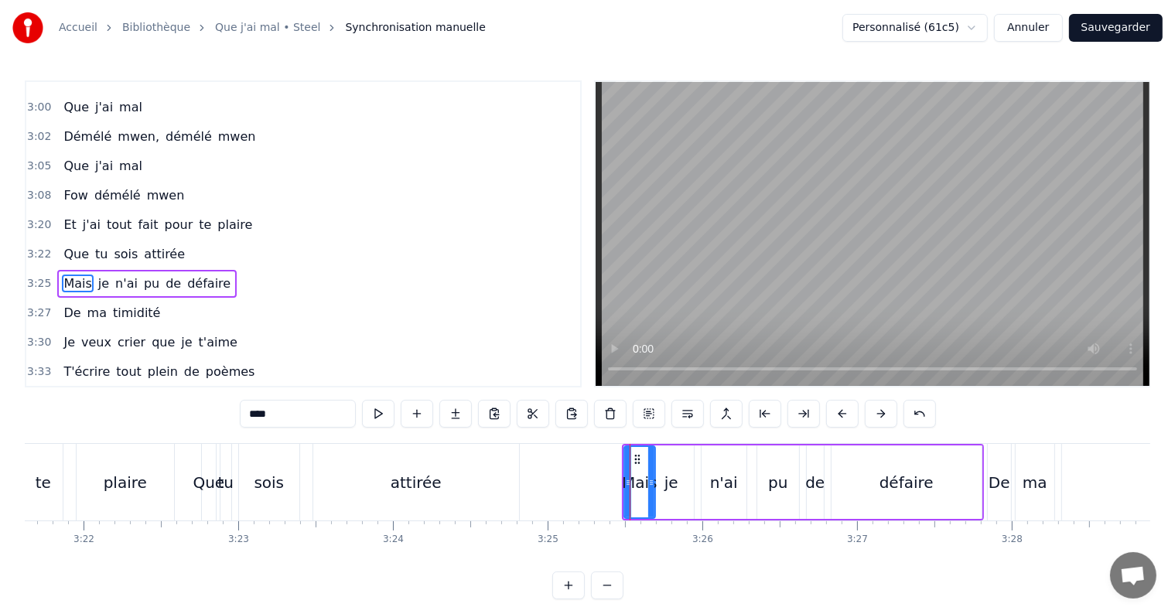
drag, startPoint x: 638, startPoint y: 483, endPoint x: 652, endPoint y: 485, distance: 14.1
click at [652, 485] on icon at bounding box center [651, 483] width 6 height 12
drag, startPoint x: 624, startPoint y: 481, endPoint x: 633, endPoint y: 486, distance: 9.7
click at [634, 486] on icon at bounding box center [637, 483] width 6 height 12
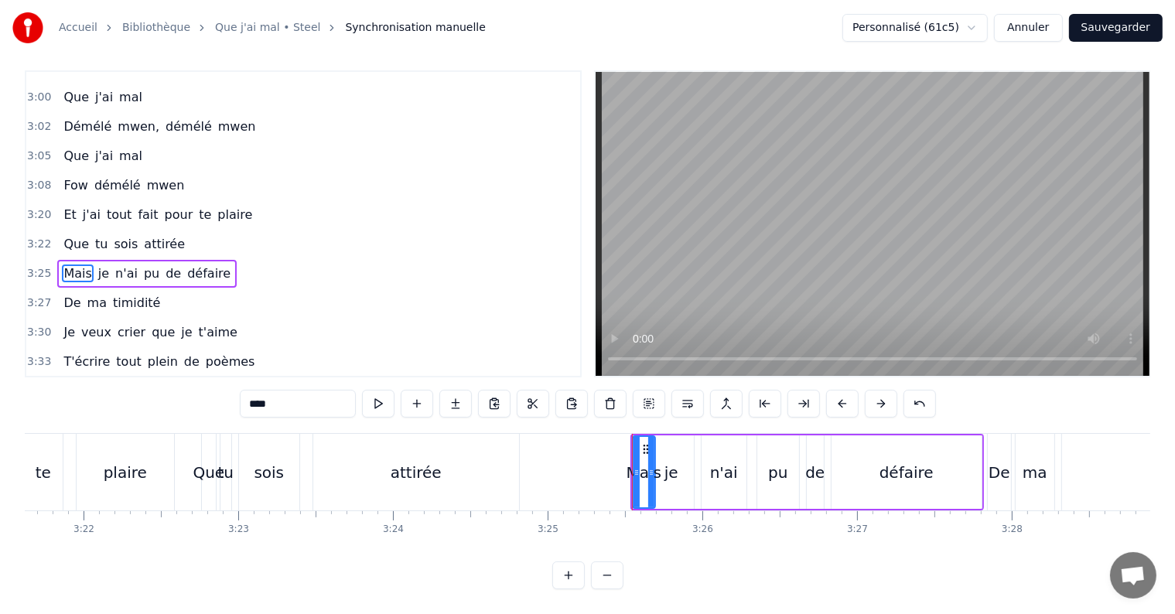
scroll to position [23, 0]
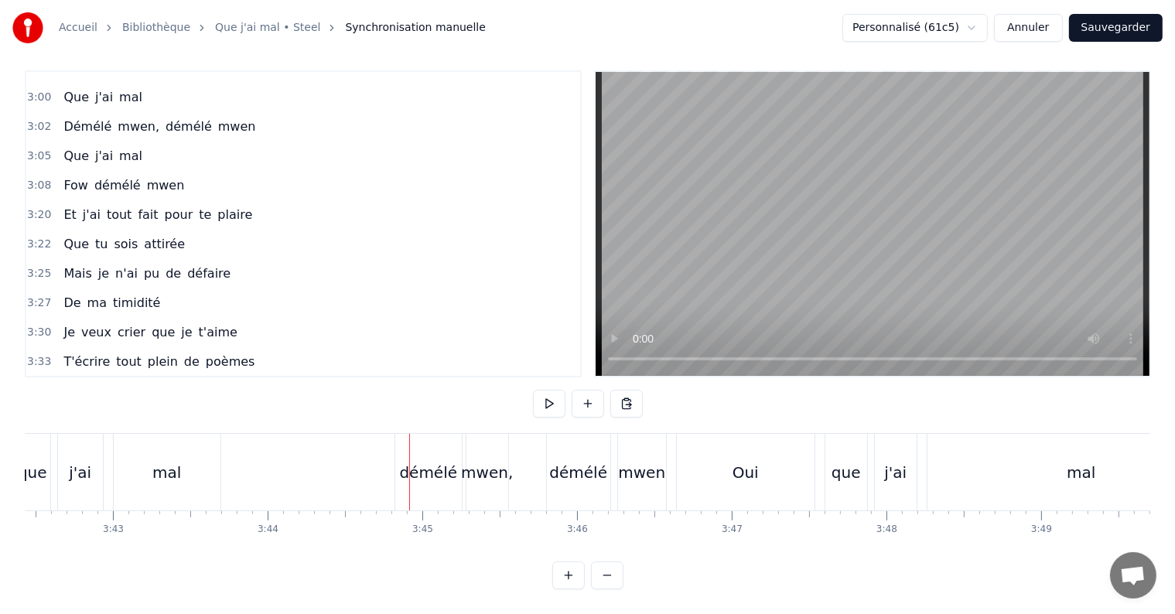
scroll to position [0, 34413]
click at [396, 459] on div "démélé" at bounding box center [428, 472] width 67 height 77
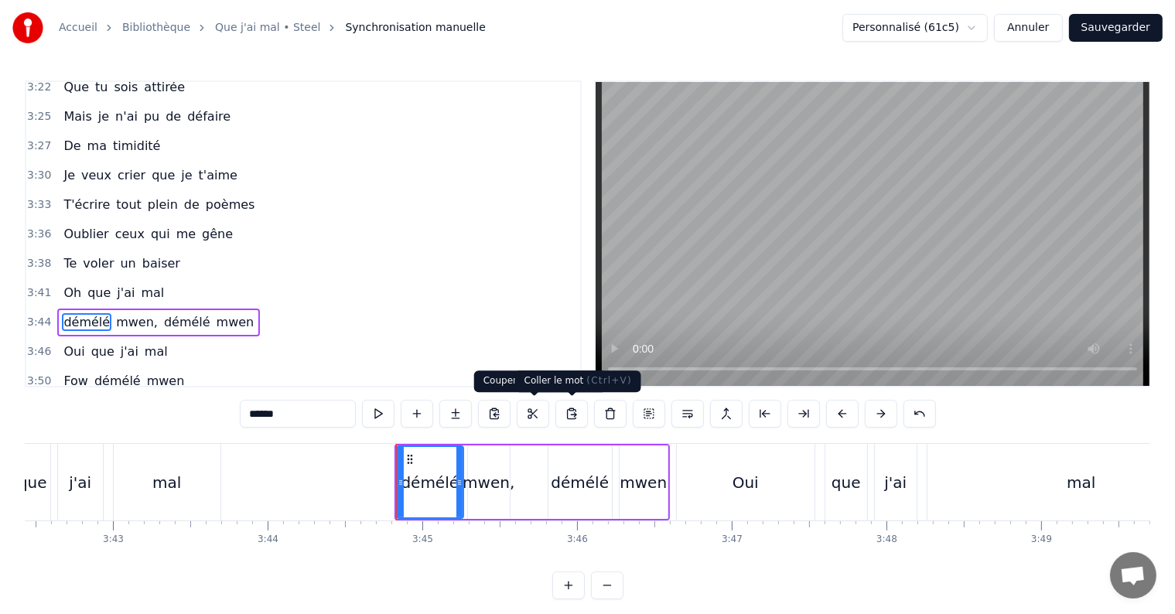
scroll to position [1570, 0]
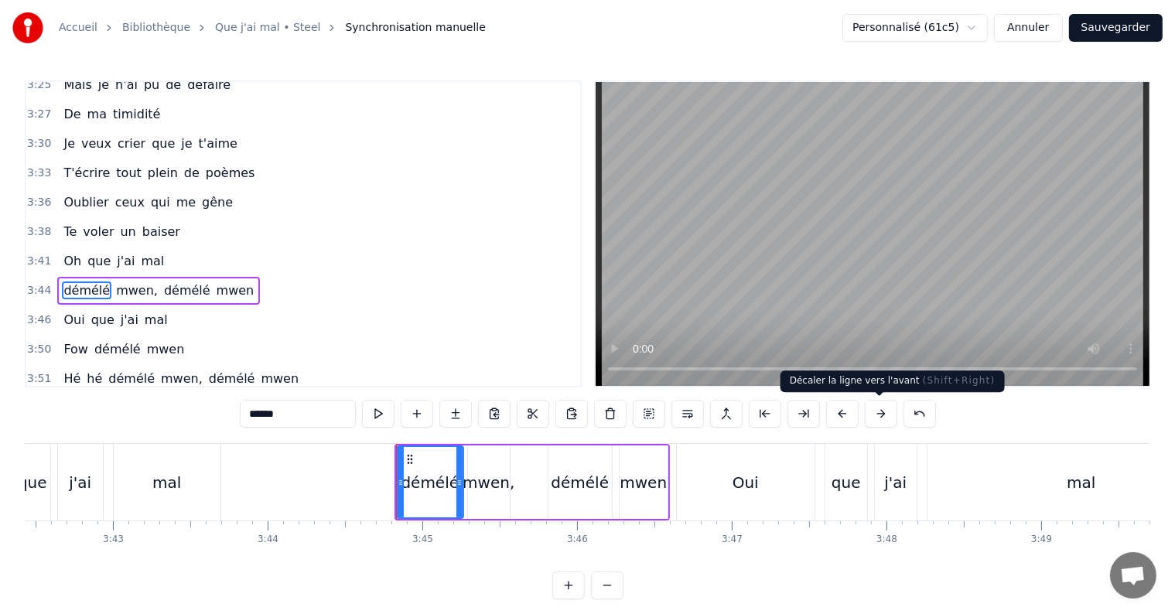
click at [871, 412] on button at bounding box center [881, 414] width 32 height 28
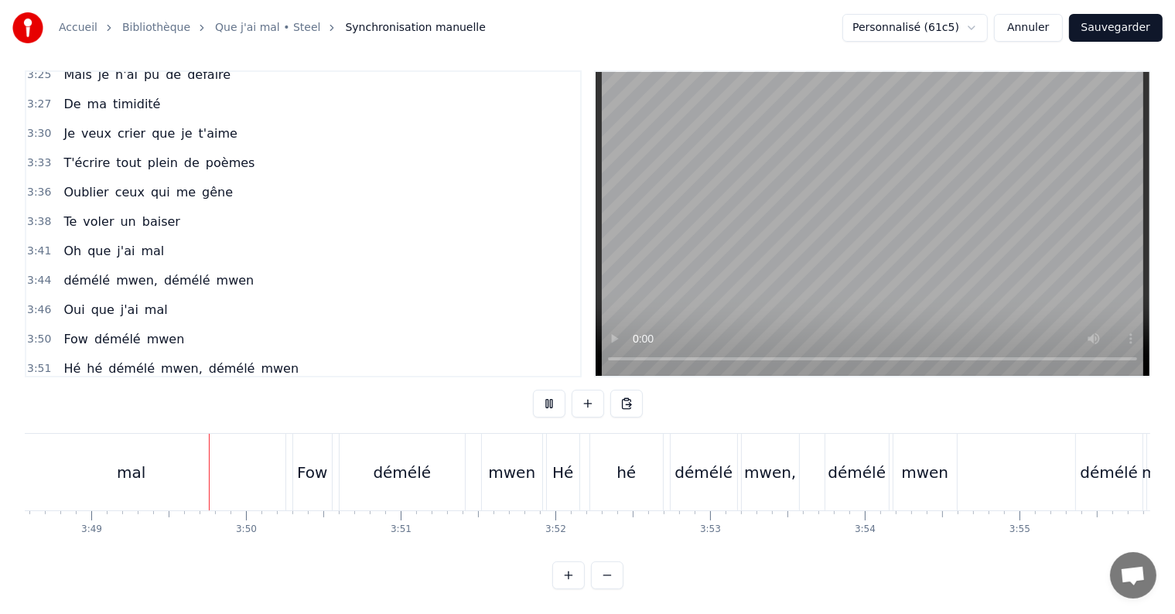
scroll to position [0, 35392]
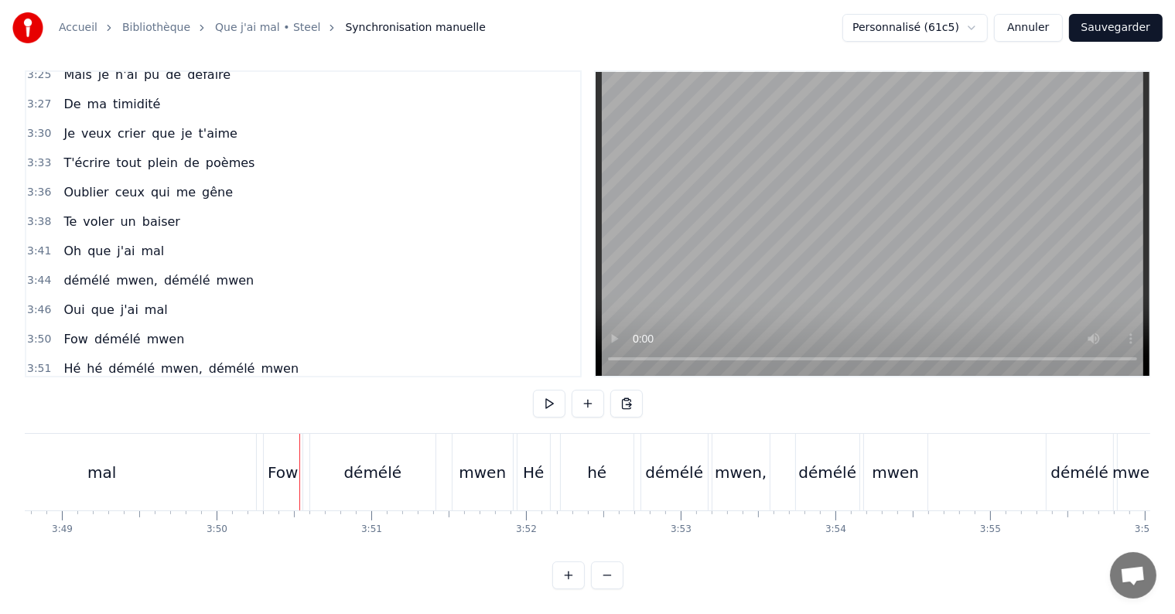
click at [286, 461] on div "Fow" at bounding box center [283, 472] width 30 height 23
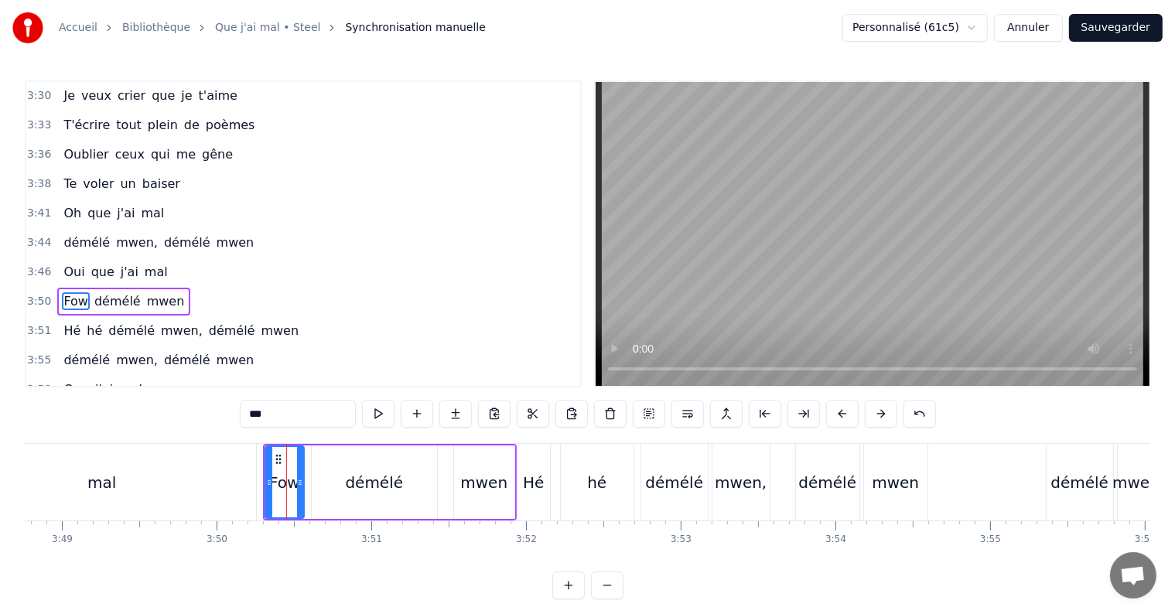
scroll to position [1627, 0]
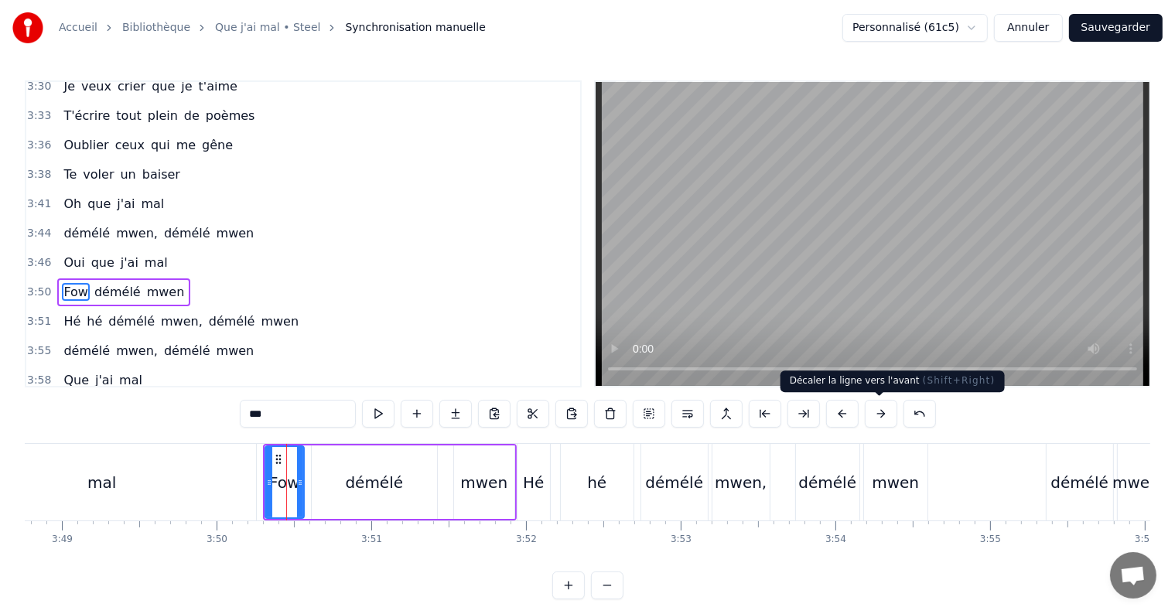
click at [871, 420] on button at bounding box center [881, 414] width 32 height 28
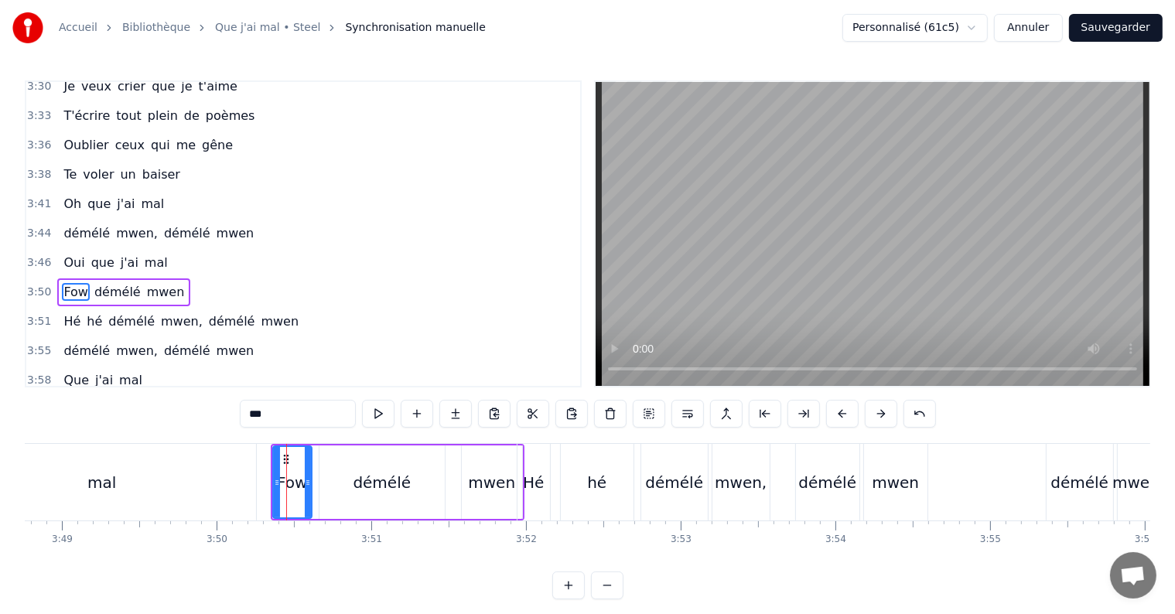
click at [237, 491] on div "mal" at bounding box center [102, 482] width 308 height 77
type input "***"
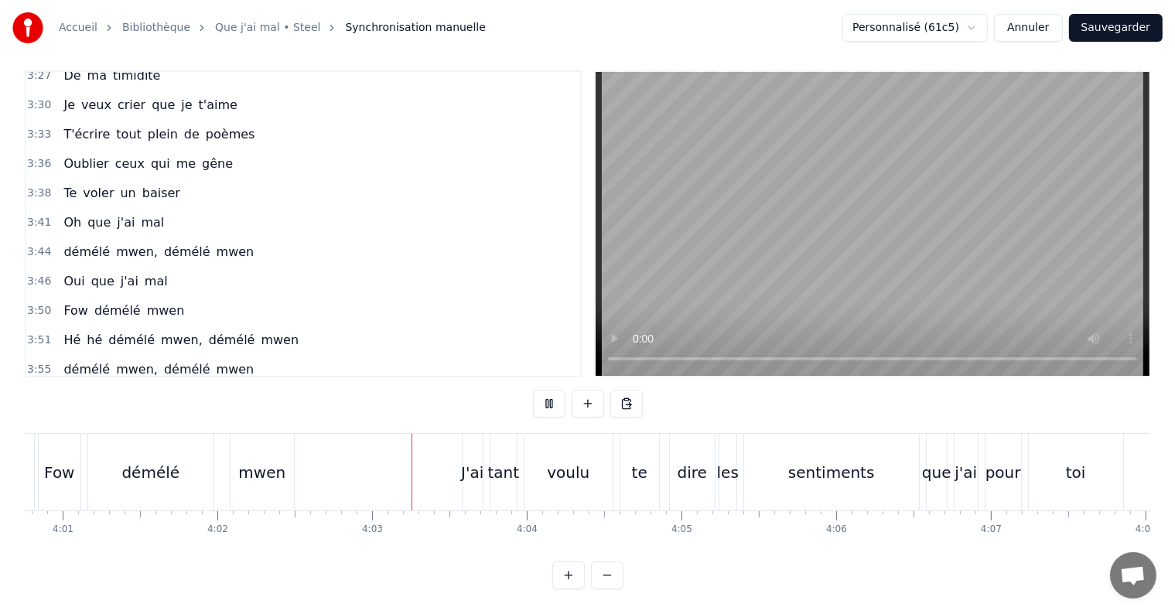
scroll to position [0, 37465]
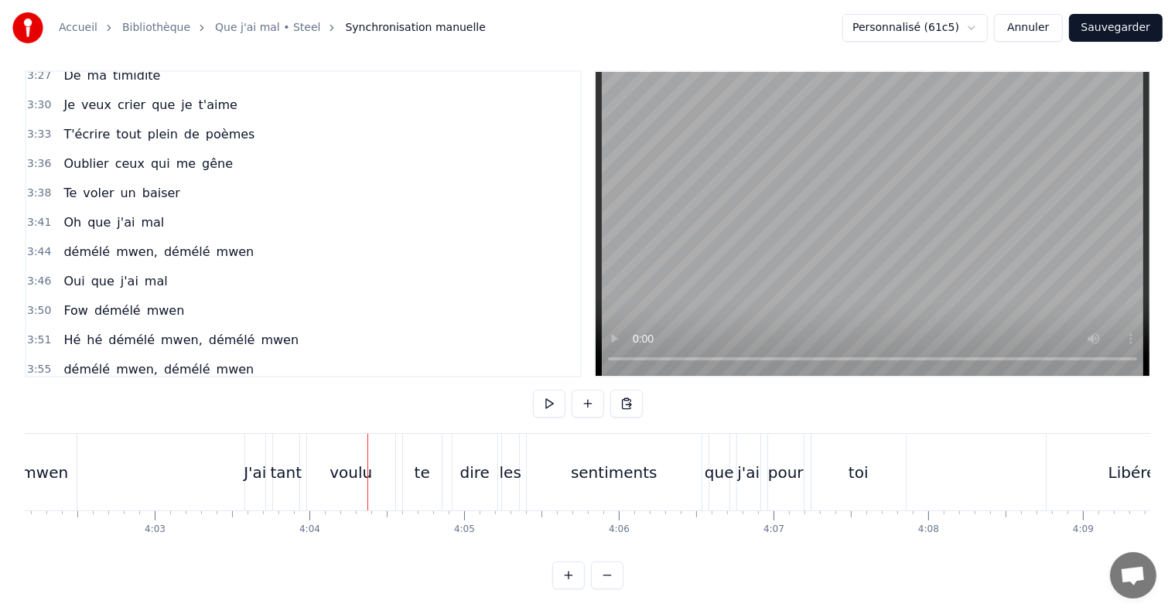
click at [256, 463] on div "J'ai" at bounding box center [255, 472] width 22 height 23
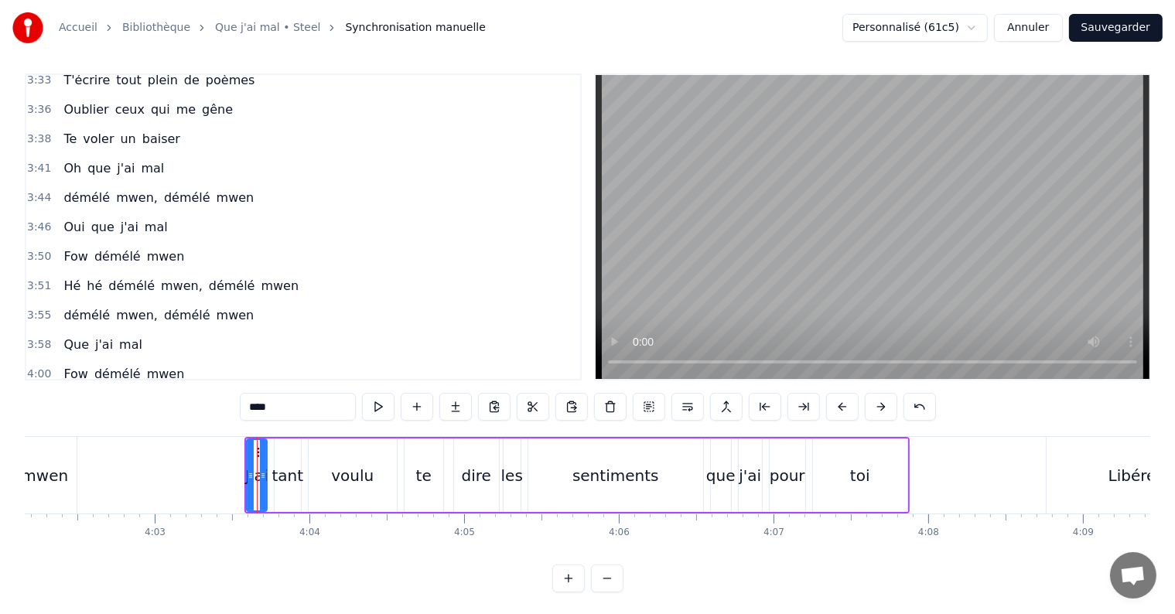
scroll to position [1688, 0]
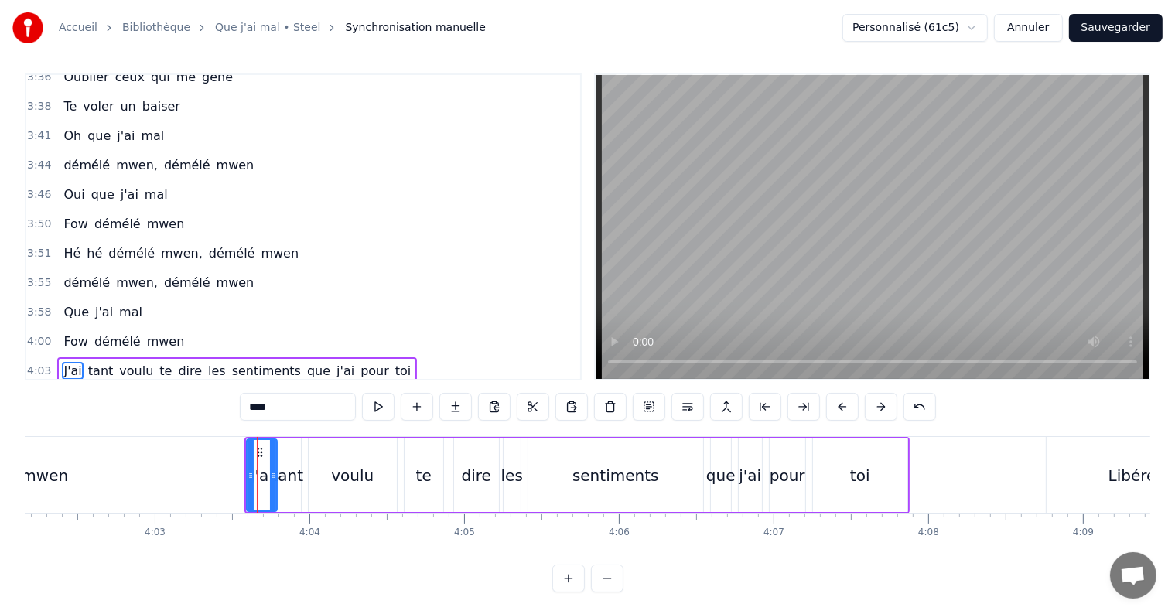
drag, startPoint x: 258, startPoint y: 449, endPoint x: 268, endPoint y: 450, distance: 10.2
click at [270, 450] on div at bounding box center [273, 475] width 6 height 70
click at [257, 474] on icon at bounding box center [258, 476] width 6 height 12
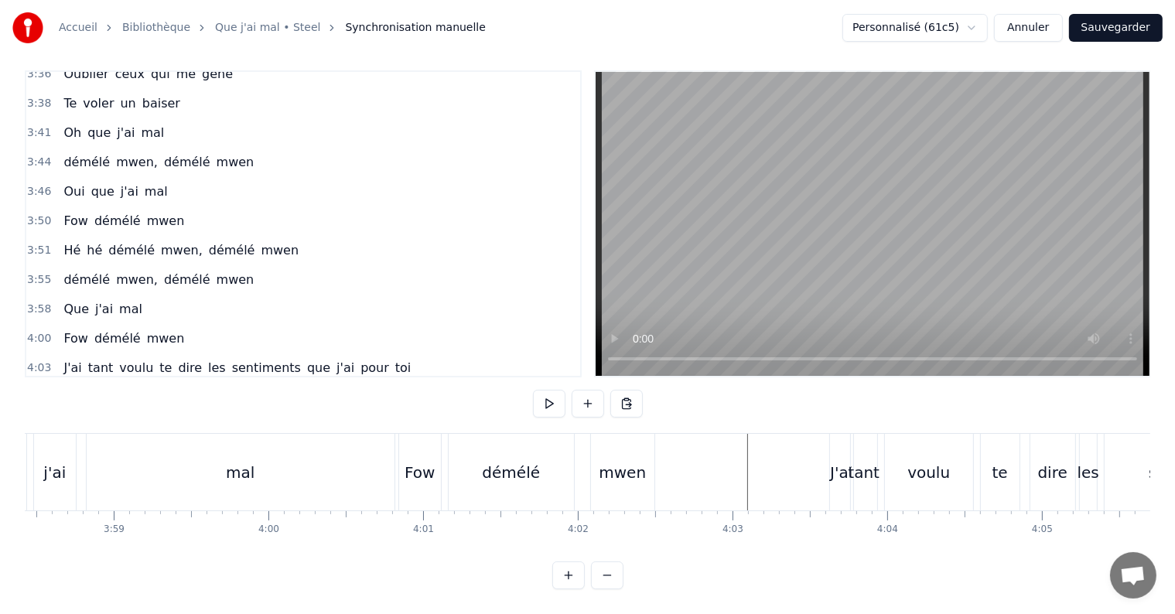
scroll to position [0, 36884]
click at [1119, 32] on button "Sauvegarder" at bounding box center [1116, 28] width 94 height 28
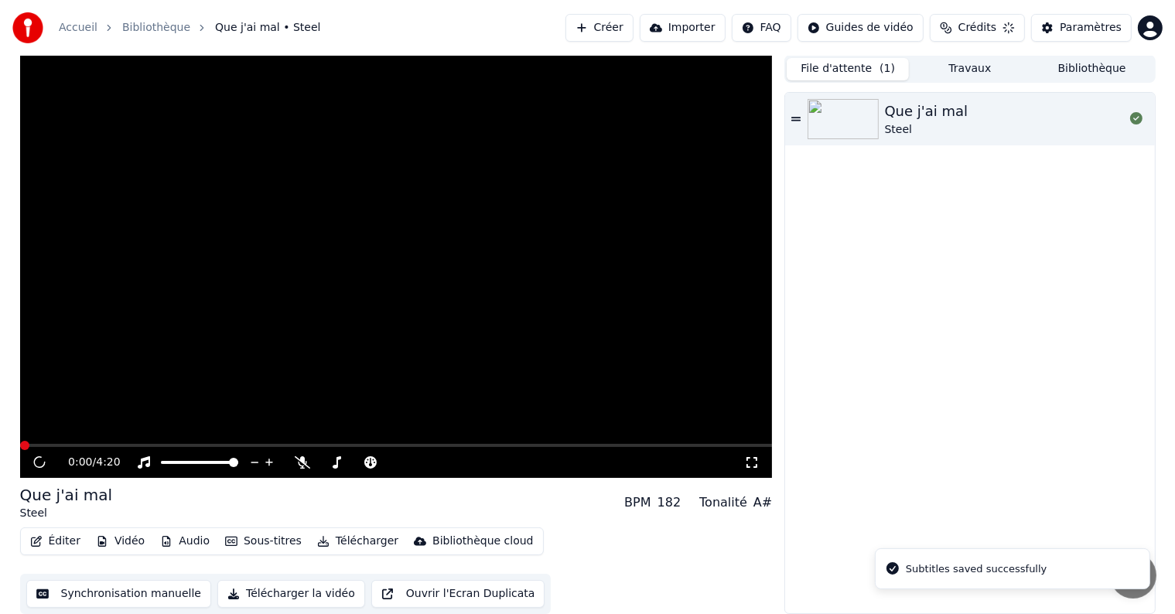
scroll to position [1, 0]
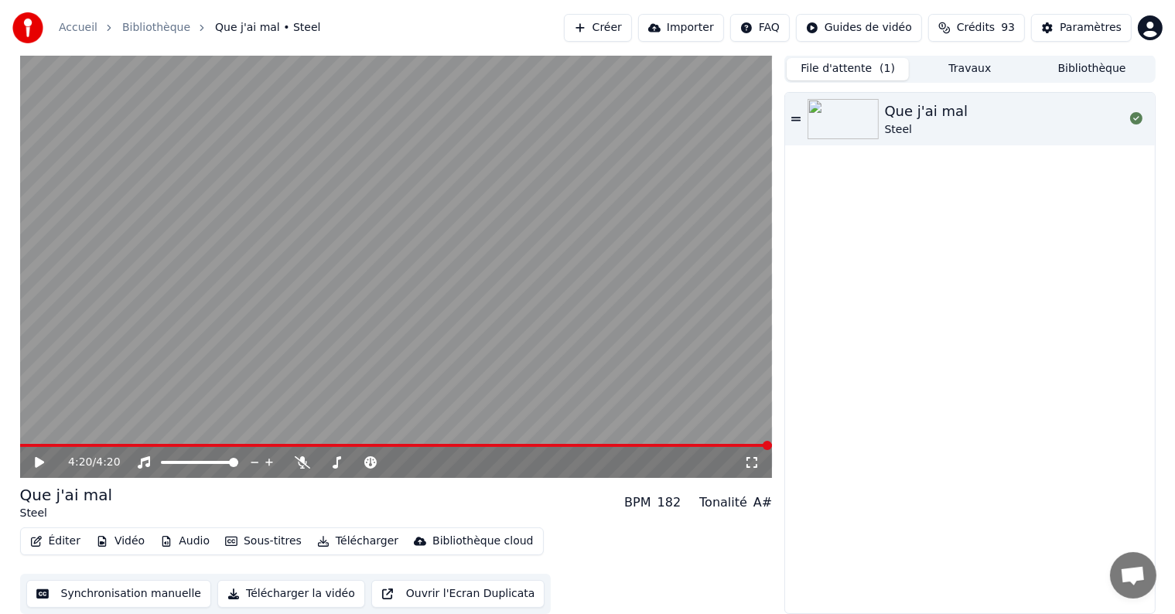
click at [173, 538] on button "Audio" at bounding box center [185, 542] width 62 height 22
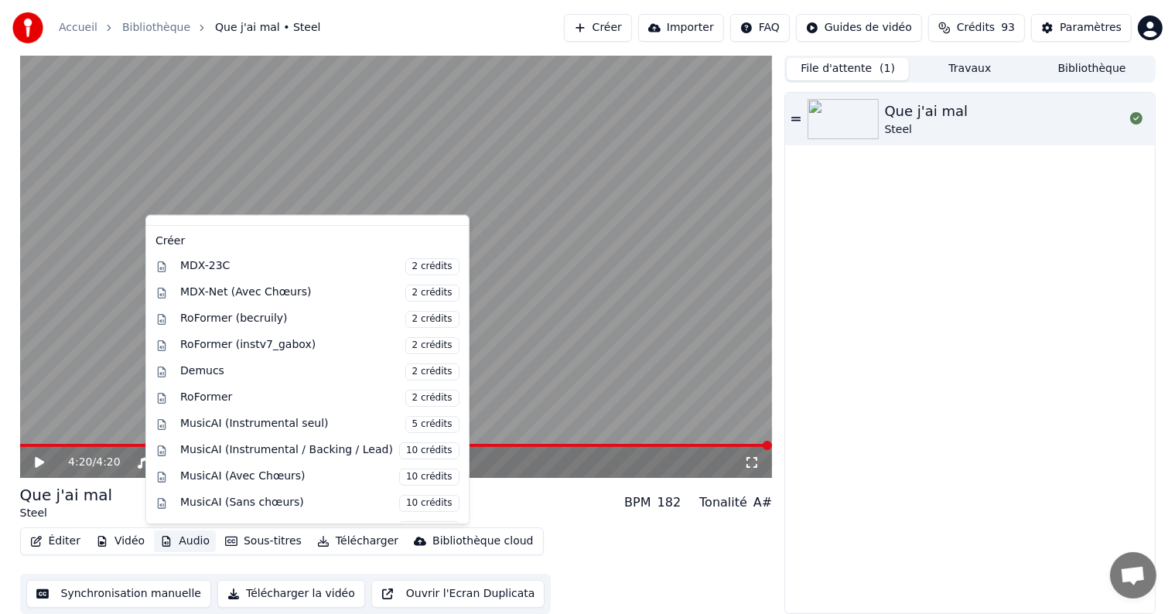
scroll to position [152, 0]
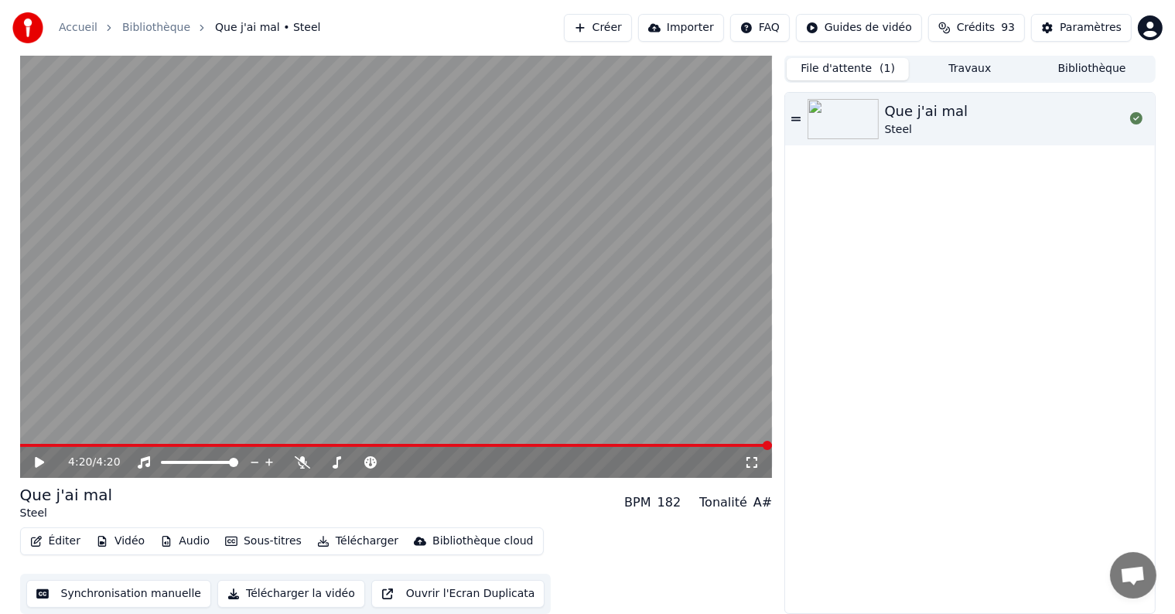
click at [415, 597] on button "Ouvrir l'Ecran Duplicata" at bounding box center [458, 594] width 174 height 28
click at [37, 462] on icon at bounding box center [40, 462] width 8 height 9
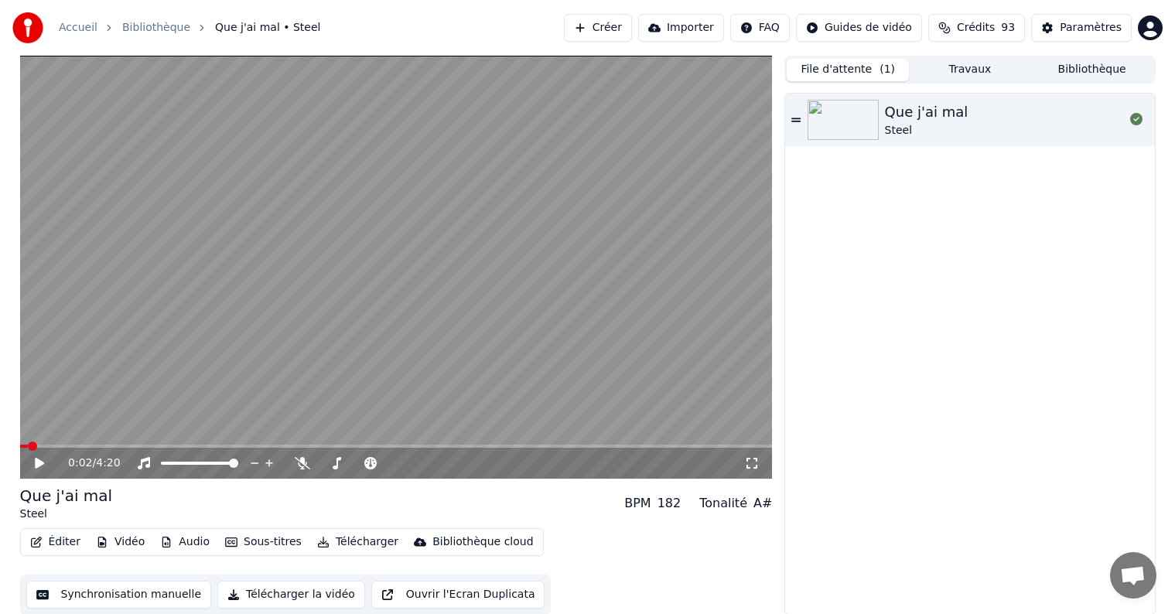
scroll to position [1, 0]
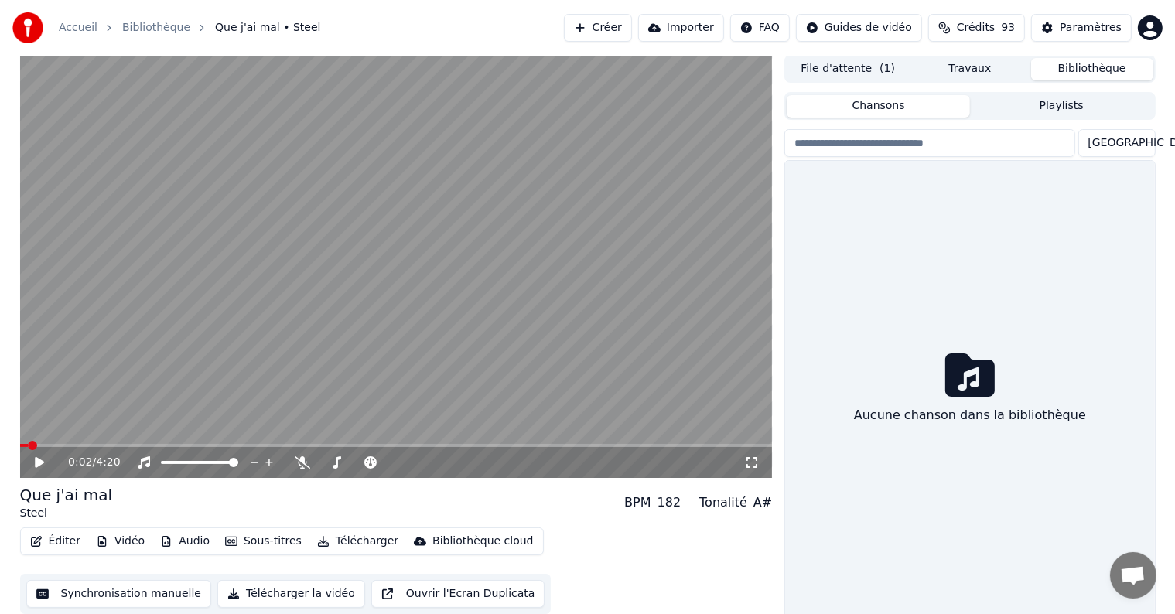
click at [1061, 67] on button "Bibliothèque" at bounding box center [1092, 69] width 122 height 22
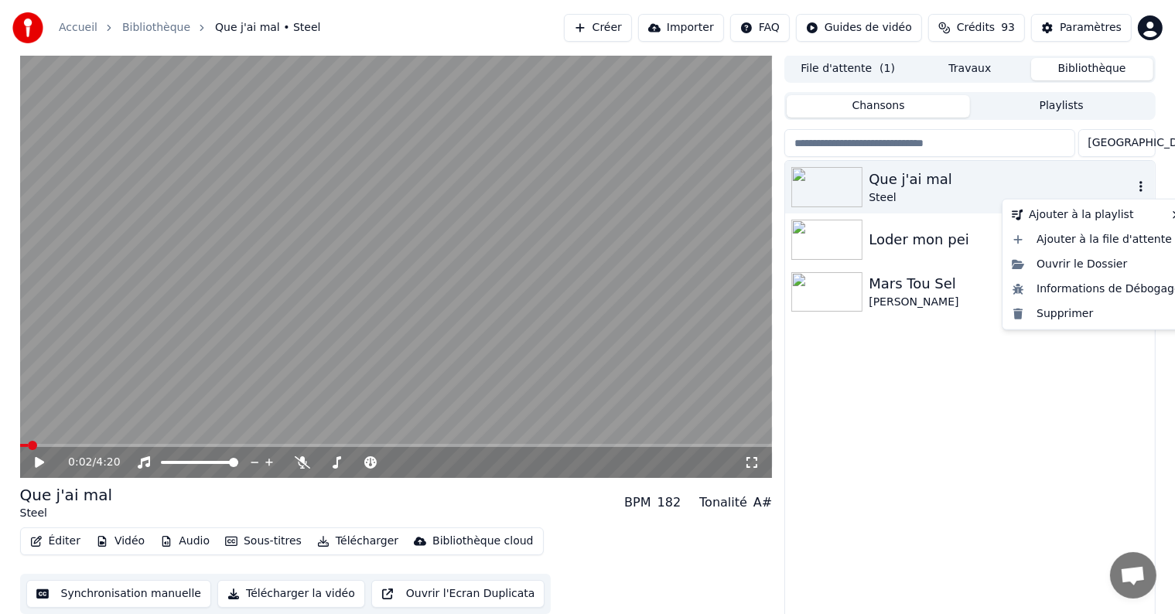
click at [1138, 180] on icon "button" at bounding box center [1140, 186] width 15 height 12
click at [459, 598] on button "Ouvrir l'Ecran Duplicata" at bounding box center [458, 594] width 174 height 28
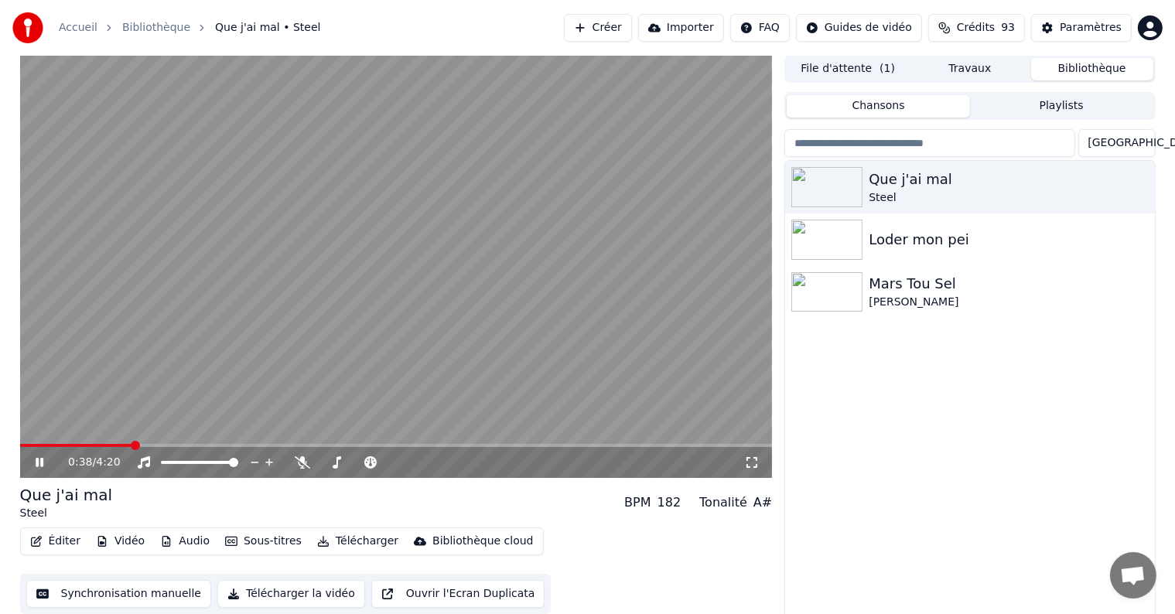
click at [414, 594] on button "Ouvrir l'Ecran Duplicata" at bounding box center [458, 594] width 174 height 28
click at [37, 461] on icon at bounding box center [40, 462] width 8 height 9
click at [303, 461] on icon at bounding box center [302, 462] width 15 height 12
click at [303, 461] on icon at bounding box center [303, 462] width 9 height 12
click at [303, 461] on icon at bounding box center [302, 462] width 15 height 12
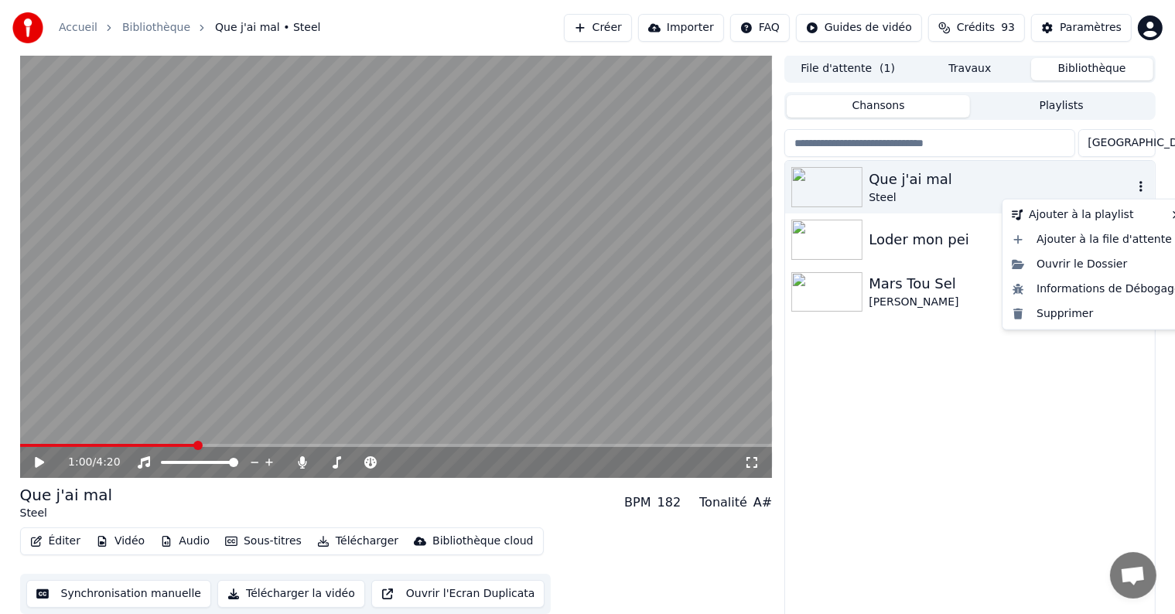
click at [1137, 184] on icon "button" at bounding box center [1140, 186] width 15 height 12
click at [1083, 265] on div "Ouvrir le Dossier" at bounding box center [1097, 264] width 182 height 25
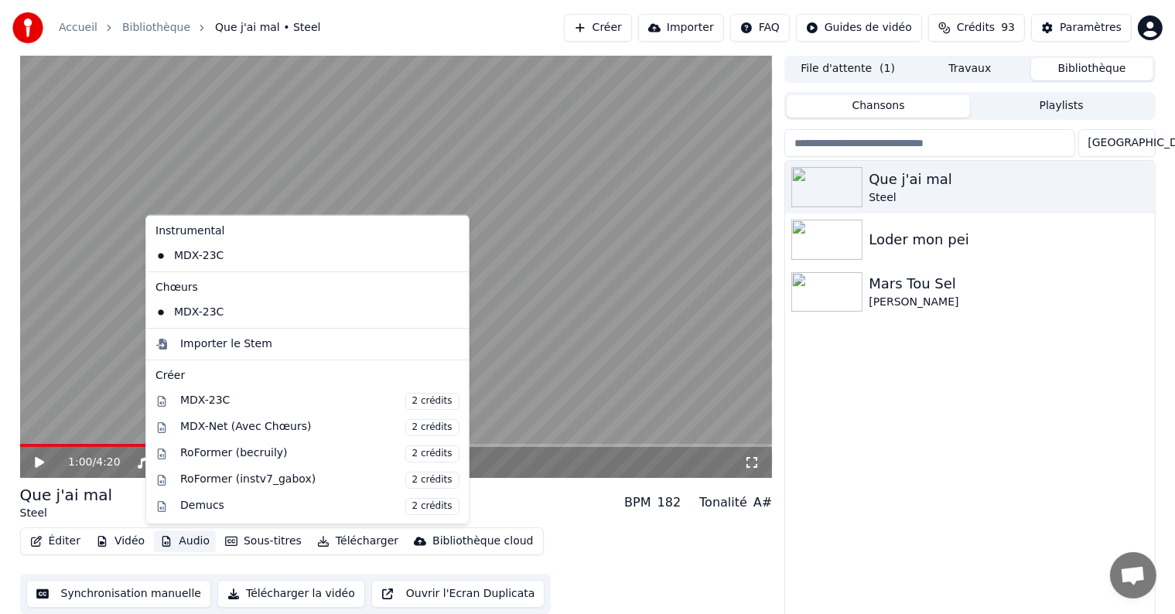
click at [192, 540] on button "Audio" at bounding box center [185, 542] width 62 height 22
click at [211, 427] on div "MDX-Net (Avec Chœurs) 2 crédits" at bounding box center [319, 426] width 279 height 17
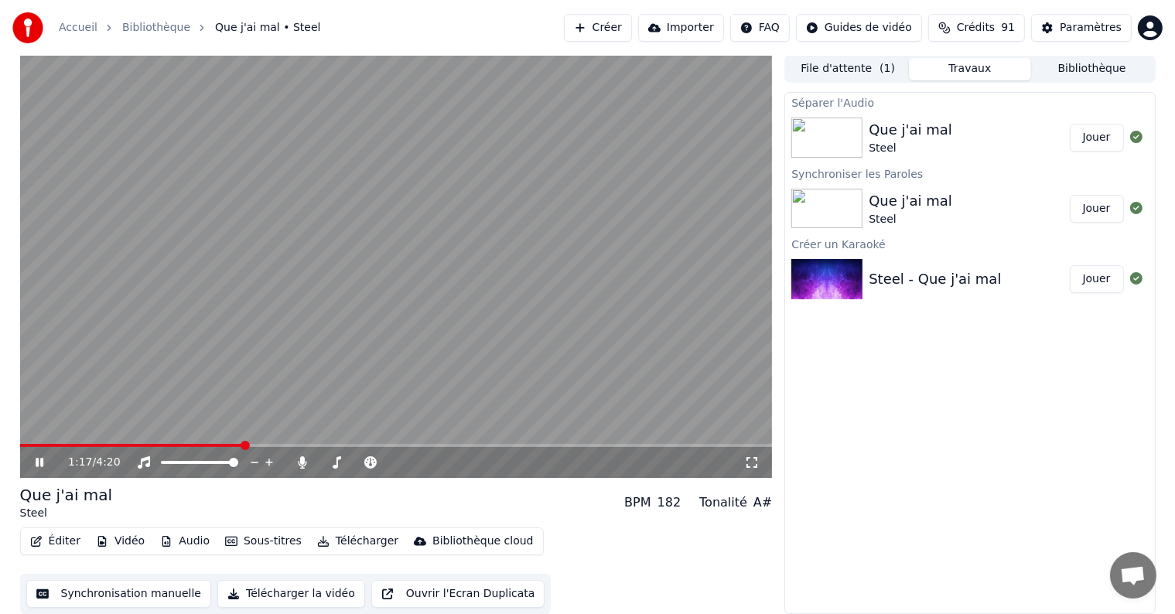
click at [40, 459] on icon at bounding box center [40, 462] width 8 height 9
click at [1090, 136] on button "Jouer" at bounding box center [1097, 138] width 54 height 28
click at [303, 460] on icon at bounding box center [303, 462] width 9 height 12
click at [33, 445] on span at bounding box center [27, 445] width 15 height 3
click at [29, 445] on span at bounding box center [24, 445] width 9 height 3
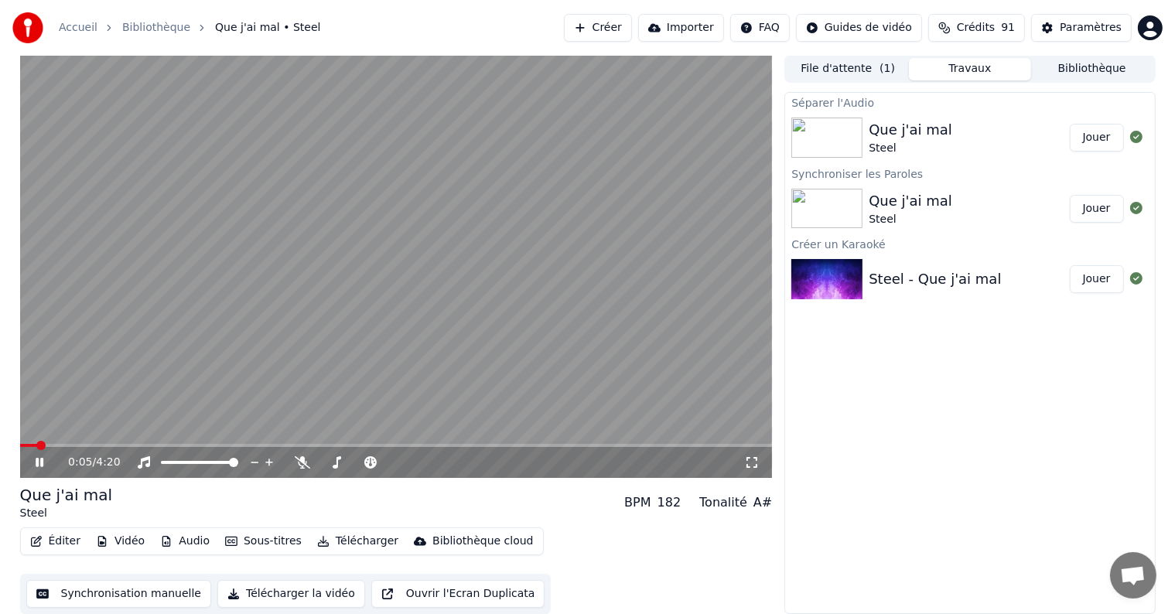
click at [1089, 220] on button "Jouer" at bounding box center [1097, 209] width 54 height 28
click at [1109, 278] on button "Jouer" at bounding box center [1097, 279] width 54 height 28
click at [34, 460] on icon at bounding box center [50, 462] width 36 height 12
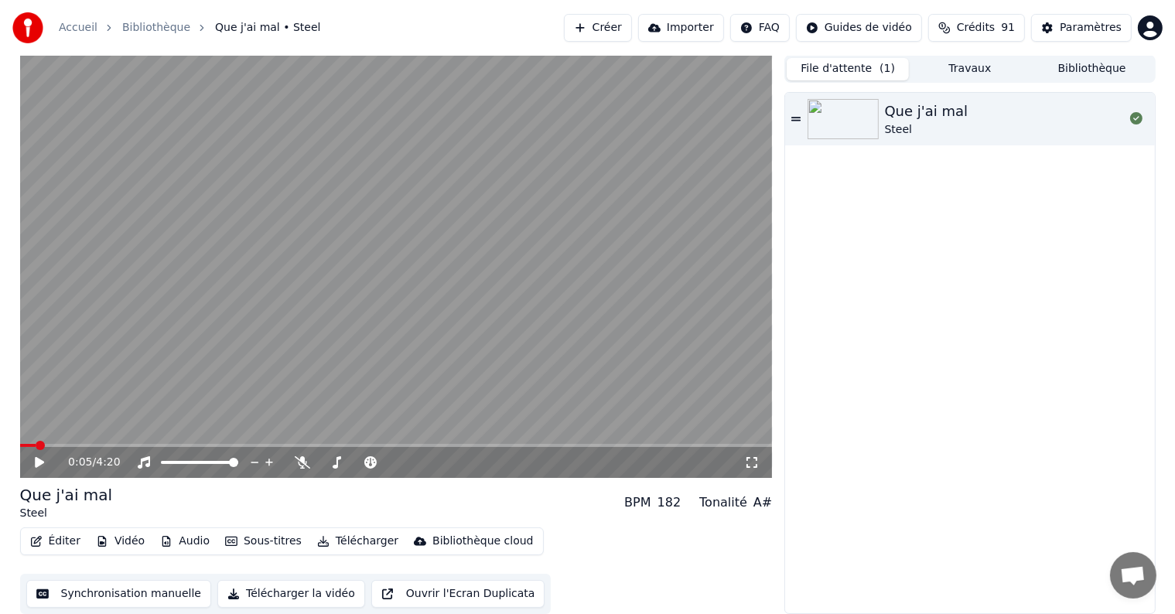
click at [846, 67] on button "File d'attente ( 1 )" at bounding box center [848, 69] width 122 height 22
click at [976, 117] on div "Que j'ai mal Steel" at bounding box center [1004, 119] width 239 height 37
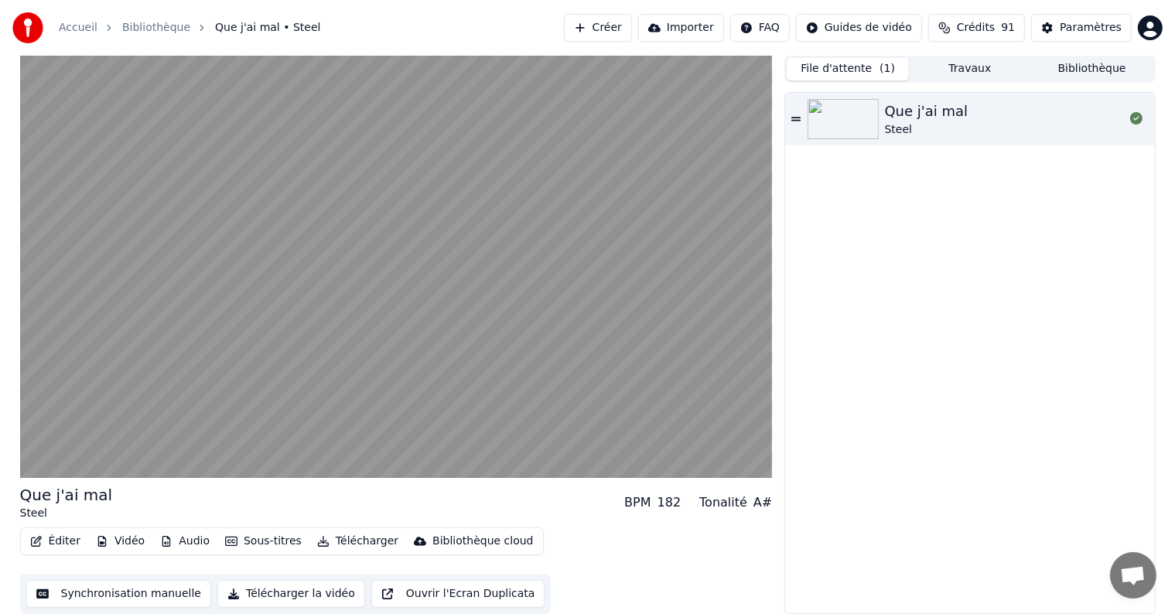
click at [973, 20] on span "Crédits" at bounding box center [976, 27] width 38 height 15
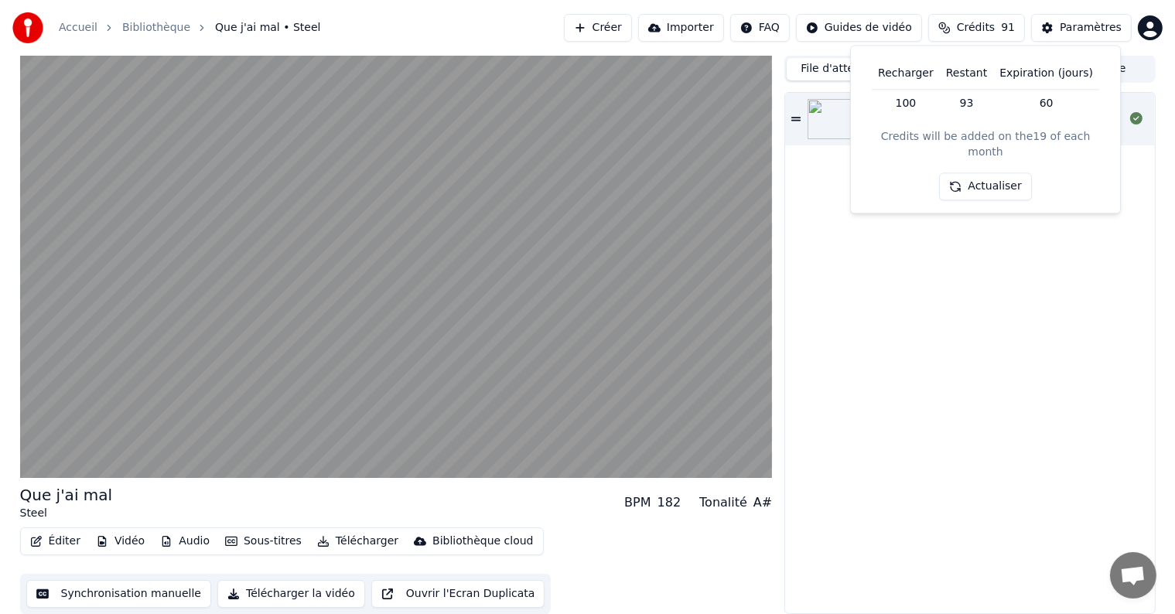
click at [921, 238] on div "Que j'ai mal Steel" at bounding box center [969, 353] width 369 height 521
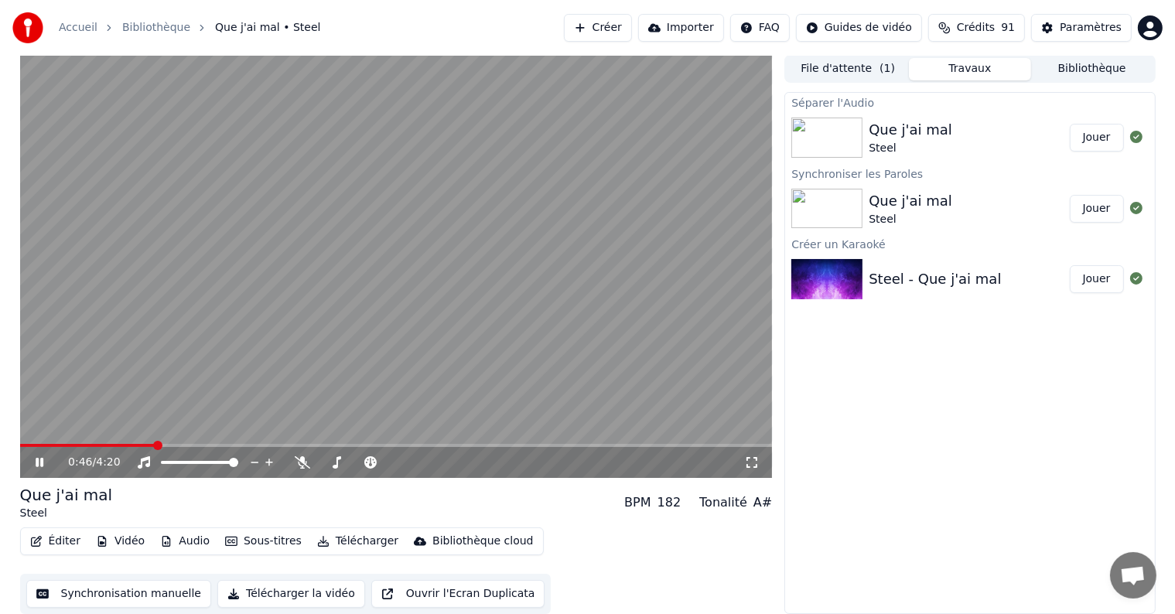
click at [975, 68] on button "Travaux" at bounding box center [970, 69] width 122 height 22
click at [42, 461] on icon at bounding box center [40, 462] width 8 height 9
click at [885, 139] on div "Que j'ai mal" at bounding box center [911, 130] width 84 height 22
click at [1138, 136] on icon at bounding box center [1136, 137] width 12 height 12
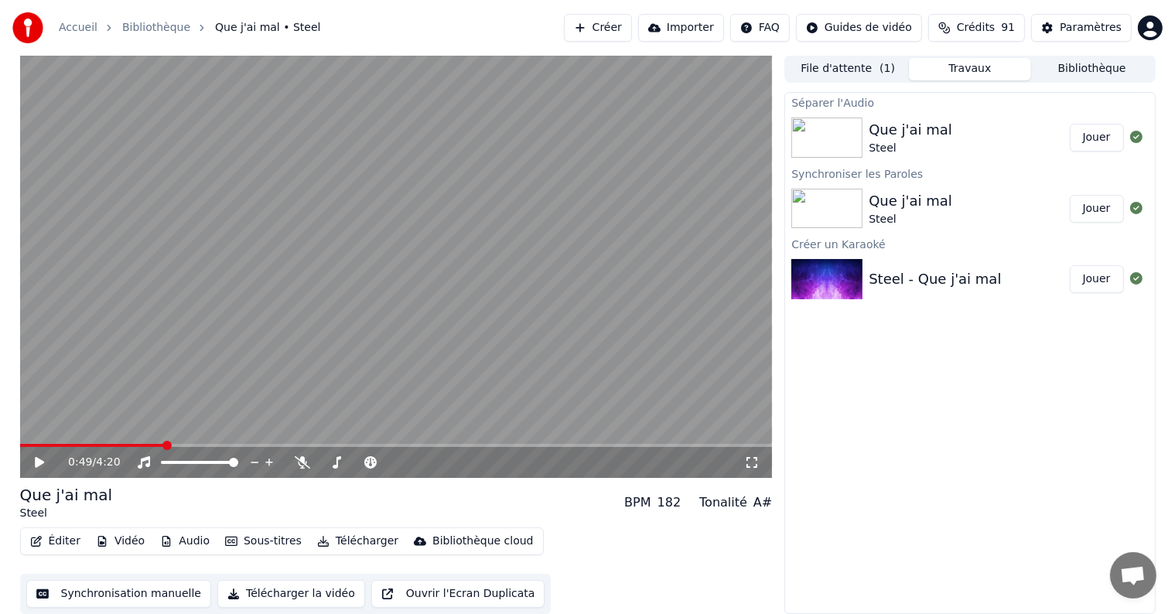
click at [1138, 136] on icon at bounding box center [1136, 137] width 12 height 12
click at [1091, 141] on button "Jouer" at bounding box center [1097, 138] width 54 height 28
click at [82, 442] on video at bounding box center [396, 266] width 753 height 423
click at [103, 446] on span at bounding box center [396, 445] width 753 height 3
click at [103, 446] on span at bounding box center [107, 445] width 9 height 9
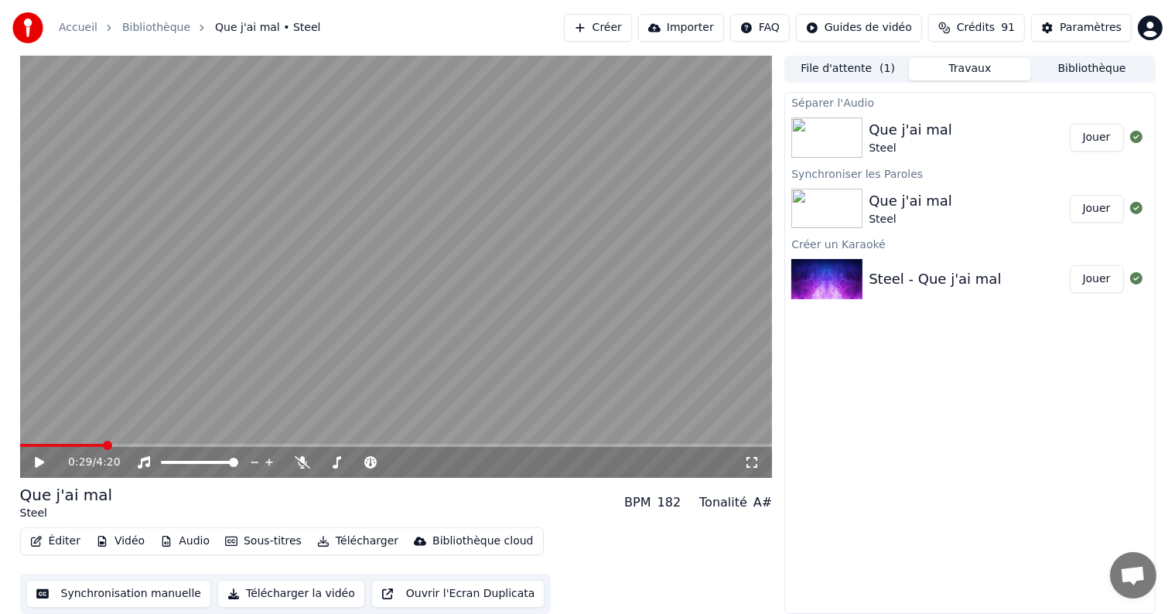
click at [38, 460] on icon at bounding box center [39, 462] width 9 height 11
drag, startPoint x: 329, startPoint y: 459, endPoint x: 342, endPoint y: 462, distance: 13.5
click at [342, 462] on div at bounding box center [372, 462] width 125 height 15
click at [397, 458] on span at bounding box center [392, 462] width 9 height 9
click at [36, 465] on icon at bounding box center [40, 462] width 8 height 9
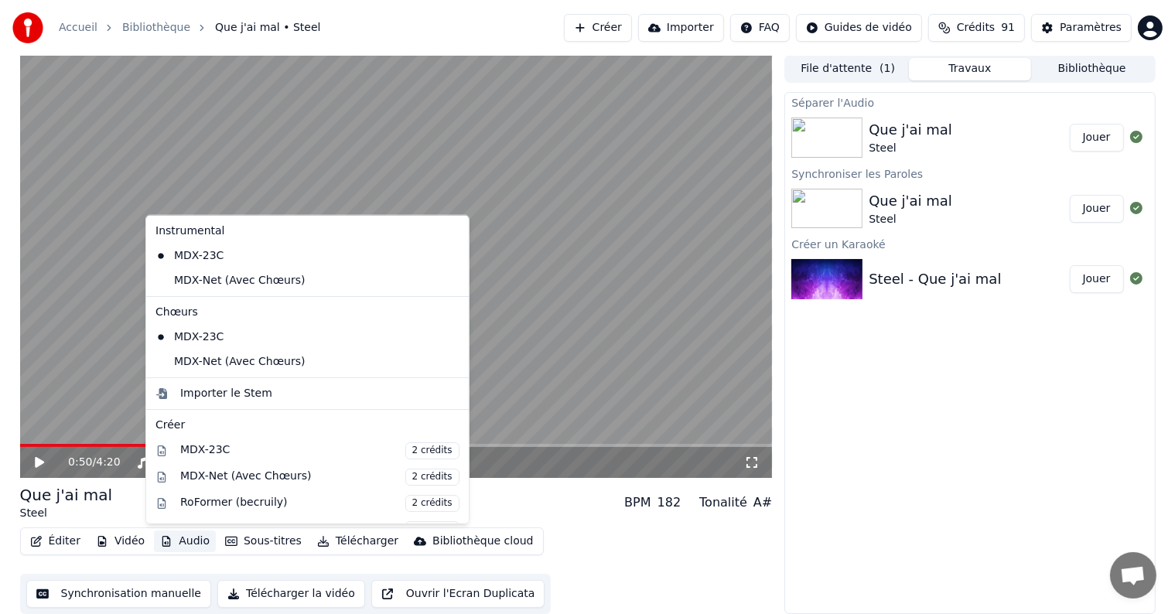
click at [183, 538] on button "Audio" at bounding box center [185, 542] width 62 height 22
click at [862, 279] on img at bounding box center [826, 279] width 71 height 40
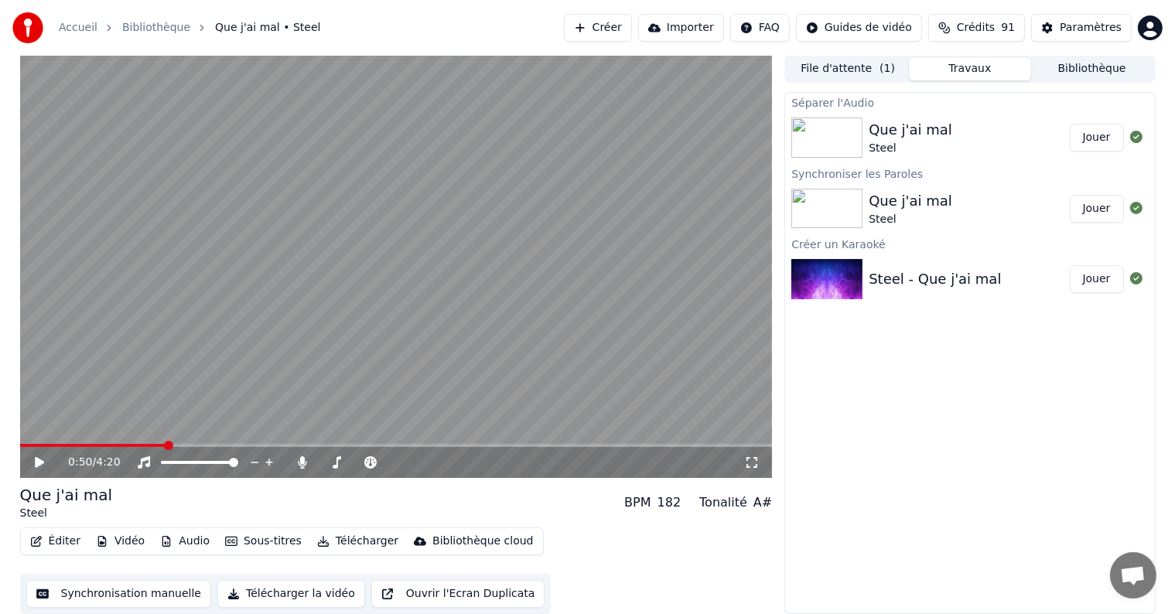
click at [866, 136] on div at bounding box center [829, 138] width 77 height 40
click at [299, 459] on icon at bounding box center [302, 462] width 15 height 12
click at [180, 541] on button "Audio" at bounding box center [185, 542] width 62 height 22
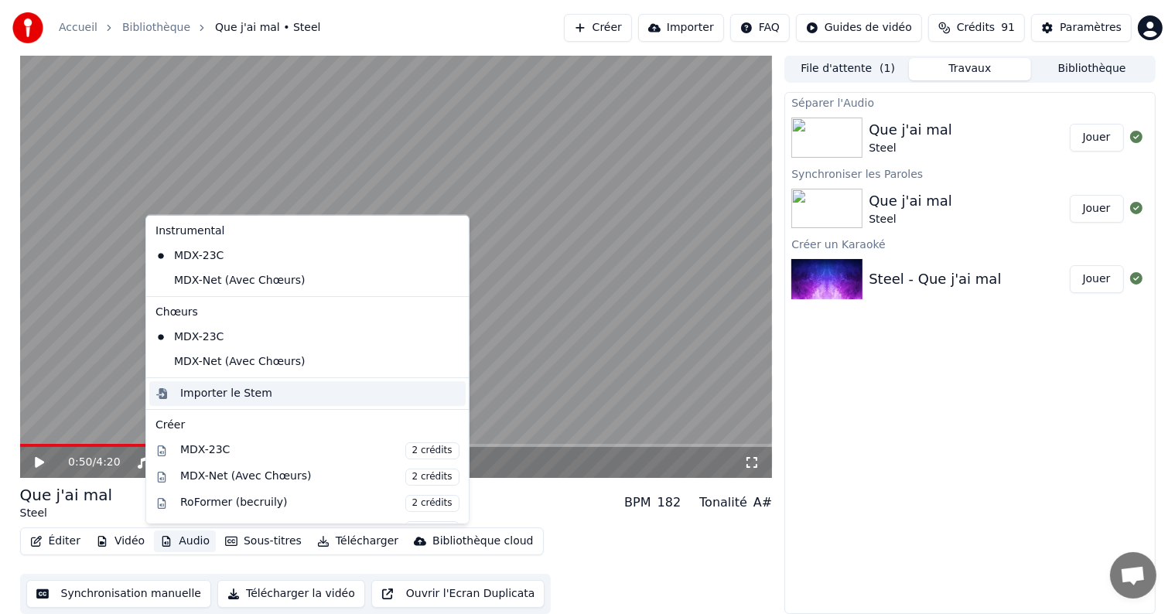
click at [196, 402] on div "Importer le Stem" at bounding box center [307, 393] width 316 height 25
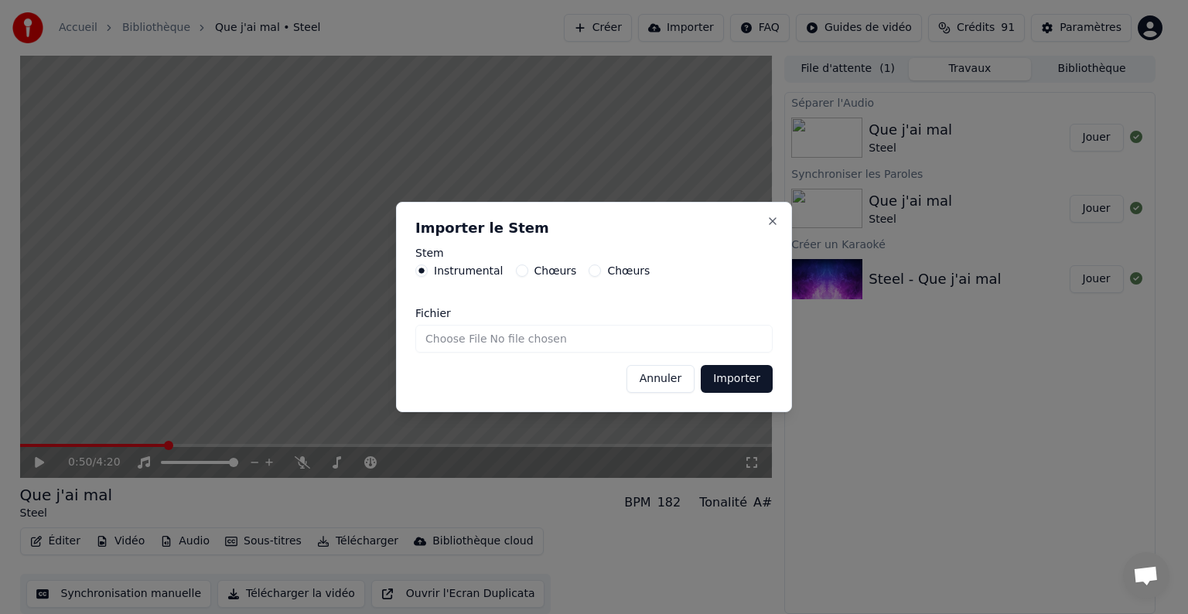
click at [517, 268] on button "Chœurs" at bounding box center [522, 271] width 12 height 12
click at [717, 385] on button "Importer" at bounding box center [737, 379] width 72 height 28
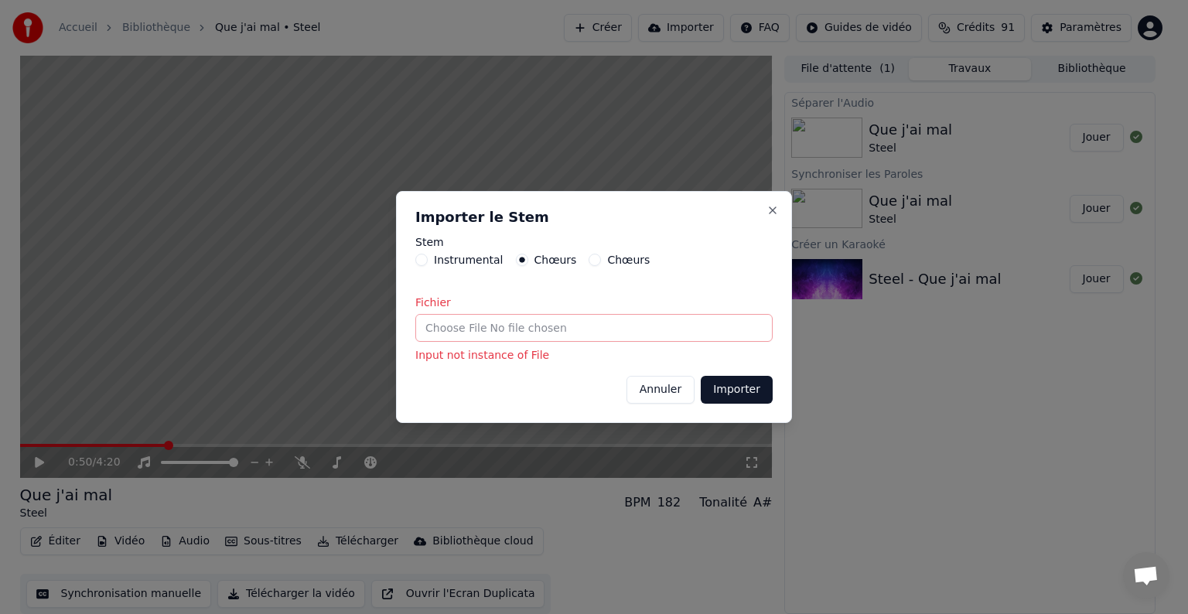
click at [481, 330] on input "Fichier" at bounding box center [593, 328] width 357 height 28
click at [655, 392] on button "Annuler" at bounding box center [661, 390] width 68 height 28
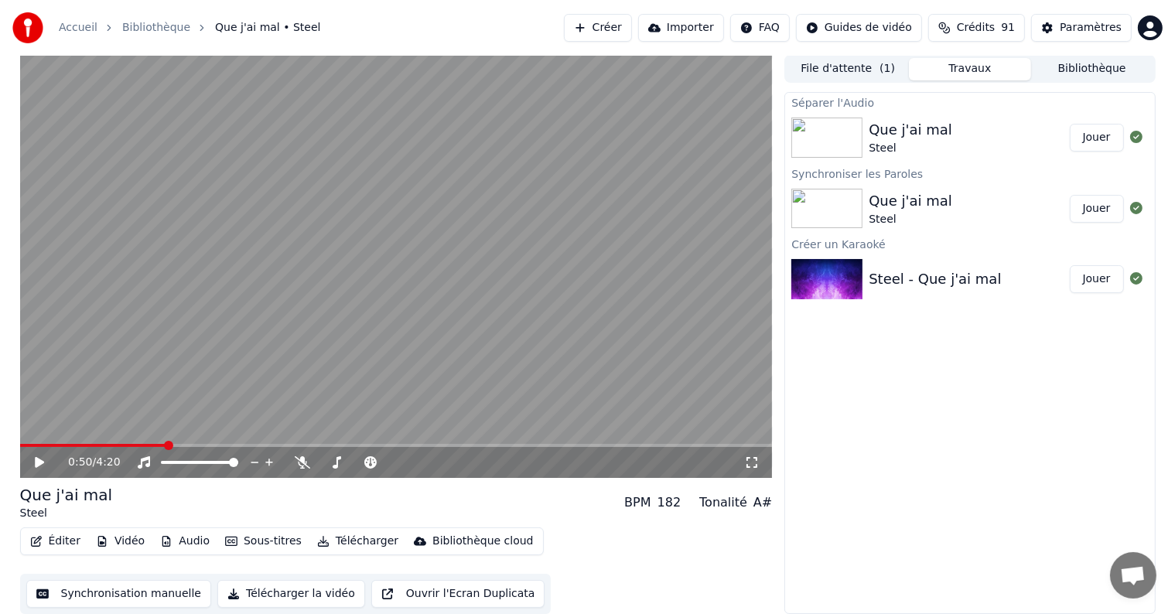
click at [173, 544] on button "Audio" at bounding box center [185, 542] width 62 height 22
